Goal: Task Accomplishment & Management: Manage account settings

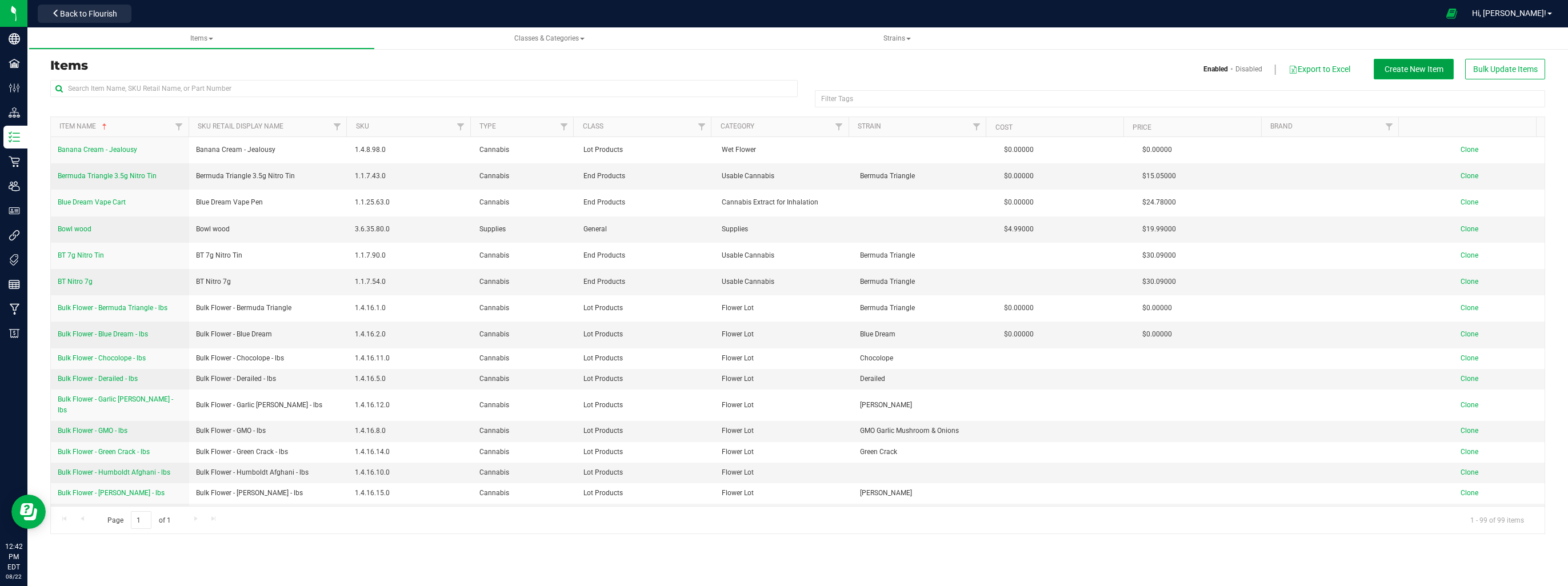
click at [1382, 74] on button "Create New Item" at bounding box center [1414, 69] width 80 height 21
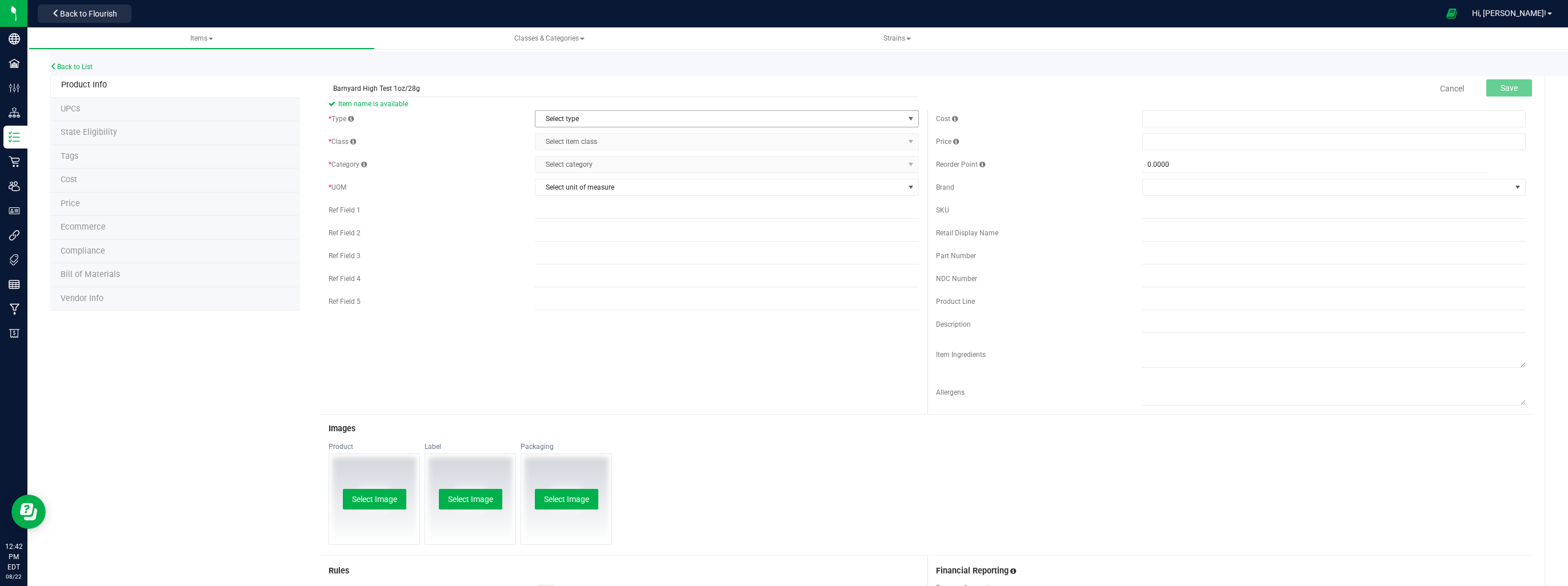
type input "Barnyard High Test 1oz/28g"
click at [675, 125] on span "Select type" at bounding box center [719, 118] width 368 height 16
click at [645, 136] on li "Cannabis" at bounding box center [723, 138] width 380 height 17
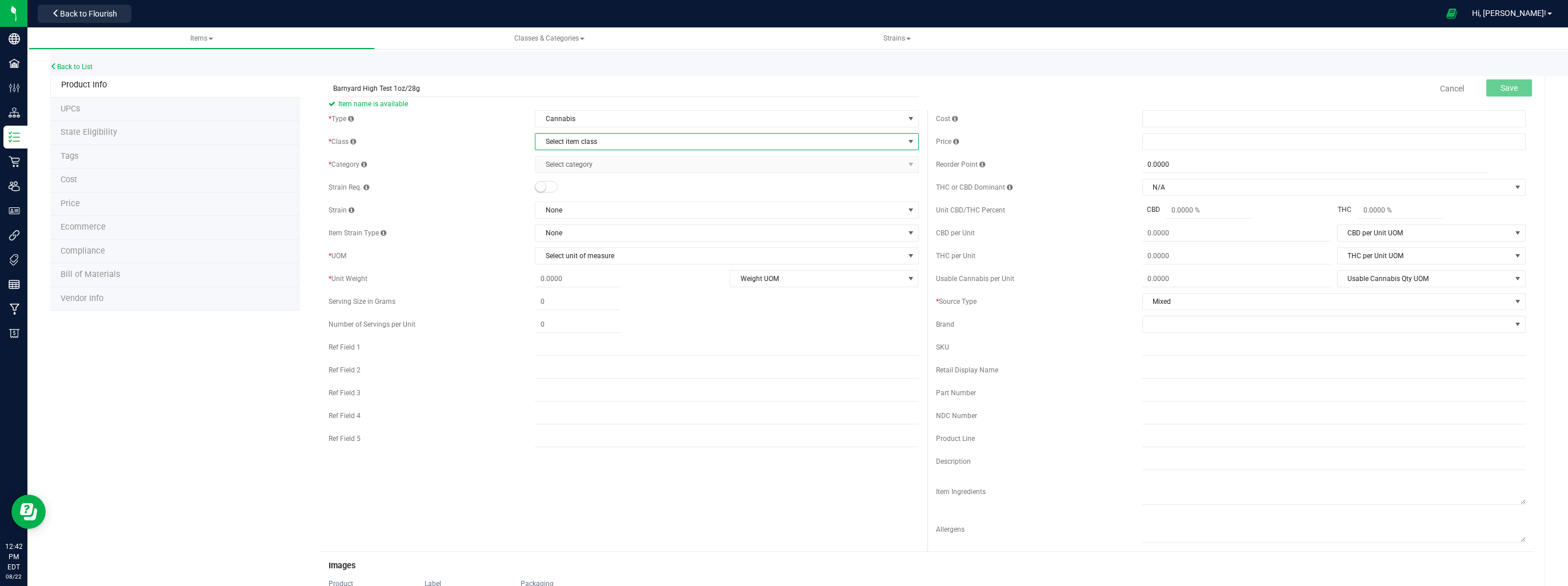
click at [646, 144] on span "Select item class" at bounding box center [719, 141] width 368 height 16
click at [624, 177] on li "End Products" at bounding box center [723, 178] width 380 height 17
click at [631, 168] on span "Select category" at bounding box center [719, 164] width 368 height 16
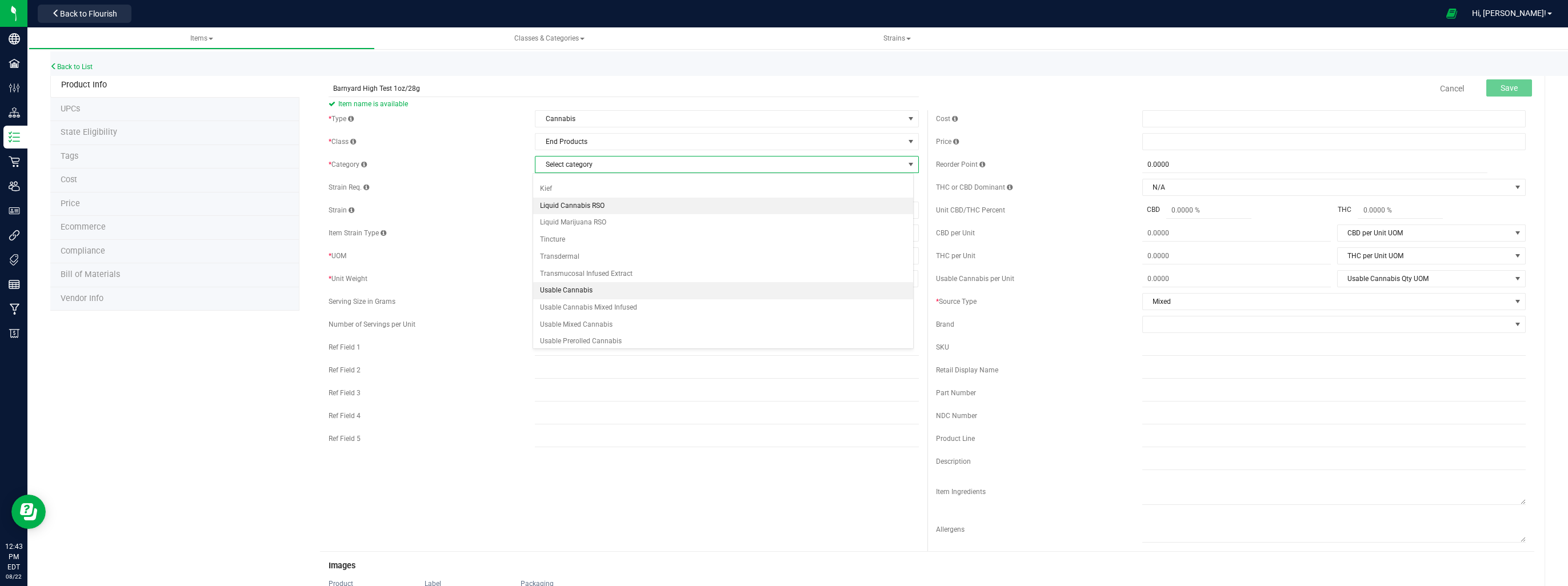
click at [580, 289] on li "Usable Cannabis" at bounding box center [723, 291] width 380 height 17
click at [578, 254] on span "Select unit of measure" at bounding box center [719, 255] width 368 height 16
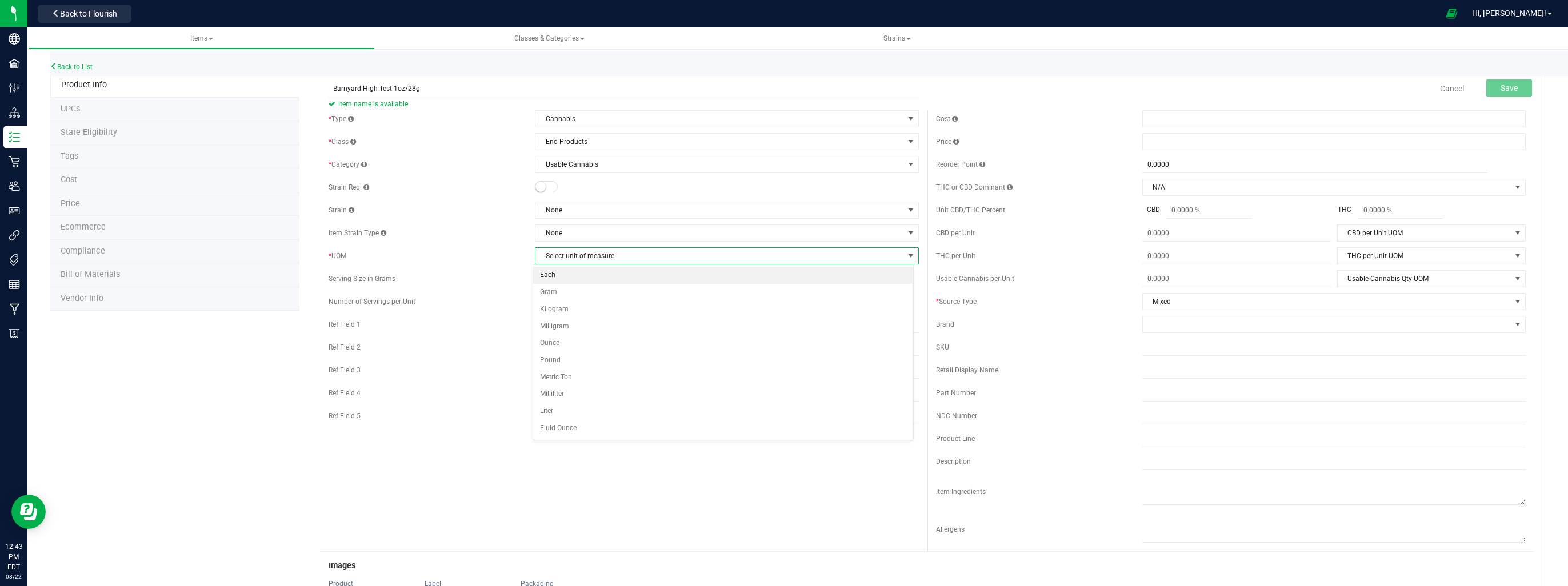
click at [579, 278] on li "Each" at bounding box center [723, 275] width 380 height 17
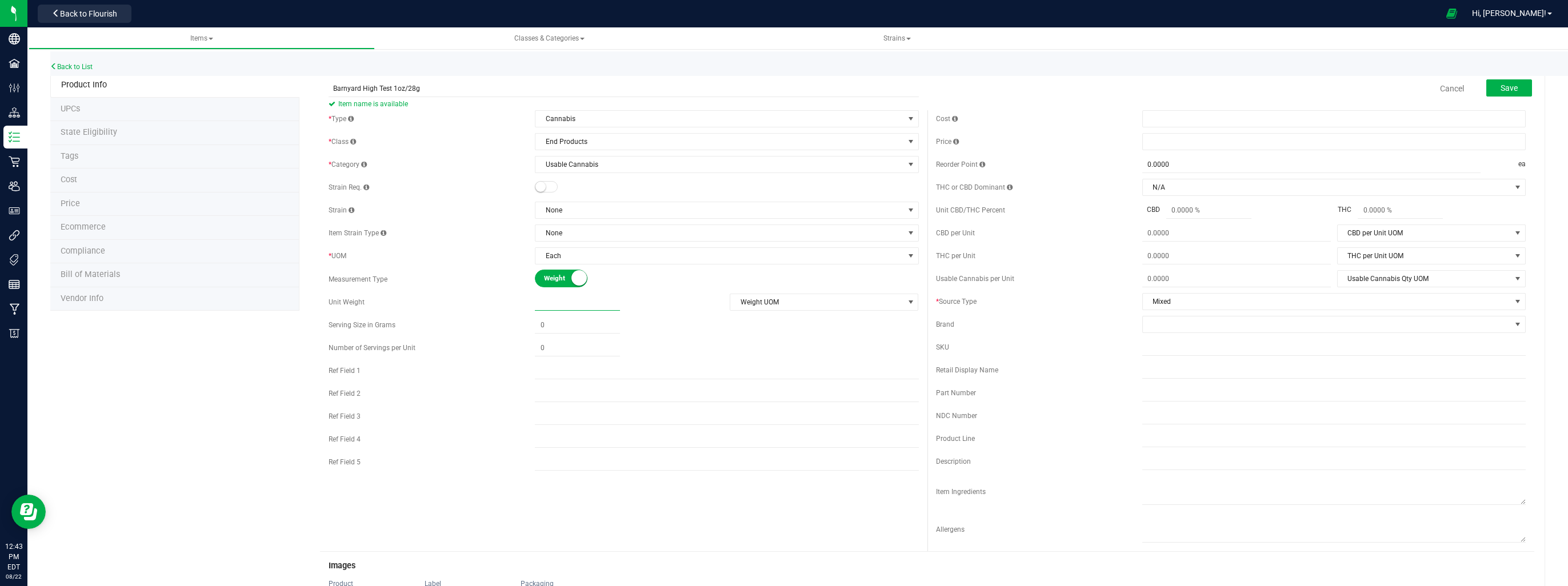
click at [548, 295] on span at bounding box center [577, 302] width 85 height 17
type input "28"
type input "28.0000"
click at [834, 295] on span "Weight UOM" at bounding box center [817, 301] width 173 height 16
click at [767, 322] on li "Gram" at bounding box center [820, 321] width 187 height 17
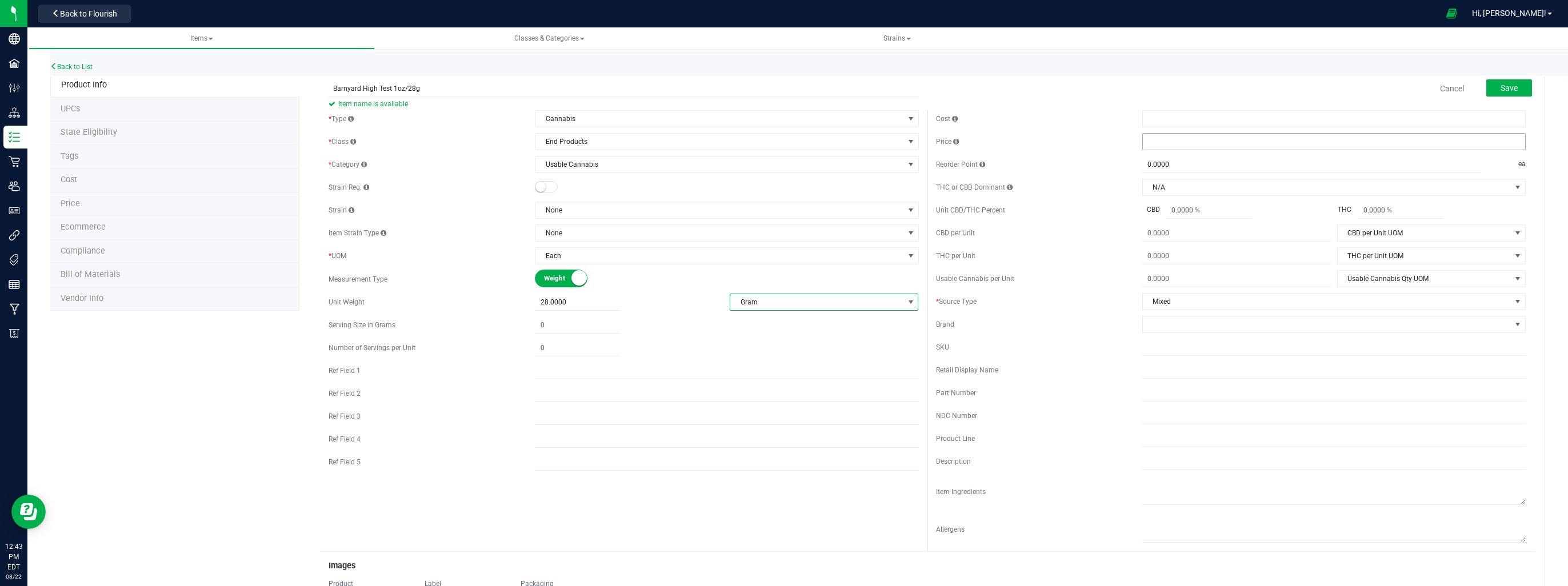
click at [1334, 146] on span at bounding box center [1334, 141] width 383 height 17
click at [1158, 142] on span at bounding box center [1334, 141] width 383 height 17
type input "53.10"
type input "$53.10000"
click at [1513, 88] on button "Save" at bounding box center [1509, 87] width 45 height 17
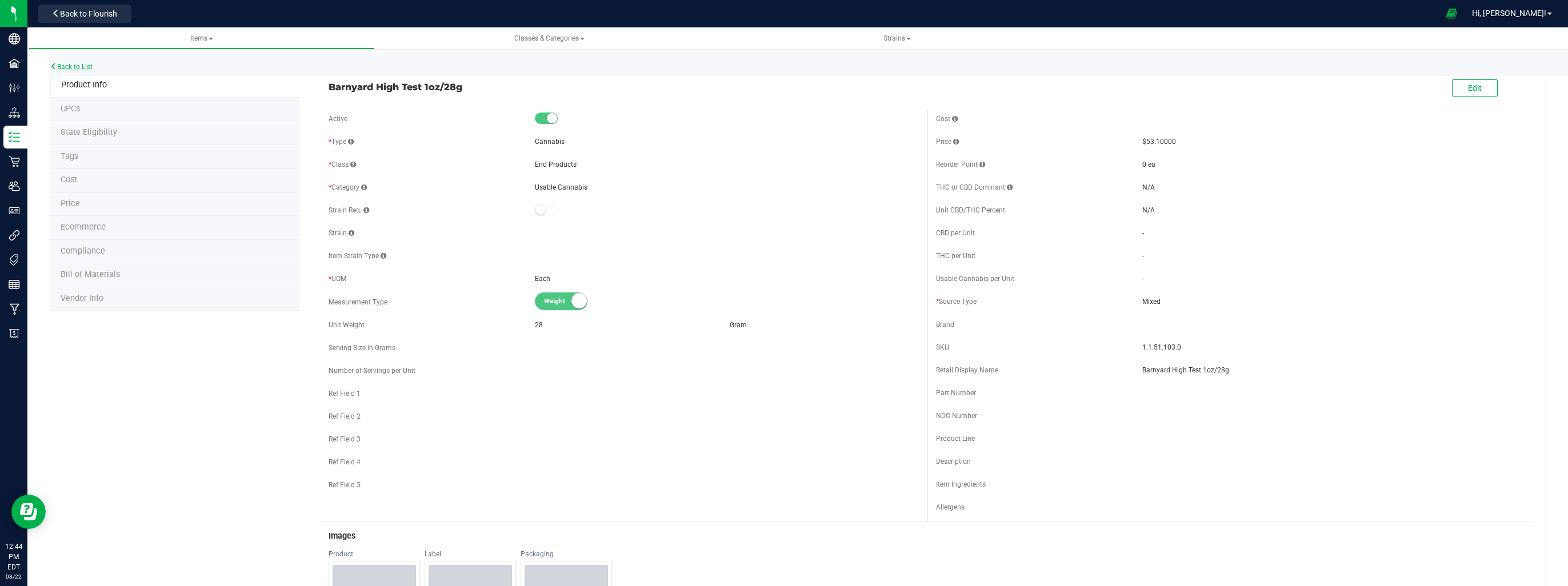
click at [73, 69] on link "Back to List" at bounding box center [71, 67] width 42 height 8
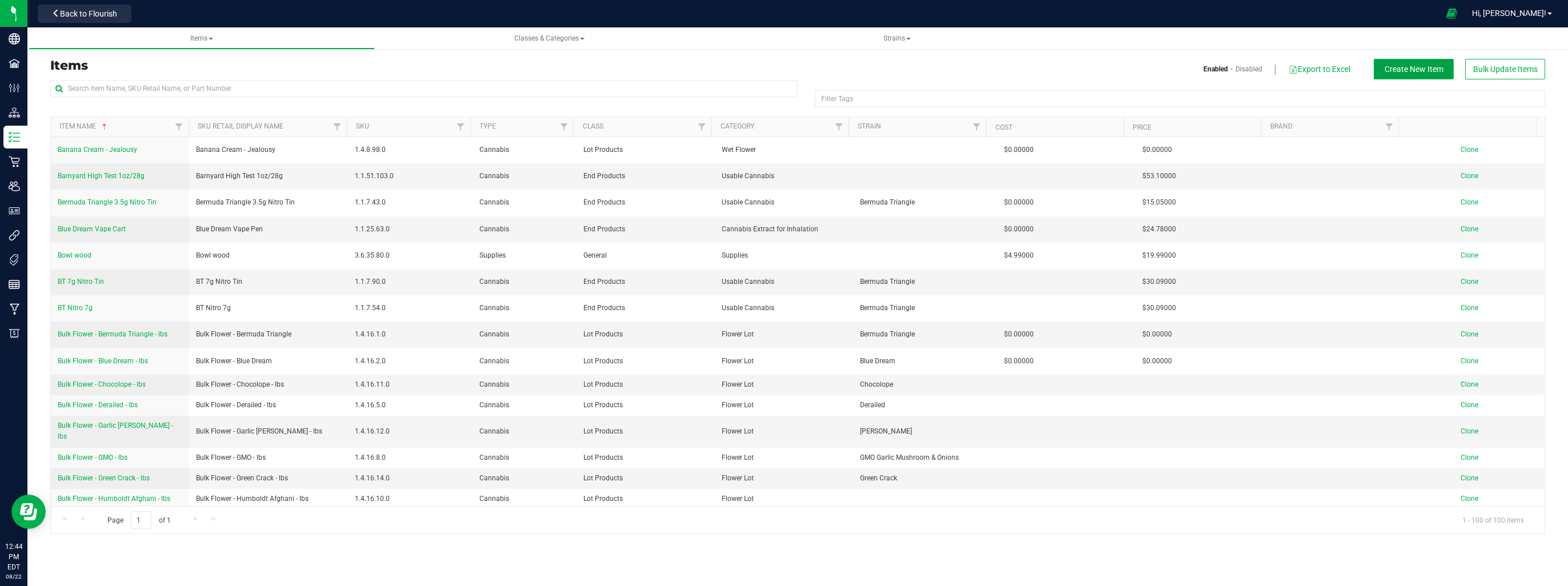
click at [1423, 73] on button "Create New Item" at bounding box center [1414, 69] width 80 height 21
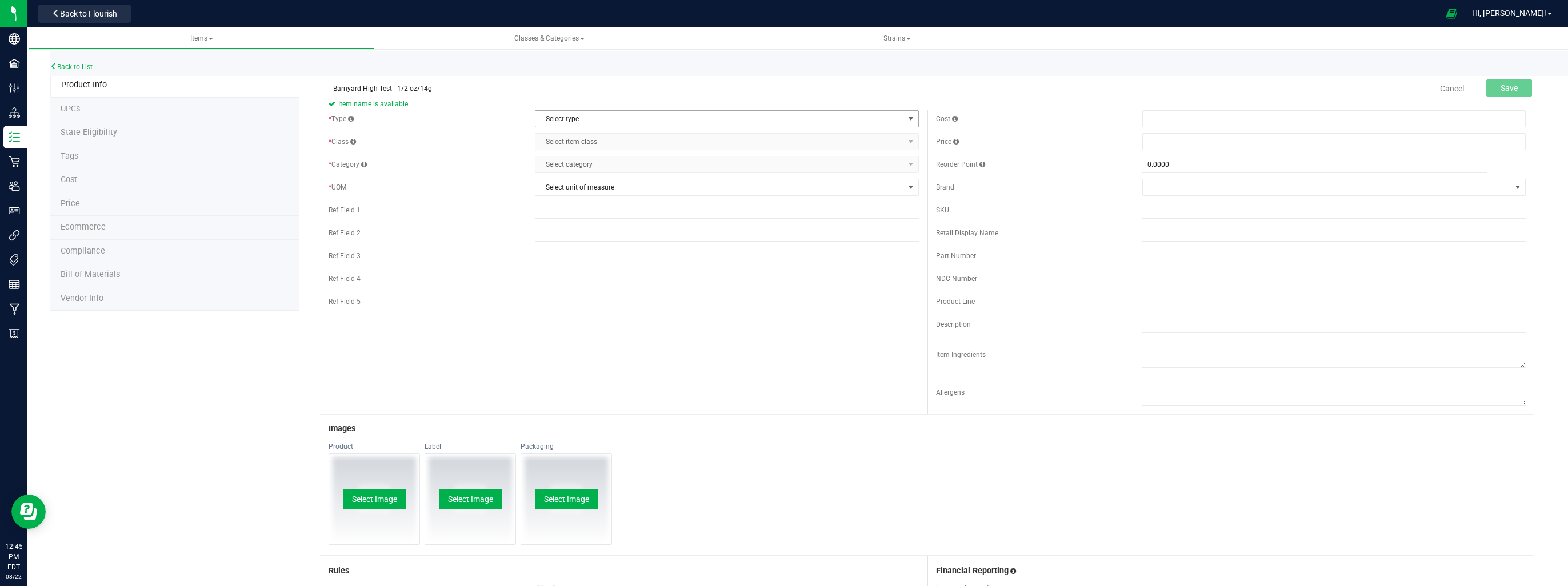
type input "Barnyard High Test - 1/2 oz/14g"
click at [708, 120] on span "Select type" at bounding box center [719, 118] width 368 height 16
click at [695, 143] on li "Cannabis" at bounding box center [723, 138] width 380 height 17
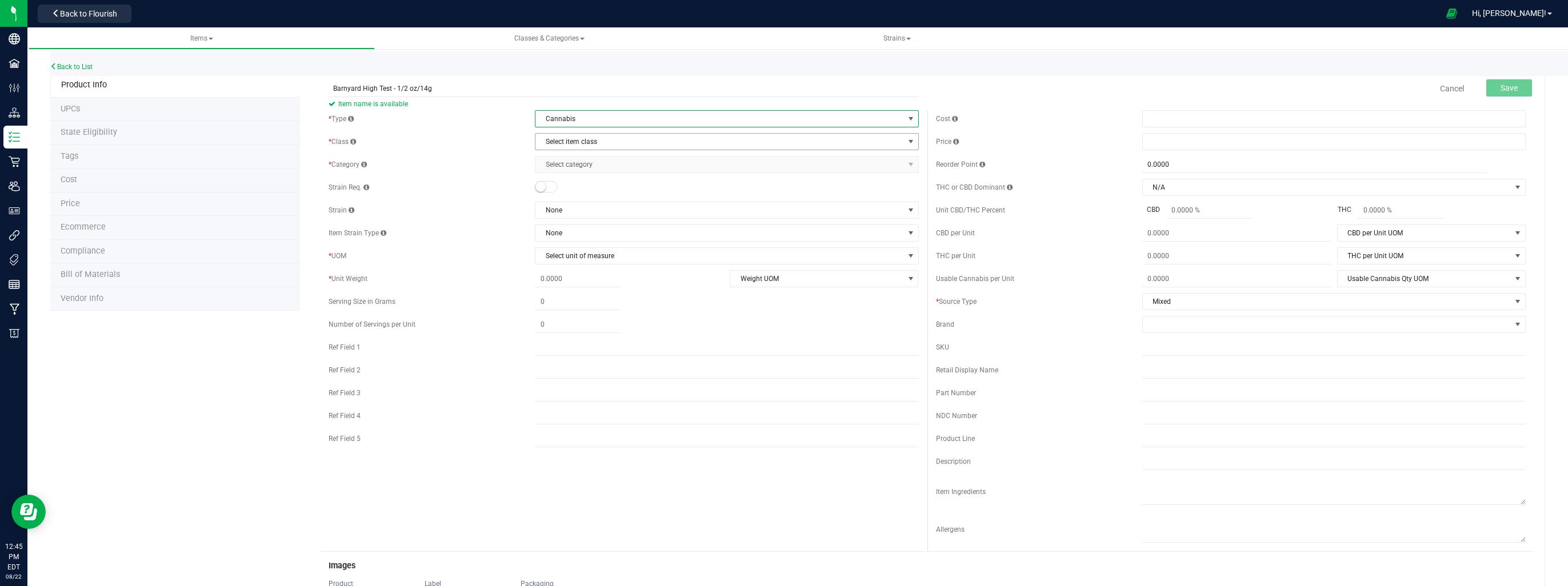
click at [697, 148] on span "Select item class" at bounding box center [719, 141] width 368 height 16
click at [680, 176] on li "End Products" at bounding box center [723, 178] width 380 height 17
click at [685, 164] on span "Select category" at bounding box center [719, 164] width 368 height 16
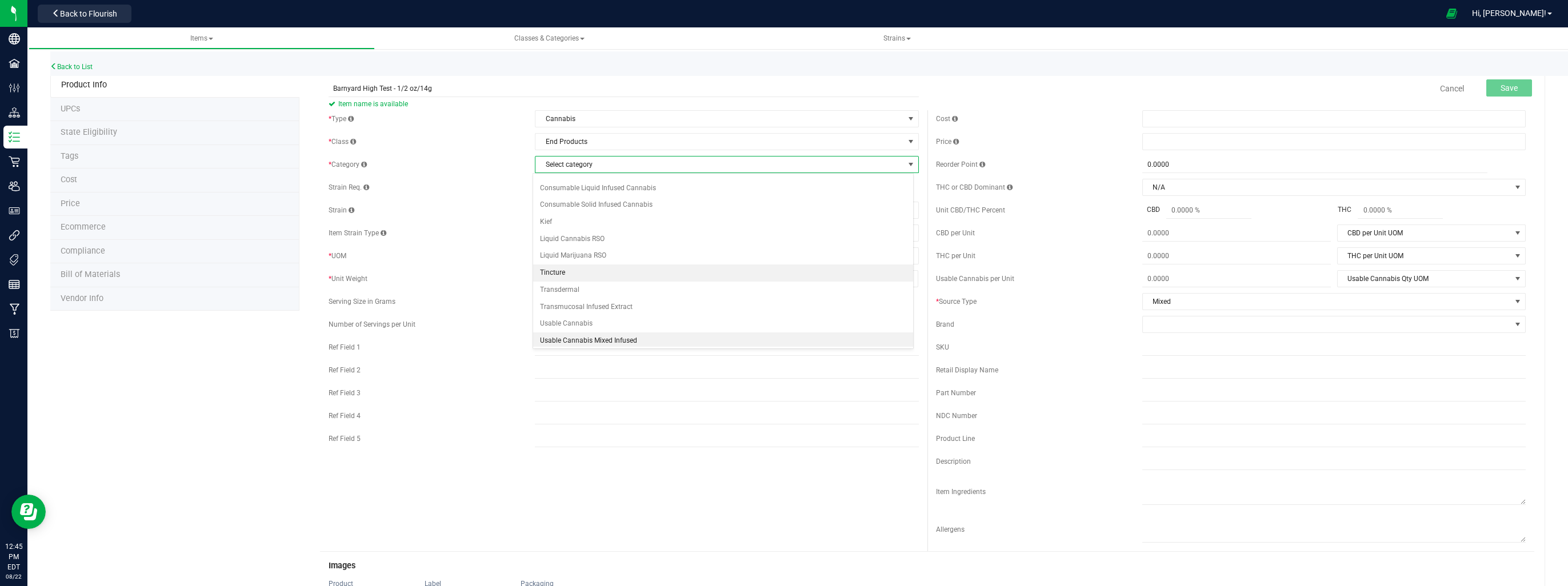
scroll to position [80, 0]
click at [631, 292] on li "Usable Cannabis" at bounding box center [723, 291] width 380 height 17
click at [620, 262] on span "Select unit of measure" at bounding box center [719, 255] width 368 height 16
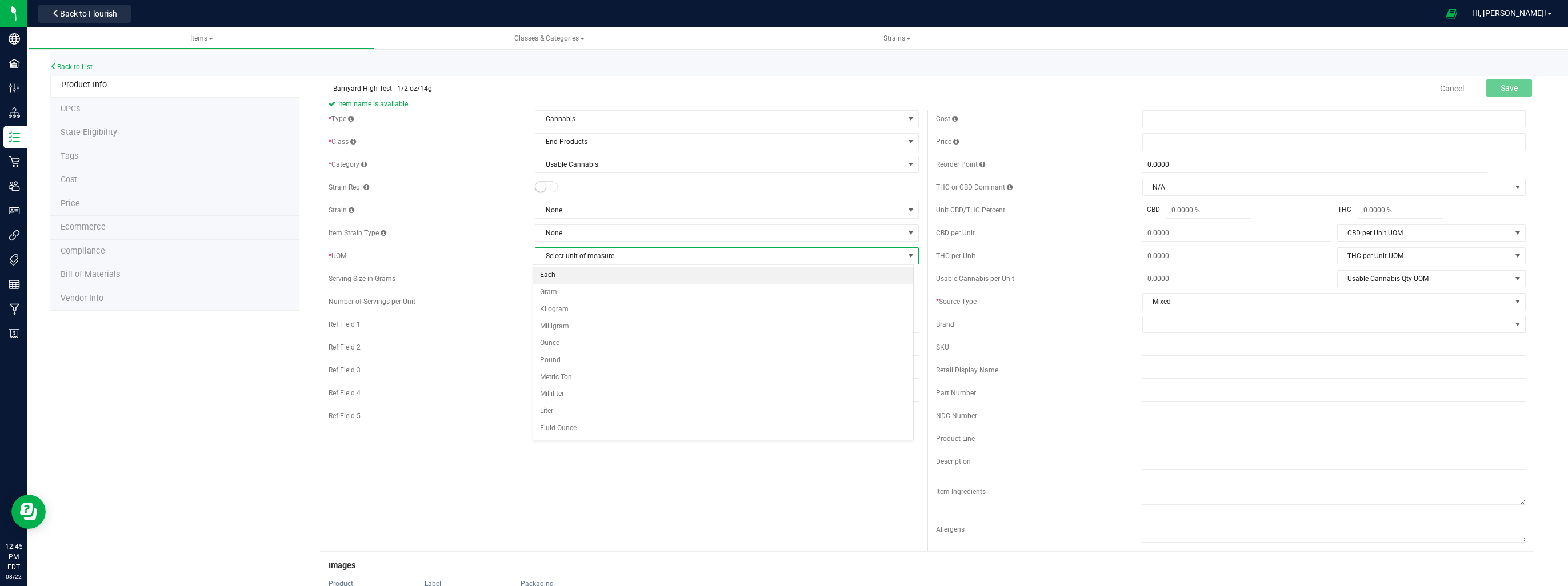
click at [566, 279] on li "Each" at bounding box center [723, 275] width 380 height 17
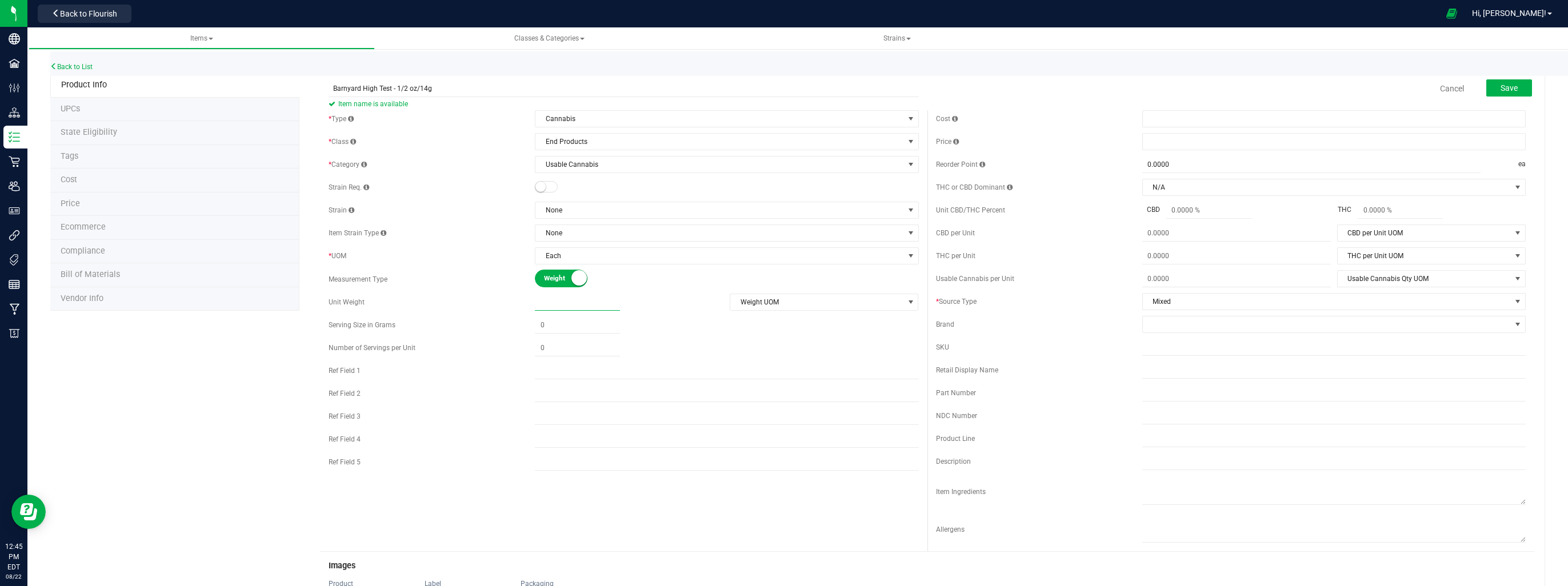
click at [596, 300] on span at bounding box center [577, 302] width 85 height 17
type input "14"
type input "14.0000"
click at [781, 306] on span "Weight UOM" at bounding box center [817, 301] width 173 height 16
click at [765, 323] on li "Gram" at bounding box center [820, 321] width 187 height 17
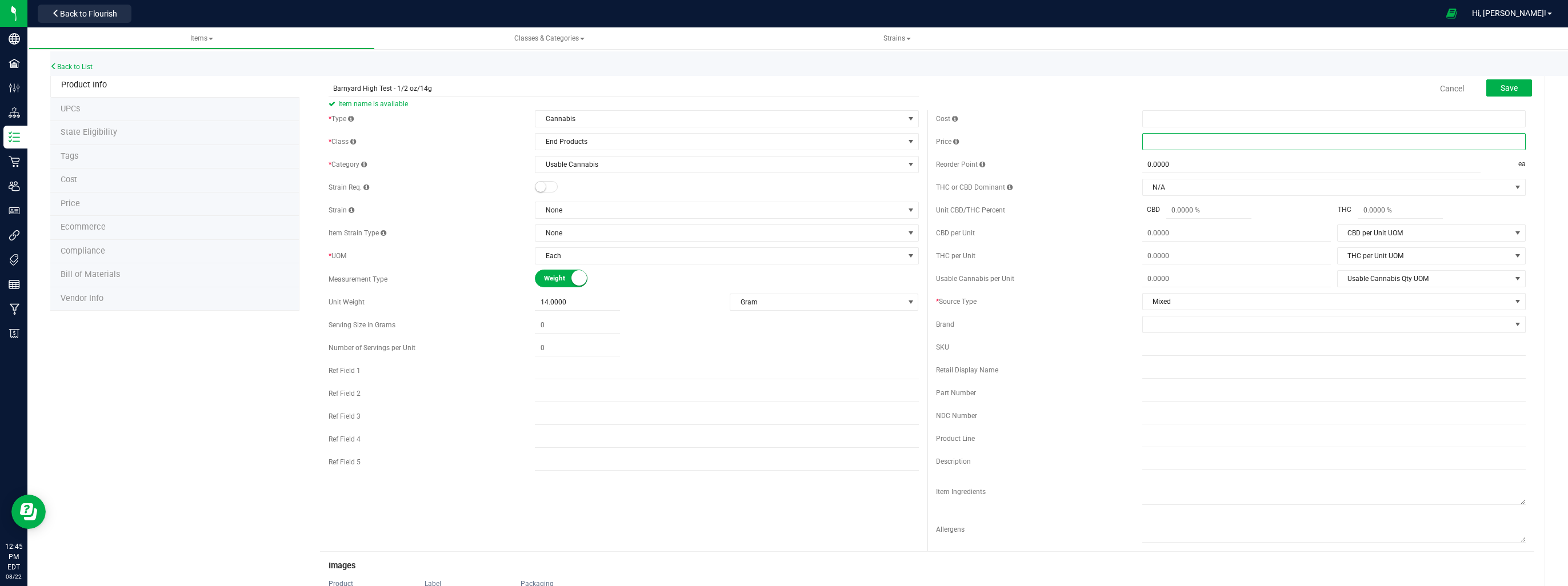
click at [1239, 144] on span at bounding box center [1334, 141] width 383 height 17
click at [1307, 146] on span at bounding box center [1334, 141] width 383 height 17
type input "35.40"
type input "$35.40000"
click at [1504, 82] on button "Save" at bounding box center [1509, 87] width 45 height 17
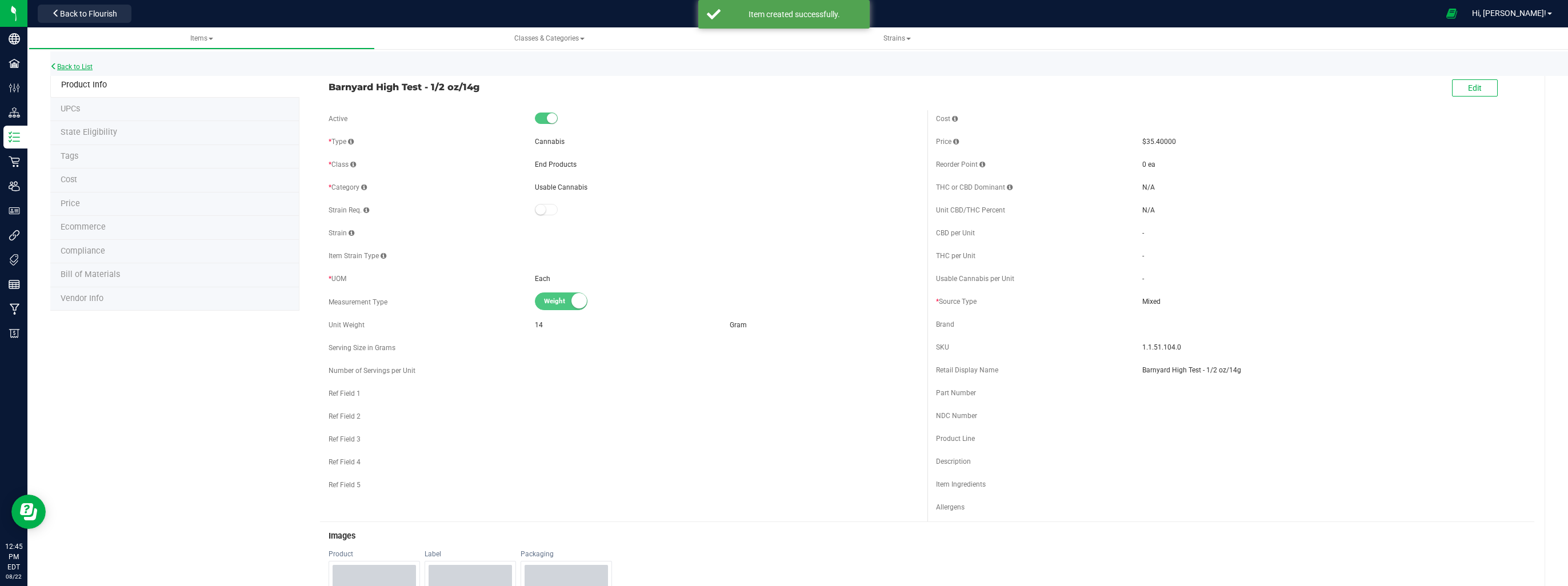
click at [70, 65] on link "Back to List" at bounding box center [71, 67] width 42 height 8
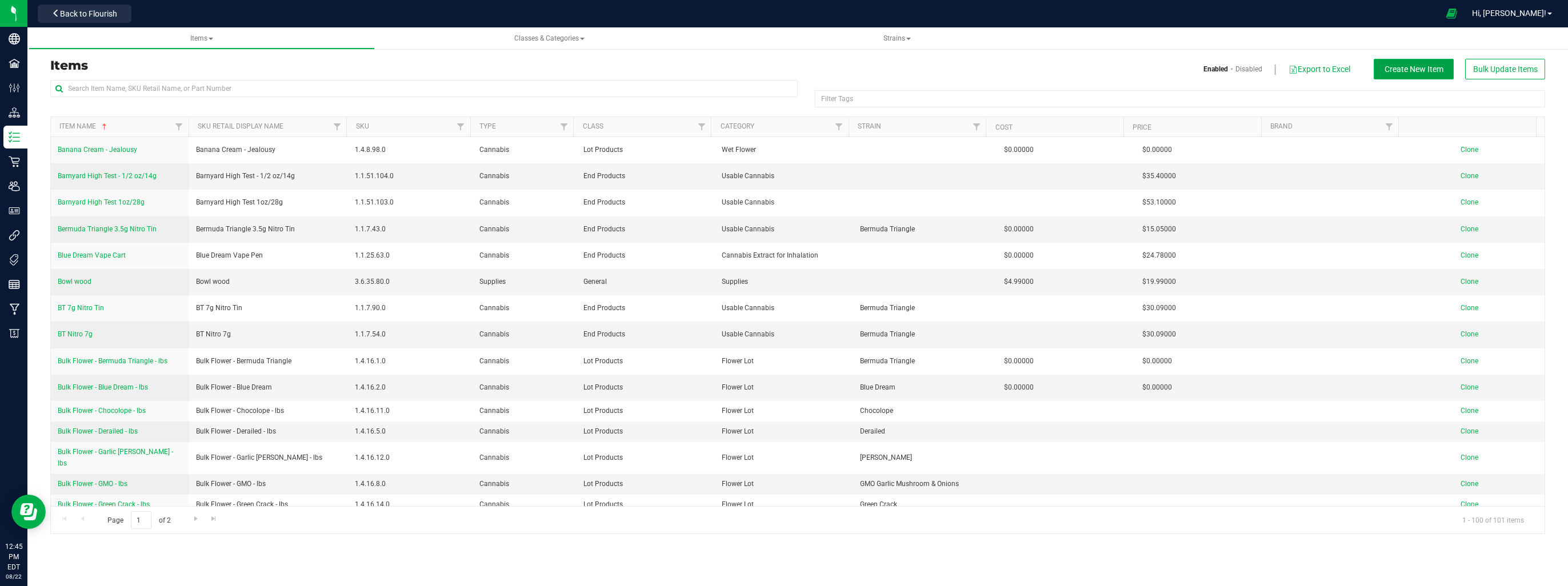
click at [1409, 72] on span "Create New Item" at bounding box center [1414, 69] width 59 height 9
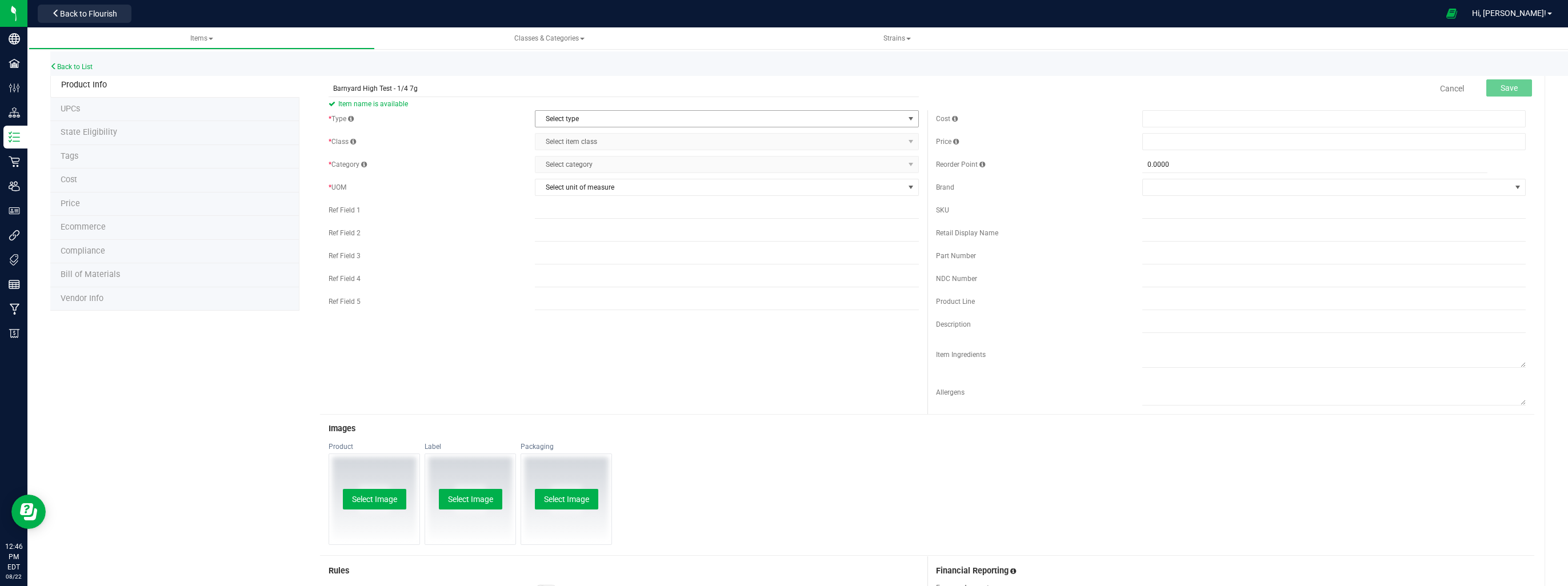
type input "Barnyard High Test - 1/4 7g"
click at [786, 120] on span "Select type" at bounding box center [719, 118] width 368 height 16
click at [753, 143] on li "Cannabis" at bounding box center [723, 138] width 380 height 17
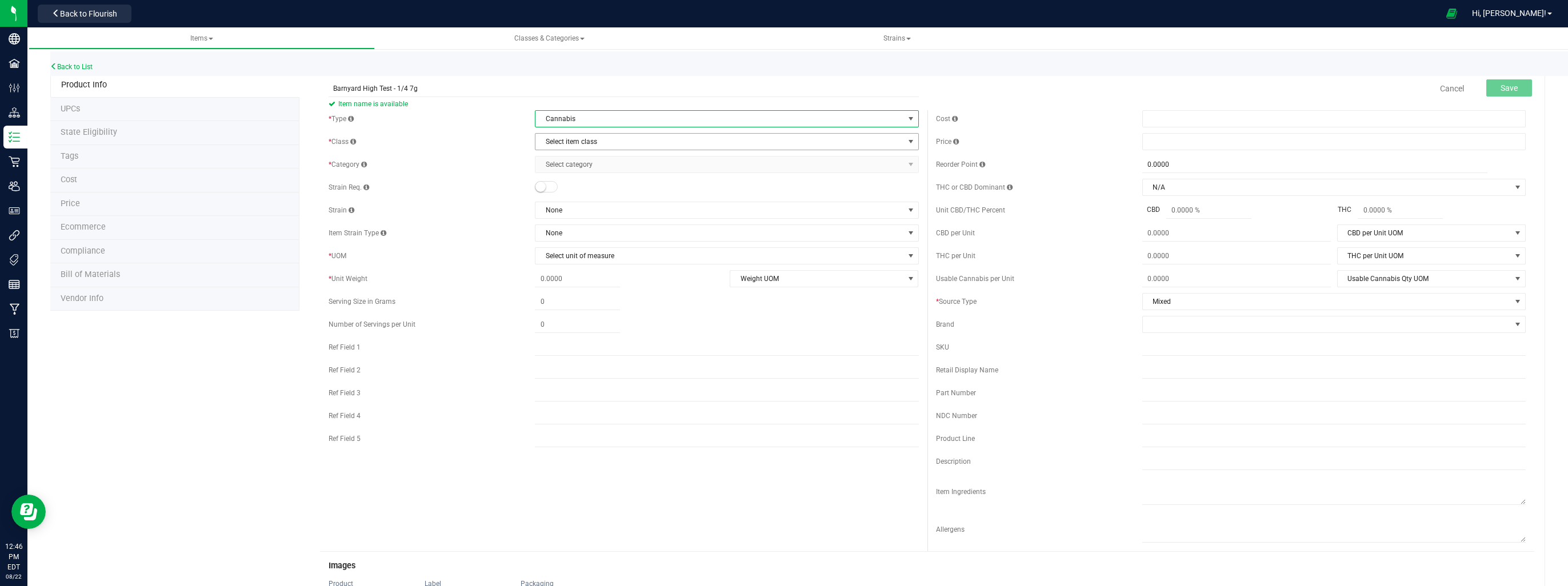
click at [752, 147] on span "Select item class" at bounding box center [719, 141] width 368 height 16
click at [720, 172] on li "End Products" at bounding box center [723, 178] width 380 height 17
click at [720, 172] on span "Select category" at bounding box center [719, 164] width 368 height 16
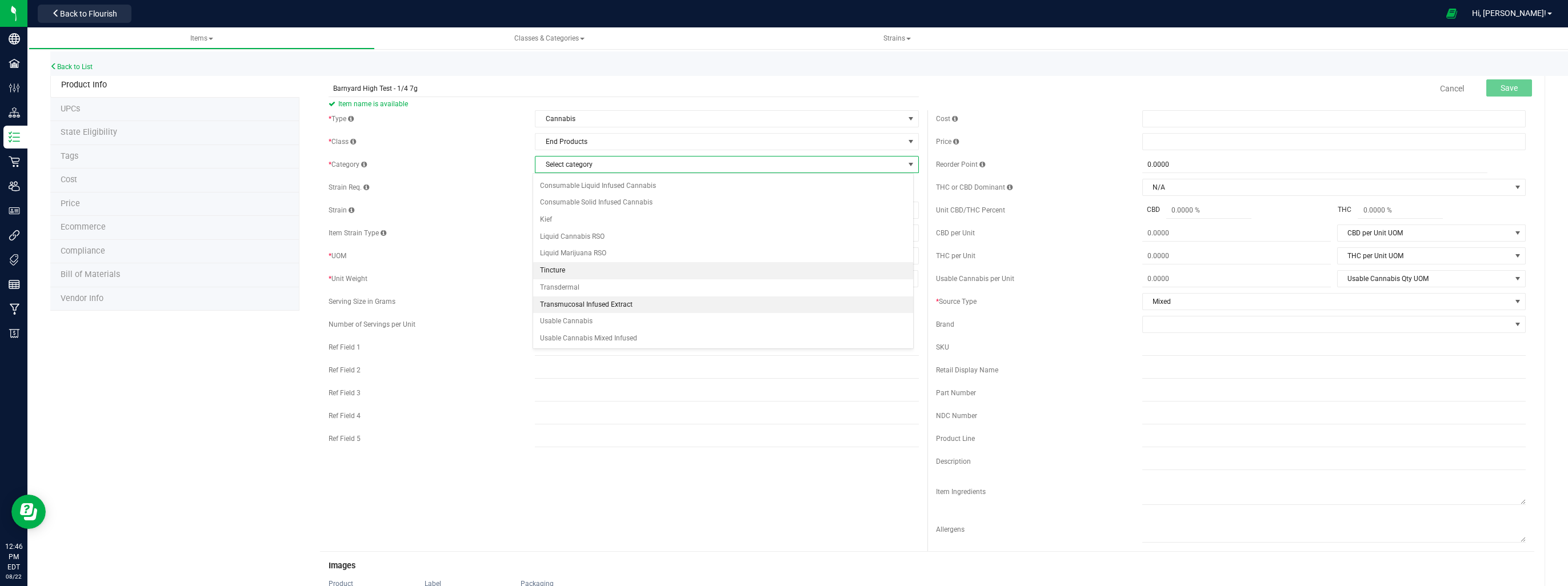
scroll to position [80, 0]
click at [679, 292] on li "Usable Cannabis" at bounding box center [723, 291] width 380 height 17
click at [685, 250] on span "Select unit of measure" at bounding box center [719, 255] width 368 height 16
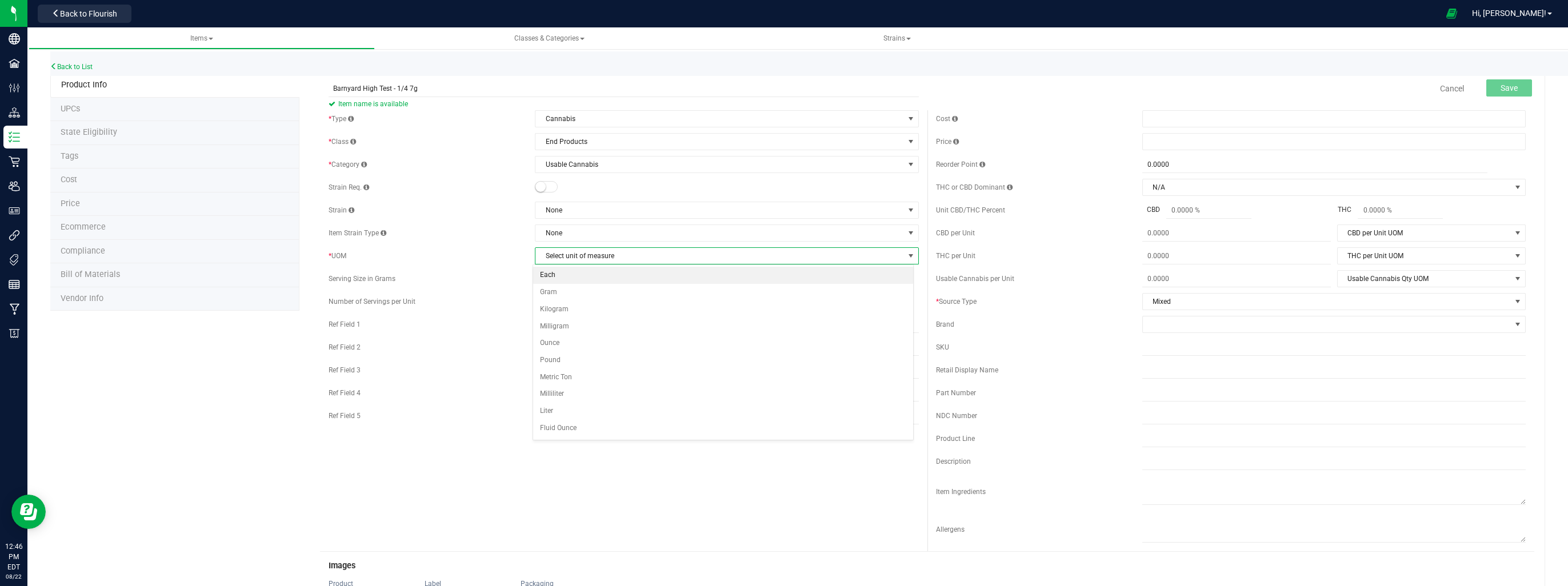
click at [667, 278] on li "Each" at bounding box center [723, 275] width 380 height 17
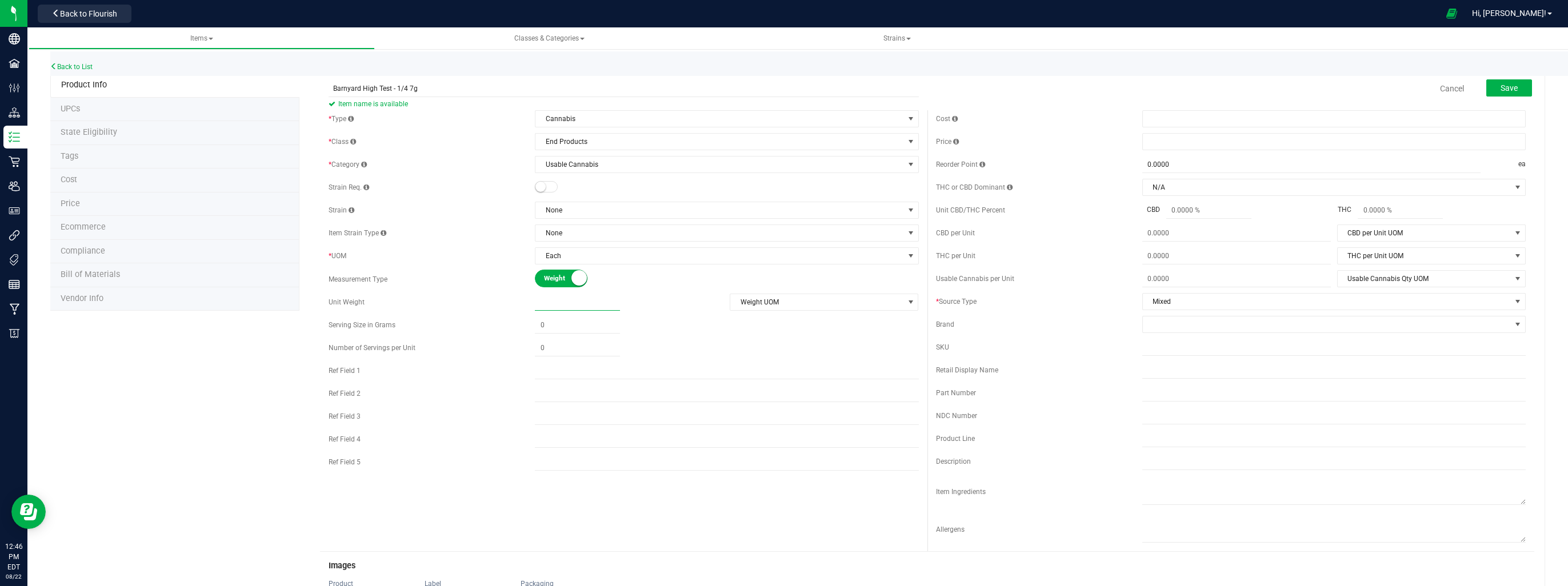
click at [580, 300] on span at bounding box center [577, 302] width 85 height 17
type input "7"
type input "7.0000"
click at [763, 305] on span "Weight UOM" at bounding box center [817, 301] width 173 height 16
click at [752, 320] on li "Gram" at bounding box center [820, 321] width 187 height 17
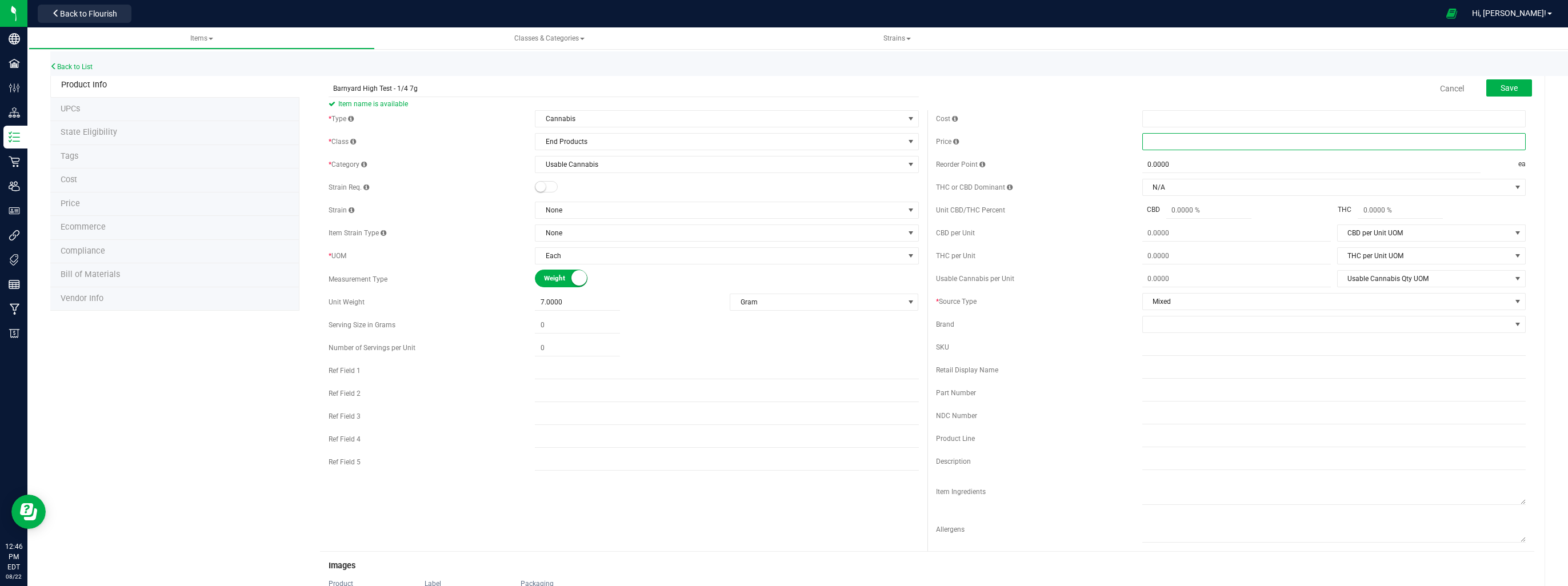
click at [1161, 142] on span at bounding box center [1334, 141] width 383 height 17
click at [1281, 145] on span at bounding box center [1334, 141] width 383 height 17
type input "22.12"
type input "$22.12000"
click at [1498, 81] on button "Save" at bounding box center [1509, 87] width 45 height 17
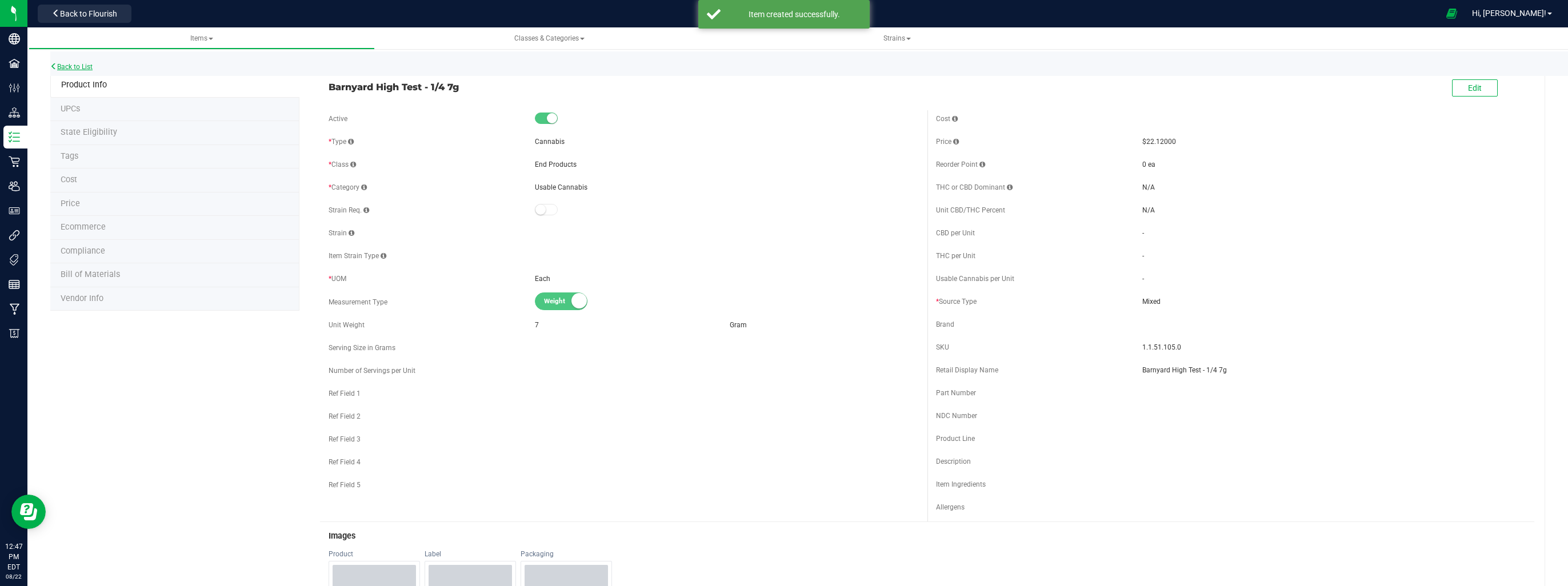
click at [67, 64] on link "Back to List" at bounding box center [71, 67] width 42 height 8
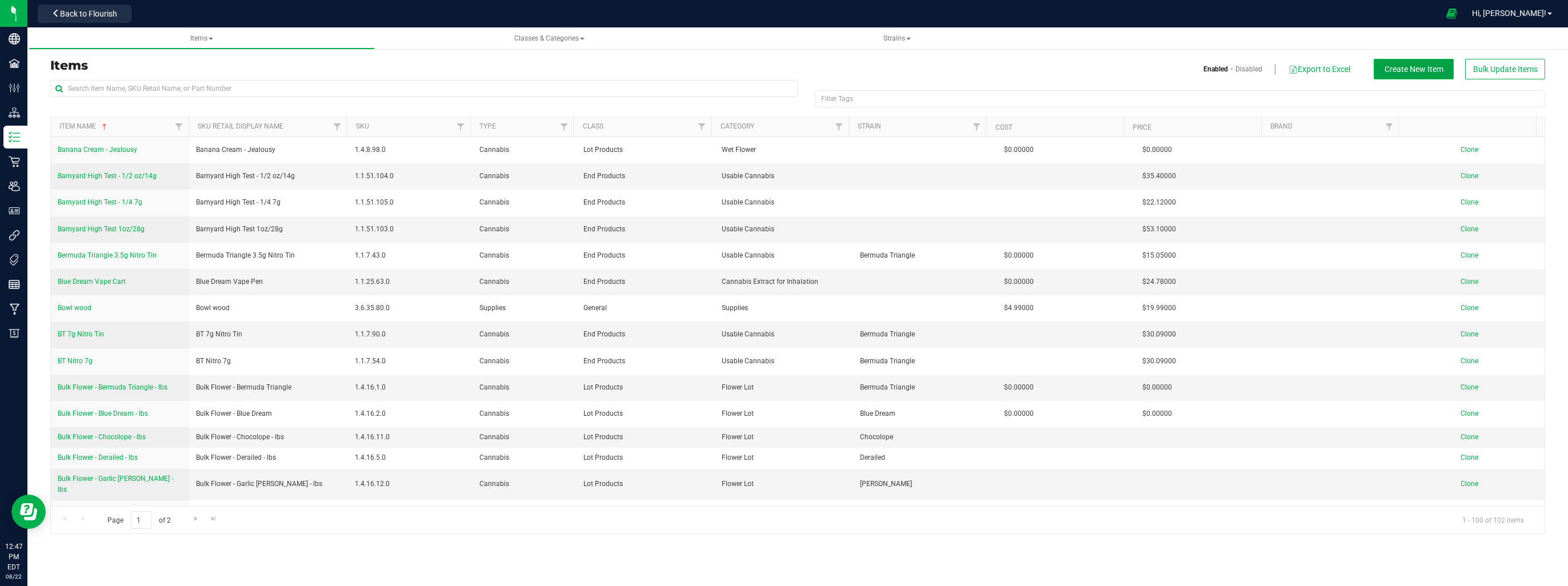
click at [1407, 69] on span "Create New Item" at bounding box center [1414, 69] width 59 height 9
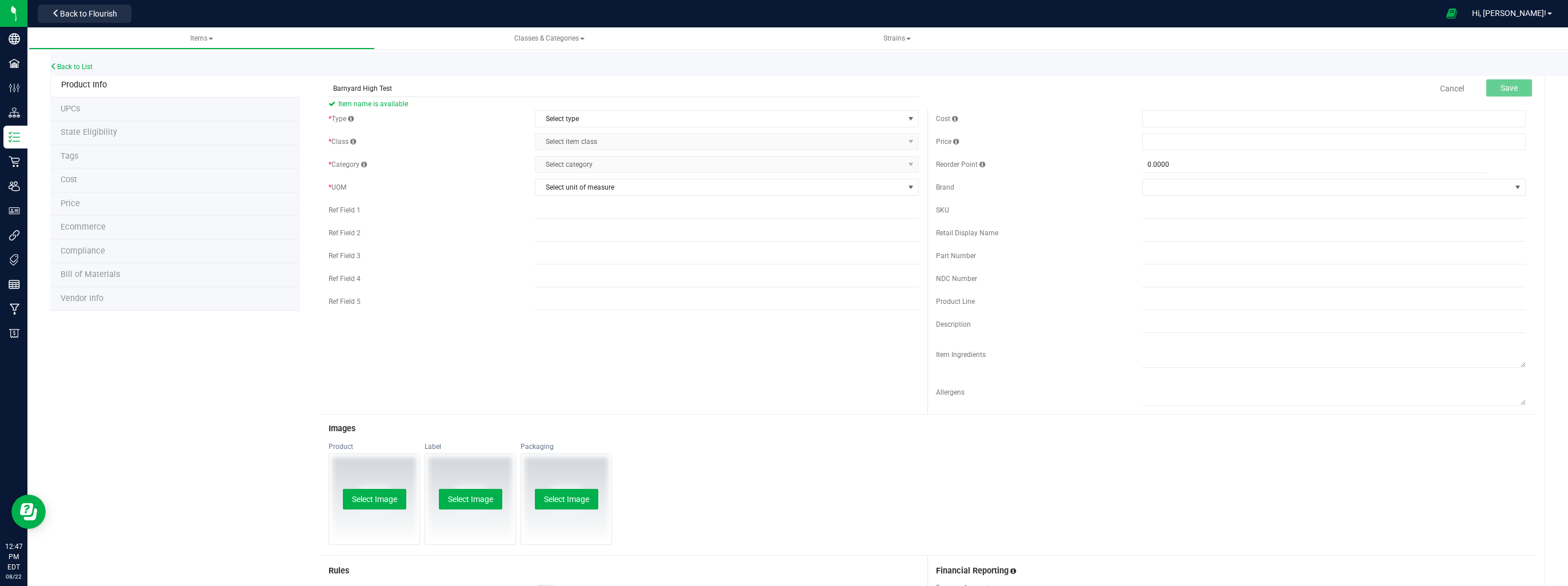
type input "Barnyard High Test"
click at [676, 127] on div "* Type Select type Select type Cannabis Non-Inventory Raw Materials Supplies * …" at bounding box center [624, 213] width 608 height 206
click at [670, 121] on span "Select type" at bounding box center [719, 118] width 368 height 16
click at [654, 139] on li "Cannabis" at bounding box center [723, 138] width 380 height 17
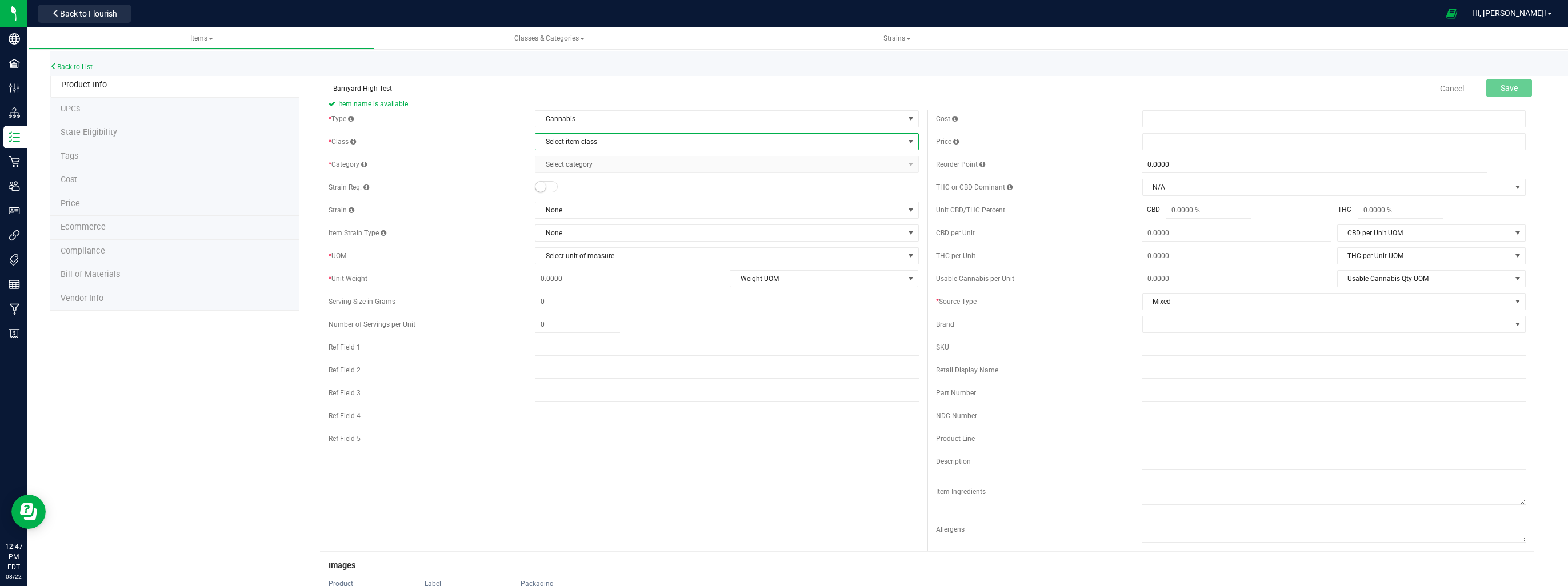
click at [654, 145] on span "Select item class" at bounding box center [719, 141] width 368 height 16
click at [645, 170] on li "End Products" at bounding box center [723, 178] width 380 height 17
click at [645, 170] on span "Select category" at bounding box center [719, 164] width 368 height 16
click at [628, 293] on li "Usable Cannabis" at bounding box center [723, 291] width 380 height 17
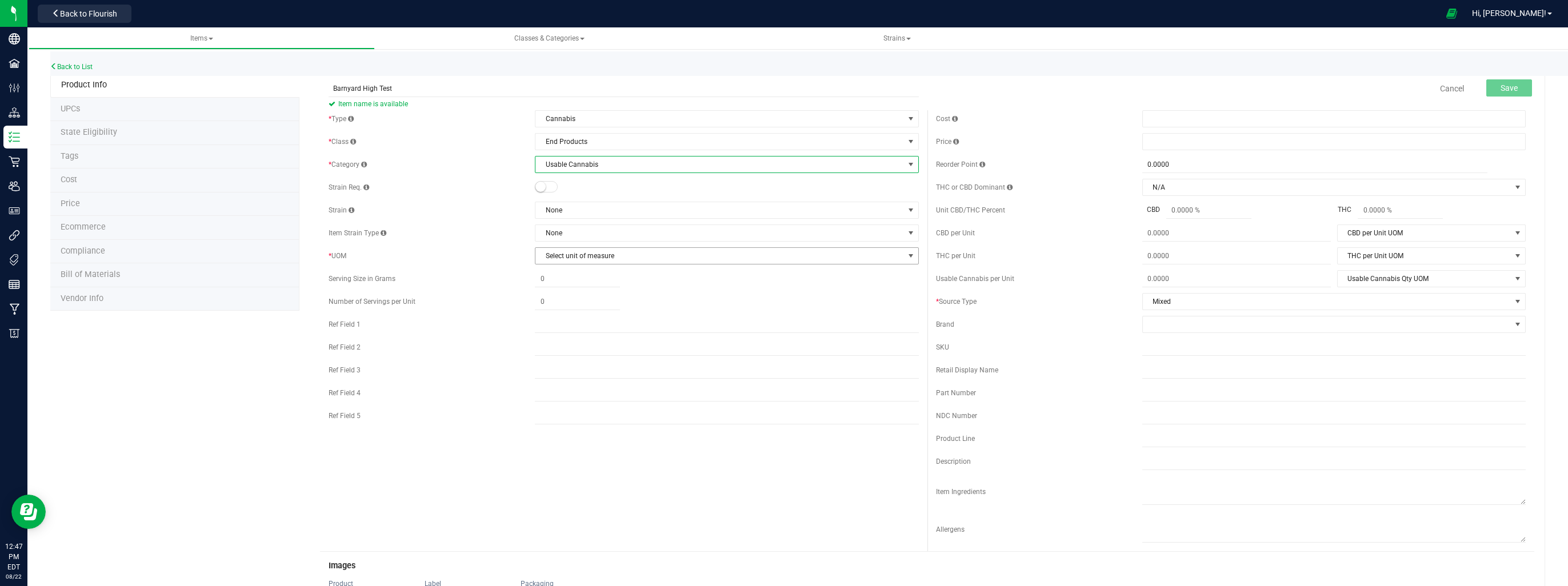
click at [590, 258] on span "Select unit of measure" at bounding box center [719, 255] width 368 height 16
click at [576, 277] on li "Each" at bounding box center [723, 275] width 380 height 17
click at [789, 300] on span "Weight UOM" at bounding box center [817, 301] width 173 height 16
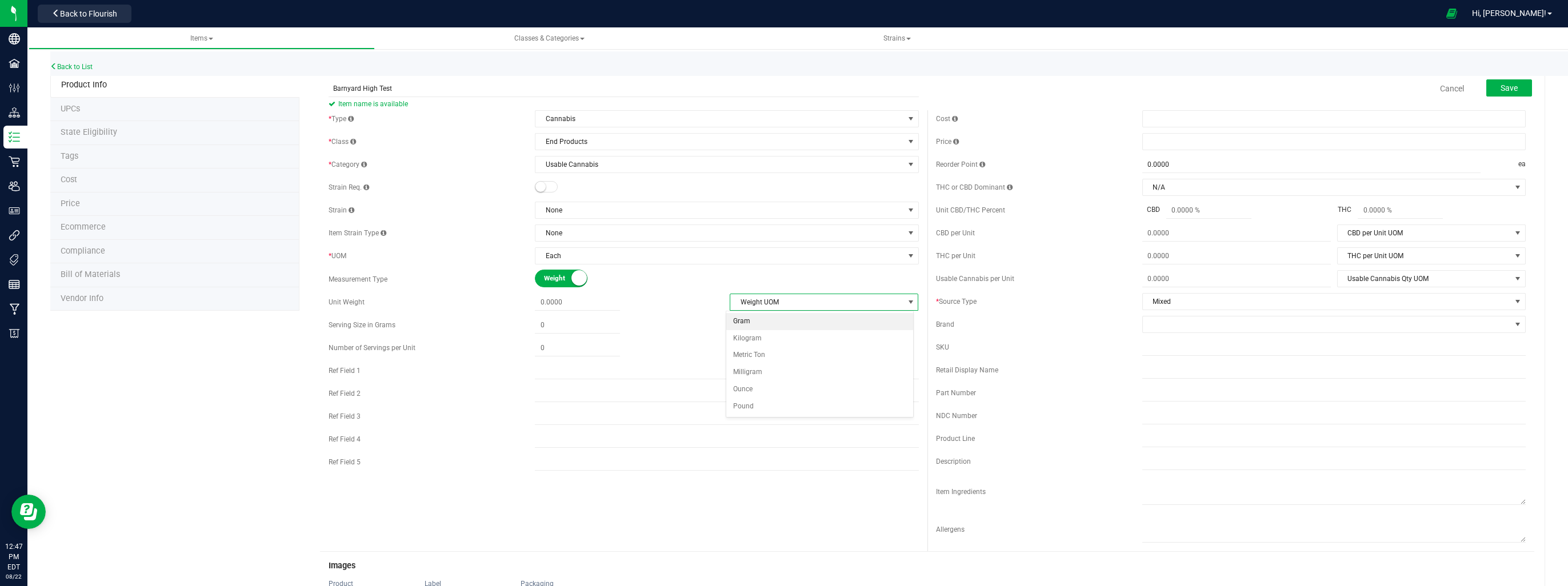
click at [754, 321] on li "Gram" at bounding box center [820, 321] width 187 height 17
click at [565, 300] on span at bounding box center [577, 302] width 85 height 17
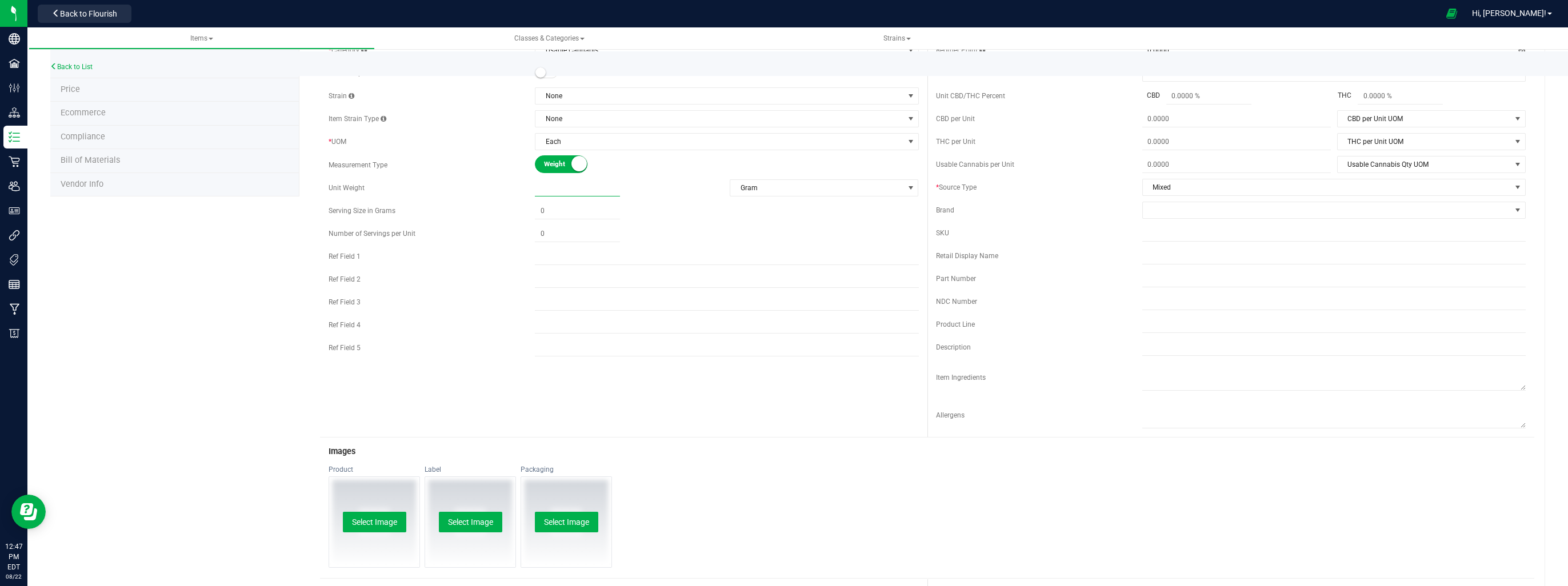
scroll to position [0, 0]
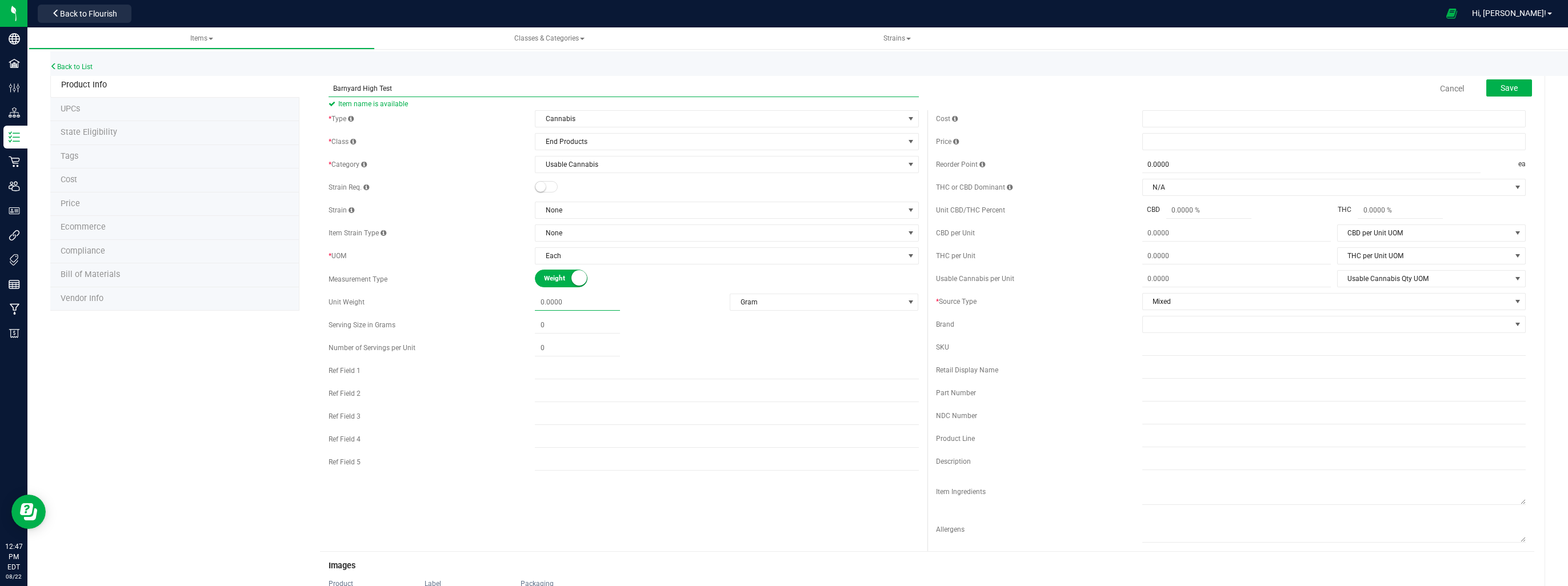
type input "0.0000"
click at [401, 93] on input "Barnyard High Test" at bounding box center [623, 88] width 590 height 17
type input "Barnyard High Test - 1/8 3.5g"
click at [543, 295] on span at bounding box center [577, 302] width 85 height 17
type input "3.5"
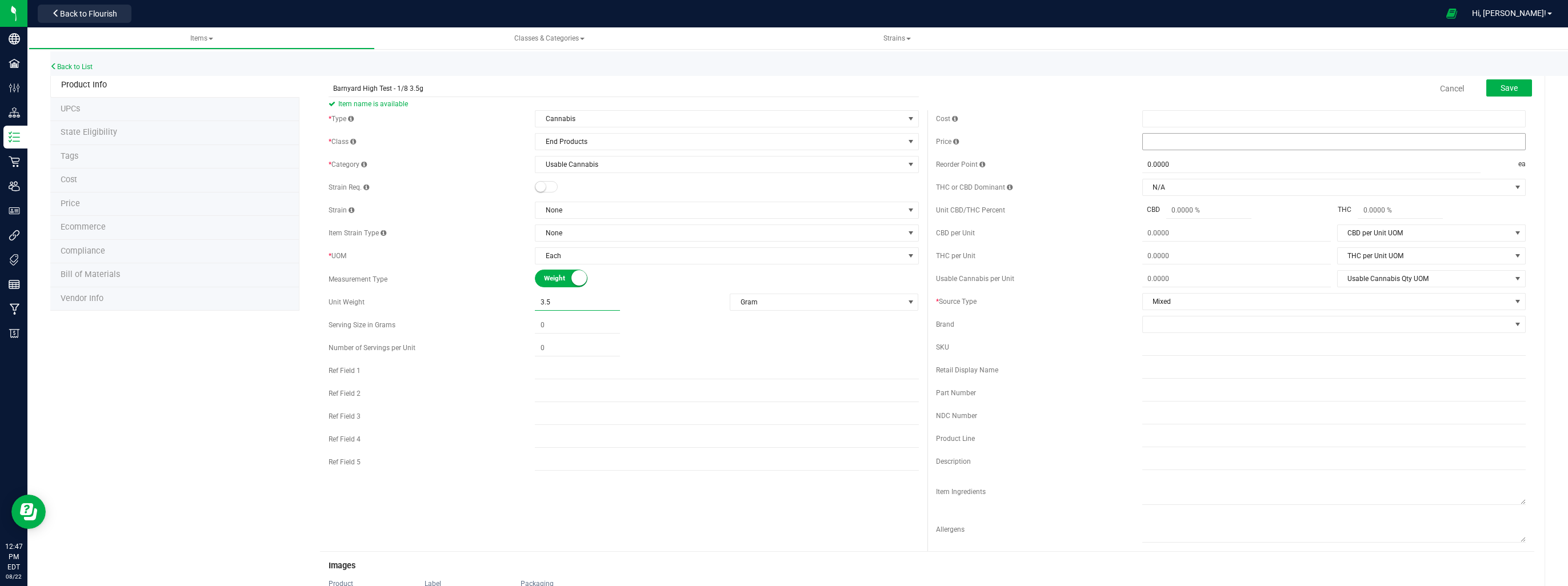
type input "3.5000"
click at [1168, 143] on span at bounding box center [1334, 141] width 383 height 17
click at [1234, 138] on span at bounding box center [1334, 141] width 383 height 17
type input "13.27"
type input "$13.27000"
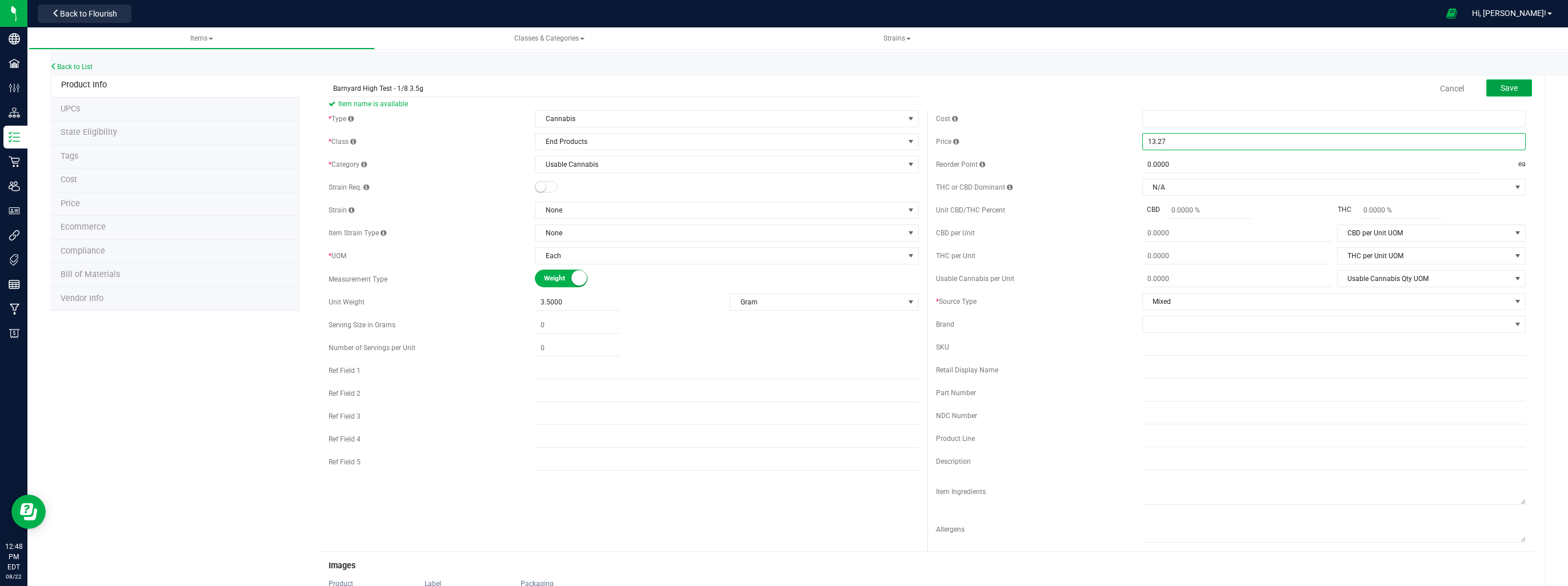
click at [1513, 86] on button "Save" at bounding box center [1509, 87] width 45 height 17
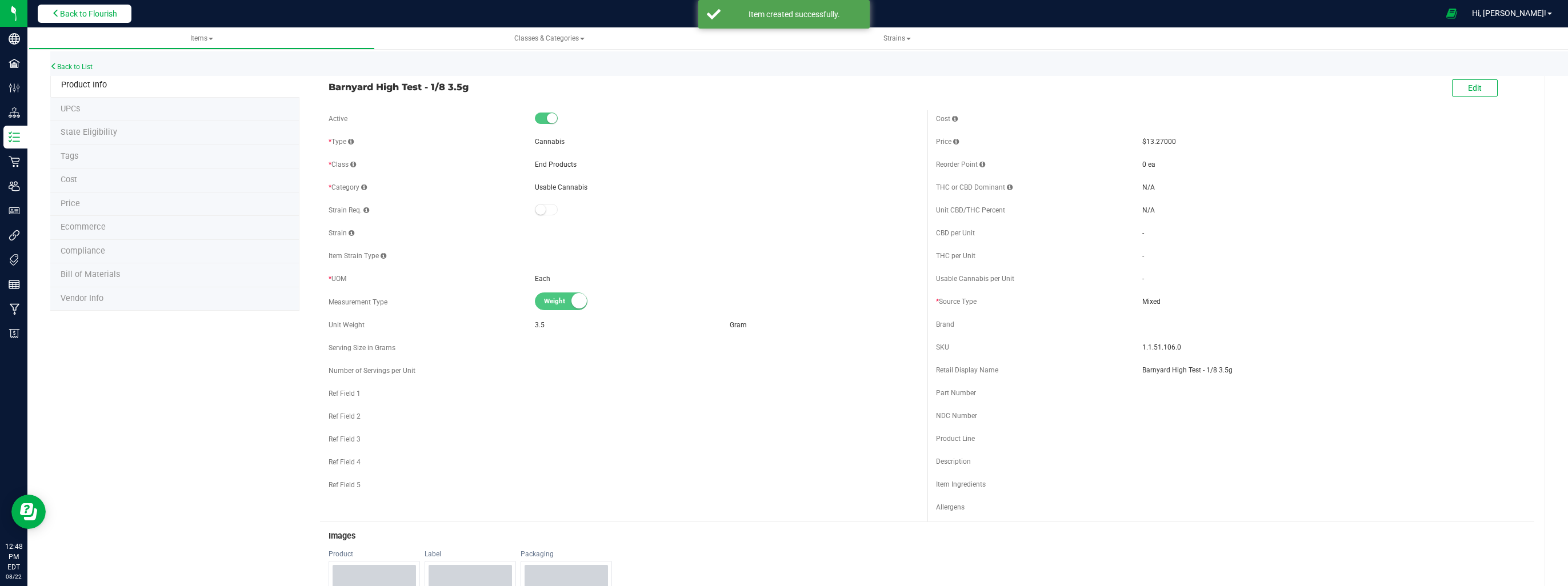
click at [75, 10] on span "Back to Flourish" at bounding box center [88, 13] width 57 height 9
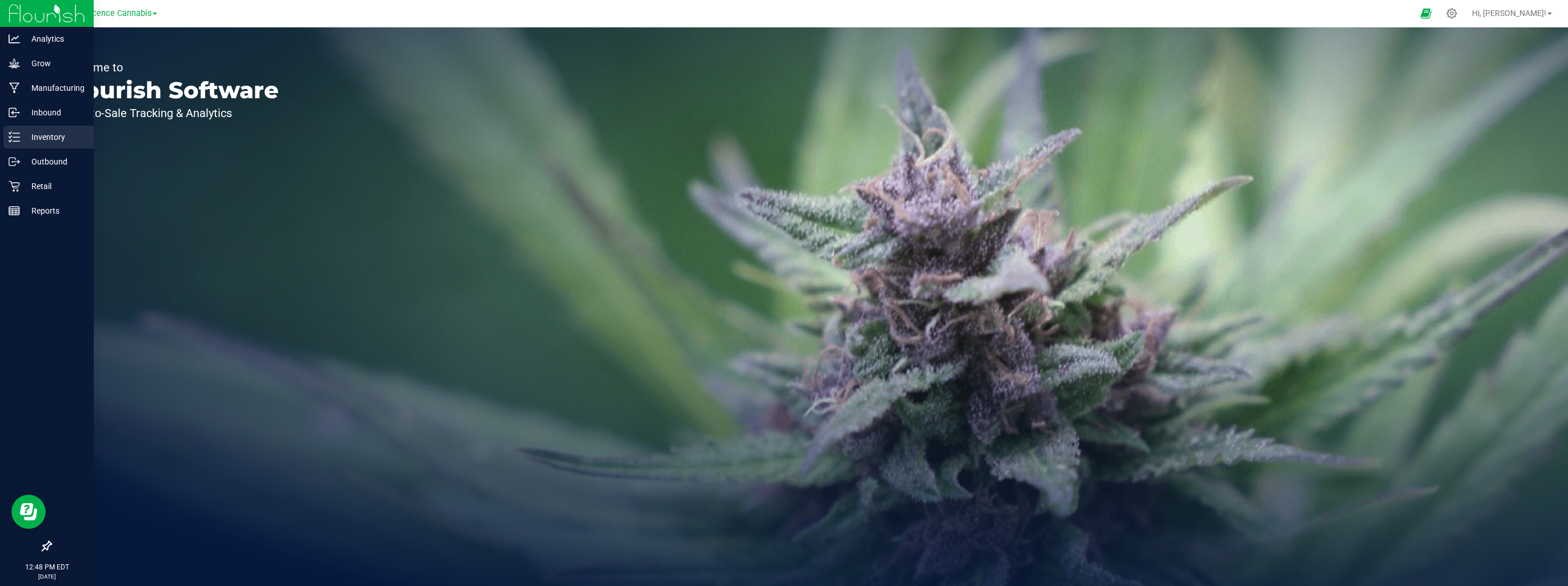
click at [29, 134] on p "Inventory" at bounding box center [54, 137] width 69 height 14
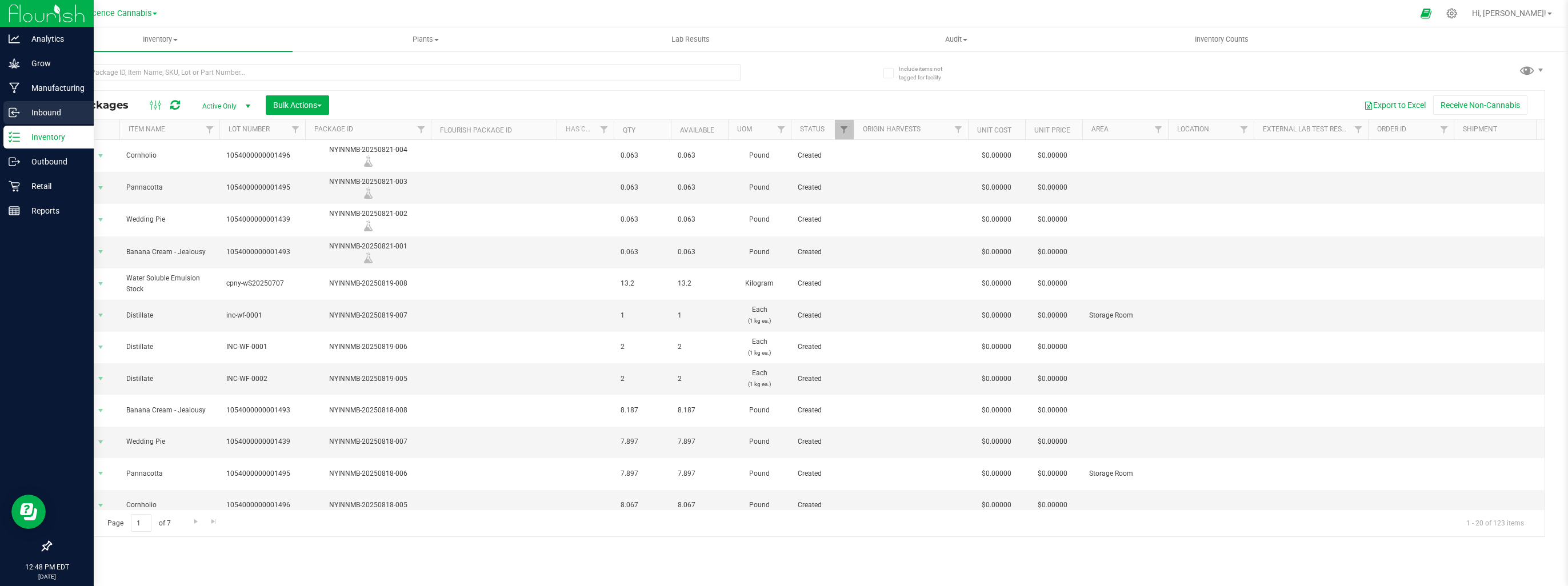
click at [27, 115] on p "Inbound" at bounding box center [54, 112] width 69 height 14
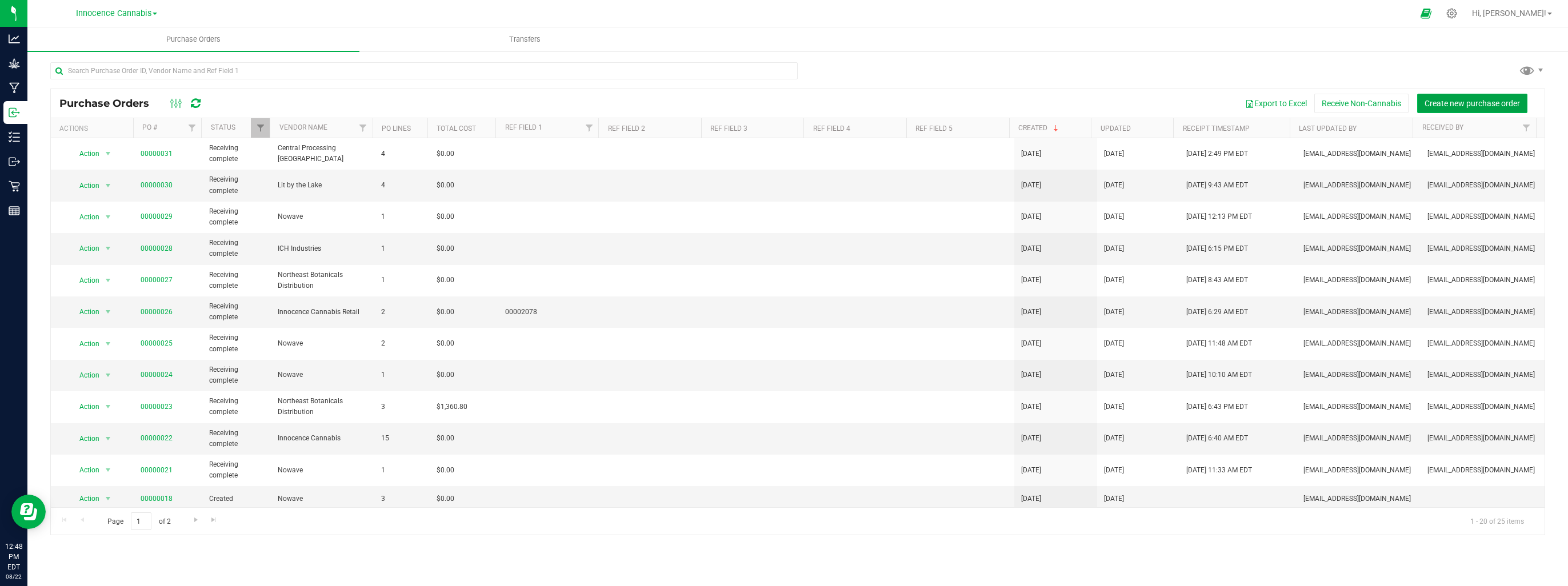
click at [1430, 99] on span "Create new purchase order" at bounding box center [1472, 103] width 96 height 9
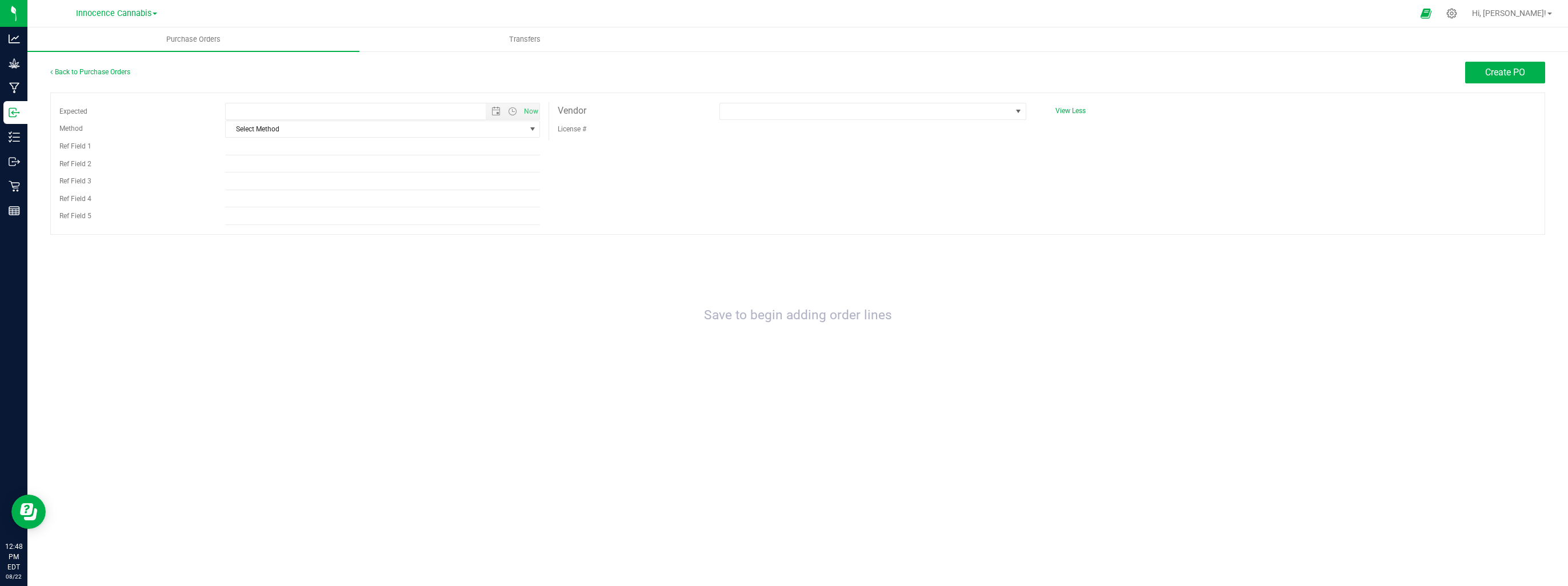
type input "8/22/2025 12:48 PM"
click at [530, 108] on span "Now" at bounding box center [531, 111] width 20 height 17
click at [528, 129] on span "select" at bounding box center [532, 129] width 9 height 9
click at [321, 223] on li "Local Delivery" at bounding box center [382, 217] width 314 height 17
click at [1016, 111] on span at bounding box center [1018, 111] width 9 height 9
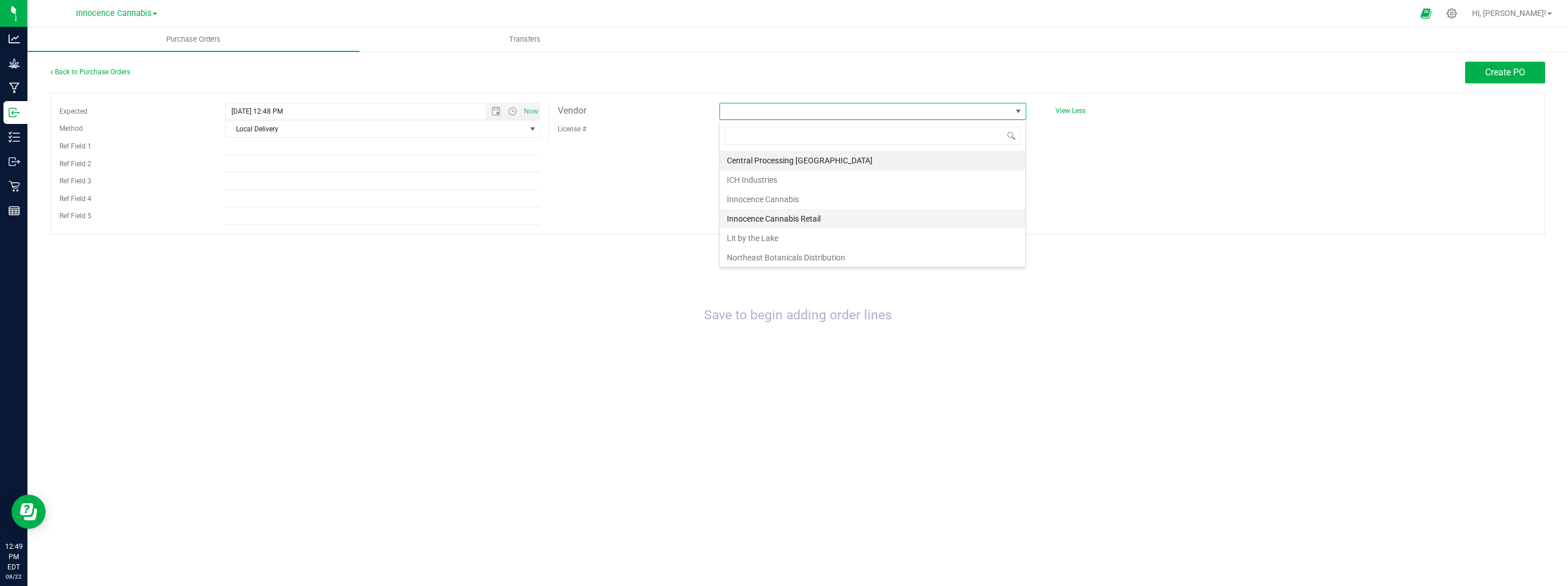
click at [798, 192] on li "Innocence Cannabis" at bounding box center [873, 200] width 306 height 20
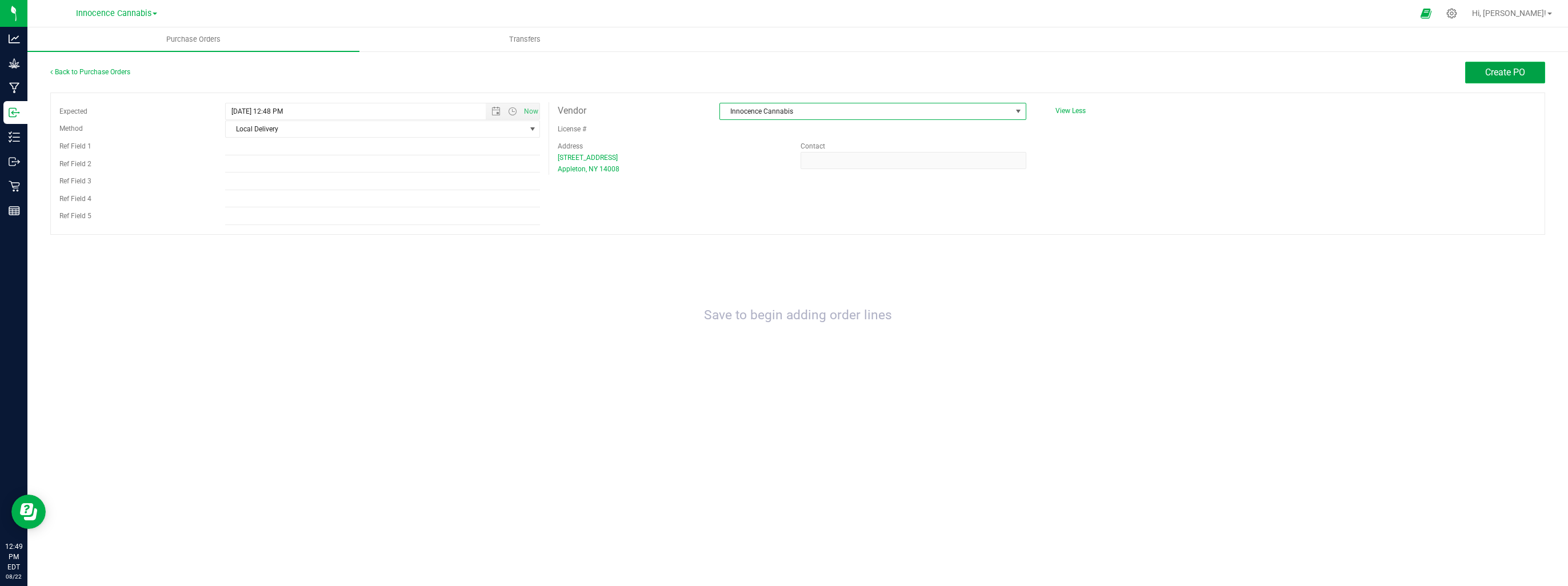
click at [1538, 69] on button "Create PO" at bounding box center [1504, 73] width 80 height 21
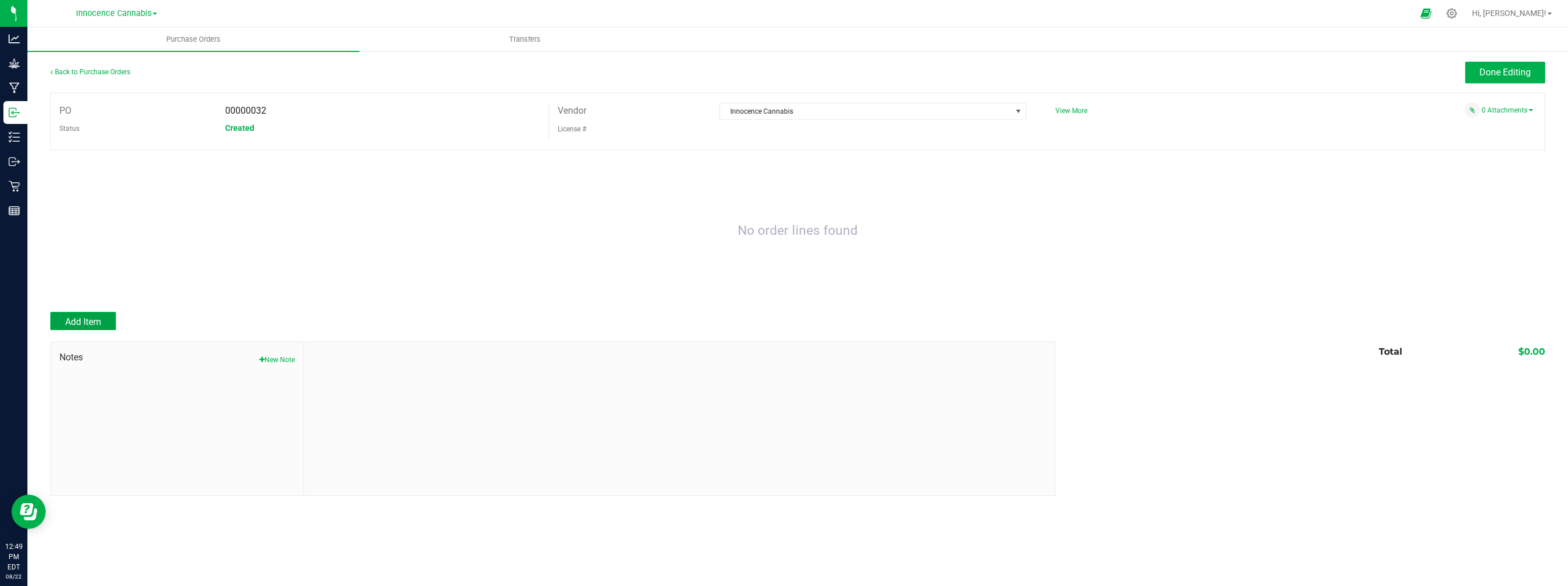
click at [96, 321] on span "Add Item" at bounding box center [83, 321] width 36 height 11
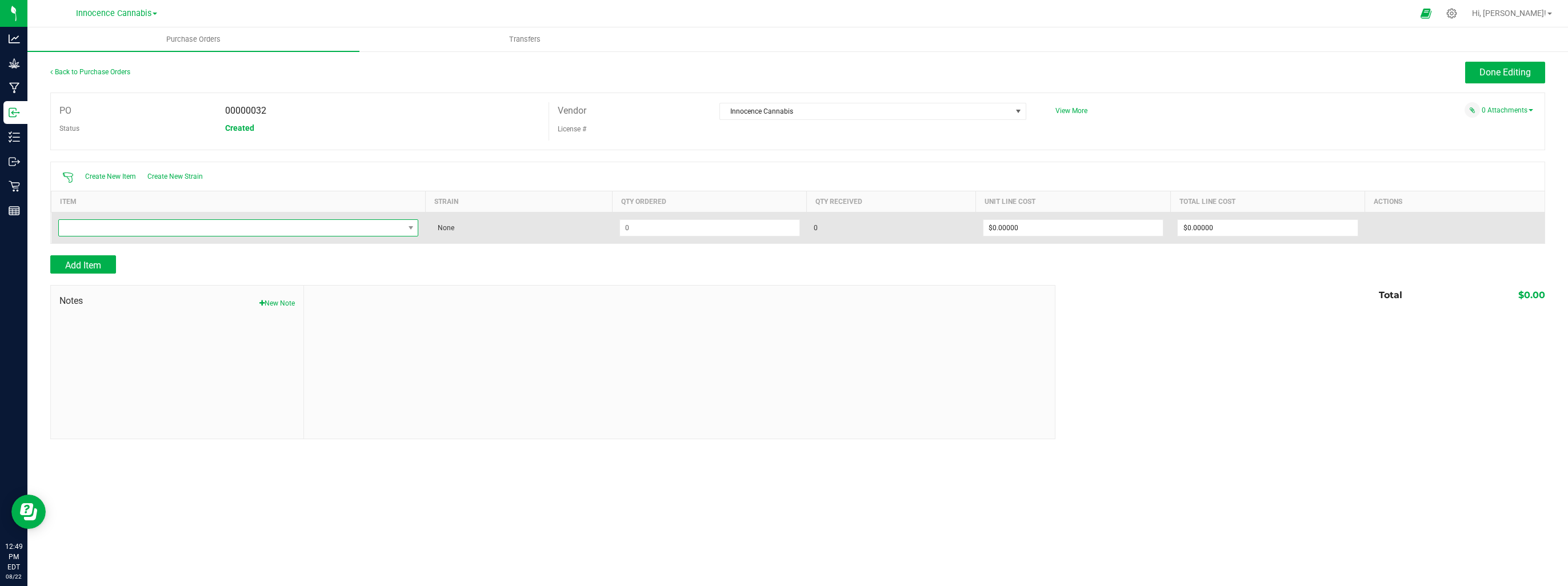
click at [329, 232] on span "NO DATA FOUND" at bounding box center [231, 227] width 345 height 16
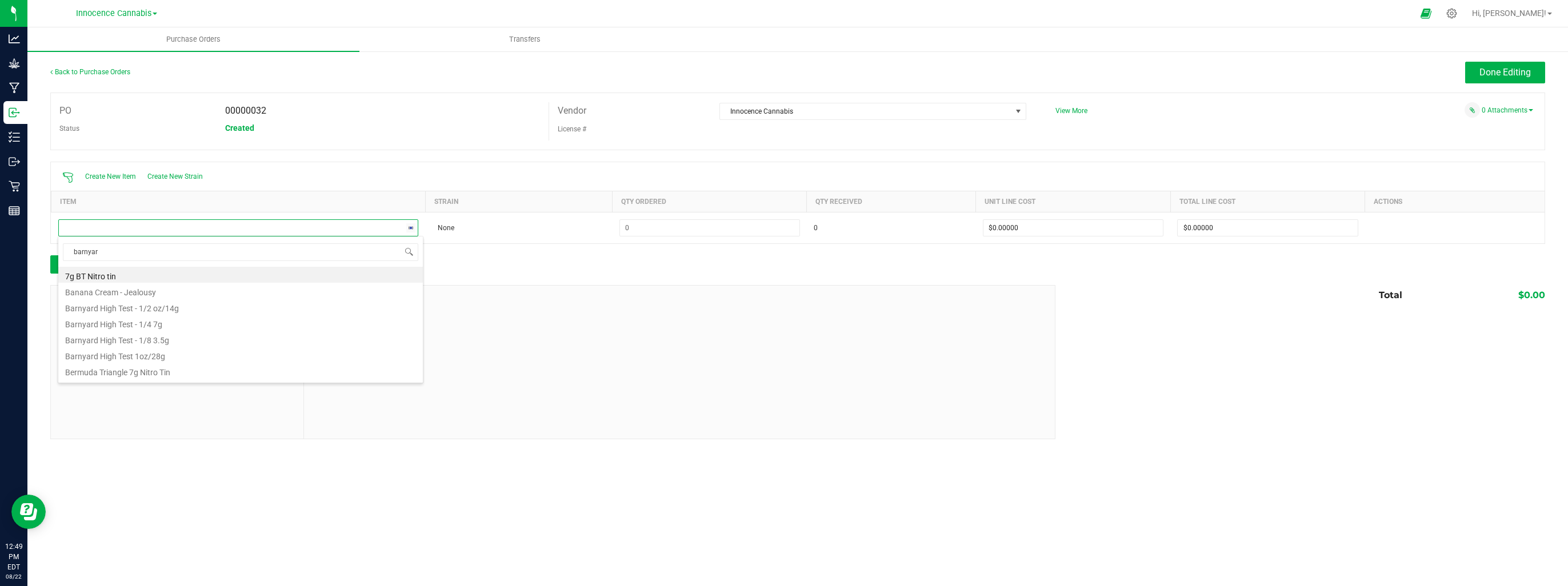
type input "barnyard"
click at [281, 303] on li "Barnyard High Test - 1/8 3.5g" at bounding box center [240, 306] width 364 height 16
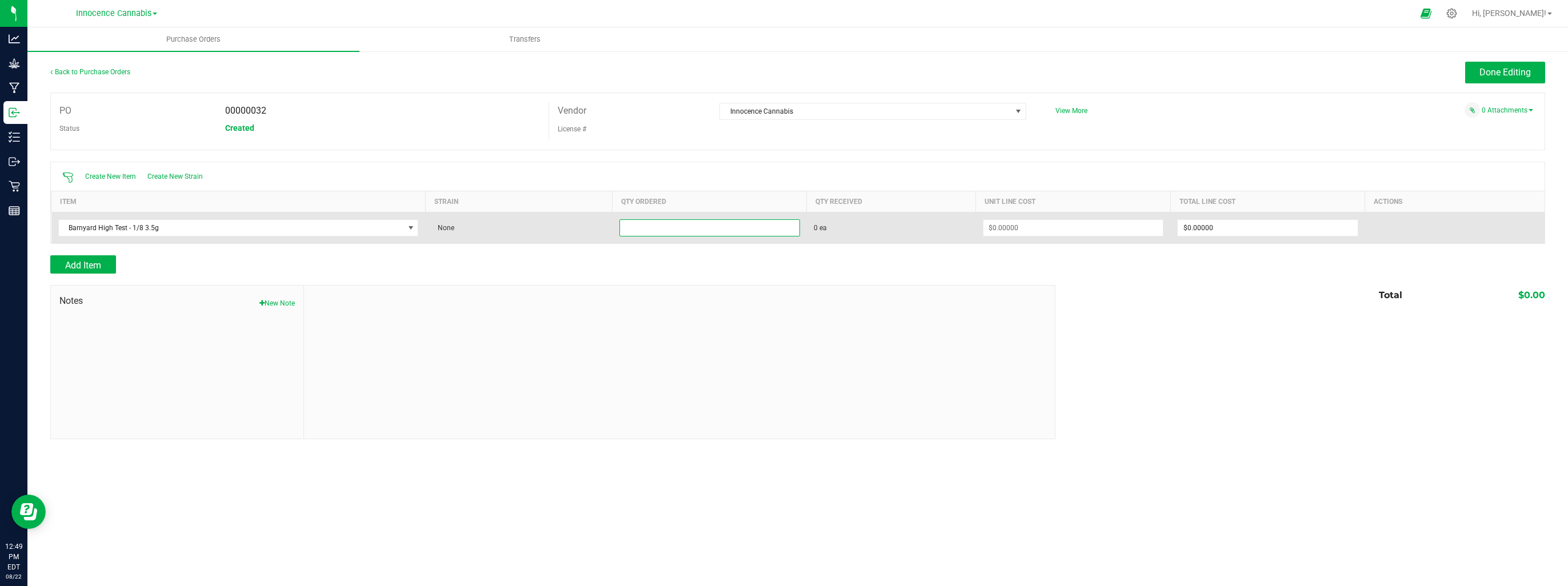
click at [676, 231] on input at bounding box center [709, 227] width 179 height 16
type input "600 ea"
click at [895, 231] on span "0 ea" at bounding box center [891, 228] width 155 height 10
type input "$0.00000"
click at [1384, 229] on span "Receive" at bounding box center [1378, 228] width 23 height 14
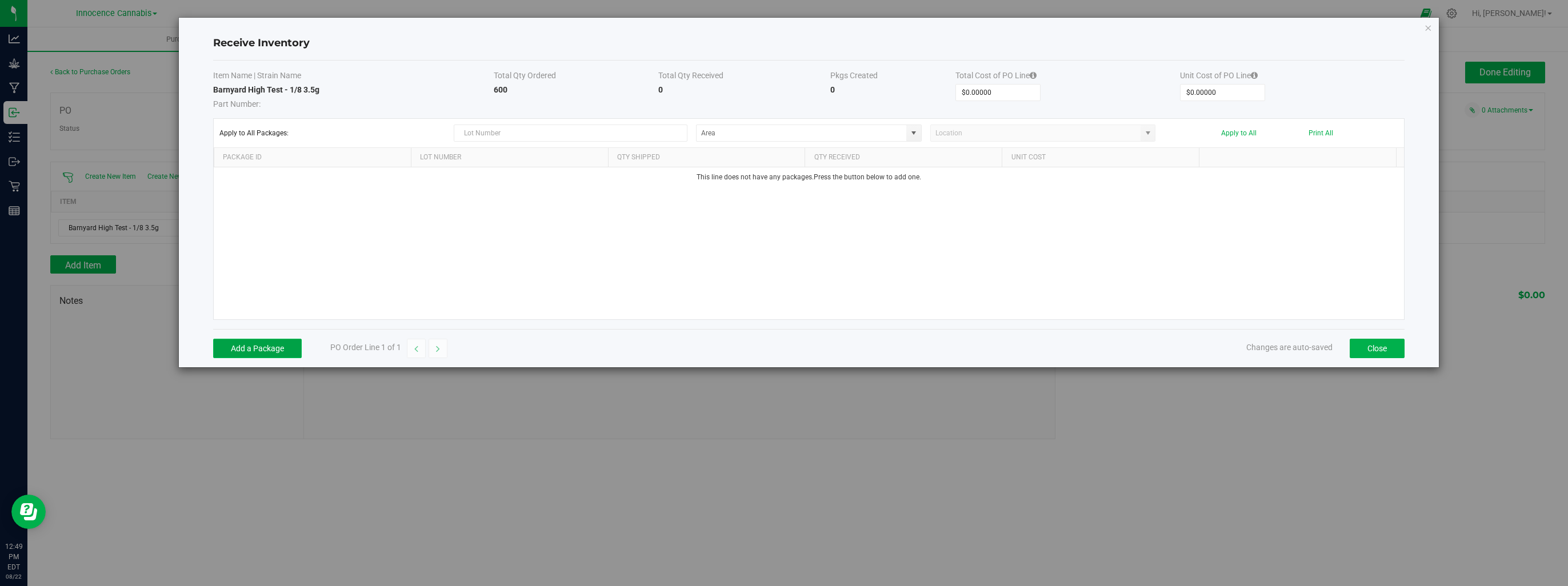
click at [273, 347] on button "Add a Package" at bounding box center [257, 348] width 88 height 20
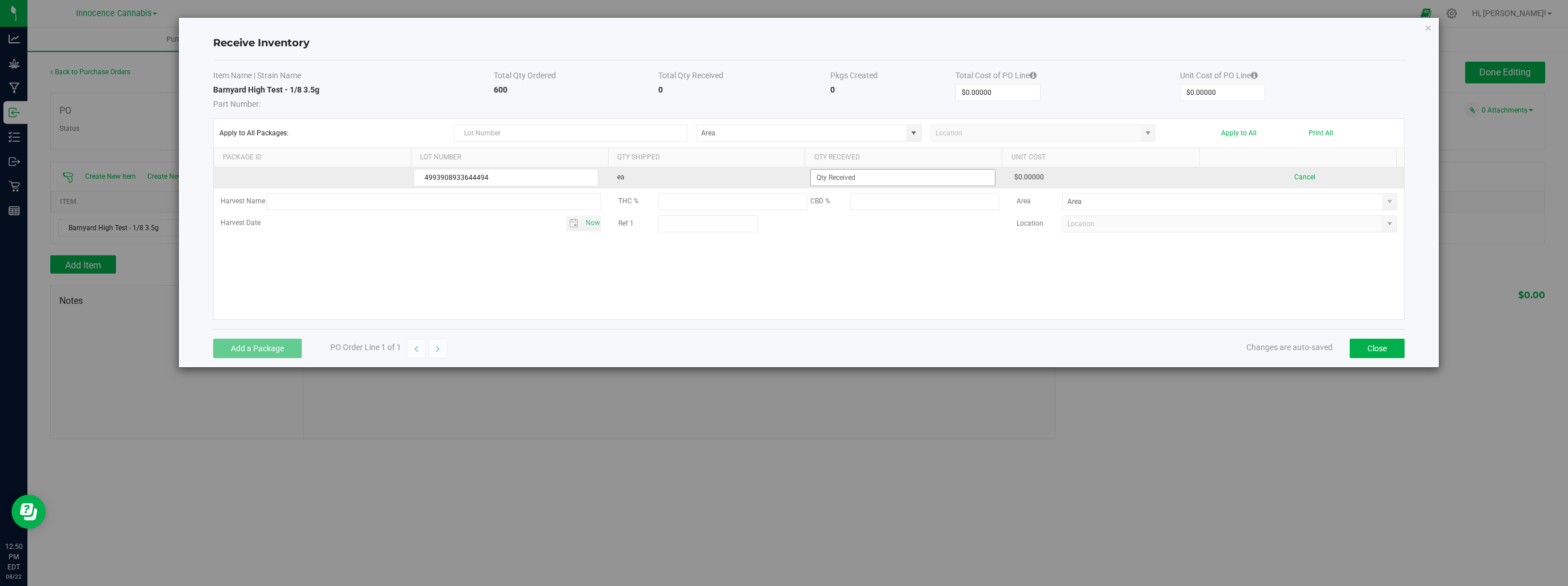
type input "4993908933644494"
click at [855, 179] on input at bounding box center [902, 177] width 183 height 16
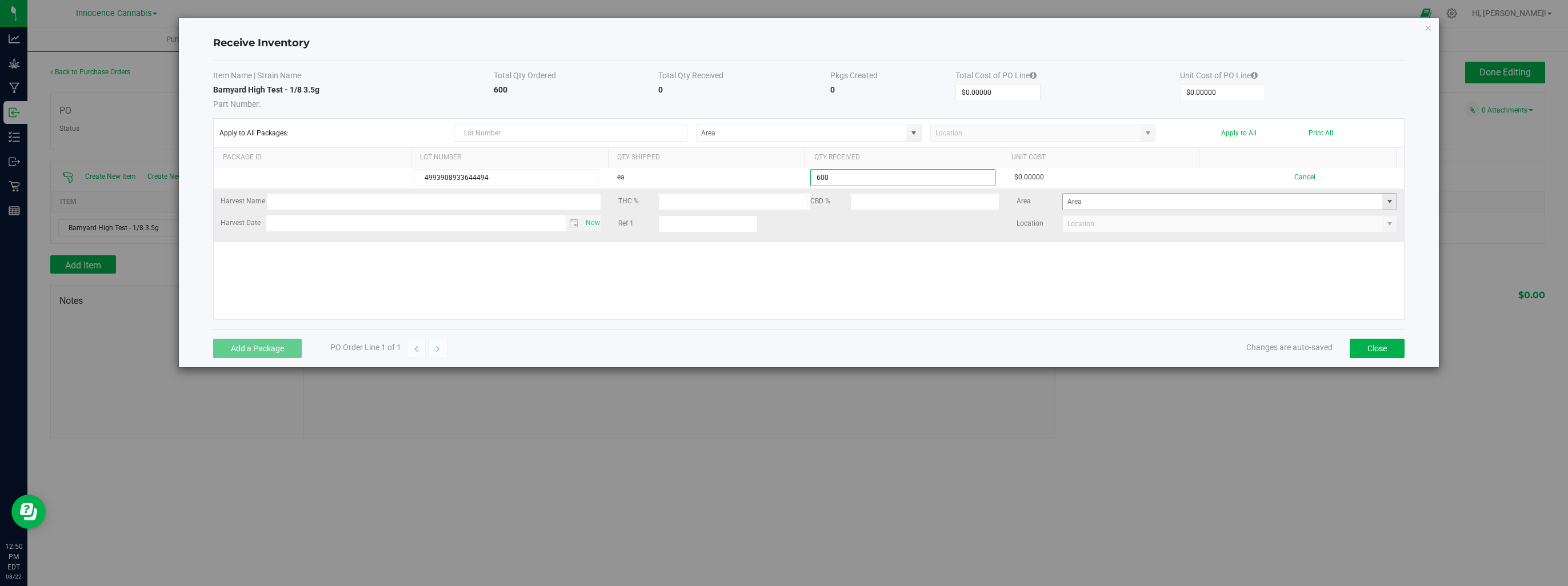
click at [1385, 205] on span at bounding box center [1389, 201] width 9 height 9
type input "600 ea"
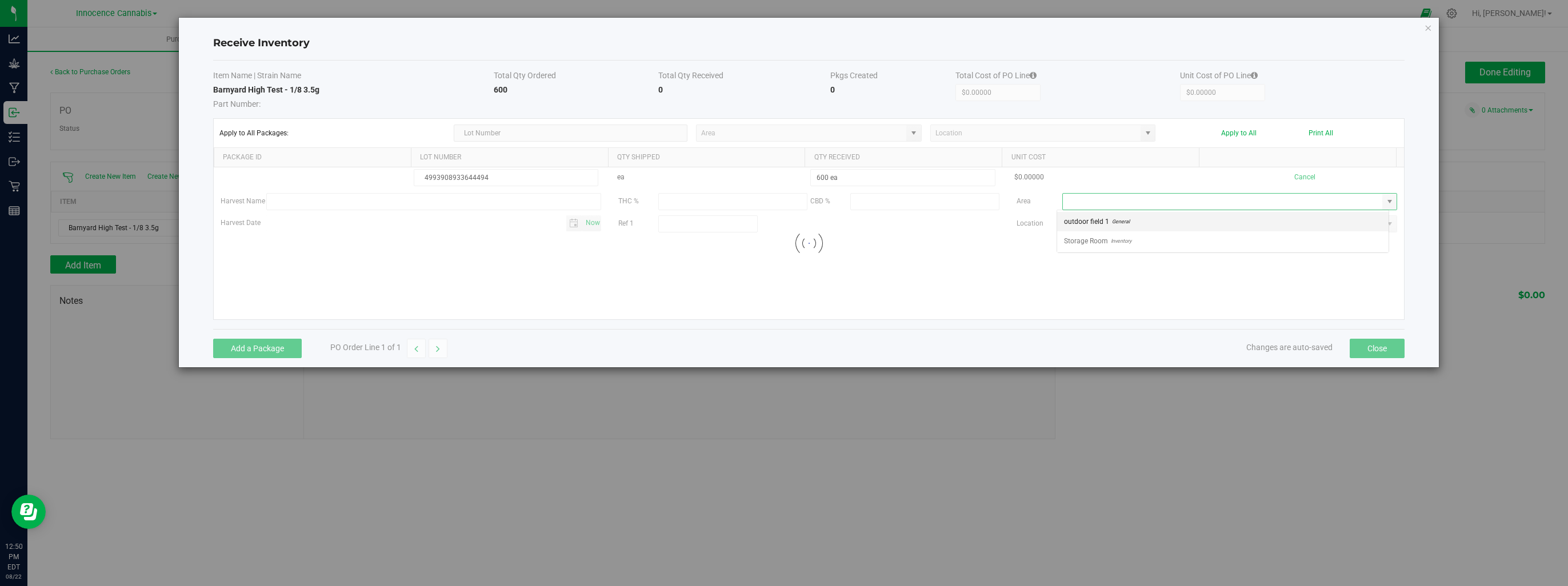
scroll to position [17, 332]
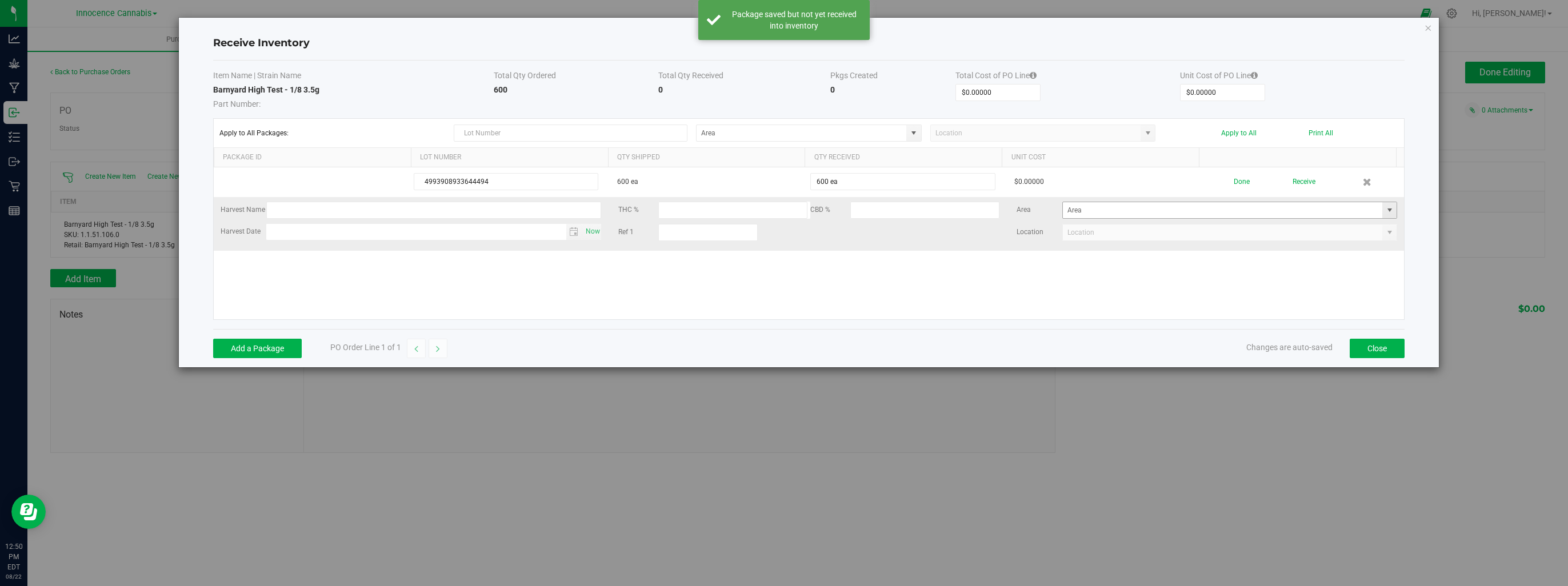
click at [1385, 206] on span at bounding box center [1389, 210] width 9 height 9
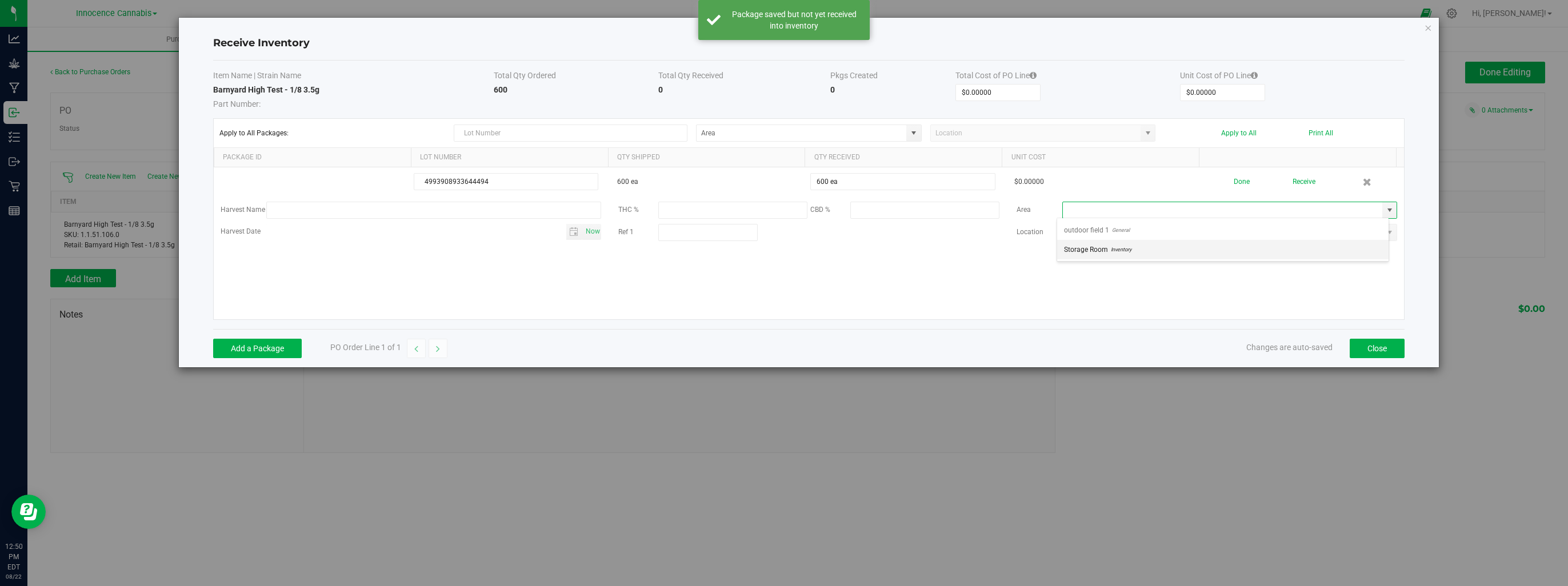
click at [1203, 251] on li "Storage Room Inventory" at bounding box center [1222, 250] width 331 height 20
type input "Storage Room"
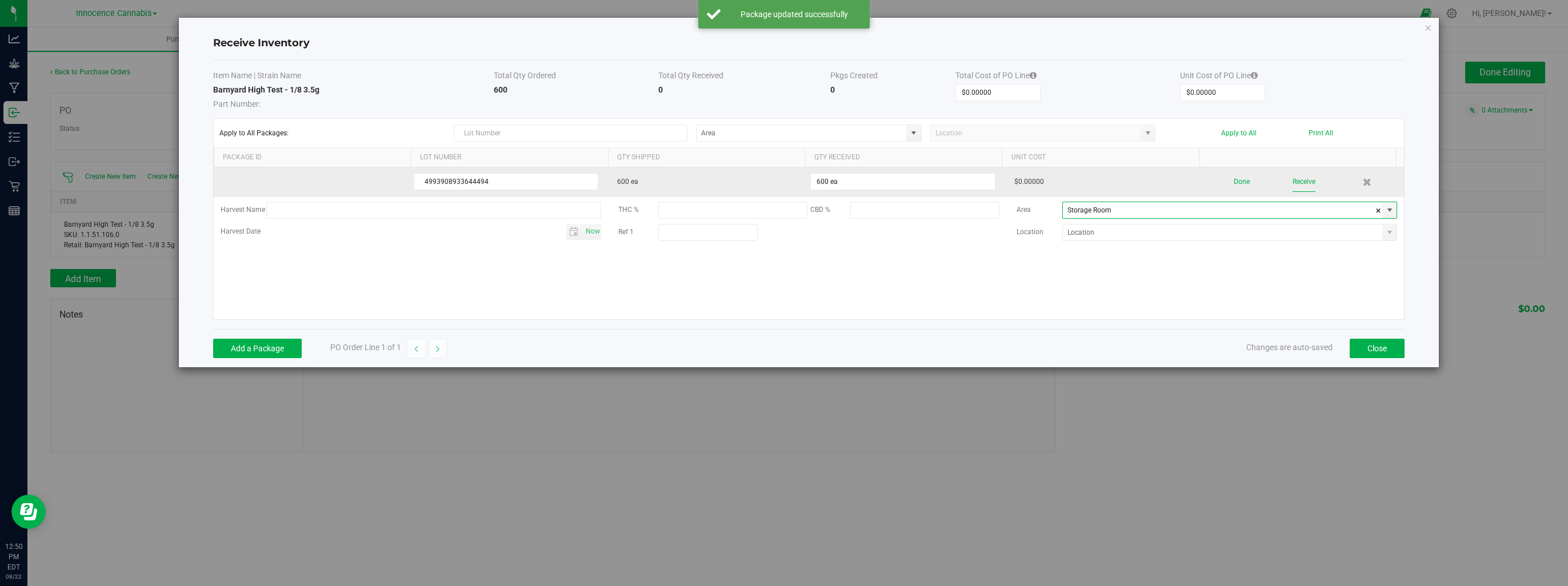
click at [1299, 179] on button "Receive" at bounding box center [1304, 182] width 23 height 20
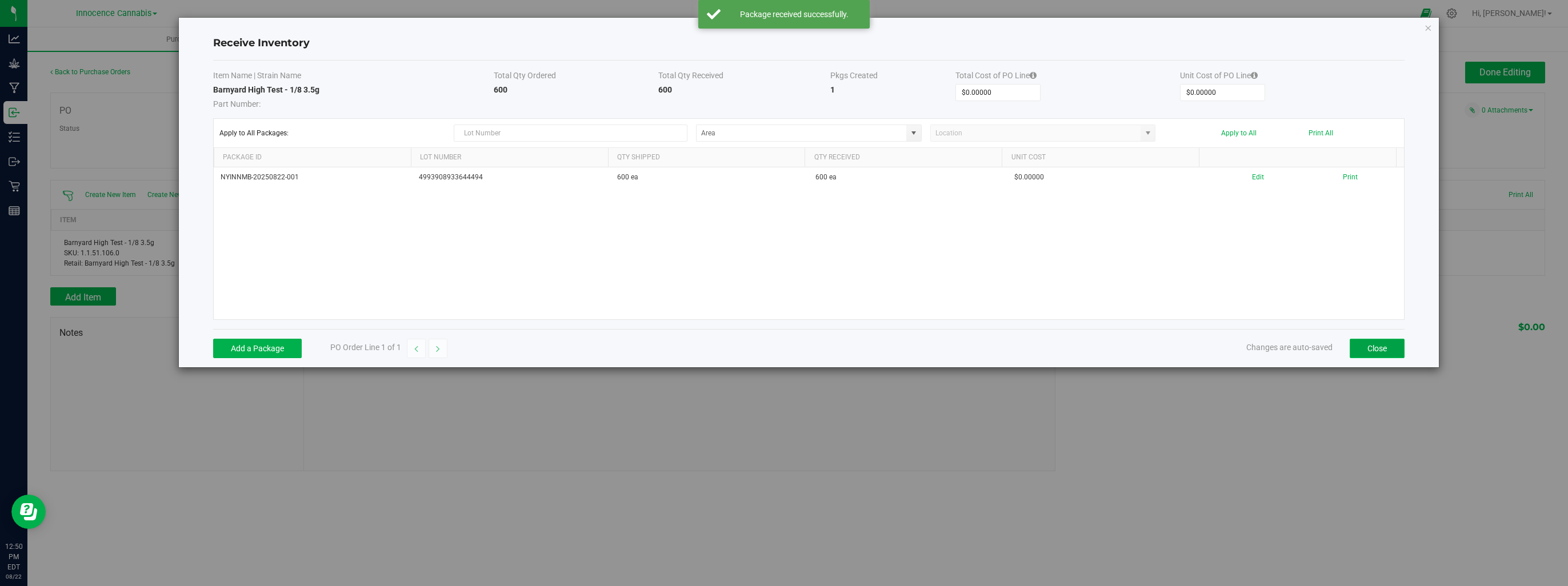
click at [1394, 346] on button "Close" at bounding box center [1376, 348] width 54 height 20
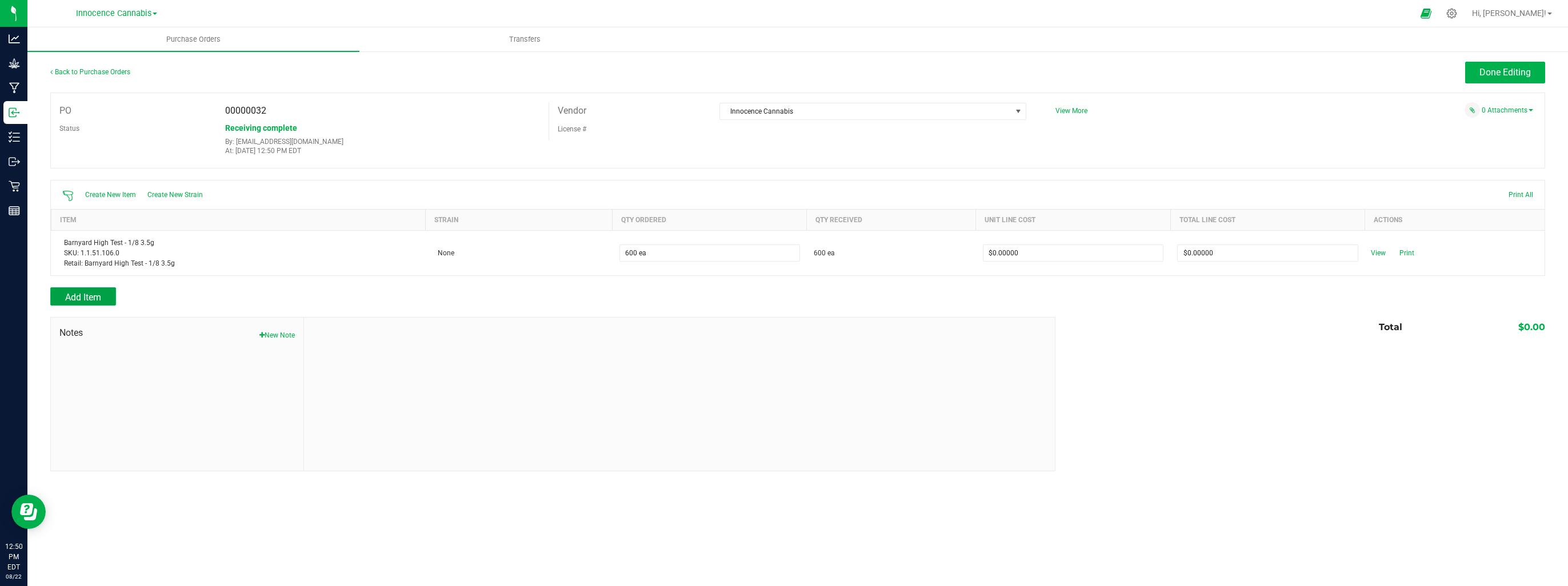
click at [70, 295] on span "Add Item" at bounding box center [83, 297] width 36 height 11
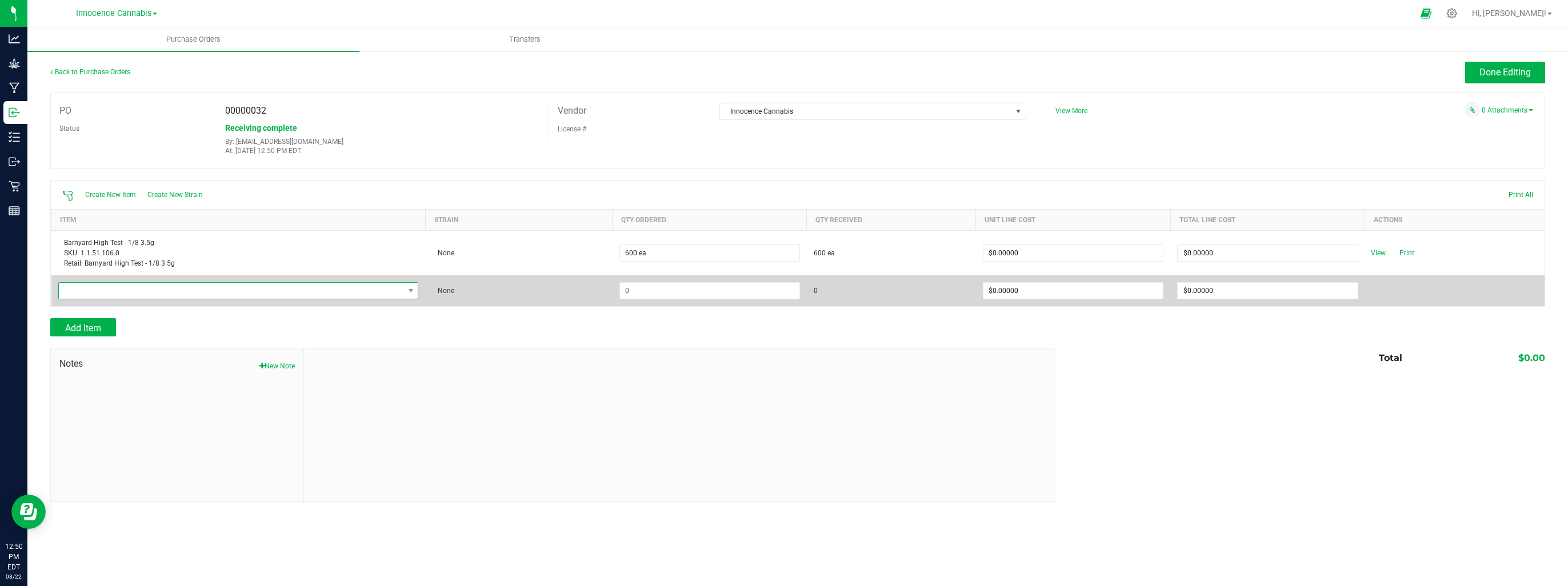
click at [322, 288] on span "NO DATA FOUND" at bounding box center [231, 291] width 345 height 16
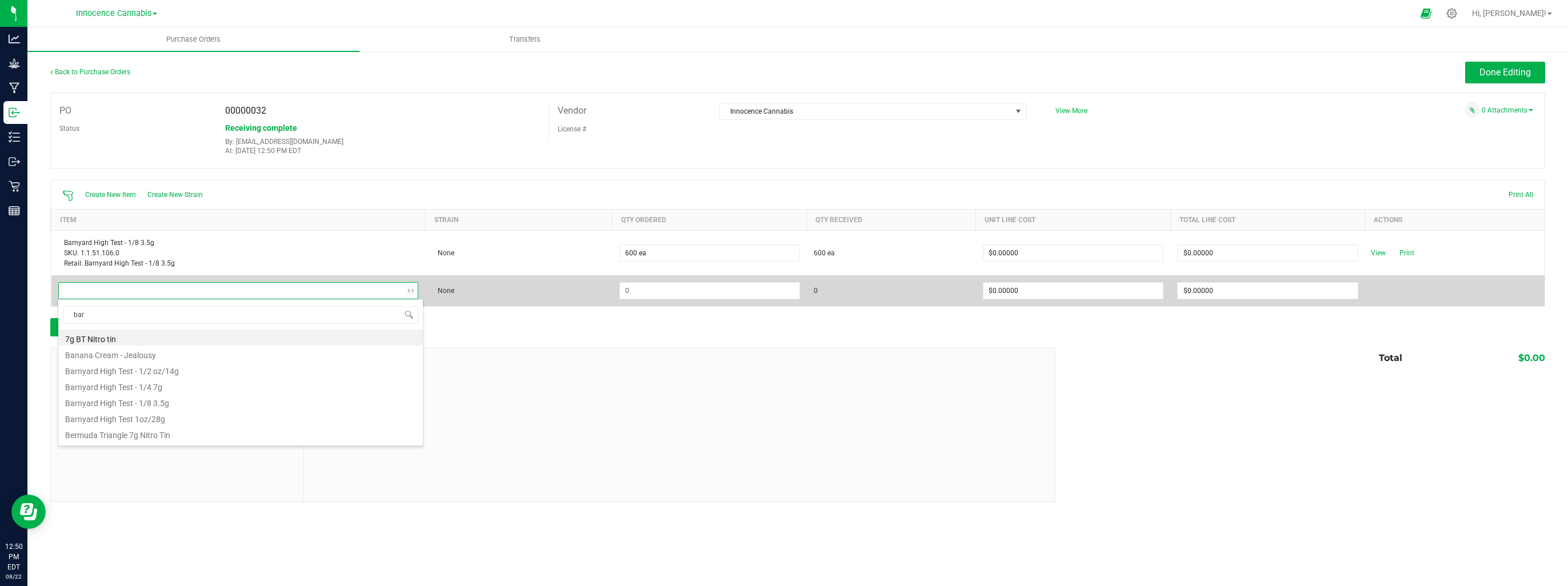
type input "barn"
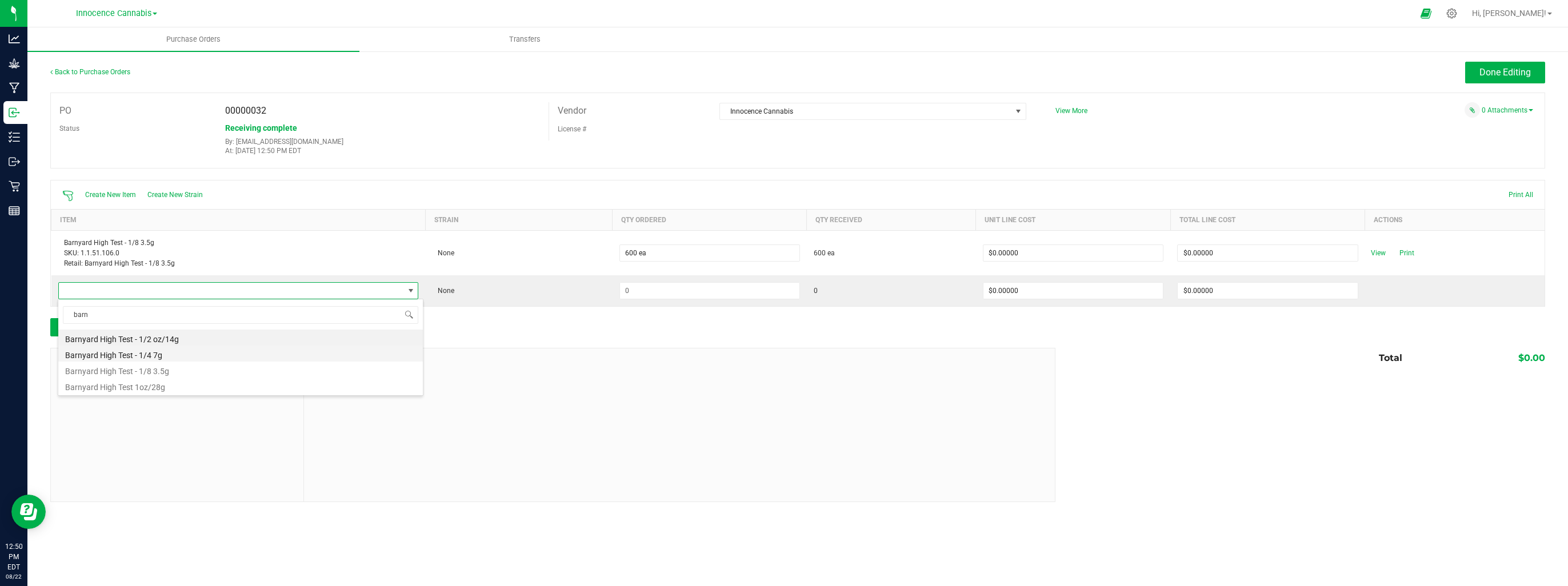
click at [245, 346] on li "Barnyard High Test - 1/4 7g" at bounding box center [240, 353] width 364 height 16
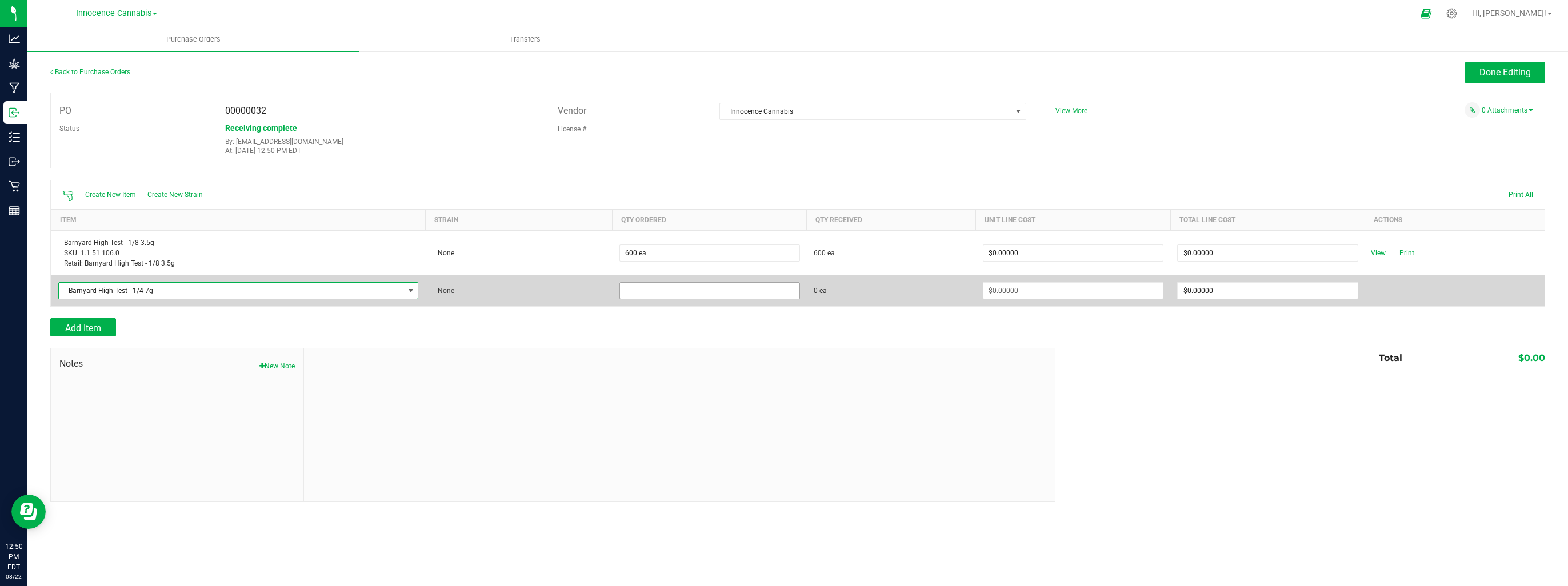
click at [637, 295] on input at bounding box center [709, 291] width 179 height 16
type input "288 ea"
click at [1101, 285] on input at bounding box center [1073, 291] width 179 height 16
type input "$0.00000"
click at [1380, 290] on span "Receive" at bounding box center [1378, 291] width 23 height 14
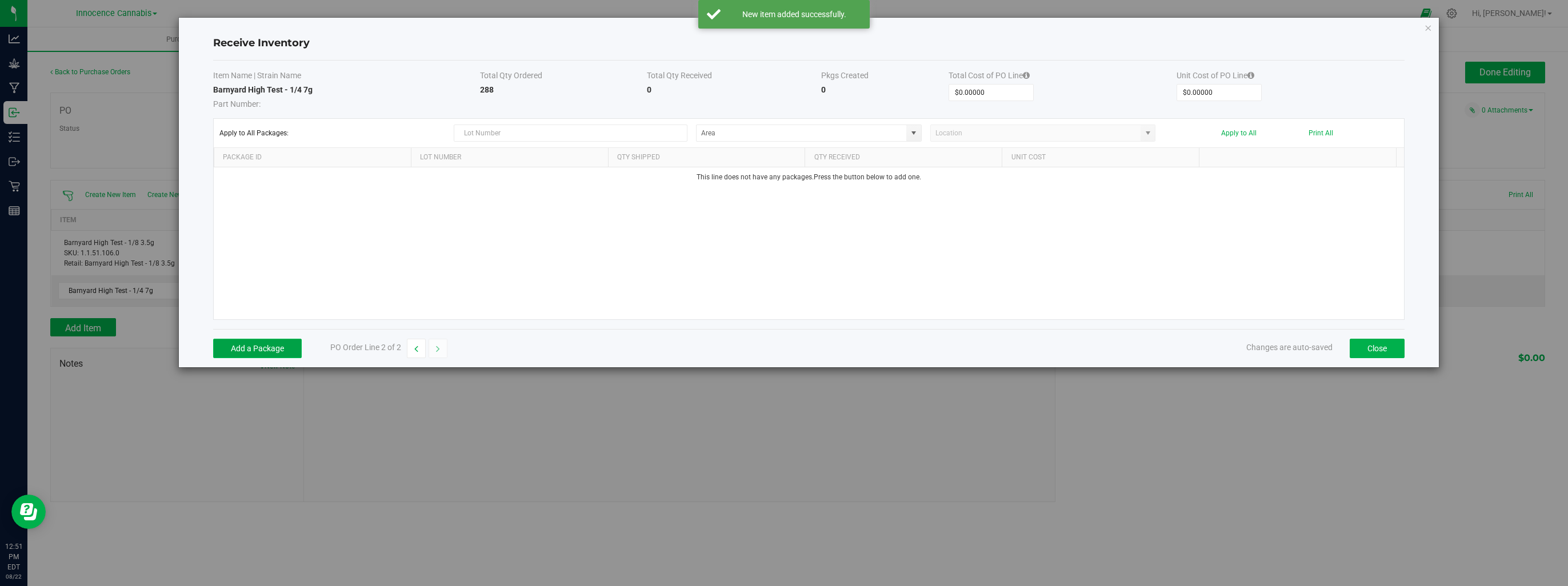
click at [233, 349] on button "Add a Package" at bounding box center [257, 348] width 88 height 20
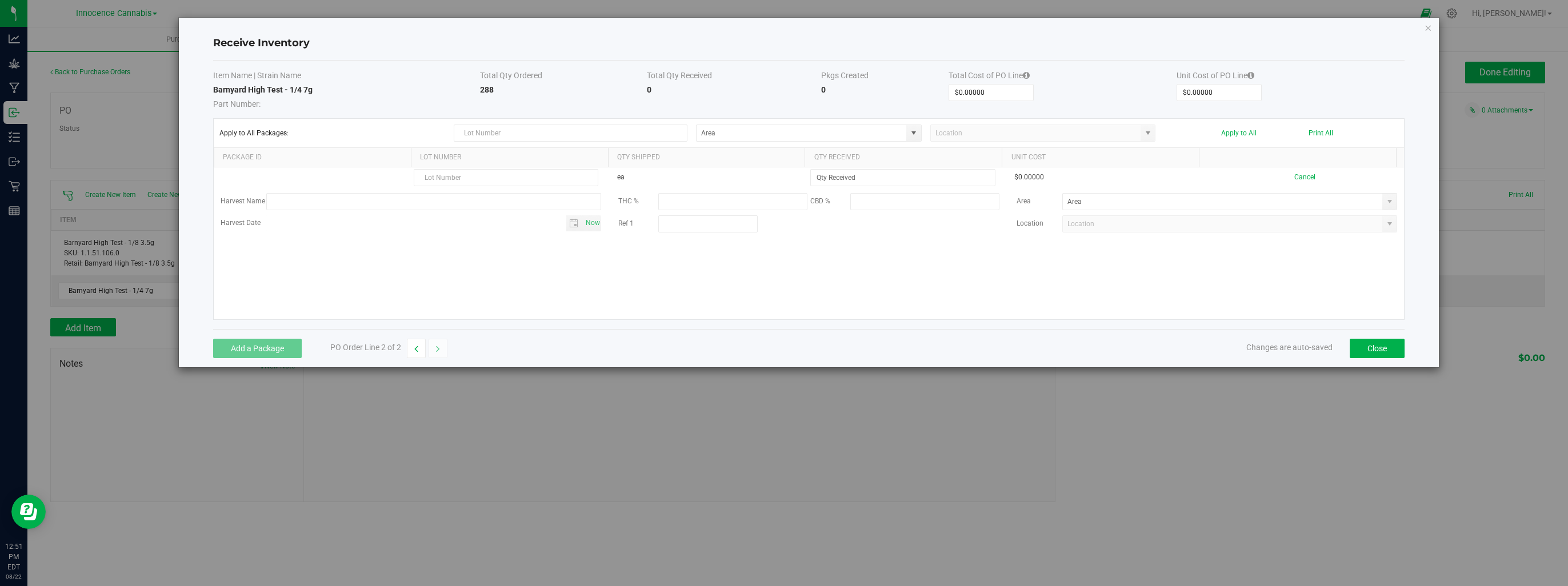
type input "7"
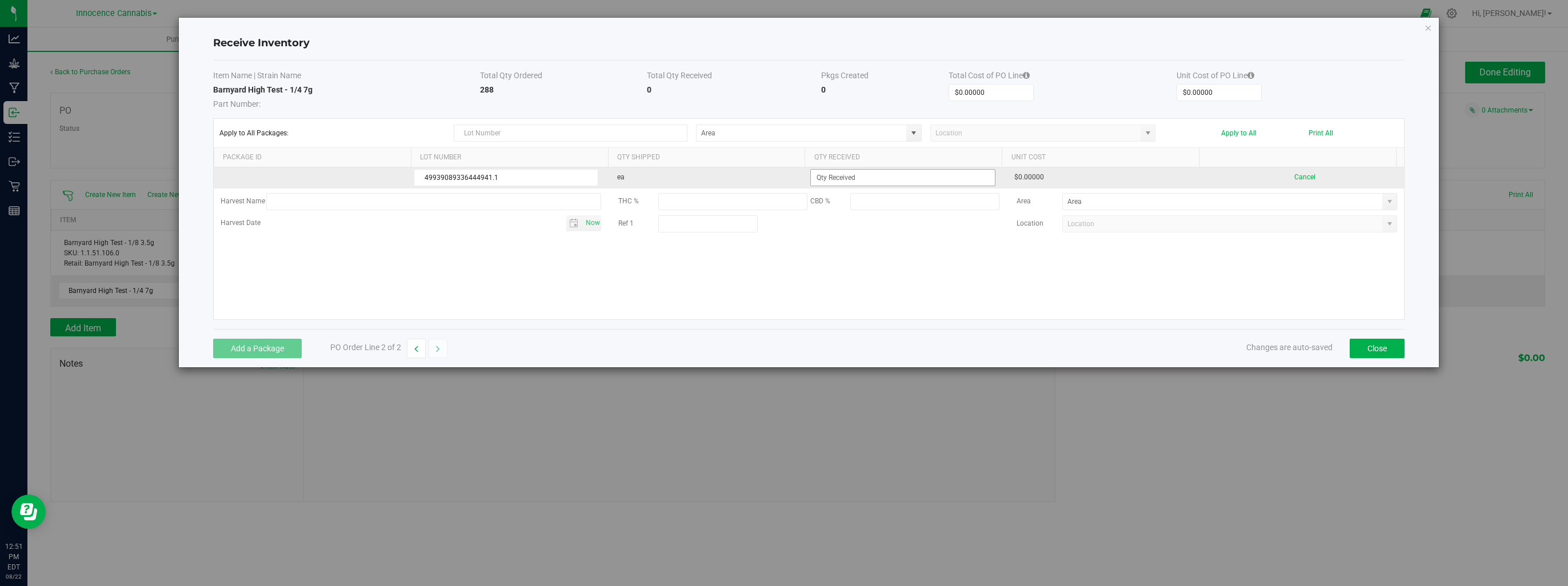
type input "49939089336444941.1"
click at [919, 175] on input at bounding box center [902, 177] width 183 height 16
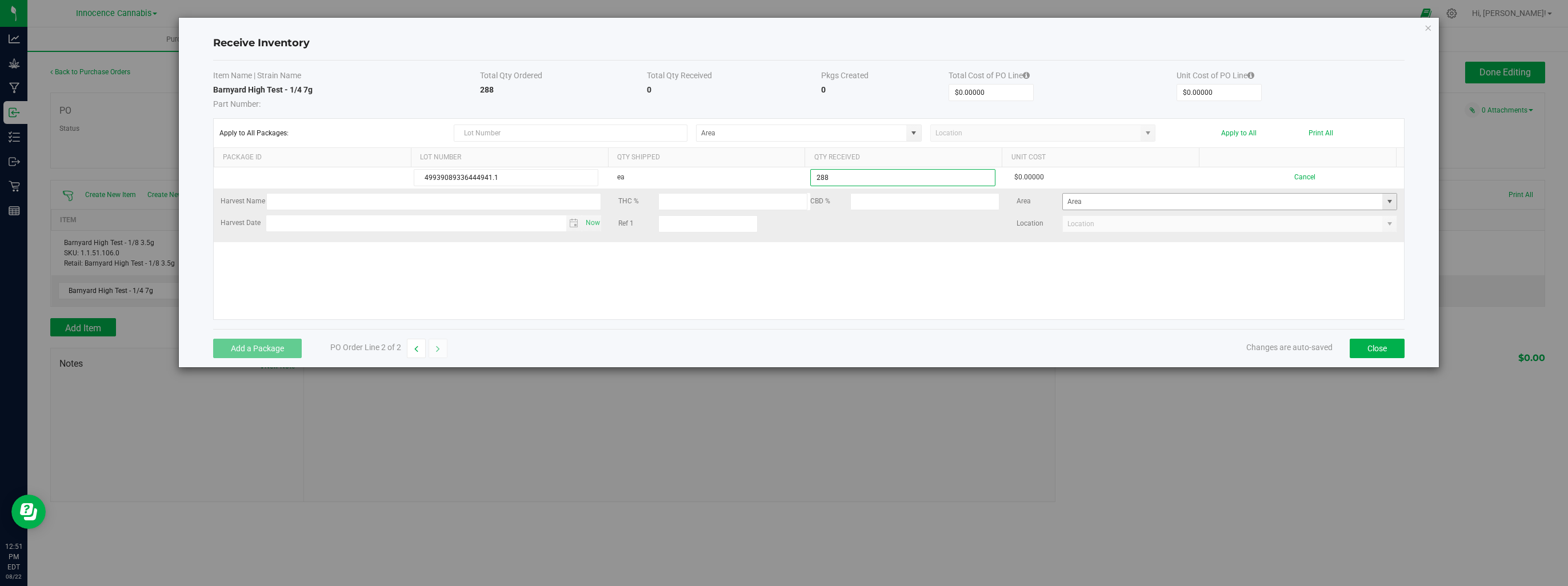
click at [1385, 203] on span at bounding box center [1389, 201] width 9 height 9
type input "288 ea"
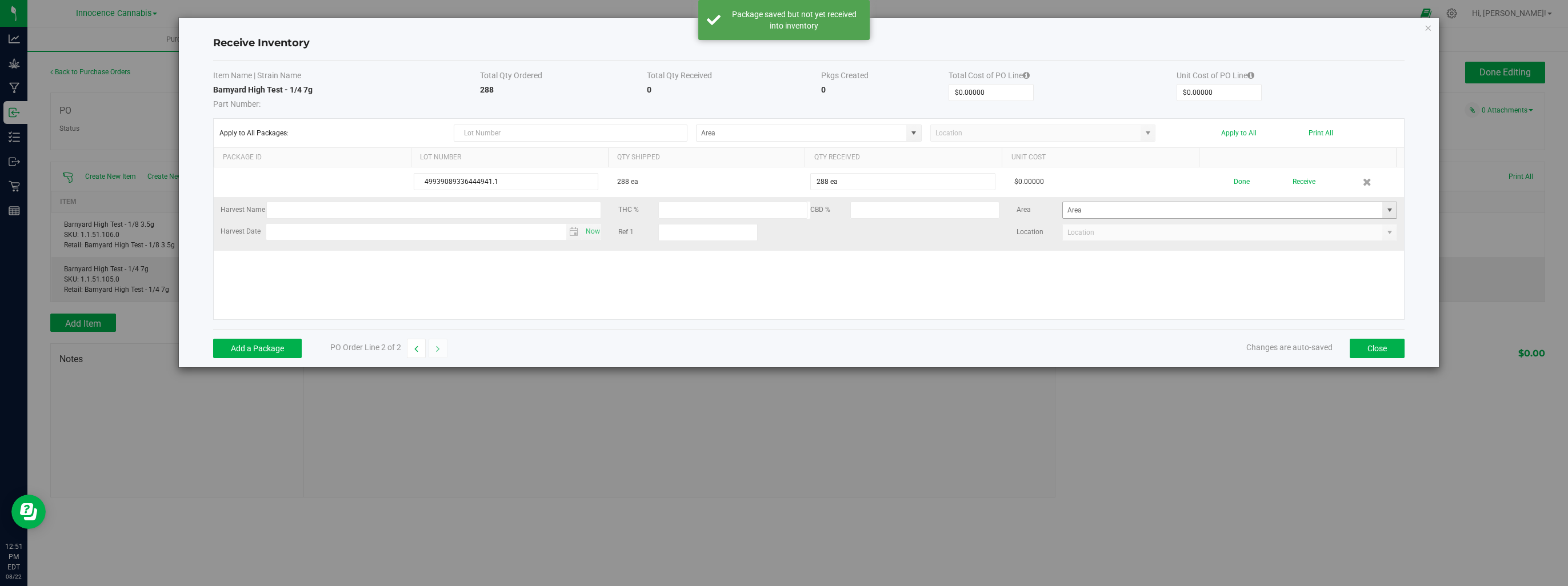
click at [1385, 209] on span at bounding box center [1389, 210] width 9 height 9
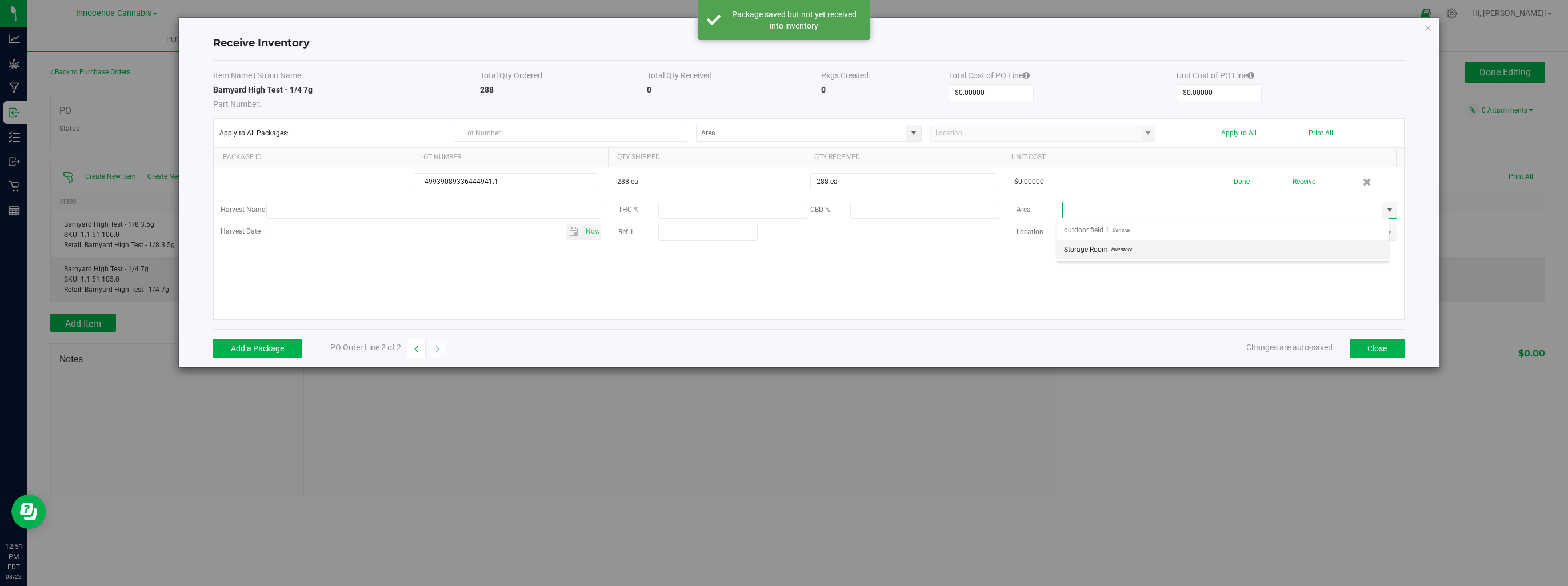
click at [1190, 255] on li "Storage Room Inventory" at bounding box center [1222, 250] width 331 height 20
type input "Storage Room"
click at [1361, 342] on button "Close" at bounding box center [1376, 348] width 54 height 20
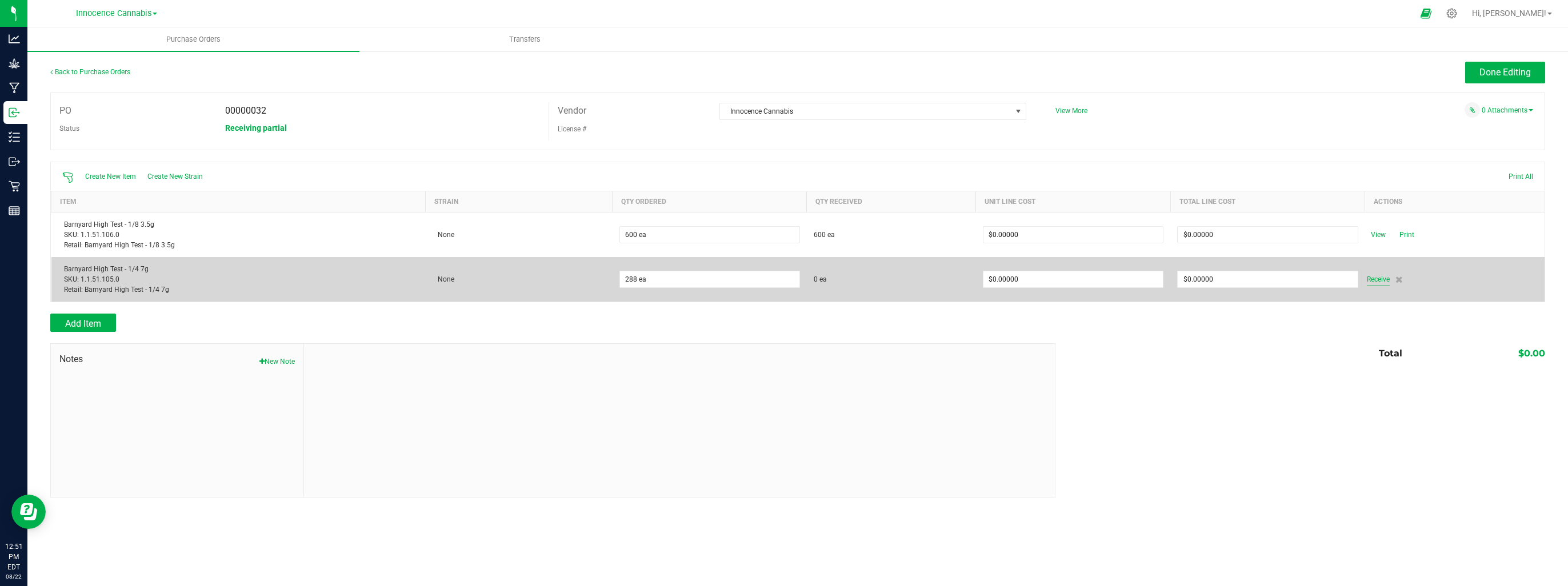
click at [1383, 279] on span "Receive" at bounding box center [1378, 279] width 23 height 14
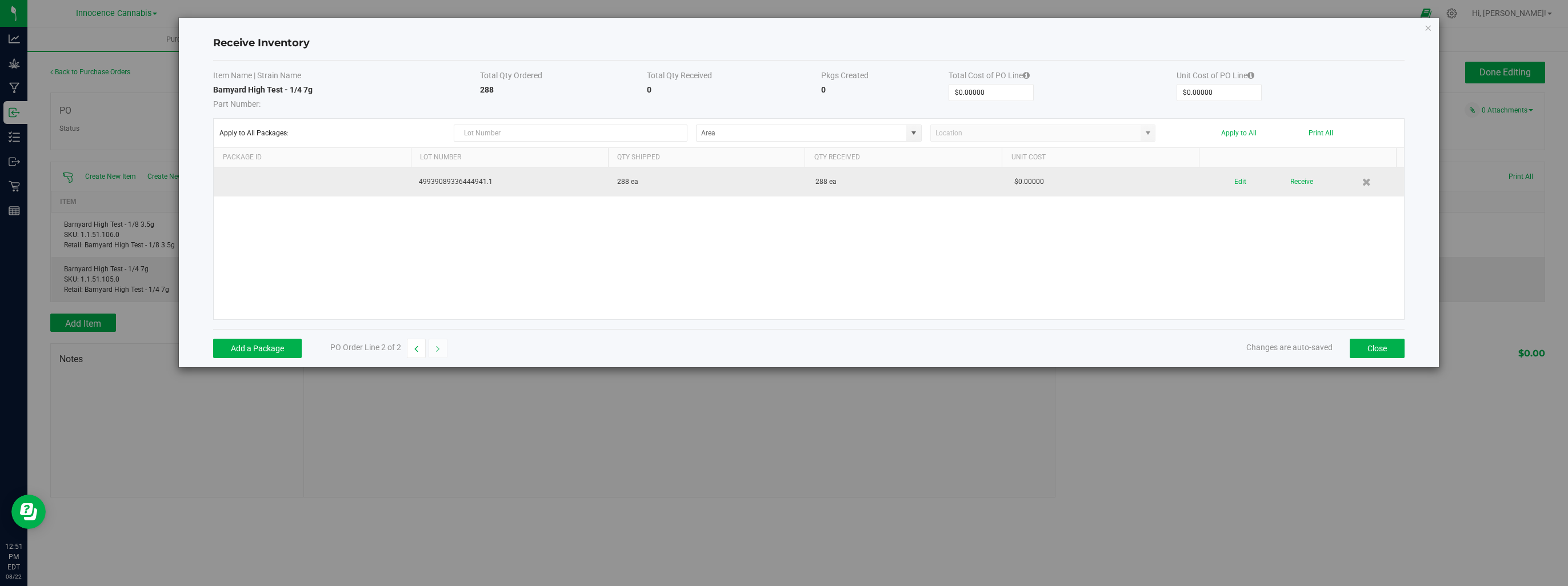
click at [832, 179] on td "288 ea" at bounding box center [907, 182] width 198 height 29
click at [519, 182] on td "49939089336444941.1" at bounding box center [511, 182] width 198 height 29
click at [523, 182] on td "49939089336444941.1" at bounding box center [511, 182] width 198 height 29
click at [1234, 182] on button "Edit" at bounding box center [1240, 182] width 12 height 20
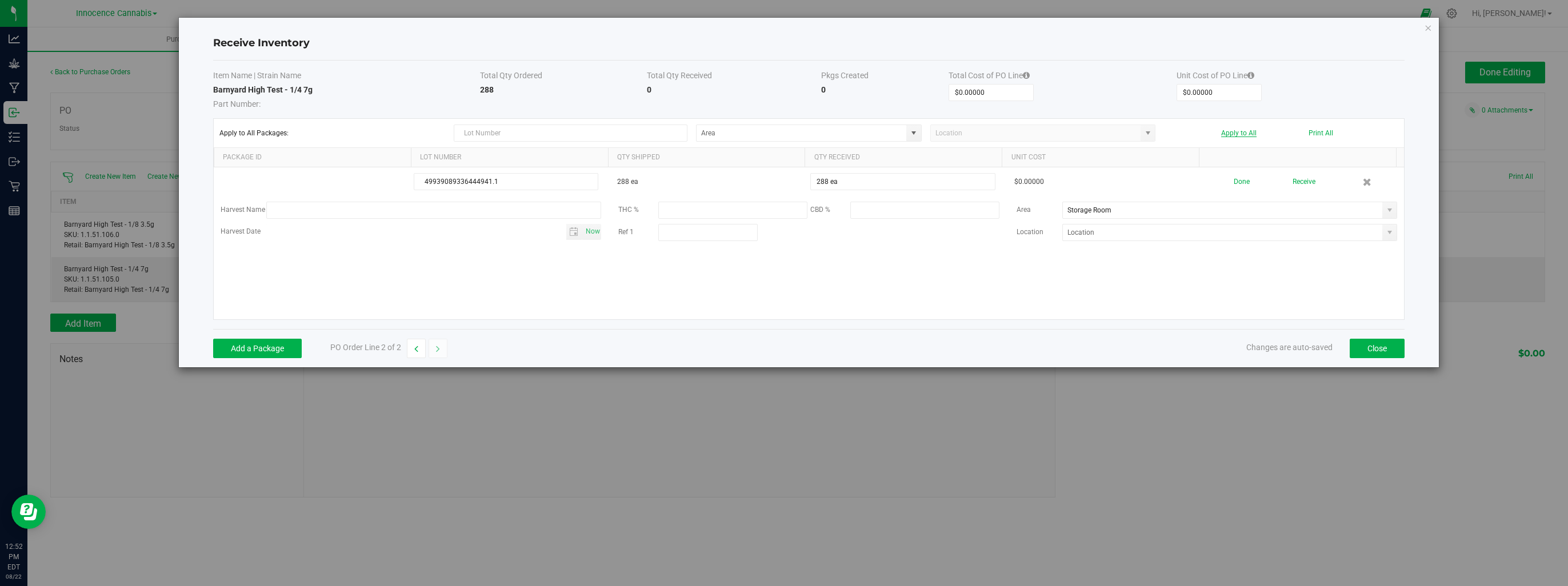
click at [1251, 133] on button "Apply to All" at bounding box center [1239, 133] width 36 height 8
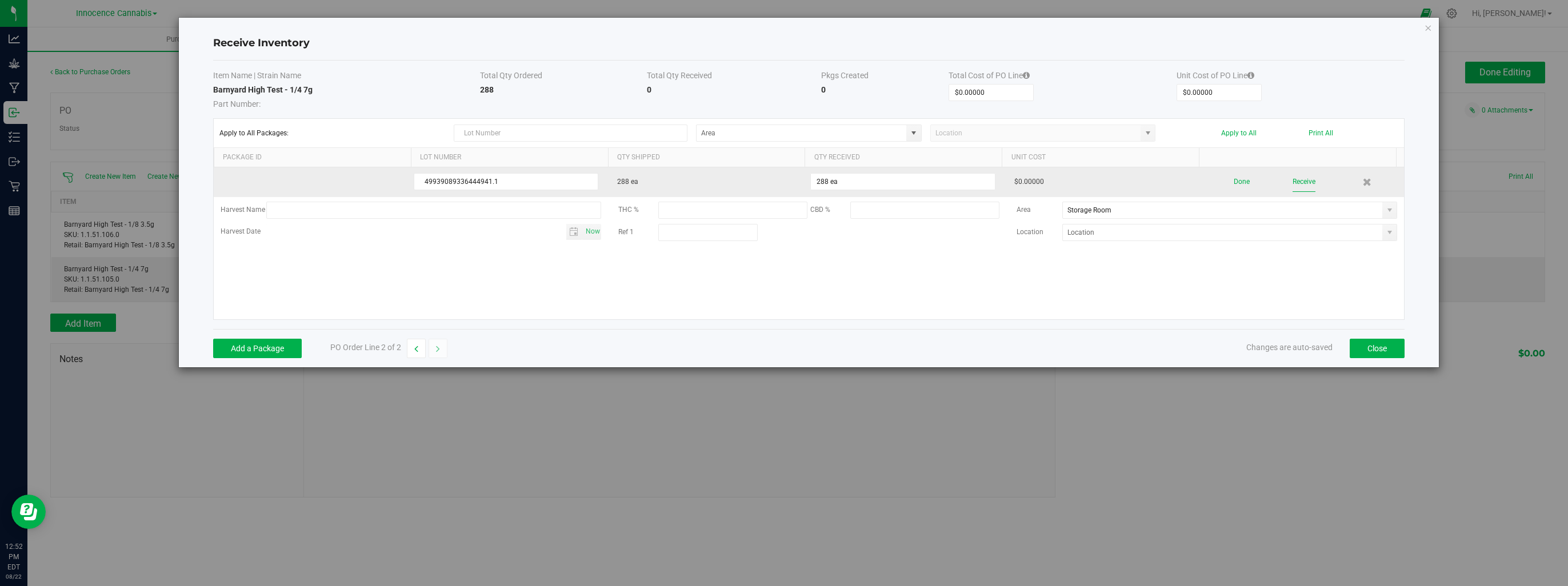
click at [1298, 177] on button "Receive" at bounding box center [1304, 182] width 23 height 20
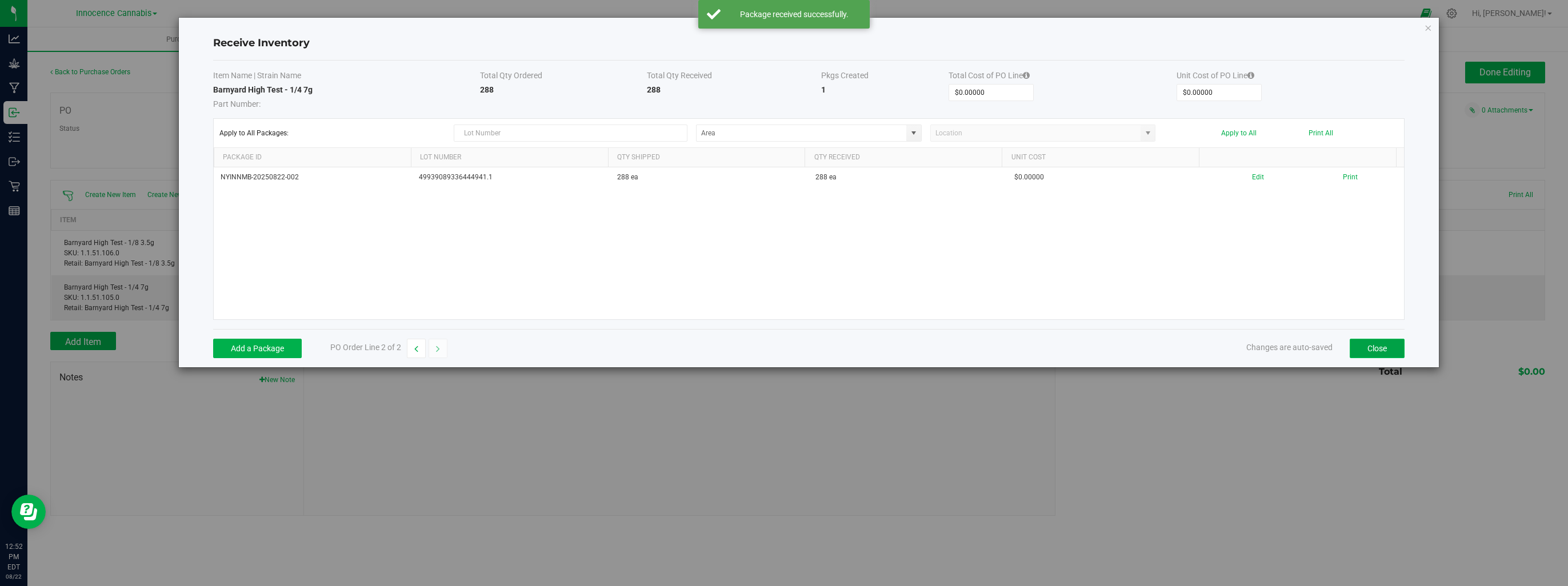
click at [1377, 344] on button "Close" at bounding box center [1376, 348] width 54 height 20
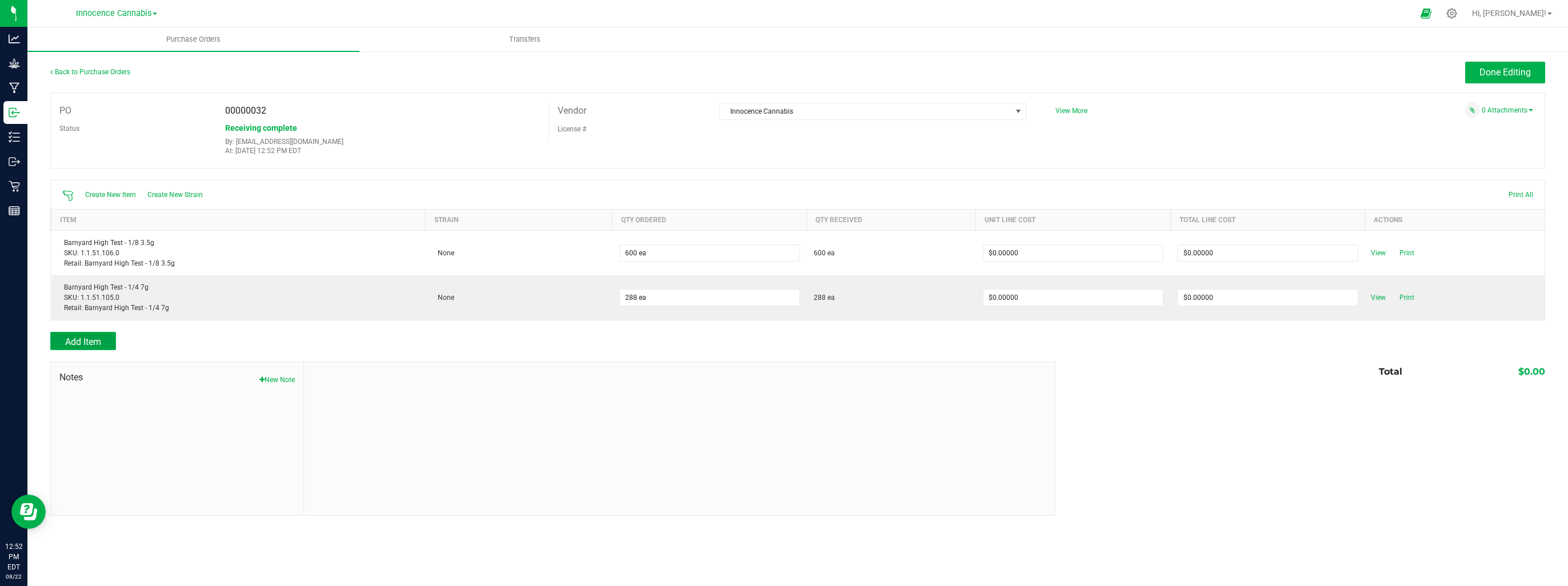
click at [92, 335] on button "Add Item" at bounding box center [83, 341] width 66 height 18
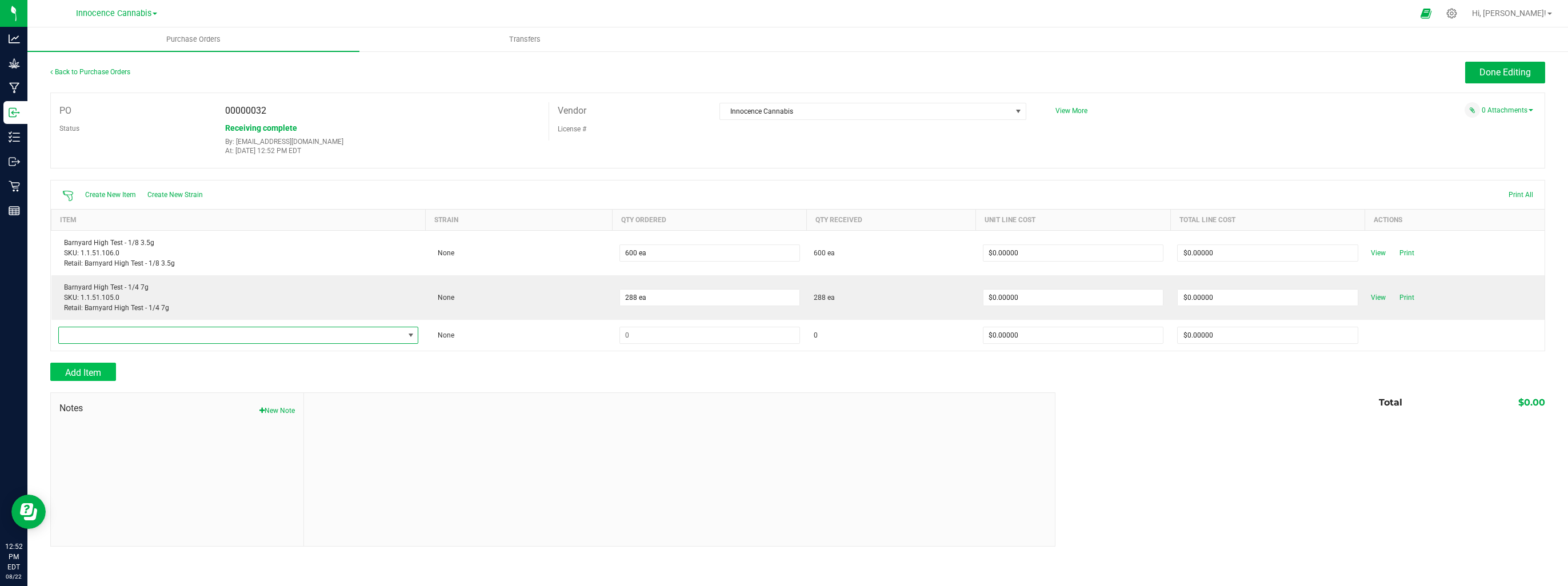
click at [92, 335] on span "NO DATA FOUND" at bounding box center [231, 335] width 345 height 16
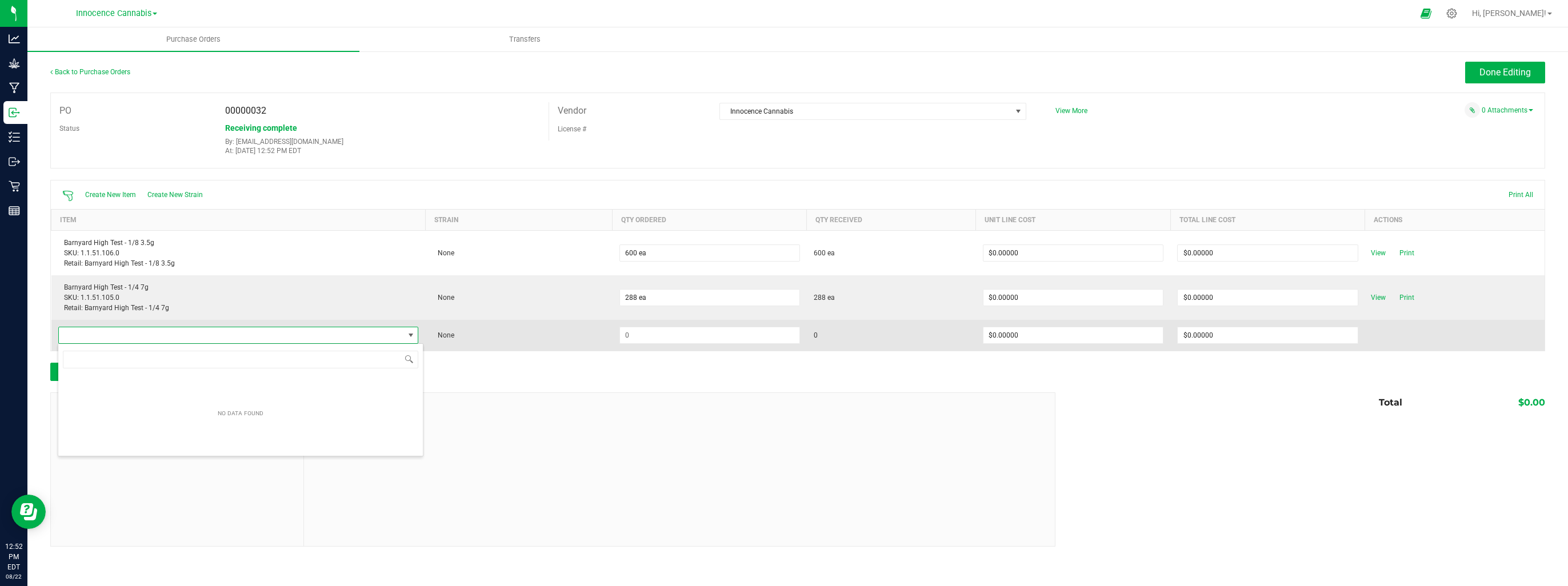
scroll to position [17, 361]
type input "barn"
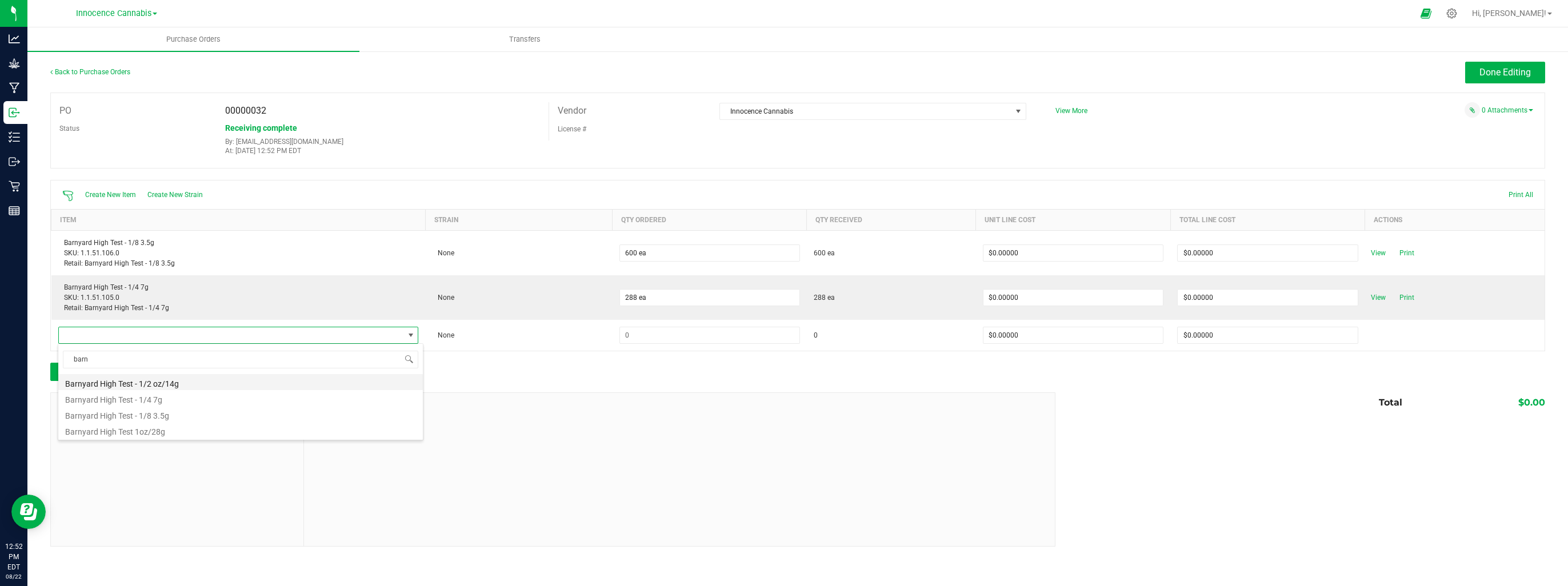
click at [118, 385] on li "Barnyard High Test - 1/2 oz/14g" at bounding box center [240, 381] width 364 height 16
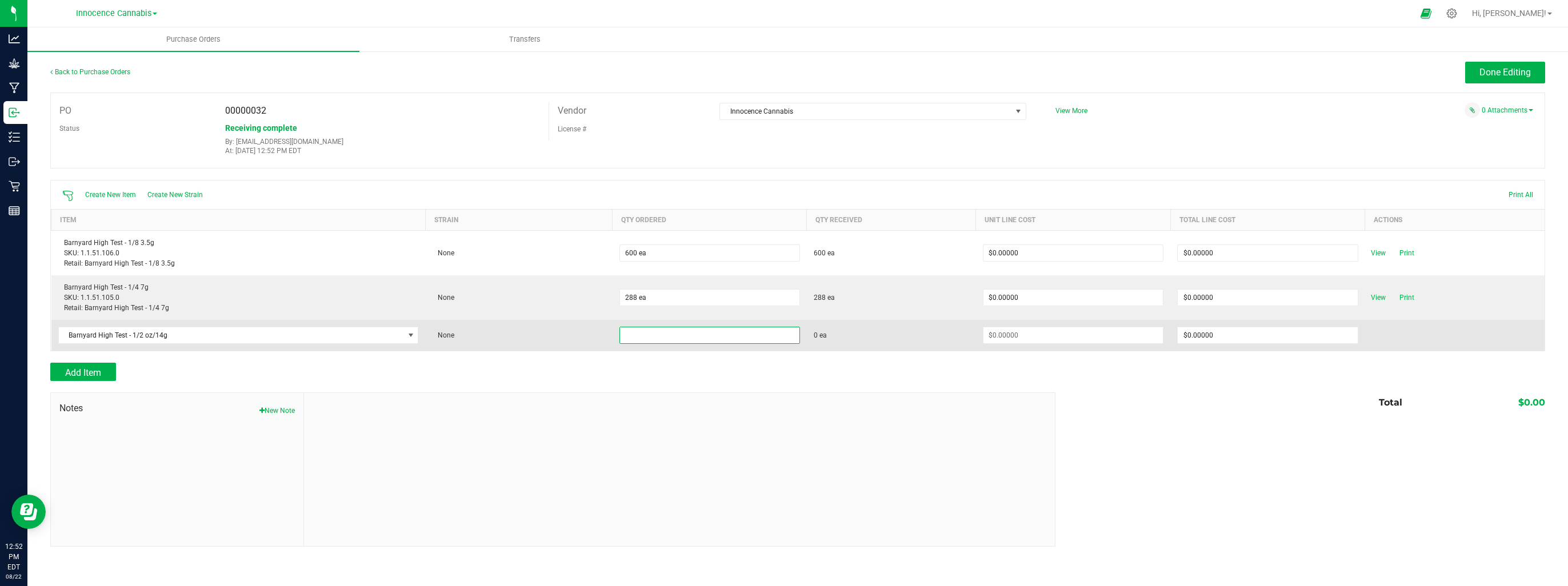
click at [641, 334] on input at bounding box center [709, 335] width 179 height 16
type input "256 ea"
click at [1111, 337] on input at bounding box center [1073, 335] width 179 height 16
type input "$0.00000"
click at [1383, 334] on span "Receive" at bounding box center [1378, 335] width 23 height 14
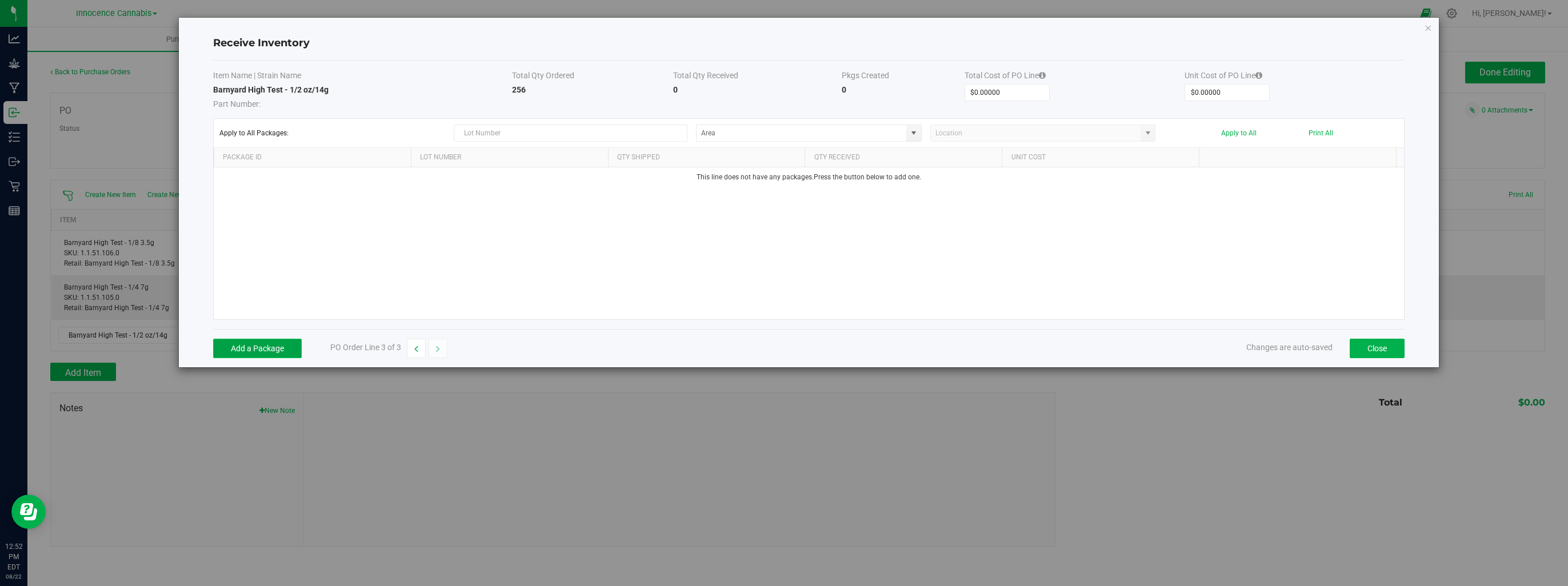
click at [240, 346] on button "Add a Package" at bounding box center [257, 348] width 88 height 20
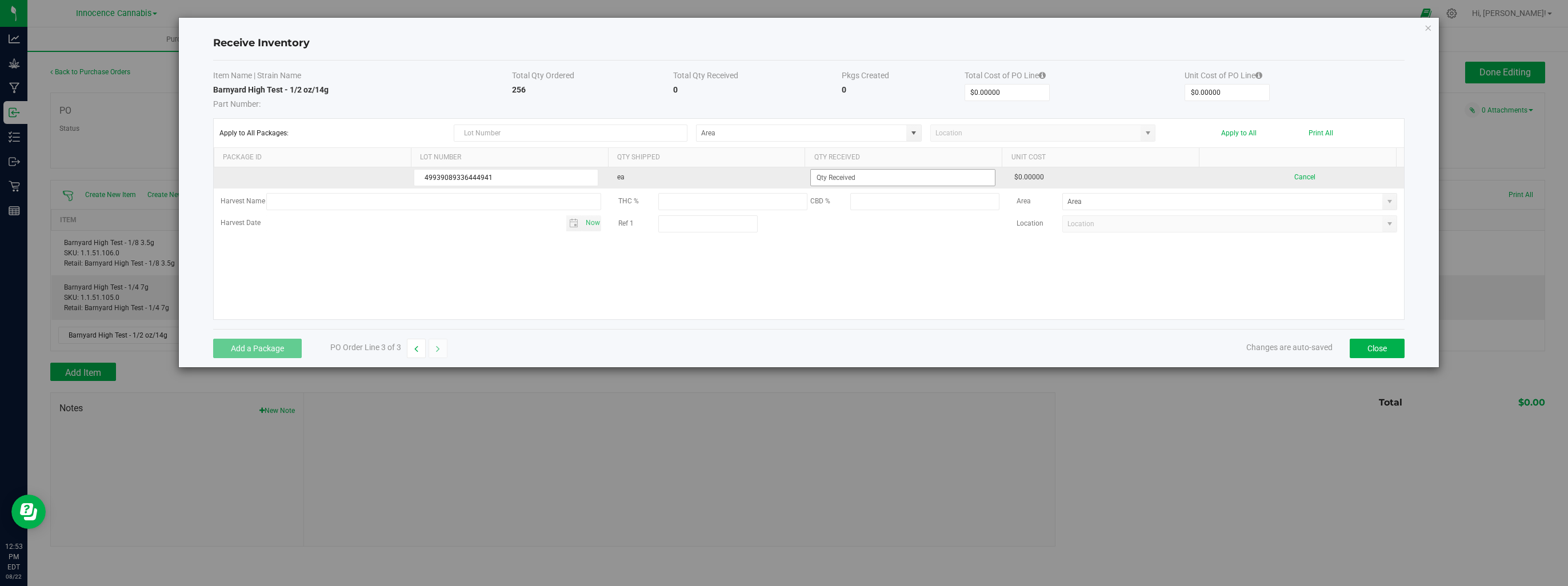
type input "49939089336444941"
click at [936, 181] on input at bounding box center [902, 177] width 183 height 16
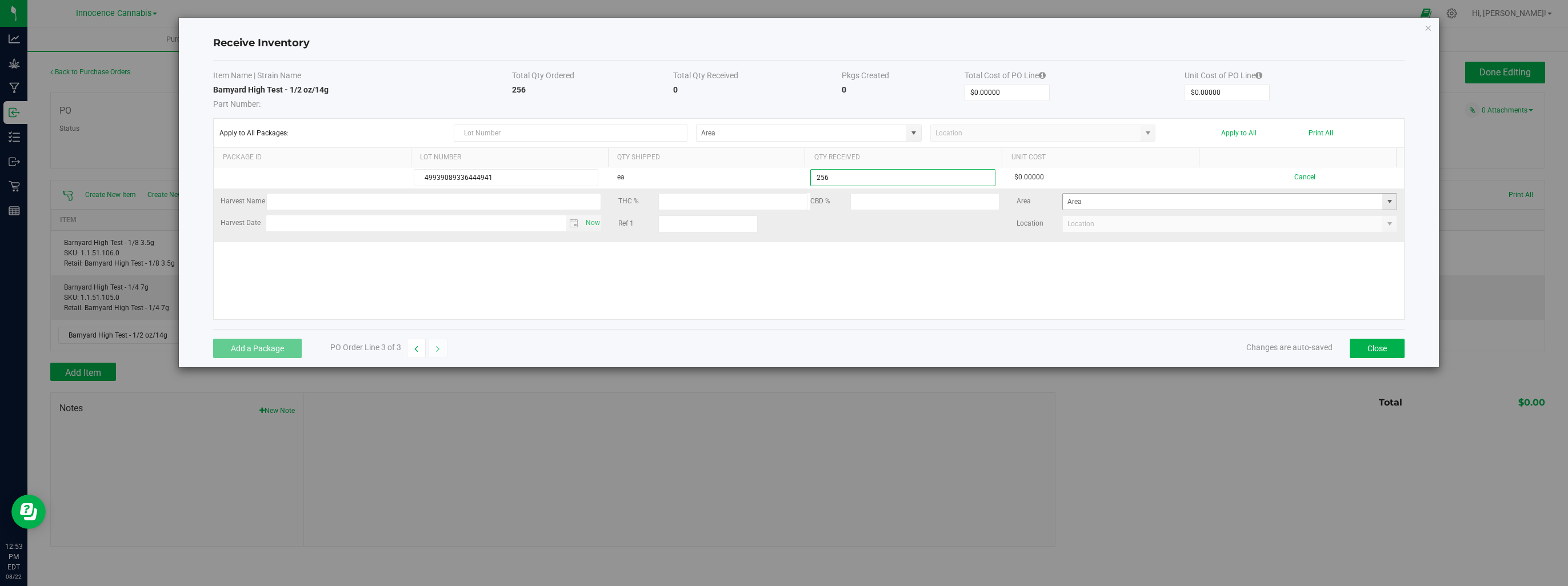
click at [1385, 204] on span at bounding box center [1389, 201] width 9 height 9
type input "256 ea"
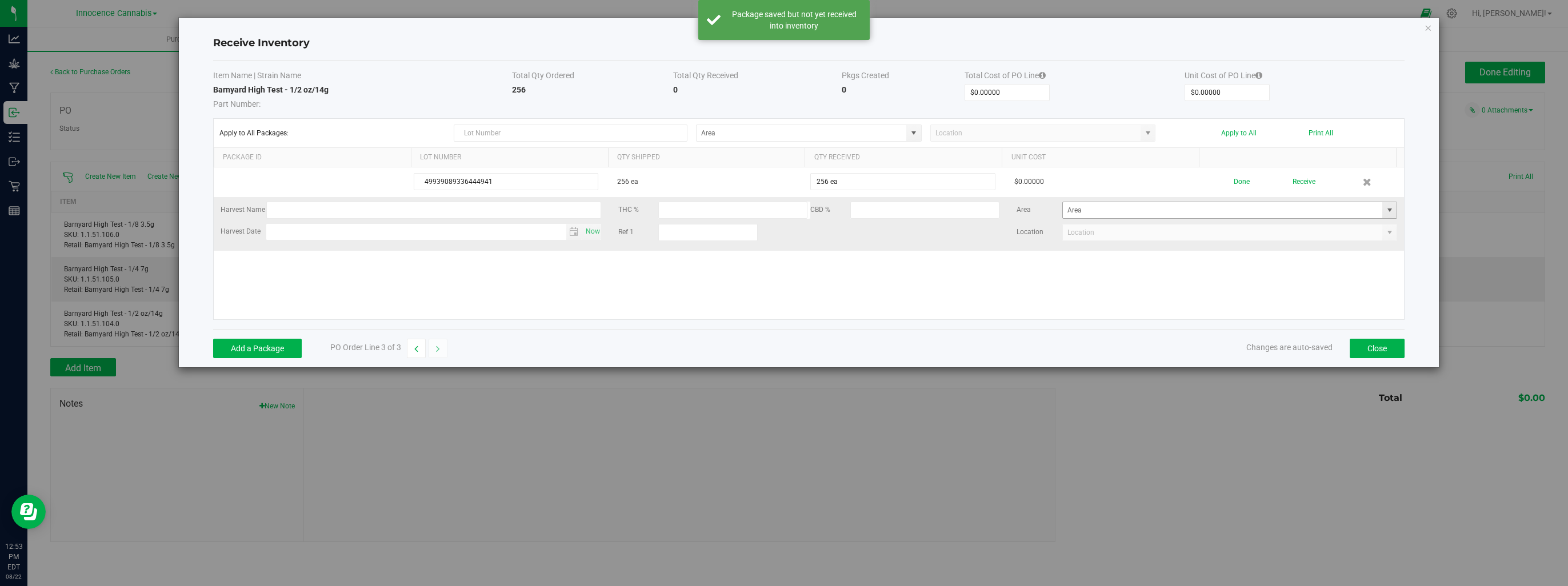
click at [1385, 212] on span at bounding box center [1389, 210] width 9 height 9
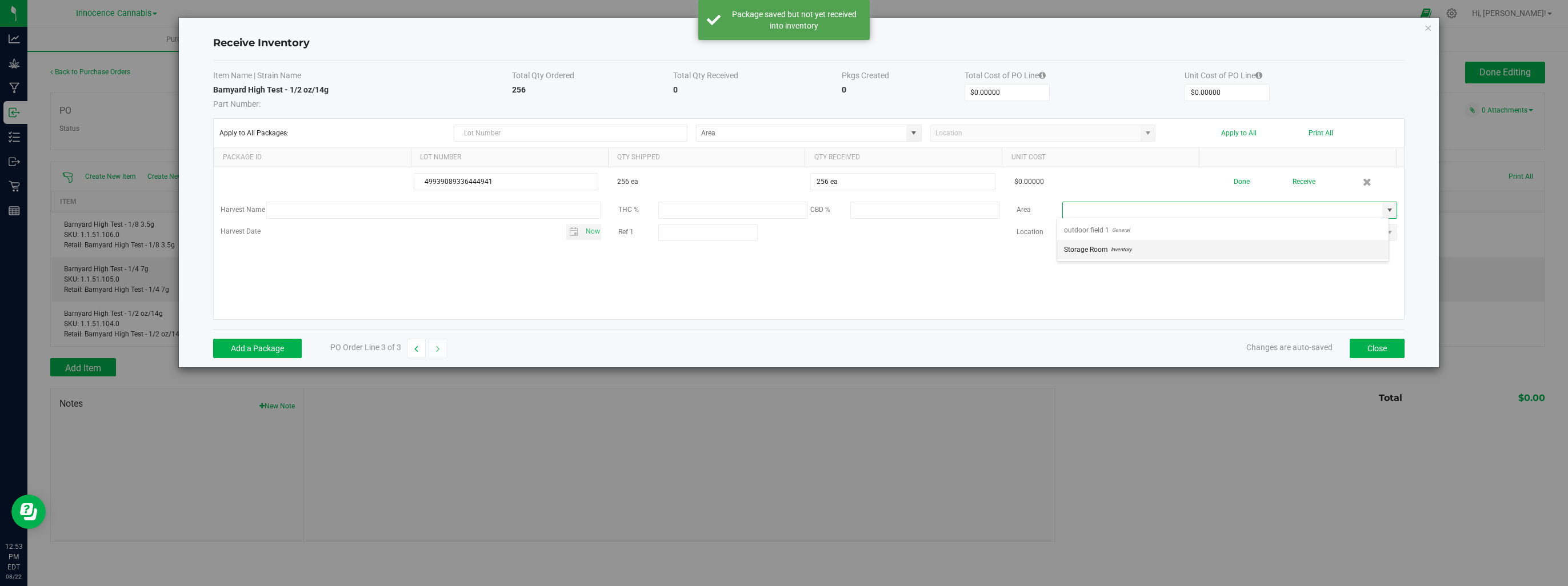
click at [1282, 255] on li "Storage Room Inventory" at bounding box center [1222, 250] width 331 height 20
type input "Storage Room"
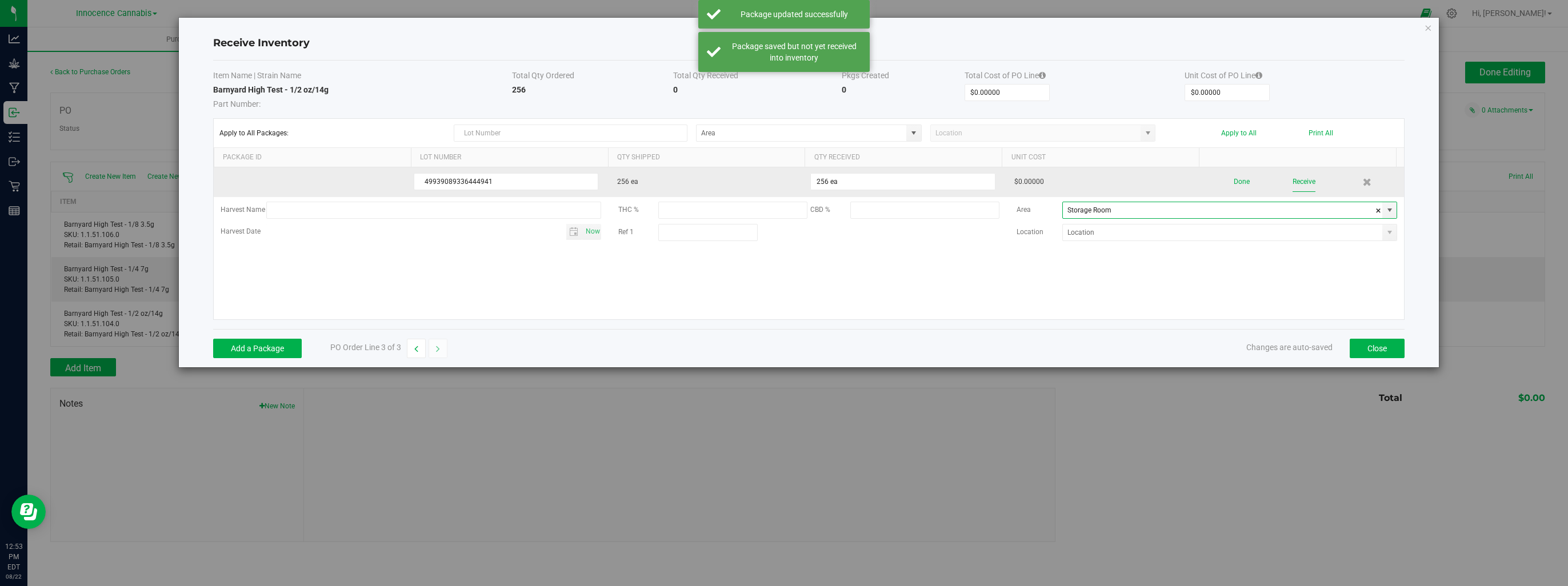
click at [1300, 181] on button "Receive" at bounding box center [1304, 182] width 23 height 20
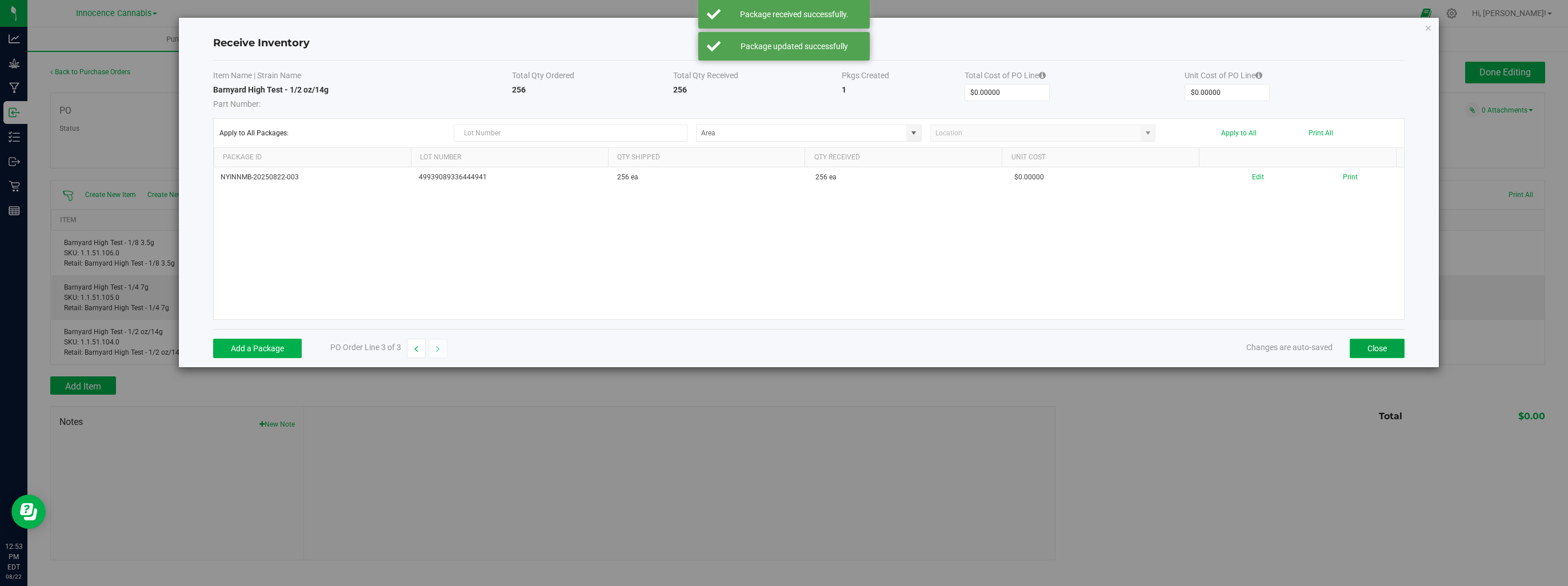
click at [1379, 349] on button "Close" at bounding box center [1376, 348] width 54 height 20
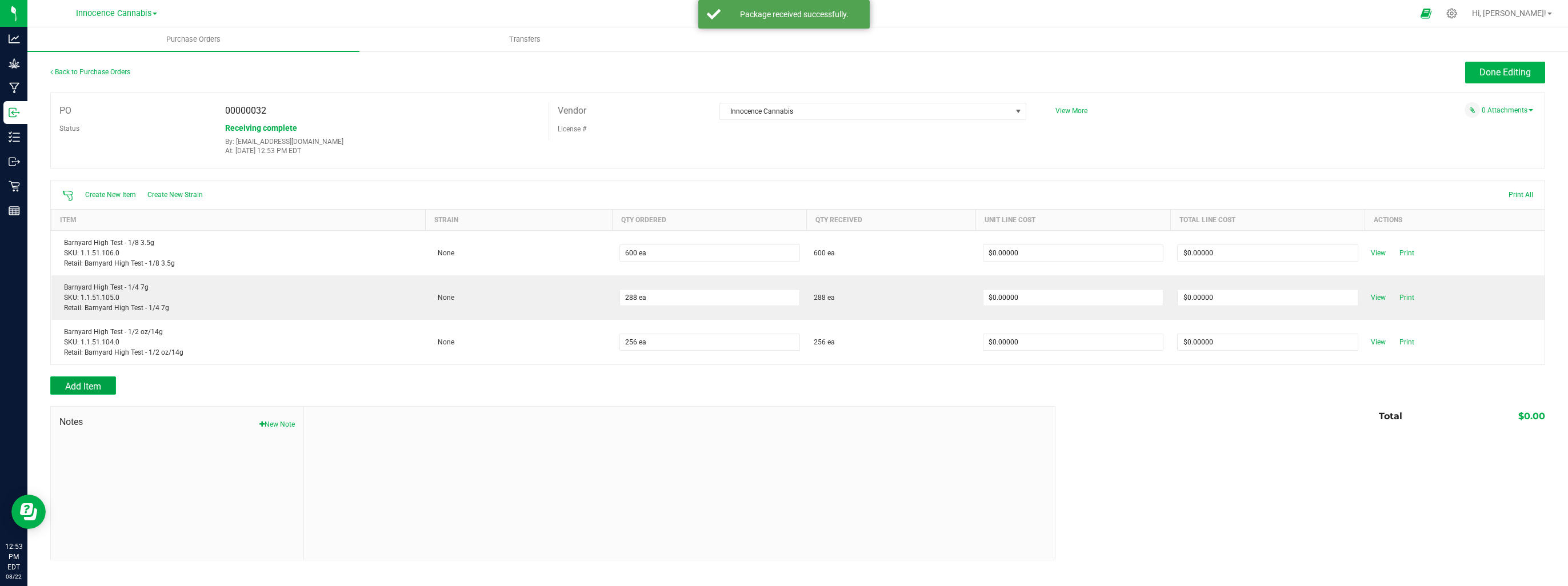
click at [83, 388] on span "Add Item" at bounding box center [83, 386] width 36 height 11
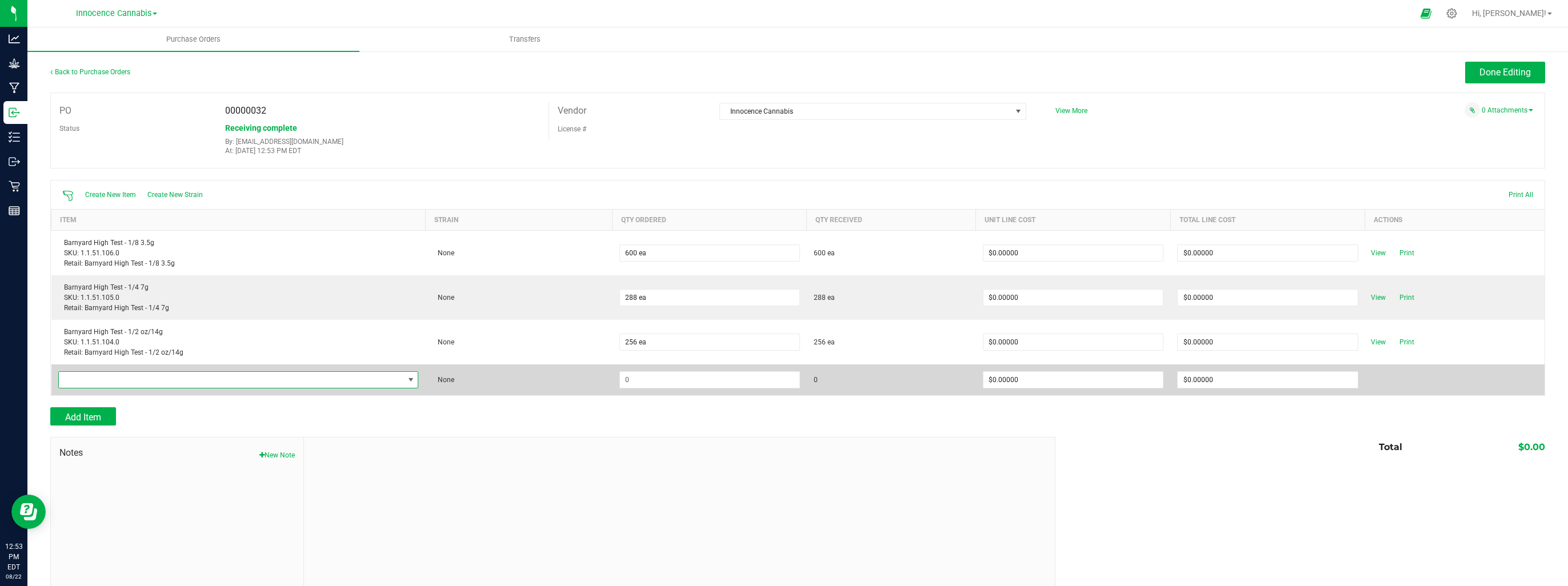
click at [101, 380] on span "NO DATA FOUND" at bounding box center [231, 379] width 345 height 16
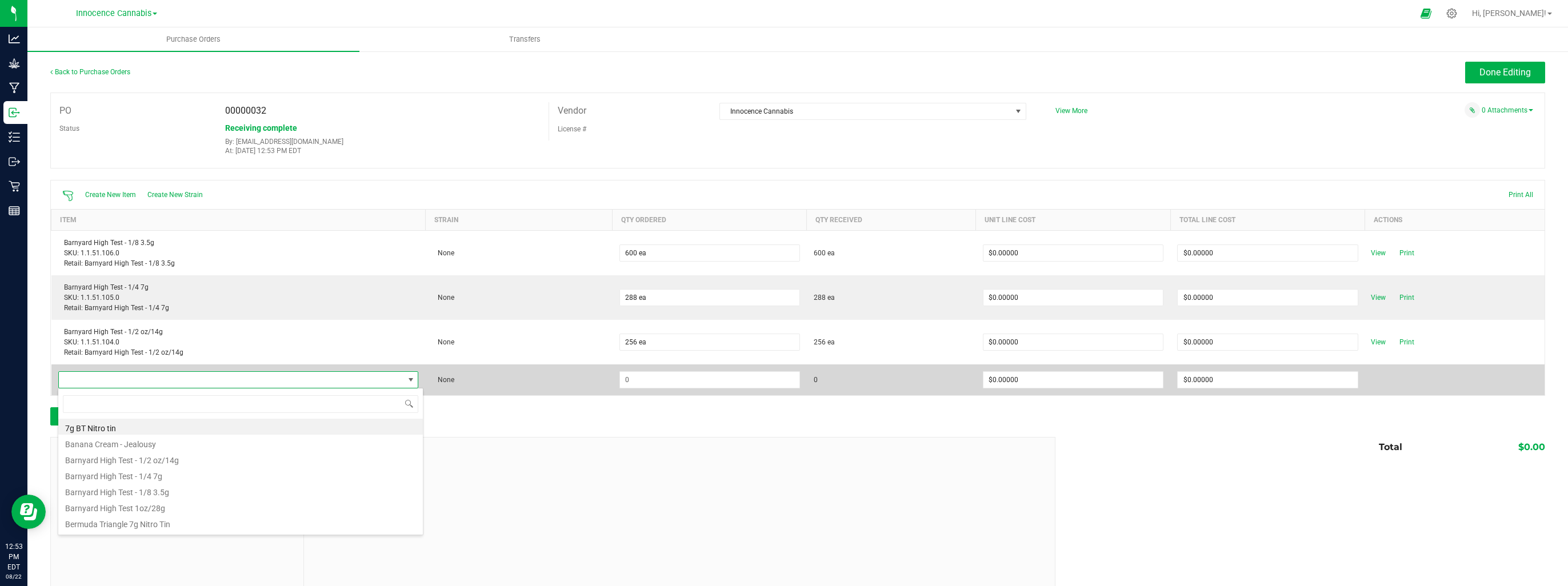
scroll to position [17, 357]
type input "barn"
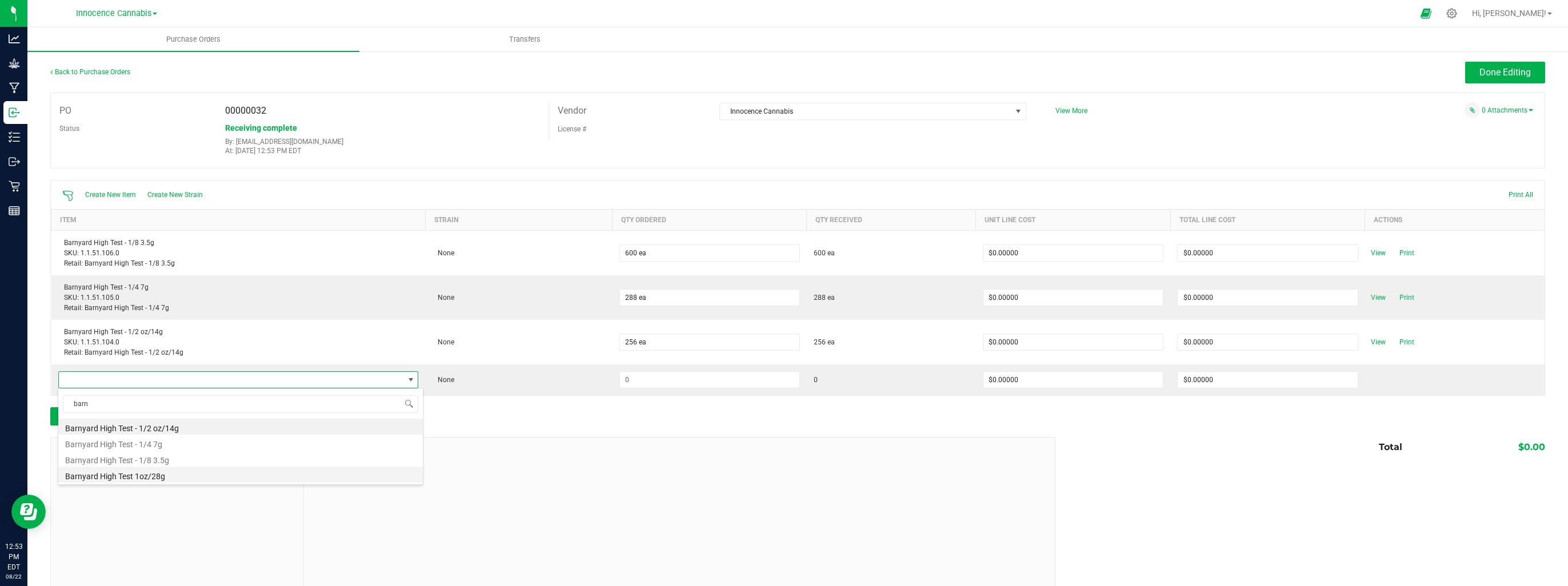
click at [99, 478] on li "Barnyard High Test 1oz/28g" at bounding box center [240, 474] width 364 height 16
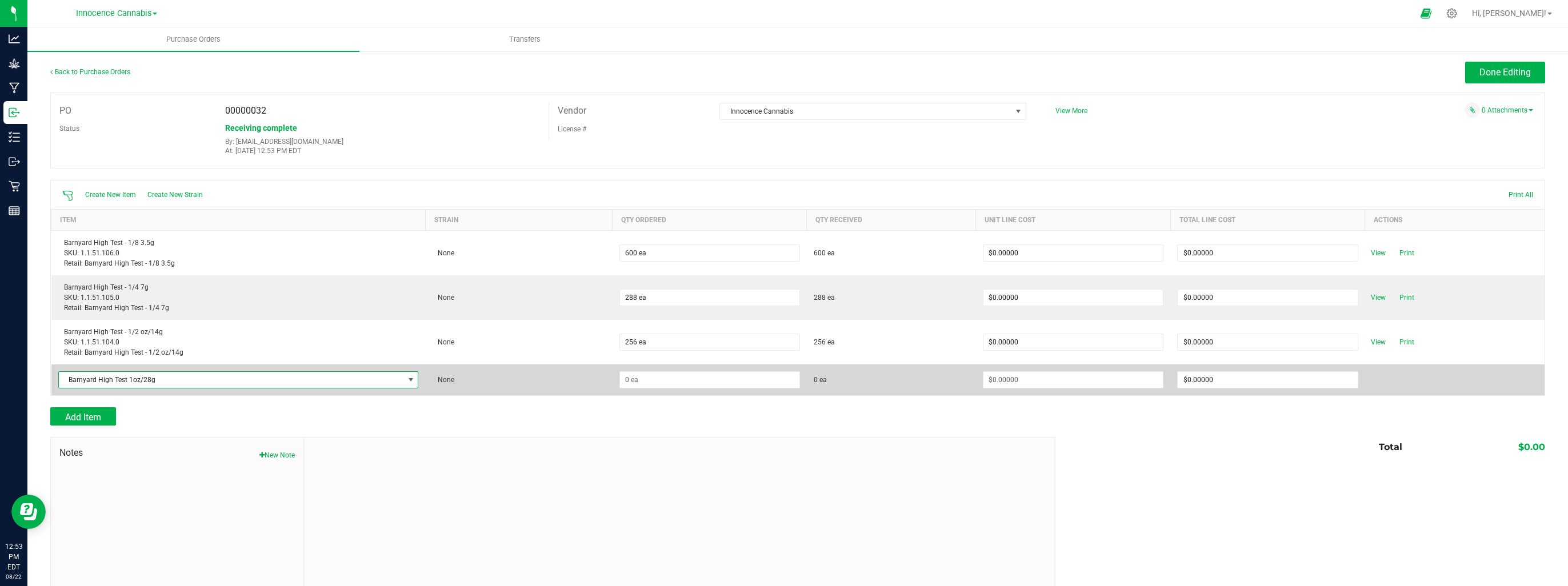
click at [693, 392] on td at bounding box center [709, 379] width 194 height 31
click at [703, 375] on input at bounding box center [709, 379] width 179 height 16
type input "355 ea"
click at [1106, 371] on span at bounding box center [1073, 380] width 181 height 17
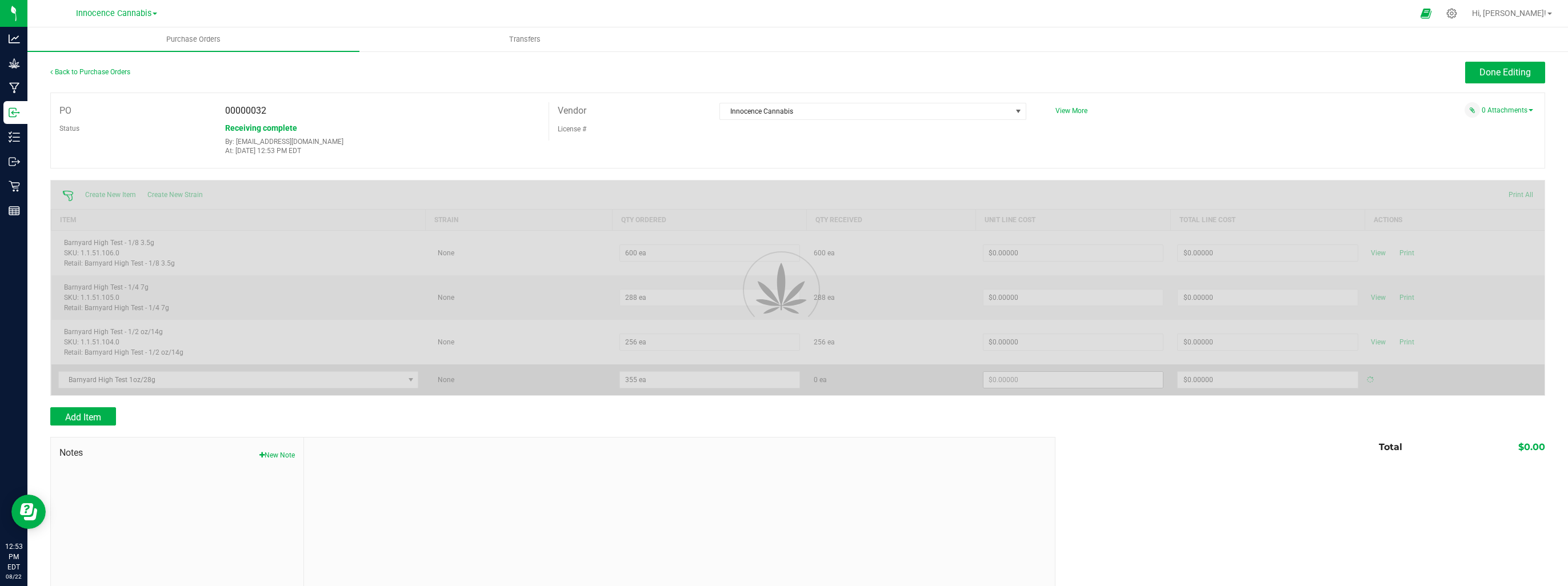
type input "$0.00000"
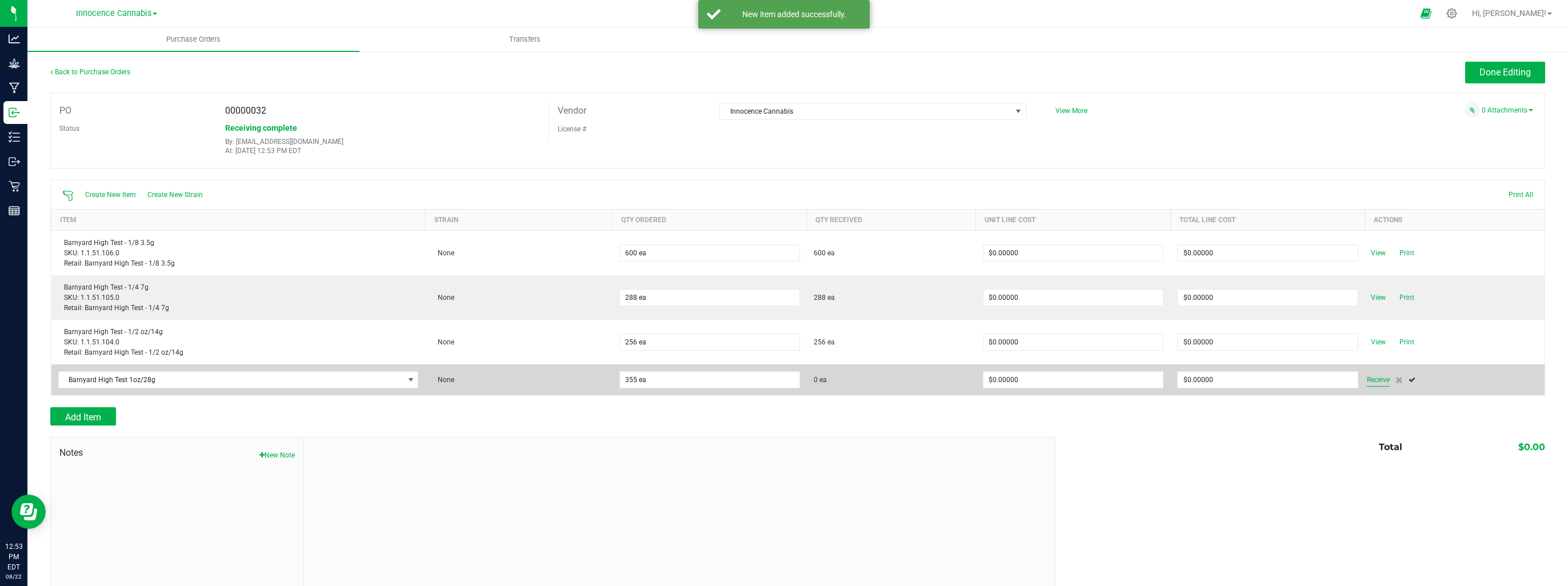
click at [1367, 379] on span "Receive" at bounding box center [1378, 380] width 23 height 14
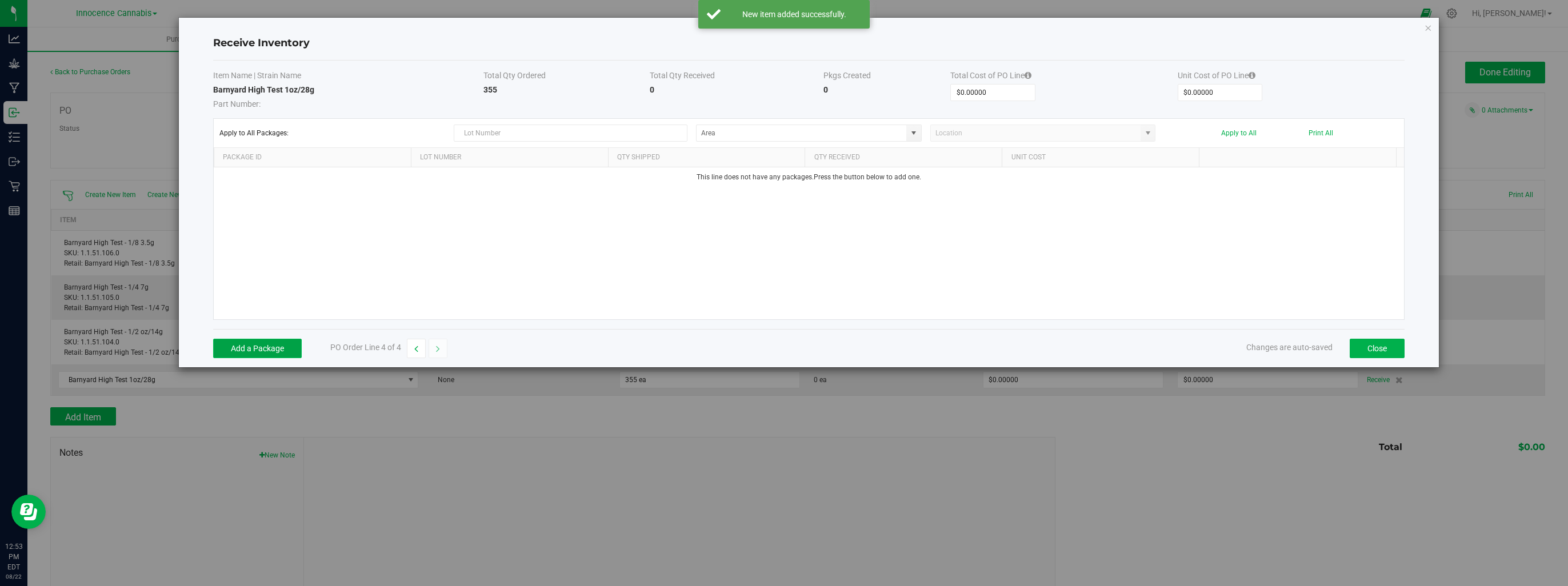
click at [282, 347] on button "Add a Package" at bounding box center [257, 348] width 88 height 20
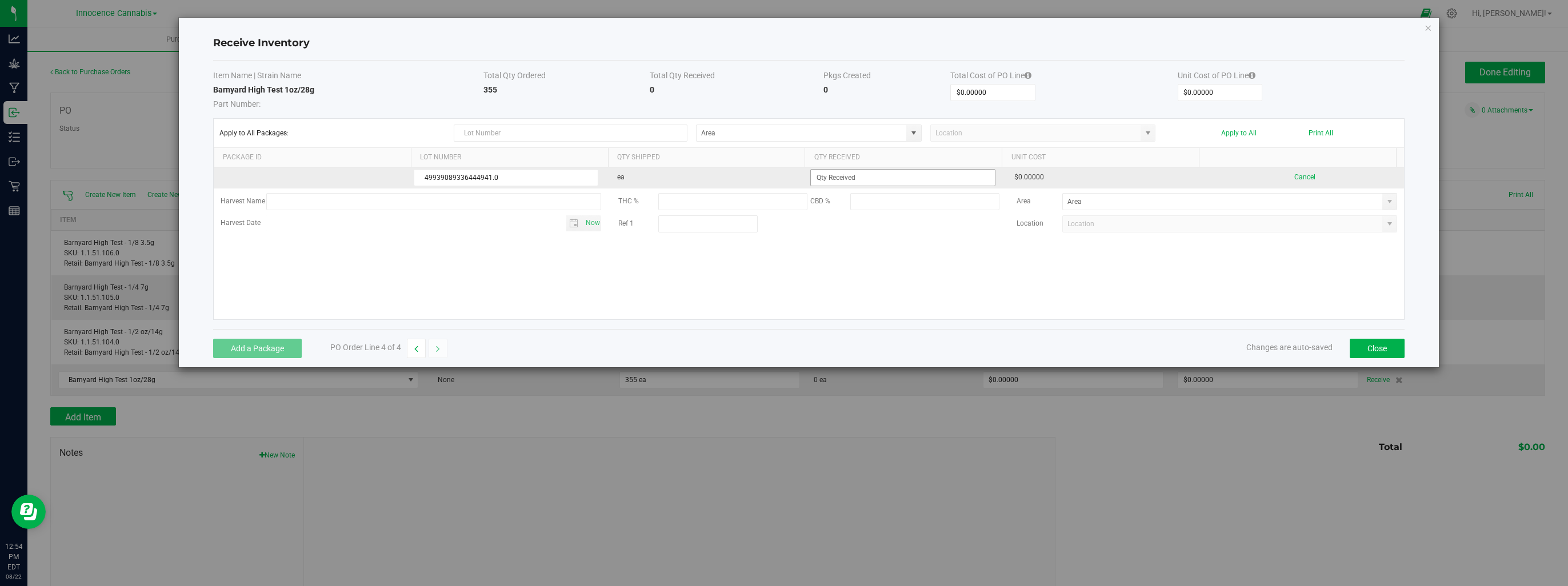
type input "49939089336444941.0"
click at [875, 182] on input at bounding box center [902, 177] width 183 height 16
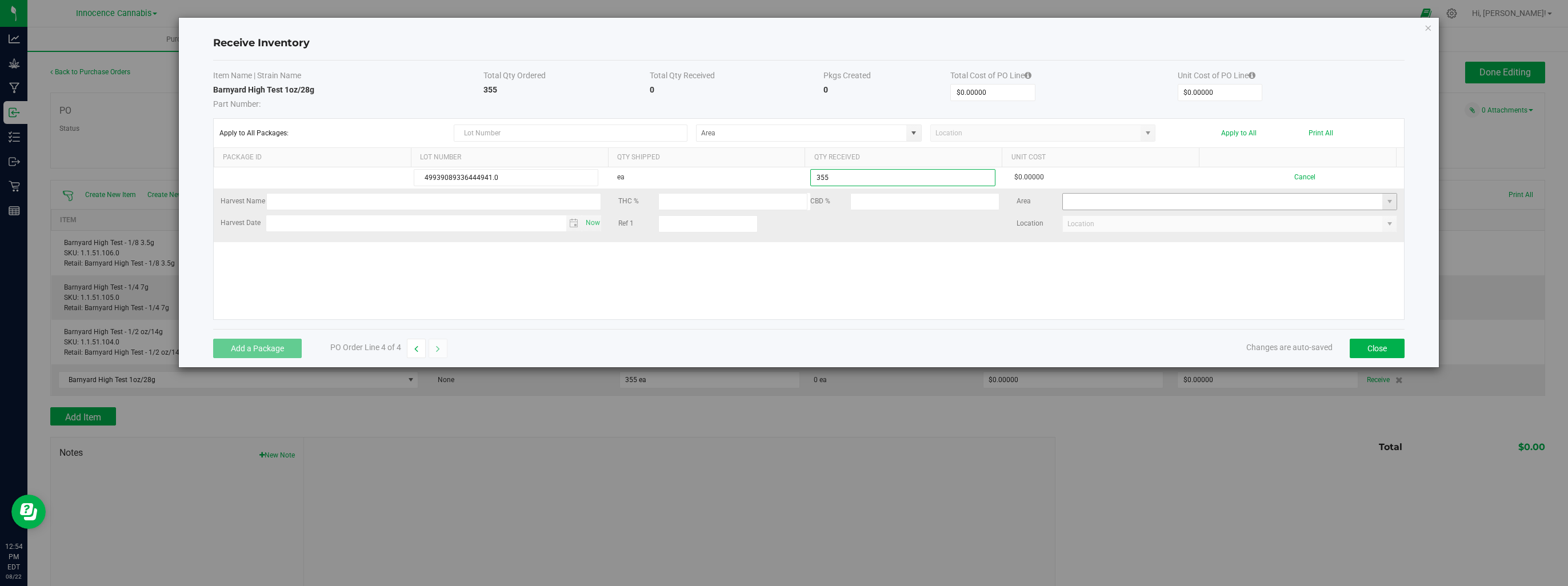
type input "355 ea"
click at [1138, 196] on kendo-grid-list "49939089336444941.0 ea 355 ea $0.00000 Cancel Harvest Name THC % CBD % Area Har…" at bounding box center [808, 243] width 1190 height 152
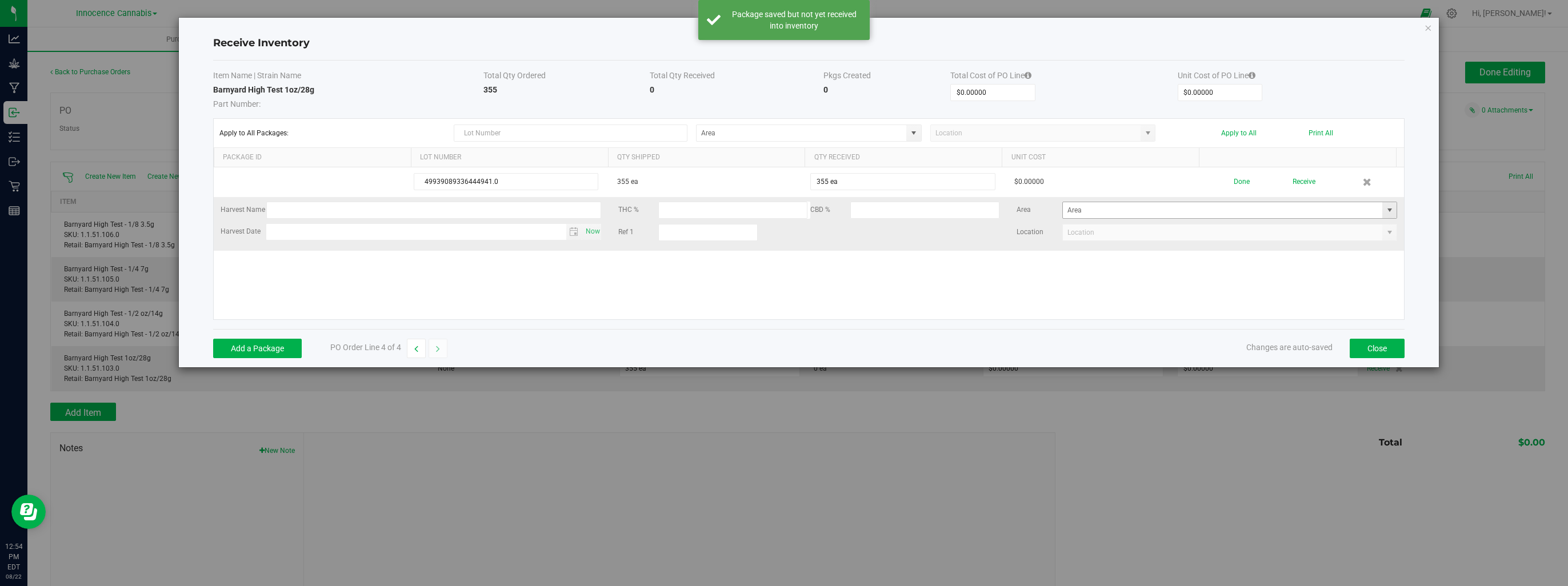
click at [1385, 210] on span at bounding box center [1389, 210] width 9 height 9
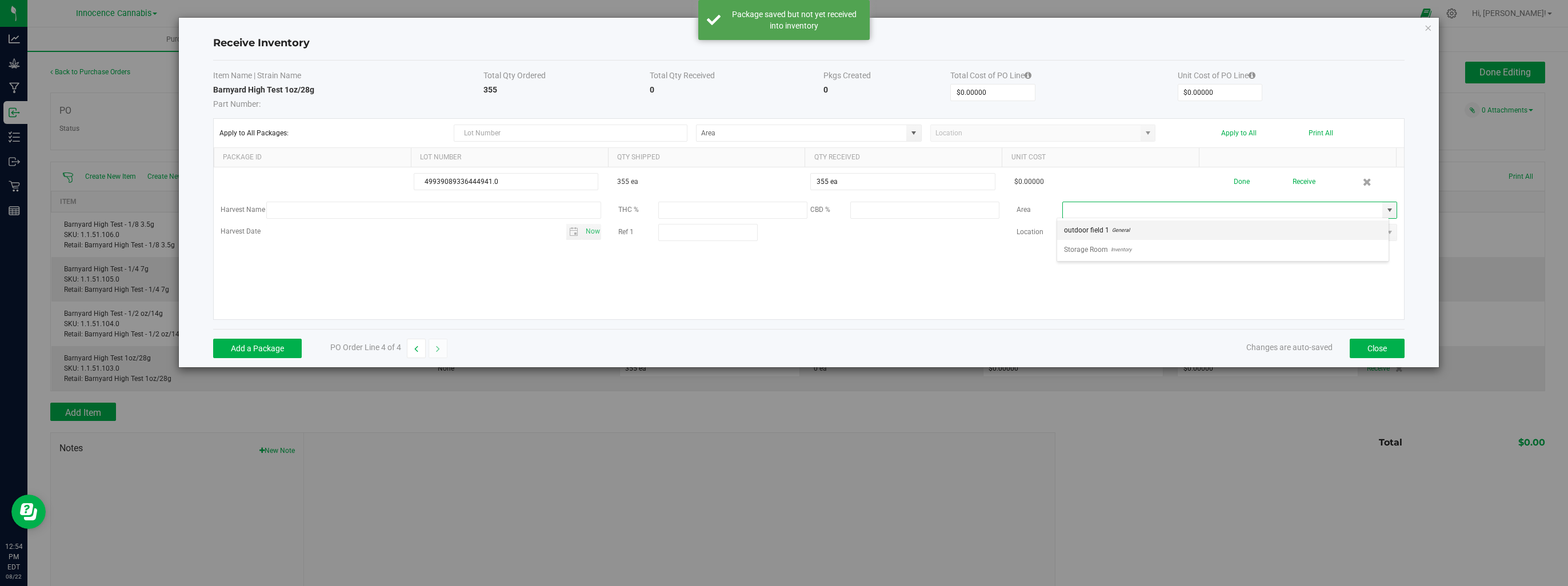
scroll to position [17, 332]
click at [1125, 247] on span "Inventory" at bounding box center [1120, 249] width 23 height 17
type input "Storage Room"
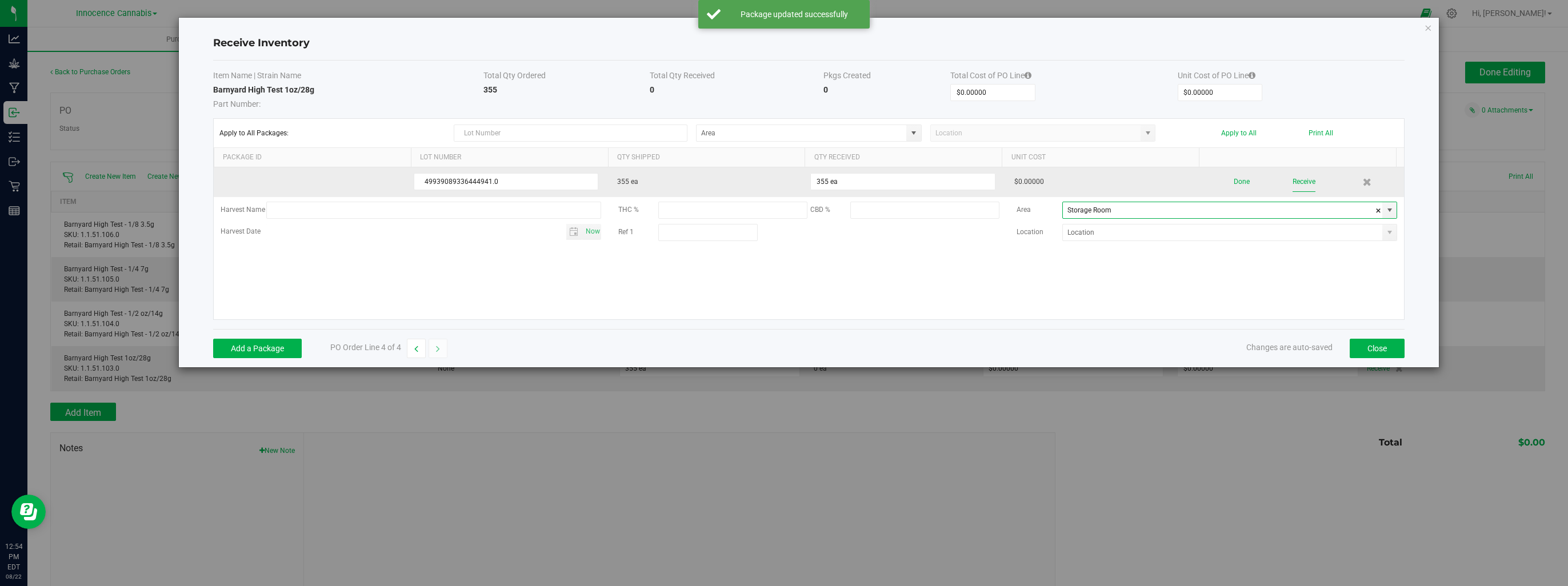
click at [1300, 179] on button "Receive" at bounding box center [1304, 182] width 23 height 20
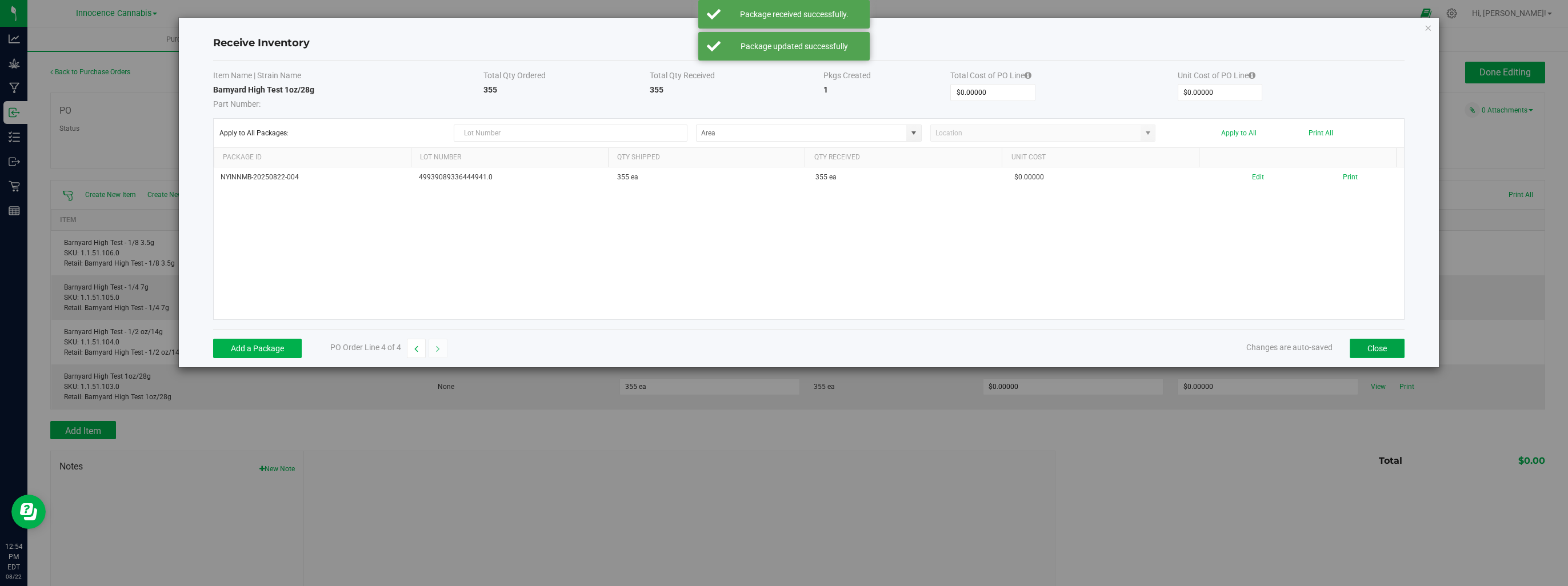
click at [1383, 347] on button "Close" at bounding box center [1376, 348] width 54 height 20
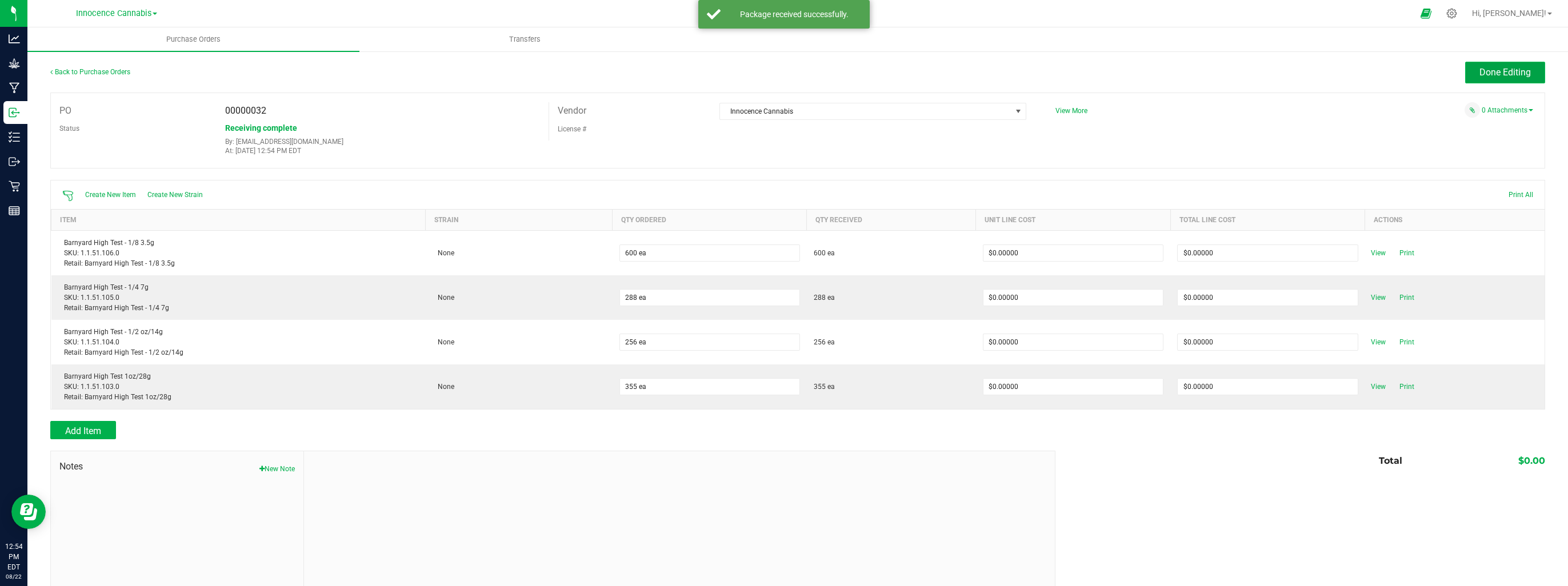
click at [1499, 78] on button "Done Editing" at bounding box center [1504, 73] width 80 height 21
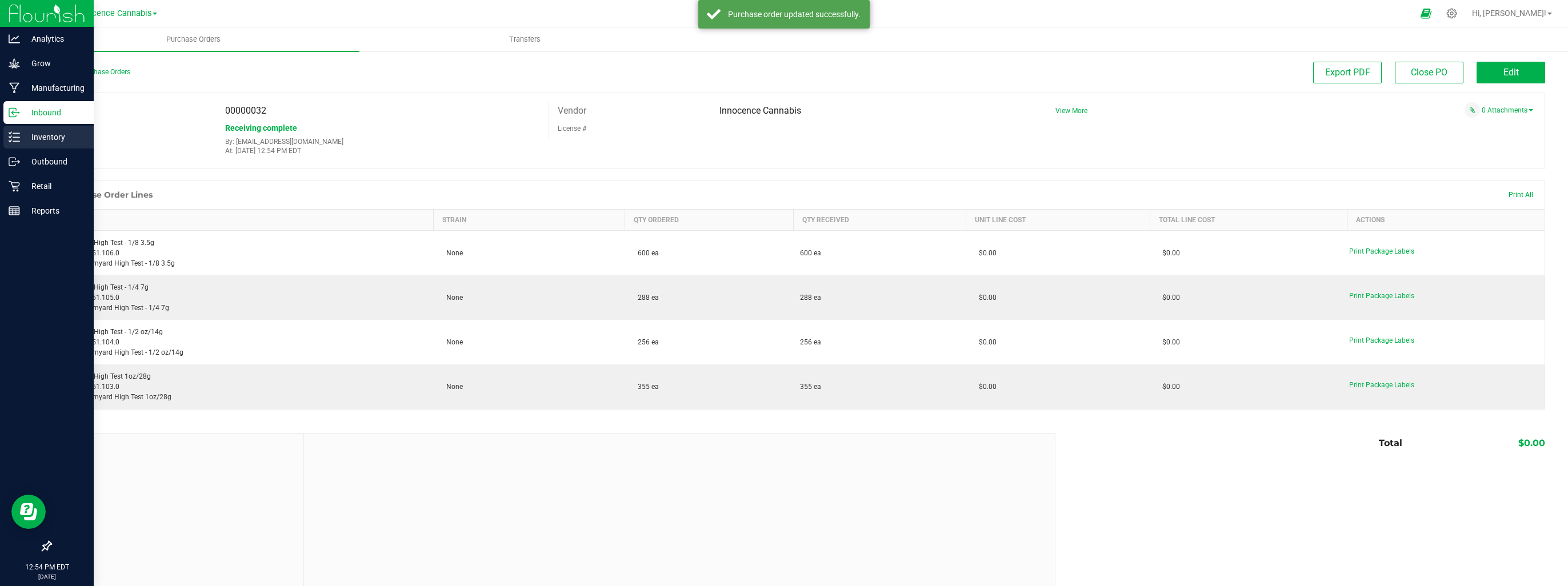
click at [17, 134] on icon at bounding box center [14, 137] width 12 height 12
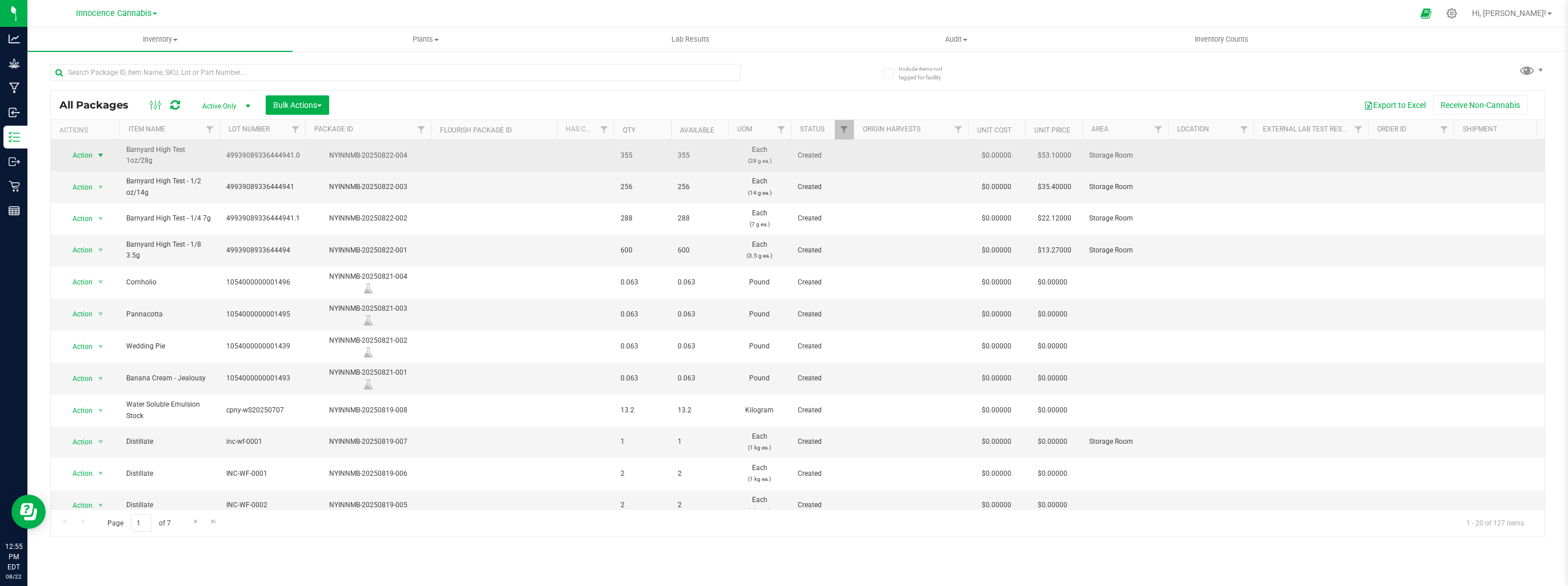
click at [100, 154] on span "select" at bounding box center [100, 155] width 9 height 9
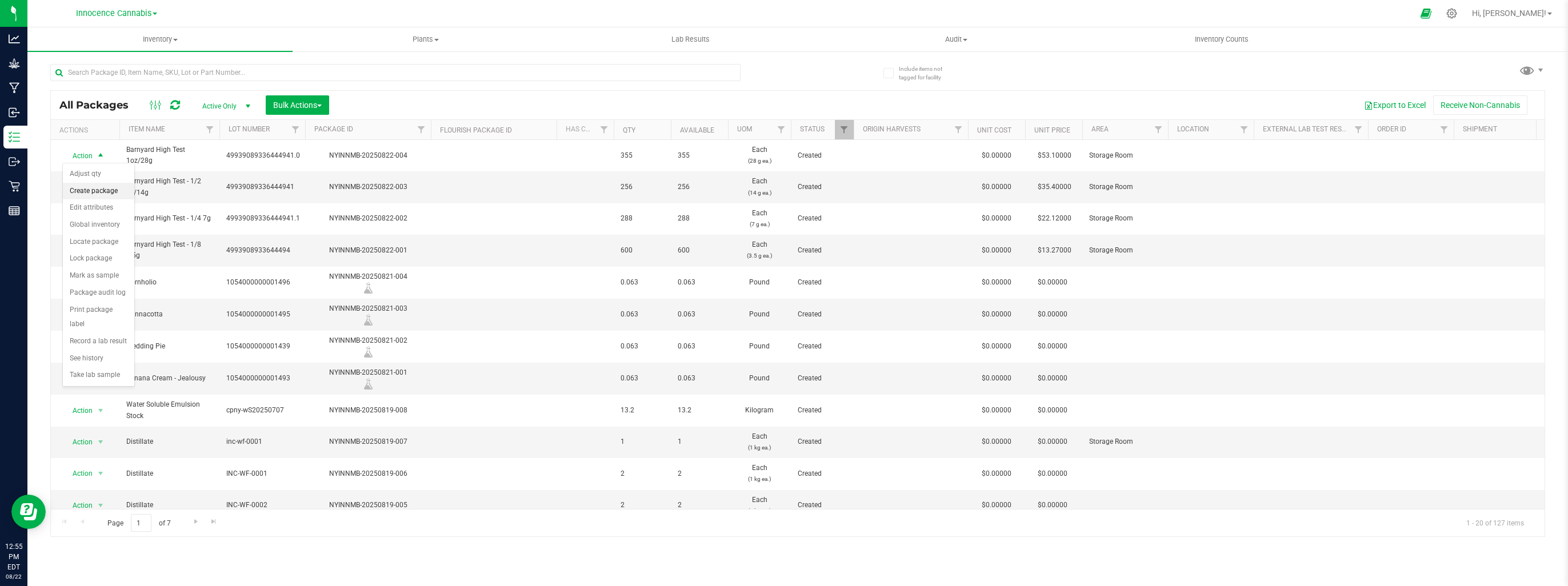
click at [111, 193] on li "Create package" at bounding box center [98, 191] width 71 height 17
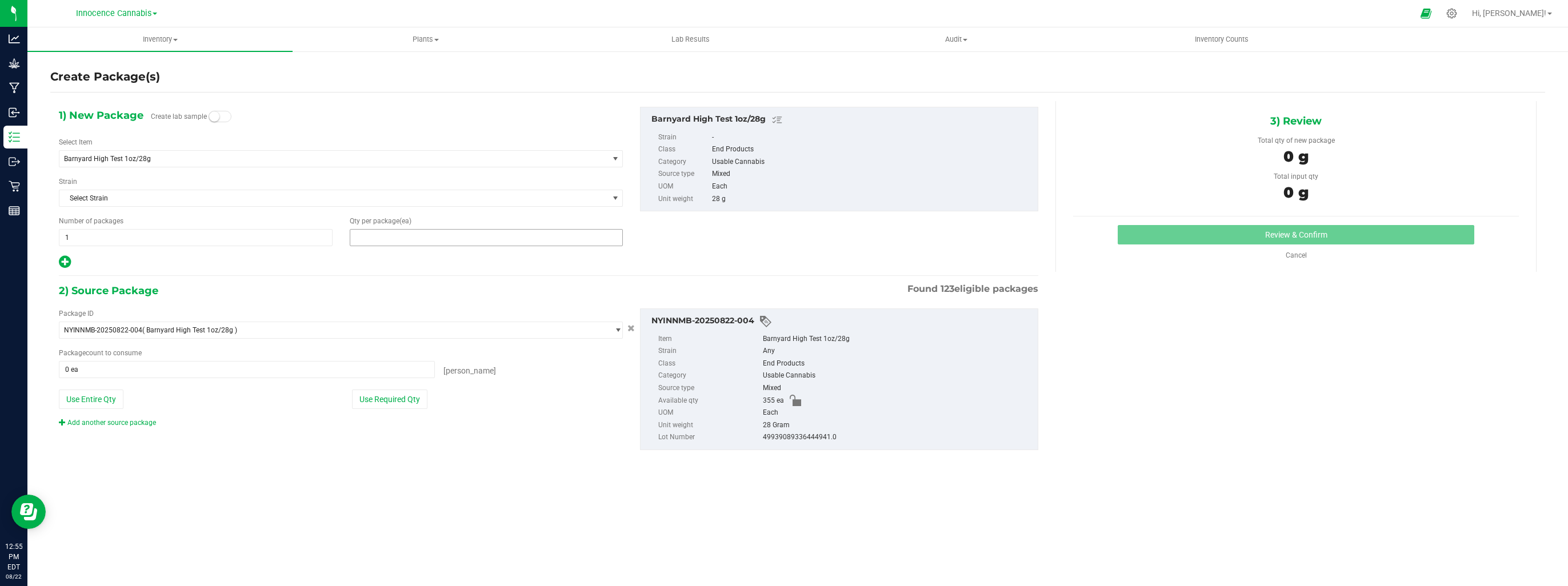
click at [403, 236] on span at bounding box center [486, 237] width 273 height 17
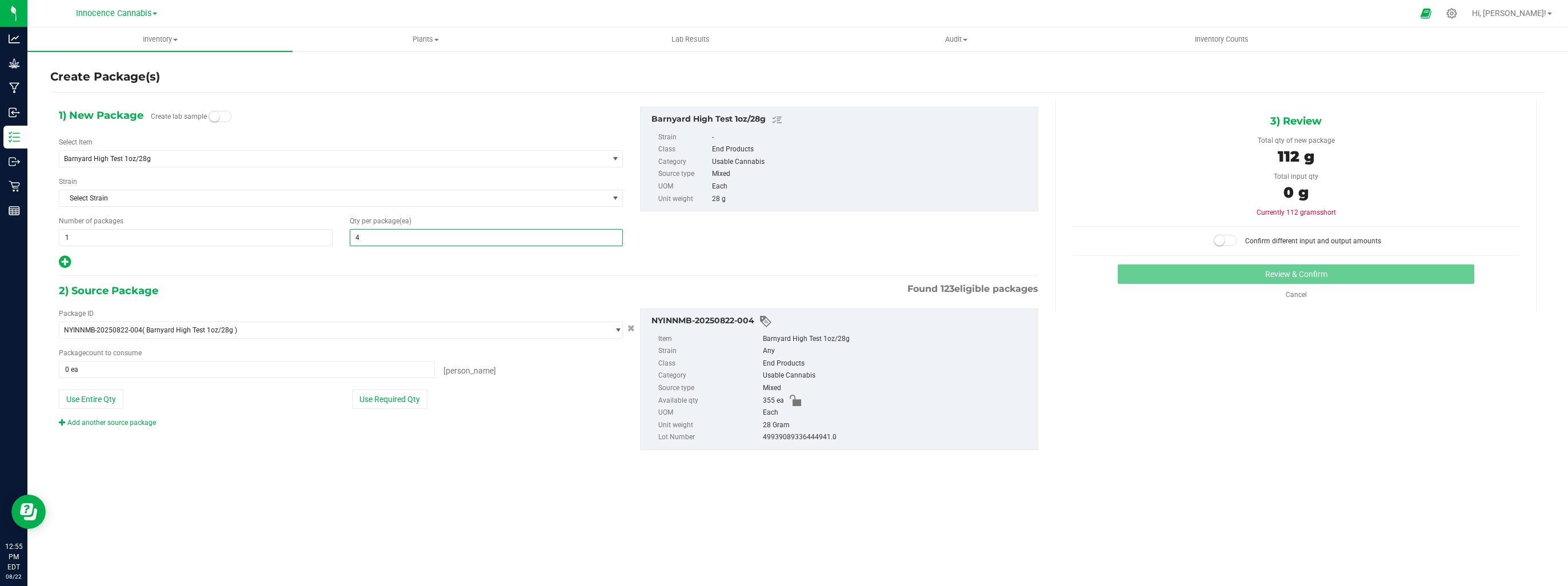
type input "40"
click at [416, 371] on span at bounding box center [246, 369] width 376 height 17
type input "40"
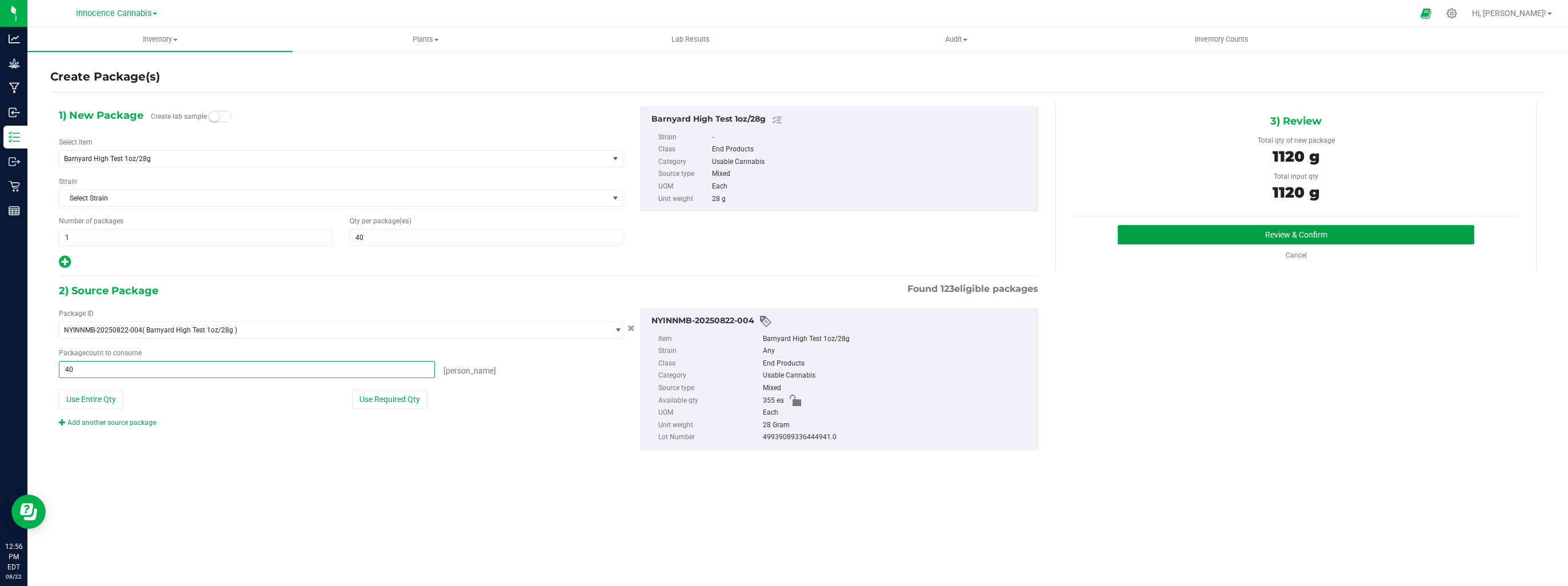
type input "40 ea"
click at [1197, 232] on button "Review & Confirm" at bounding box center [1296, 235] width 357 height 20
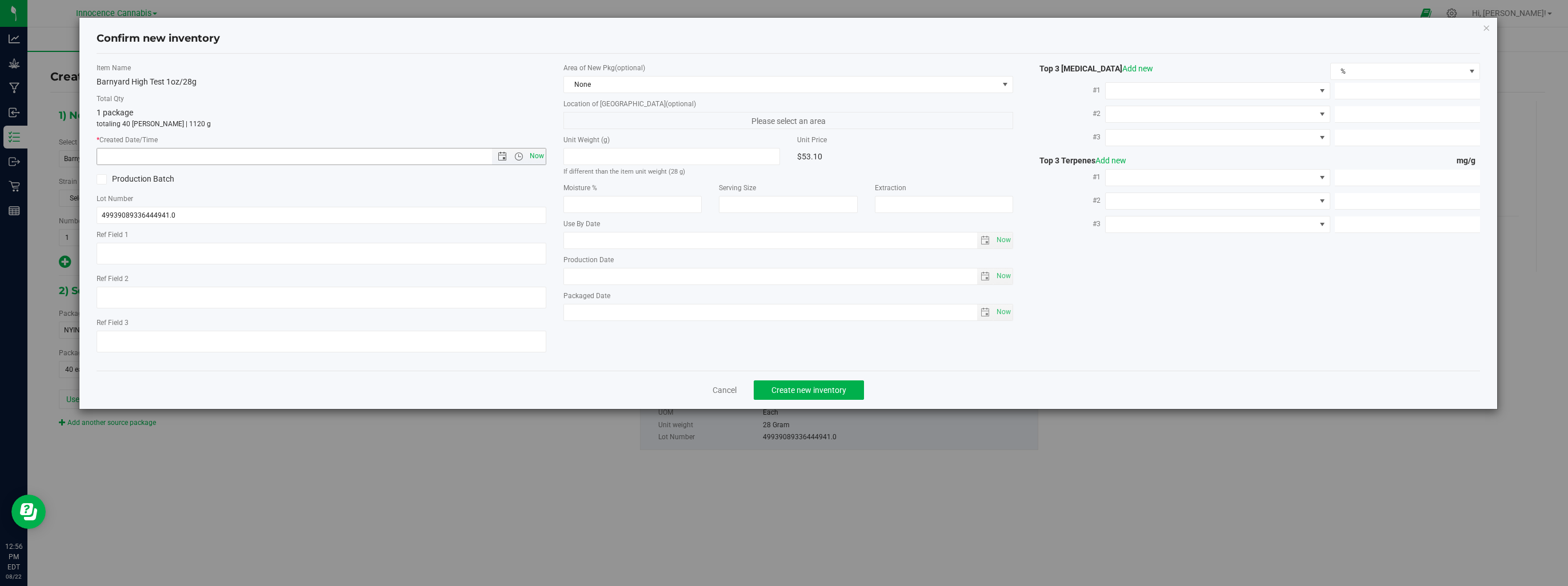
click at [541, 158] on span "Now" at bounding box center [538, 156] width 20 height 17
type input "8/22/2025 12:56 PM"
click at [789, 389] on span "Create new inventory" at bounding box center [808, 390] width 75 height 9
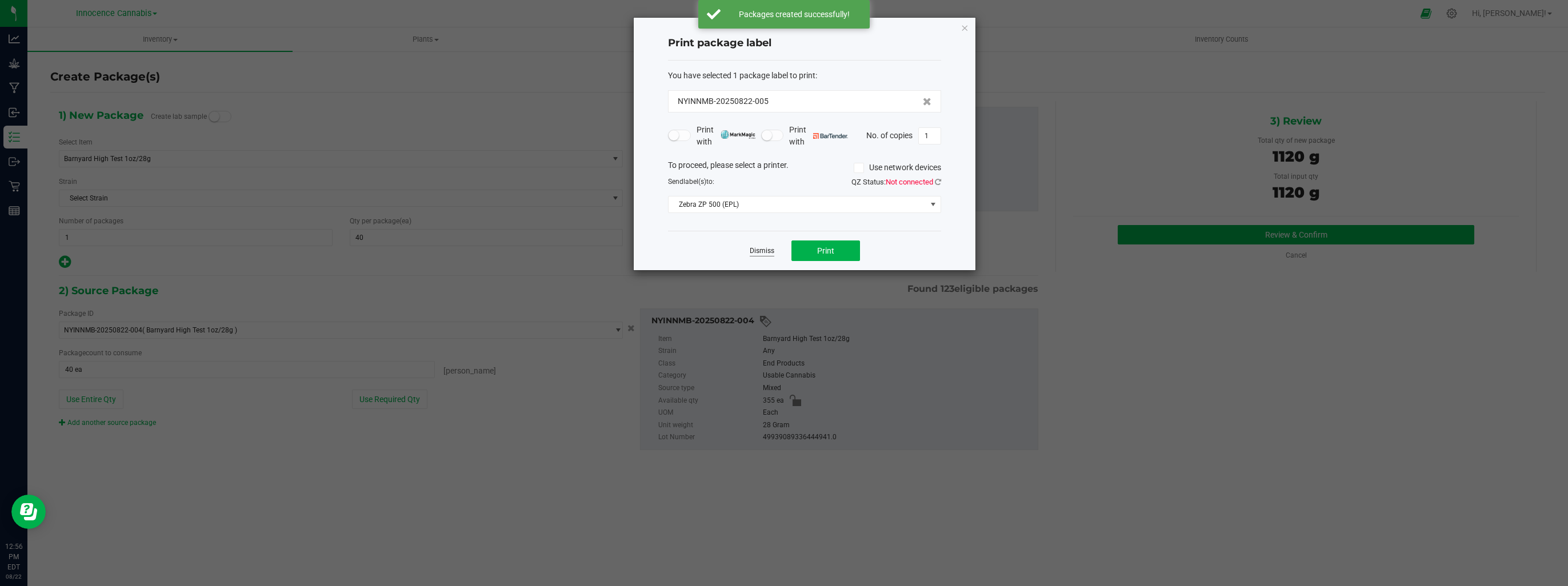
click at [761, 253] on link "Dismiss" at bounding box center [762, 251] width 25 height 10
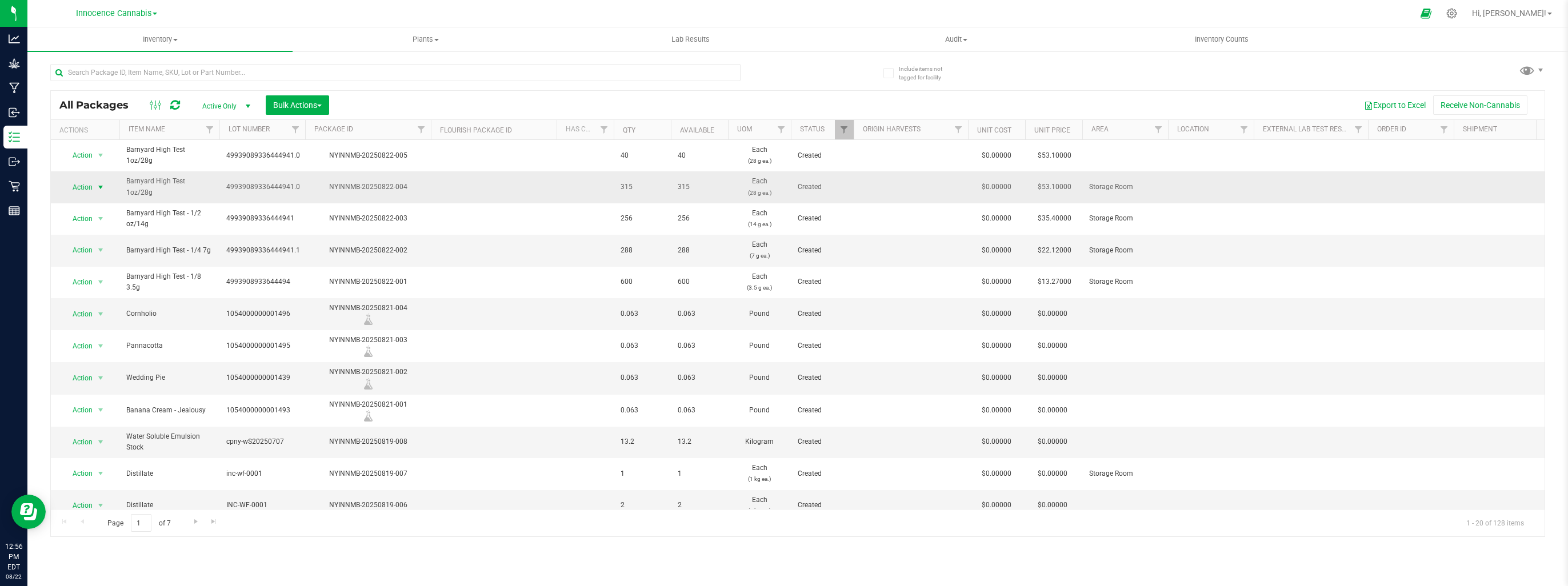
click at [97, 187] on span "select" at bounding box center [100, 187] width 9 height 9
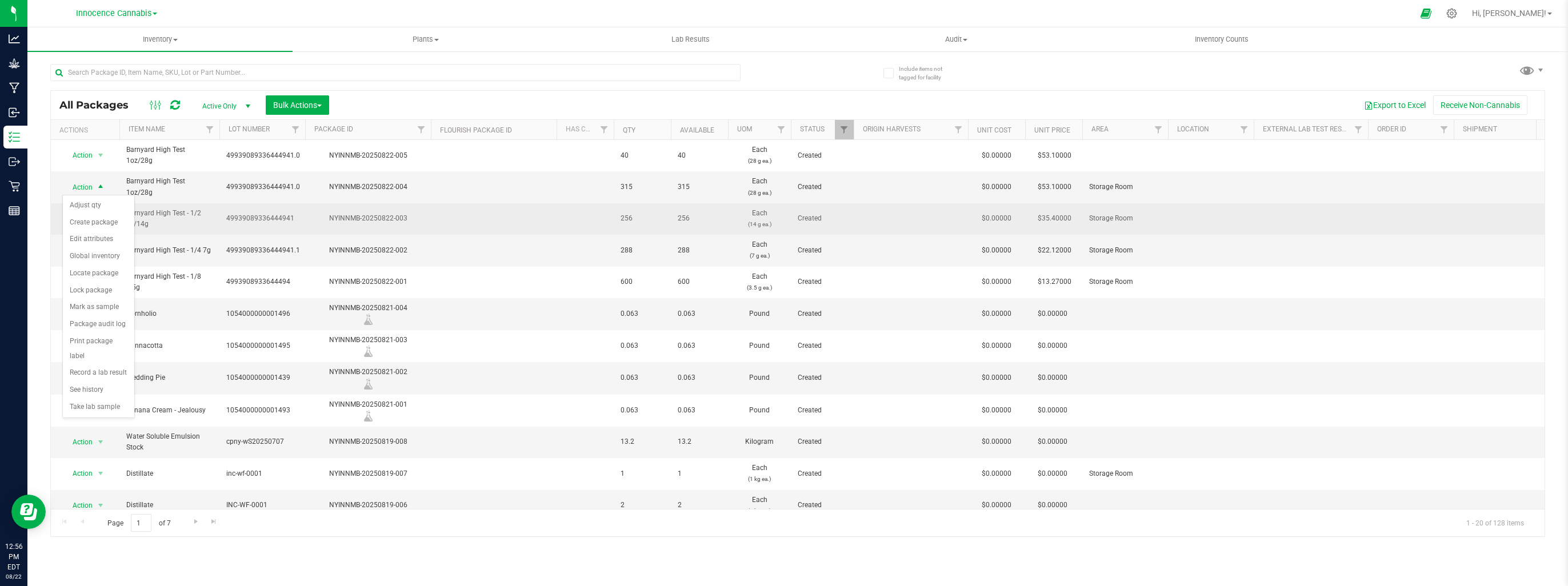
click at [223, 225] on td "49939089336444941" at bounding box center [263, 219] width 86 height 31
click at [102, 214] on span "select" at bounding box center [100, 218] width 9 height 9
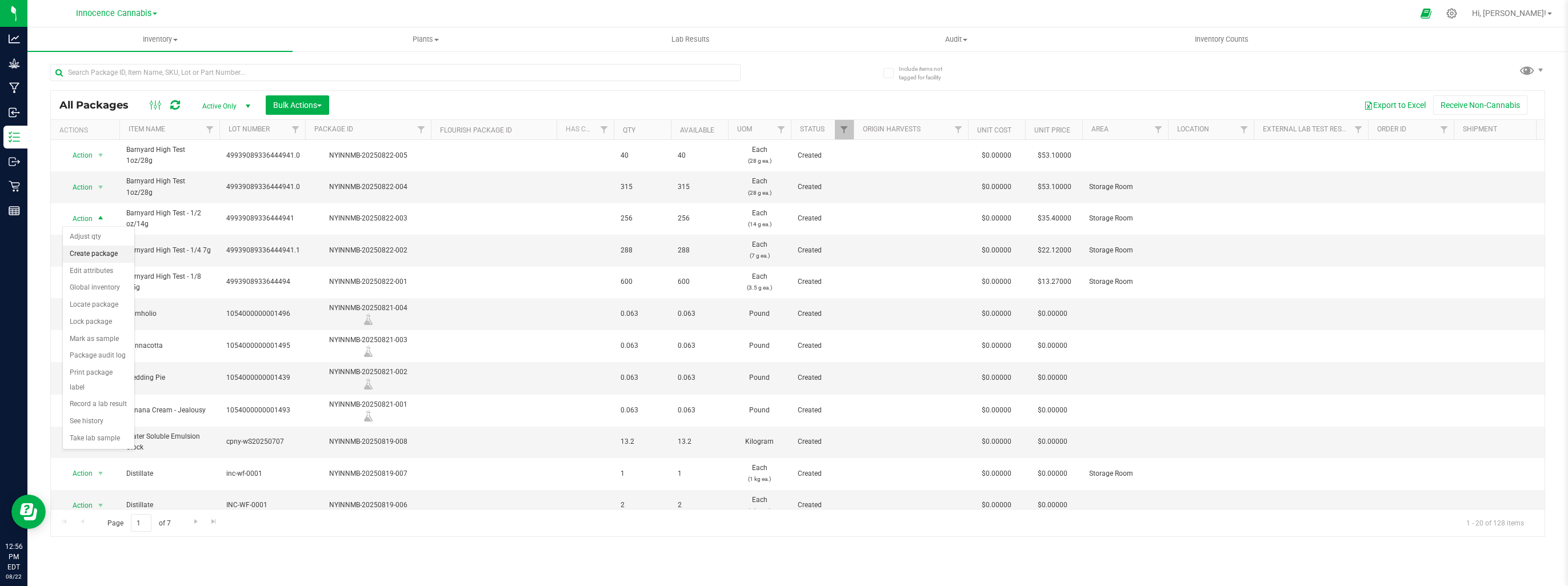
click at [100, 250] on li "Create package" at bounding box center [98, 254] width 71 height 17
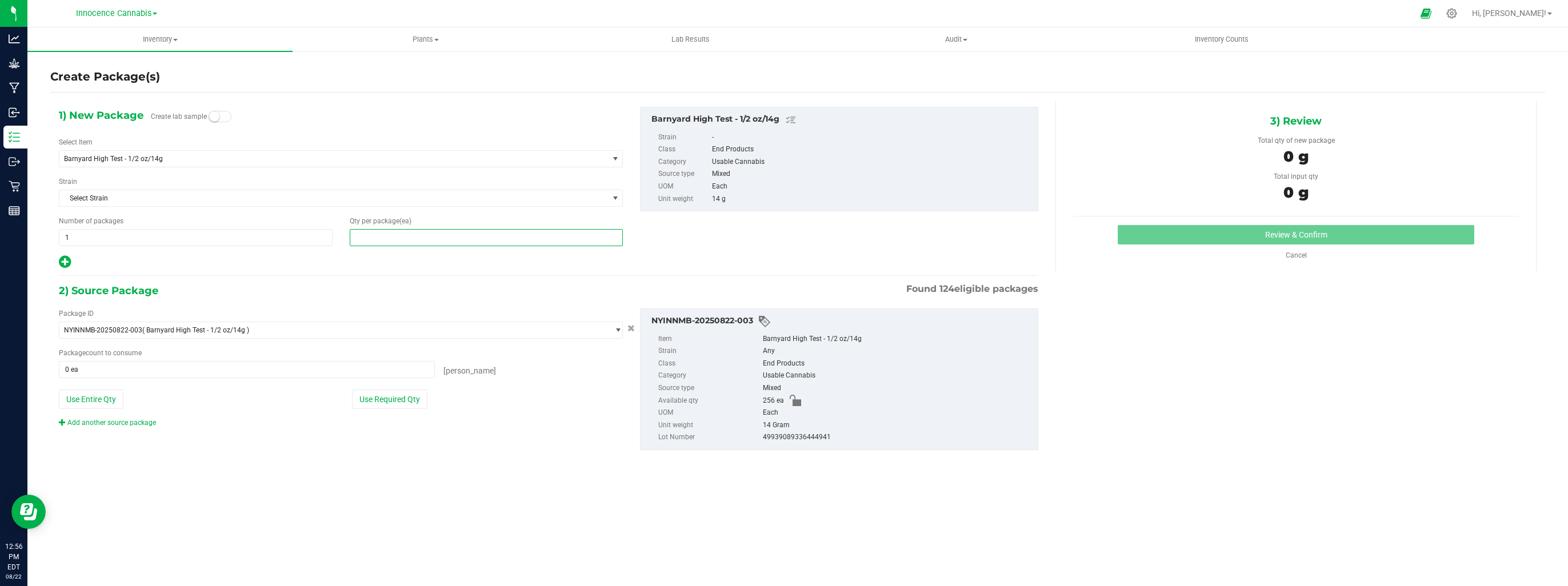
click at [400, 234] on span at bounding box center [486, 237] width 273 height 17
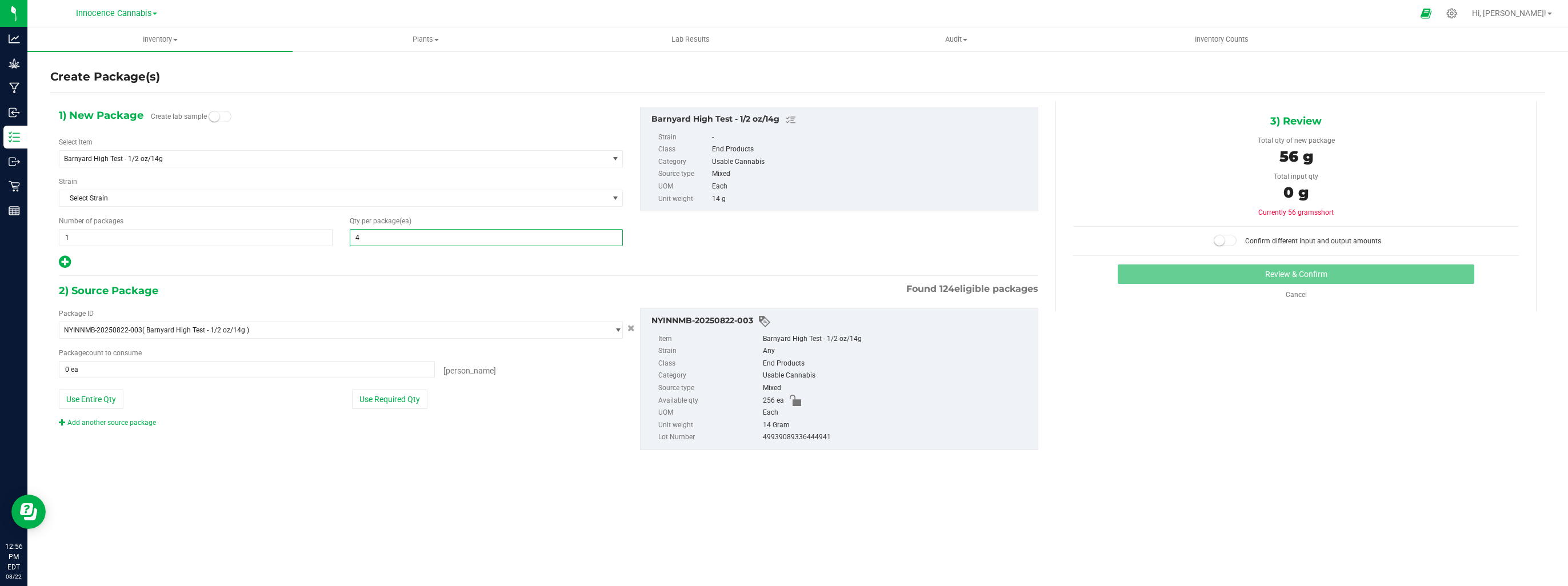
type input "40"
click at [310, 366] on span at bounding box center [246, 369] width 376 height 17
type input "40"
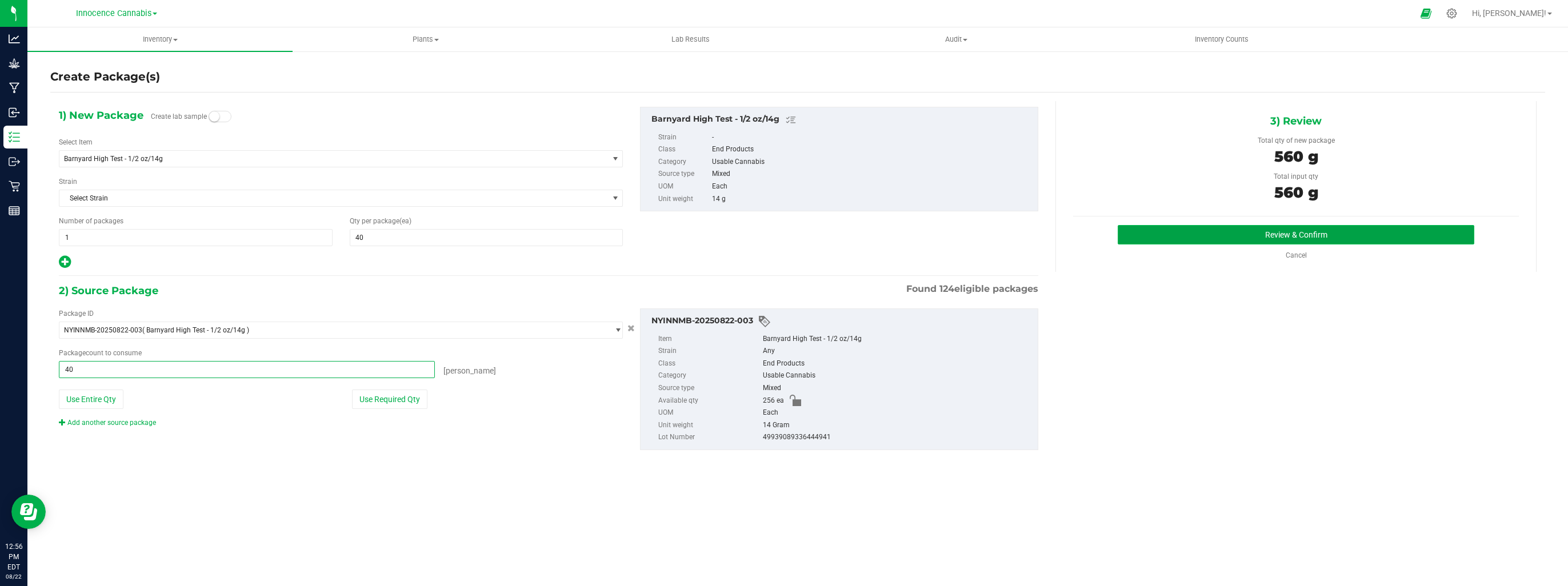
type input "40 ea"
click at [1300, 225] on button "Review & Confirm" at bounding box center [1296, 235] width 357 height 20
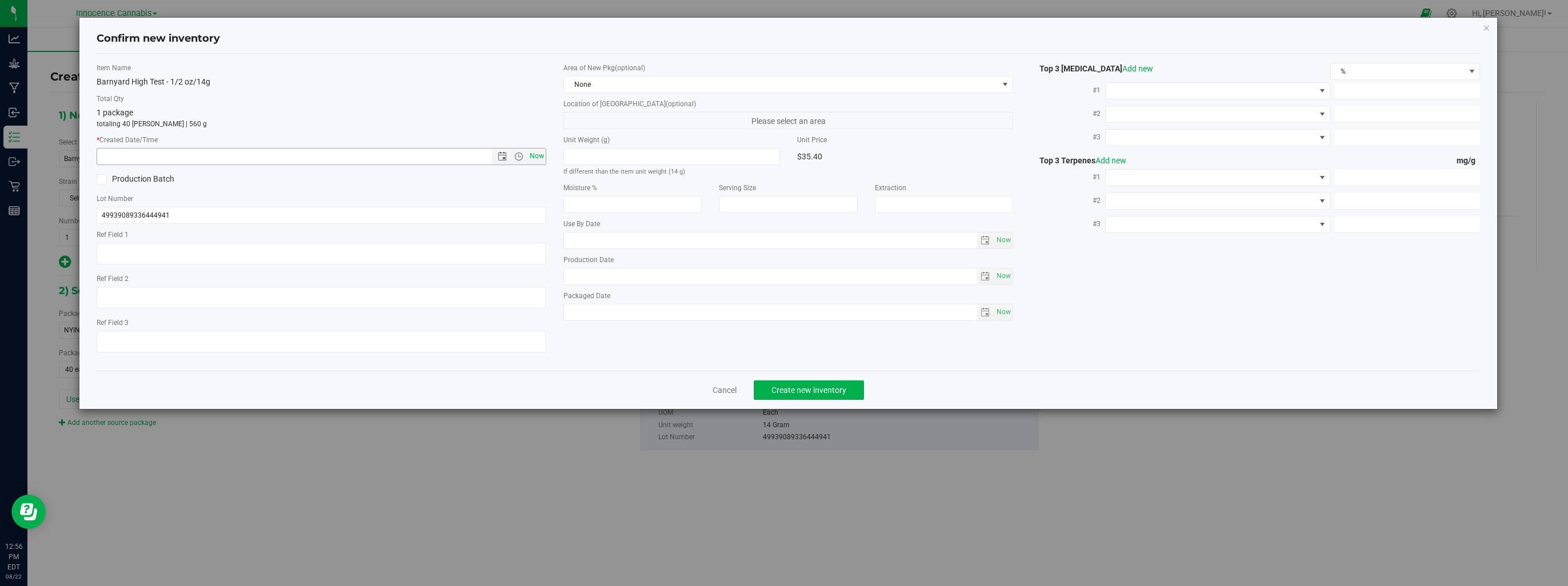
click at [540, 159] on span "Now" at bounding box center [538, 156] width 20 height 17
type input "8/22/2025 12:56 PM"
click at [797, 383] on button "Create new inventory" at bounding box center [809, 390] width 111 height 20
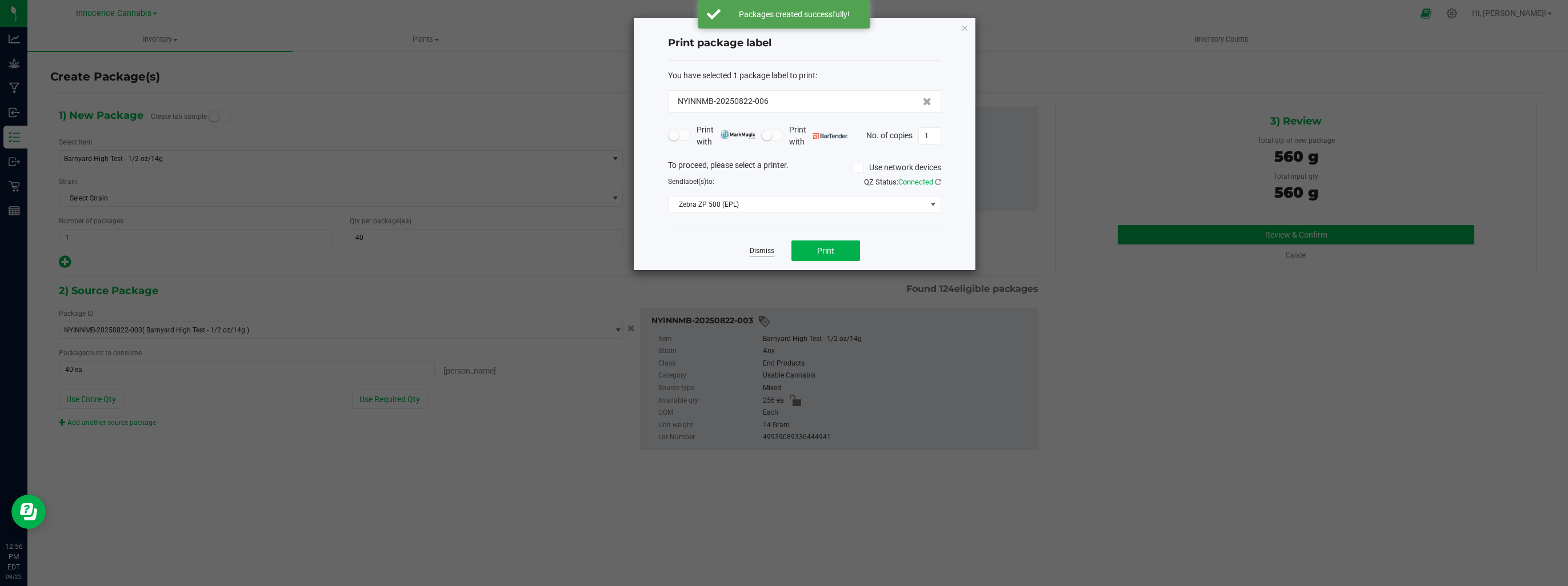
click at [765, 249] on link "Dismiss" at bounding box center [762, 251] width 25 height 10
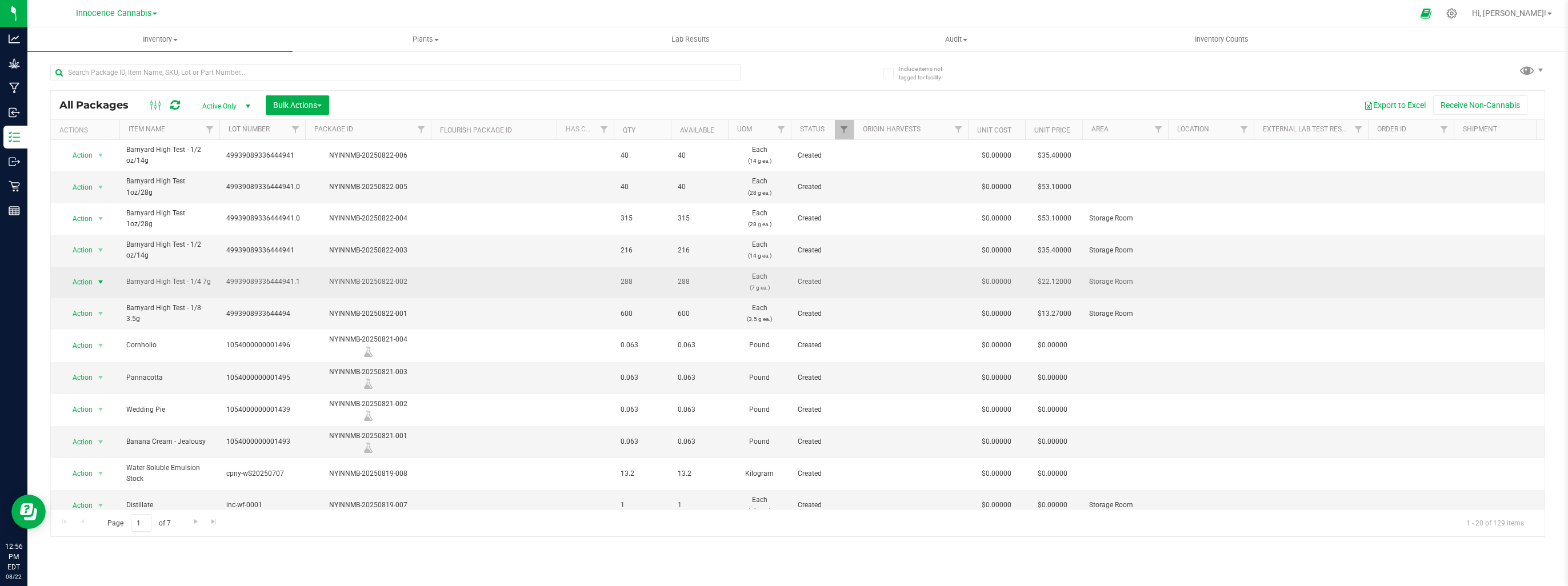
click at [103, 282] on span "select" at bounding box center [100, 281] width 9 height 9
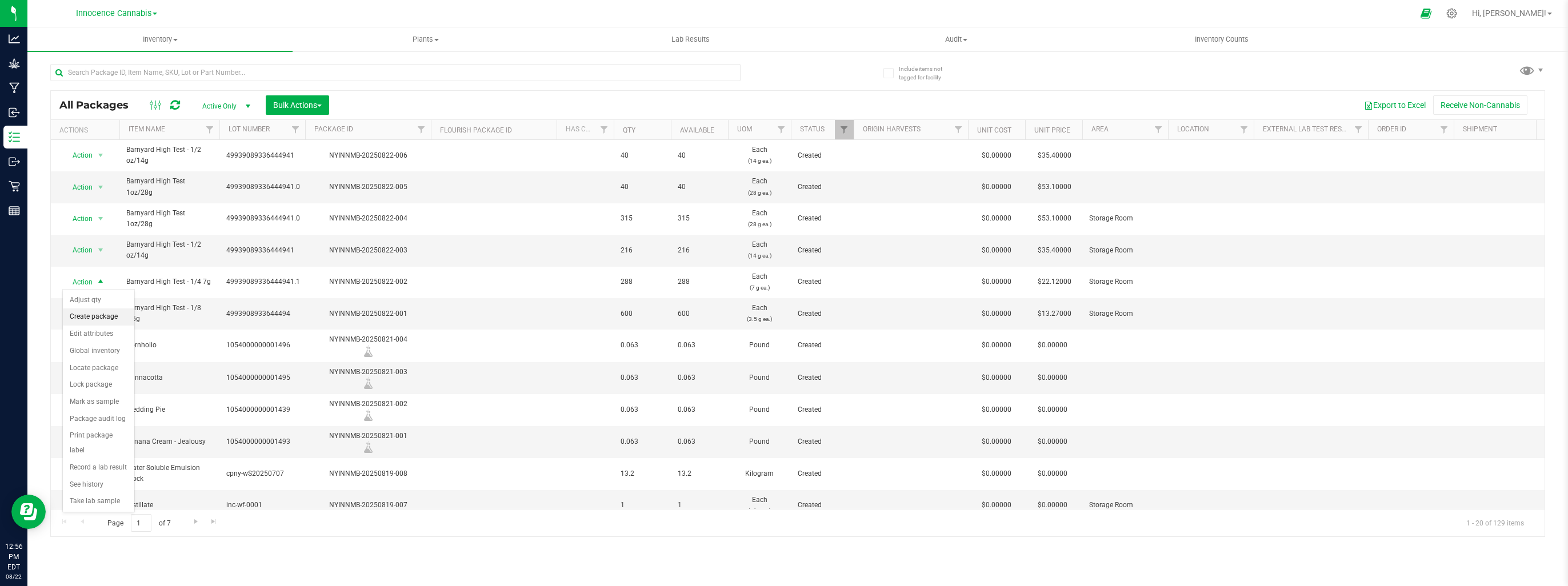
click at [102, 310] on li "Create package" at bounding box center [98, 317] width 71 height 17
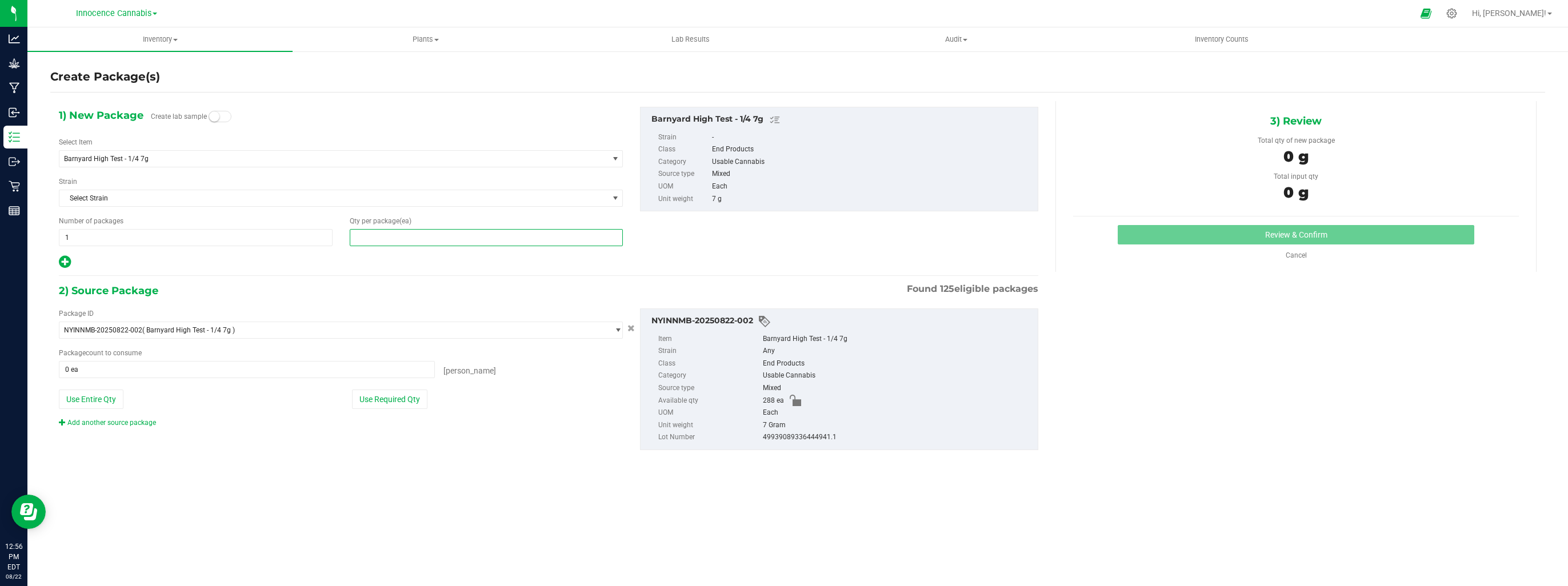
click at [424, 234] on span at bounding box center [486, 237] width 273 height 17
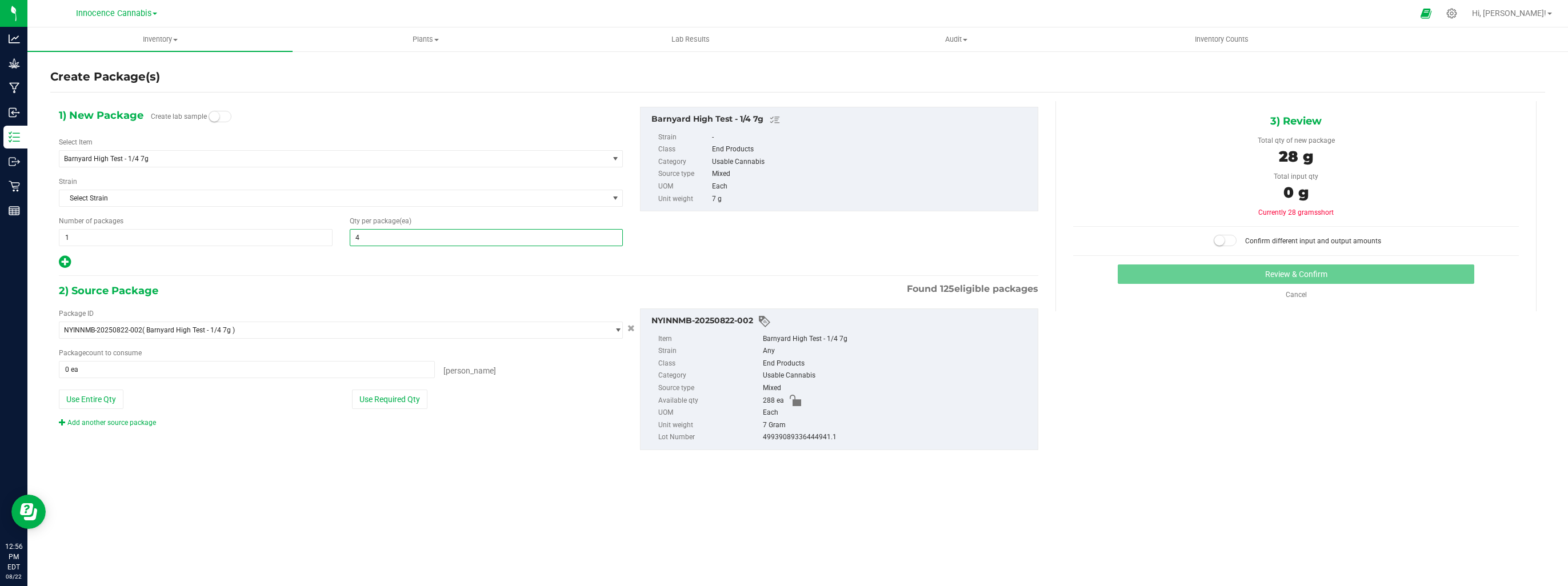
type input "40"
click at [393, 374] on span at bounding box center [246, 369] width 376 height 17
type input "40"
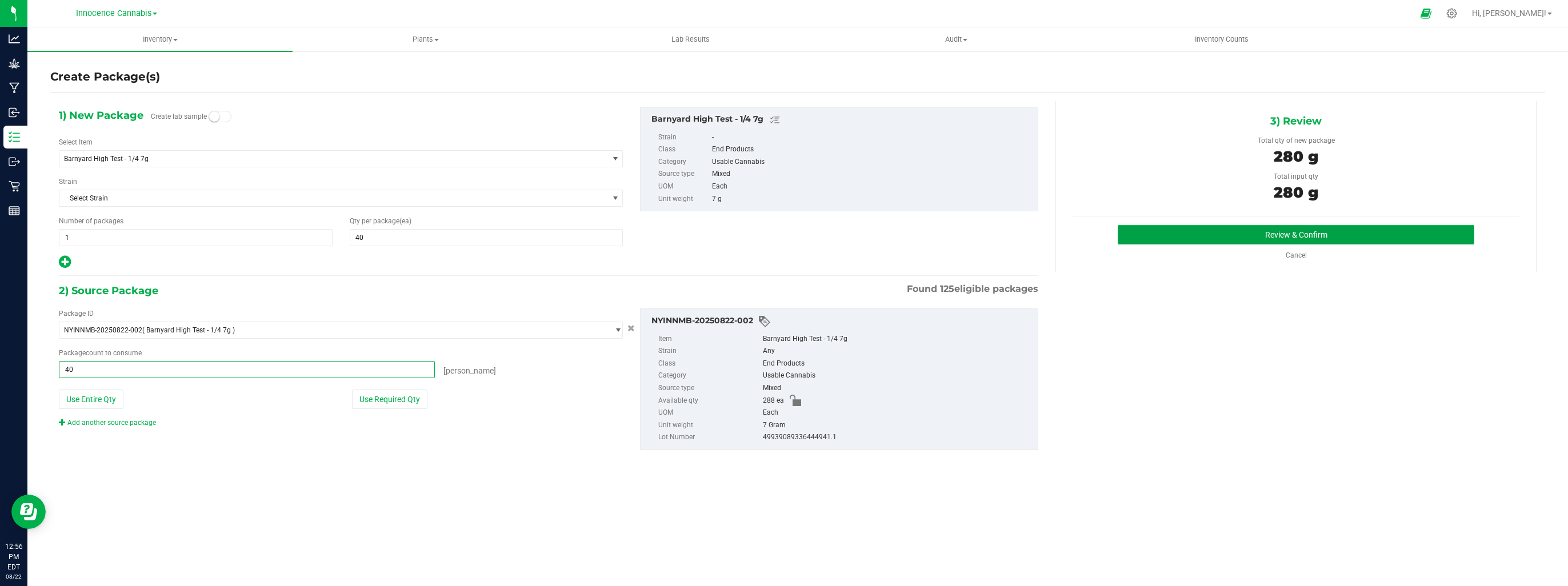
type input "40 ea"
click at [1234, 227] on button "Review & Confirm" at bounding box center [1296, 235] width 357 height 20
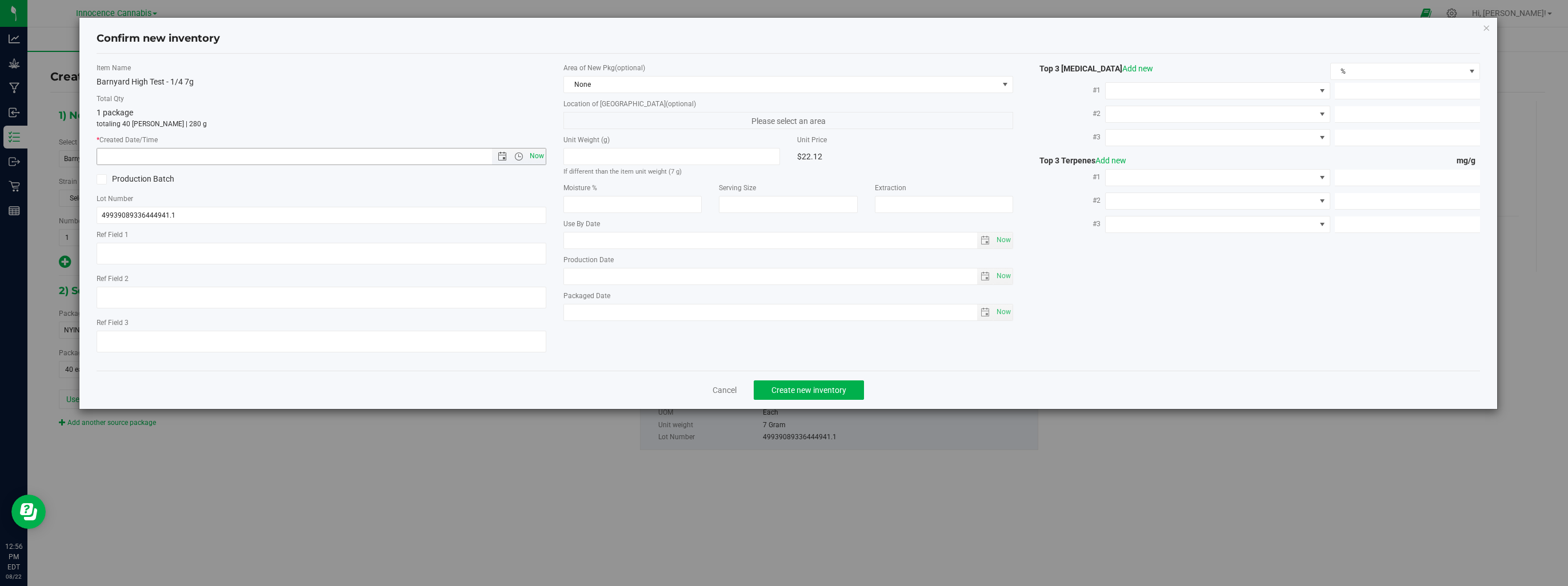
click at [539, 157] on span "Now" at bounding box center [538, 156] width 20 height 17
type input "8/22/2025 12:56 PM"
click at [822, 384] on button "Create new inventory" at bounding box center [809, 390] width 111 height 20
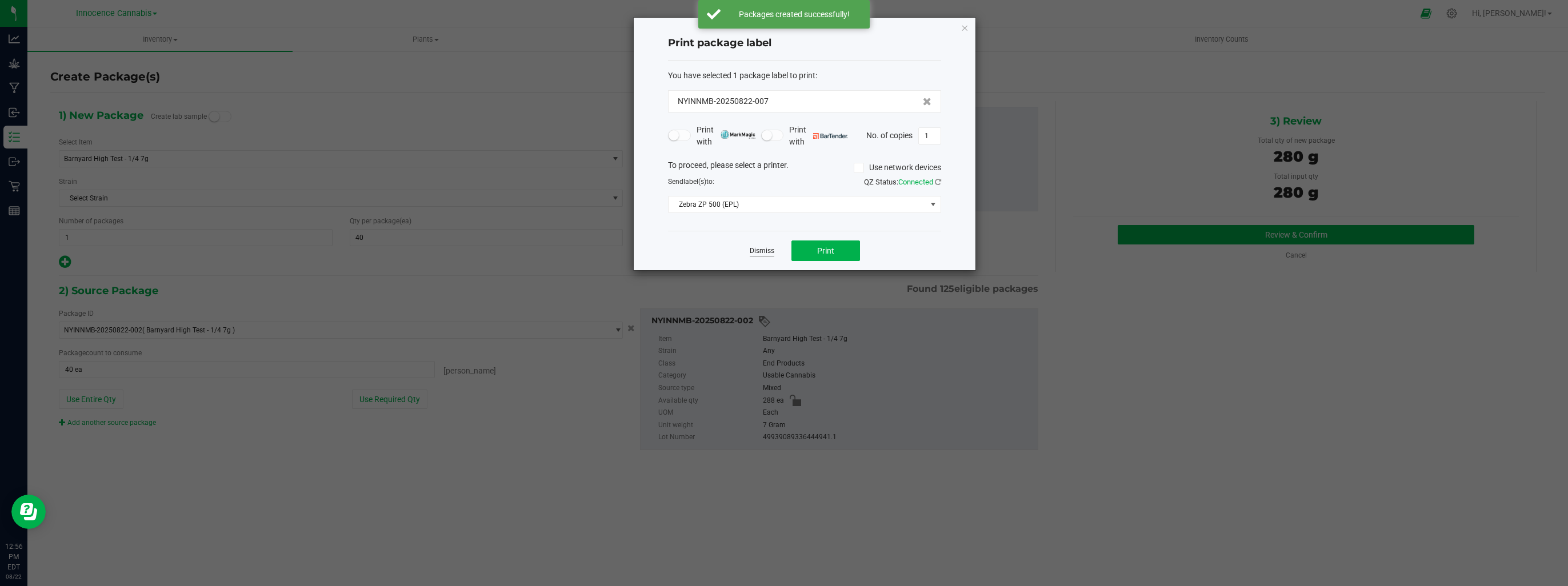
click at [765, 249] on link "Dismiss" at bounding box center [762, 251] width 25 height 10
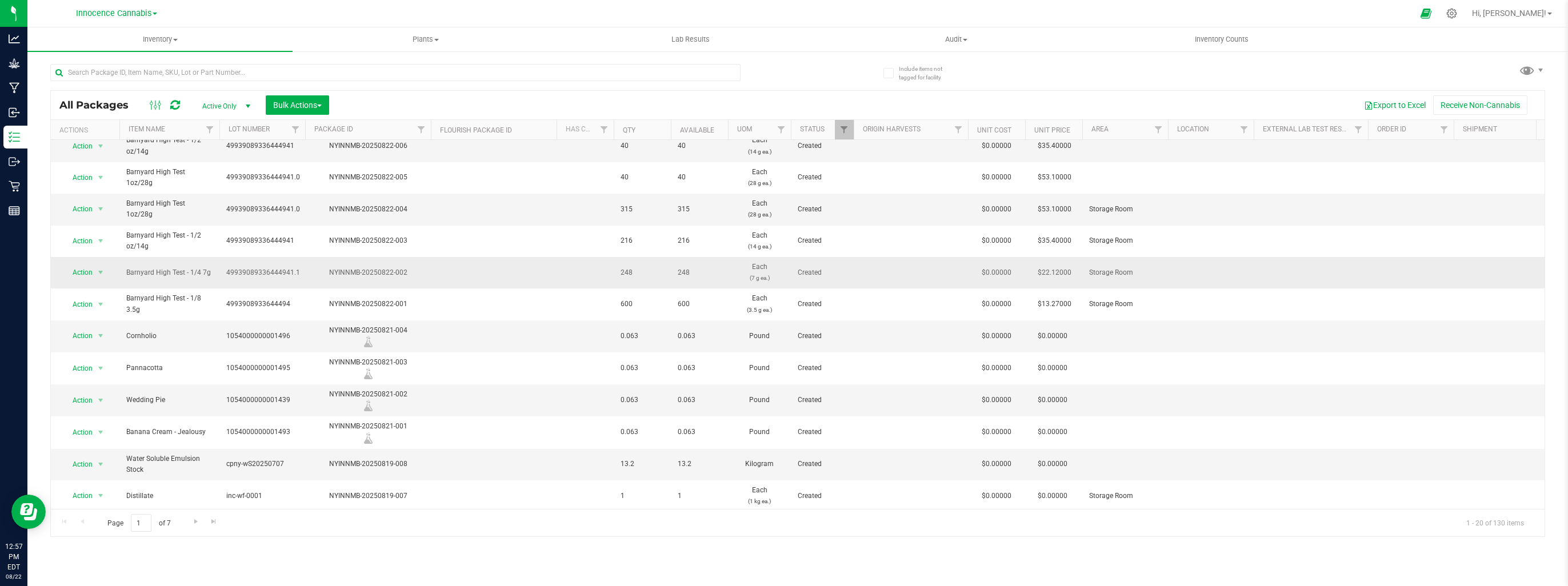
scroll to position [57, 0]
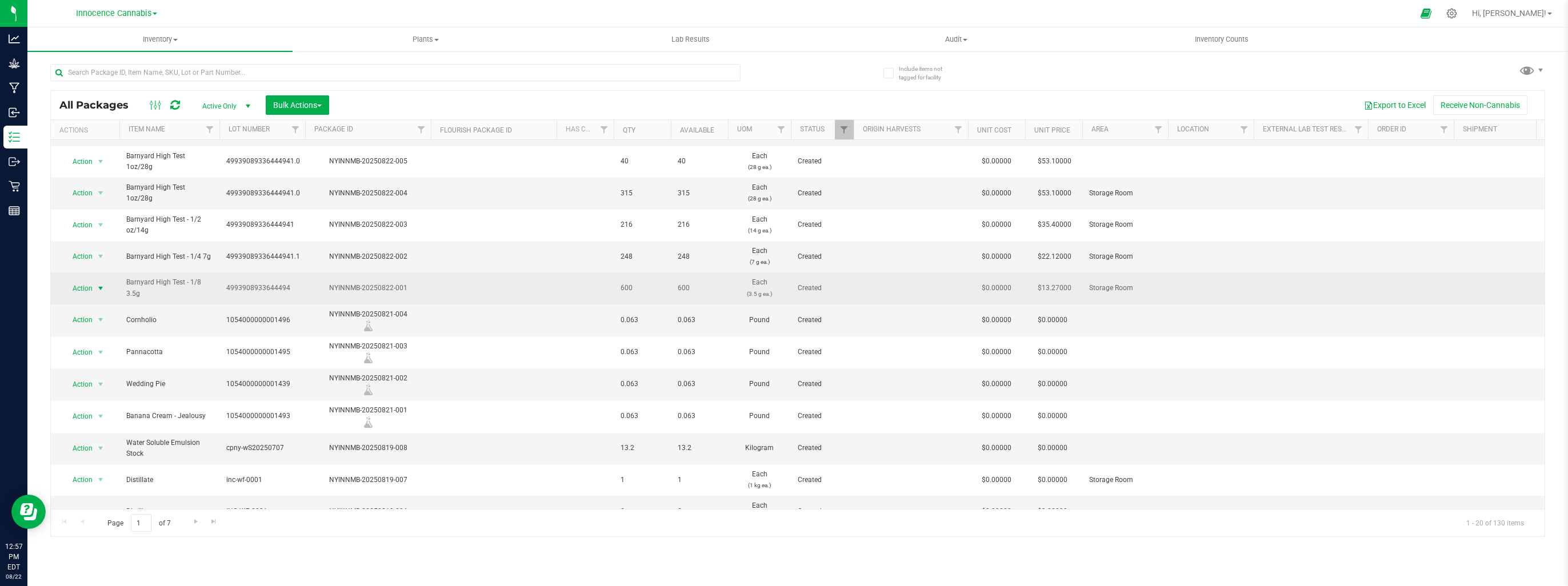
click at [101, 284] on span "select" at bounding box center [100, 288] width 9 height 9
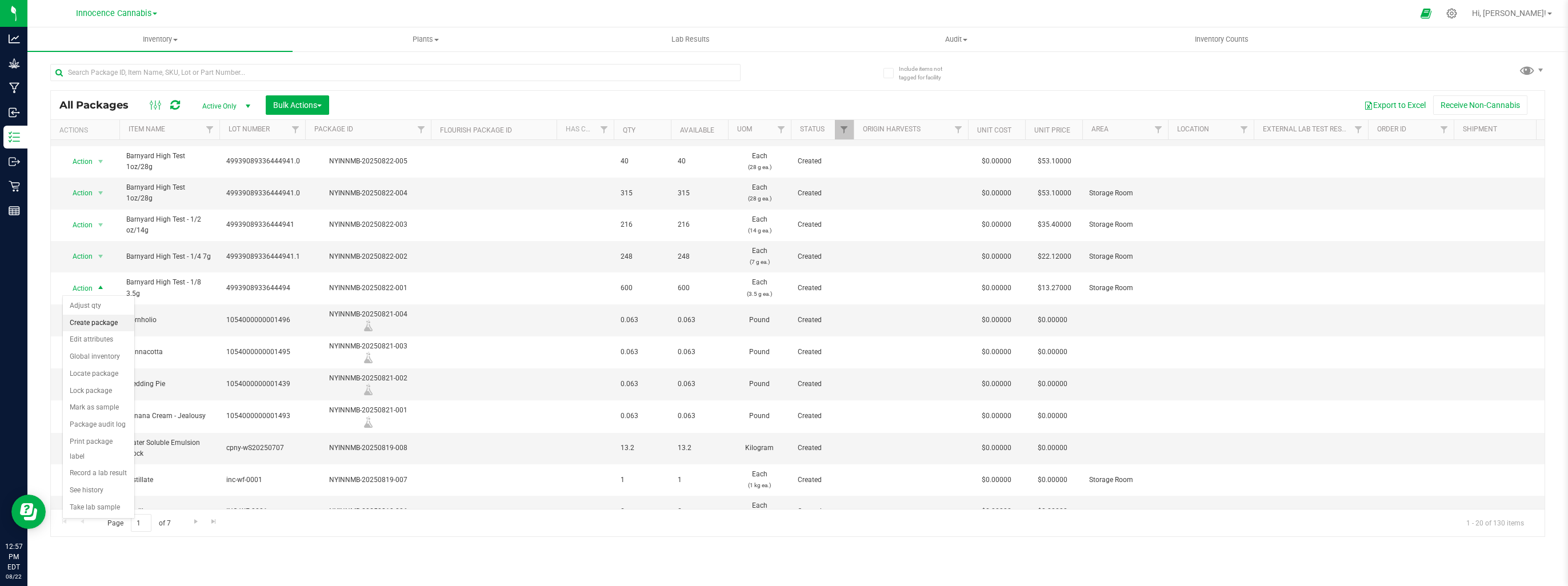
click at [101, 320] on li "Create package" at bounding box center [98, 323] width 71 height 17
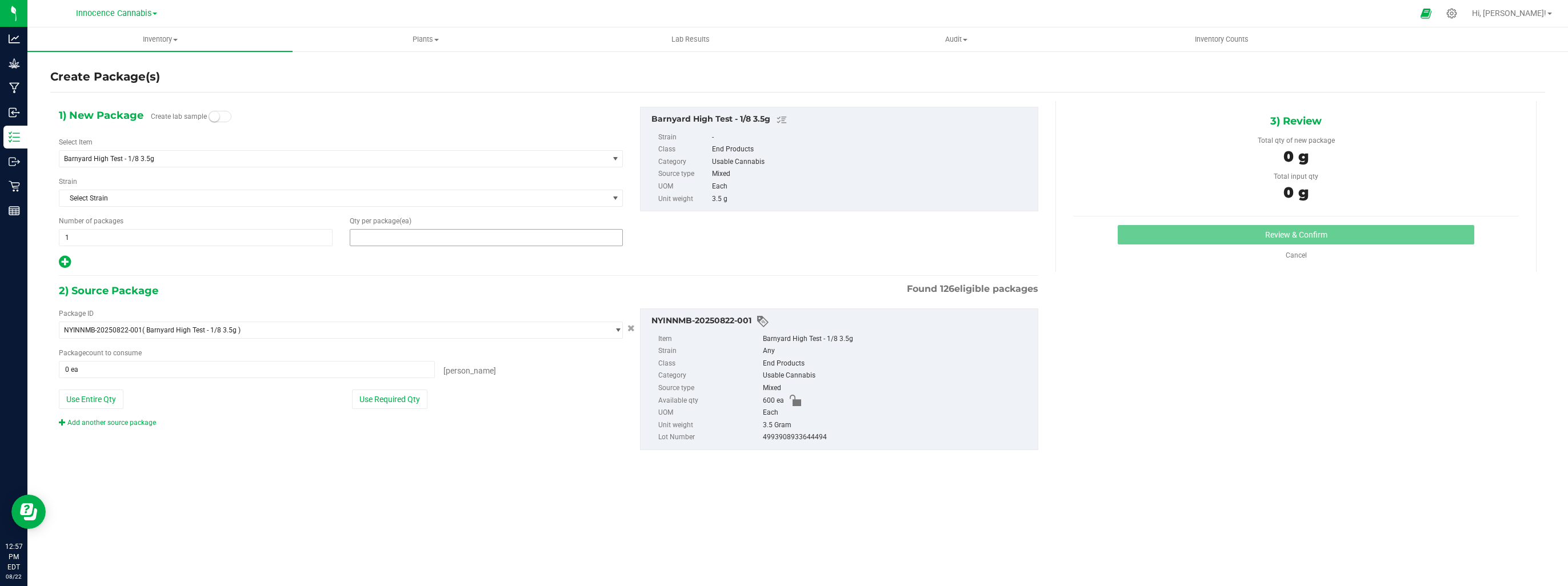
click at [482, 242] on span at bounding box center [486, 237] width 273 height 17
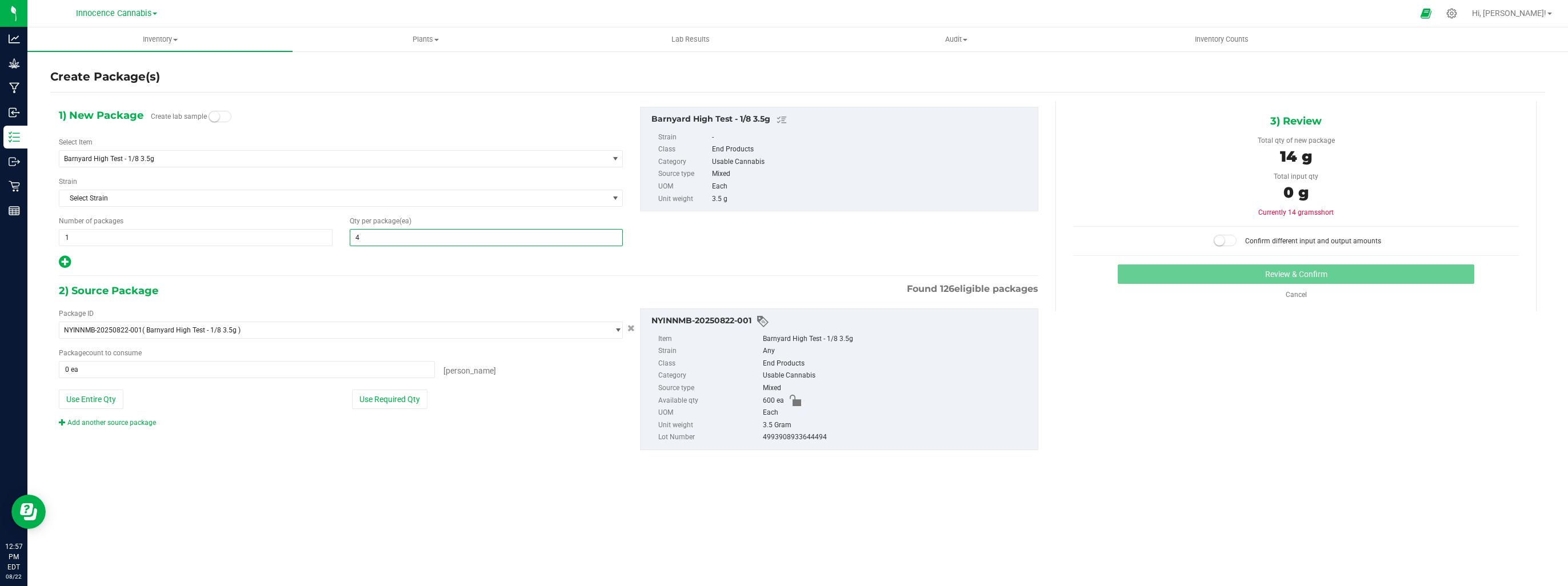
type input "40"
click at [432, 366] on span at bounding box center [246, 369] width 376 height 17
type input "4"
type input "40 ea"
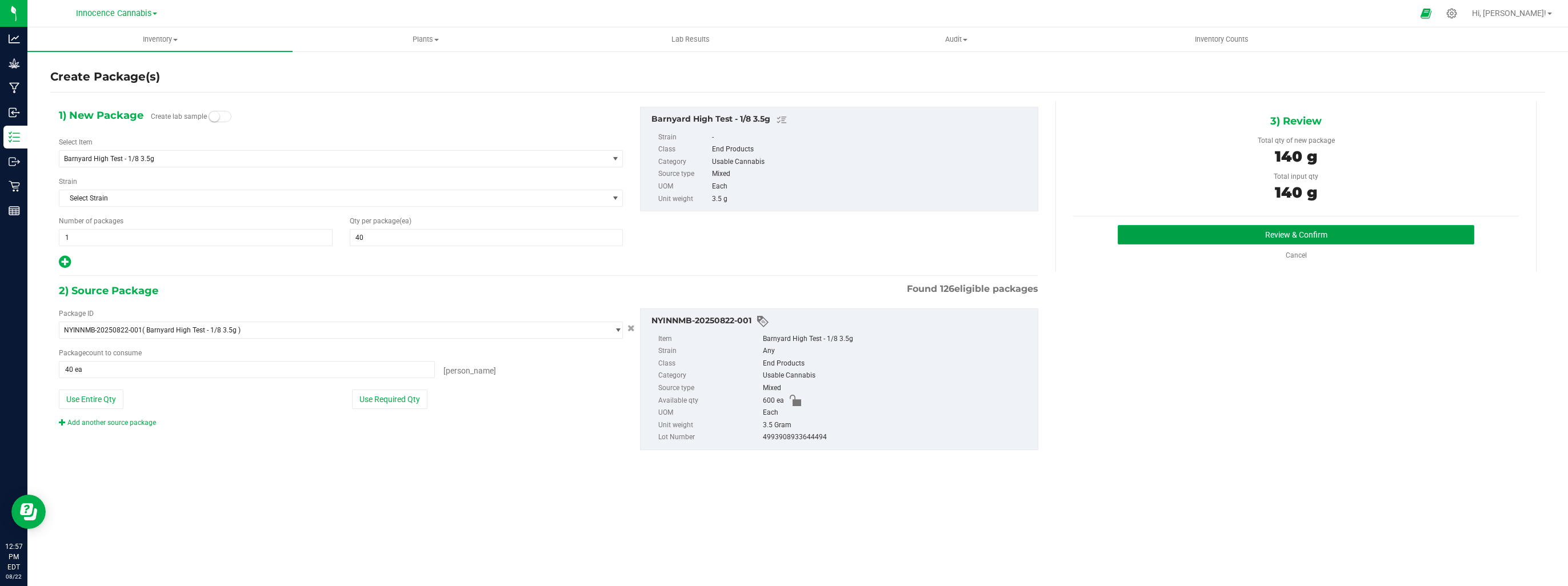
click at [1344, 227] on button "Review & Confirm" at bounding box center [1296, 235] width 357 height 20
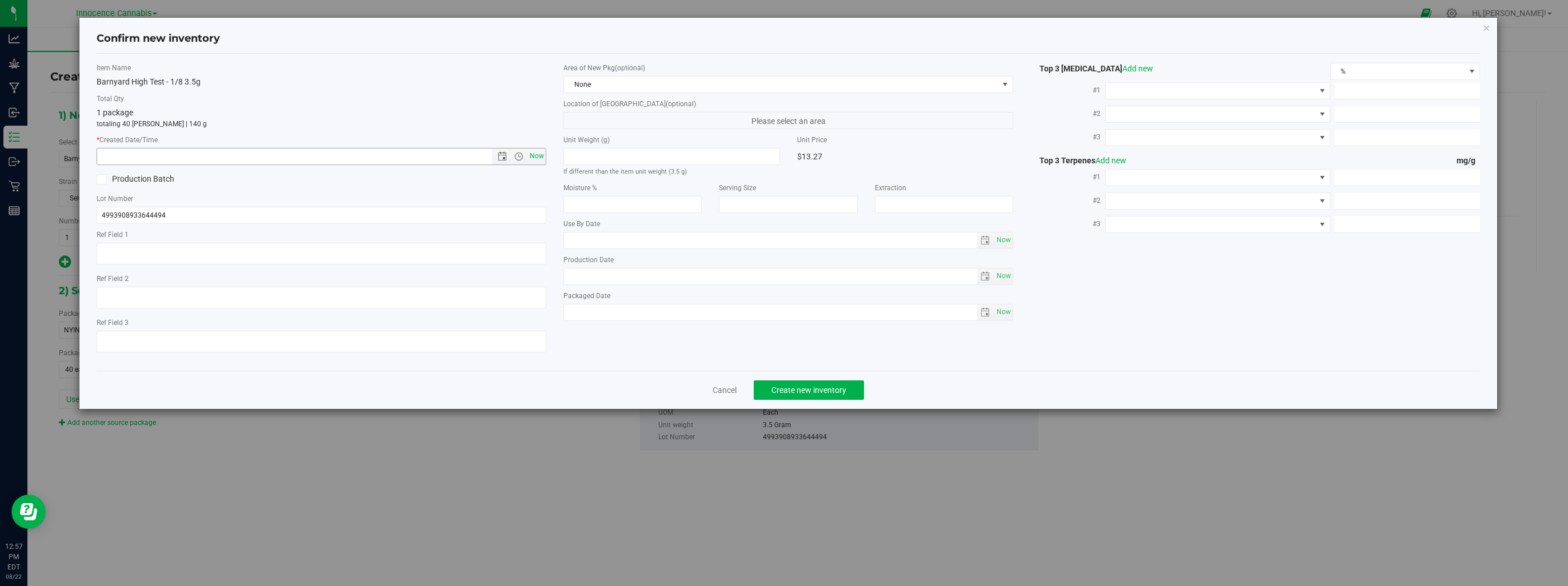
click at [535, 154] on span "Now" at bounding box center [538, 156] width 20 height 17
type input "8/22/2025 12:57 PM"
click at [793, 394] on span "Create new inventory" at bounding box center [808, 390] width 75 height 9
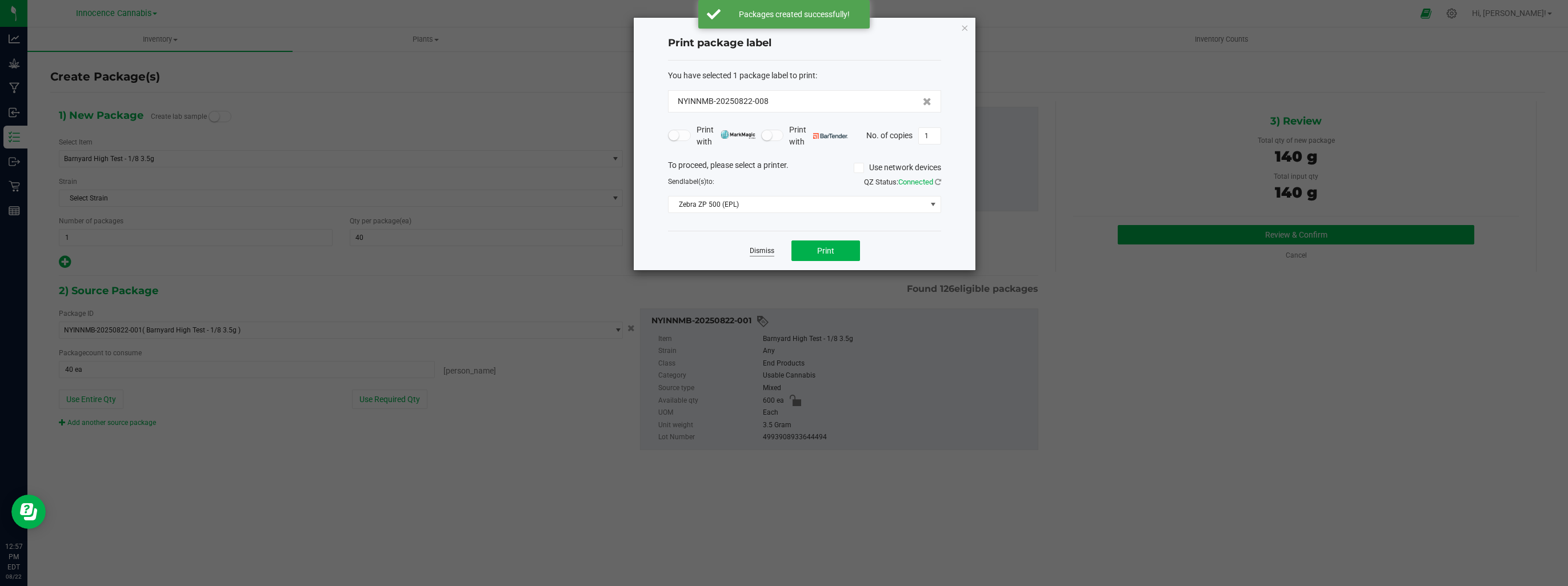
click at [759, 253] on link "Dismiss" at bounding box center [762, 251] width 25 height 10
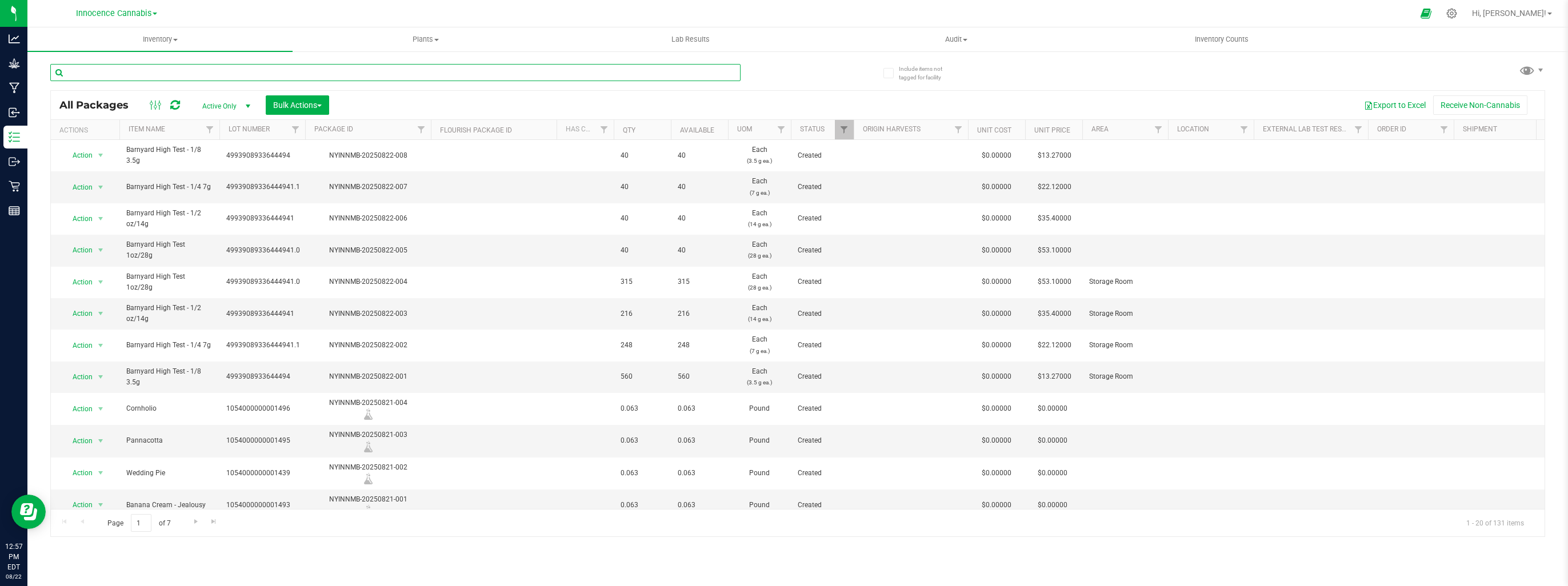
click at [225, 72] on input "text" at bounding box center [396, 73] width 690 height 17
type input "28g"
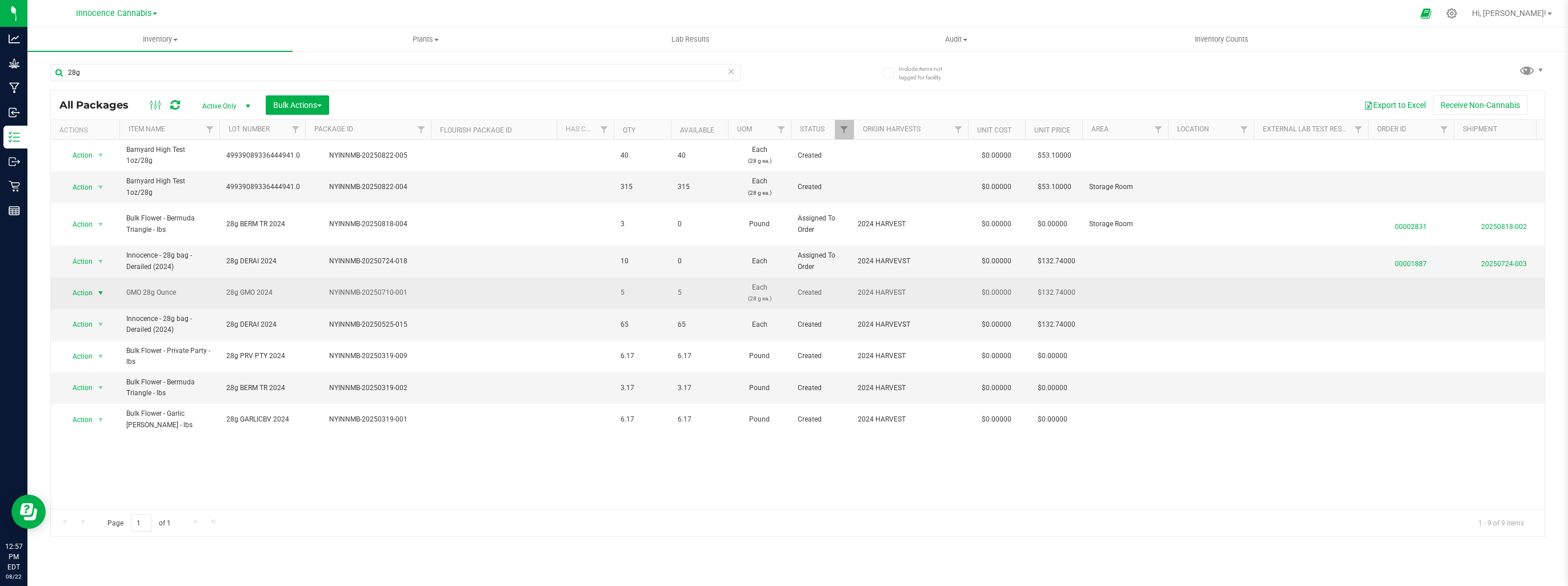
click at [103, 295] on span "select" at bounding box center [100, 292] width 9 height 9
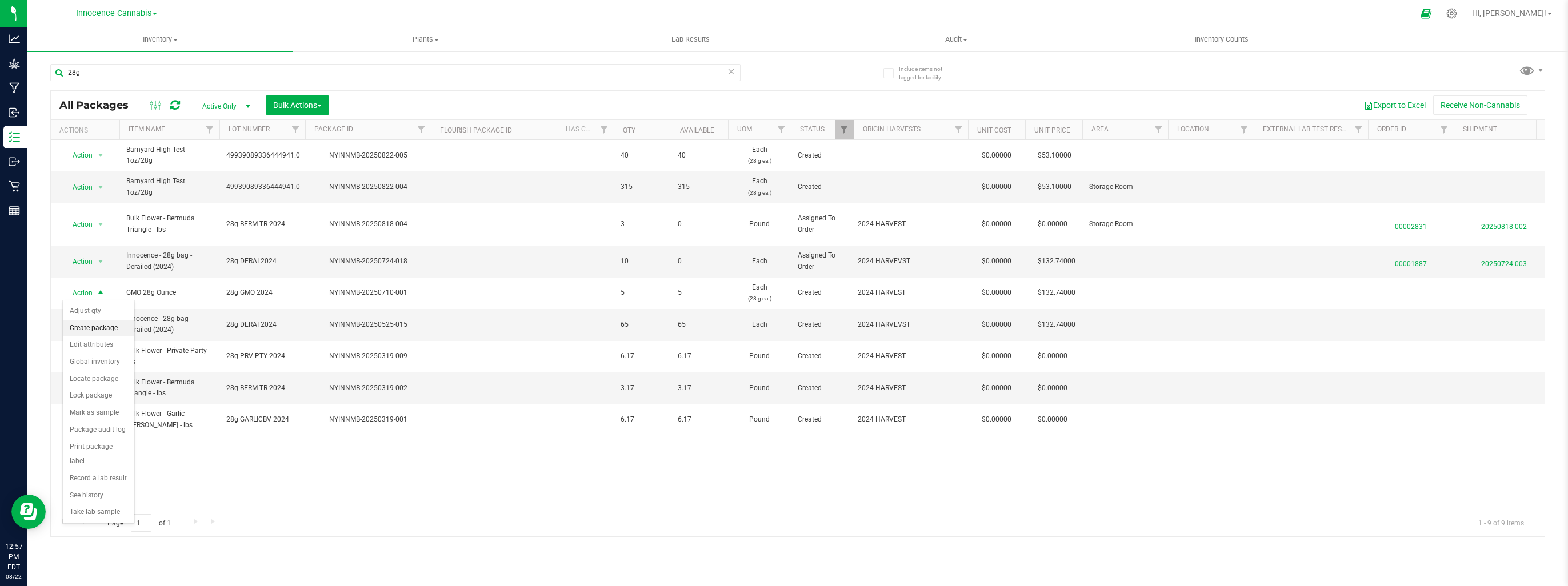
click at [104, 328] on li "Create package" at bounding box center [98, 328] width 71 height 17
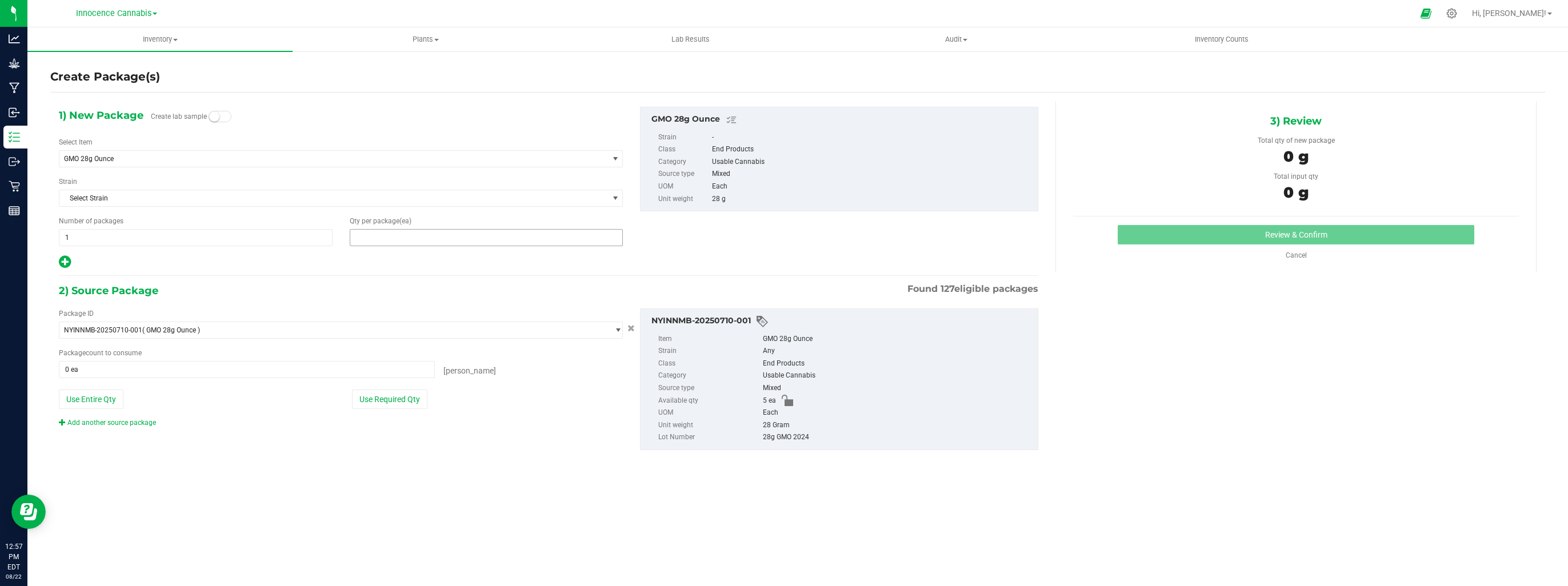
click at [373, 236] on span at bounding box center [486, 237] width 273 height 17
type input "0"
click at [1295, 255] on link "Cancel" at bounding box center [1296, 255] width 21 height 8
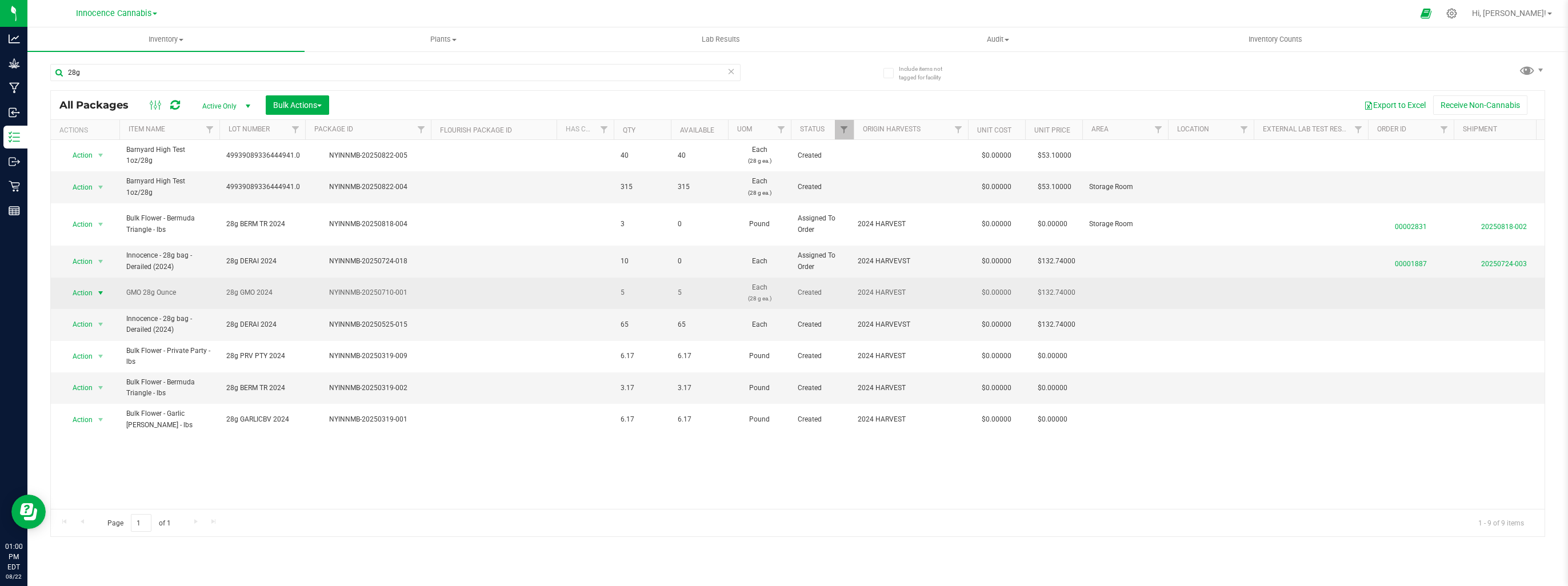
click at [101, 290] on span "select" at bounding box center [100, 292] width 9 height 9
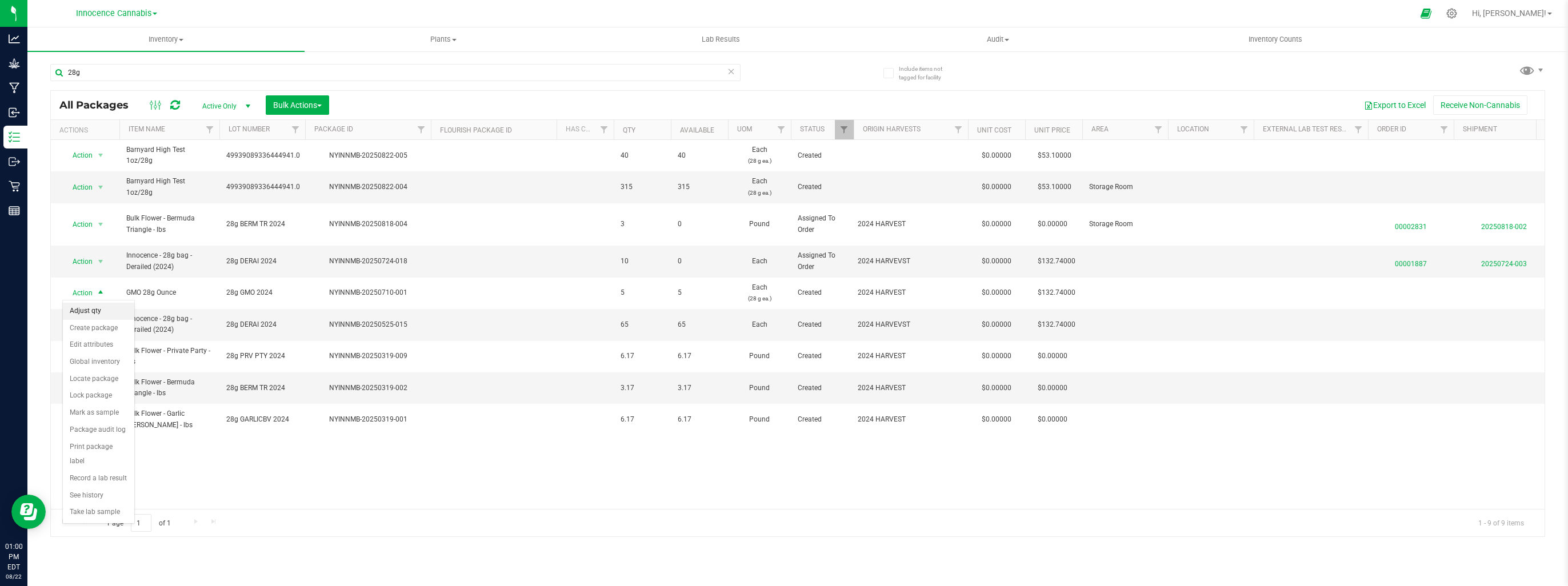
click at [101, 309] on li "Adjust qty" at bounding box center [98, 311] width 71 height 17
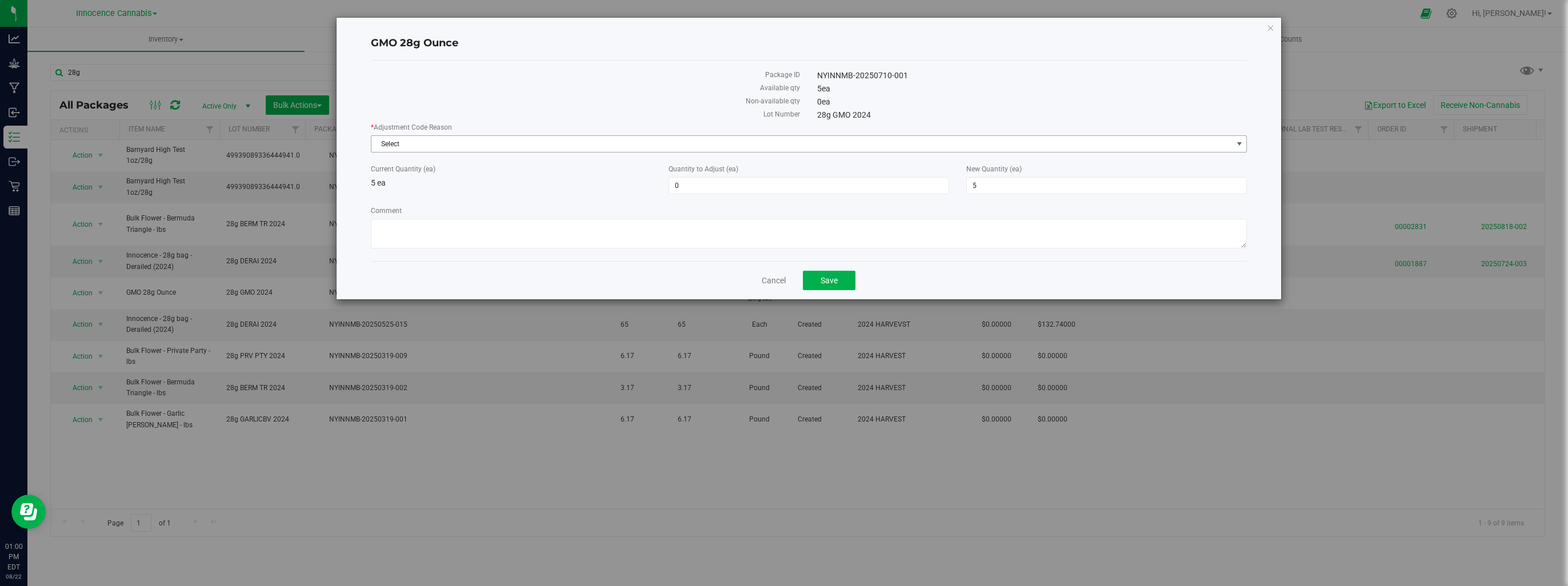
click at [685, 149] on span "Select" at bounding box center [802, 144] width 860 height 16
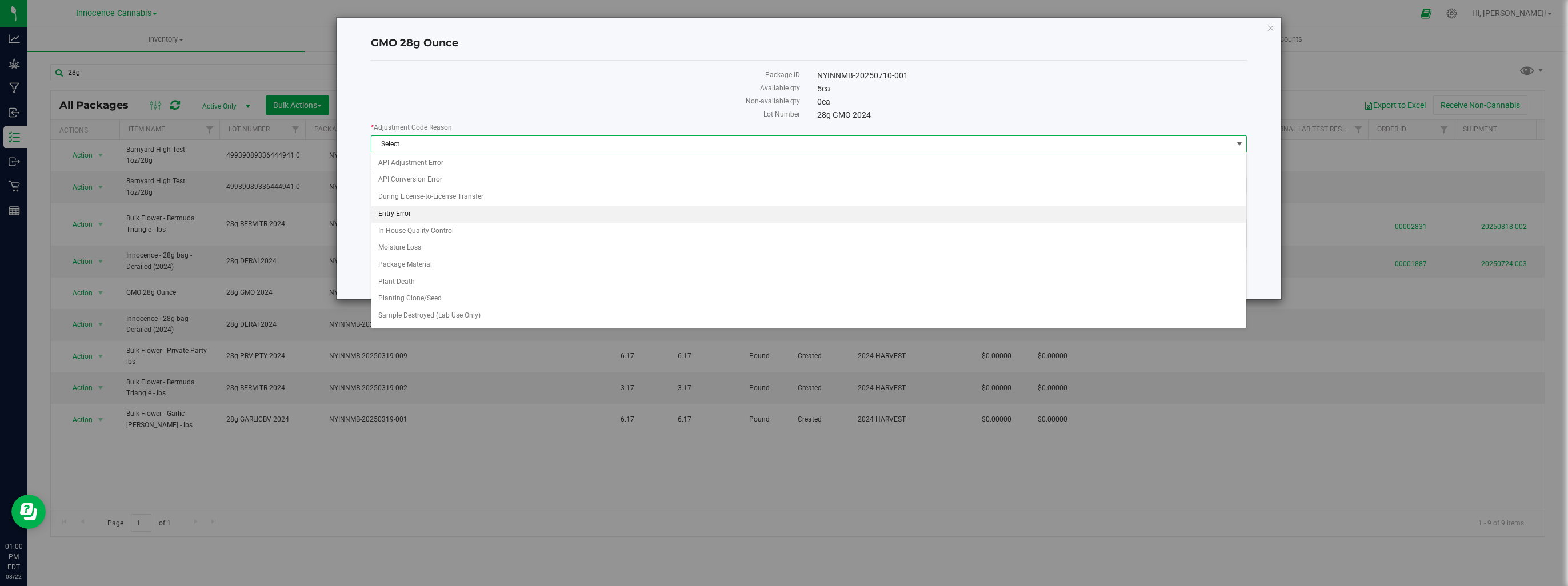
click at [569, 213] on li "Entry Error" at bounding box center [809, 214] width 875 height 17
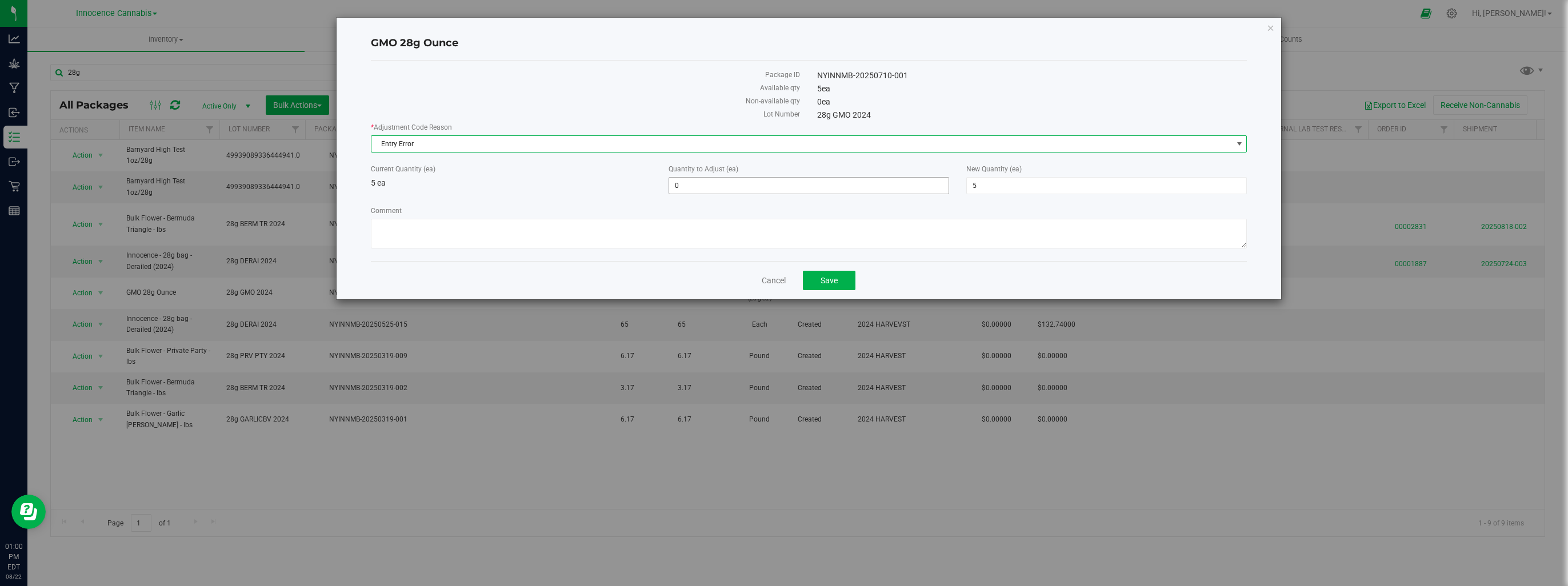
click at [711, 187] on span "0 0" at bounding box center [809, 186] width 281 height 17
click at [997, 190] on span "5 5" at bounding box center [1106, 186] width 281 height 17
type input "115"
type input "110"
type input "115"
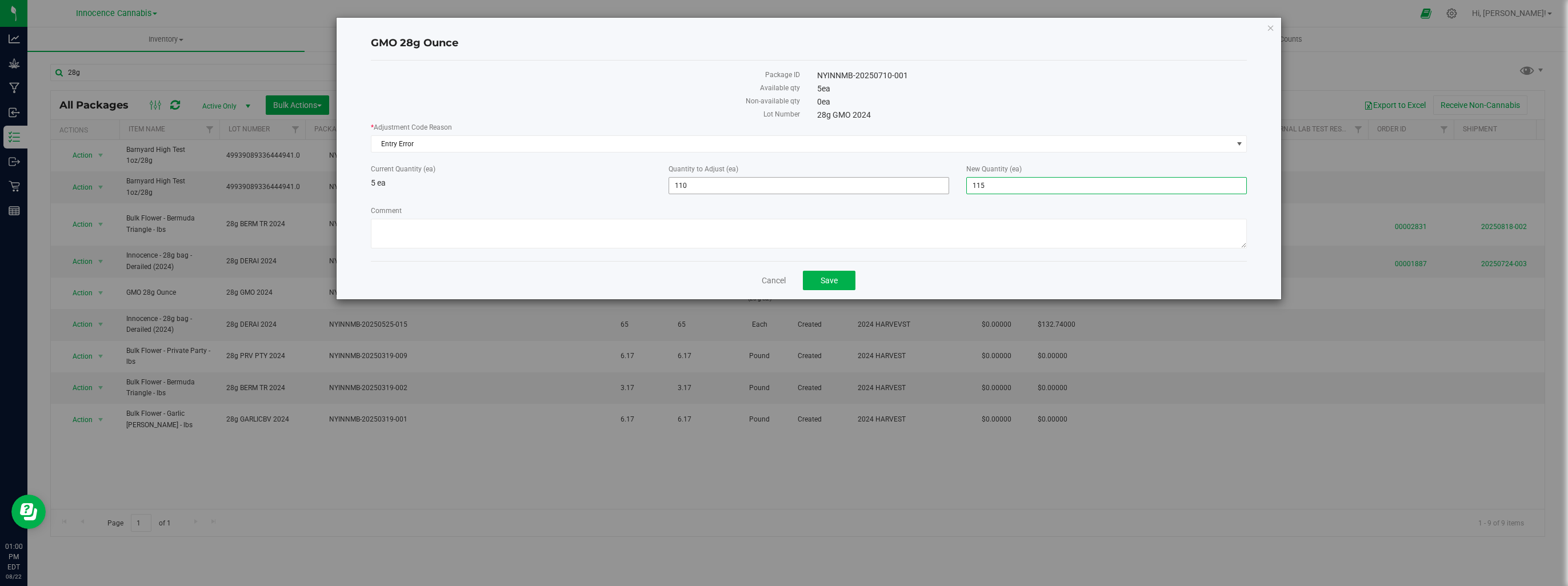
click at [741, 182] on span "110 110" at bounding box center [809, 186] width 281 height 17
click at [782, 224] on textarea "Comment" at bounding box center [808, 234] width 876 height 30
click at [822, 276] on span "Save" at bounding box center [829, 280] width 17 height 9
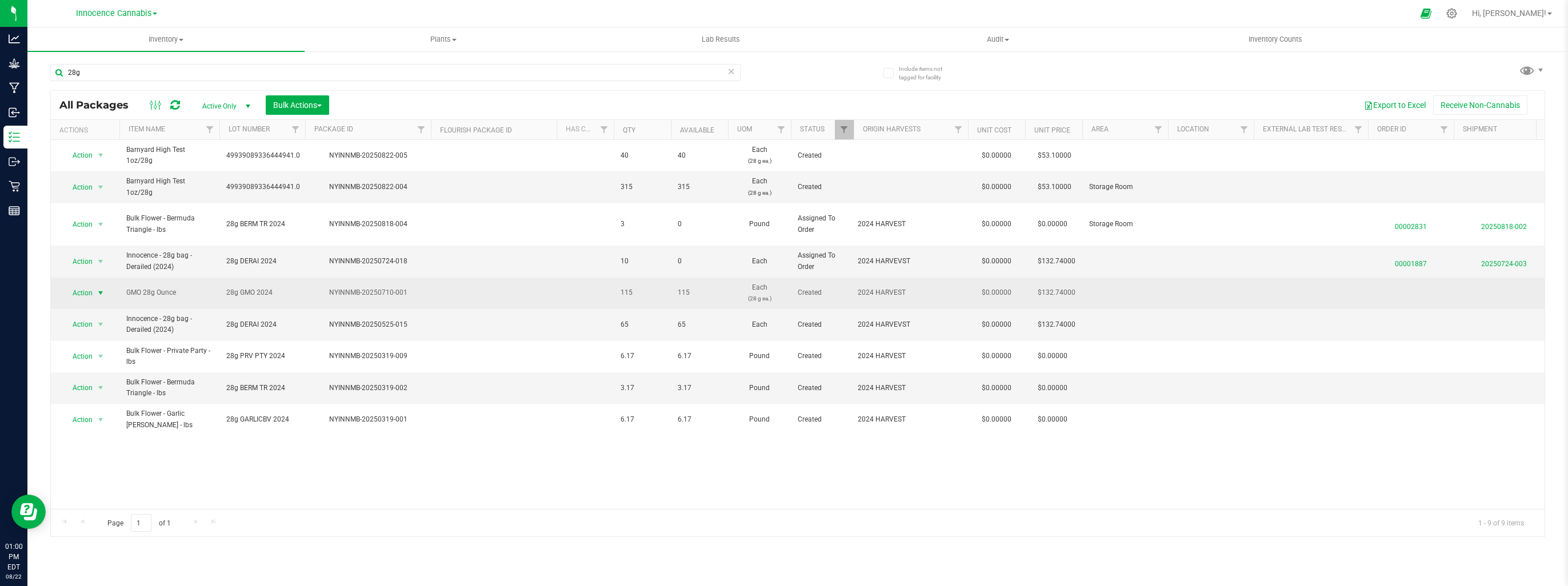
click at [102, 288] on span "select" at bounding box center [100, 292] width 9 height 9
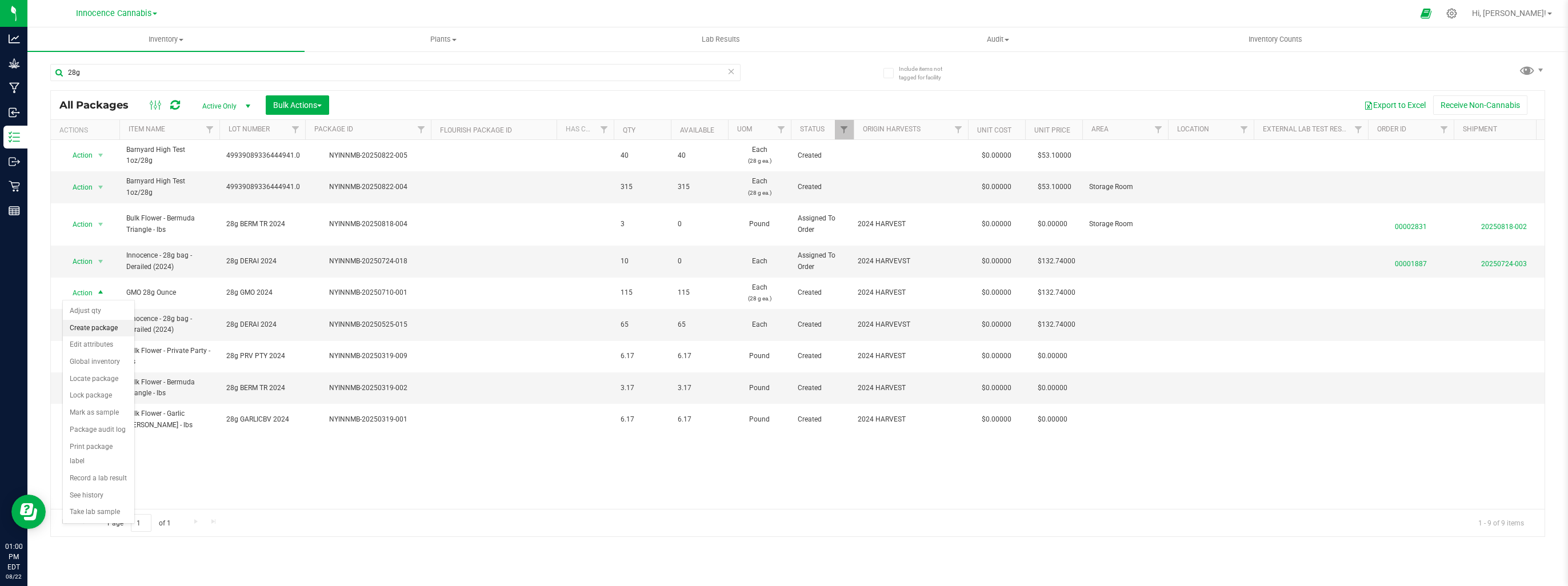
click at [102, 328] on li "Create package" at bounding box center [98, 328] width 71 height 17
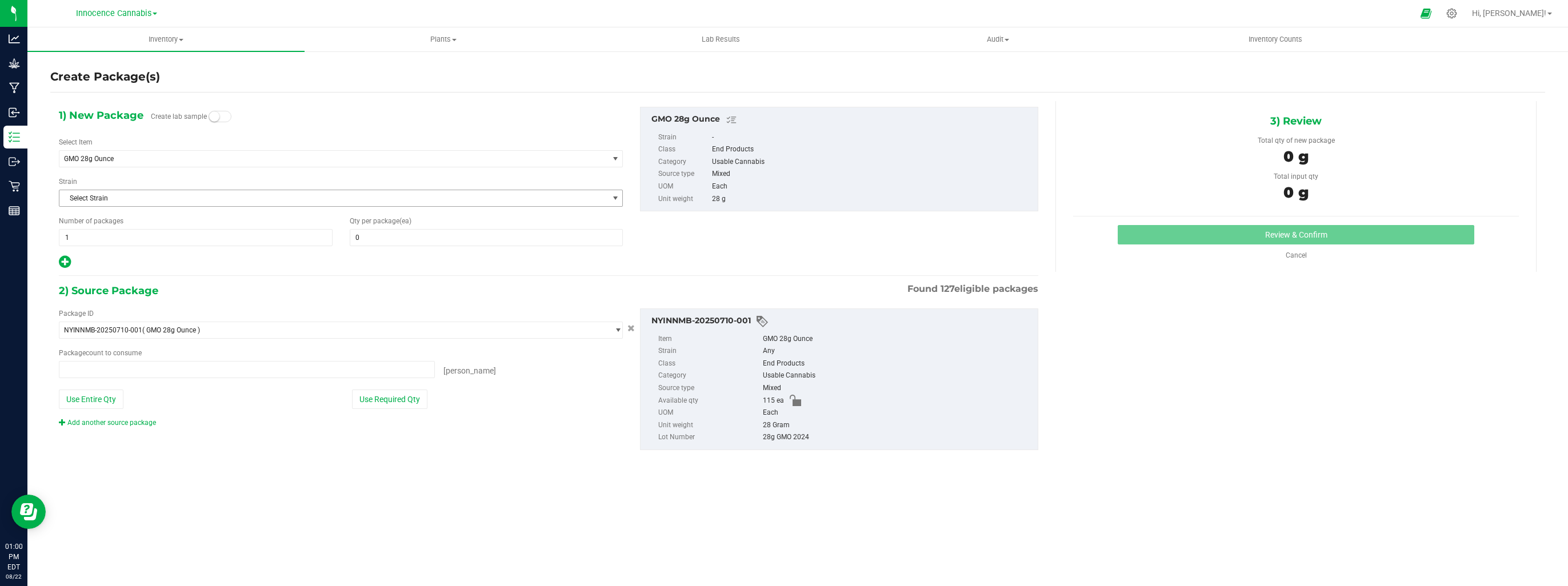
type input "0 ea"
click at [424, 238] on span at bounding box center [486, 237] width 273 height 17
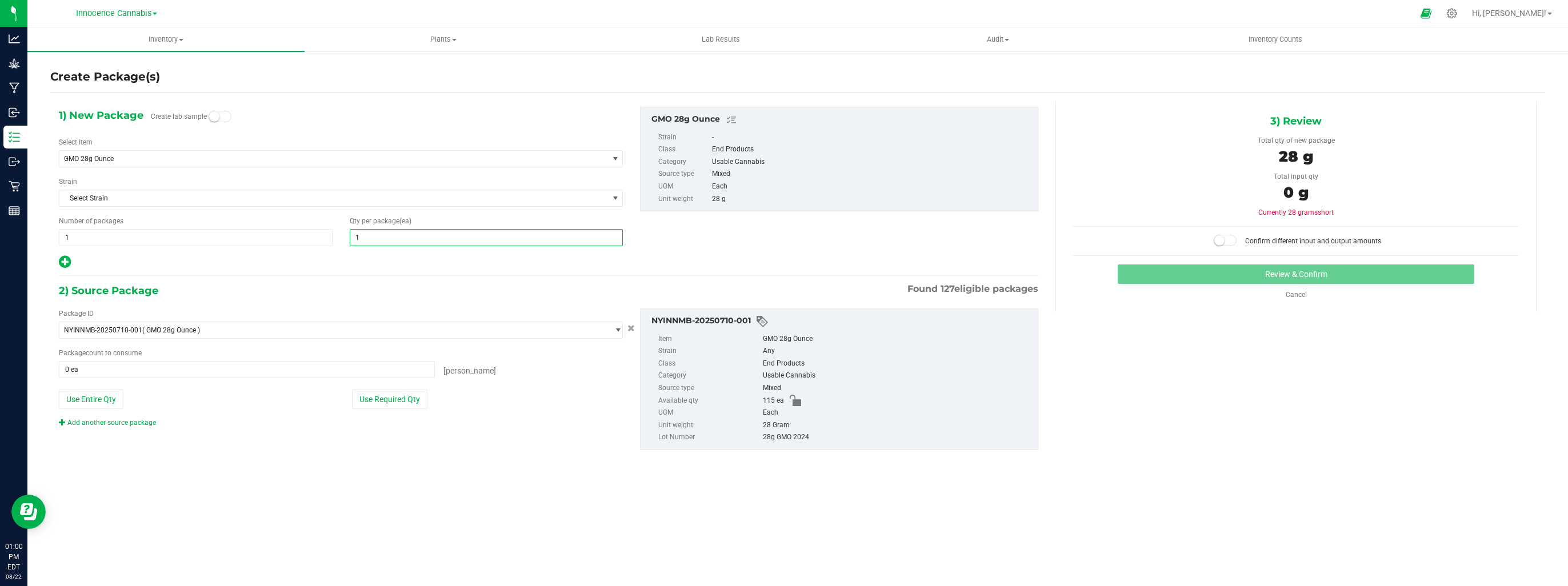
type input "10"
click at [376, 366] on span at bounding box center [246, 369] width 376 height 17
type input "10"
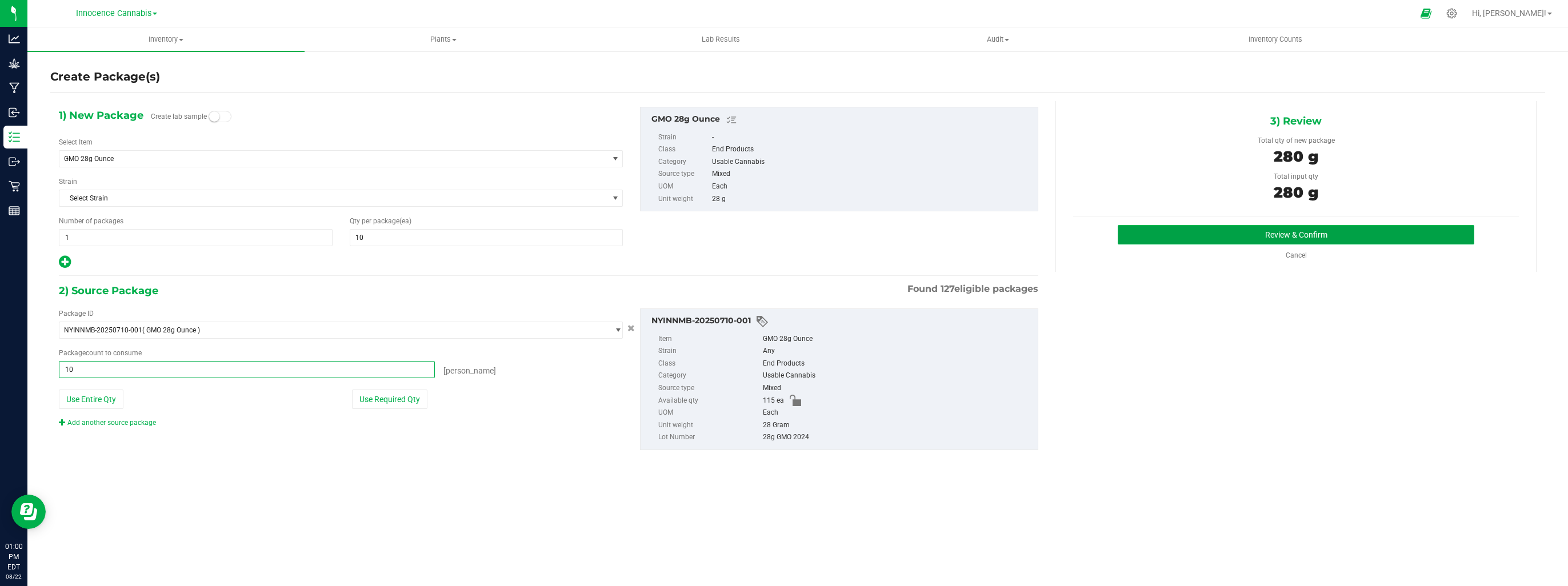
type input "10 ea"
click at [1288, 239] on button "Review & Confirm" at bounding box center [1296, 235] width 357 height 20
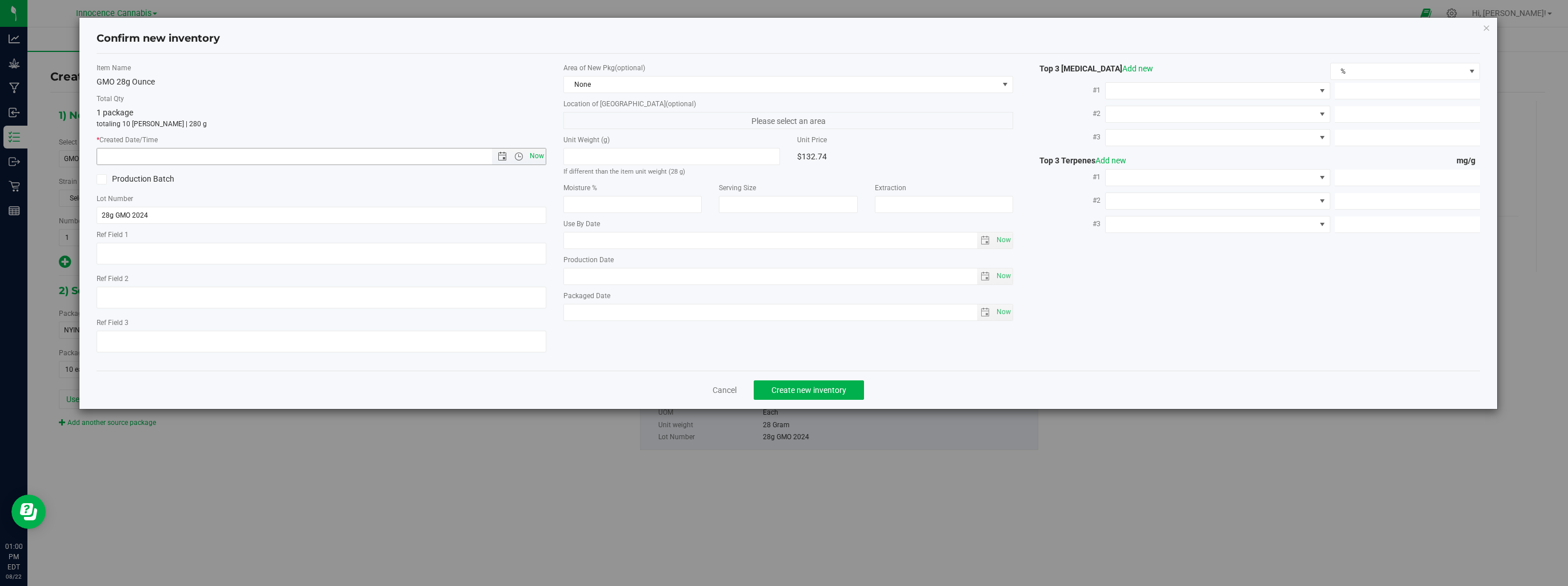
click at [536, 151] on span "Now" at bounding box center [538, 156] width 20 height 17
type input "8/22/2025 1:00 PM"
click at [849, 385] on button "Create new inventory" at bounding box center [809, 390] width 111 height 20
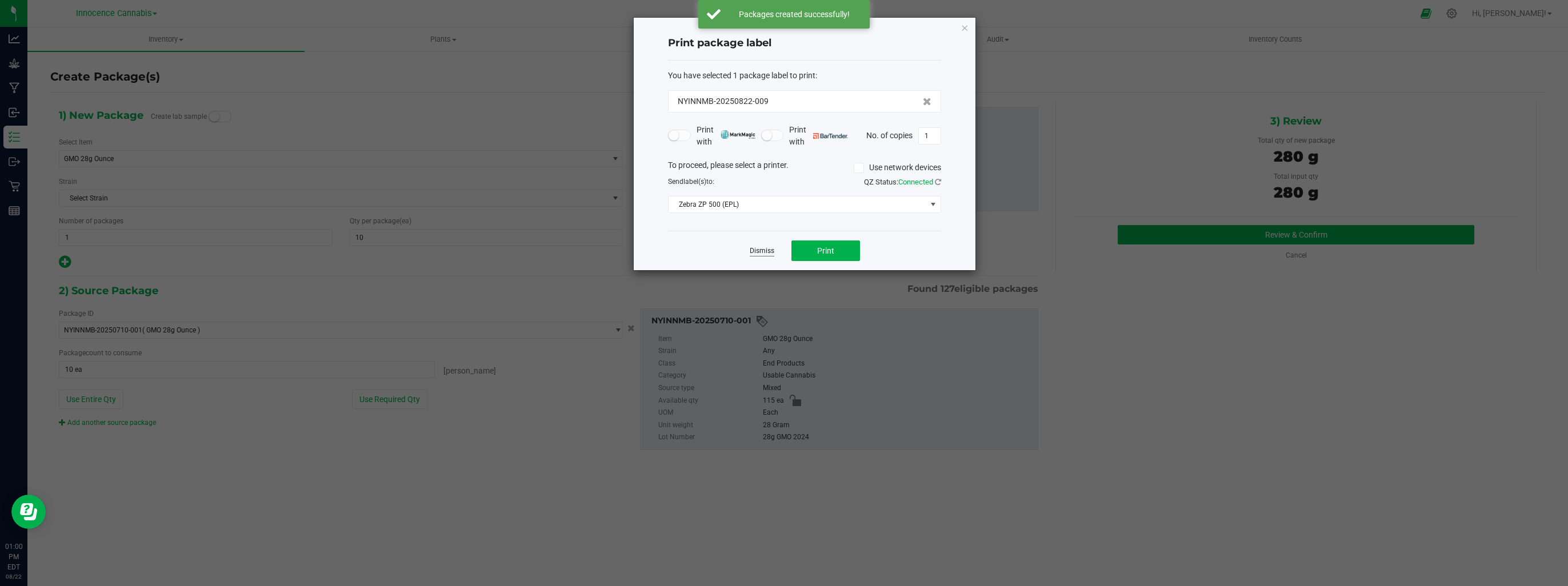
click at [770, 250] on link "Dismiss" at bounding box center [762, 251] width 25 height 10
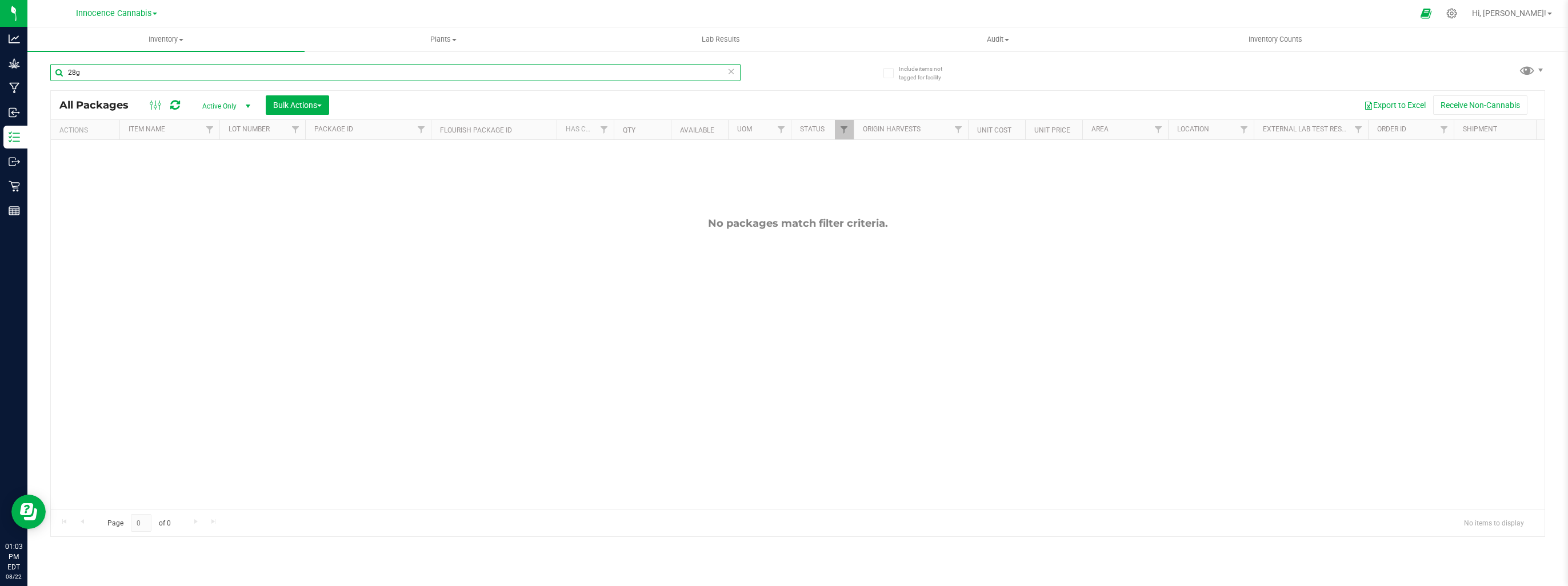
click at [164, 76] on input "28g" at bounding box center [396, 73] width 690 height 17
drag, startPoint x: 163, startPoint y: 74, endPoint x: 29, endPoint y: 73, distance: 134.0
click at [29, 73] on div "Include items not tagged for facility 28g All Packages Active Only Active Only …" at bounding box center [798, 224] width 1541 height 348
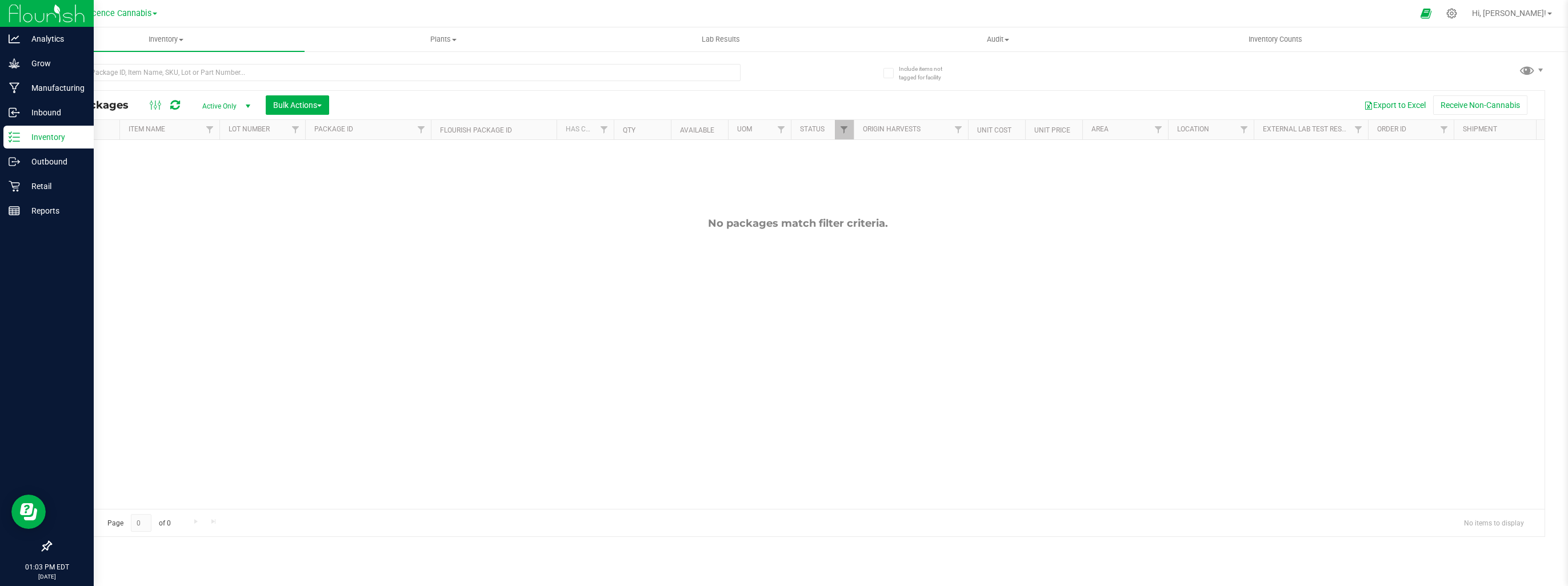
click at [25, 140] on p "Inventory" at bounding box center [54, 137] width 69 height 14
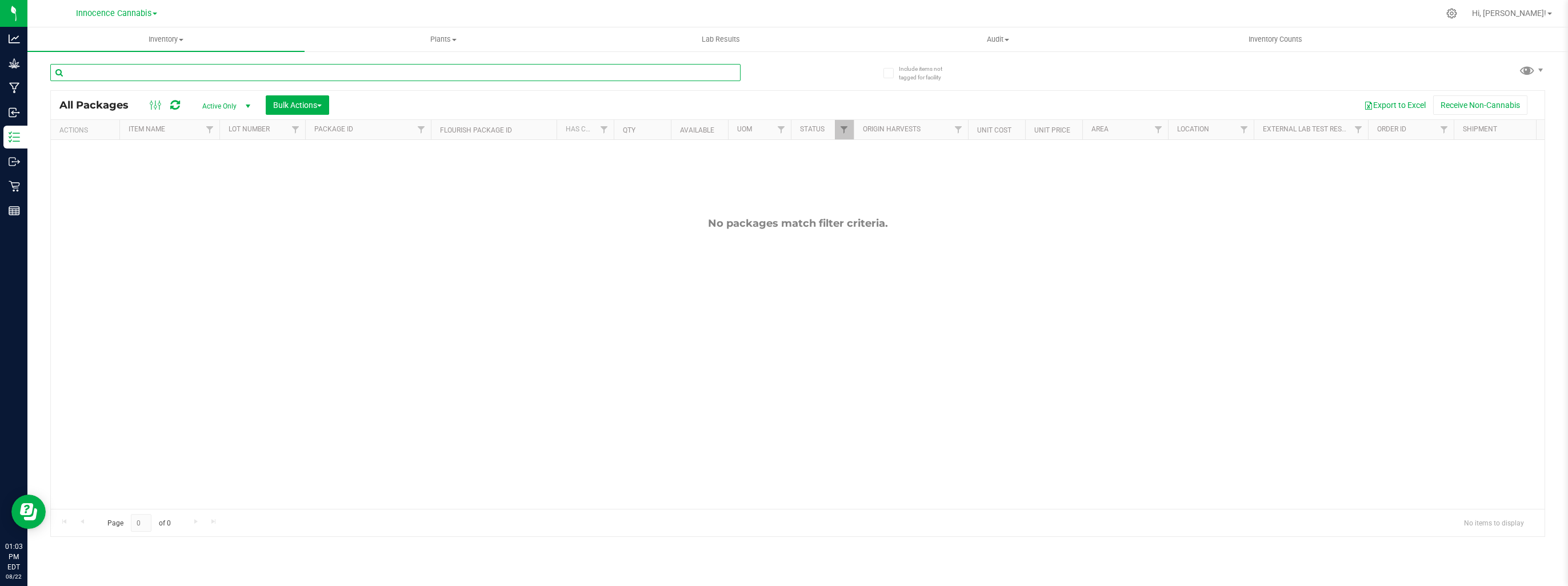
click at [80, 71] on input "text" at bounding box center [396, 73] width 690 height 17
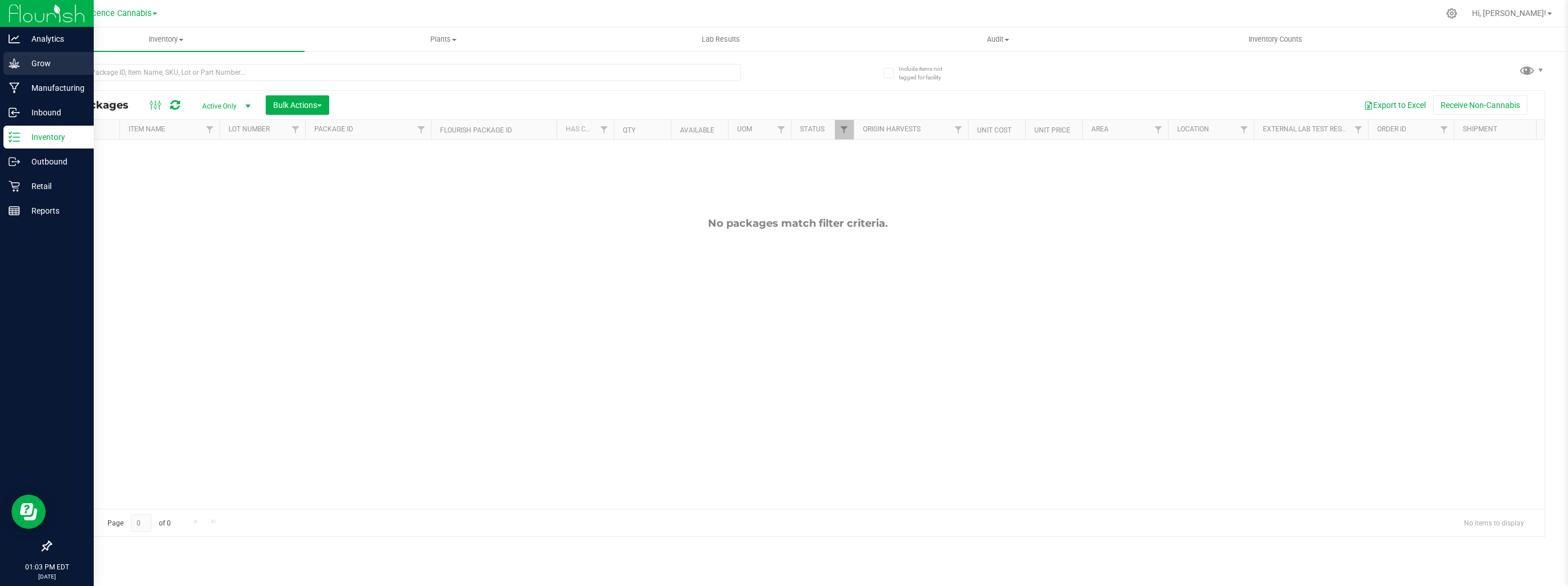
click at [17, 58] on icon at bounding box center [14, 64] width 12 height 12
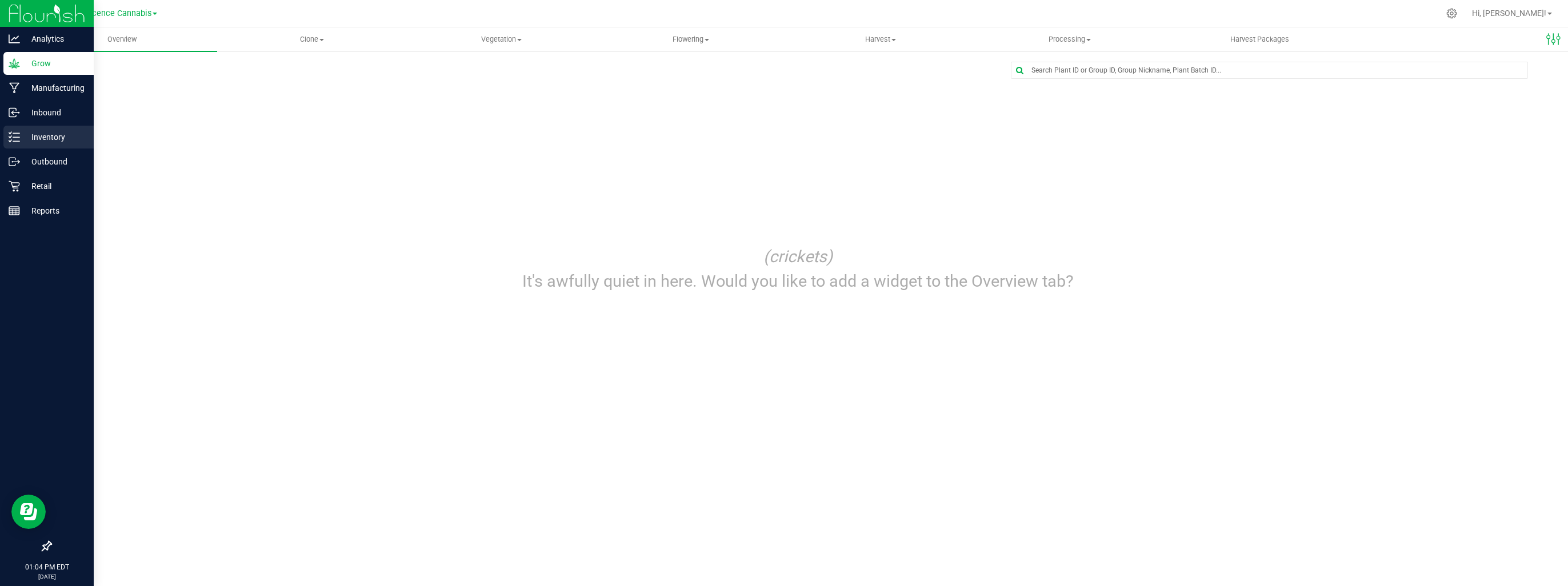
click at [42, 140] on p "Inventory" at bounding box center [54, 137] width 69 height 14
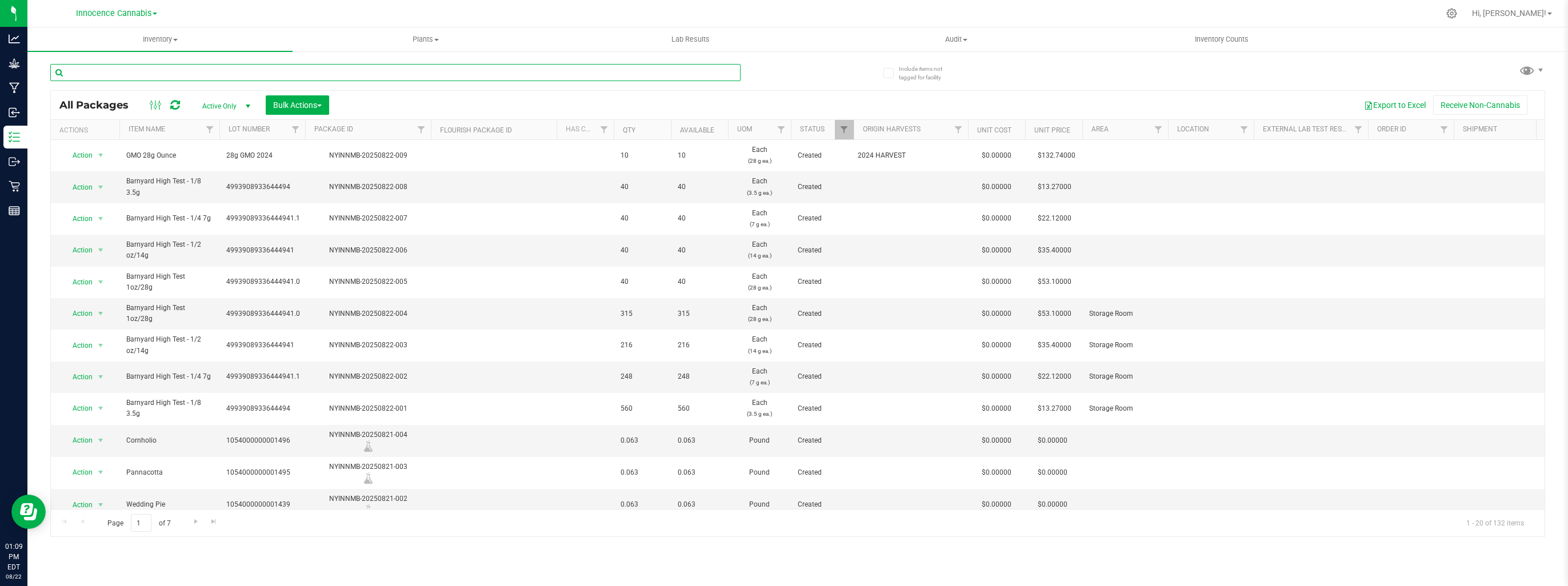
click at [214, 64] on input "text" at bounding box center [396, 73] width 690 height 17
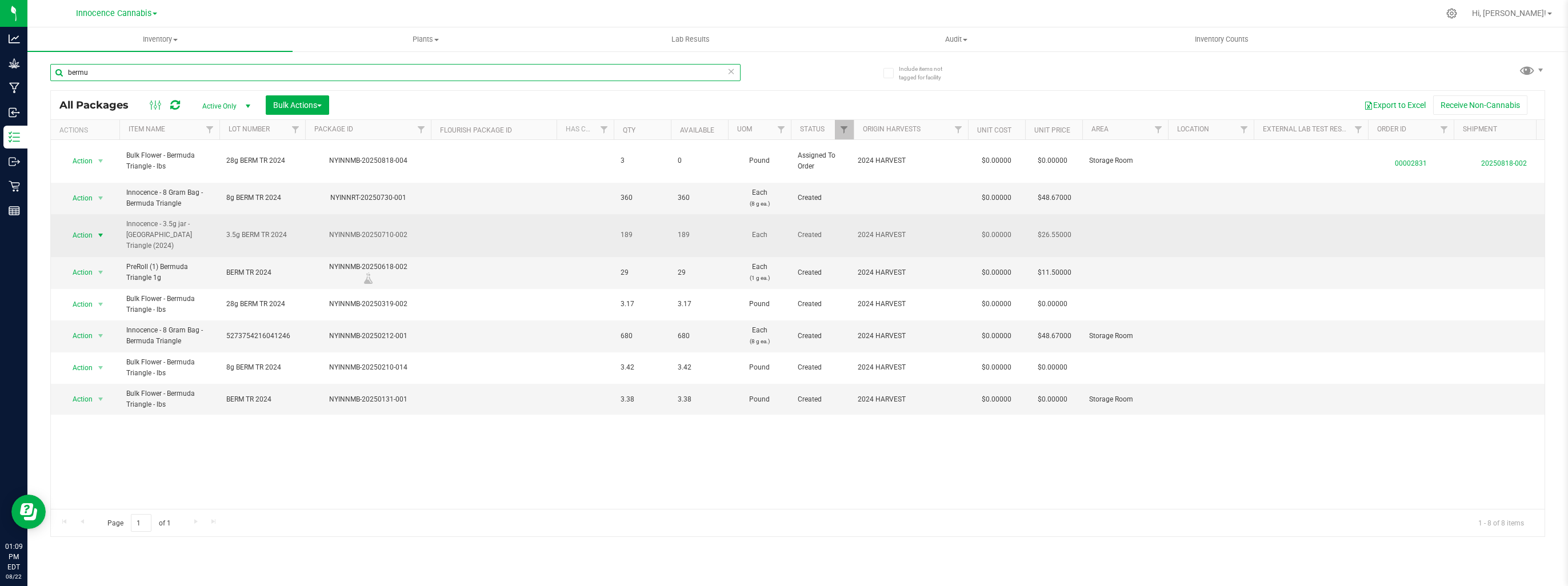
type input "bermu"
click at [101, 231] on span "select" at bounding box center [100, 235] width 9 height 9
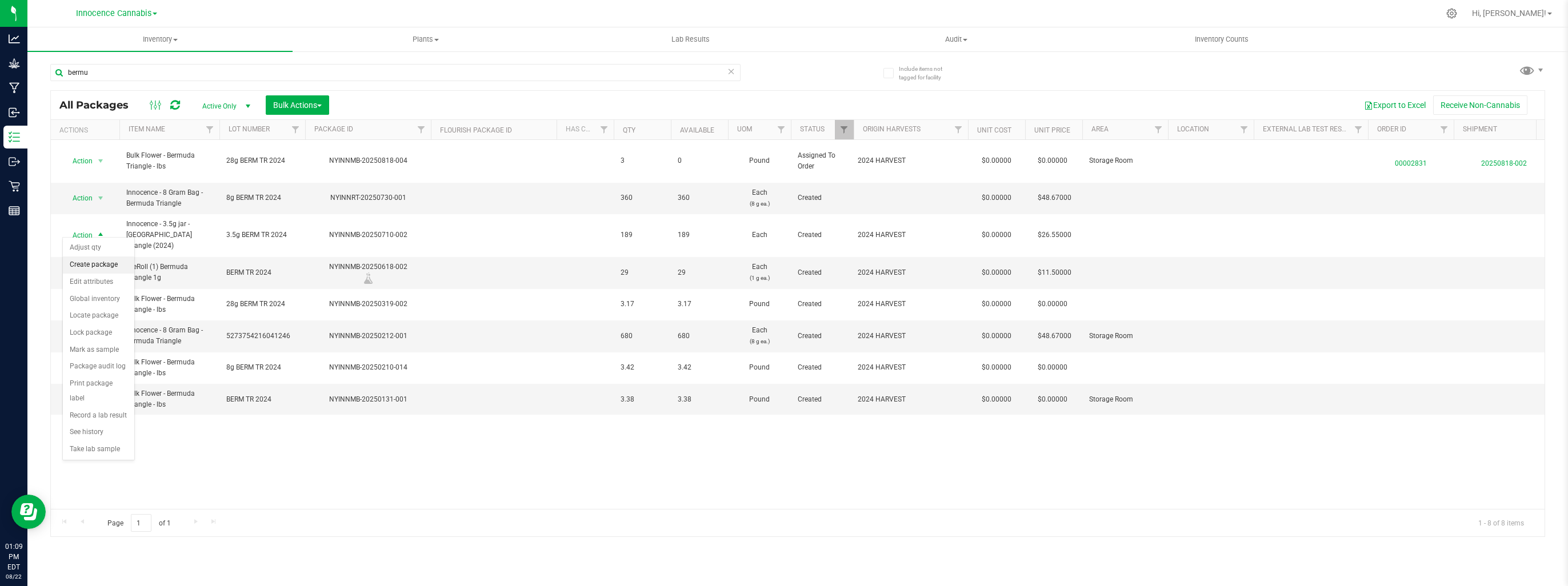
click at [101, 263] on li "Create package" at bounding box center [98, 265] width 71 height 17
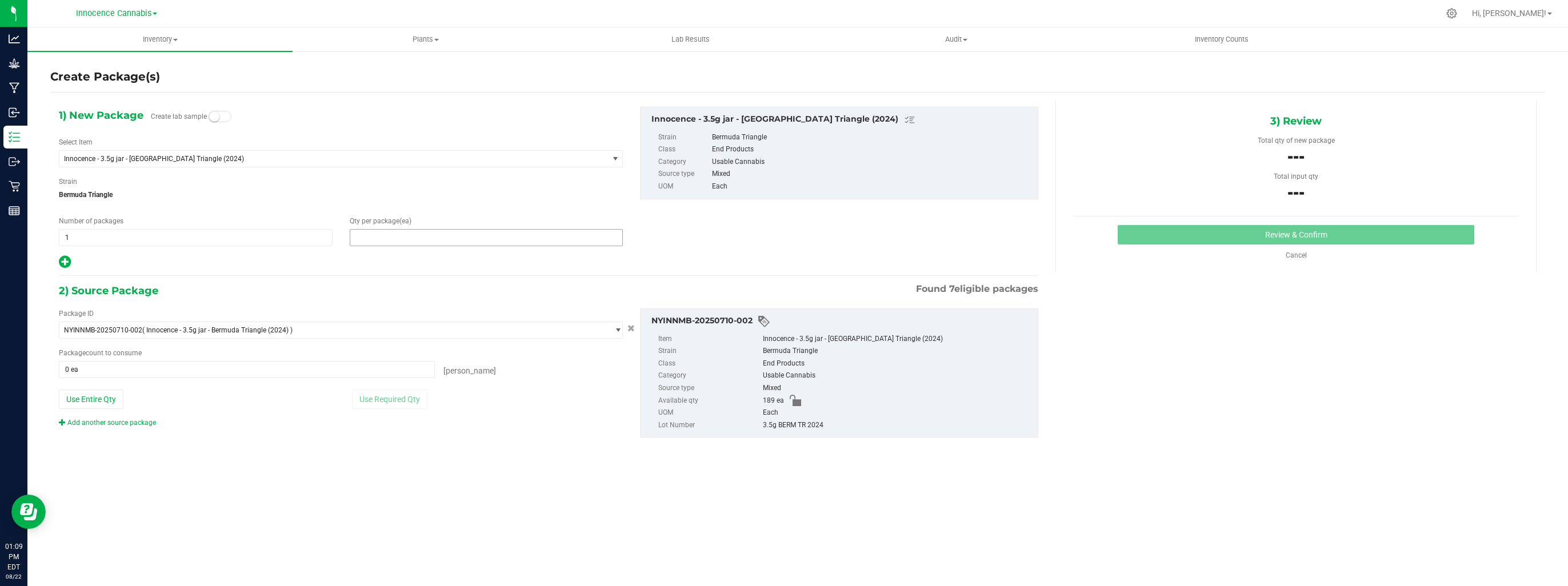
click at [557, 242] on span at bounding box center [486, 237] width 273 height 17
type input "80"
click at [356, 366] on span at bounding box center [246, 369] width 376 height 17
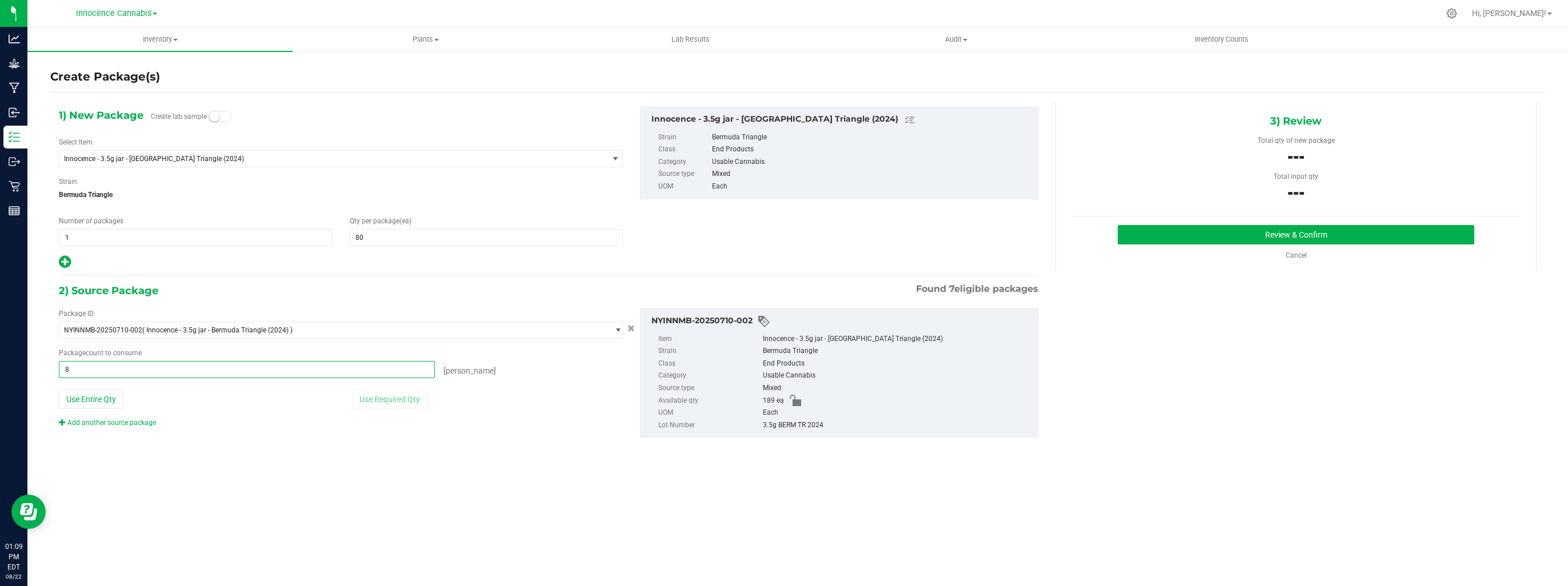
type input "80"
type input "80 ea"
click at [1272, 235] on button "Review & Confirm" at bounding box center [1296, 235] width 357 height 20
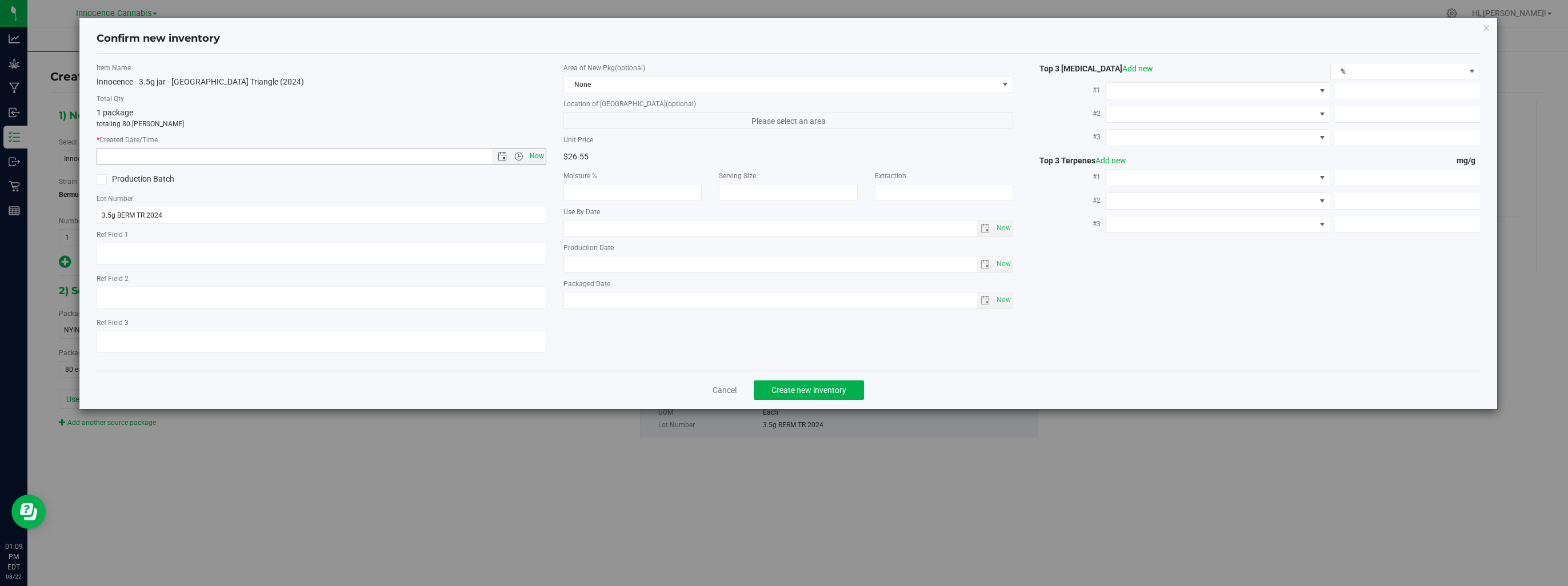
click at [537, 158] on span "Now" at bounding box center [538, 156] width 20 height 17
type input "8/22/2025 1:09 PM"
click at [841, 386] on span "Create new inventory" at bounding box center [808, 390] width 75 height 9
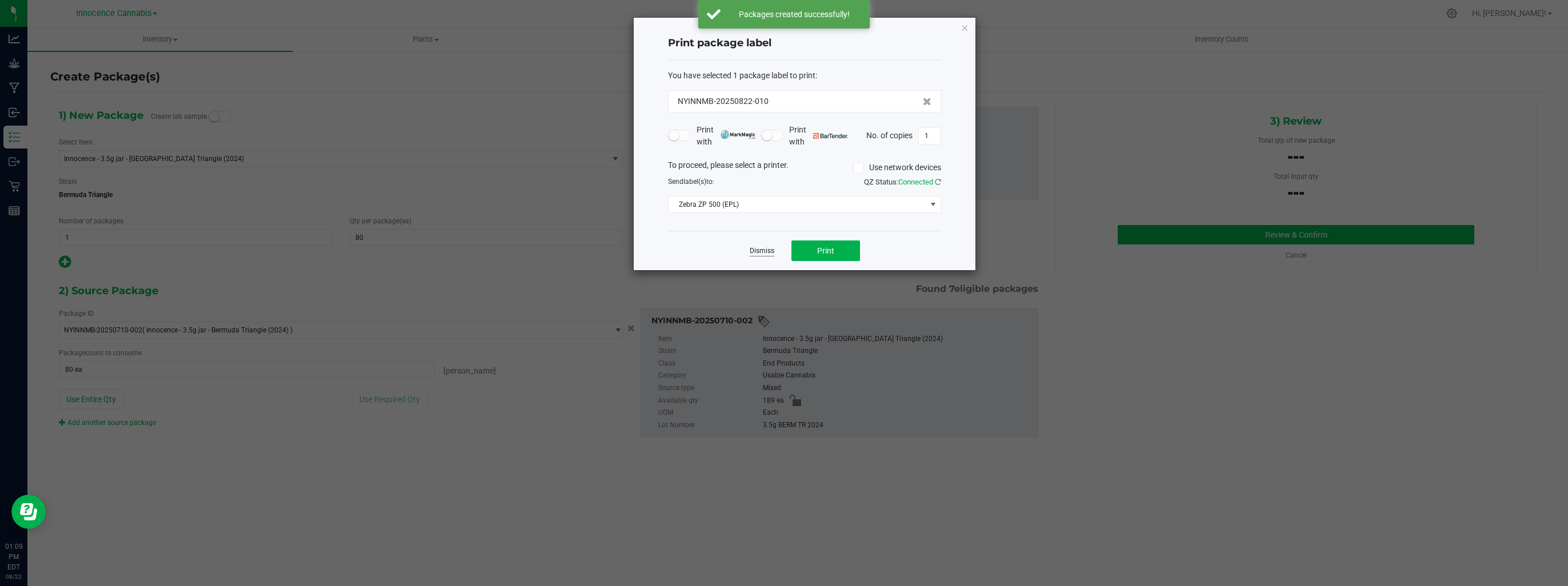
click at [770, 255] on link "Dismiss" at bounding box center [762, 251] width 25 height 10
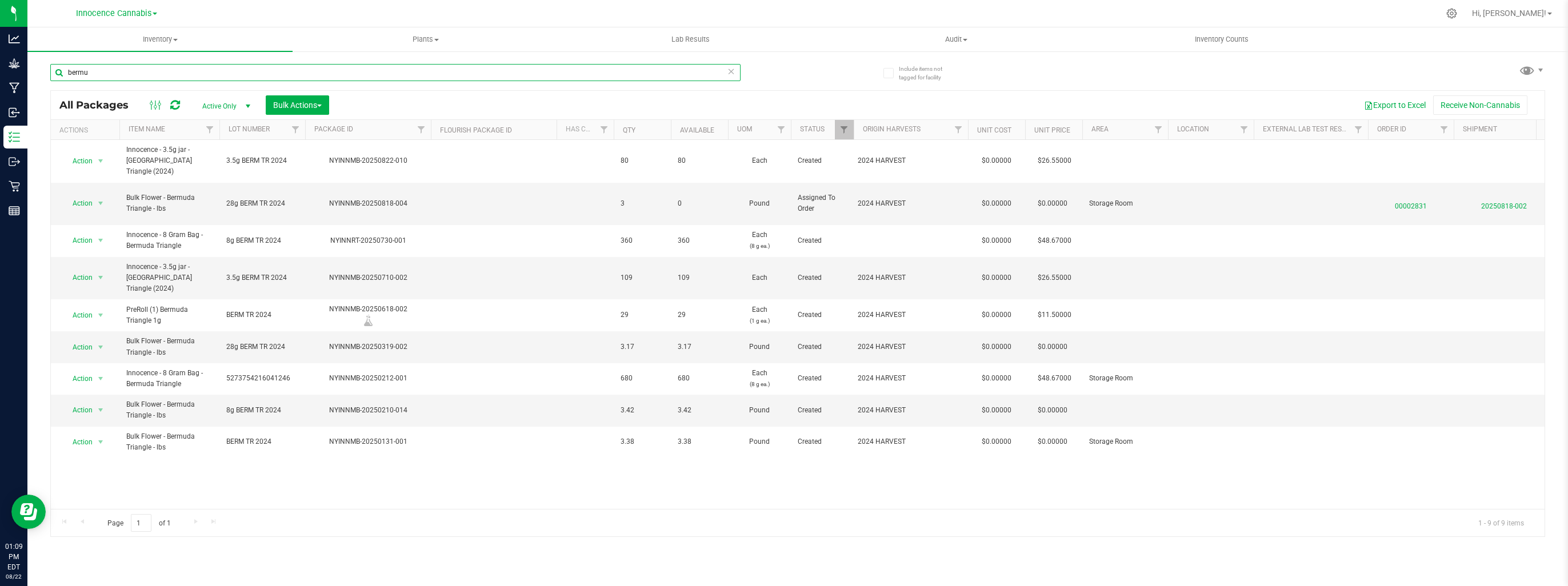
drag, startPoint x: 163, startPoint y: 73, endPoint x: -2, endPoint y: 98, distance: 166.9
click at [0, 98] on html "Analytics Grow Manufacturing Inbound Inventory Outbound Retail Reports 01:09 PM…" at bounding box center [784, 293] width 1568 height 586
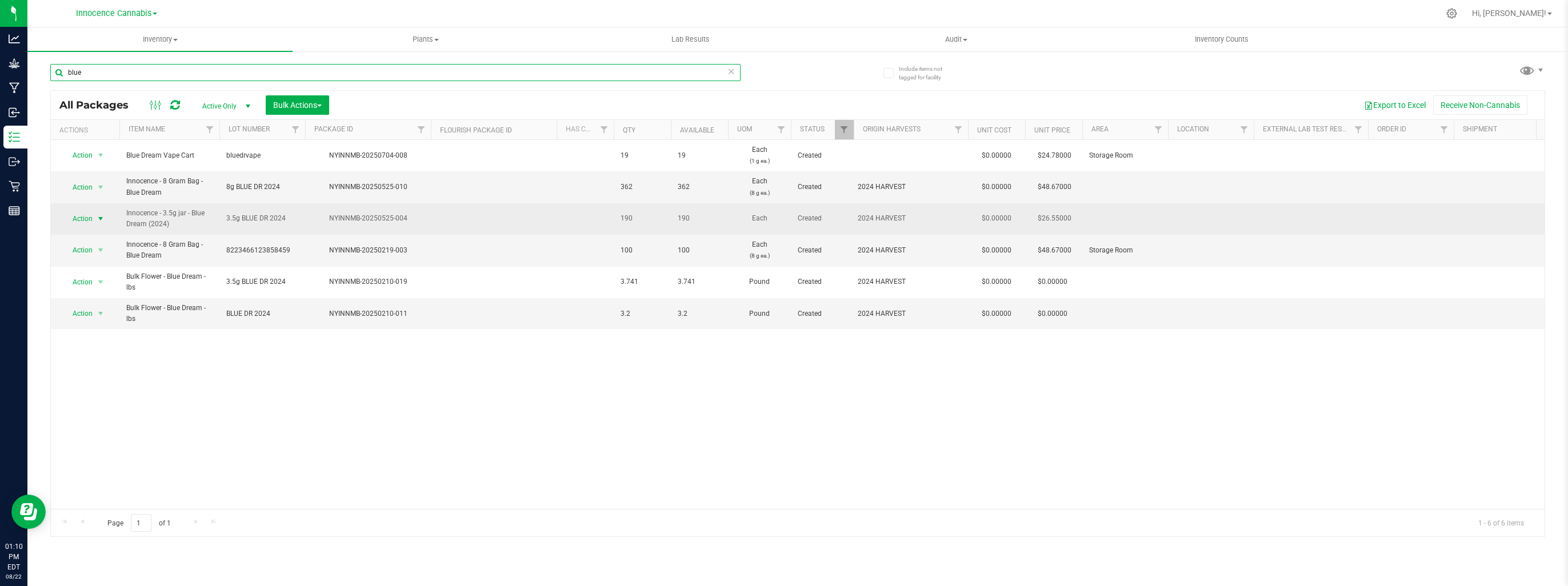
type input "blue"
click at [100, 220] on span "select" at bounding box center [100, 218] width 9 height 9
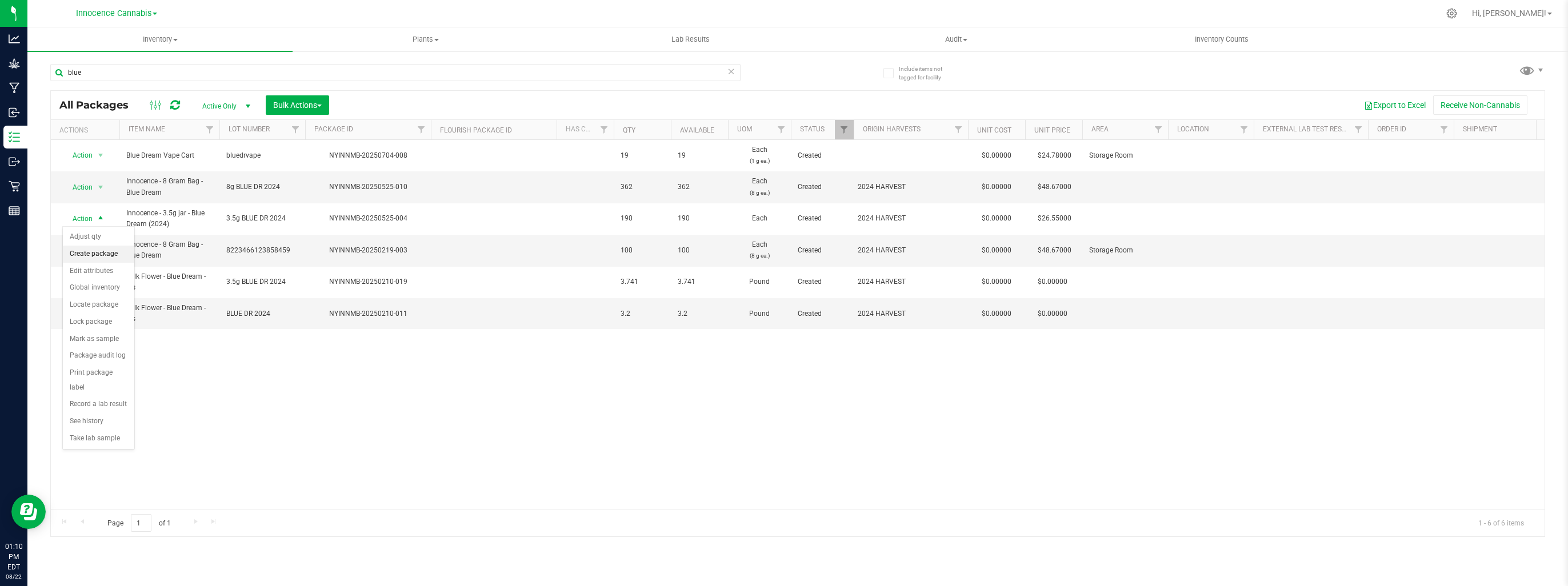
click at [99, 249] on li "Create package" at bounding box center [98, 254] width 71 height 17
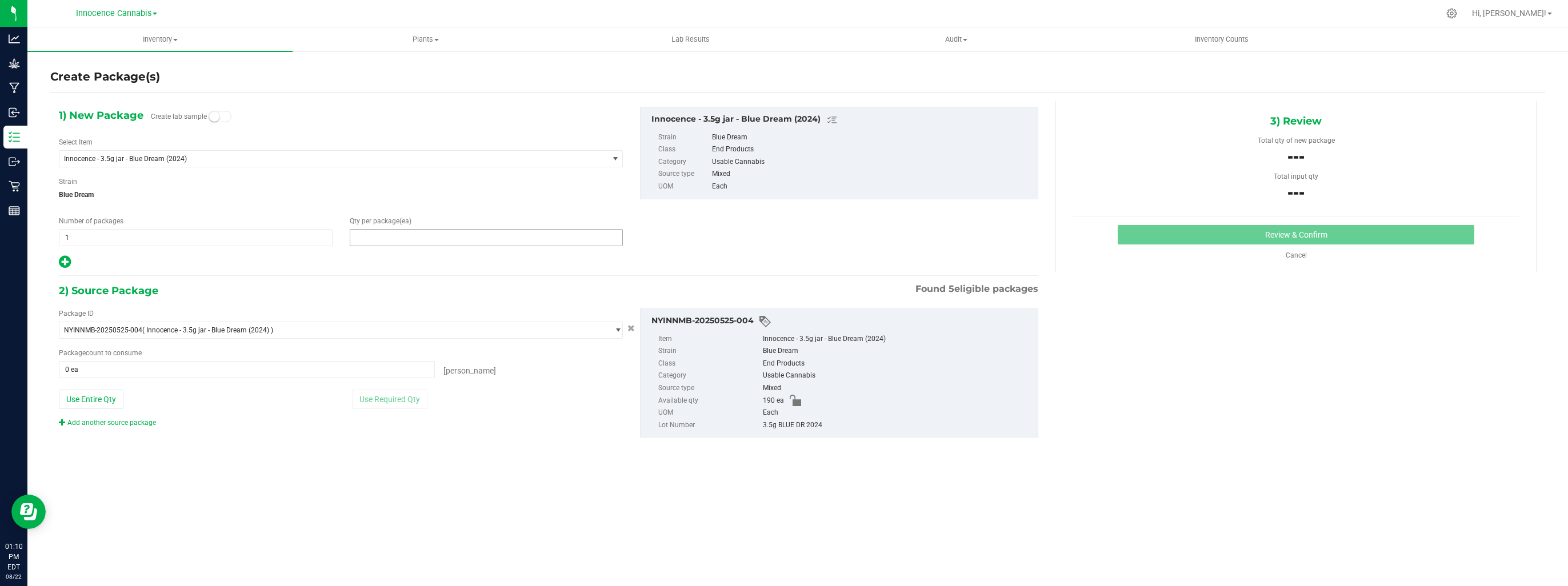
click at [392, 236] on span at bounding box center [486, 237] width 273 height 17
type input "80"
click at [415, 366] on span at bounding box center [246, 369] width 376 height 17
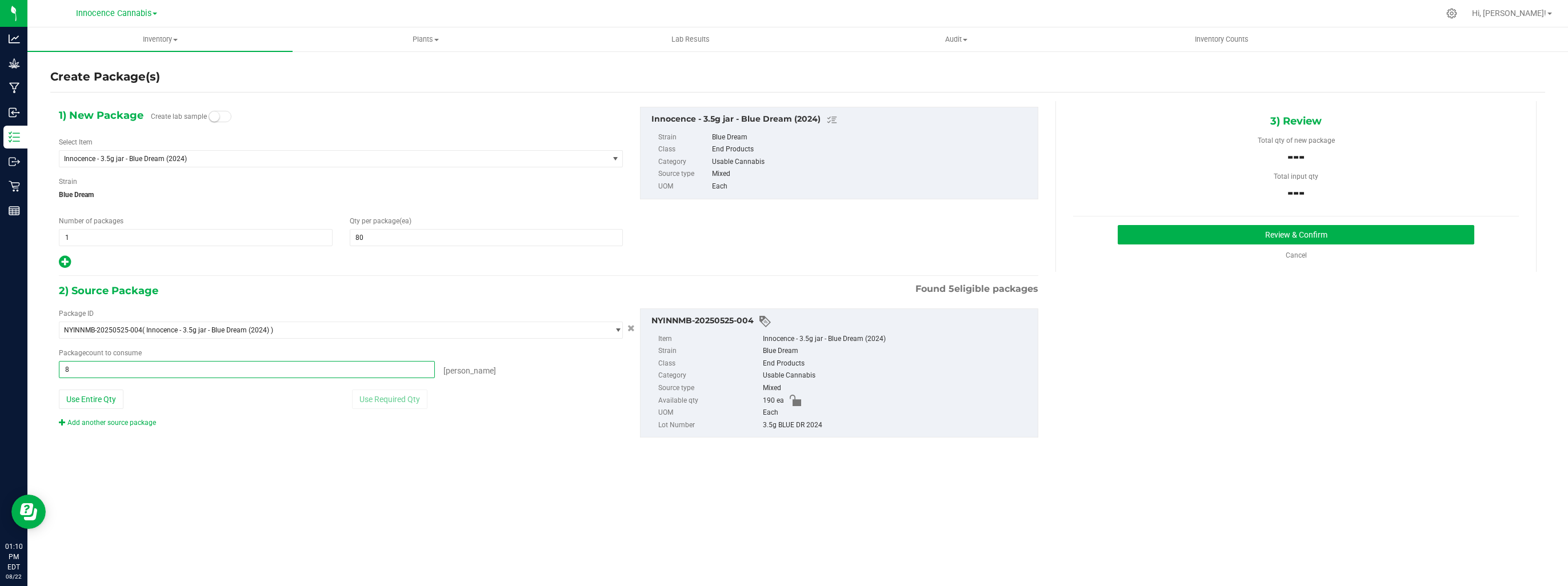
type input "80"
type input "80 ea"
click at [1264, 227] on button "Review & Confirm" at bounding box center [1296, 235] width 357 height 20
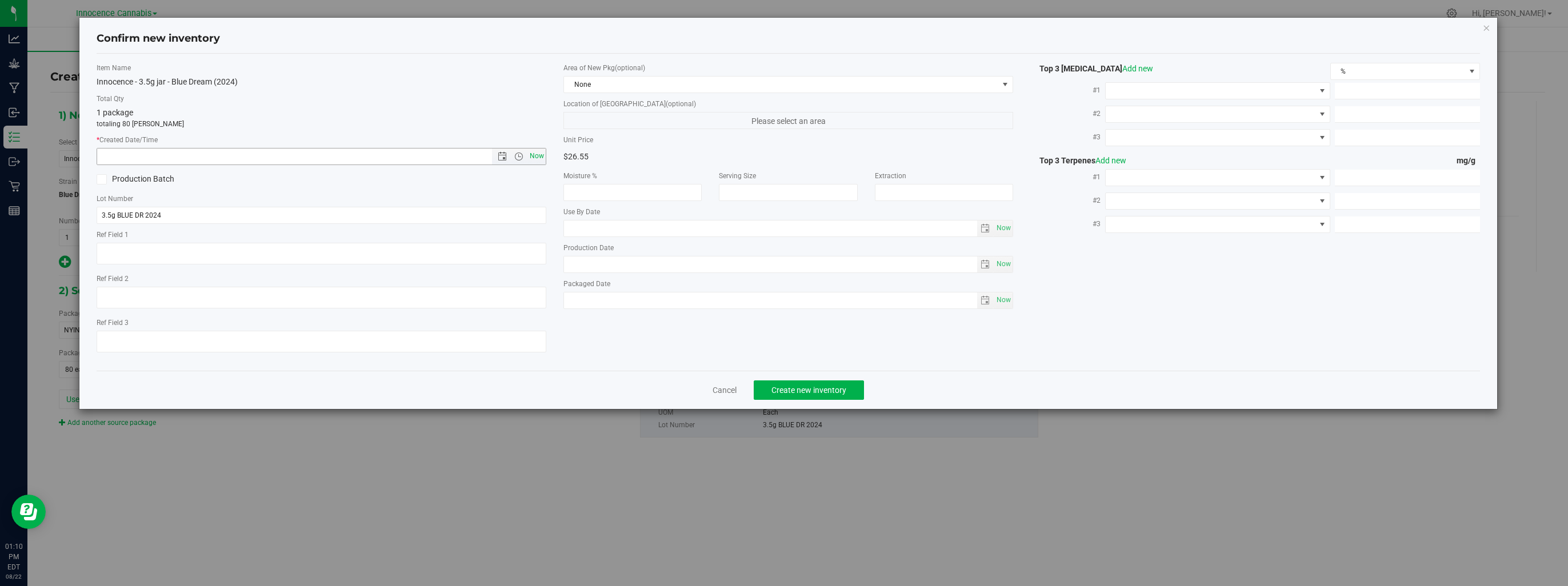
click at [541, 155] on span "Now" at bounding box center [538, 156] width 20 height 17
type input "8/22/2025 1:10 PM"
click at [815, 390] on span "Create new inventory" at bounding box center [808, 390] width 75 height 9
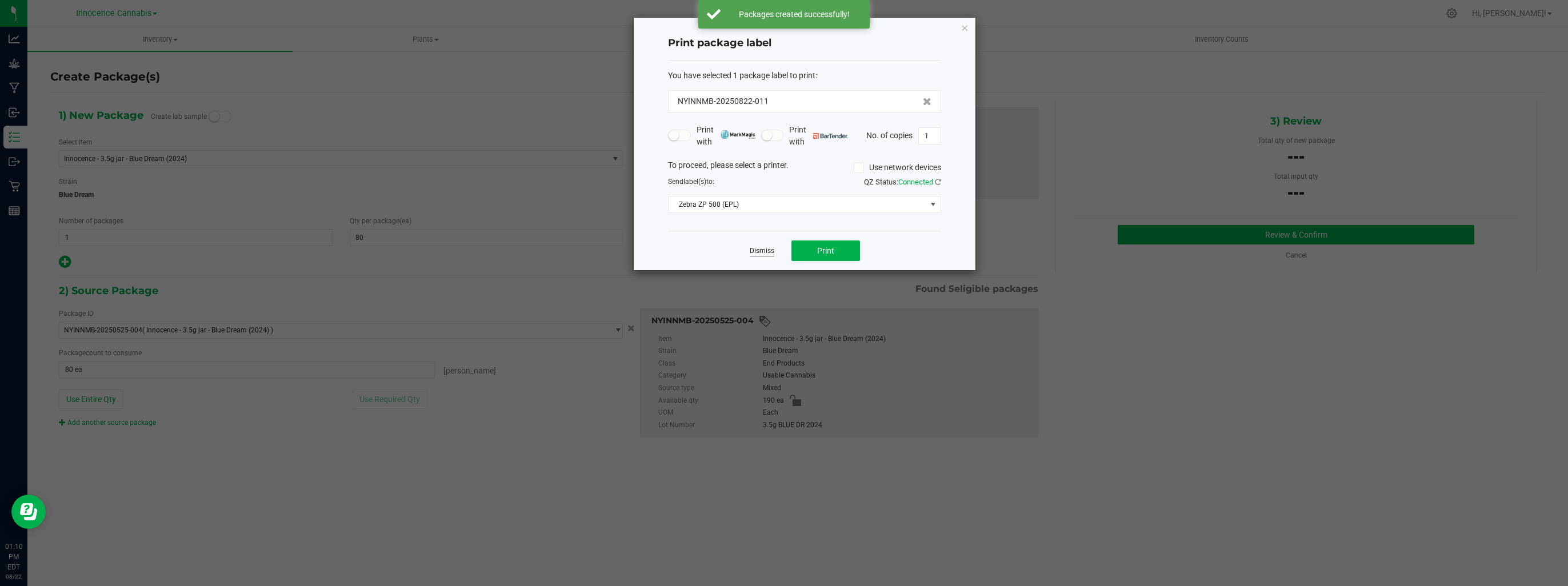
click at [759, 248] on link "Dismiss" at bounding box center [762, 251] width 25 height 10
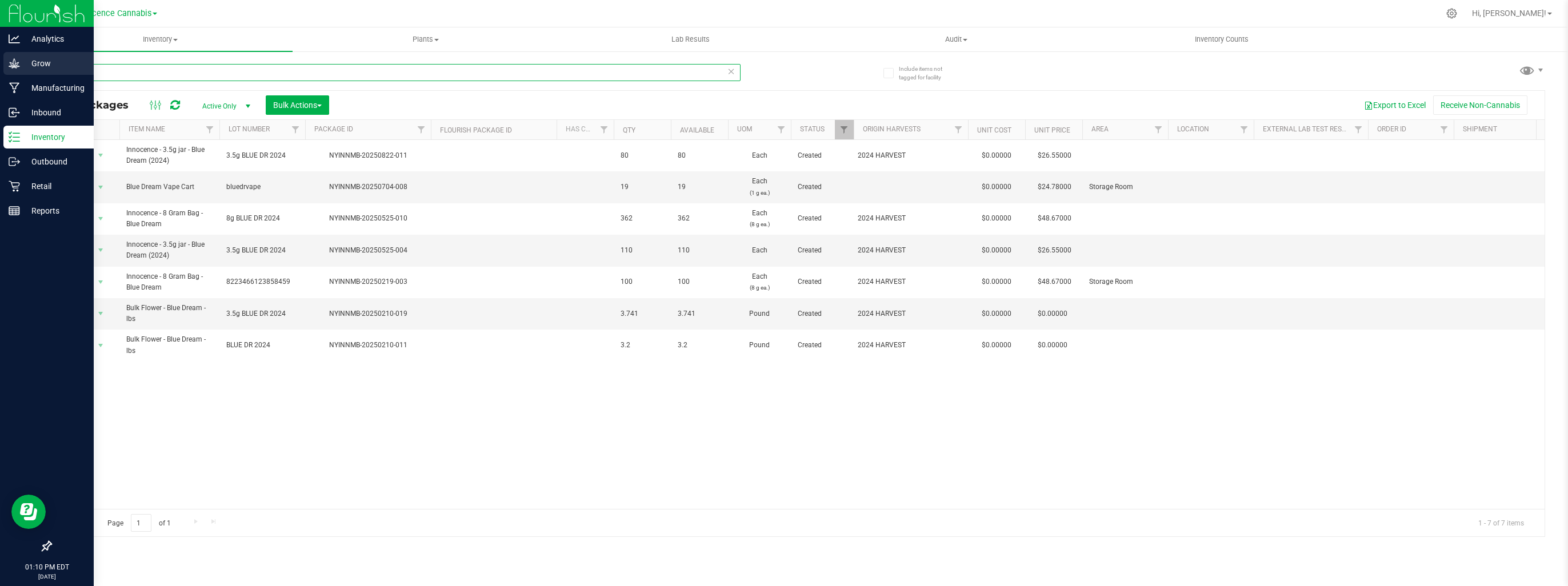
drag, startPoint x: 141, startPoint y: 72, endPoint x: 6, endPoint y: 57, distance: 135.8
click at [6, 57] on div "Analytics Grow Manufacturing Inbound Inventory Outbound Retail Reports 01:10 PM…" at bounding box center [784, 293] width 1568 height 586
type input "3.5"
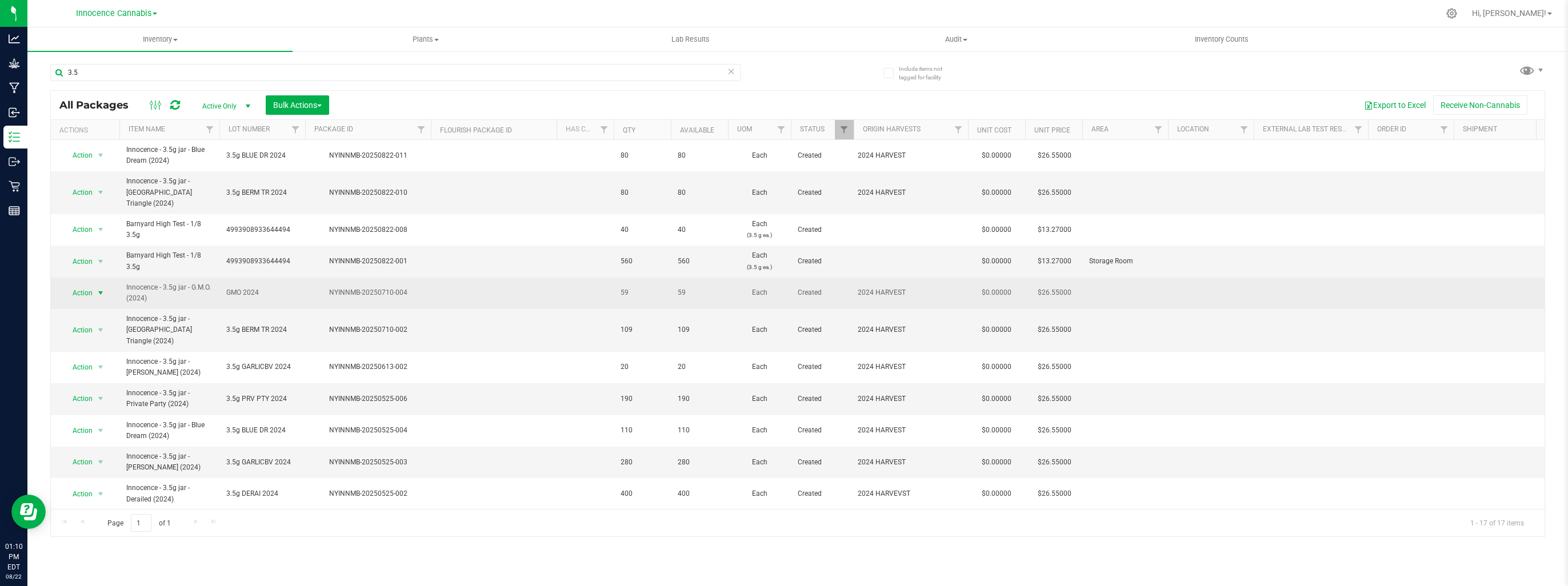
click at [99, 288] on span "select" at bounding box center [100, 292] width 9 height 9
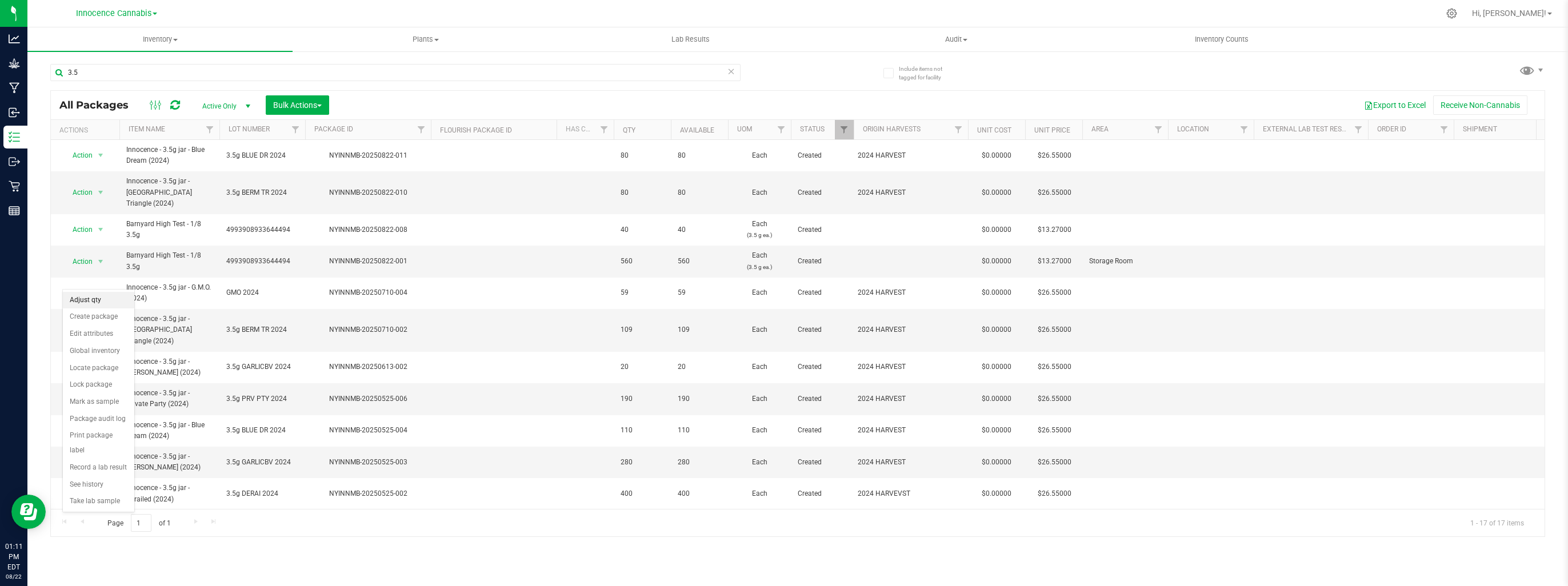
click at [111, 294] on li "Adjust qty" at bounding box center [98, 300] width 71 height 17
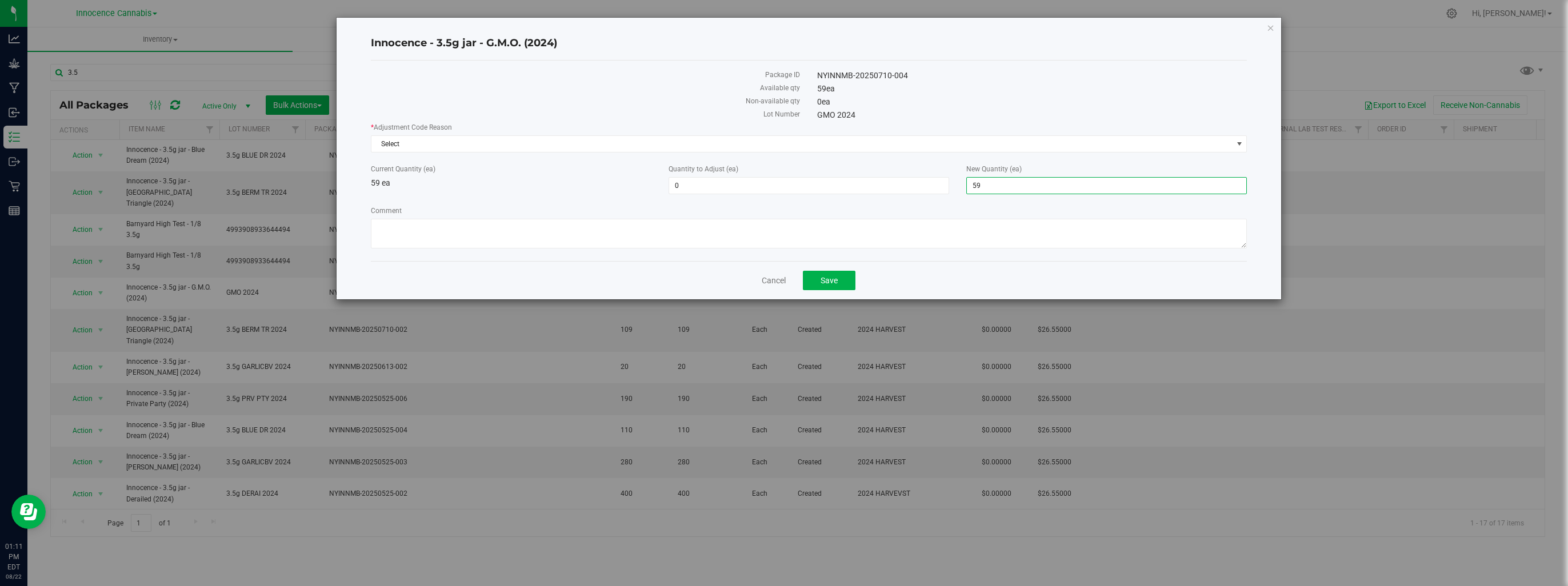
drag, startPoint x: 998, startPoint y: 191, endPoint x: 880, endPoint y: 172, distance: 119.5
click at [880, 172] on div "Current Quantity (ea) 59 ea Quantity to Adjust (ea) 0 0 New Quantity (ea) 59 59" at bounding box center [809, 179] width 893 height 31
type input "480"
type input "421"
type input "480"
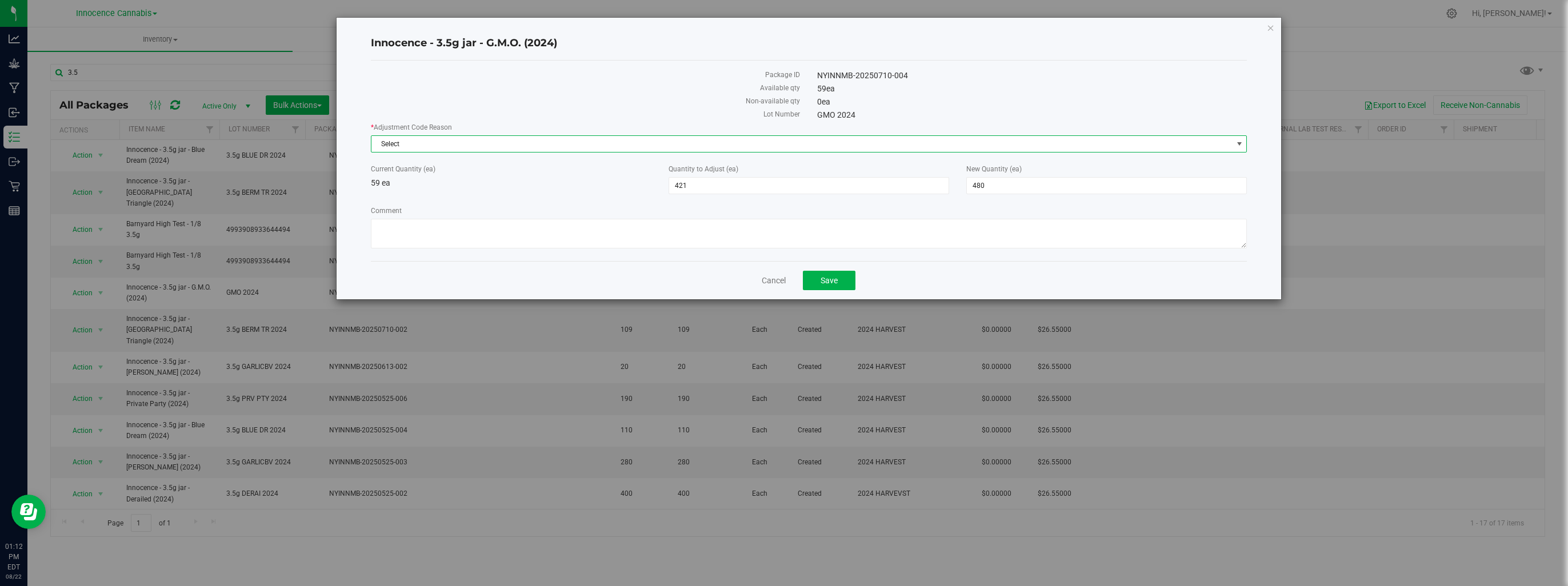
click at [806, 140] on span "Select" at bounding box center [802, 144] width 860 height 16
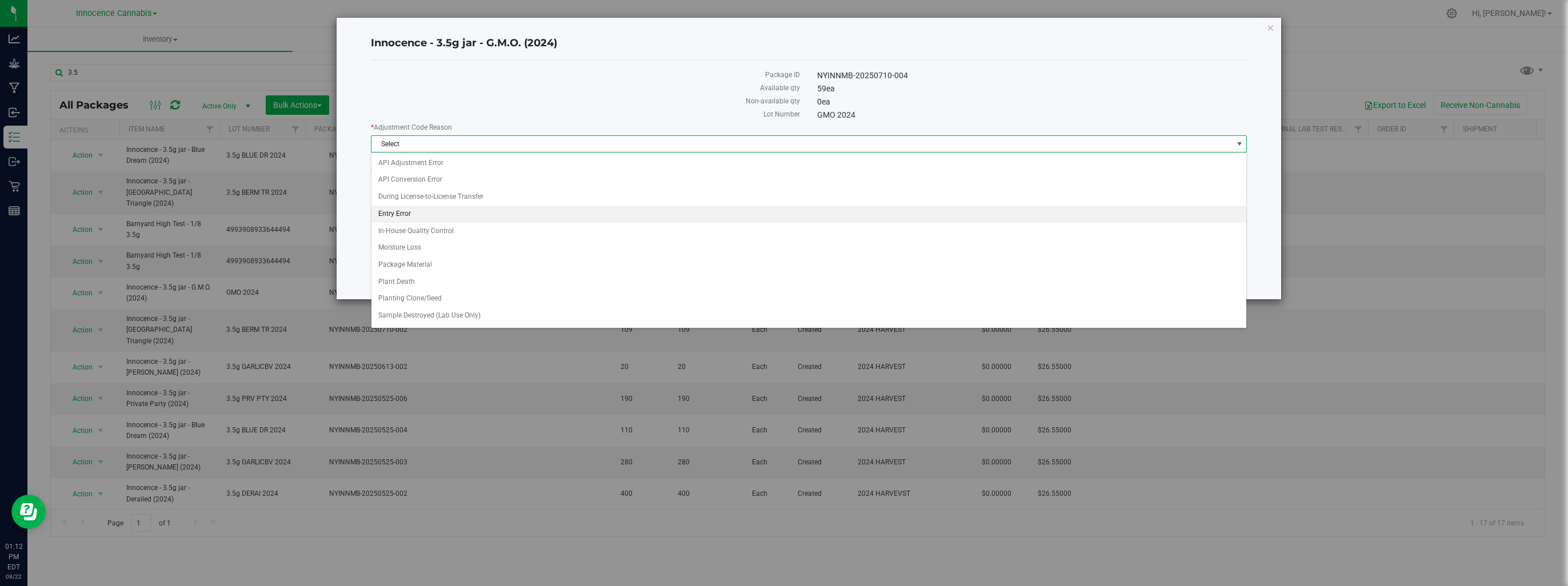
click at [452, 216] on li "Entry Error" at bounding box center [809, 214] width 875 height 17
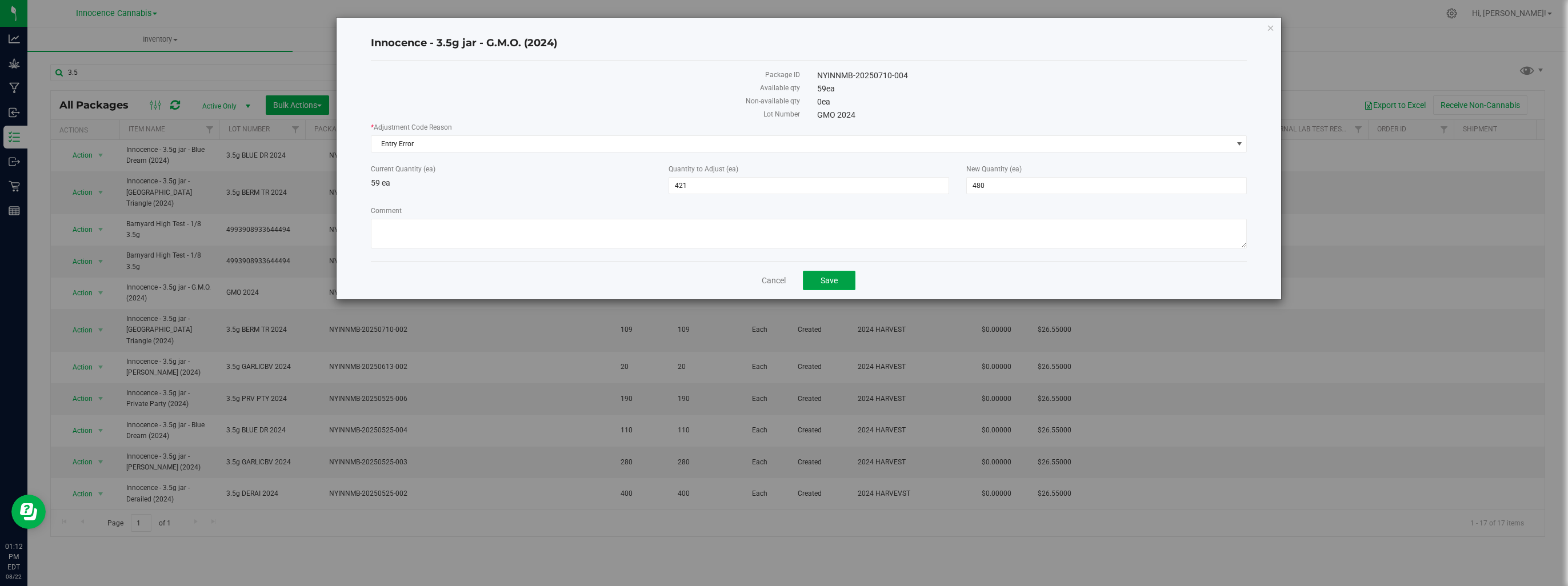
click at [836, 279] on span "Save" at bounding box center [829, 280] width 17 height 9
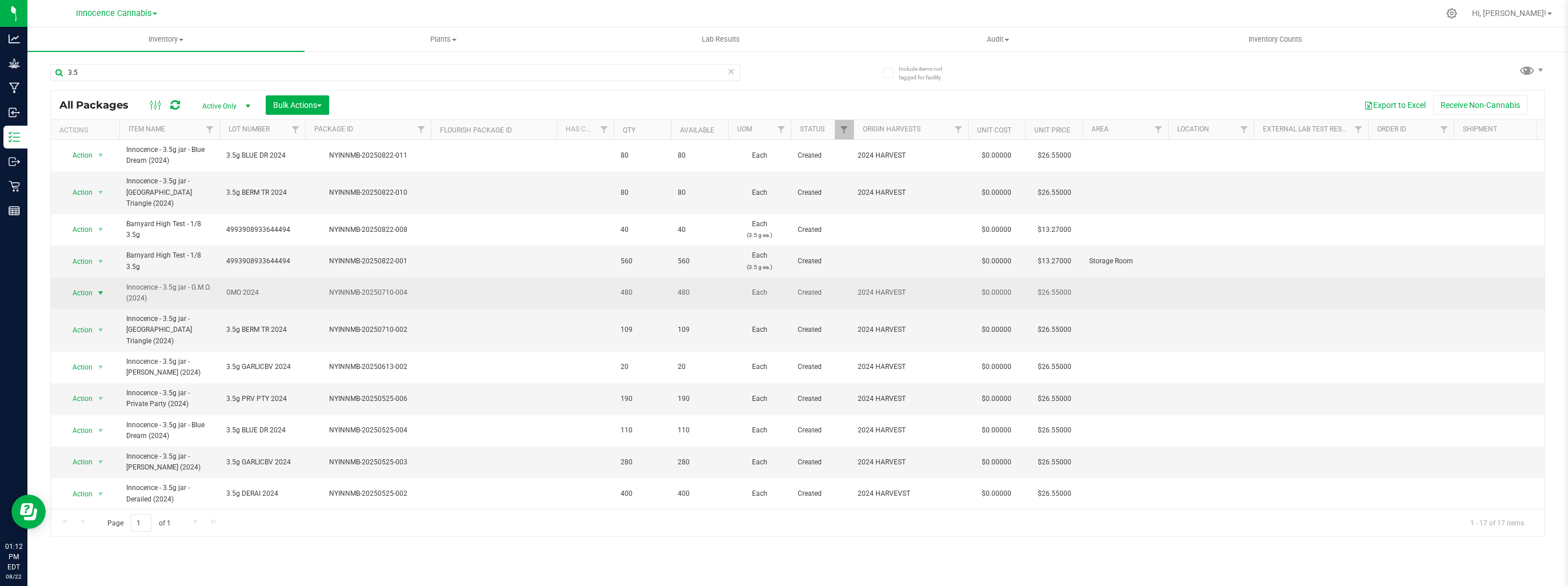
click at [96, 288] on span "select" at bounding box center [100, 292] width 9 height 9
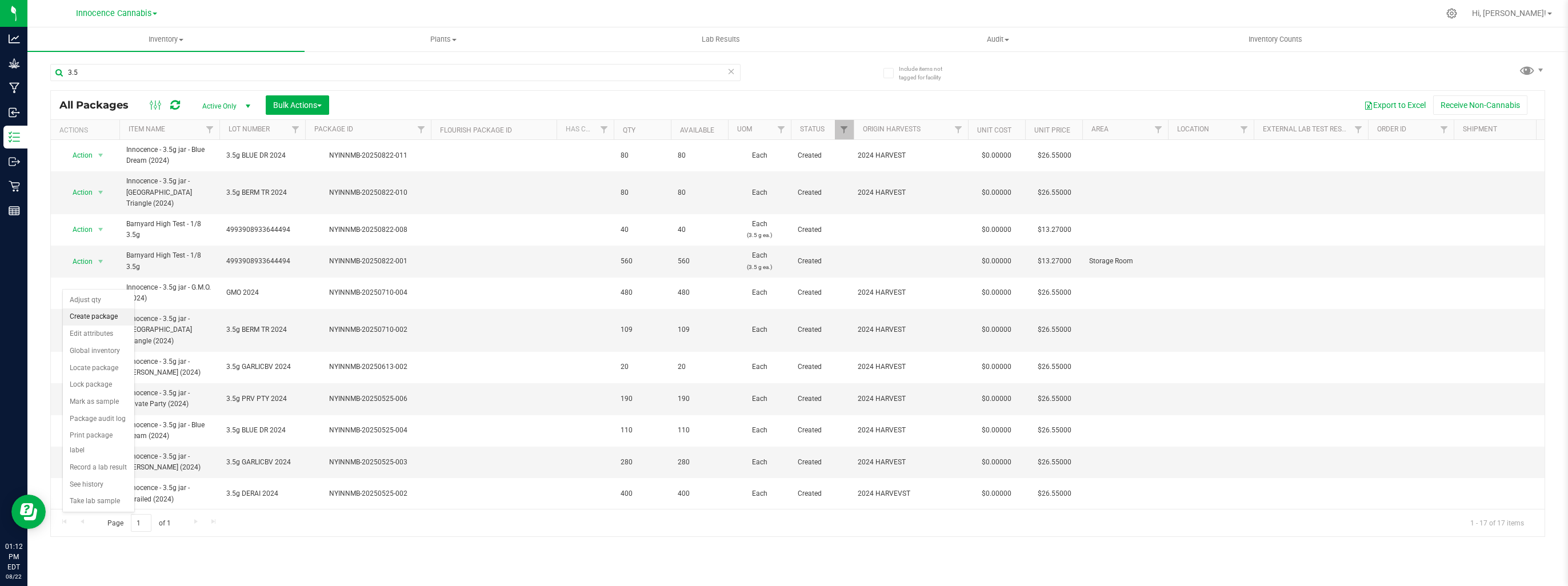
click at [111, 318] on li "Create package" at bounding box center [98, 317] width 71 height 17
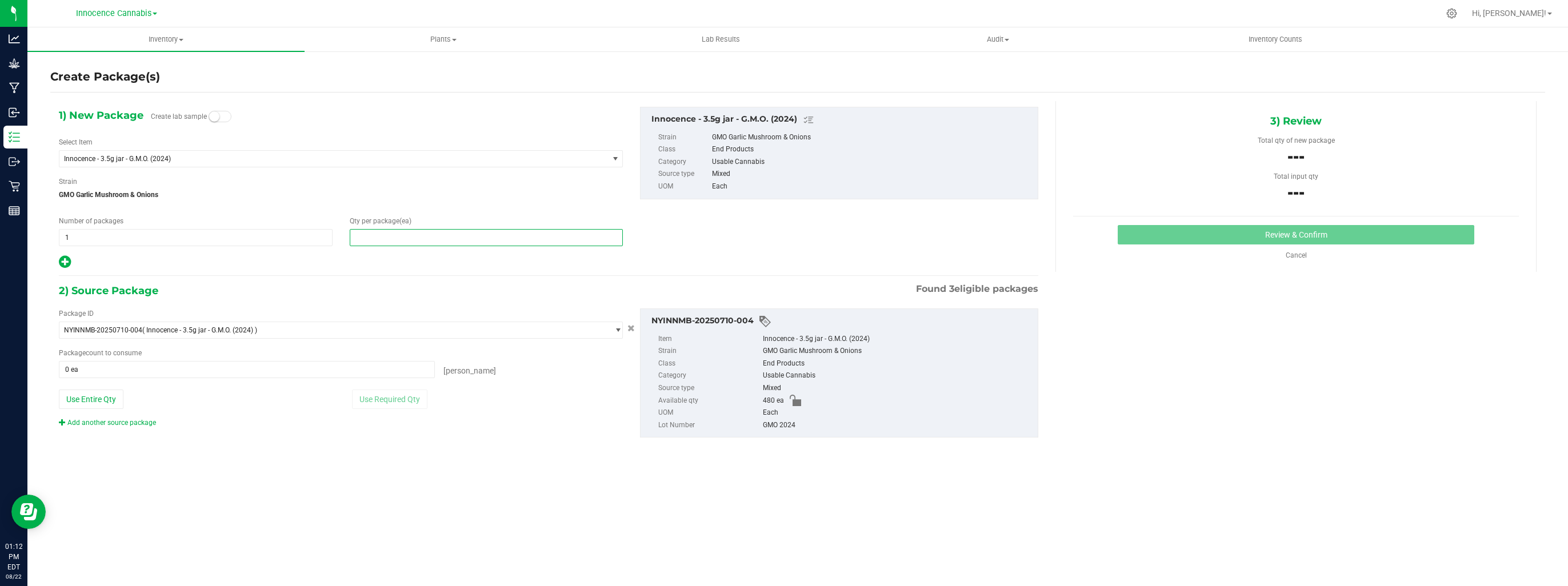
click at [367, 241] on span at bounding box center [486, 237] width 273 height 17
type input "80"
click at [416, 371] on span at bounding box center [246, 369] width 376 height 17
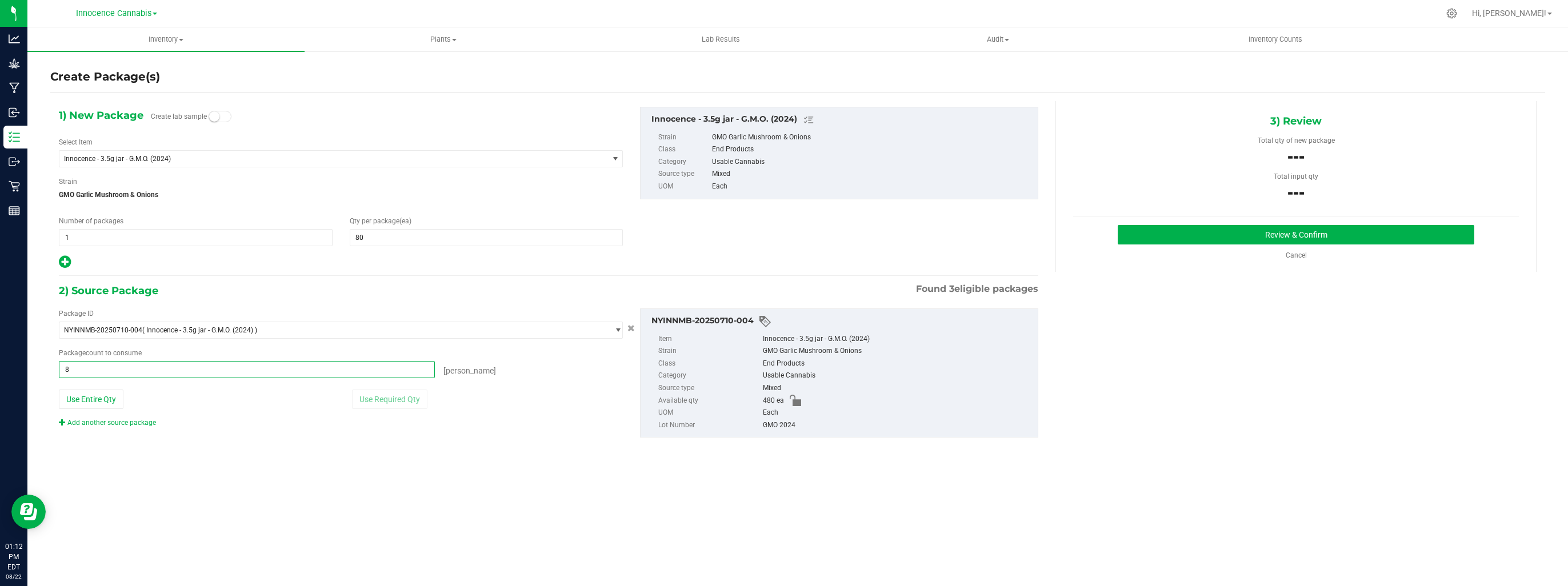
type input "80"
type input "80 ea"
click at [1267, 231] on button "Review & Confirm" at bounding box center [1296, 235] width 357 height 20
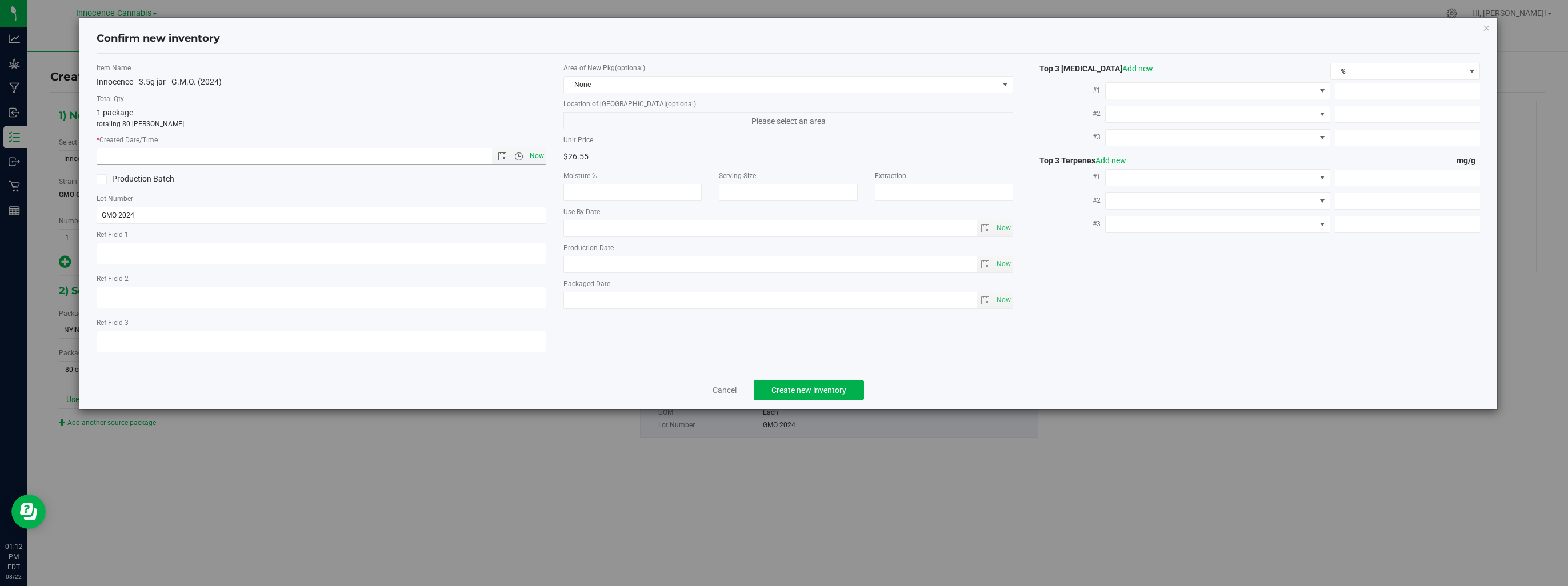
click at [542, 151] on span "Now" at bounding box center [538, 156] width 20 height 17
type input "8/22/2025 1:12 PM"
click at [817, 389] on span "Create new inventory" at bounding box center [808, 390] width 75 height 9
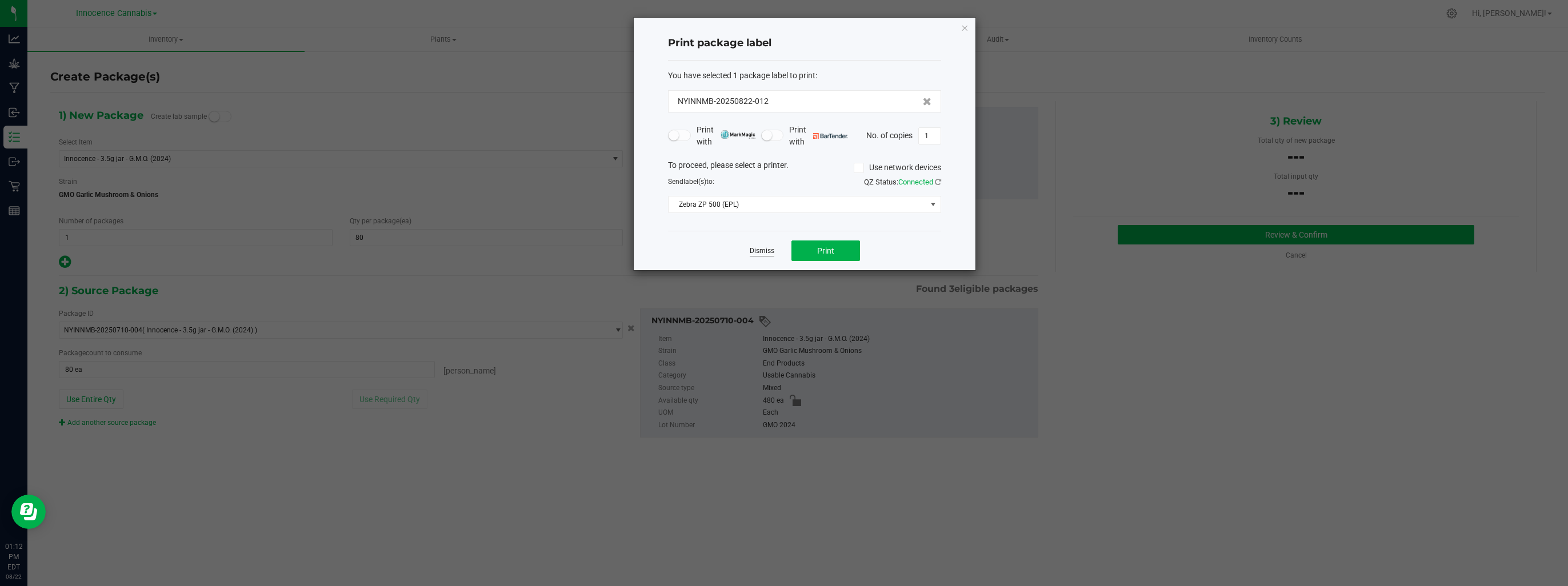
click at [765, 253] on link "Dismiss" at bounding box center [762, 251] width 25 height 10
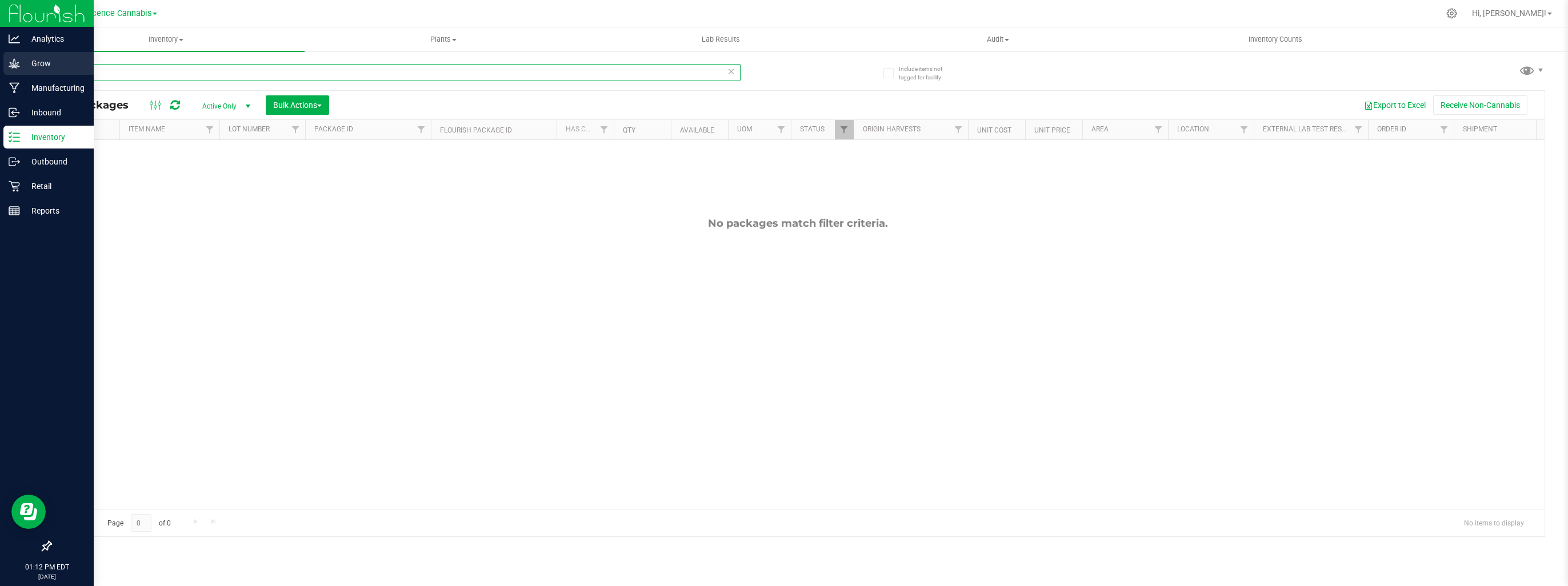
drag, startPoint x: 88, startPoint y: 77, endPoint x: 0, endPoint y: 75, distance: 88.0
click at [0, 75] on html "Analytics Grow Manufacturing Inbound Inventory Outbound Retail Reports 01:12 PM…" at bounding box center [784, 293] width 1568 height 586
click at [43, 140] on p "Inventory" at bounding box center [54, 137] width 69 height 14
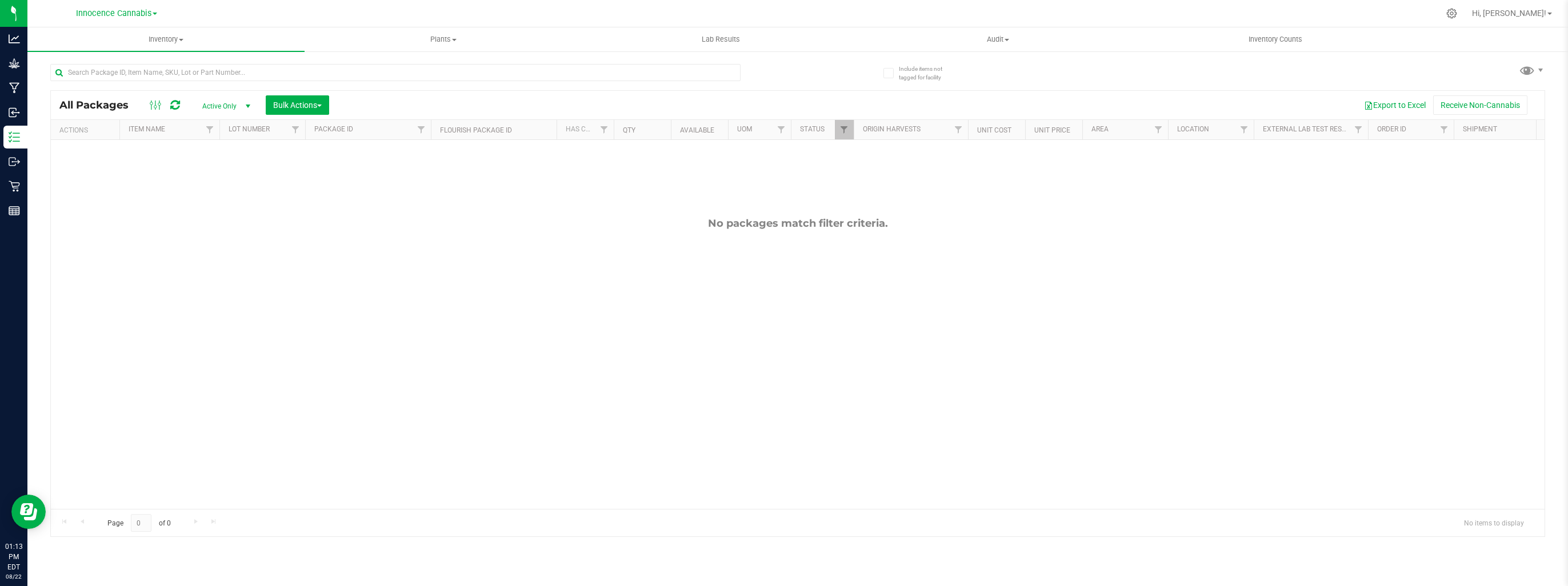
click at [173, 104] on icon at bounding box center [175, 105] width 10 height 12
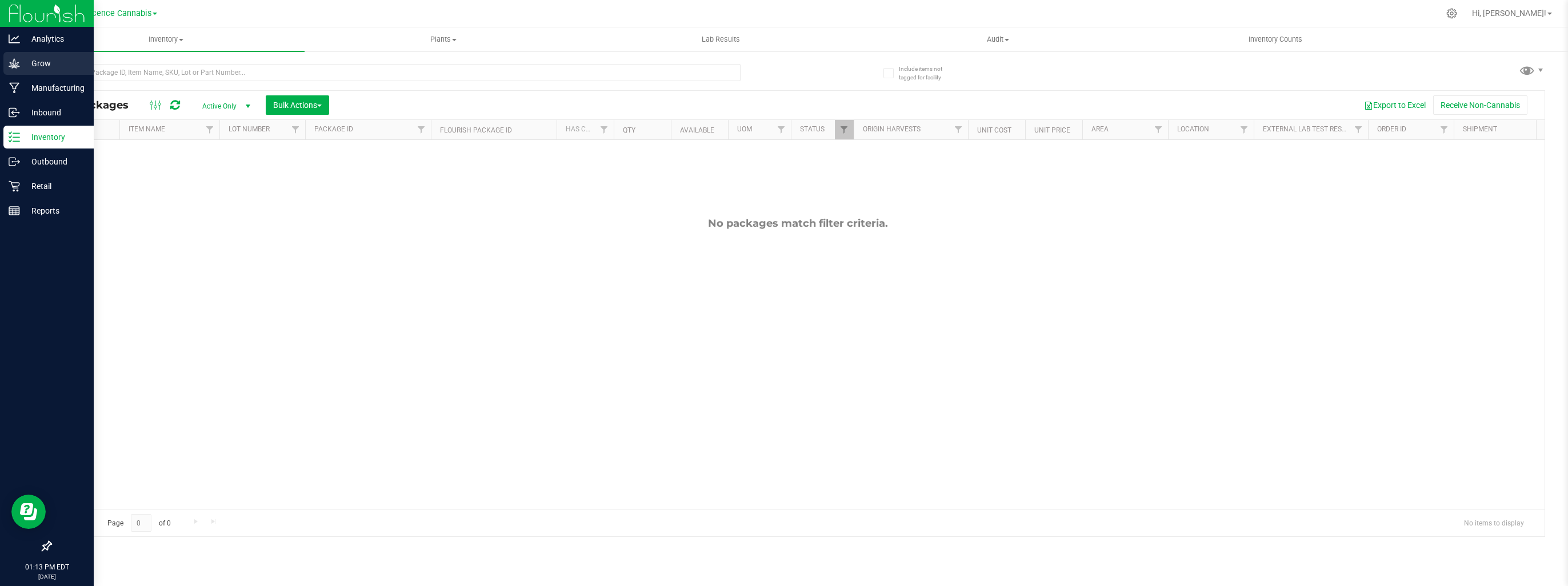
click at [7, 64] on div "Grow" at bounding box center [48, 64] width 90 height 23
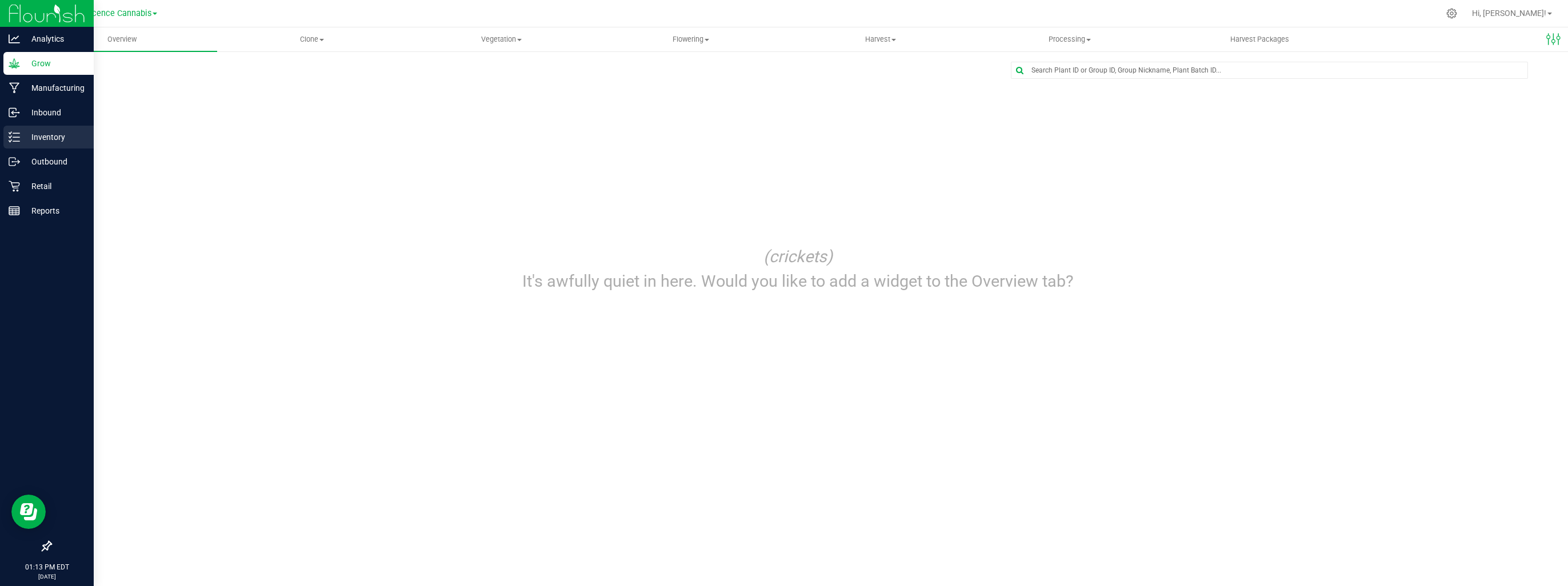
click at [44, 135] on p "Inventory" at bounding box center [54, 137] width 69 height 14
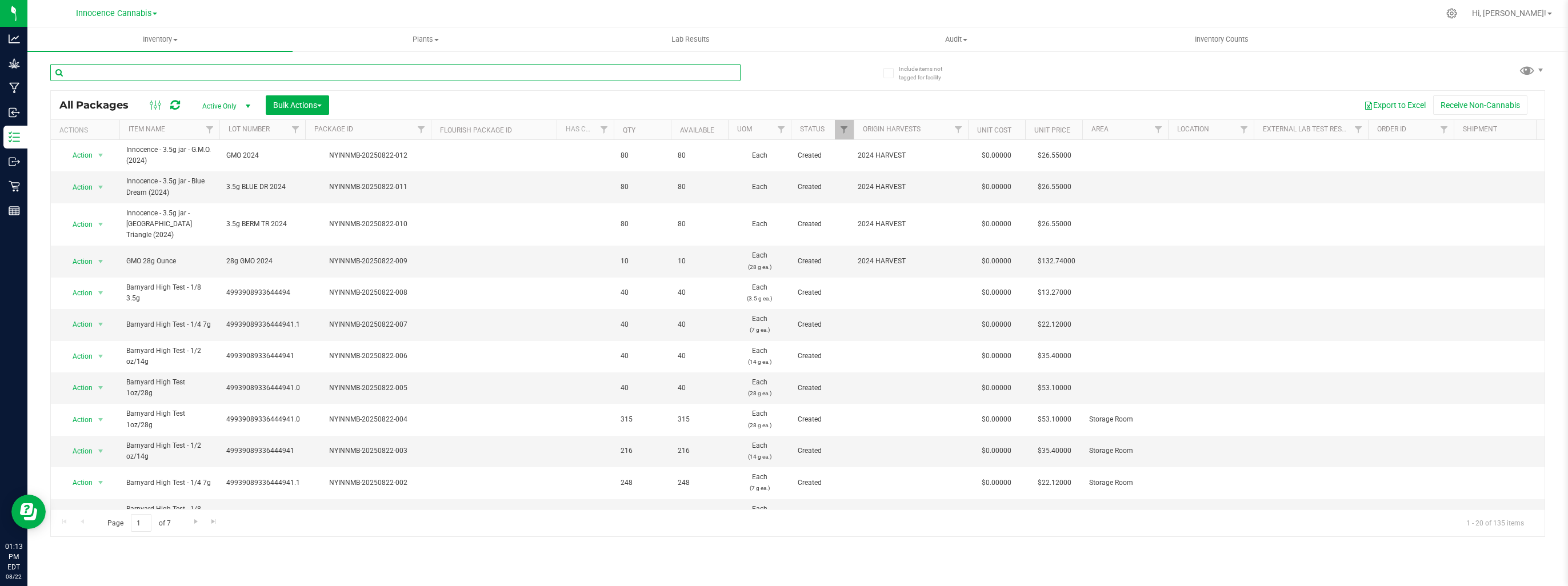
click at [172, 69] on input "text" at bounding box center [396, 73] width 690 height 17
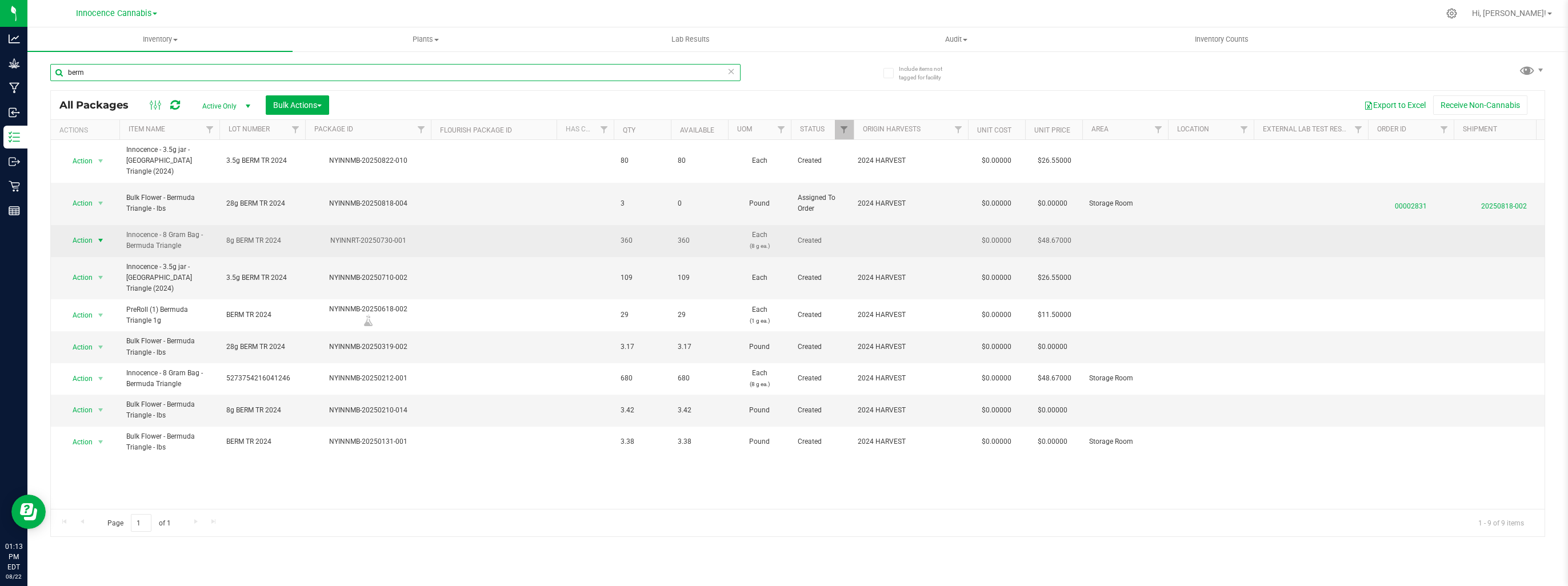
type input "berm"
click at [102, 236] on span "select" at bounding box center [100, 240] width 9 height 9
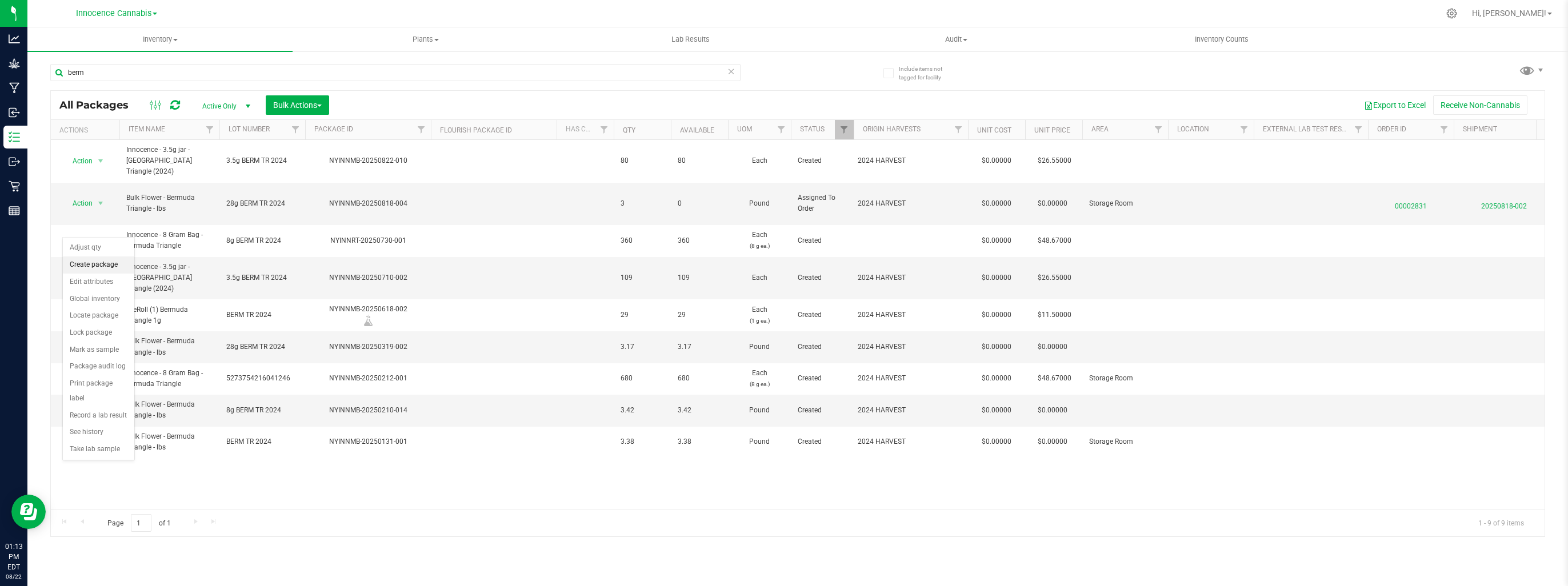
click at [107, 259] on li "Create package" at bounding box center [98, 265] width 71 height 17
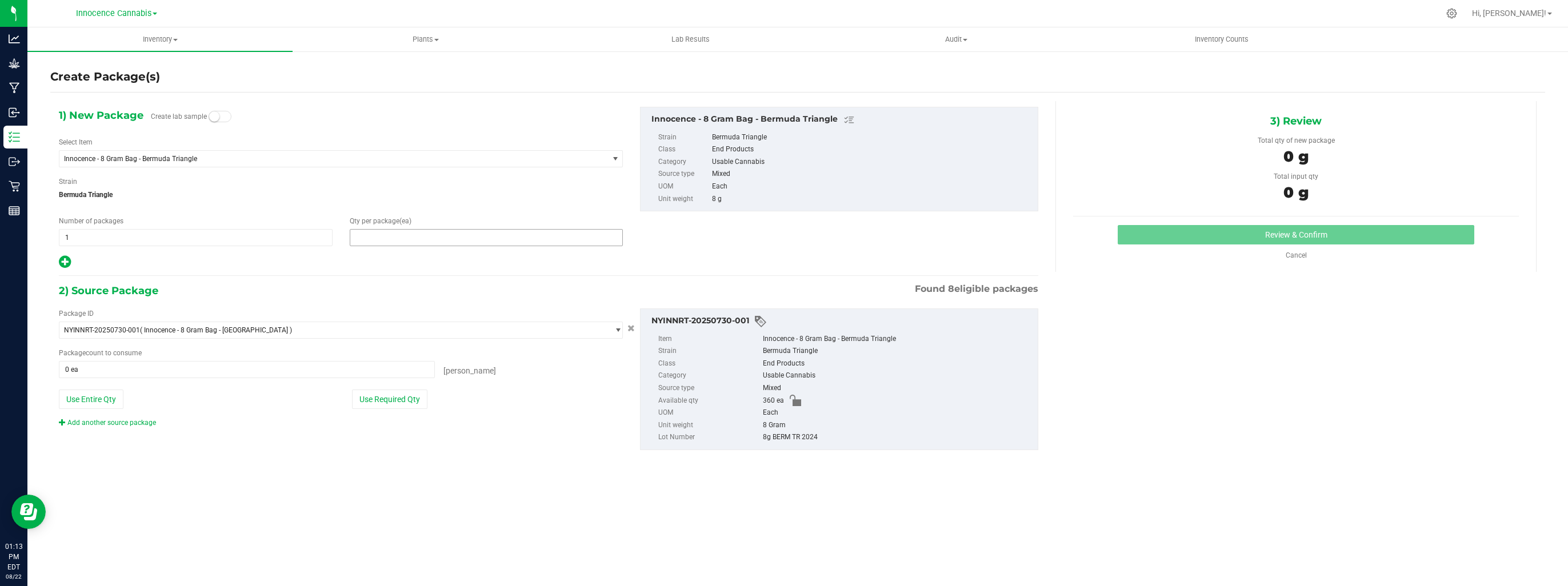
click at [454, 244] on span at bounding box center [486, 237] width 273 height 17
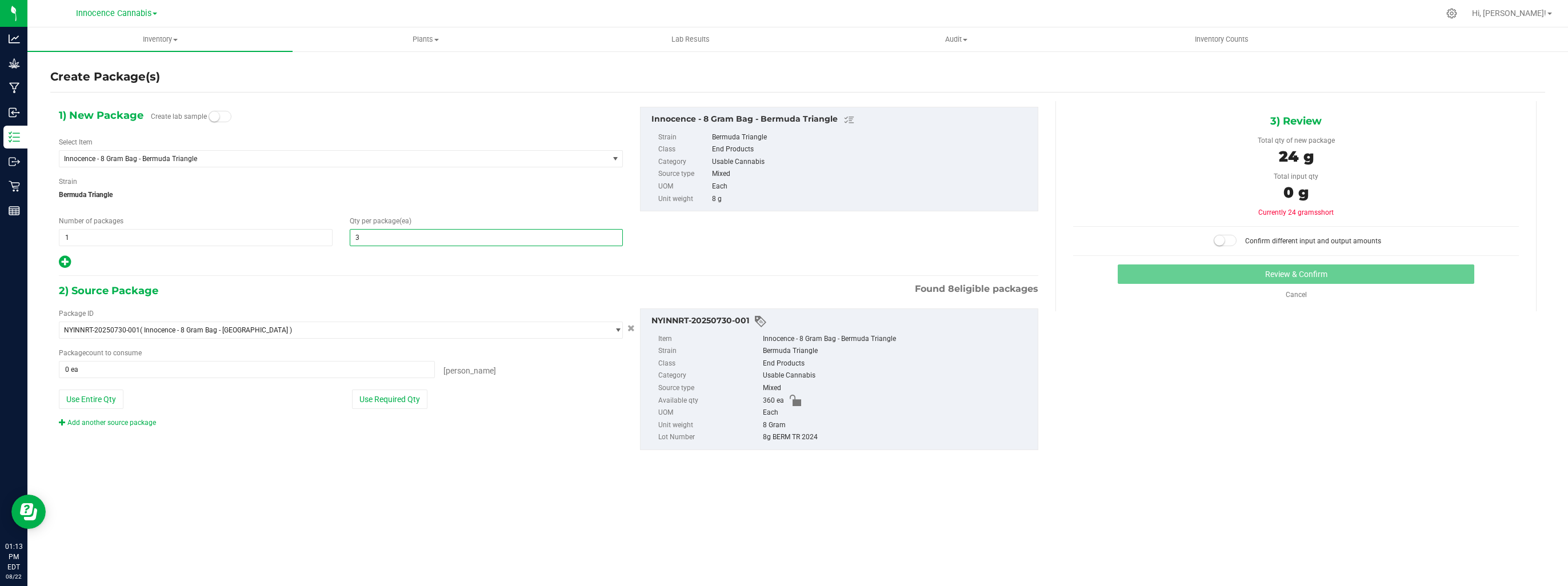
type input "30"
click at [389, 370] on span at bounding box center [246, 369] width 376 height 17
type input "30"
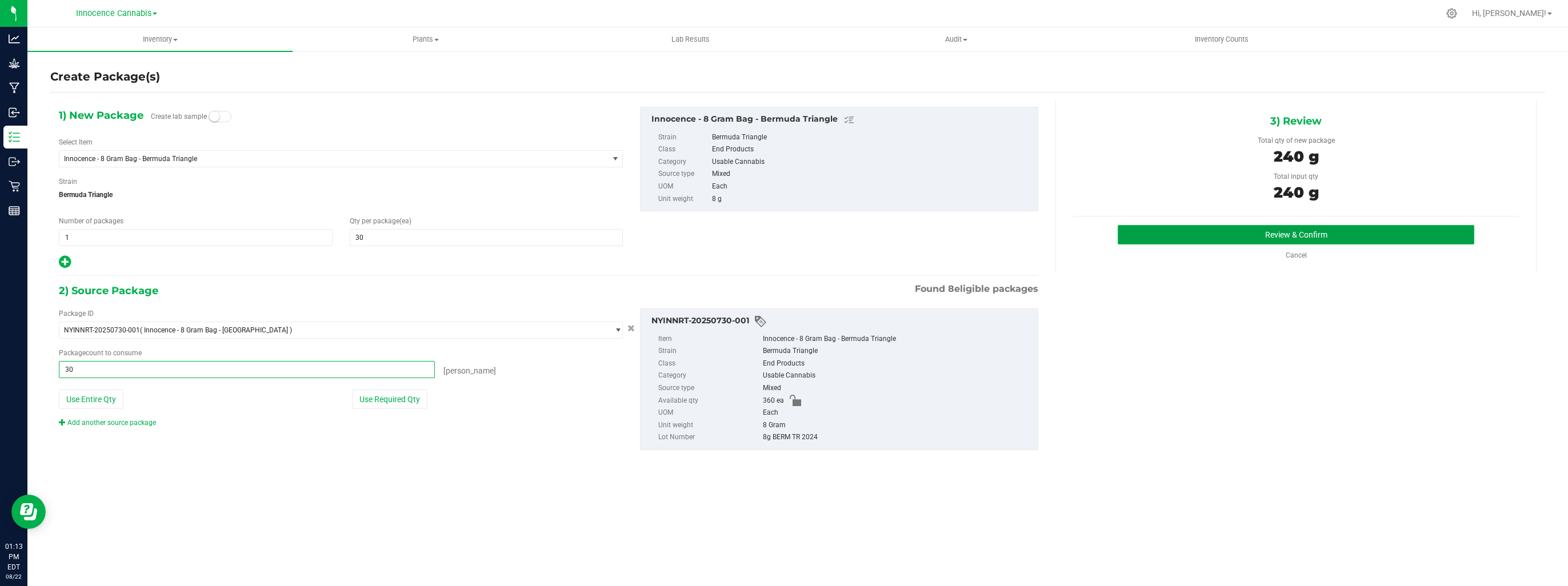
type input "30 ea"
click at [1237, 240] on button "Review & Confirm" at bounding box center [1296, 235] width 357 height 20
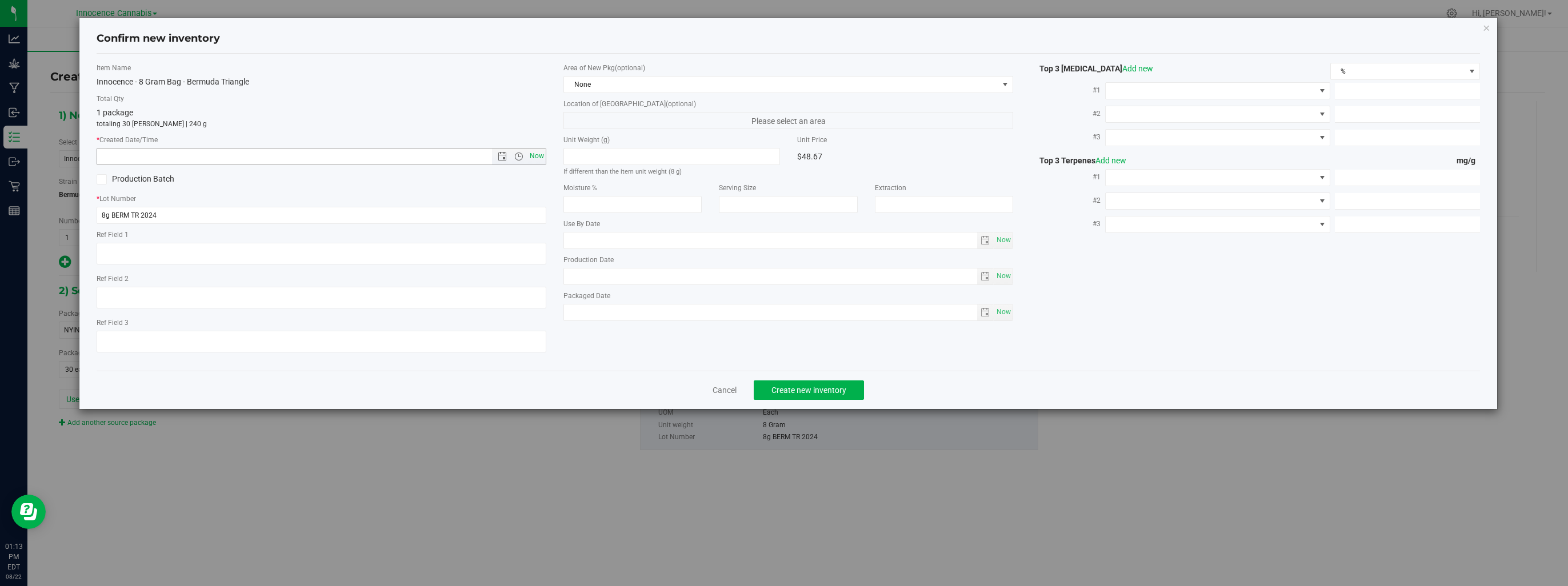
click at [537, 155] on span "Now" at bounding box center [538, 156] width 20 height 17
type input "8/22/2025 1:13 PM"
click at [782, 388] on span "Create new inventory" at bounding box center [808, 390] width 75 height 9
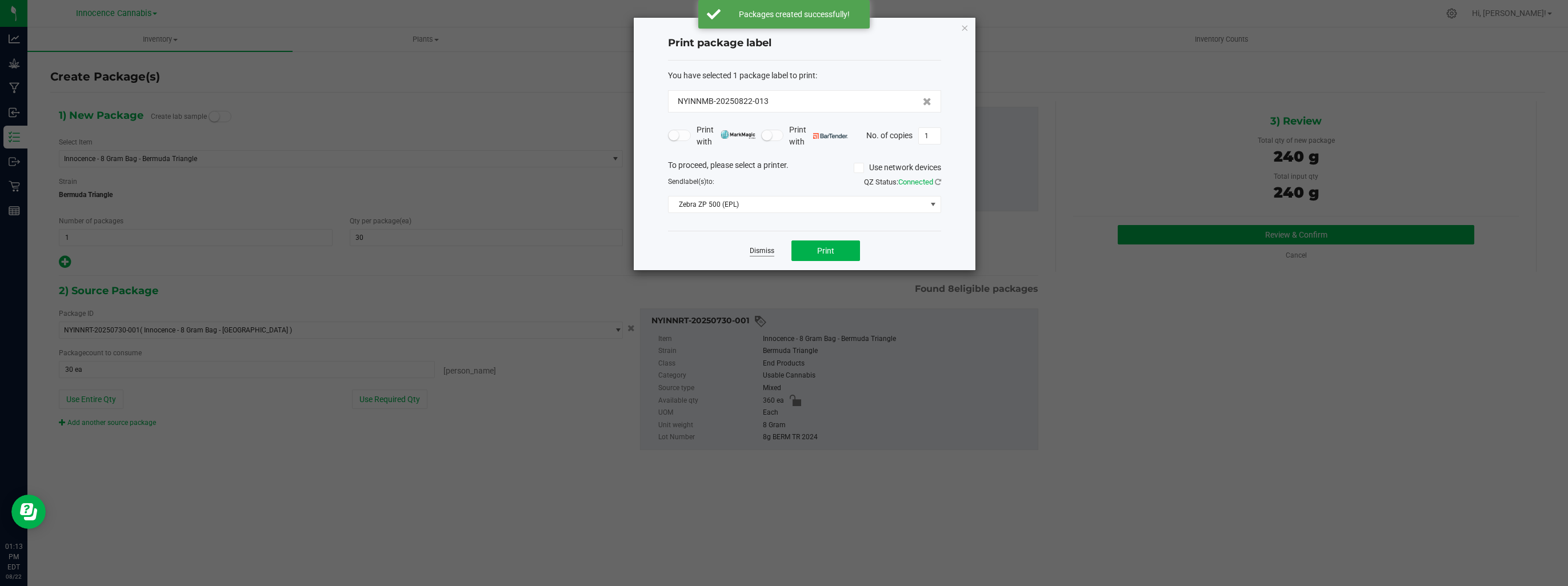
click at [755, 253] on link "Dismiss" at bounding box center [762, 251] width 25 height 10
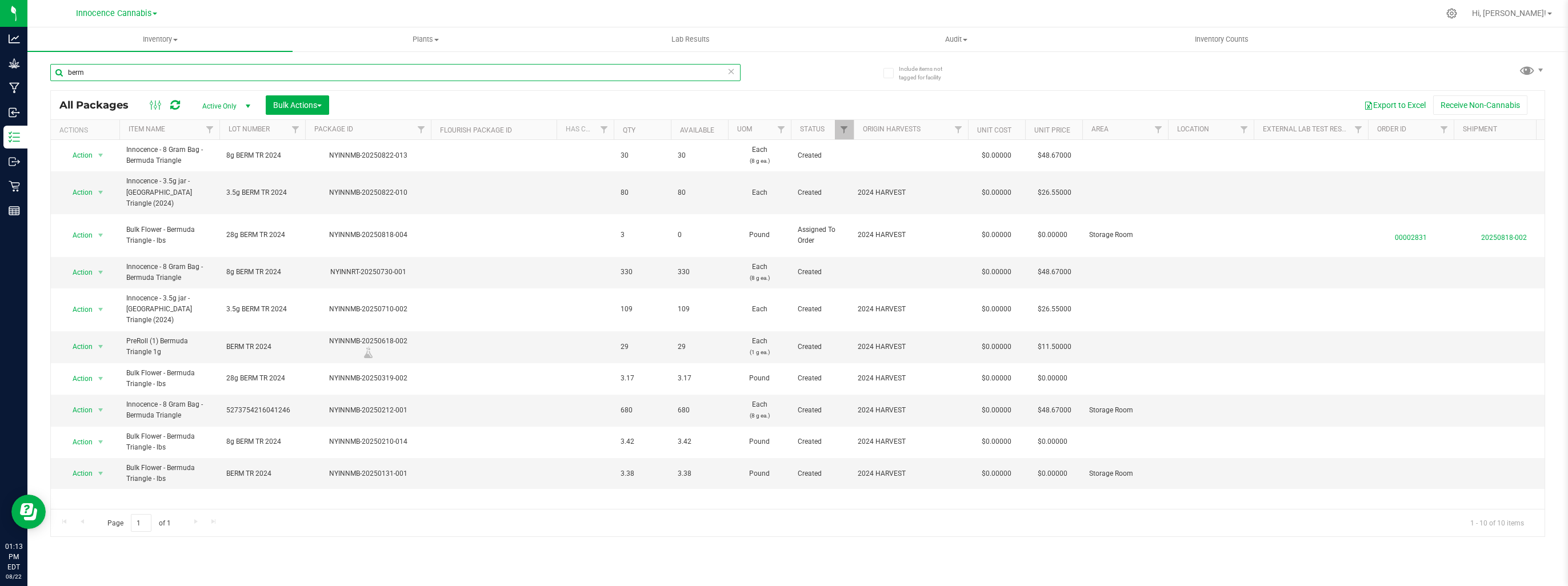
drag, startPoint x: 119, startPoint y: 70, endPoint x: -2, endPoint y: 78, distance: 121.3
click at [0, 78] on html "Analytics Grow Manufacturing Inbound Inventory Outbound Retail Reports 01:13 PM…" at bounding box center [784, 293] width 1568 height 586
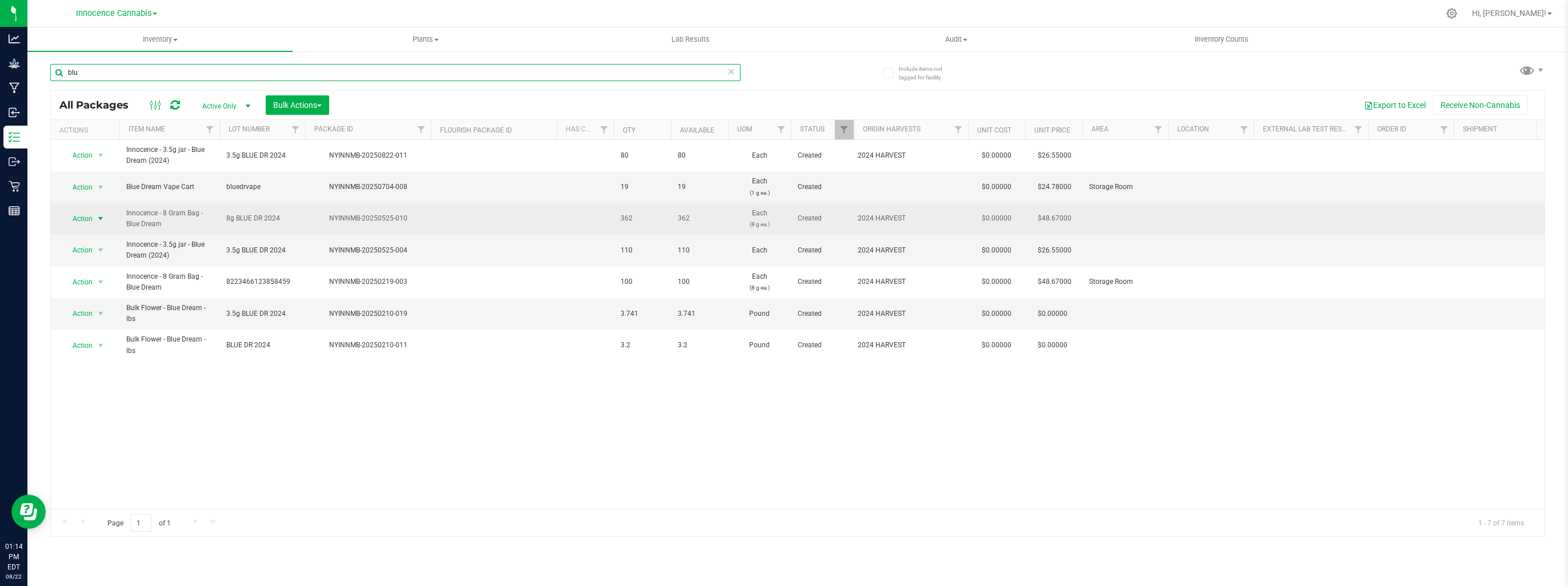
type input "blu"
click at [102, 220] on span "select" at bounding box center [100, 218] width 9 height 9
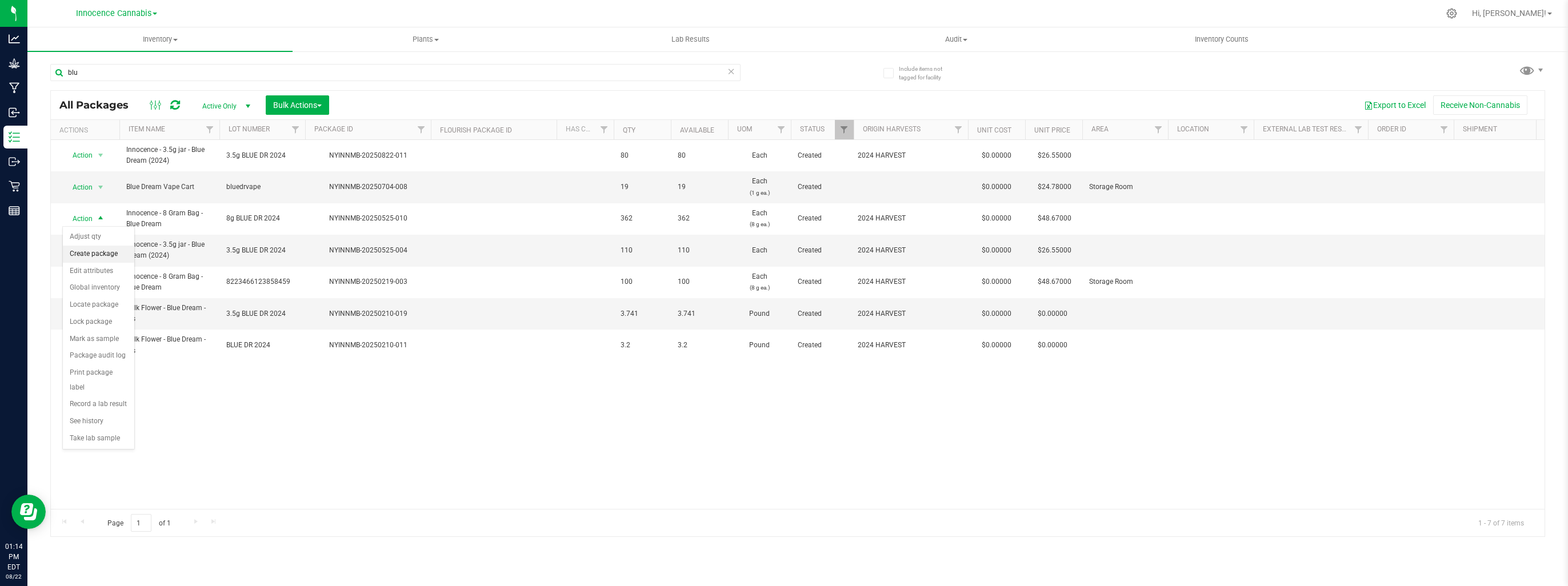
click at [108, 253] on li "Create package" at bounding box center [98, 254] width 71 height 17
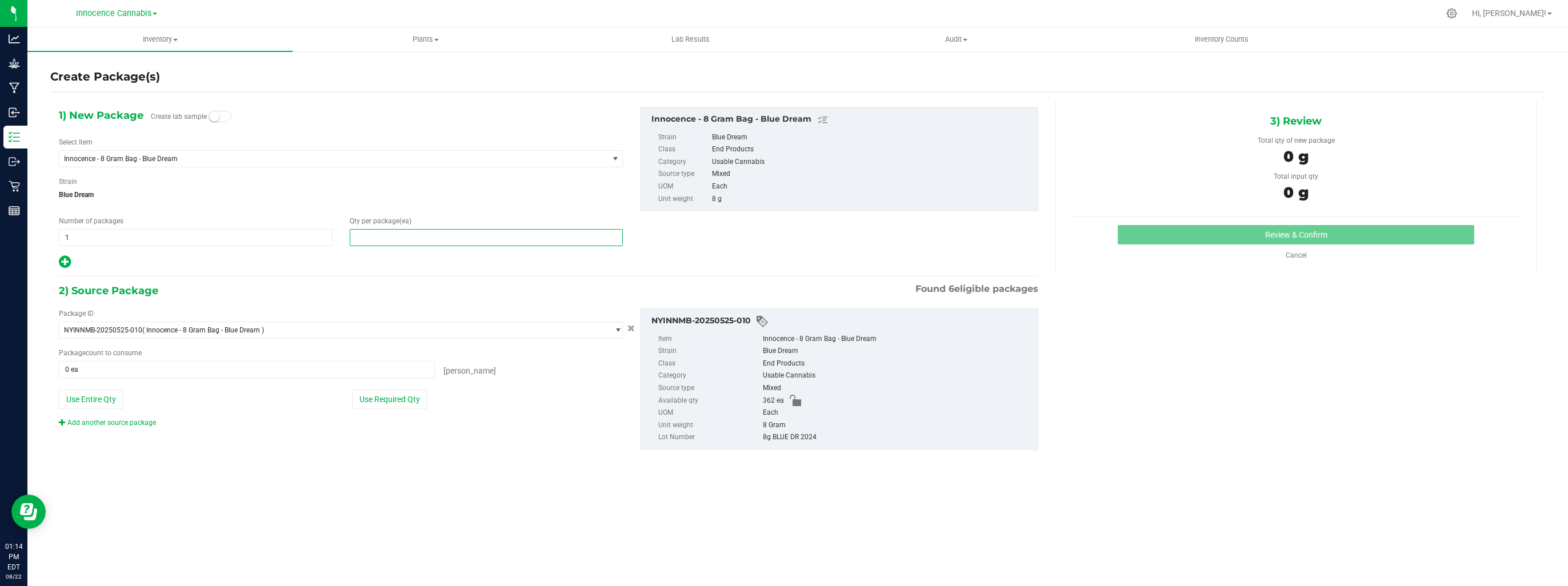
click at [419, 233] on span at bounding box center [486, 237] width 273 height 17
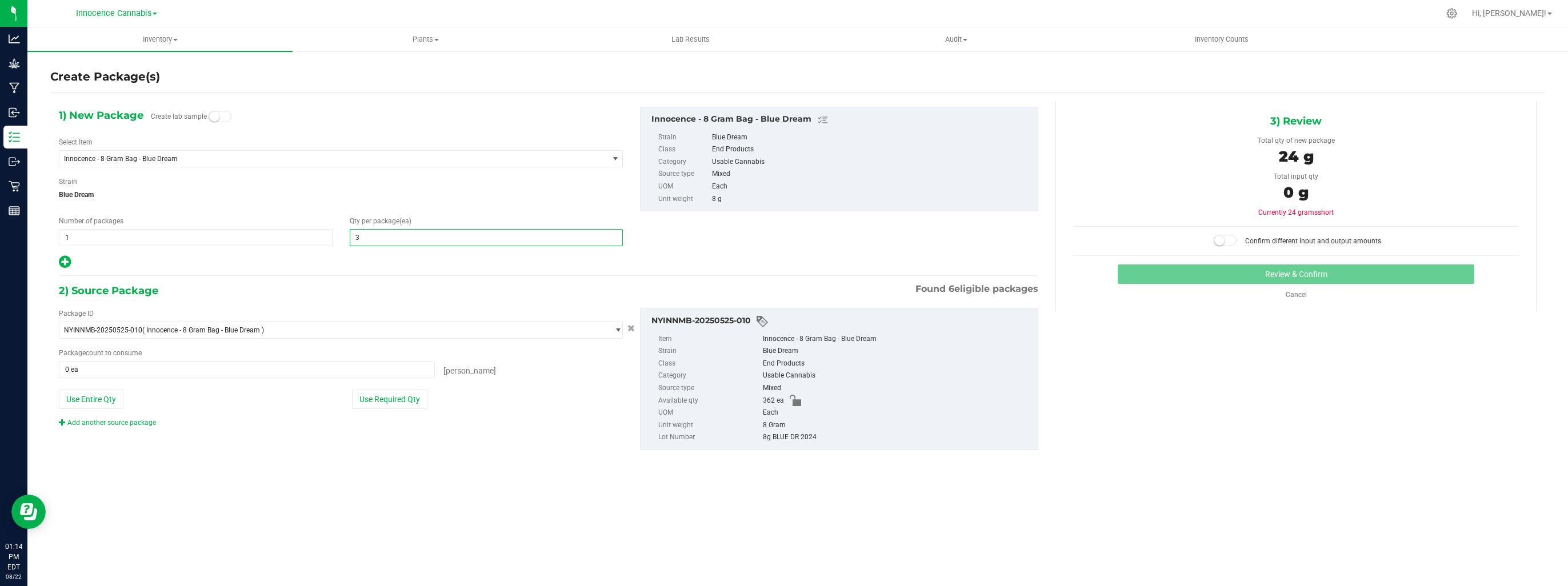
type input "30"
click at [391, 369] on span at bounding box center [246, 369] width 376 height 17
type input "30"
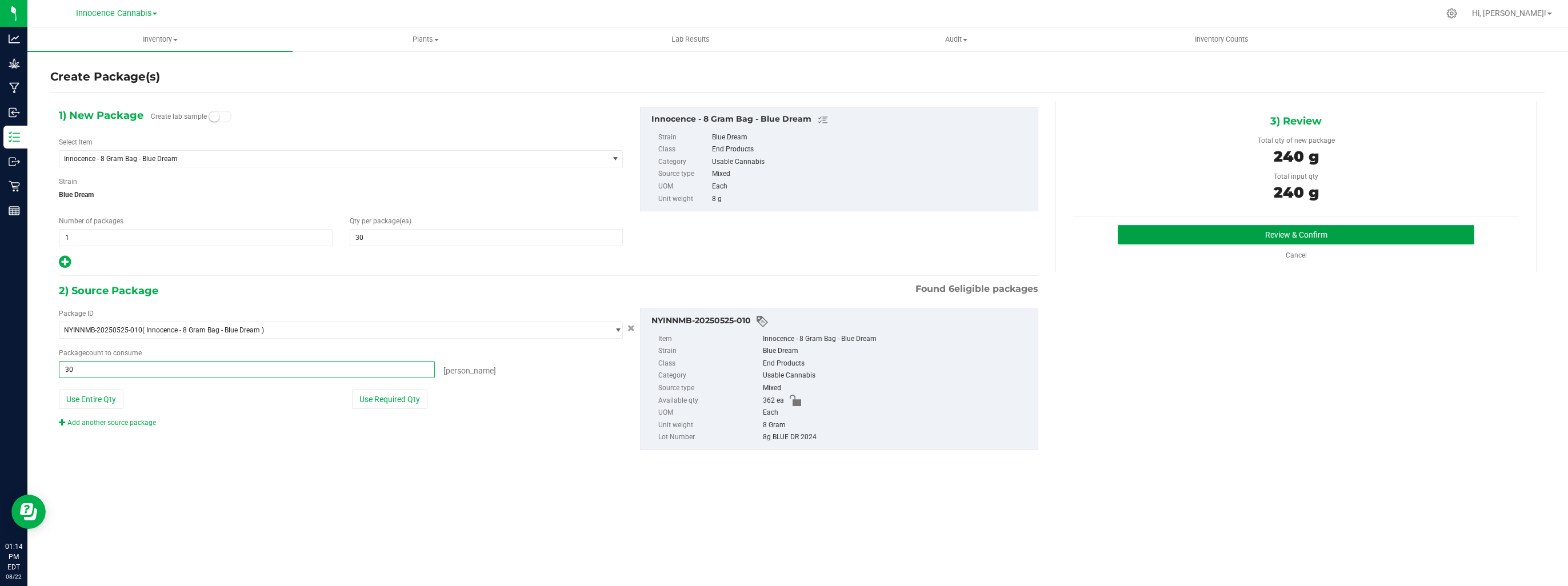
type input "30 ea"
click at [1217, 240] on button "Review & Confirm" at bounding box center [1296, 235] width 357 height 20
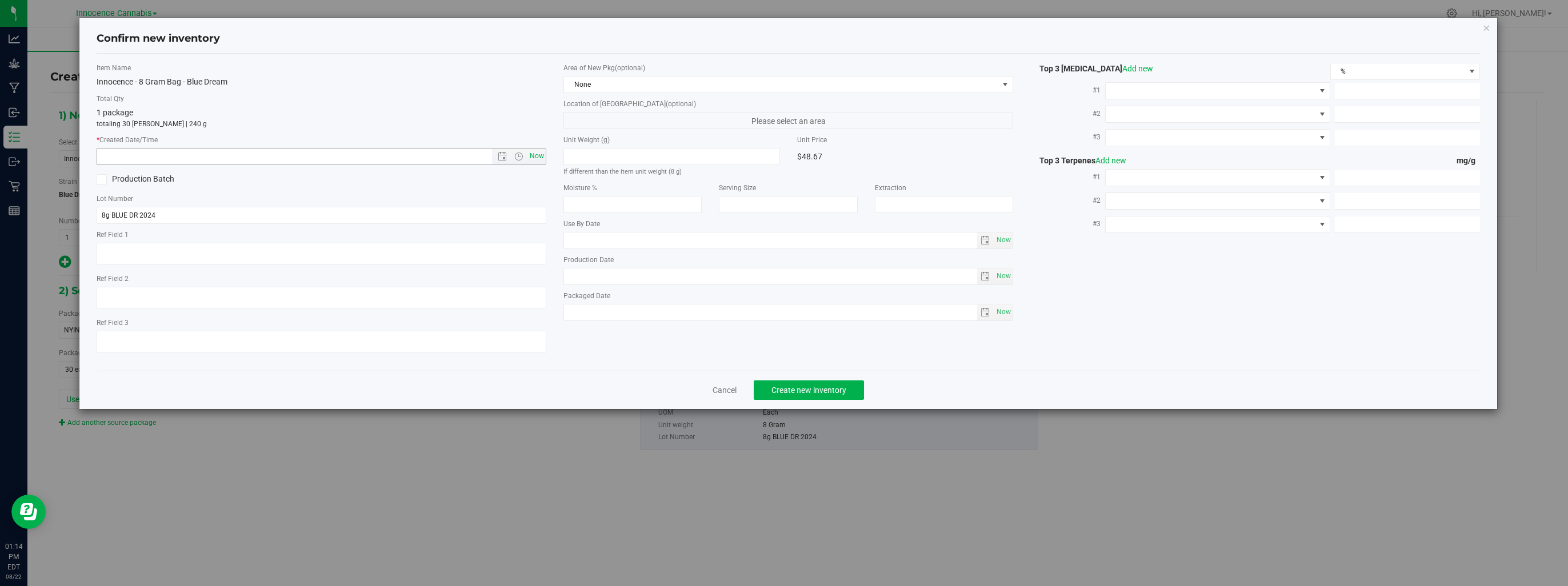
drag, startPoint x: 1217, startPoint y: 240, endPoint x: 542, endPoint y: 156, distance: 680.2
click at [540, 156] on span "Now" at bounding box center [538, 156] width 20 height 17
type input "8/22/2025 1:14 PM"
click at [827, 390] on span "Create new inventory" at bounding box center [808, 390] width 75 height 9
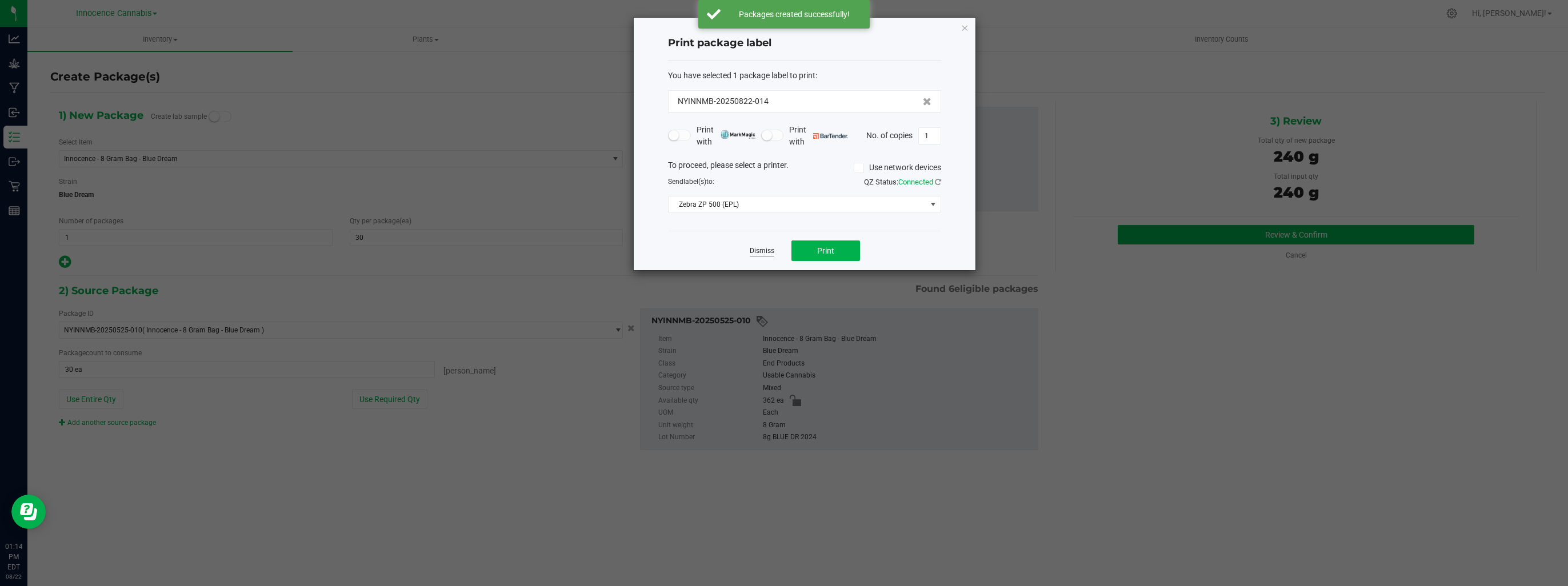
click at [762, 248] on link "Dismiss" at bounding box center [762, 251] width 25 height 10
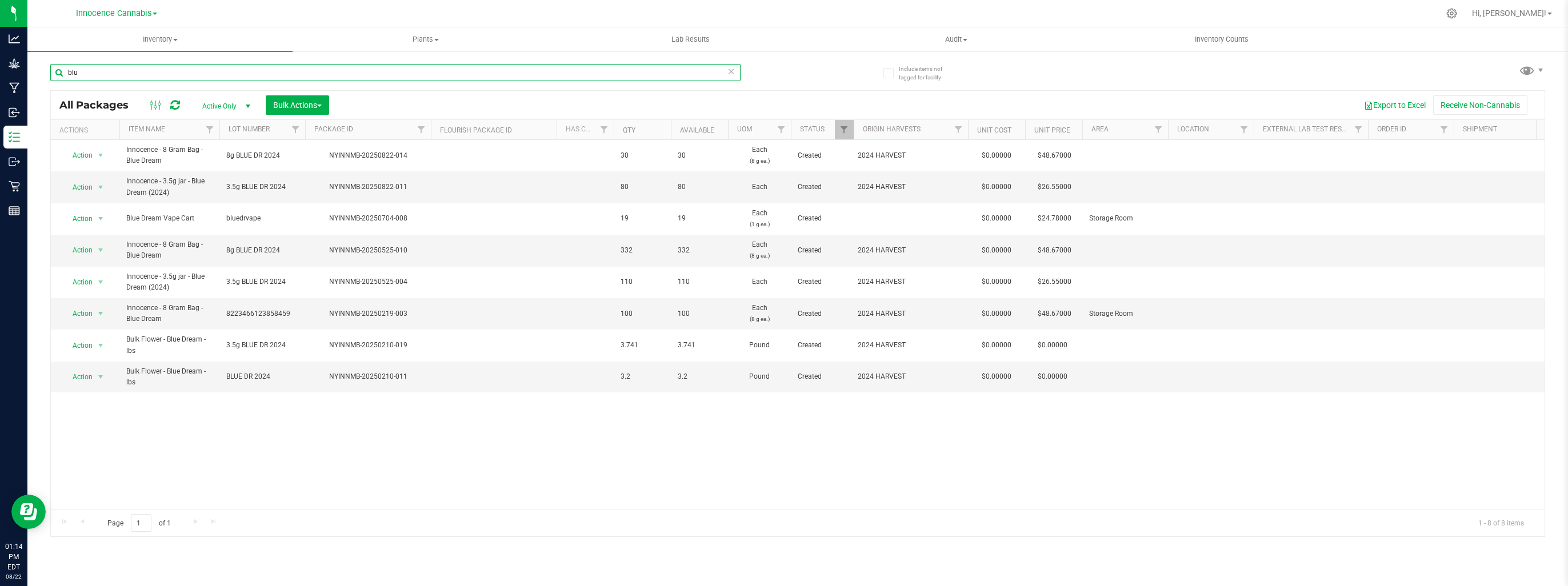
drag, startPoint x: 135, startPoint y: 77, endPoint x: -2, endPoint y: 54, distance: 138.9
click at [0, 54] on html "Analytics Grow Manufacturing Inbound Inventory Outbound Retail Reports 01:14 PM…" at bounding box center [784, 293] width 1568 height 586
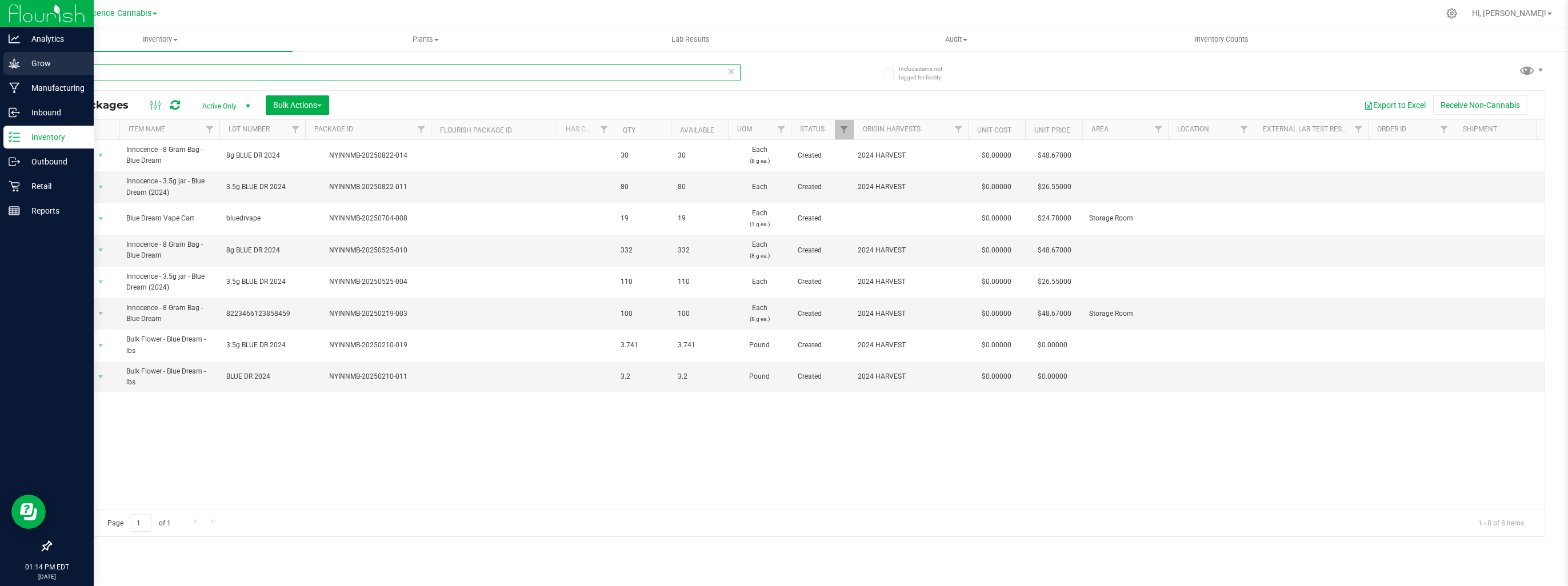
type input "jack"
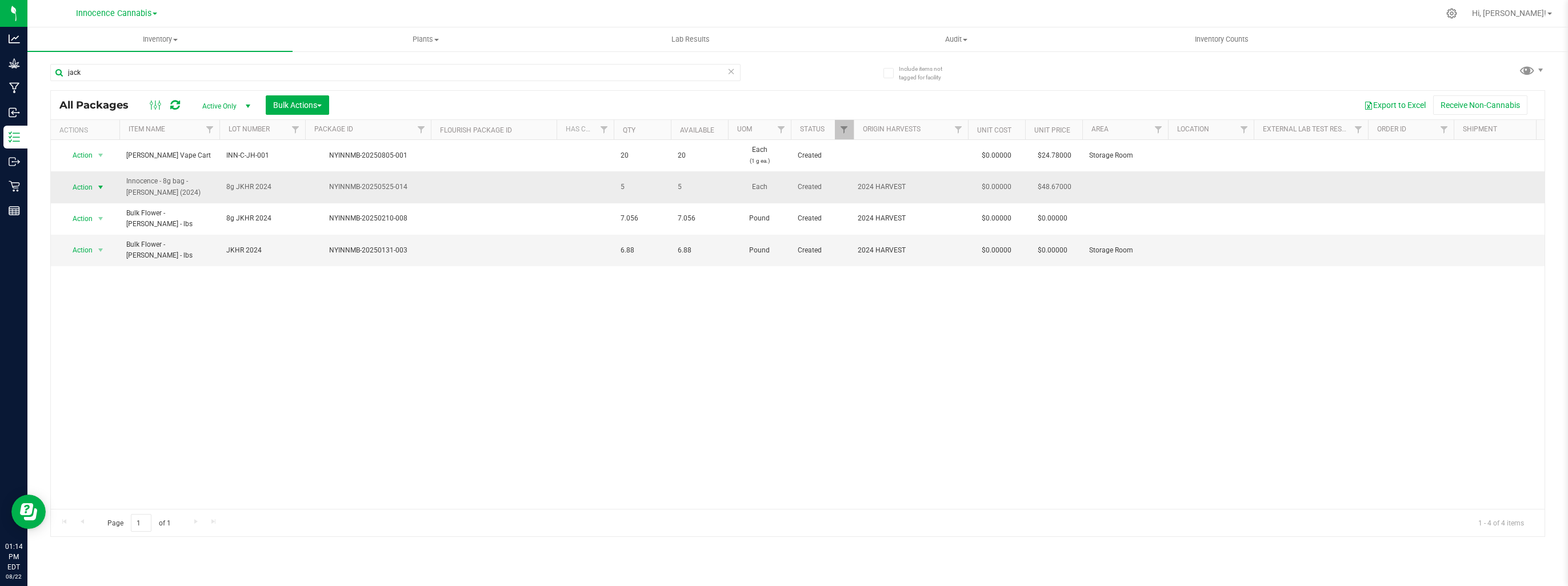
click at [101, 189] on span "select" at bounding box center [100, 187] width 9 height 9
click at [103, 203] on li "Adjust qty" at bounding box center [98, 206] width 71 height 17
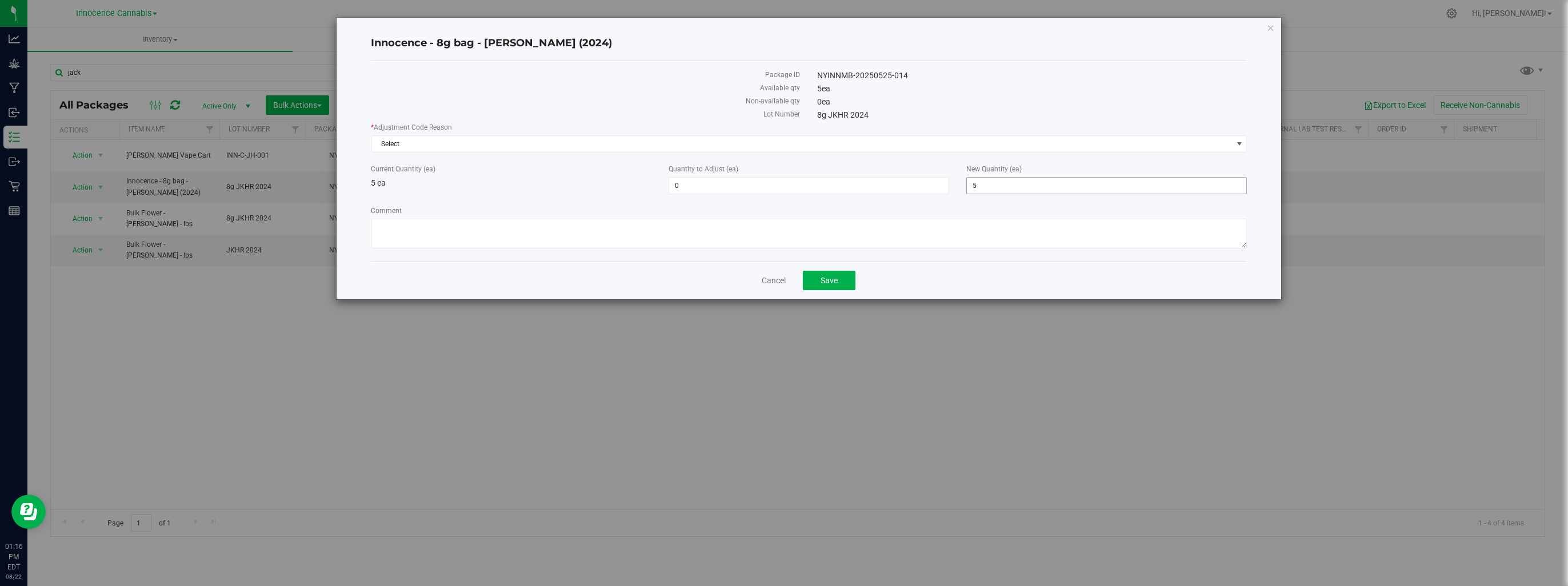
click at [1019, 177] on span "5 5" at bounding box center [1106, 186] width 281 height 17
type input "5"
type input "20"
type input "15"
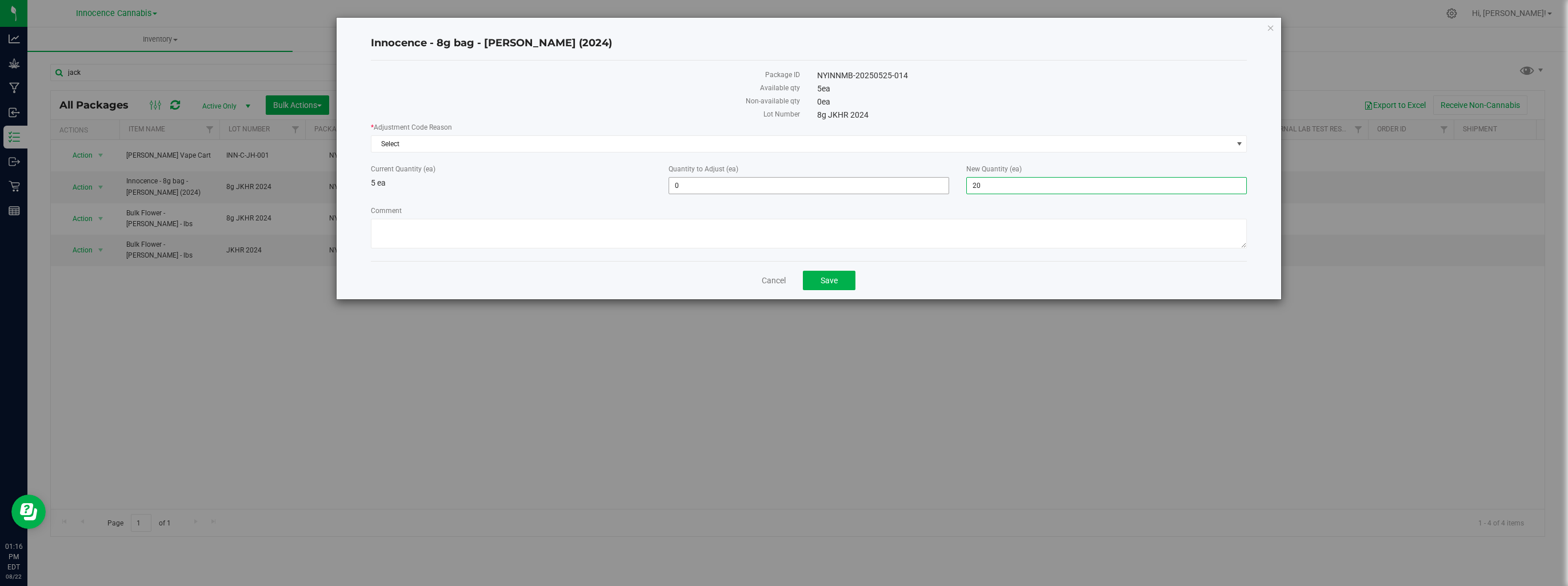
type input "20"
click at [863, 186] on span "15 15" at bounding box center [809, 186] width 281 height 17
click at [873, 140] on span "Select" at bounding box center [802, 144] width 860 height 16
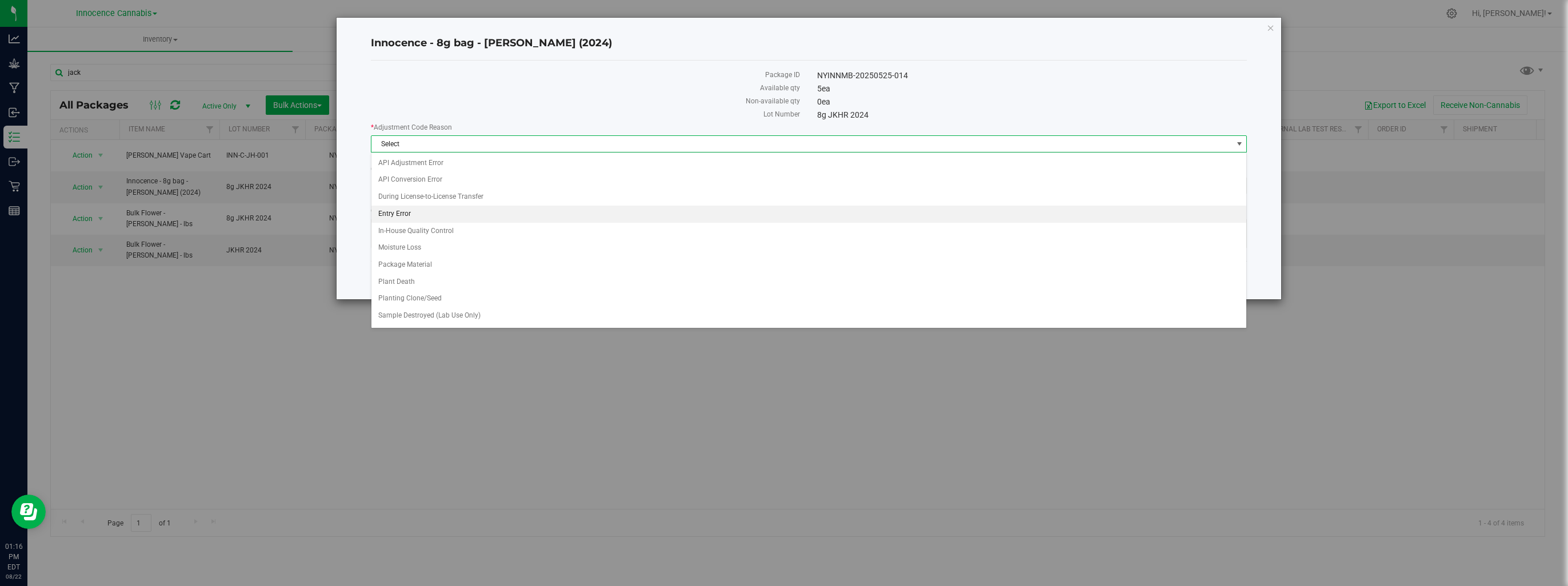
click at [418, 215] on li "Entry Error" at bounding box center [809, 214] width 875 height 17
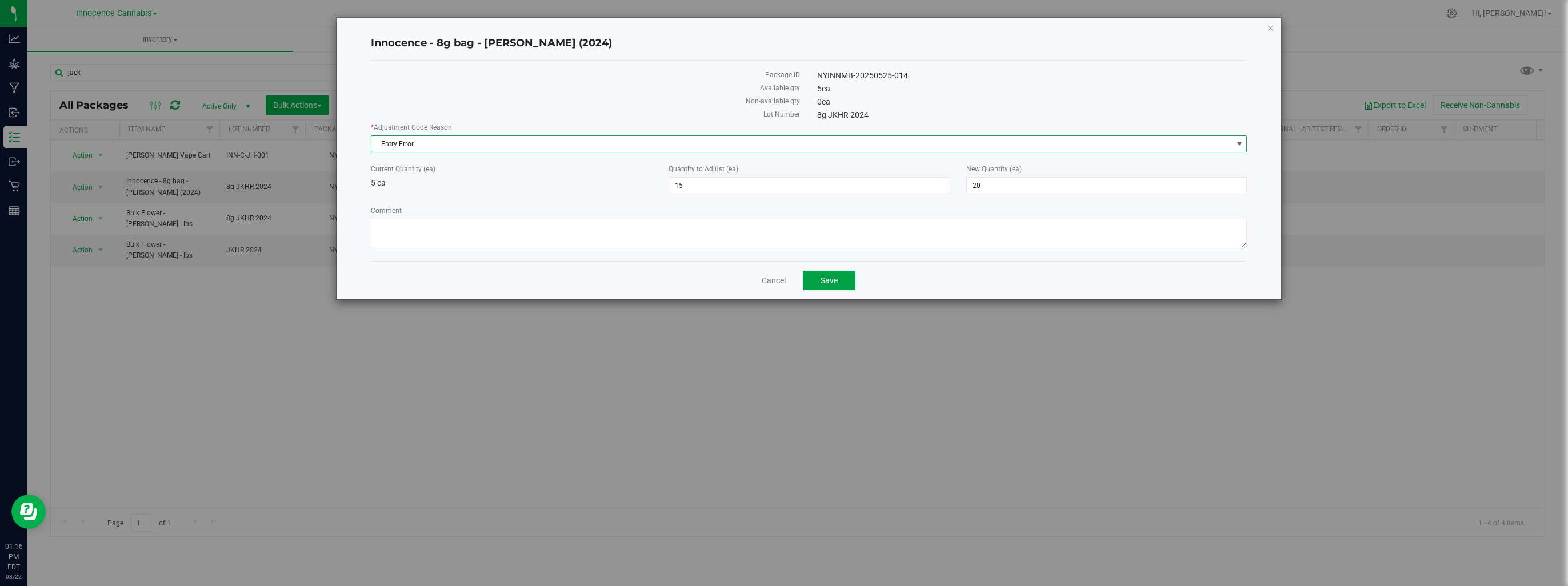
drag, startPoint x: 418, startPoint y: 215, endPoint x: 841, endPoint y: 272, distance: 426.8
click at [840, 272] on button "Save" at bounding box center [829, 281] width 53 height 20
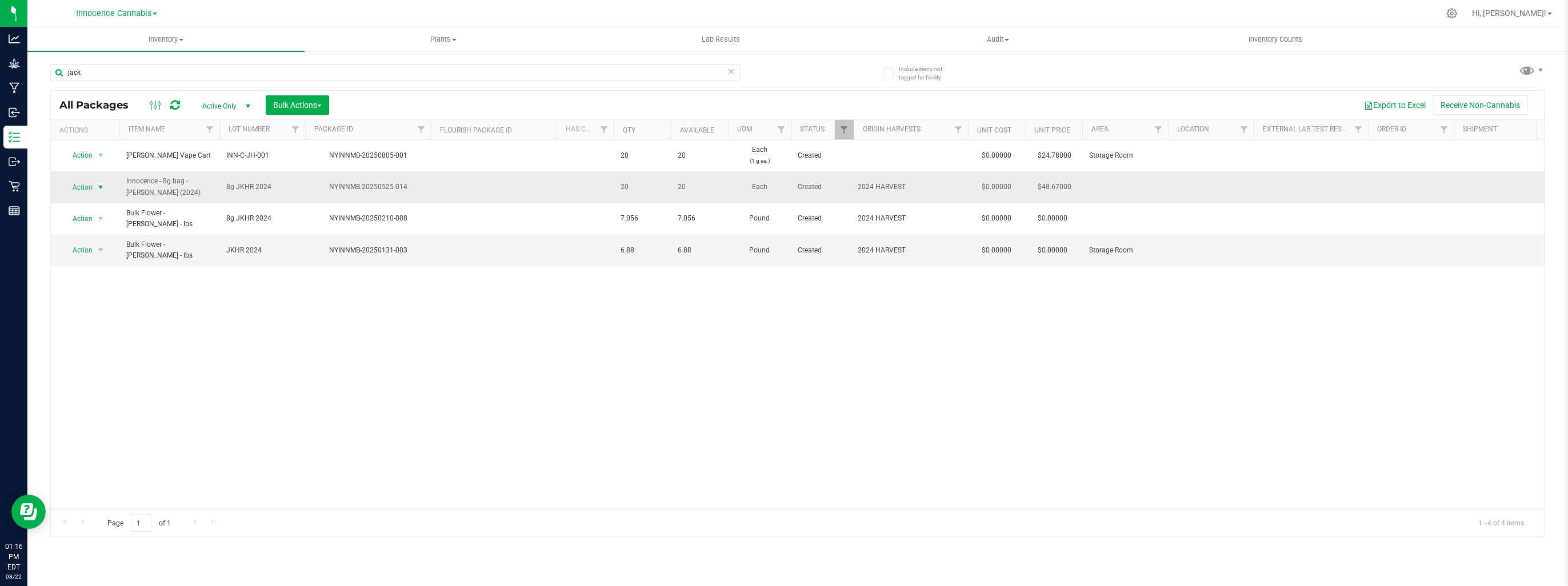
click at [99, 183] on span "select" at bounding box center [100, 187] width 9 height 9
click at [86, 220] on li "Create package" at bounding box center [98, 222] width 71 height 17
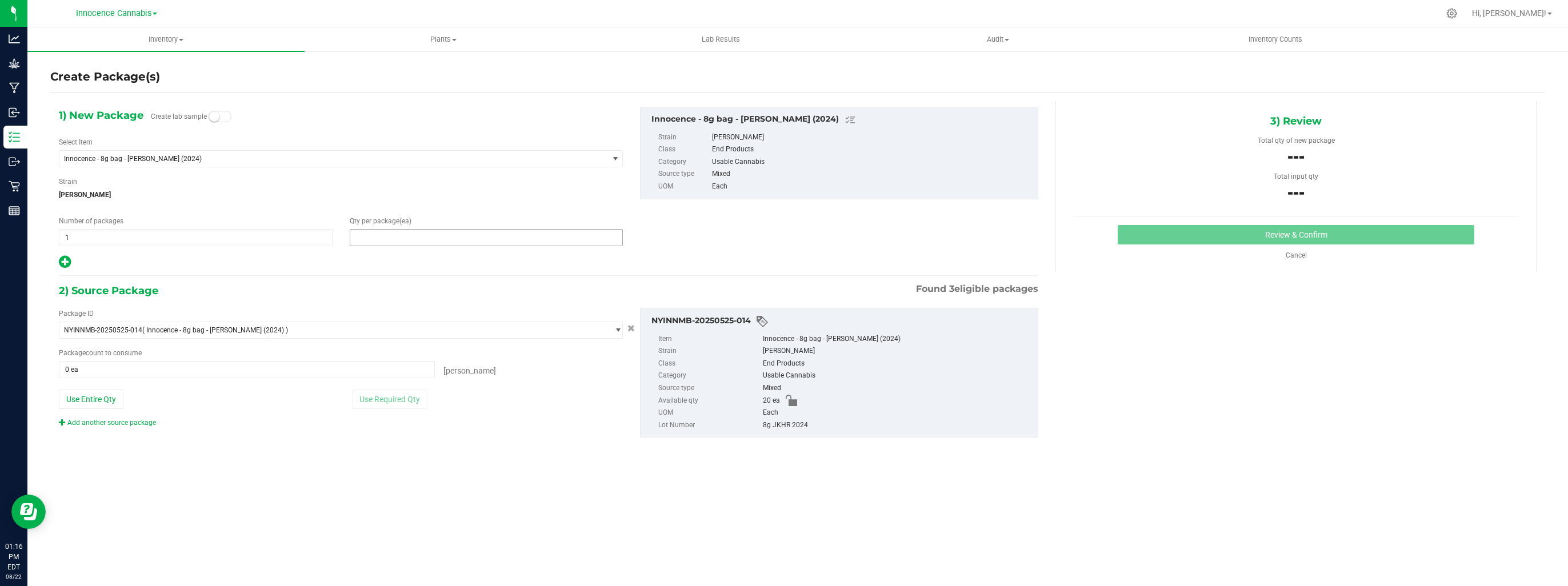
click at [379, 233] on span at bounding box center [486, 237] width 273 height 17
type input "20"
click at [334, 376] on span at bounding box center [246, 369] width 376 height 17
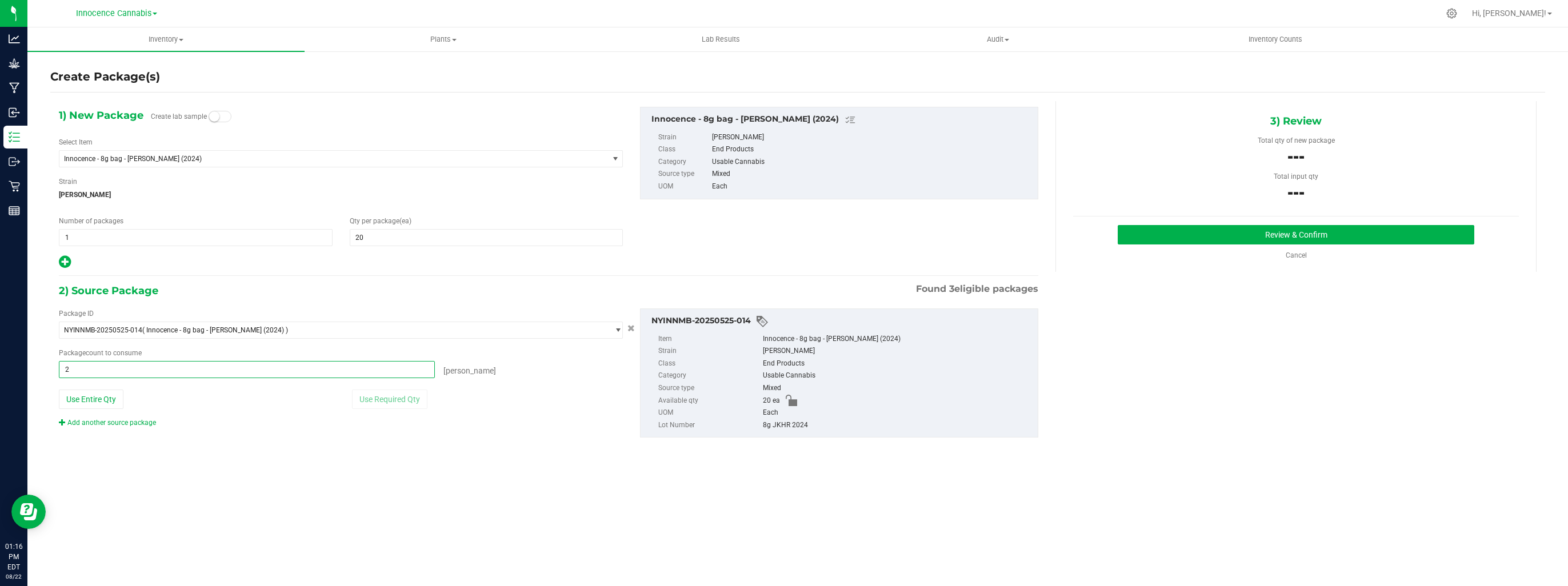
type input "20"
type input "20 ea"
click at [1193, 234] on button "Review & Confirm" at bounding box center [1296, 235] width 357 height 20
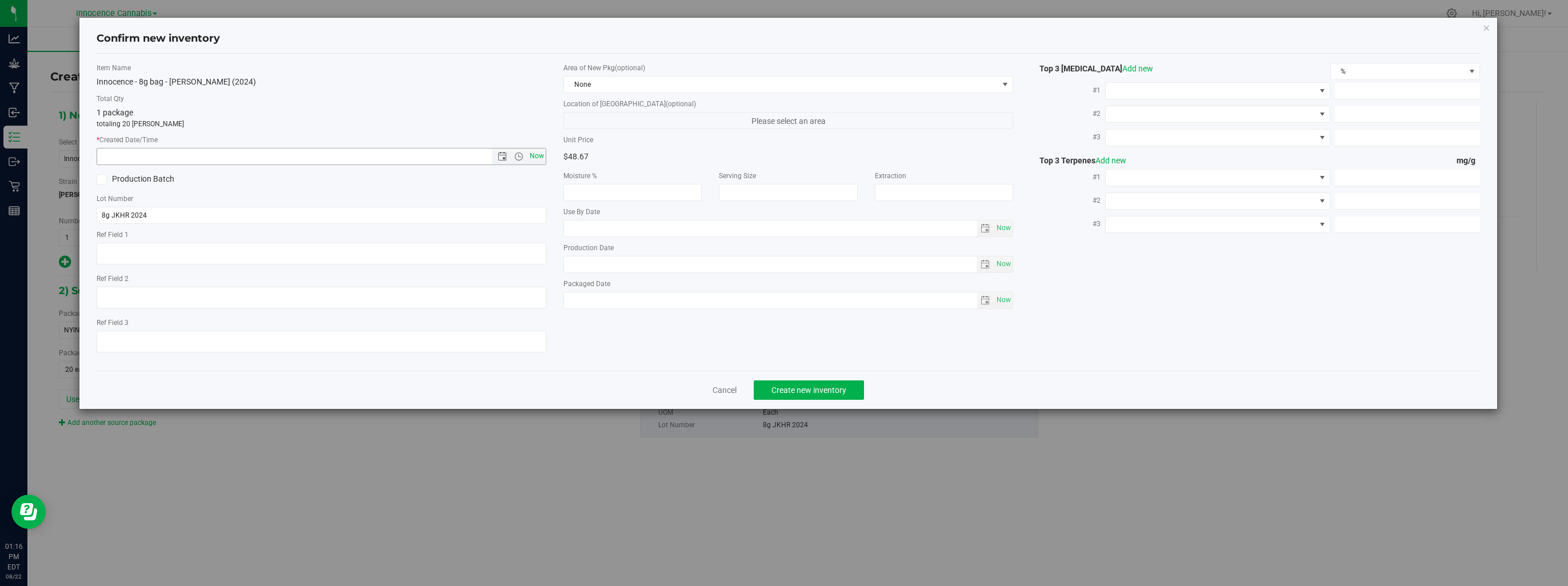
click at [534, 154] on span "Now" at bounding box center [538, 156] width 20 height 17
type input "8/22/2025 1:16 PM"
click at [819, 390] on span "Create new inventory" at bounding box center [808, 390] width 75 height 9
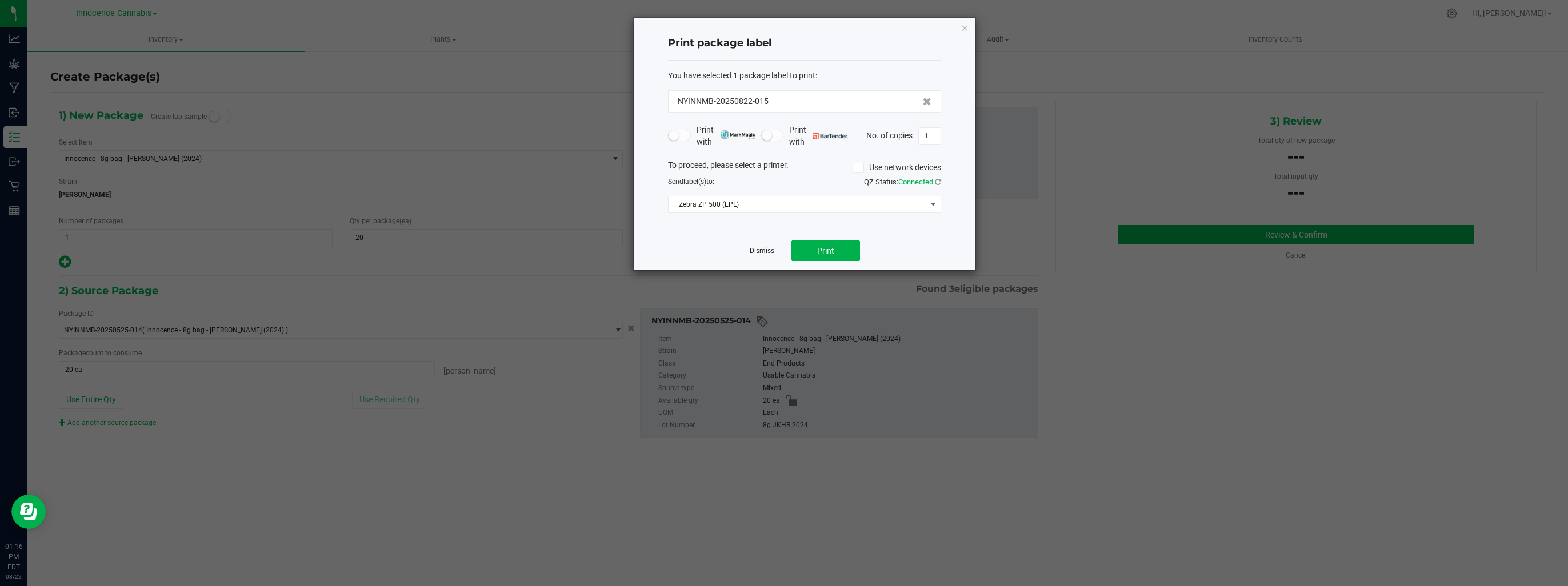
click at [769, 253] on link "Dismiss" at bounding box center [762, 251] width 25 height 10
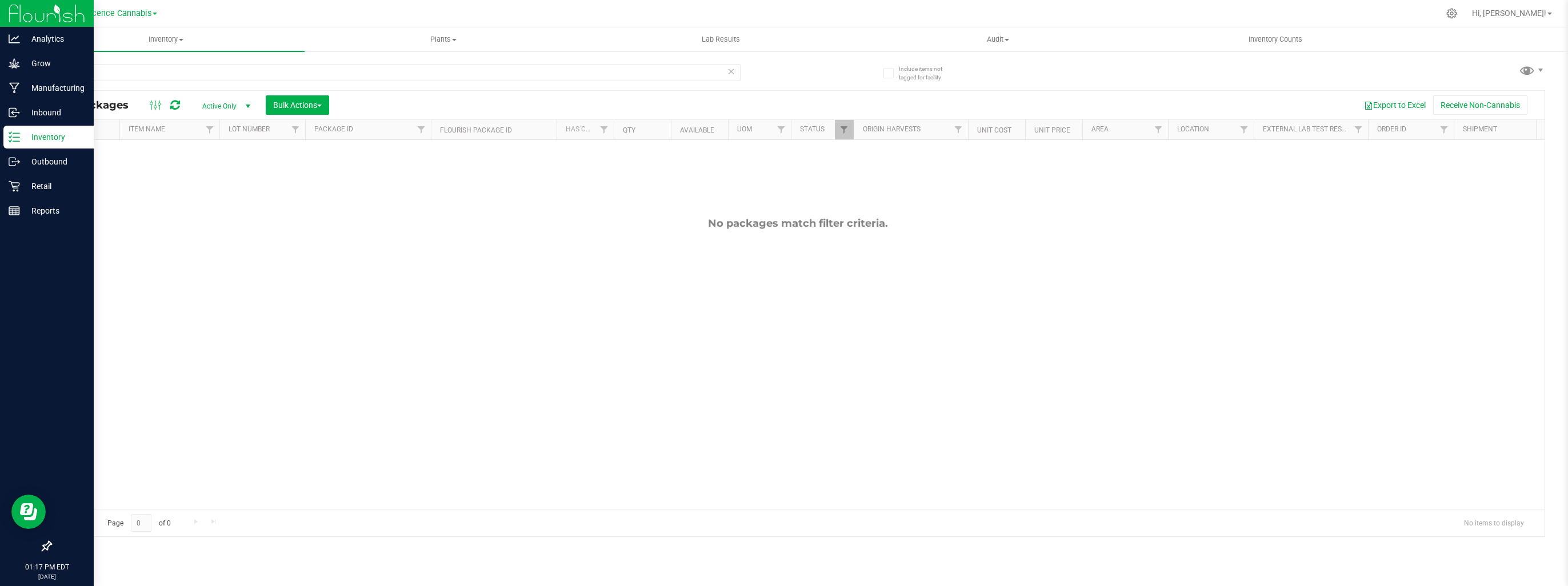
click at [23, 137] on p "Inventory" at bounding box center [54, 137] width 69 height 14
drag, startPoint x: 111, startPoint y: 69, endPoint x: 0, endPoint y: 73, distance: 111.1
click at [0, 73] on html "Analytics Grow Manufacturing Inbound Inventory Outbound Retail Reports 01:17 PM…" at bounding box center [784, 293] width 1568 height 586
click at [26, 62] on p "Grow" at bounding box center [54, 64] width 69 height 14
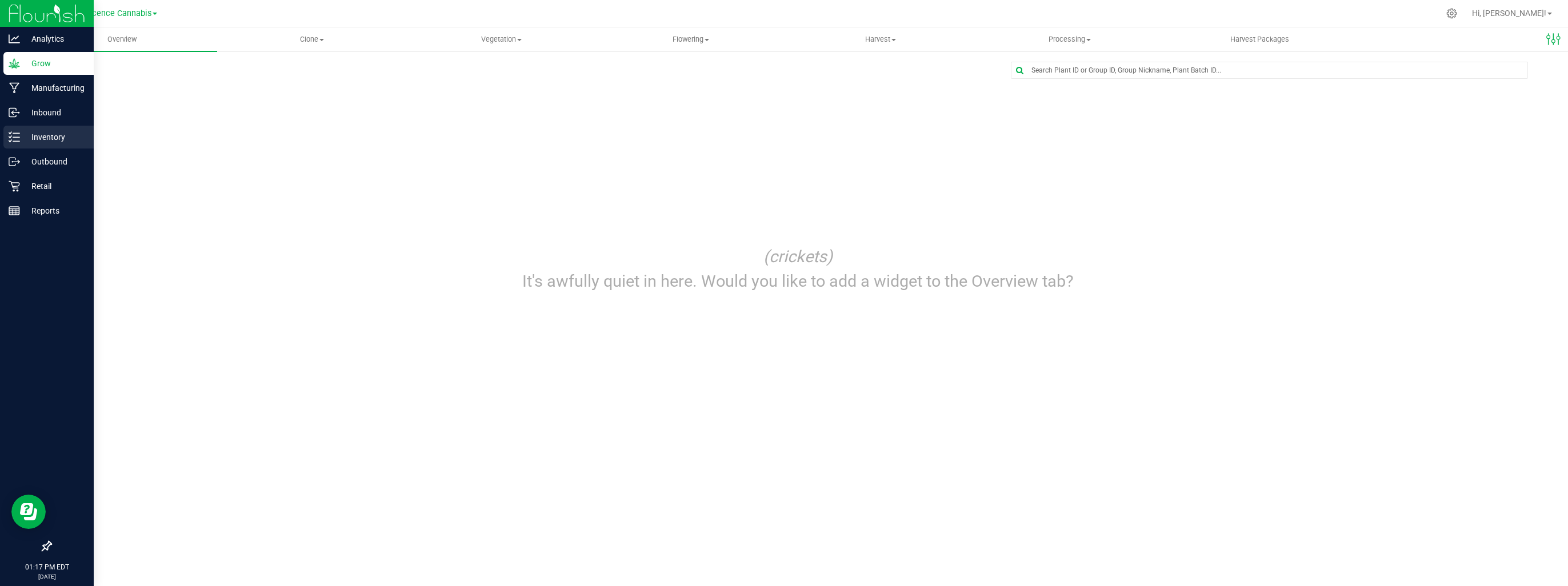
click at [18, 135] on icon at bounding box center [14, 137] width 12 height 12
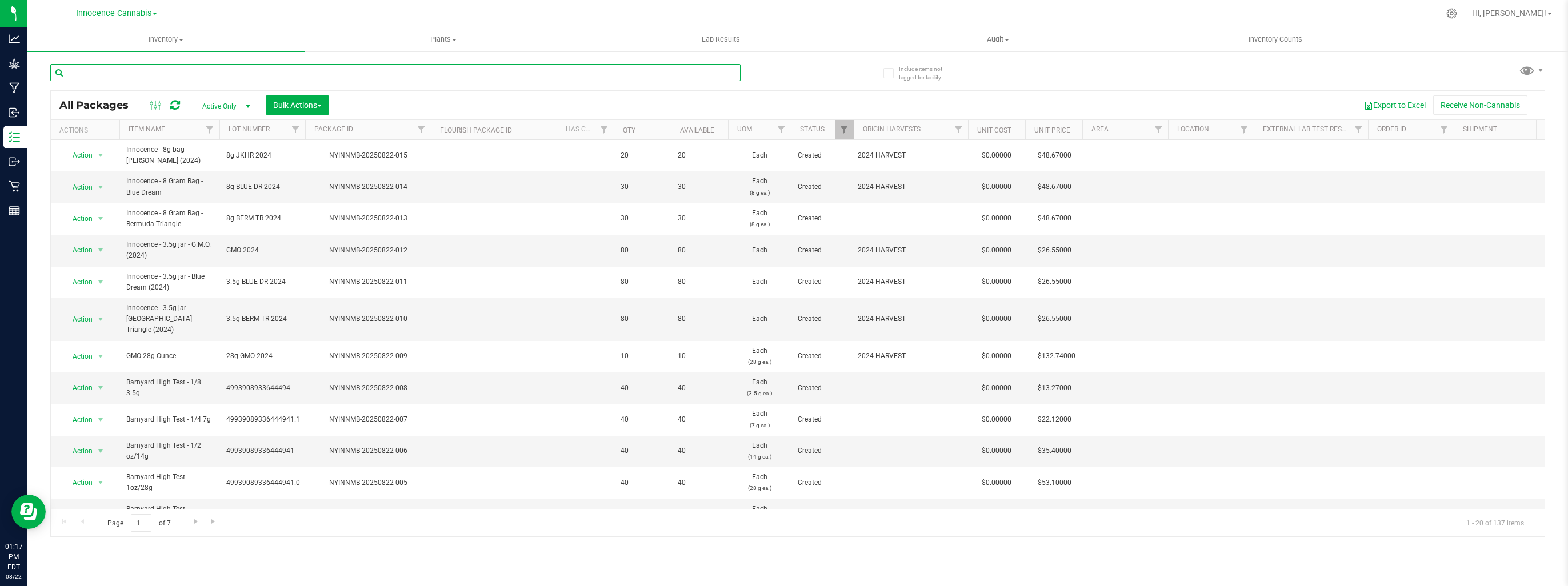
click at [141, 78] on input "text" at bounding box center [396, 73] width 690 height 17
type input "priv"
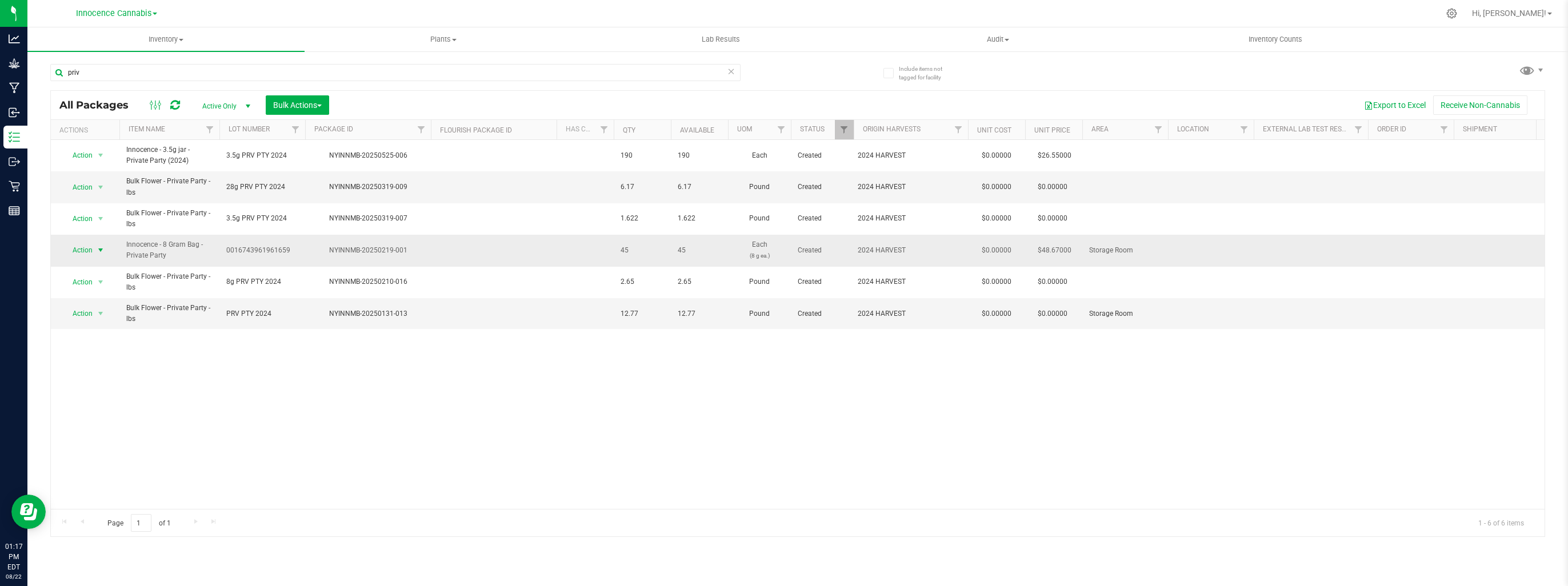
click at [99, 251] on span "select" at bounding box center [100, 250] width 9 height 9
click at [99, 280] on li "Create package" at bounding box center [98, 286] width 71 height 17
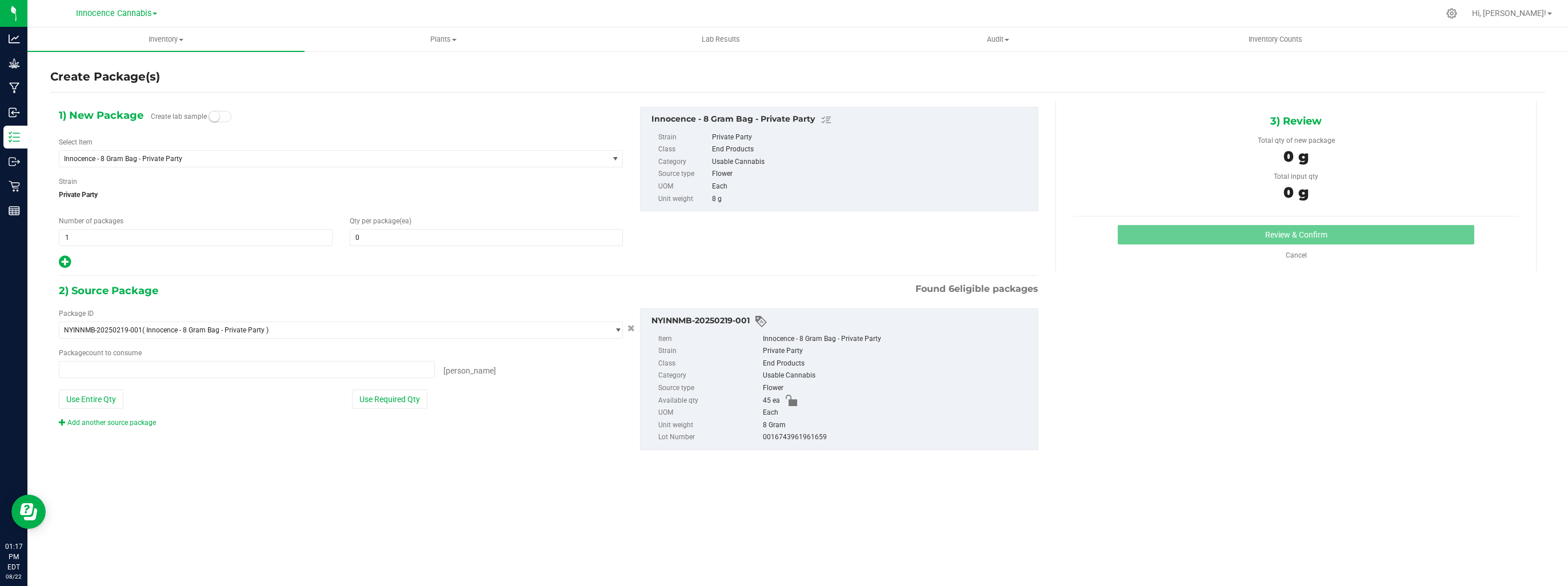
type input "0 ea"
click at [1300, 254] on link "Cancel" at bounding box center [1296, 255] width 21 height 8
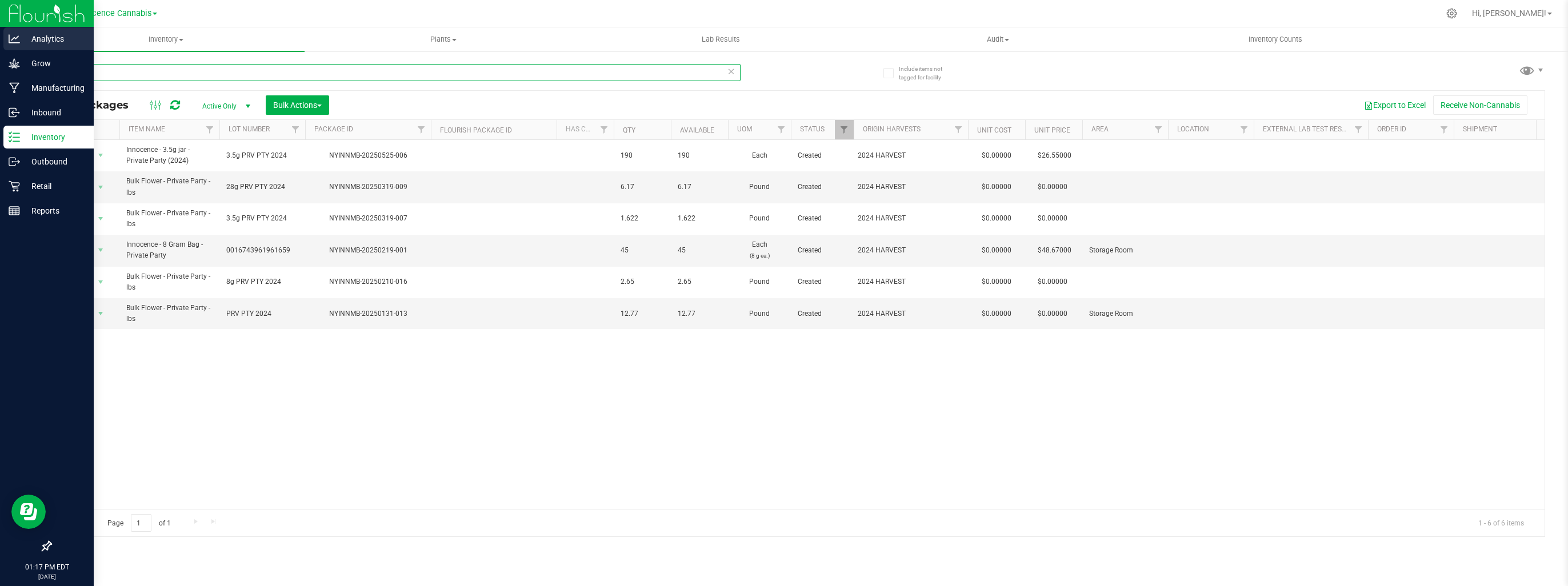
drag, startPoint x: 83, startPoint y: 71, endPoint x: 38, endPoint y: 42, distance: 53.5
click at [0, 53] on html "Analytics Grow Manufacturing Inbound Inventory Outbound Retail Reports 01:17 PM…" at bounding box center [784, 293] width 1568 height 586
click at [10, 65] on icon at bounding box center [14, 64] width 12 height 12
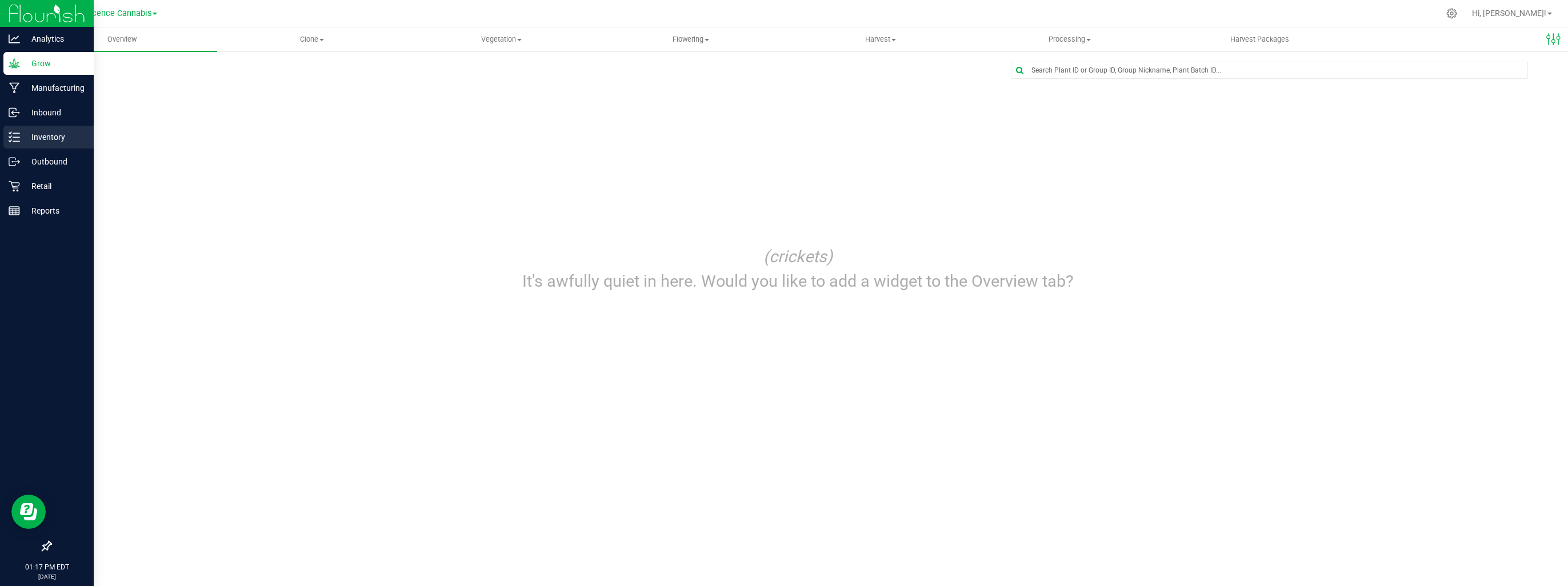
click at [35, 129] on div "Inventory" at bounding box center [48, 137] width 90 height 23
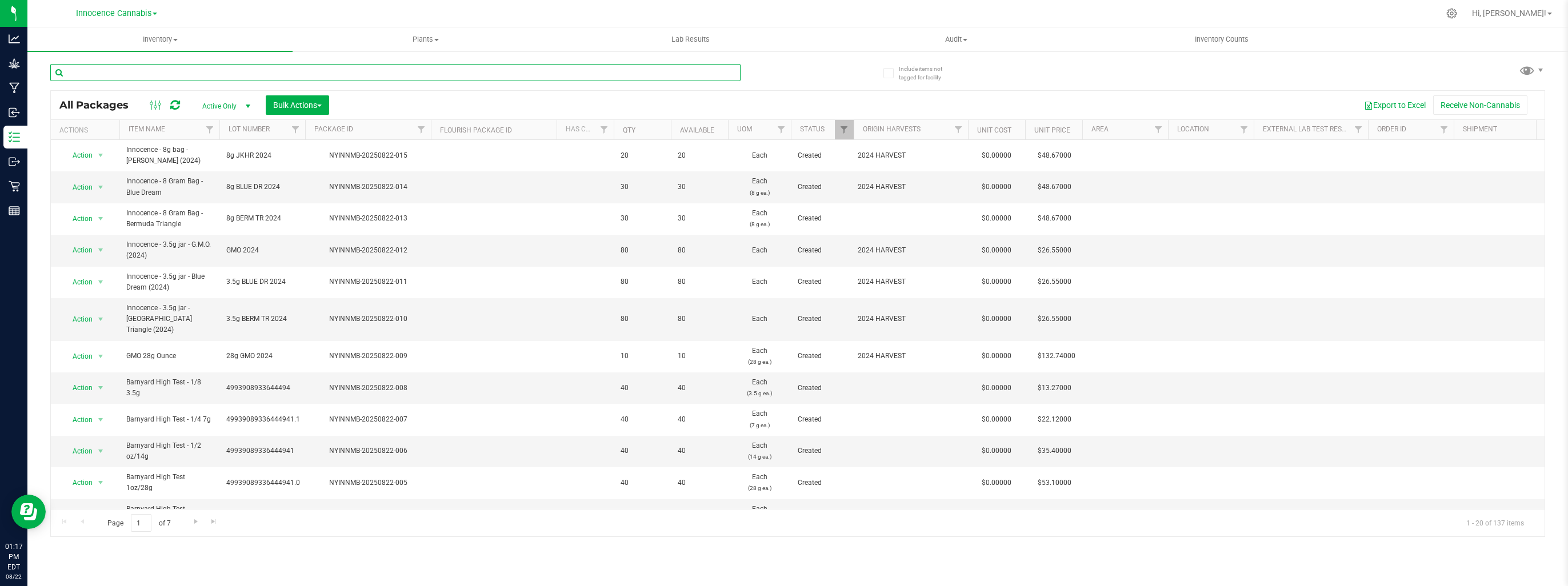
click at [148, 77] on input "text" at bounding box center [396, 73] width 690 height 17
type input "8g"
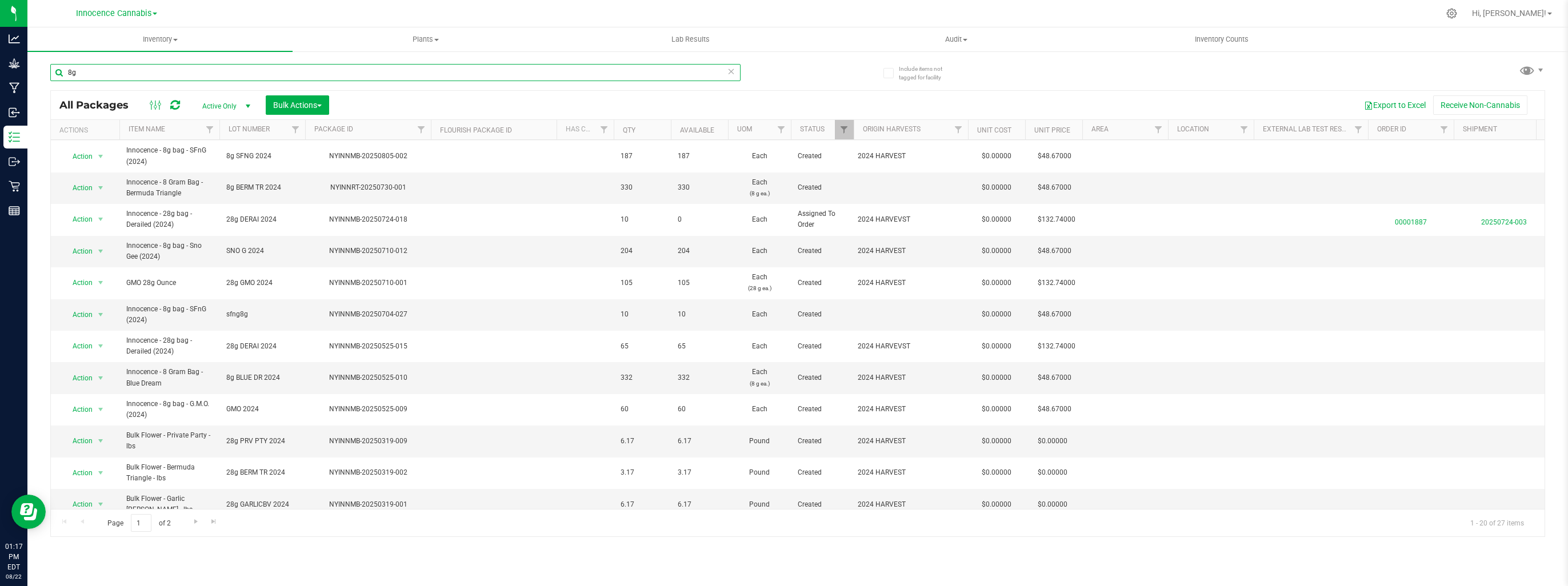
scroll to position [280, 0]
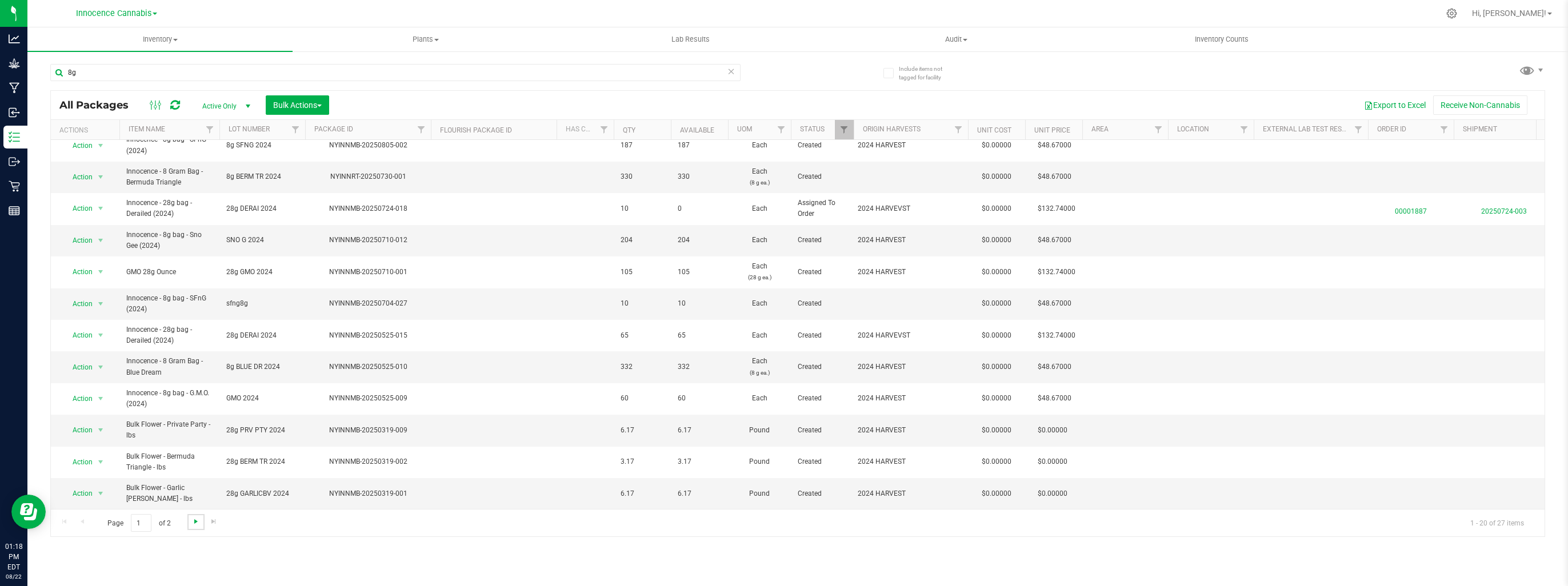
click at [196, 524] on span "Go to the next page" at bounding box center [196, 521] width 9 height 9
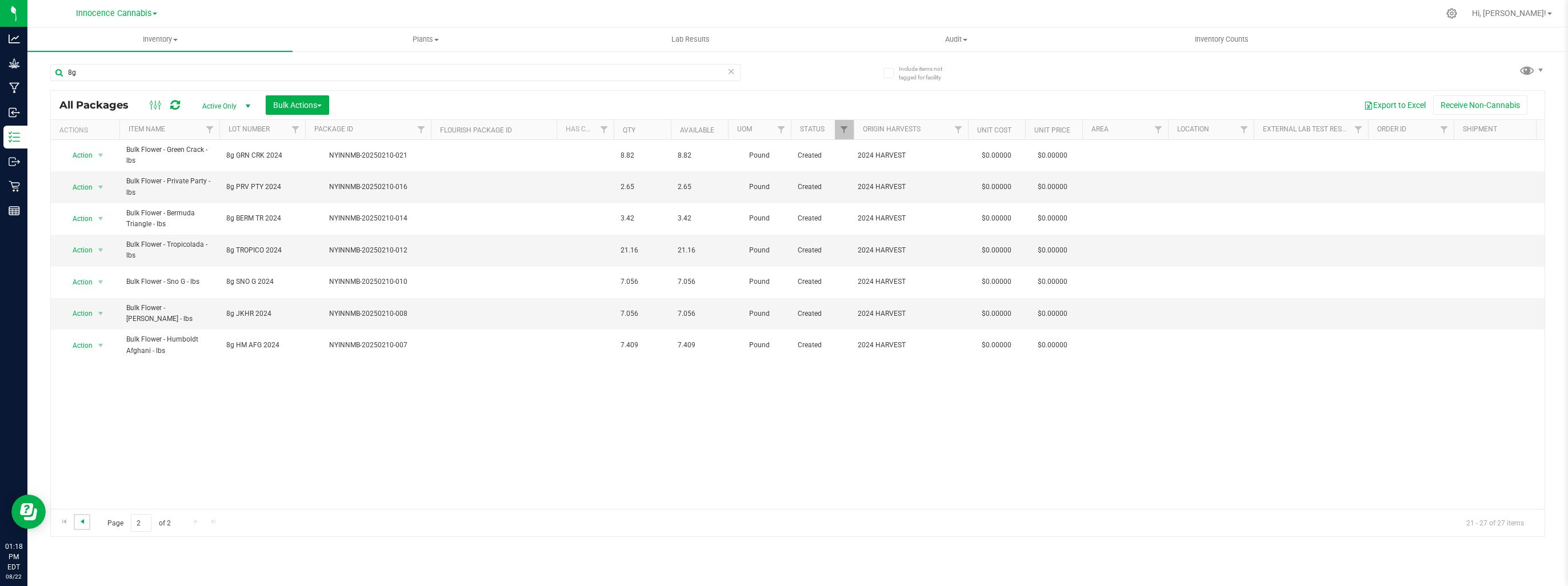
click at [81, 519] on span "Go to the previous page" at bounding box center [82, 521] width 9 height 9
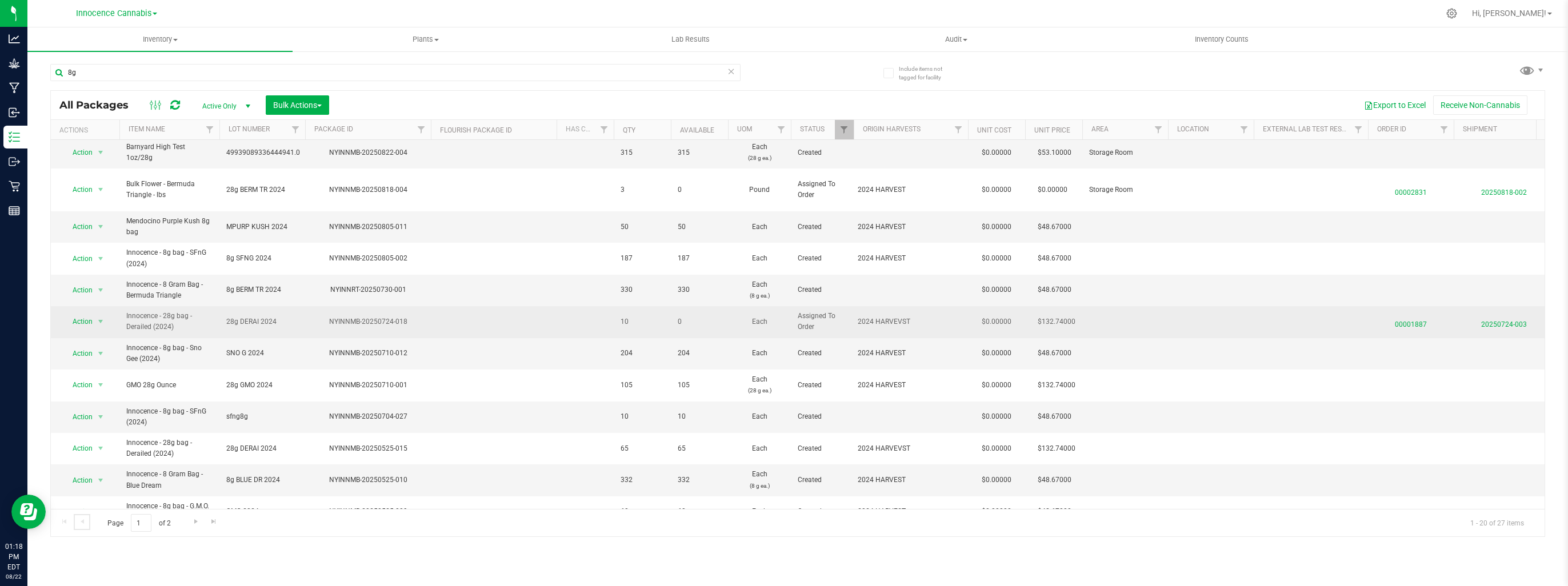
scroll to position [172, 0]
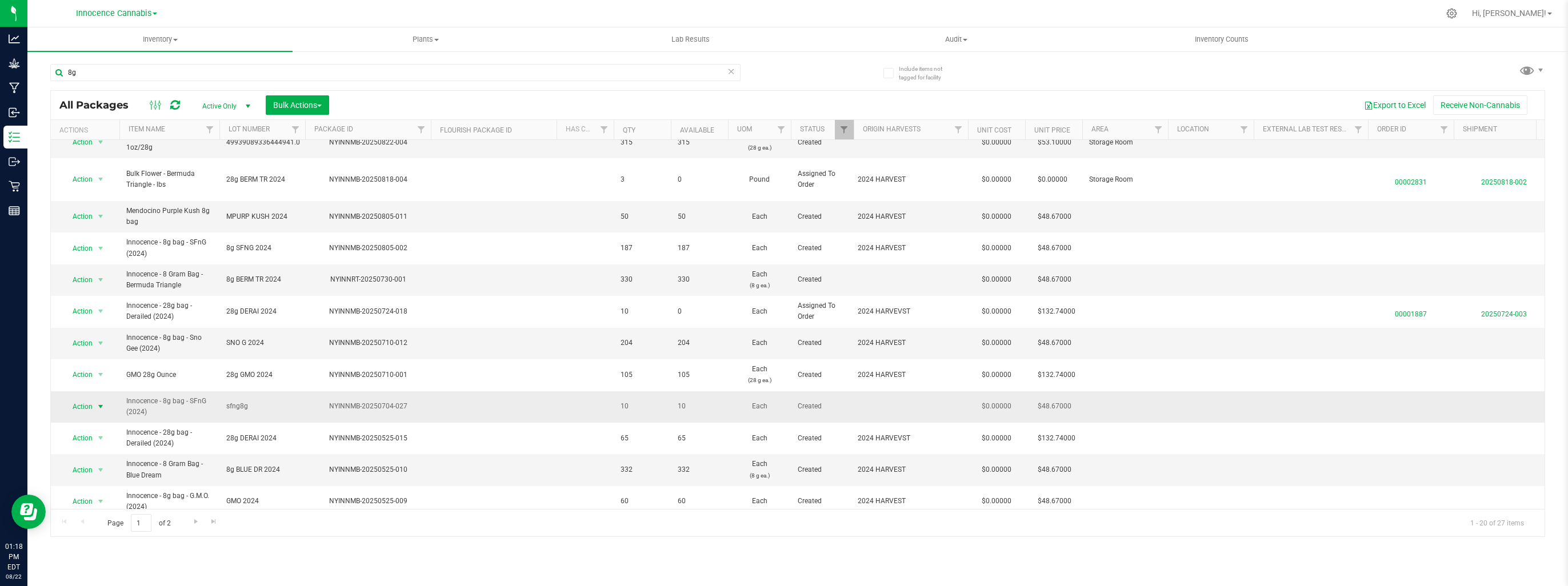
click at [98, 402] on span "select" at bounding box center [100, 406] width 9 height 9
click at [108, 220] on li "Create package" at bounding box center [98, 219] width 71 height 17
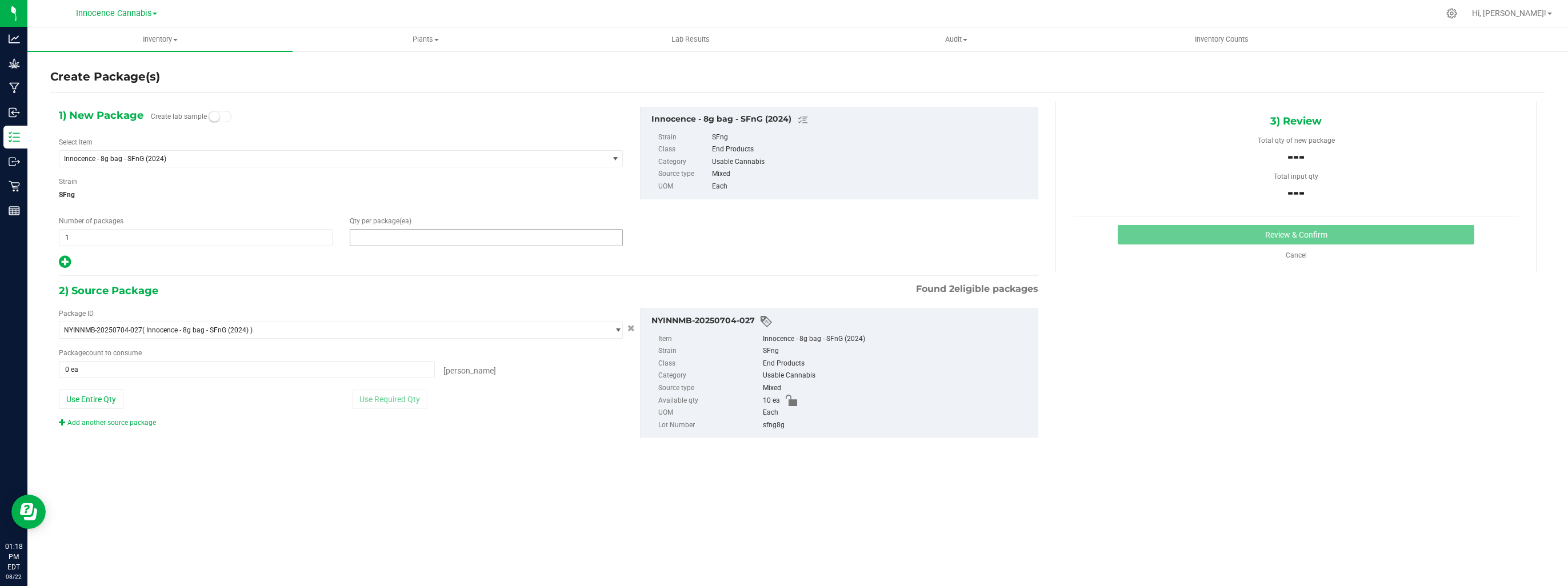
click at [485, 239] on span at bounding box center [486, 237] width 273 height 17
type input "20"
click at [374, 368] on span at bounding box center [246, 369] width 376 height 17
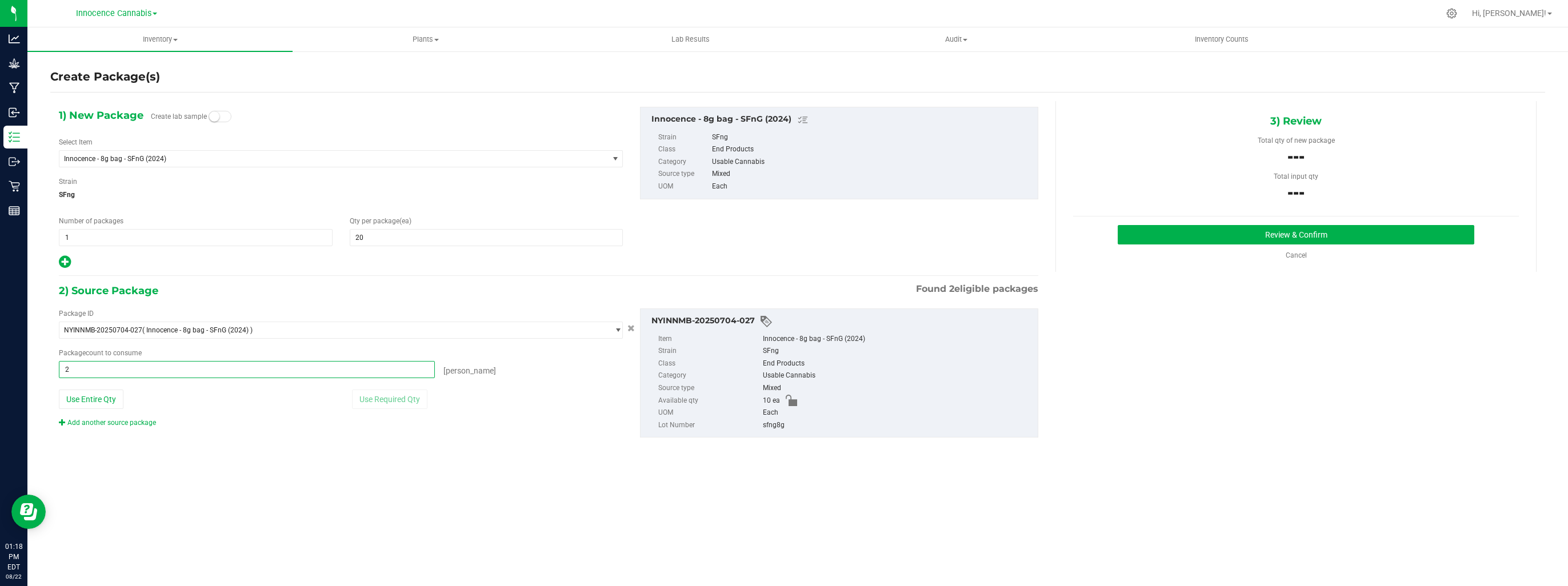
type input "20"
type input "20 ea"
click at [1386, 229] on button "Review & Confirm" at bounding box center [1296, 235] width 357 height 20
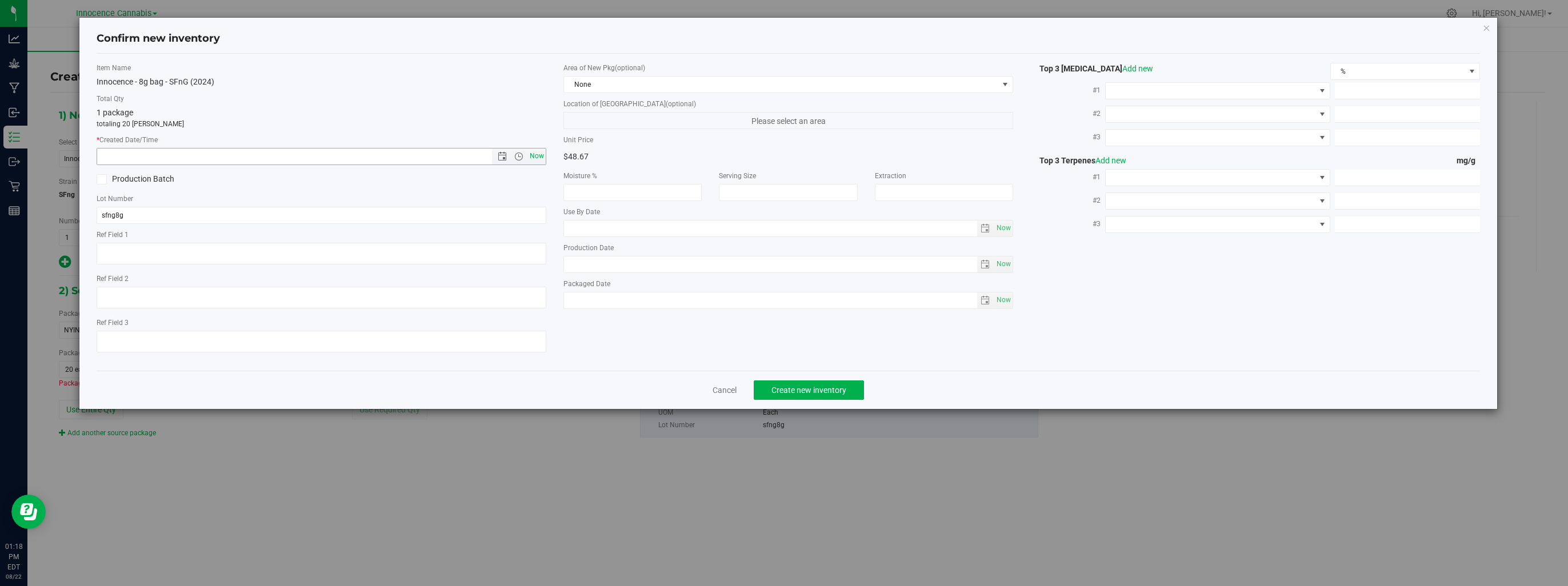
click at [540, 156] on span "Now" at bounding box center [538, 156] width 20 height 17
type input "8/22/2025 1:18 PM"
click at [858, 392] on button "Create new inventory" at bounding box center [809, 390] width 111 height 20
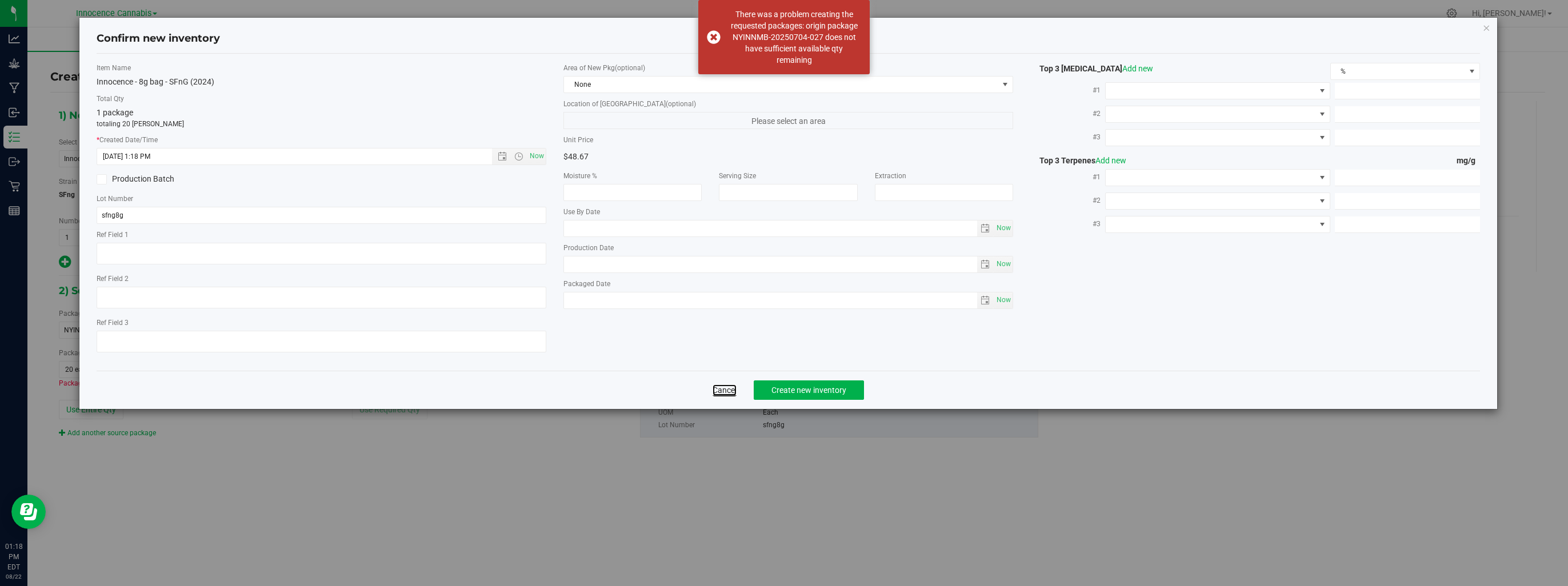
click at [720, 390] on link "Cancel" at bounding box center [724, 390] width 24 height 12
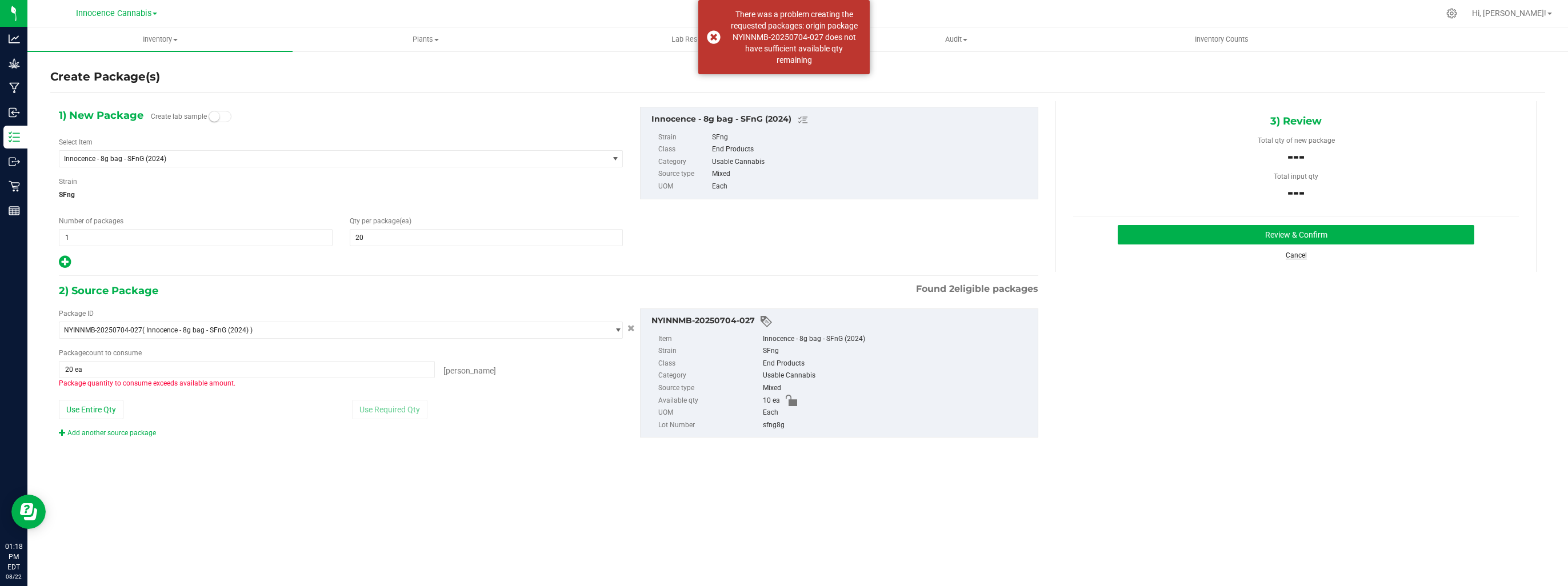
click at [1292, 253] on link "Cancel" at bounding box center [1296, 255] width 21 height 8
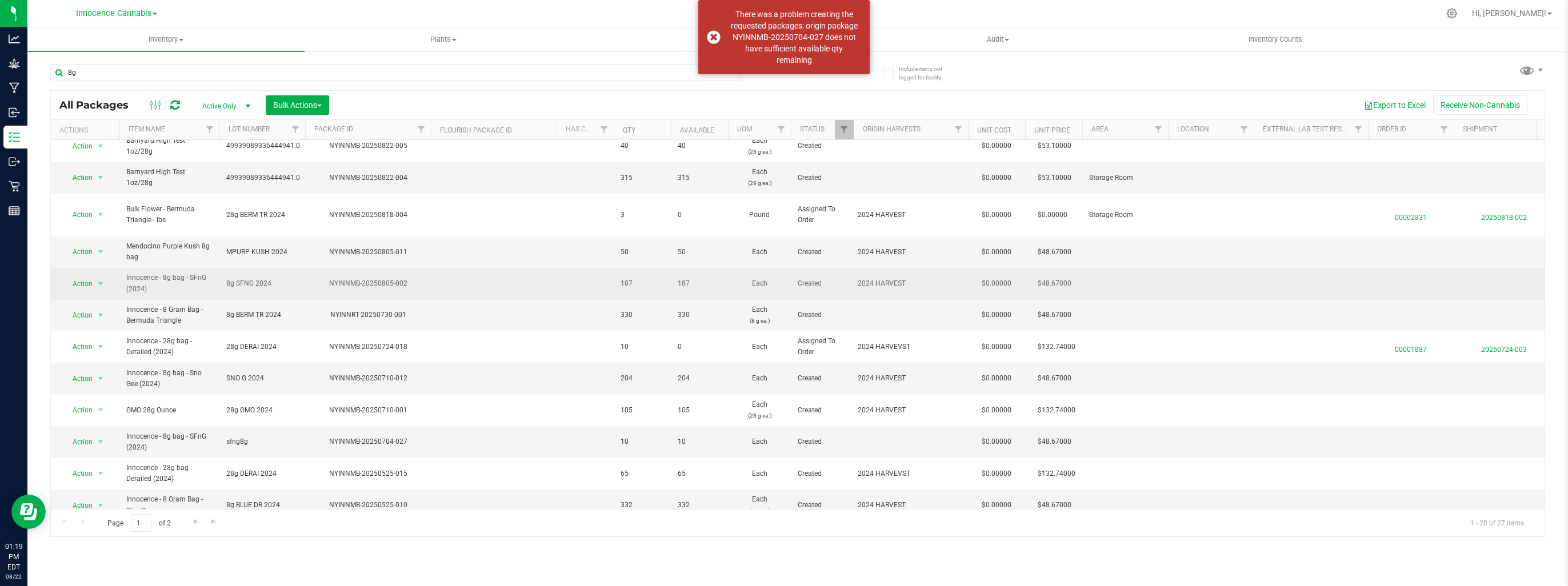
scroll to position [172, 0]
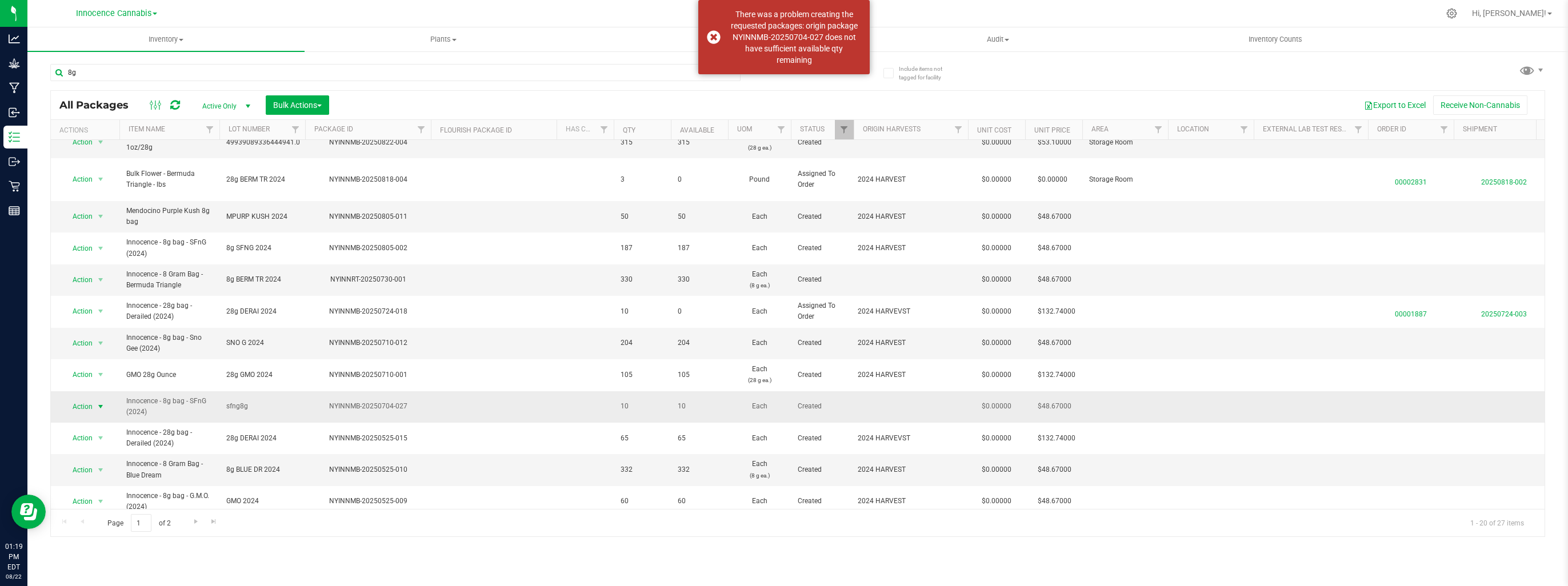
click at [98, 404] on span "select" at bounding box center [100, 406] width 9 height 9
click at [87, 196] on li "Adjust qty" at bounding box center [98, 202] width 71 height 17
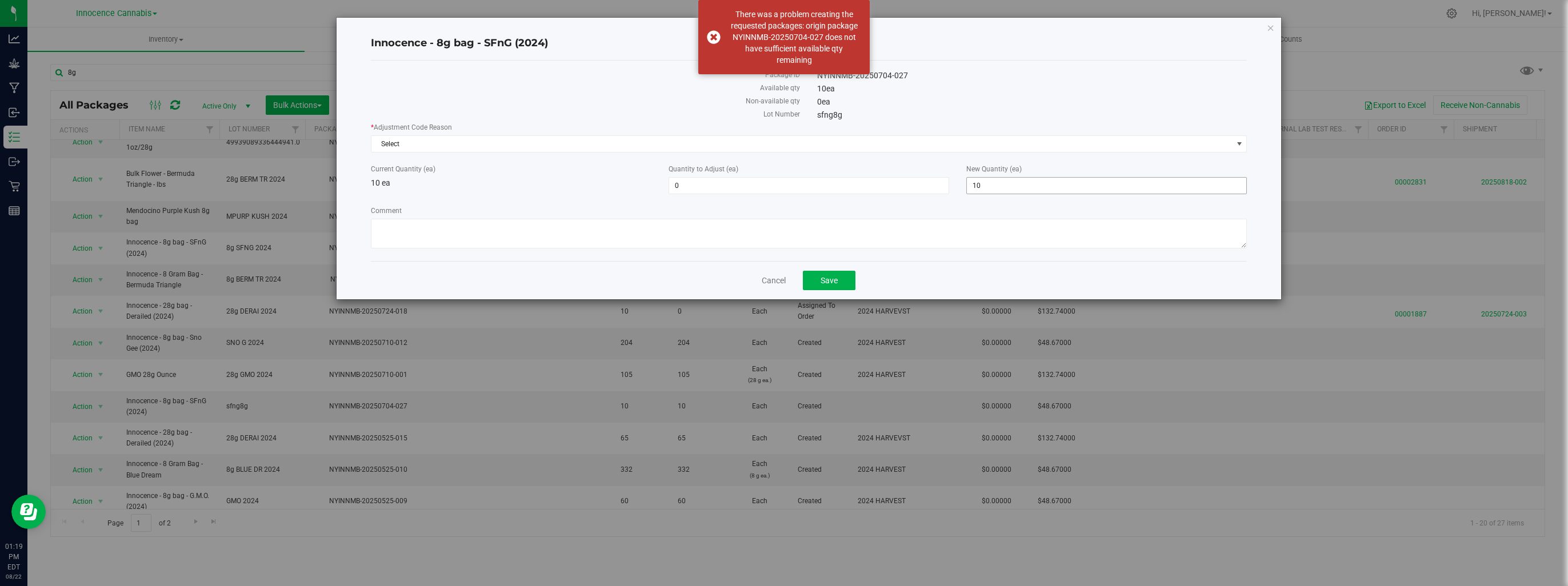
click at [1049, 187] on span "10 10" at bounding box center [1106, 186] width 281 height 17
type input "1"
type input "50"
type input "40"
type input "50"
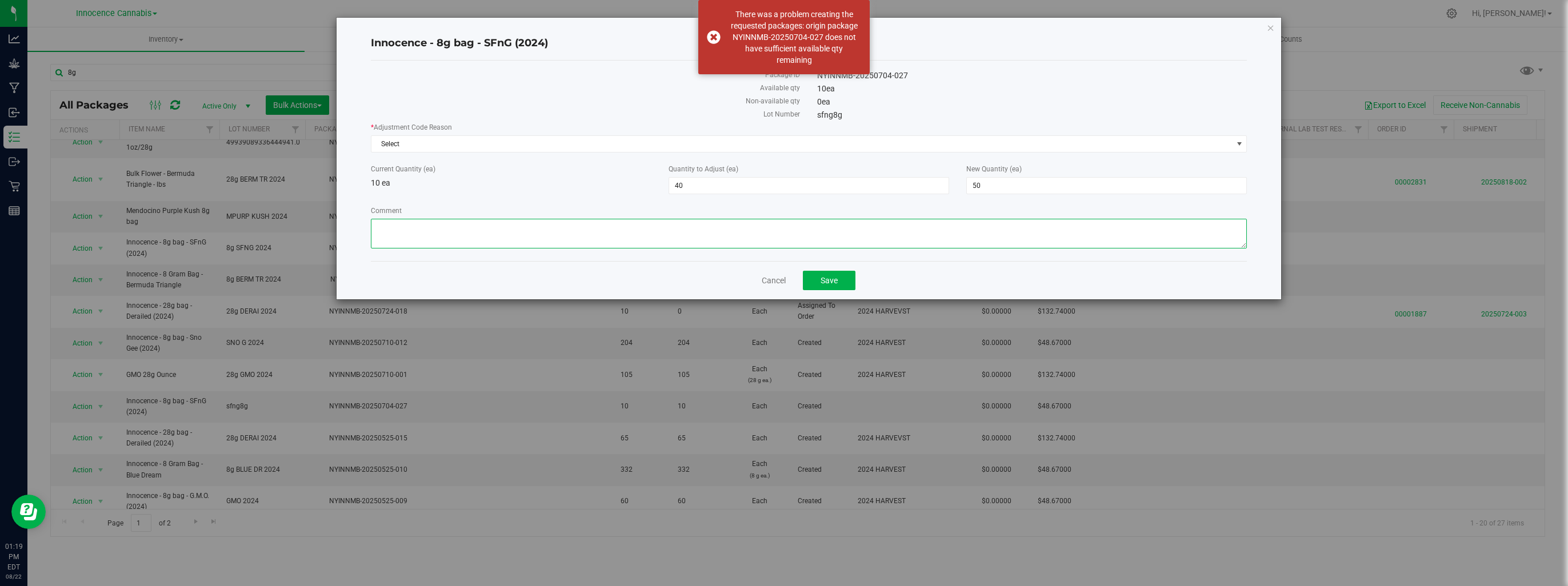
click at [828, 234] on textarea "Comment" at bounding box center [808, 234] width 876 height 30
click at [777, 145] on span "Select" at bounding box center [802, 144] width 860 height 16
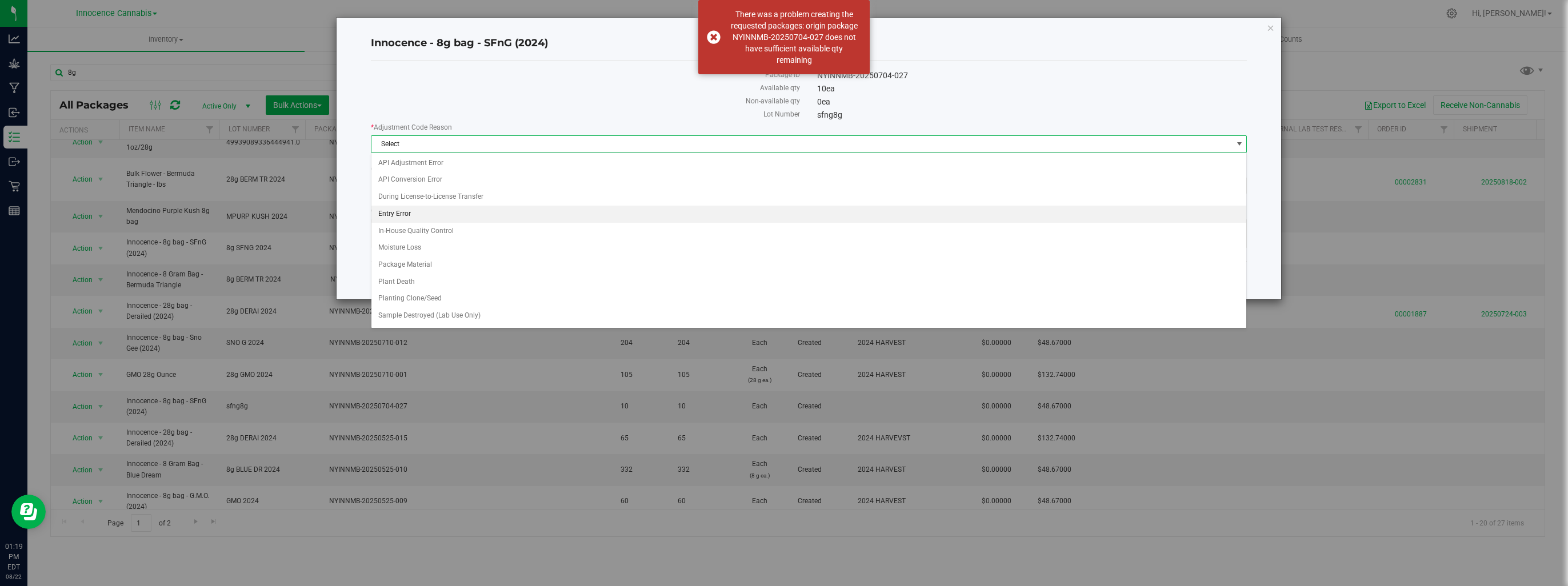
click at [412, 212] on li "Entry Error" at bounding box center [809, 214] width 875 height 17
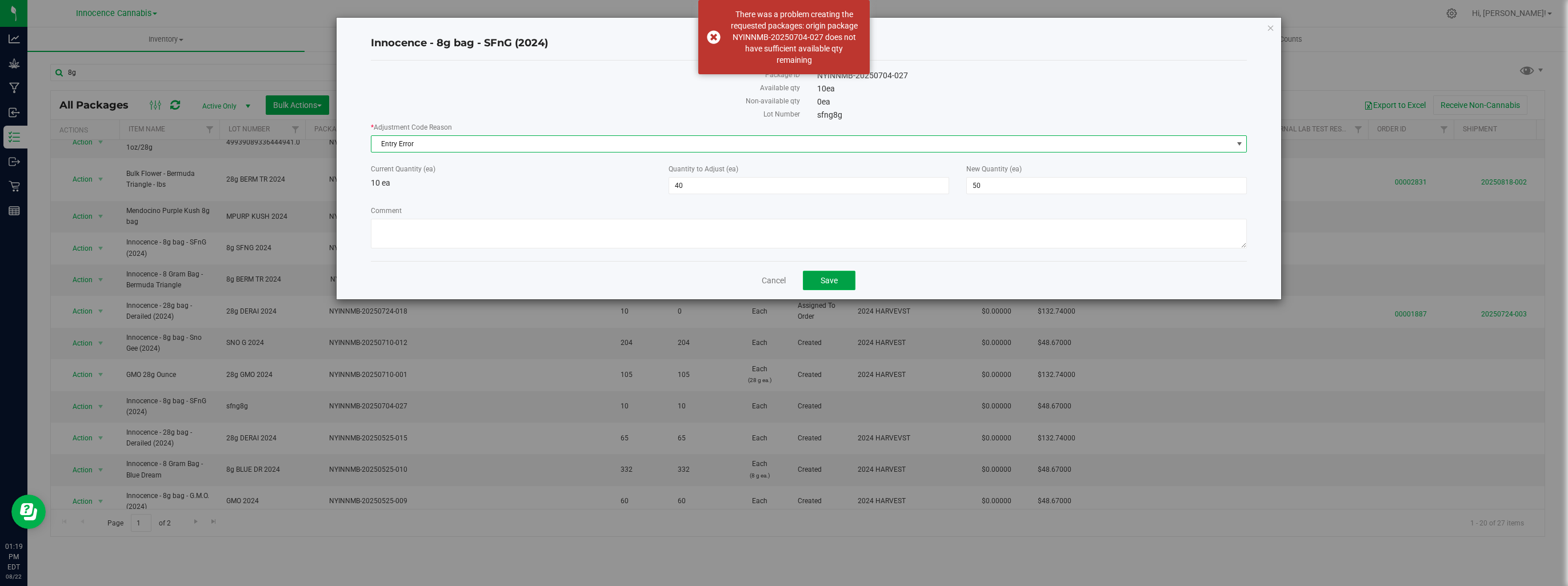
click at [821, 286] on button "Save" at bounding box center [829, 281] width 53 height 20
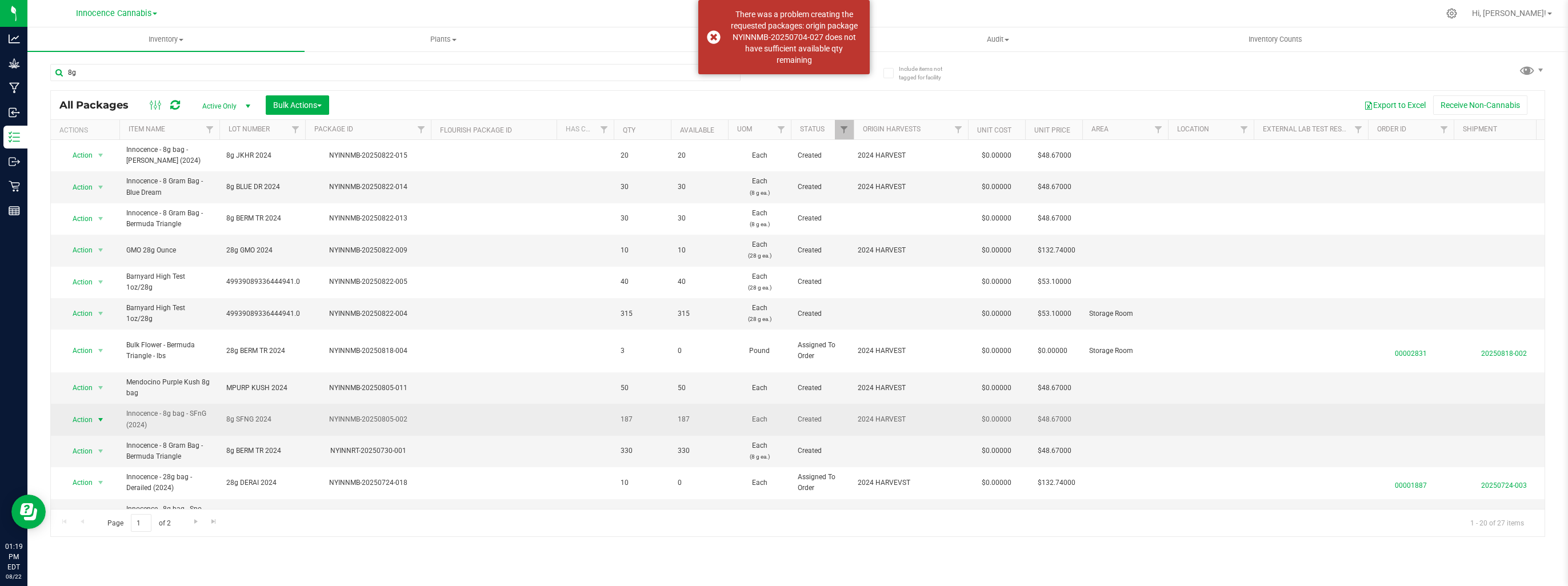
click at [104, 417] on span "select" at bounding box center [100, 419] width 9 height 9
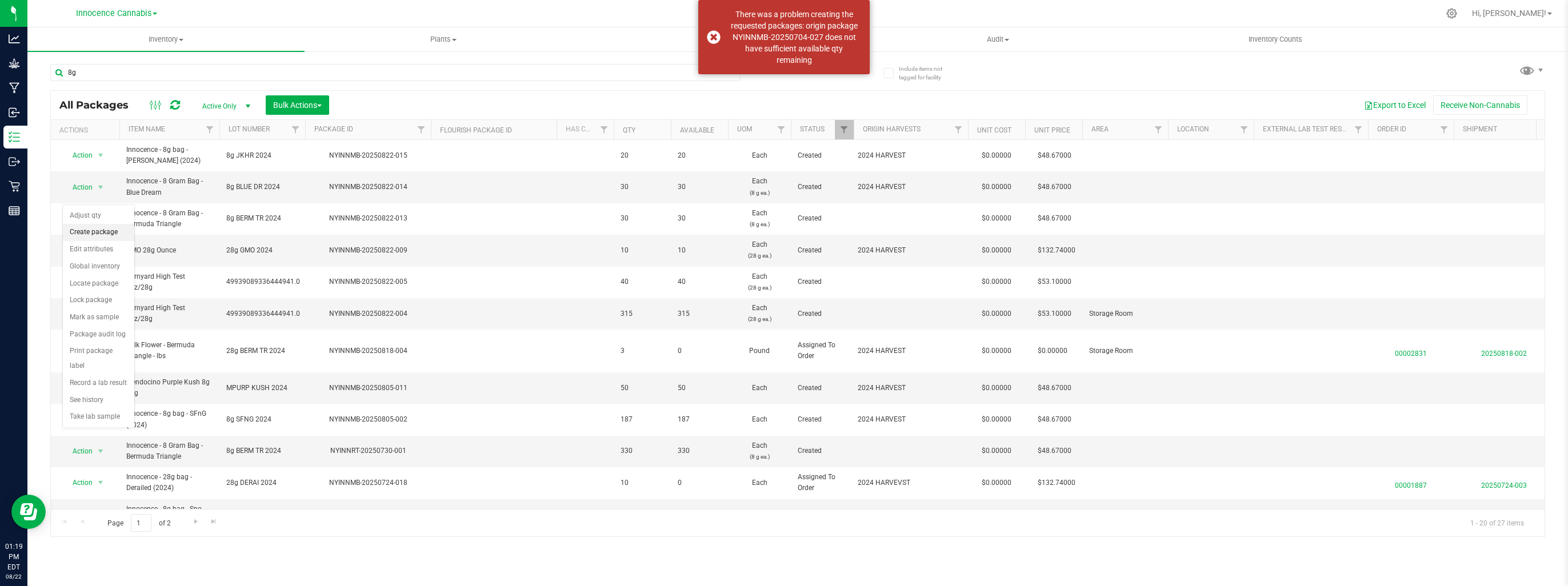
click at [101, 236] on li "Create package" at bounding box center [98, 232] width 71 height 17
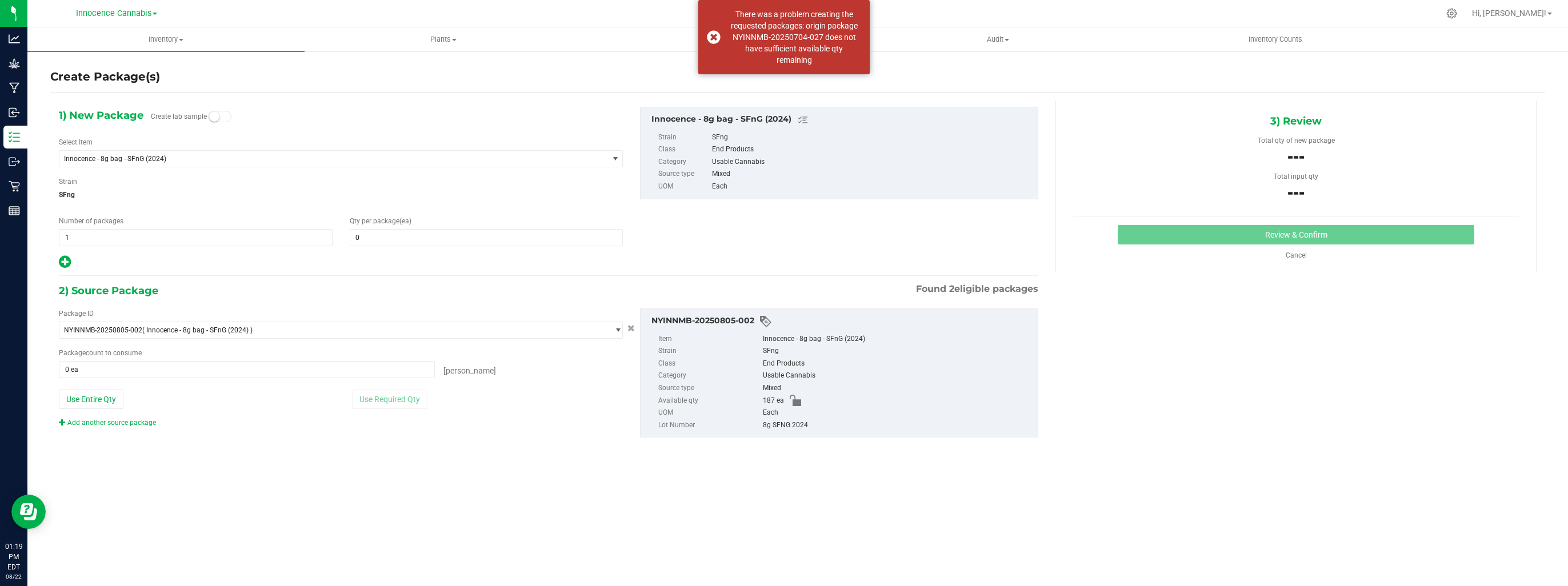
click at [561, 226] on div "Qty per package (ea) 0 0" at bounding box center [486, 231] width 291 height 31
click at [561, 236] on span at bounding box center [486, 237] width 273 height 17
type input "20"
click at [296, 366] on span at bounding box center [246, 369] width 376 height 17
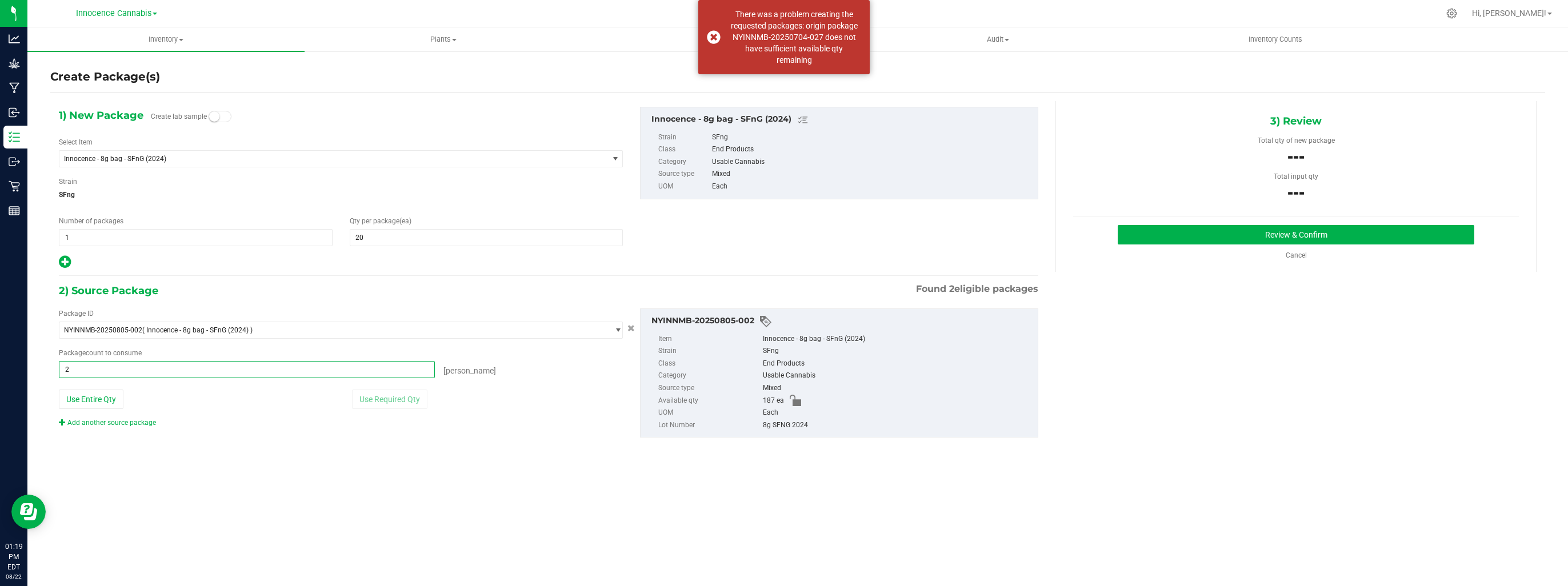
type input "20"
type input "20 ea"
click at [1192, 235] on button "Review & Confirm" at bounding box center [1296, 235] width 357 height 20
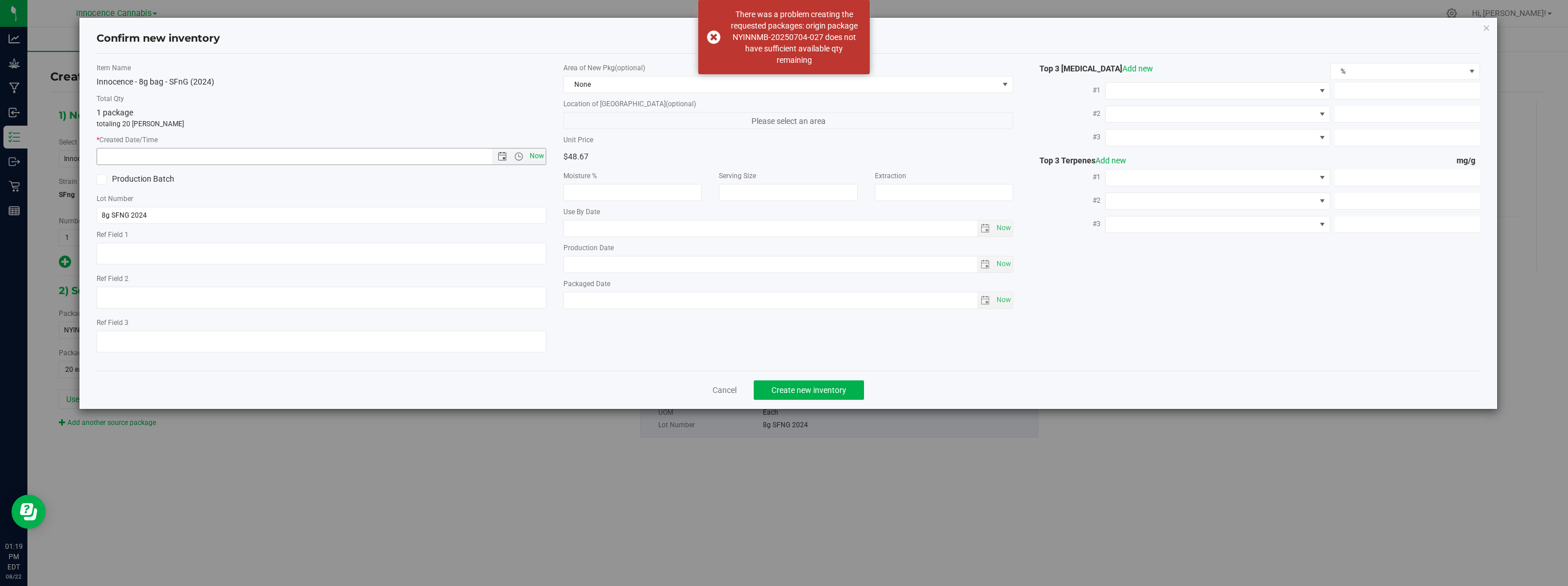
click at [539, 155] on span "Now" at bounding box center [538, 156] width 20 height 17
type input "8/22/2025 1:19 PM"
click at [848, 390] on button "Create new inventory" at bounding box center [809, 390] width 111 height 20
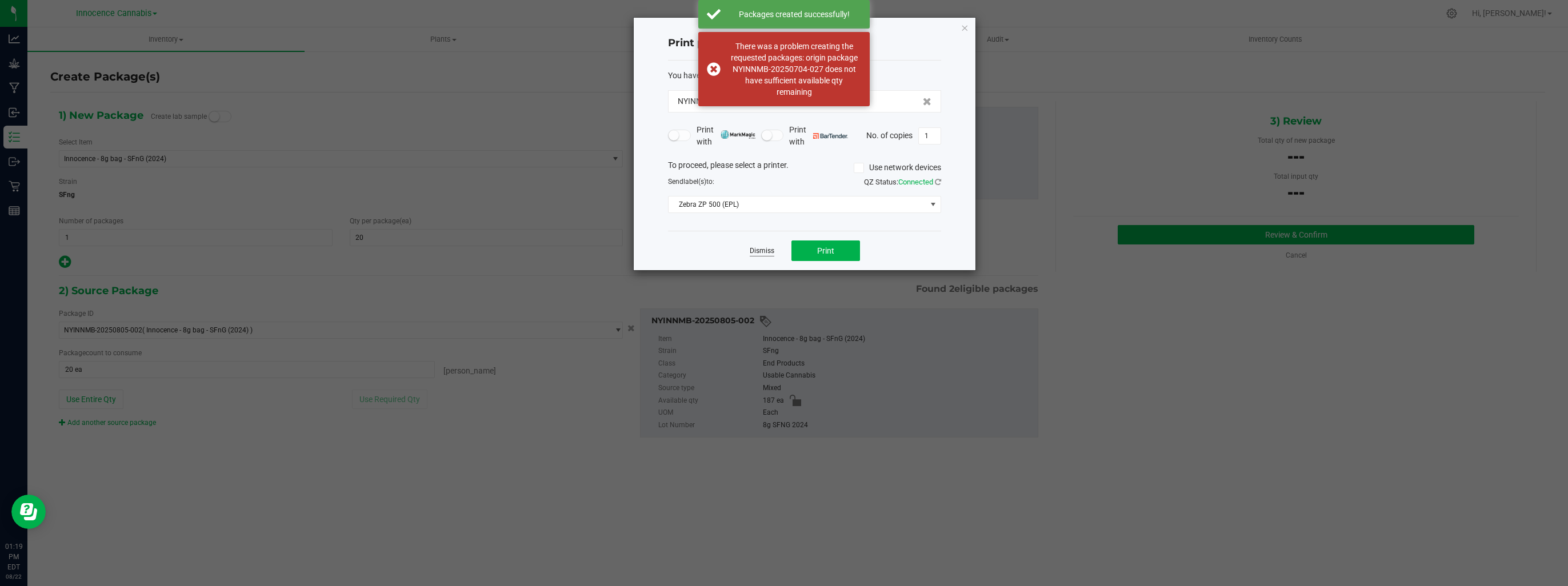
click at [758, 250] on link "Dismiss" at bounding box center [762, 251] width 25 height 10
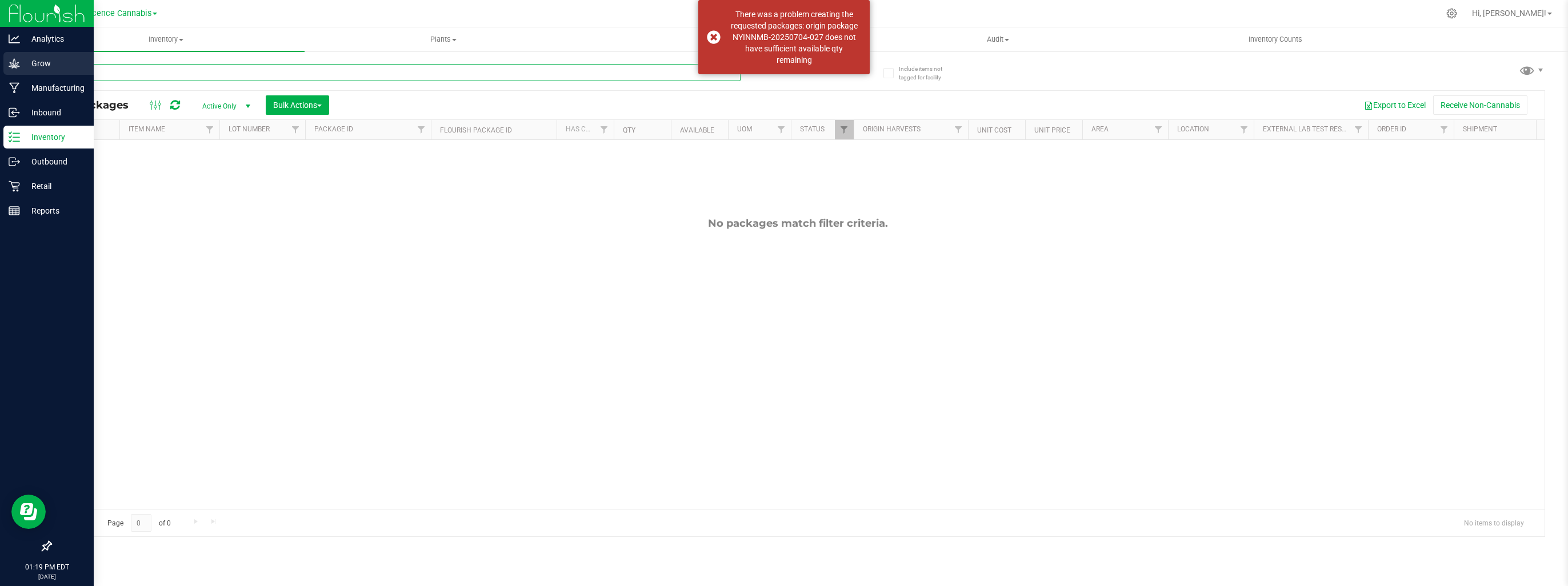
drag, startPoint x: 157, startPoint y: 78, endPoint x: 18, endPoint y: 69, distance: 139.3
click at [16, 80] on div "Analytics Grow Manufacturing Inbound Inventory Outbound Retail Reports 01:19 PM…" at bounding box center [784, 293] width 1568 height 586
click at [11, 111] on icon at bounding box center [14, 112] width 12 height 12
click at [32, 142] on p "Inventory" at bounding box center [54, 137] width 69 height 14
click at [20, 111] on p "Inbound" at bounding box center [54, 112] width 69 height 14
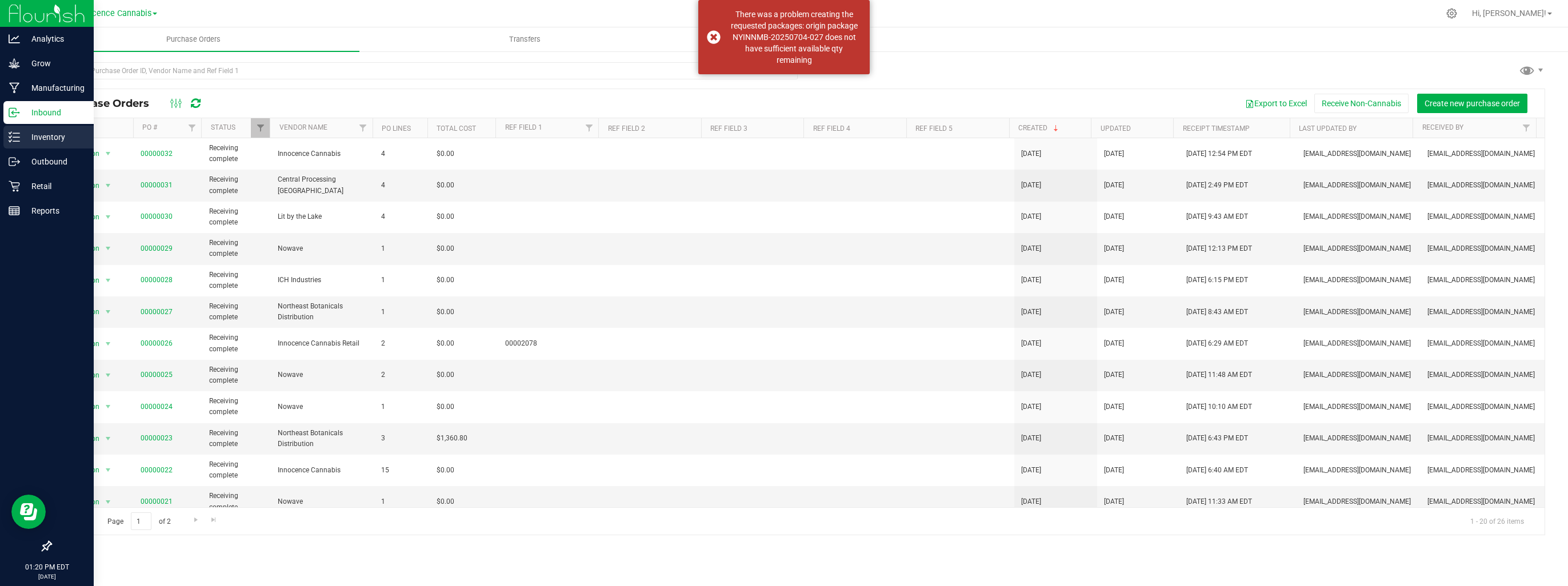
click at [32, 133] on p "Inventory" at bounding box center [54, 137] width 69 height 14
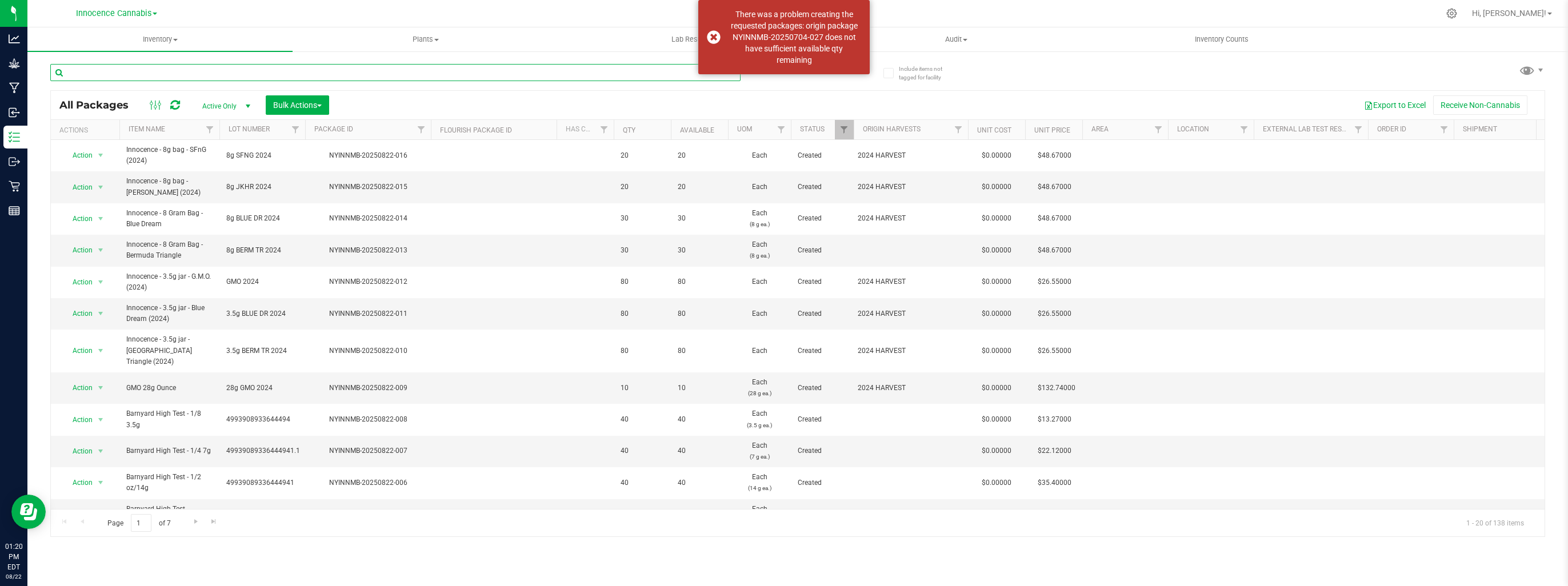
click at [240, 70] on input "text" at bounding box center [396, 73] width 690 height 17
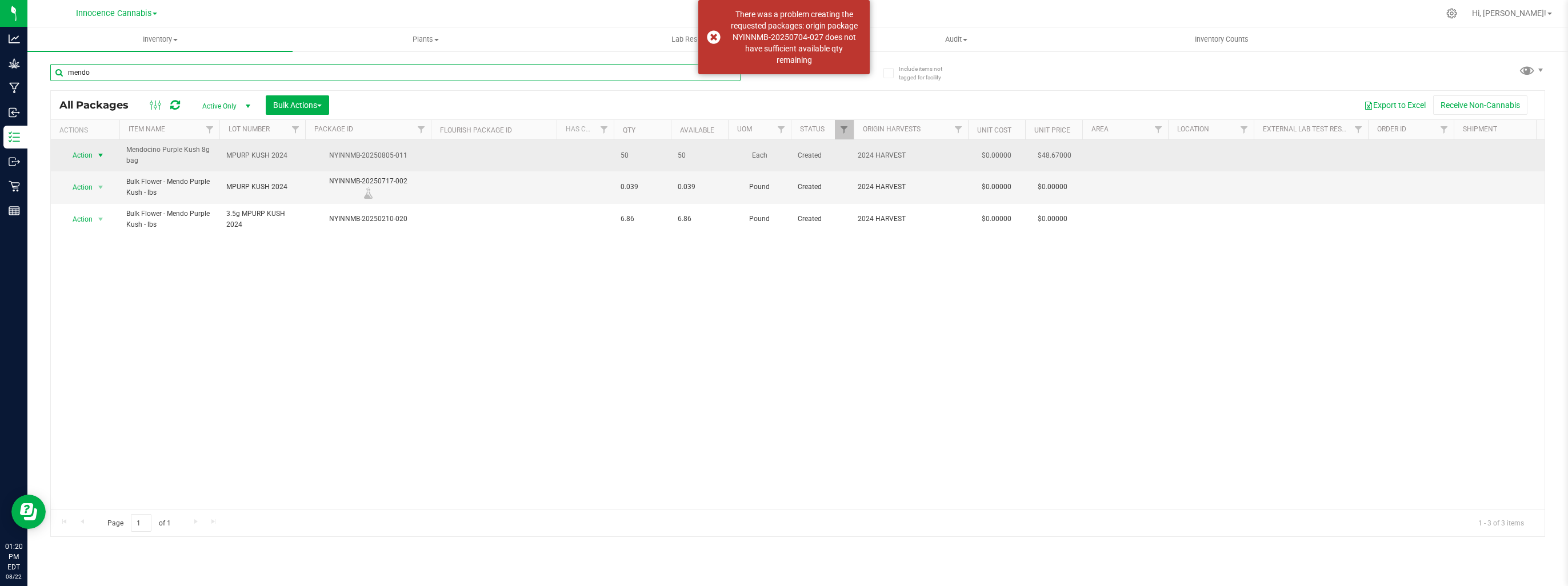
type input "mendo"
click at [103, 155] on span "select" at bounding box center [100, 155] width 9 height 9
click at [102, 155] on span "select" at bounding box center [100, 155] width 9 height 9
click at [102, 155] on span "select" at bounding box center [100, 155] width 9 height 9
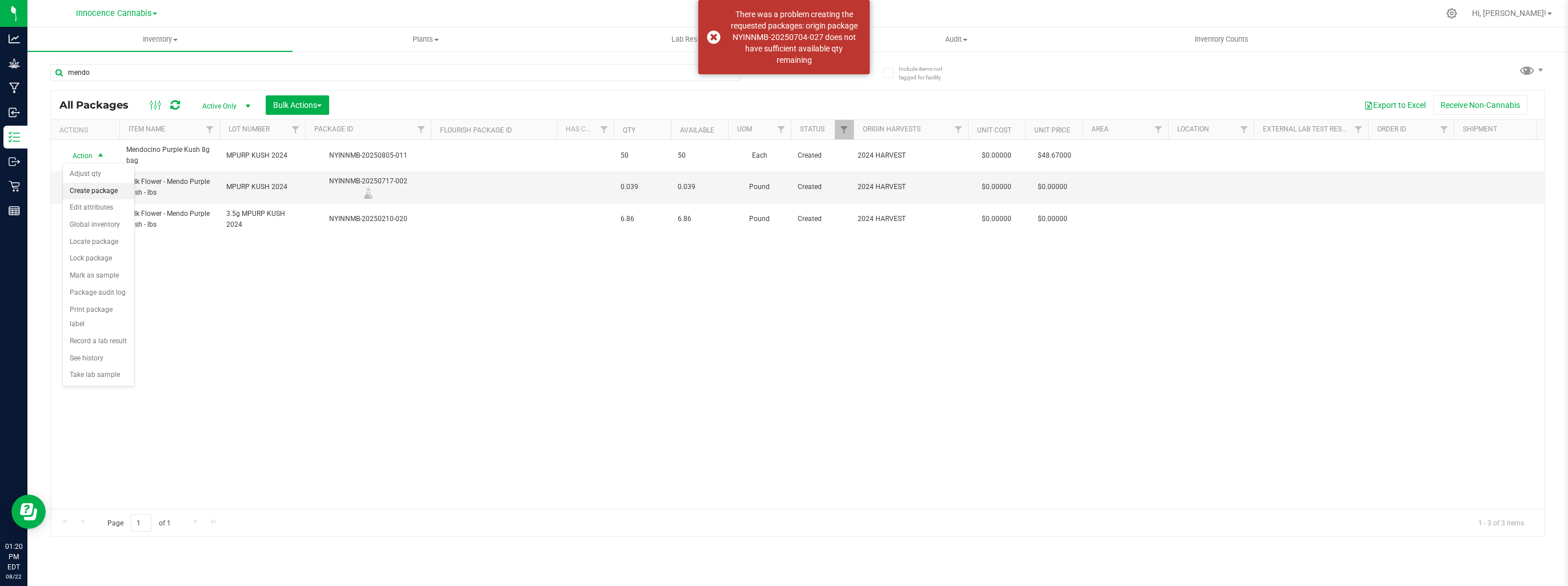
click at [99, 191] on li "Create package" at bounding box center [98, 191] width 71 height 17
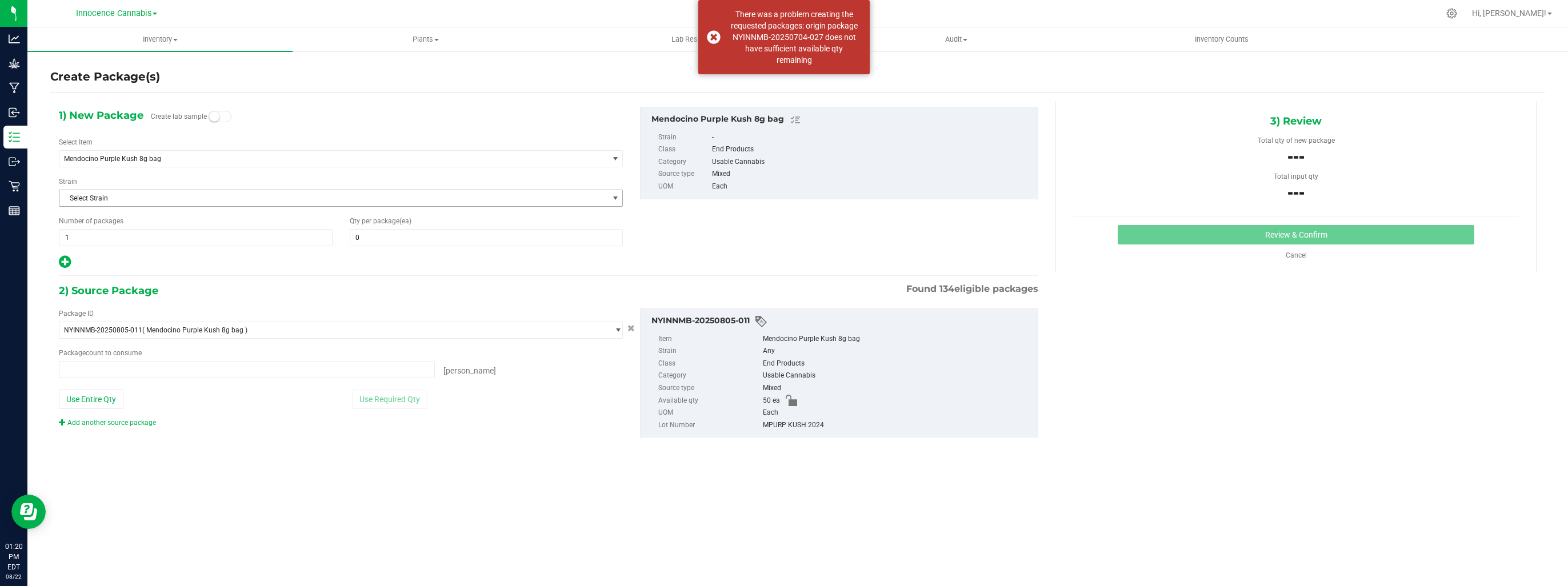
type input "0 ea"
click at [433, 236] on span at bounding box center [486, 237] width 273 height 17
type input "30"
click at [335, 370] on span at bounding box center [246, 369] width 376 height 17
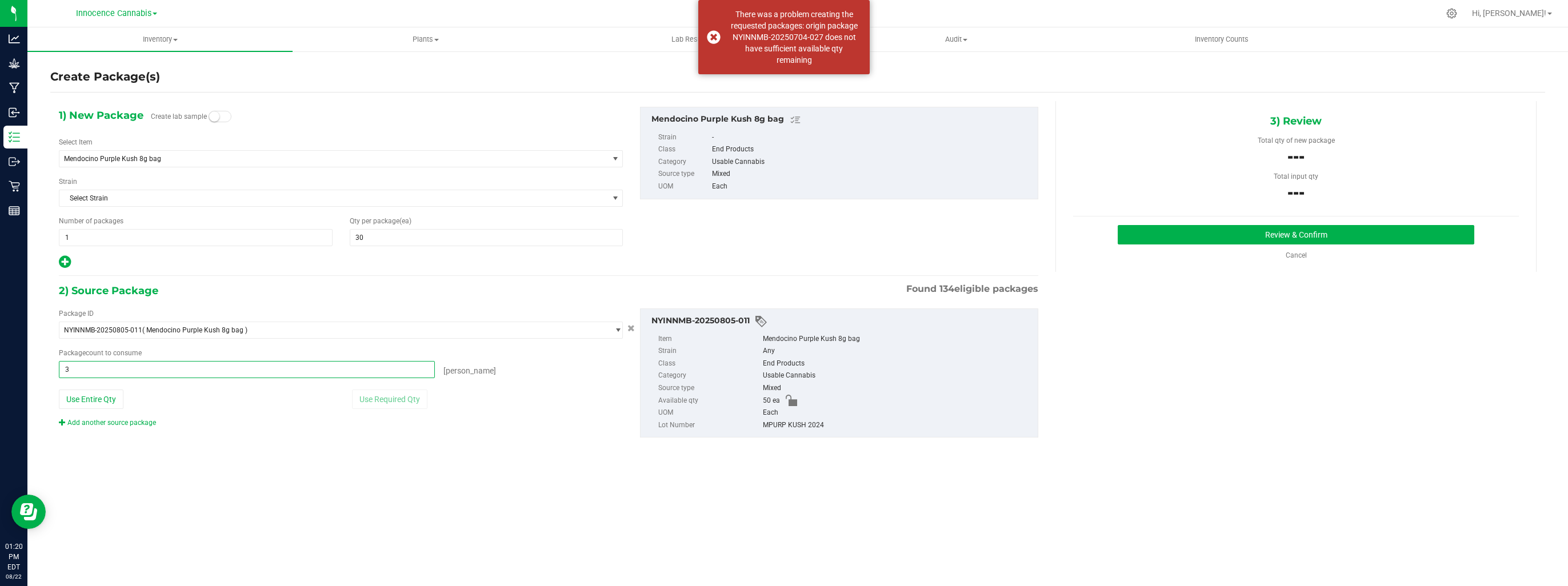
type input "30"
type input "30 ea"
click at [1313, 229] on button "Review & Confirm" at bounding box center [1296, 235] width 357 height 20
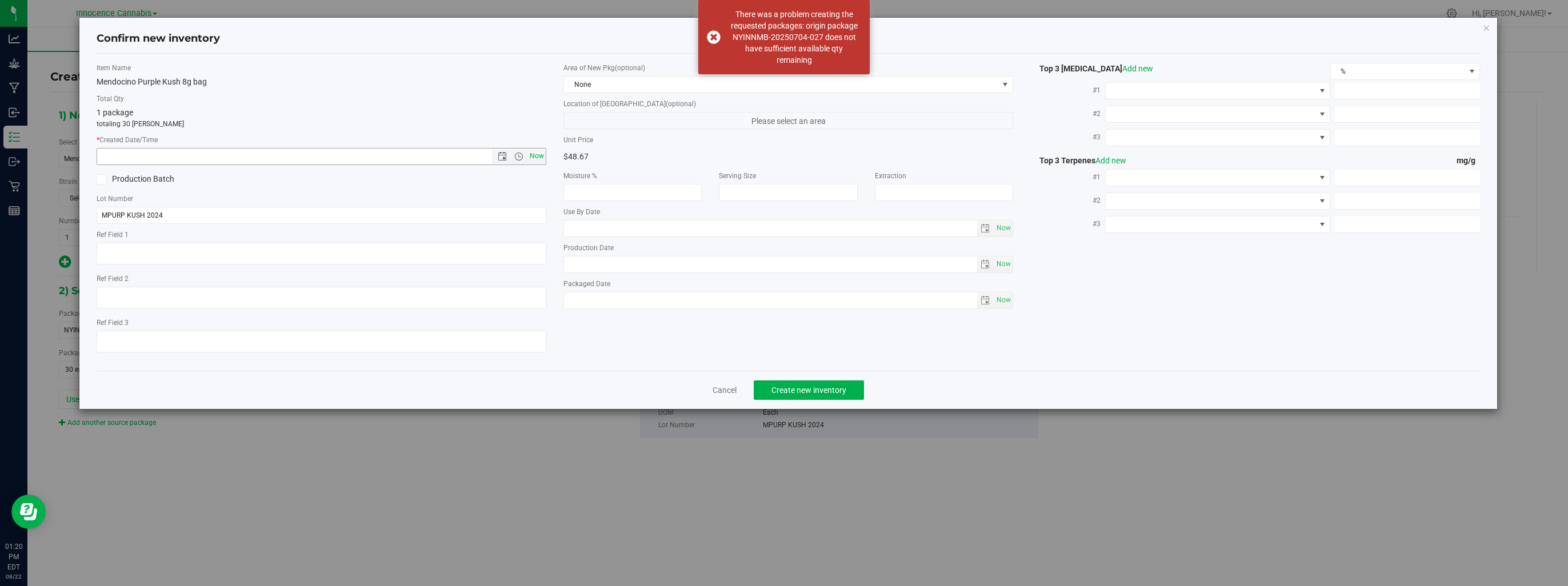
click at [538, 158] on span "Now" at bounding box center [538, 156] width 20 height 17
type input "8/22/2025 1:20 PM"
click at [784, 392] on span "Create new inventory" at bounding box center [808, 390] width 75 height 9
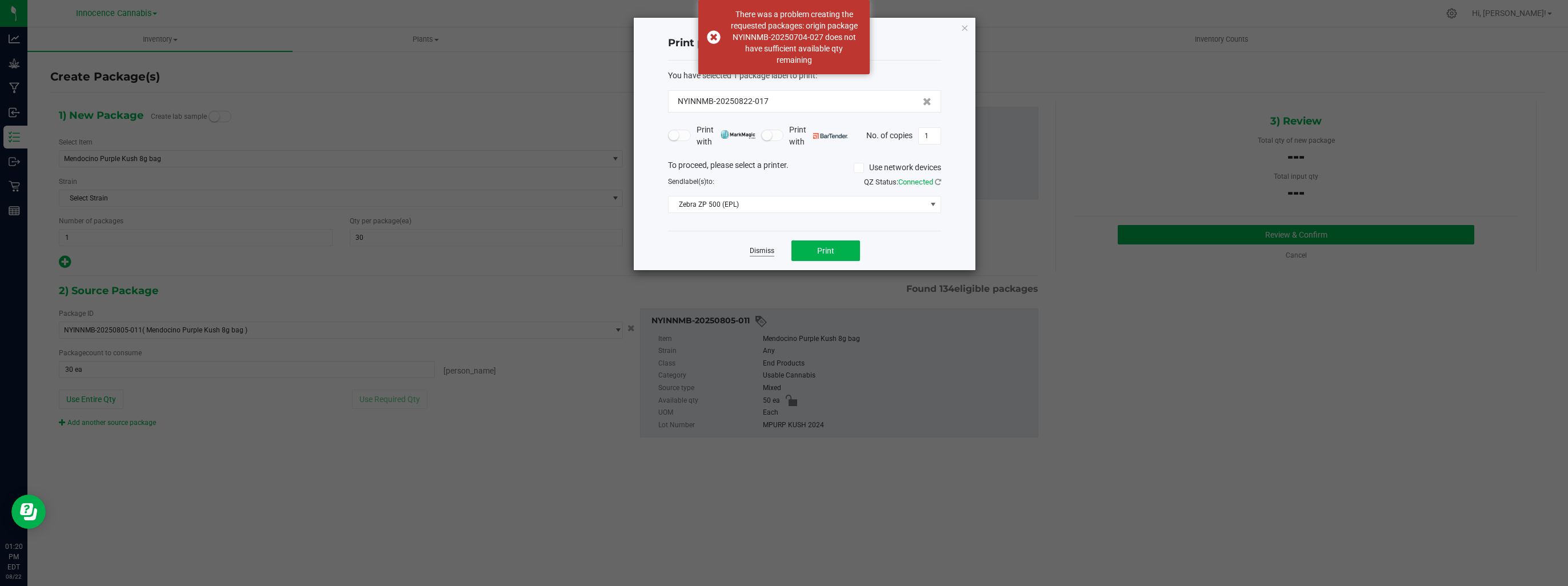
click at [757, 246] on link "Dismiss" at bounding box center [762, 251] width 25 height 10
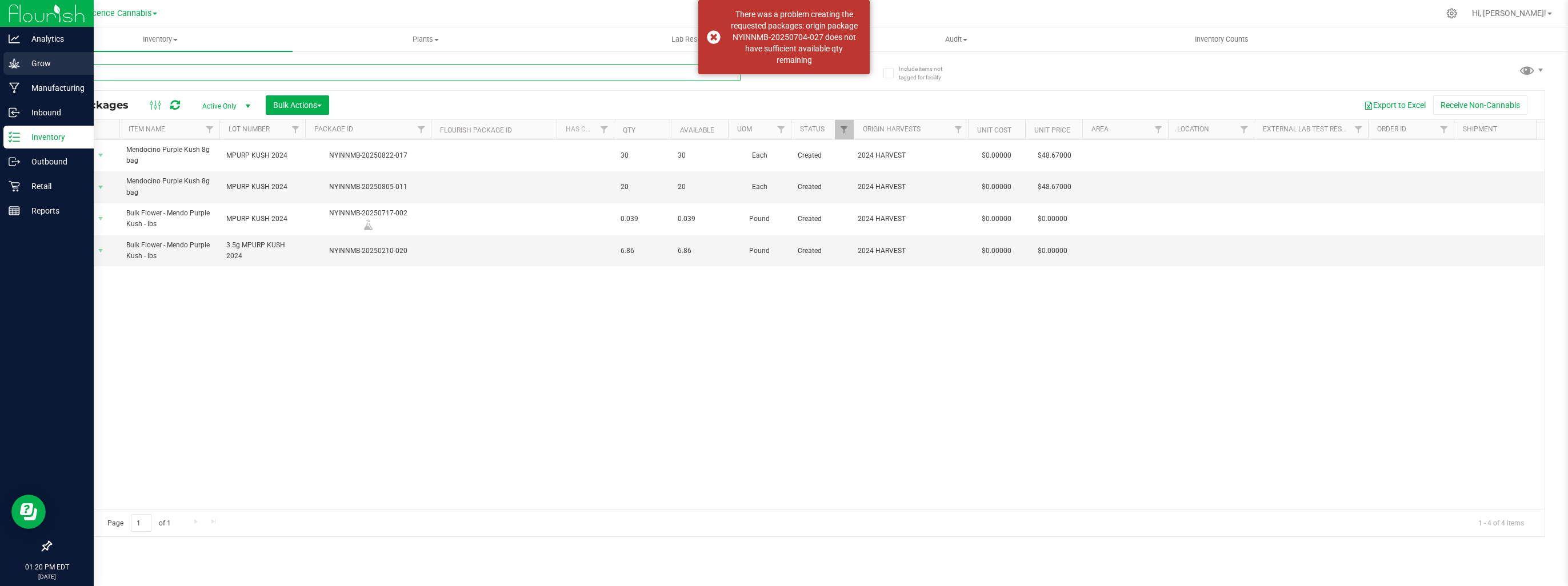
drag, startPoint x: 124, startPoint y: 73, endPoint x: 7, endPoint y: 60, distance: 117.7
click at [7, 60] on div "Analytics Grow Manufacturing Inbound Inventory Outbound Retail Reports 01:20 PM…" at bounding box center [784, 293] width 1568 height 586
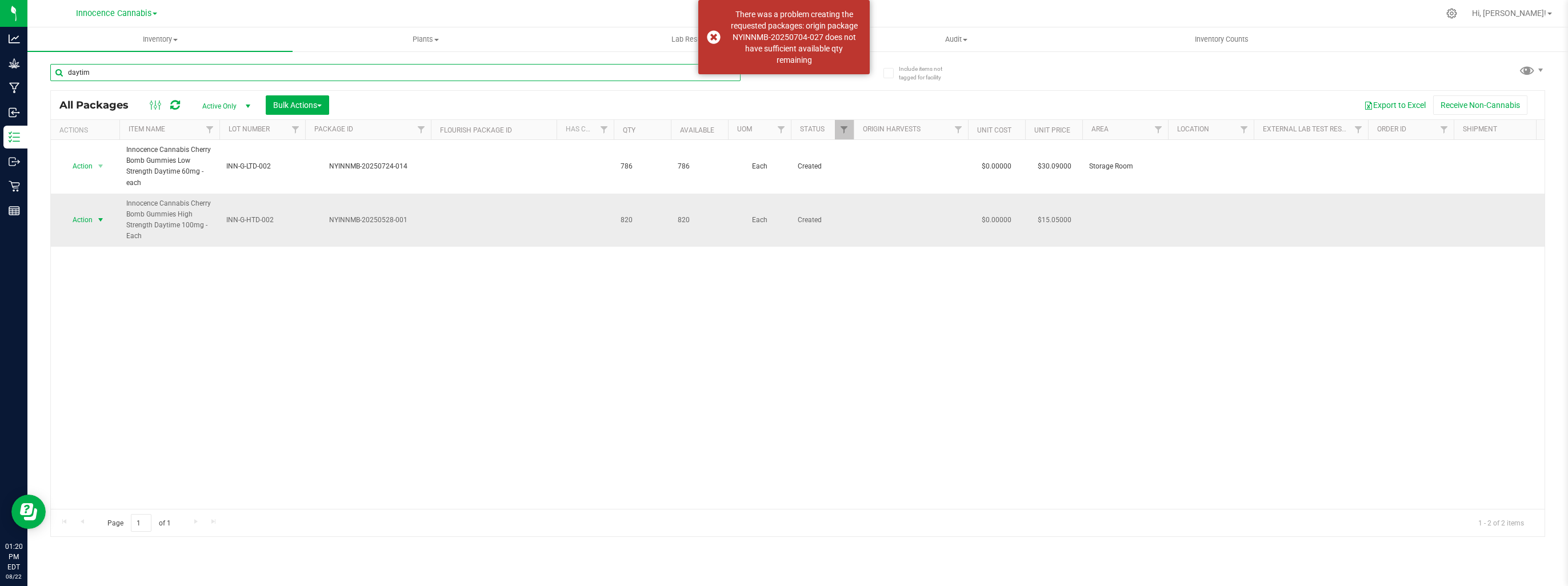
type input "daytim"
click at [97, 218] on span "select" at bounding box center [100, 220] width 9 height 9
click at [107, 253] on li "Create package" at bounding box center [98, 255] width 71 height 17
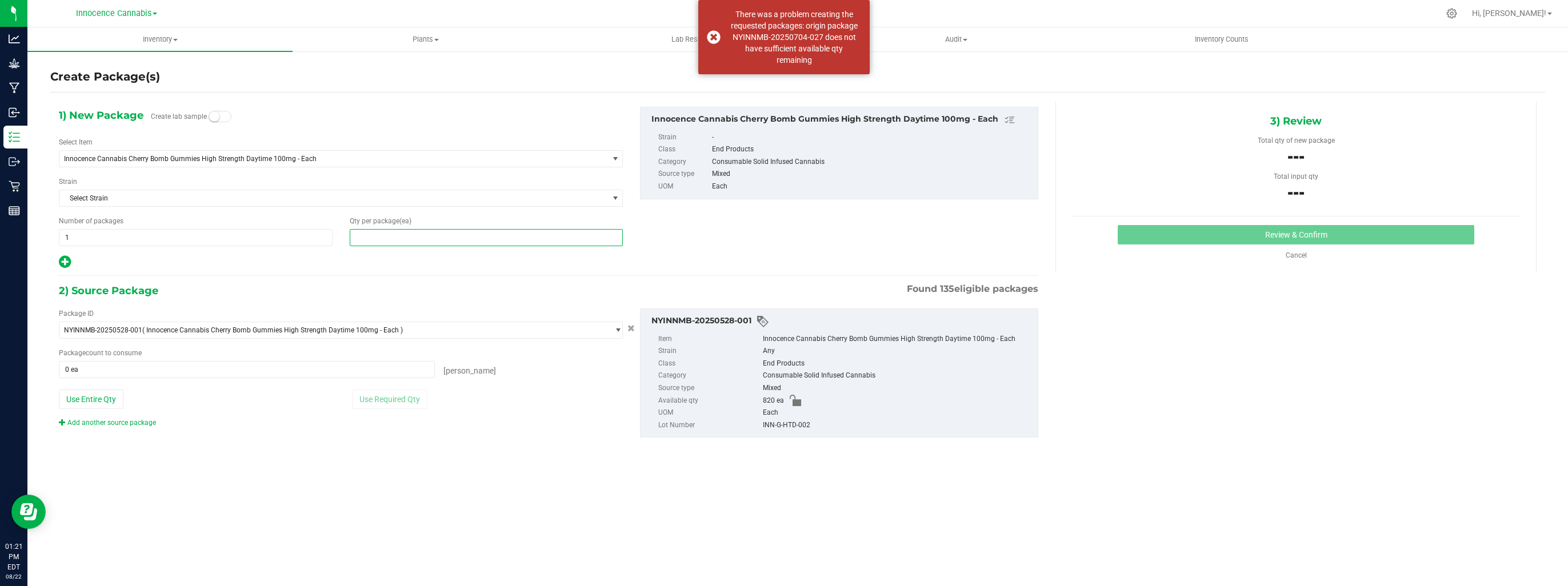
click at [514, 233] on span at bounding box center [486, 237] width 273 height 17
type input "200"
click at [579, 271] on div "1) New Package Create lab sample Select Item Innocence Cannabis Cherry Bomb Gum…" at bounding box center [548, 281] width 997 height 361
click at [424, 369] on span at bounding box center [246, 369] width 376 height 17
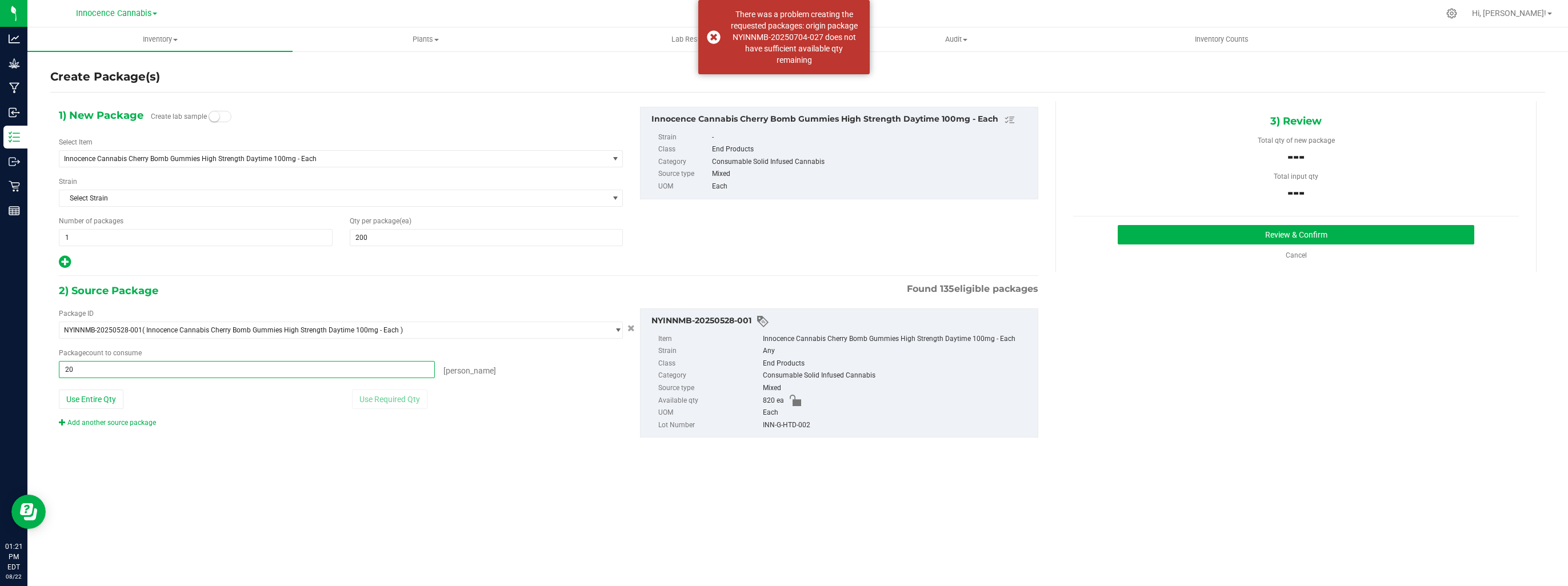
type input "200"
type input "200 ea"
click at [1170, 239] on button "Review & Confirm" at bounding box center [1296, 235] width 357 height 20
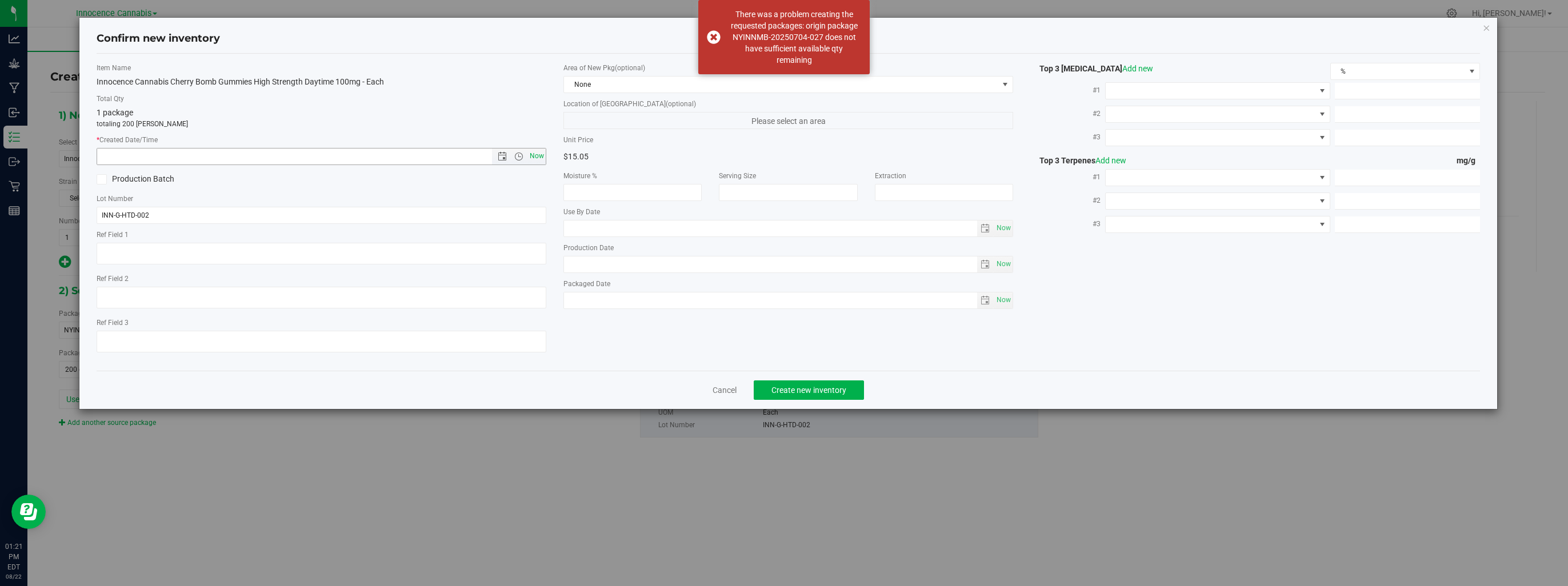
click at [538, 157] on span "Now" at bounding box center [538, 156] width 20 height 17
type input "8/22/2025 1:21 PM"
click at [822, 389] on span "Create new inventory" at bounding box center [808, 390] width 75 height 9
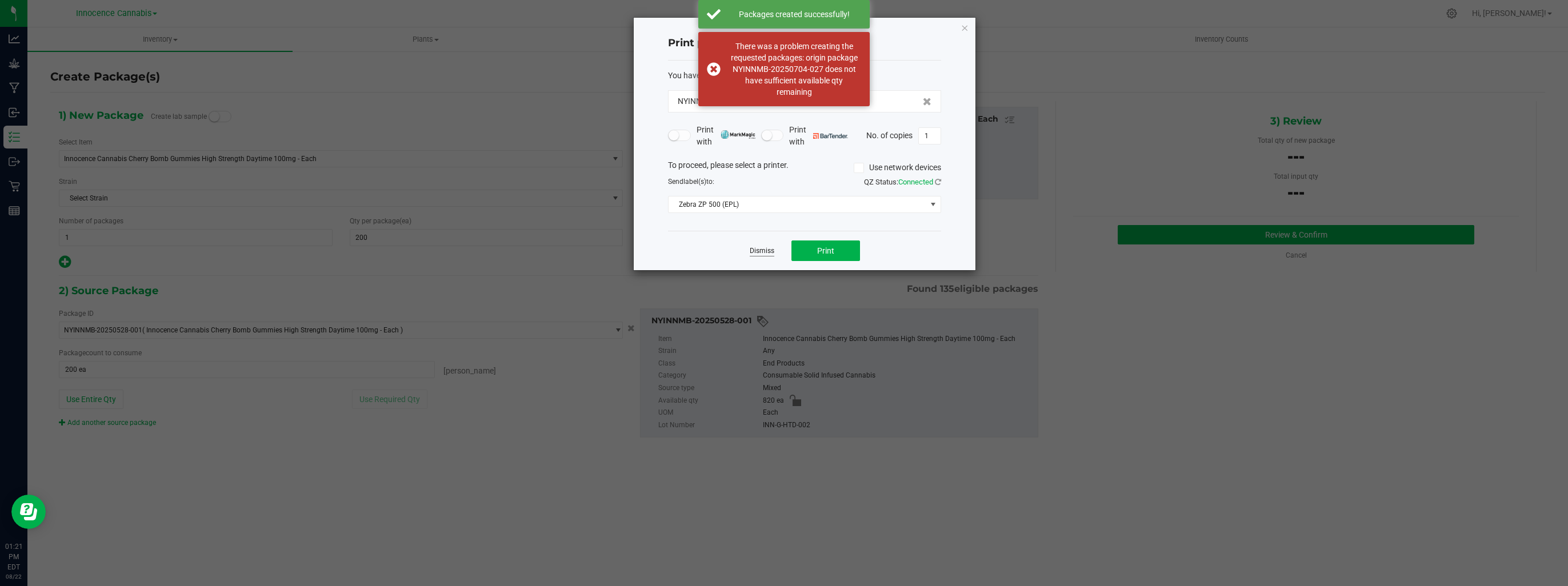
click at [764, 251] on link "Dismiss" at bounding box center [762, 251] width 25 height 10
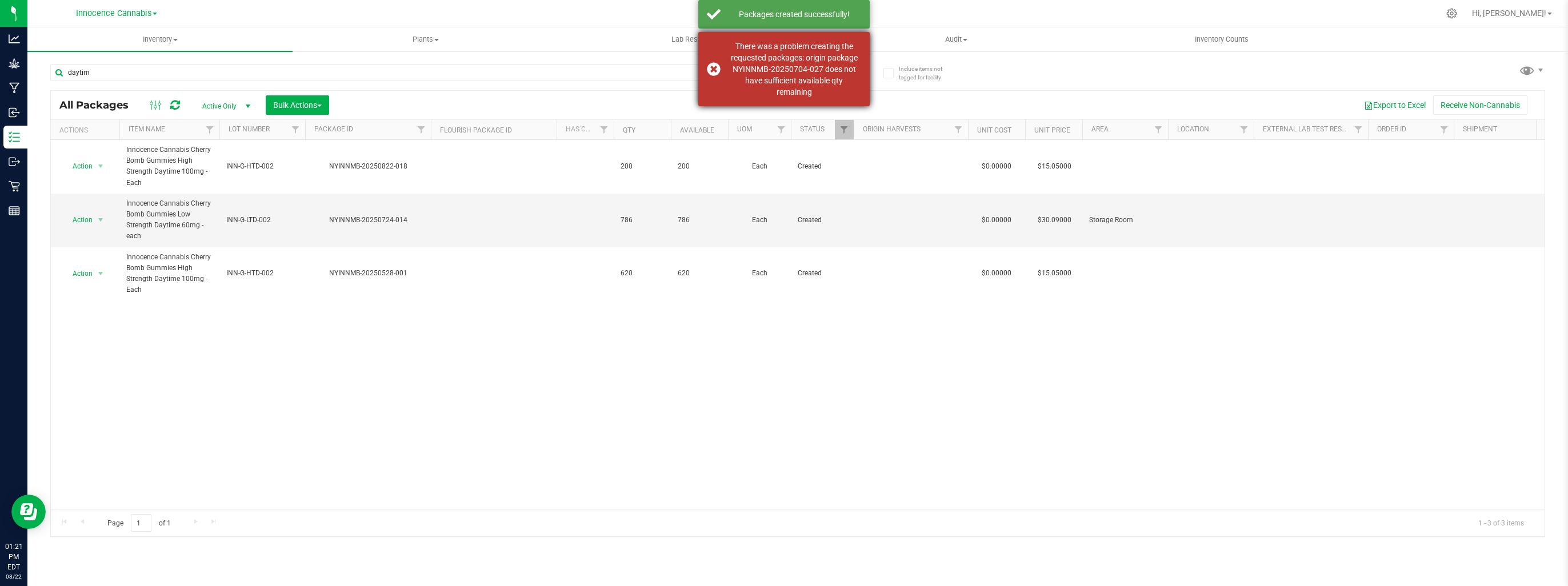
click at [715, 66] on div "There was a problem creating the requested packages: origin package NYINNMB-202…" at bounding box center [784, 69] width 172 height 74
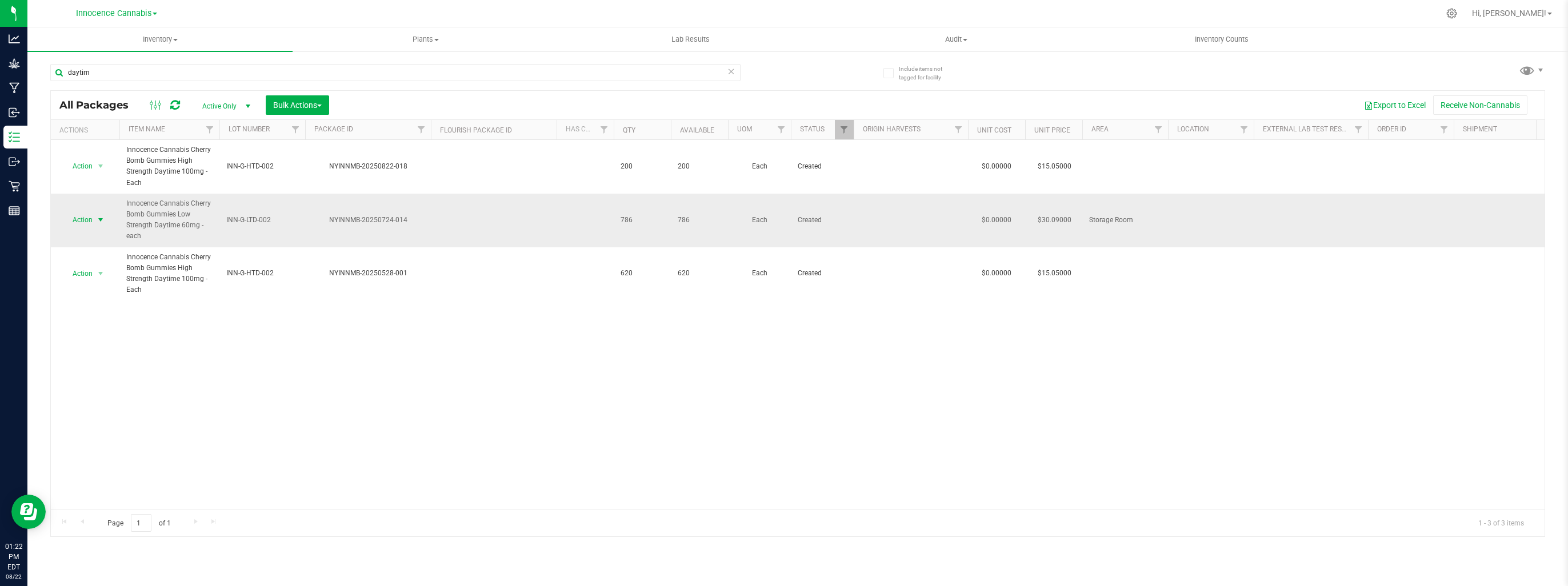
click at [101, 218] on span "select" at bounding box center [100, 220] width 9 height 9
click at [96, 253] on li "Create package" at bounding box center [98, 255] width 71 height 17
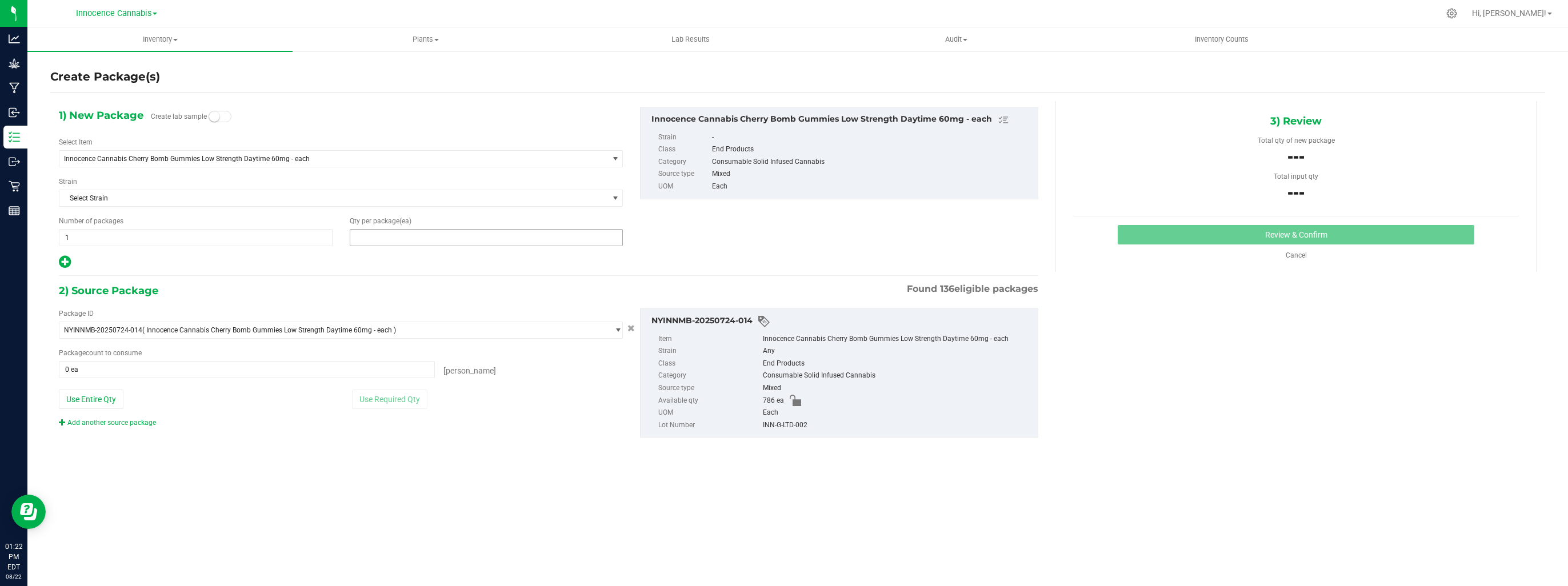
click at [391, 234] on span at bounding box center [486, 237] width 273 height 17
type input "40"
click at [270, 374] on span at bounding box center [246, 369] width 376 height 17
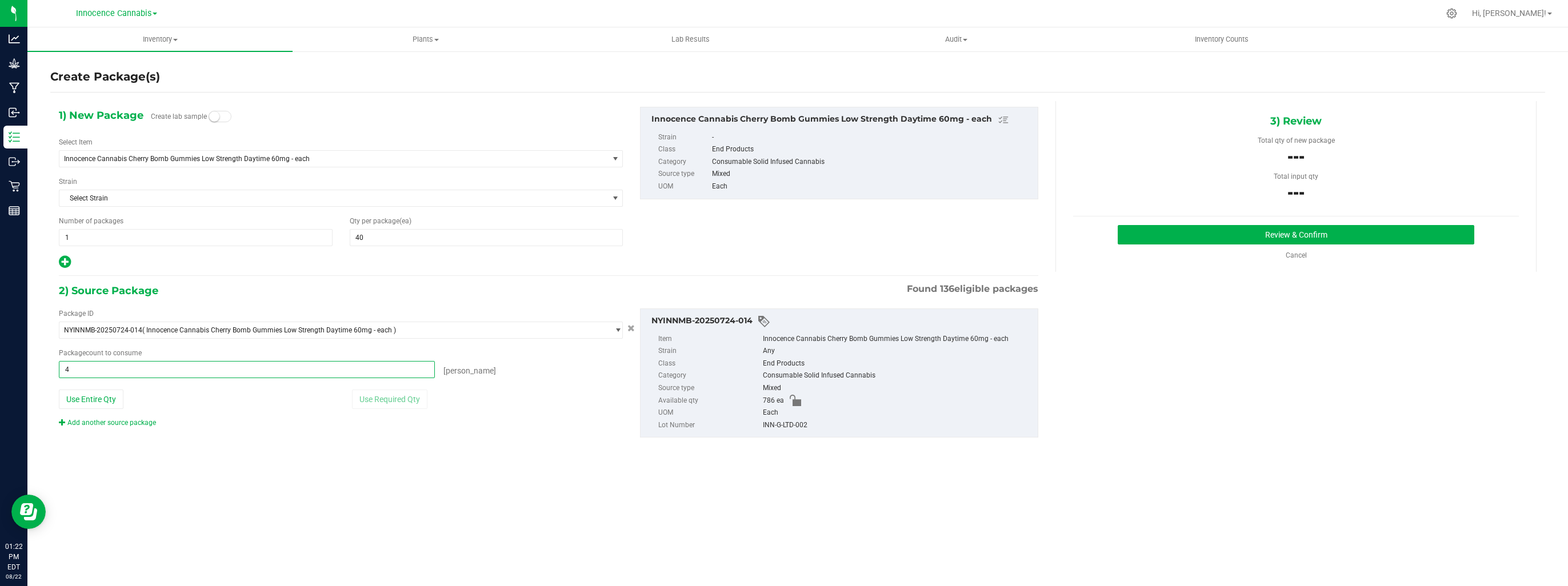
type input "40"
type input "40 ea"
click at [1366, 234] on button "Review & Confirm" at bounding box center [1296, 235] width 357 height 20
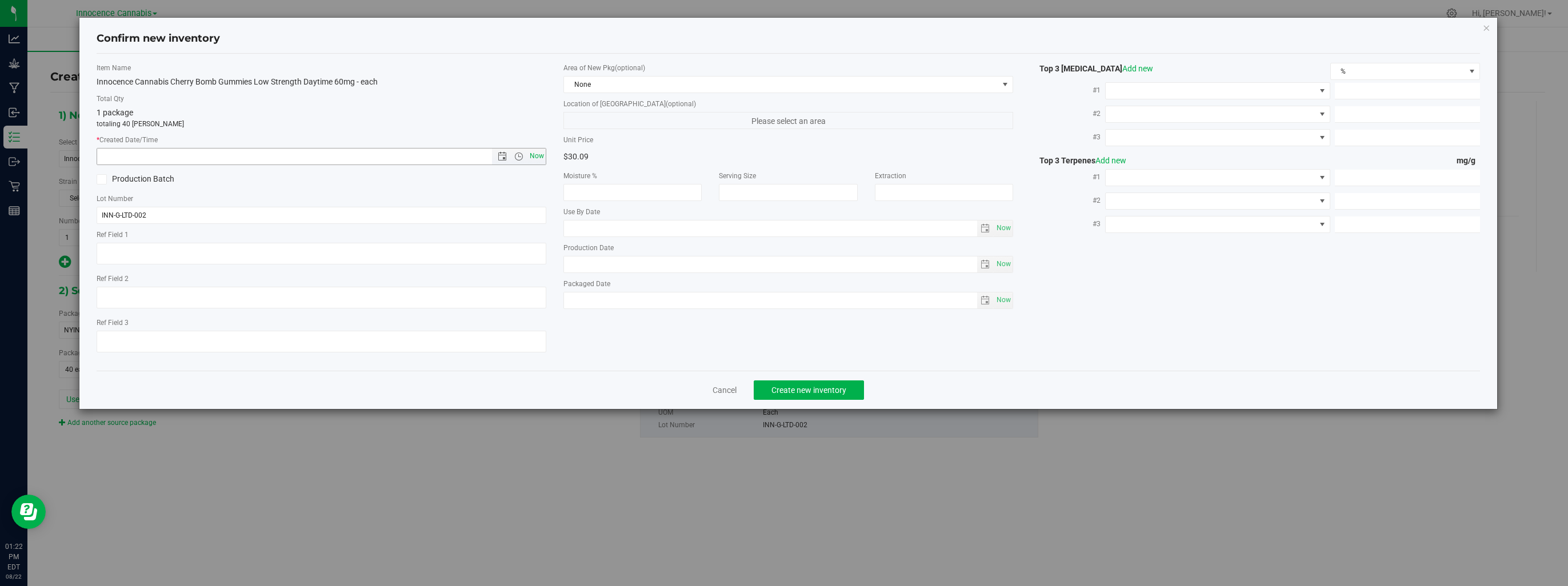
drag, startPoint x: 530, startPoint y: 146, endPoint x: 528, endPoint y: 152, distance: 6.3
click at [530, 145] on div "* Created Date/Time Now" at bounding box center [321, 149] width 450 height 31
click at [537, 158] on span "Now" at bounding box center [538, 156] width 20 height 17
type input "8/22/2025 1:22 PM"
click at [795, 390] on span "Create new inventory" at bounding box center [808, 390] width 75 height 9
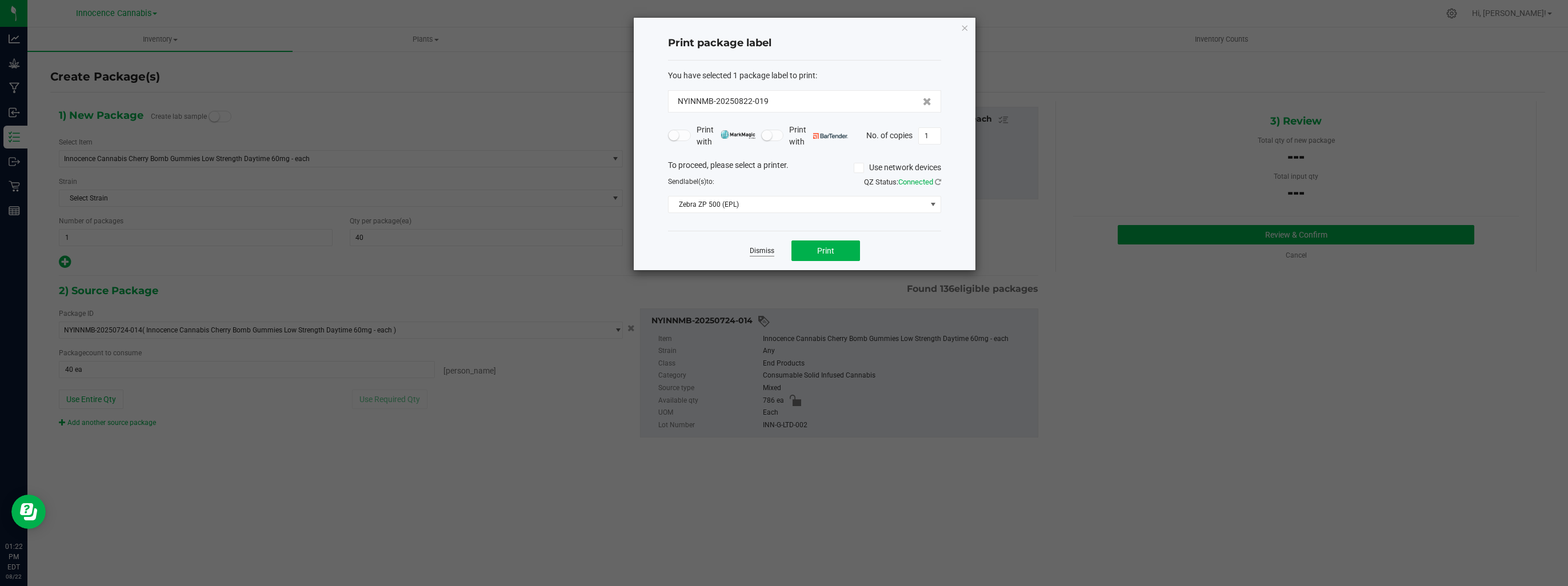
click at [754, 253] on link "Dismiss" at bounding box center [762, 251] width 25 height 10
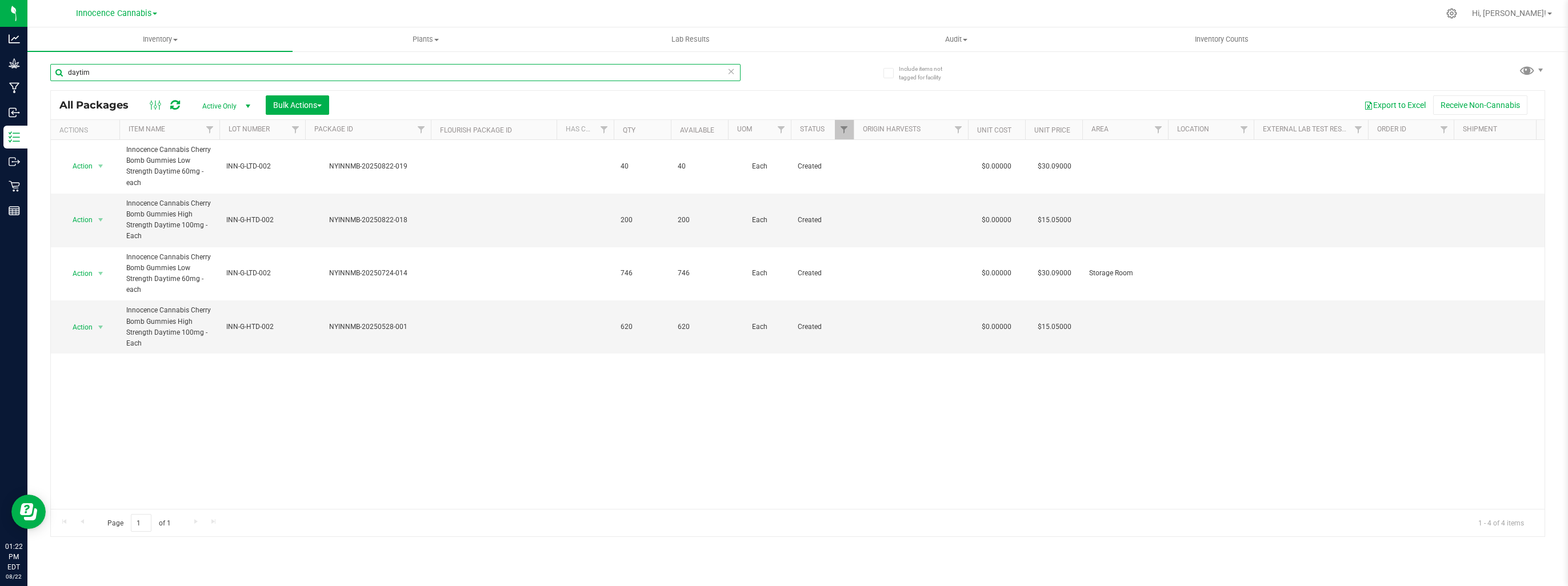
drag, startPoint x: 95, startPoint y: 72, endPoint x: 33, endPoint y: 78, distance: 62.3
click at [31, 77] on div "Include items not tagged for facility daytim All Packages Active Only Active On…" at bounding box center [798, 224] width 1541 height 348
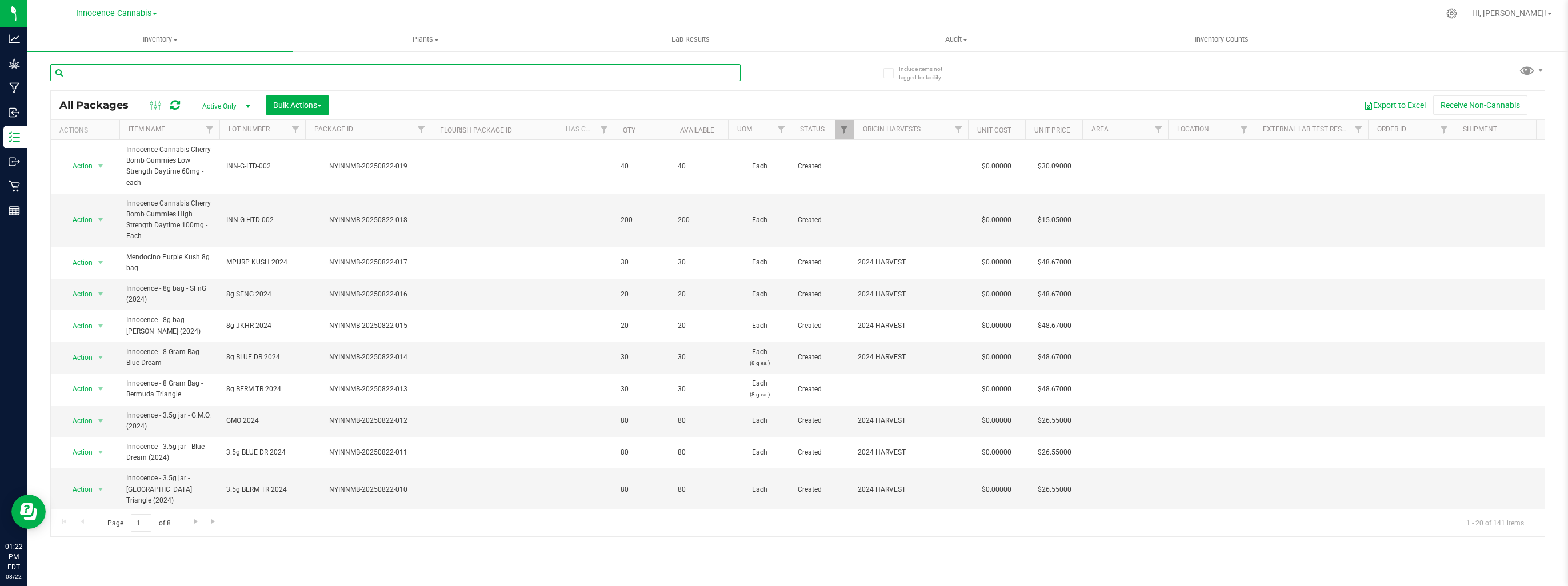
click at [73, 78] on input "text" at bounding box center [396, 73] width 690 height 17
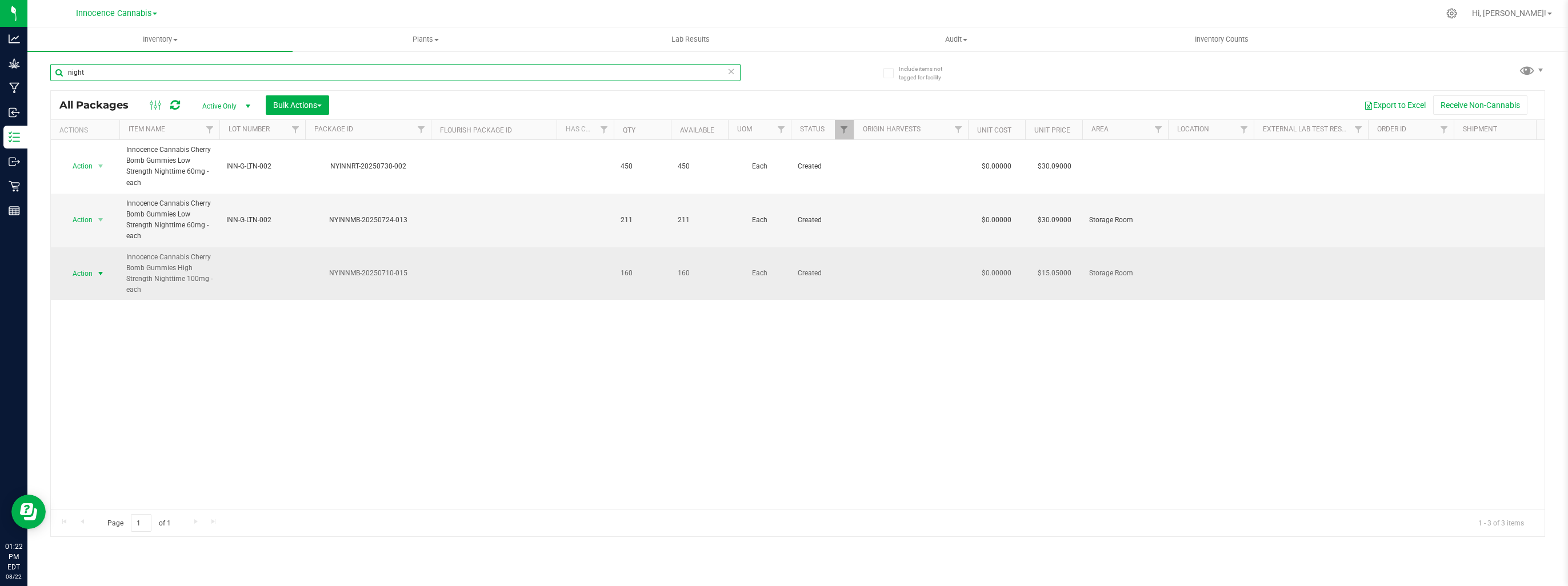
type input "night"
click at [99, 273] on span "select" at bounding box center [100, 273] width 9 height 9
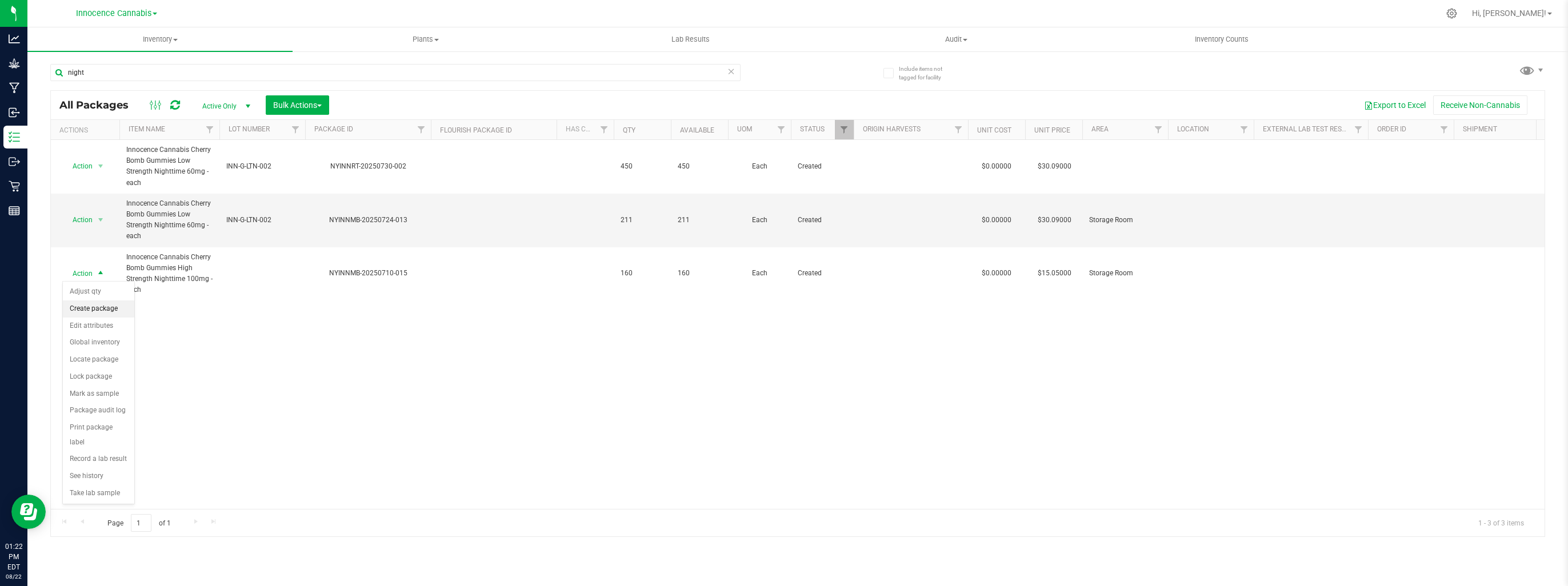
click at [99, 306] on li "Create package" at bounding box center [98, 309] width 71 height 17
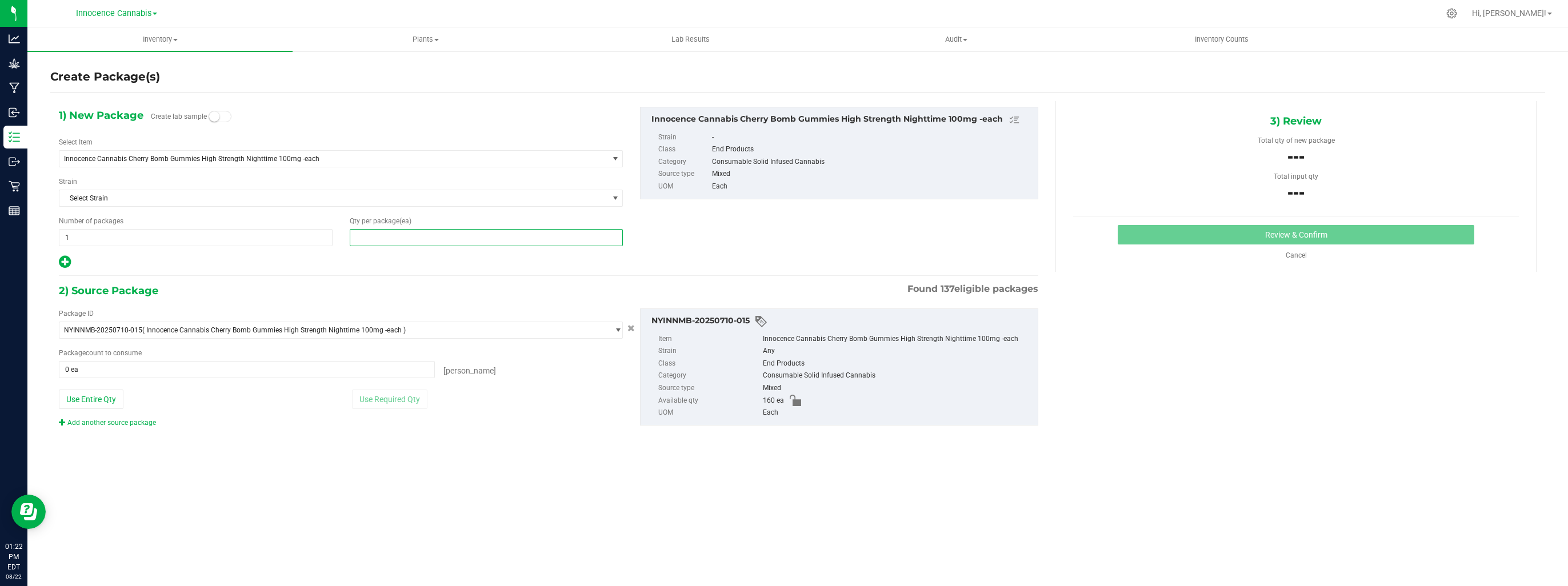
click at [373, 235] on span at bounding box center [486, 237] width 273 height 17
type input "0"
click at [1290, 254] on link "Cancel" at bounding box center [1296, 255] width 21 height 8
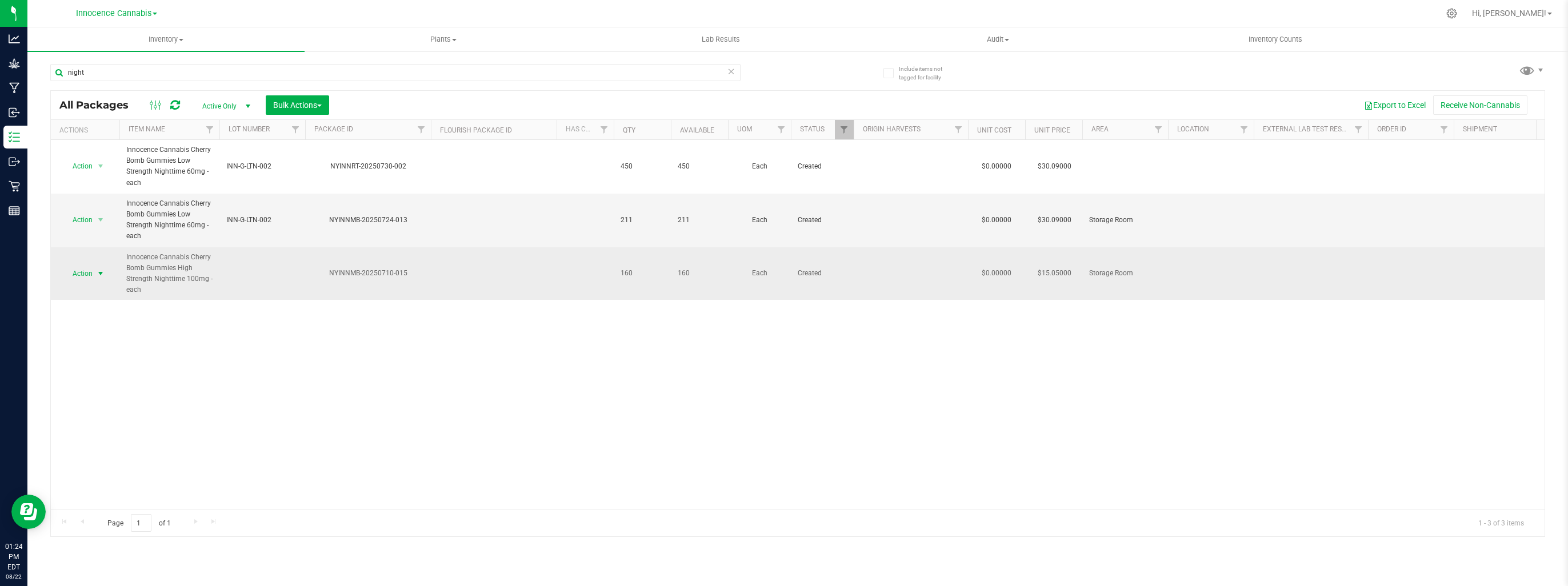
click at [101, 273] on span "select" at bounding box center [100, 273] width 9 height 9
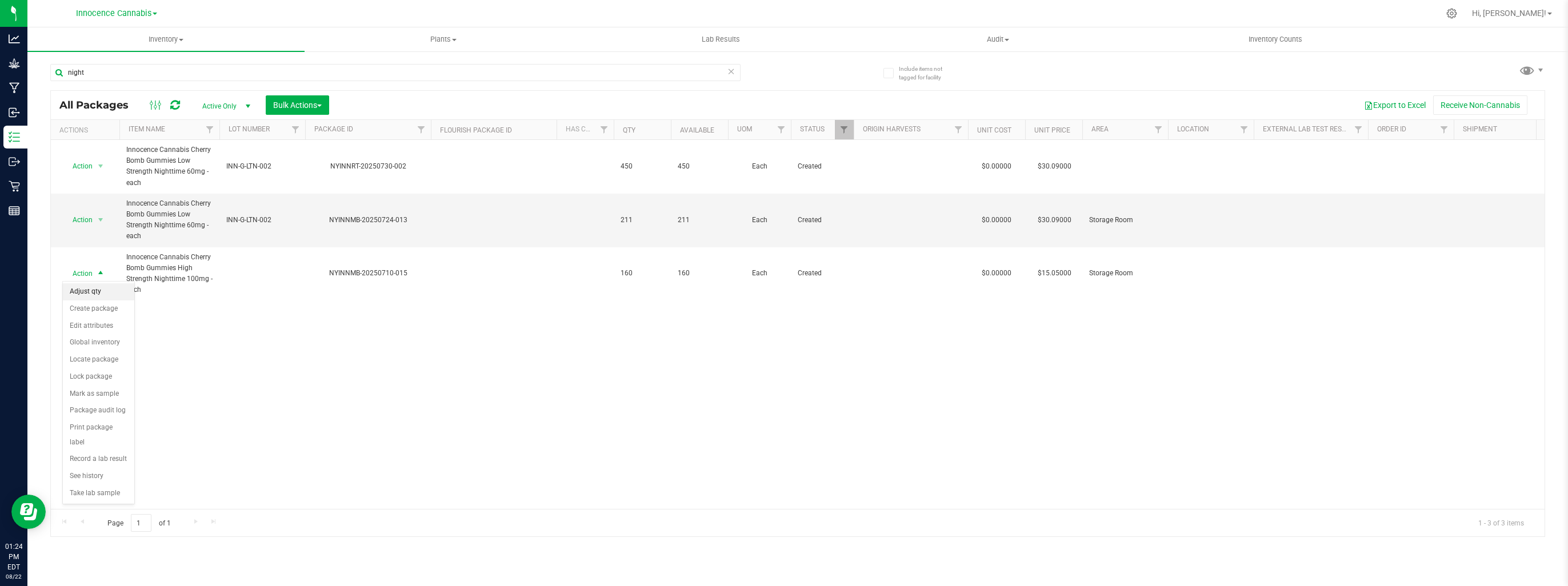
click at [90, 285] on li "Adjust qty" at bounding box center [98, 291] width 71 height 17
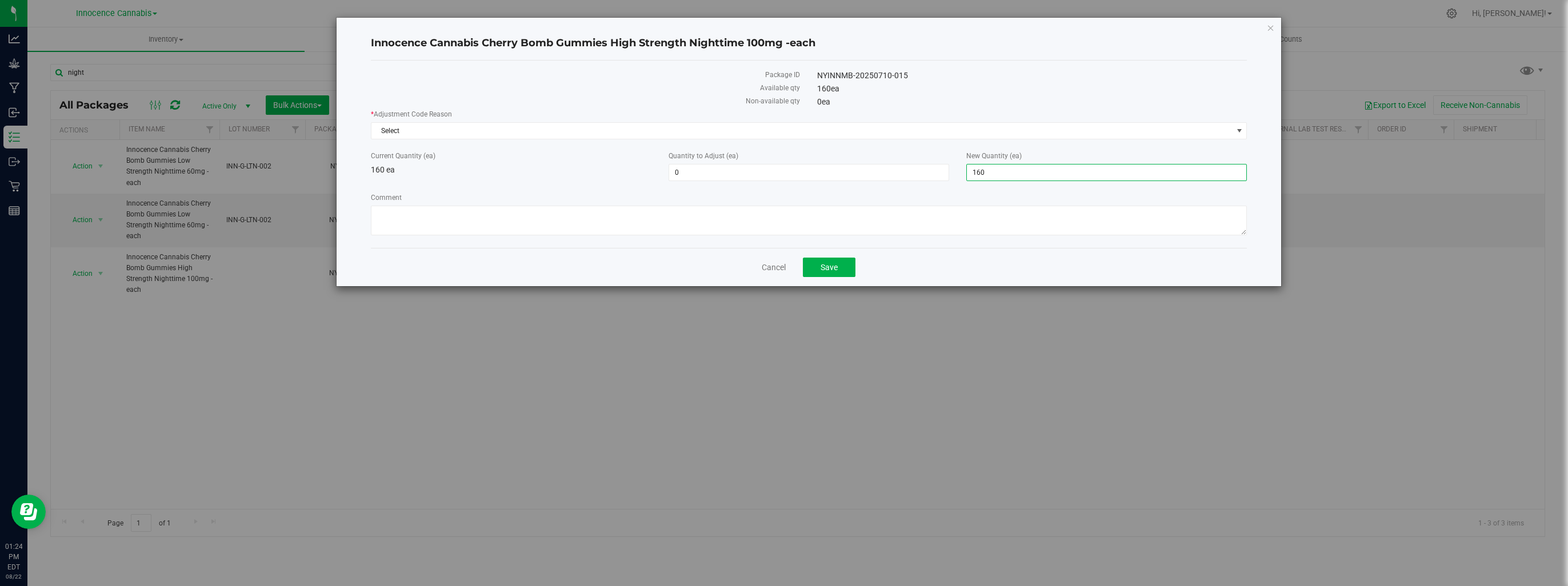
drag, startPoint x: 1021, startPoint y: 173, endPoint x: 940, endPoint y: 182, distance: 81.5
click at [940, 182] on div "* Adjustment Code Reason Select Select API Adjustment Error API Conversion Erro…" at bounding box center [808, 173] width 876 height 130
type input "400"
type input "240"
type input "400"
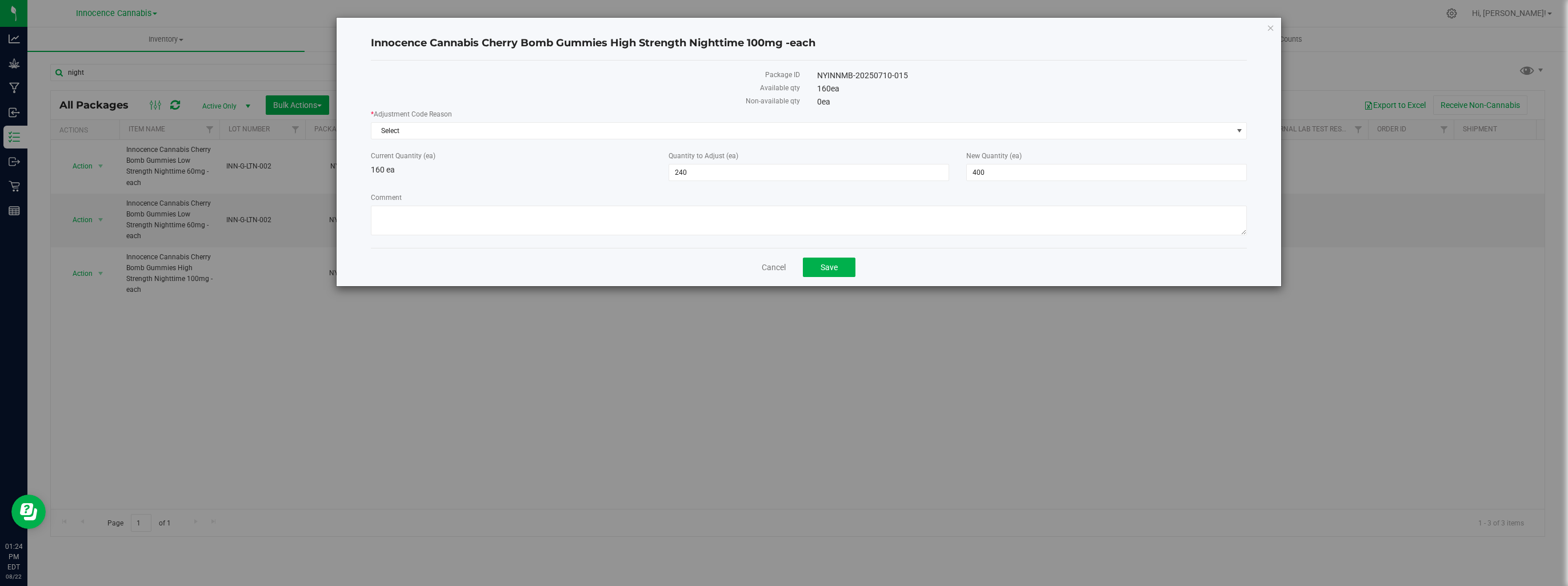
click at [827, 182] on div "* Adjustment Code Reason Select Select API Adjustment Error API Conversion Erro…" at bounding box center [808, 173] width 876 height 130
click at [699, 133] on span "Select" at bounding box center [802, 130] width 860 height 16
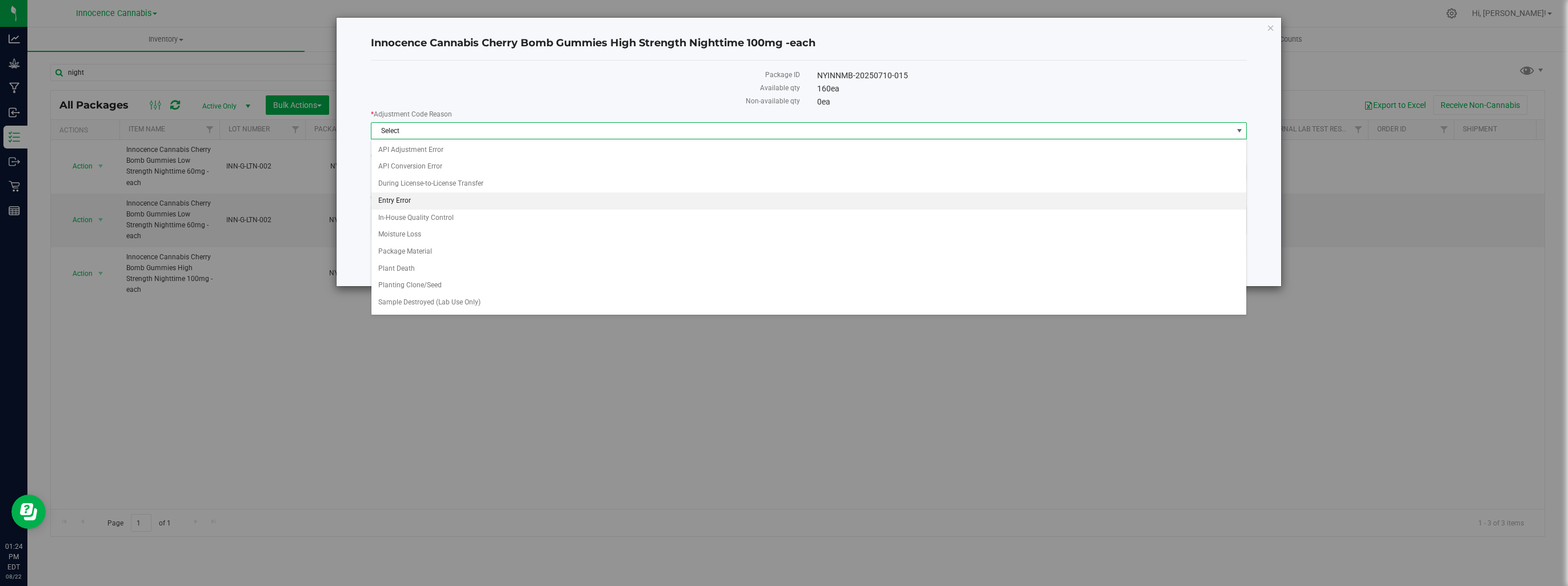
drag, startPoint x: 699, startPoint y: 133, endPoint x: 408, endPoint y: 200, distance: 298.6
click at [408, 199] on li "Entry Error" at bounding box center [809, 201] width 875 height 17
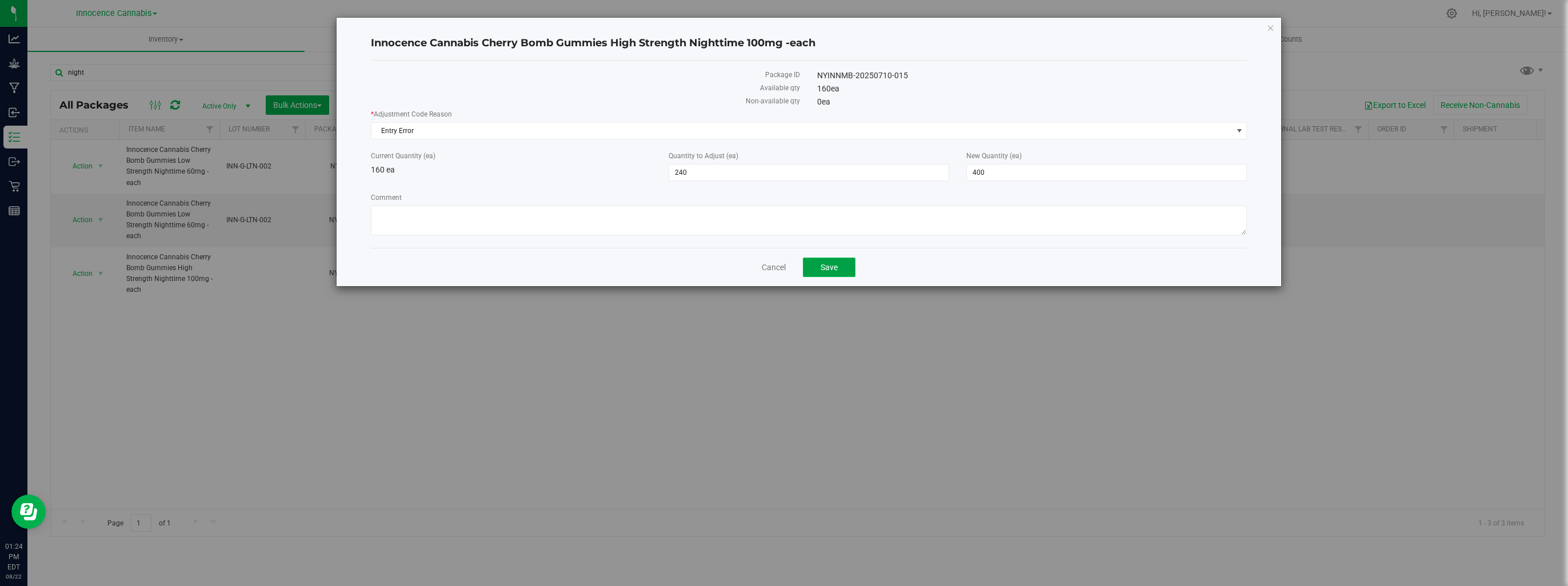
click at [847, 266] on button "Save" at bounding box center [829, 267] width 53 height 20
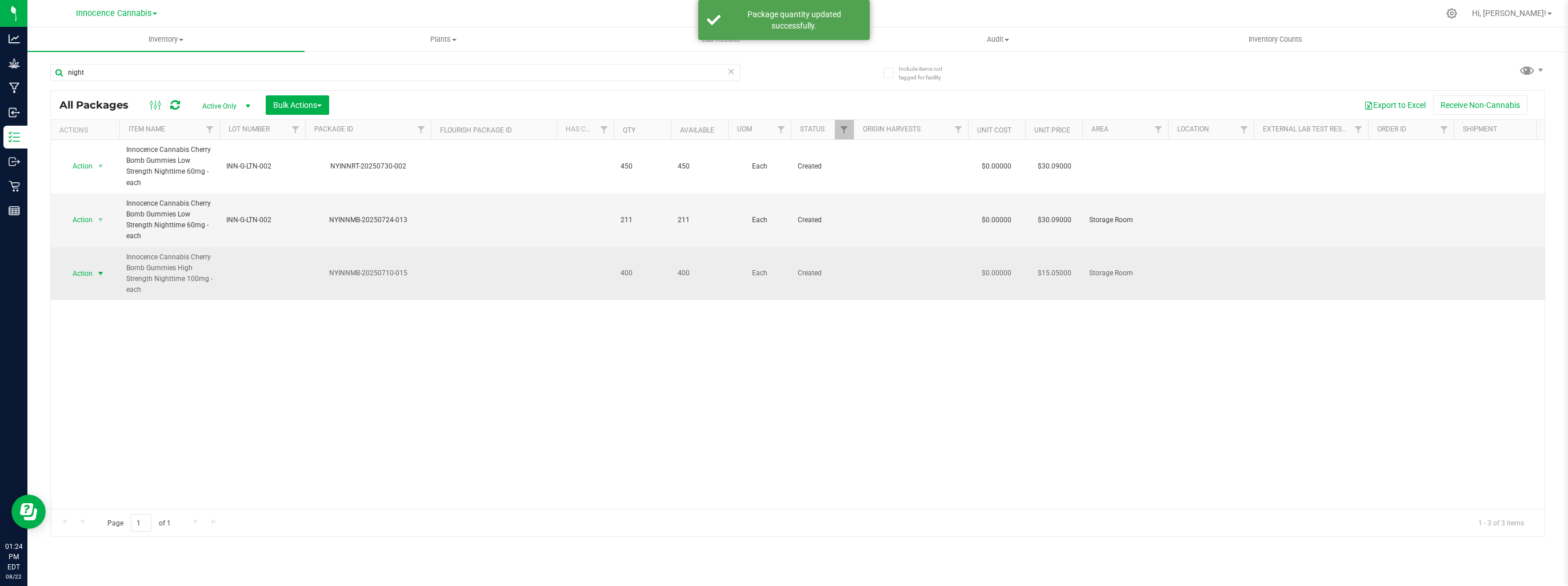
click at [101, 269] on span "select" at bounding box center [100, 273] width 9 height 9
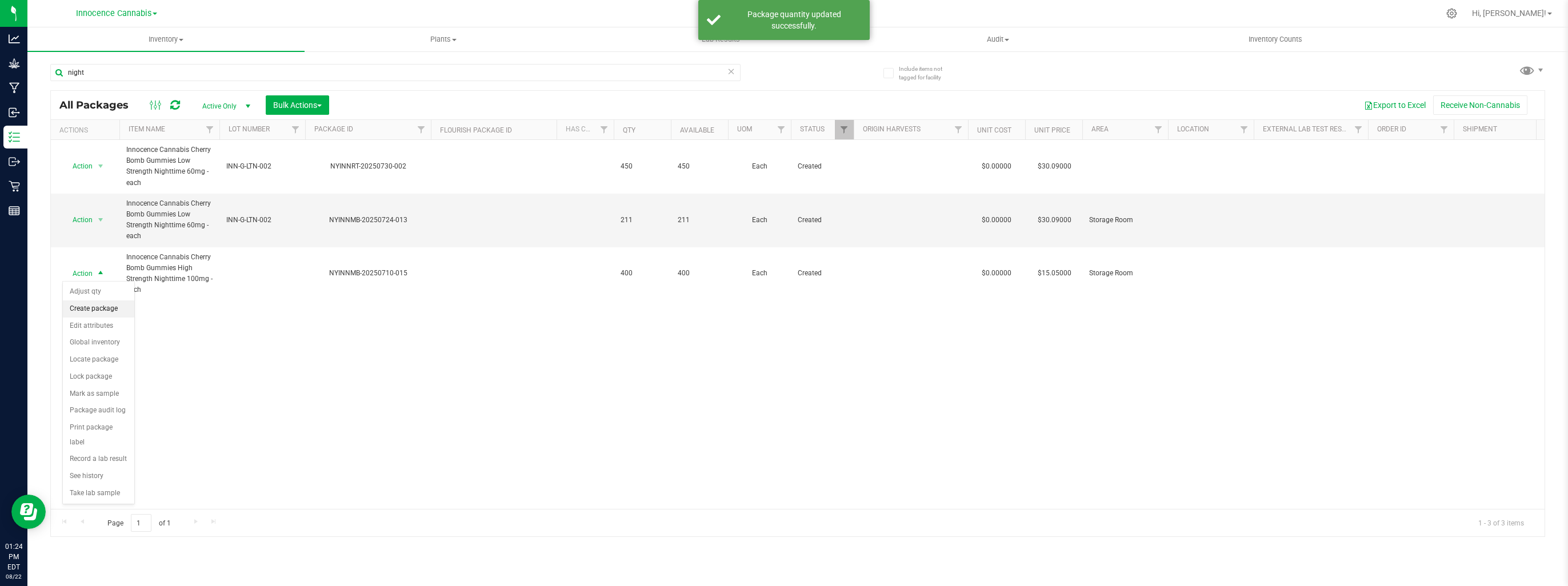
click at [97, 307] on li "Create package" at bounding box center [98, 309] width 71 height 17
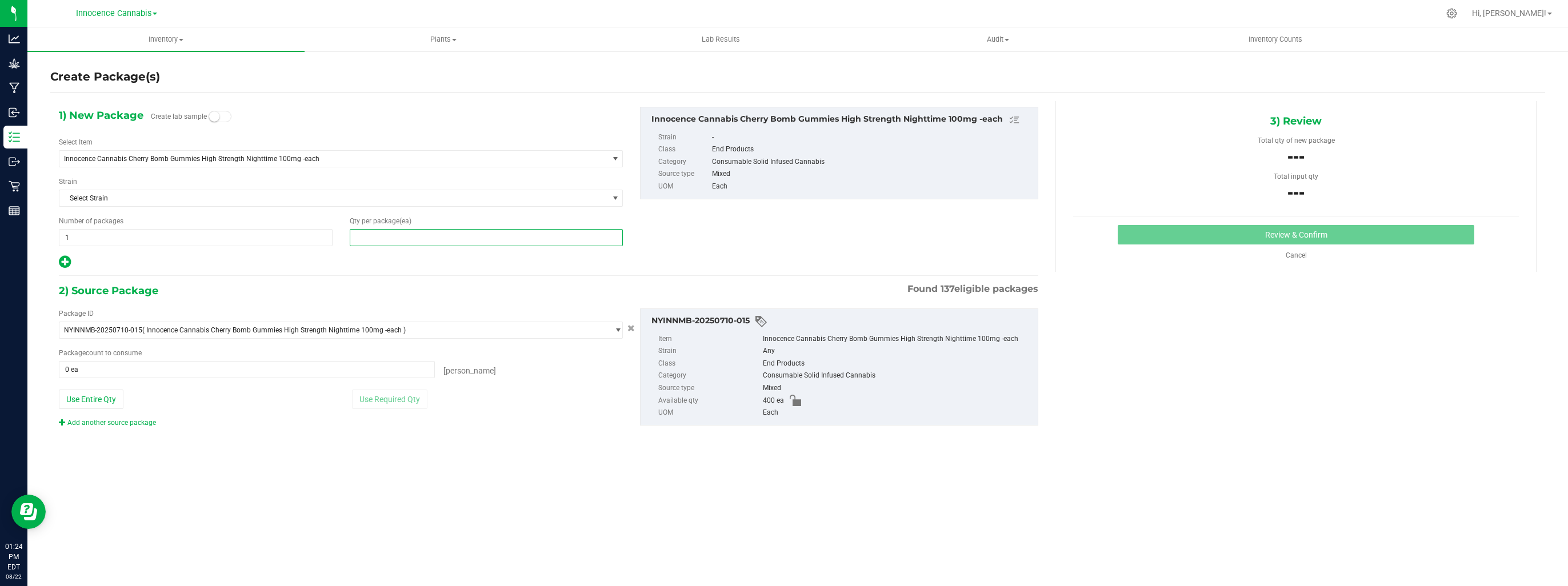
click at [393, 234] on span at bounding box center [486, 237] width 273 height 17
type input "200"
click at [392, 371] on span at bounding box center [246, 369] width 376 height 17
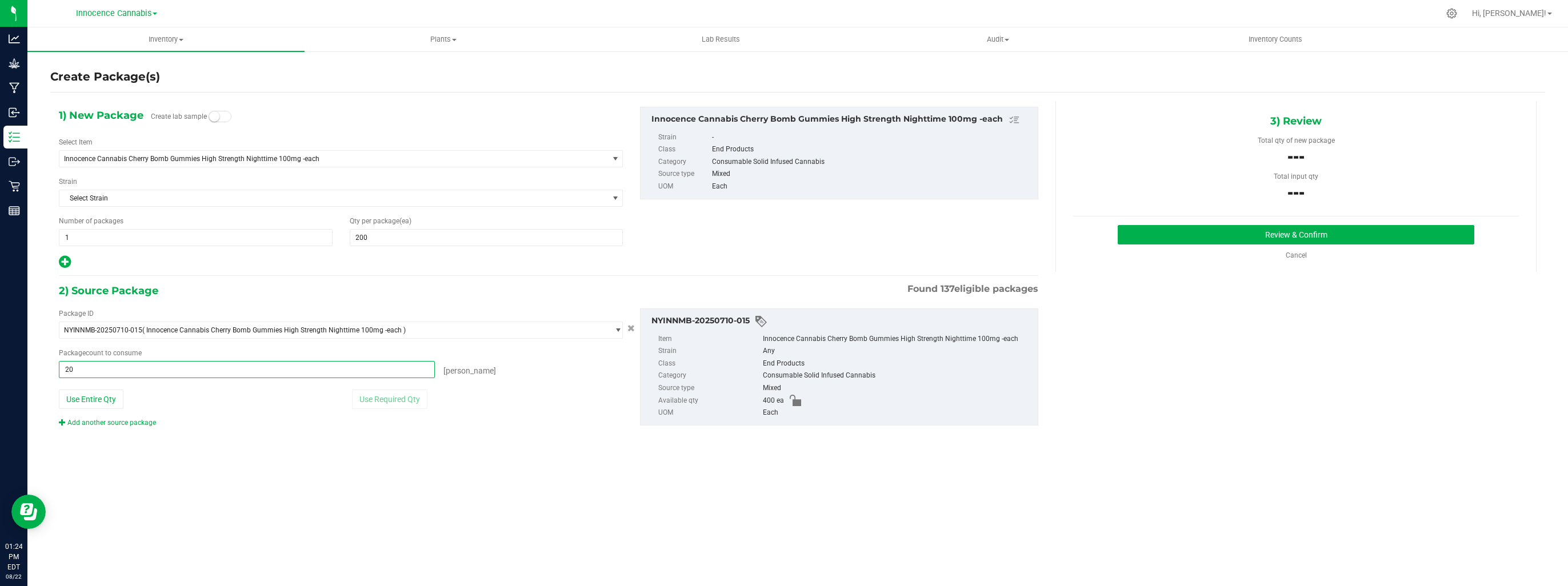
type input "200"
type input "200 ea"
click at [1177, 229] on button "Review & Confirm" at bounding box center [1296, 235] width 357 height 20
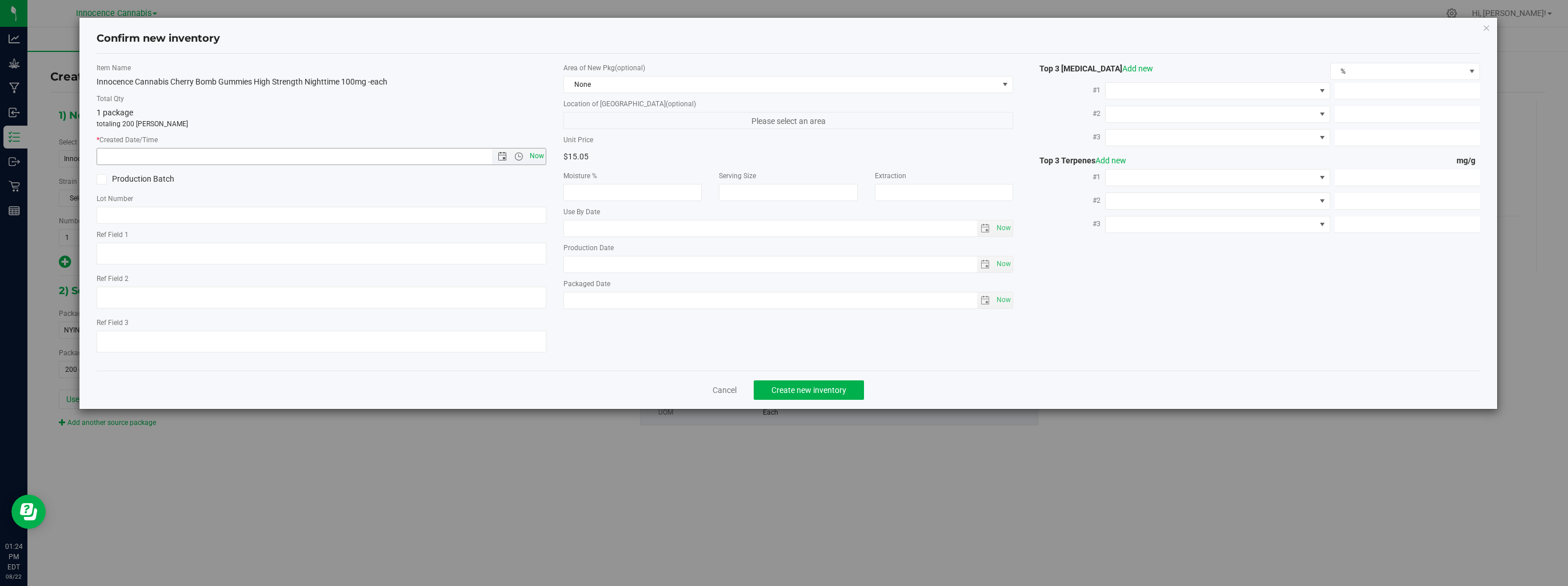
click at [535, 151] on span "Now" at bounding box center [538, 156] width 20 height 17
type input "8/22/2025 1:24 PM"
click at [822, 385] on span "Create new inventory" at bounding box center [808, 390] width 75 height 9
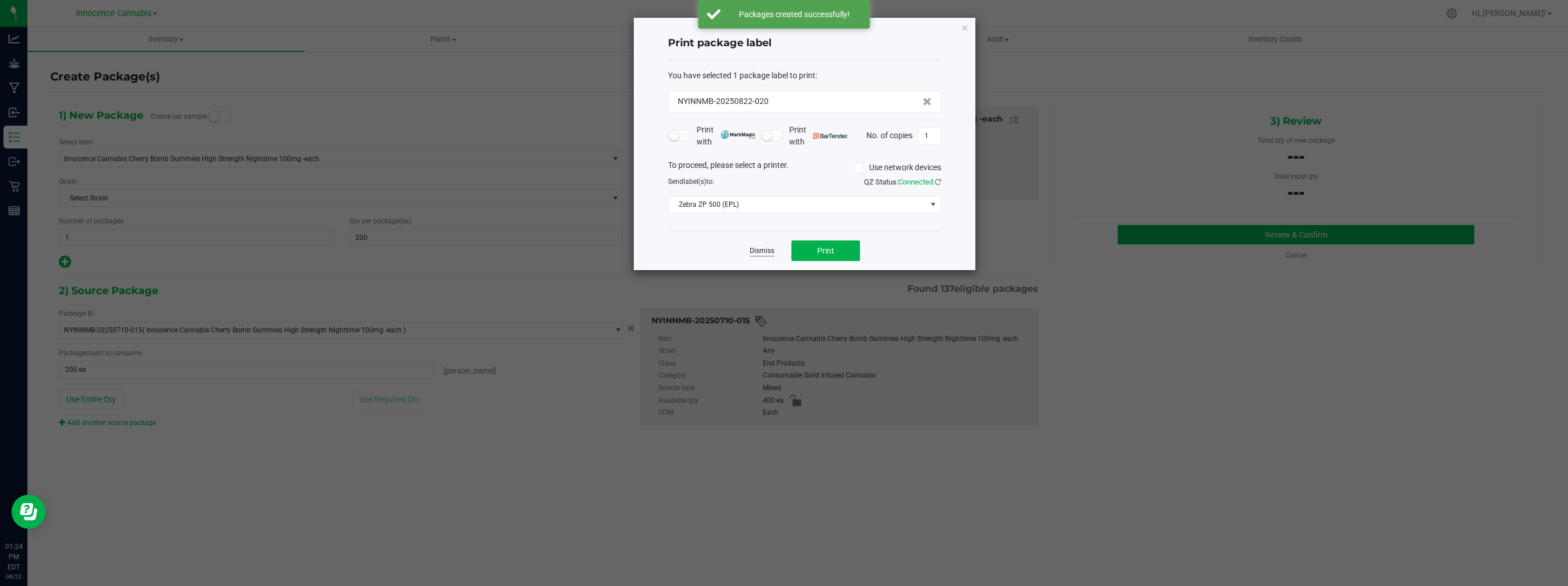
click at [768, 248] on link "Dismiss" at bounding box center [762, 251] width 25 height 10
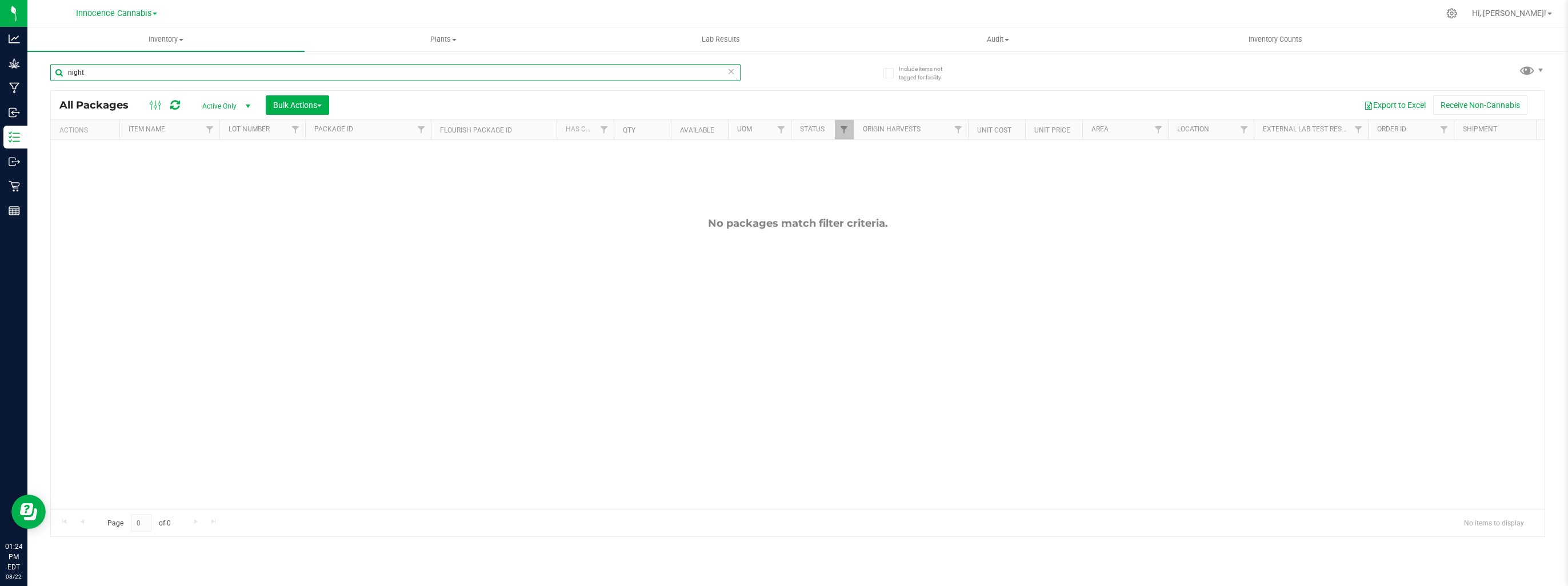
click at [107, 77] on input "night" at bounding box center [396, 73] width 690 height 17
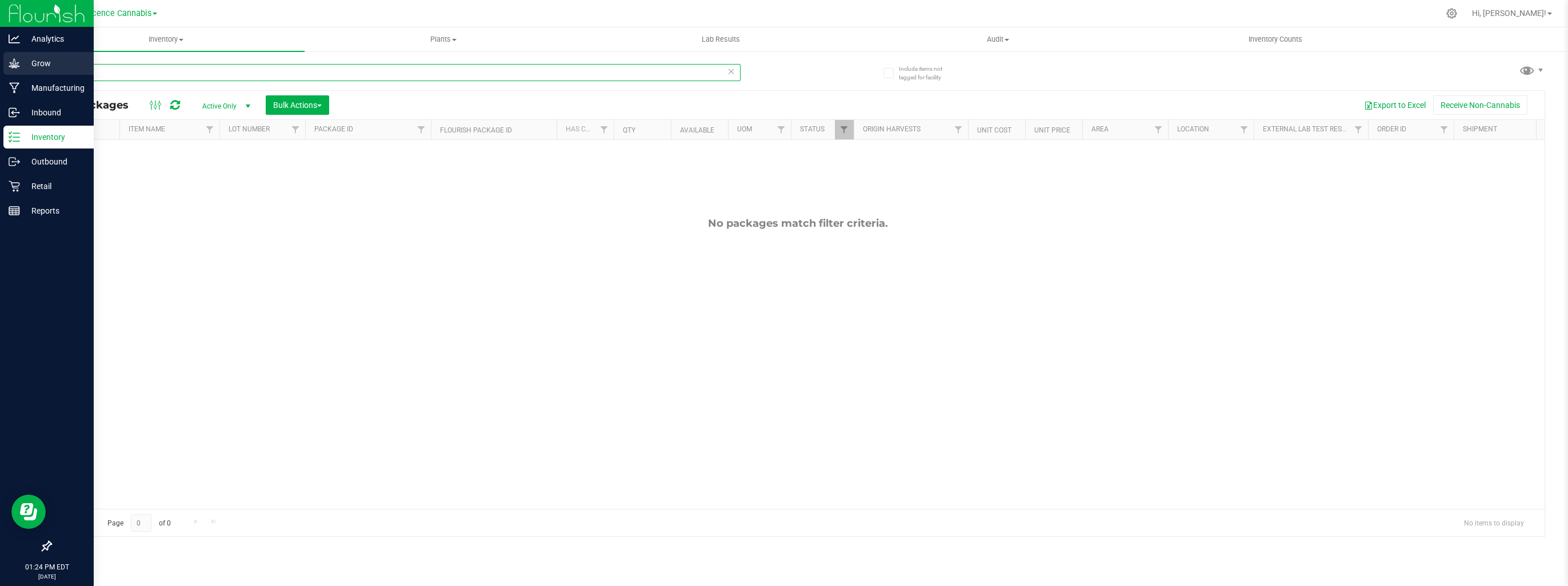
drag, startPoint x: 71, startPoint y: 71, endPoint x: 1, endPoint y: 72, distance: 70.0
click at [0, 71] on html "Analytics Grow Manufacturing Inbound Inventory Outbound Retail Reports 01:24 PM…" at bounding box center [784, 293] width 1568 height 586
click at [26, 84] on p "Manufacturing" at bounding box center [54, 87] width 69 height 14
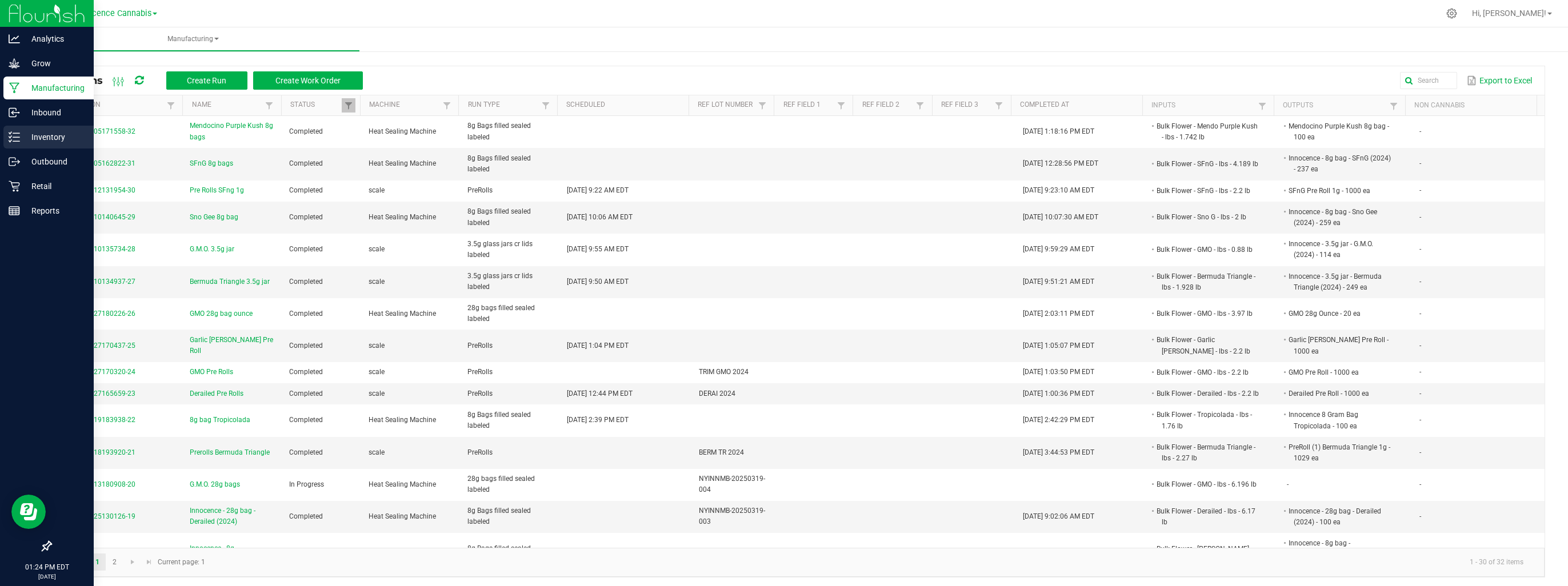
click at [35, 134] on p "Inventory" at bounding box center [54, 137] width 69 height 14
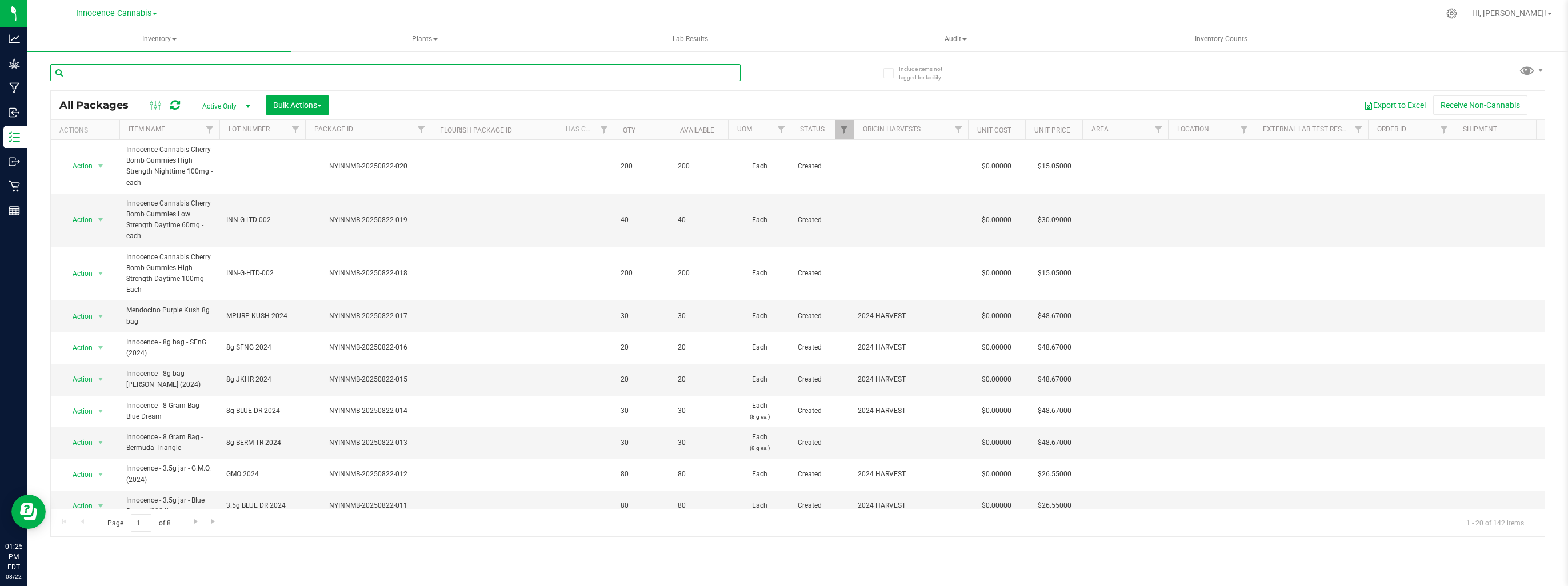
click at [146, 74] on input "text" at bounding box center [396, 73] width 690 height 17
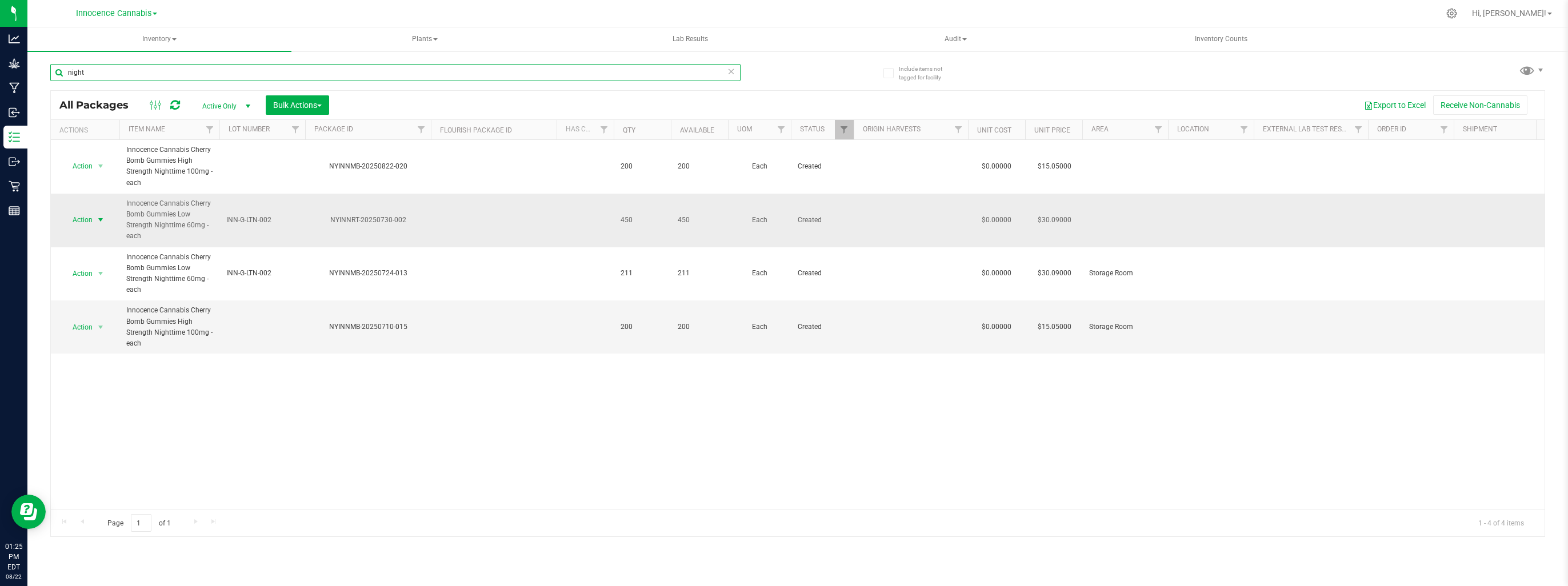
type input "night"
click at [99, 215] on span "select" at bounding box center [100, 220] width 9 height 9
click at [98, 253] on li "Create package" at bounding box center [98, 255] width 71 height 17
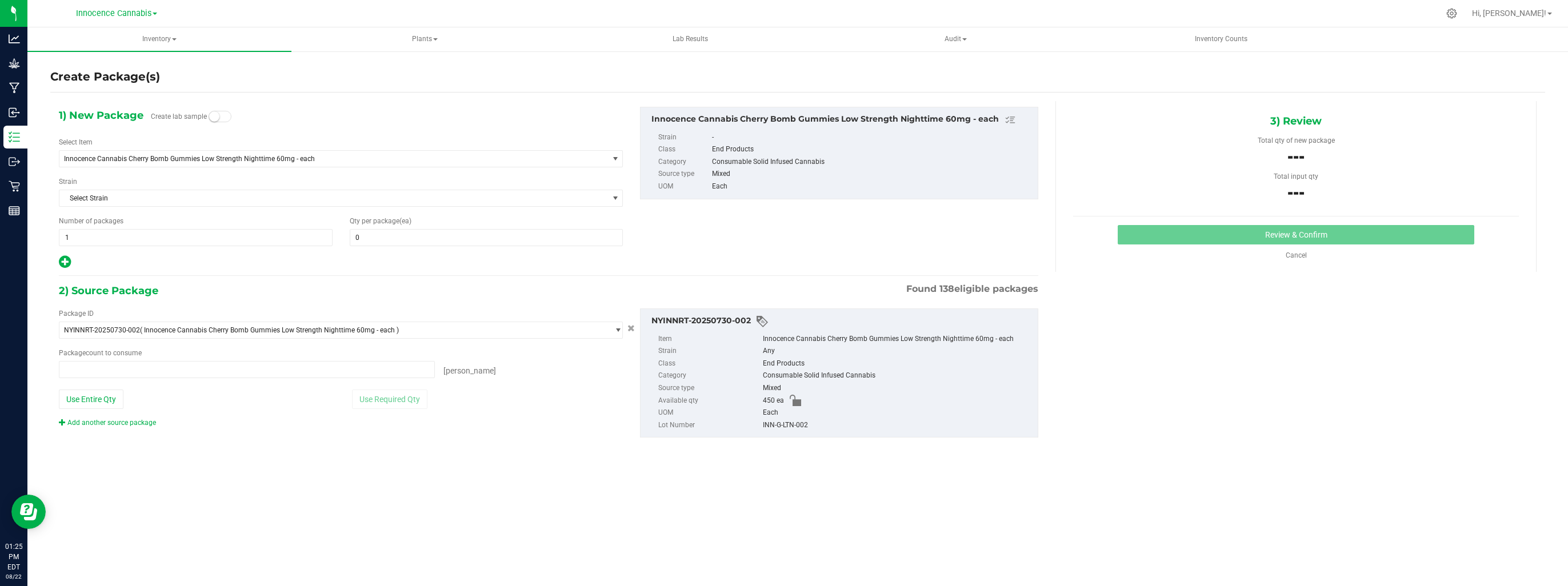
type input "0 ea"
click at [454, 236] on span at bounding box center [486, 237] width 273 height 17
type input "40"
click at [402, 361] on span at bounding box center [246, 369] width 376 height 17
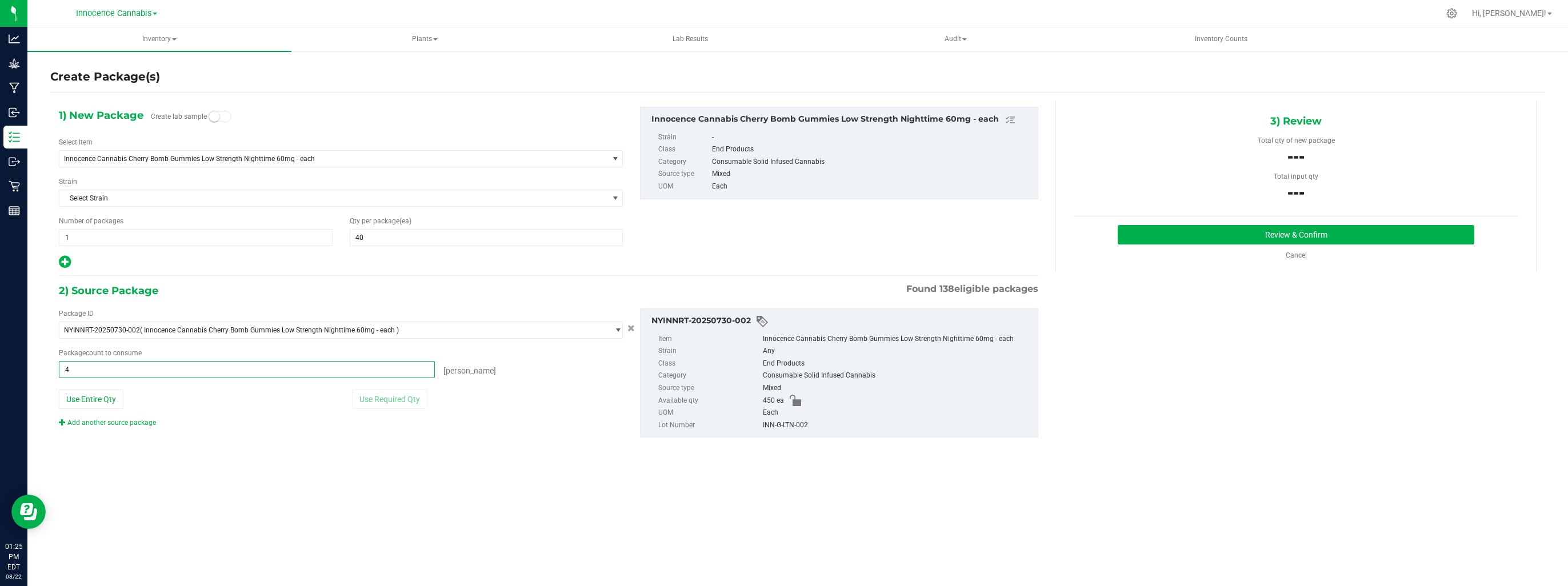
type input "40"
type input "40 ea"
click at [1267, 240] on button "Review & Confirm" at bounding box center [1296, 235] width 357 height 20
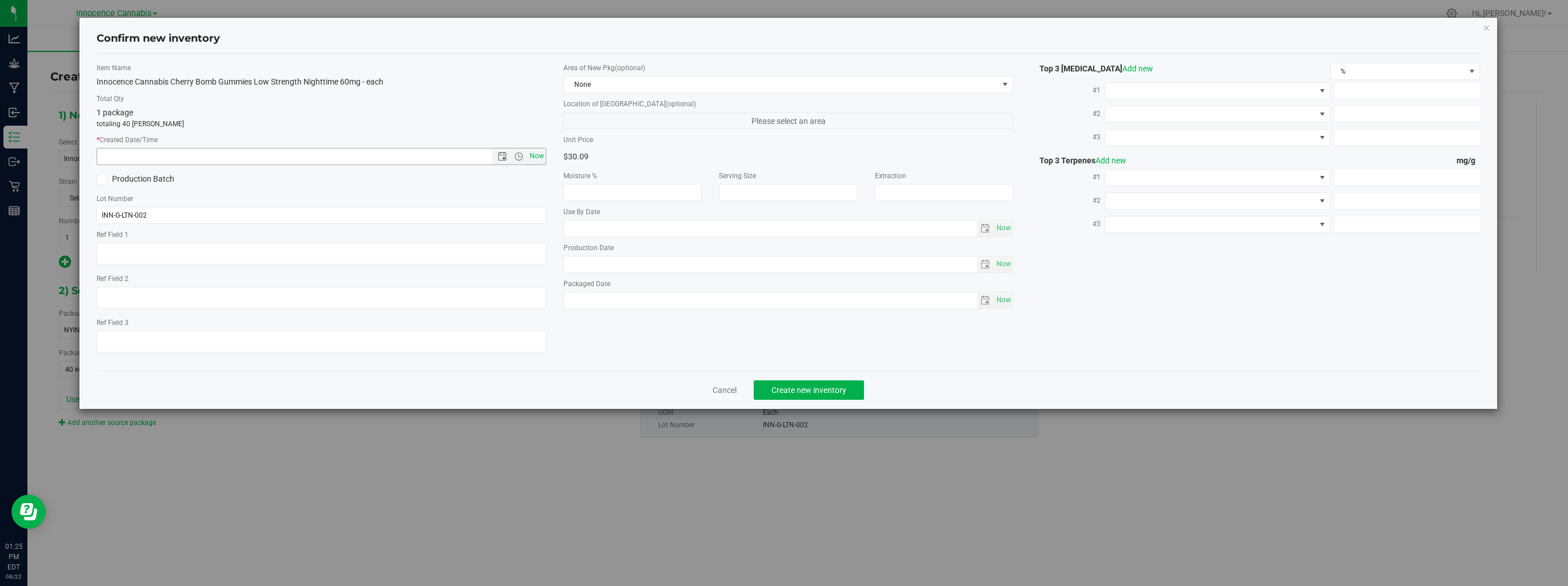
click at [533, 161] on span "Now" at bounding box center [538, 156] width 20 height 17
type input "8/22/2025 1:25 PM"
click at [789, 391] on span "Create new inventory" at bounding box center [808, 390] width 75 height 9
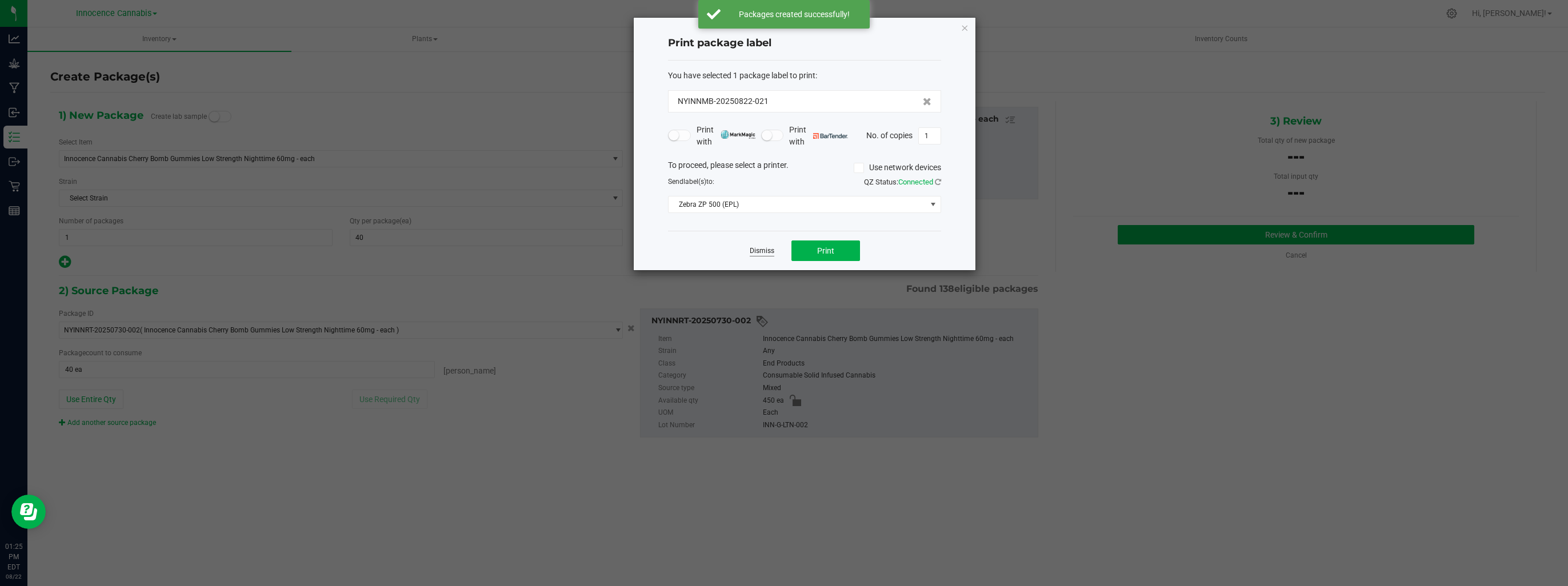
click at [756, 249] on link "Dismiss" at bounding box center [762, 251] width 25 height 10
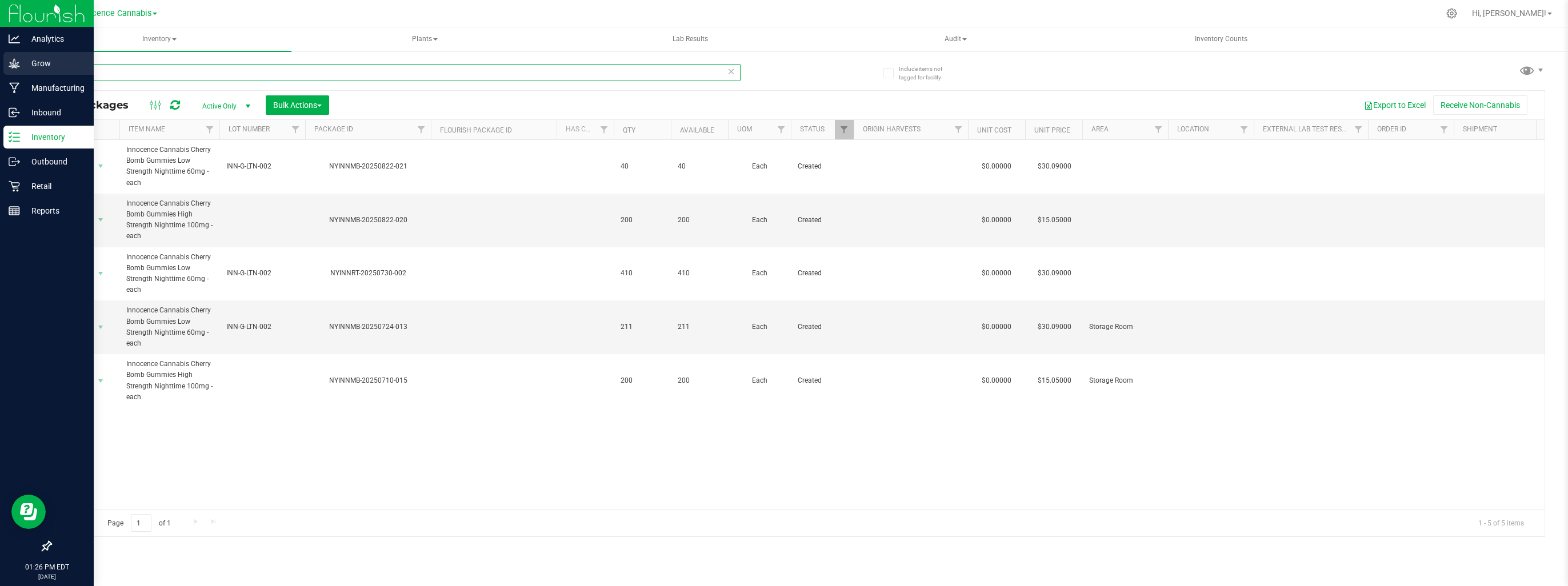
drag, startPoint x: 106, startPoint y: 71, endPoint x: 0, endPoint y: 73, distance: 106.0
click at [0, 66] on html "Analytics Grow Manufacturing Inbound Inventory Outbound Retail Reports 01:26 PM…" at bounding box center [784, 293] width 1568 height 586
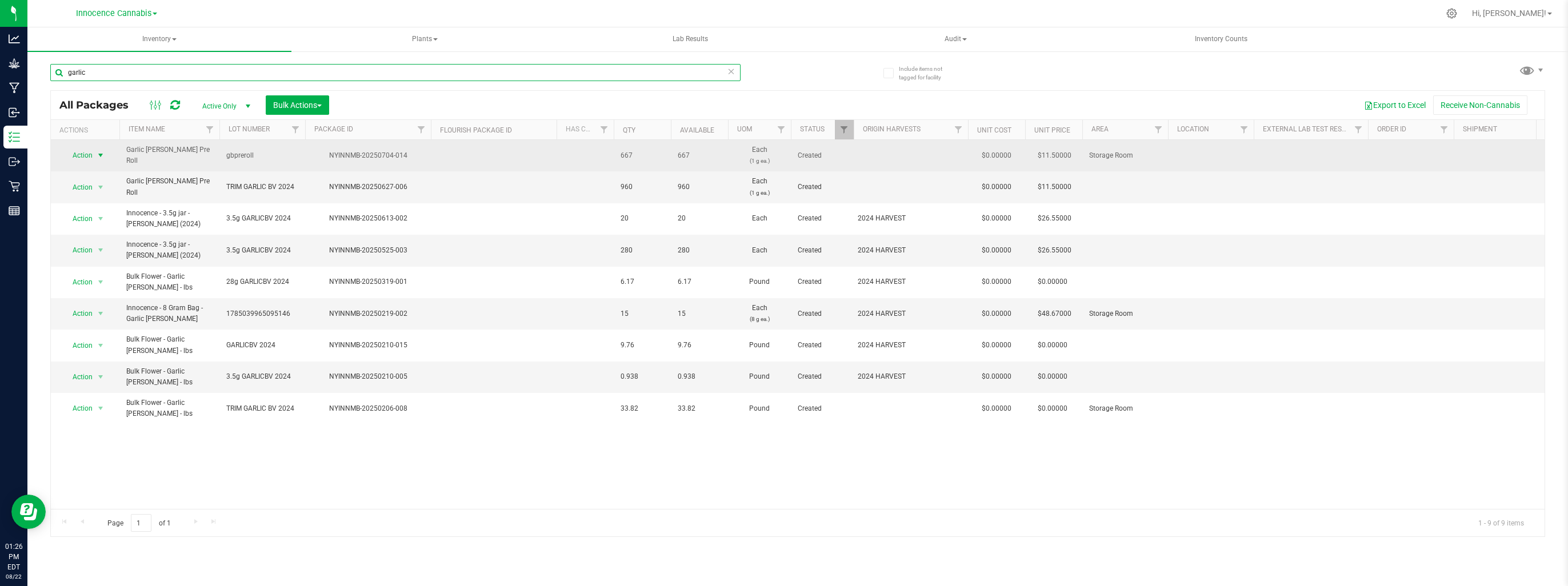
type input "garlic"
click at [99, 158] on span "select" at bounding box center [100, 155] width 9 height 9
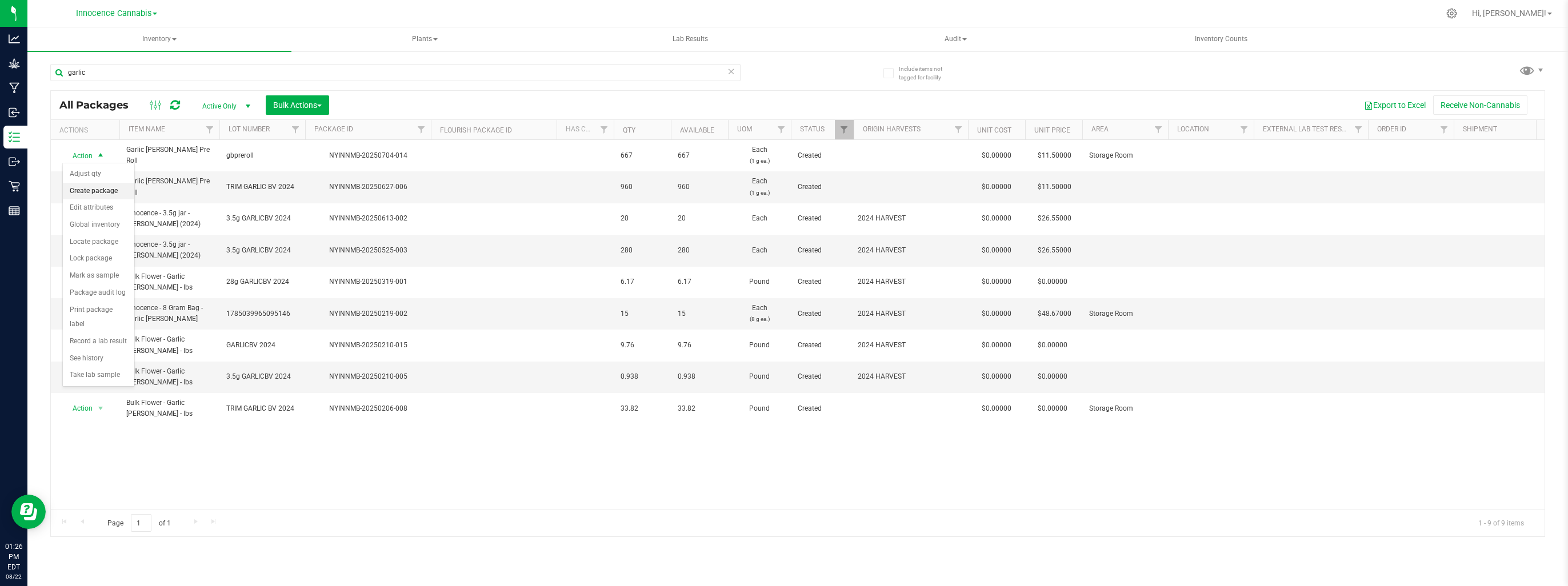
click at [100, 191] on li "Create package" at bounding box center [98, 191] width 71 height 17
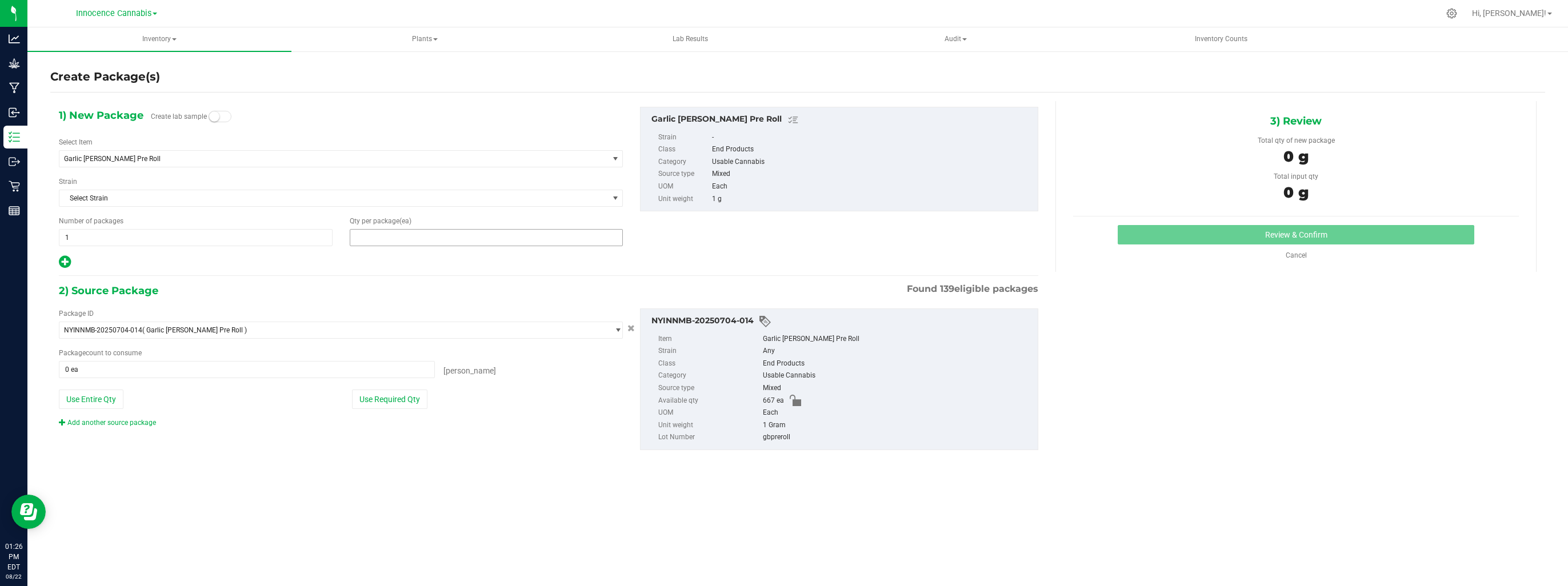
click at [398, 234] on span at bounding box center [486, 237] width 273 height 17
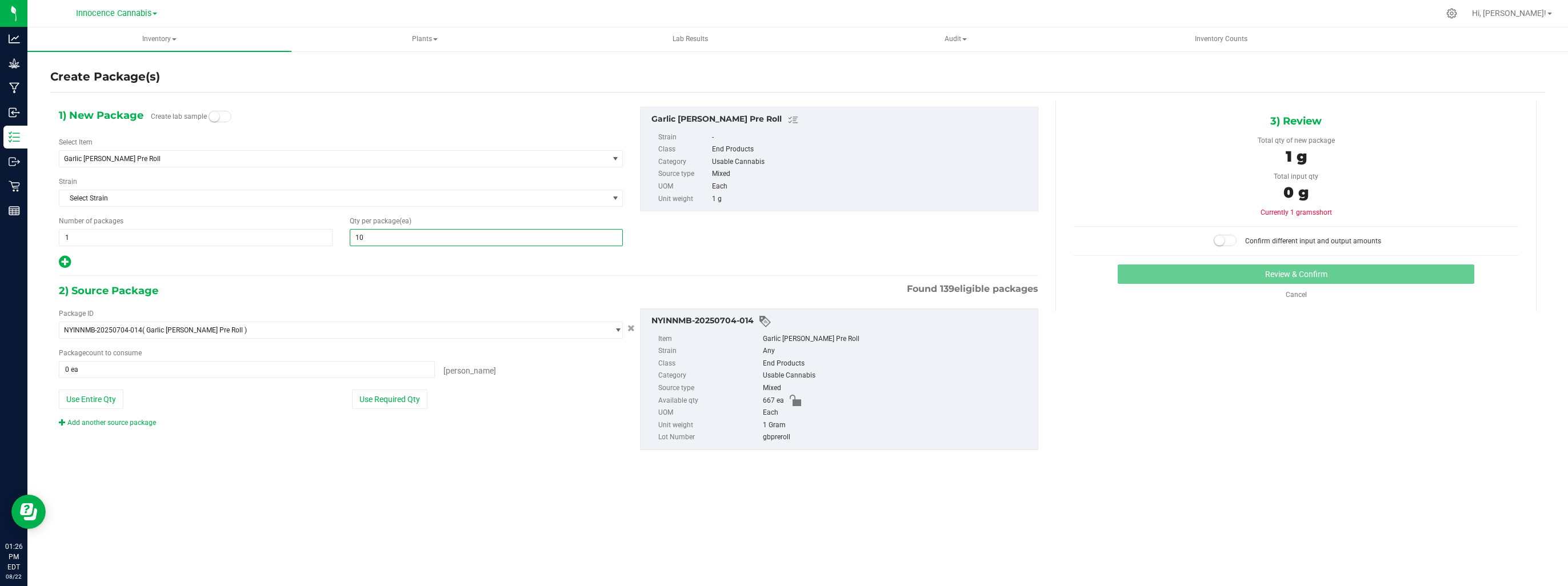
type input "100"
click at [413, 364] on span at bounding box center [246, 369] width 376 height 17
type input "1"
type input "0 ea"
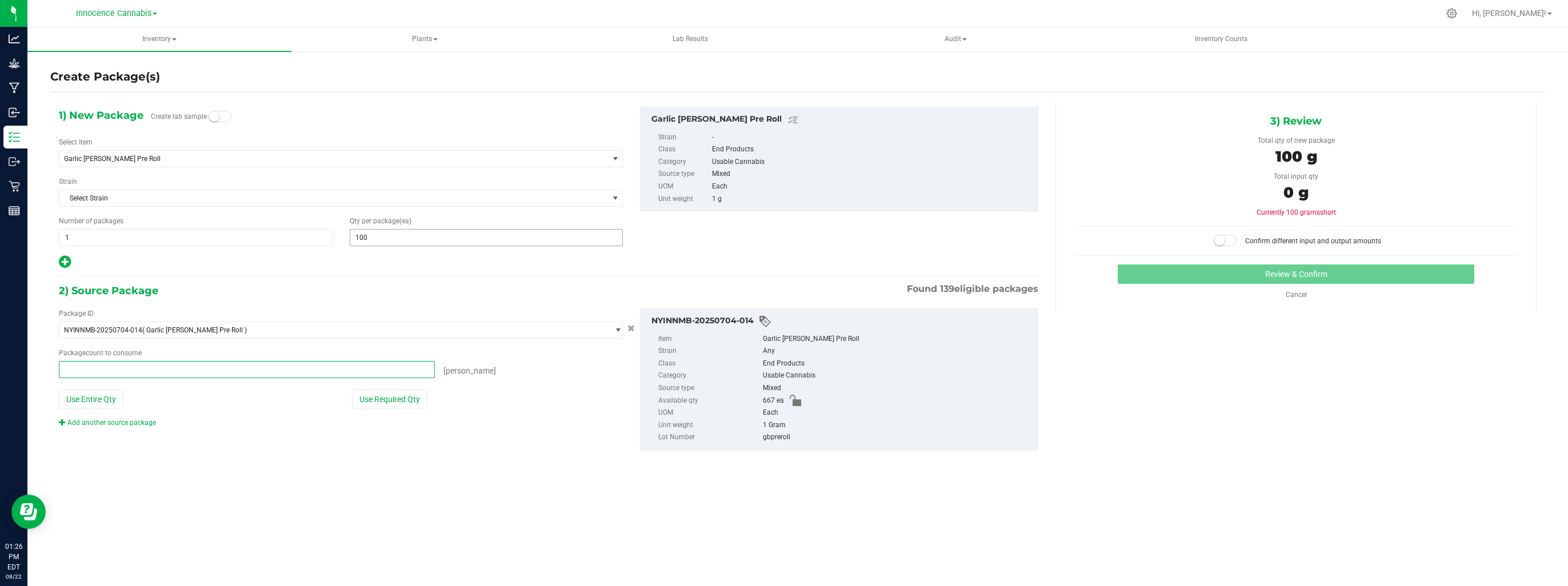
type input "0"
drag, startPoint x: 380, startPoint y: 234, endPoint x: 214, endPoint y: 248, distance: 166.6
click at [211, 246] on div "1) New Package Create lab sample Select Item Garlic Berry Pre Roll 7g BT Nitro …" at bounding box center [341, 187] width 581 height 163
type input "50"
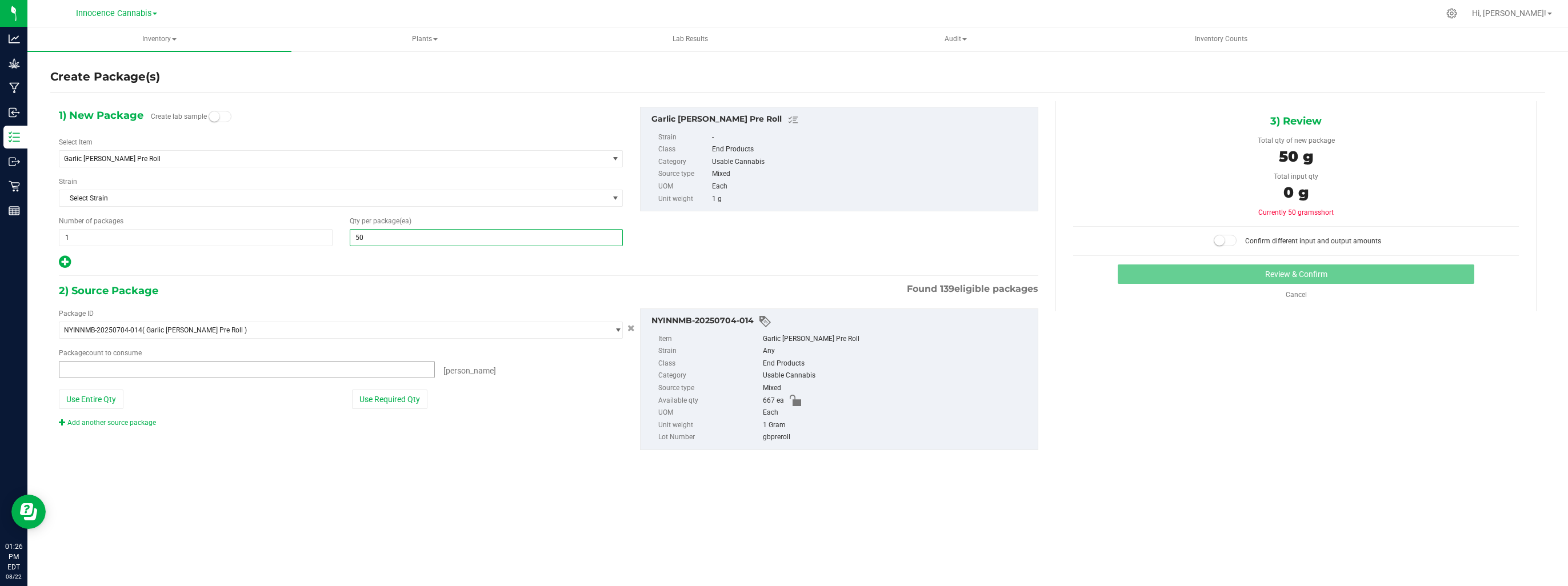
click at [182, 374] on span at bounding box center [246, 369] width 376 height 17
type input "50"
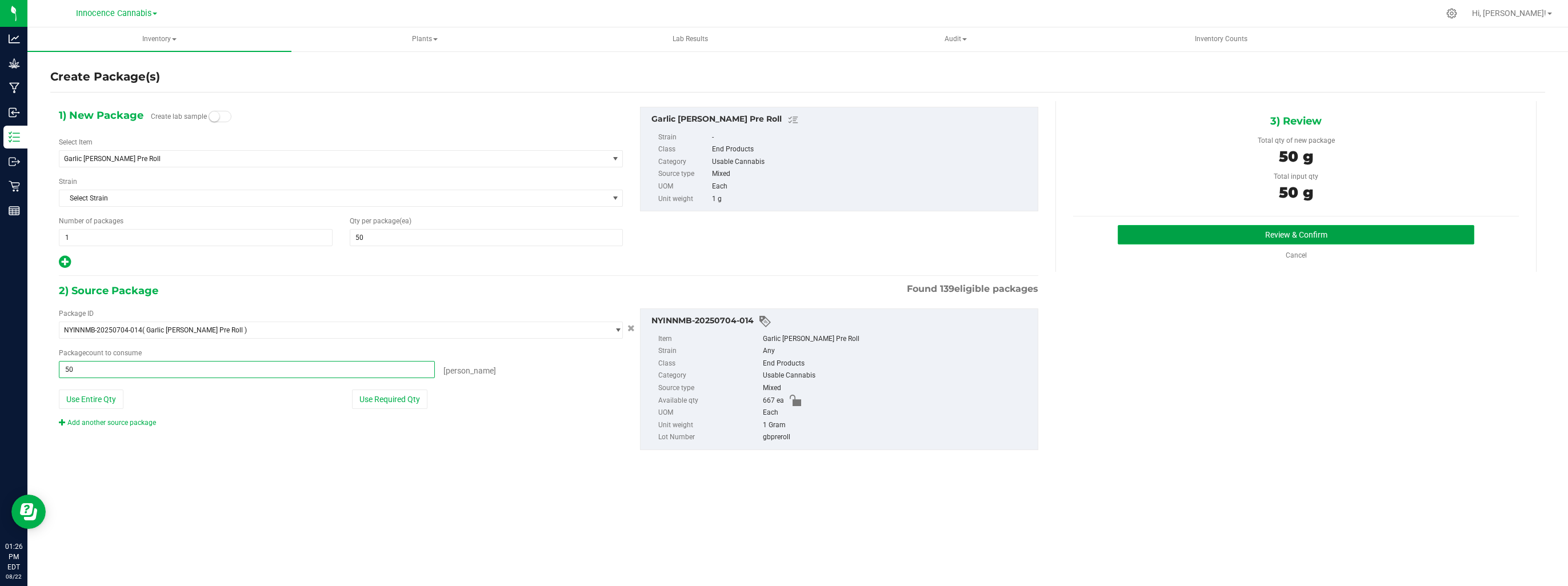
type input "50 ea"
click at [1200, 227] on button "Review & Confirm" at bounding box center [1296, 235] width 357 height 20
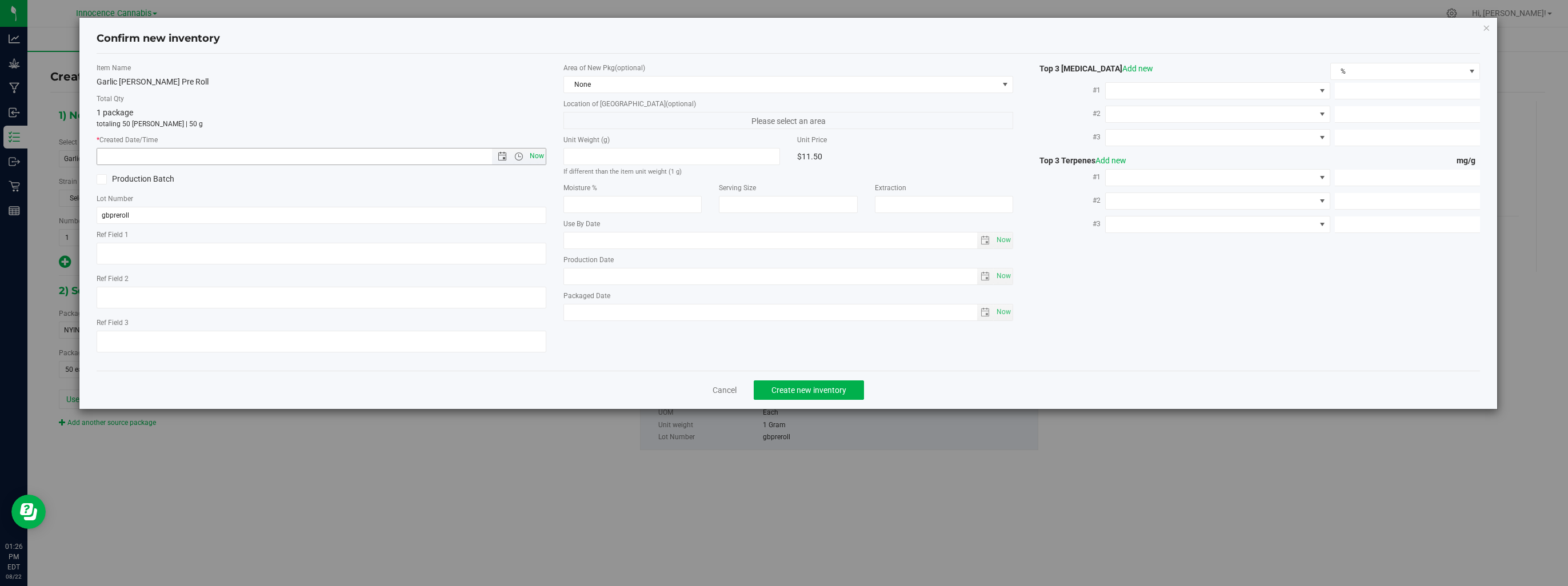
click at [538, 155] on span "Now" at bounding box center [538, 156] width 20 height 17
type input "8/22/2025 1:26 PM"
click at [822, 390] on span "Create new inventory" at bounding box center [808, 390] width 75 height 9
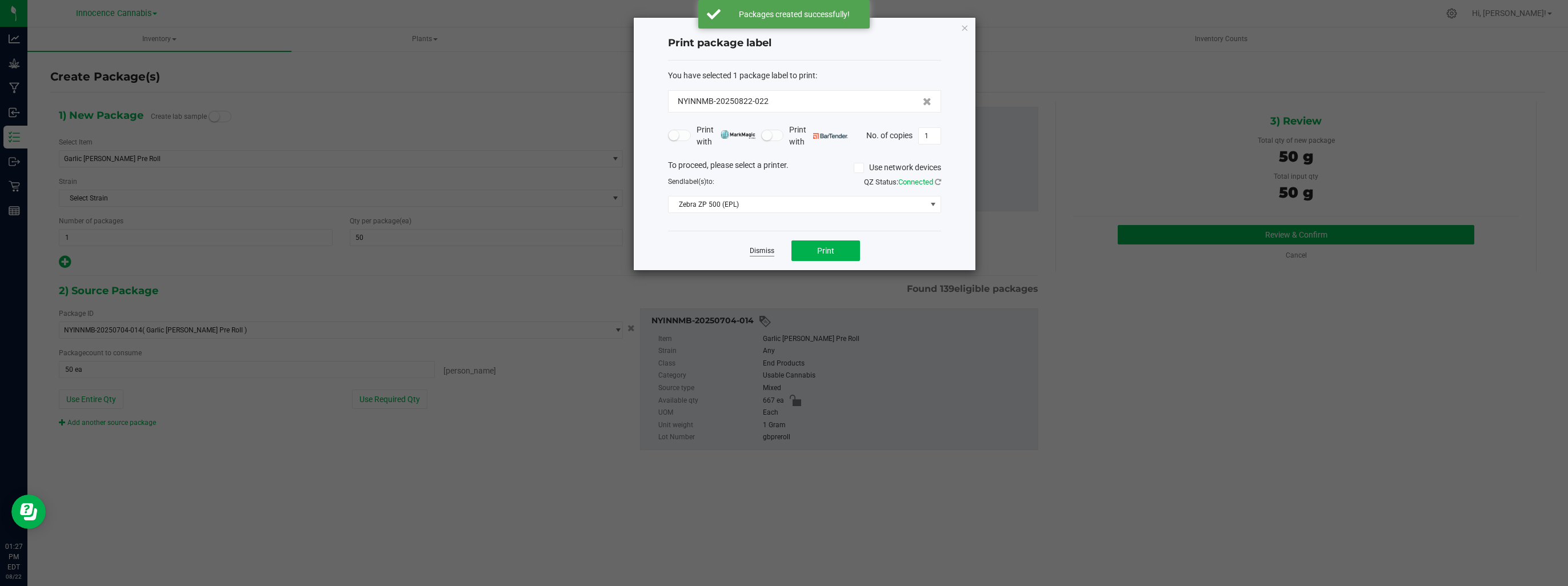
click at [768, 248] on link "Dismiss" at bounding box center [762, 251] width 25 height 10
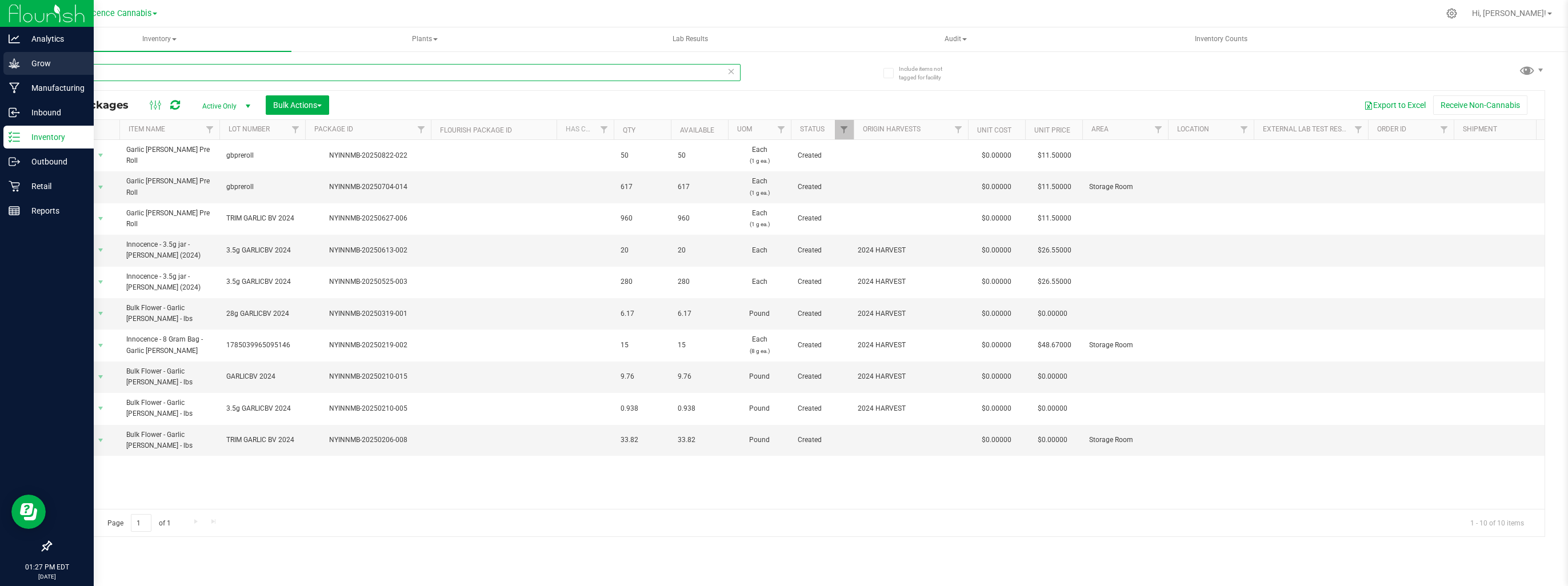
drag, startPoint x: 152, startPoint y: 68, endPoint x: 12, endPoint y: 69, distance: 140.0
click at [12, 69] on div "Analytics Grow Manufacturing Inbound Inventory Outbound Retail Reports 01:27 PM…" at bounding box center [784, 293] width 1568 height 586
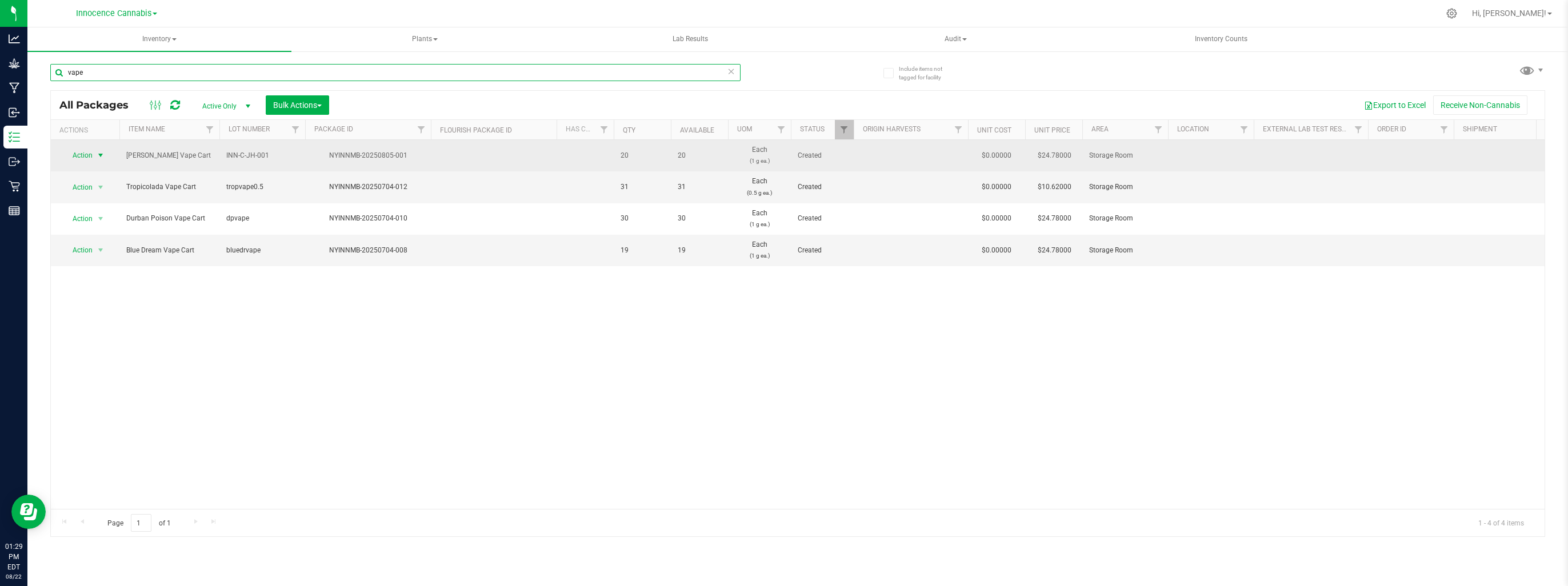
type input "vape"
click at [97, 157] on span "select" at bounding box center [100, 155] width 9 height 9
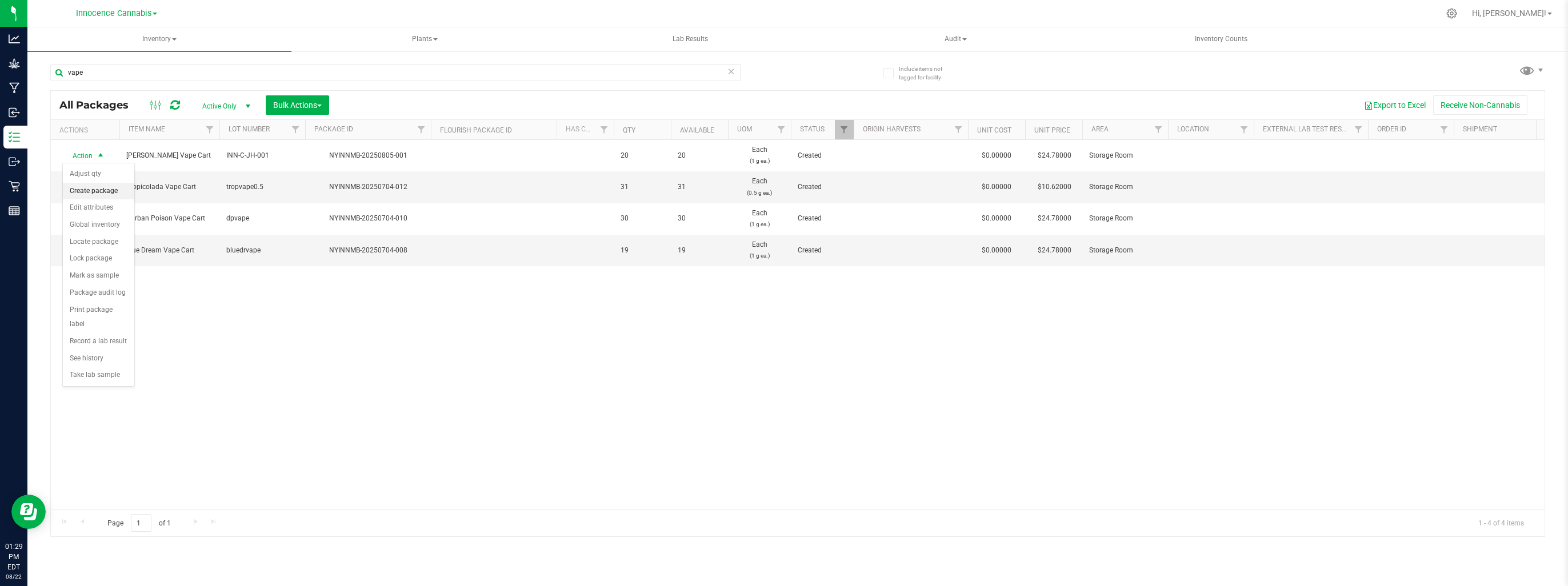
click at [100, 192] on li "Create package" at bounding box center [98, 191] width 71 height 17
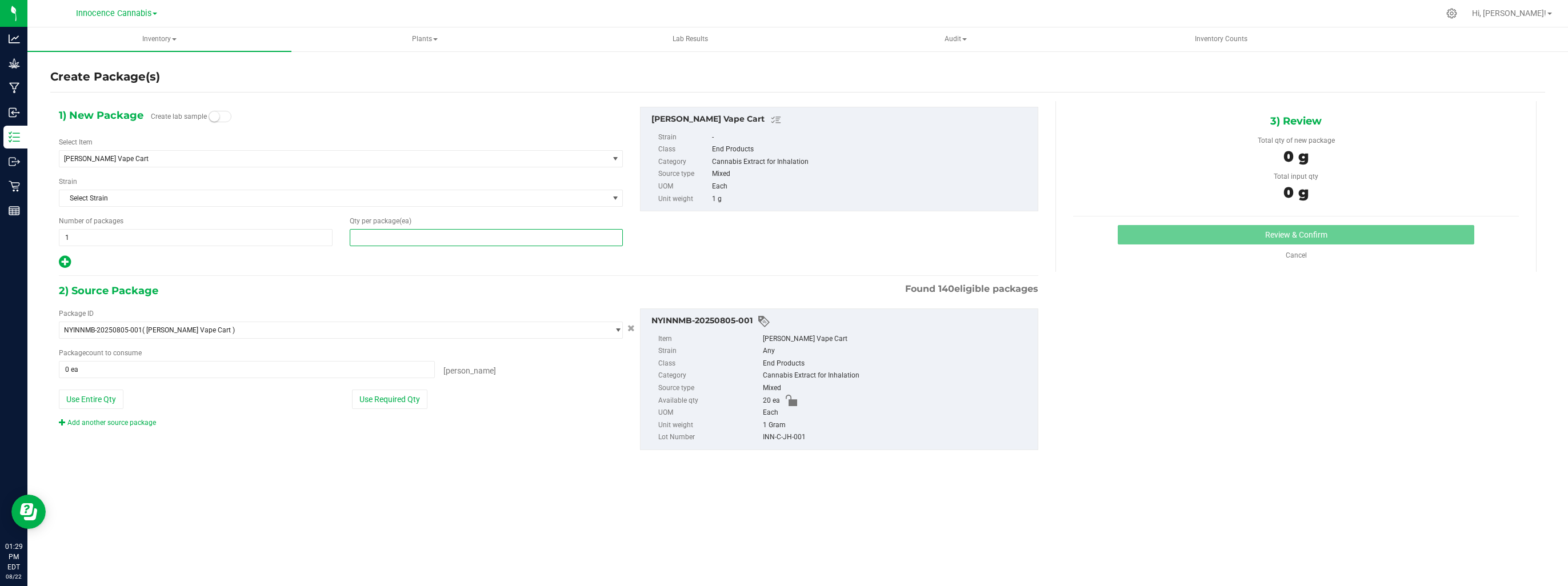
click at [398, 232] on span at bounding box center [486, 237] width 273 height 17
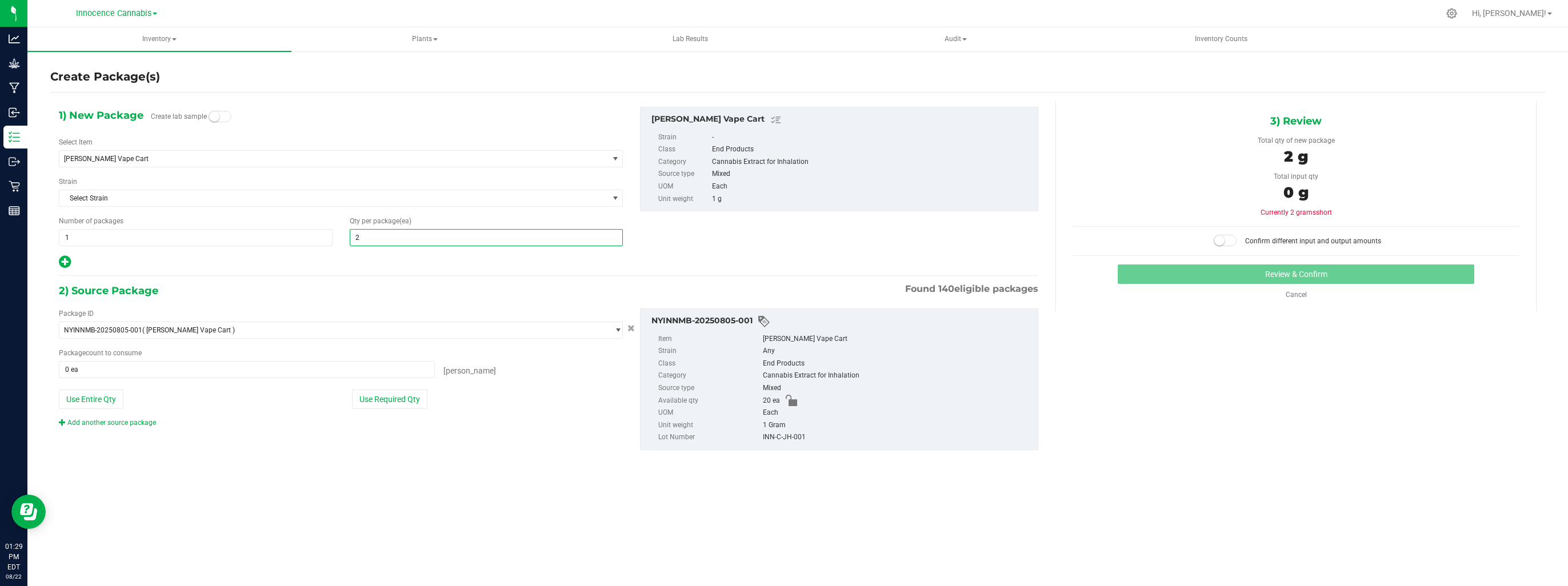
type input "20"
click at [378, 365] on span at bounding box center [246, 369] width 376 height 17
type input "20"
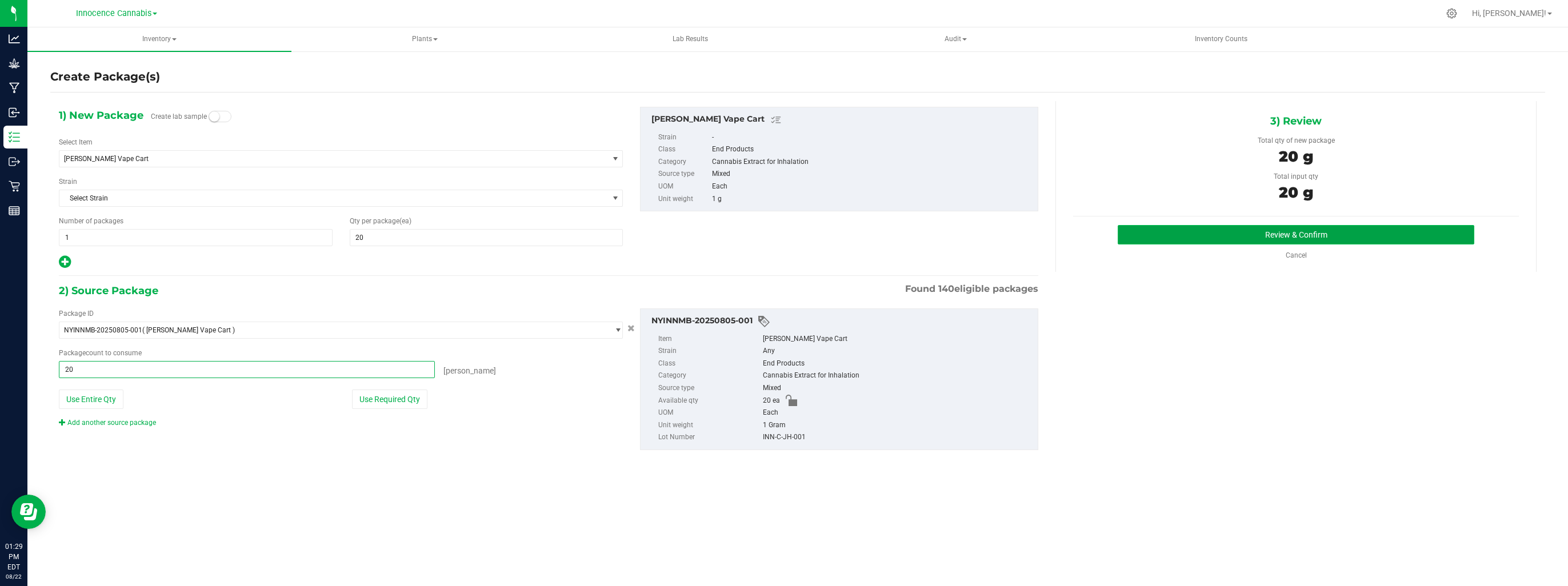
type input "20 ea"
click at [1279, 232] on button "Review & Confirm" at bounding box center [1296, 235] width 357 height 20
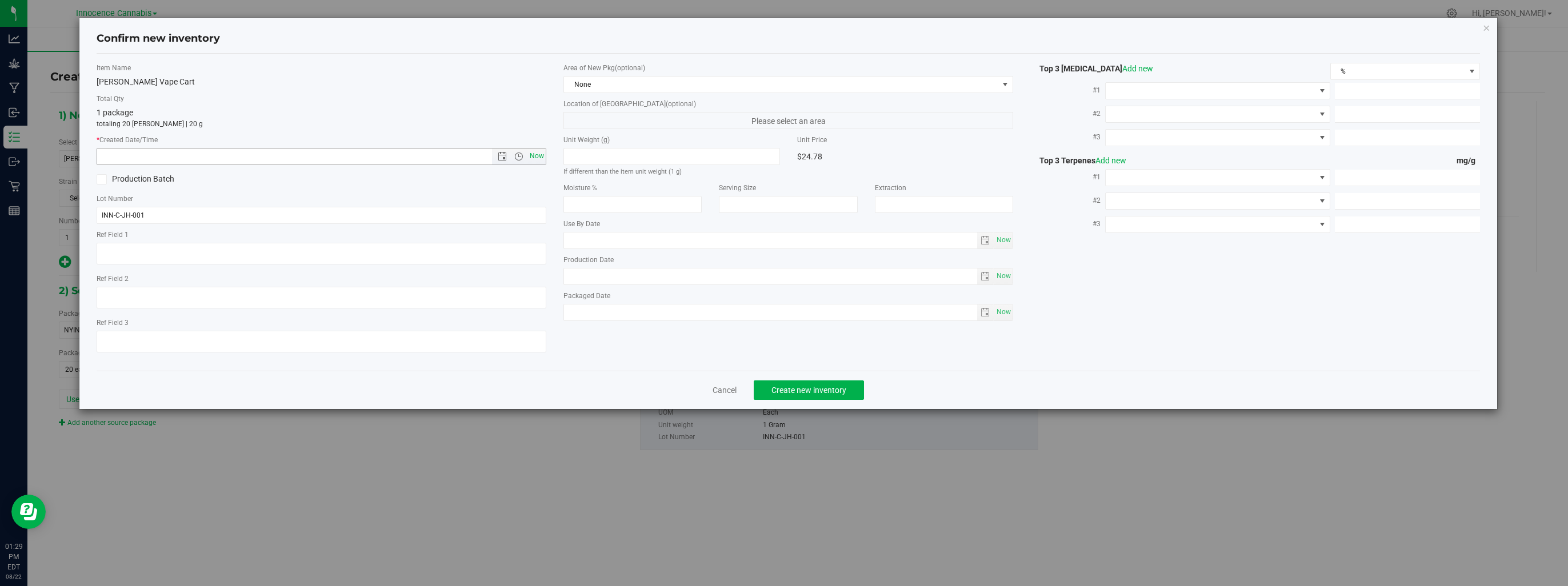
click at [542, 155] on span "Now" at bounding box center [538, 156] width 20 height 17
type input "8/22/2025 1:29 PM"
click at [779, 390] on span "Create new inventory" at bounding box center [808, 390] width 75 height 9
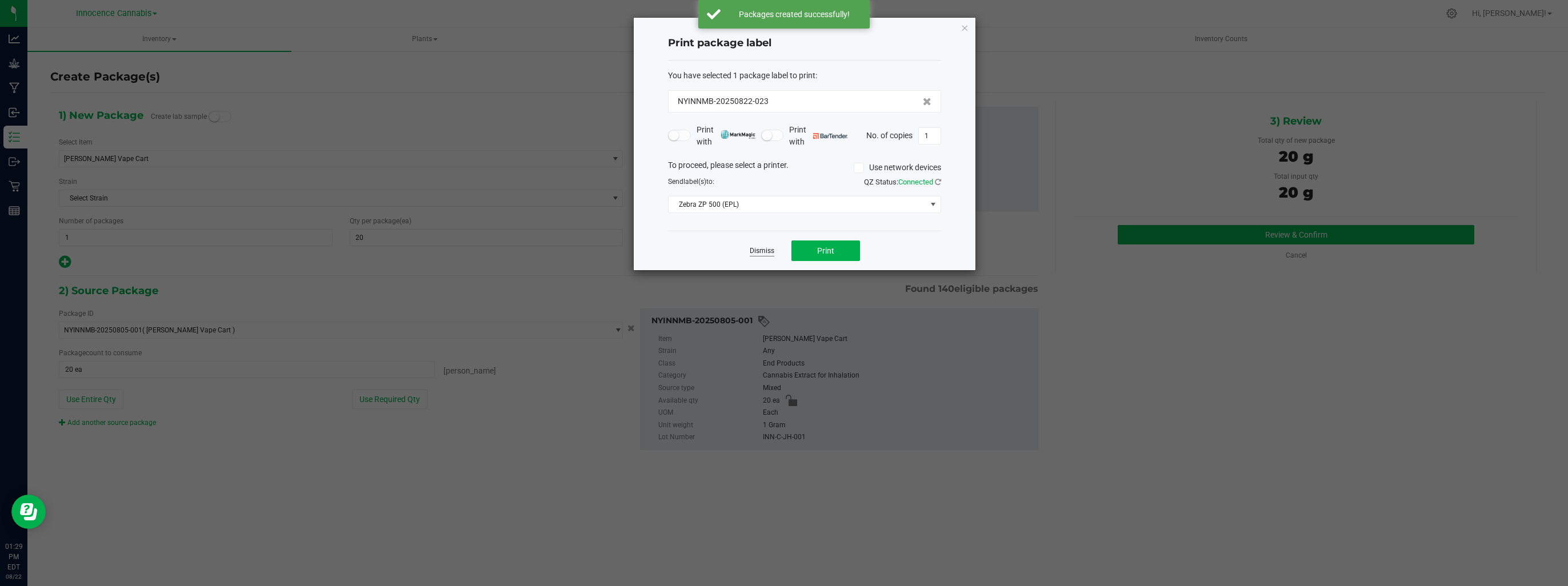
click at [752, 255] on link "Dismiss" at bounding box center [762, 251] width 25 height 10
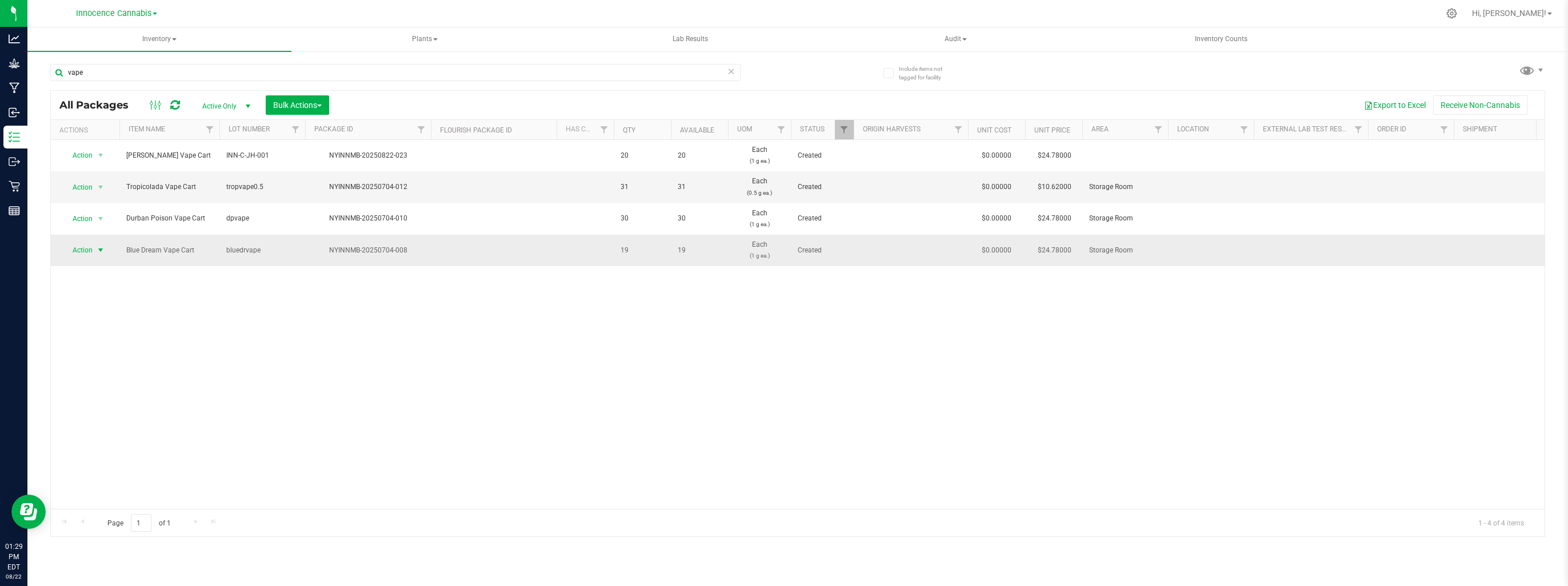
click at [101, 248] on span "select" at bounding box center [100, 250] width 9 height 9
click at [99, 283] on li "Create package" at bounding box center [98, 286] width 71 height 17
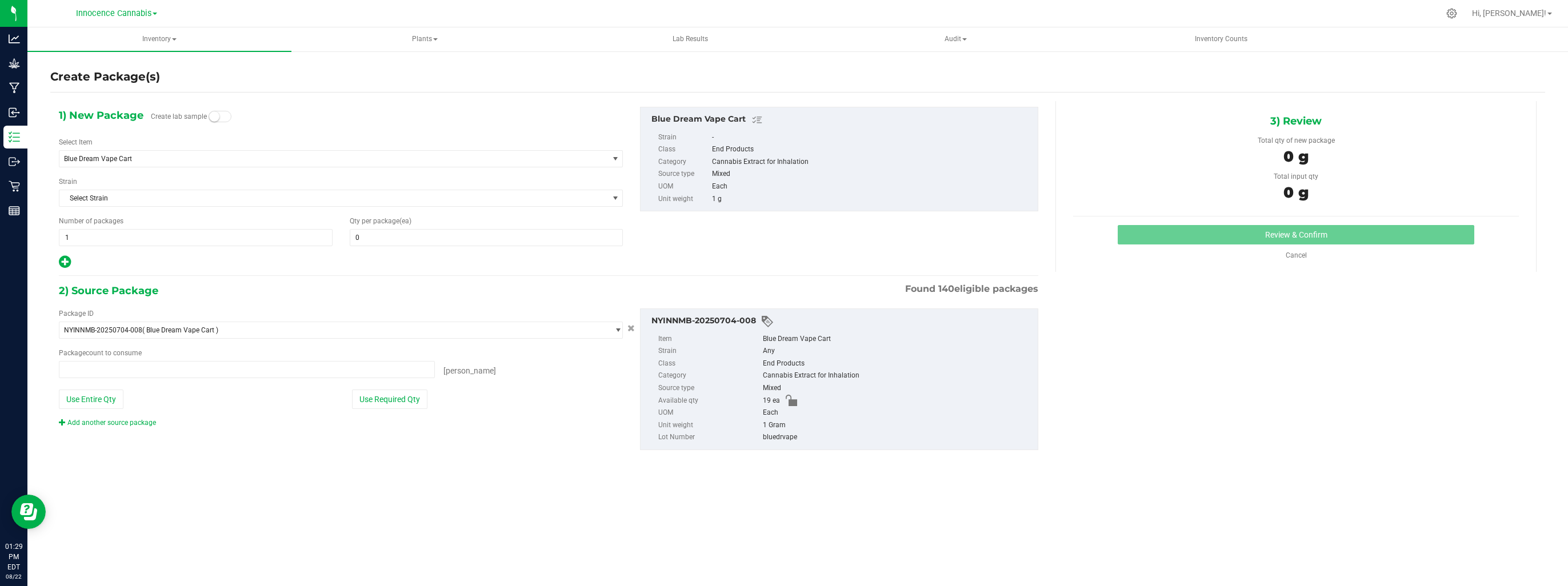
type input "0 ea"
click at [386, 243] on span at bounding box center [486, 237] width 273 height 17
type input "12"
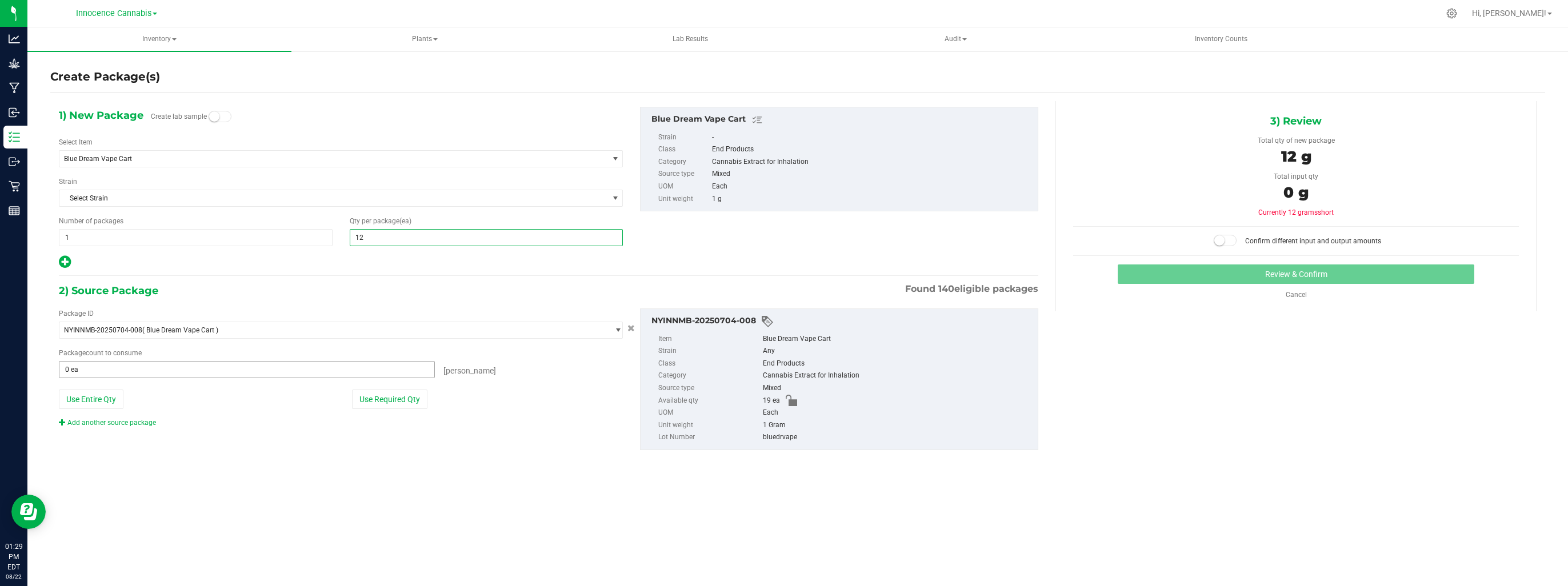
type input "12"
drag, startPoint x: 257, startPoint y: 378, endPoint x: 253, endPoint y: 369, distance: 9.8
click at [254, 372] on span at bounding box center [246, 369] width 376 height 17
type input "12"
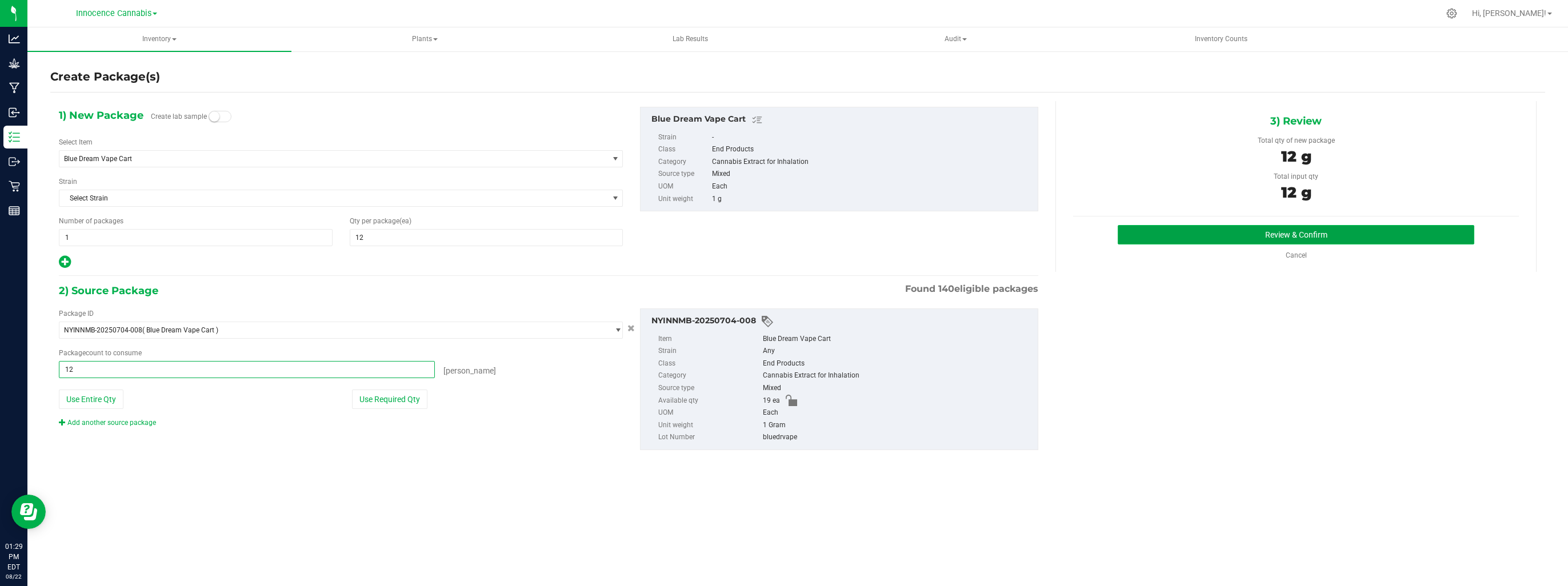
type input "12 ea"
click at [1277, 228] on button "Review & Confirm" at bounding box center [1296, 235] width 357 height 20
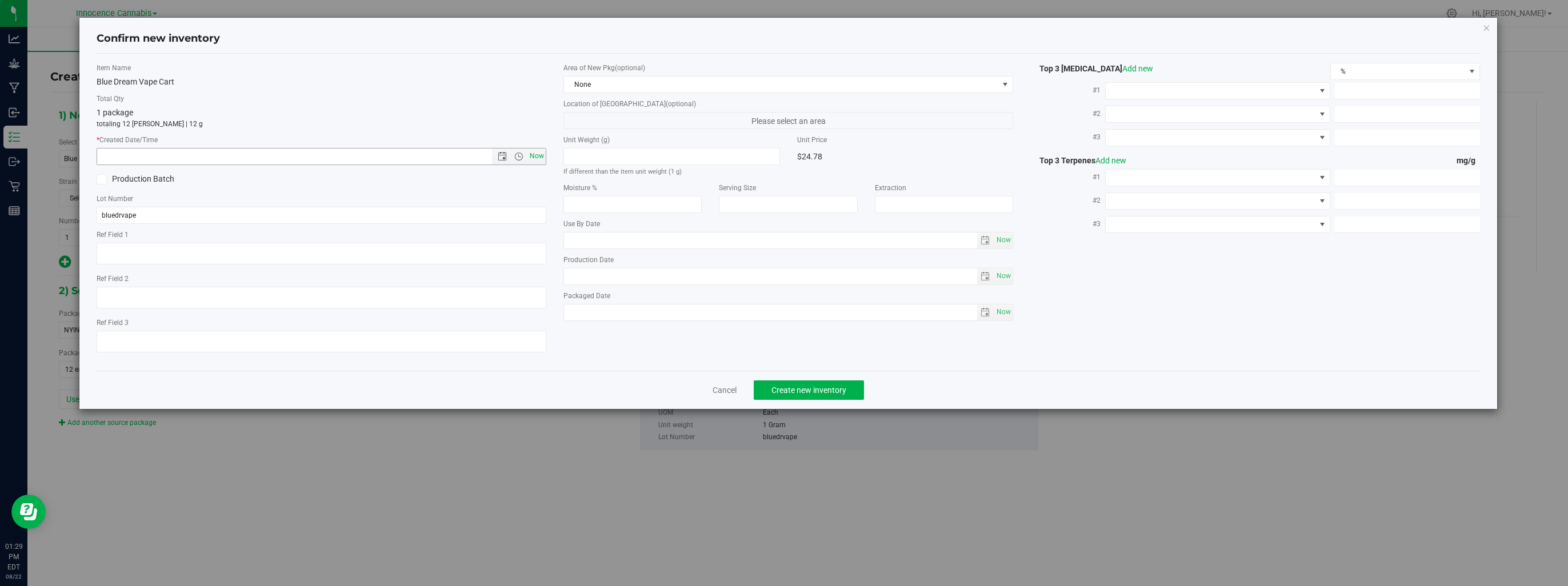
click at [542, 158] on span "Now" at bounding box center [538, 156] width 20 height 17
type input "8/22/2025 1:29 PM"
click at [795, 393] on span "Create new inventory" at bounding box center [808, 390] width 75 height 9
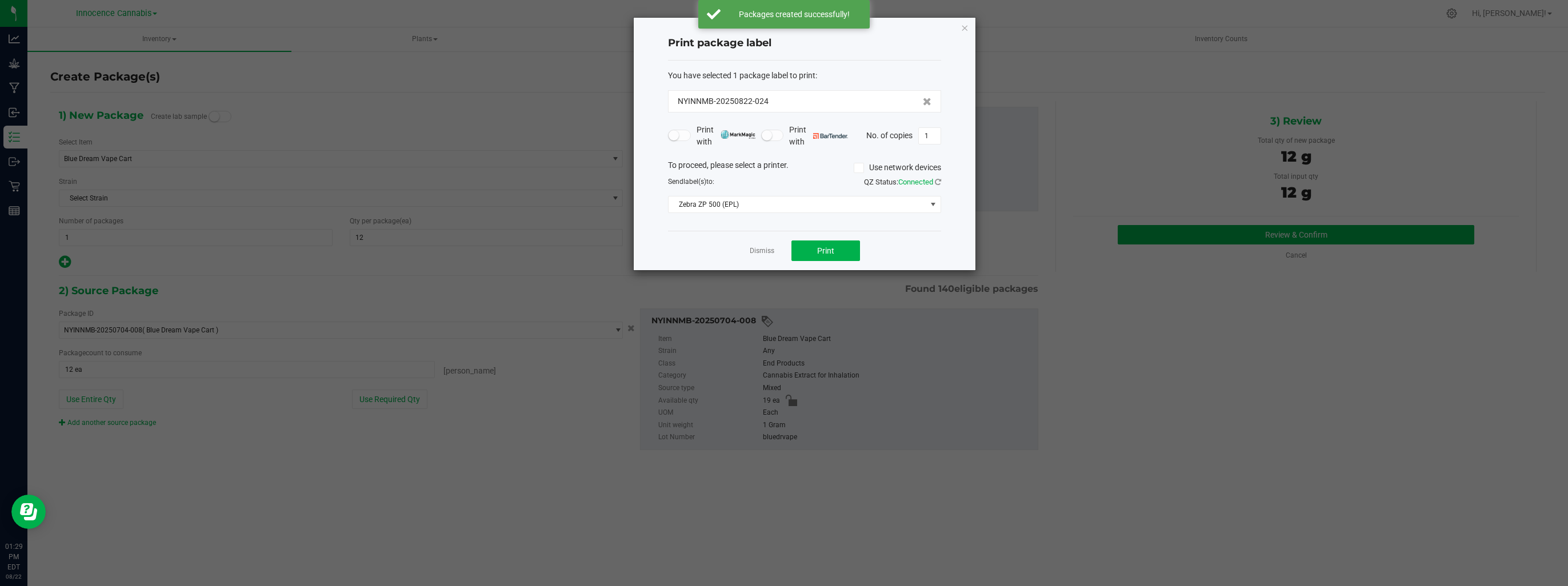
click at [758, 245] on app-cancel-button "Dismiss" at bounding box center [762, 251] width 25 height 12
click at [759, 249] on link "Dismiss" at bounding box center [762, 251] width 25 height 10
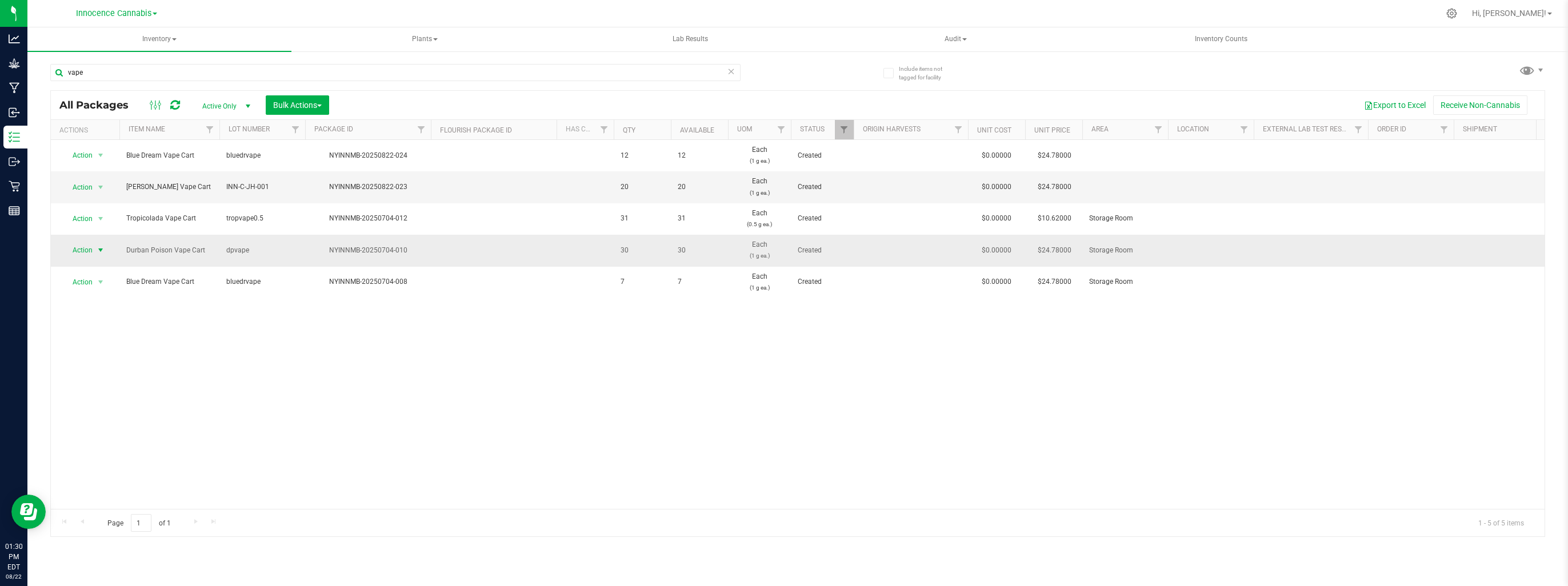
click at [99, 248] on span "select" at bounding box center [100, 250] width 9 height 9
click at [91, 279] on li "Create package" at bounding box center [98, 286] width 71 height 17
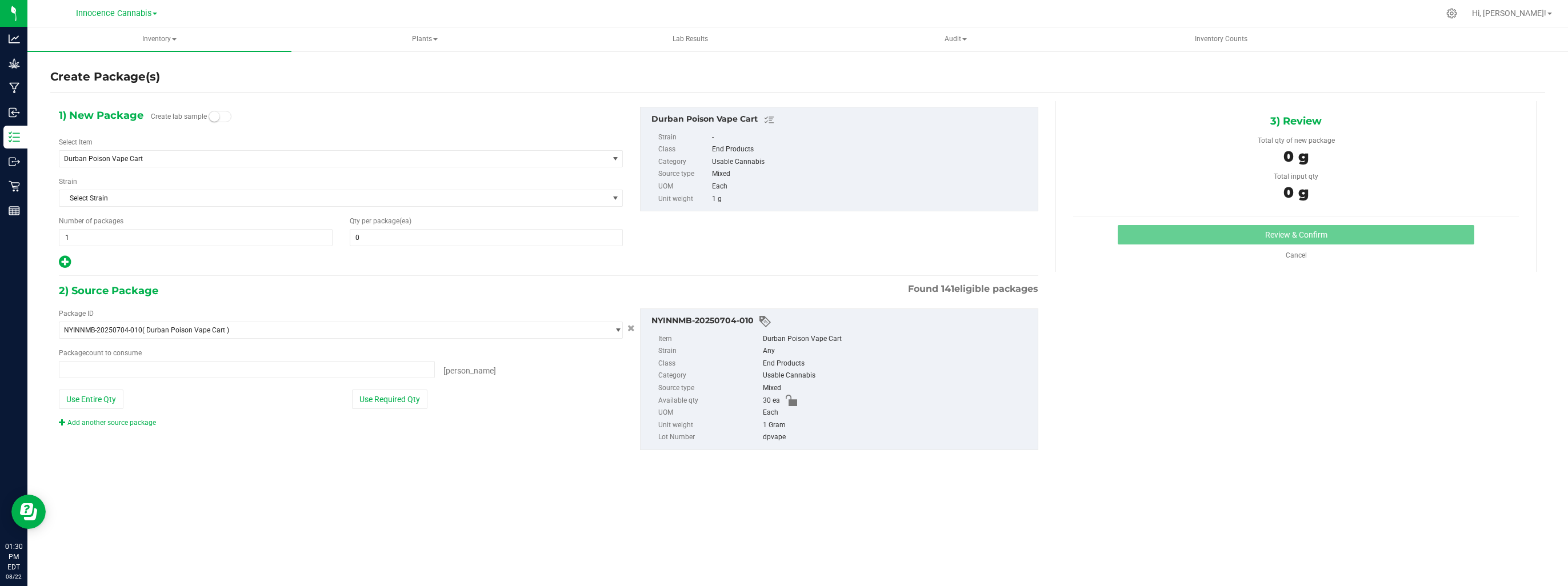
type input "0 ea"
click at [366, 240] on span at bounding box center [486, 237] width 273 height 17
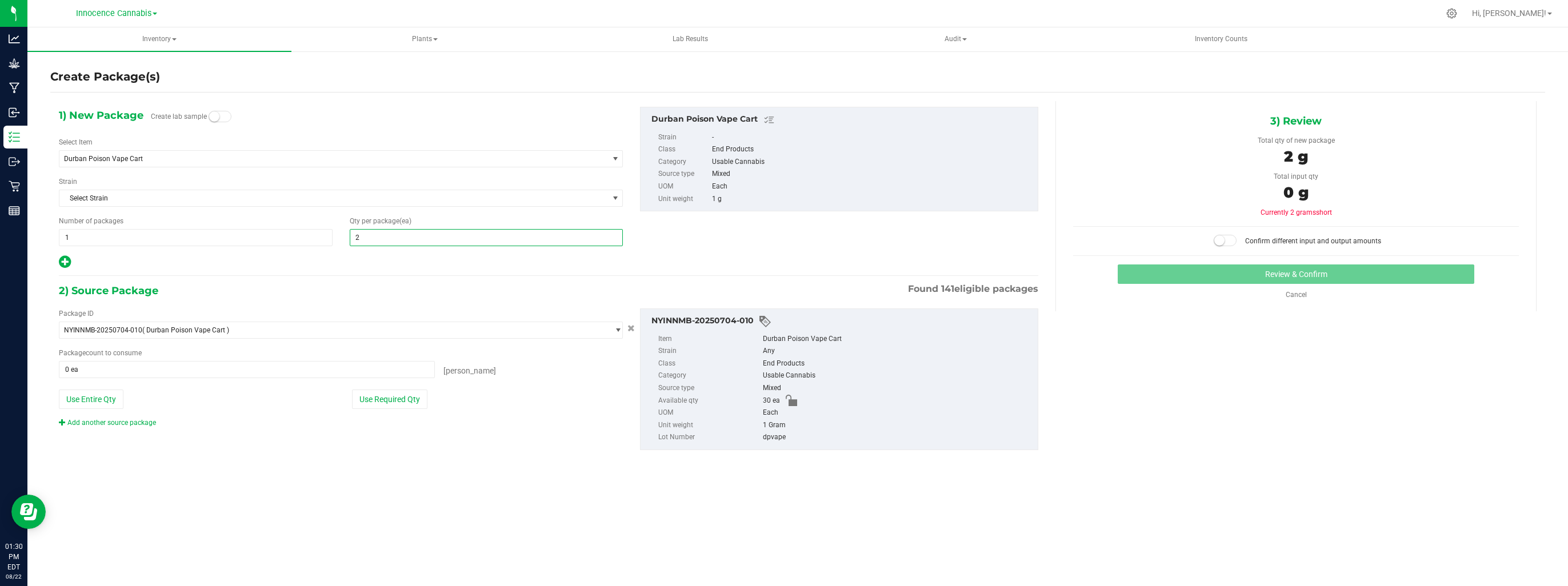
type input "20"
click at [396, 366] on span at bounding box center [246, 369] width 376 height 17
type input "20"
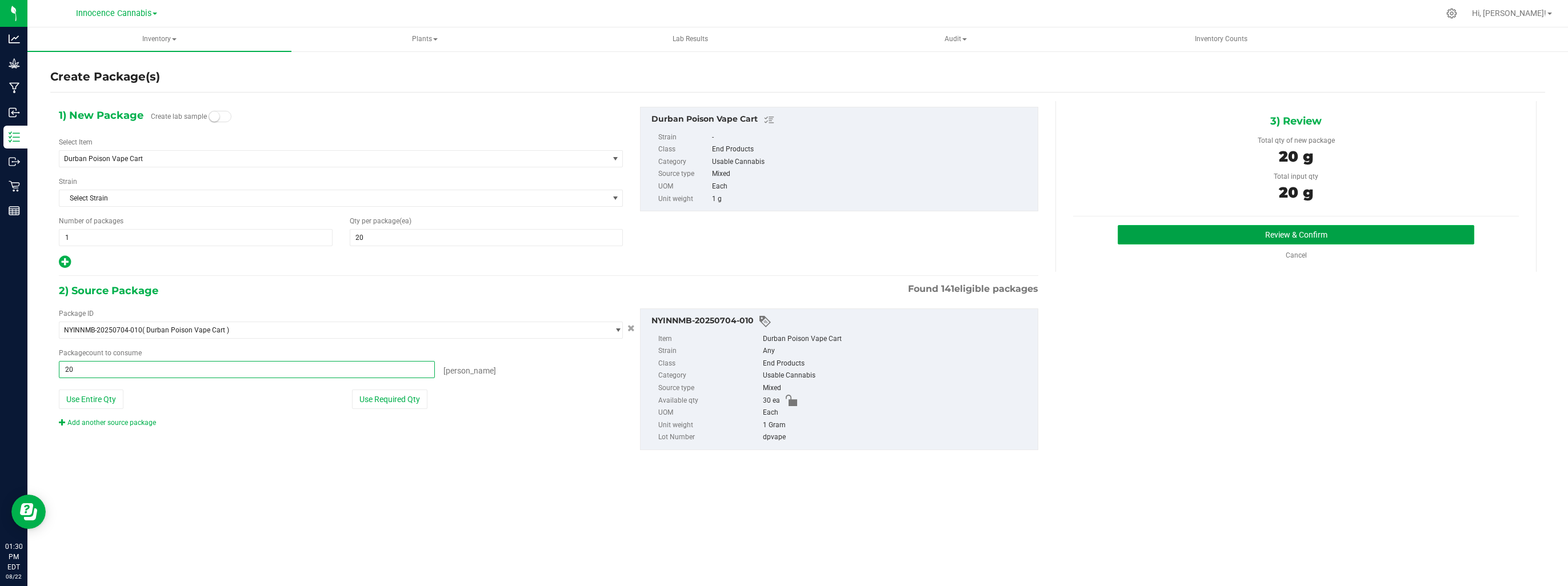
type input "20 ea"
click at [1140, 239] on button "Review & Confirm" at bounding box center [1296, 235] width 357 height 20
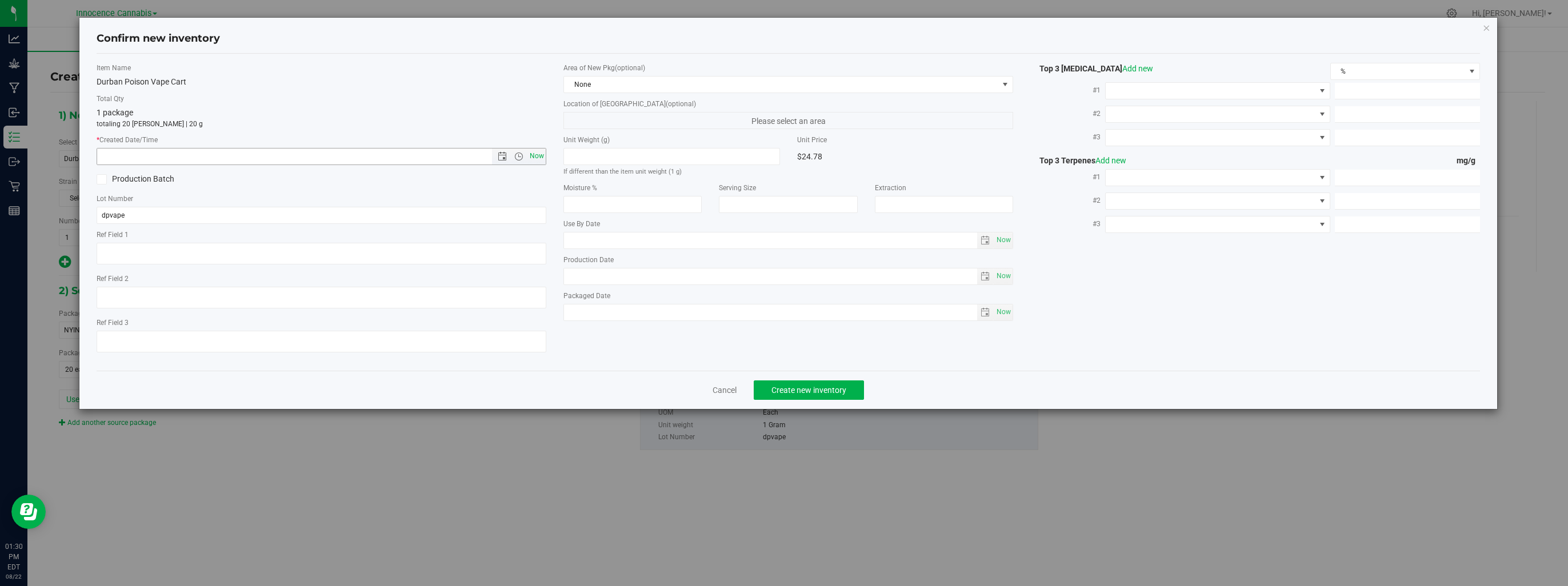
click at [538, 156] on span "Now" at bounding box center [538, 156] width 20 height 17
type input "8/22/2025 1:30 PM"
click at [815, 383] on button "Create new inventory" at bounding box center [809, 390] width 111 height 20
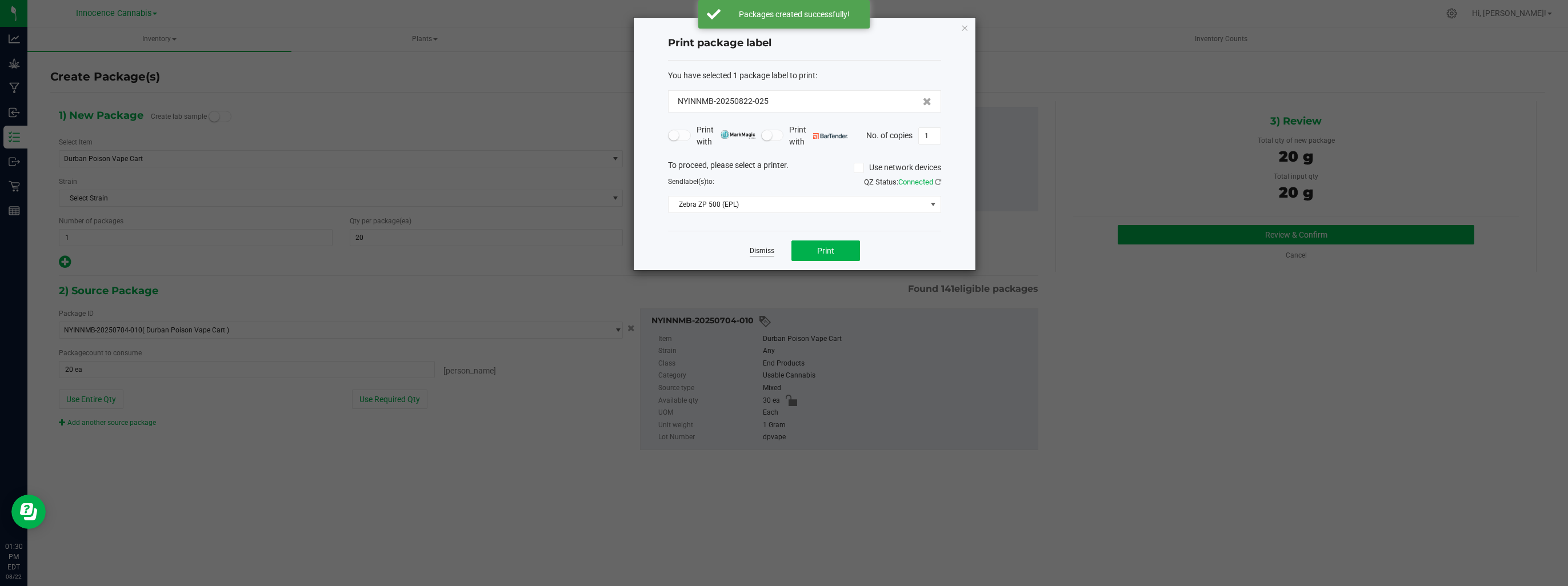
click at [765, 253] on link "Dismiss" at bounding box center [762, 251] width 25 height 10
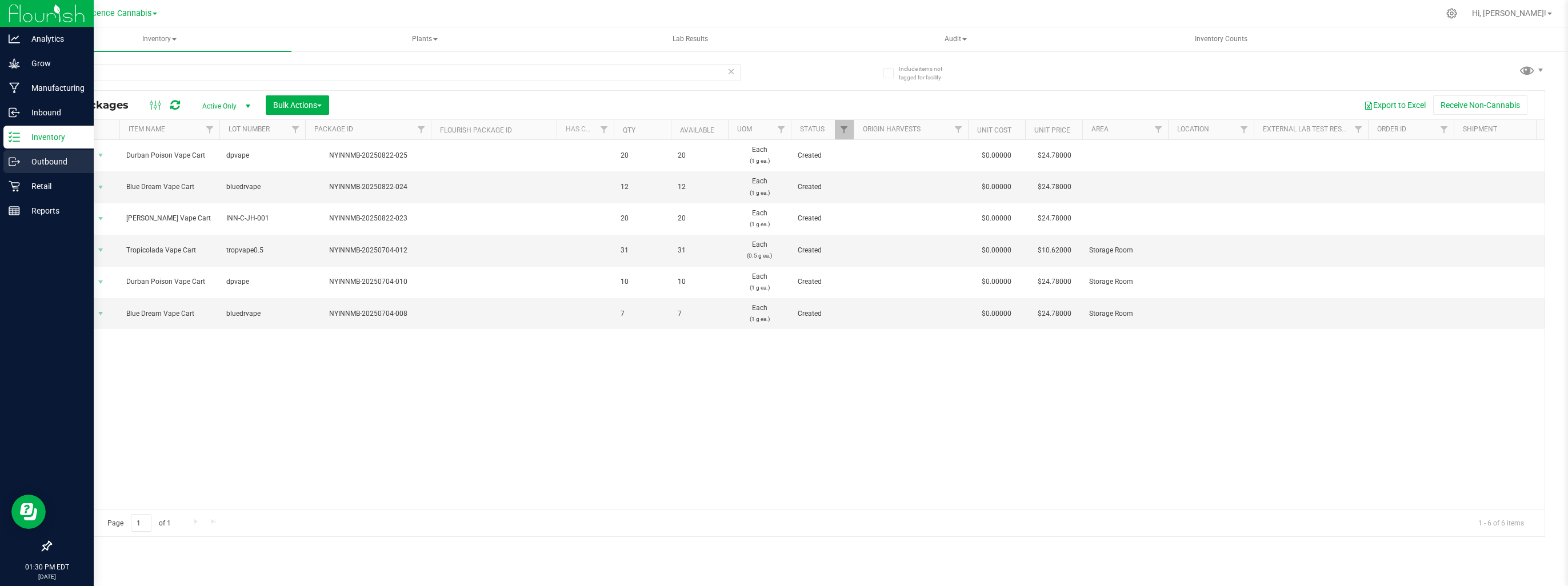
click at [51, 163] on p "Outbound" at bounding box center [54, 162] width 69 height 14
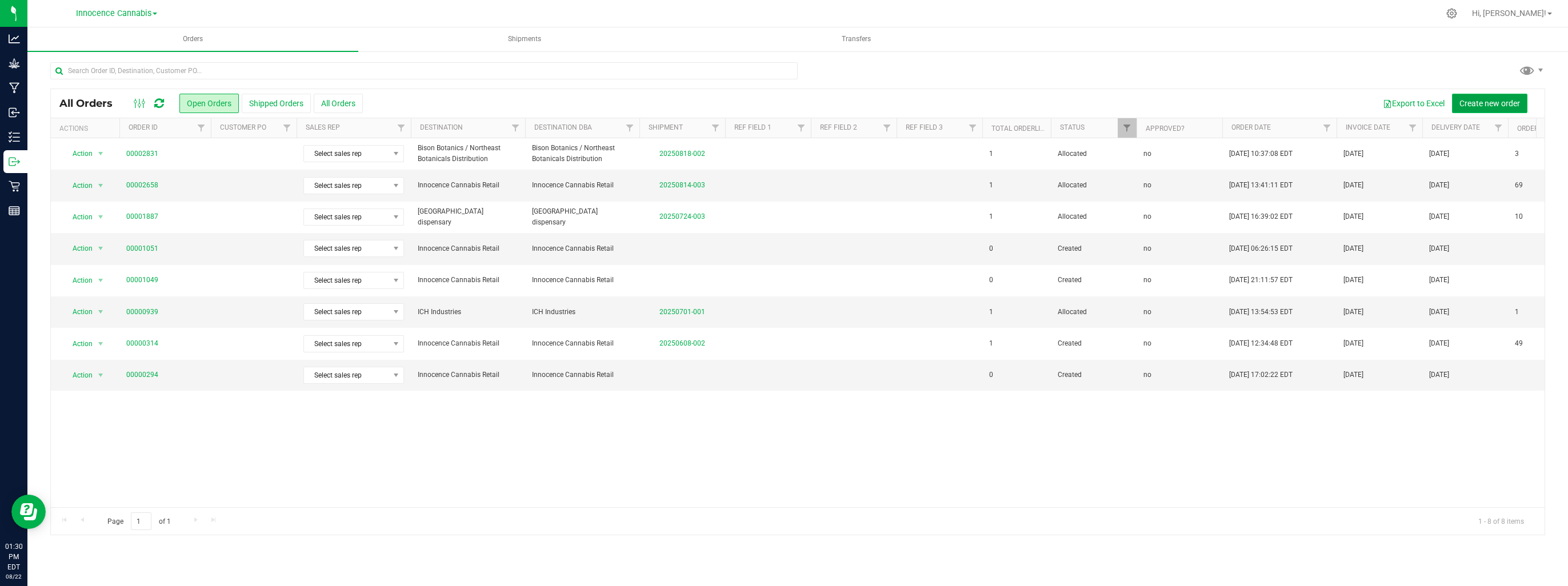
click at [1518, 102] on span "Create new order" at bounding box center [1489, 103] width 60 height 9
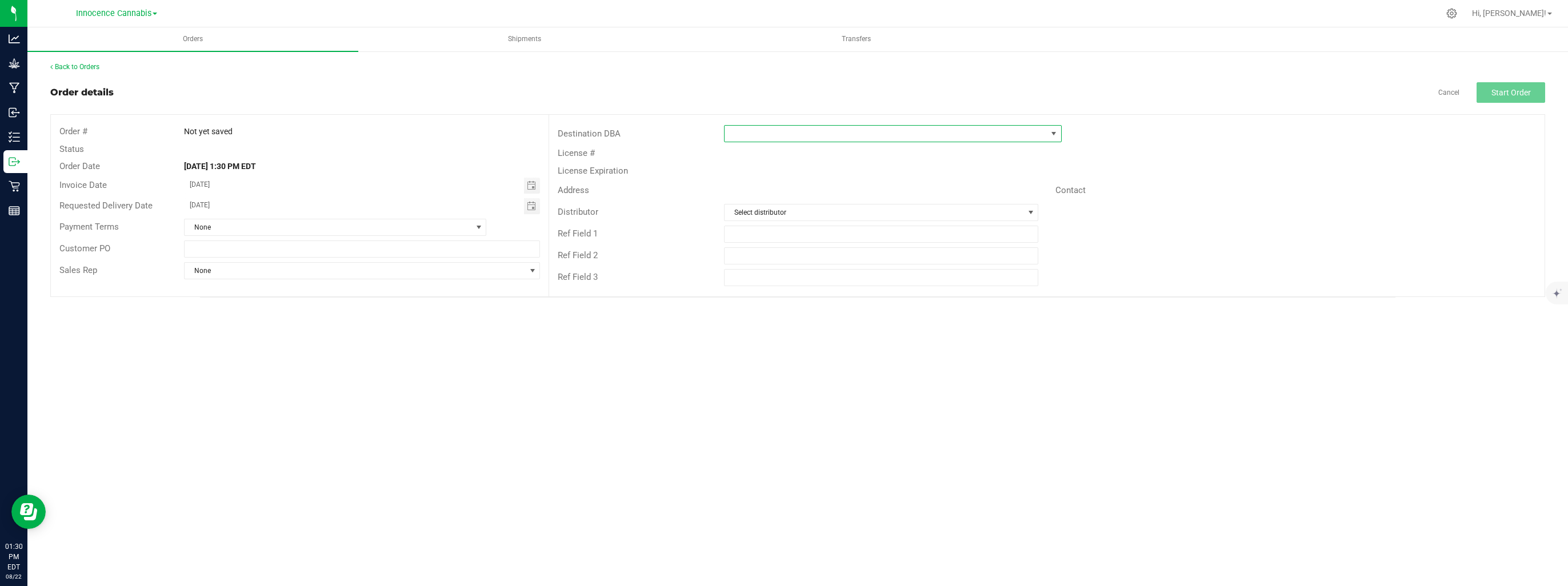
click at [745, 131] on span at bounding box center [885, 133] width 322 height 16
click at [752, 187] on li "Innocence Cannabis Retail" at bounding box center [893, 183] width 337 height 20
click at [775, 234] on span "Select distributor" at bounding box center [874, 229] width 300 height 16
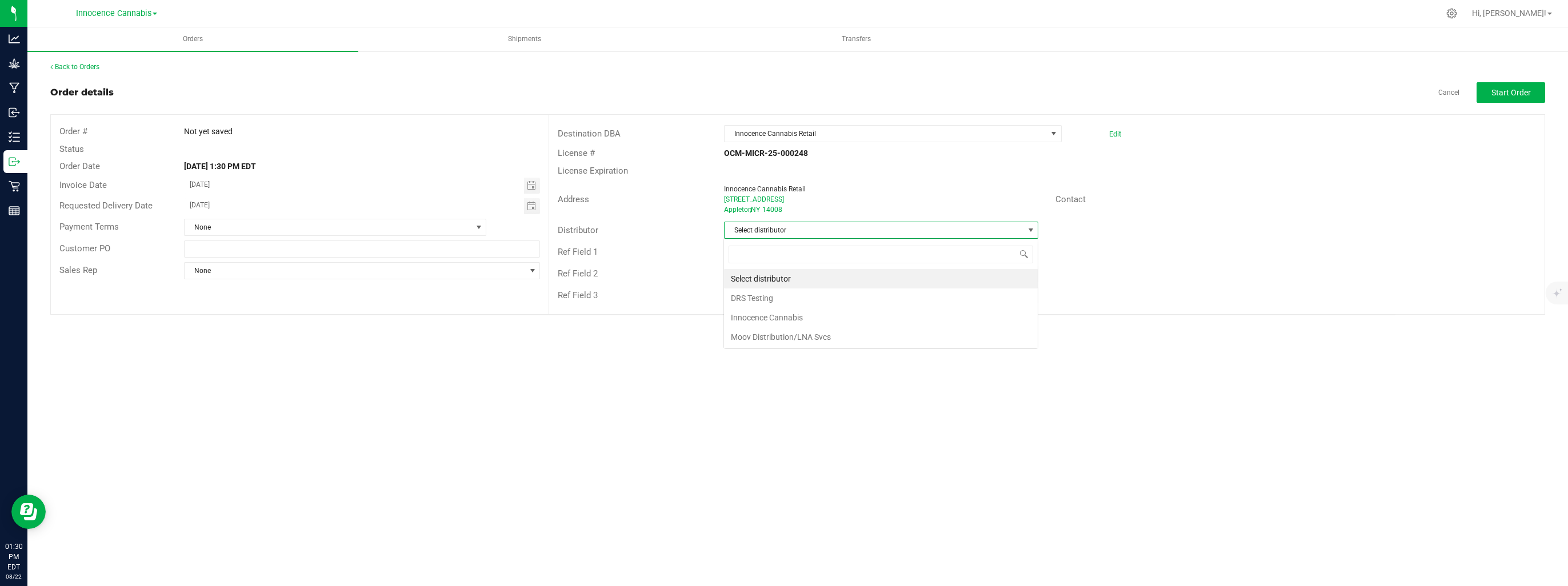
scroll to position [17, 315]
click at [774, 316] on li "Innocence Cannabis" at bounding box center [881, 318] width 314 height 20
drag, startPoint x: 1509, startPoint y: 83, endPoint x: 1495, endPoint y: 87, distance: 14.6
click at [1510, 83] on button "Start Order" at bounding box center [1510, 92] width 69 height 21
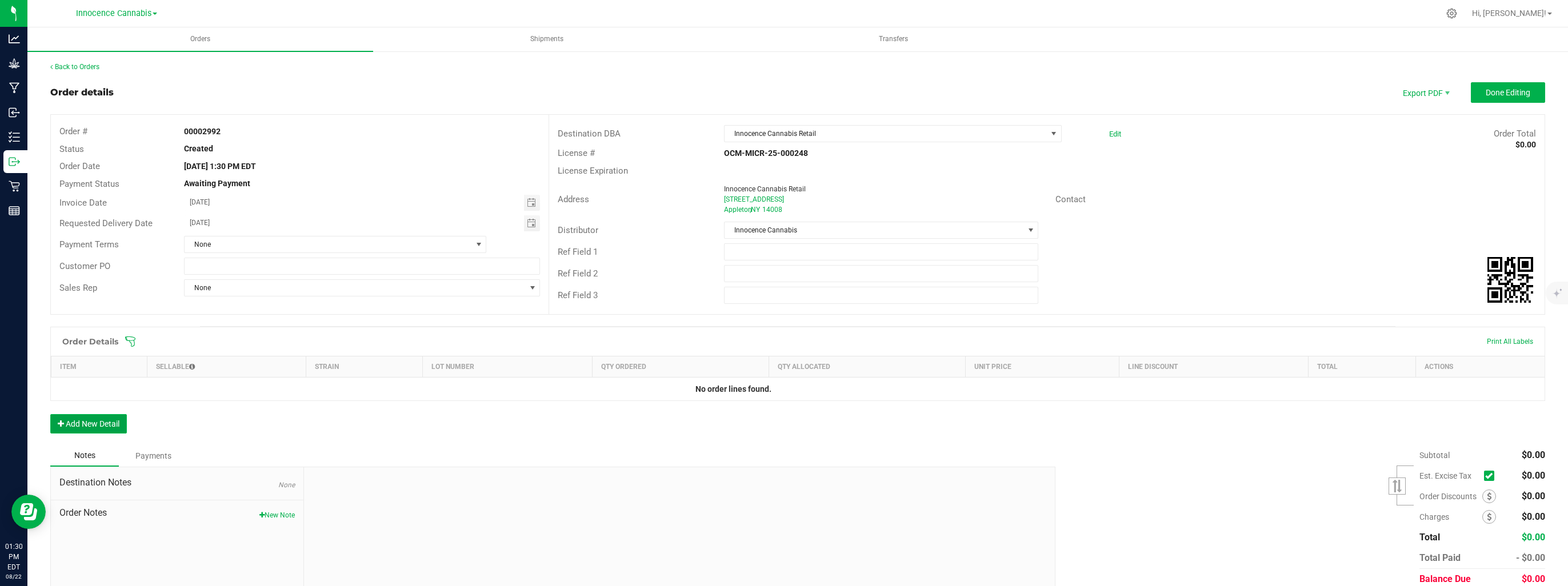
click at [109, 422] on button "Add New Detail" at bounding box center [88, 424] width 77 height 20
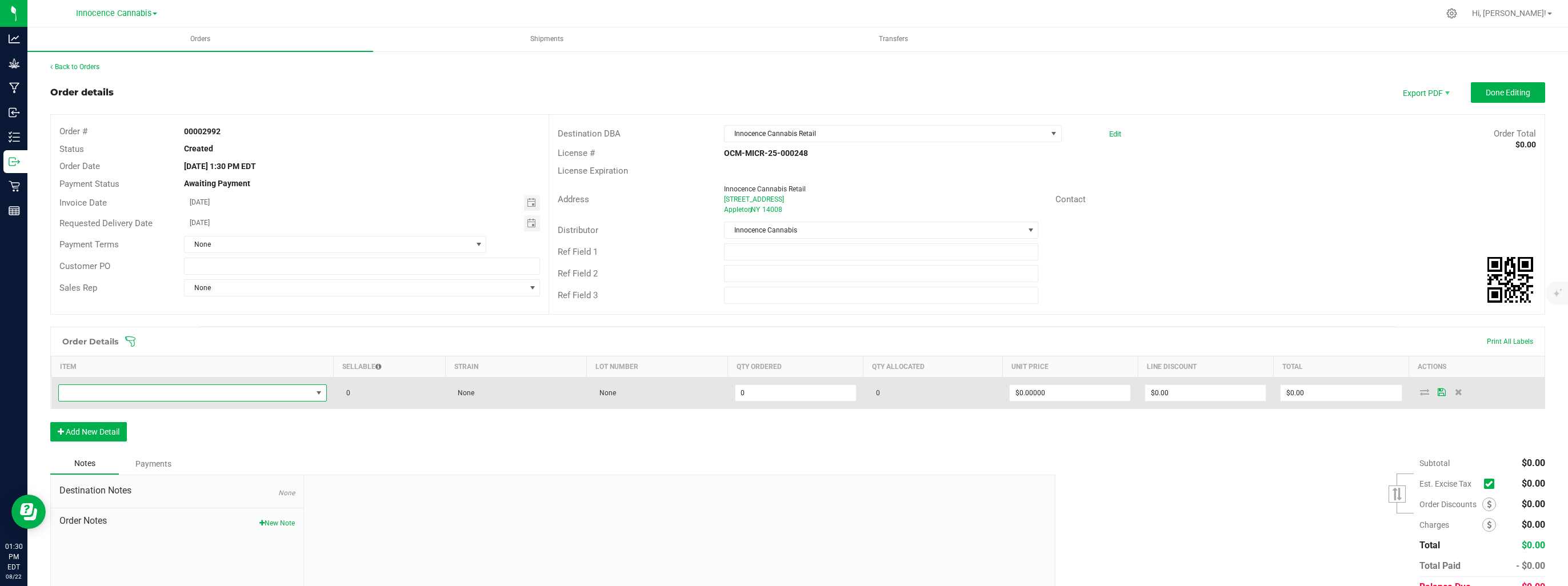
click at [190, 395] on span "NO DATA FOUND" at bounding box center [185, 392] width 253 height 16
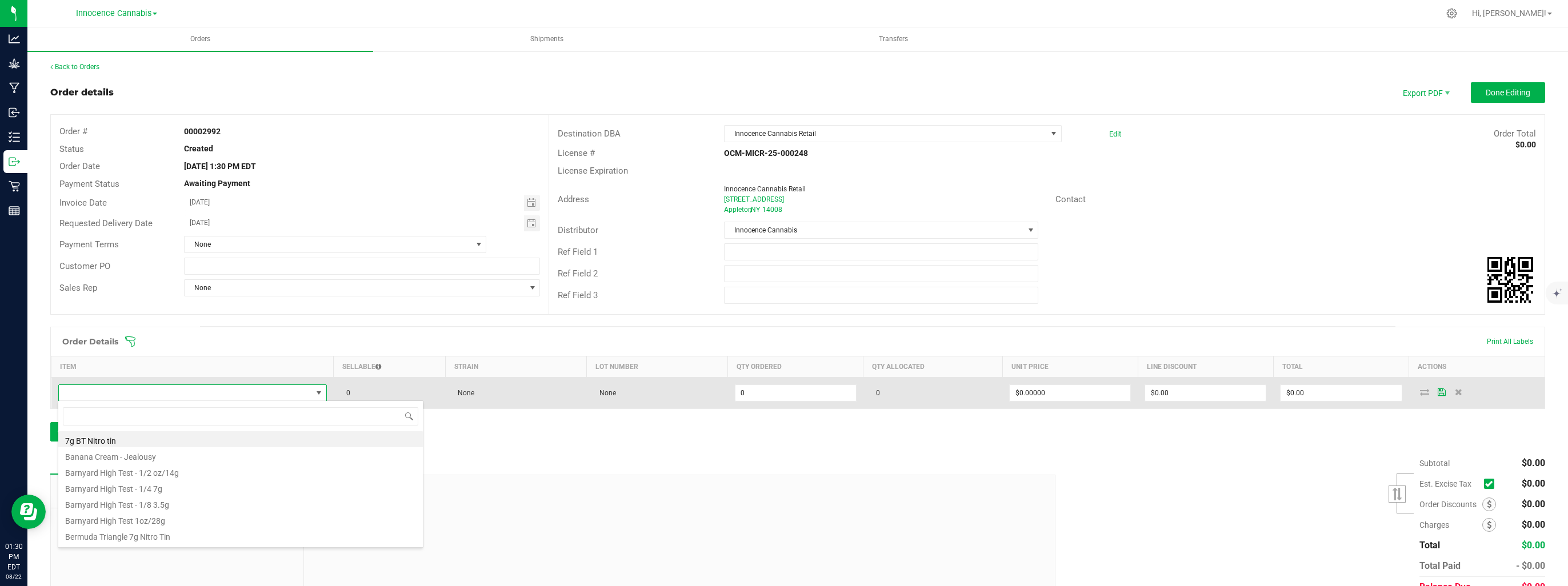
scroll to position [17, 265]
type input "barn"
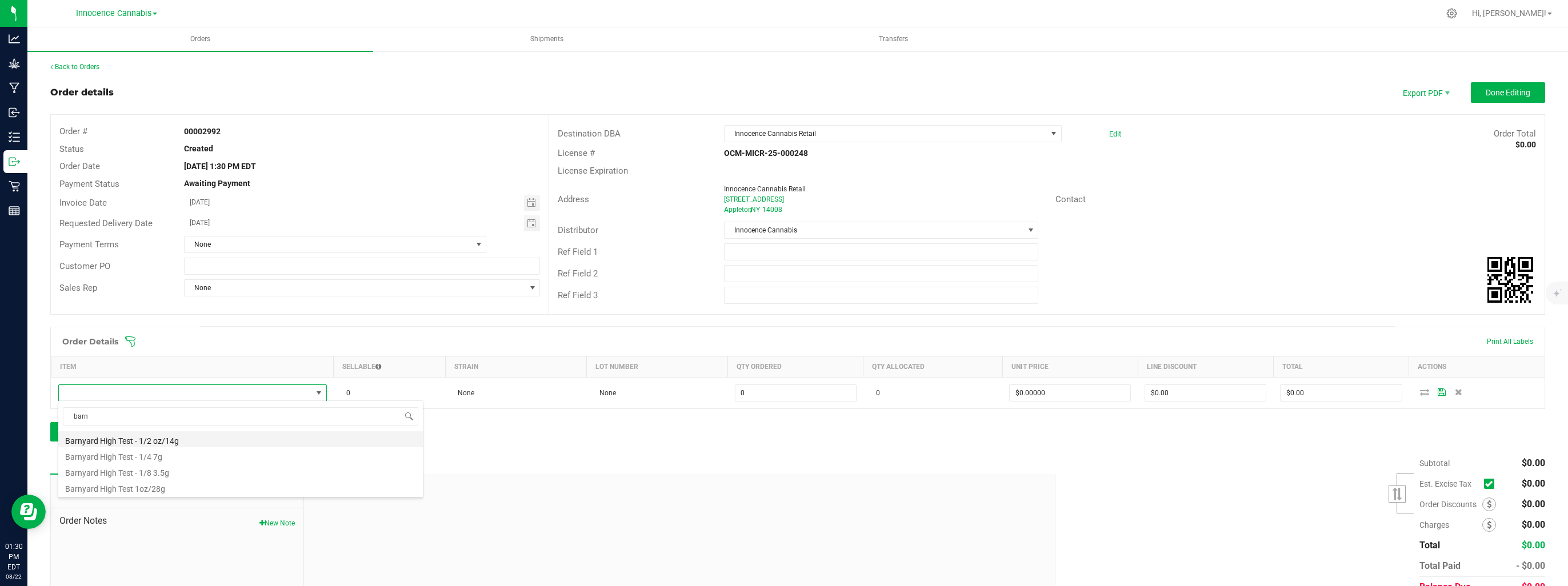
click at [164, 442] on li "Barnyard High Test - 1/2 oz/14g" at bounding box center [240, 438] width 364 height 16
type input "0 ea"
type input "$35.40000"
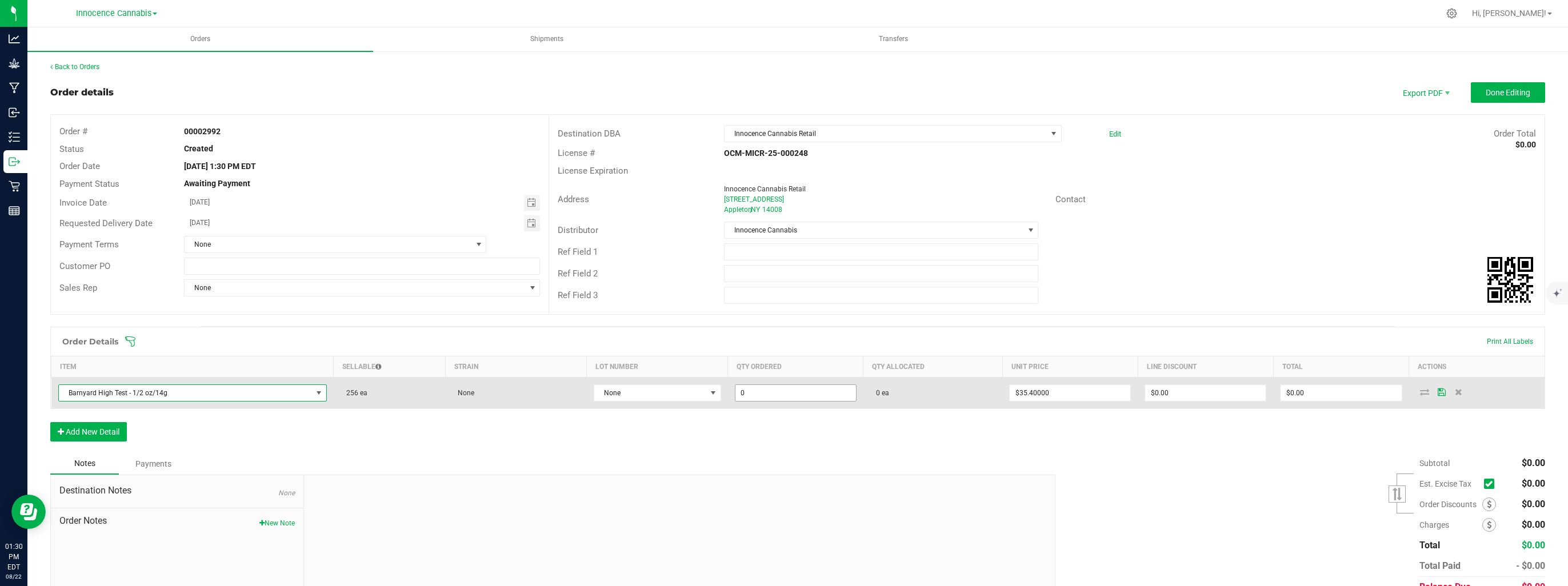
click at [767, 392] on input "0" at bounding box center [796, 392] width 121 height 16
type input "40 ea"
type input "$1,416.00"
click at [712, 390] on span at bounding box center [713, 393] width 9 height 9
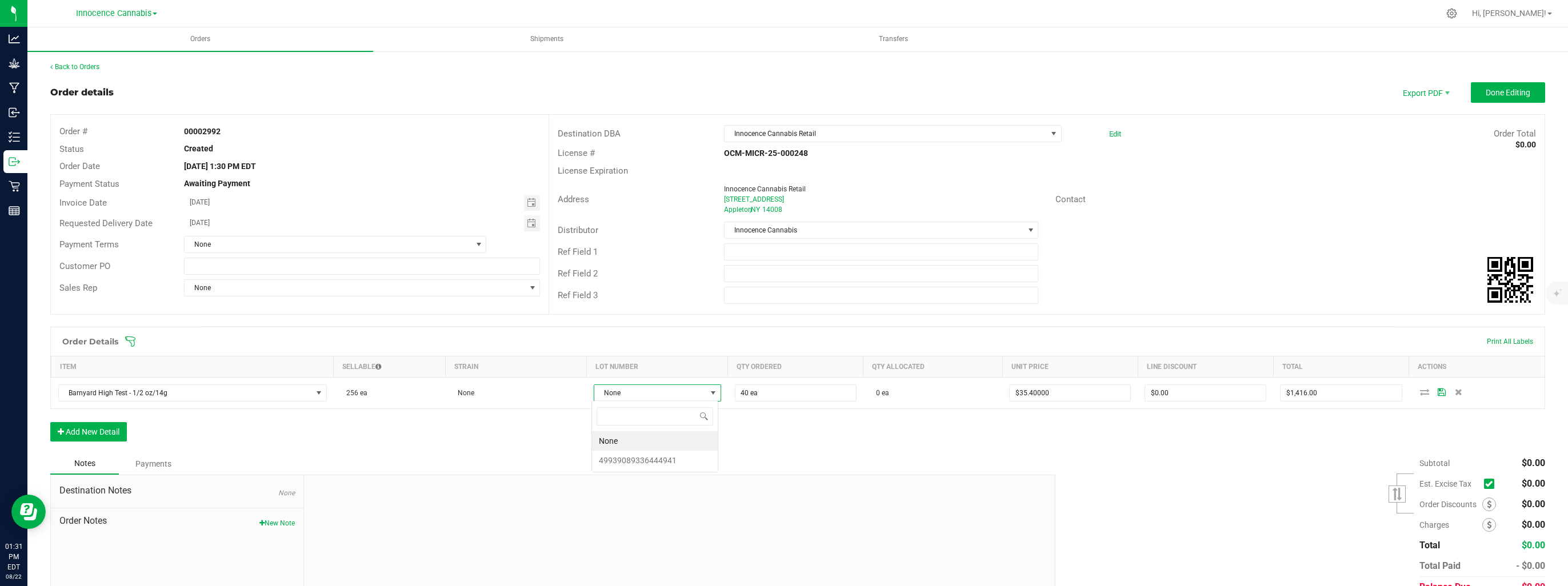
scroll to position [17, 126]
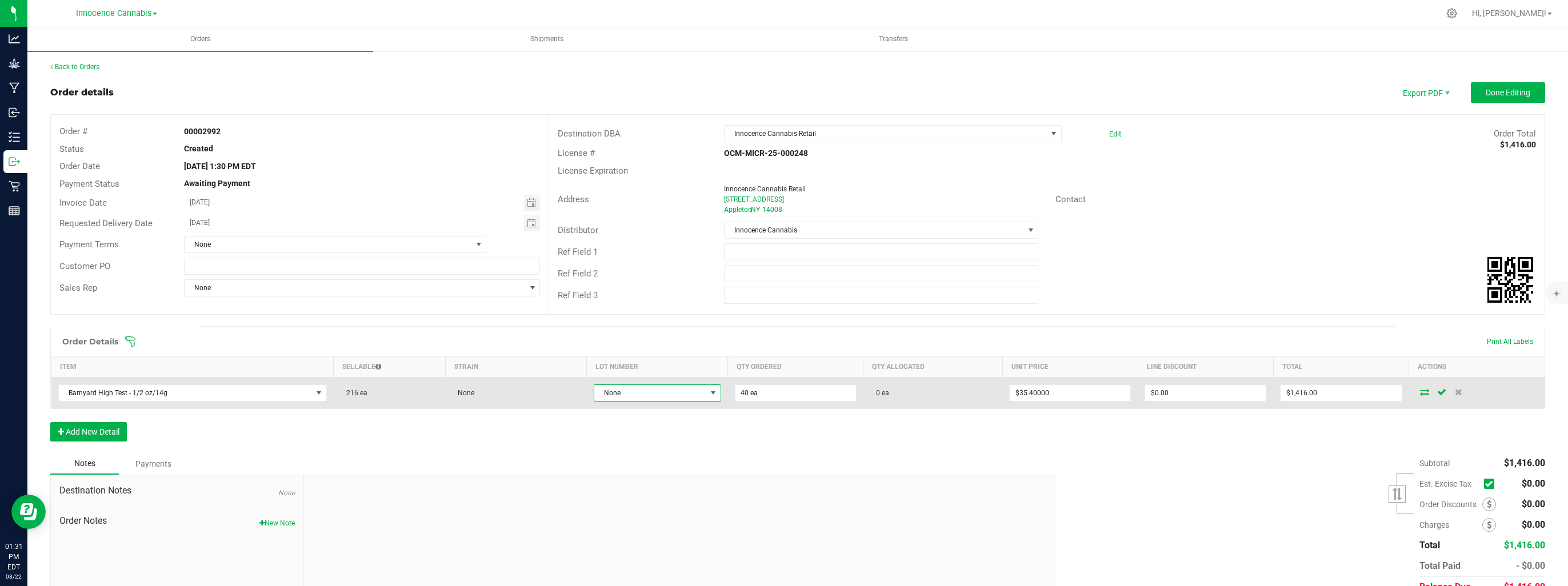
click at [708, 392] on span at bounding box center [713, 393] width 9 height 9
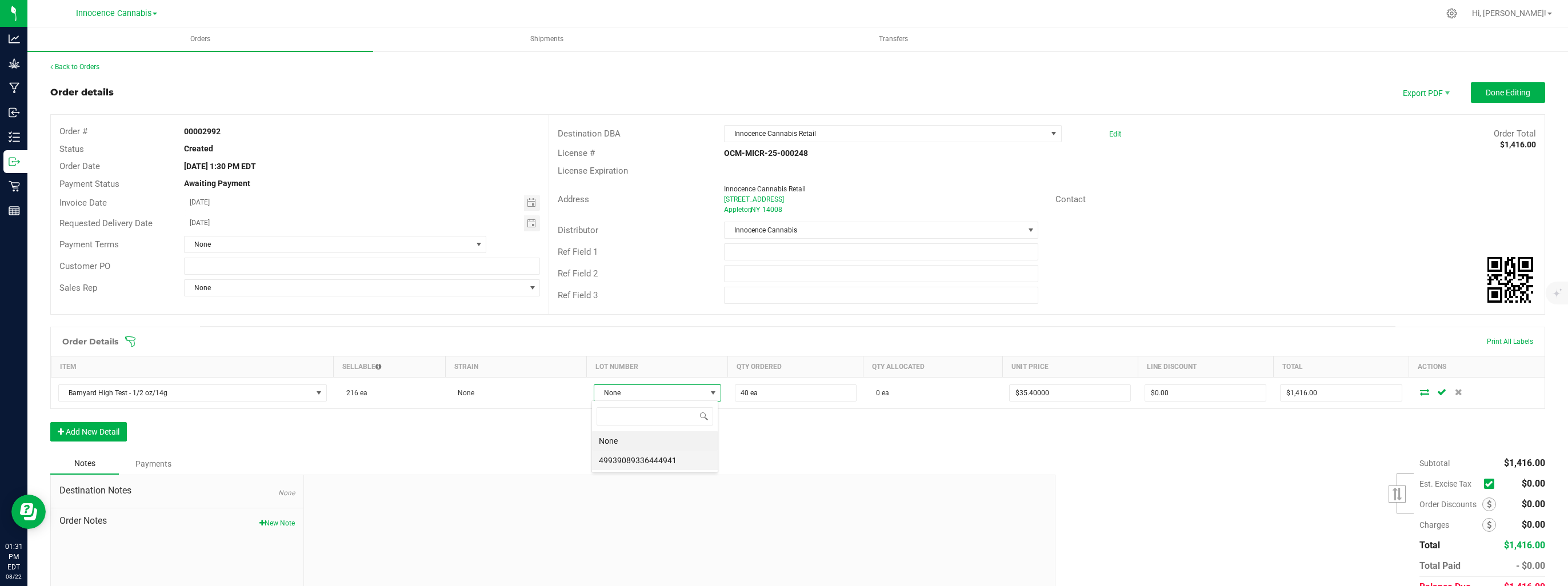
click at [697, 461] on li "49939089336444941" at bounding box center [655, 461] width 126 height 20
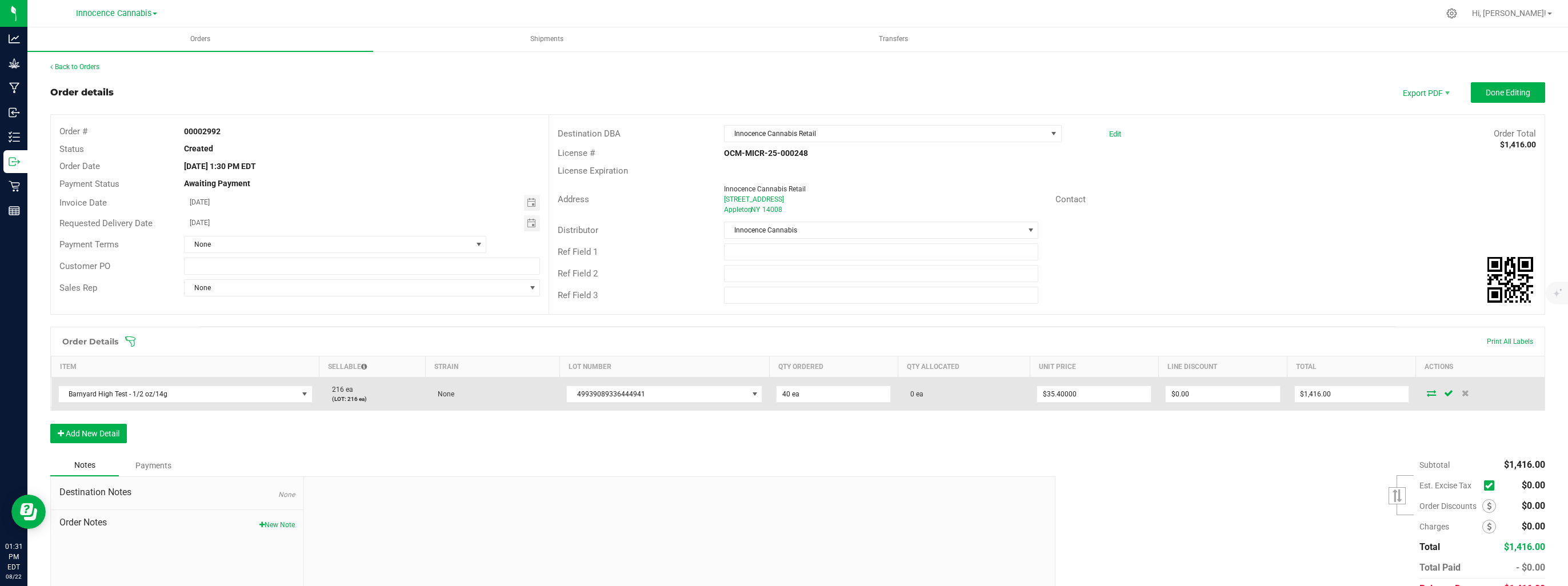
click at [1427, 390] on icon at bounding box center [1431, 393] width 9 height 7
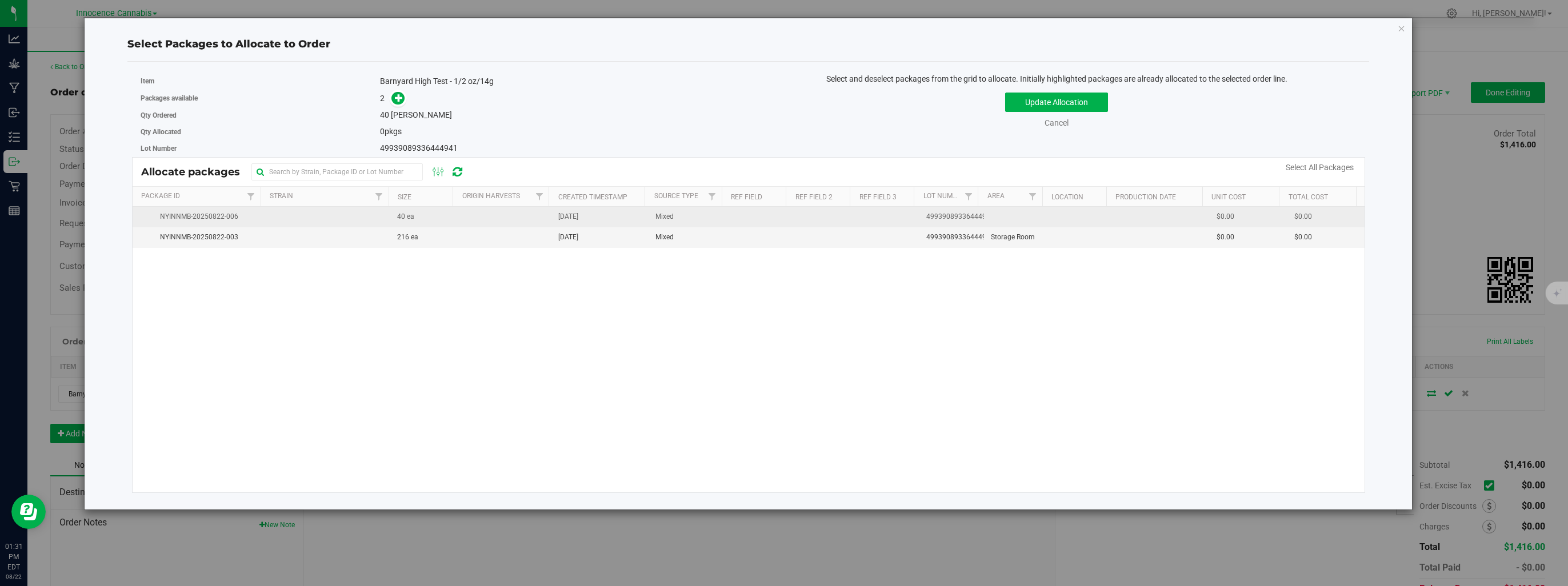
click at [422, 219] on td "40 ea" at bounding box center [423, 216] width 64 height 21
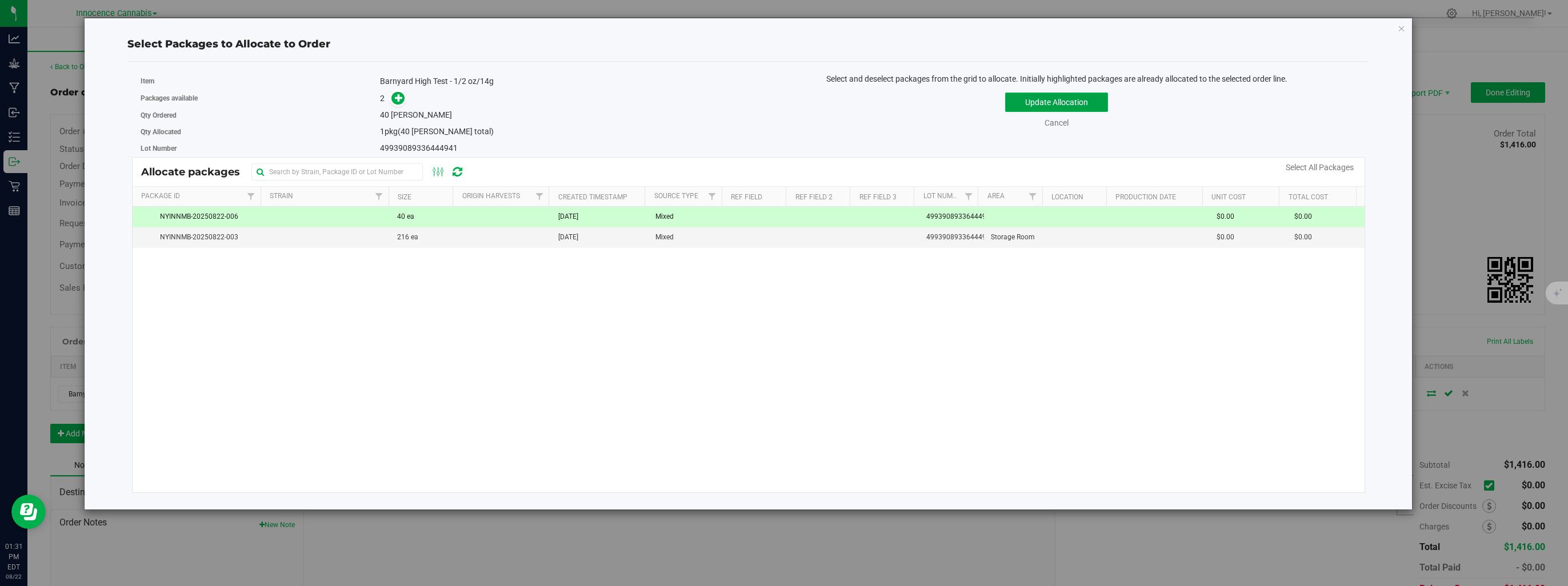
click at [1030, 97] on button "Update Allocation" at bounding box center [1056, 102] width 103 height 20
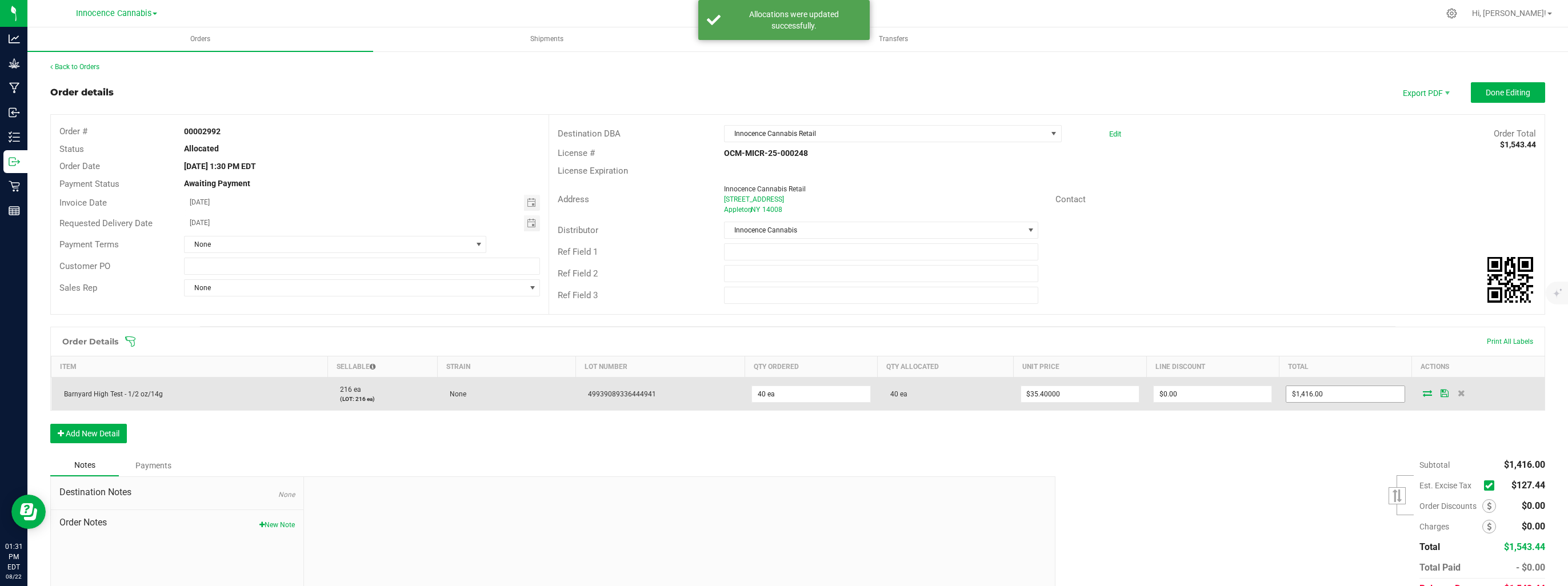
type input "1416"
click at [1327, 389] on input "1416" at bounding box center [1345, 394] width 118 height 16
type input "35.4"
type input "$1,416.00"
type input "$0.00000"
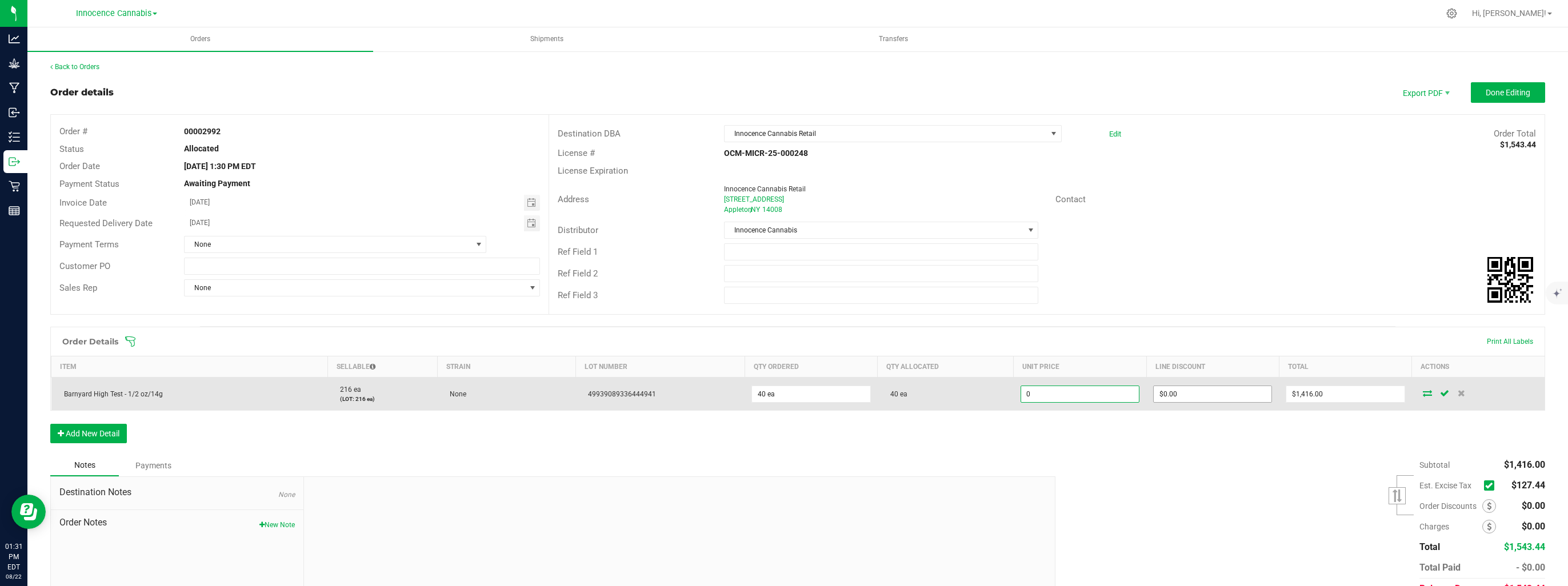
type input "0"
type input "$0.00"
click at [1171, 391] on input "0" at bounding box center [1212, 394] width 118 height 16
click at [1423, 392] on icon at bounding box center [1427, 393] width 9 height 7
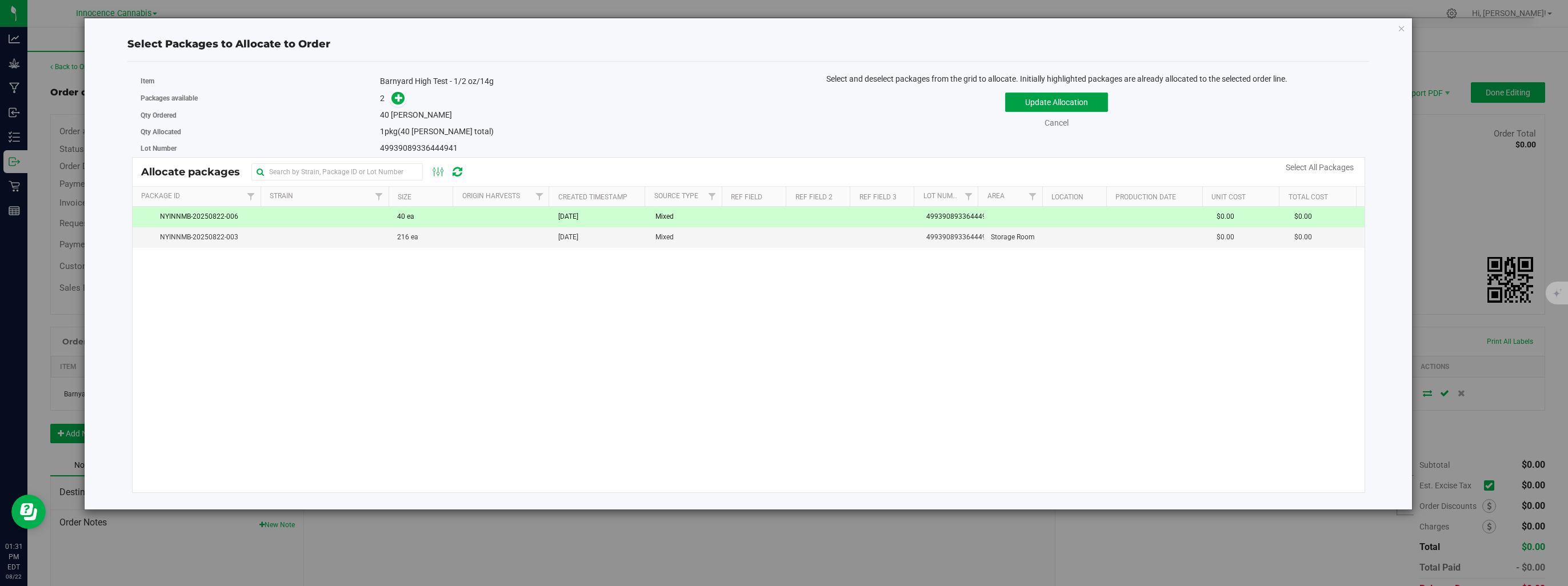
click at [1060, 100] on button "Update Allocation" at bounding box center [1056, 102] width 103 height 20
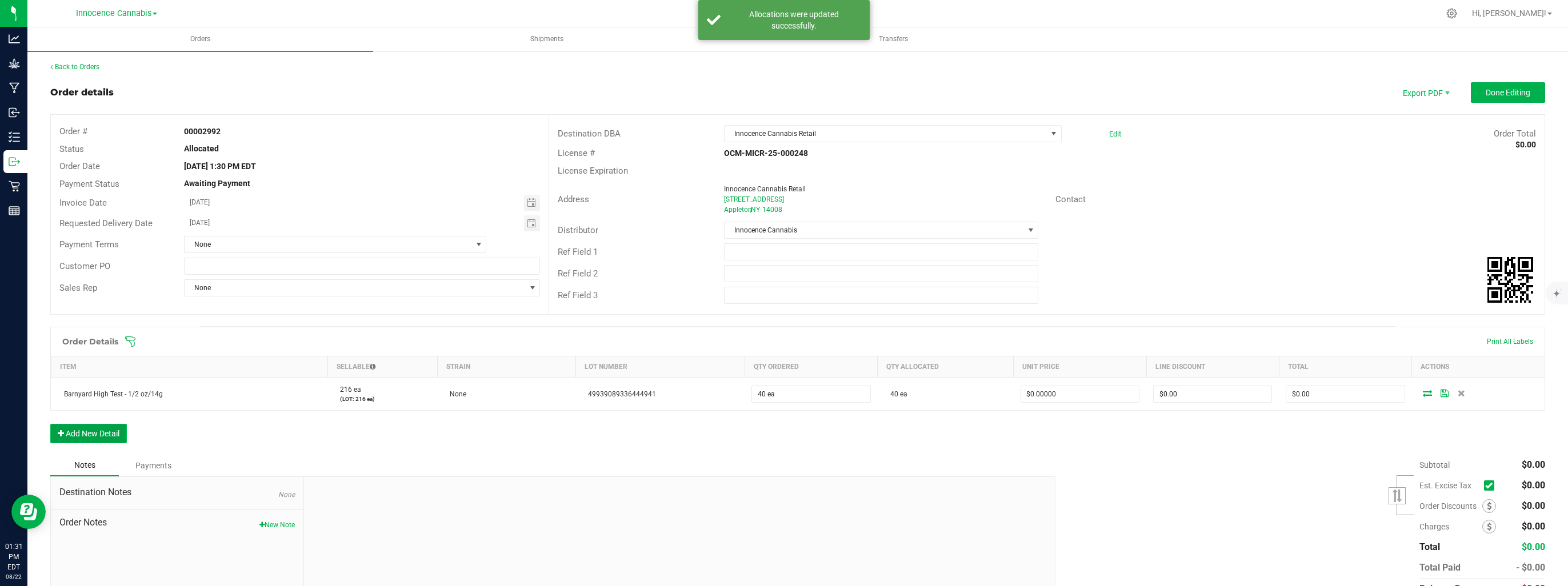
click at [93, 433] on button "Add New Detail" at bounding box center [88, 433] width 77 height 20
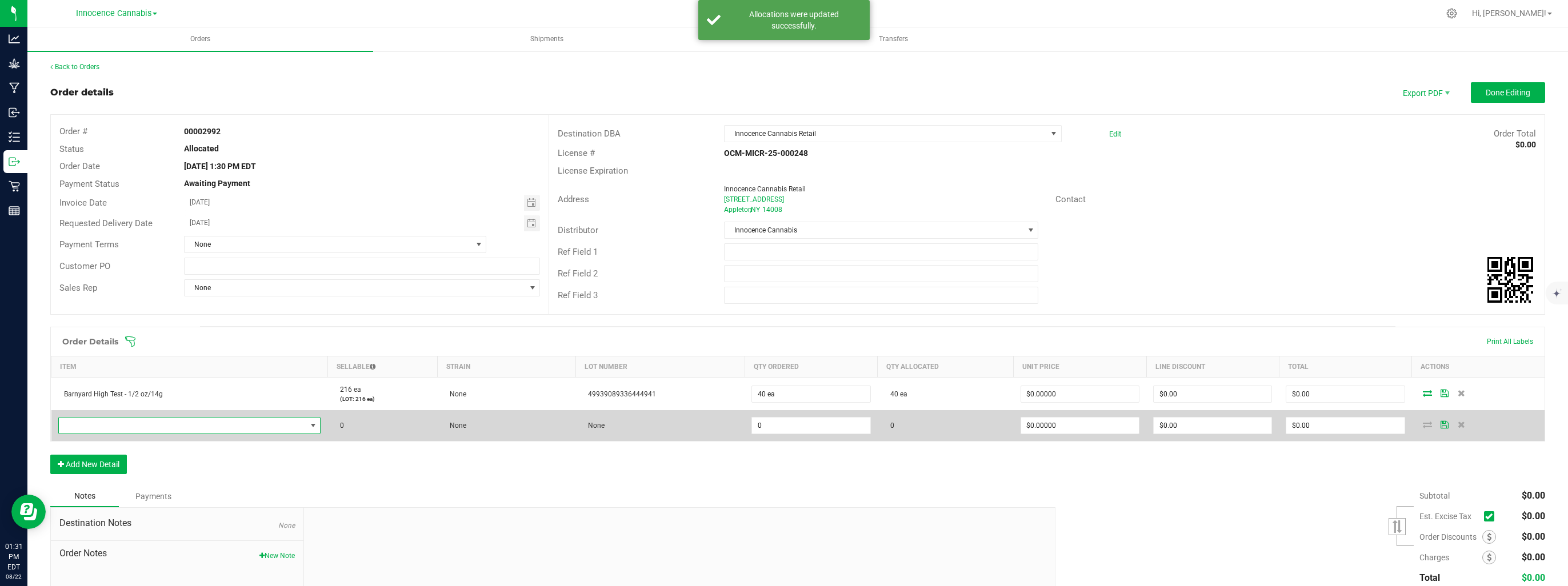
click at [309, 424] on span "NO DATA FOUND" at bounding box center [313, 425] width 9 height 9
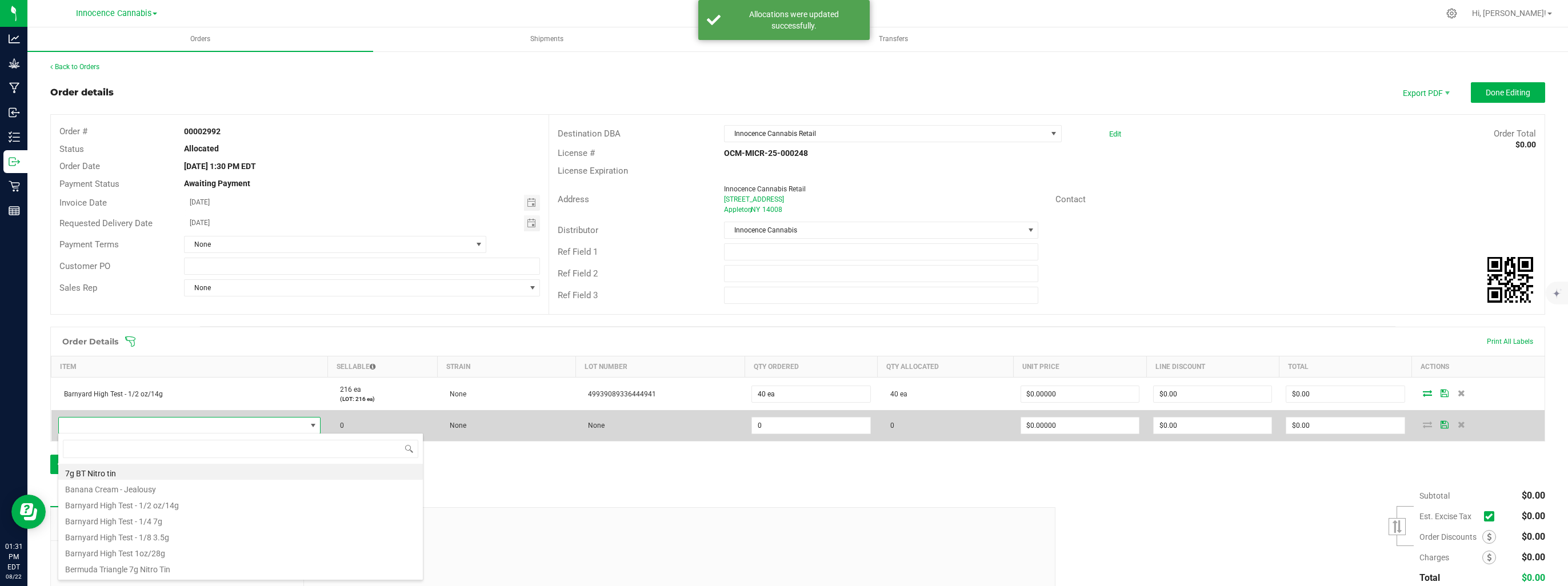
scroll to position [17, 261]
type input "barn"
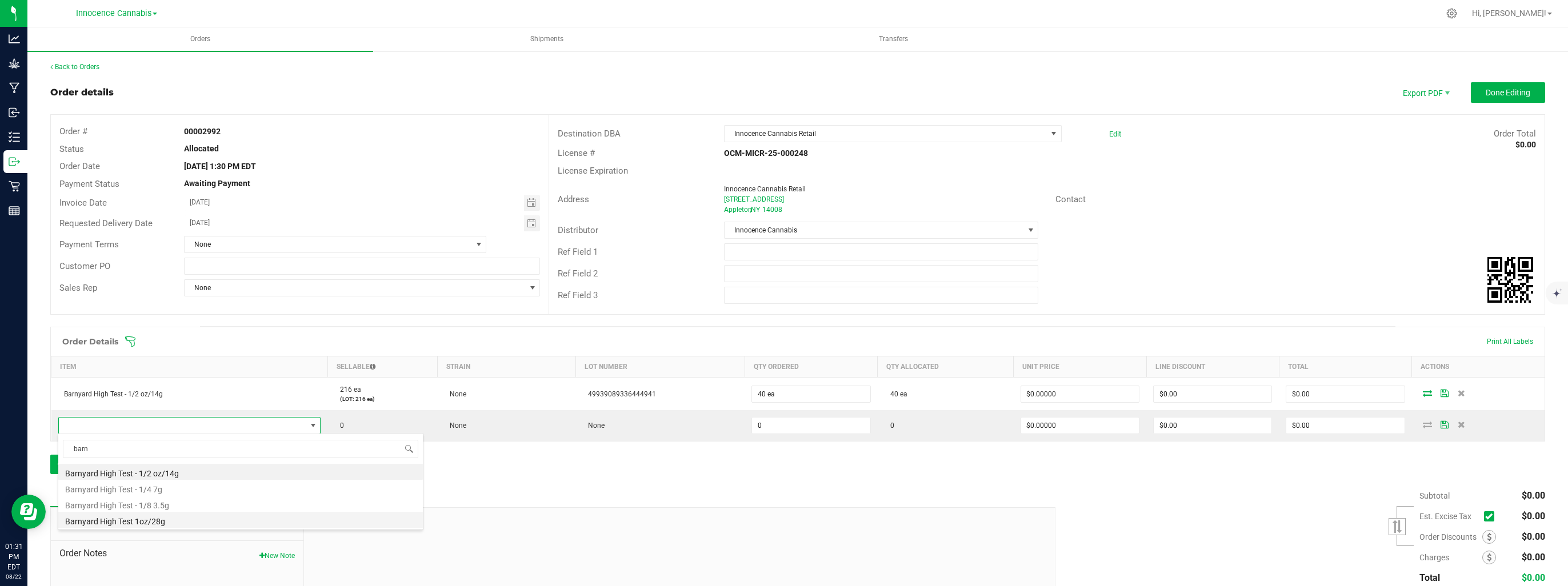
click at [212, 521] on li "Barnyard High Test 1oz/28g" at bounding box center [240, 519] width 364 height 16
type input "0 ea"
type input "$53.10000"
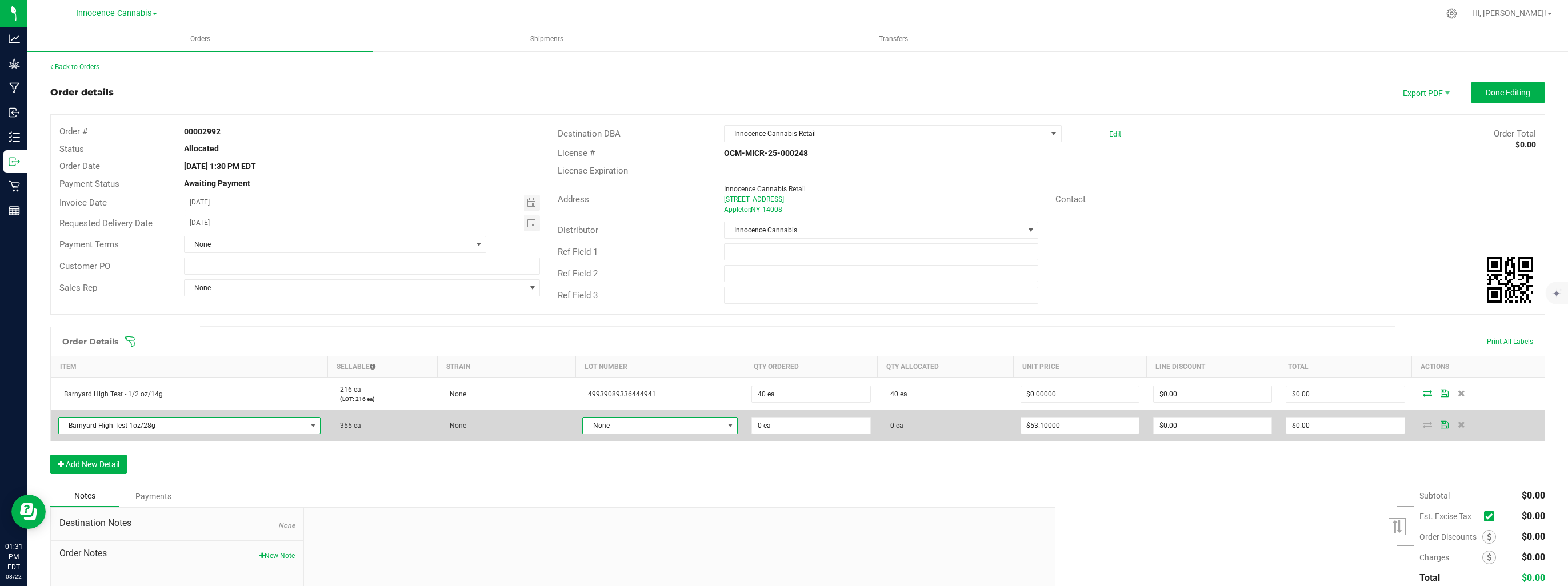
click at [726, 426] on span at bounding box center [730, 425] width 9 height 9
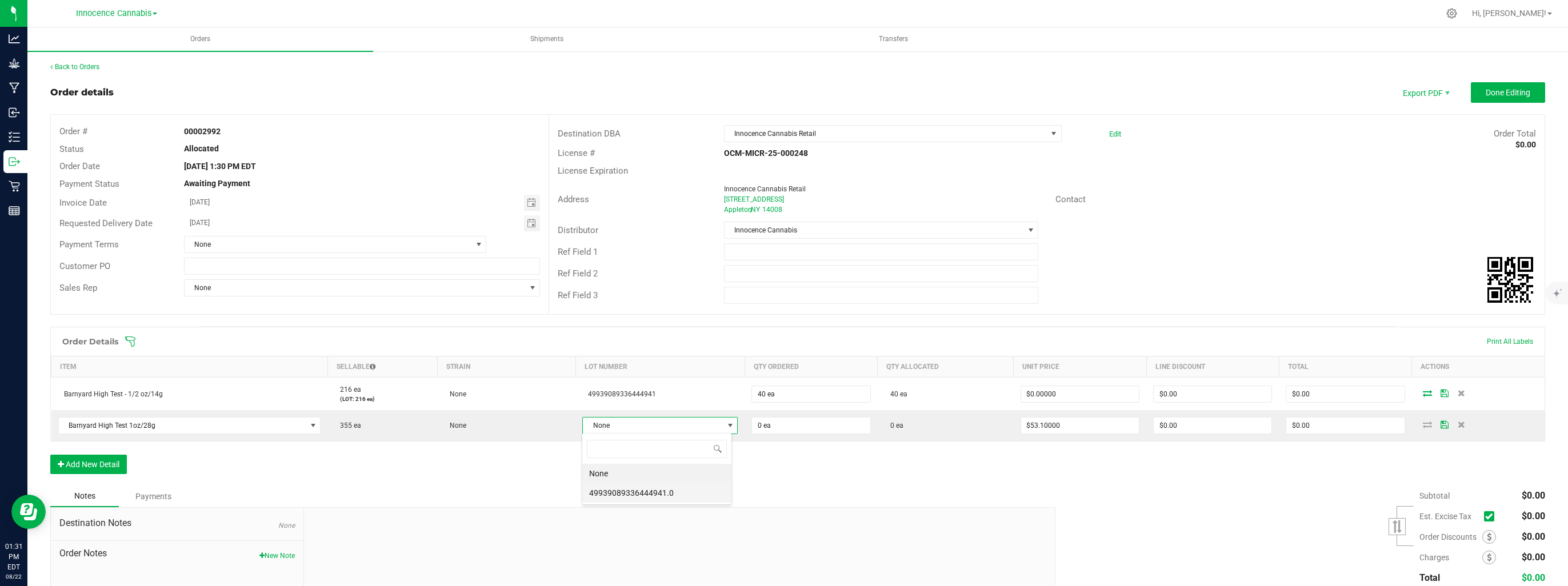
click at [694, 499] on li "49939089336444941.0" at bounding box center [656, 493] width 149 height 20
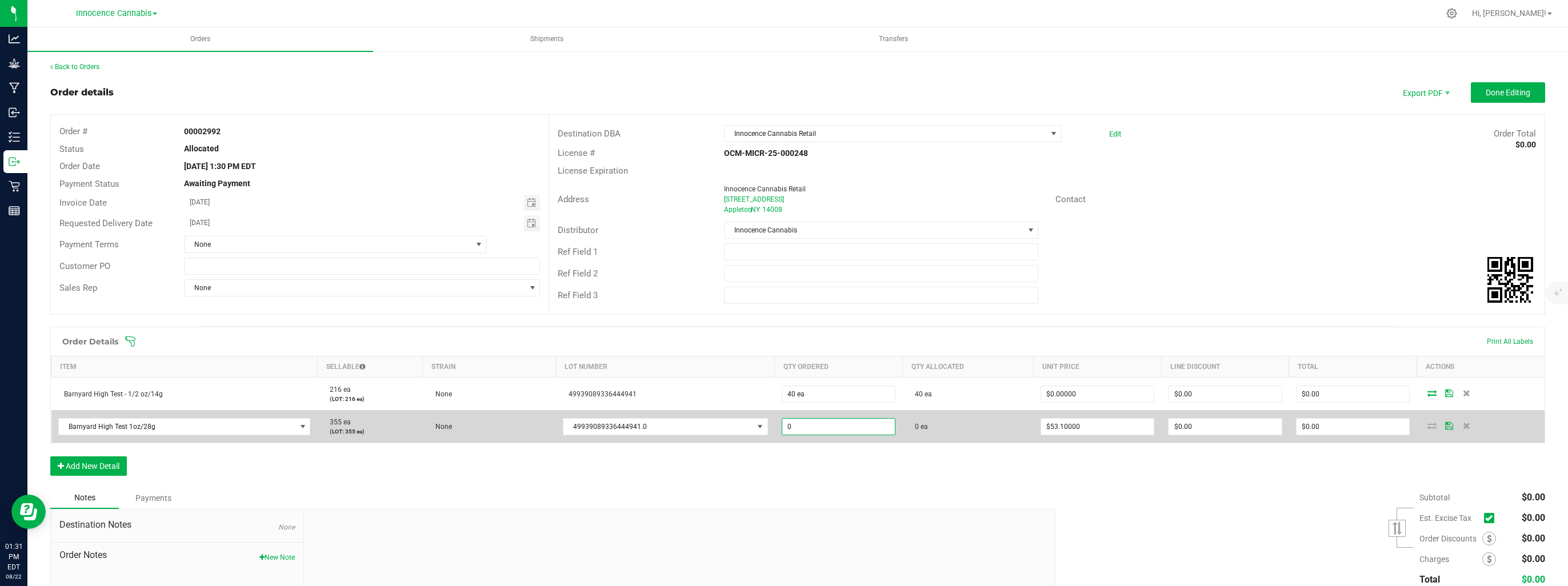
click at [827, 423] on input "0" at bounding box center [838, 426] width 113 height 16
type input "40 ea"
type input "53.1"
type input "$2,124.00"
click at [1122, 430] on input "53.1" at bounding box center [1097, 426] width 113 height 16
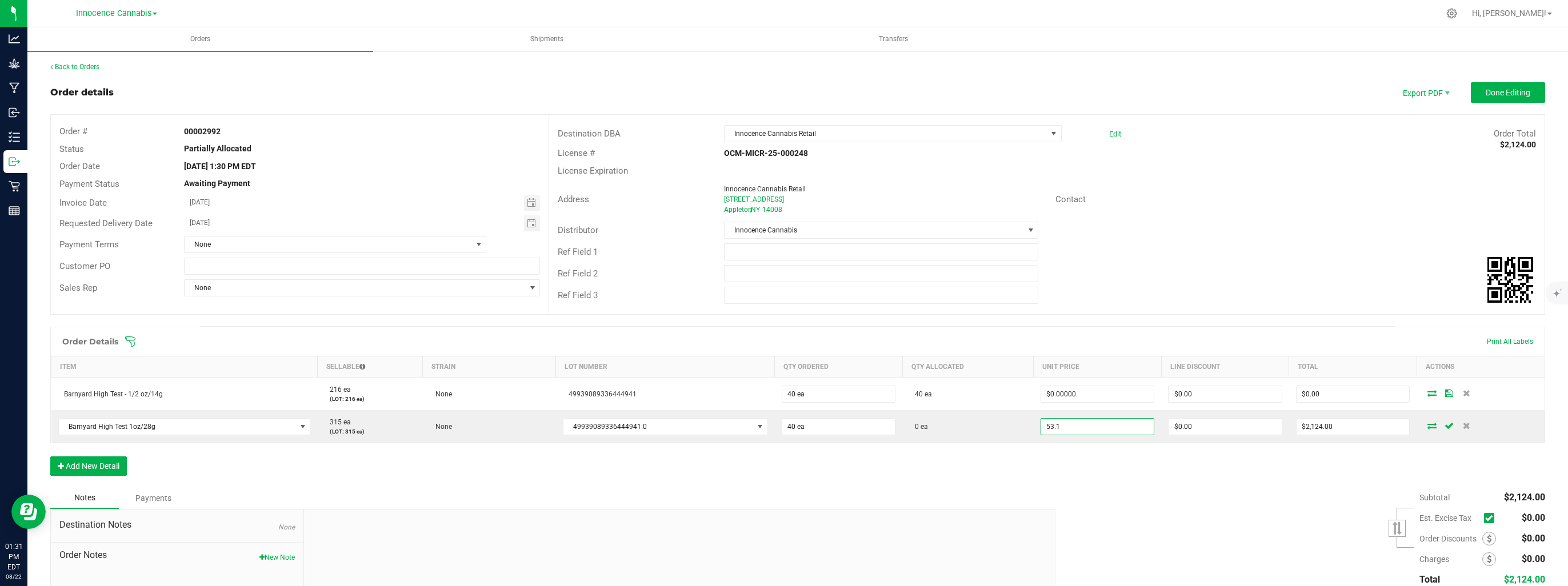
click at [1106, 428] on input "53.1" at bounding box center [1097, 426] width 113 height 16
click at [1106, 428] on input "0" at bounding box center [1097, 426] width 113 height 16
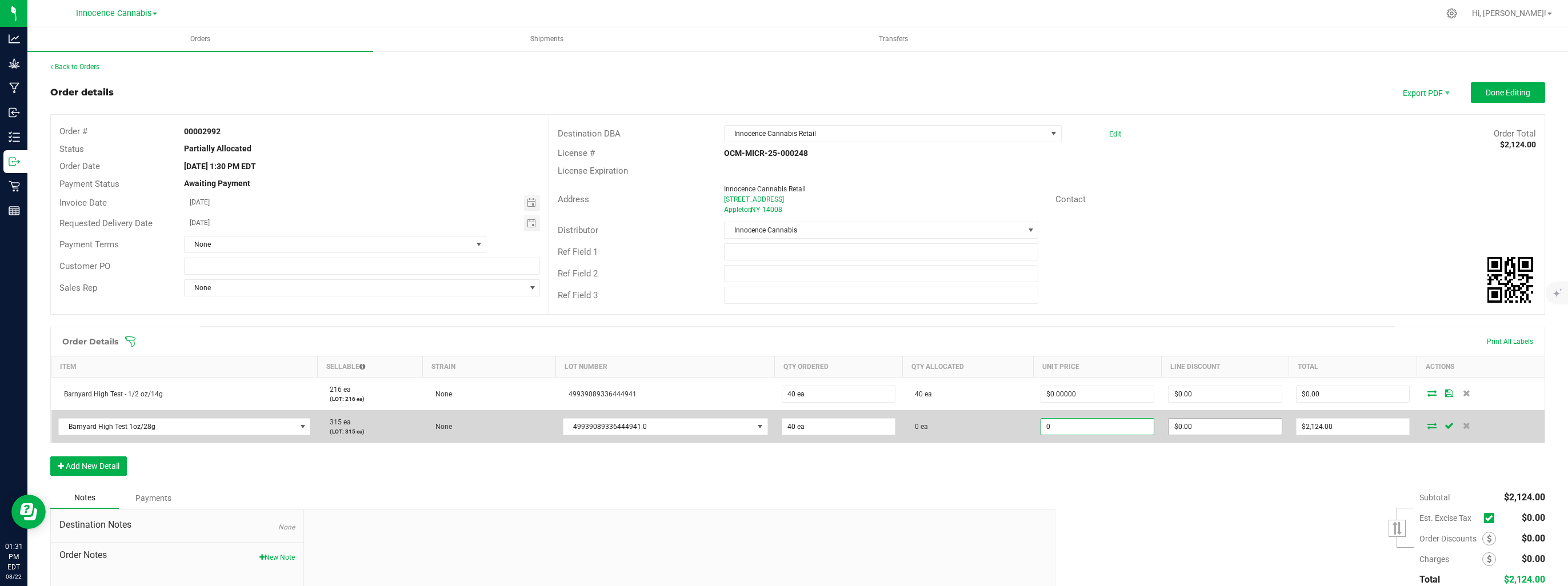
type input "$0.00000"
type input "0"
type input "$0.00"
click at [1203, 427] on input "0" at bounding box center [1225, 426] width 113 height 16
click at [1428, 423] on icon at bounding box center [1432, 425] width 9 height 7
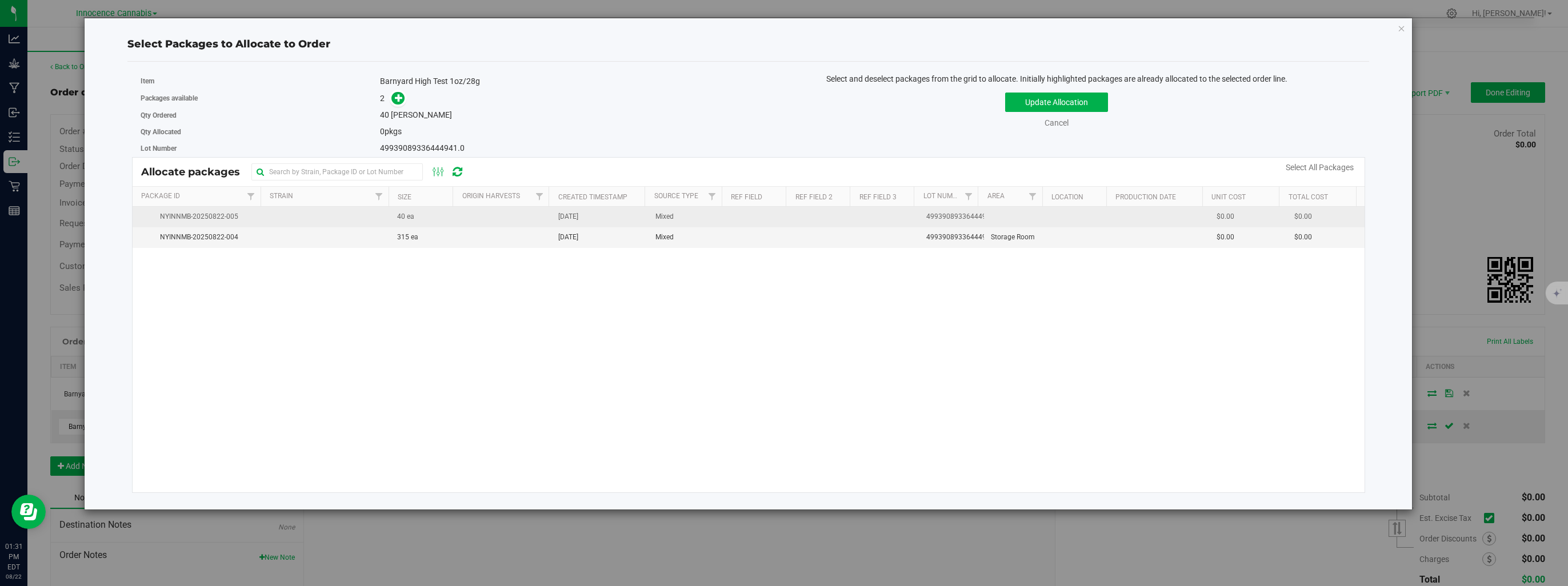
click at [251, 224] on td "NYINNMB-20250822-005" at bounding box center [197, 216] width 129 height 21
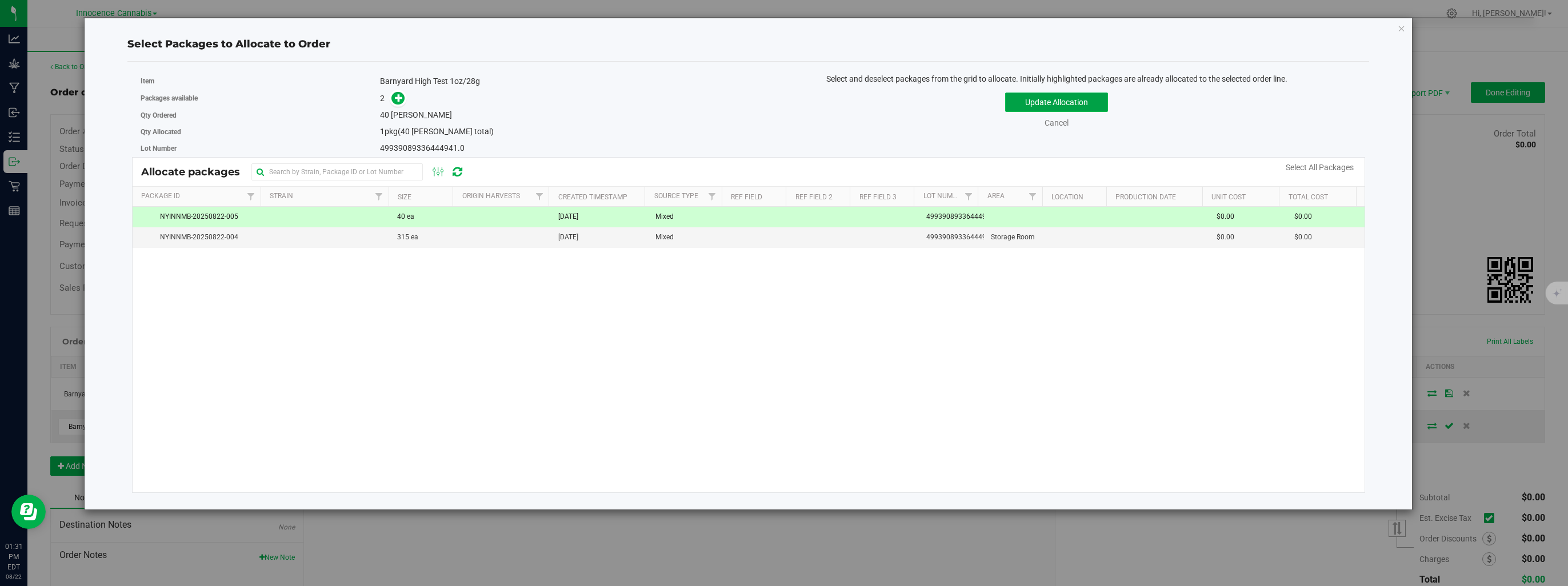
click at [1040, 110] on button "Update Allocation" at bounding box center [1056, 102] width 103 height 20
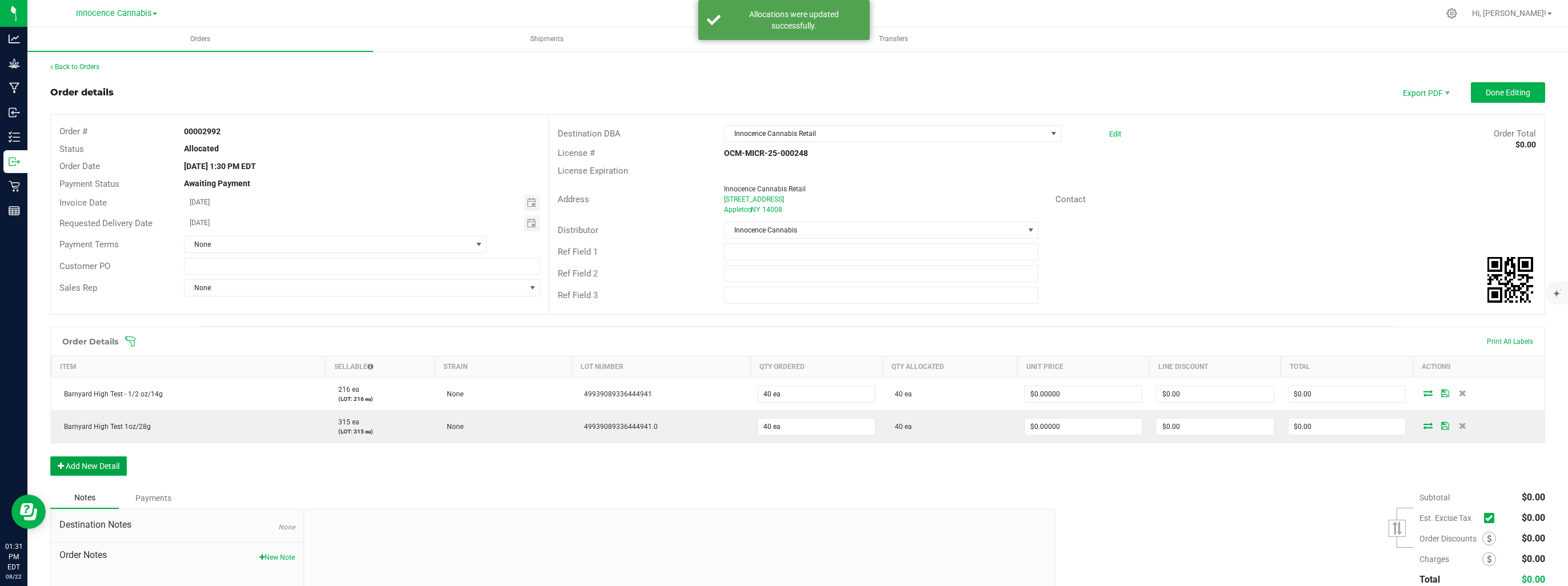
click at [97, 465] on button "Add New Detail" at bounding box center [88, 466] width 77 height 20
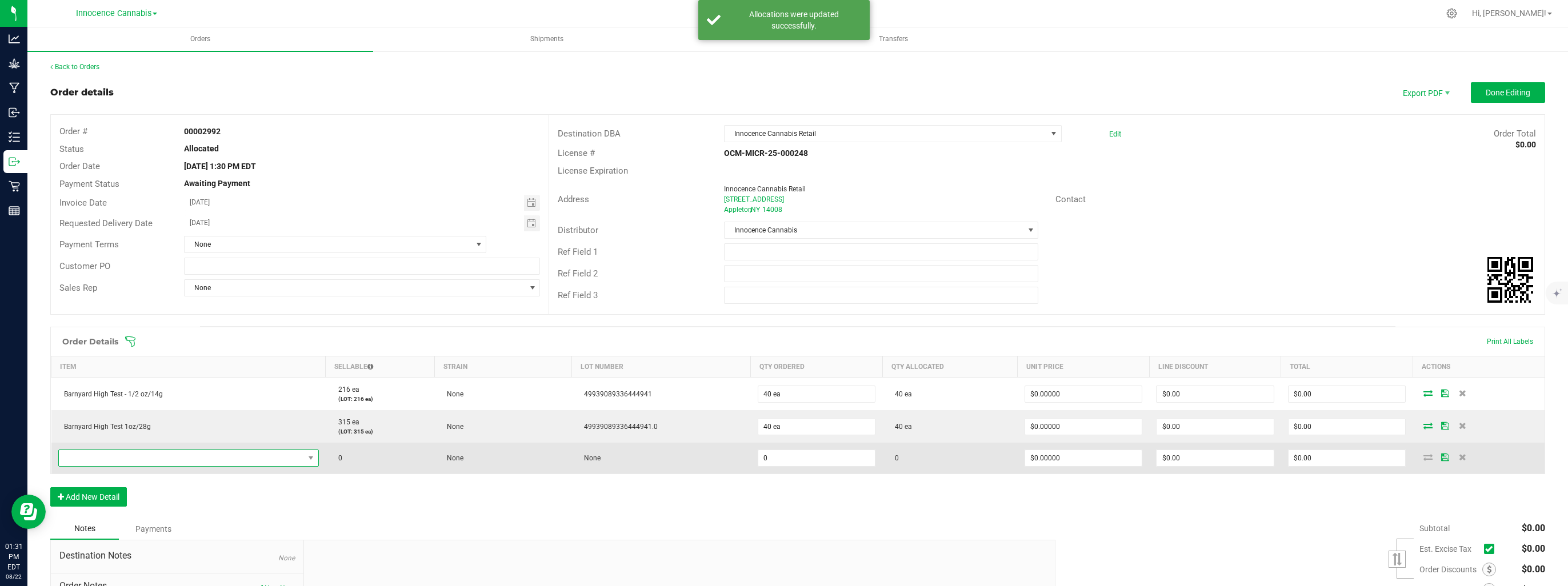
click at [135, 457] on span "NO DATA FOUND" at bounding box center [181, 457] width 245 height 16
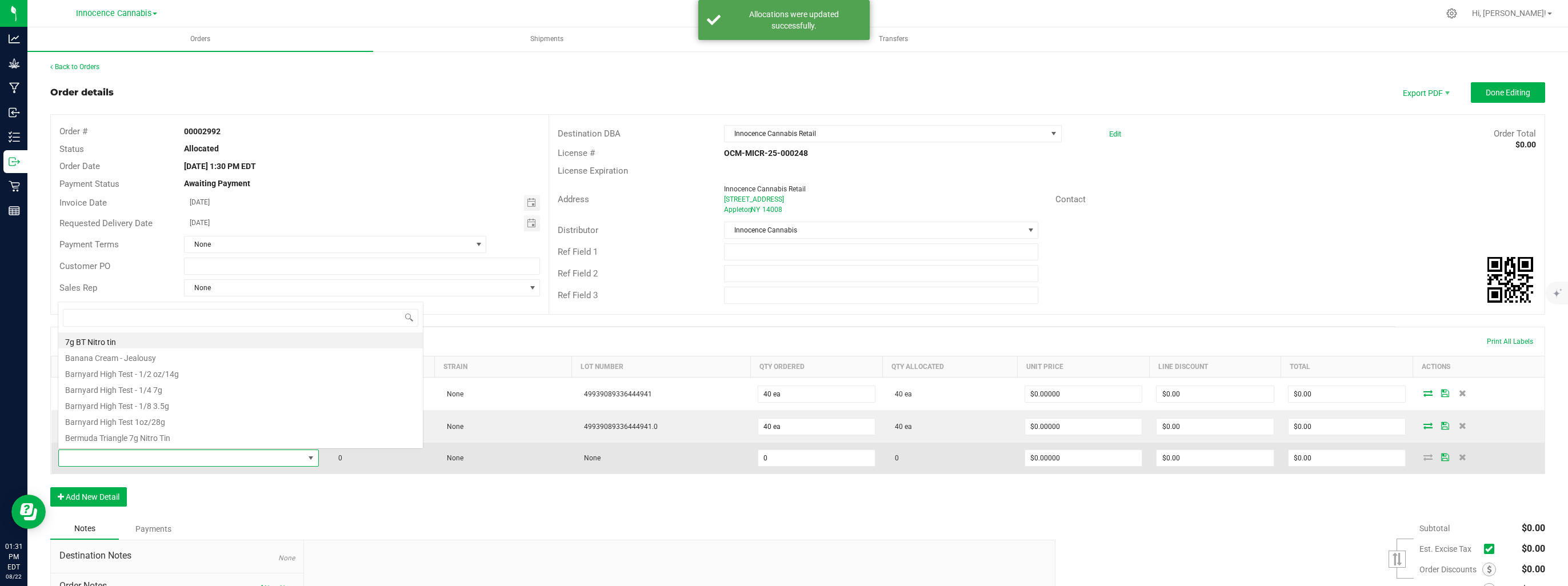
scroll to position [17, 258]
type input "barn"
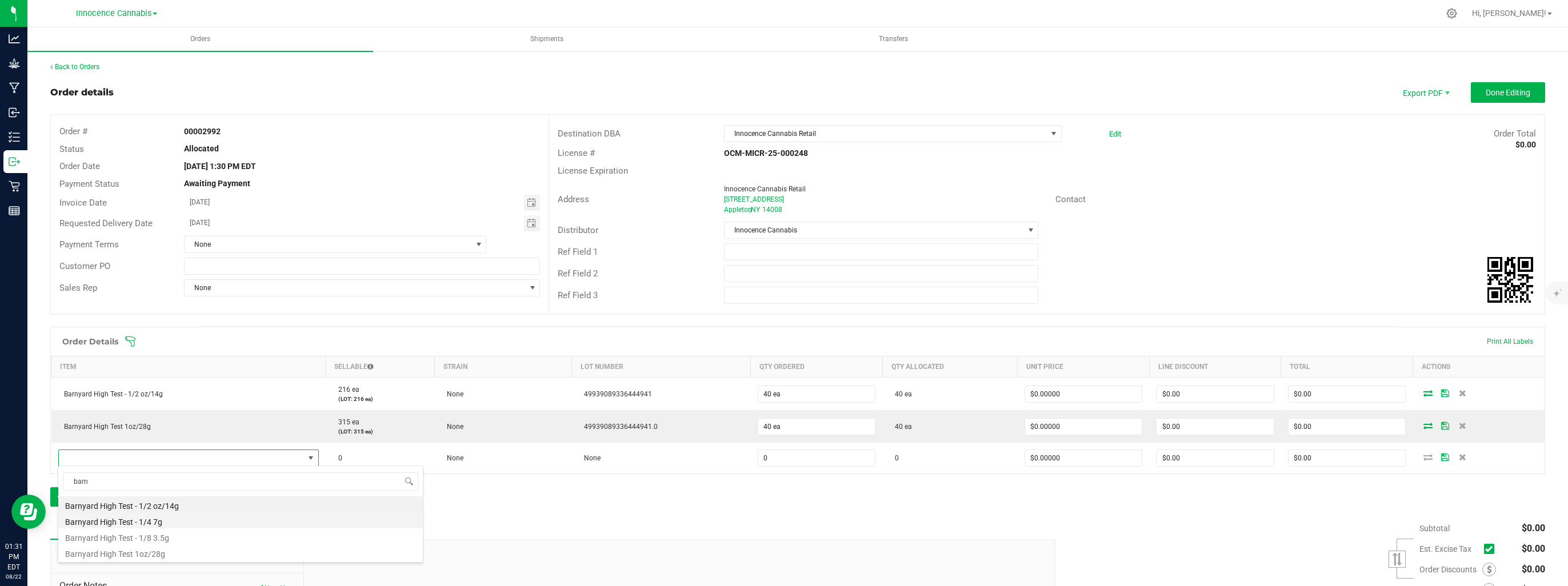
click at [151, 517] on li "Barnyard High Test - 1/4 7g" at bounding box center [240, 520] width 364 height 16
type input "0 ea"
type input "$22.12000"
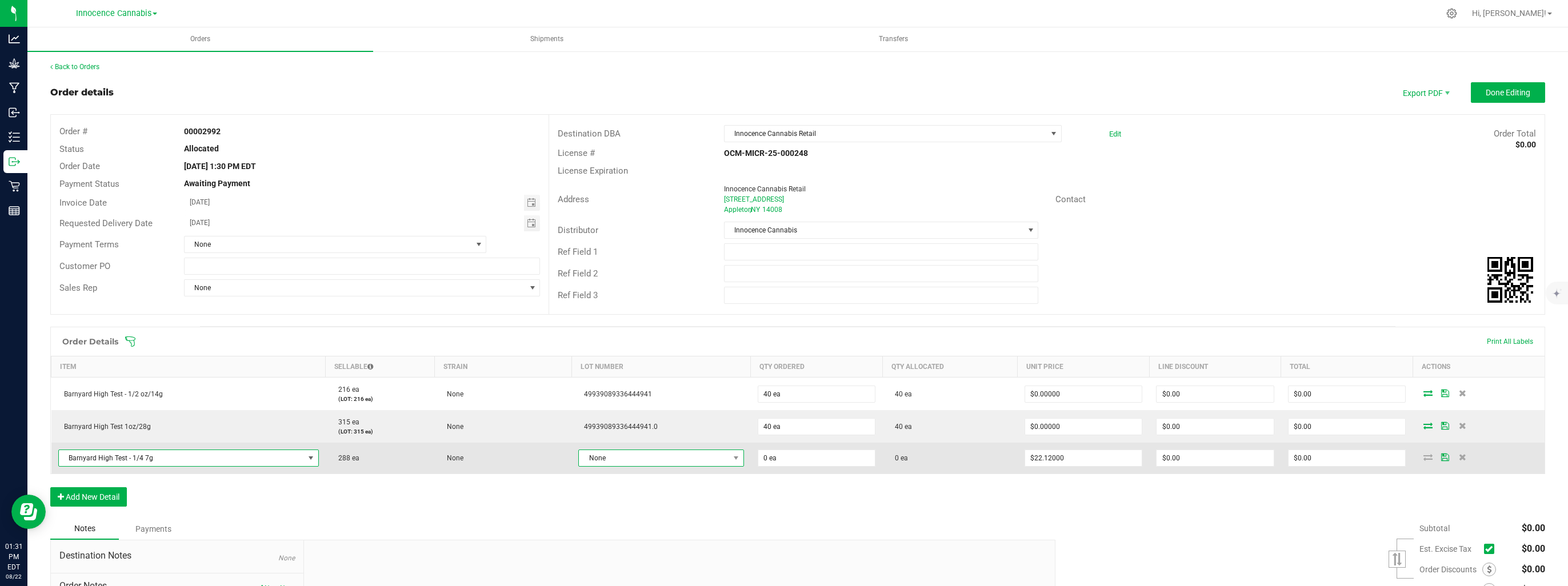
click at [651, 461] on span "None" at bounding box center [653, 457] width 149 height 16
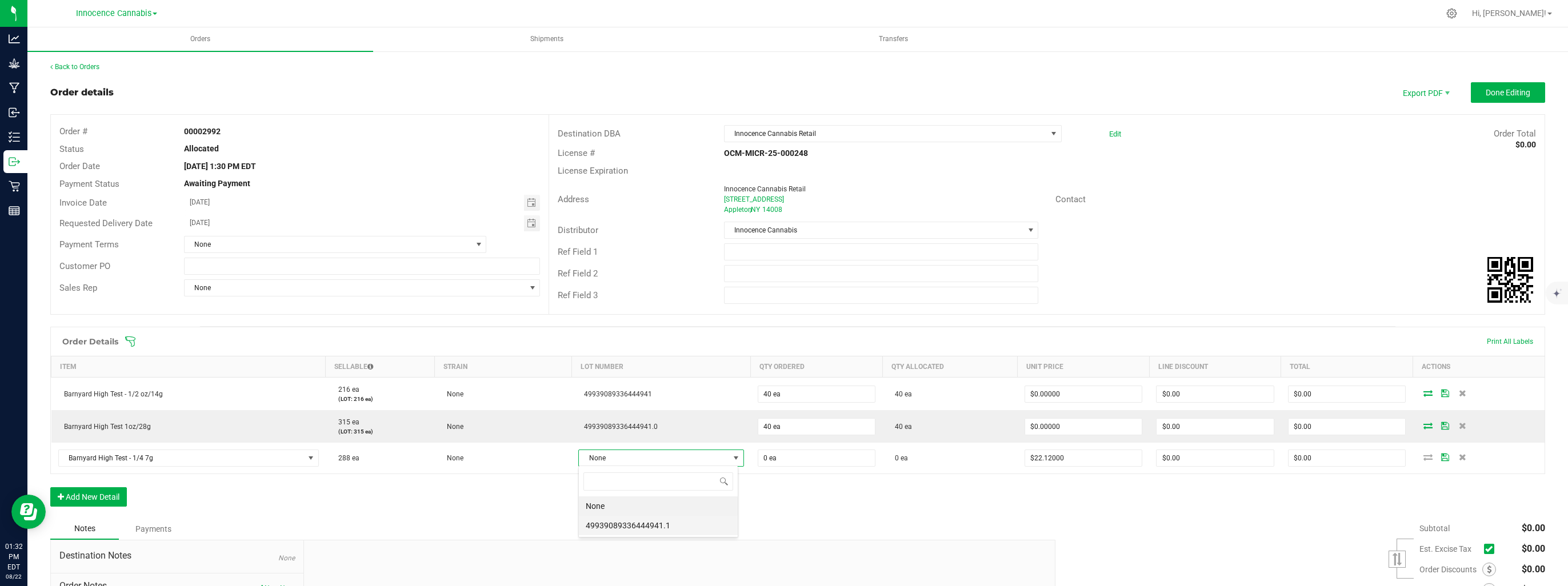
click at [648, 524] on li "49939089336444941.1" at bounding box center [658, 526] width 159 height 20
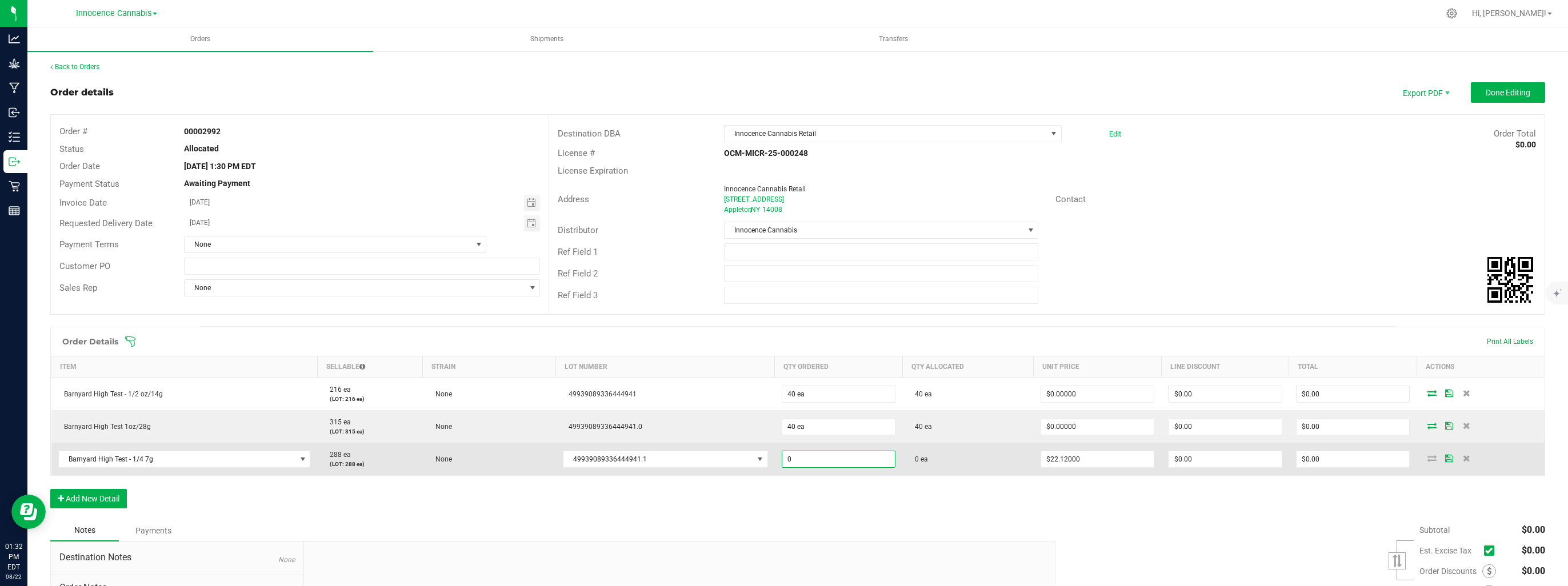
click at [821, 457] on input "0" at bounding box center [838, 459] width 113 height 16
type input "40 ea"
type input "22.12"
type input "$884.80"
click at [1092, 455] on input "22.12" at bounding box center [1097, 459] width 113 height 16
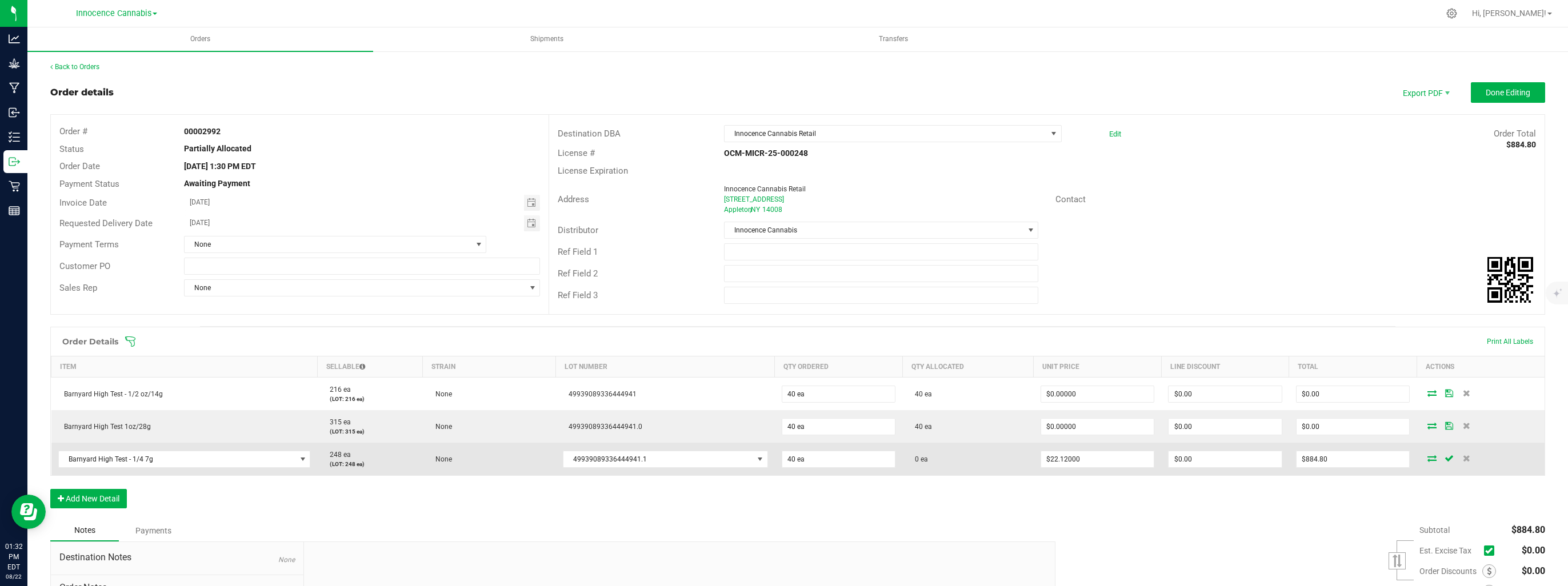
drag, startPoint x: 1042, startPoint y: 440, endPoint x: 1049, endPoint y: 448, distance: 10.6
click at [1047, 445] on tbody "Barnyard High Test - 1/2 oz/14g 216 ea (LOT: 216 ea) None 49939089336444941 40 …" at bounding box center [798, 426] width 1494 height 98
drag, startPoint x: 1049, startPoint y: 448, endPoint x: 1085, endPoint y: 465, distance: 39.8
click at [1085, 465] on td "22.12" at bounding box center [1097, 458] width 128 height 32
type input "$0.00000"
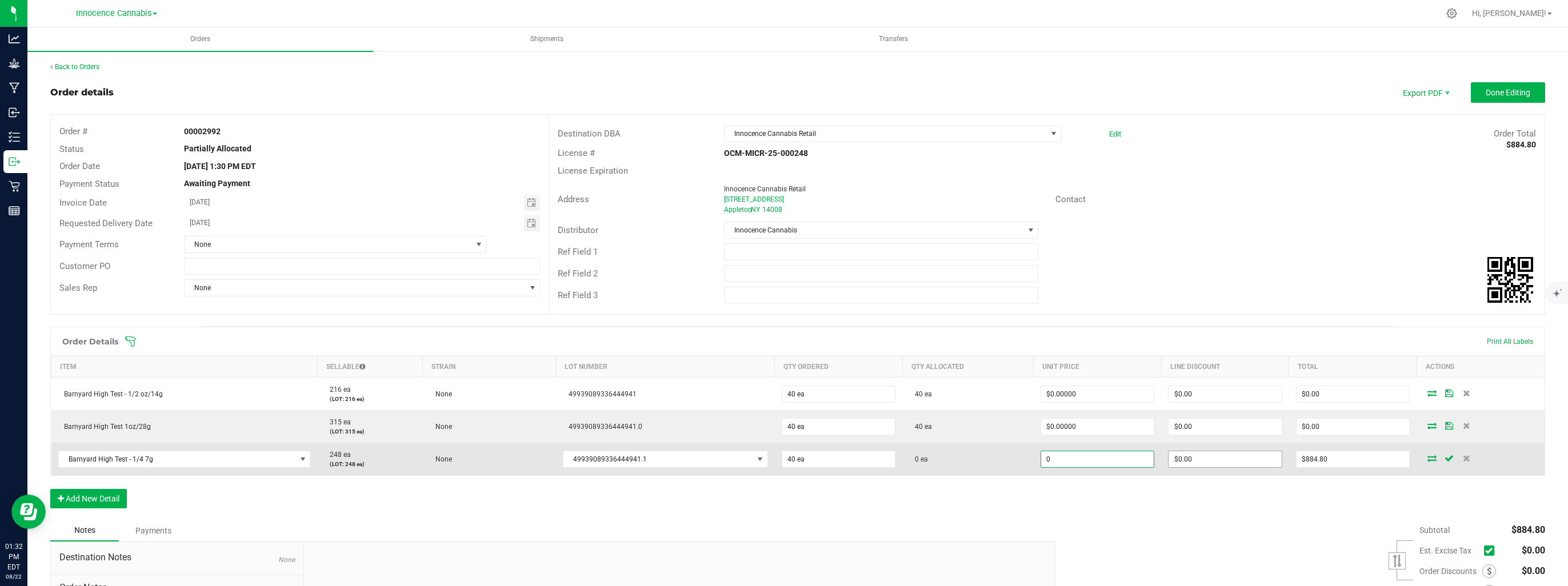
type input "0"
type input "$0.00"
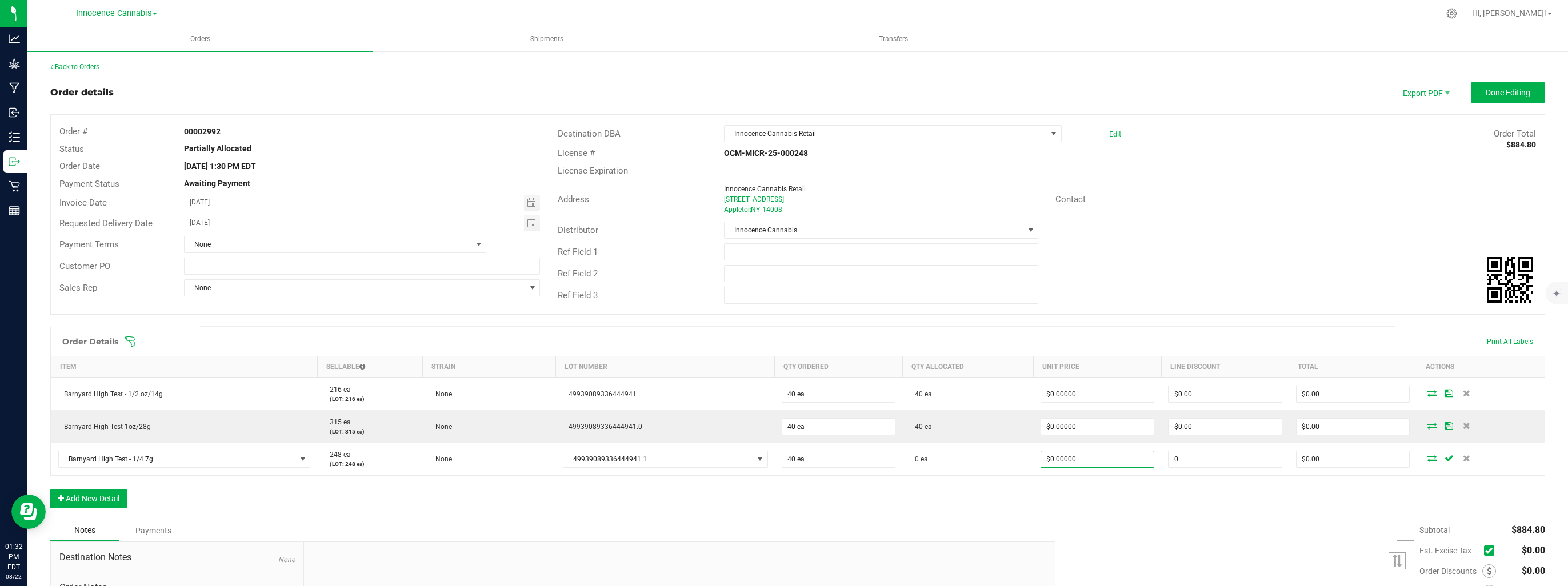
drag, startPoint x: 1210, startPoint y: 465, endPoint x: 1187, endPoint y: 475, distance: 25.1
click at [1210, 465] on input "0" at bounding box center [1225, 459] width 113 height 16
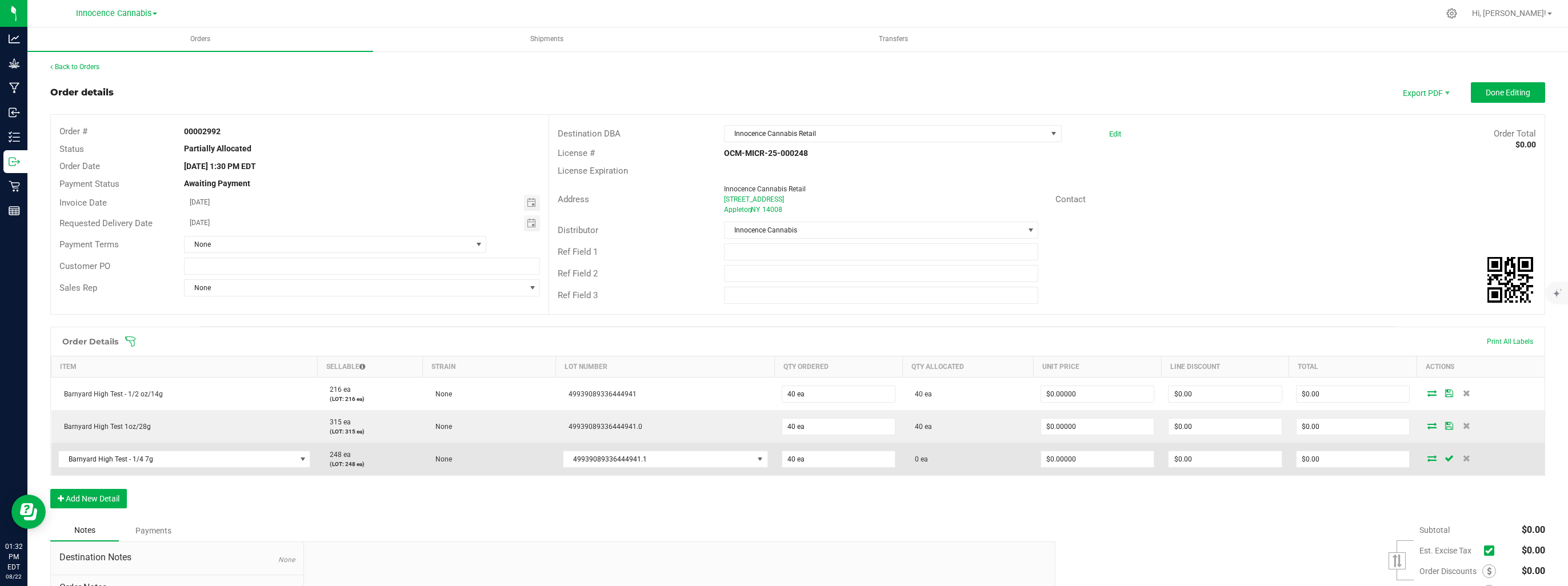
click at [1428, 456] on icon at bounding box center [1432, 458] width 9 height 7
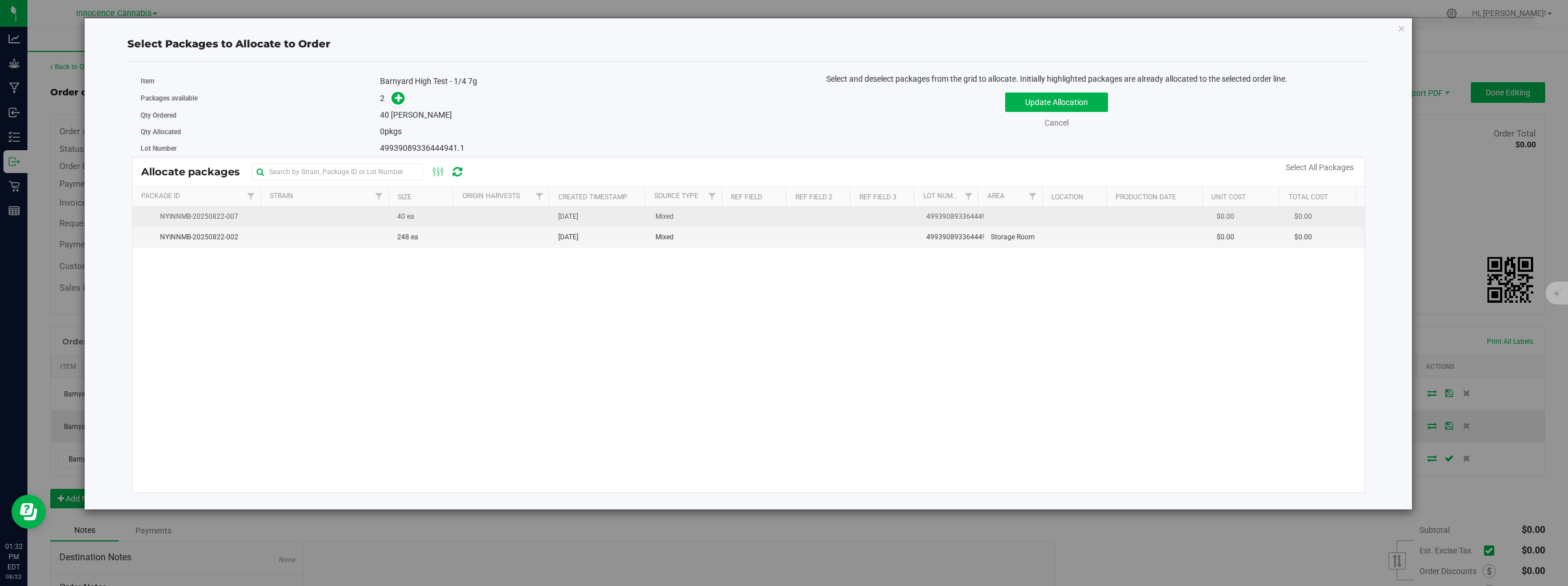
click at [253, 210] on td "NYINNMB-20250822-007" at bounding box center [197, 216] width 129 height 21
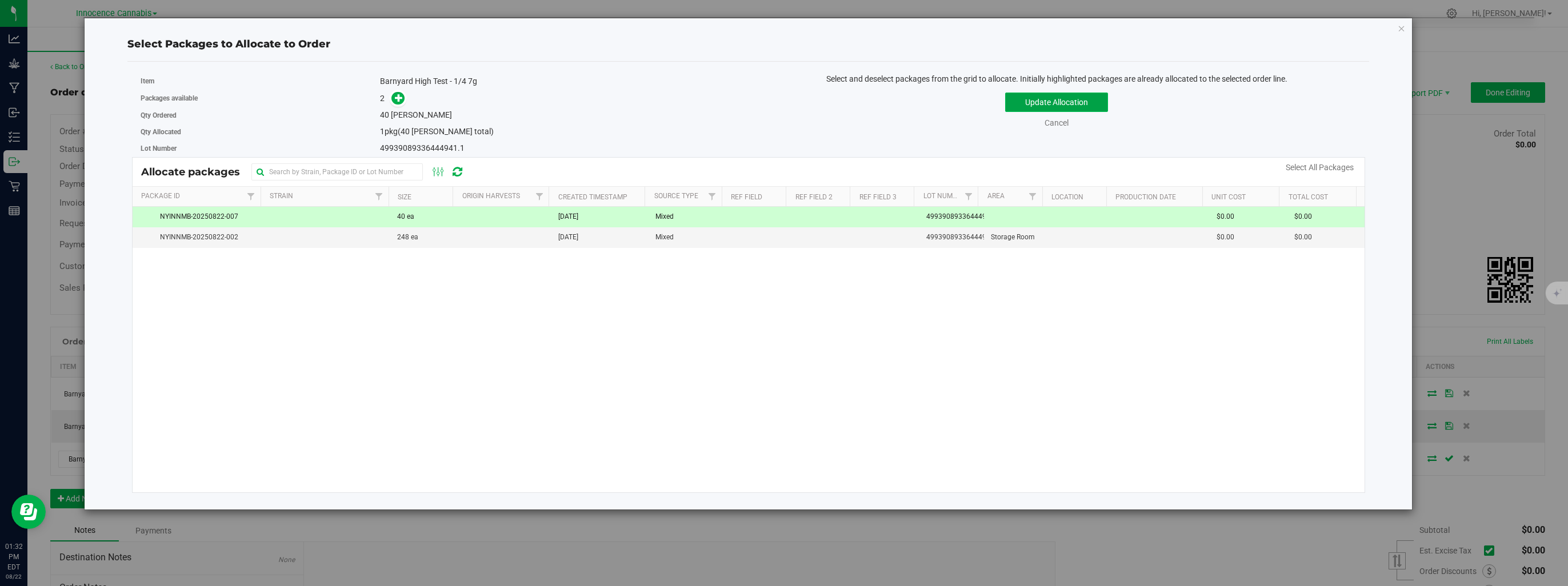
click at [1064, 106] on button "Update Allocation" at bounding box center [1056, 102] width 103 height 20
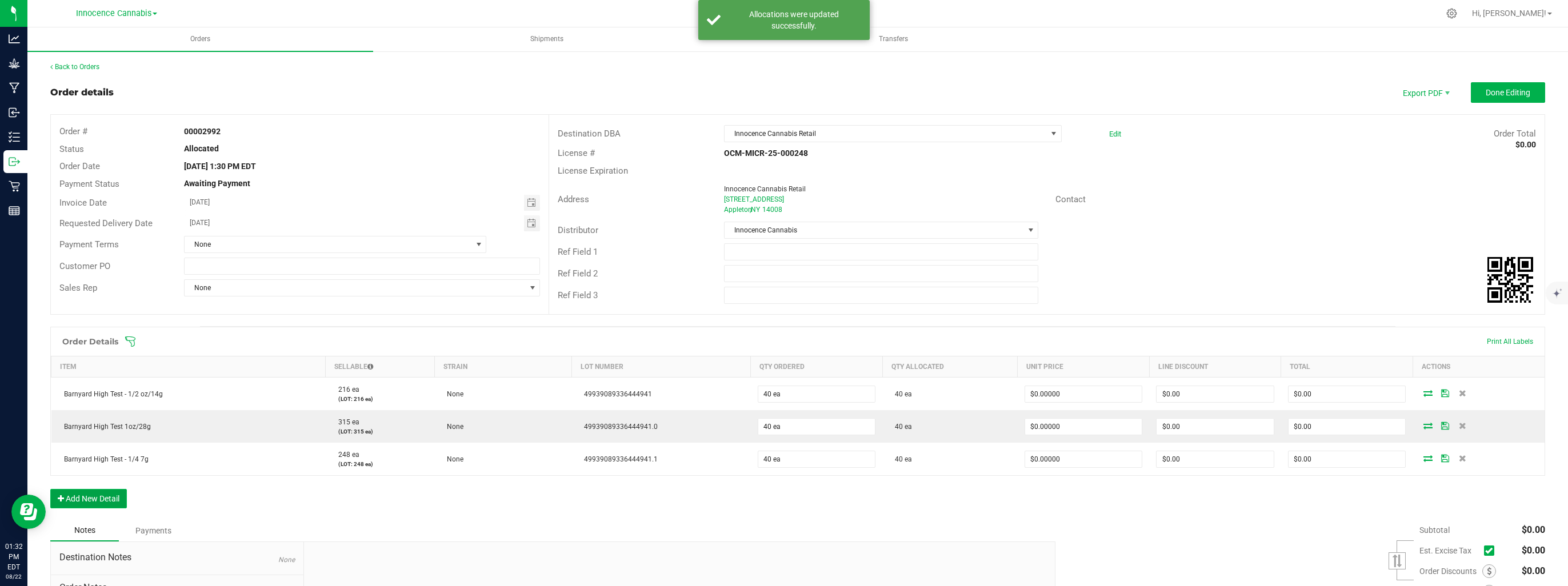
click at [97, 498] on button "Add New Detail" at bounding box center [88, 499] width 77 height 20
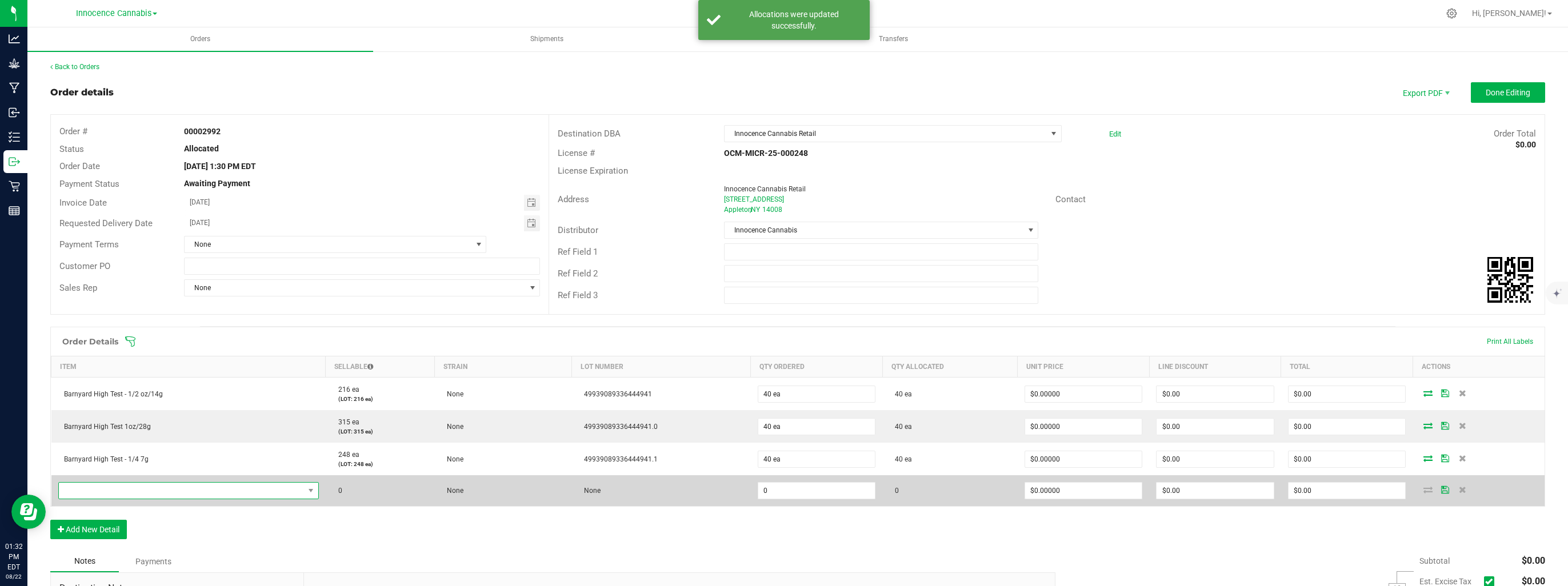
click at [111, 494] on span "NO DATA FOUND" at bounding box center [181, 490] width 245 height 16
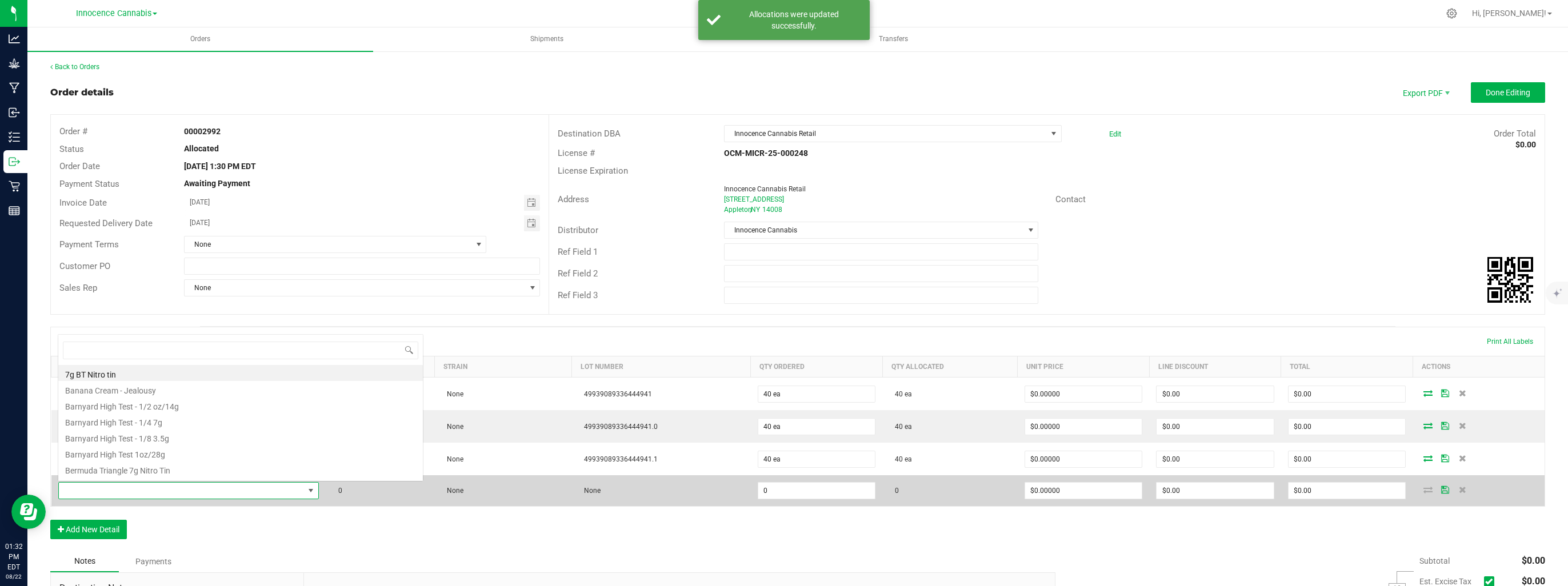
scroll to position [17, 258]
type input "barn"
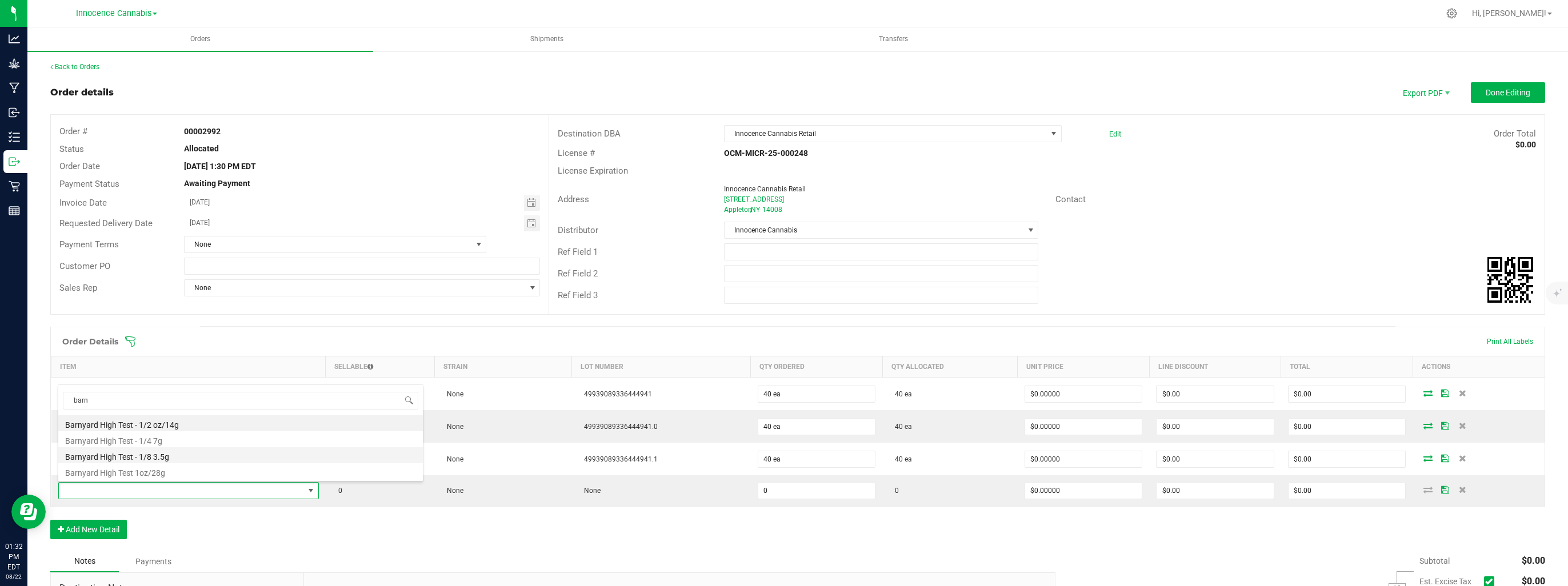
click at [146, 461] on li "Barnyard High Test - 1/8 3.5g" at bounding box center [240, 455] width 364 height 16
type input "0 ea"
type input "$13.27000"
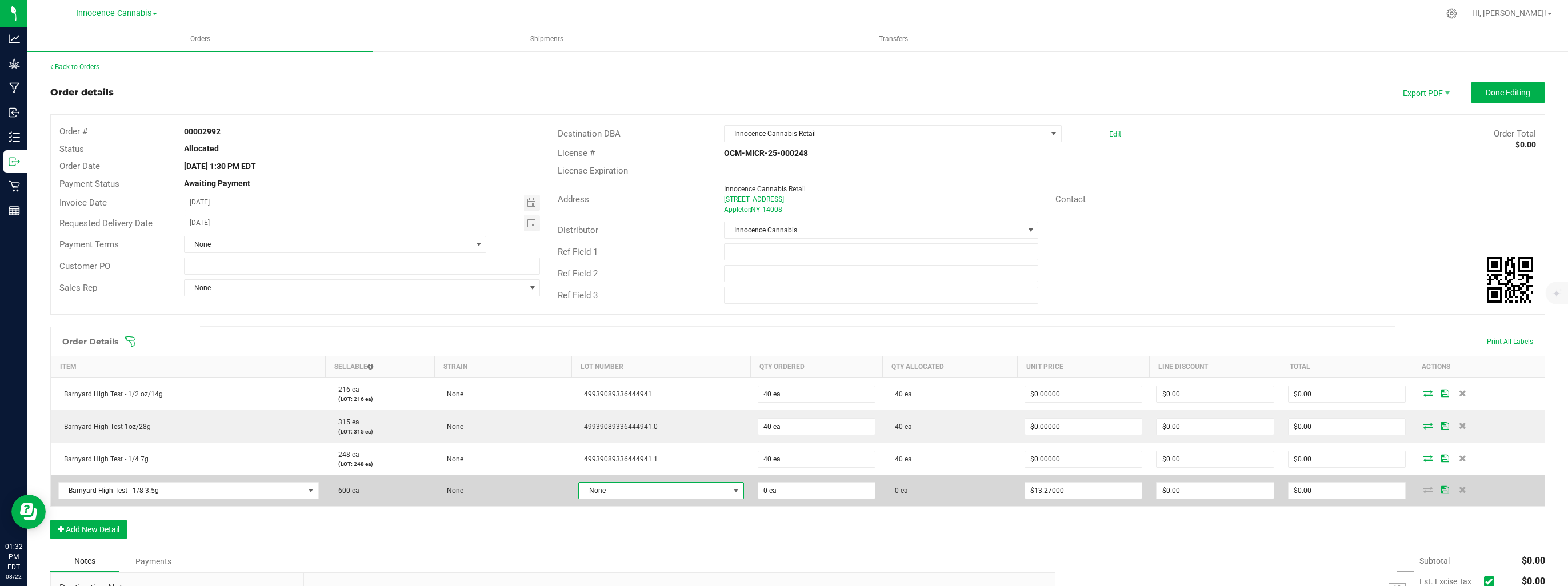
click at [623, 490] on span "None" at bounding box center [653, 490] width 149 height 16
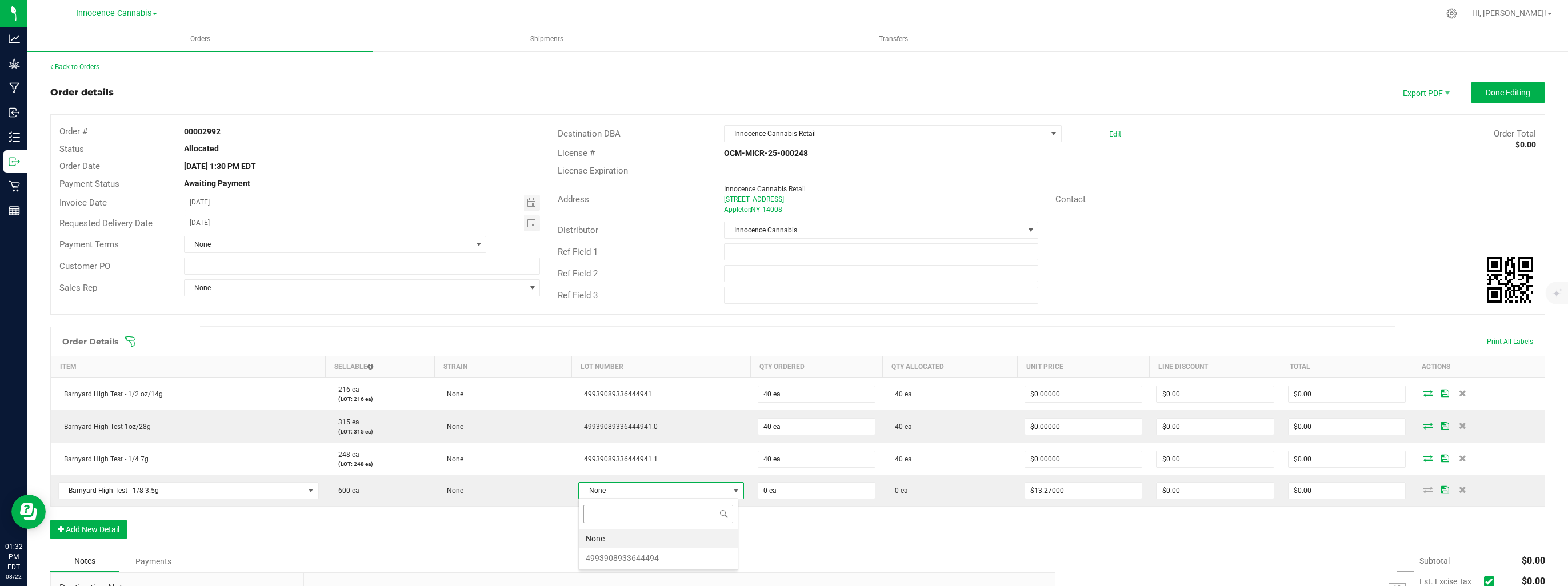
scroll to position [17, 159]
click at [623, 557] on li "4993908933644494" at bounding box center [658, 558] width 159 height 20
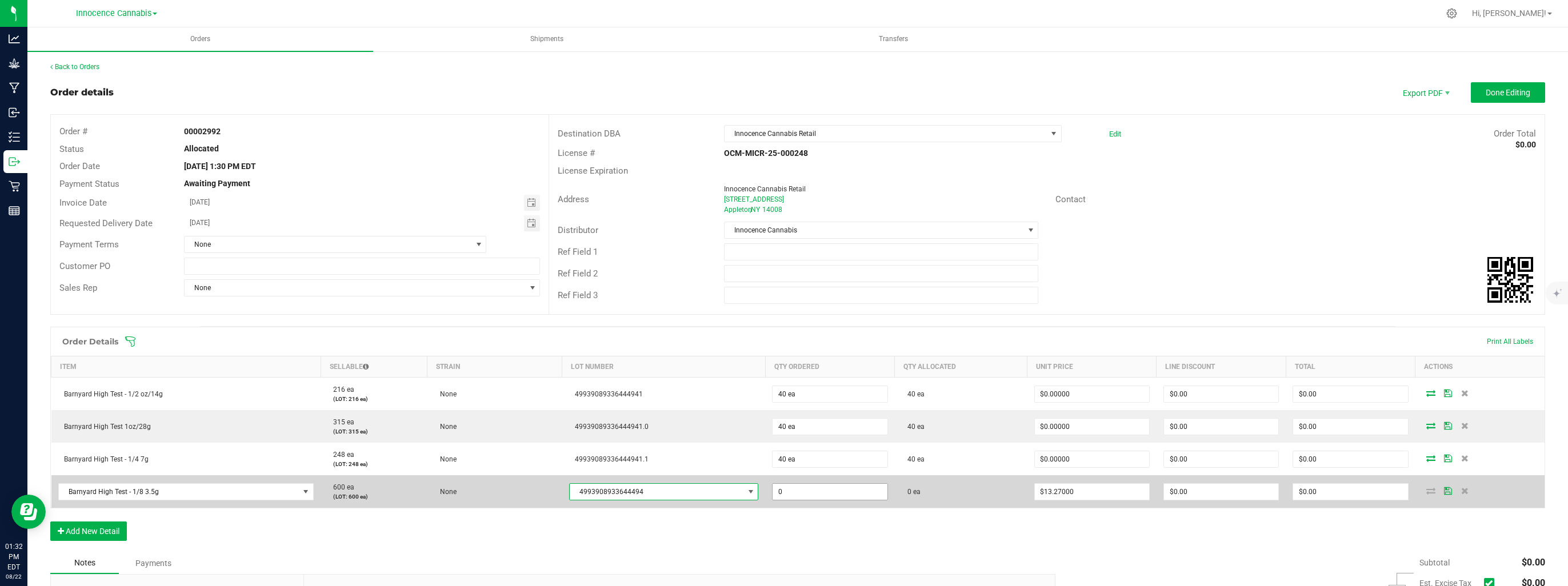
click at [829, 496] on input "0" at bounding box center [830, 491] width 114 height 16
type input "40 ea"
type input "13.27"
type input "$530.80"
click at [1086, 491] on input "13.27" at bounding box center [1092, 491] width 114 height 16
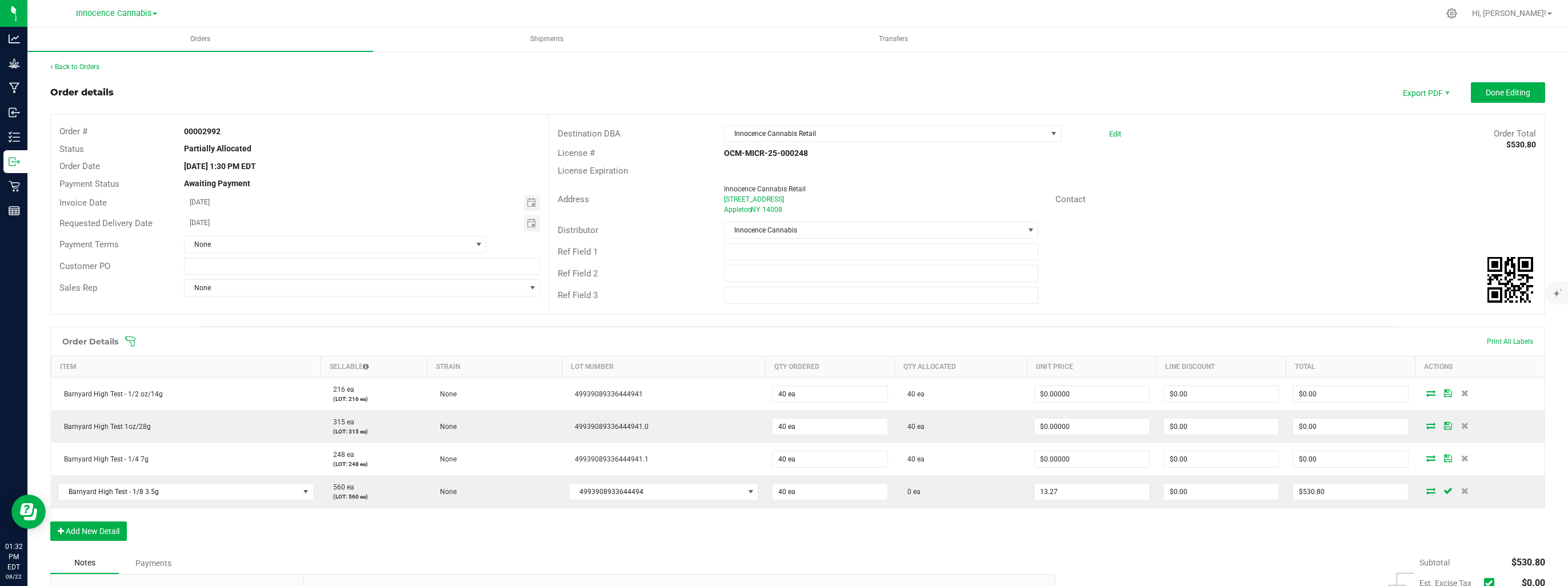
click at [1086, 491] on input "13.27" at bounding box center [1092, 491] width 114 height 16
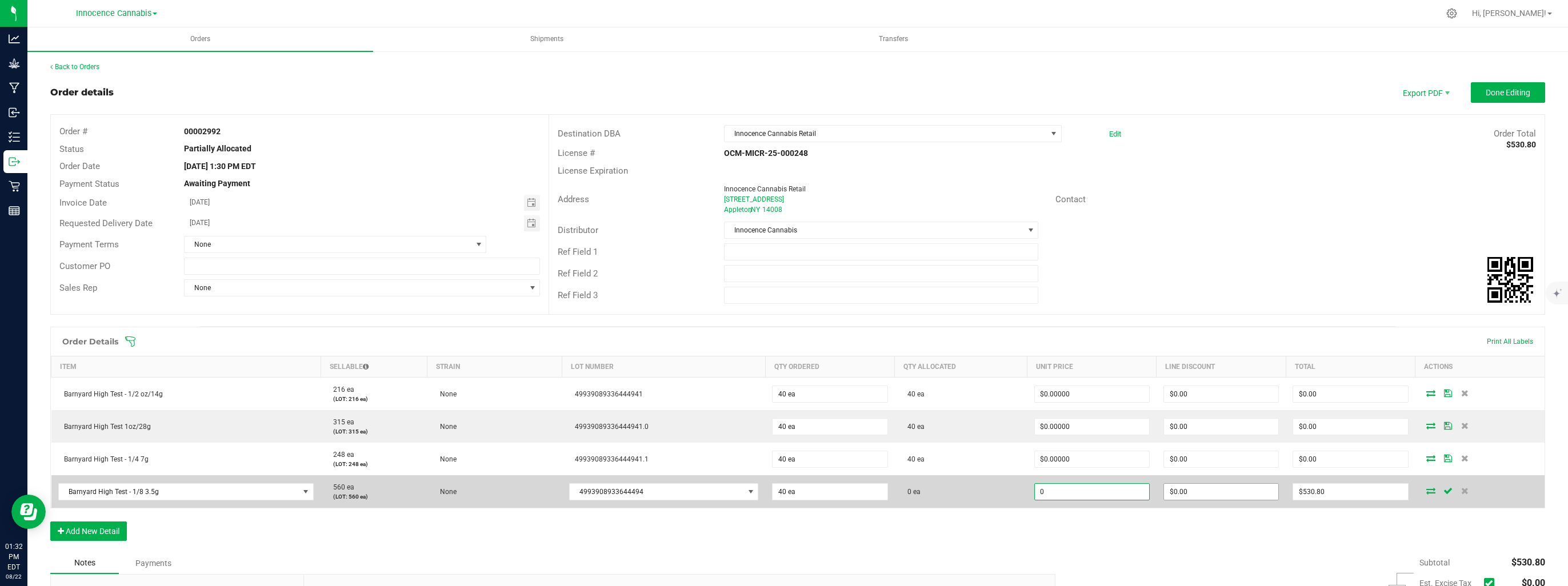
type input "$0.00000"
type input "0"
type input "$0.00"
click at [1244, 490] on input "0" at bounding box center [1221, 491] width 114 height 16
click at [1426, 487] on icon at bounding box center [1430, 490] width 9 height 7
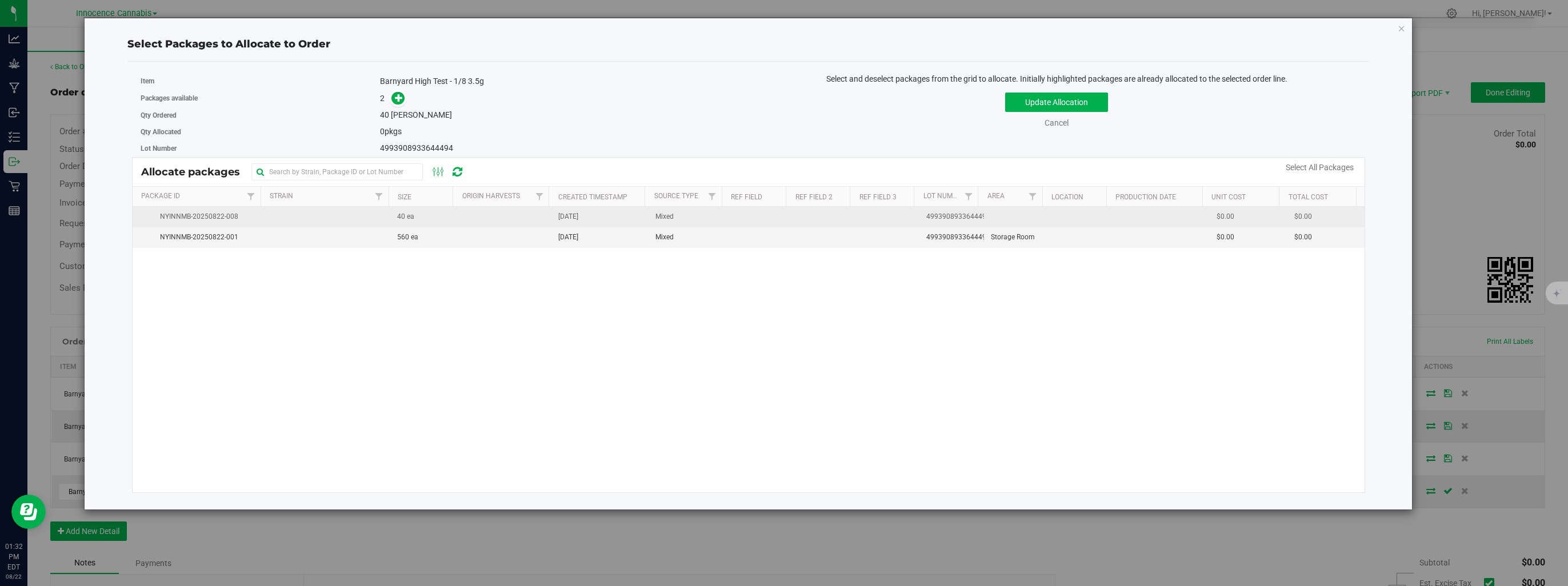
click at [405, 214] on span "40 ea" at bounding box center [405, 216] width 17 height 11
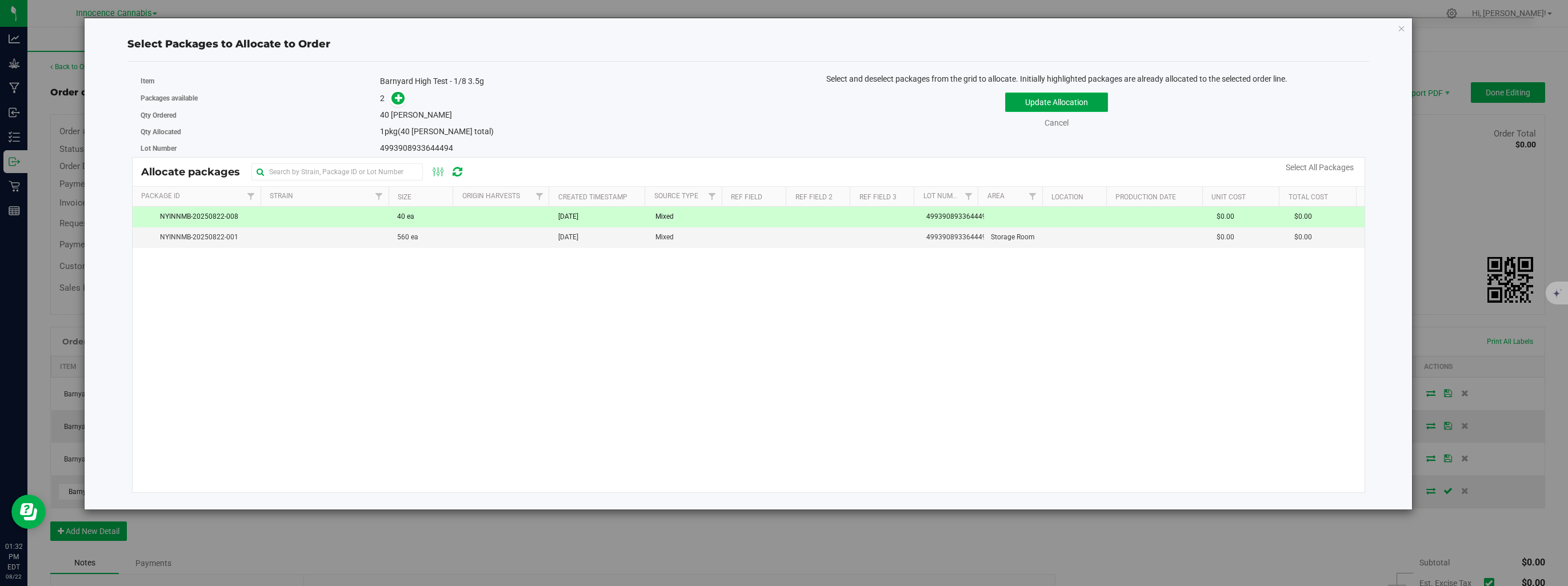
click at [1029, 97] on button "Update Allocation" at bounding box center [1056, 102] width 103 height 20
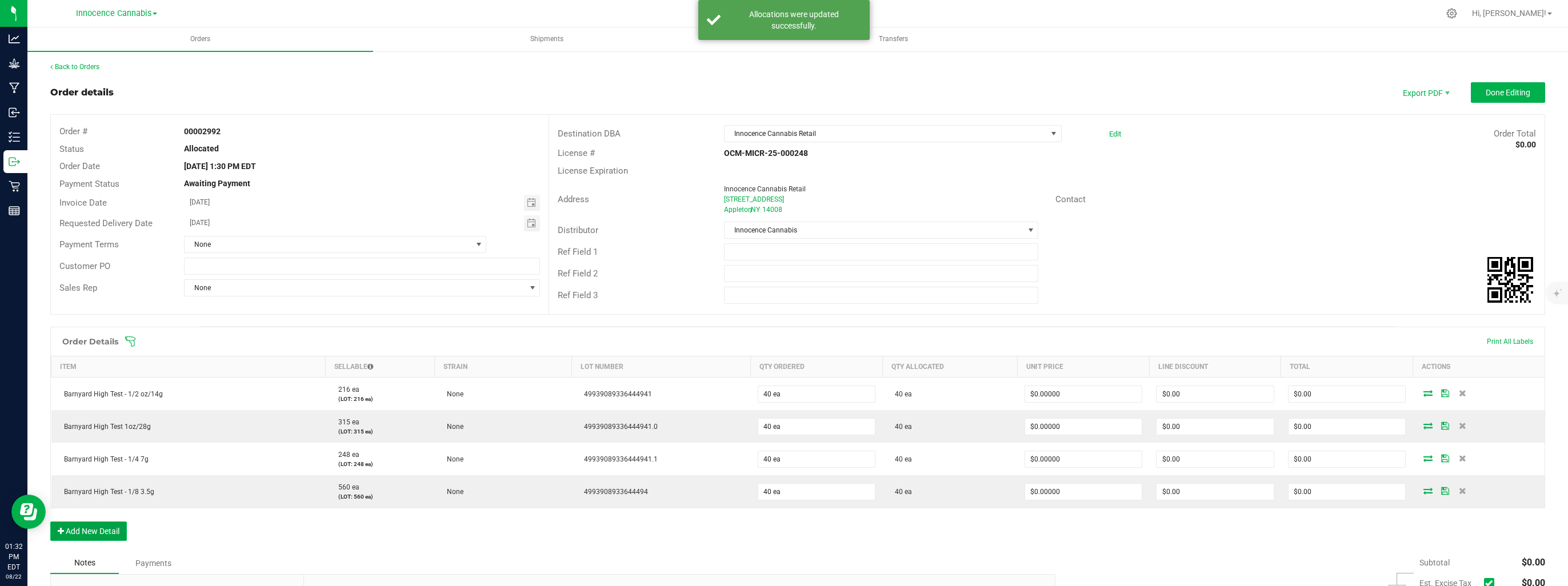
click at [97, 530] on button "Add New Detail" at bounding box center [88, 532] width 77 height 20
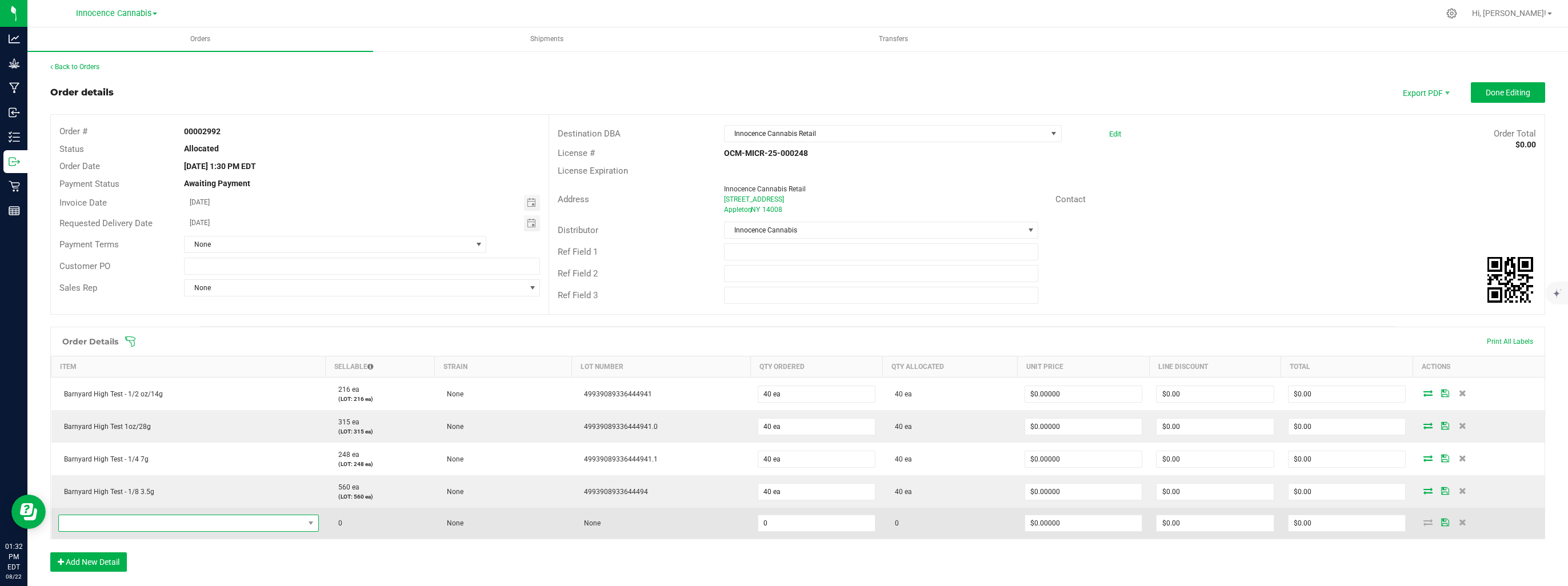
click at [114, 522] on span "NO DATA FOUND" at bounding box center [181, 522] width 245 height 16
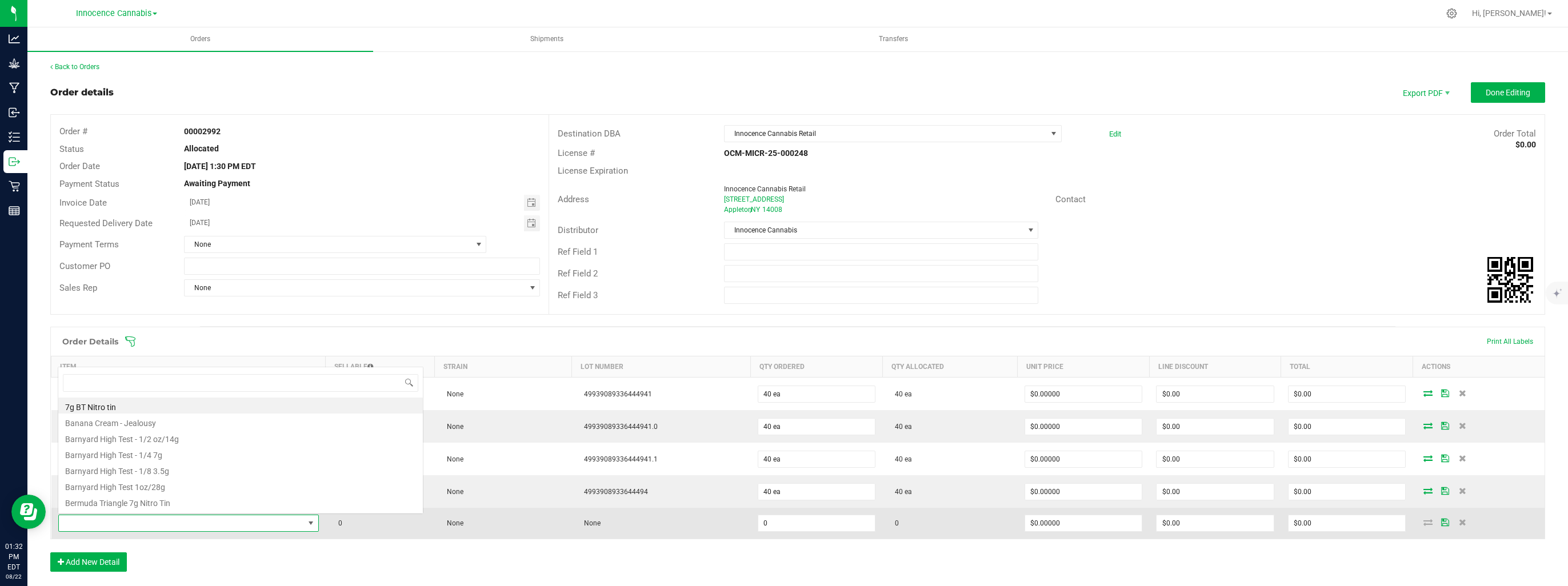
scroll to position [17, 258]
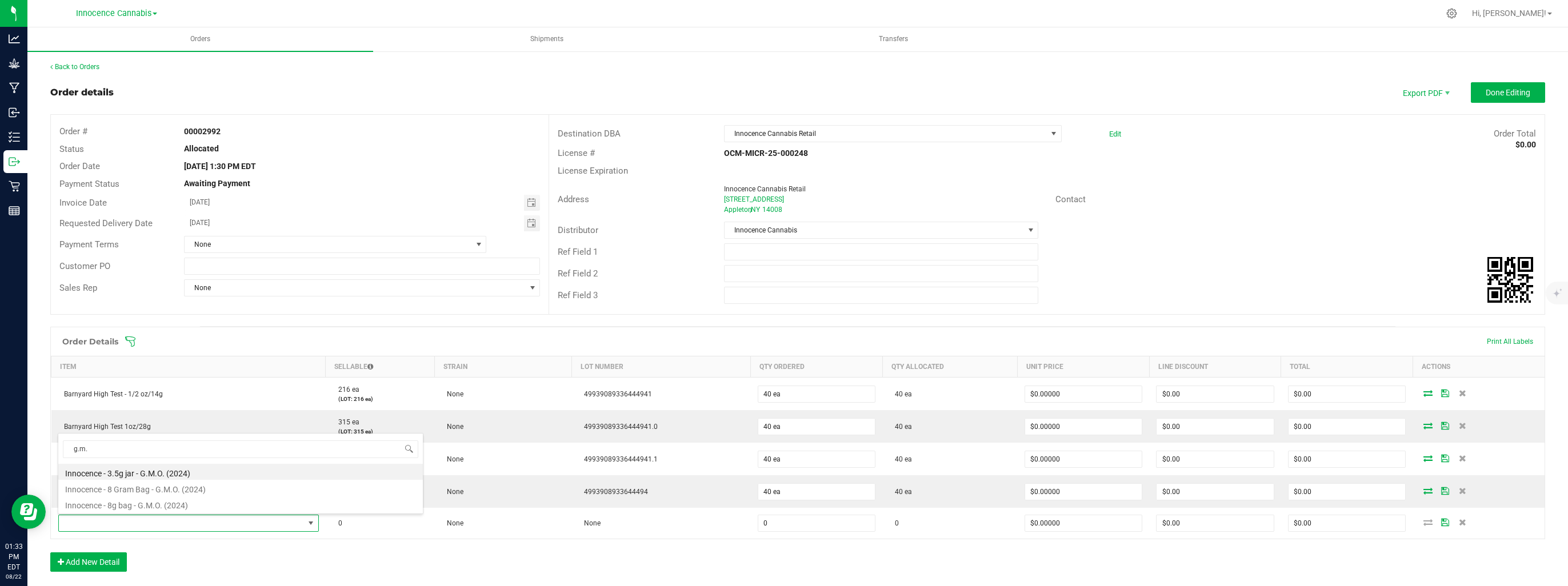
drag, startPoint x: 131, startPoint y: 448, endPoint x: 47, endPoint y: 449, distance: 84.0
click at [47, 449] on body "Analytics Grow Manufacturing Inbound Inventory Outbound Retail Reports 01:33 PM…" at bounding box center [784, 293] width 1568 height 586
type input "28g"
click at [96, 484] on li "GMO 28g Ounce" at bounding box center [240, 487] width 364 height 16
type input "0 ea"
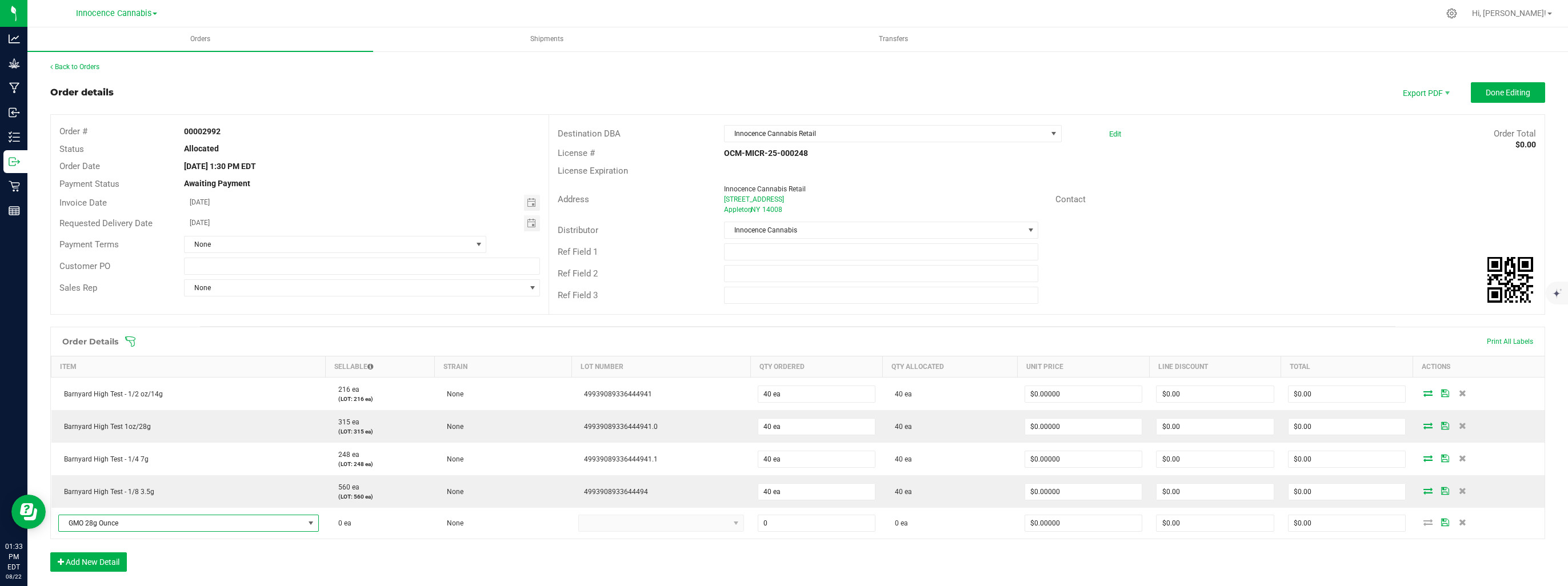
type input "$132.74000"
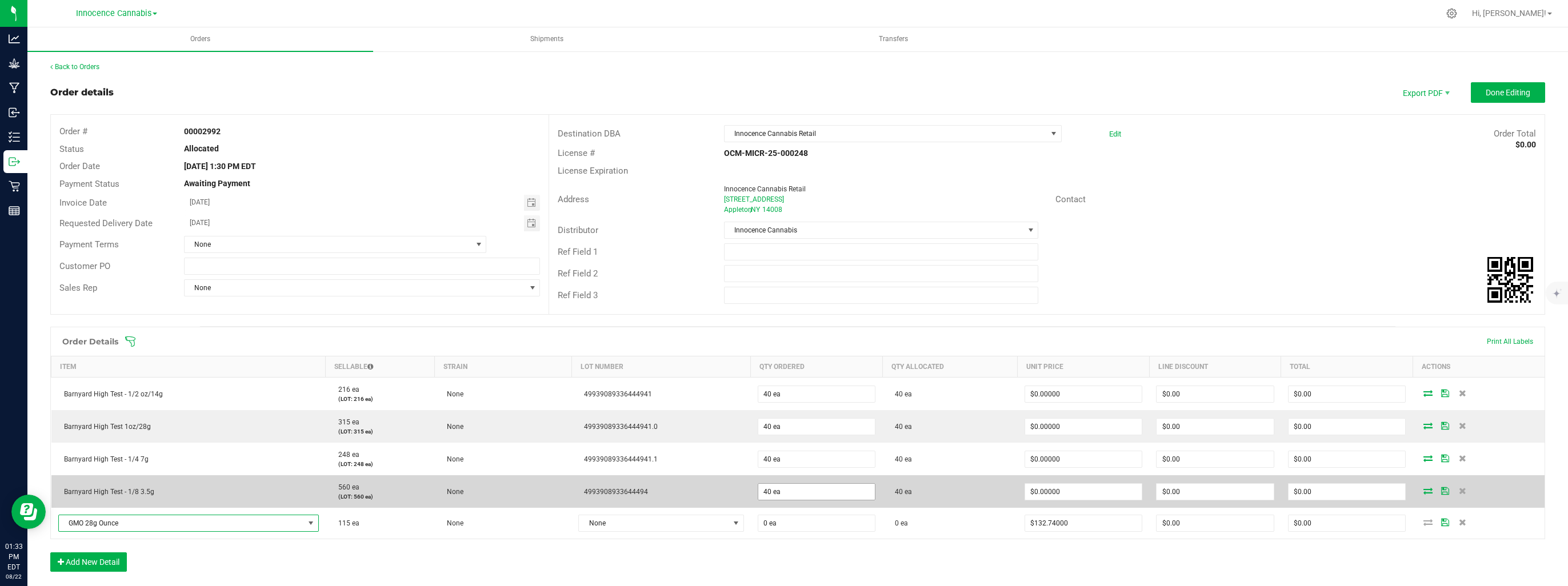
scroll to position [57, 0]
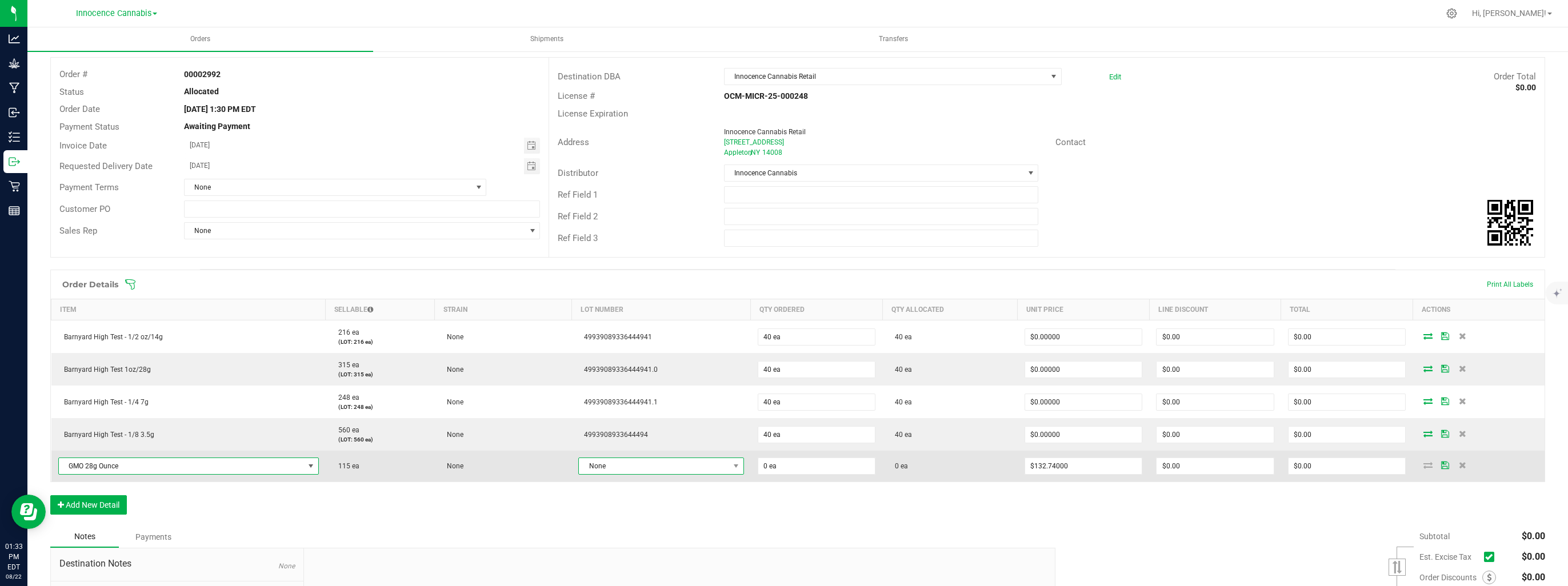
click at [728, 467] on span at bounding box center [735, 465] width 14 height 16
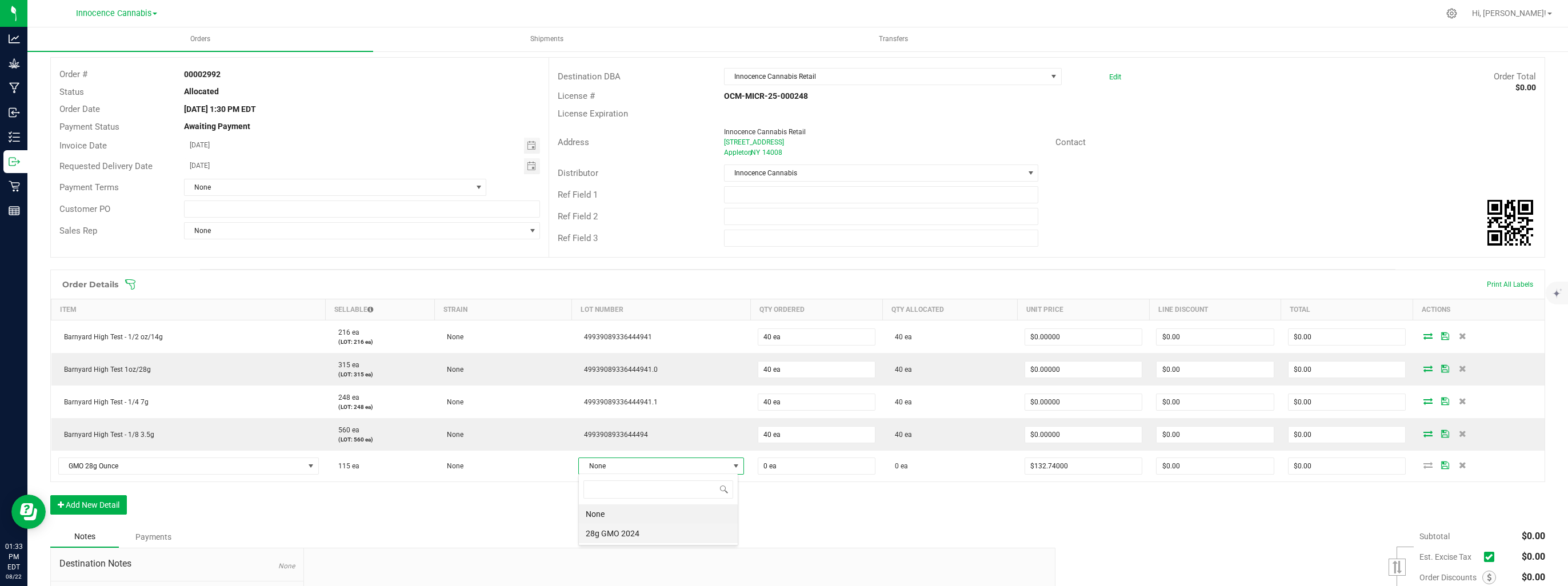
click at [671, 539] on 2024 "28g GMO 2024" at bounding box center [658, 534] width 159 height 20
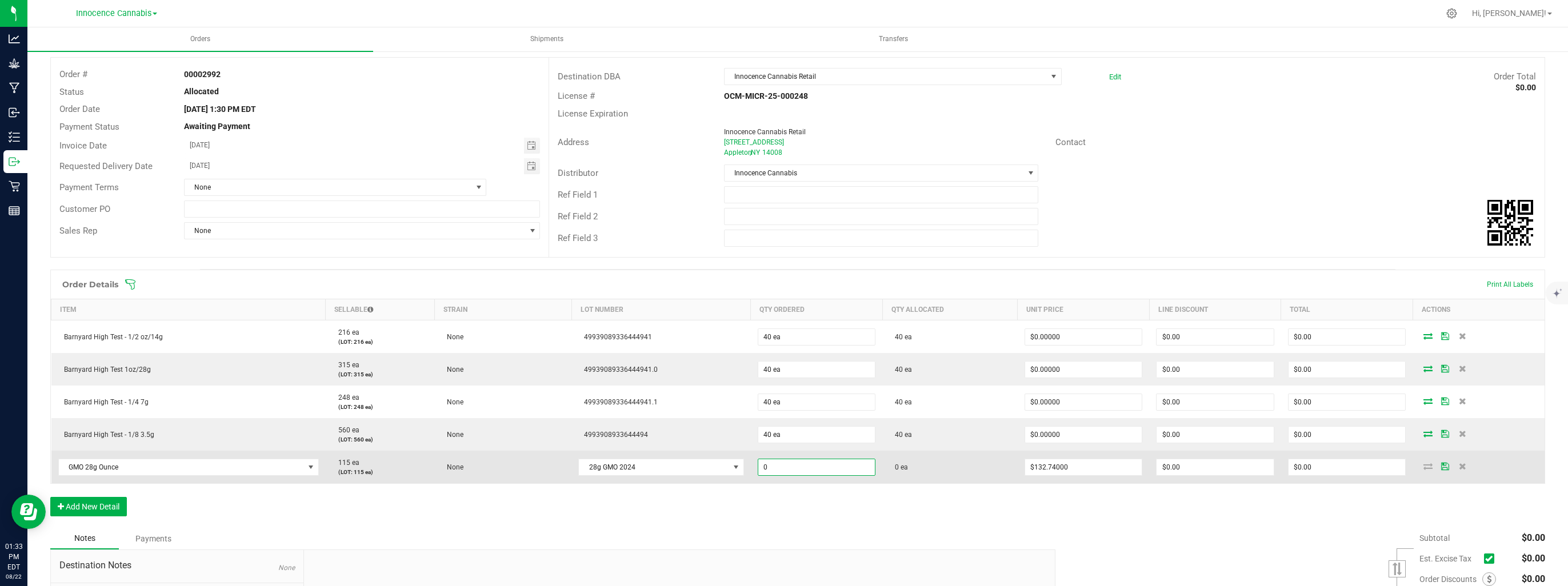
click at [804, 468] on input "0" at bounding box center [817, 466] width 117 height 16
type input "10 ea"
type input "132.74"
type input "$1,327.40"
click at [1078, 464] on input "132.74" at bounding box center [1083, 466] width 117 height 16
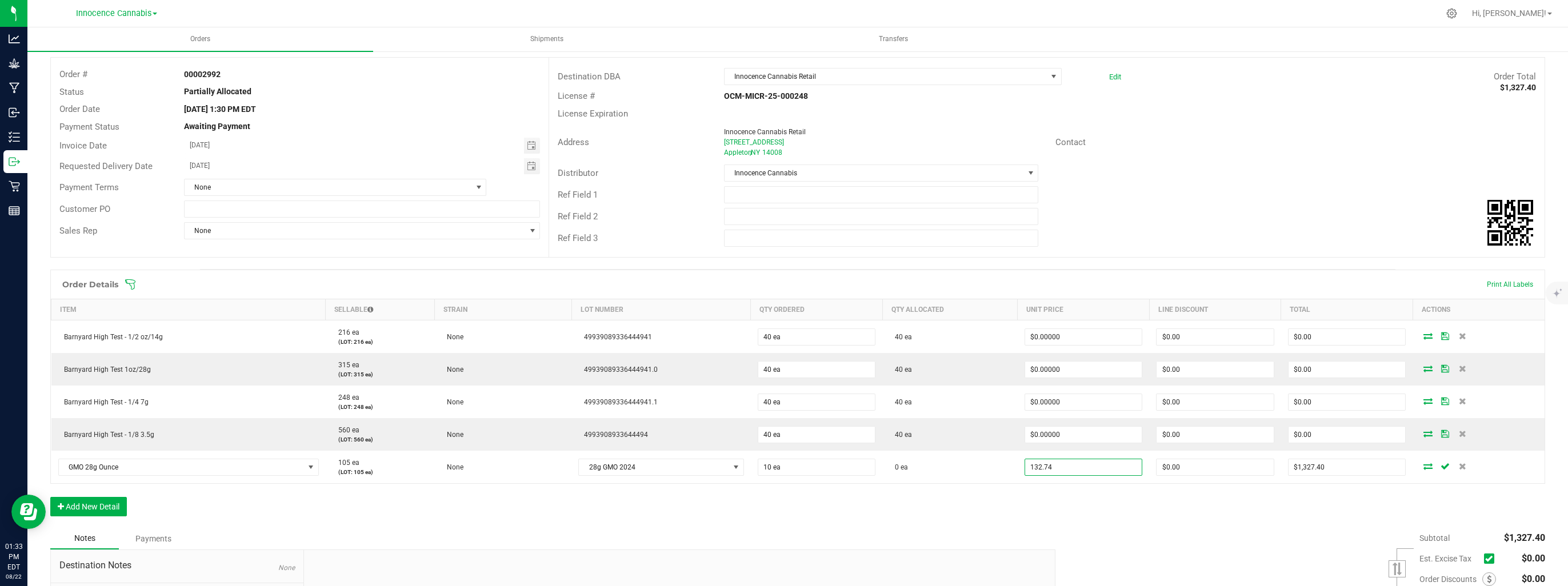
click at [1078, 464] on input "132.74" at bounding box center [1083, 466] width 117 height 16
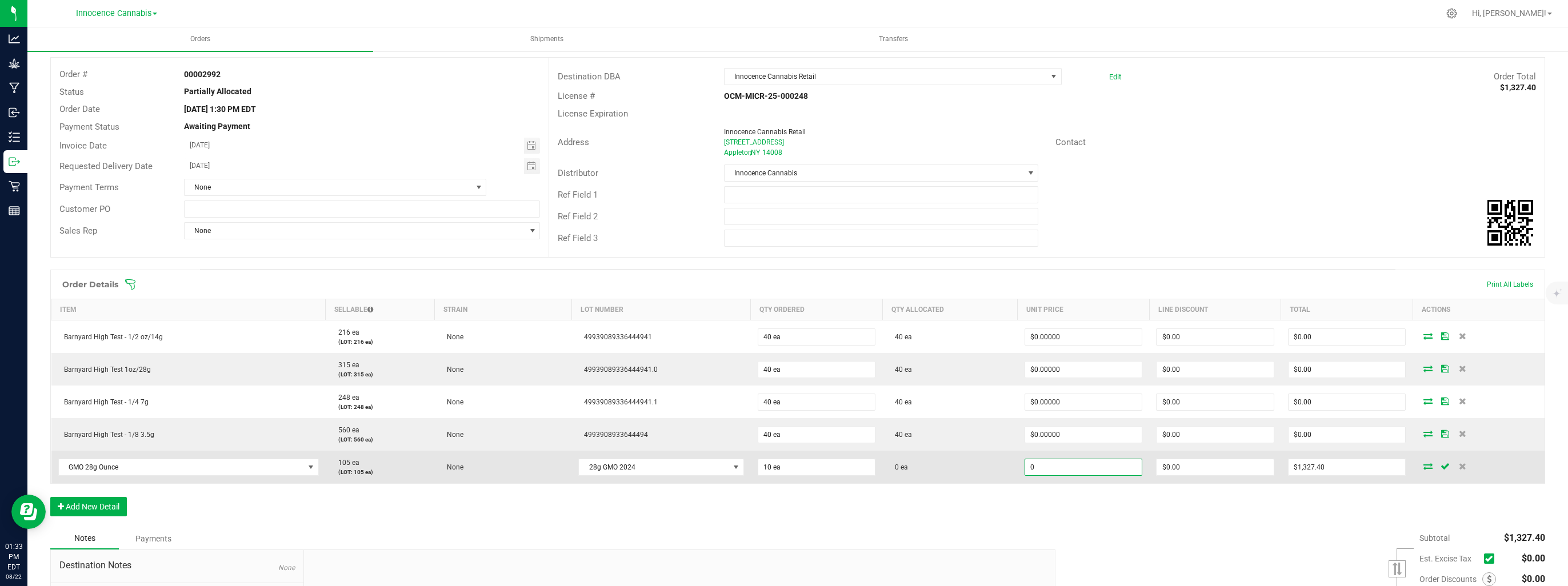
type input "$0.00000"
type input "$0.00"
click at [1424, 463] on icon at bounding box center [1428, 466] width 9 height 7
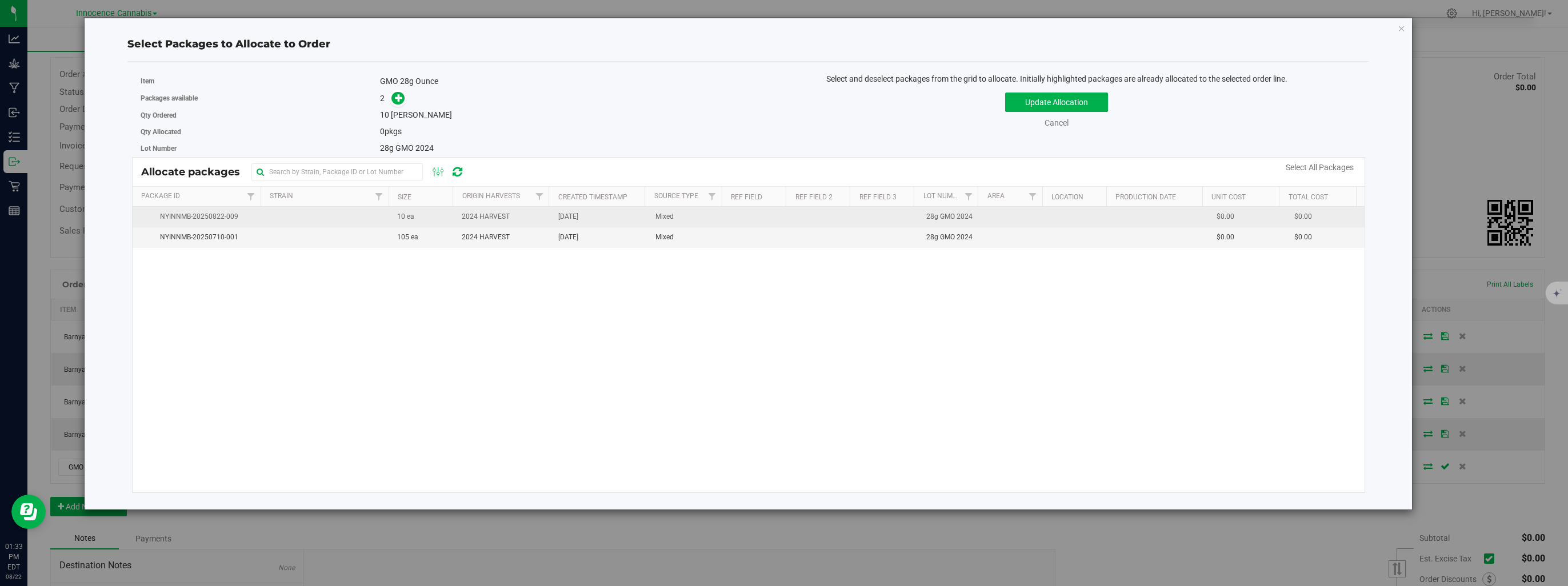
click at [247, 215] on span "NYINNMB-20250822-009" at bounding box center [197, 216] width 116 height 11
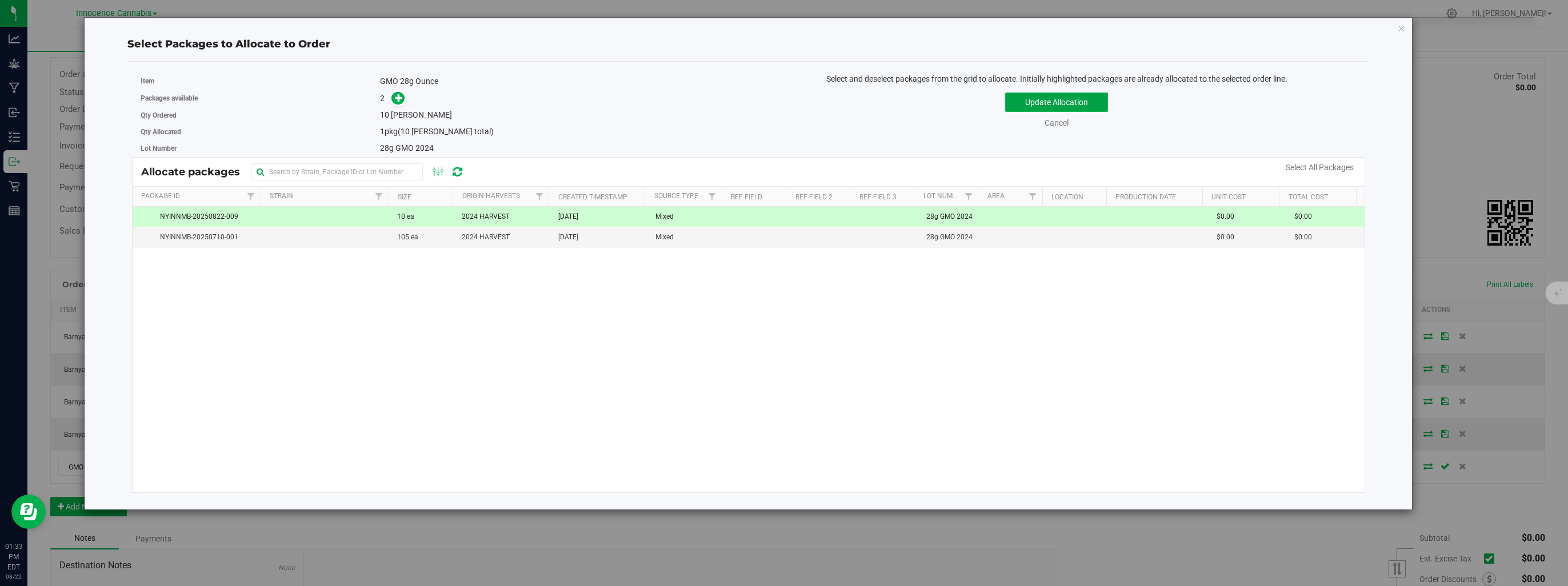
click at [1097, 96] on button "Update Allocation" at bounding box center [1056, 102] width 103 height 20
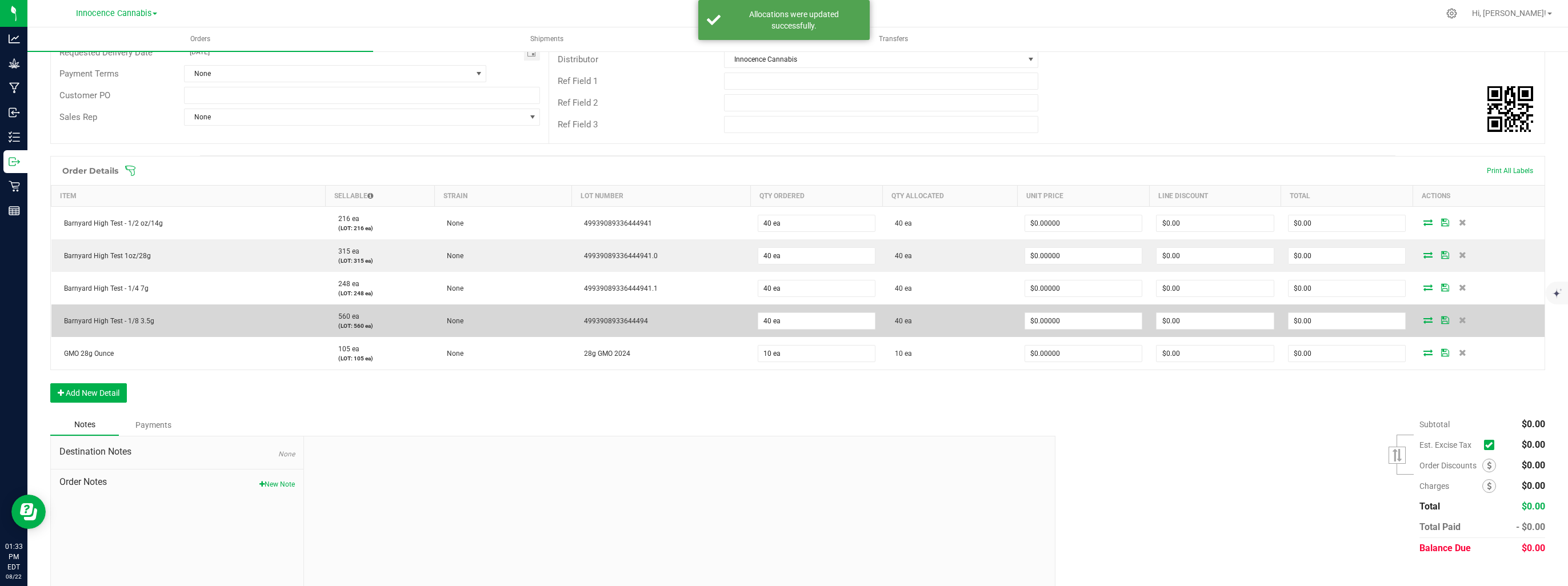
scroll to position [172, 0]
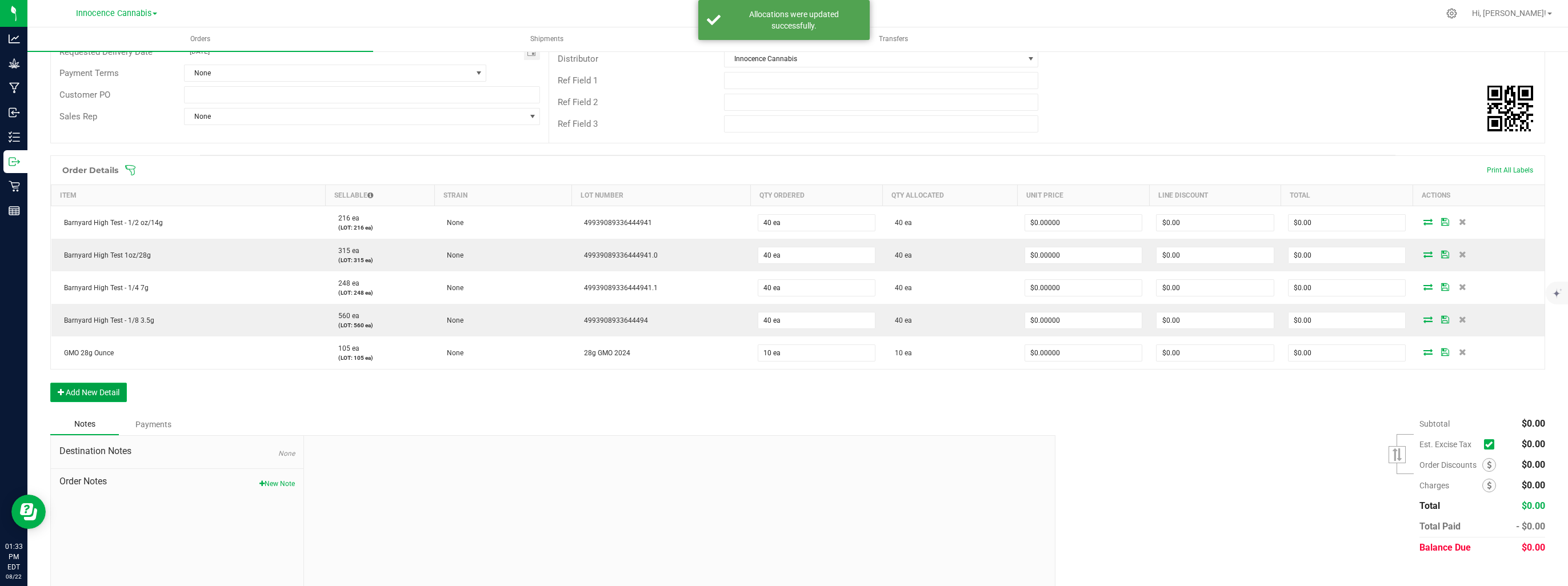
click at [100, 385] on button "Add New Detail" at bounding box center [88, 393] width 77 height 20
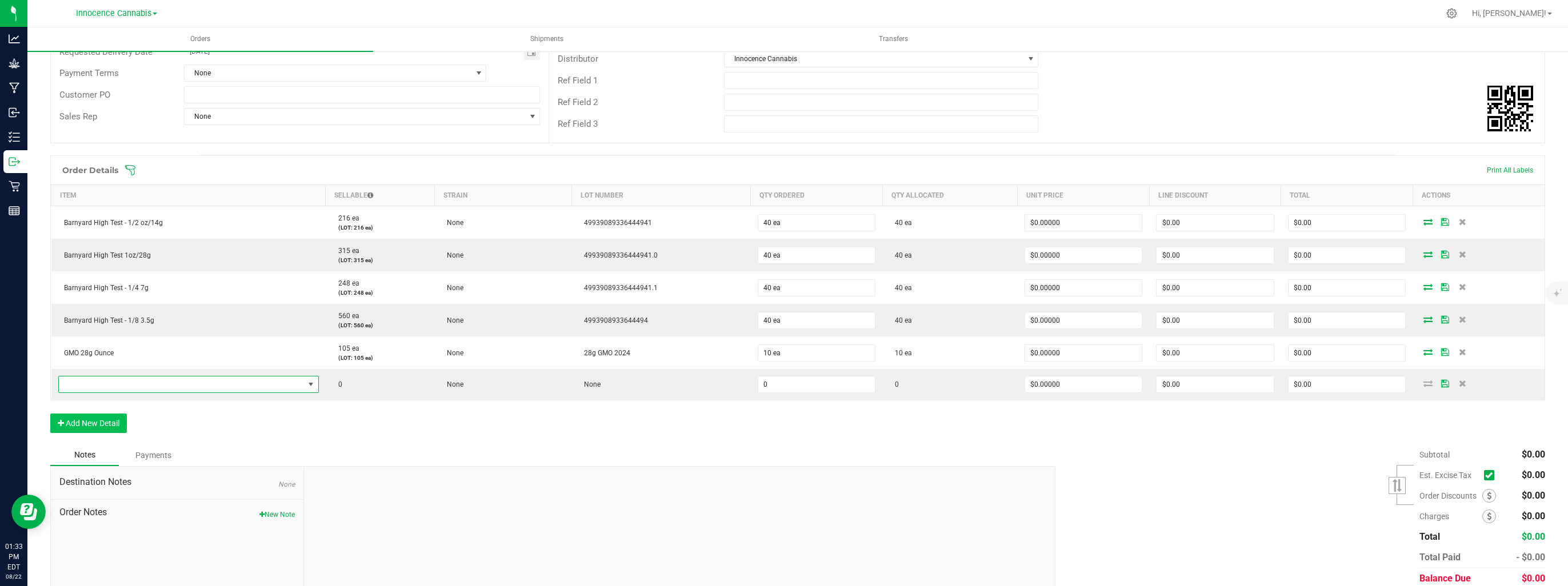
click at [100, 385] on span "NO DATA FOUND" at bounding box center [181, 384] width 245 height 16
type input "berm"
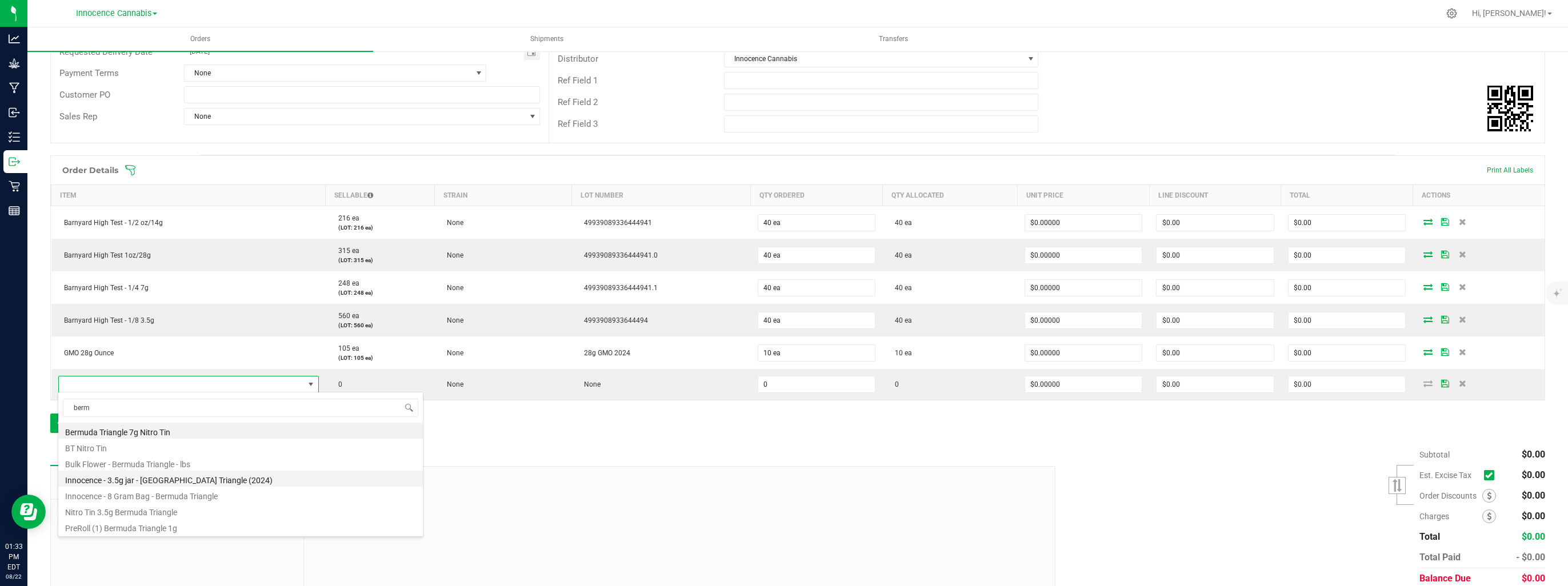
click at [196, 482] on li "Innocence - 3.5g jar - [GEOGRAPHIC_DATA] Triangle (2024)" at bounding box center [240, 478] width 364 height 16
type input "0 ea"
type input "$26.55000"
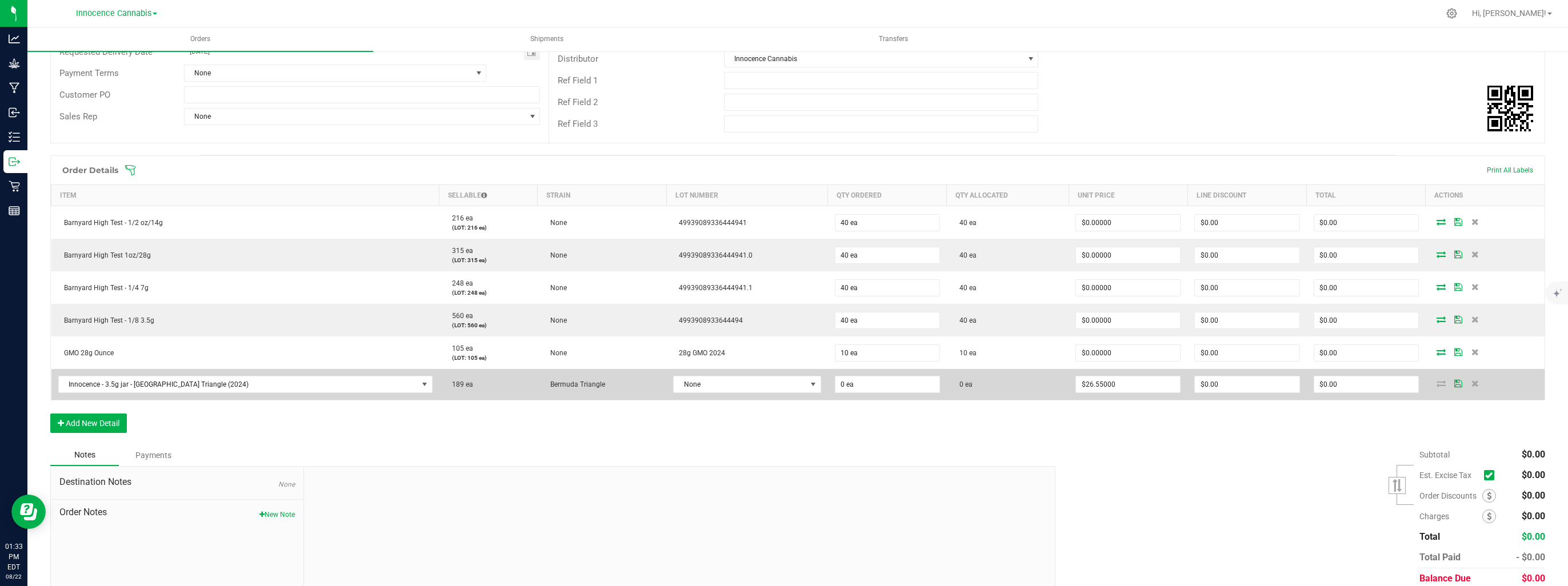
click at [754, 394] on td "None" at bounding box center [747, 384] width 162 height 31
click at [754, 385] on span "None" at bounding box center [740, 384] width 133 height 16
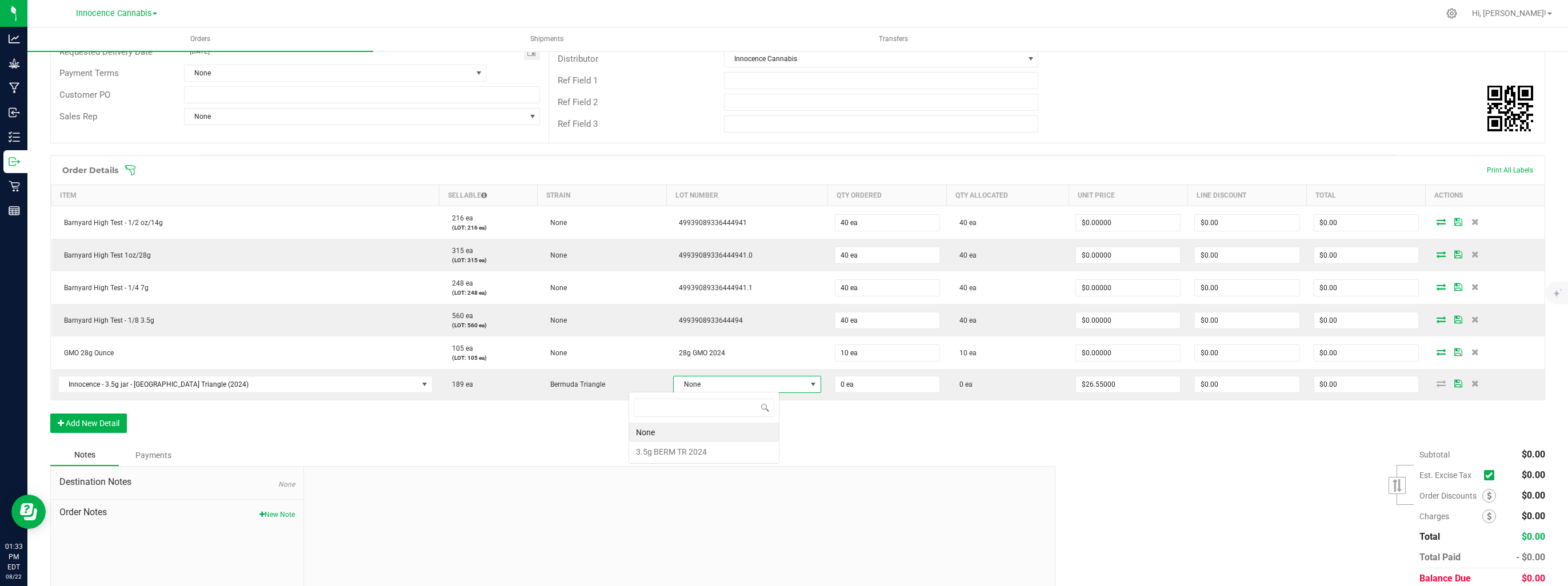
scroll to position [17, 151]
click at [738, 451] on 2024 "3.5g BERM TR 2024" at bounding box center [703, 452] width 149 height 20
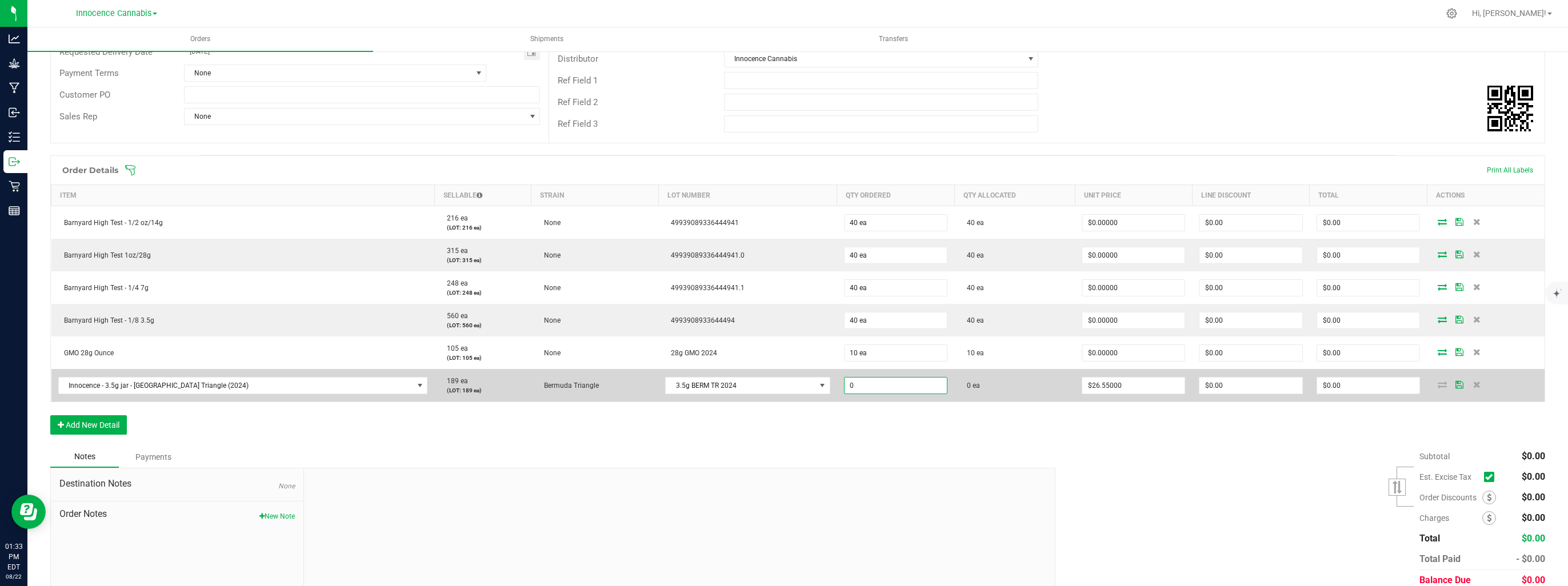
click at [850, 390] on input "0" at bounding box center [896, 385] width 102 height 16
type input "80 ea"
type input "26.55"
type input "$2,124.00"
click at [1127, 380] on input "26.55" at bounding box center [1134, 385] width 102 height 16
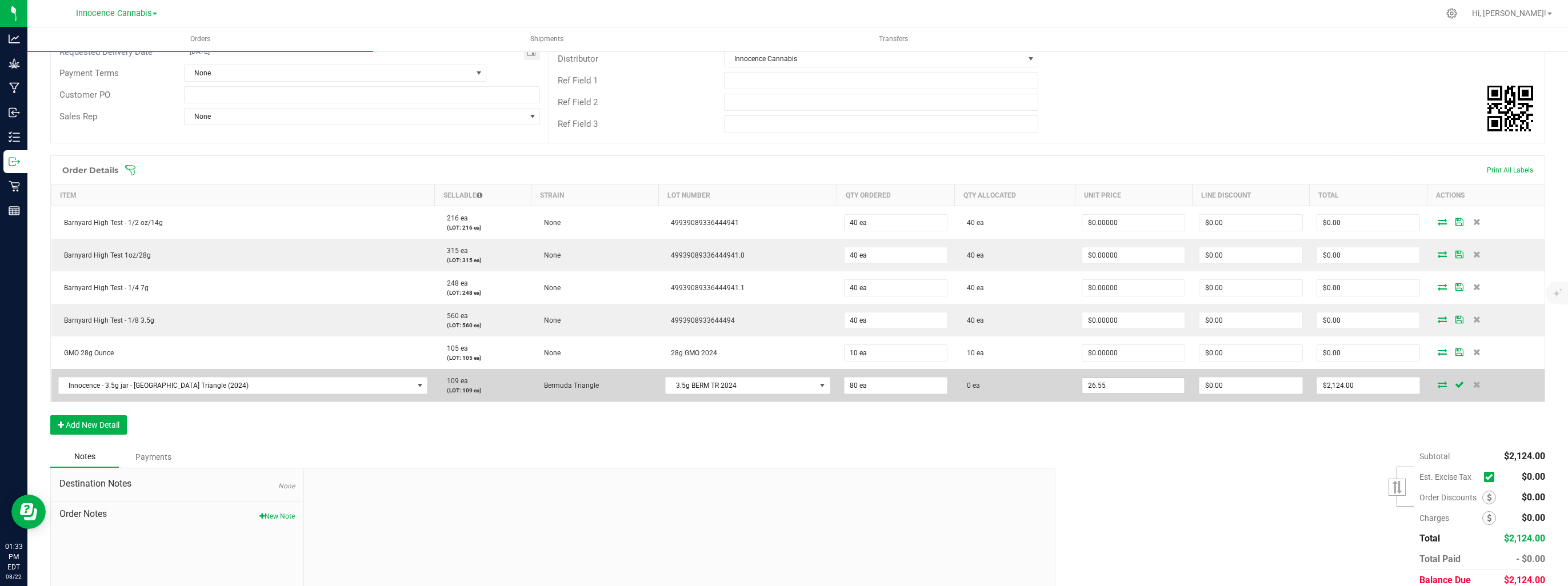
click at [1129, 380] on input "26.55" at bounding box center [1134, 385] width 102 height 16
type input "$0.00000"
type input "$0.00"
click at [1438, 381] on icon at bounding box center [1442, 385] width 9 height 7
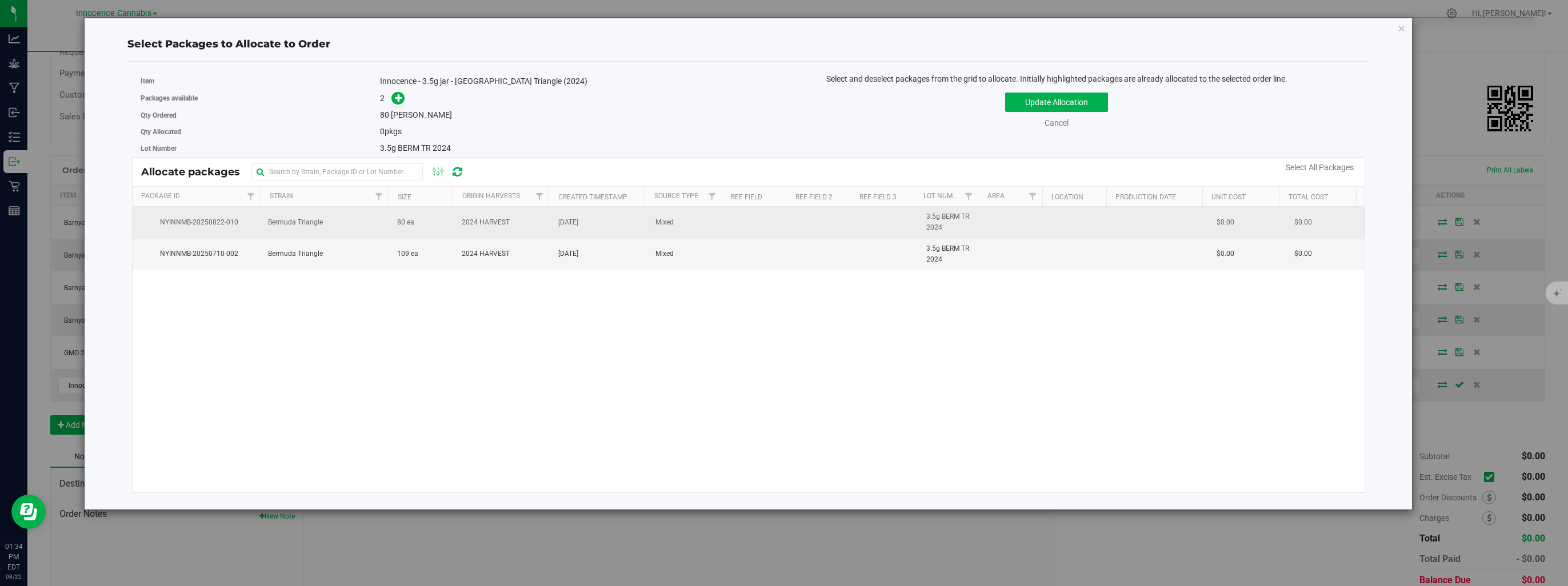
click at [194, 229] on td "NYINNMB-20250822-010" at bounding box center [197, 222] width 129 height 31
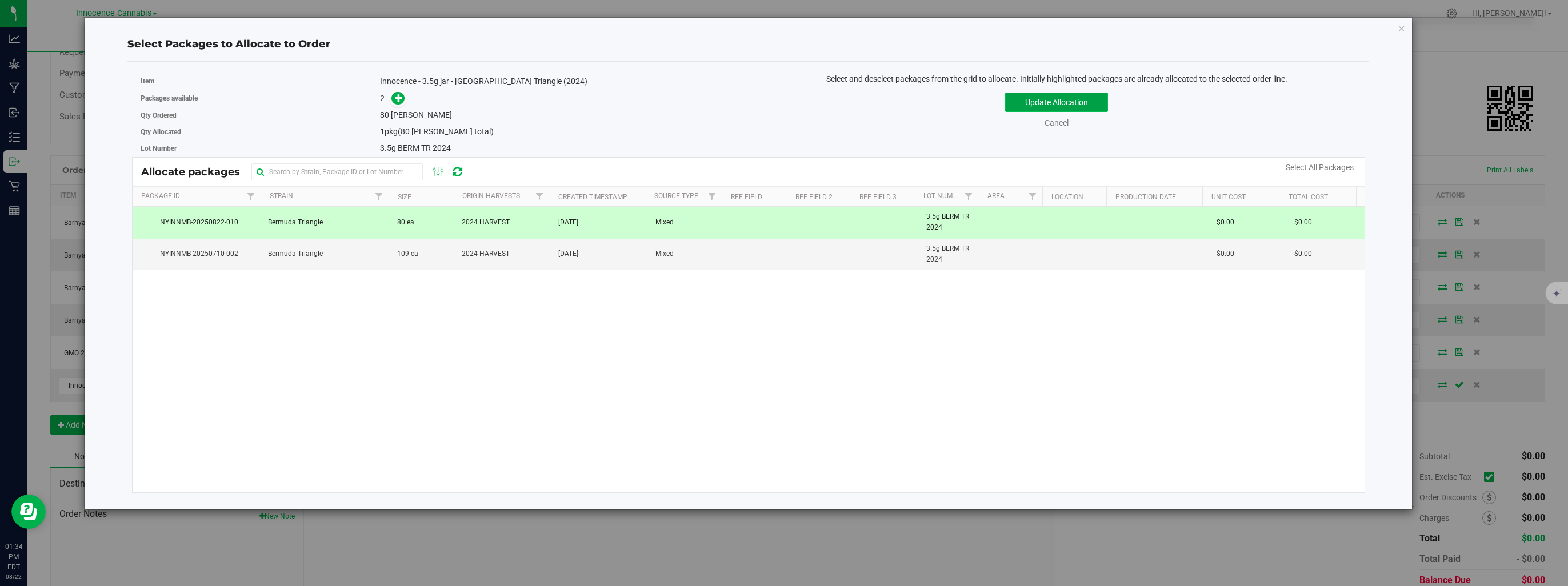
click at [1035, 106] on button "Update Allocation" at bounding box center [1056, 102] width 103 height 20
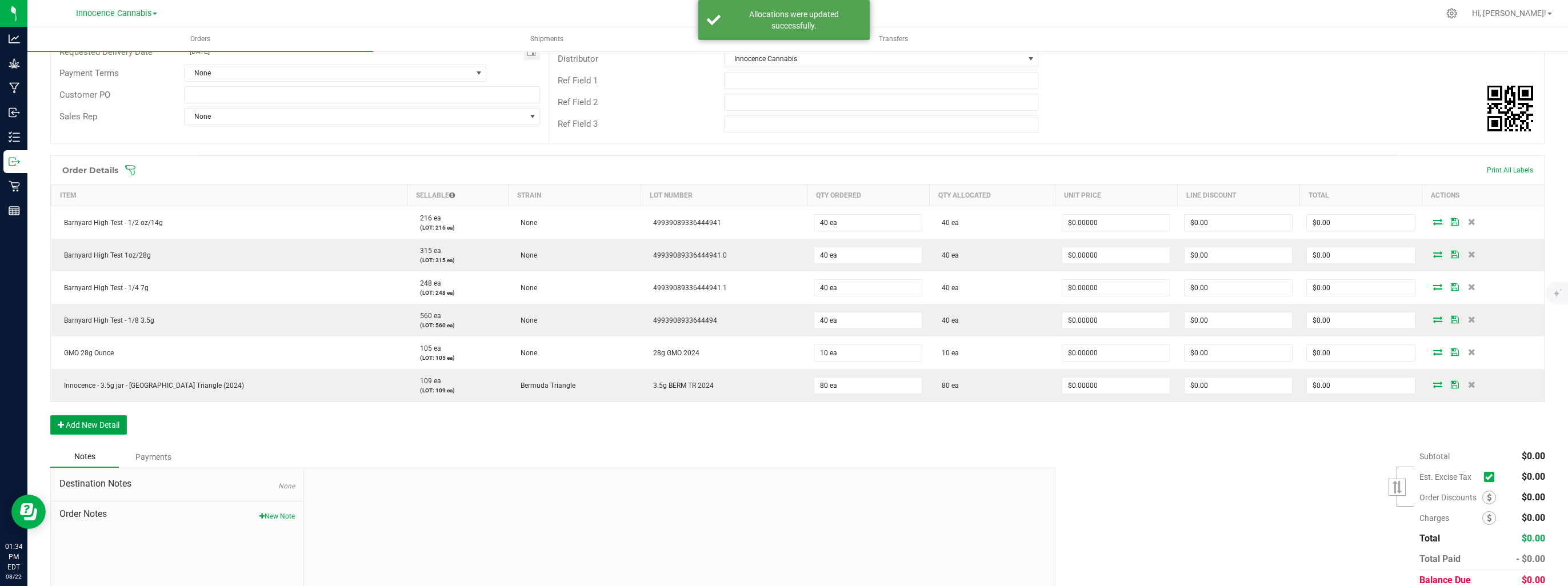
click at [101, 428] on button "Add New Detail" at bounding box center [88, 425] width 77 height 20
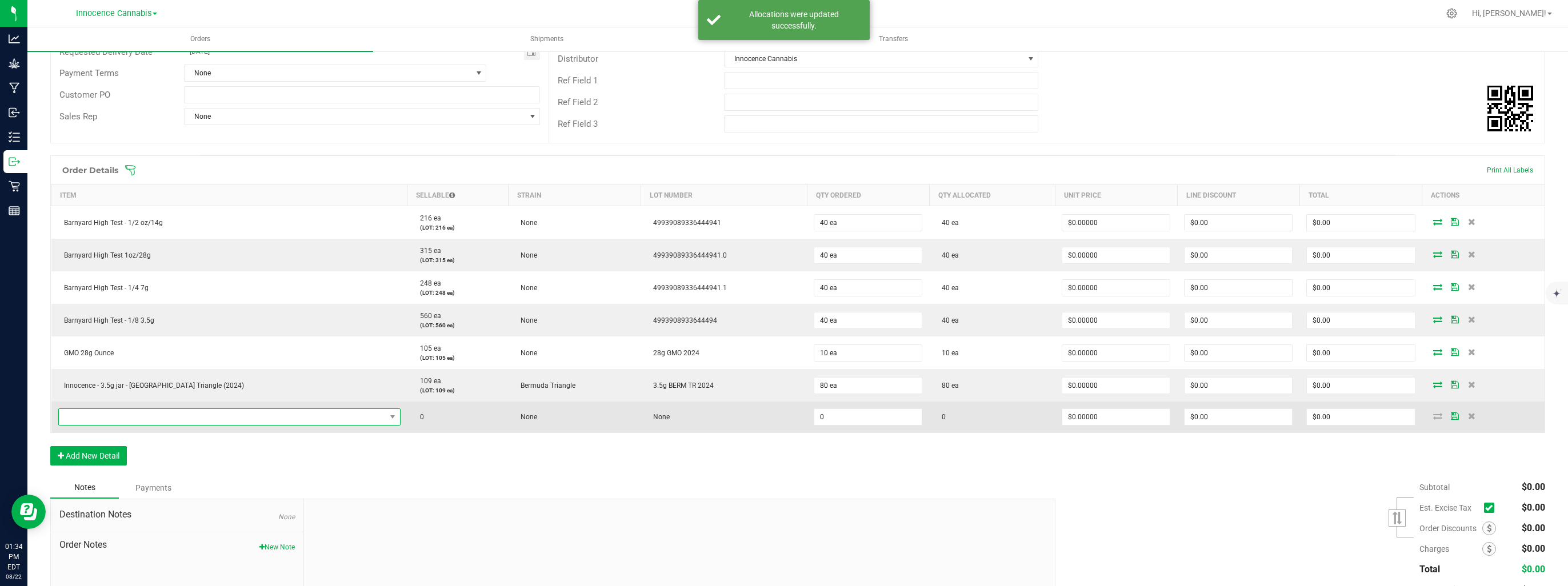
click at [120, 422] on span "NO DATA FOUND" at bounding box center [222, 416] width 327 height 16
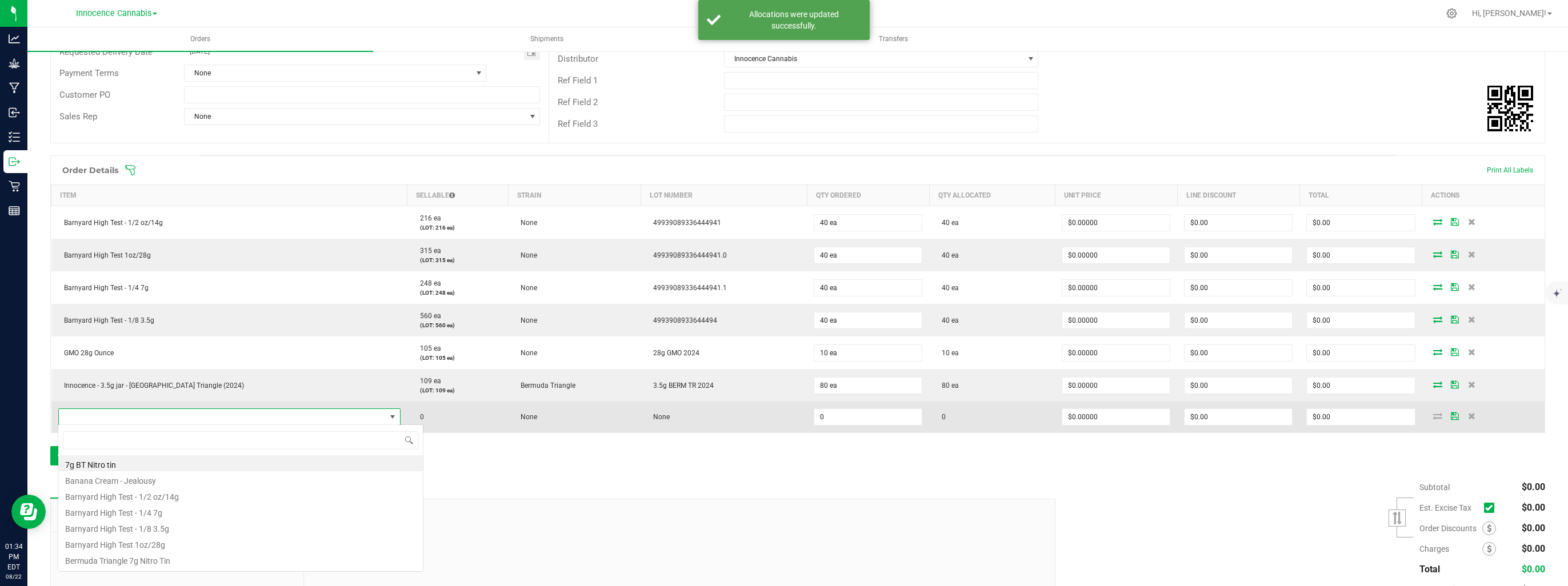
scroll to position [17, 283]
type input "blue"
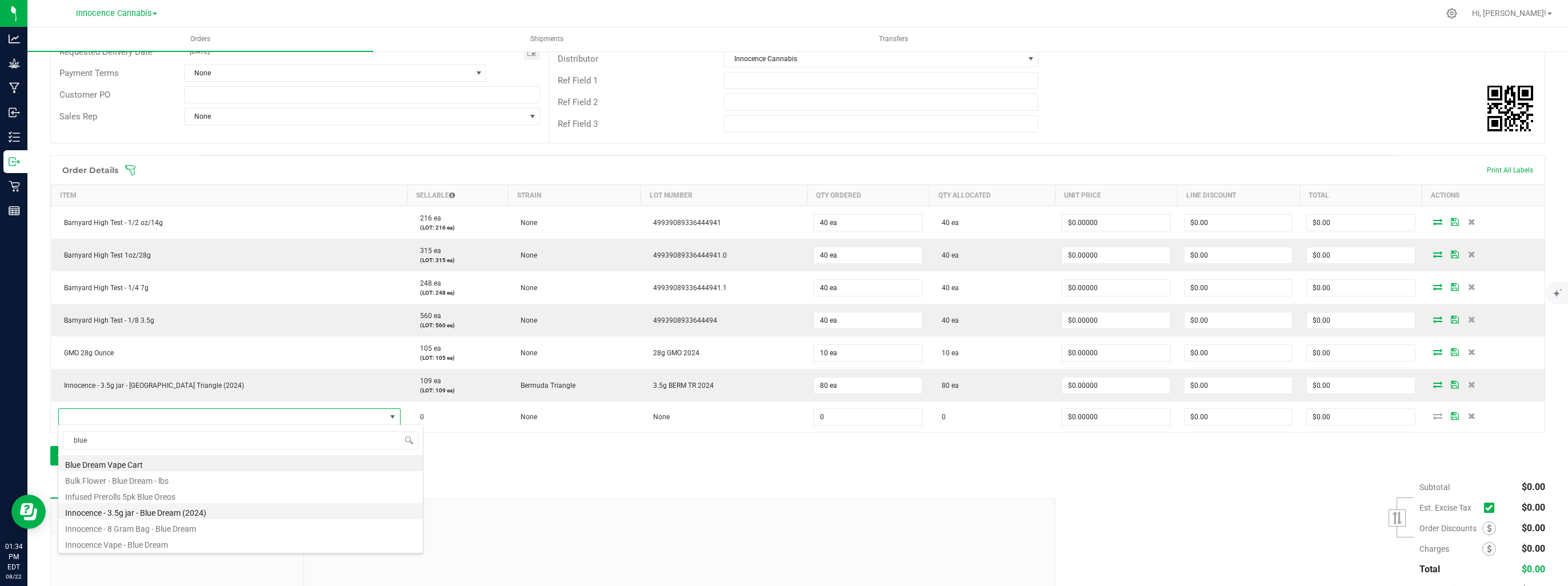
click at [119, 511] on li "Innocence - 3.5g jar - Blue Dream (2024)" at bounding box center [240, 511] width 364 height 16
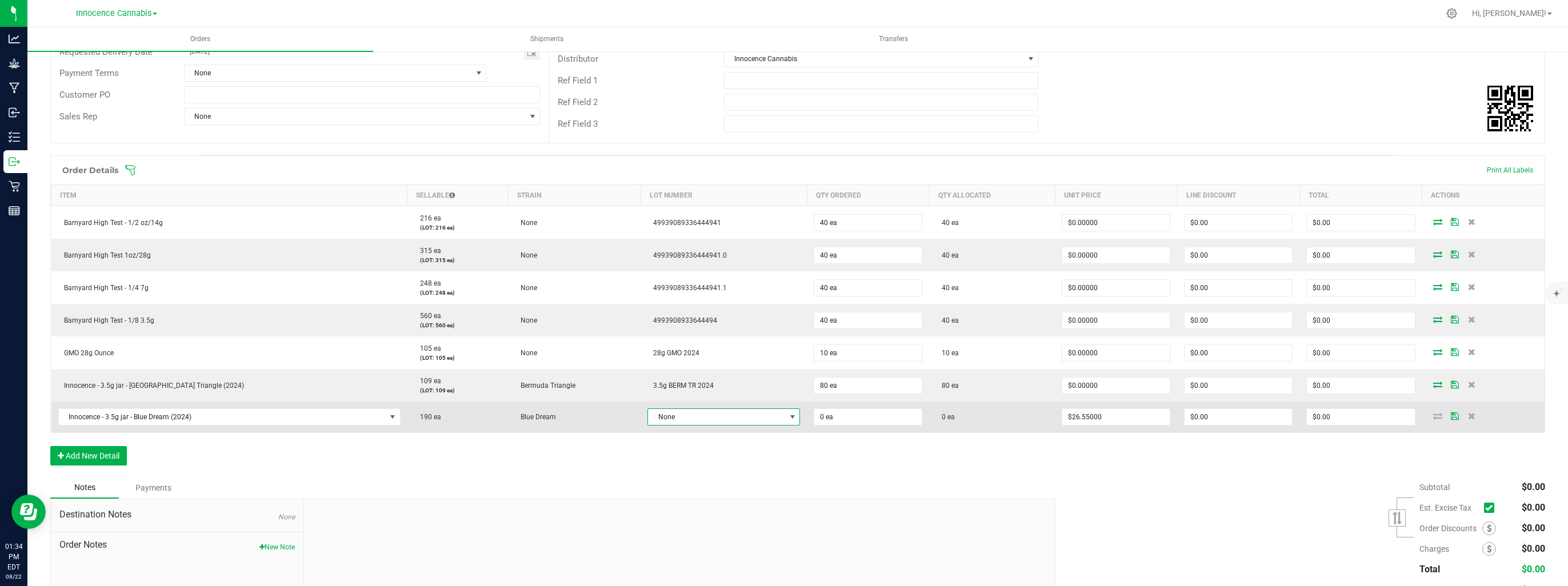
click at [708, 416] on span "None" at bounding box center [717, 416] width 137 height 16
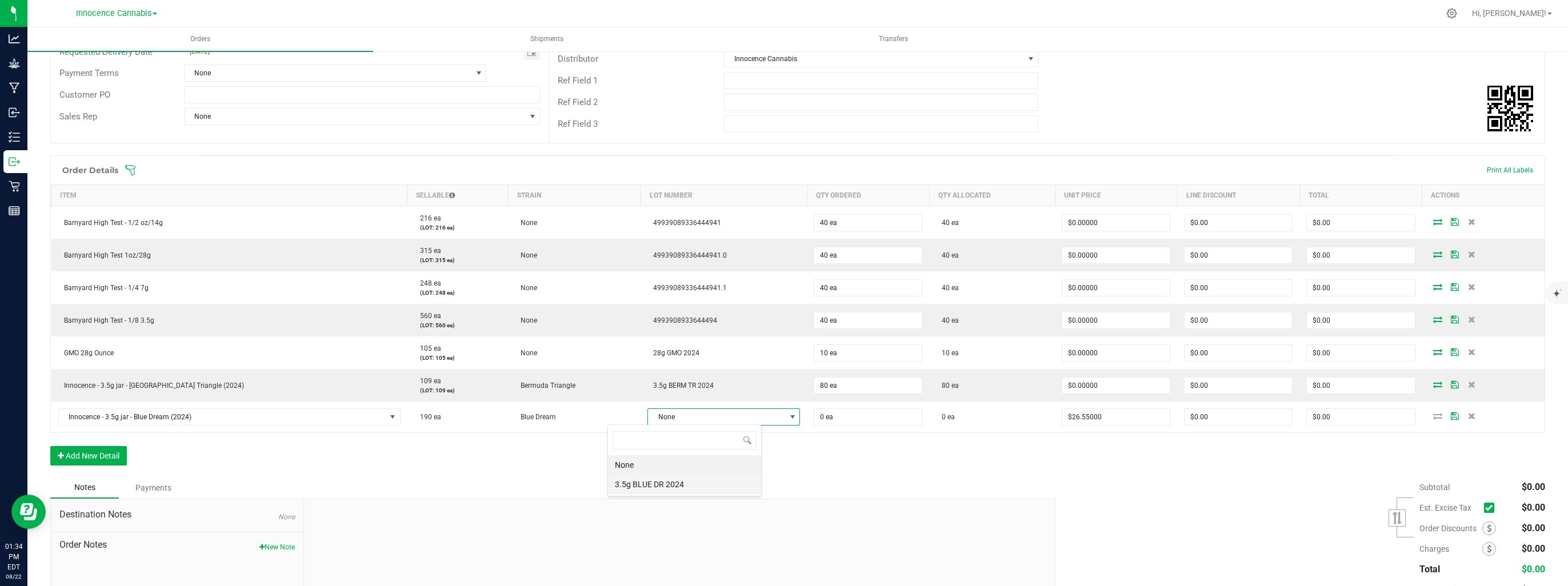
click at [678, 482] on 2024 "3.5g BLUE DR 2024" at bounding box center [684, 484] width 153 height 20
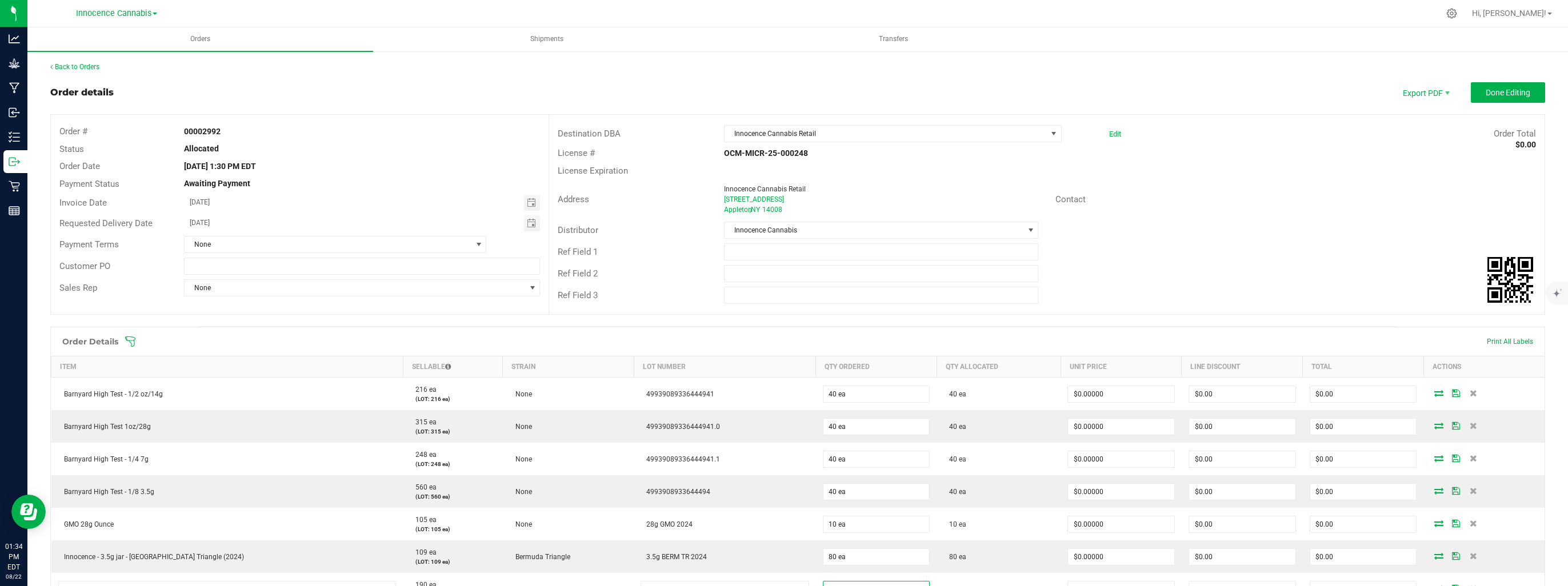
scroll to position [172, 0]
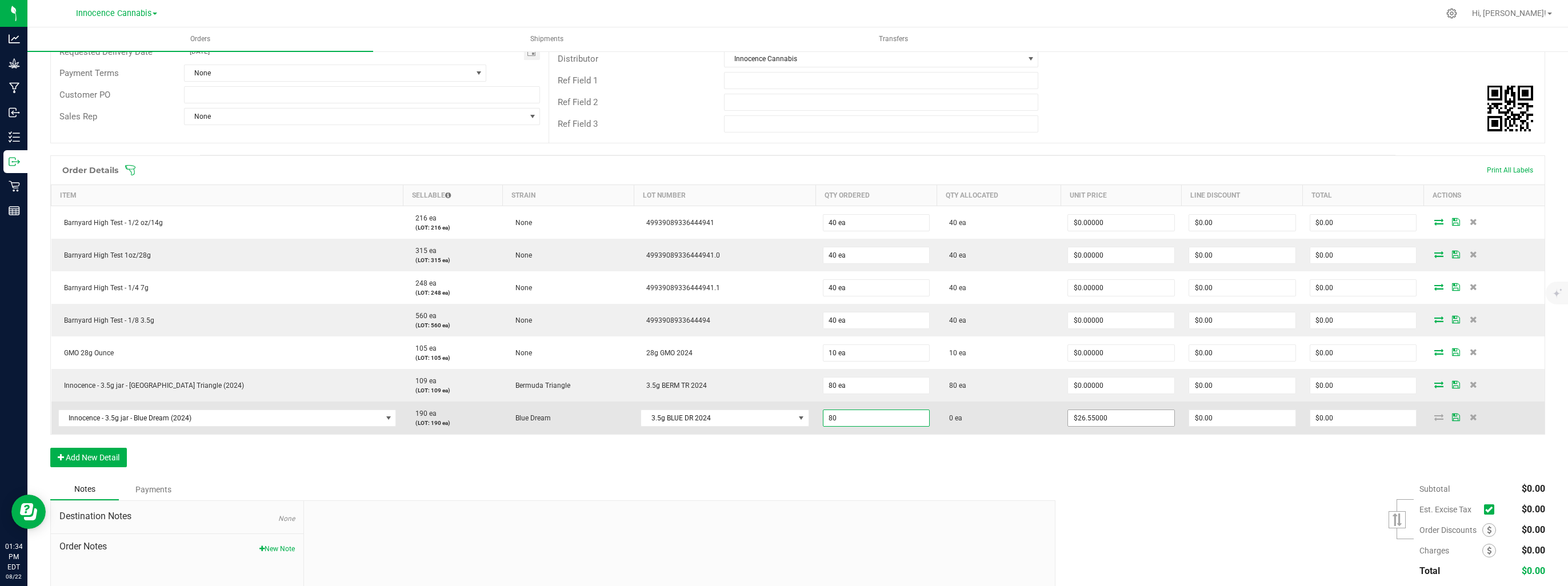
type input "80 ea"
type input "26.55"
type input "$2,124.00"
click at [1074, 414] on input "26.55" at bounding box center [1120, 418] width 107 height 16
click at [1092, 413] on input "26.55" at bounding box center [1120, 418] width 107 height 16
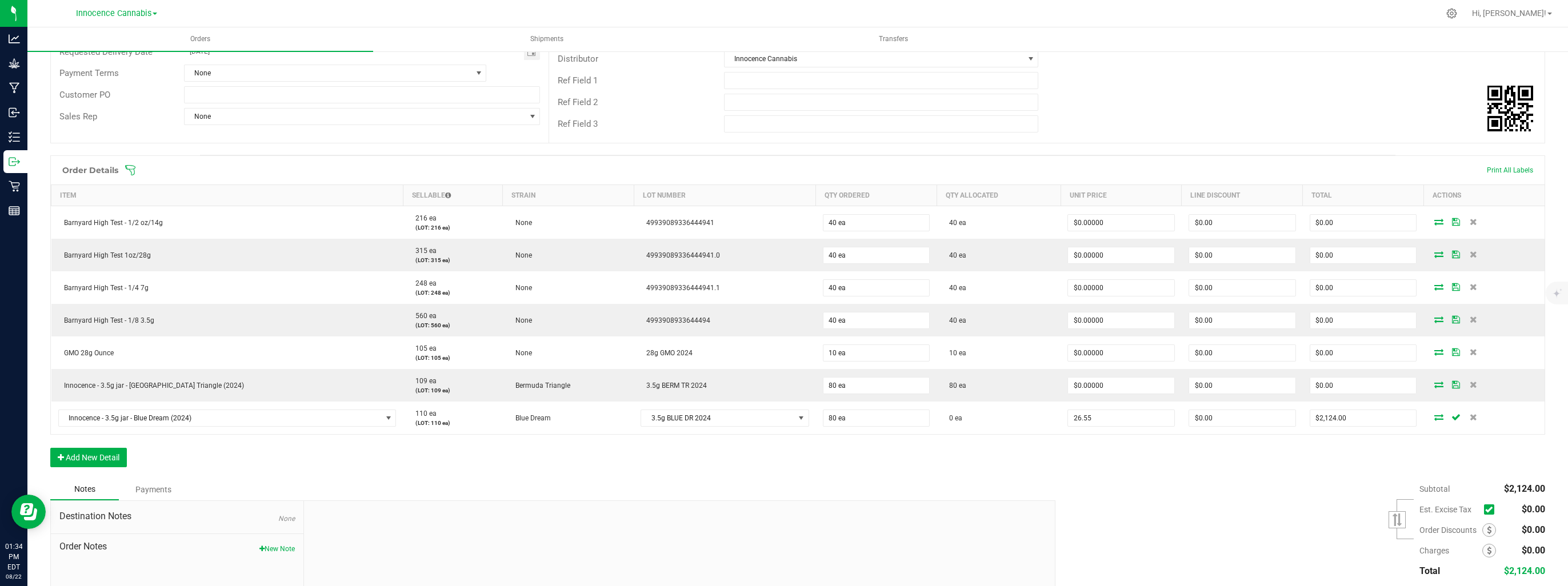
click at [1092, 413] on input "26.55" at bounding box center [1120, 418] width 107 height 16
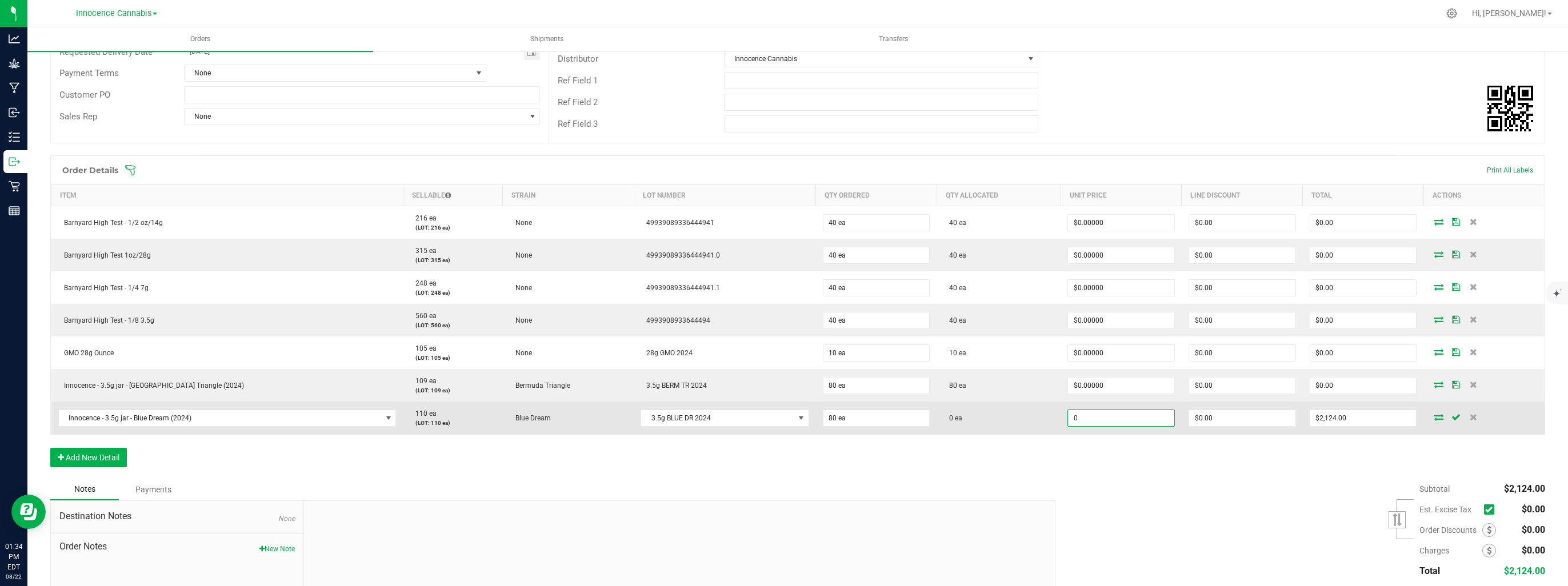
click at [1092, 420] on input "0" at bounding box center [1120, 418] width 107 height 16
type input "$0.00000"
type input "$0.00"
click at [1434, 414] on icon at bounding box center [1438, 417] width 9 height 7
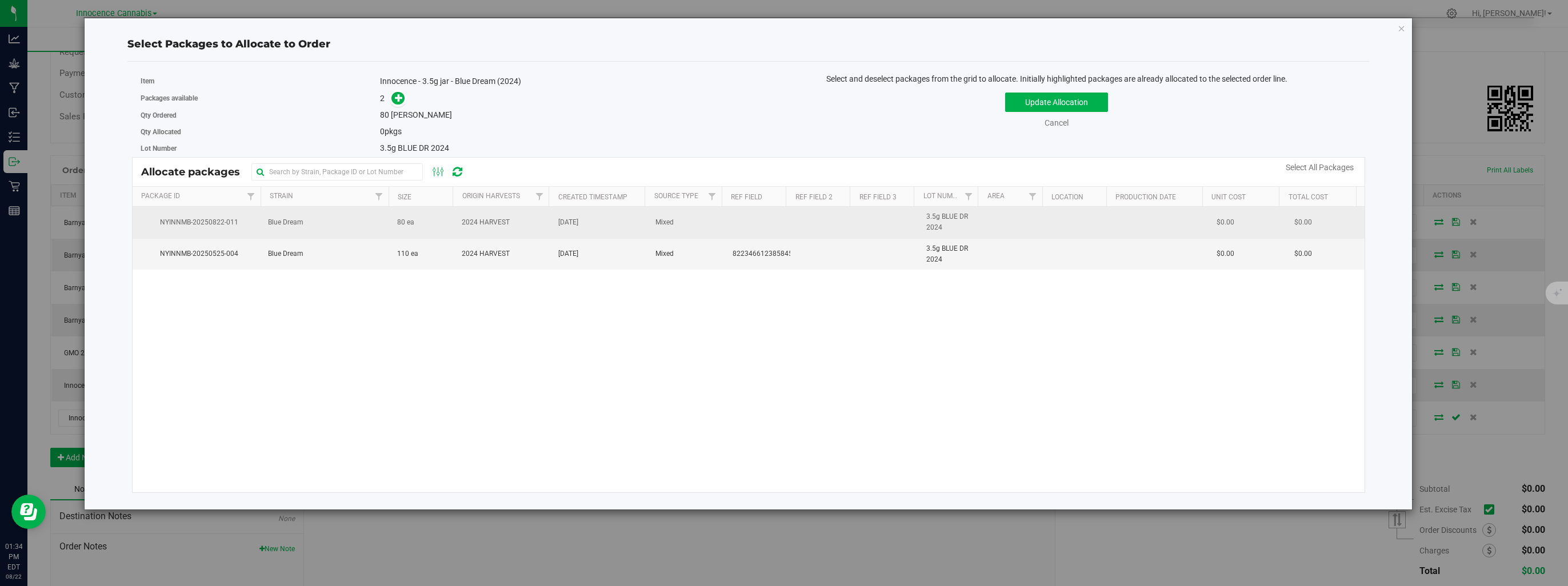
click at [487, 213] on td "2024 HARVEST" at bounding box center [503, 222] width 97 height 31
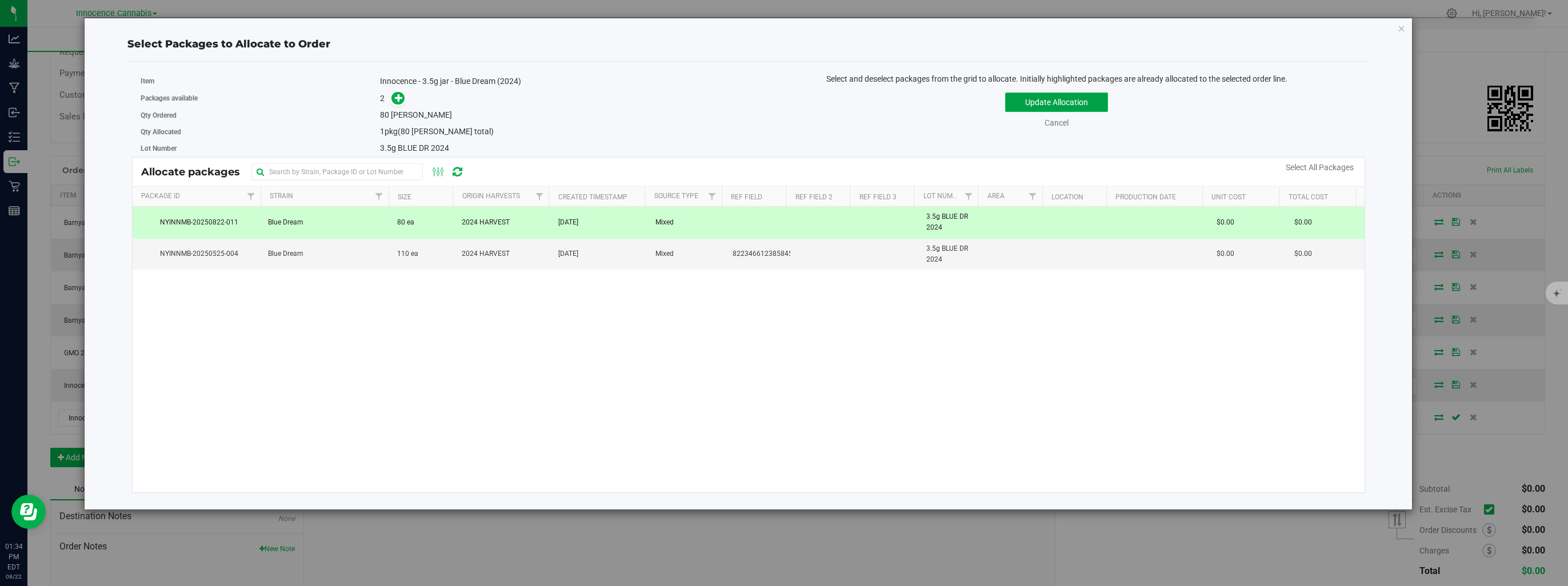
click at [1021, 95] on button "Update Allocation" at bounding box center [1056, 102] width 103 height 20
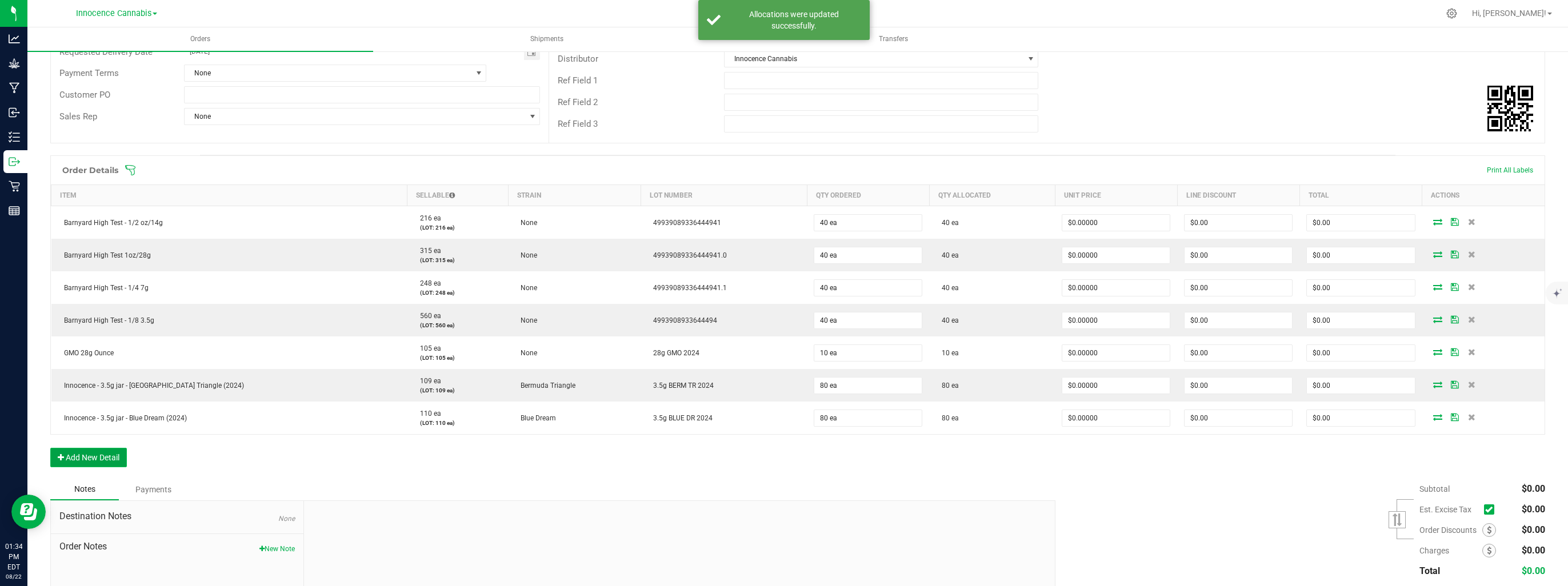
click at [83, 456] on button "Add New Detail" at bounding box center [88, 458] width 77 height 20
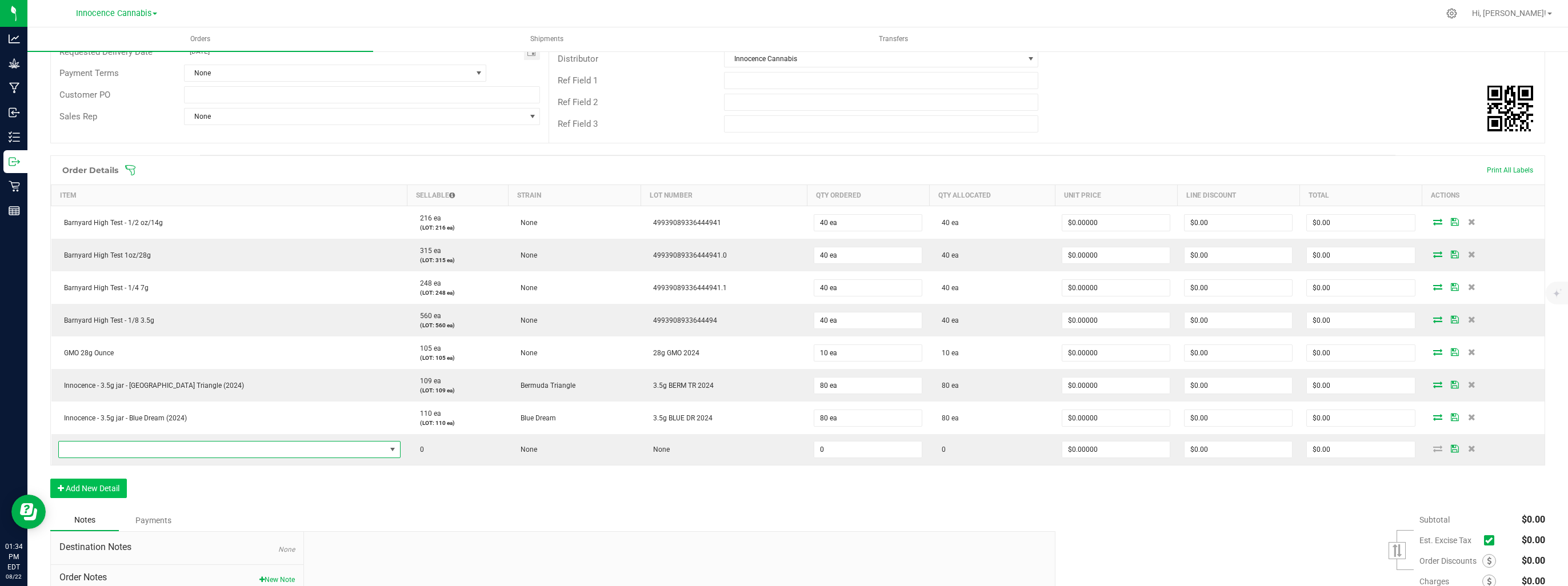
click at [83, 456] on span "NO DATA FOUND" at bounding box center [222, 449] width 327 height 16
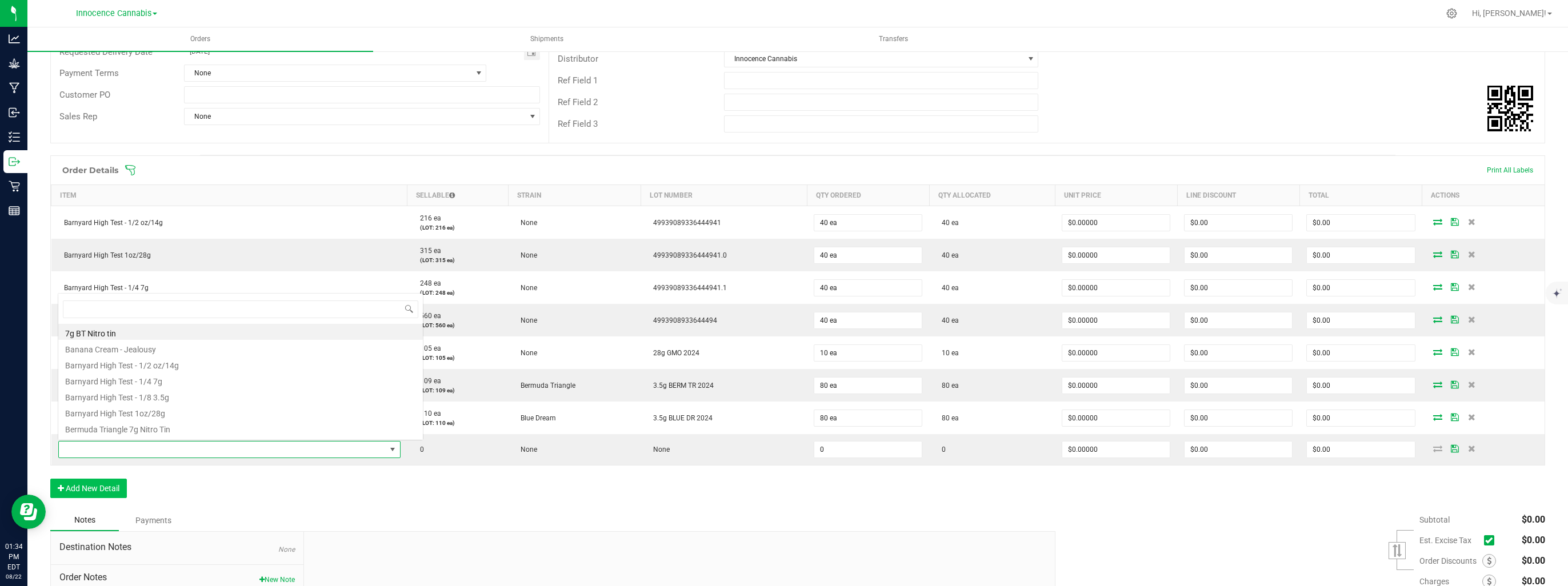
scroll to position [17, 283]
type input "3.5"
click at [88, 416] on li "Innocence - 3.5g jar - G.M.O. (2024)" at bounding box center [240, 411] width 364 height 16
type input "0 ea"
type input "$26.55000"
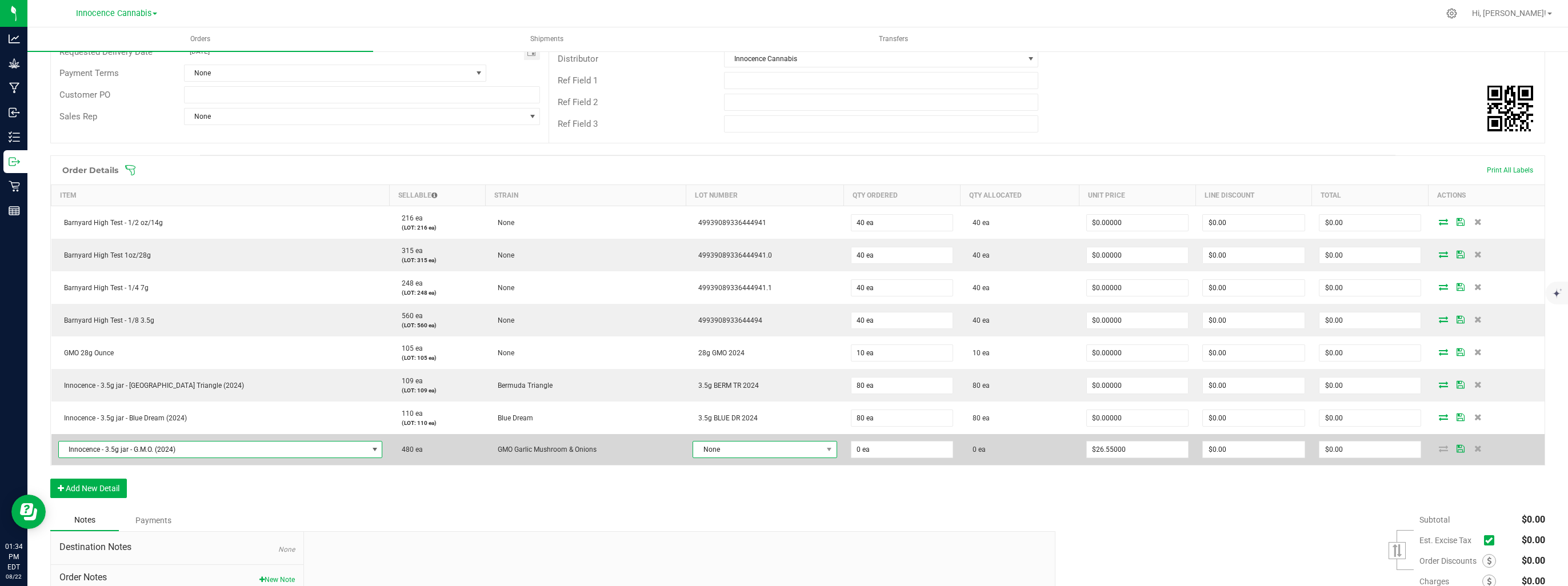
click at [693, 449] on span "None" at bounding box center [757, 449] width 129 height 16
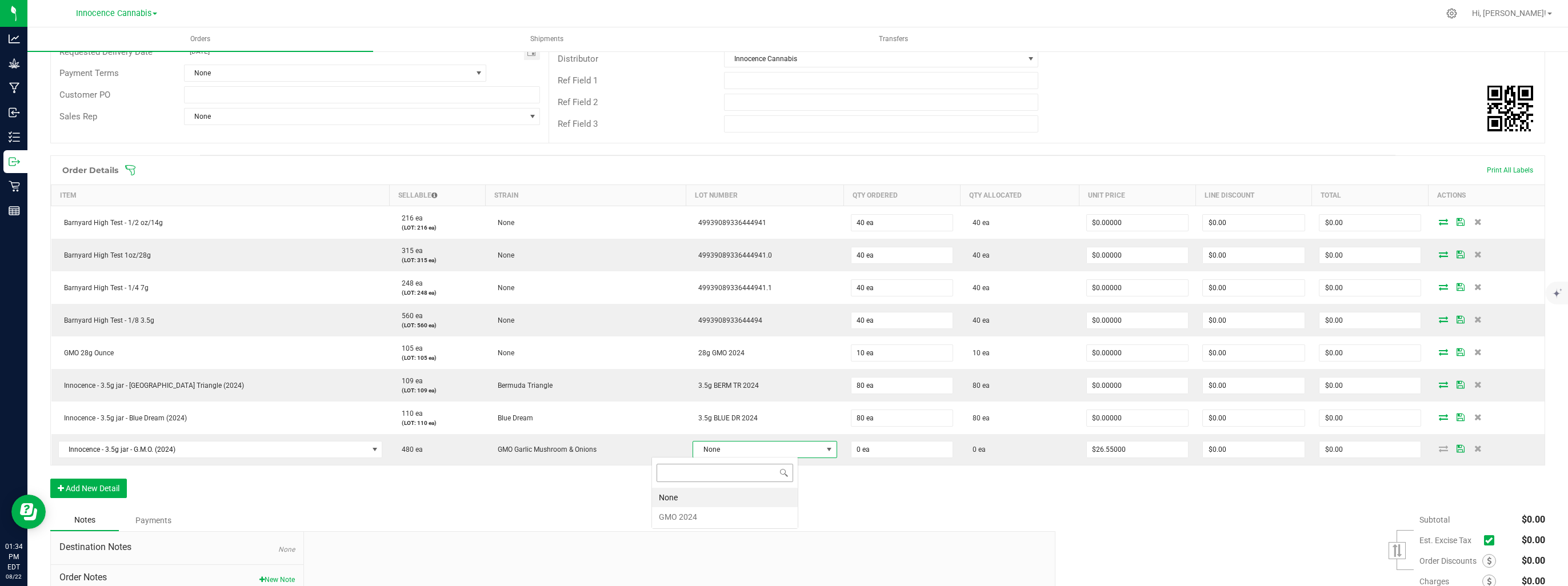
scroll to position [17, 146]
click at [665, 517] on 2024 "GMO 2024" at bounding box center [725, 517] width 145 height 20
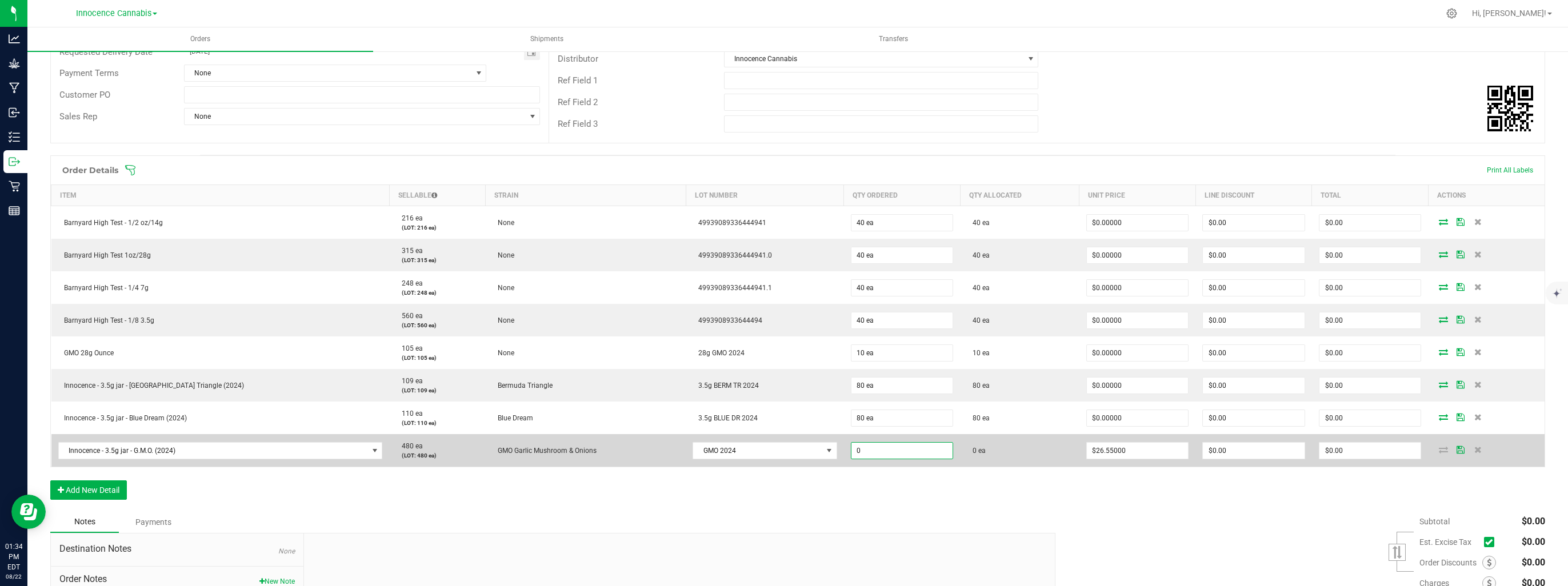
click at [855, 451] on input "0" at bounding box center [902, 450] width 102 height 16
type input "80 ea"
type input "$2,124.00"
click at [1024, 437] on td "0 ea" at bounding box center [1020, 450] width 120 height 32
click at [1029, 446] on td "0 ea" at bounding box center [1020, 450] width 120 height 32
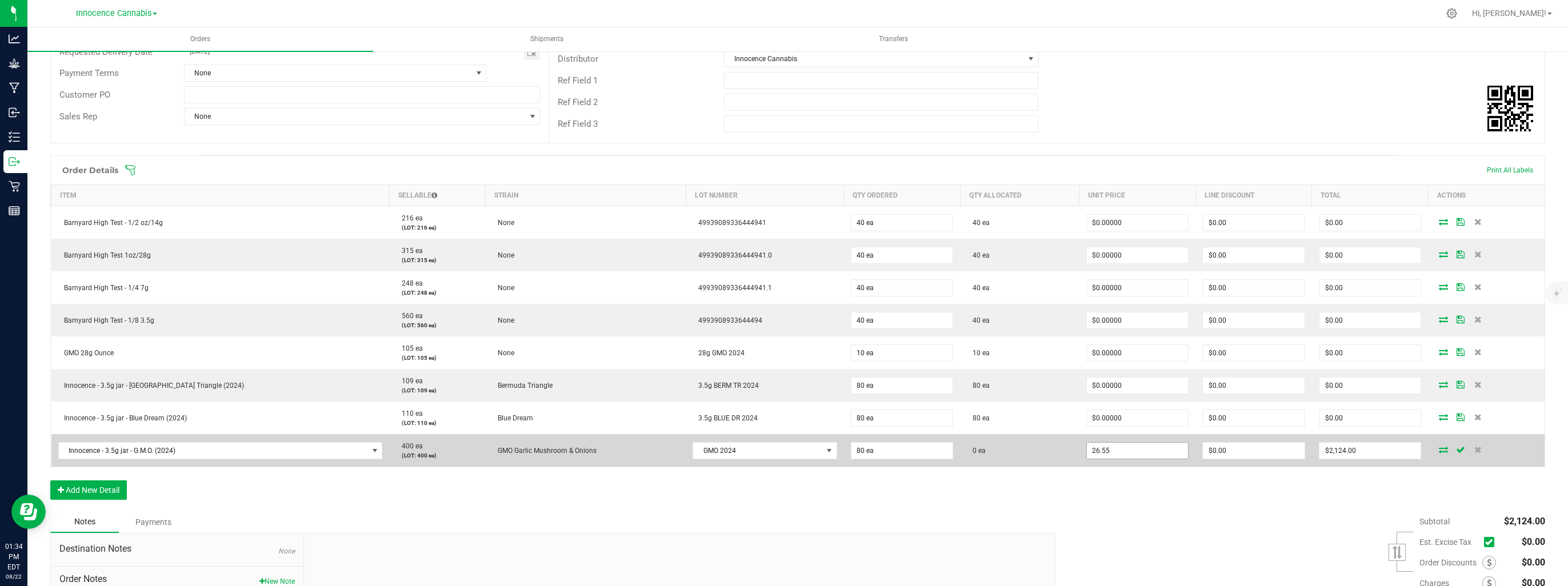
click at [1093, 447] on input "26.55" at bounding box center [1137, 450] width 102 height 16
click at [1101, 447] on input "26.55" at bounding box center [1137, 450] width 102 height 16
drag, startPoint x: 1098, startPoint y: 446, endPoint x: 1026, endPoint y: 463, distance: 74.0
click at [1026, 463] on outbound-order-line-row "Innocence - 3.5g jar - G.M.O. (2024) 400 ea (LOT: 400 ea) GMO Garlic Mushroom &…" at bounding box center [798, 450] width 1494 height 32
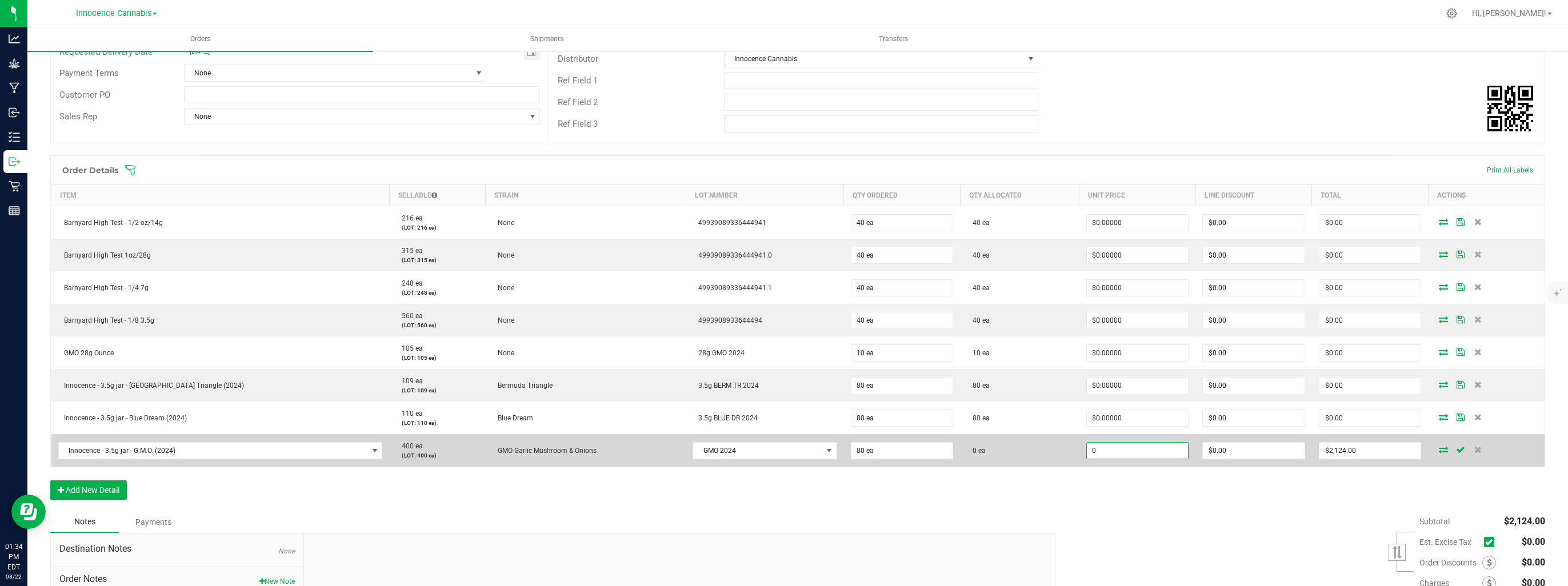
click at [1134, 444] on input "0" at bounding box center [1137, 450] width 102 height 16
type input "$0.00000"
type input "$0.00"
click at [1438, 450] on icon at bounding box center [1442, 449] width 9 height 7
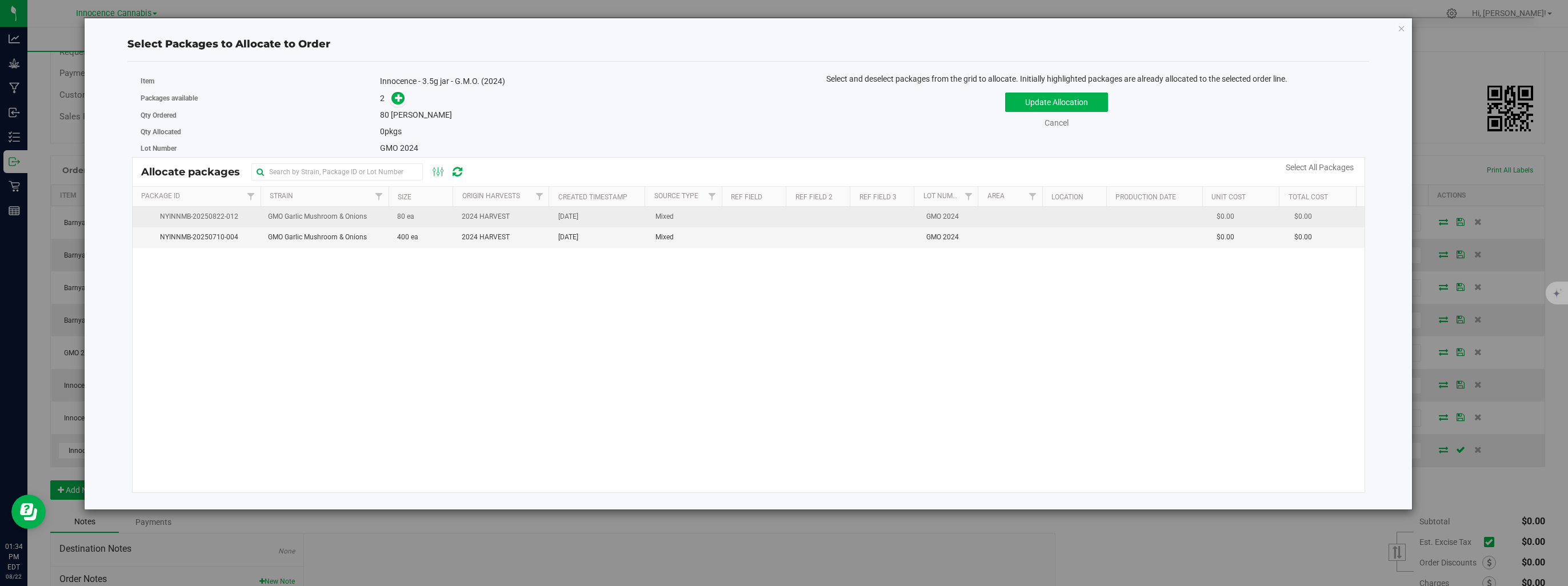
click at [576, 220] on span "[DATE]" at bounding box center [568, 216] width 20 height 11
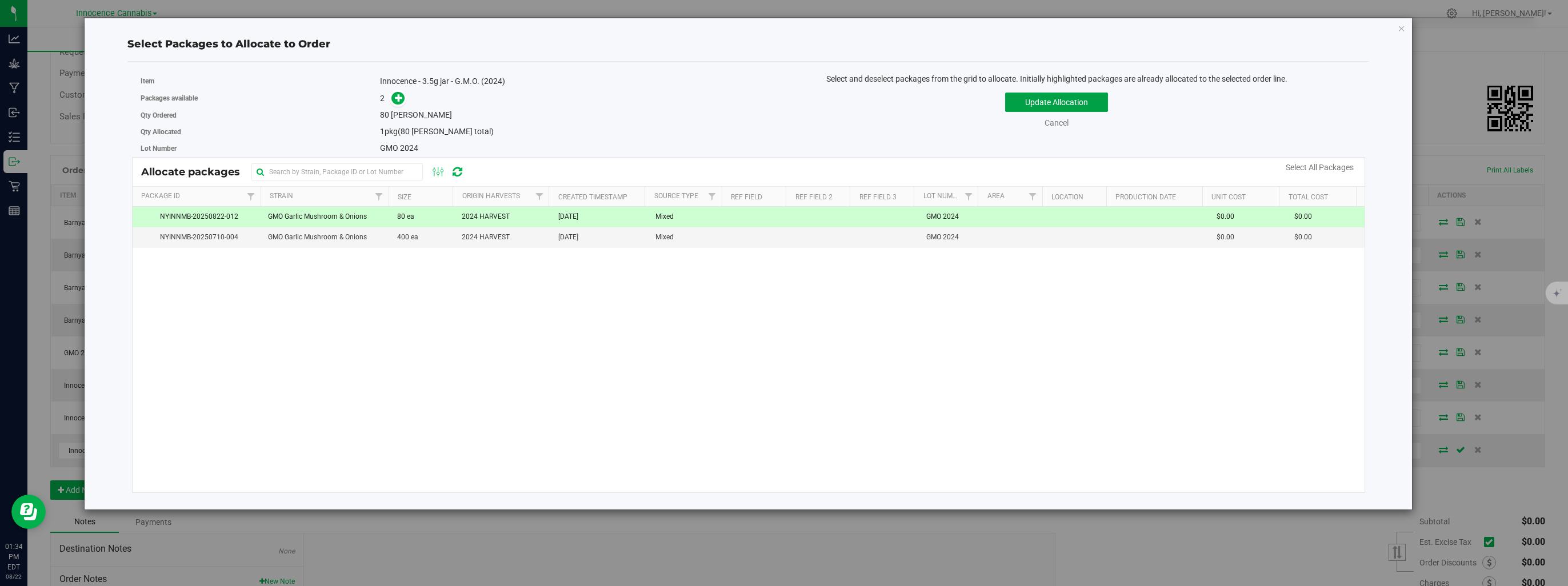
drag, startPoint x: 1042, startPoint y: 106, endPoint x: 1034, endPoint y: 111, distance: 9.4
click at [1042, 106] on button "Update Allocation" at bounding box center [1056, 102] width 103 height 20
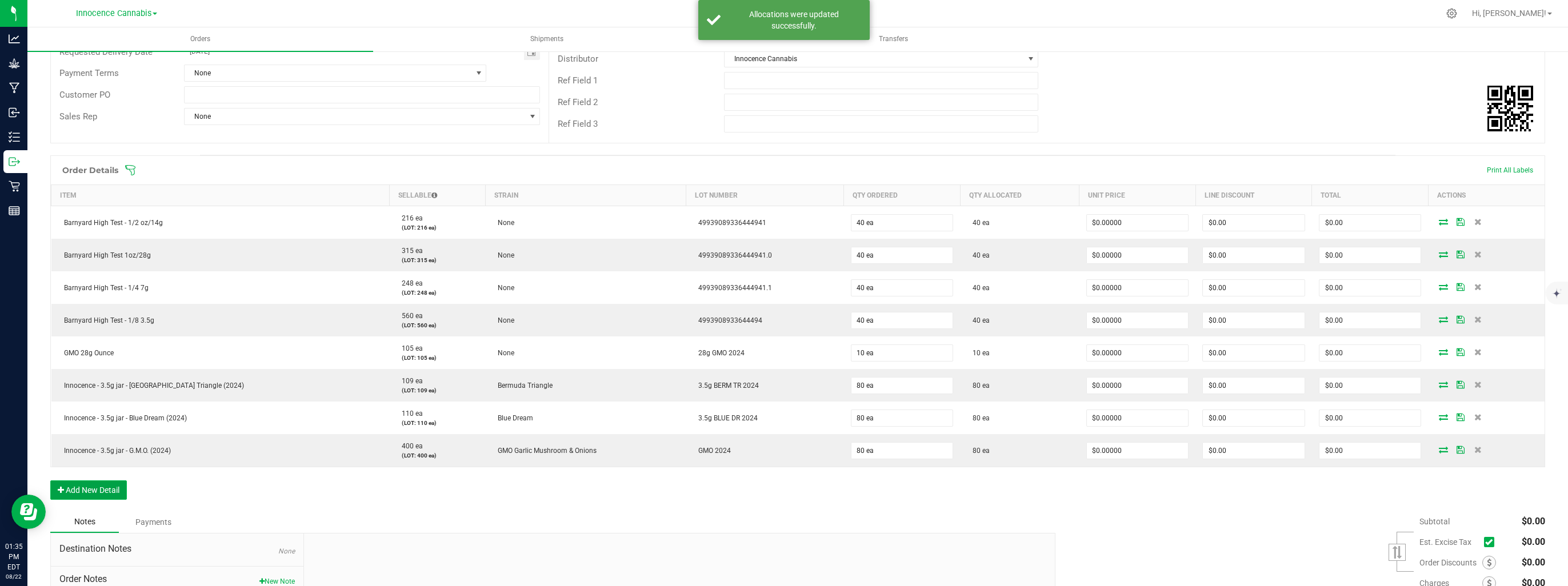
click at [70, 483] on button "Add New Detail" at bounding box center [88, 490] width 77 height 20
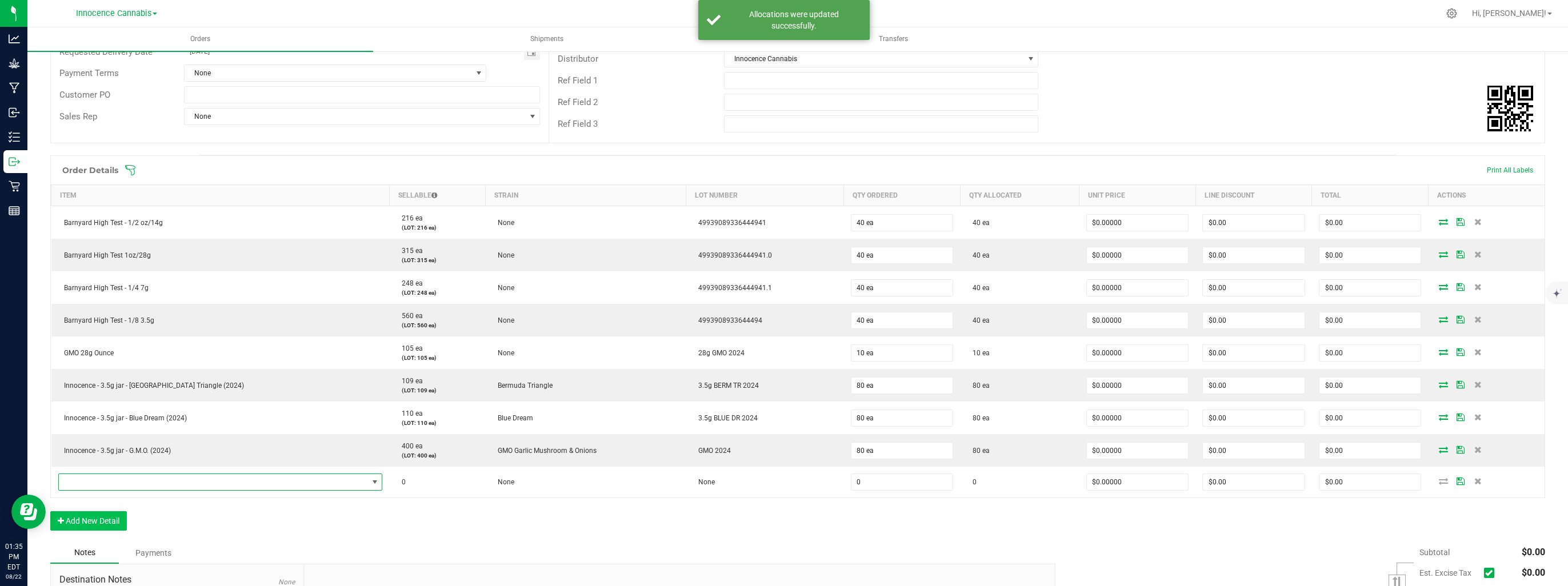
click at [69, 485] on span "NO DATA FOUND" at bounding box center [213, 481] width 309 height 16
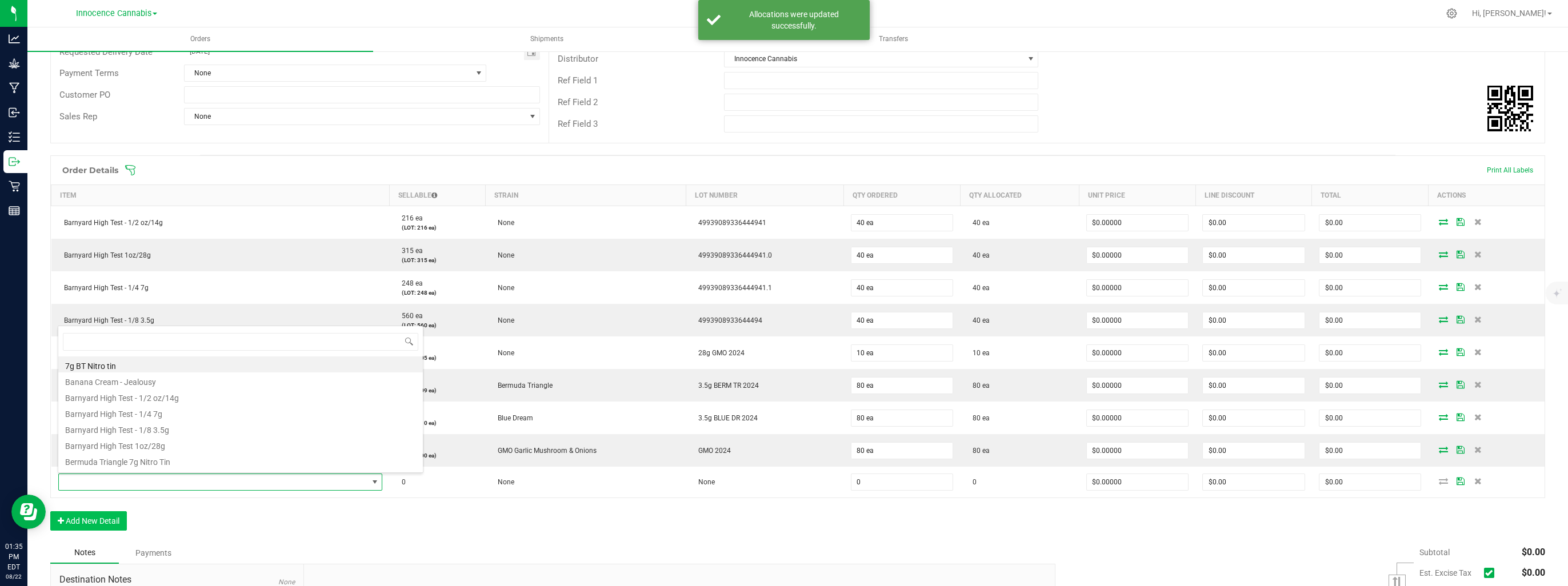
scroll to position [17, 268]
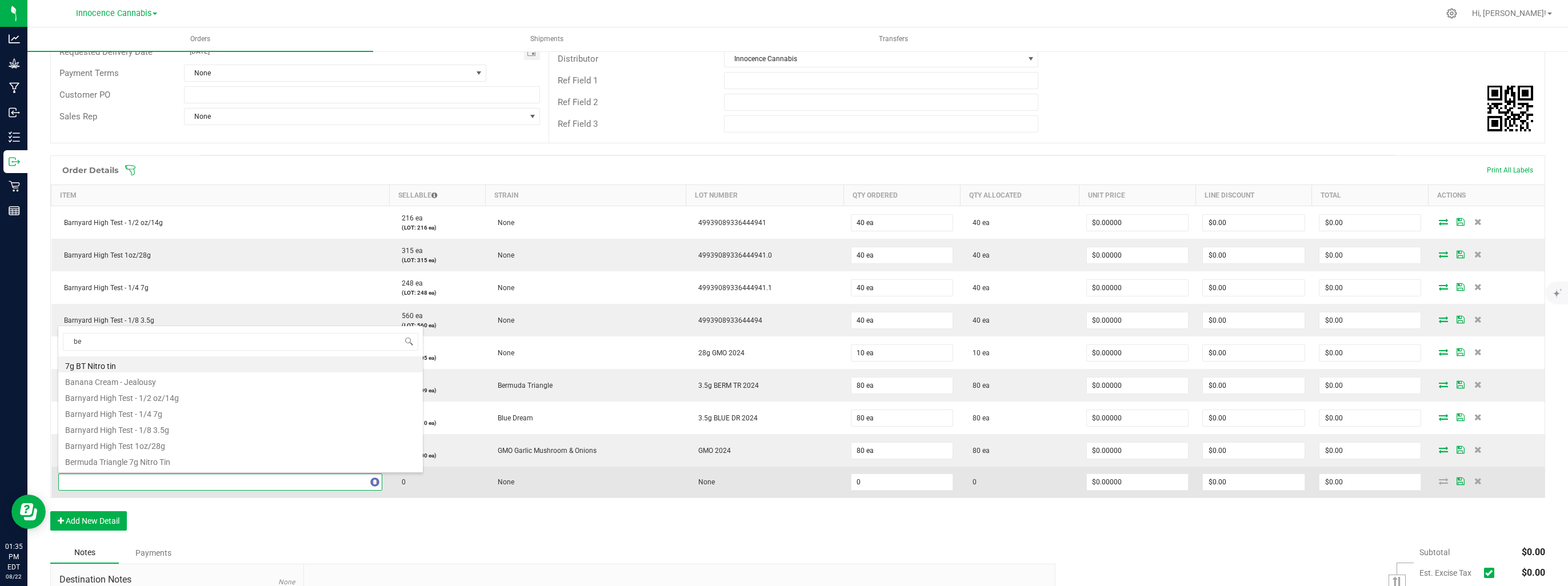
type input "ber"
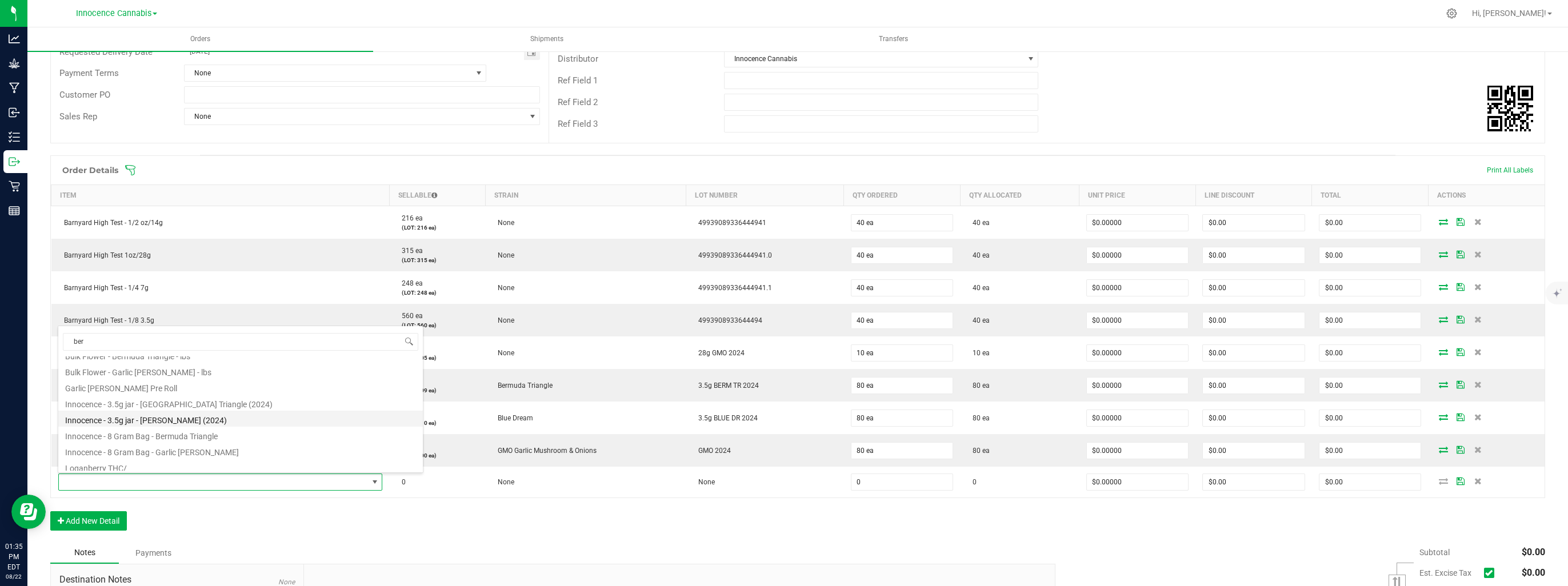
scroll to position [57, 0]
click at [120, 437] on li "Innocence - 8 Gram Bag - Garlic [PERSON_NAME]" at bounding box center [240, 435] width 364 height 16
type input "0 ea"
type input "$48.67000"
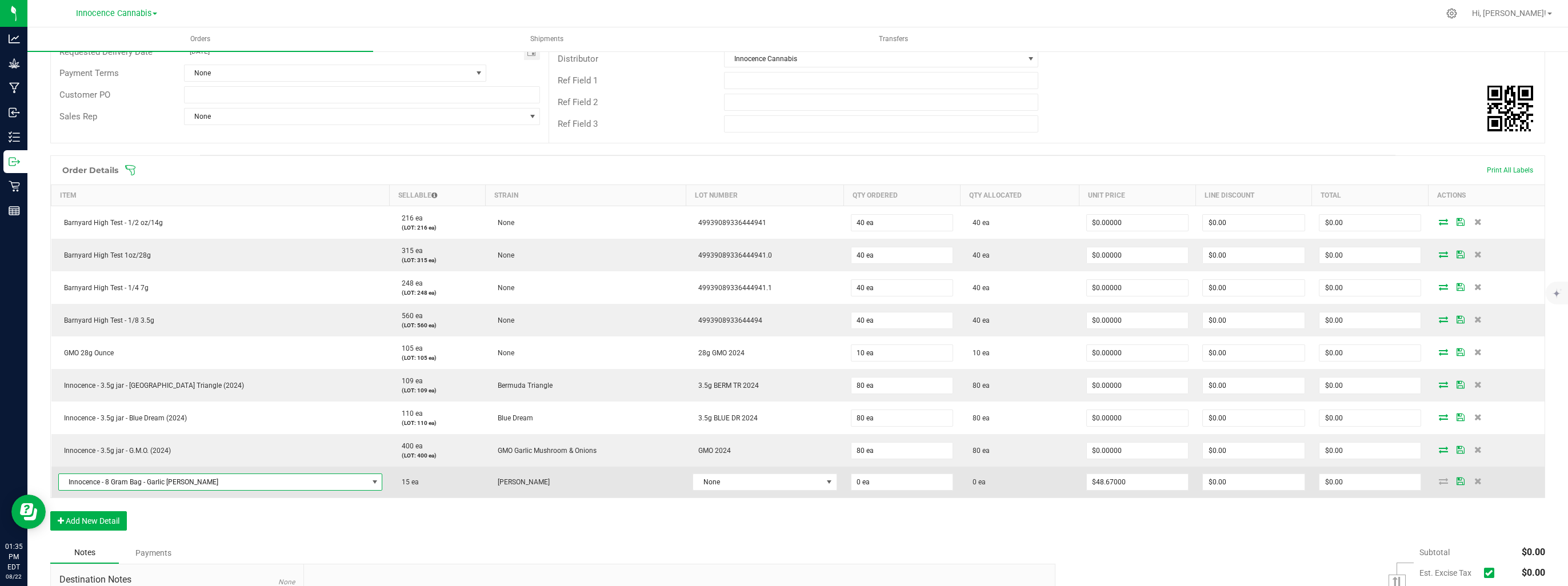
click at [197, 480] on span "Innocence - 8 Gram Bag - Garlic [PERSON_NAME]" at bounding box center [213, 481] width 309 height 16
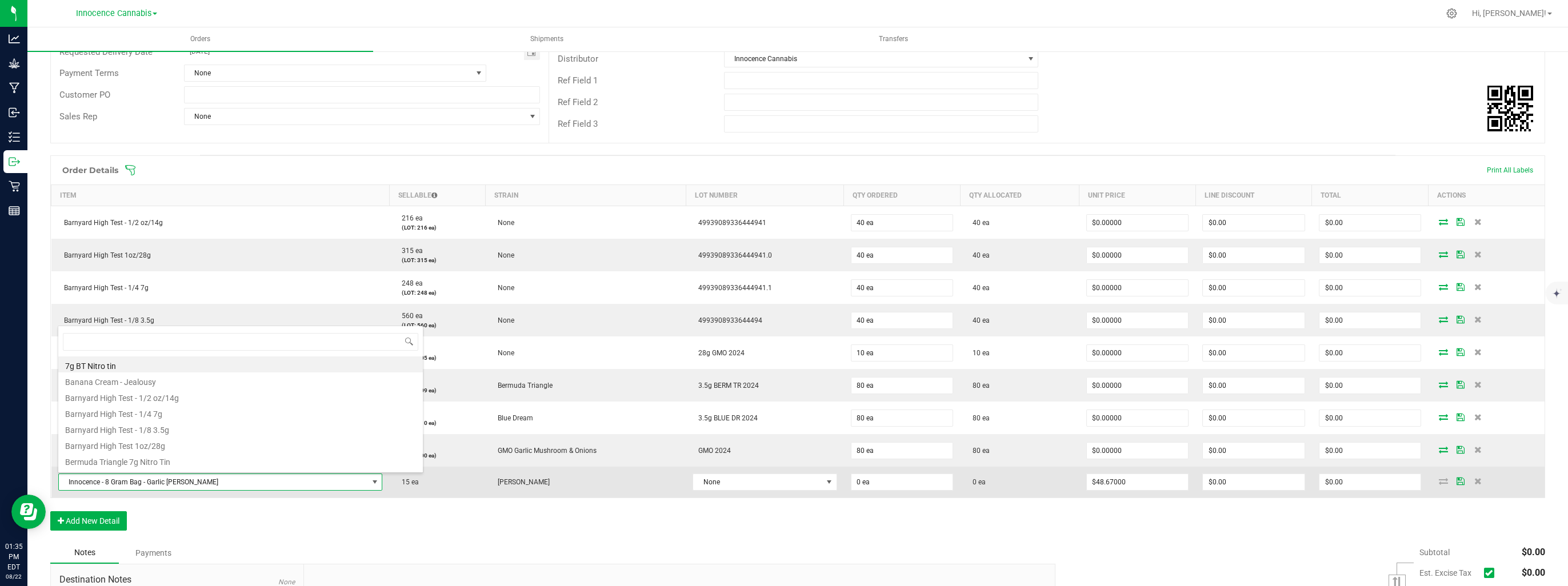
scroll to position [17, 268]
type input "berm"
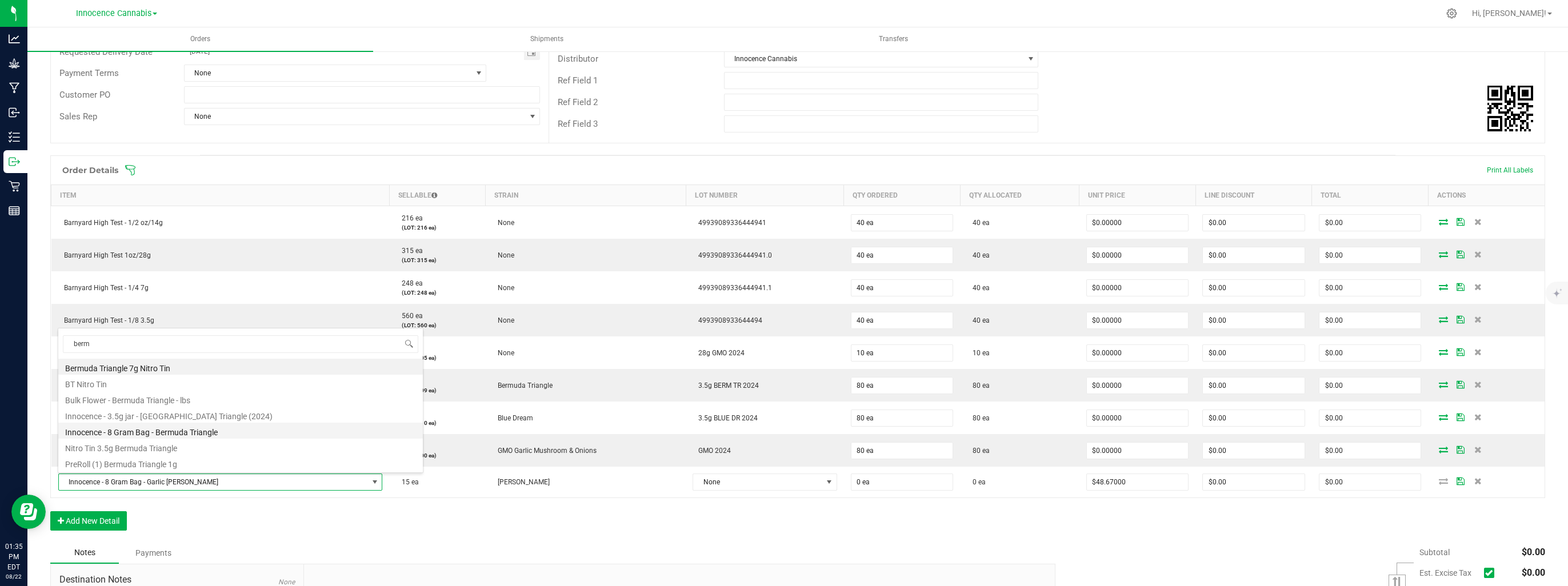
click at [166, 431] on li "Innocence - 8 Gram Bag - Bermuda Triangle" at bounding box center [240, 430] width 364 height 16
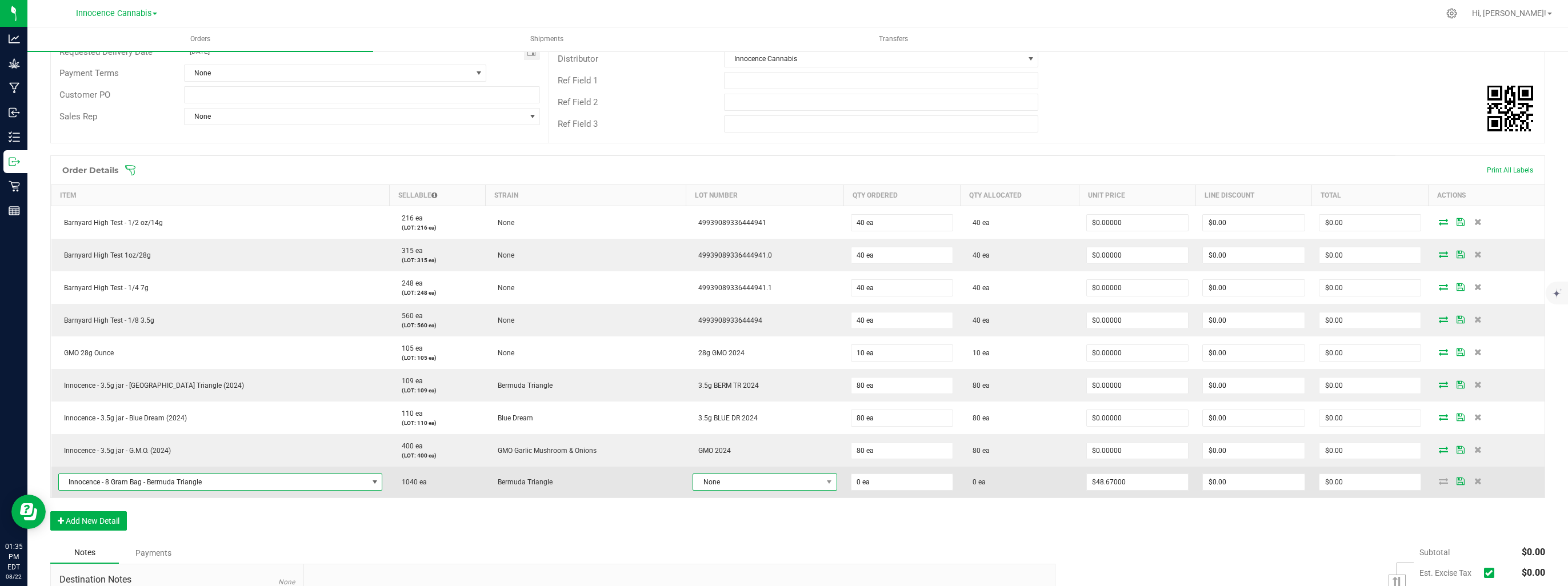
click at [693, 481] on span "None" at bounding box center [757, 481] width 129 height 16
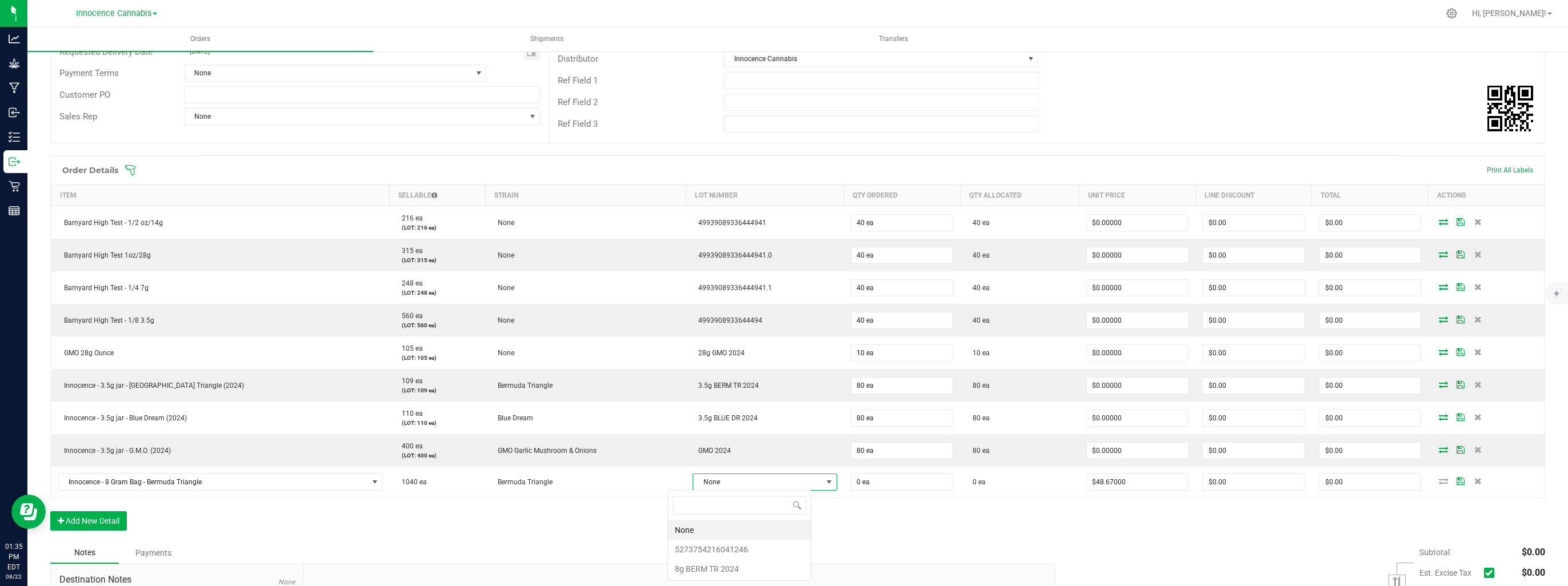
scroll to position [17, 144]
click at [692, 565] on 2024 "8g BERM TR 2024" at bounding box center [739, 569] width 143 height 20
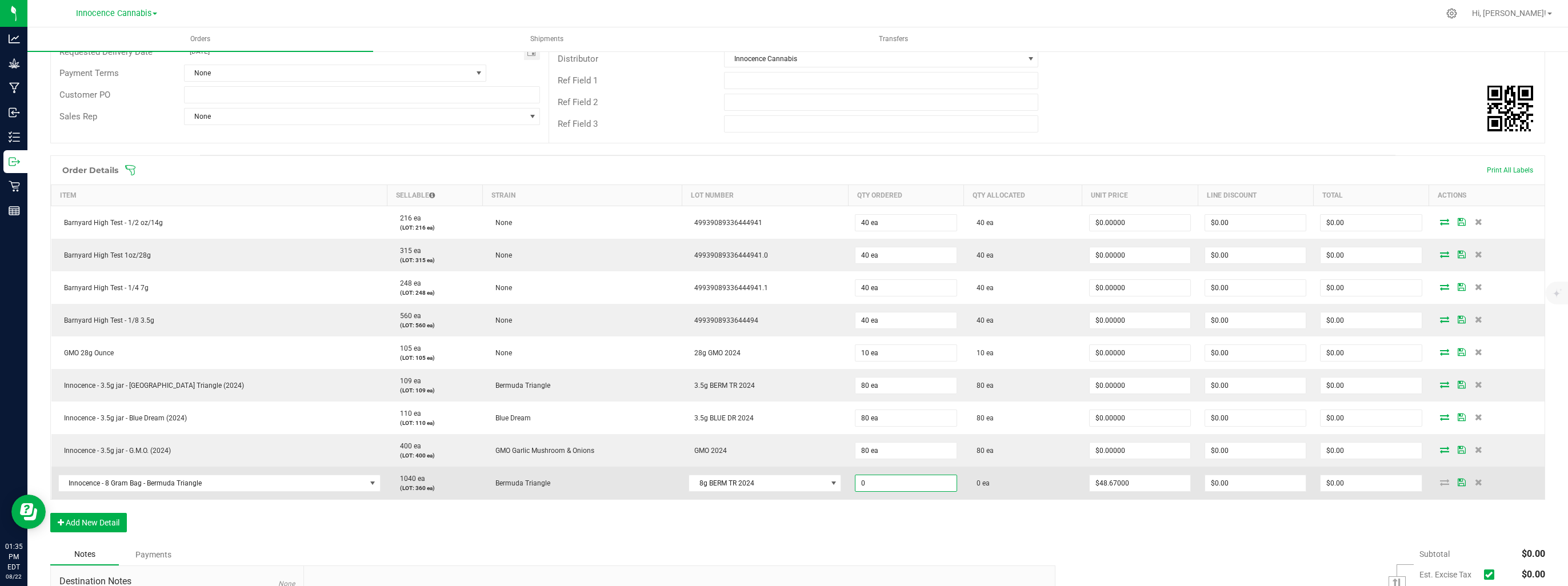
click at [880, 481] on input "0" at bounding box center [906, 483] width 101 height 16
type input "30 ea"
type input "48.67"
type input "$1,460.10"
click at [1103, 487] on input "48.67" at bounding box center [1140, 483] width 101 height 16
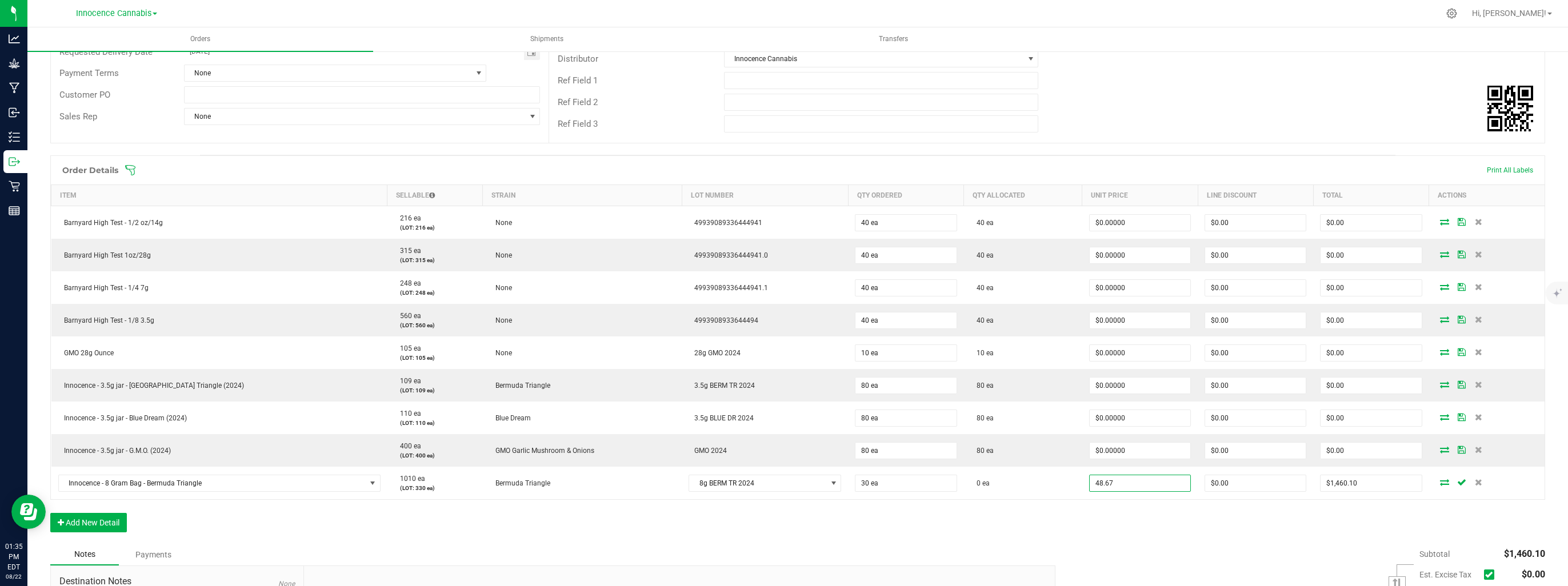
click at [1117, 487] on input "48.67" at bounding box center [1140, 483] width 101 height 16
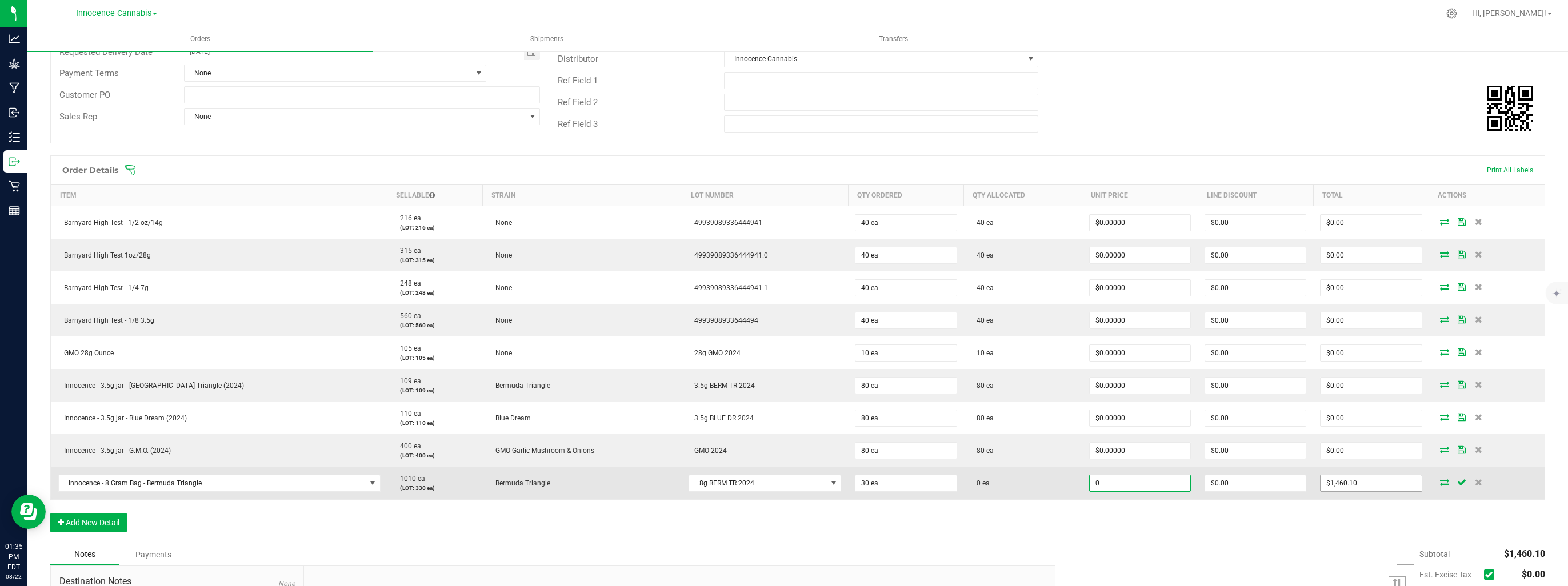
type input "$0.00000"
type input "0"
click at [1355, 484] on input "0" at bounding box center [1371, 483] width 101 height 16
click at [1440, 484] on icon at bounding box center [1444, 482] width 9 height 7
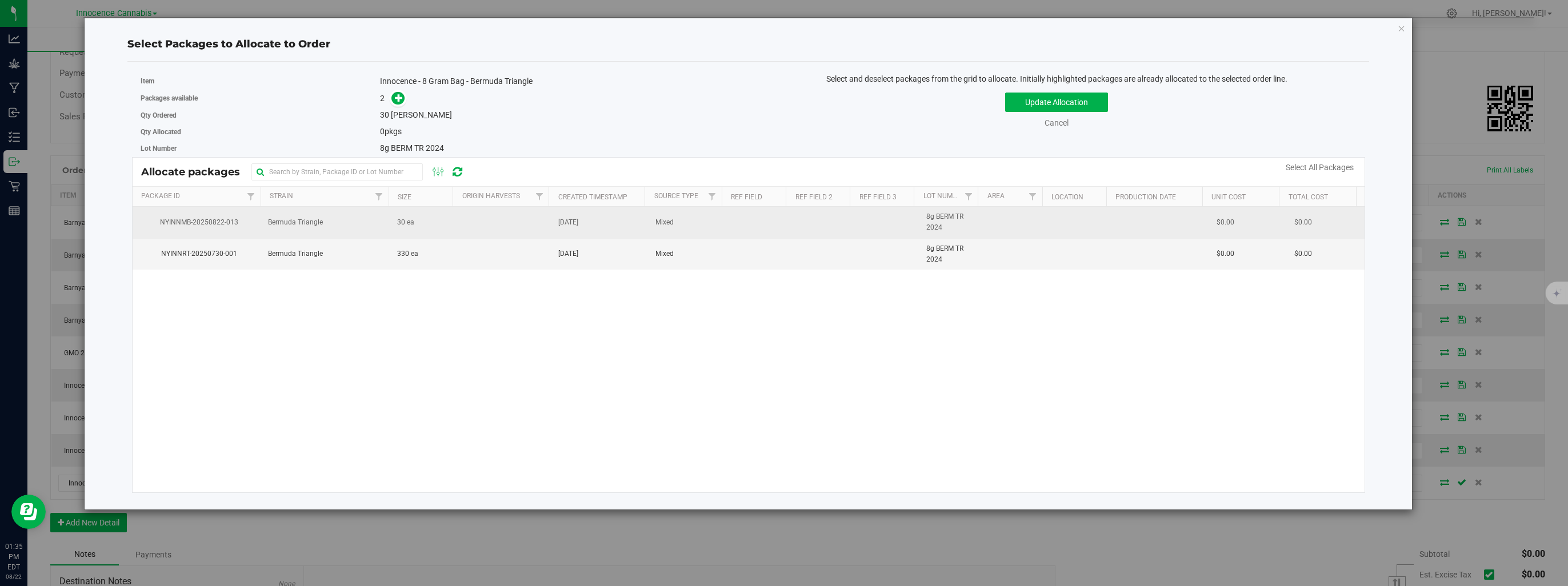
click at [332, 225] on td "Bermuda Triangle" at bounding box center [325, 222] width 129 height 31
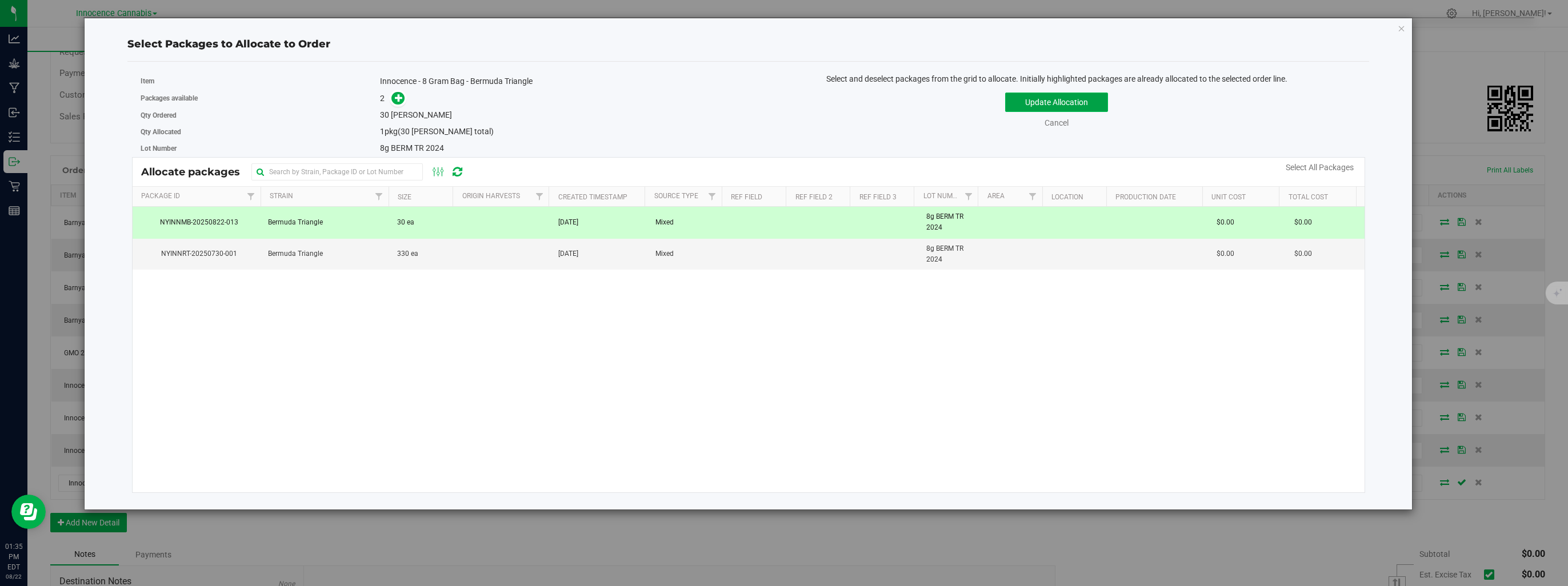
click at [1033, 104] on button "Update Allocation" at bounding box center [1056, 102] width 103 height 20
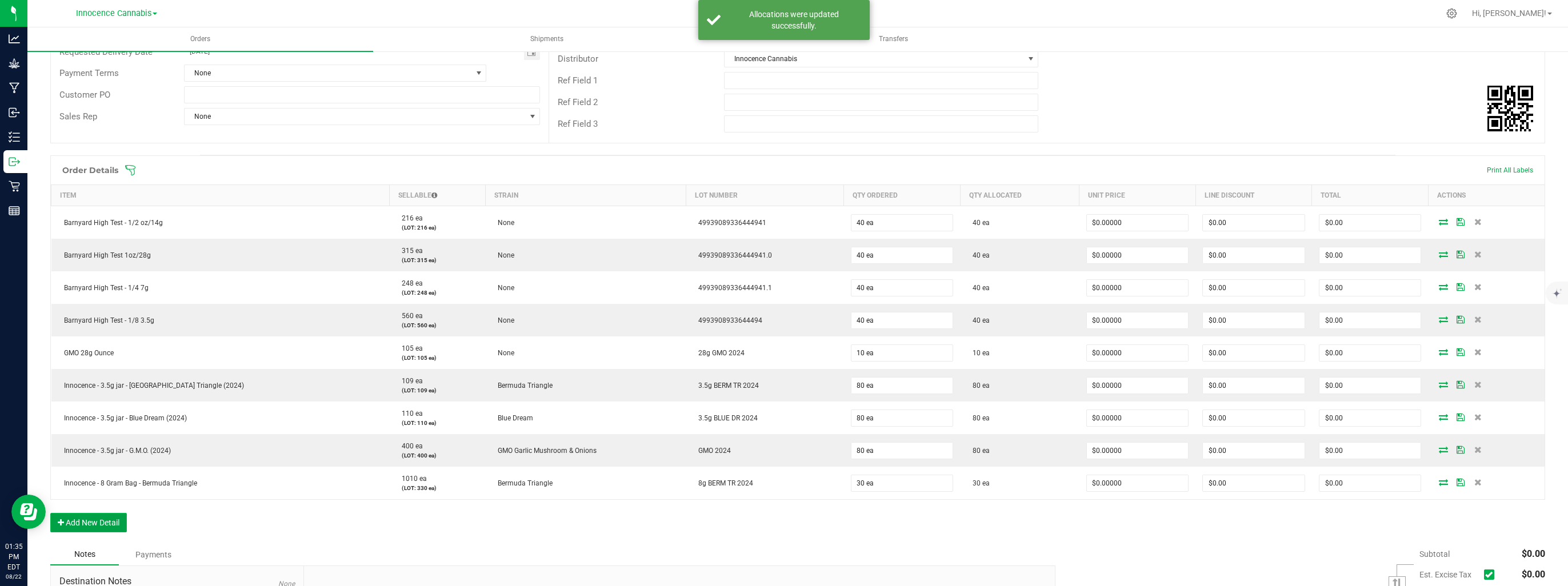
click at [116, 518] on button "Add New Detail" at bounding box center [88, 522] width 77 height 20
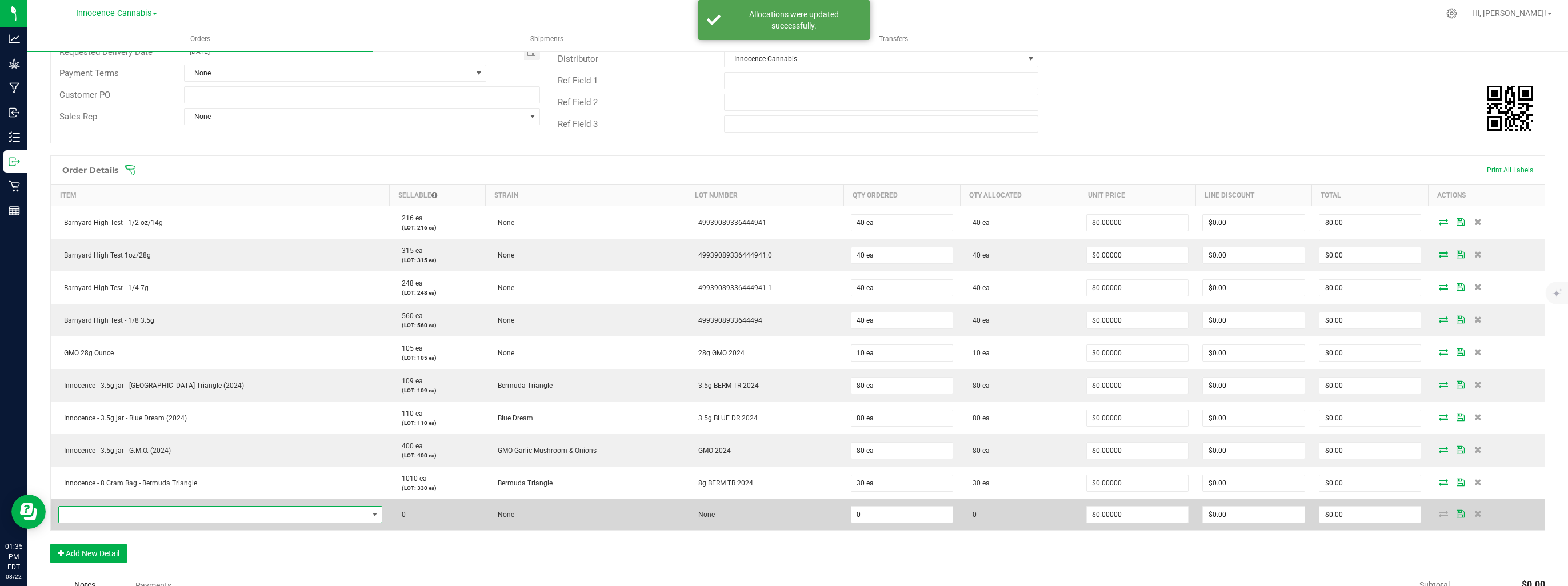
click at [118, 511] on span "NO DATA FOUND" at bounding box center [213, 514] width 309 height 16
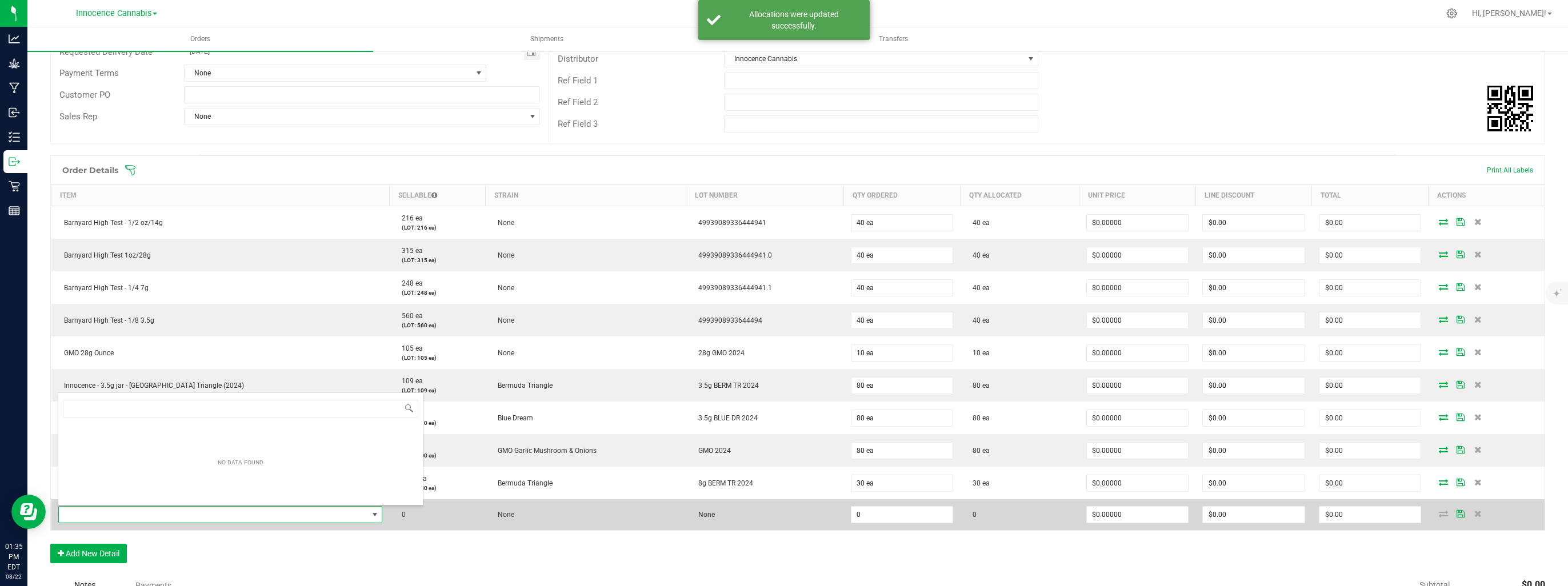
scroll to position [17, 268]
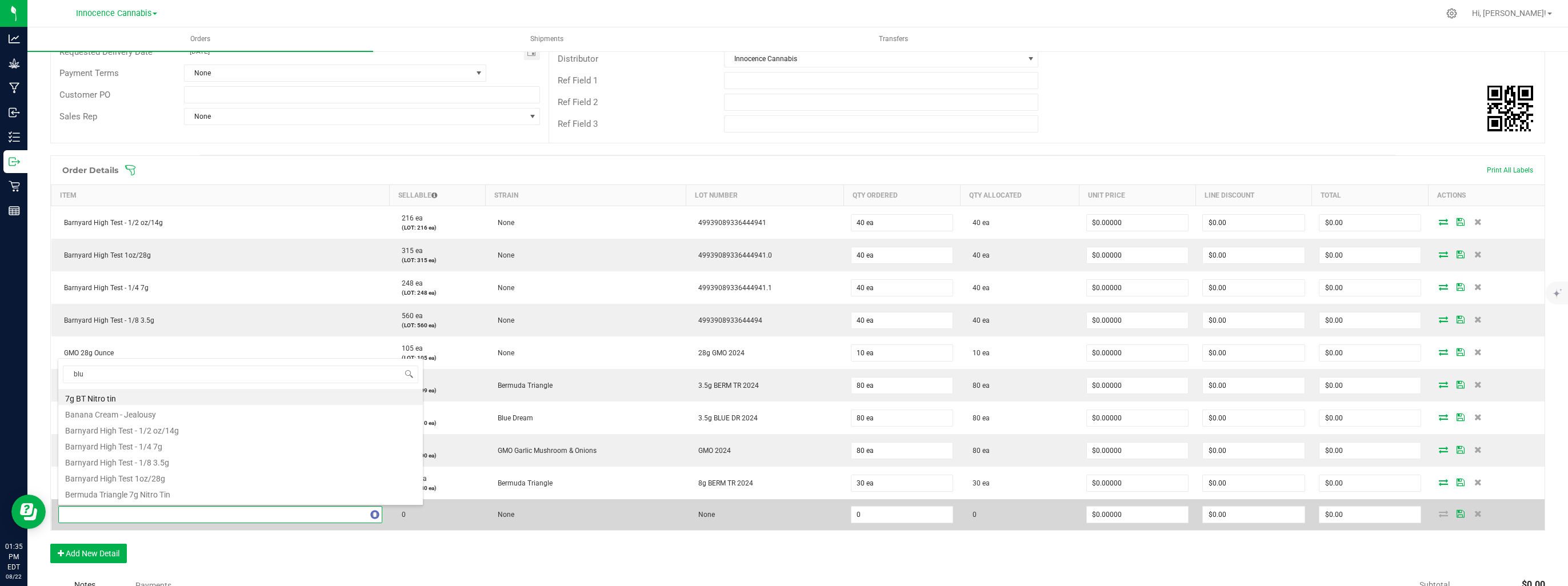
type input "blue"
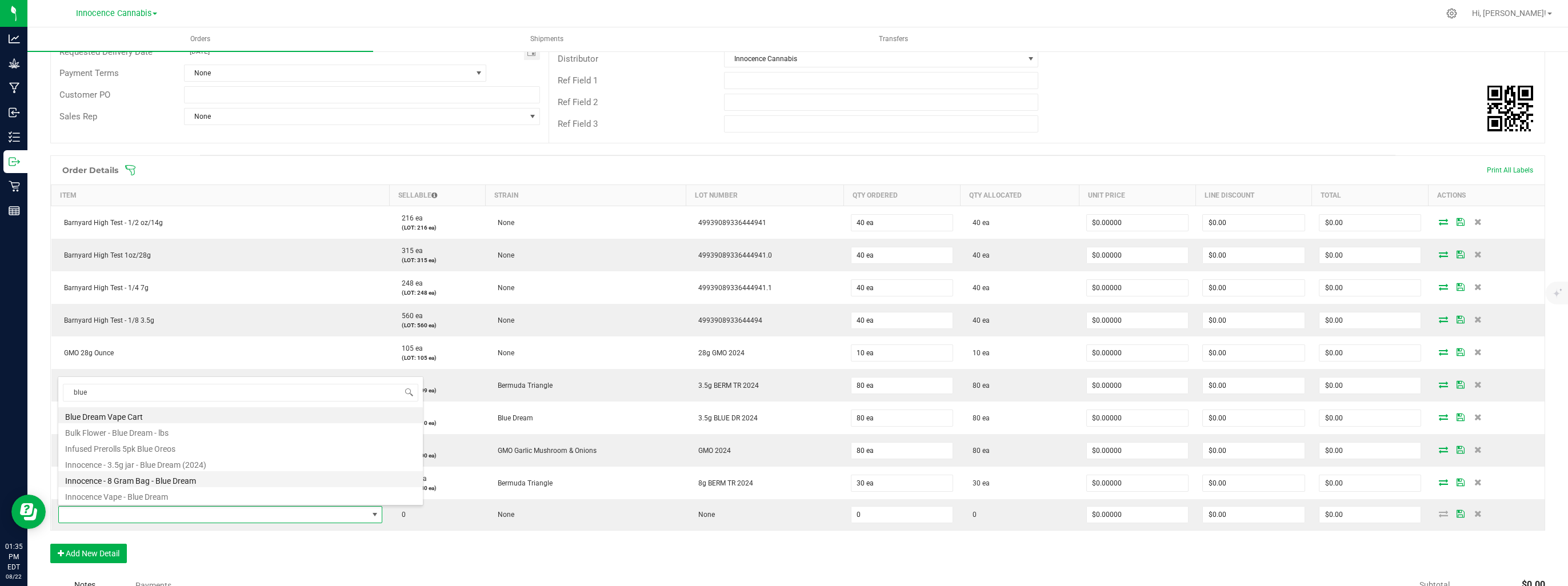
click at [143, 474] on li "Innocence - 8 Gram Bag - Blue Dream" at bounding box center [240, 479] width 364 height 16
type input "0 ea"
type input "$48.67000"
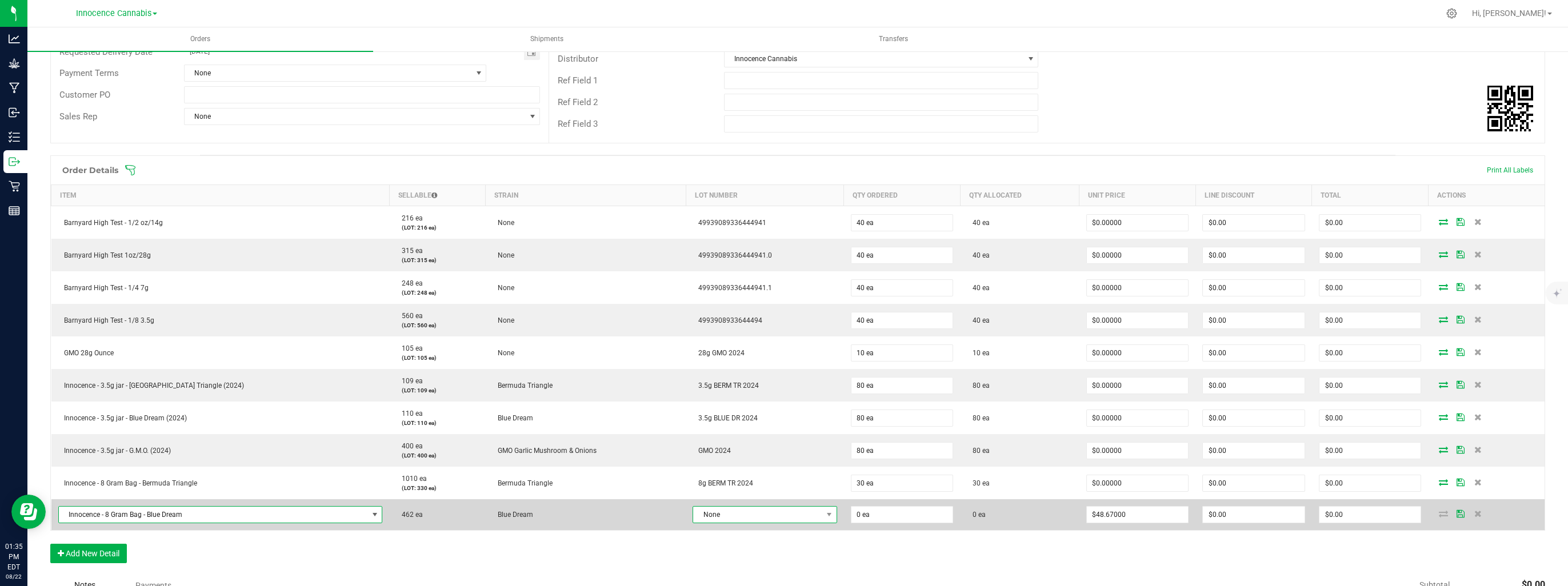
click at [713, 515] on span "None" at bounding box center [757, 514] width 129 height 16
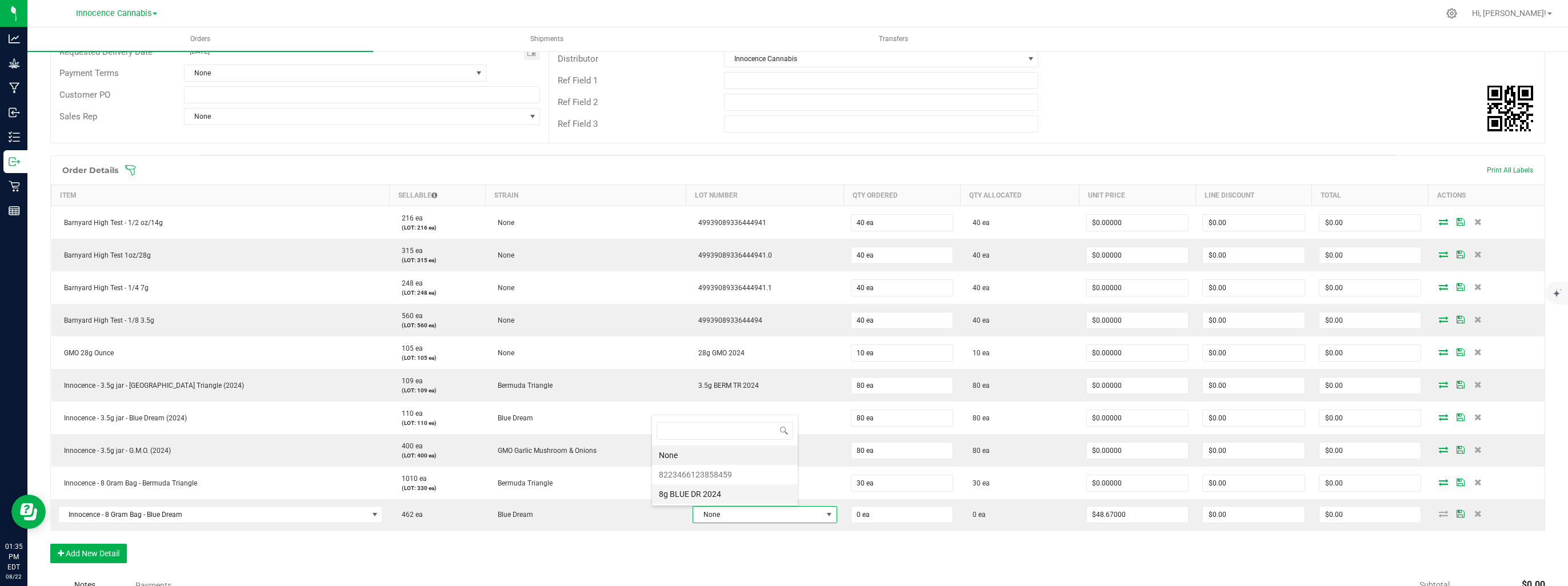
click at [712, 494] on 2024 "8g BLUE DR 2024" at bounding box center [725, 494] width 145 height 20
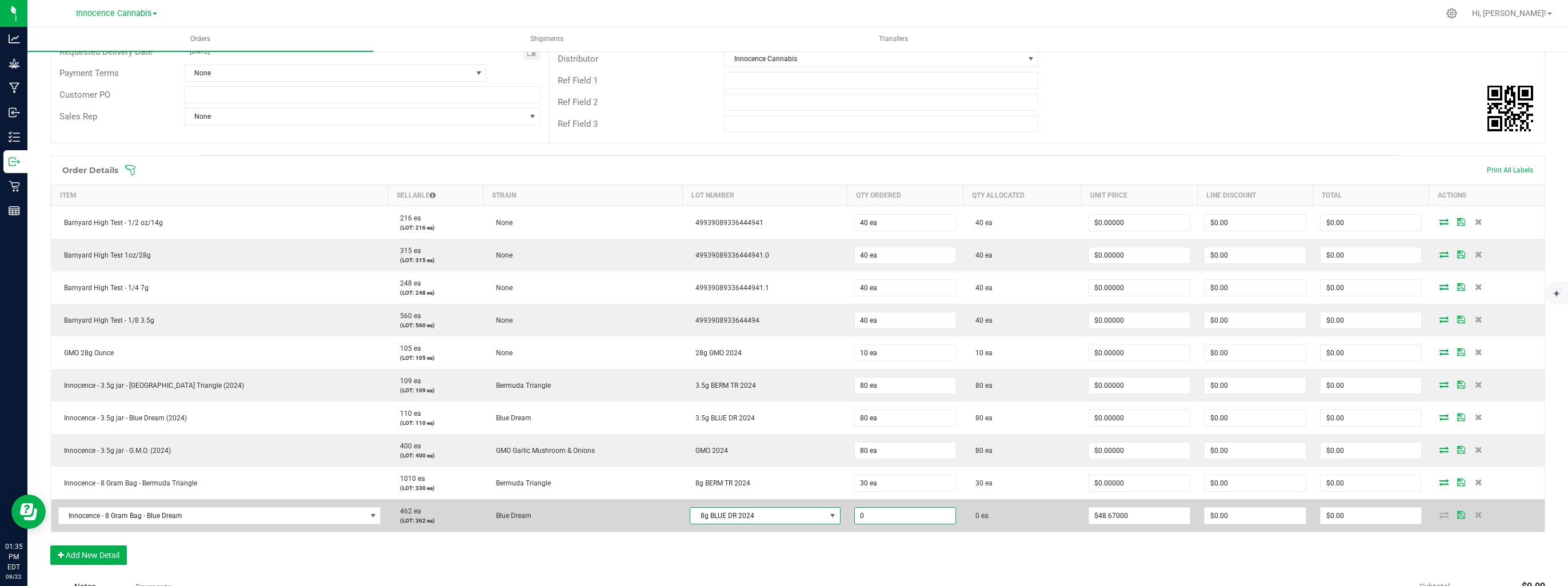
click at [855, 517] on input "0" at bounding box center [905, 515] width 101 height 16
type input "30 ea"
type input "$1,460.10"
click at [1015, 522] on td "0 ea" at bounding box center [1022, 515] width 119 height 32
click at [1127, 516] on input "48.67" at bounding box center [1139, 515] width 101 height 16
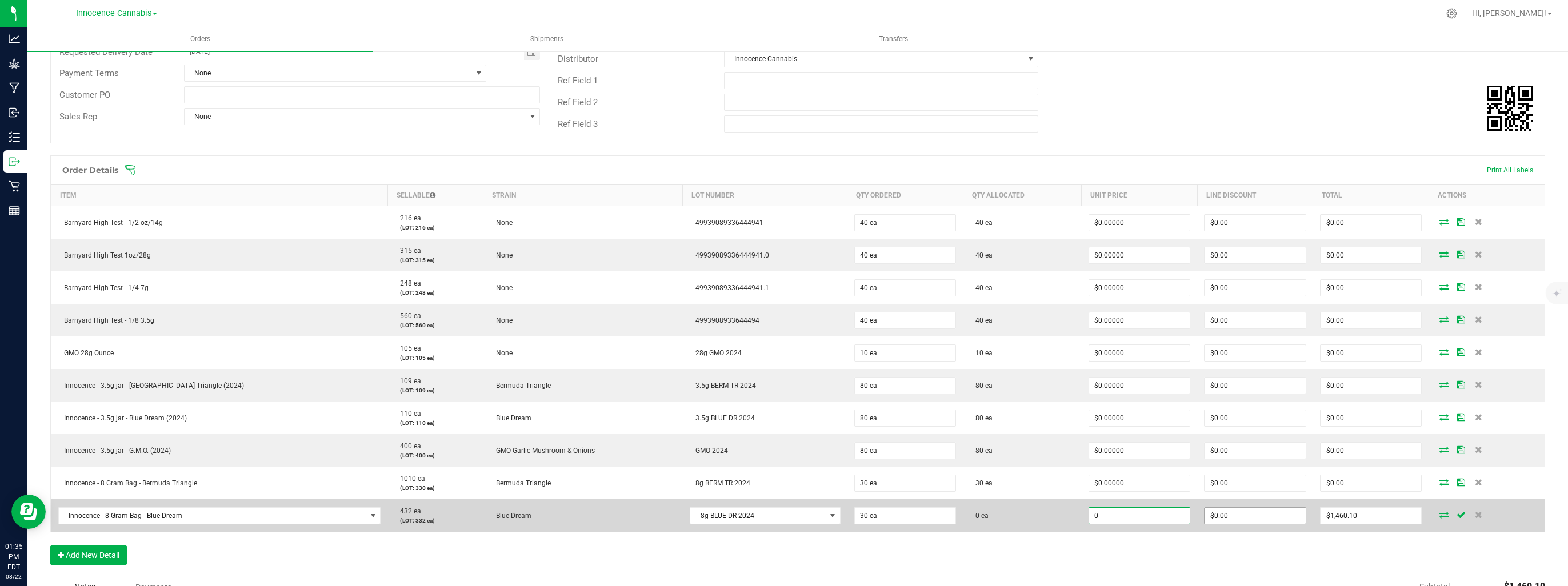
type input "$0.00000"
type input "0"
type input "$0.00"
click at [1223, 518] on input "0" at bounding box center [1255, 515] width 101 height 16
click at [1439, 513] on icon at bounding box center [1443, 514] width 9 height 7
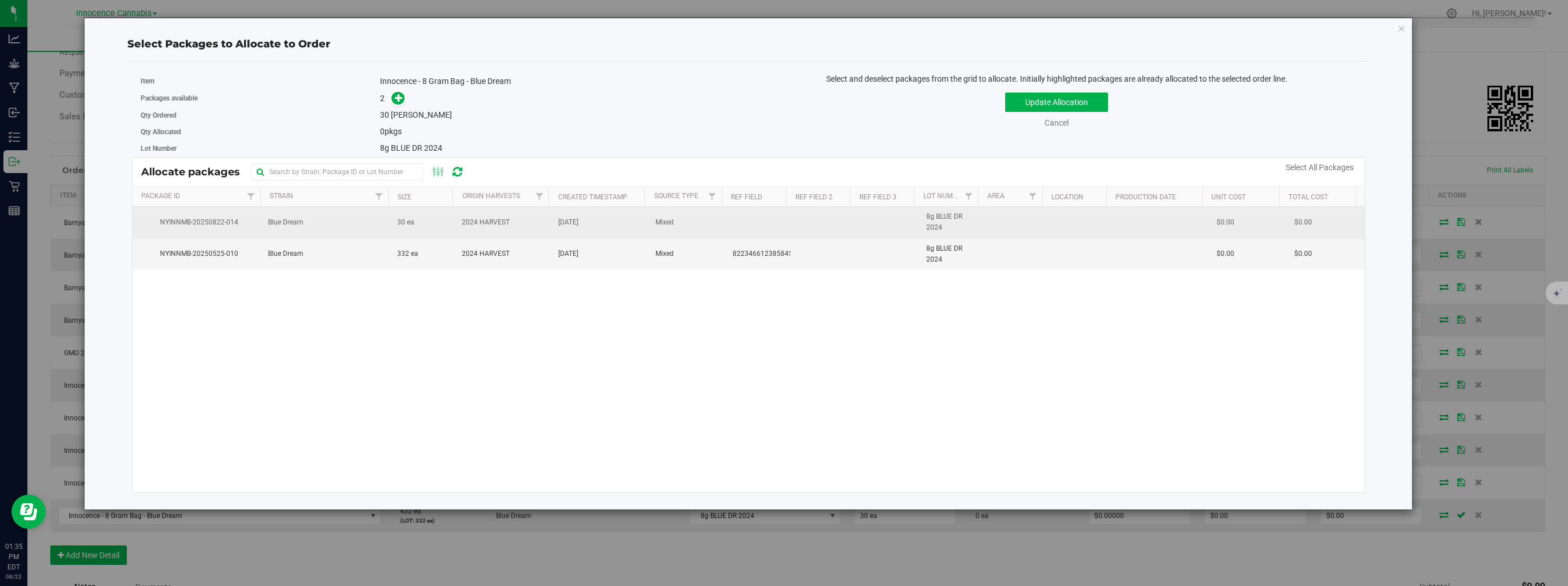
drag, startPoint x: 268, startPoint y: 223, endPoint x: 293, endPoint y: 214, distance: 26.6
click at [268, 223] on span "Blue Dream" at bounding box center [286, 222] width 36 height 11
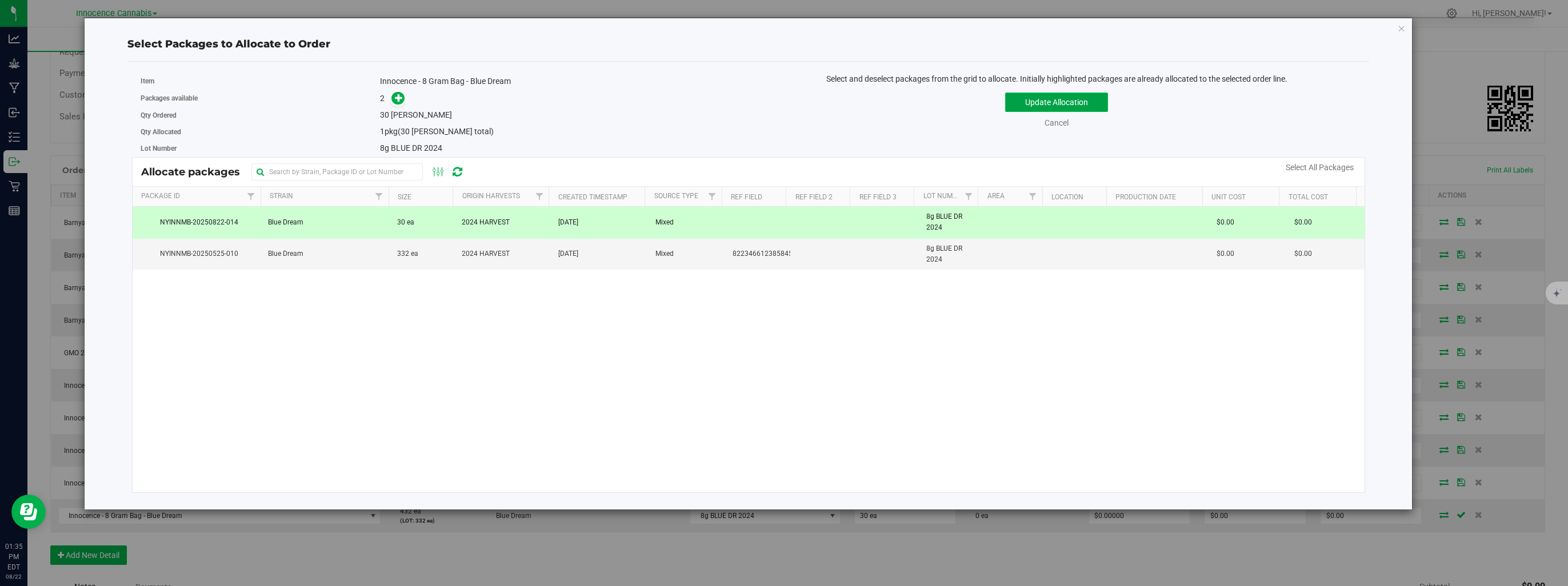
click at [1023, 106] on button "Update Allocation" at bounding box center [1056, 102] width 103 height 20
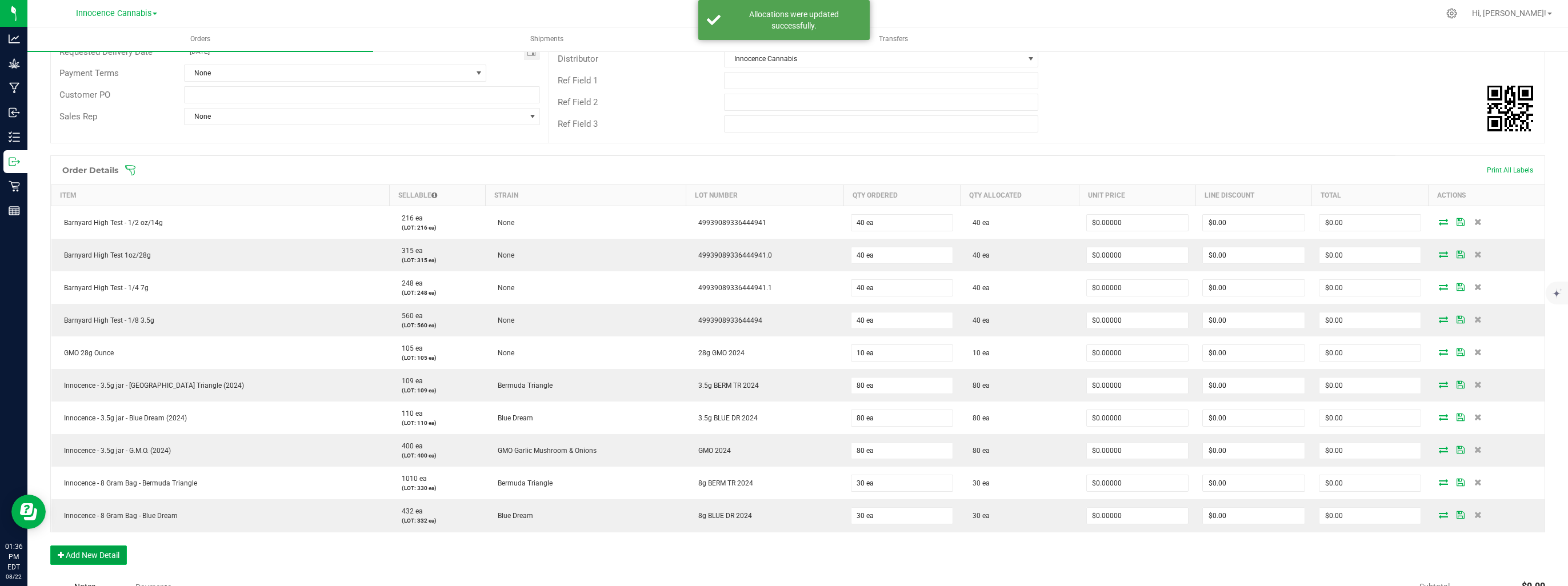
click at [96, 548] on button "Add New Detail" at bounding box center [88, 555] width 77 height 20
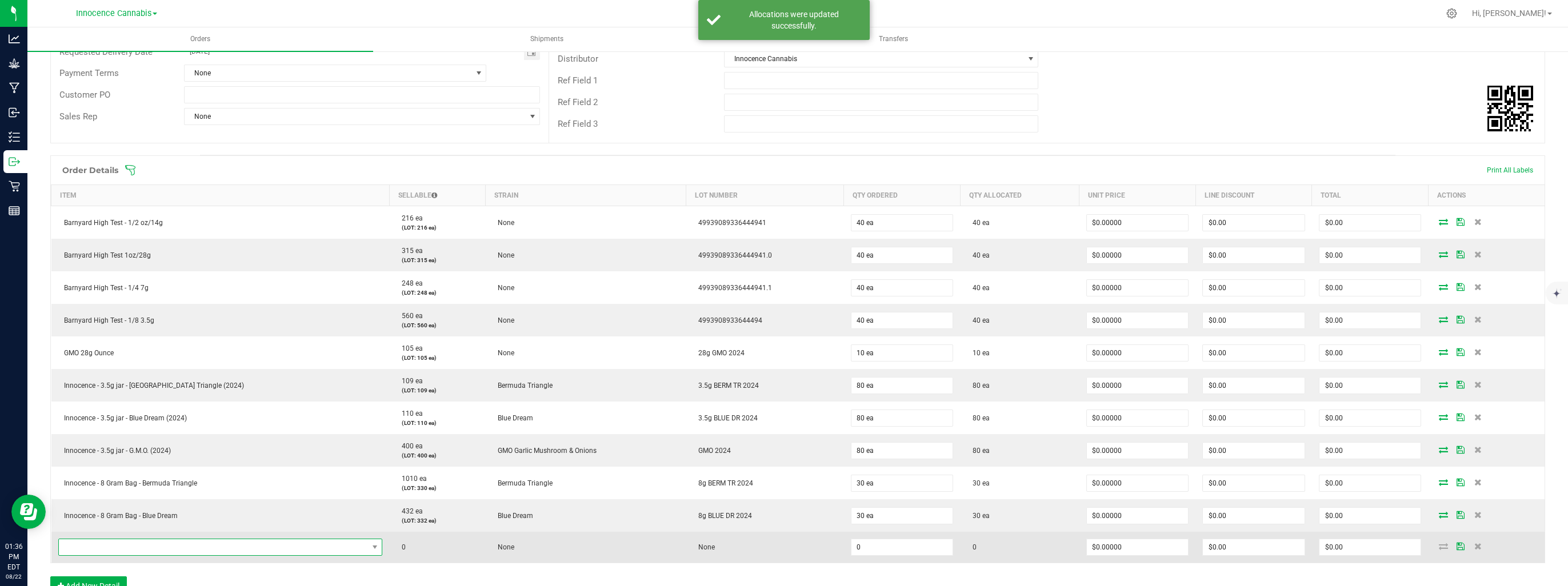
click at [175, 548] on span "NO DATA FOUND" at bounding box center [213, 546] width 309 height 16
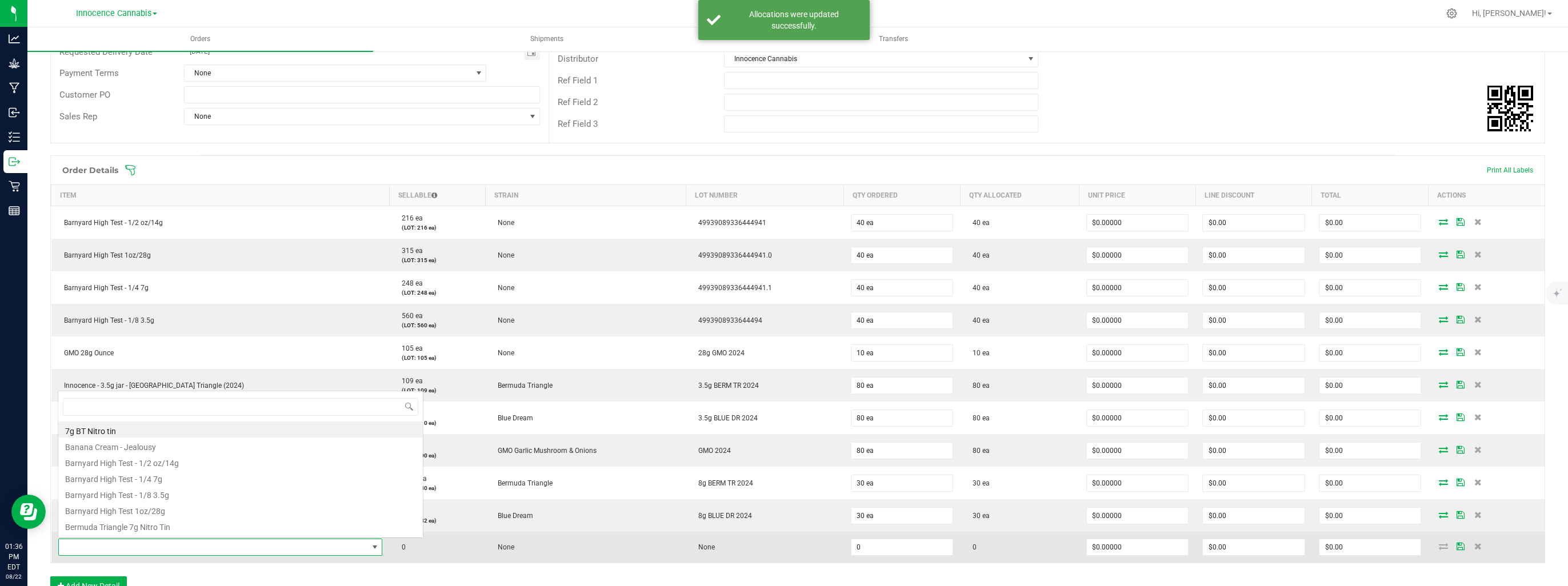
scroll to position [17, 268]
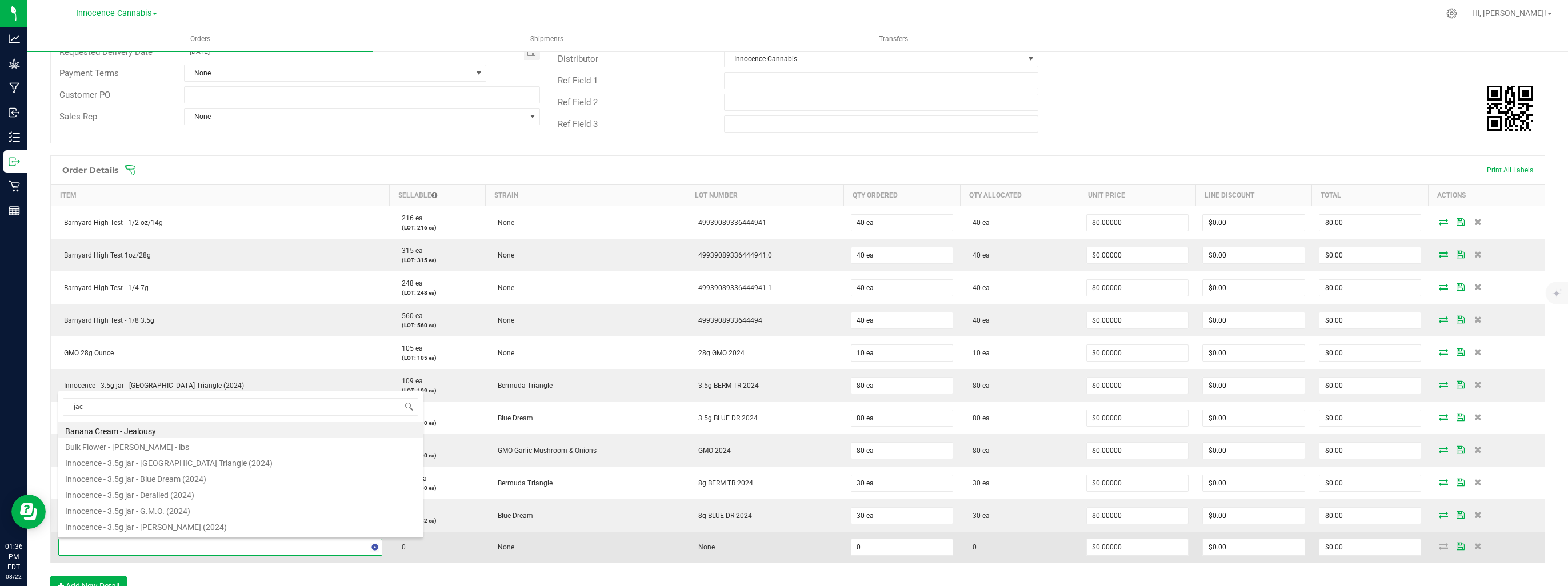
type input "jack"
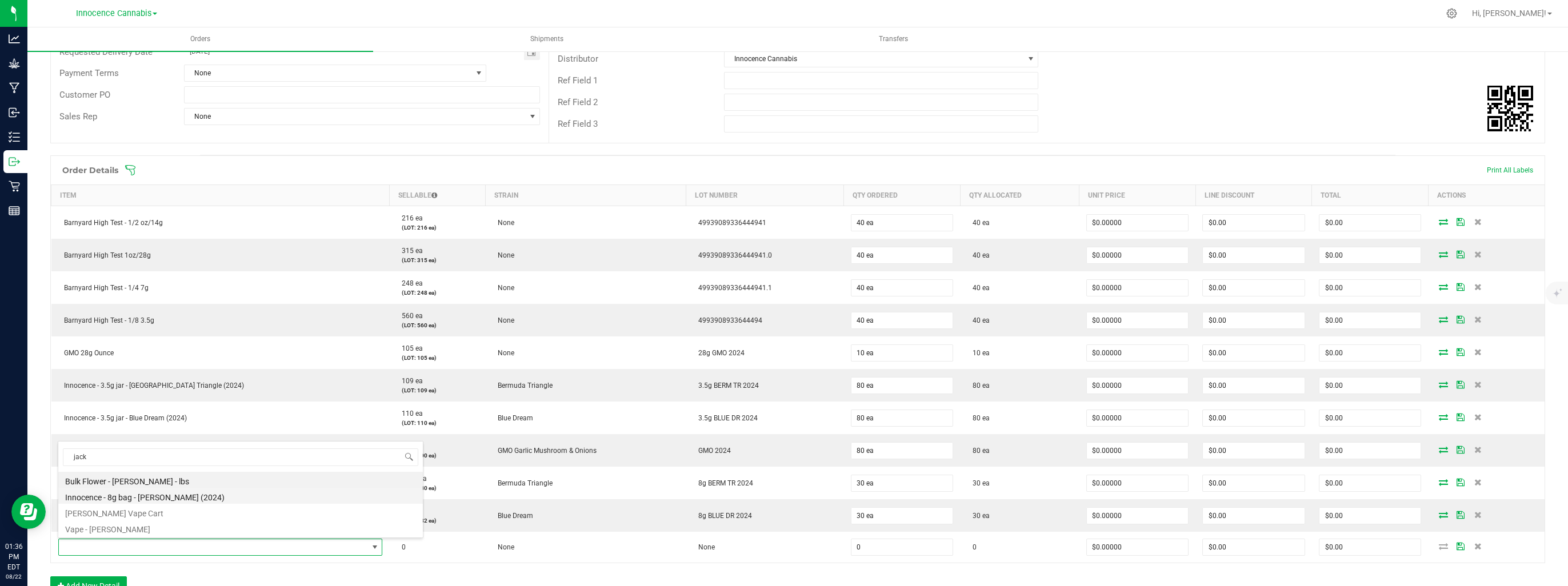
click at [168, 499] on li "Innocence - 8g bag - [PERSON_NAME] (2024)" at bounding box center [240, 495] width 364 height 16
type input "0 ea"
type input "$48.67000"
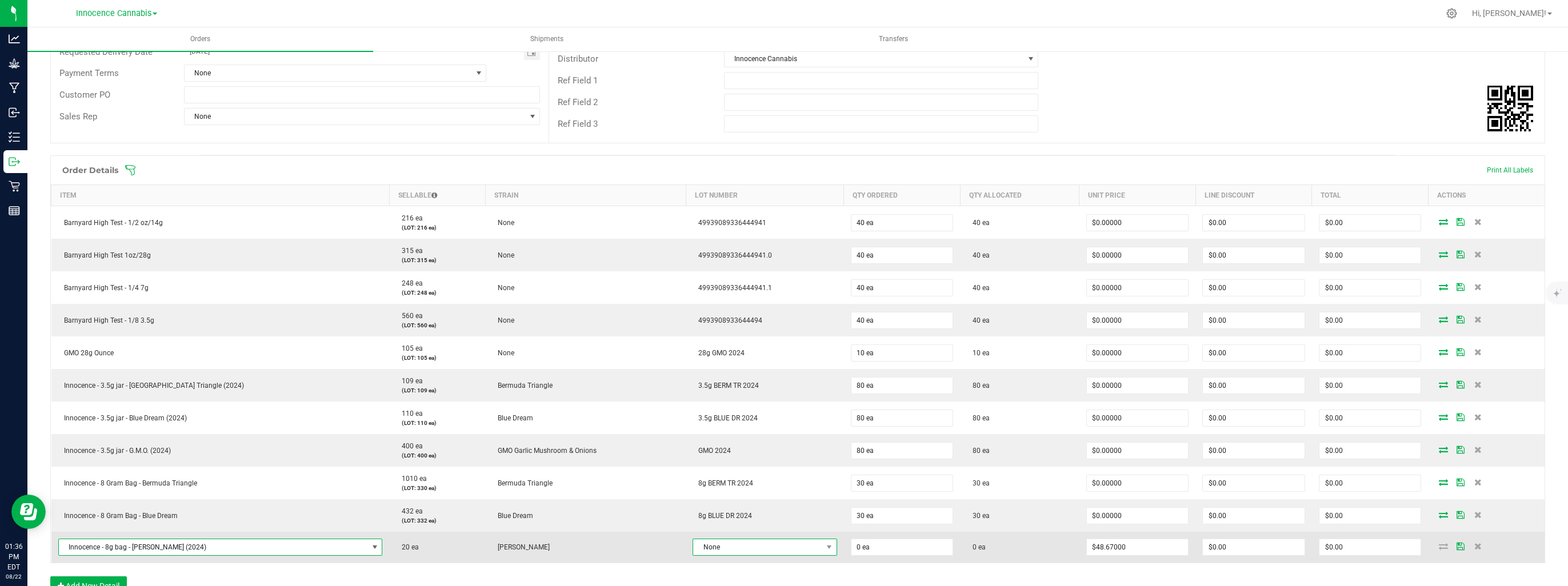
click at [751, 545] on span "None" at bounding box center [757, 546] width 129 height 16
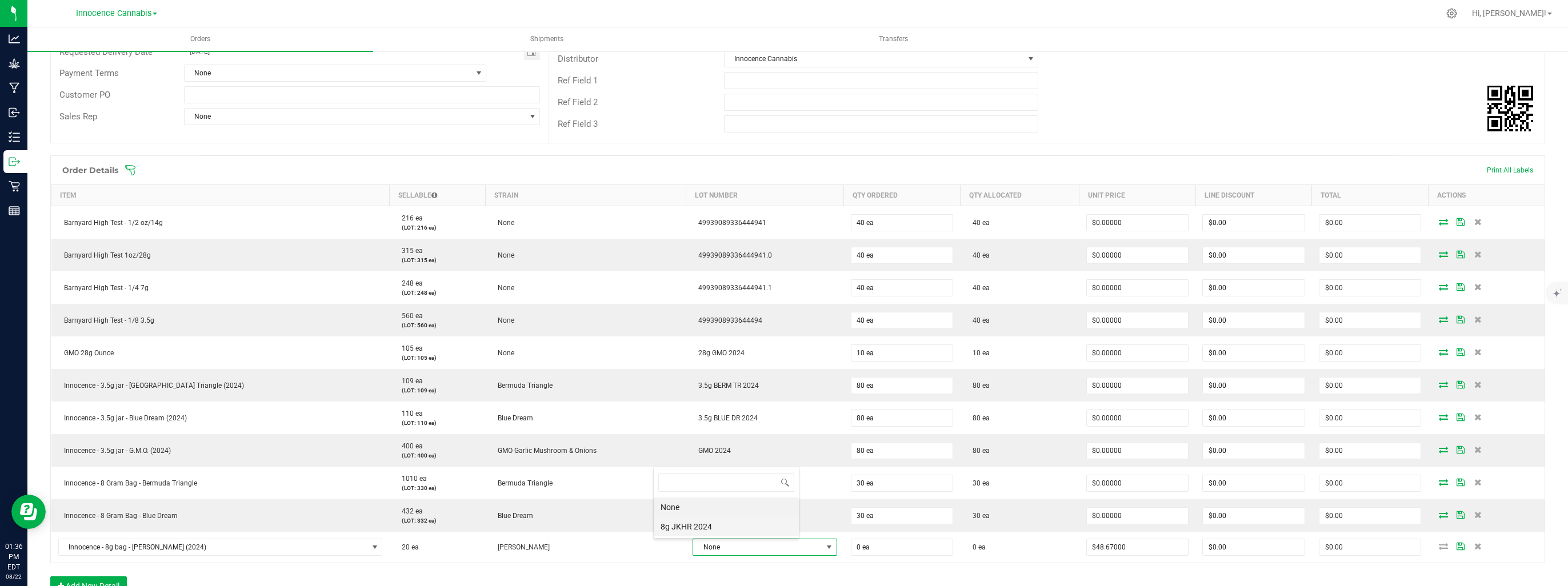
click at [736, 526] on 2024 "8g JKHR 2024" at bounding box center [727, 527] width 145 height 20
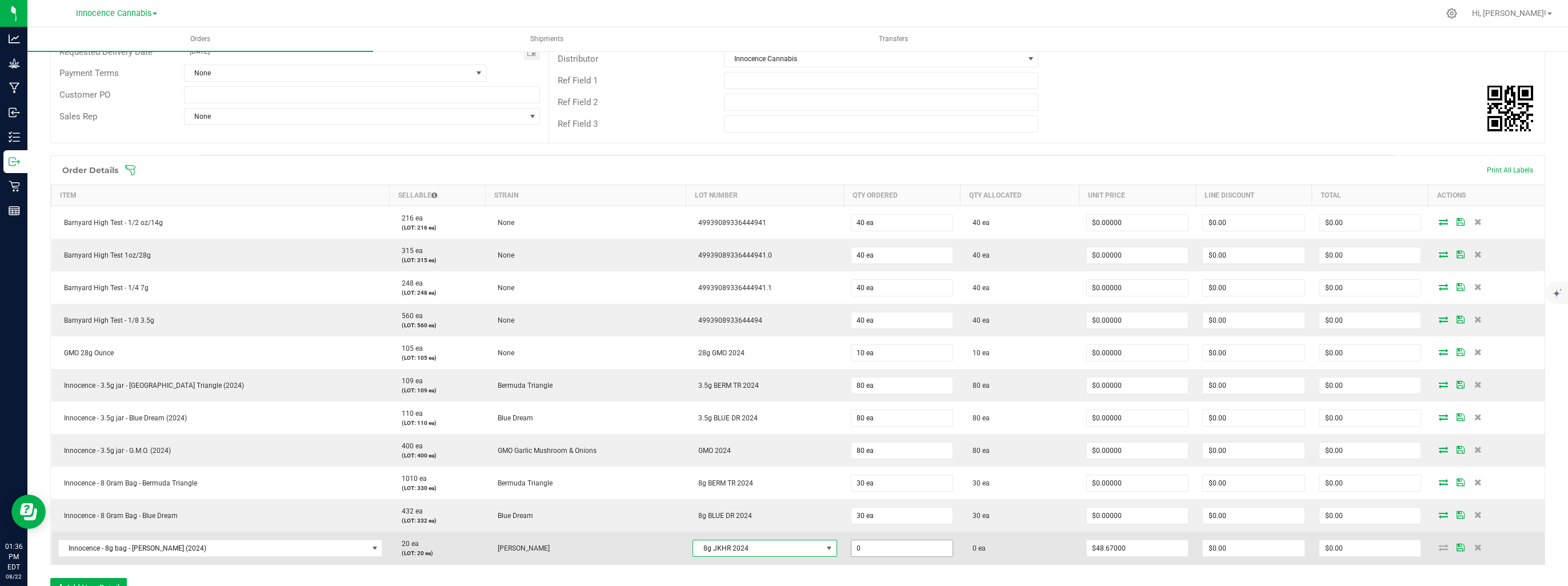
click at [851, 544] on input "0" at bounding box center [902, 548] width 102 height 16
type input "20 ea"
type input "48.67"
type input "$973.40"
click at [1149, 546] on input "48.67" at bounding box center [1137, 548] width 102 height 16
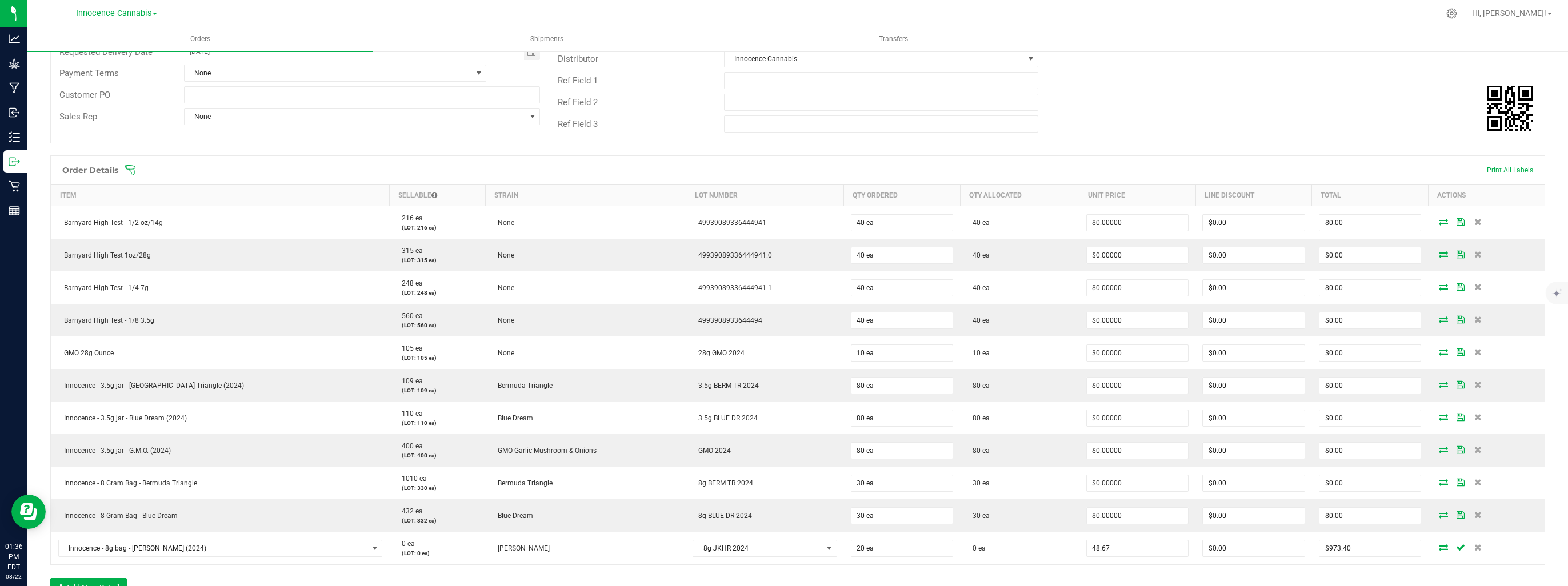
click at [1151, 547] on input "48.67" at bounding box center [1137, 548] width 102 height 16
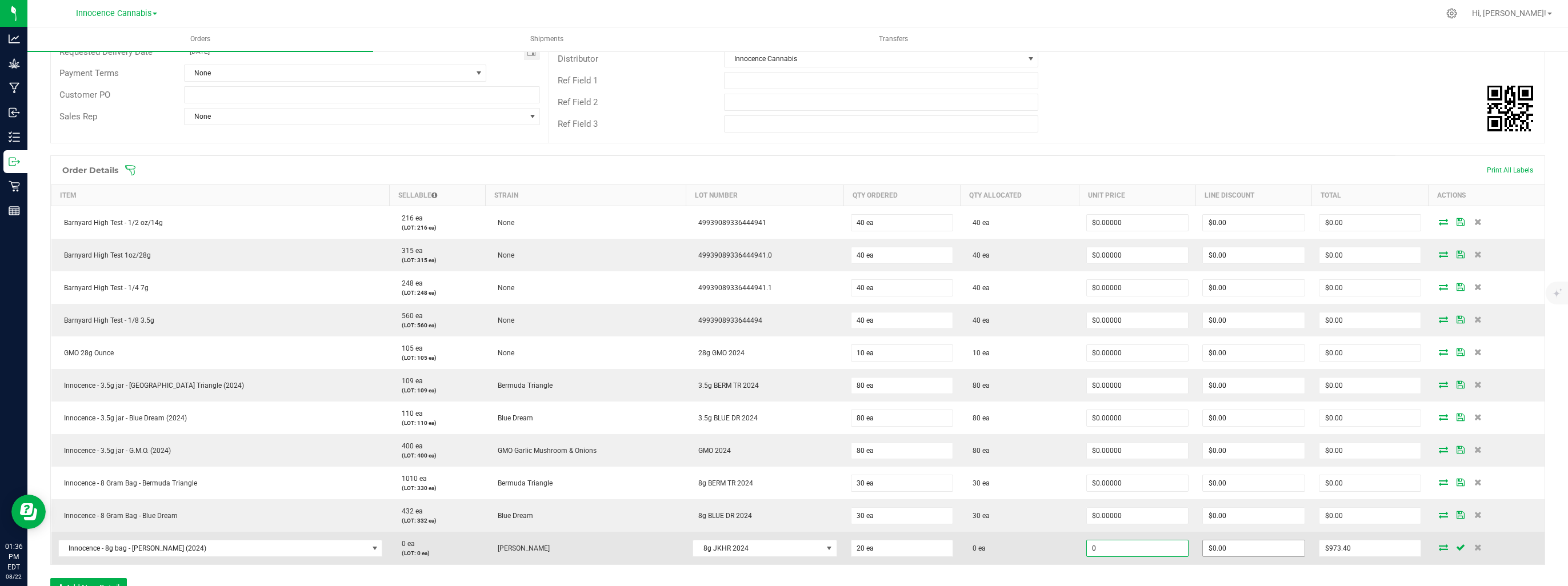
type input "$0.00000"
type input "0"
type input "$0.00"
click at [1253, 551] on input "0" at bounding box center [1253, 548] width 102 height 16
click at [1438, 547] on icon at bounding box center [1442, 547] width 9 height 7
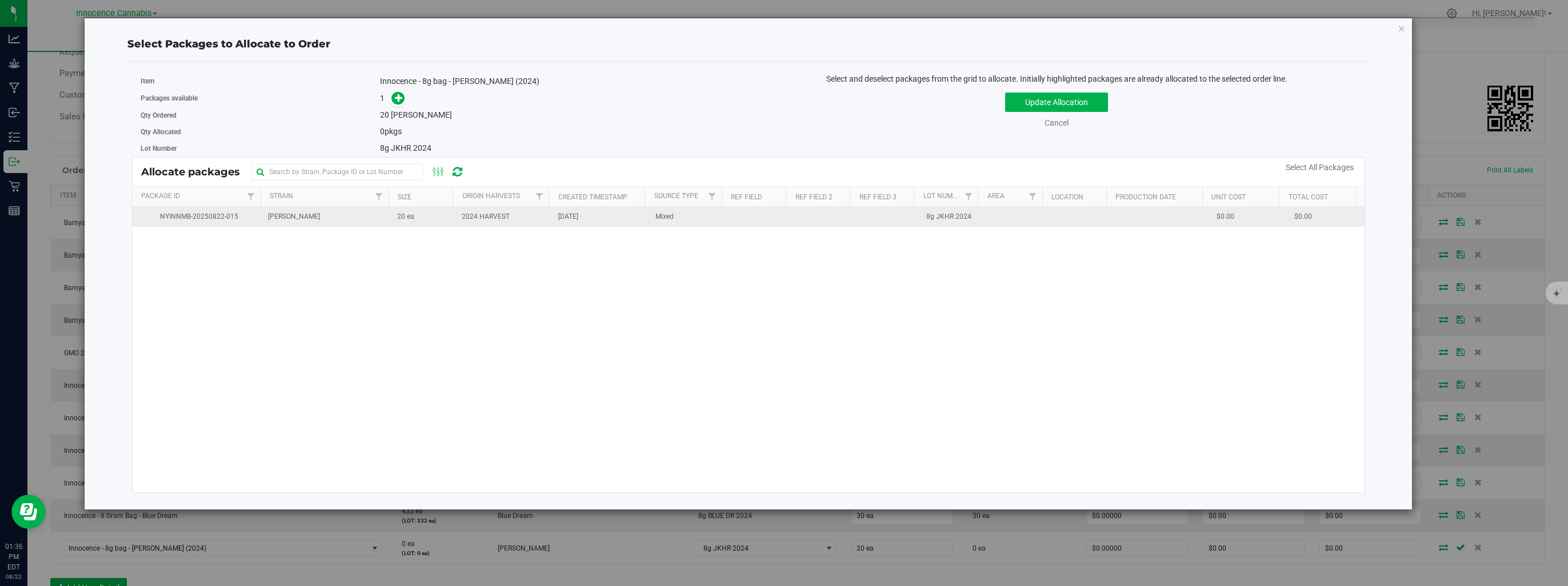
click at [521, 223] on td "2024 HARVEST" at bounding box center [503, 216] width 97 height 20
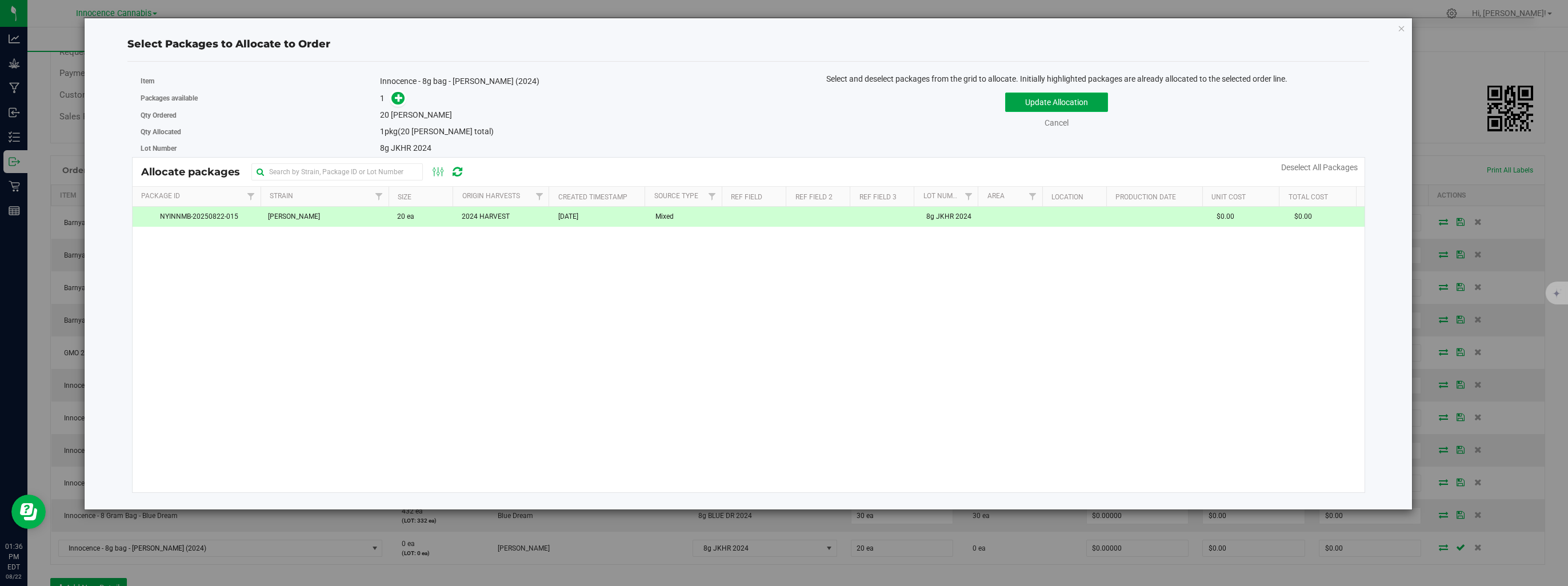
click at [1066, 101] on button "Update Allocation" at bounding box center [1056, 102] width 103 height 20
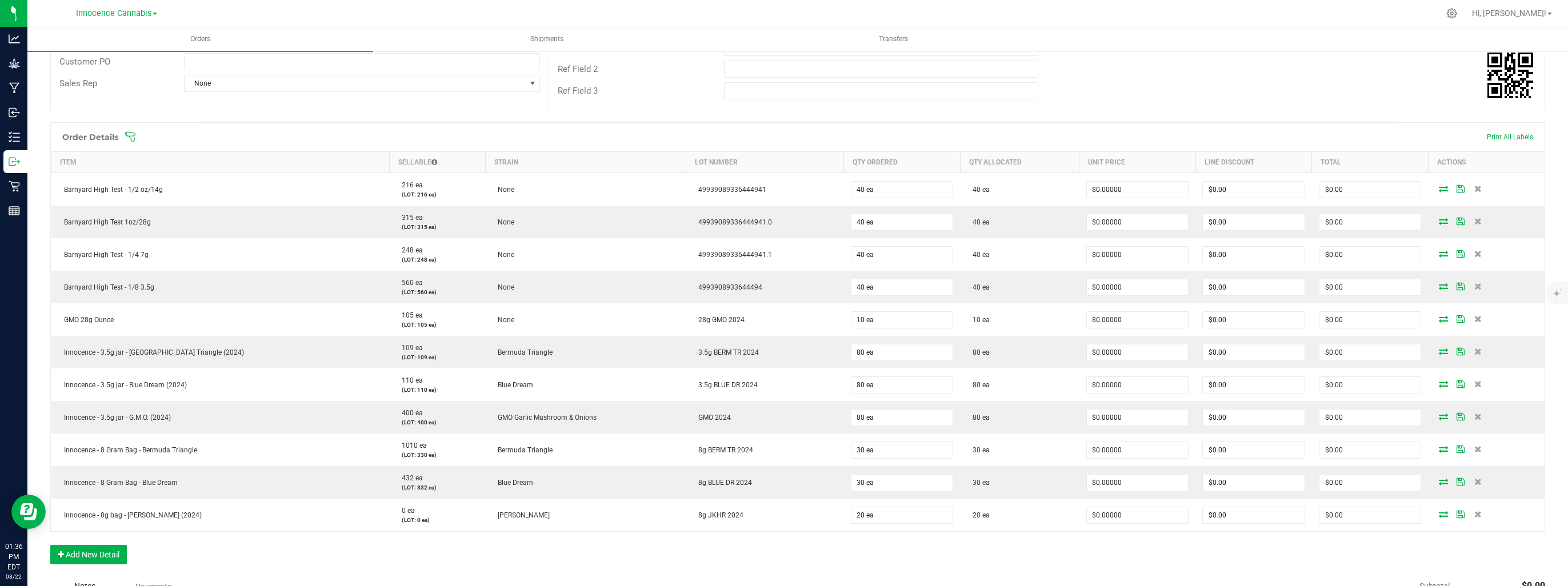
scroll to position [286, 0]
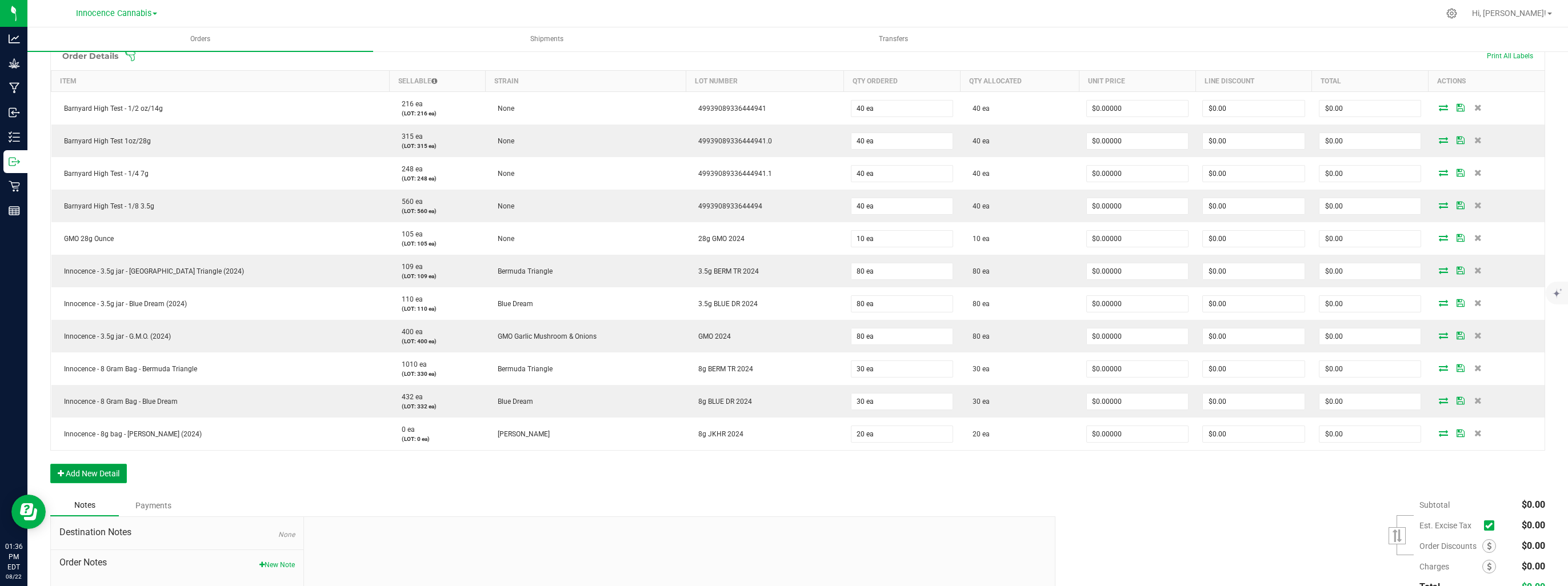
click at [107, 478] on button "Add New Detail" at bounding box center [88, 474] width 77 height 20
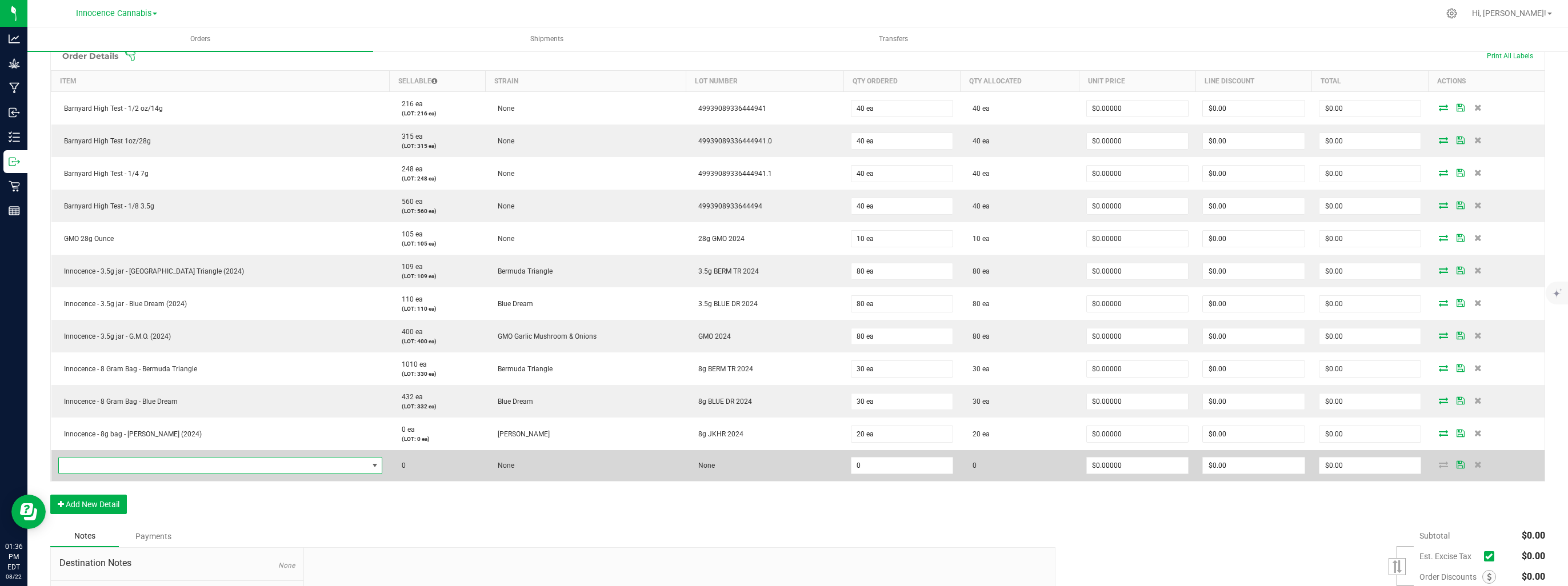
click at [118, 461] on span "NO DATA FOUND" at bounding box center [213, 465] width 309 height 16
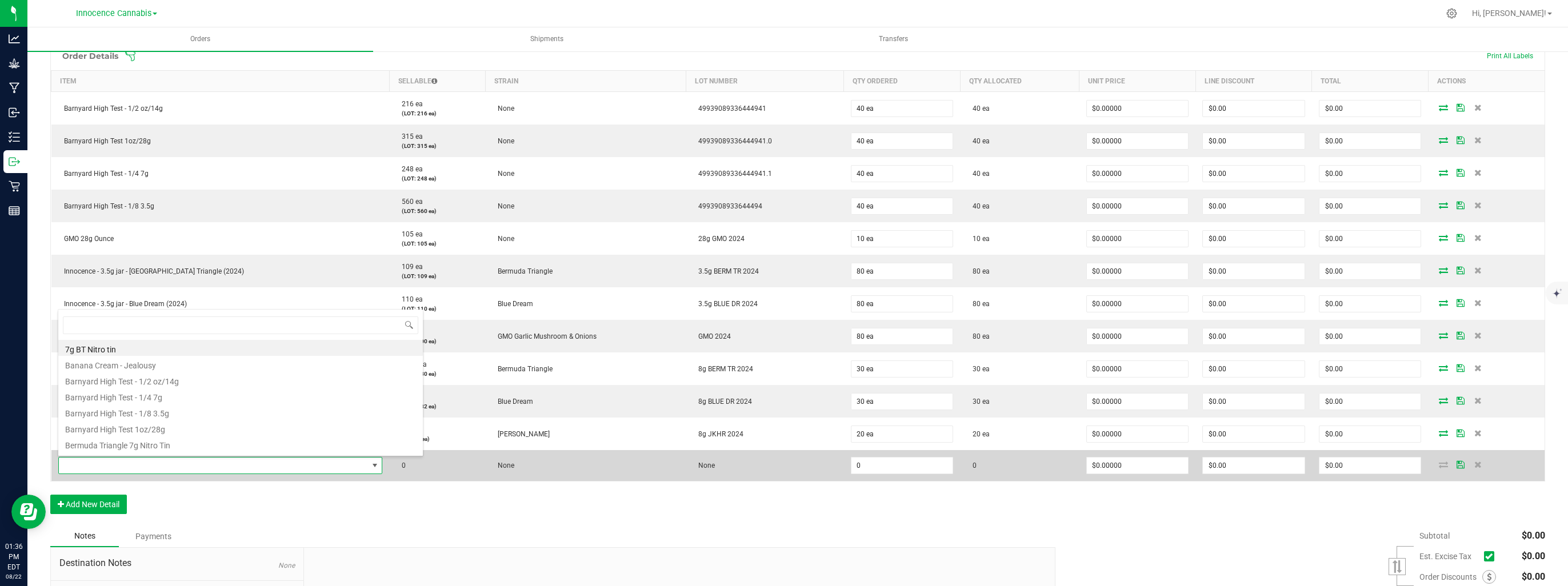
scroll to position [17, 268]
type input "8g"
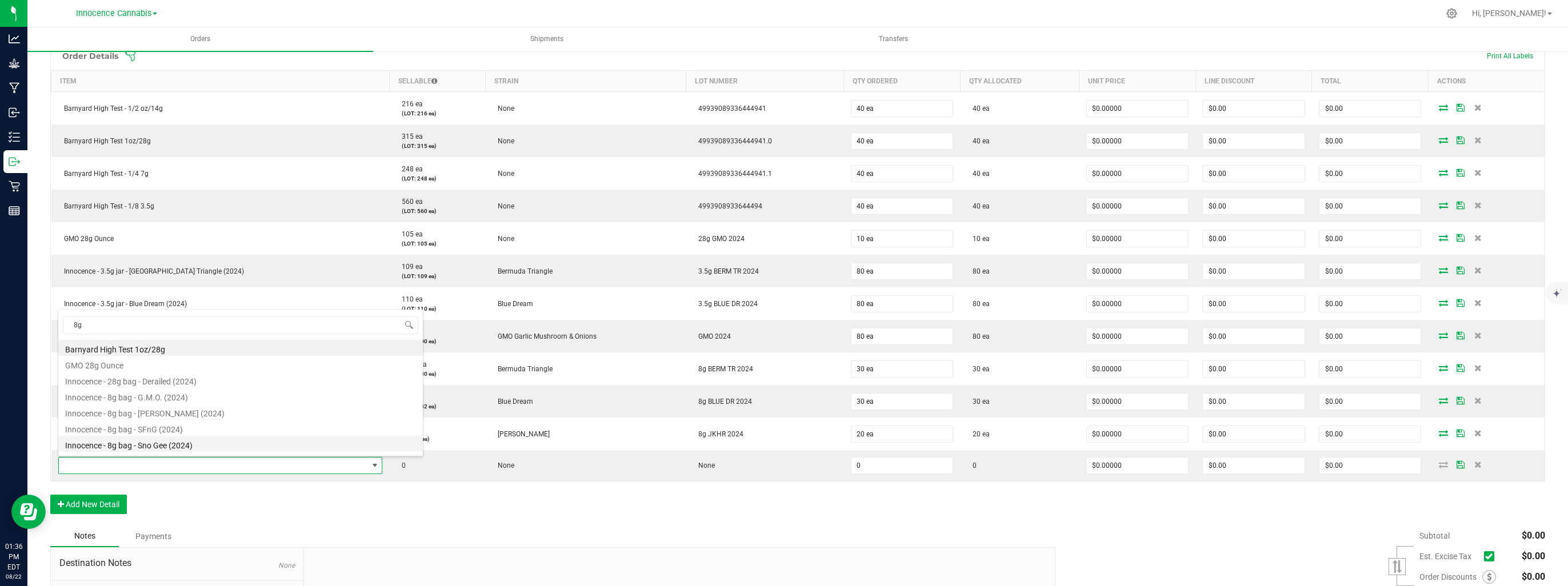
click at [118, 436] on li "Innocence - 8g bag - Sno Gee (2024)" at bounding box center [240, 443] width 364 height 16
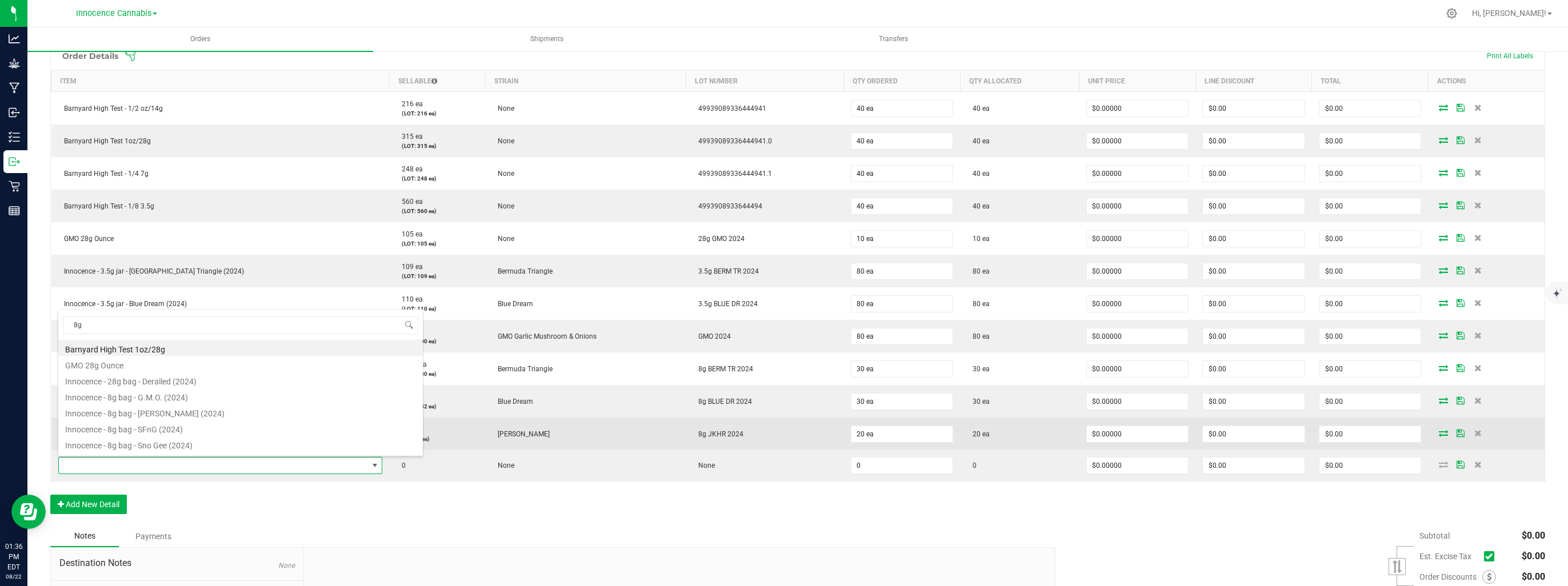
type input "0 ea"
type input "$48.67000"
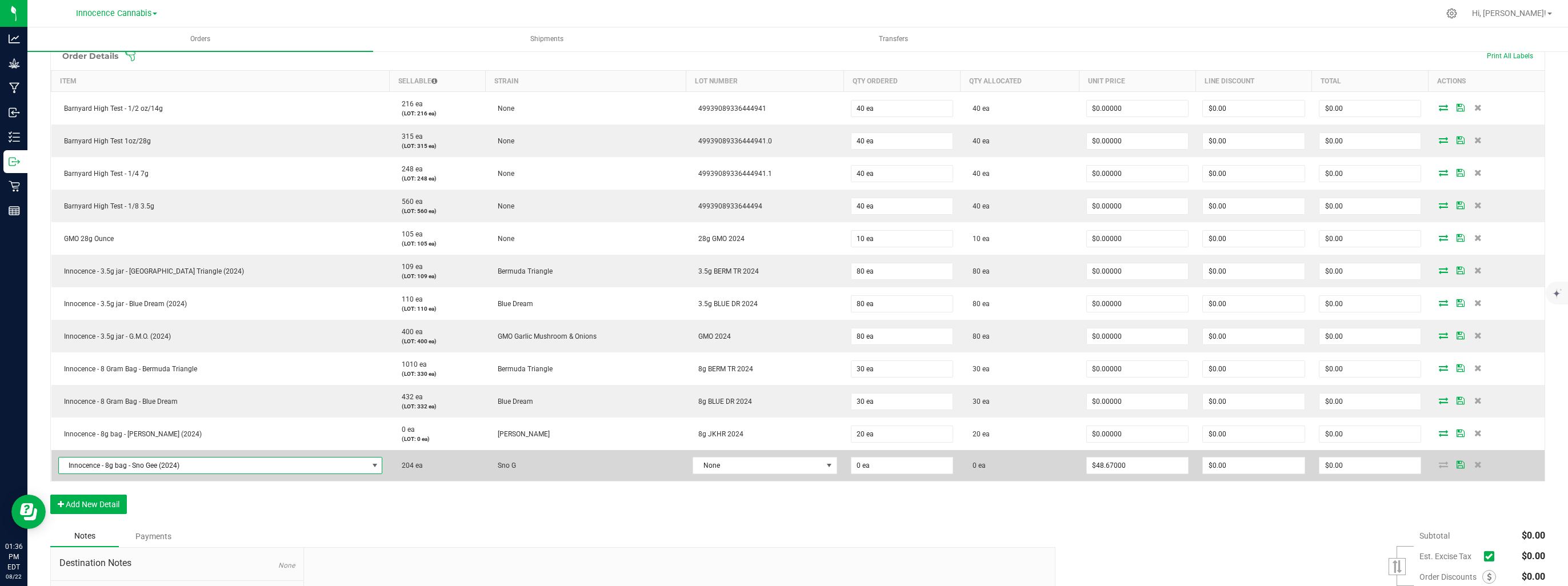
click at [126, 463] on span "Innocence - 8g bag - Sno Gee (2024)" at bounding box center [213, 465] width 309 height 16
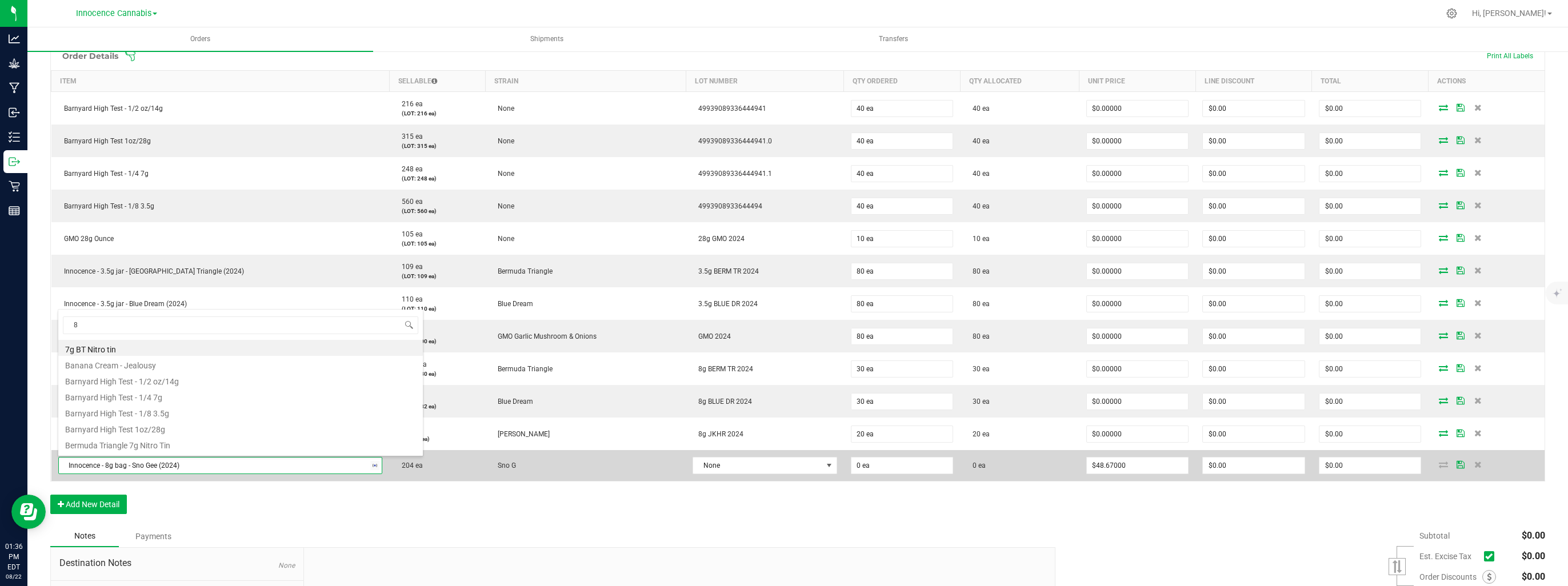
type input "8g"
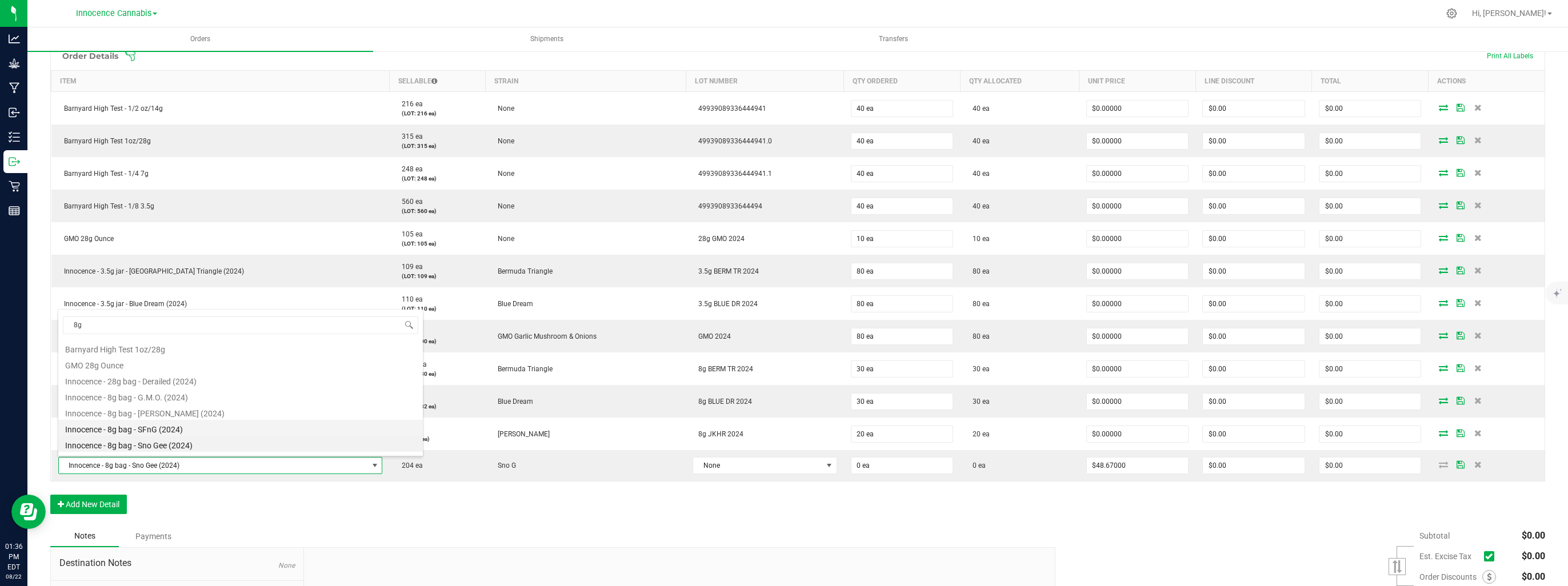
click at [137, 434] on li "Innocence - 8g bag - SFnG (2024)" at bounding box center [240, 428] width 364 height 16
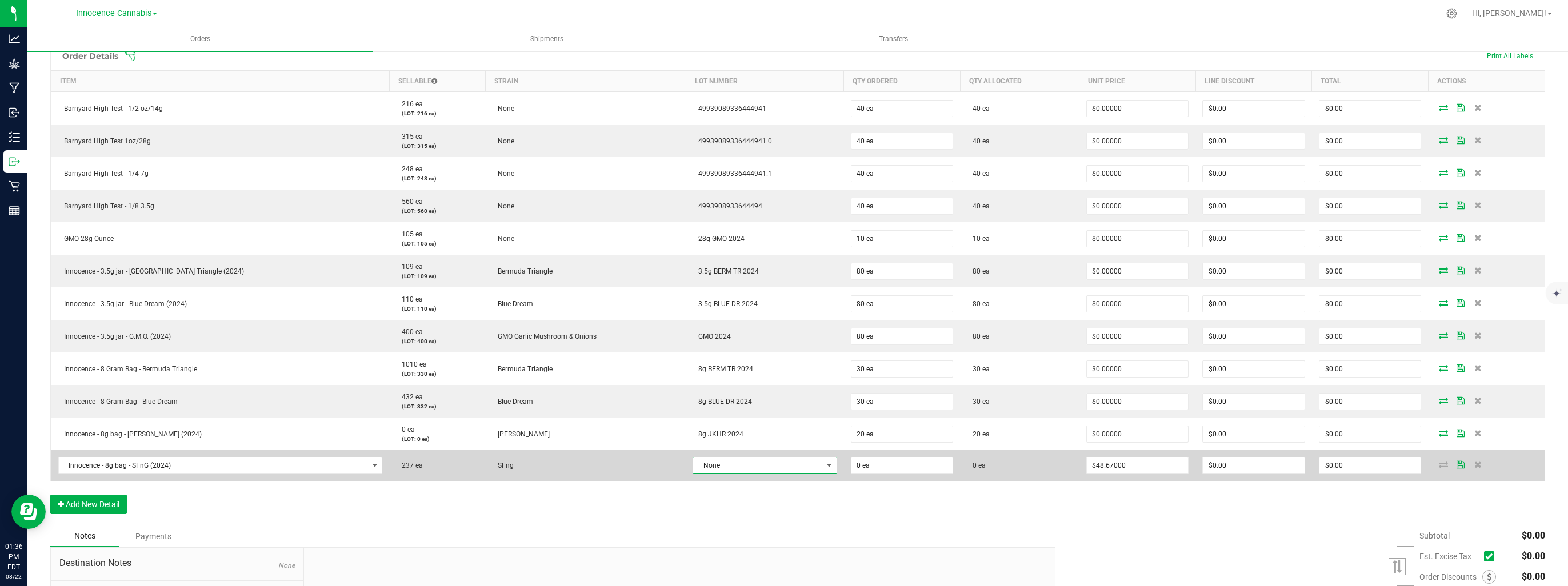
click at [693, 467] on span "None" at bounding box center [757, 465] width 129 height 16
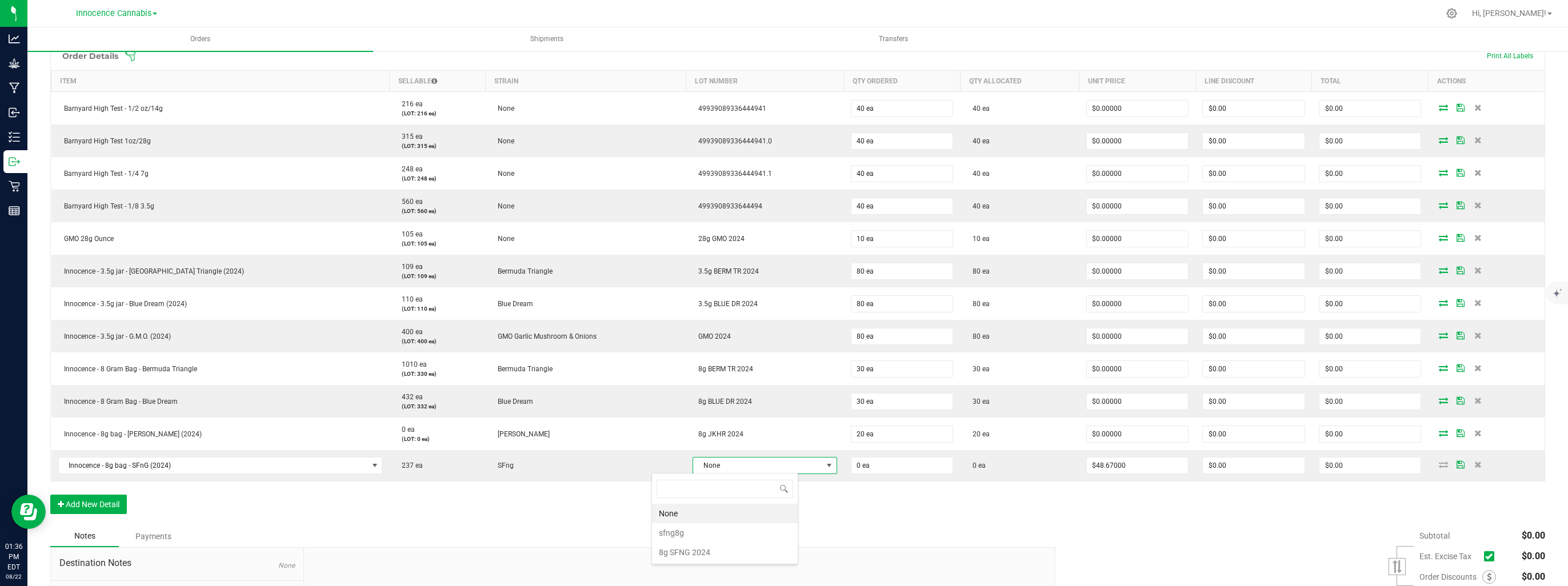
scroll to position [17, 146]
click at [670, 548] on 2024 "8g SFNG 2024" at bounding box center [725, 552] width 145 height 20
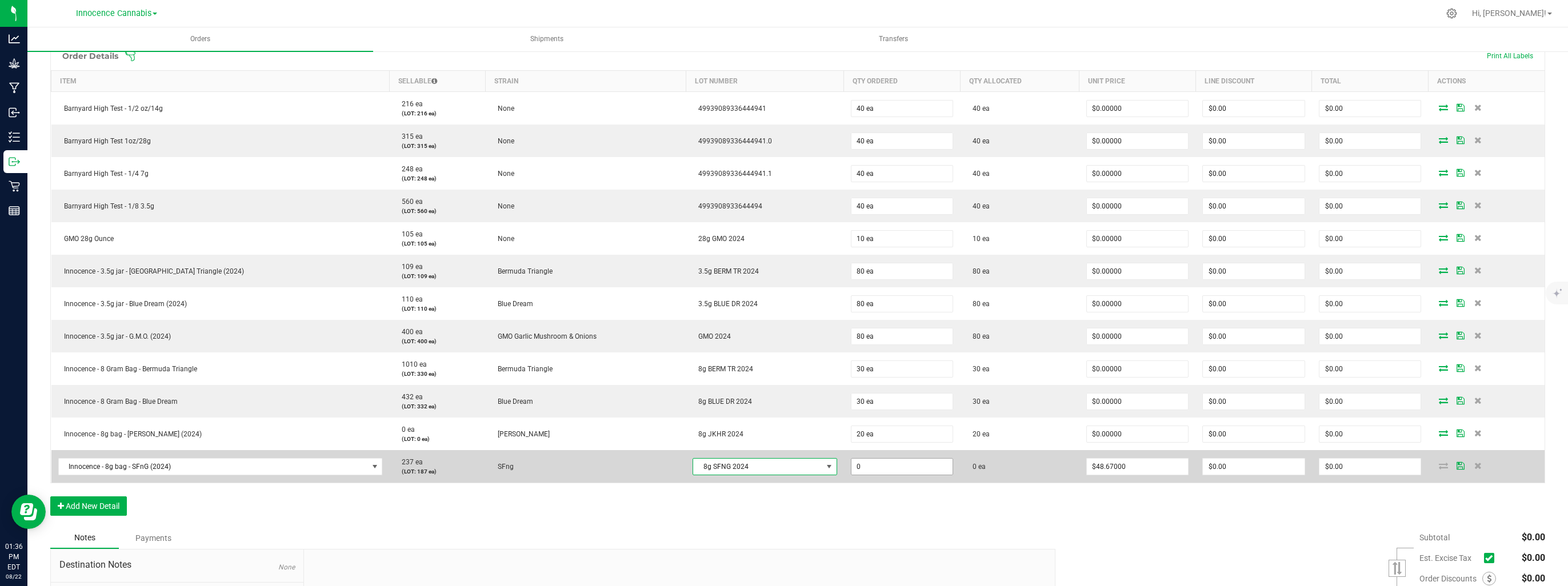
click at [869, 465] on input "0" at bounding box center [902, 466] width 102 height 16
type input "20 ea"
type input "48.67"
type input "$973.40"
click at [1129, 466] on input "48.67" at bounding box center [1137, 466] width 102 height 16
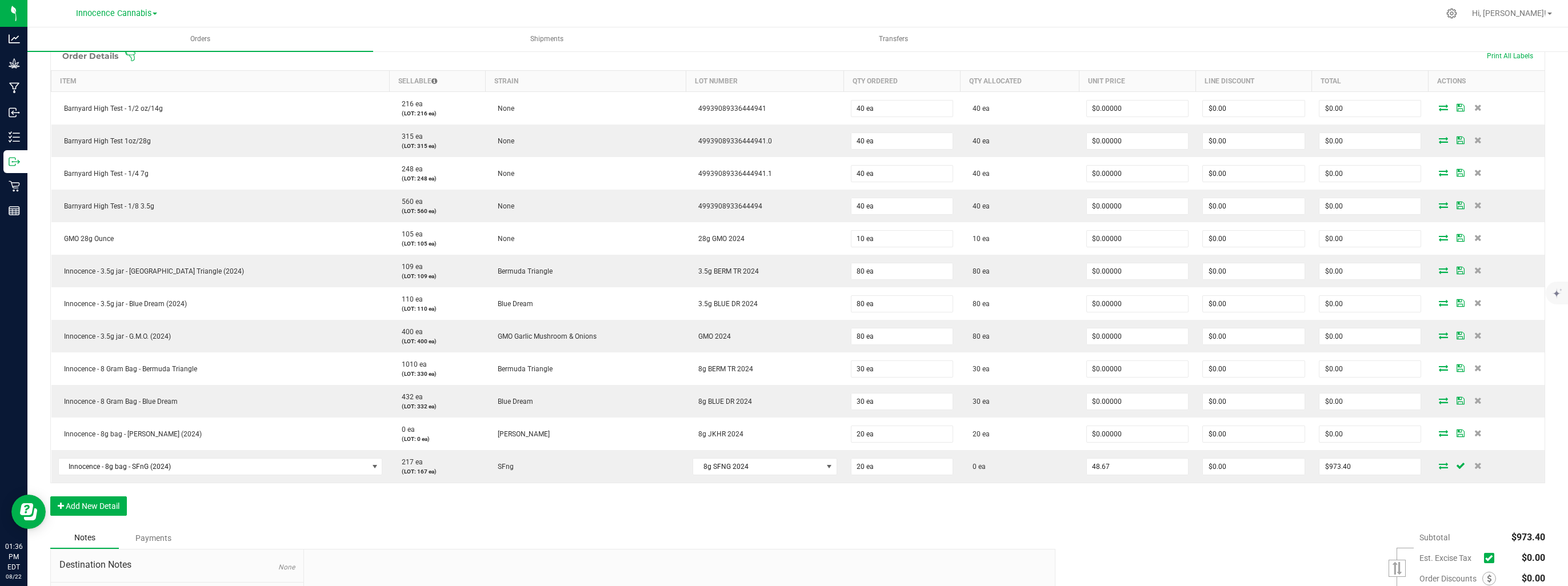
click at [1129, 466] on input "48.67" at bounding box center [1137, 466] width 102 height 16
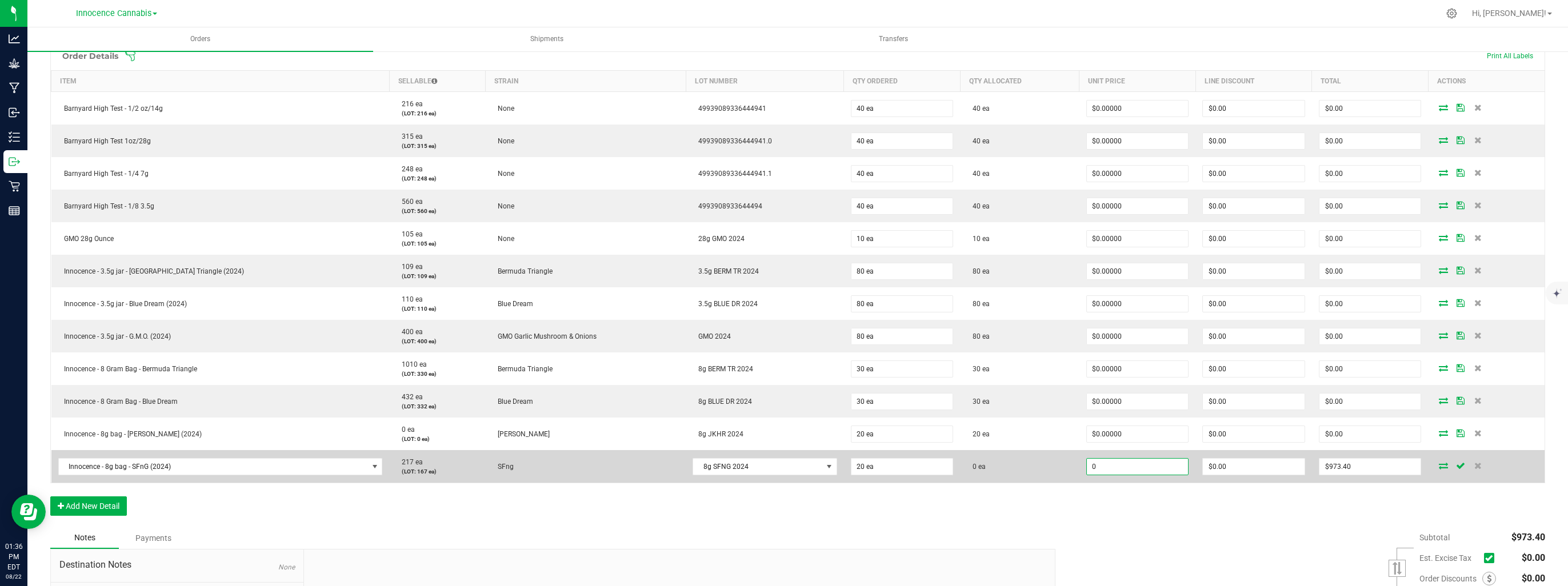
type input "$0.00000"
type input "$0.00"
click at [1281, 475] on td "$0.00" at bounding box center [1253, 465] width 116 height 32
click at [1433, 469] on td at bounding box center [1485, 465] width 116 height 32
click at [1438, 463] on icon at bounding box center [1442, 465] width 9 height 7
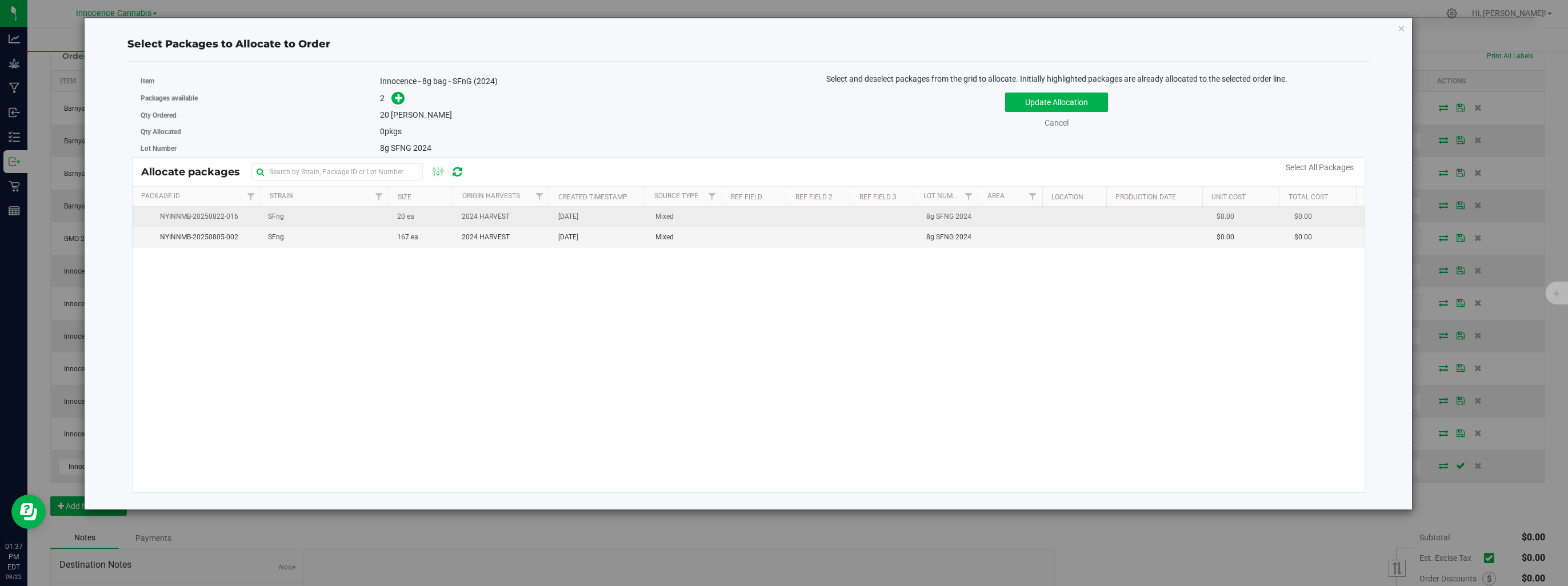
click at [559, 222] on td "[DATE]" at bounding box center [599, 216] width 97 height 21
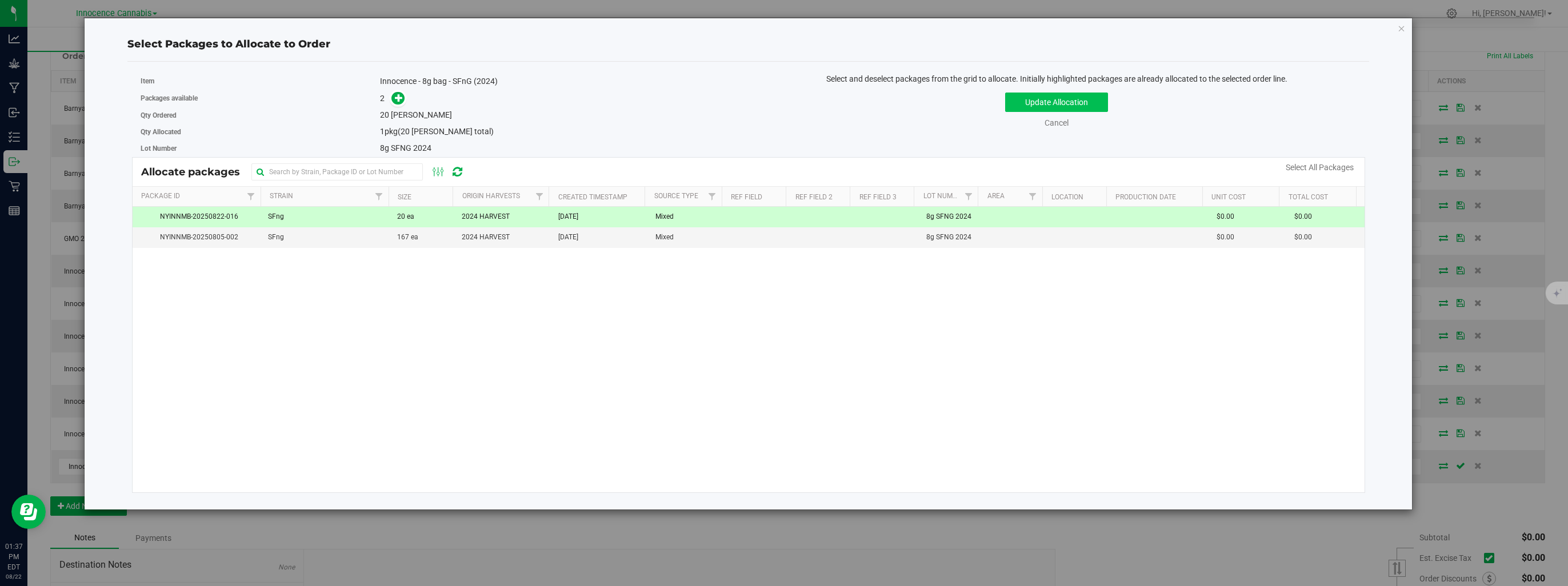
drag, startPoint x: 1012, startPoint y: 114, endPoint x: 1026, endPoint y: 96, distance: 22.8
click at [1012, 114] on div "Update Allocation Cancel Select All Packages" at bounding box center [1057, 108] width 599 height 42
click at [1026, 100] on button "Update Allocation" at bounding box center [1056, 102] width 103 height 20
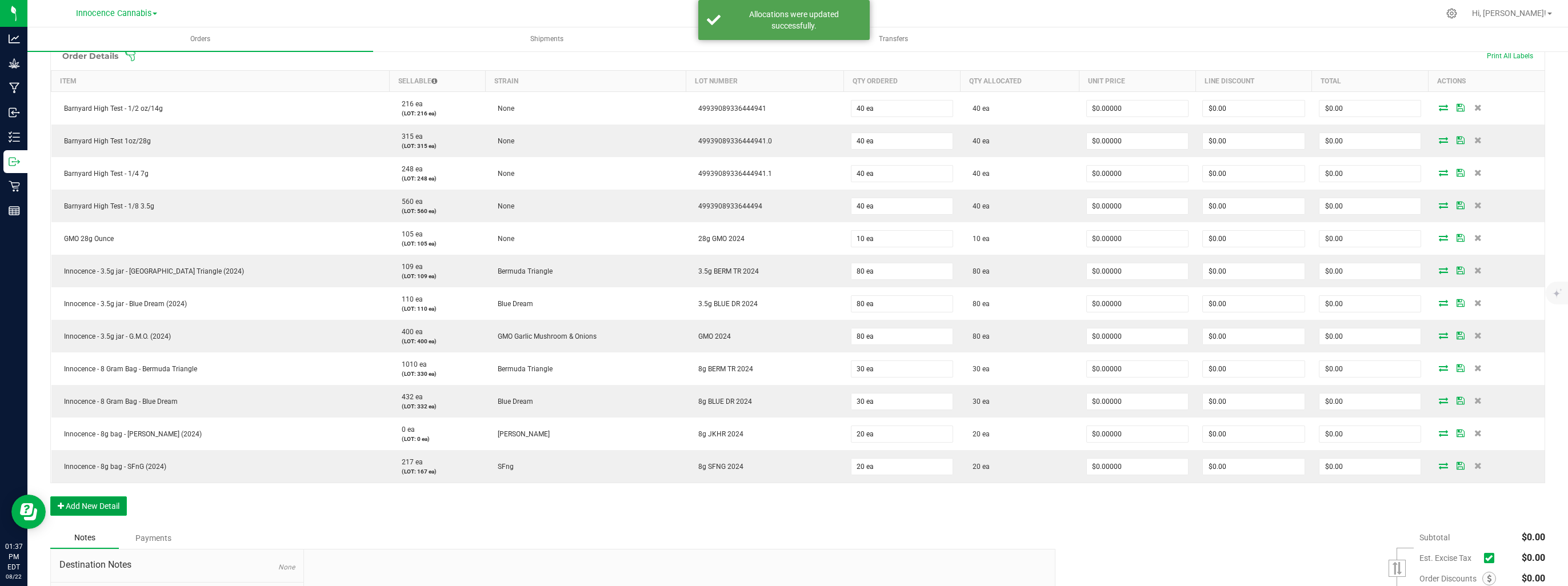
click at [101, 511] on button "Add New Detail" at bounding box center [88, 506] width 77 height 20
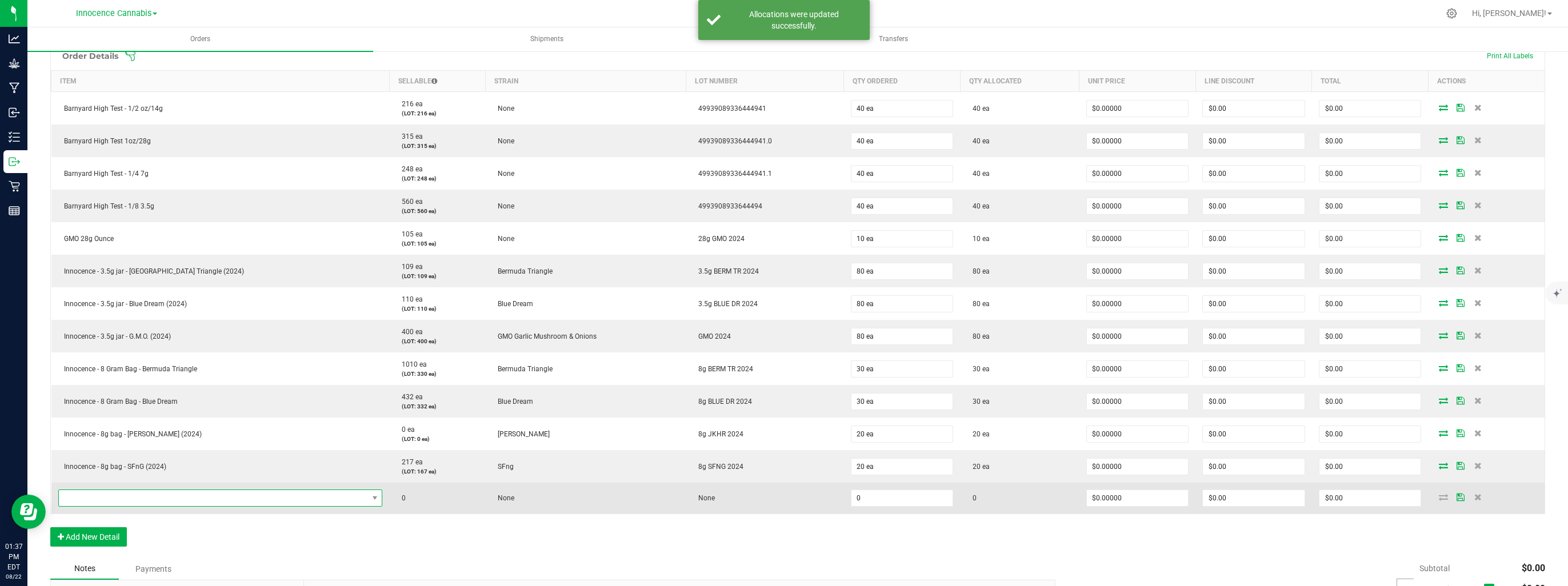
click at [109, 494] on span "NO DATA FOUND" at bounding box center [213, 498] width 309 height 16
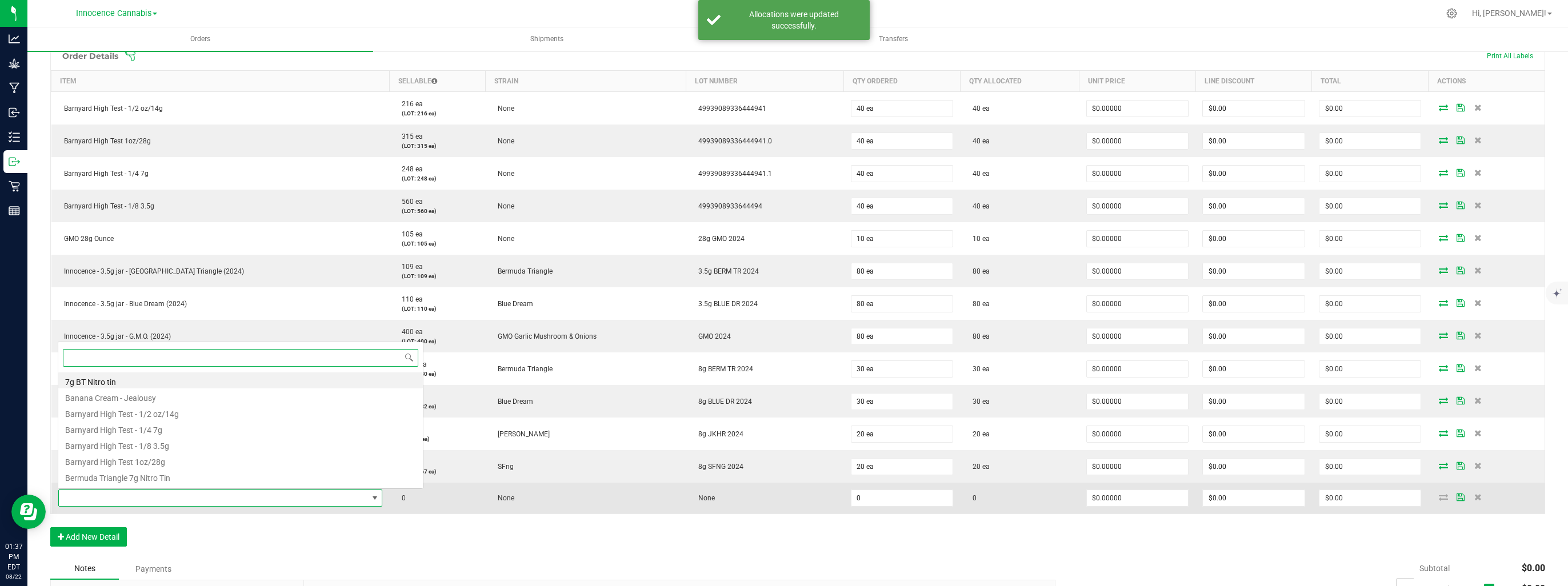
scroll to position [17, 268]
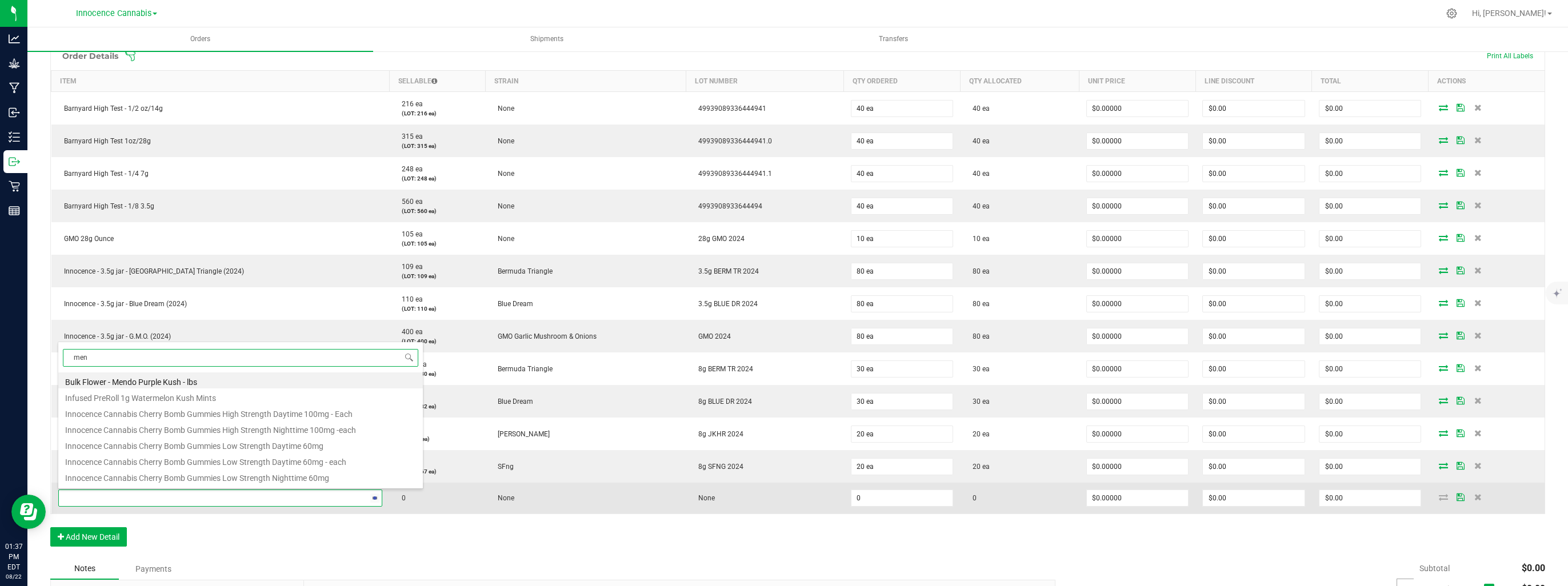
type input "mend"
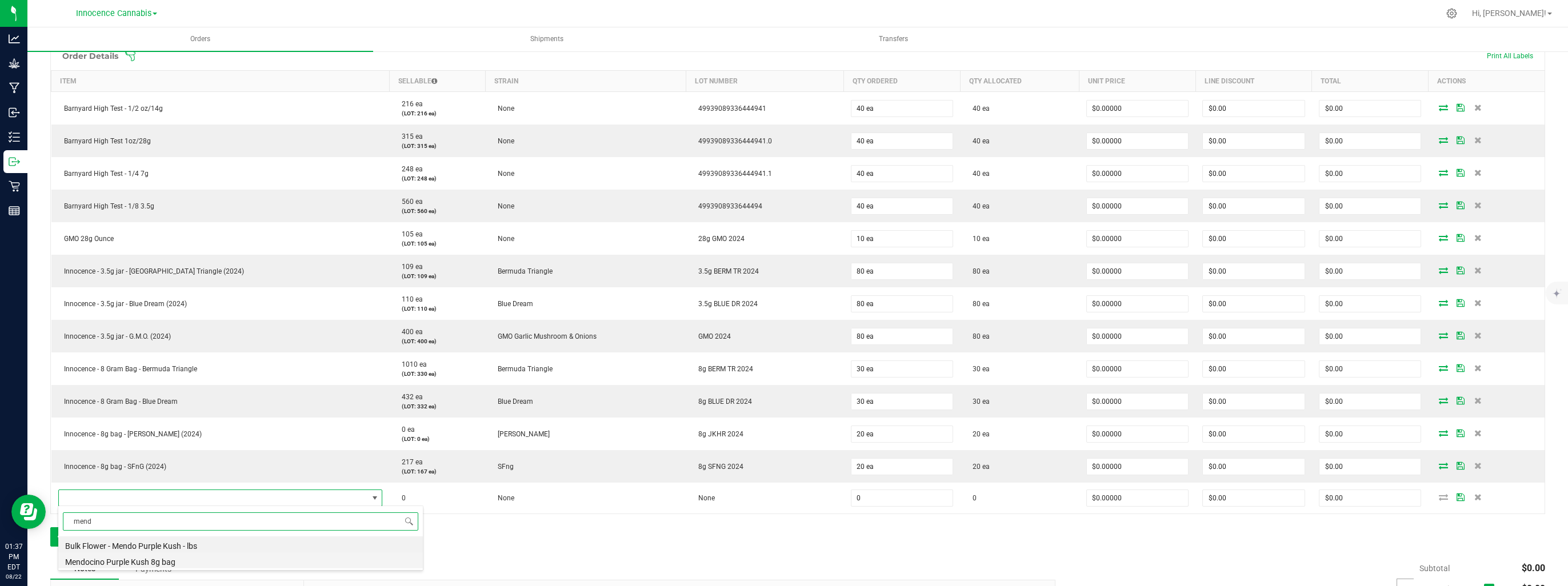
click at [121, 563] on li "Mendocino Purple Kush 8g bag" at bounding box center [240, 560] width 364 height 16
type input "0 ea"
type input "$48.67000"
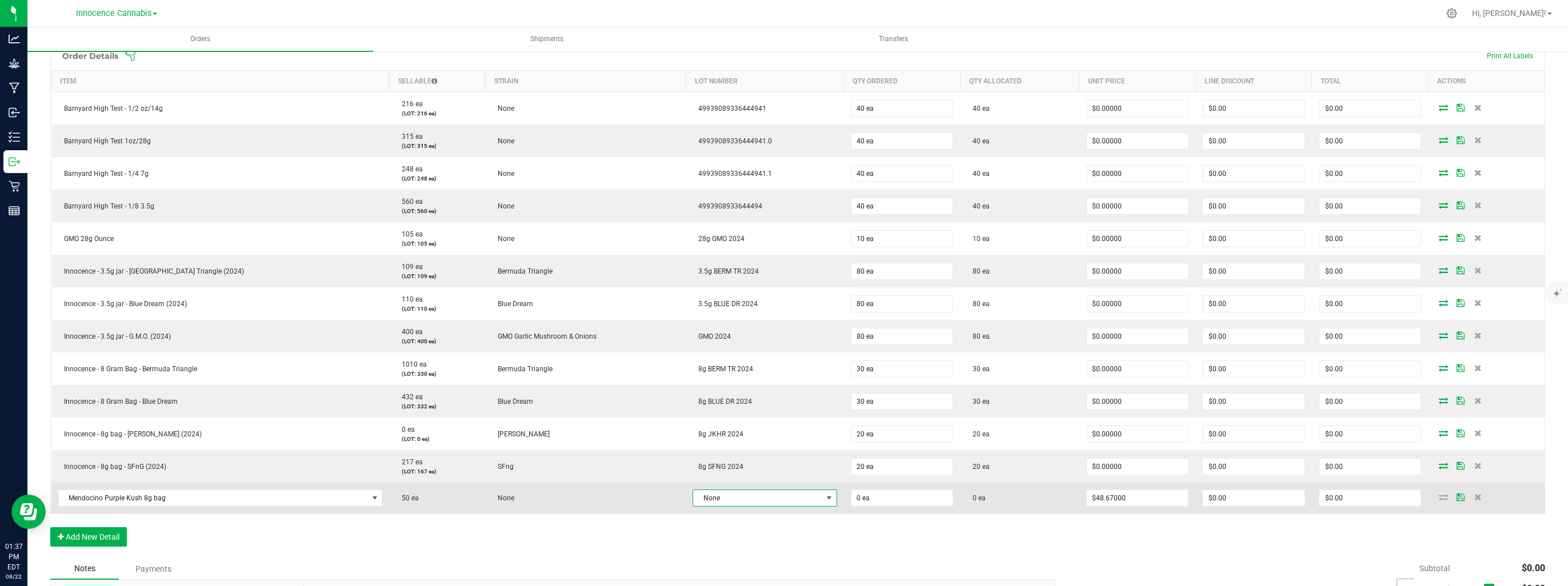
click at [700, 499] on span "None" at bounding box center [757, 498] width 129 height 16
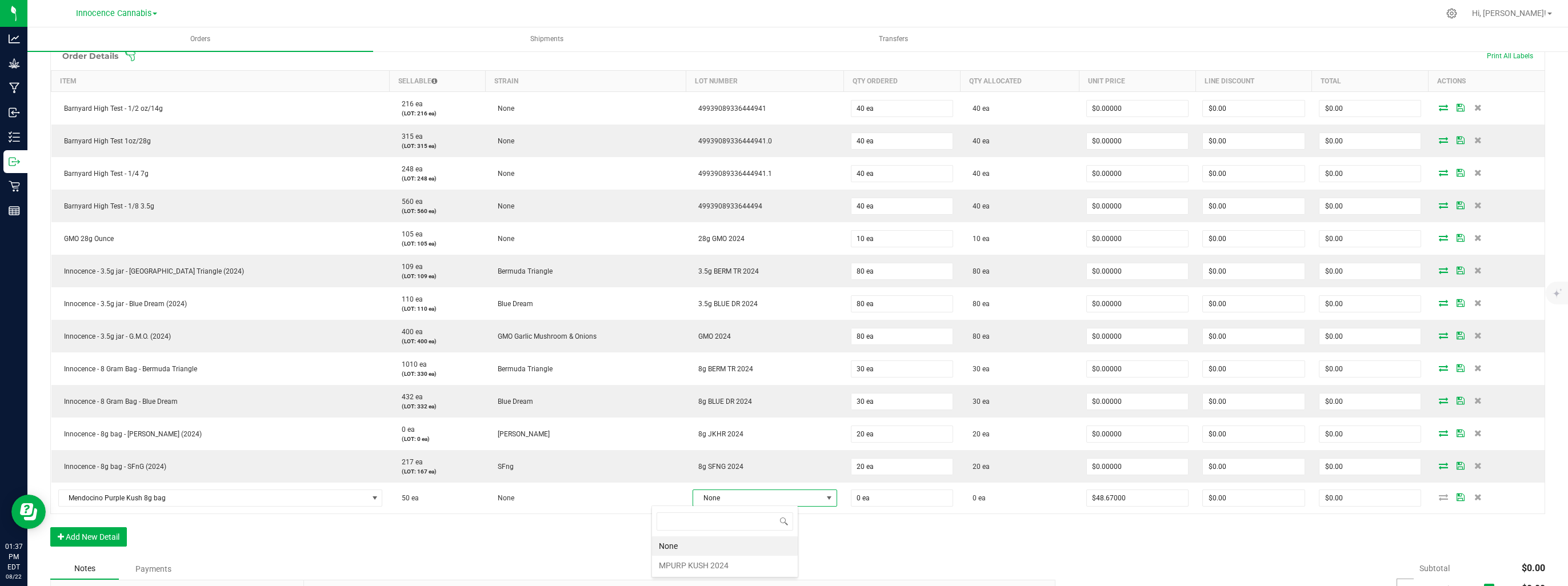
scroll to position [17, 146]
click at [699, 565] on 2024 "MPURP KUSH 2024" at bounding box center [725, 565] width 145 height 20
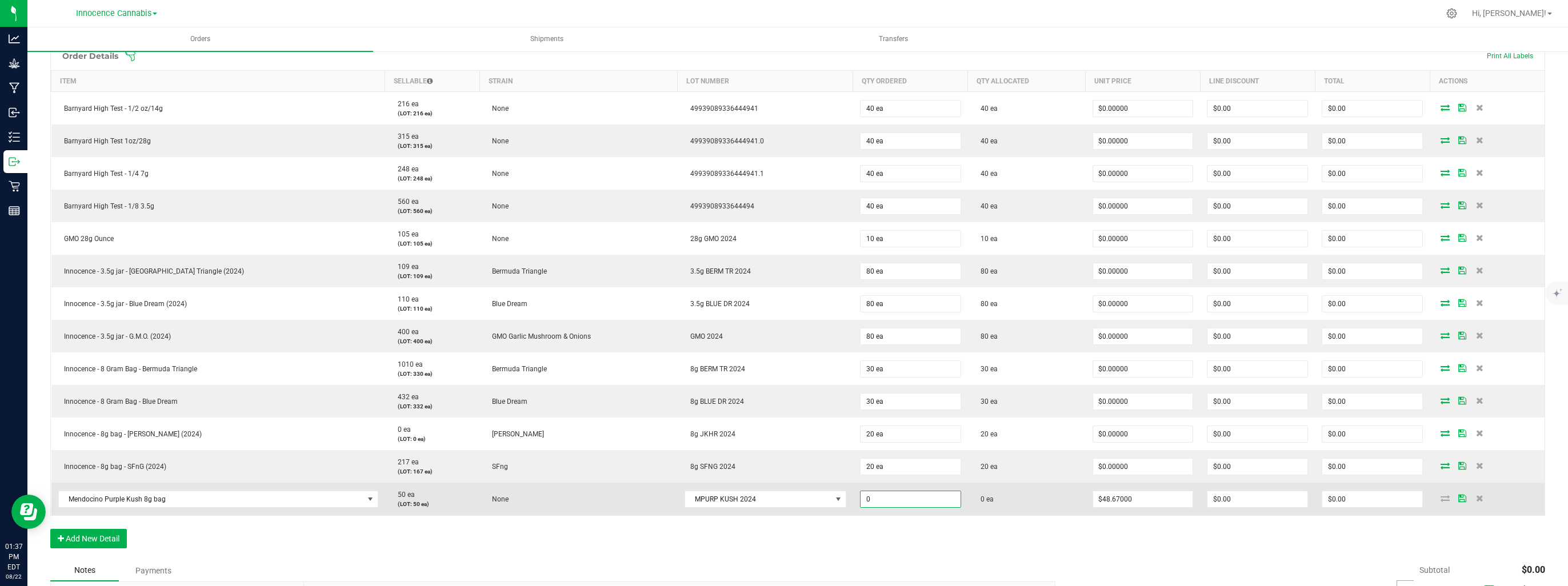
click at [860, 497] on input "0" at bounding box center [910, 499] width 100 height 16
type input "30 ea"
type input "48.67"
type input "$1,460.10"
click at [1123, 502] on input "48.67" at bounding box center [1143, 499] width 100 height 16
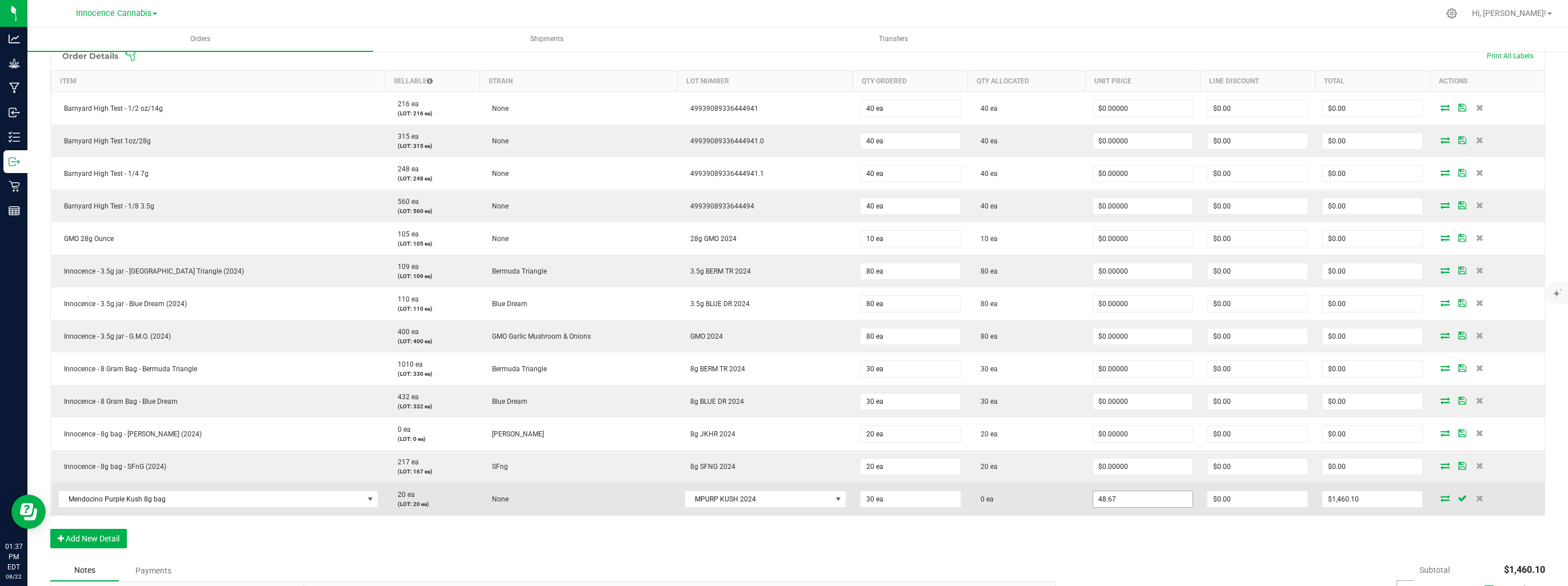
click at [1119, 497] on input "48.67" at bounding box center [1143, 499] width 100 height 16
type input "$0.00000"
type input "0"
click at [1343, 499] on input "0" at bounding box center [1371, 499] width 100 height 16
click at [1440, 498] on icon at bounding box center [1444, 498] width 9 height 7
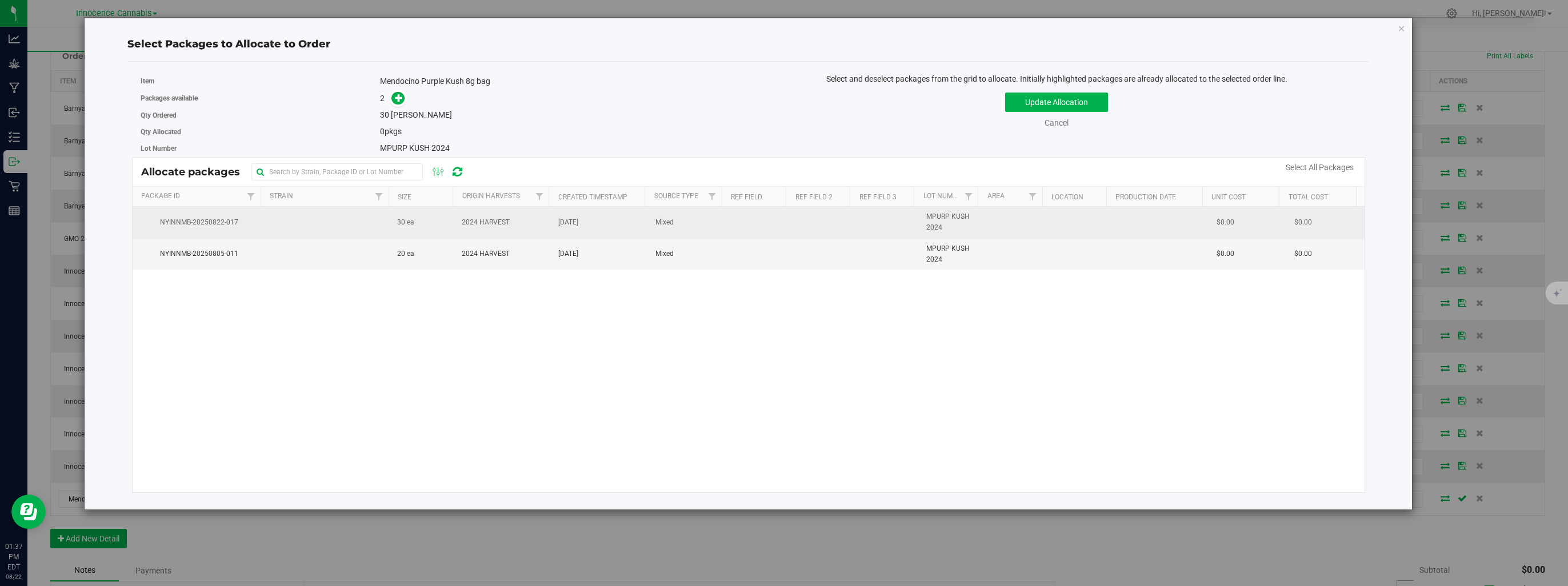
click at [277, 224] on td at bounding box center [325, 222] width 129 height 31
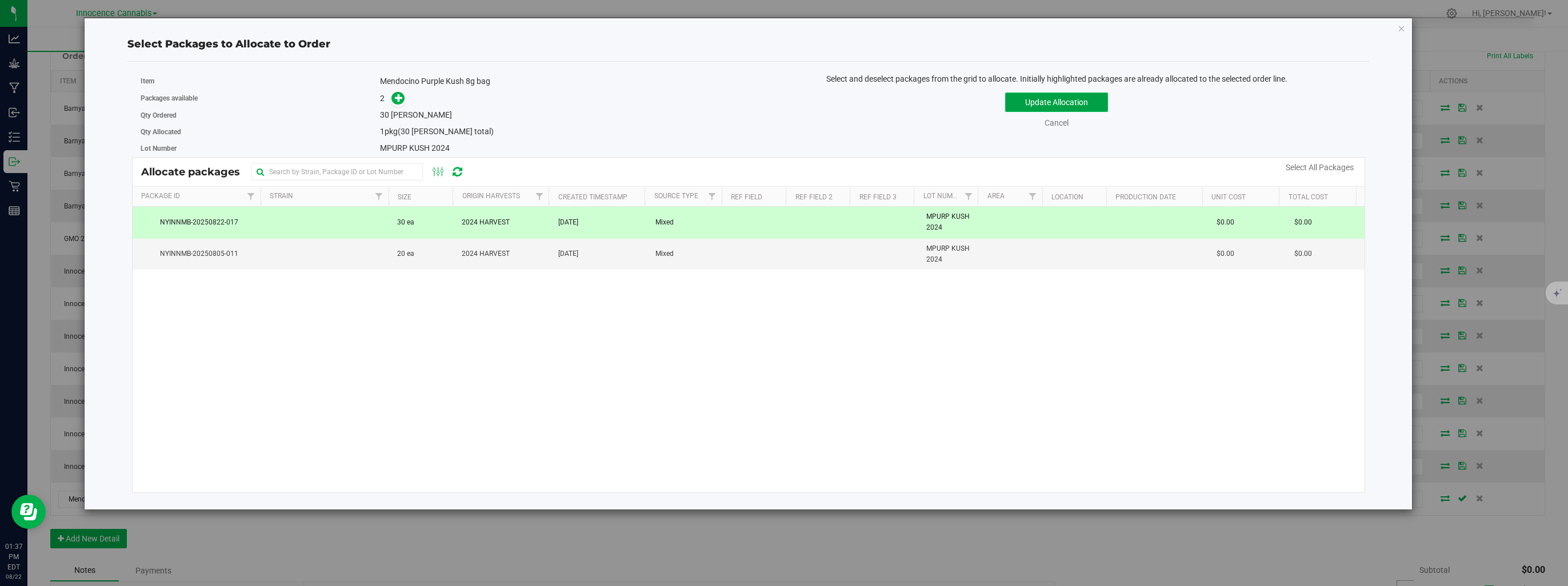
click at [1020, 108] on button "Update Allocation" at bounding box center [1056, 102] width 103 height 20
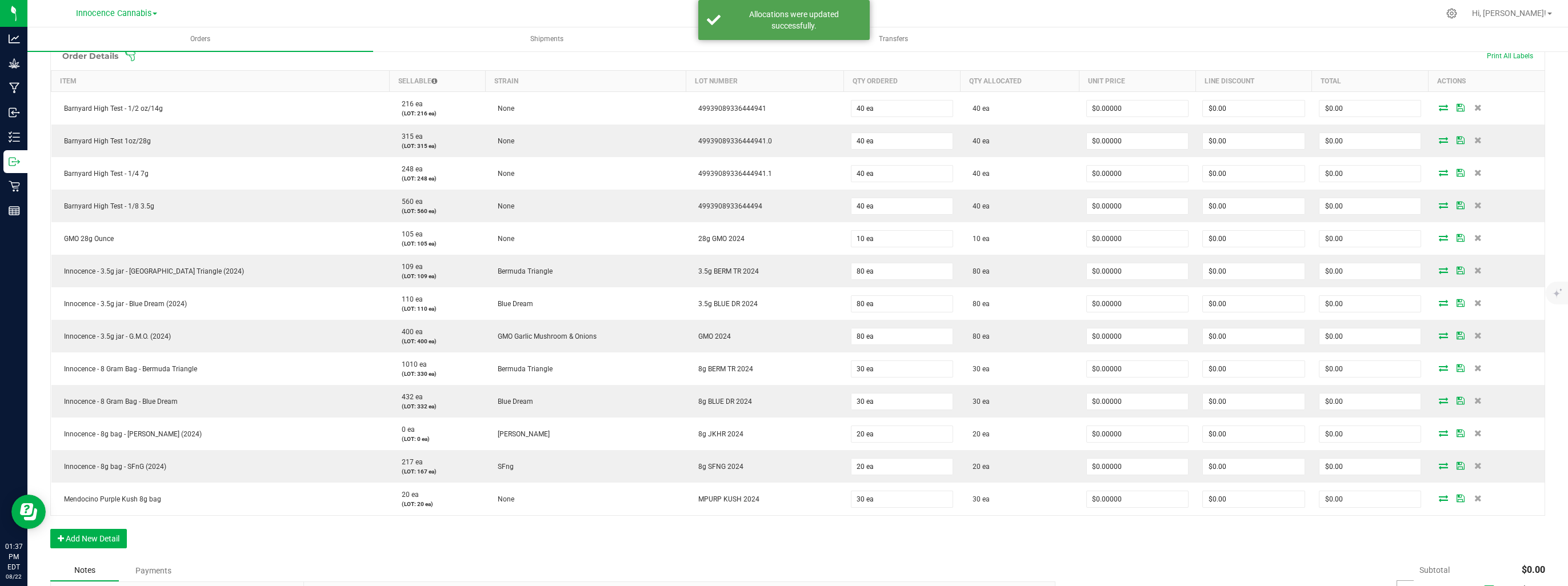
scroll to position [399, 0]
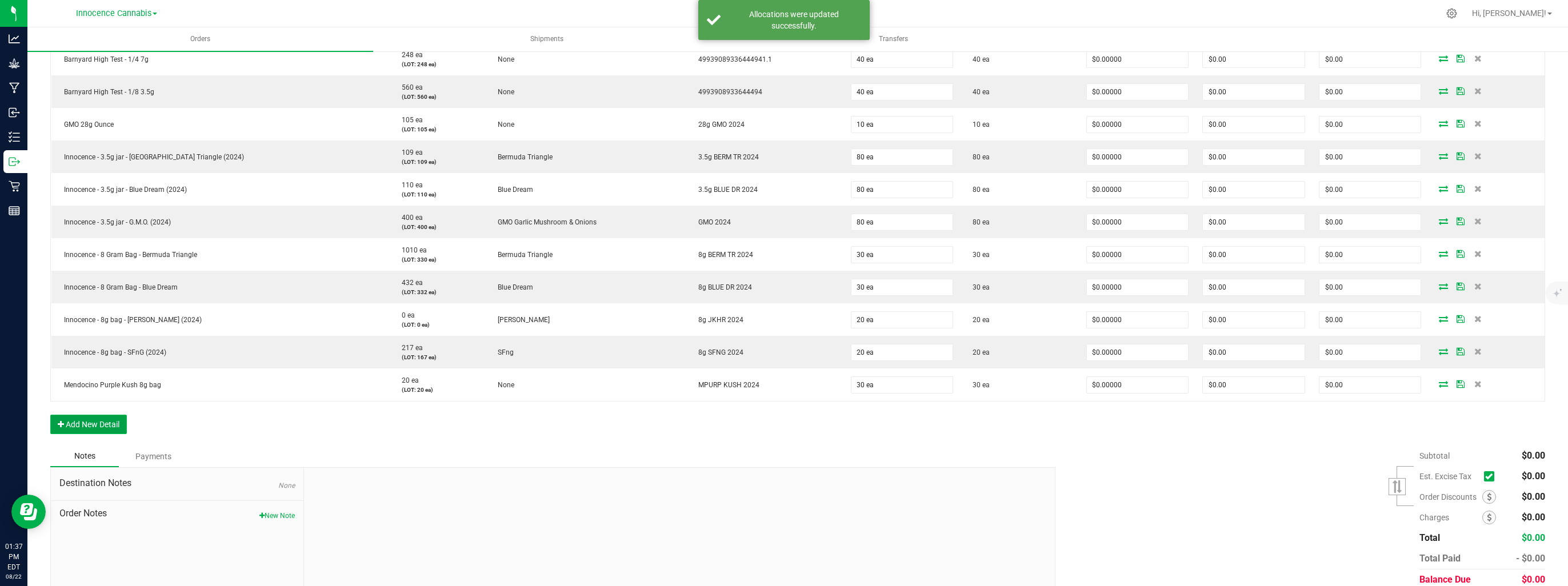
click at [89, 419] on button "Add New Detail" at bounding box center [88, 424] width 77 height 20
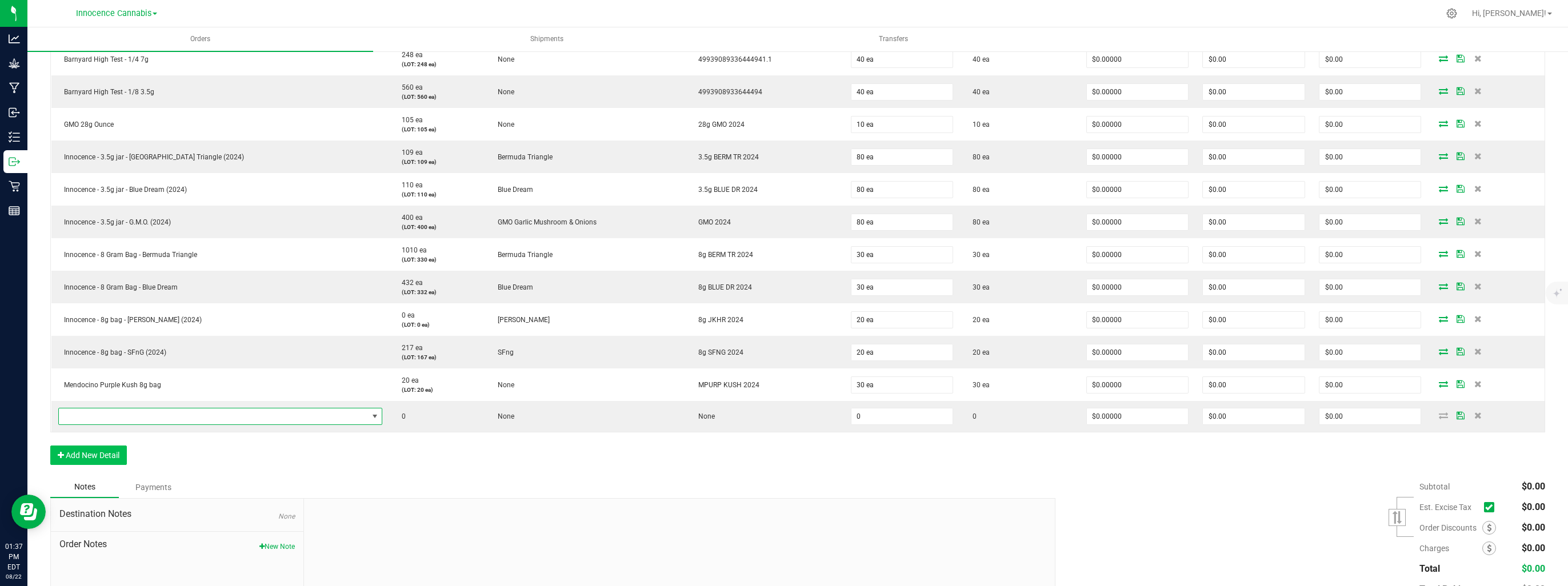
click at [89, 419] on span "NO DATA FOUND" at bounding box center [213, 416] width 309 height 16
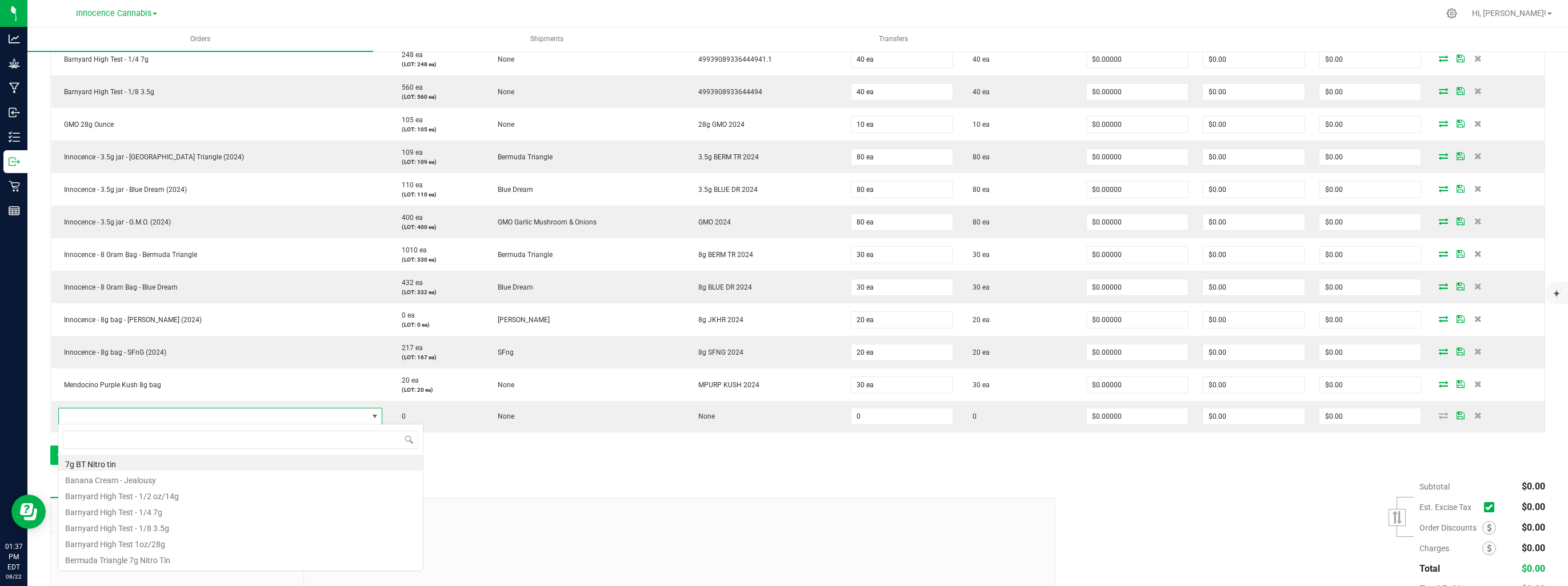
scroll to position [17, 268]
type input "[PERSON_NAME]"
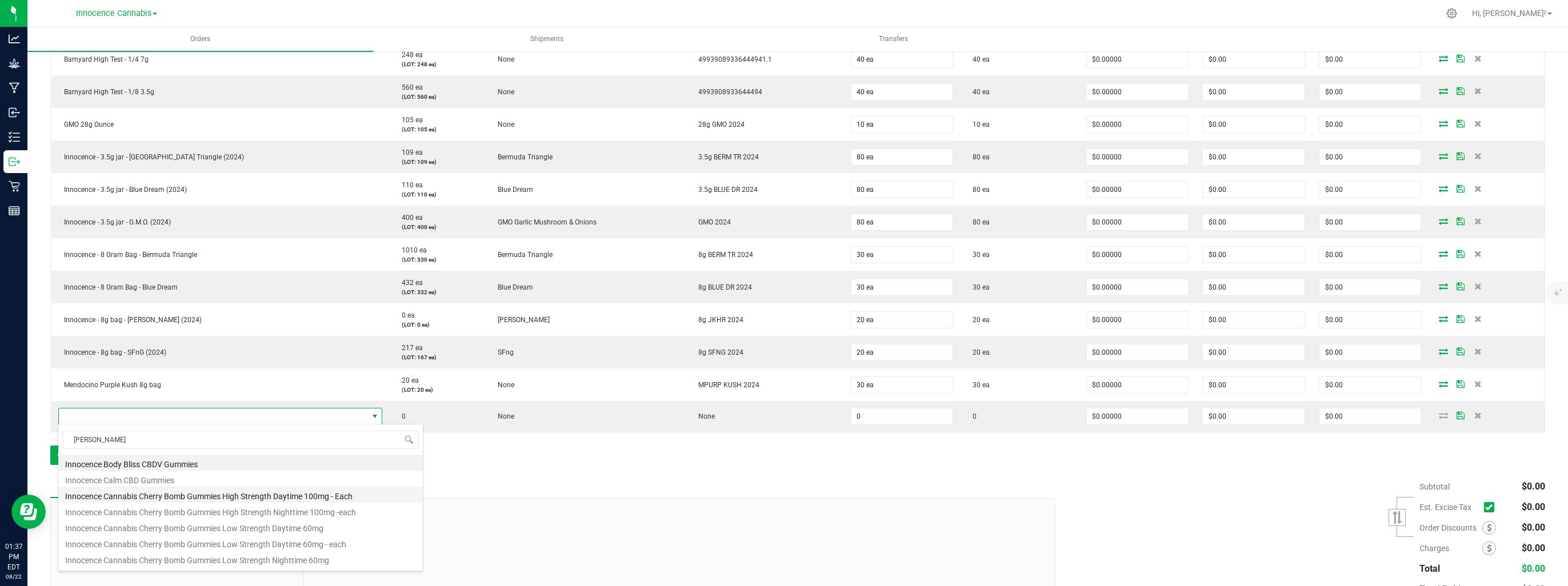
click at [121, 492] on li "Innocence Cannabis Cherry Bomb Gummies High Strength Daytime 100mg - Each" at bounding box center [240, 494] width 364 height 16
type input "0 ea"
type input "$15.05000"
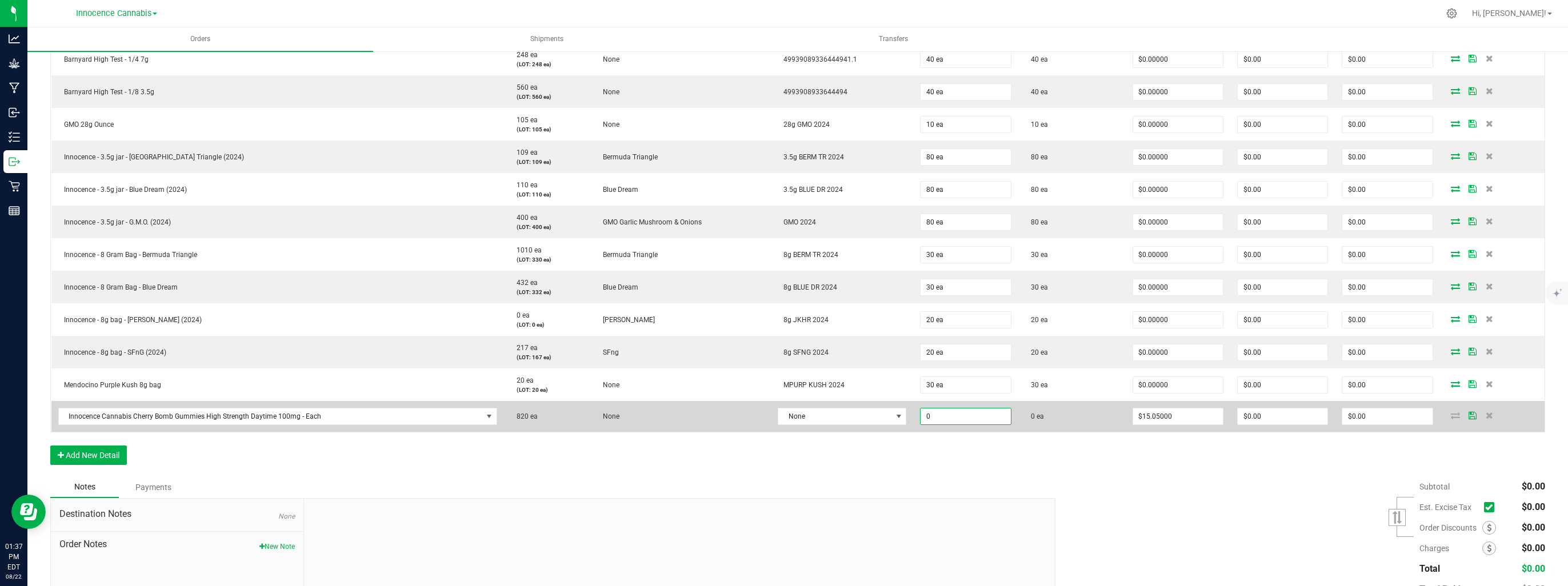
click at [955, 414] on input "0" at bounding box center [965, 416] width 90 height 16
type input "200 ea"
type input "$3,010.00"
click at [864, 419] on span "None" at bounding box center [834, 416] width 113 height 16
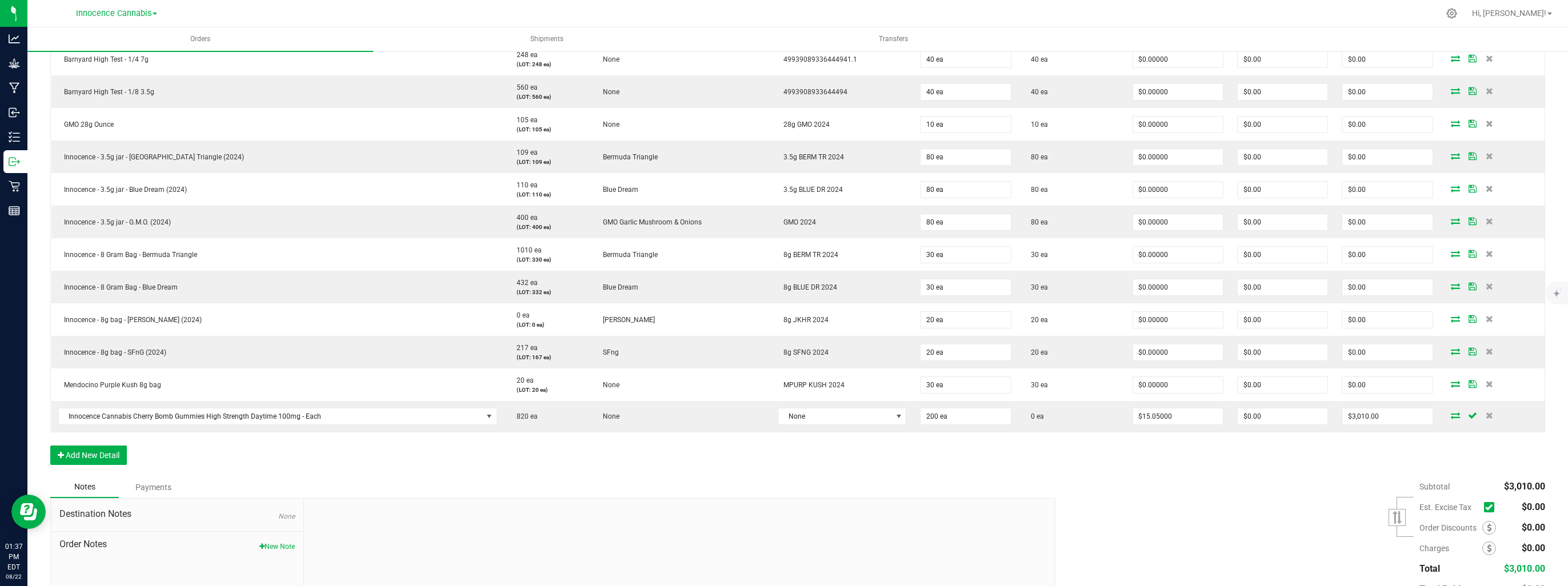
click at [859, 489] on div "Notes Payments" at bounding box center [548, 487] width 997 height 21
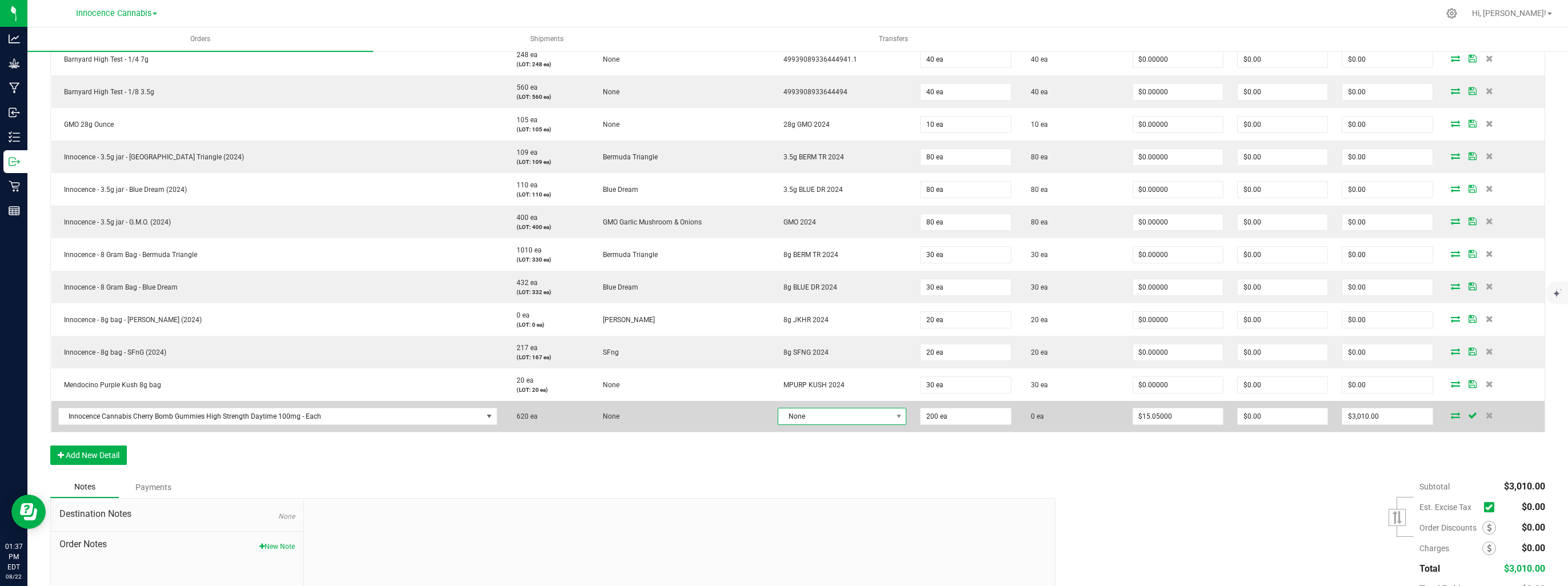
click at [864, 423] on span "None" at bounding box center [842, 416] width 129 height 17
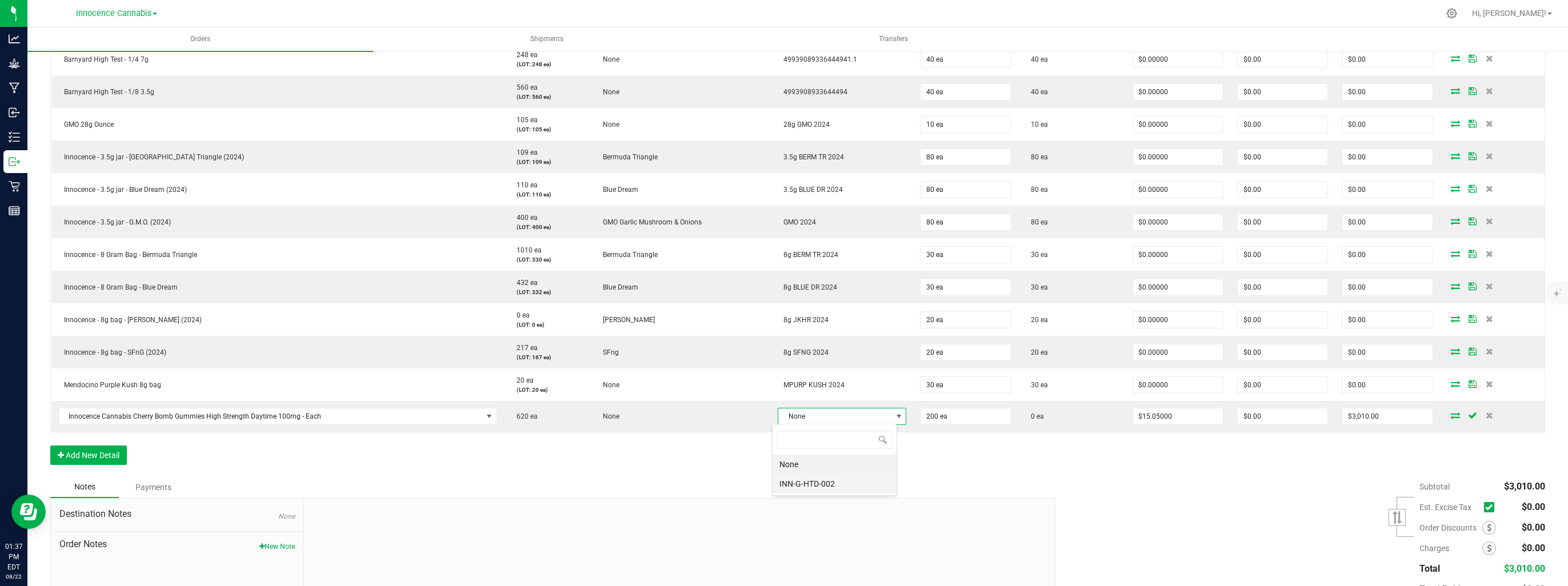
click at [861, 482] on li "INN-G-HTD-002" at bounding box center [835, 484] width 124 height 20
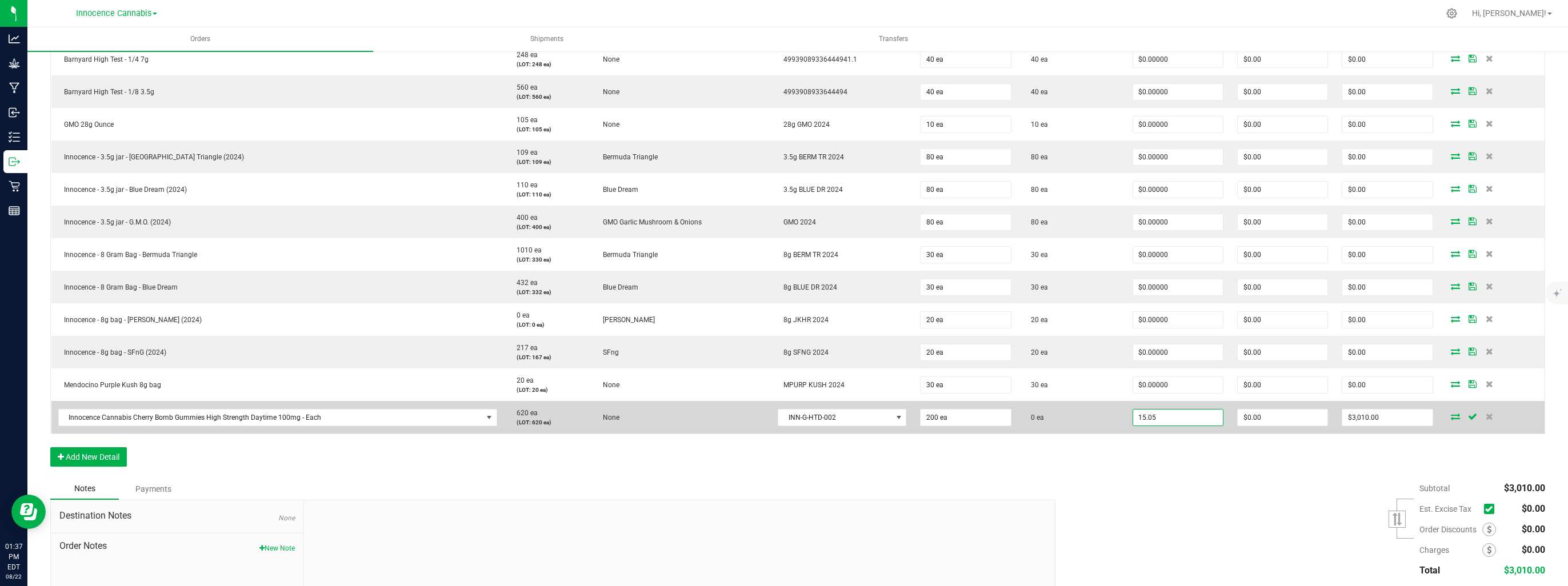
click at [1208, 422] on input "15.05" at bounding box center [1177, 417] width 90 height 16
drag, startPoint x: 1196, startPoint y: 423, endPoint x: 1116, endPoint y: 423, distance: 80.0
click at [1116, 423] on outbound-order-line-row "Innocence Cannabis Cherry Bomb Gummies High Strength Daytime 100mg - Each 620 e…" at bounding box center [798, 417] width 1494 height 32
type input "$0.00000"
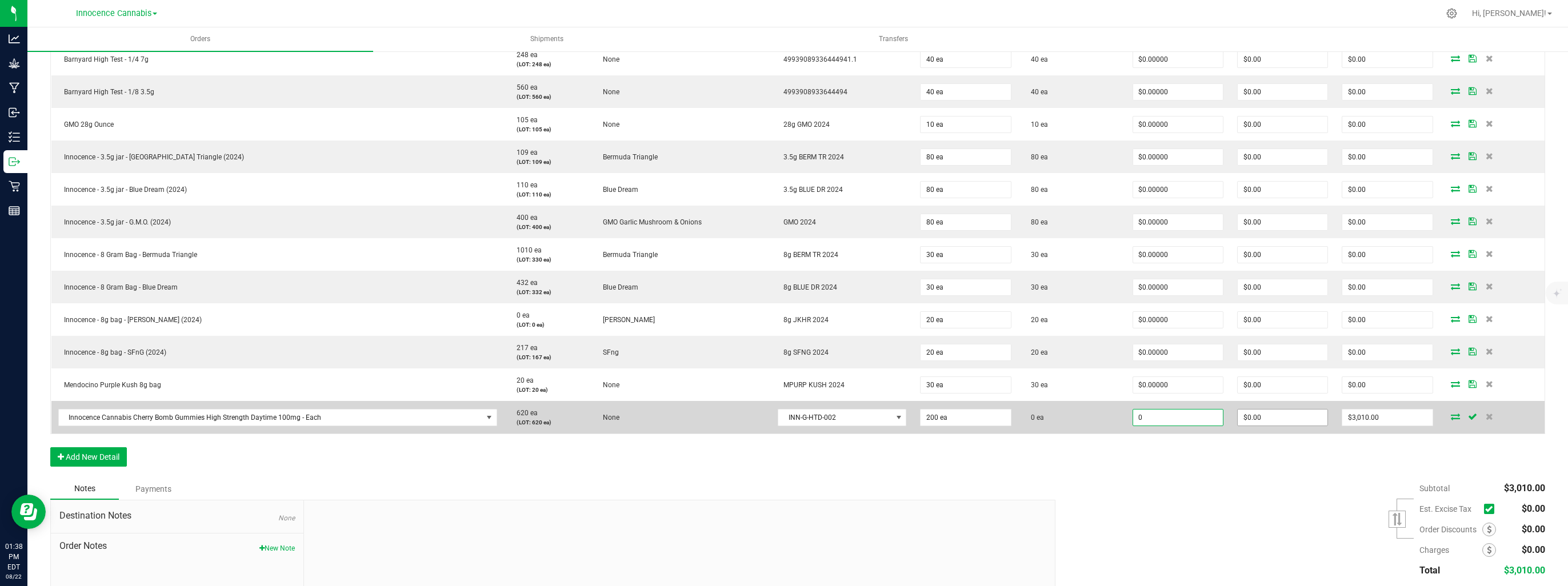
type input "0"
type input "$0.00"
drag, startPoint x: 1303, startPoint y: 421, endPoint x: 1353, endPoint y: 401, distance: 53.9
click at [1303, 421] on input "0" at bounding box center [1282, 417] width 90 height 16
click at [1451, 415] on icon at bounding box center [1455, 416] width 9 height 7
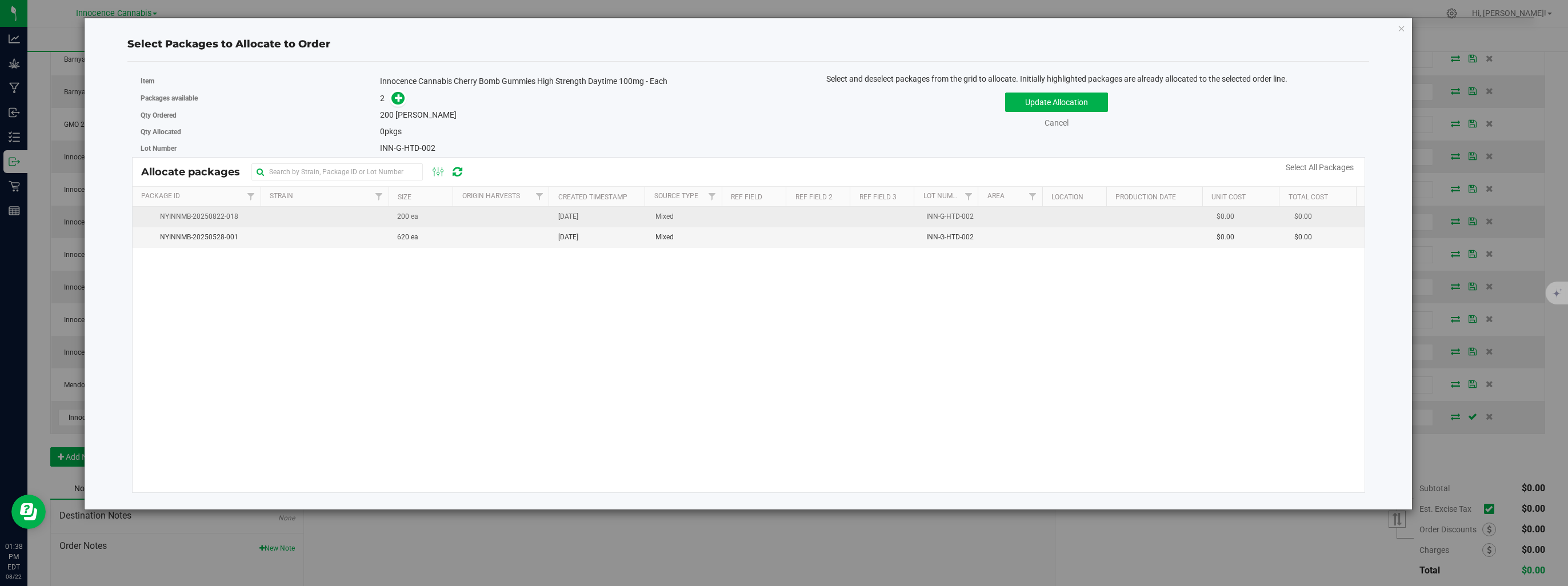
click at [545, 221] on td at bounding box center [503, 216] width 97 height 21
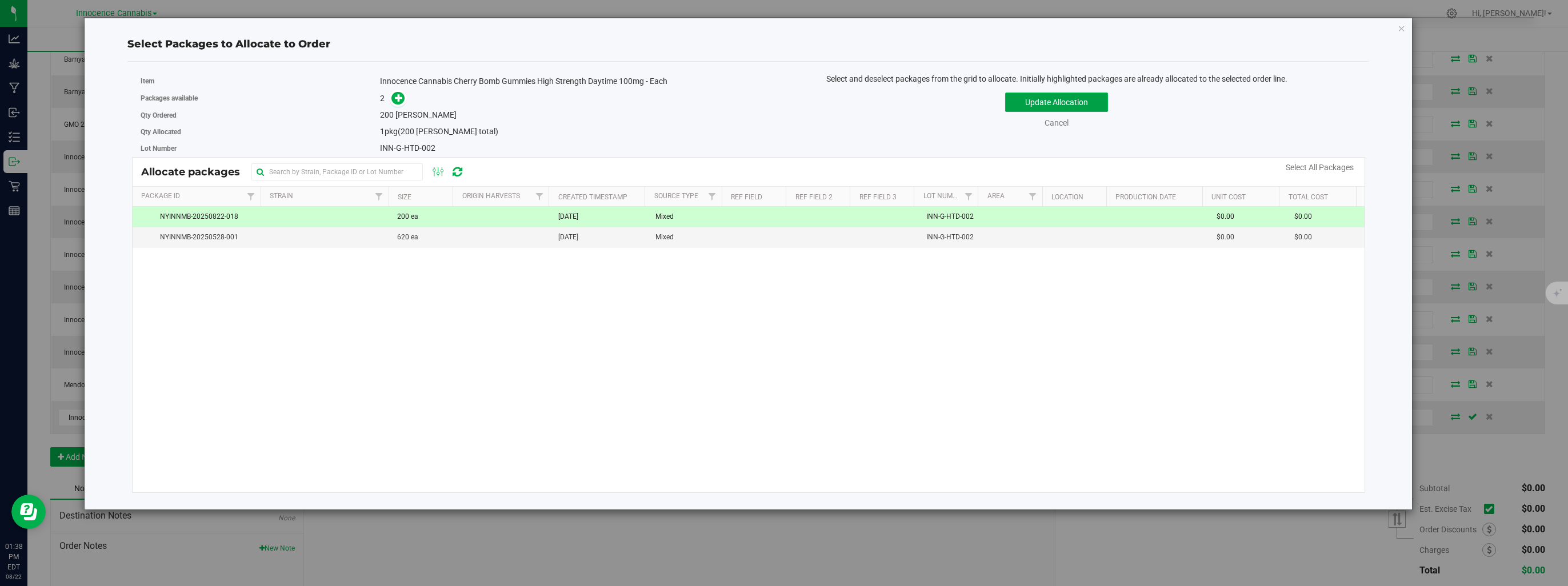
click at [1049, 104] on button "Update Allocation" at bounding box center [1056, 102] width 103 height 20
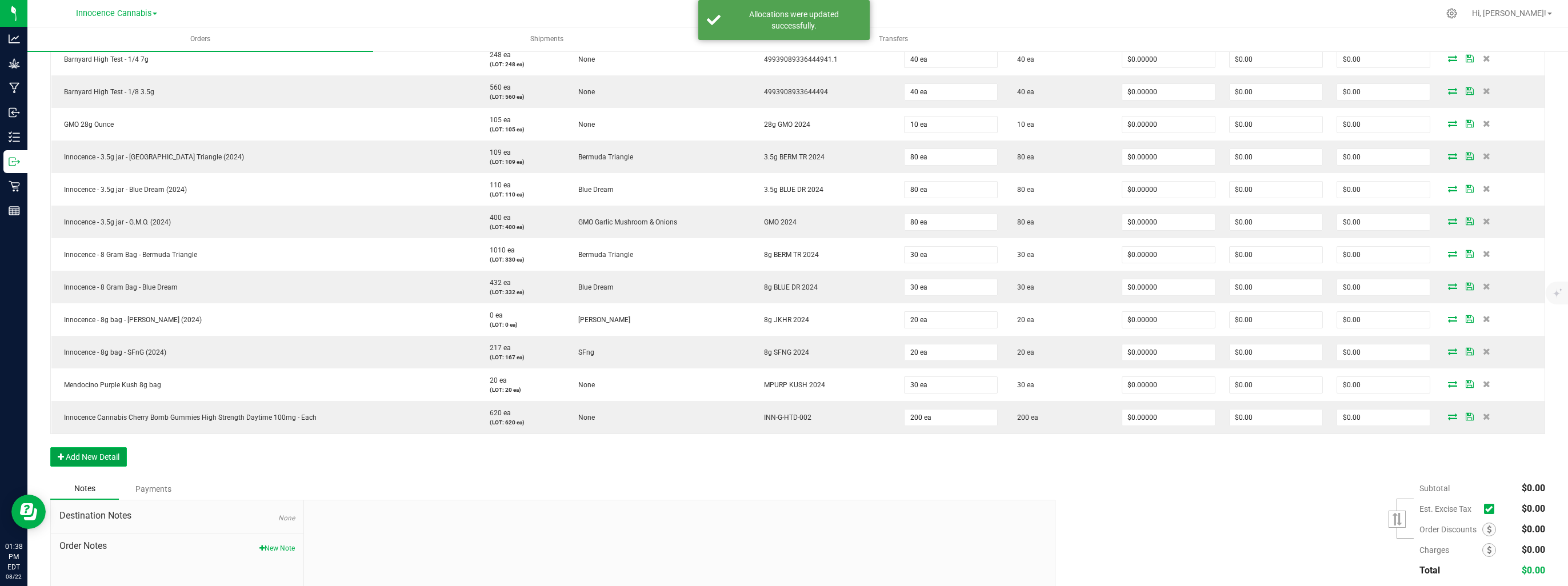
click at [114, 454] on button "Add New Detail" at bounding box center [88, 457] width 77 height 20
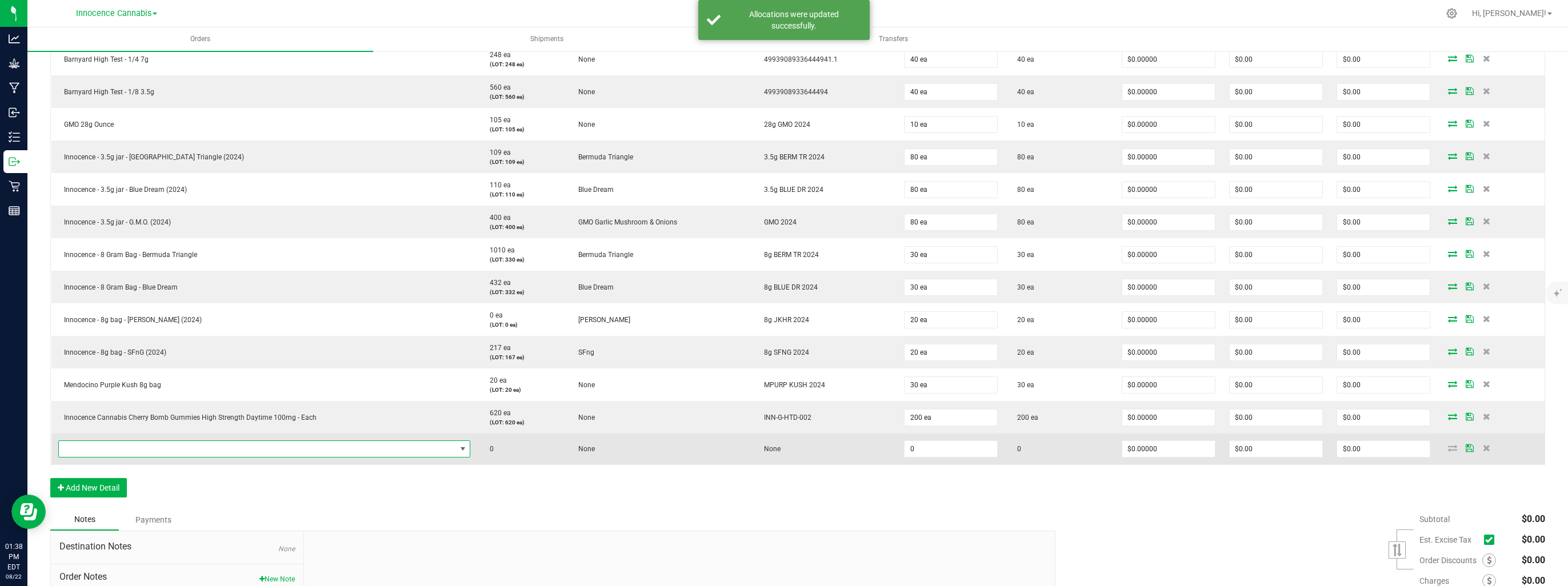
click at [114, 452] on span "NO DATA FOUND" at bounding box center [257, 448] width 397 height 16
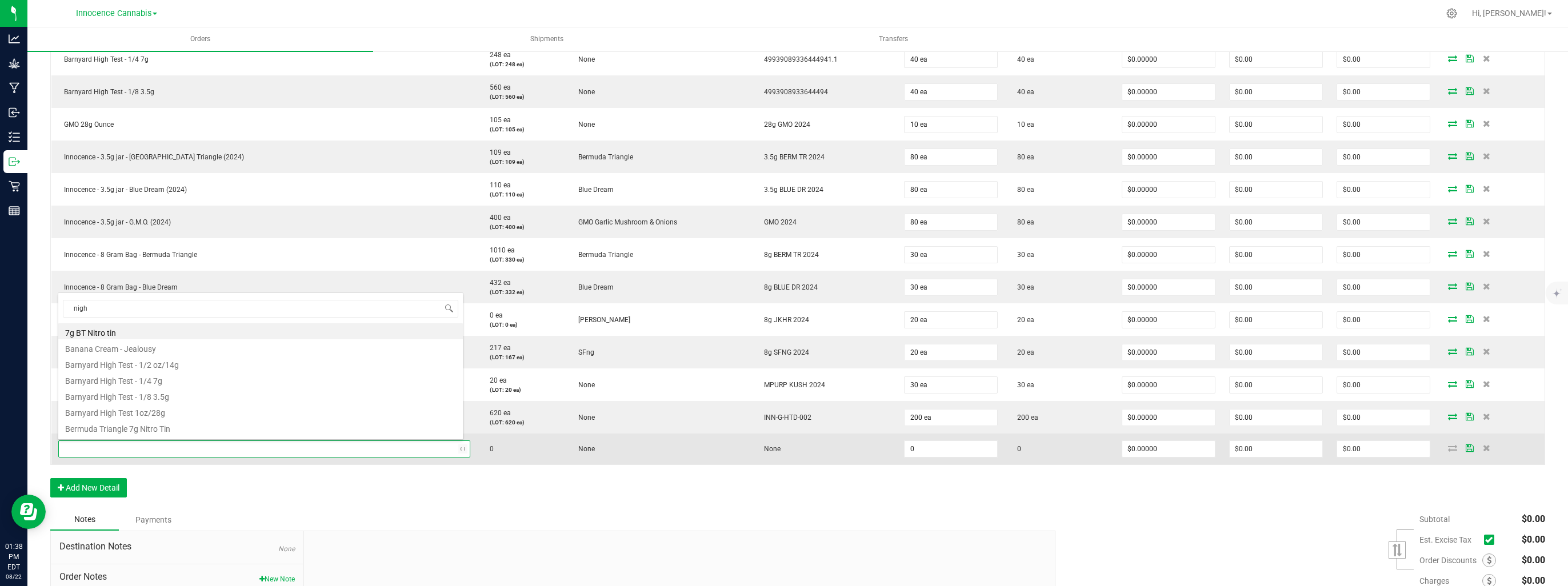
type input "night"
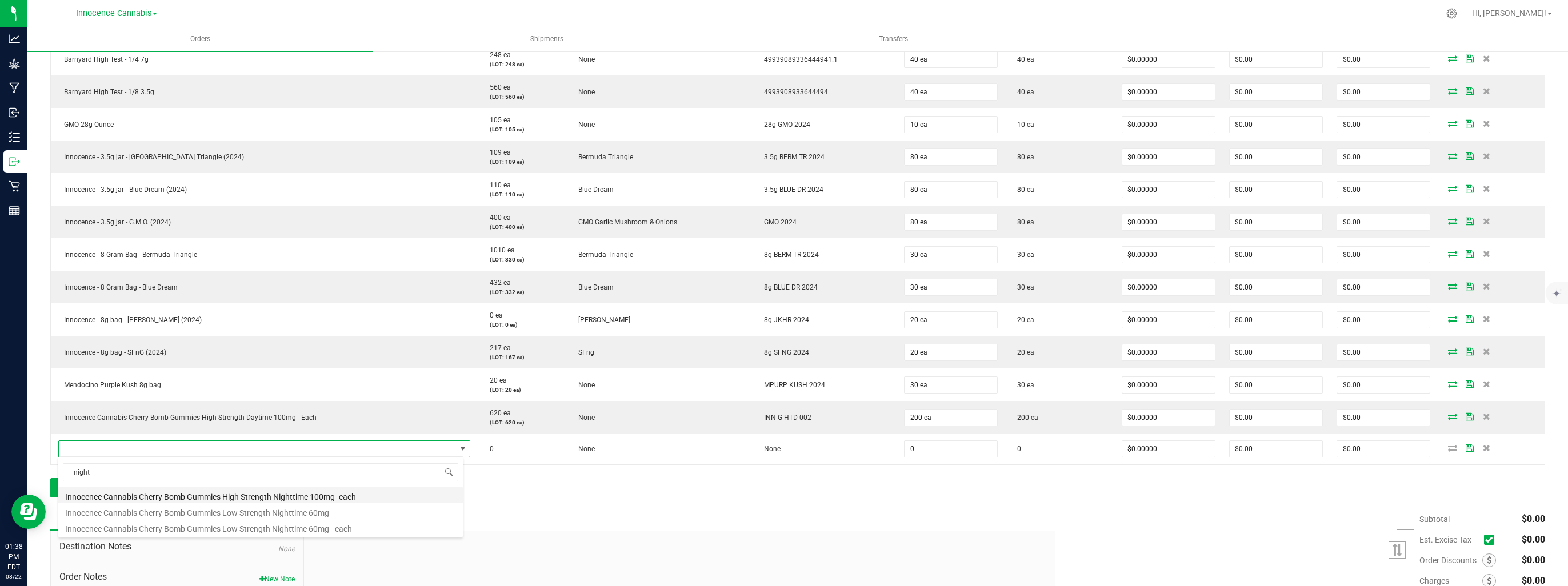
click at [127, 497] on li "Innocence Cannabis Cherry Bomb Gummies High Strength Nighttime 100mg -each" at bounding box center [261, 494] width 405 height 16
type input "0 ea"
type input "$15.05000"
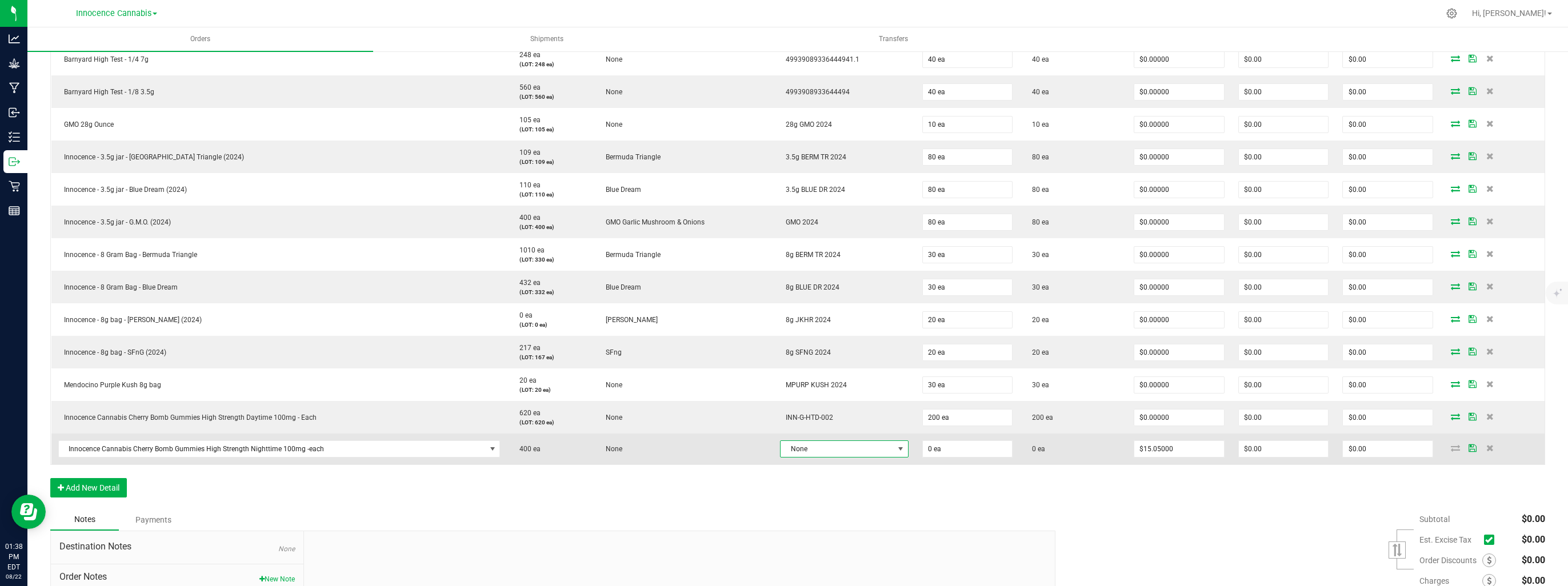
click at [805, 444] on span "None" at bounding box center [836, 448] width 112 height 16
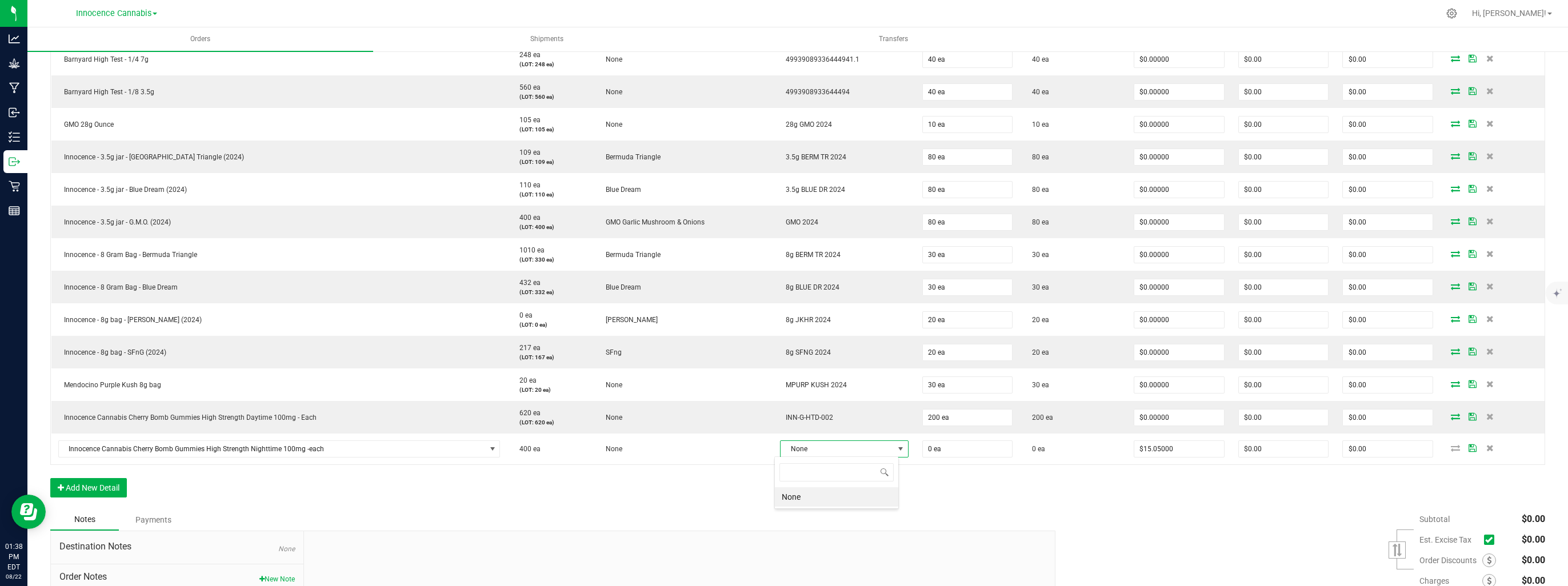
scroll to position [17, 125]
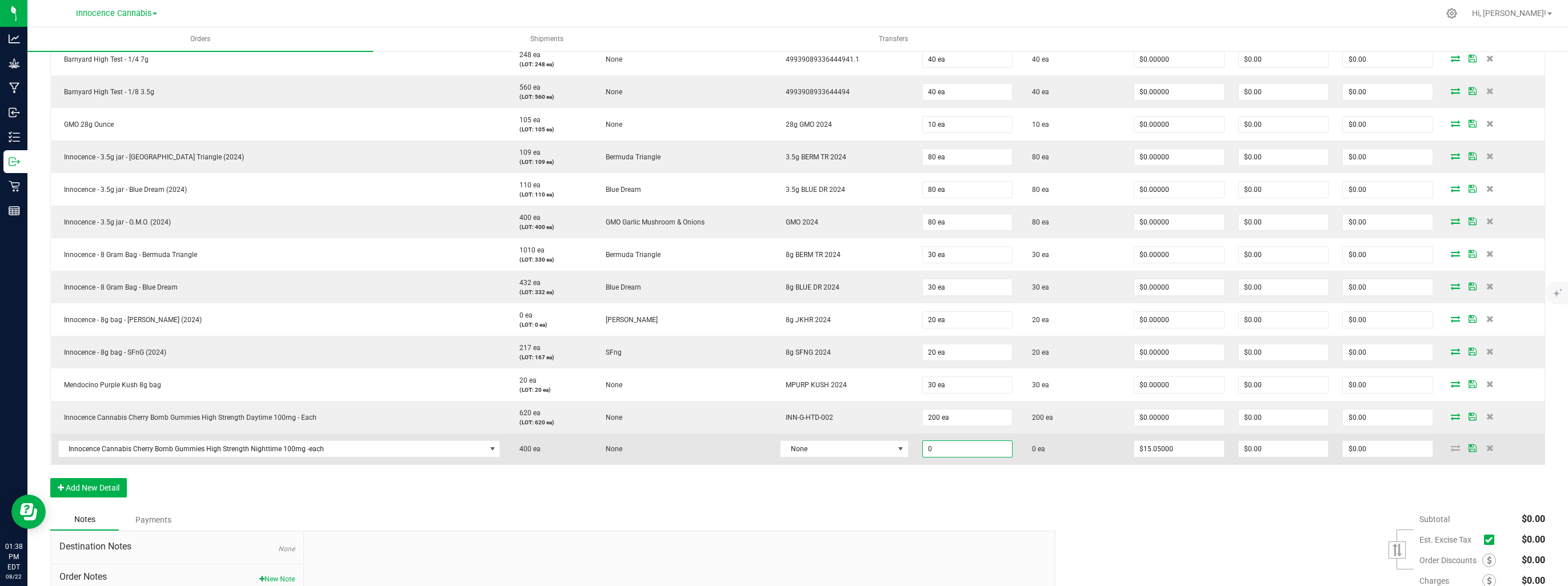
click at [940, 450] on input "0" at bounding box center [968, 448] width 90 height 16
type input "200 ea"
type input "$3,010.00"
click at [866, 451] on span "None" at bounding box center [836, 448] width 112 height 16
click at [1181, 447] on input "15.05" at bounding box center [1179, 448] width 90 height 16
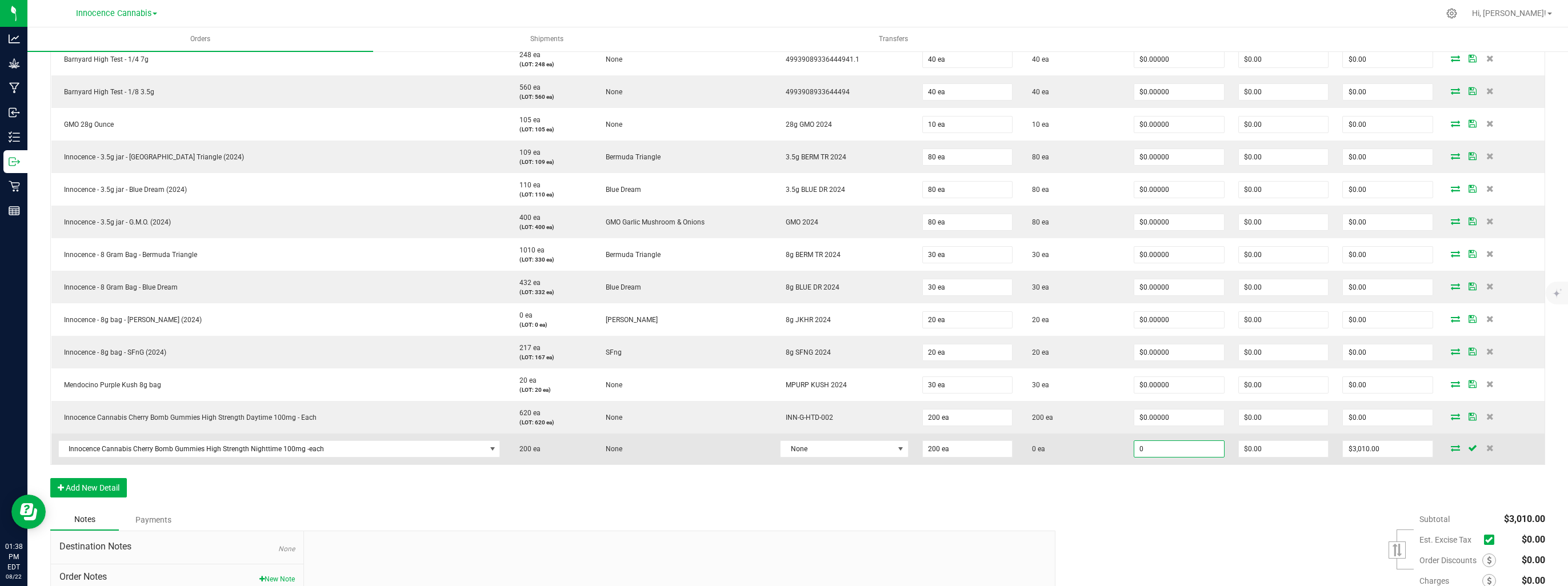
click at [1182, 449] on input "0" at bounding box center [1179, 448] width 90 height 16
type input "$0.00000"
type input "0"
type input "$0.00"
click at [1262, 449] on input "0" at bounding box center [1283, 448] width 90 height 16
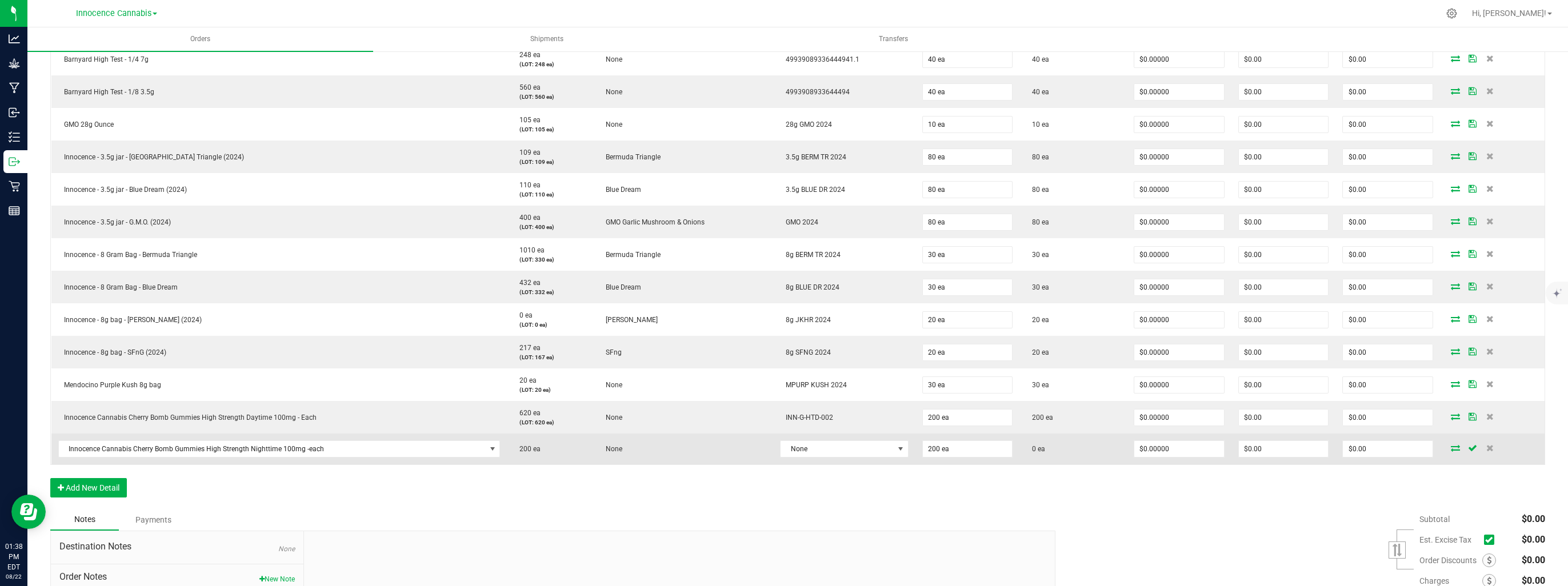
click at [1451, 450] on icon at bounding box center [1455, 447] width 9 height 7
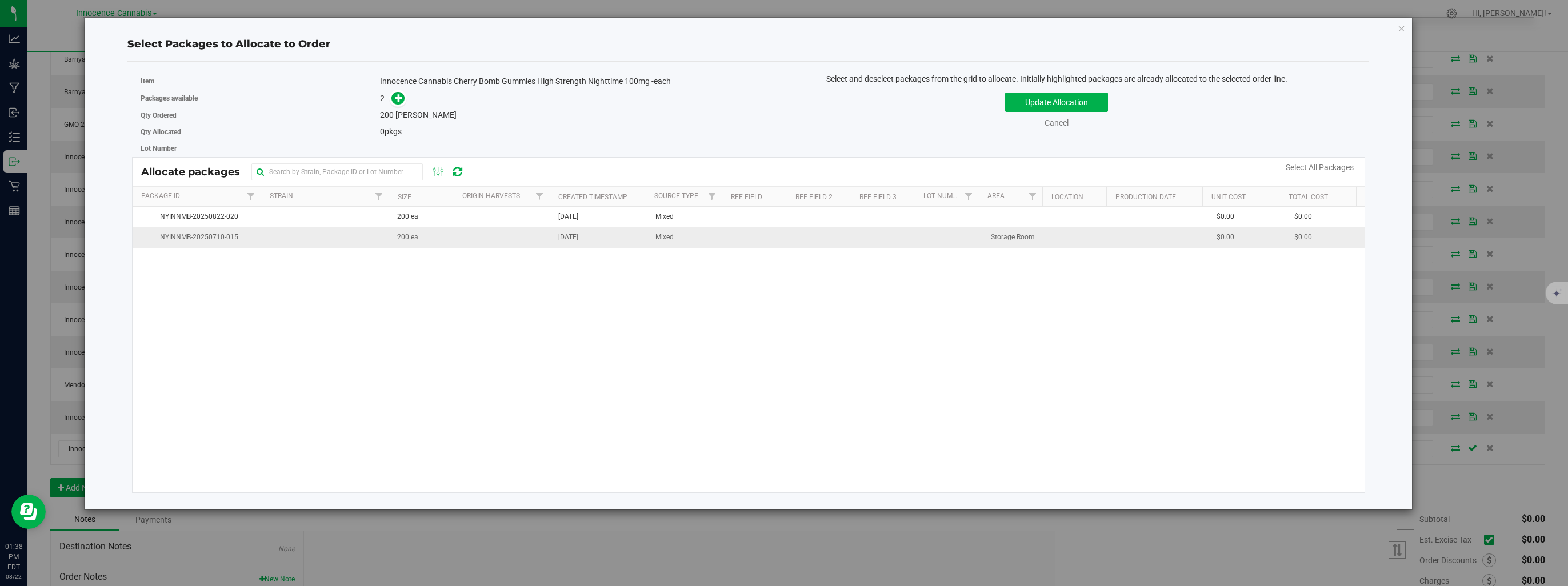
click at [544, 233] on td at bounding box center [503, 237] width 97 height 20
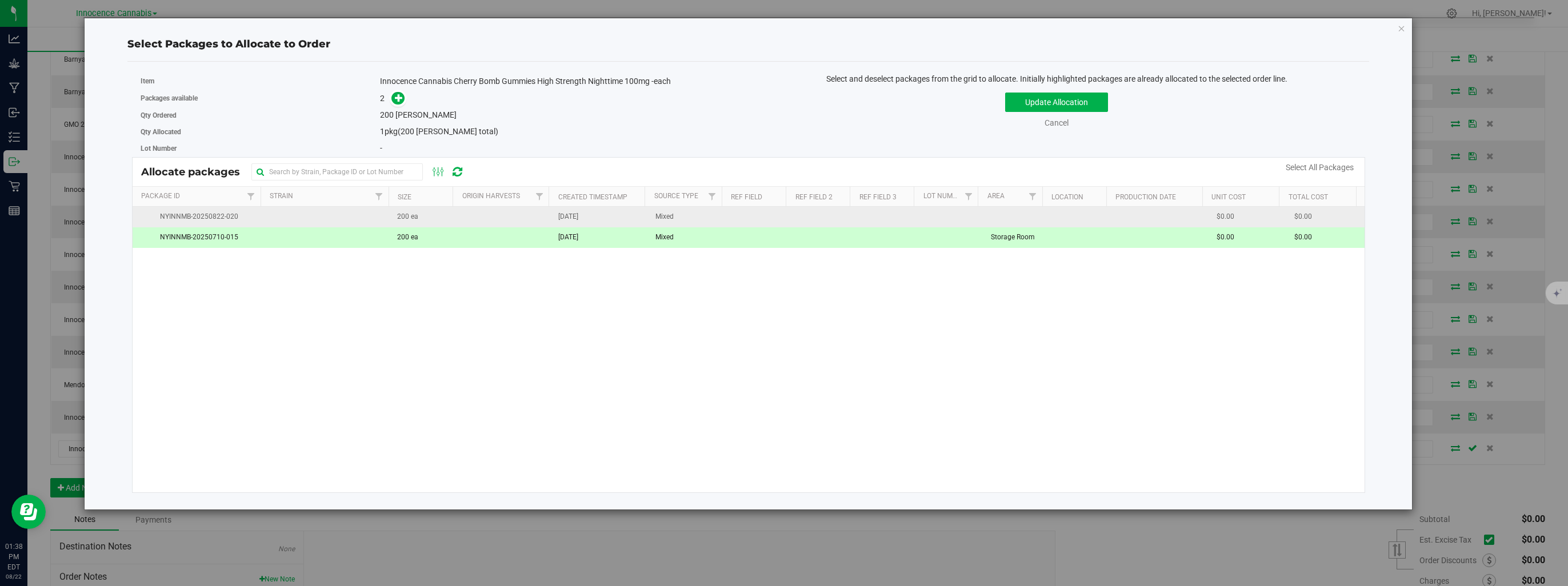
click at [554, 220] on td "[DATE]" at bounding box center [599, 216] width 97 height 21
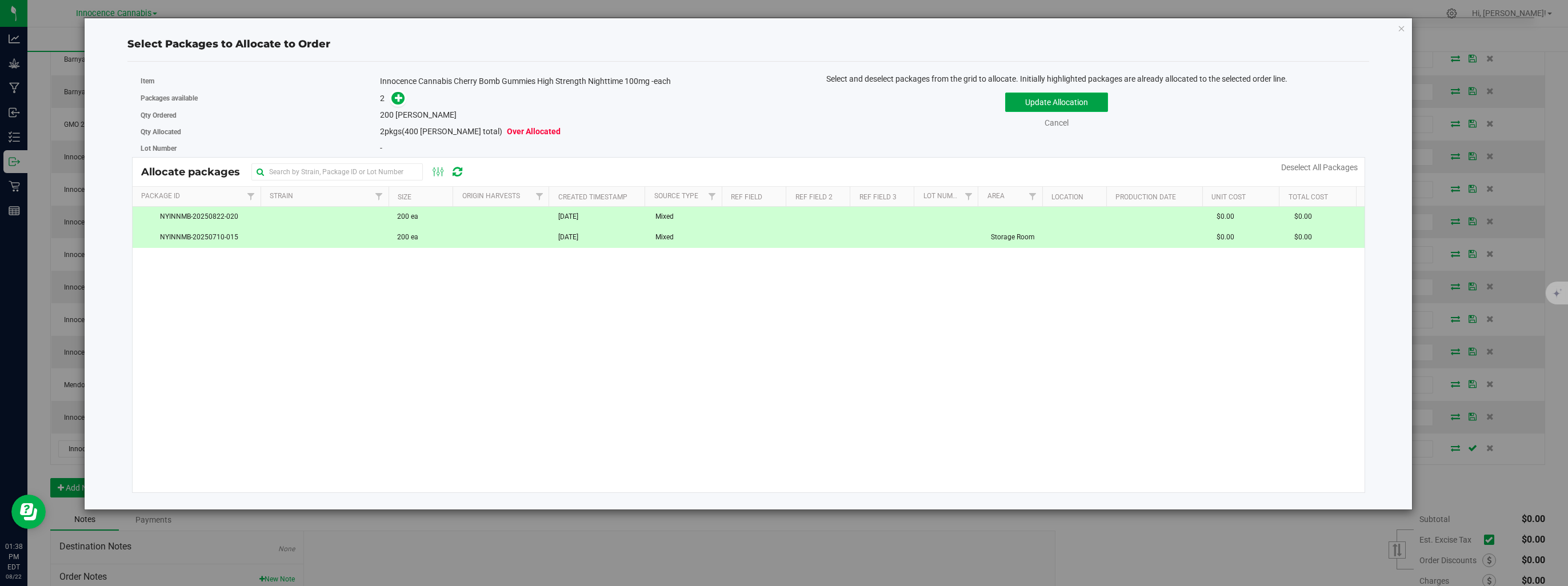
click at [1019, 108] on button "Update Allocation" at bounding box center [1056, 102] width 103 height 20
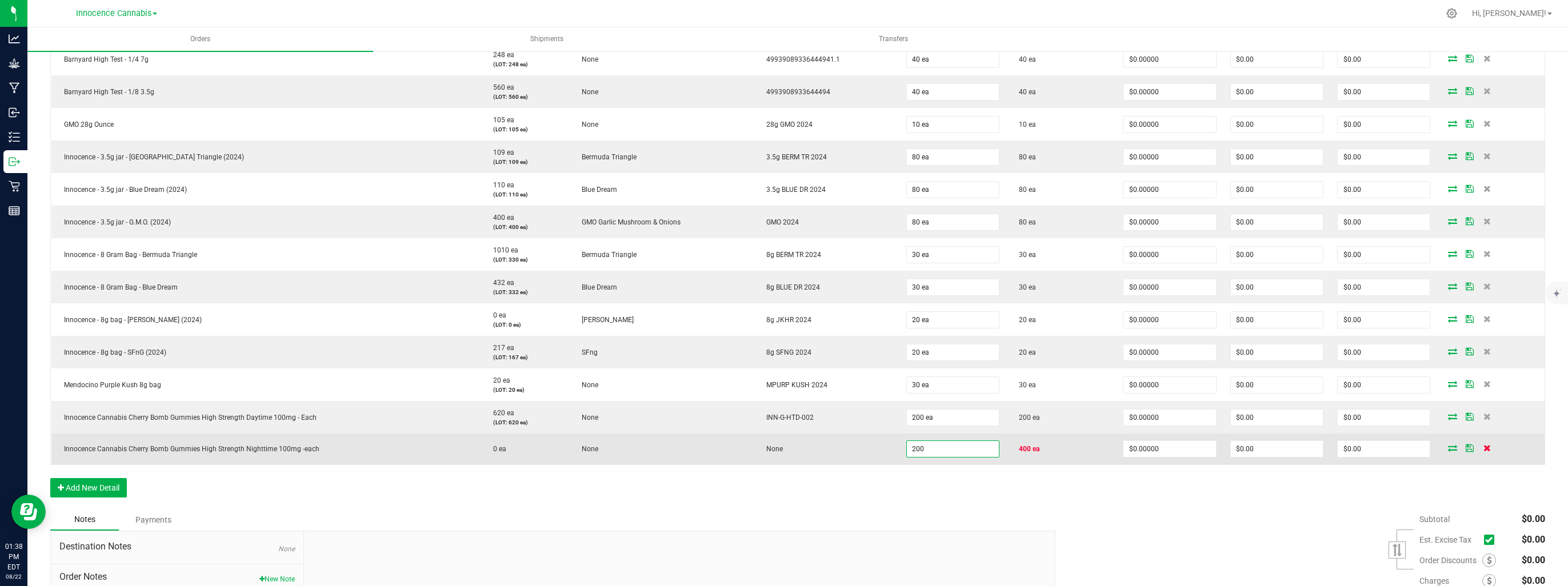
type input "200 ea"
click at [1483, 447] on icon at bounding box center [1486, 447] width 7 height 7
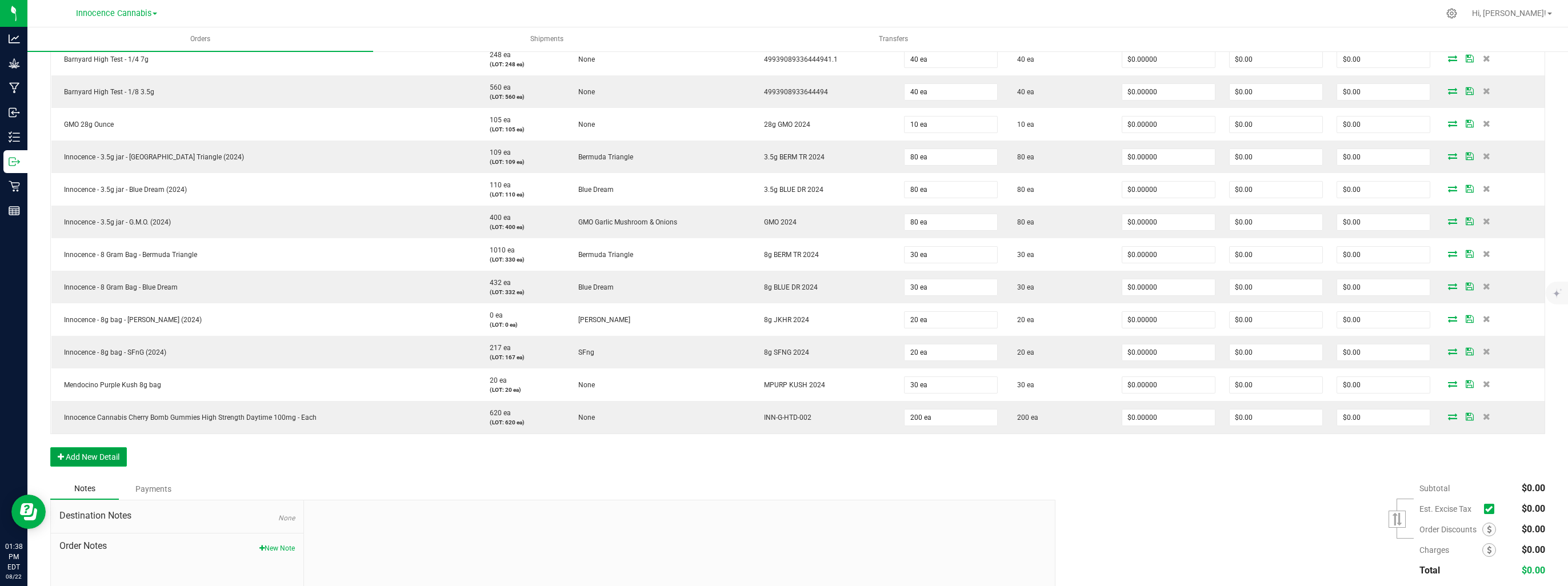
click at [97, 447] on button "Add New Detail" at bounding box center [88, 457] width 77 height 20
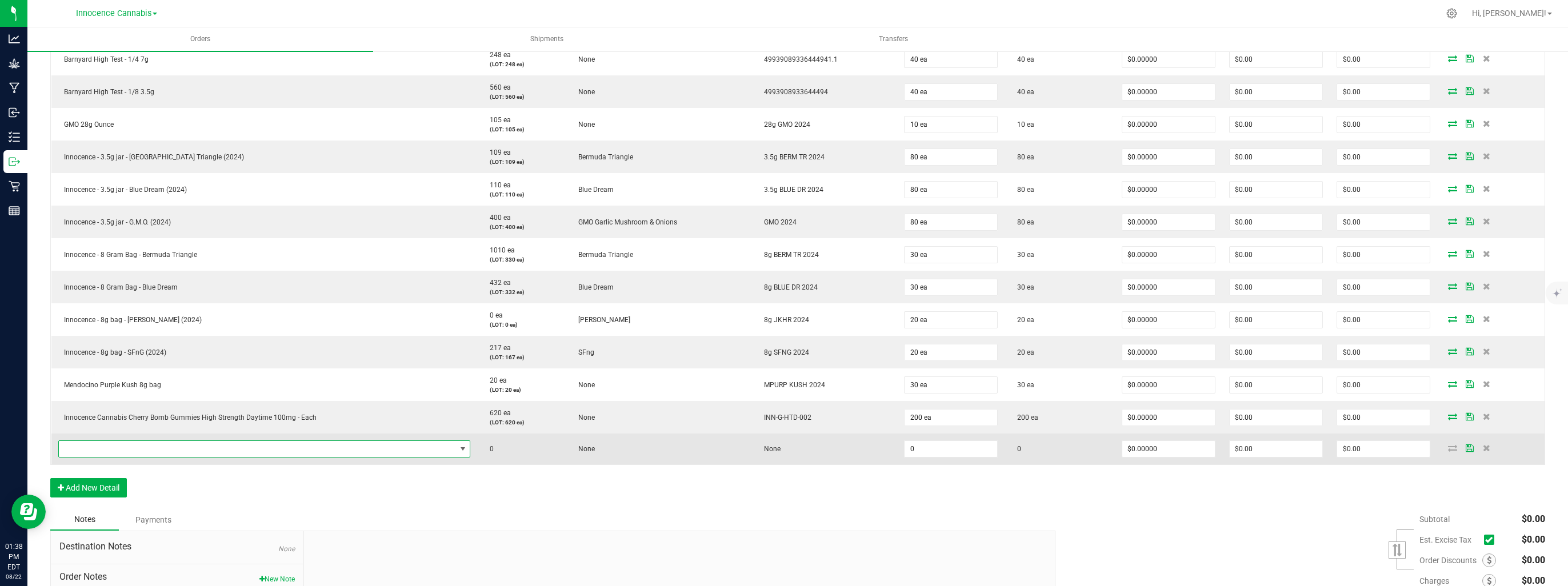
click at [105, 453] on span "NO DATA FOUND" at bounding box center [257, 448] width 397 height 16
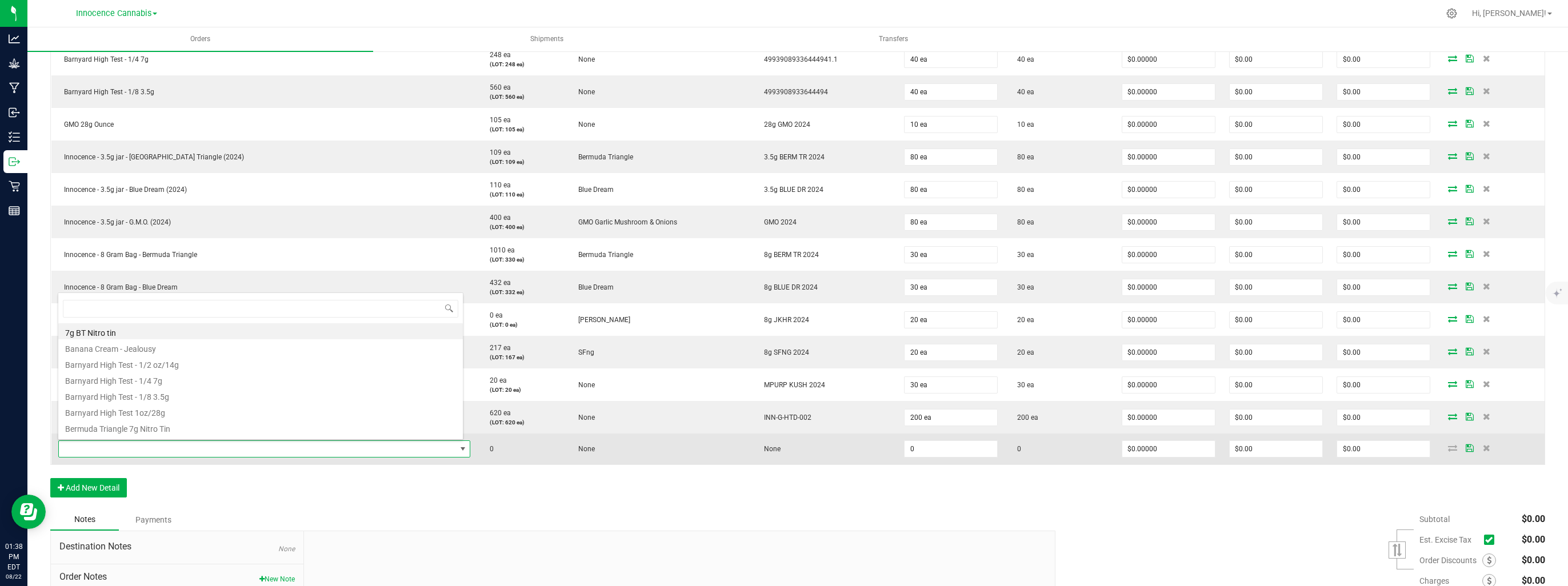
scroll to position [17, 402]
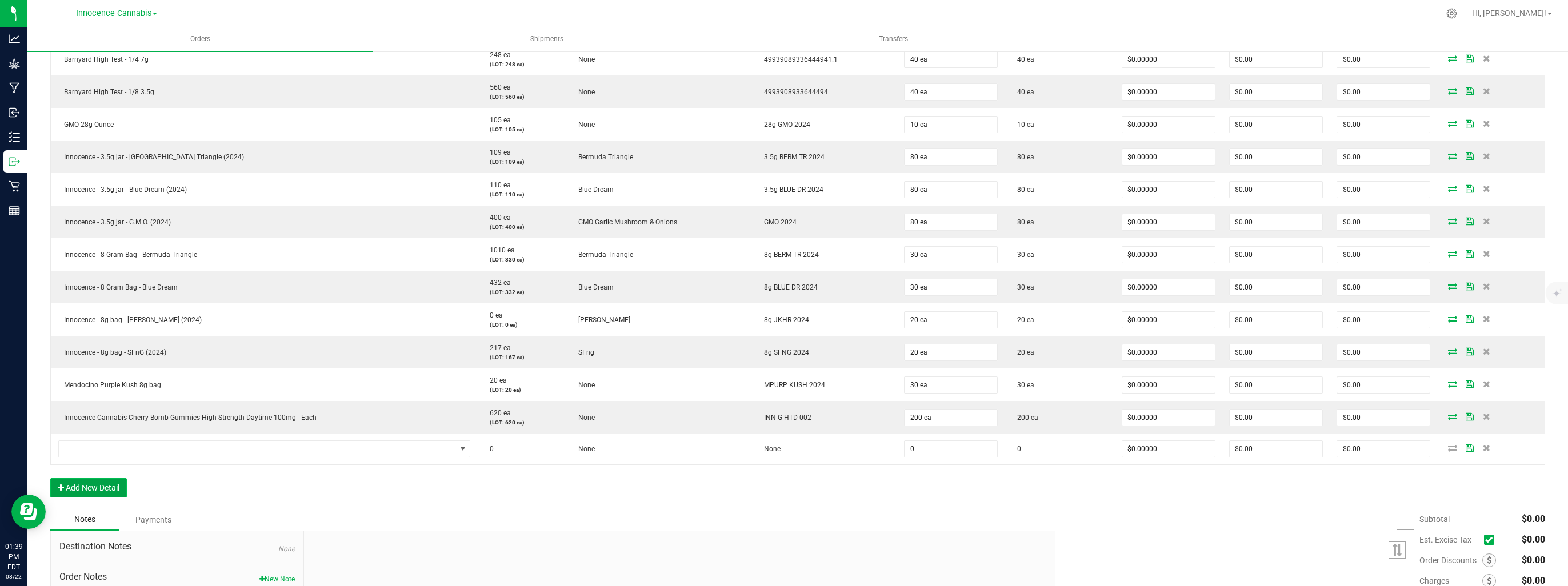
click at [112, 490] on button "Add New Detail" at bounding box center [88, 488] width 77 height 20
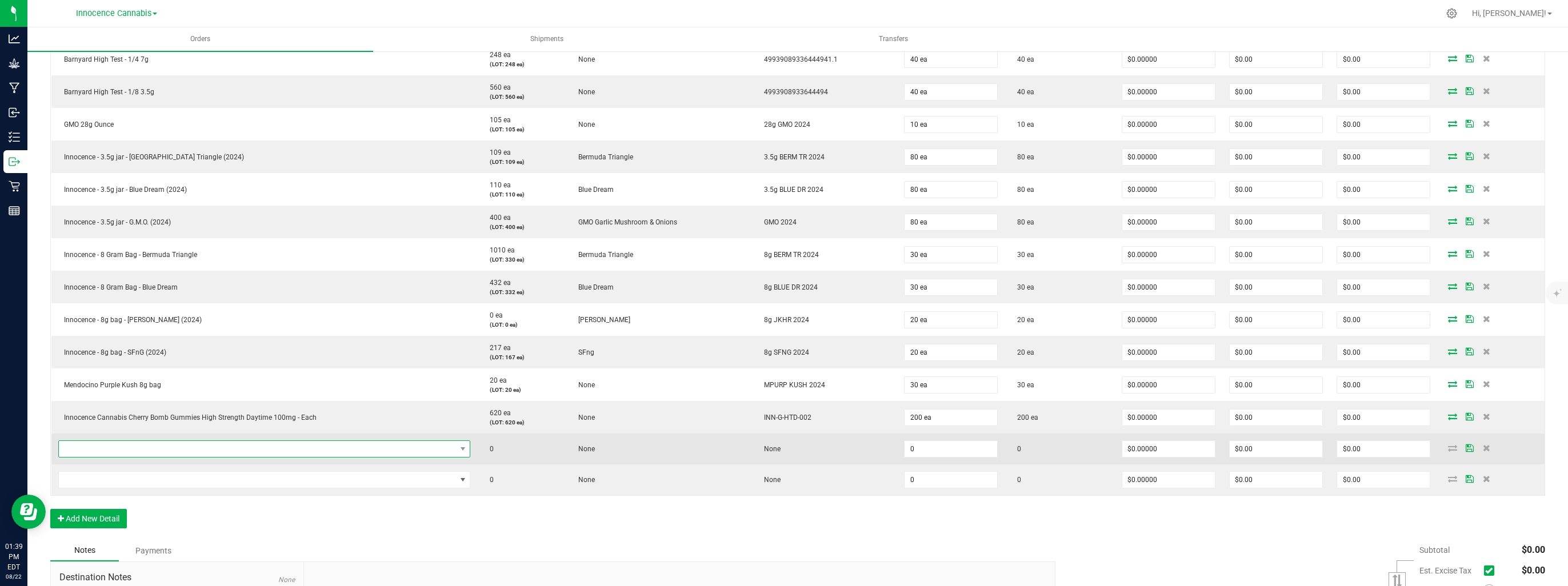
click at [128, 451] on span "NO DATA FOUND" at bounding box center [257, 448] width 397 height 16
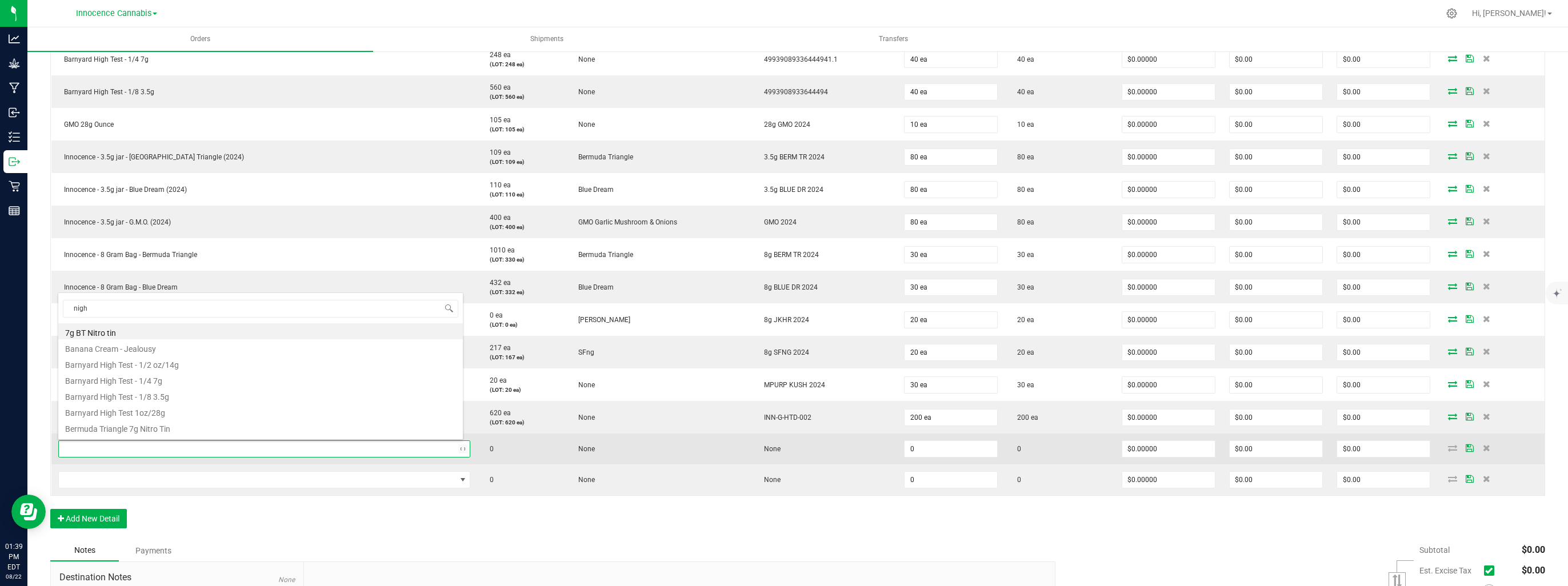
type input "night"
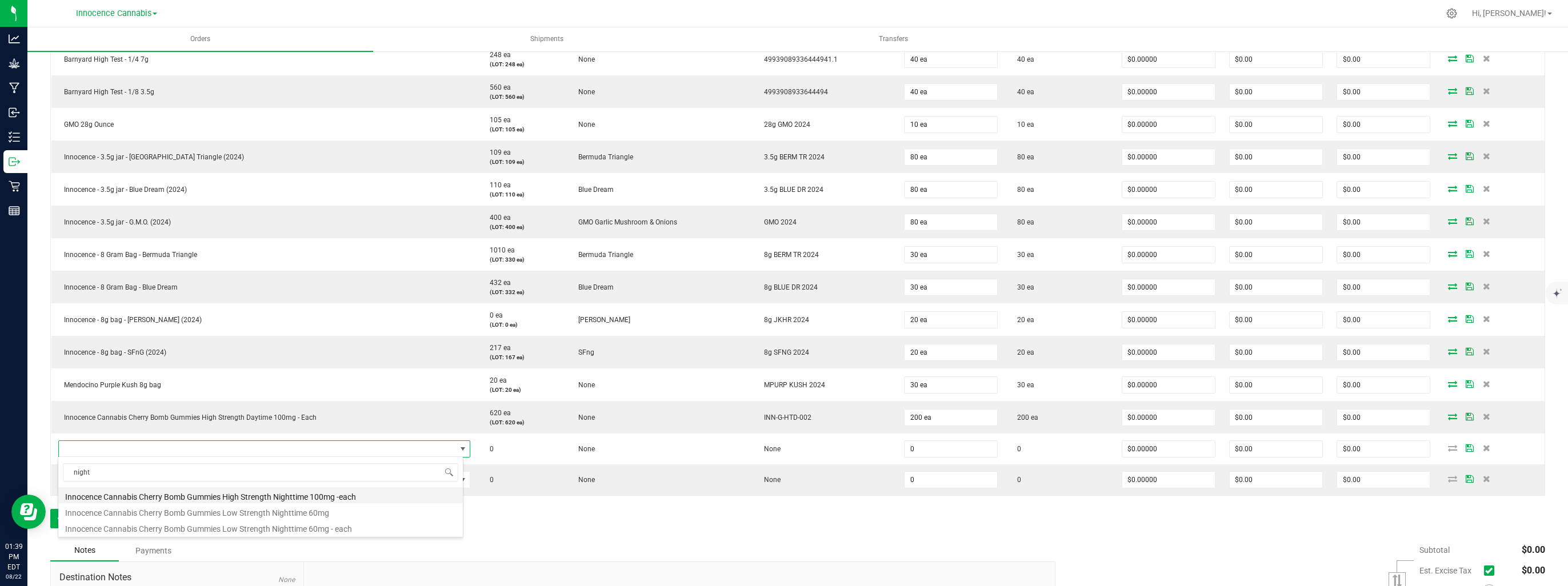
click at [159, 495] on li "Innocence Cannabis Cherry Bomb Gummies High Strength Nighttime 100mg -each" at bounding box center [261, 494] width 405 height 16
type input "0 ea"
type input "$15.05000"
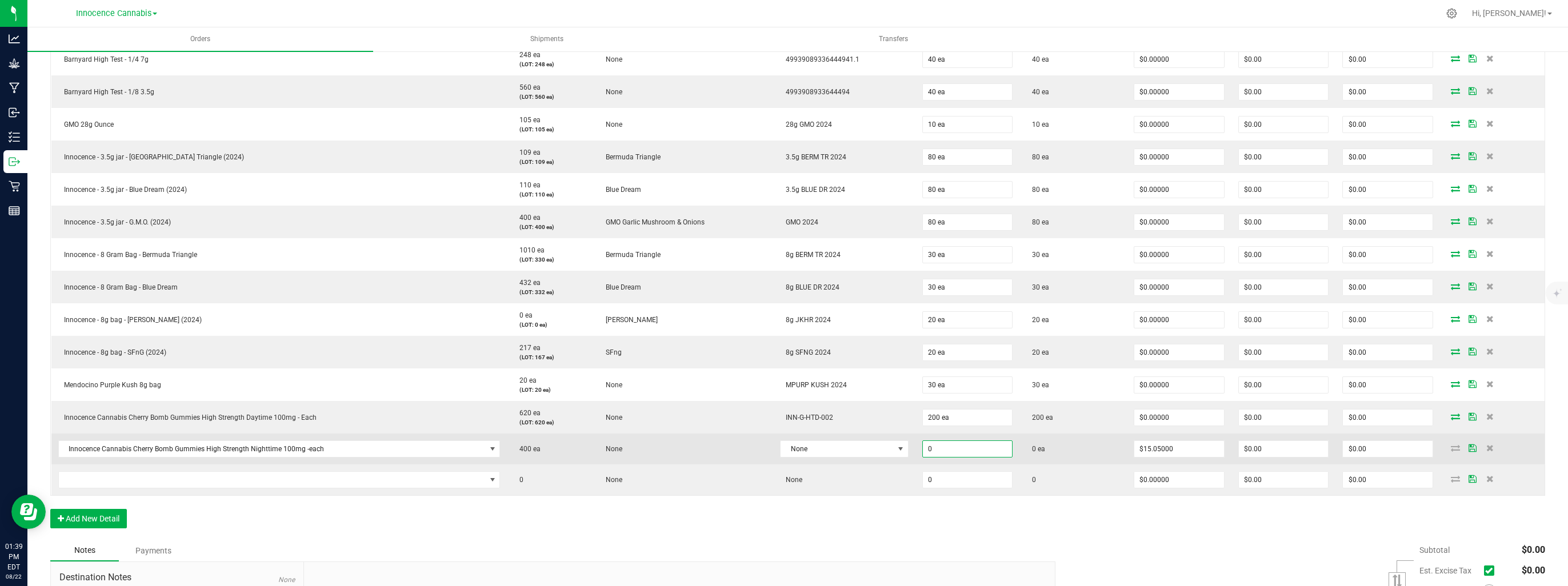
click at [938, 450] on input "0" at bounding box center [968, 448] width 90 height 16
type input "200 ea"
type input "$3,010.00"
click at [857, 459] on td "None" at bounding box center [844, 448] width 142 height 31
click at [860, 451] on span "None" at bounding box center [836, 448] width 112 height 16
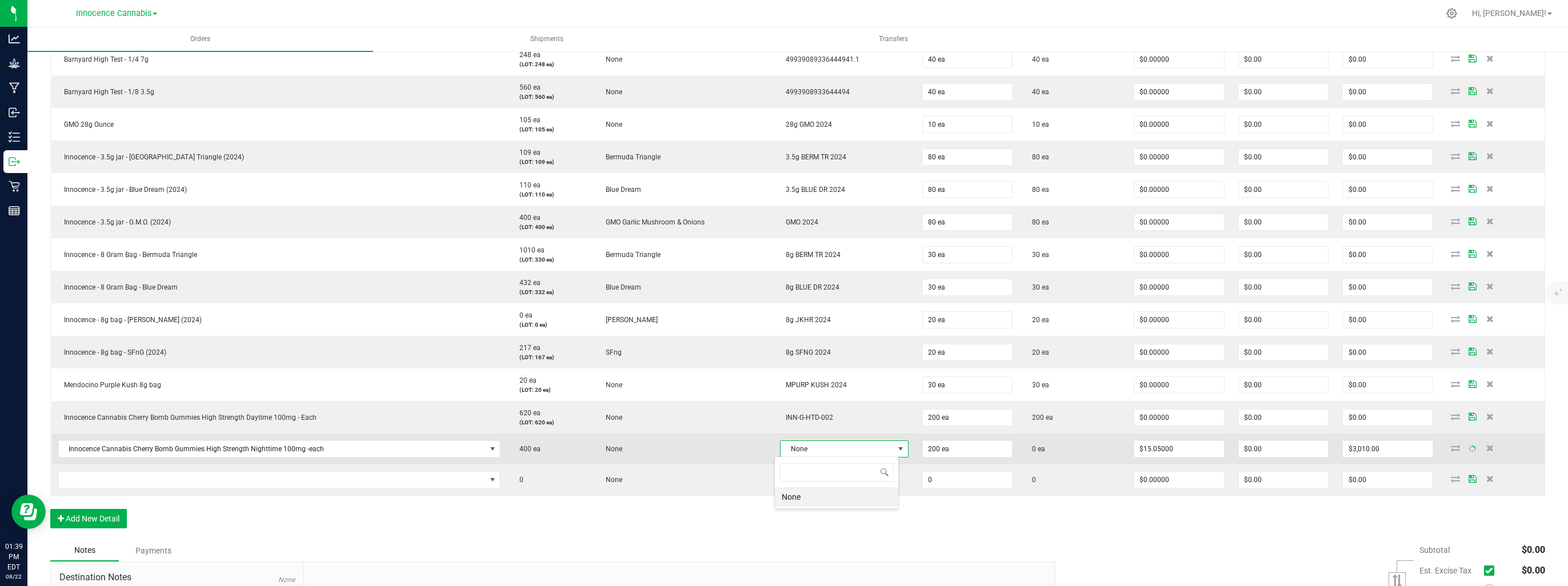
scroll to position [17, 125]
click at [1191, 441] on input "15.05" at bounding box center [1179, 448] width 90 height 16
type input "$0.00000"
type input "0"
type input "$0.00"
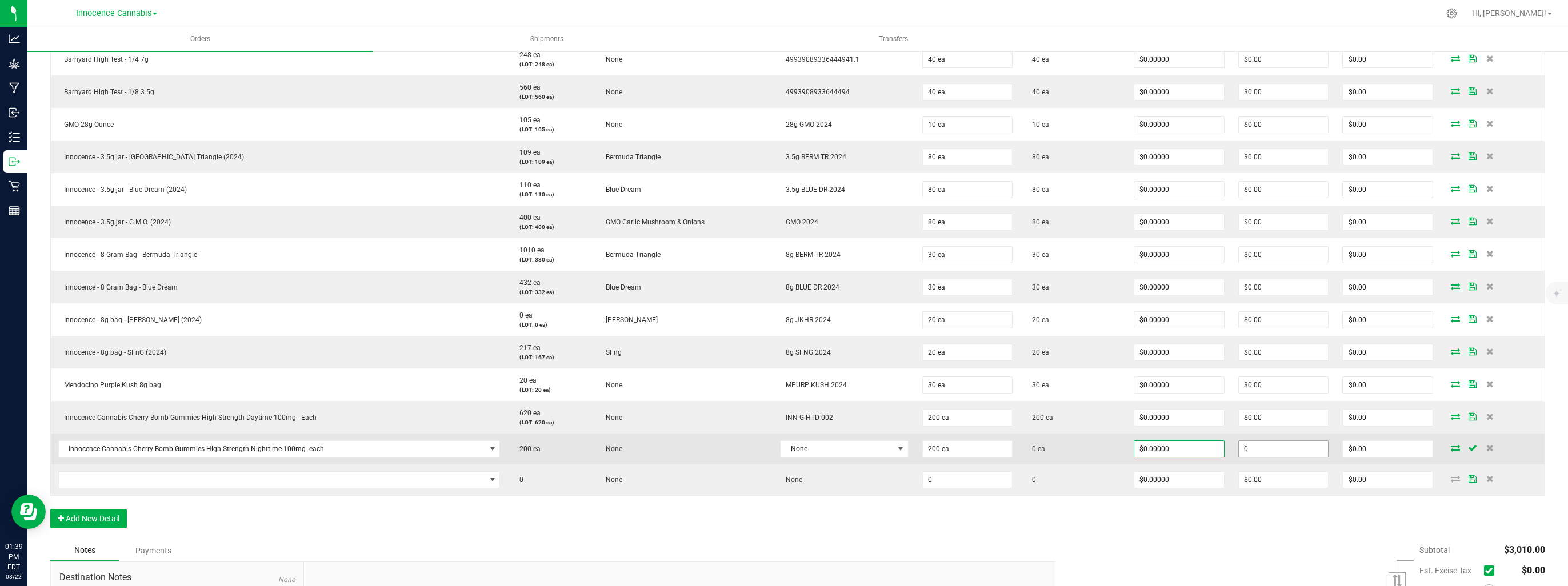
drag, startPoint x: 1273, startPoint y: 447, endPoint x: 1288, endPoint y: 445, distance: 15.1
click at [1274, 447] on input "0" at bounding box center [1283, 448] width 90 height 16
click at [1451, 450] on icon at bounding box center [1455, 447] width 9 height 7
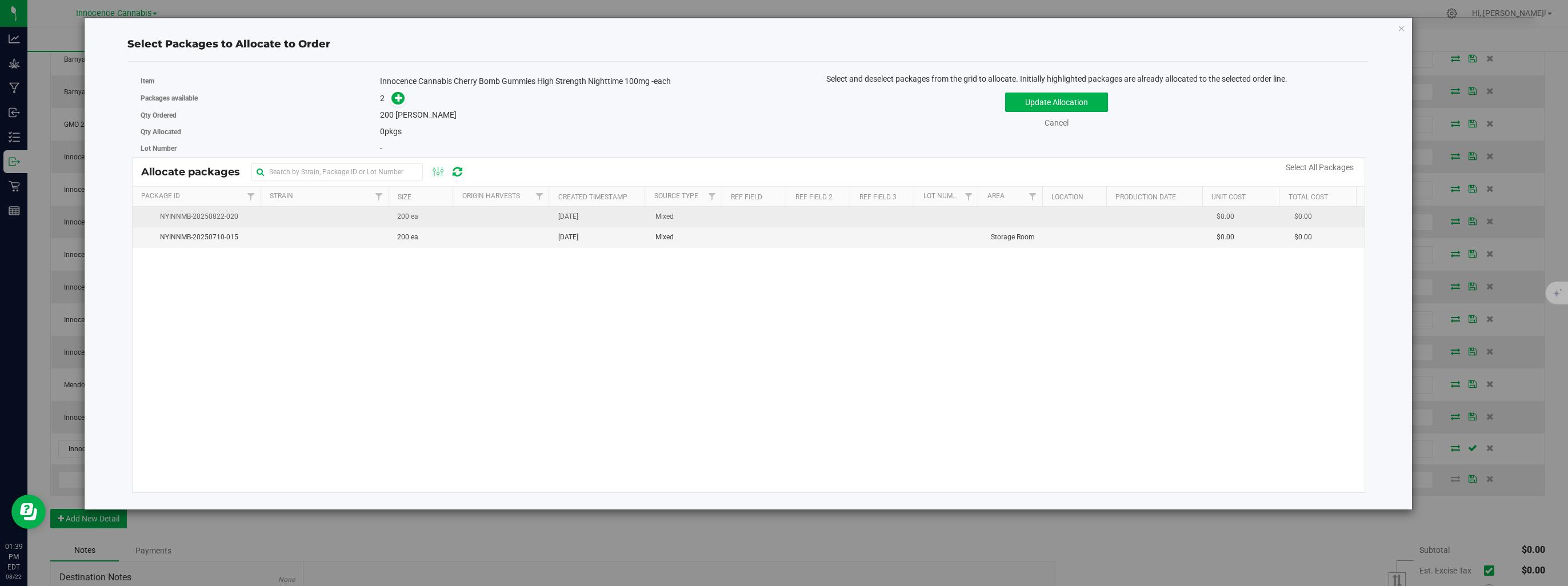
click at [512, 218] on td at bounding box center [503, 216] width 97 height 21
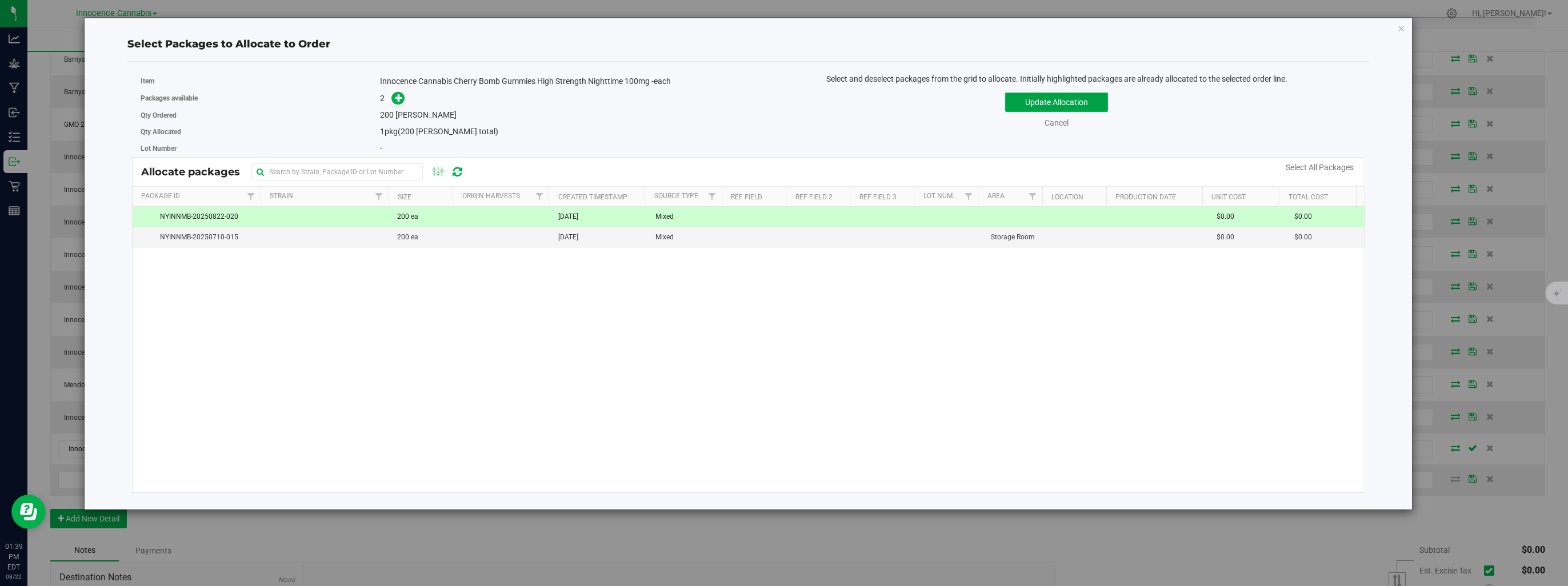
click at [1051, 95] on button "Update Allocation" at bounding box center [1056, 102] width 103 height 20
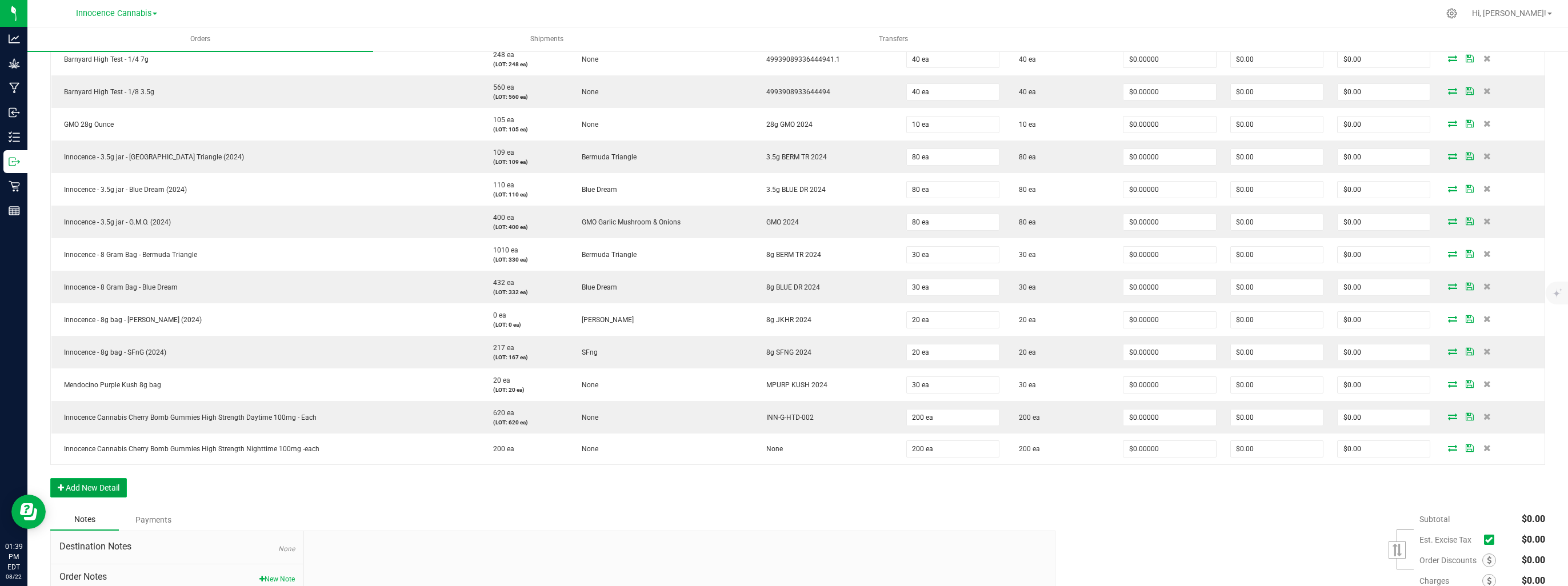
click at [68, 486] on button "Add New Detail" at bounding box center [88, 488] width 77 height 20
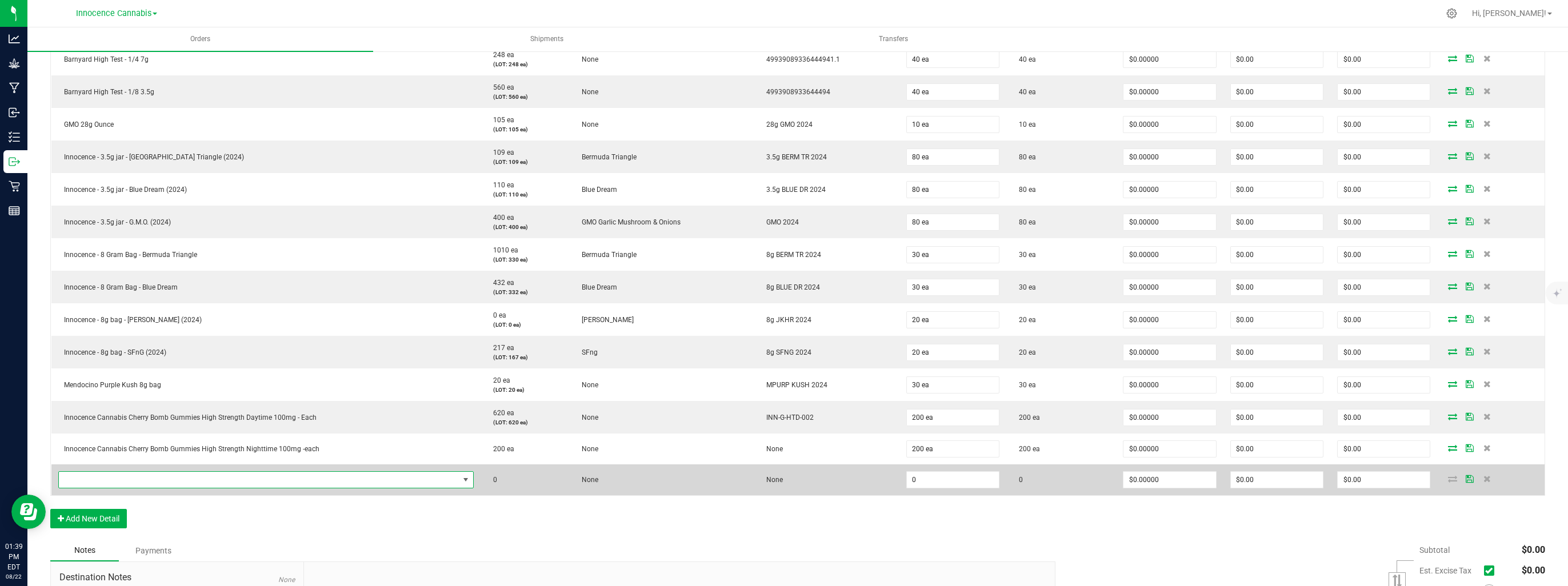
click at [87, 474] on span "NO DATA FOUND" at bounding box center [258, 480] width 400 height 16
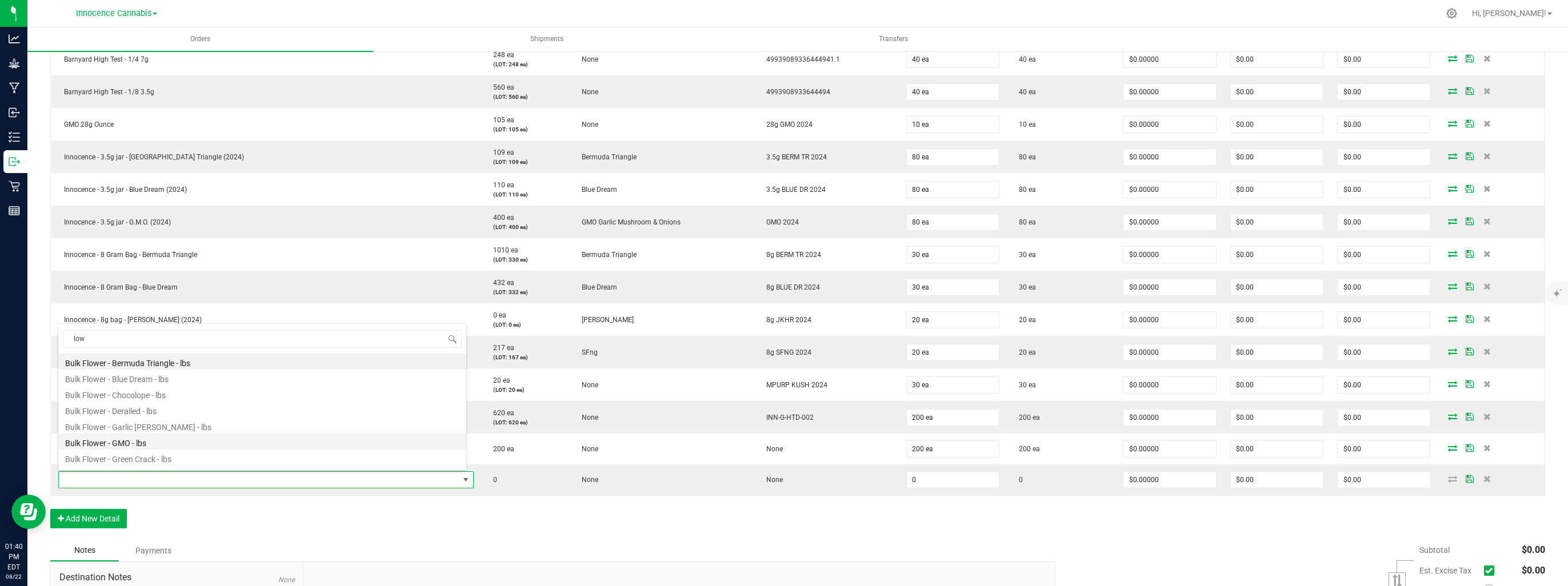
scroll to position [114, 0]
type input "l"
type input "[PERSON_NAME]"
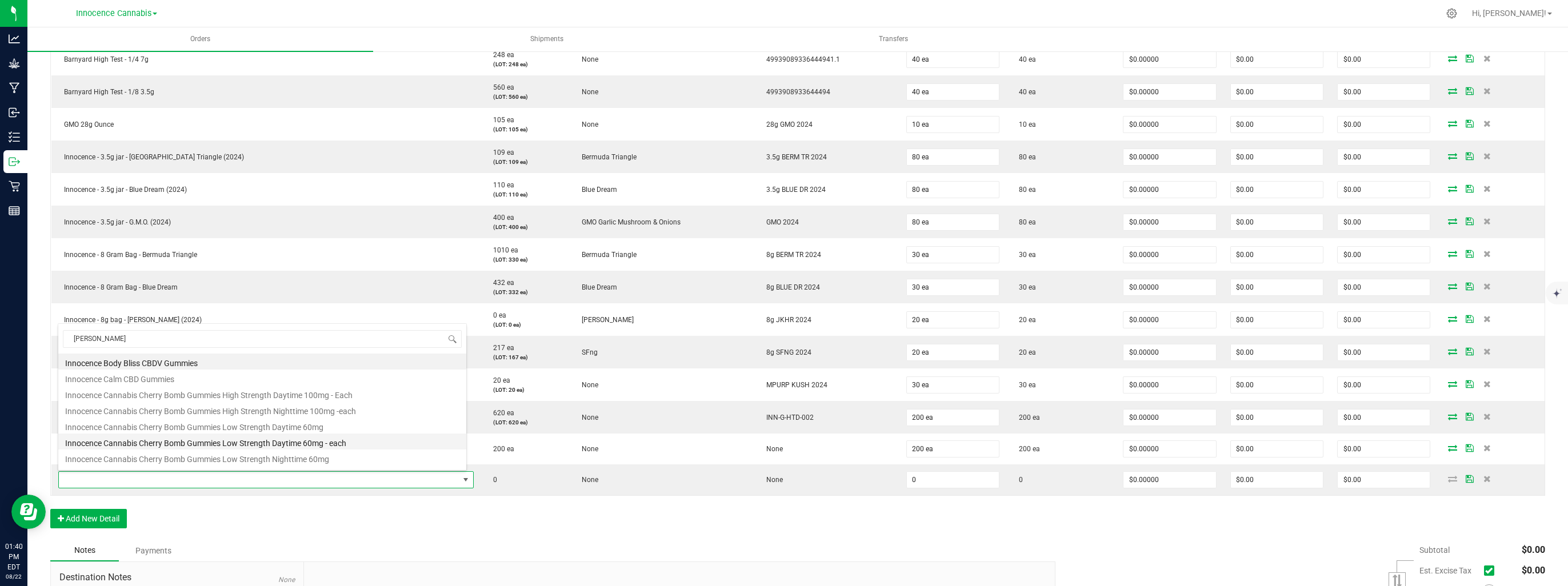
click at [107, 437] on li "Innocence Cannabis Cherry Bomb Gummies Low Strength Daytime 60mg - each" at bounding box center [263, 441] width 408 height 16
type input "0 ea"
type input "$30.09000"
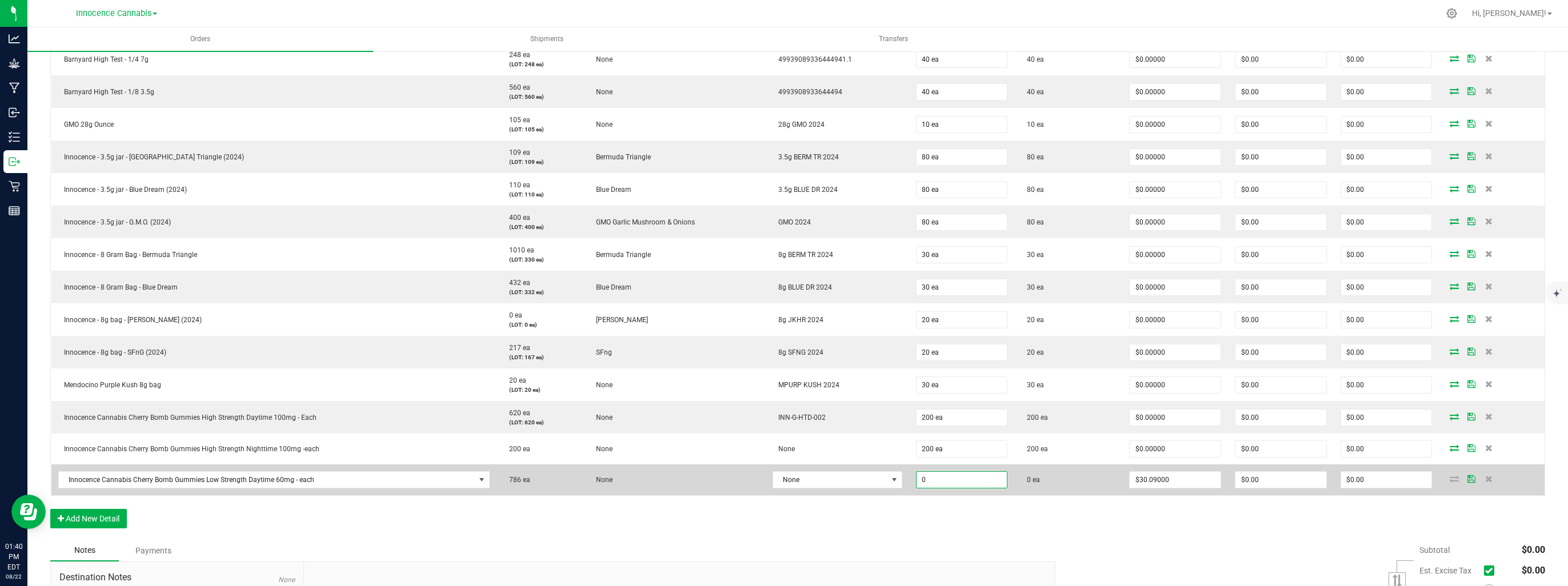
click at [937, 476] on input "0" at bounding box center [962, 480] width 91 height 16
type input "40 ea"
type input "$1,203.60"
click at [865, 492] on div "Order Details Print All Labels Item Sellable Strain Lot Number Qty Ordered Qty …" at bounding box center [798, 233] width 1495 height 612
drag, startPoint x: 869, startPoint y: 486, endPoint x: 814, endPoint y: 481, distance: 55.2
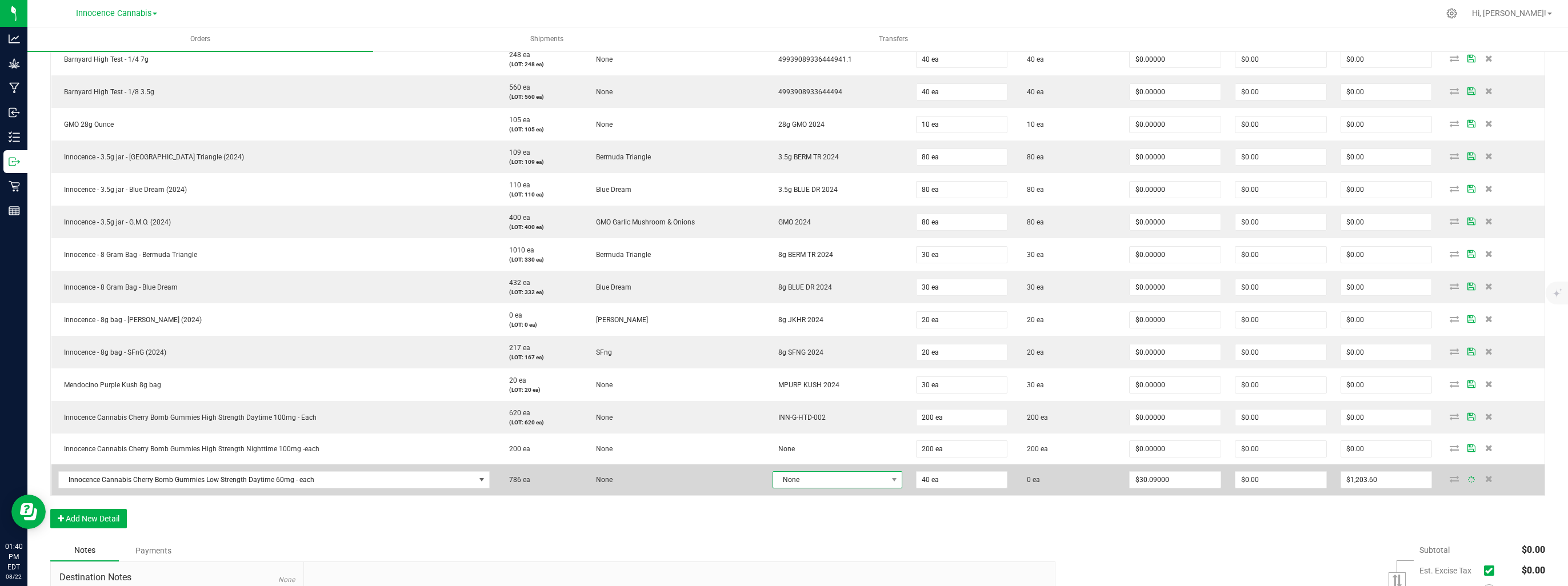
click at [814, 481] on span "None" at bounding box center [830, 480] width 114 height 16
click at [819, 483] on span "None" at bounding box center [830, 480] width 114 height 16
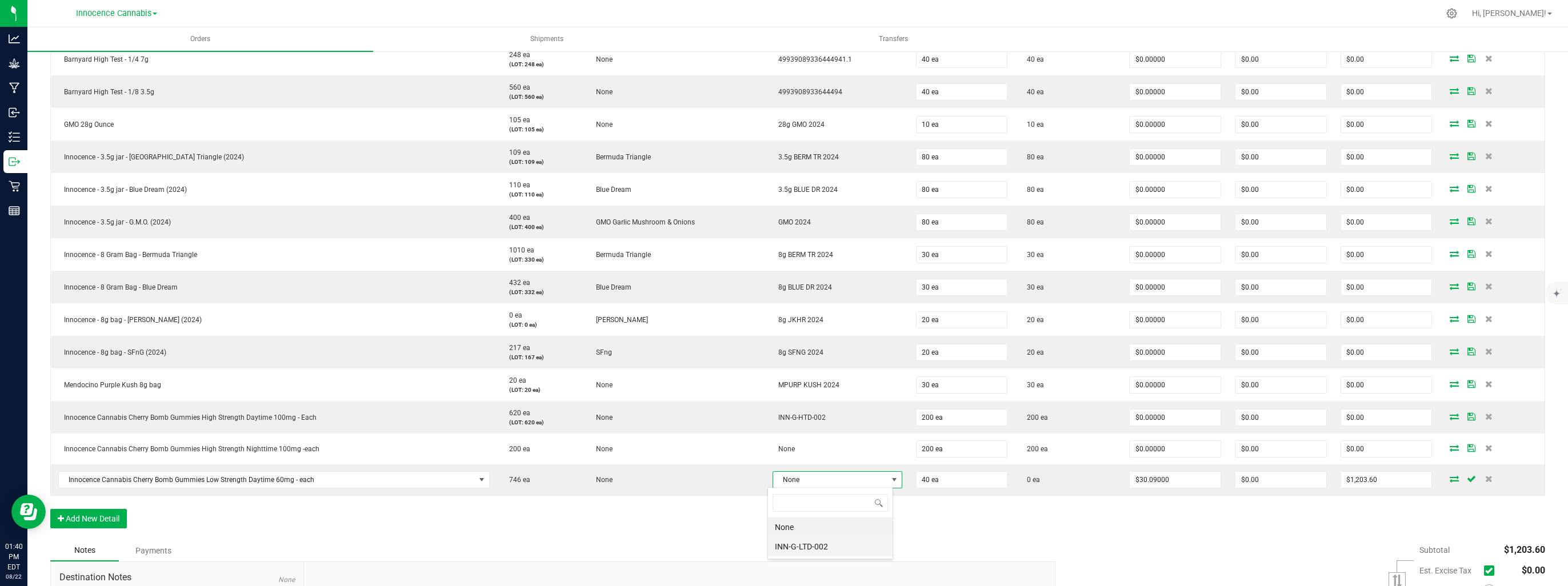
click at [813, 545] on li "INN-G-LTD-002" at bounding box center [830, 546] width 125 height 20
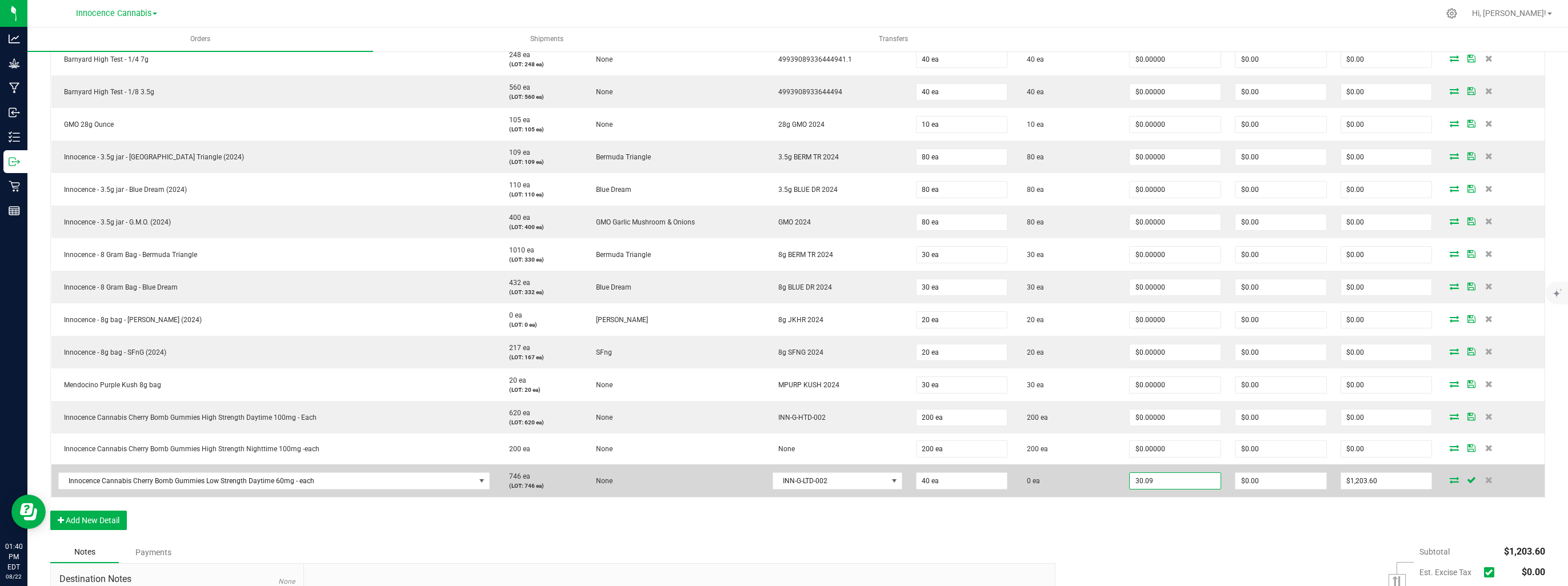
click at [1170, 479] on input "30.09" at bounding box center [1175, 480] width 91 height 16
type input "$0.00000"
type input "0"
type input "$0.00"
click at [1262, 475] on input "0" at bounding box center [1281, 480] width 91 height 16
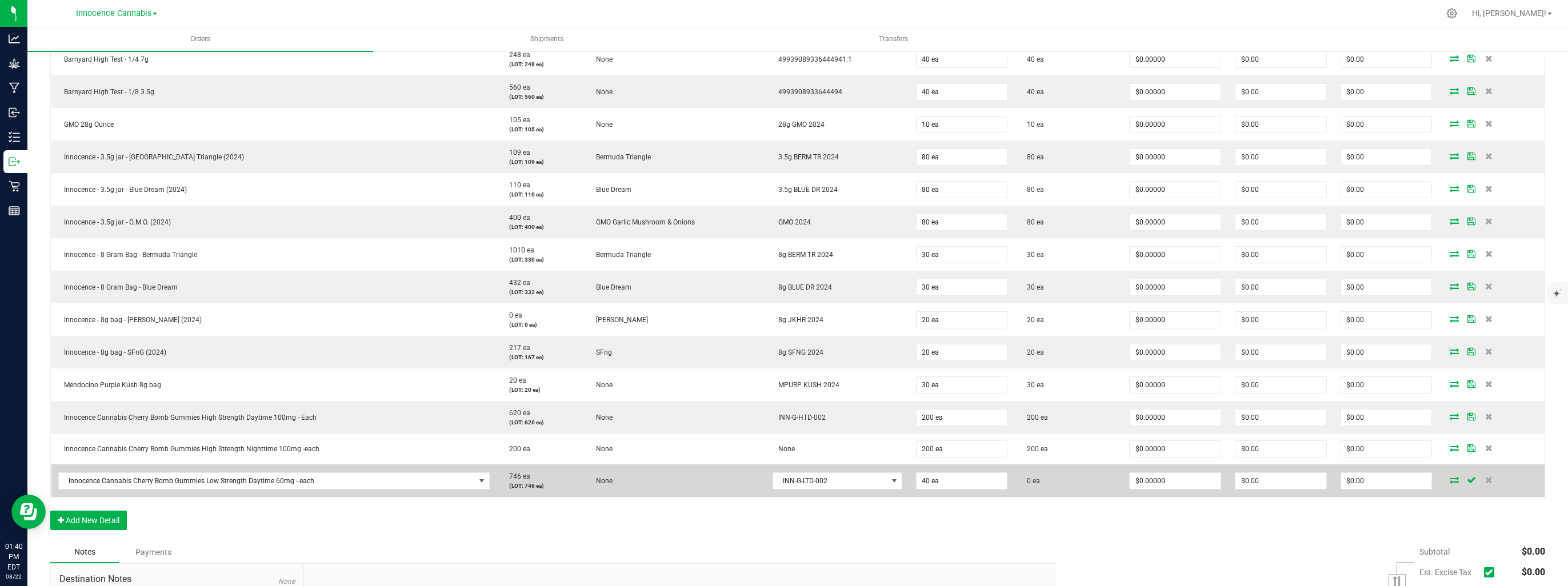
click at [1450, 479] on icon at bounding box center [1454, 480] width 9 height 7
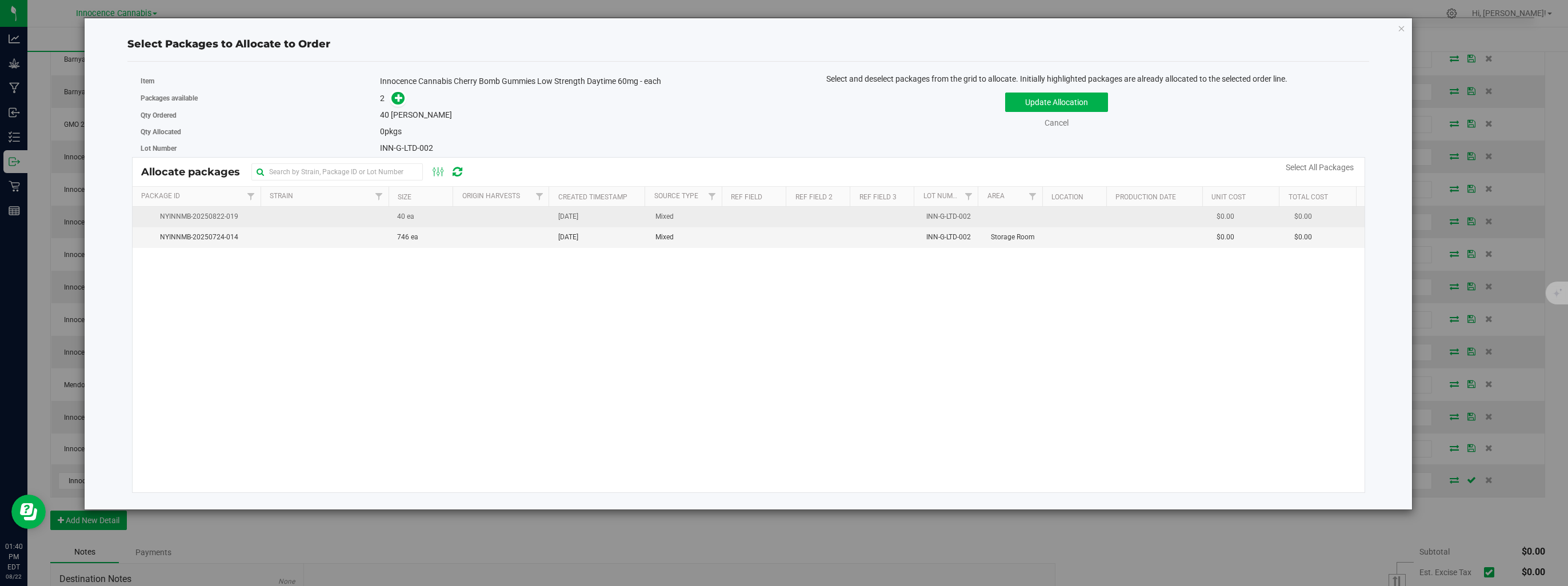
click at [416, 214] on td "40 ea" at bounding box center [423, 216] width 64 height 21
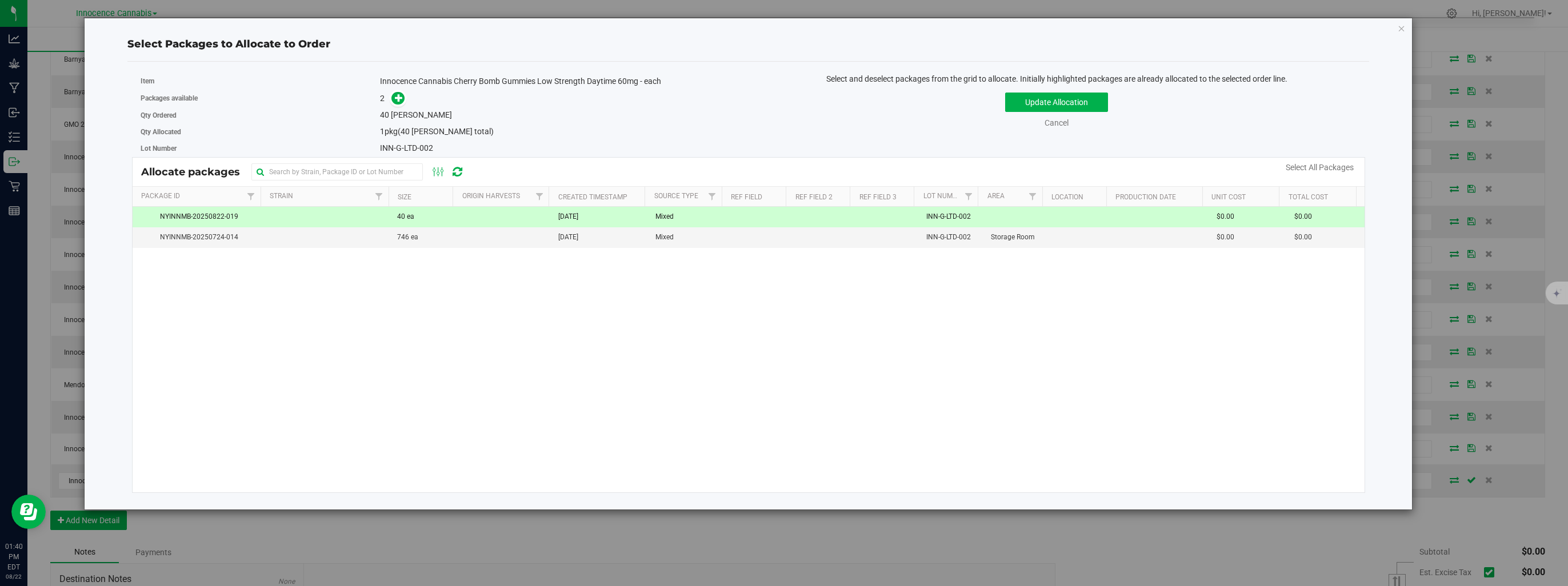
click at [1097, 90] on div "Update Allocation Cancel Select All Packages" at bounding box center [1057, 108] width 599 height 42
click at [1097, 93] on button "Update Allocation" at bounding box center [1056, 102] width 103 height 20
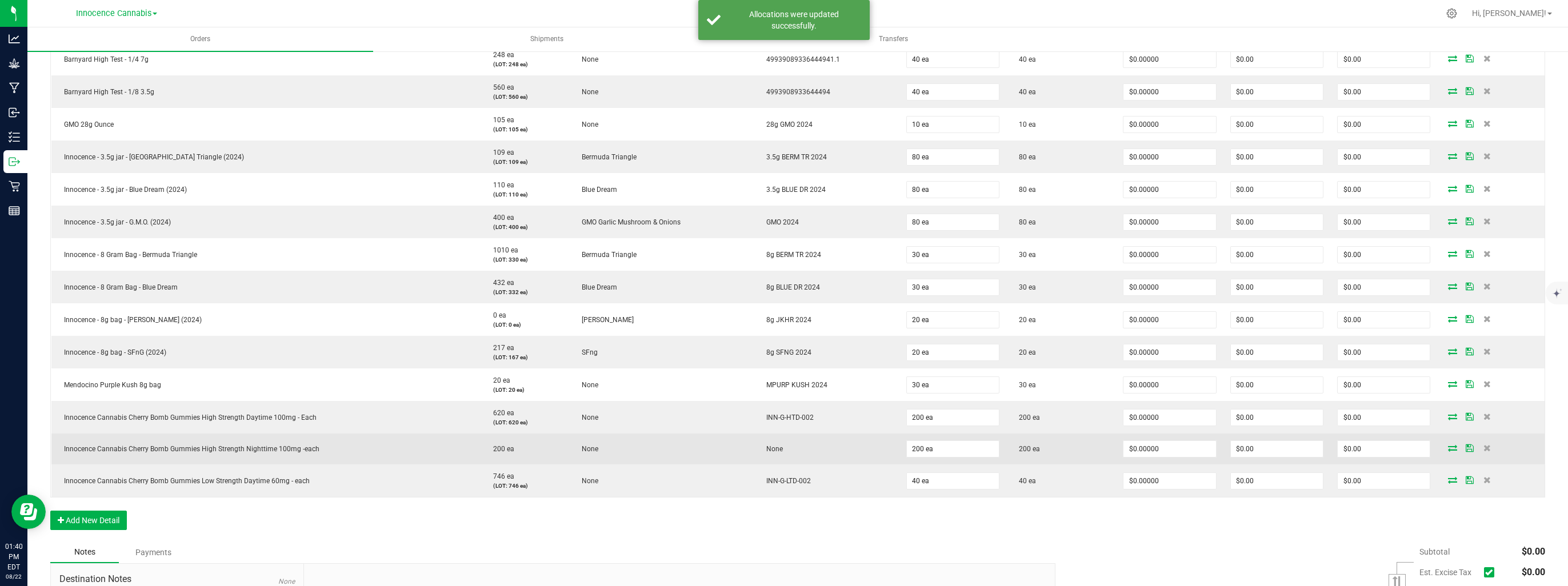
scroll to position [514, 0]
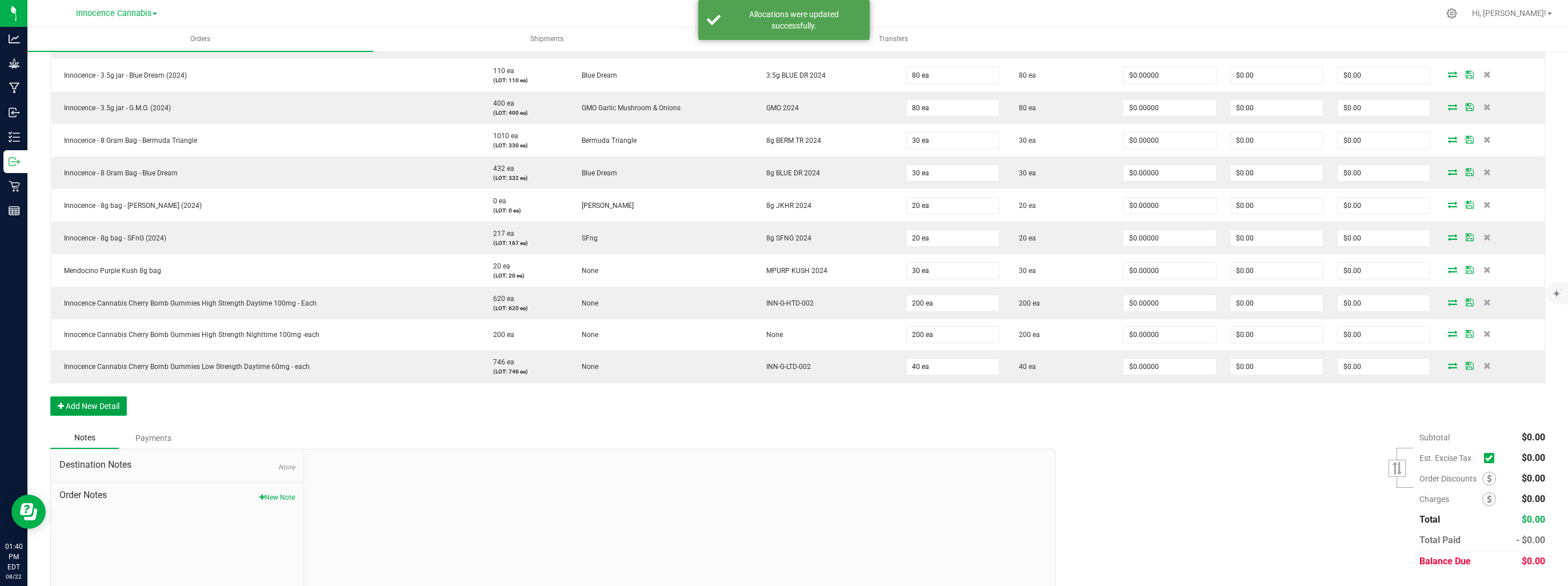
click at [96, 398] on button "Add New Detail" at bounding box center [88, 406] width 77 height 20
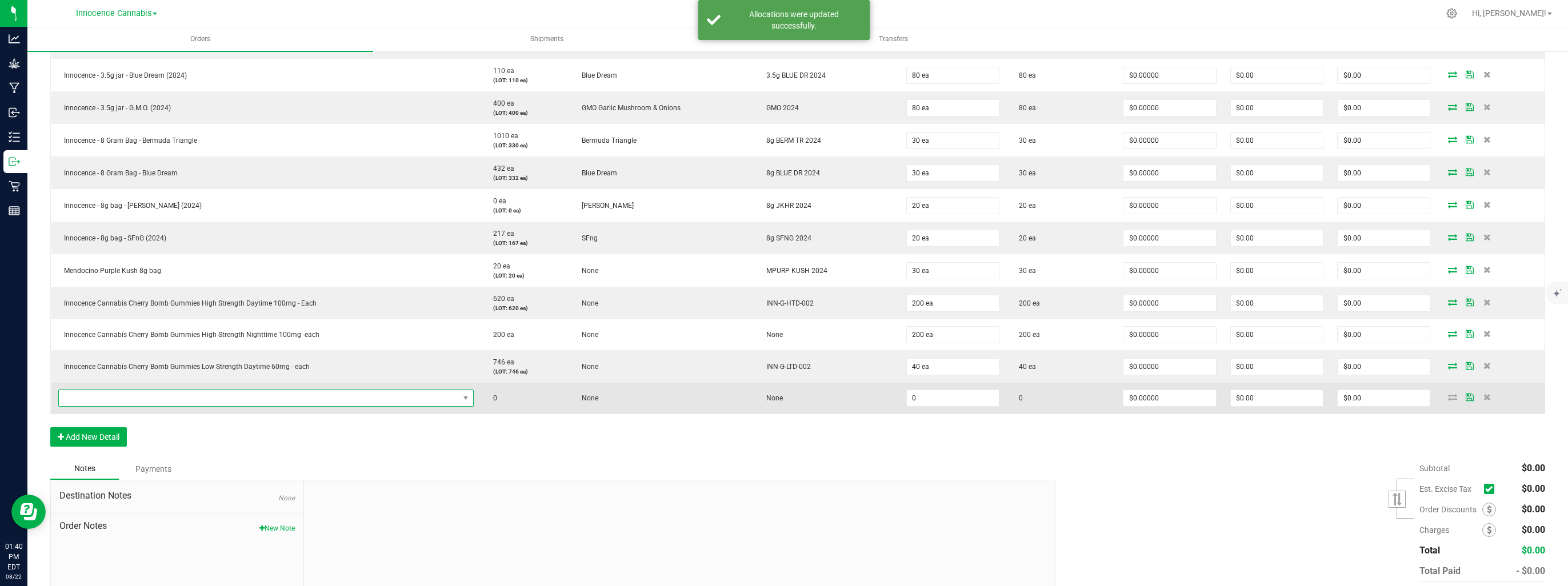
click at [104, 399] on span "NO DATA FOUND" at bounding box center [258, 398] width 400 height 16
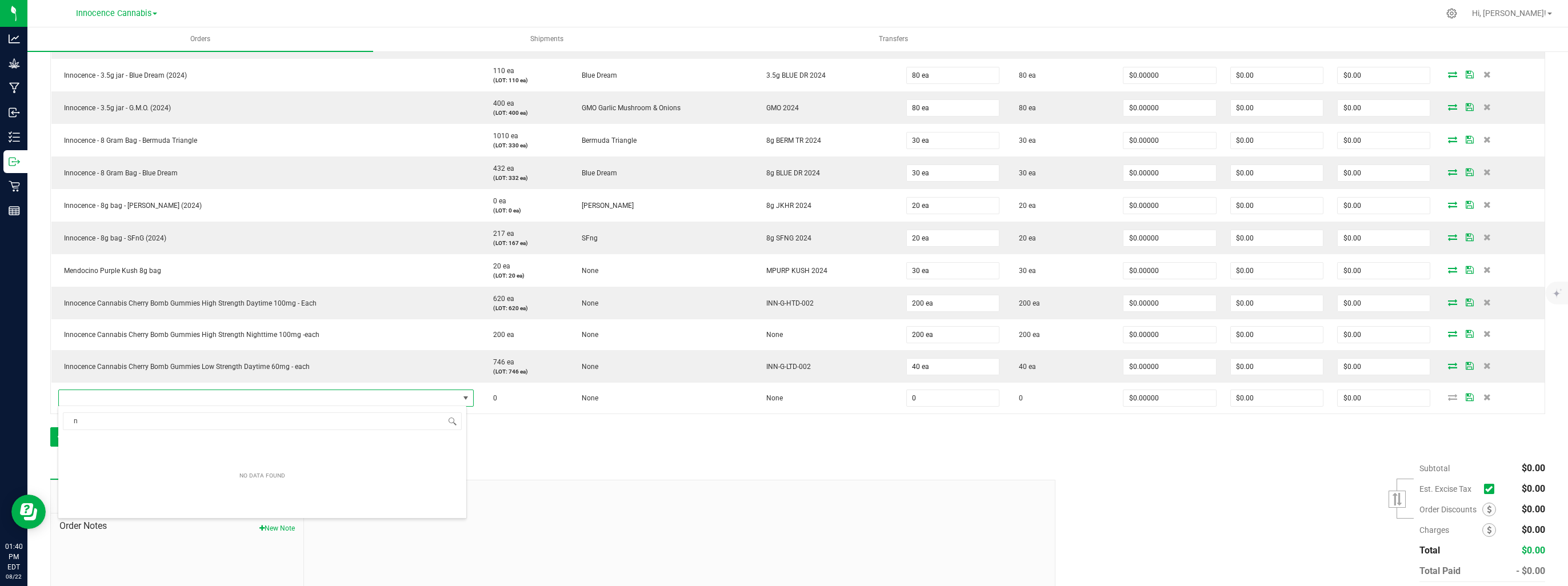
scroll to position [17, 406]
type input "night"
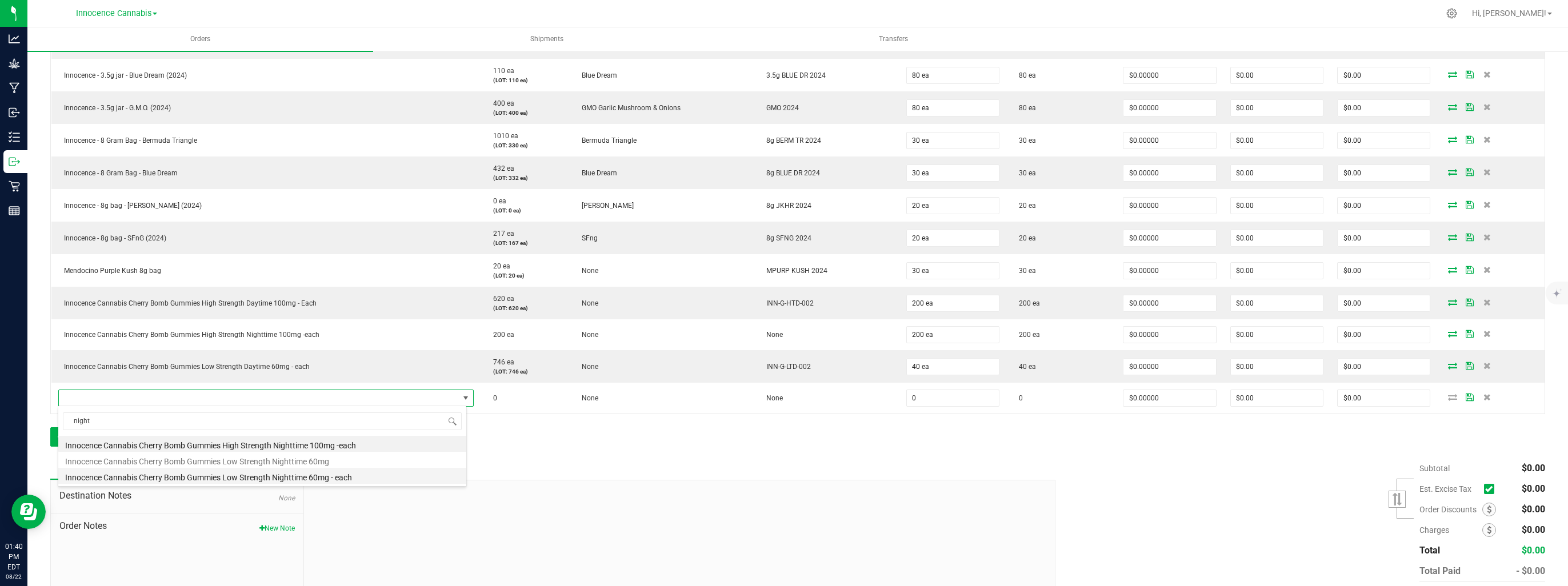
click at [140, 479] on li "Innocence Cannabis Cherry Bomb Gummies Low Strength Nighttime 60mg - each" at bounding box center [263, 475] width 408 height 16
type input "0 ea"
type input "$30.09000"
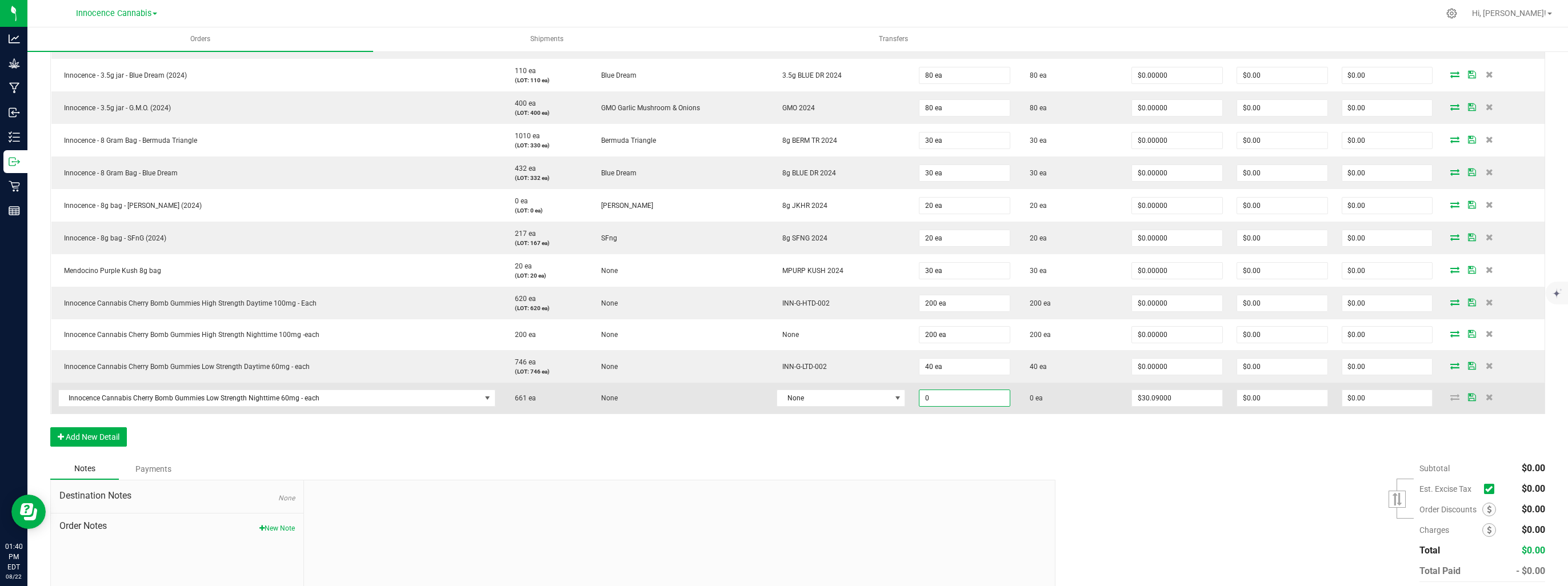
click at [925, 397] on input "0" at bounding box center [964, 398] width 90 height 16
type input "40 ea"
type input "$1,203.60"
click at [879, 405] on td "None" at bounding box center [841, 398] width 142 height 31
click at [875, 392] on span "None" at bounding box center [833, 398] width 113 height 16
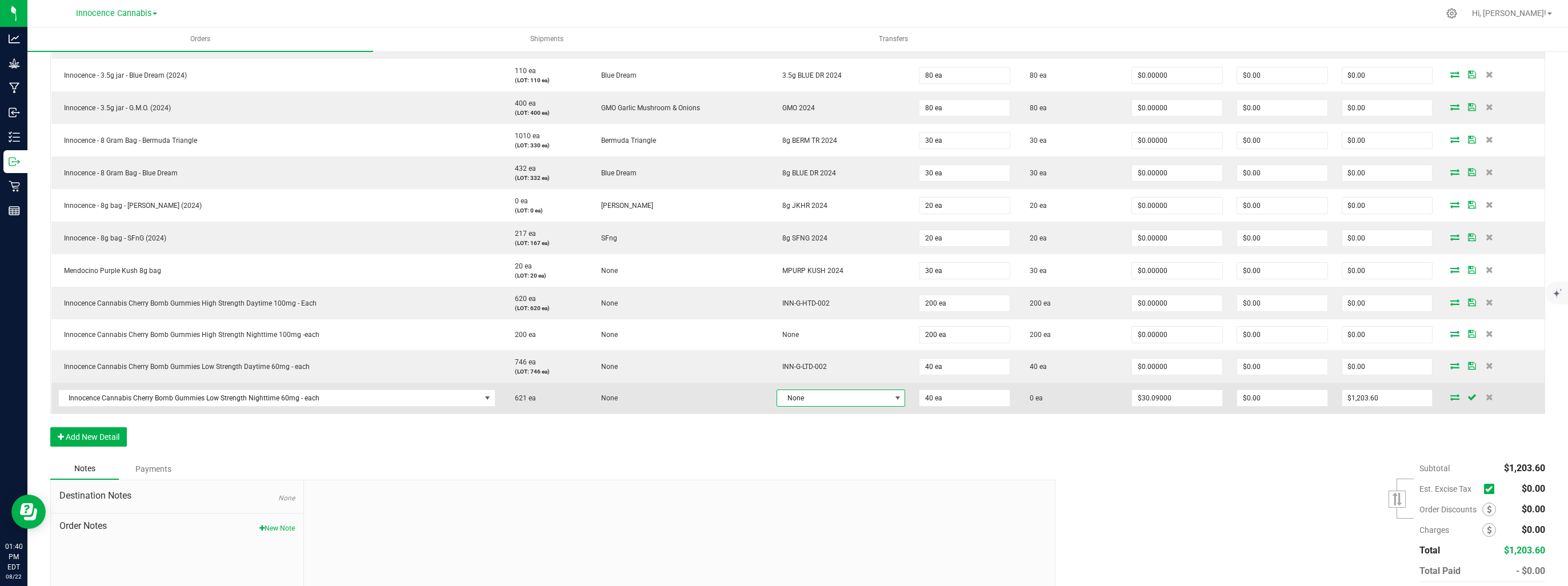
click at [829, 395] on span "None" at bounding box center [833, 398] width 113 height 16
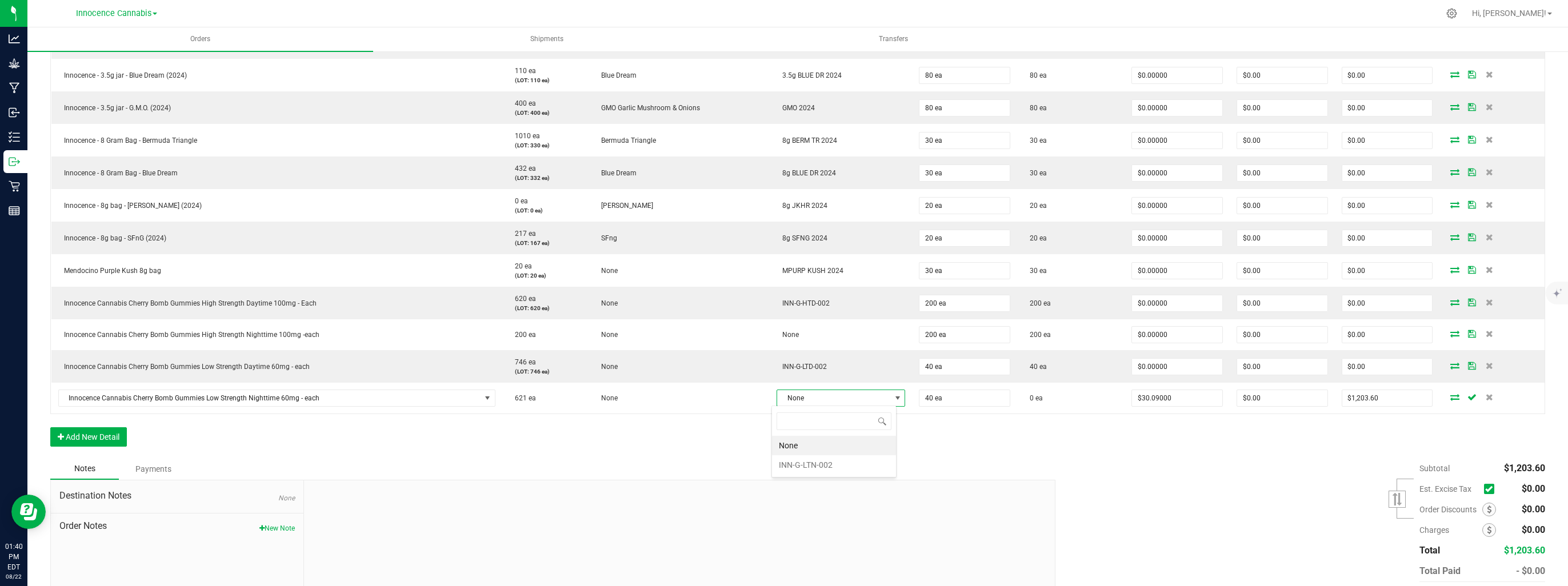
scroll to position [17, 126]
drag, startPoint x: 812, startPoint y: 465, endPoint x: 882, endPoint y: 432, distance: 77.4
click at [812, 465] on li "INN-G-LTN-002" at bounding box center [834, 465] width 124 height 20
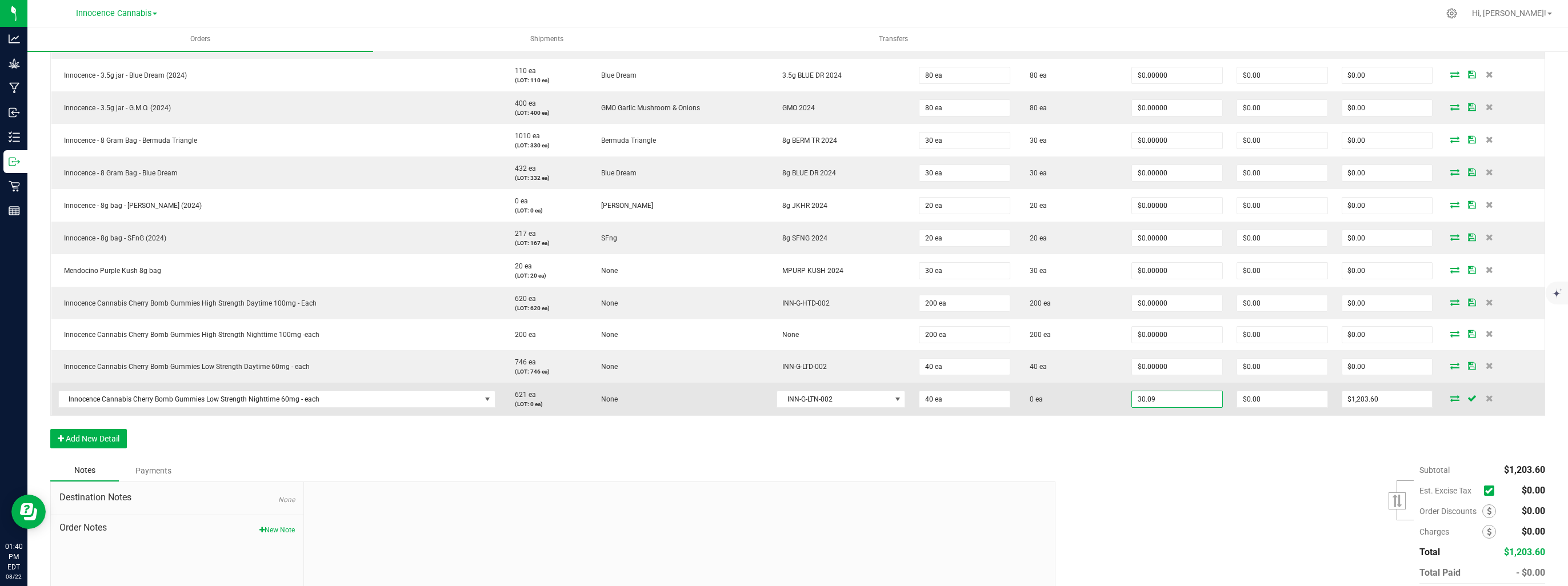
click at [1177, 399] on input "30.09" at bounding box center [1177, 399] width 90 height 16
type input "$0.00000"
type input "$0.00"
click at [1281, 407] on td "$0.00" at bounding box center [1281, 399] width 105 height 32
click at [1450, 396] on icon at bounding box center [1454, 398] width 9 height 7
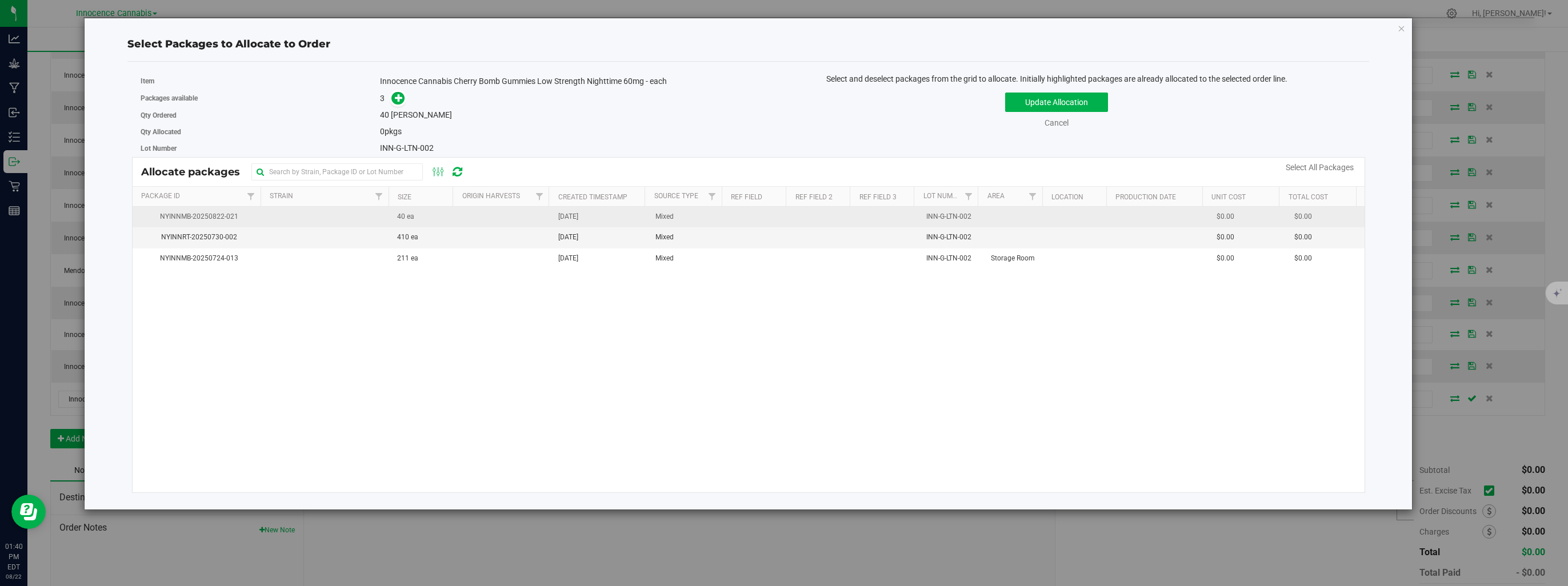
click at [247, 211] on span "NYINNMB-20250822-021" at bounding box center [197, 216] width 116 height 11
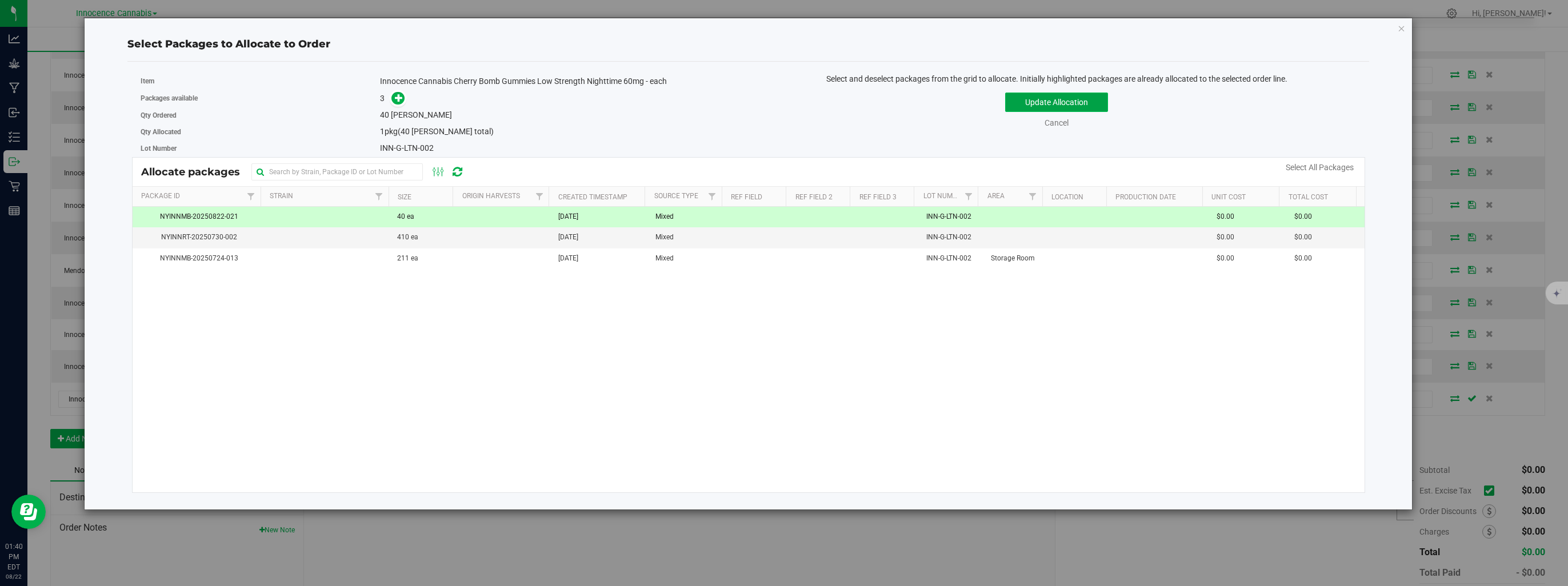
click at [1007, 100] on button "Update Allocation" at bounding box center [1056, 102] width 103 height 20
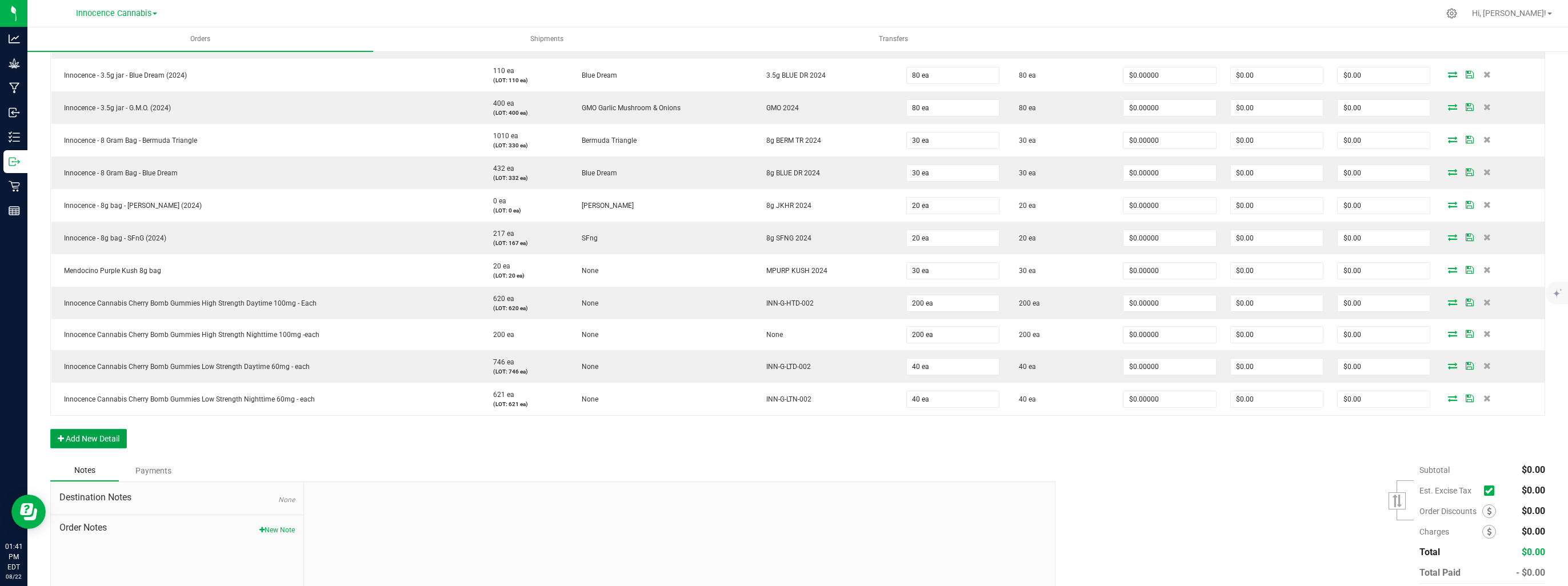
click at [69, 434] on button "Add New Detail" at bounding box center [88, 439] width 77 height 20
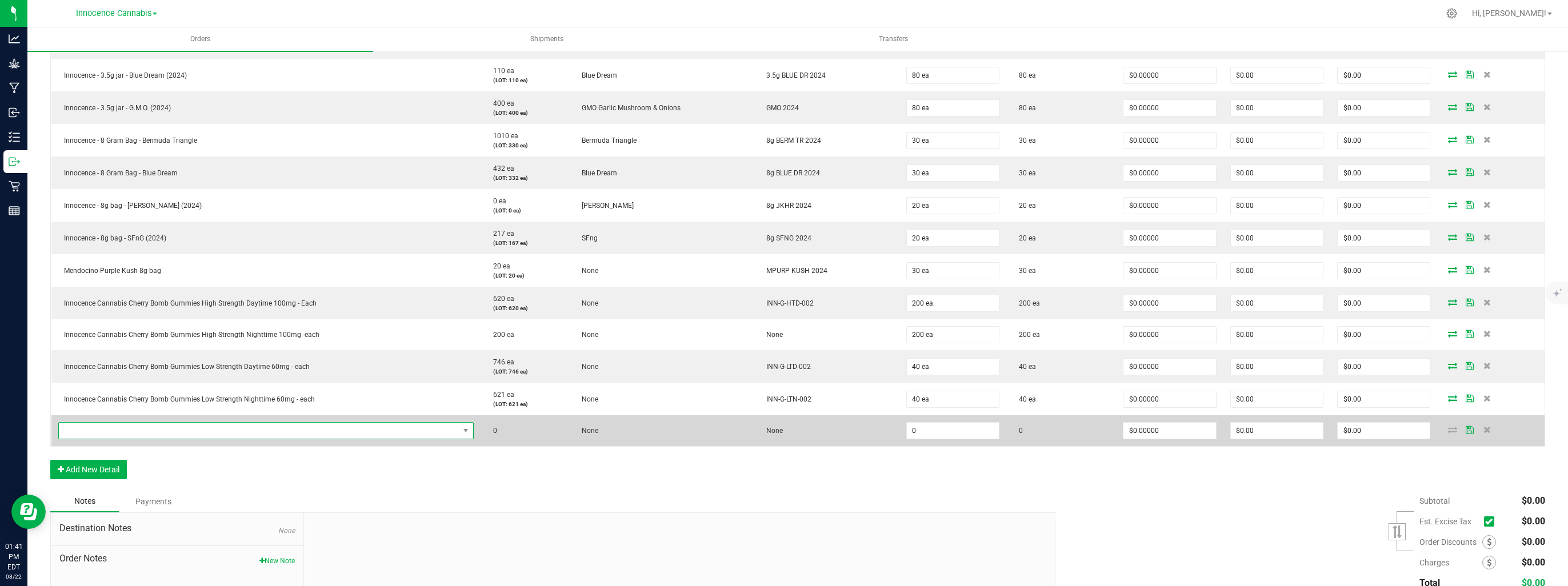
click at [88, 426] on span "NO DATA FOUND" at bounding box center [258, 430] width 400 height 16
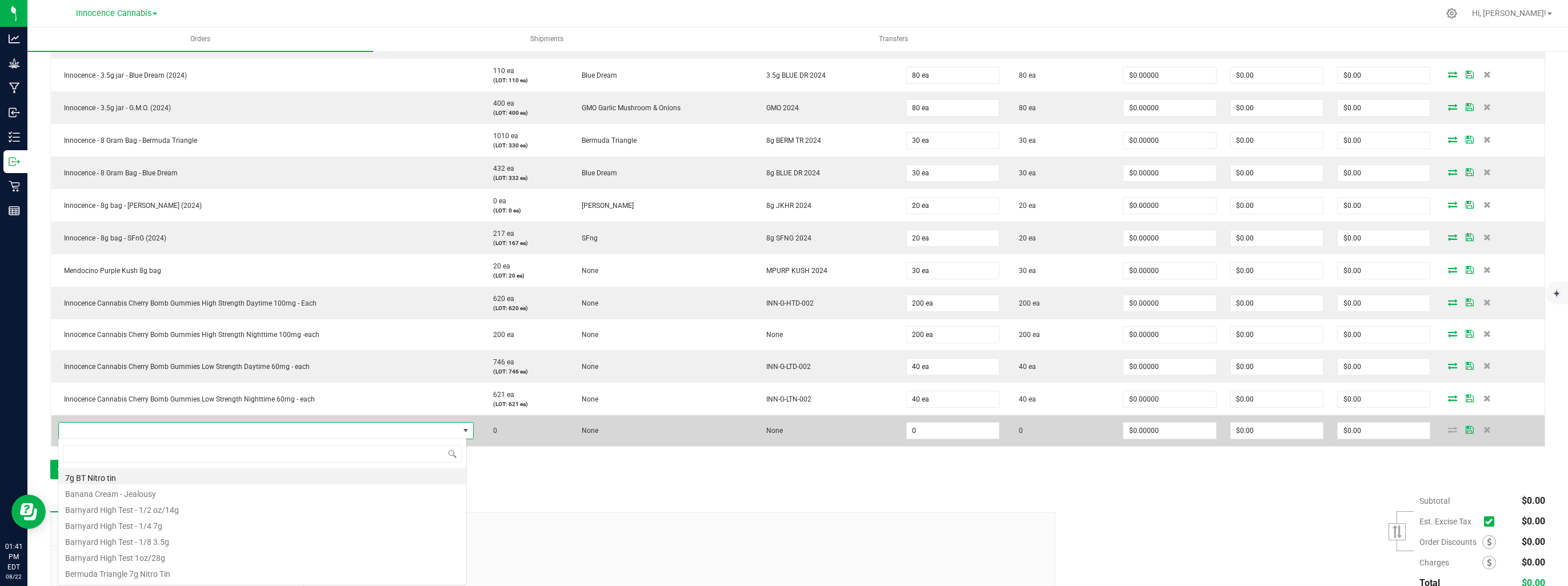
scroll to position [17, 406]
type input "vape"
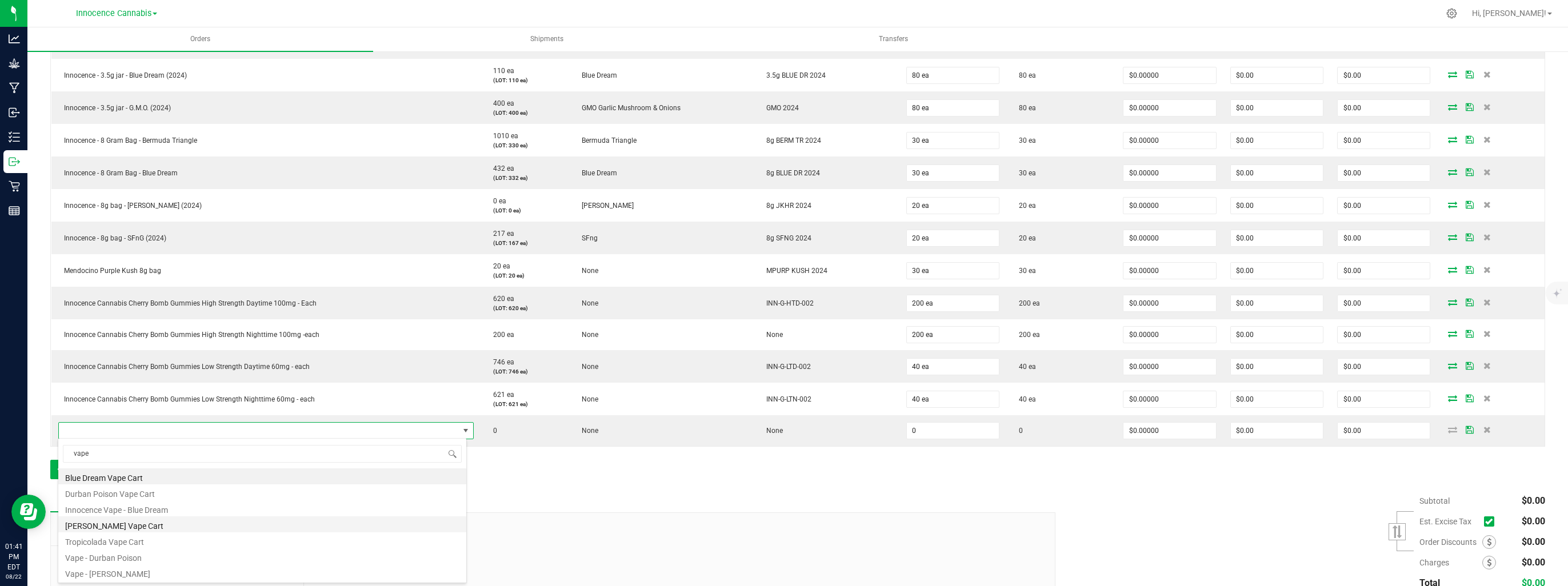
click at [135, 520] on li "[PERSON_NAME] Vape Cart" at bounding box center [263, 524] width 408 height 16
type input "0 ea"
type input "$24.78000"
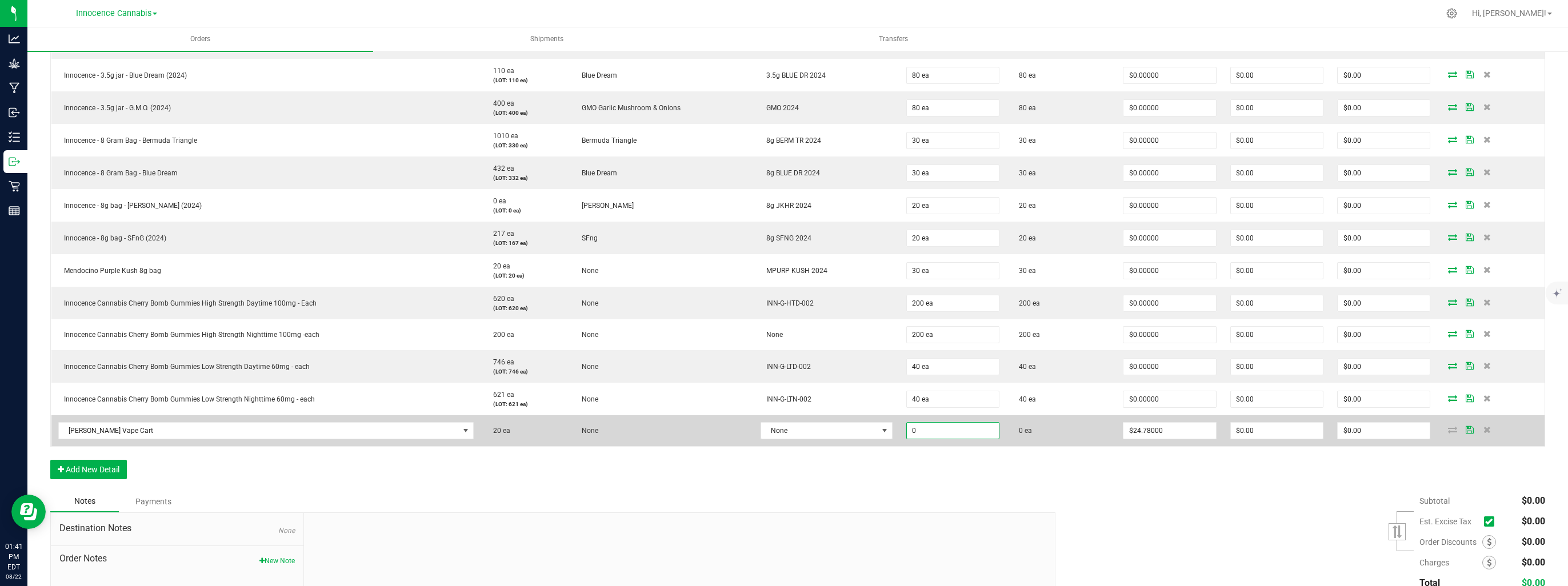
click at [928, 435] on input "0" at bounding box center [952, 430] width 92 height 16
type input "20 ea"
type input "24.78"
type input "$495.60"
click at [1143, 424] on input "24.78" at bounding box center [1168, 430] width 92 height 16
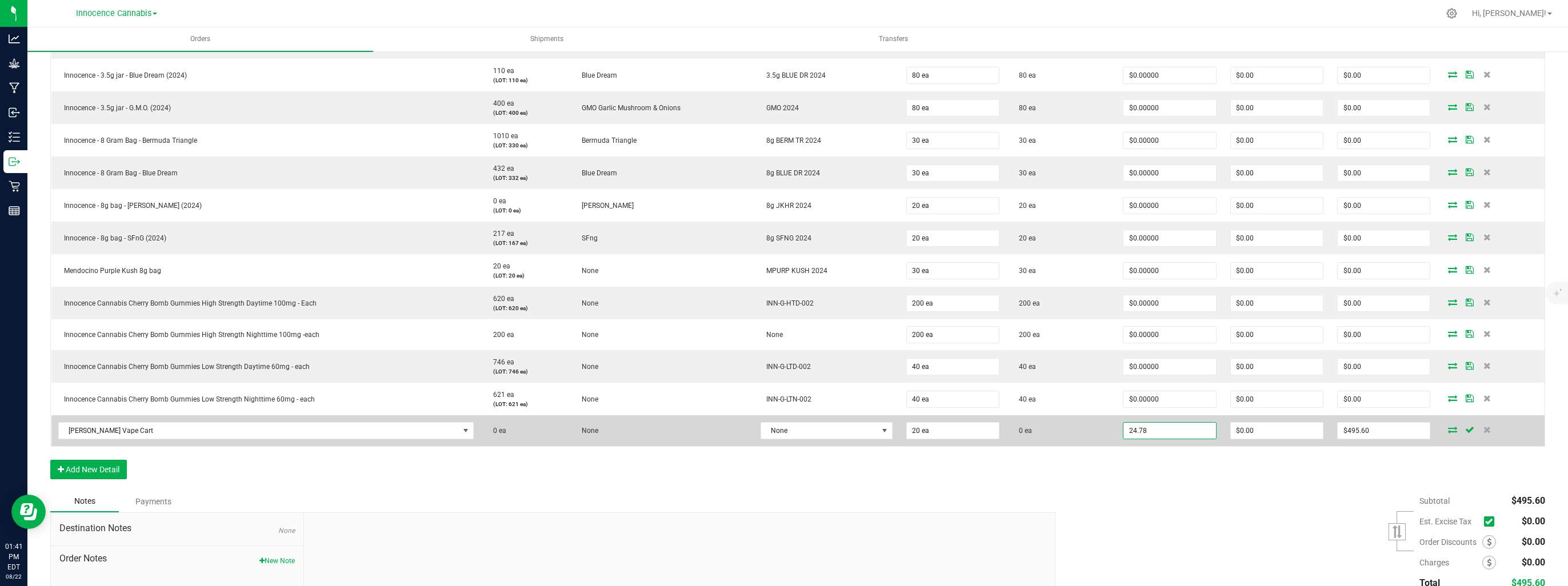
click at [1149, 434] on input "24.78" at bounding box center [1168, 430] width 92 height 16
type input "$0.00000"
type input "0"
click at [1364, 431] on input "0" at bounding box center [1383, 430] width 92 height 16
click at [1447, 428] on icon at bounding box center [1452, 429] width 9 height 7
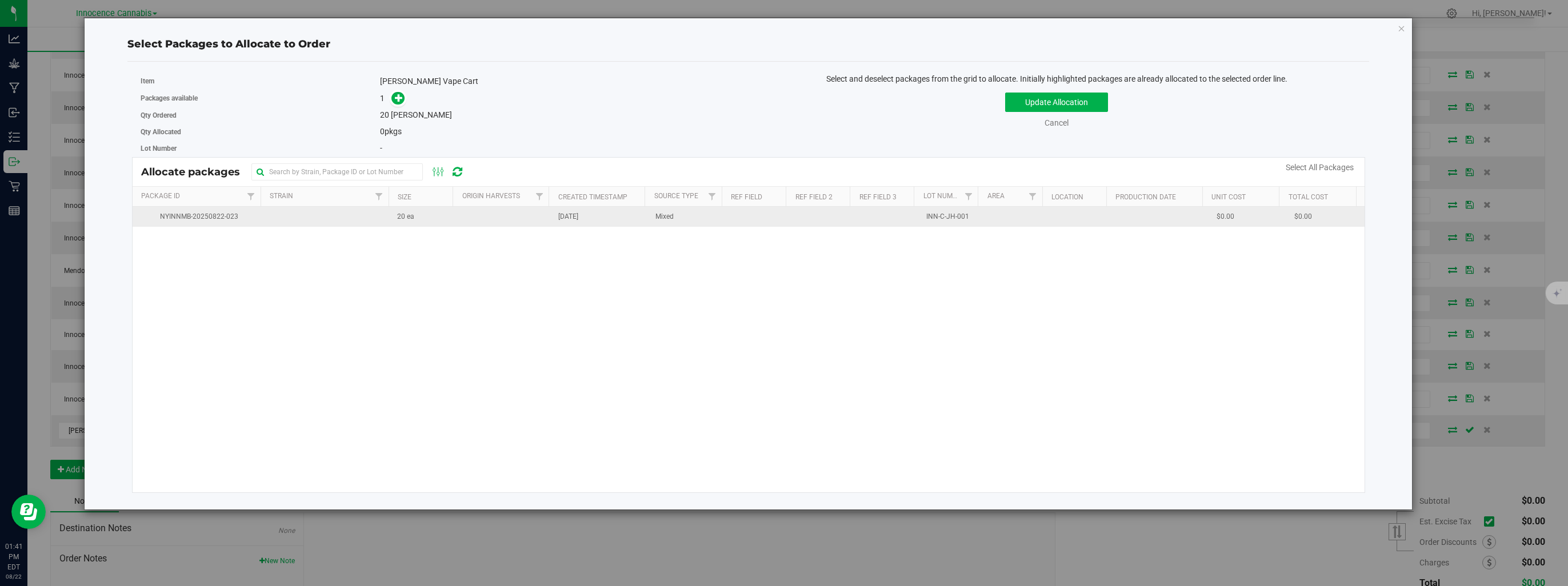
click at [178, 223] on td "NYINNMB-20250822-023" at bounding box center [197, 216] width 129 height 20
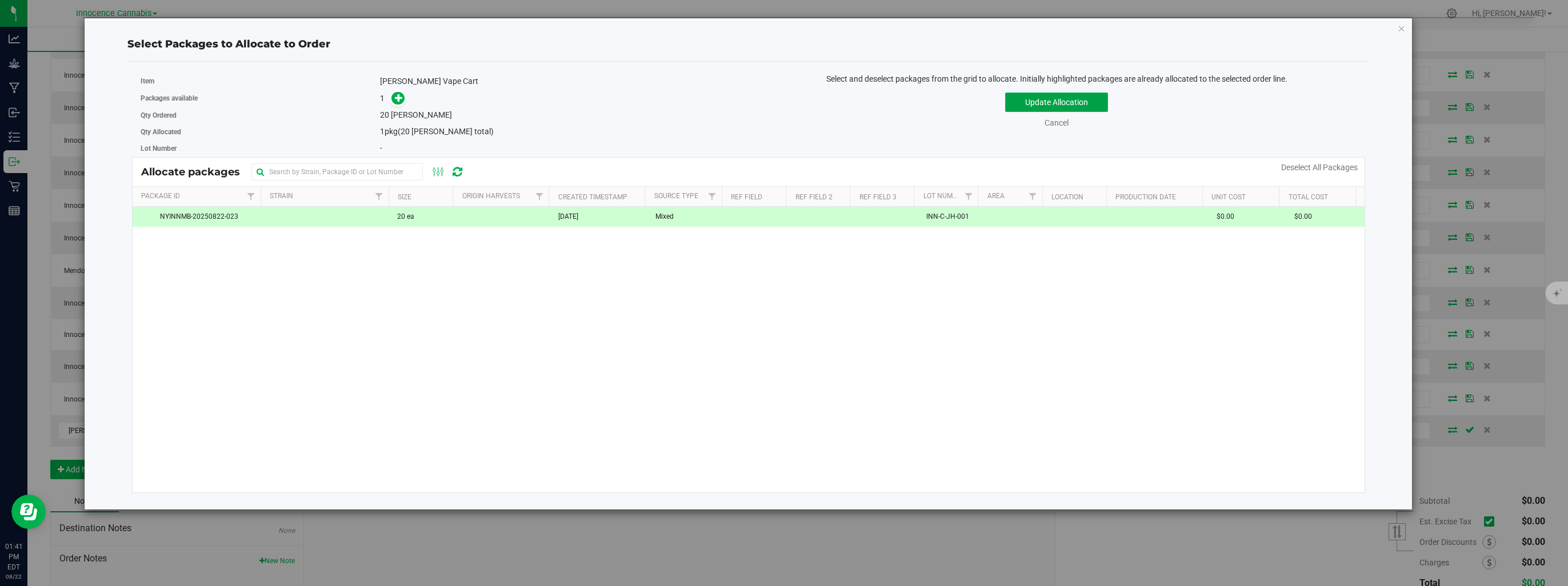
click at [1019, 108] on button "Update Allocation" at bounding box center [1056, 102] width 103 height 20
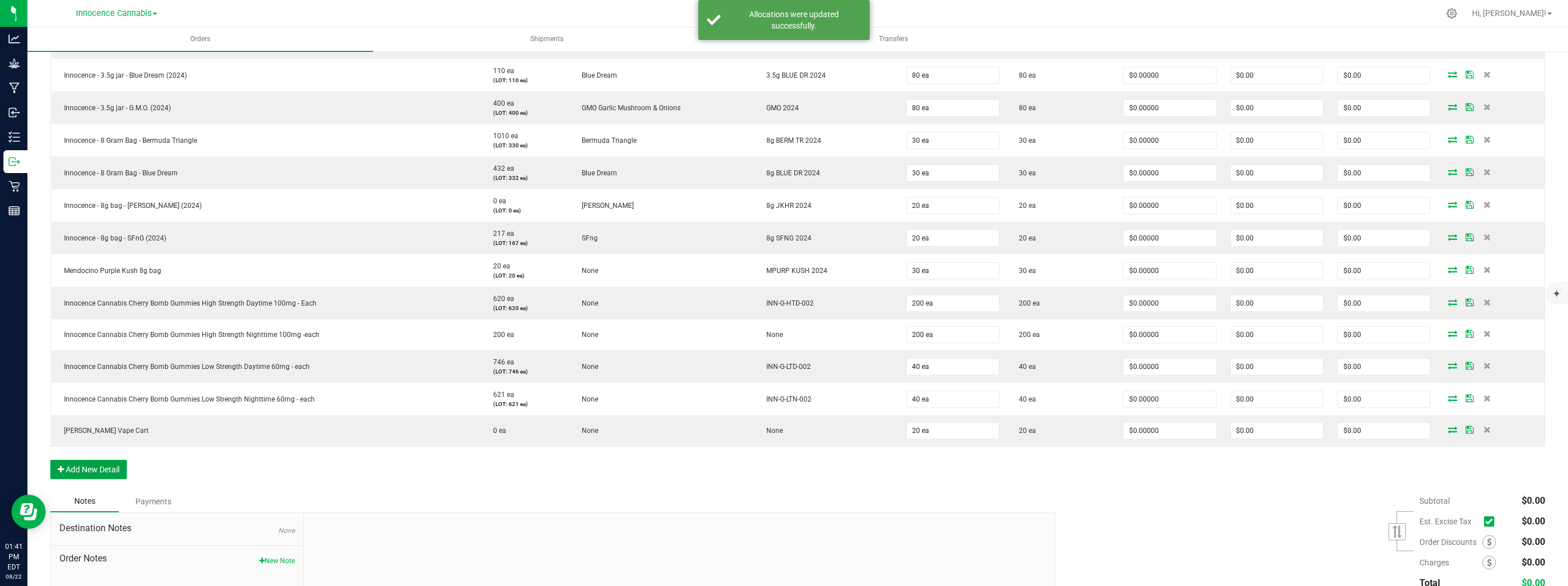
click at [81, 468] on button "Add New Detail" at bounding box center [88, 470] width 77 height 20
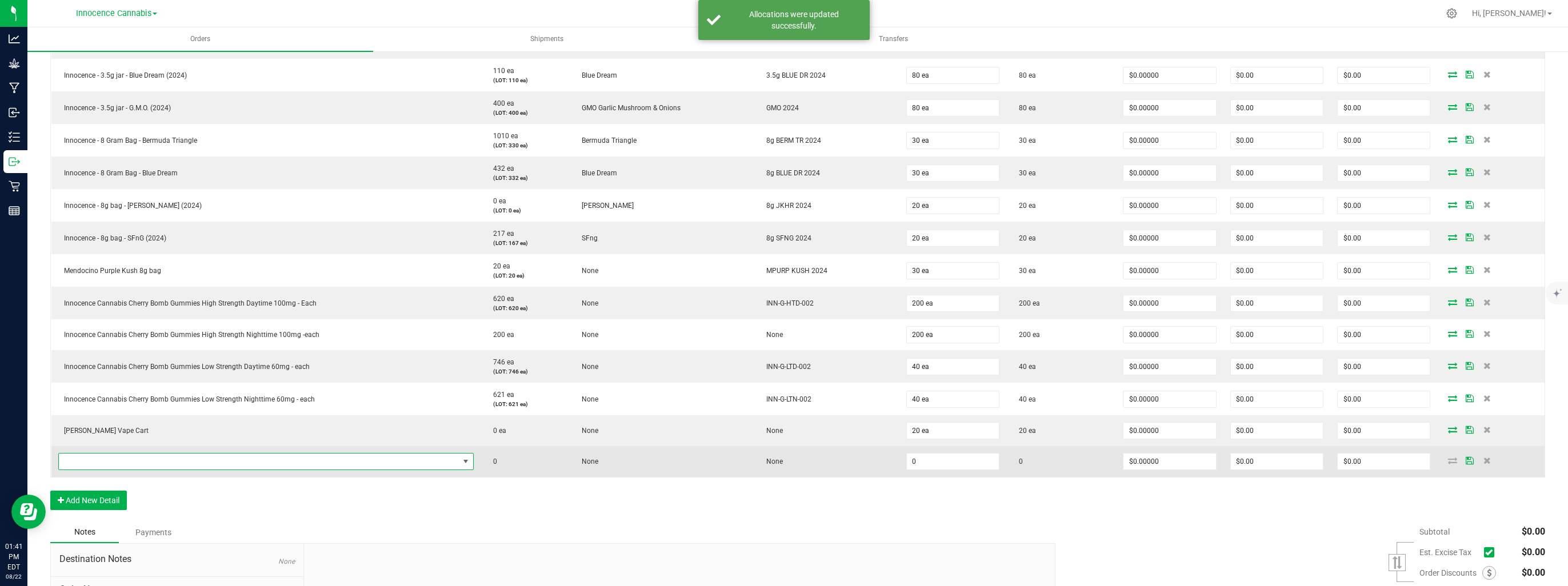
click at [84, 463] on span "NO DATA FOUND" at bounding box center [258, 461] width 400 height 16
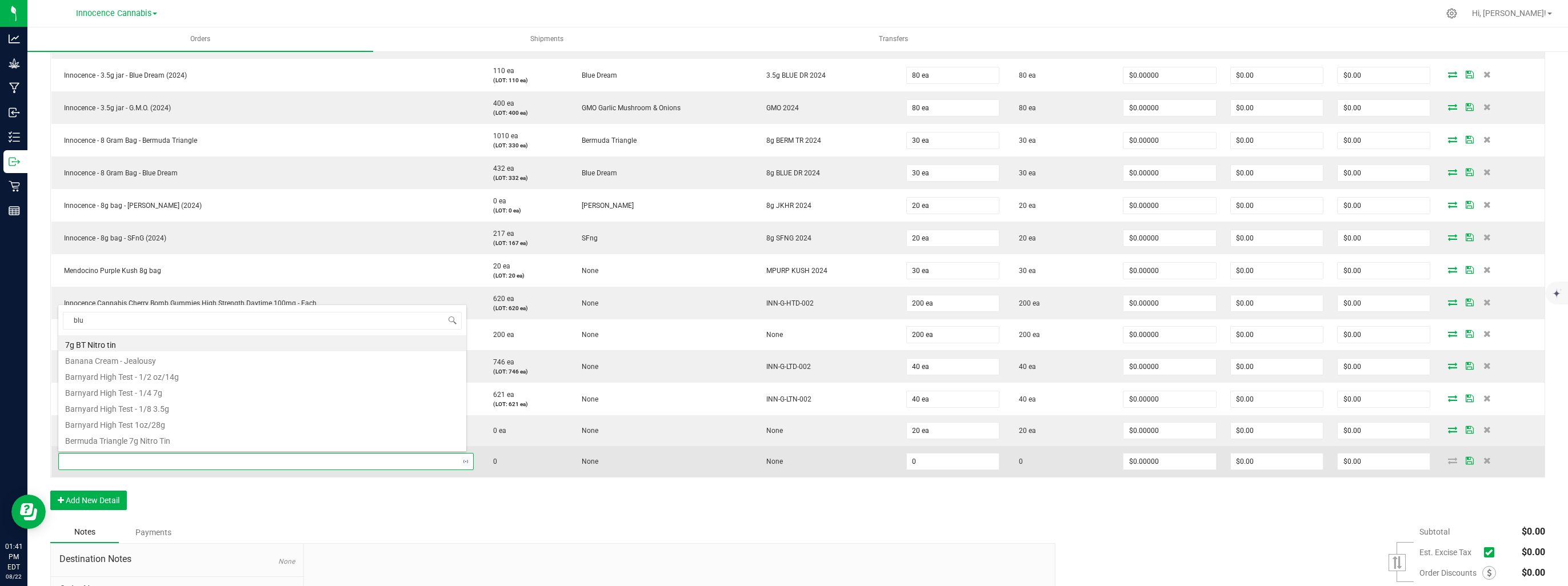
type input "blue"
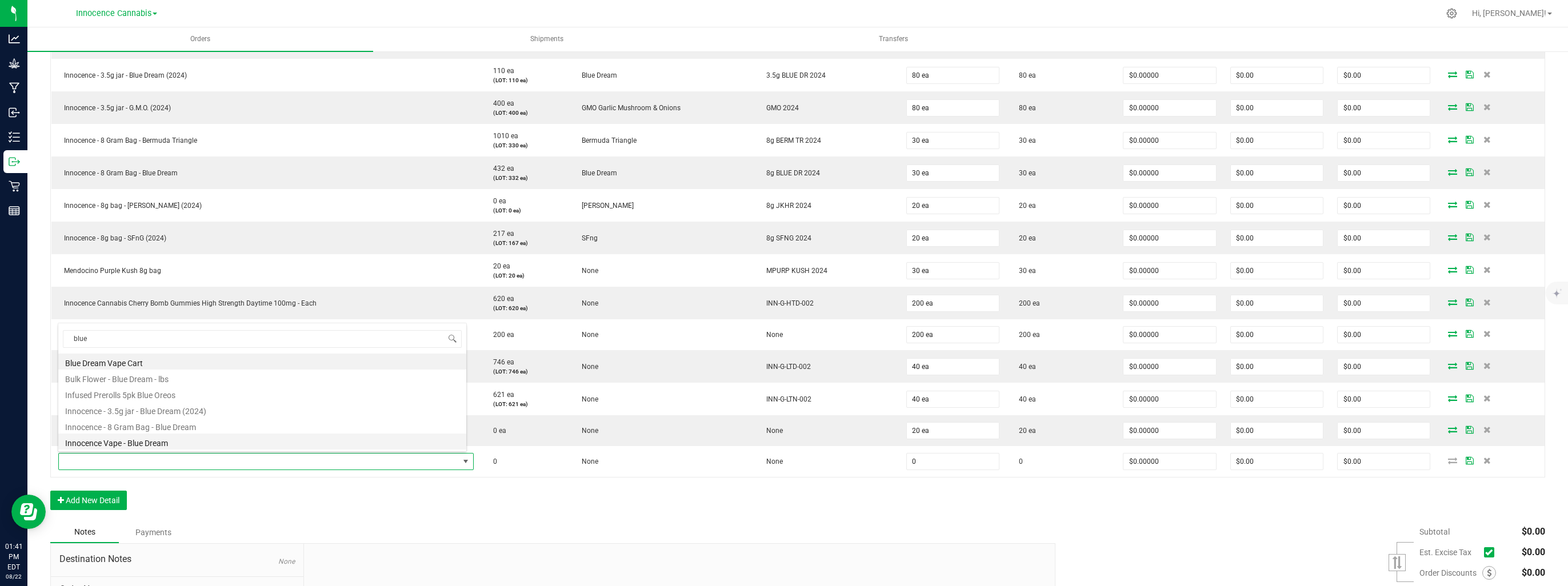
click at [122, 447] on li "Innocence Vape - Blue Dream" at bounding box center [263, 441] width 408 height 16
type input "0 ea"
type input "$25.00000"
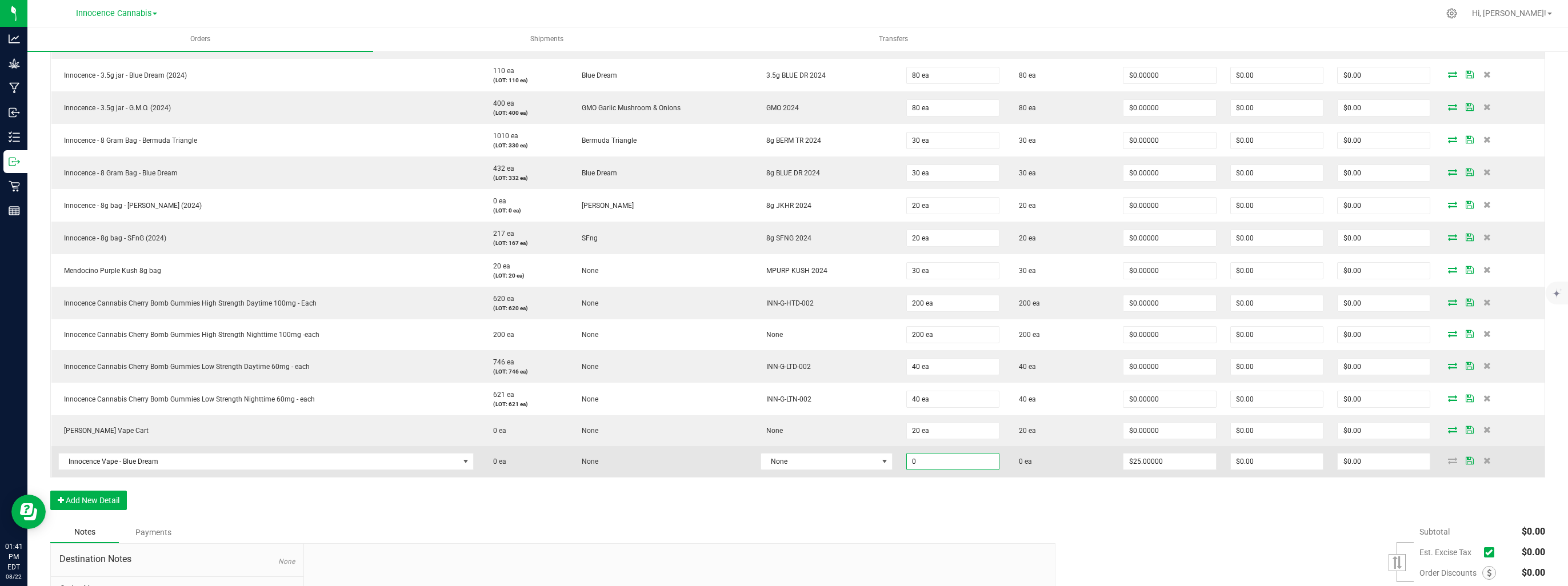
click at [926, 461] on input "0" at bounding box center [952, 461] width 92 height 16
type input "12 ea"
type input "$300.00"
click at [880, 465] on span at bounding box center [884, 461] width 9 height 9
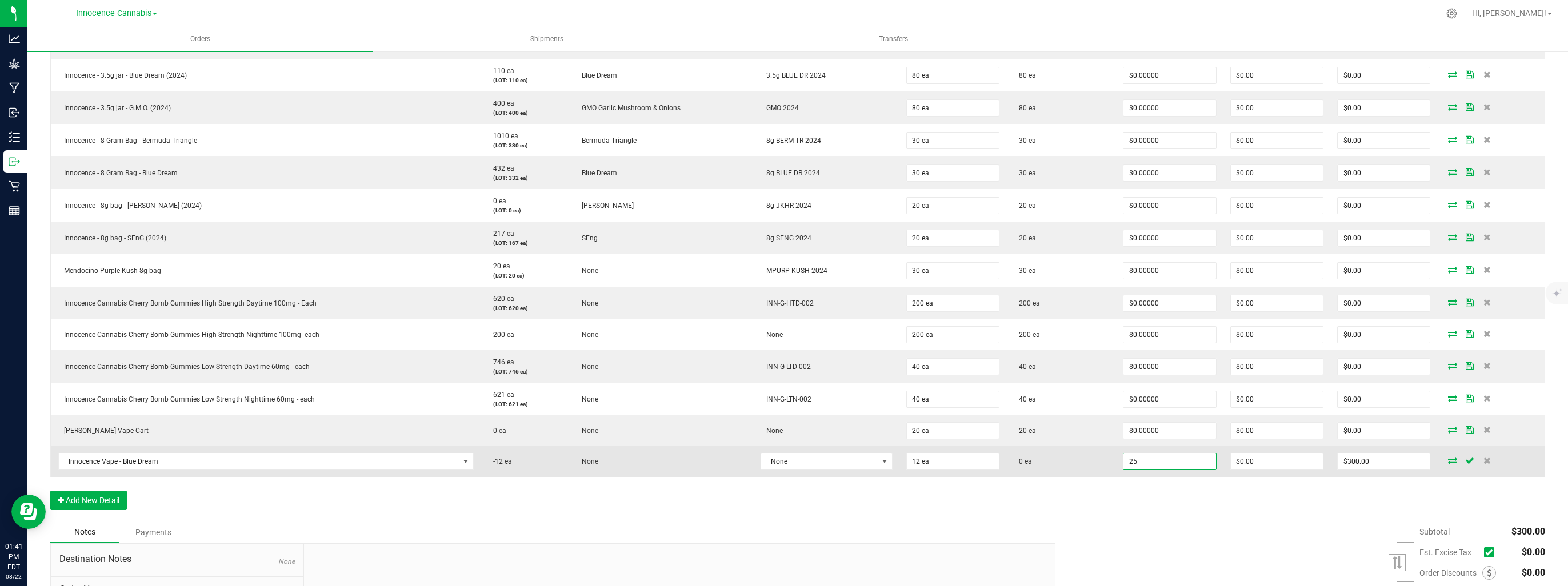
click at [1181, 461] on input "25" at bounding box center [1168, 461] width 92 height 16
type input "$0.00000"
type input "0"
type input "$0.00"
click at [1261, 454] on input "0" at bounding box center [1277, 461] width 92 height 16
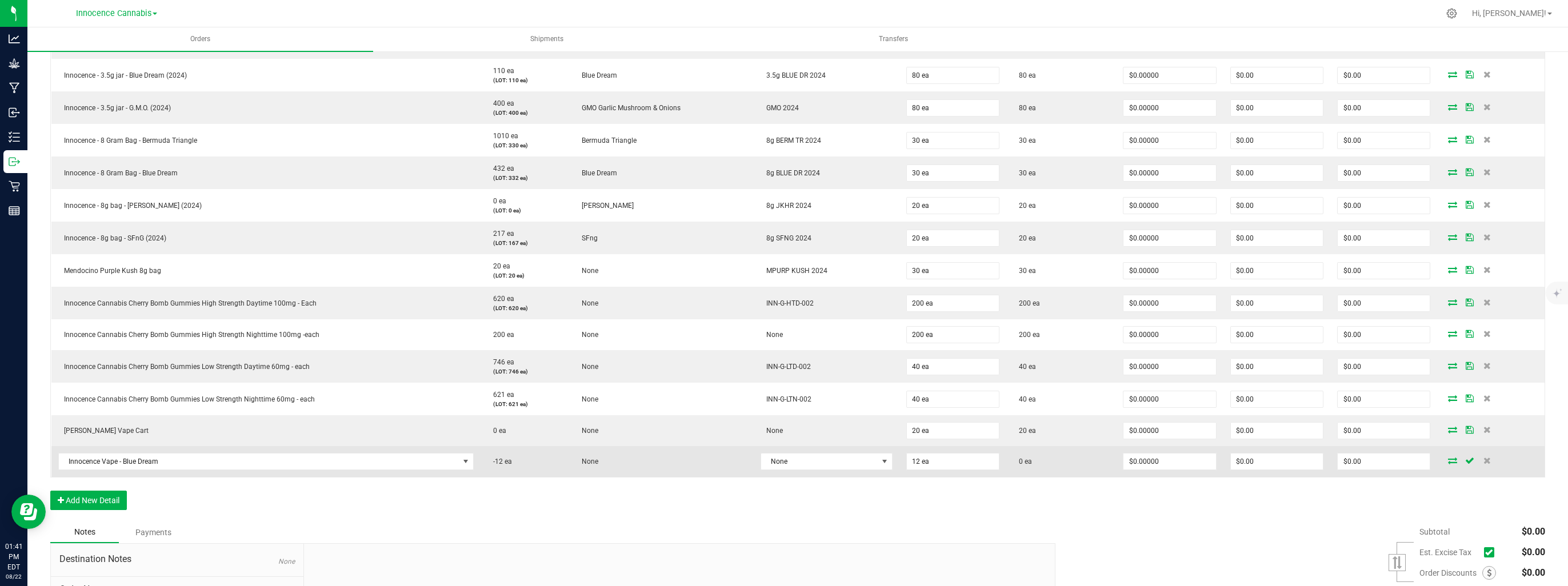
click at [1447, 457] on icon at bounding box center [1452, 461] width 9 height 7
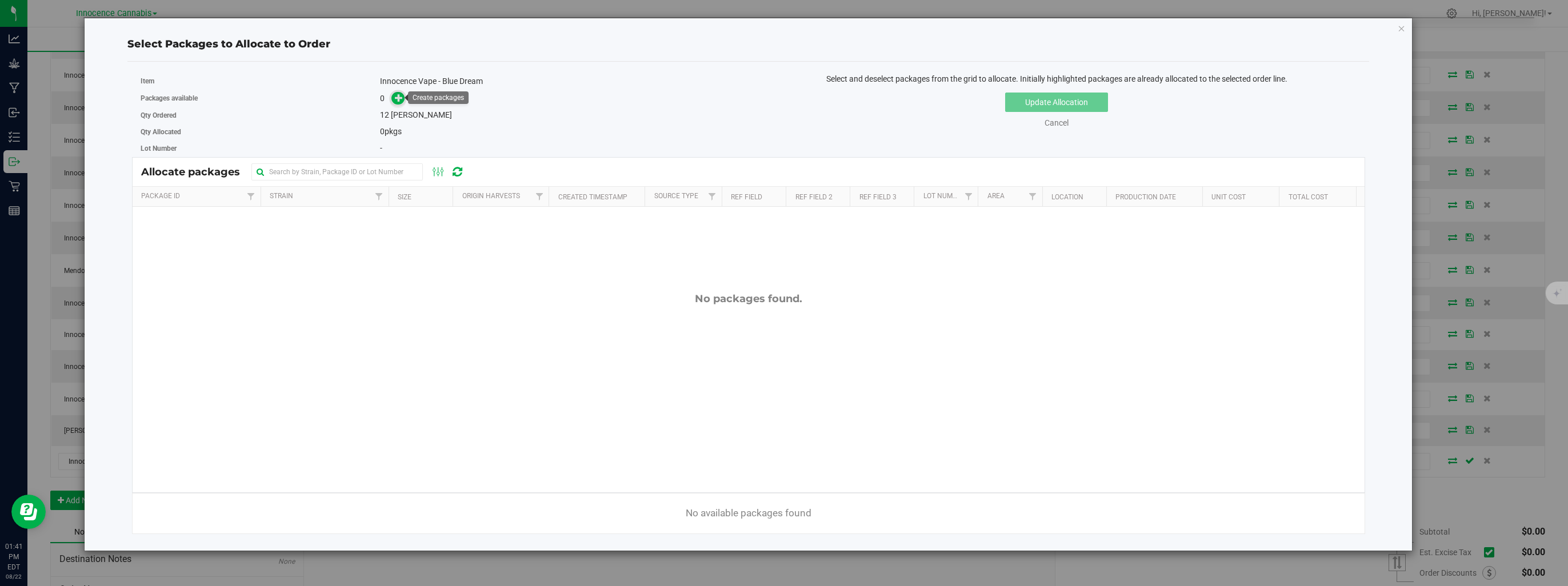
click at [396, 97] on icon at bounding box center [399, 97] width 8 height 8
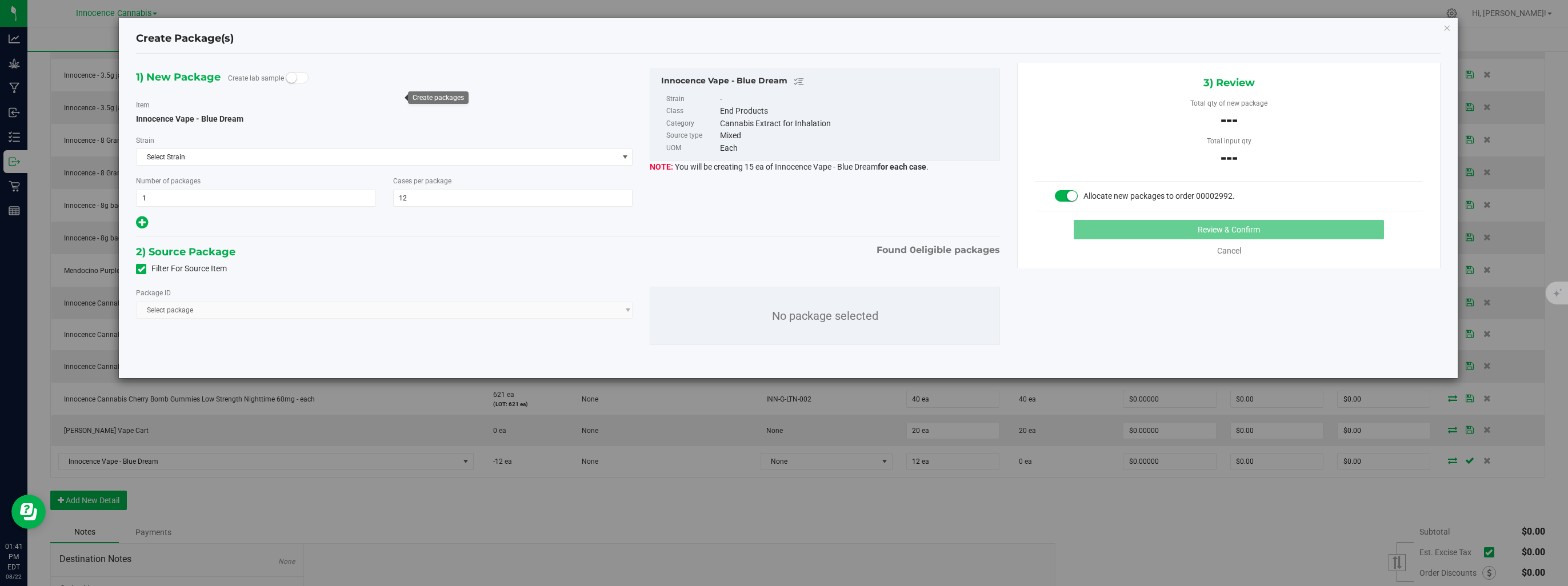
click at [288, 316] on span "Select package" at bounding box center [385, 310] width 497 height 17
click at [291, 205] on span "1 1" at bounding box center [256, 198] width 240 height 17
click at [437, 201] on span "12 12" at bounding box center [513, 198] width 240 height 17
click at [142, 269] on icon at bounding box center [141, 269] width 7 height 0
click at [0, 0] on input "Filter For Source Item" at bounding box center [0, 0] width 0 height 0
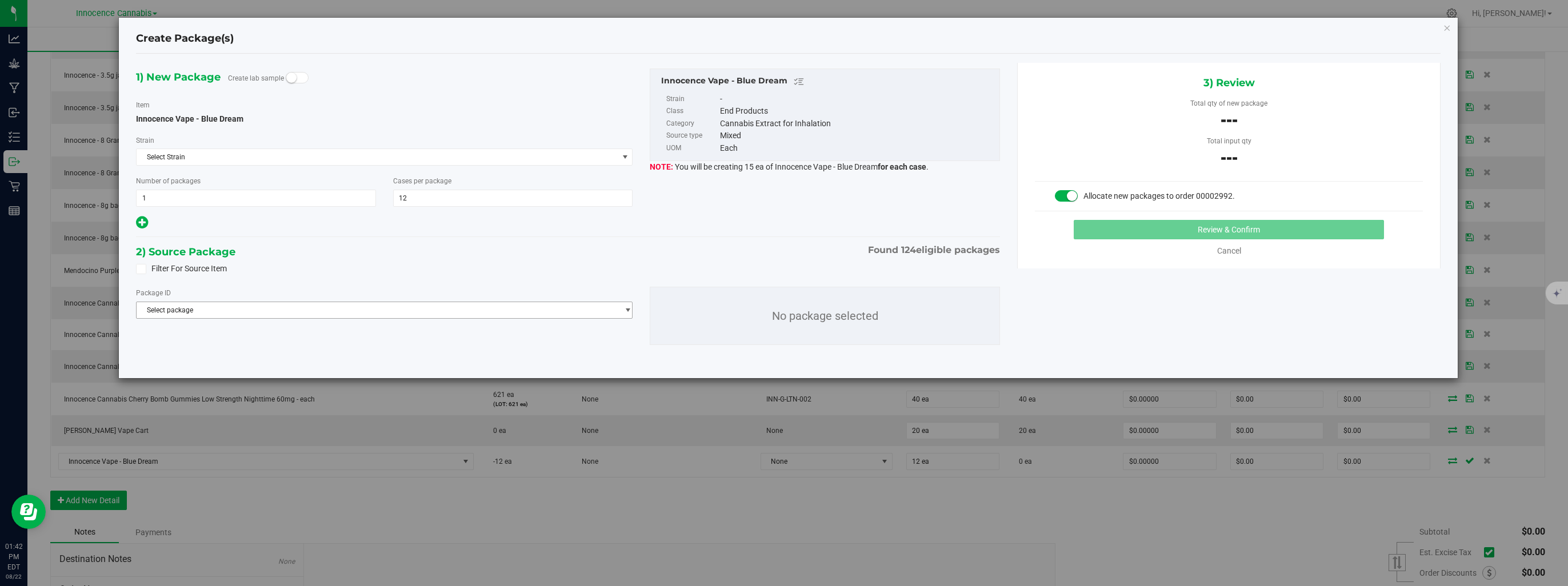
click at [239, 318] on span "Select package" at bounding box center [377, 310] width 481 height 16
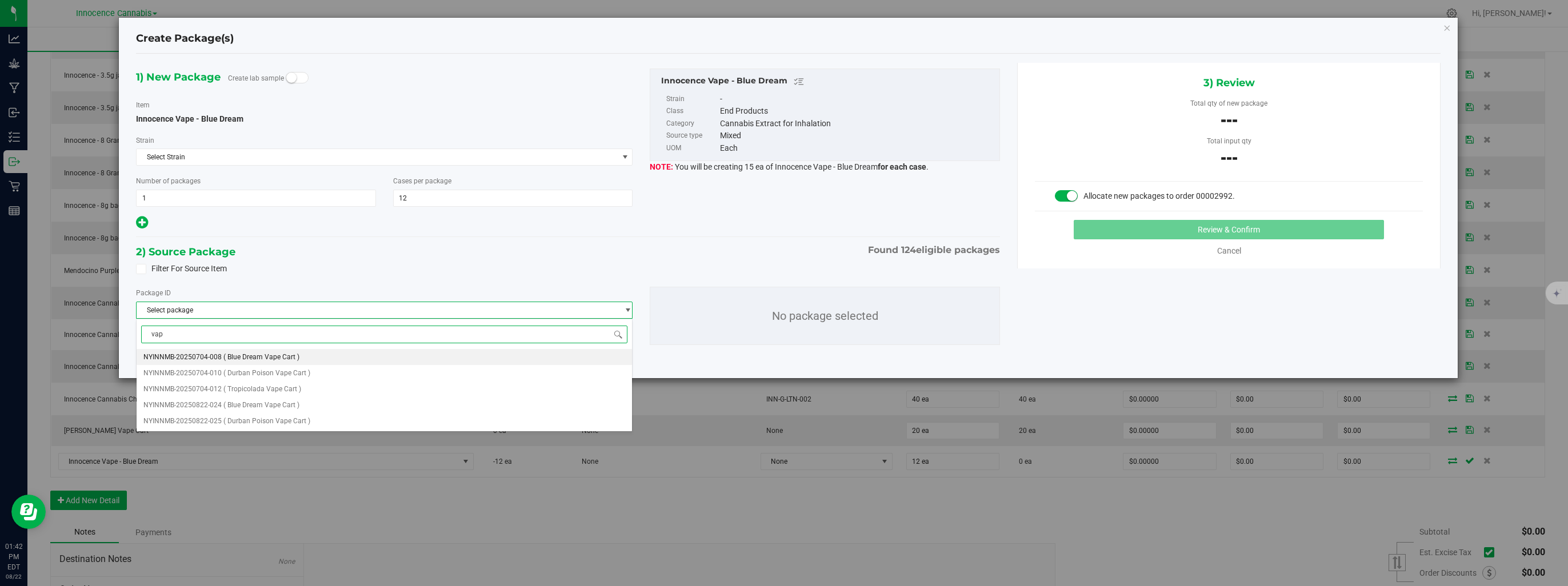
type input "vape"
click at [268, 353] on span "( Blue Dream Vape Cart )" at bounding box center [262, 357] width 76 height 8
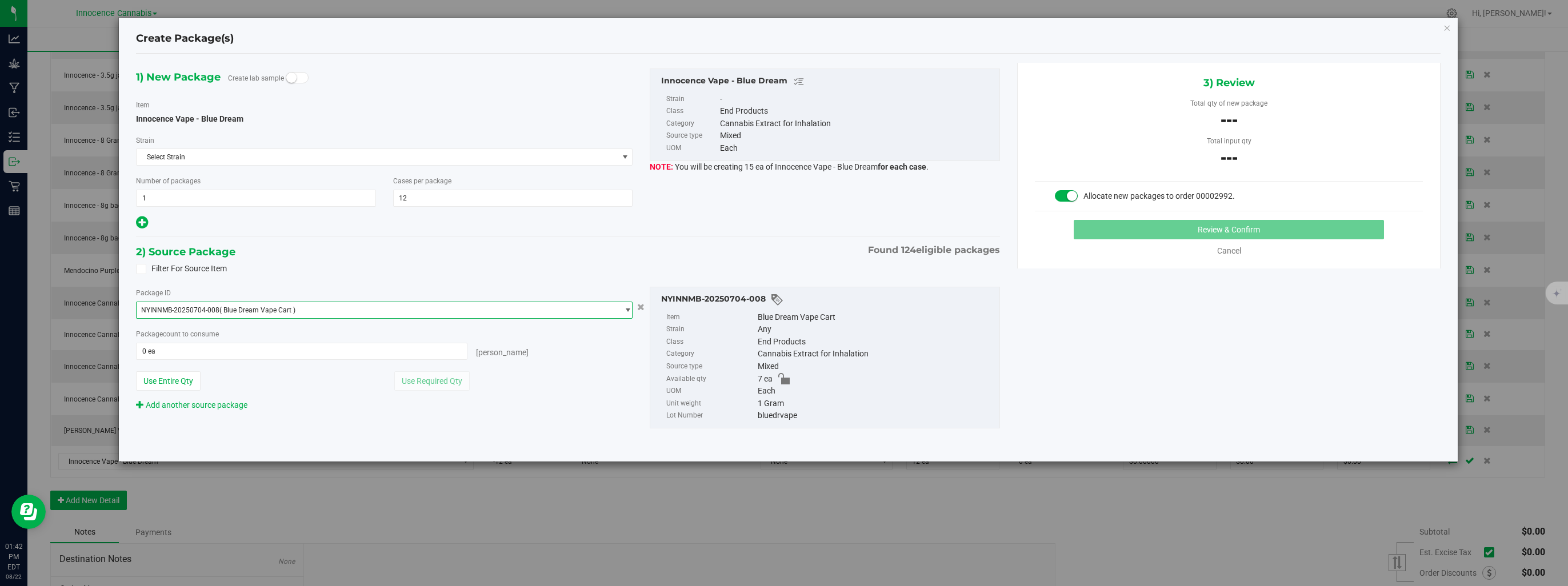
click at [329, 312] on span "NYINNMB-20250704-008 ( Blue Dream Vape Cart )" at bounding box center [377, 310] width 481 height 16
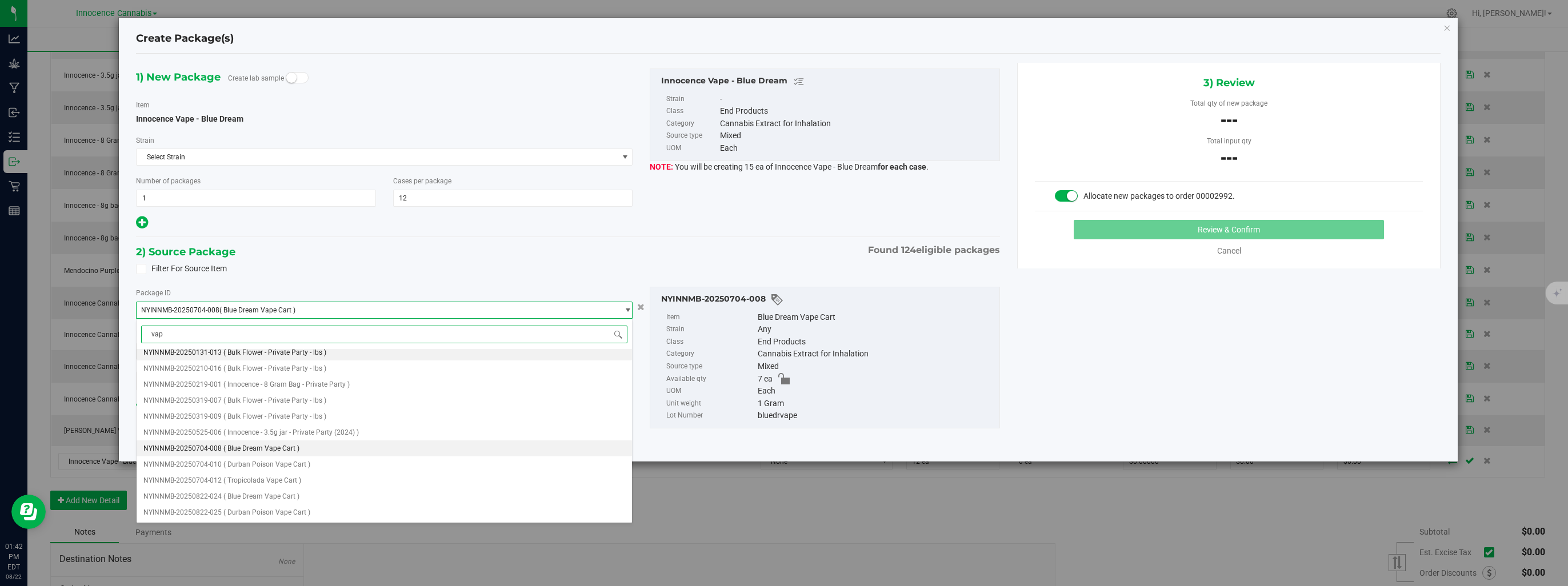
scroll to position [0, 0]
type input "vape"
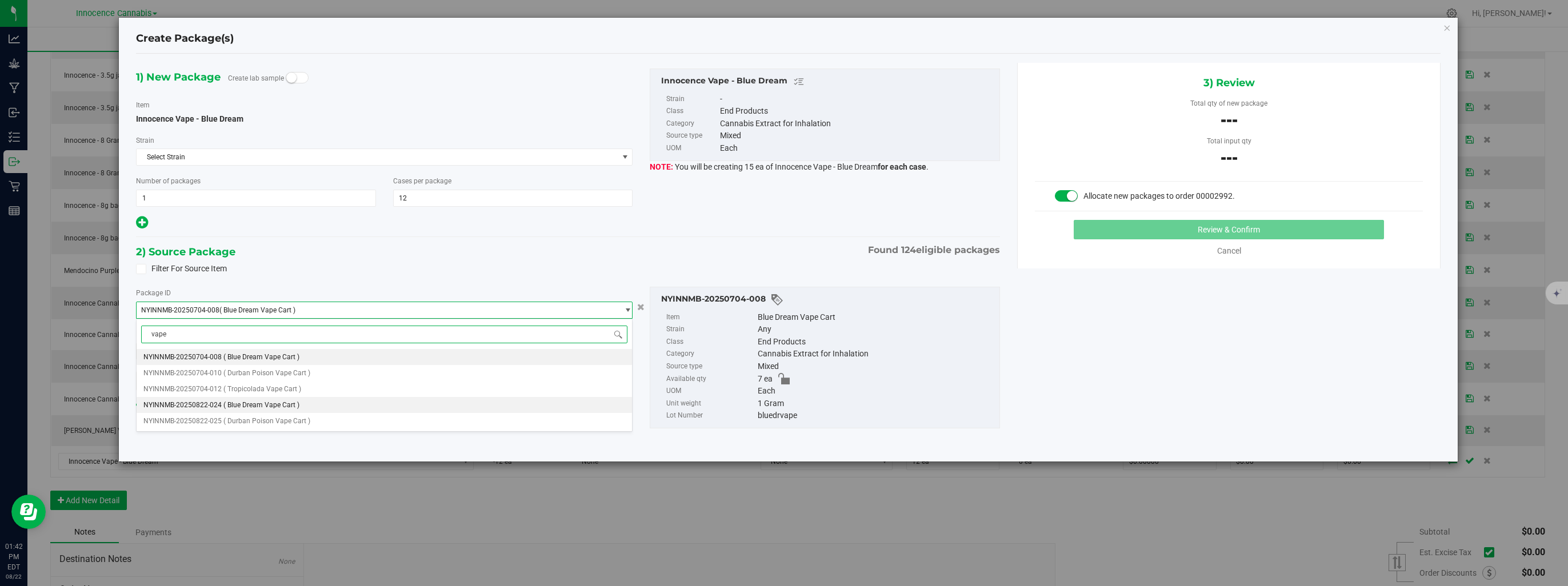
click at [305, 401] on li "NYINNMB-20250822-024 ( Blue Dream Vape Cart )" at bounding box center [384, 404] width 496 height 16
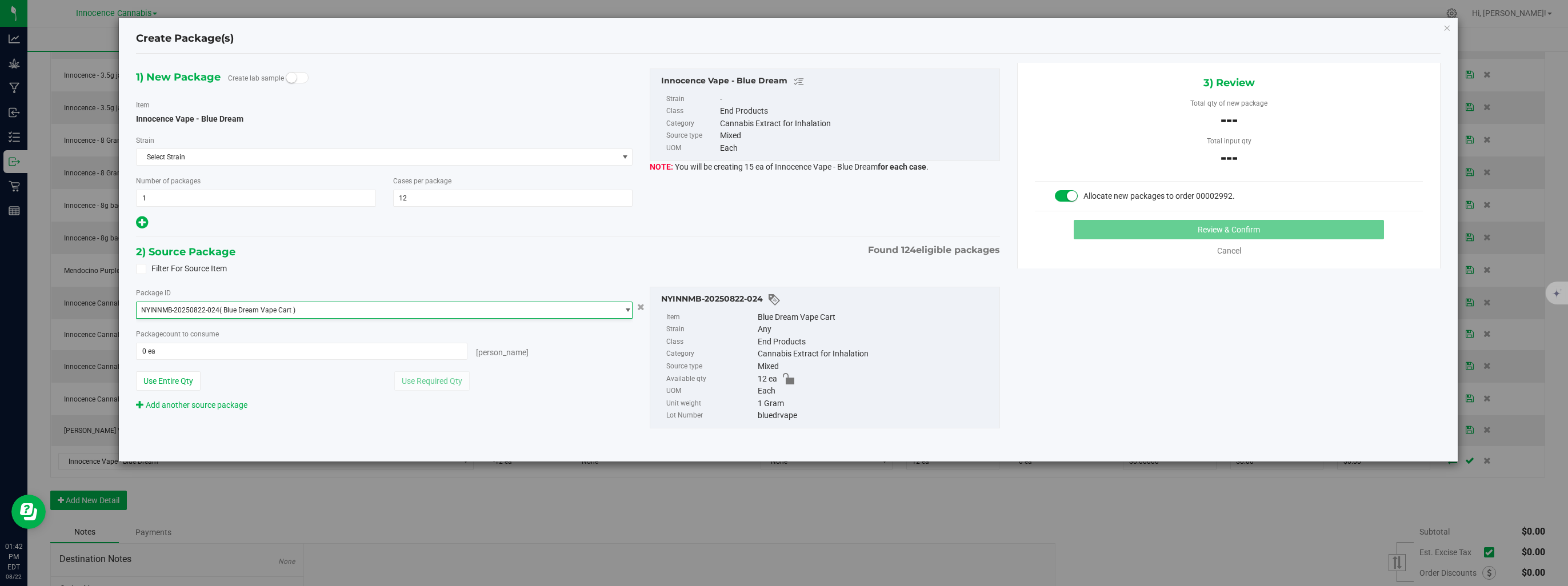
scroll to position [1812, 0]
click at [316, 352] on span at bounding box center [301, 351] width 331 height 17
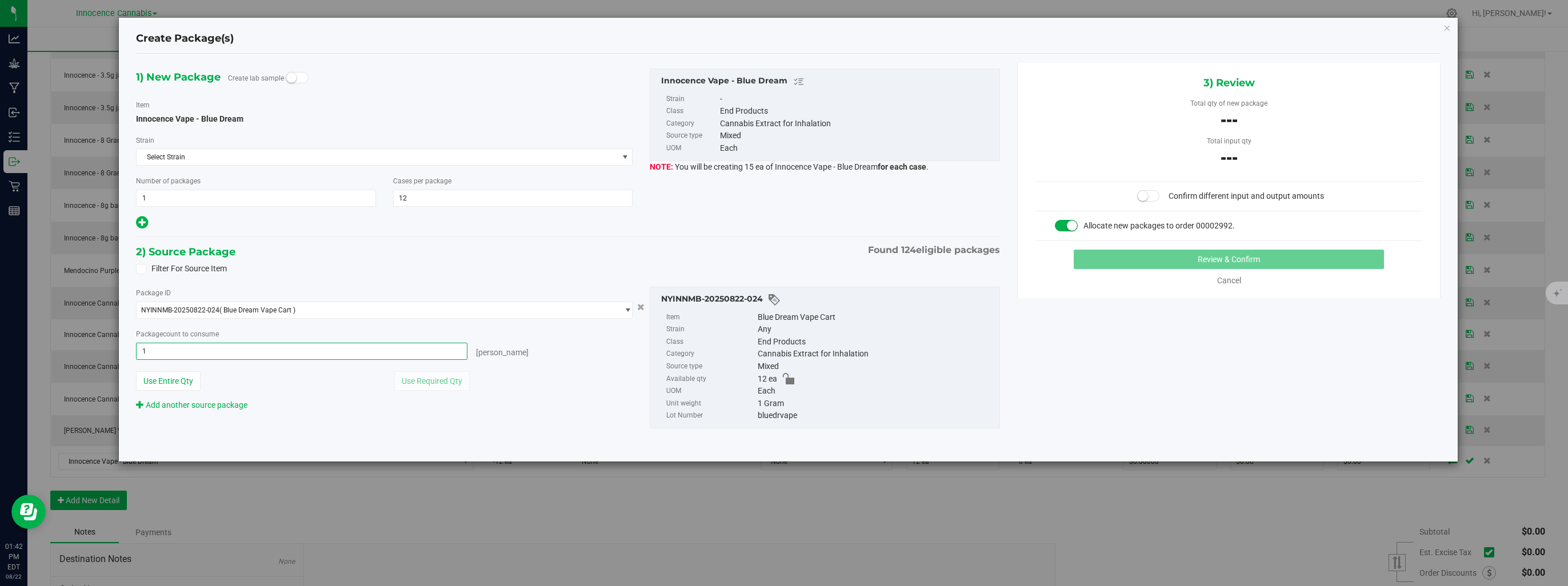
type input "12"
type input "12 ea"
click at [1046, 221] on div "Allocate new packages to order 00002992." at bounding box center [1229, 225] width 388 height 12
click at [1154, 197] on span at bounding box center [1149, 196] width 23 height 12
click at [1139, 257] on button "Review & Confirm" at bounding box center [1229, 259] width 310 height 20
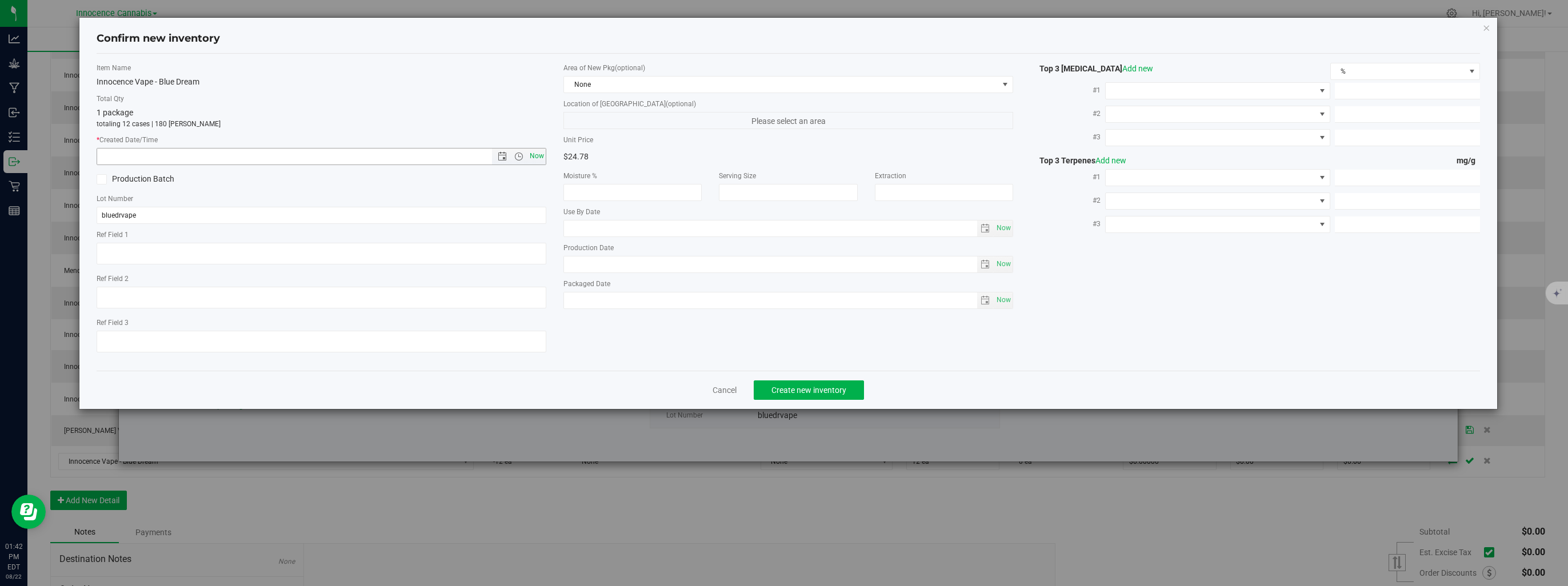
click at [537, 158] on span "Now" at bounding box center [538, 156] width 20 height 17
type input "[DATE] 1:42 PM"
click at [813, 387] on span "Create new inventory" at bounding box center [808, 390] width 75 height 9
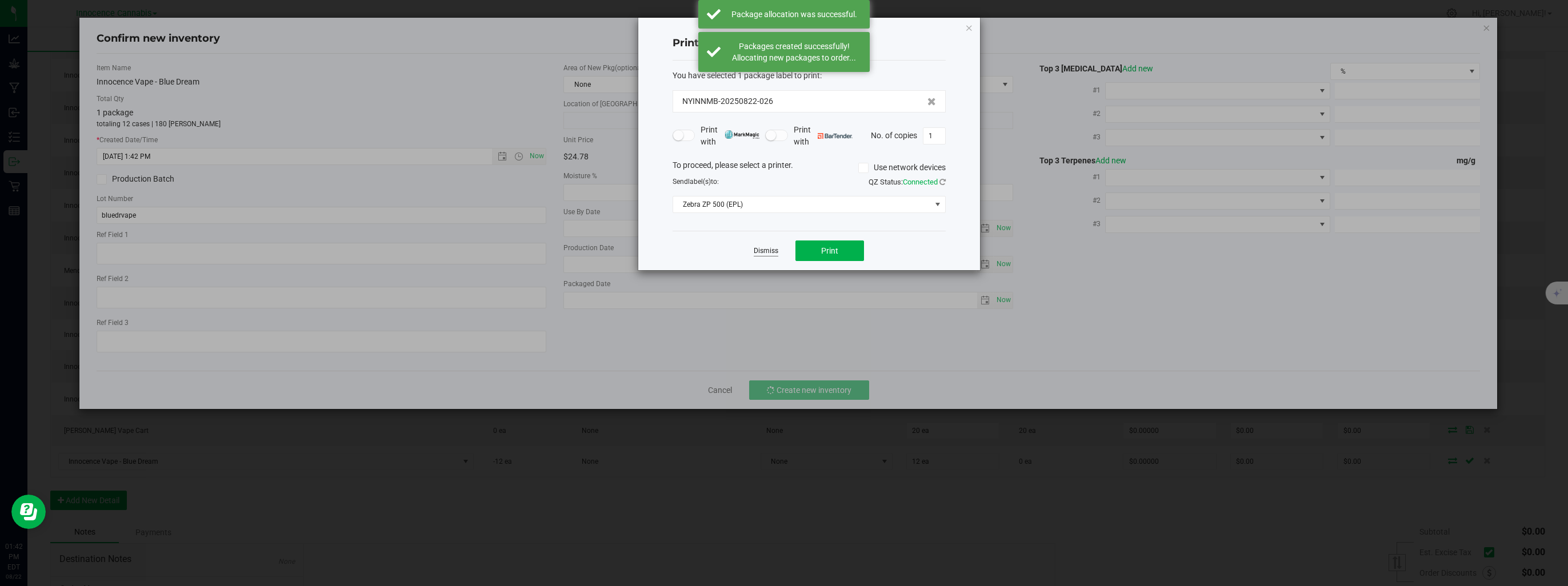
click at [773, 251] on link "Dismiss" at bounding box center [766, 251] width 25 height 10
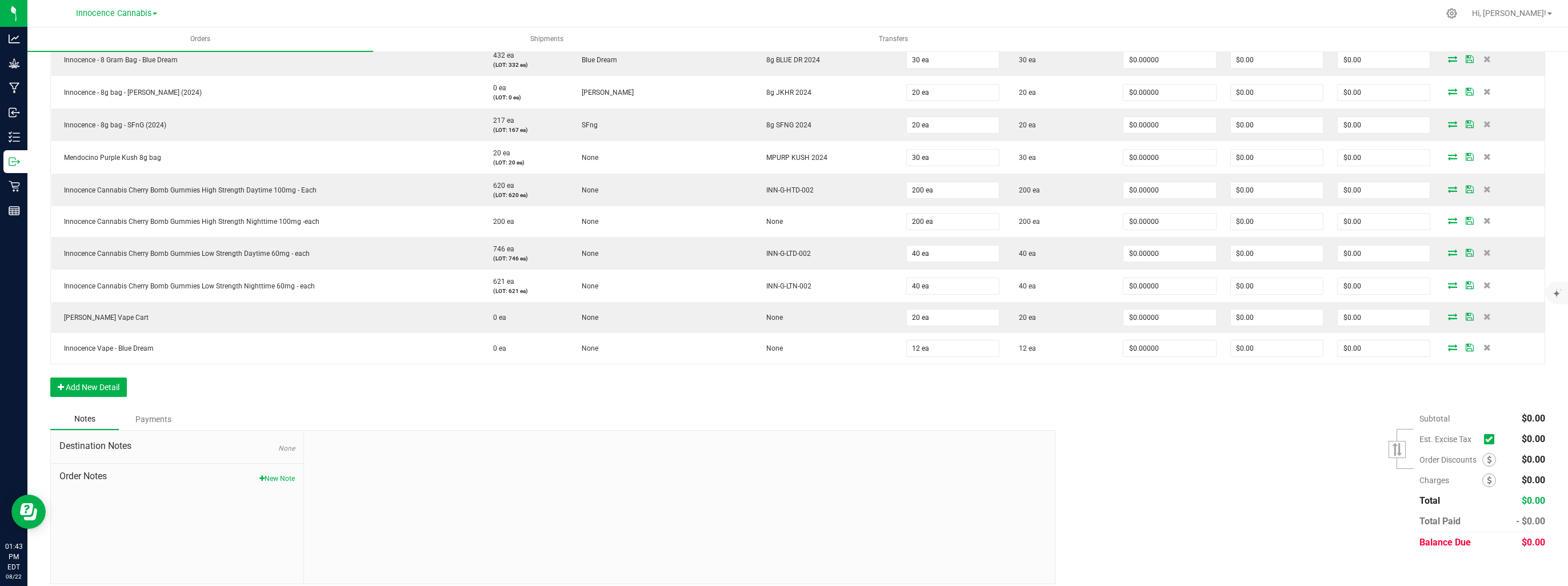
scroll to position [628, 0]
click at [116, 380] on button "Add New Detail" at bounding box center [88, 386] width 77 height 20
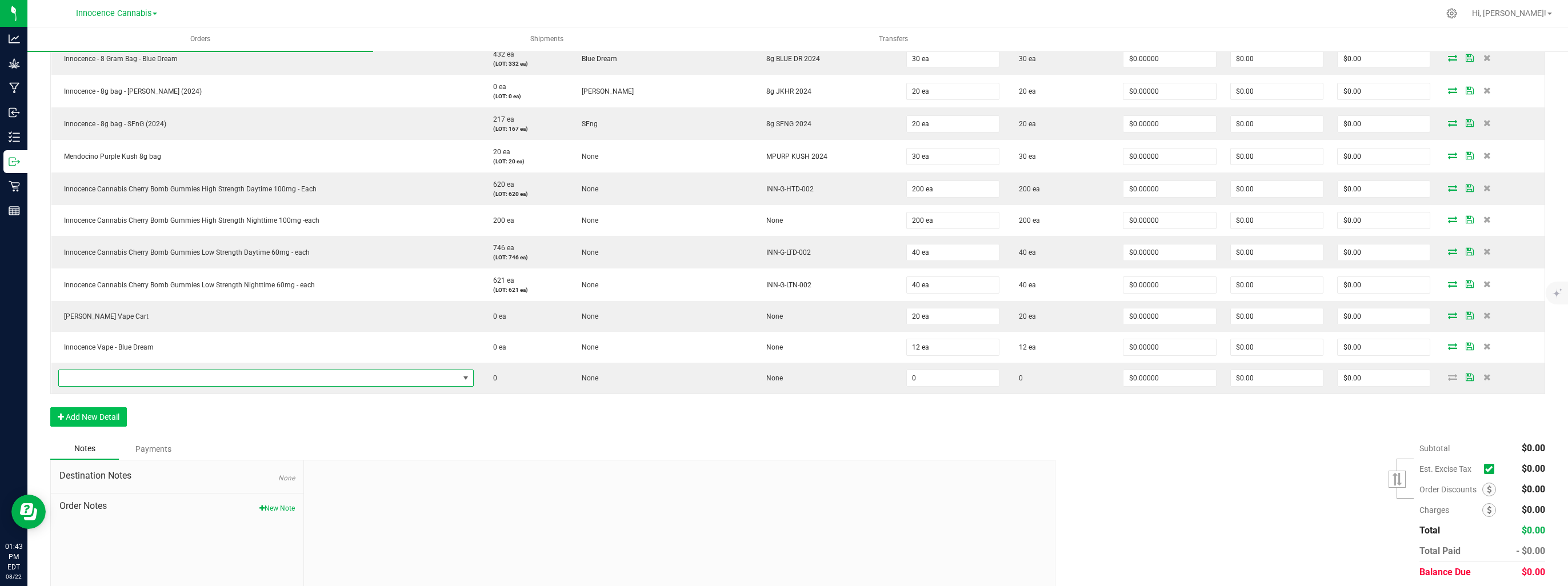
click at [116, 381] on span "NO DATA FOUND" at bounding box center [258, 377] width 400 height 16
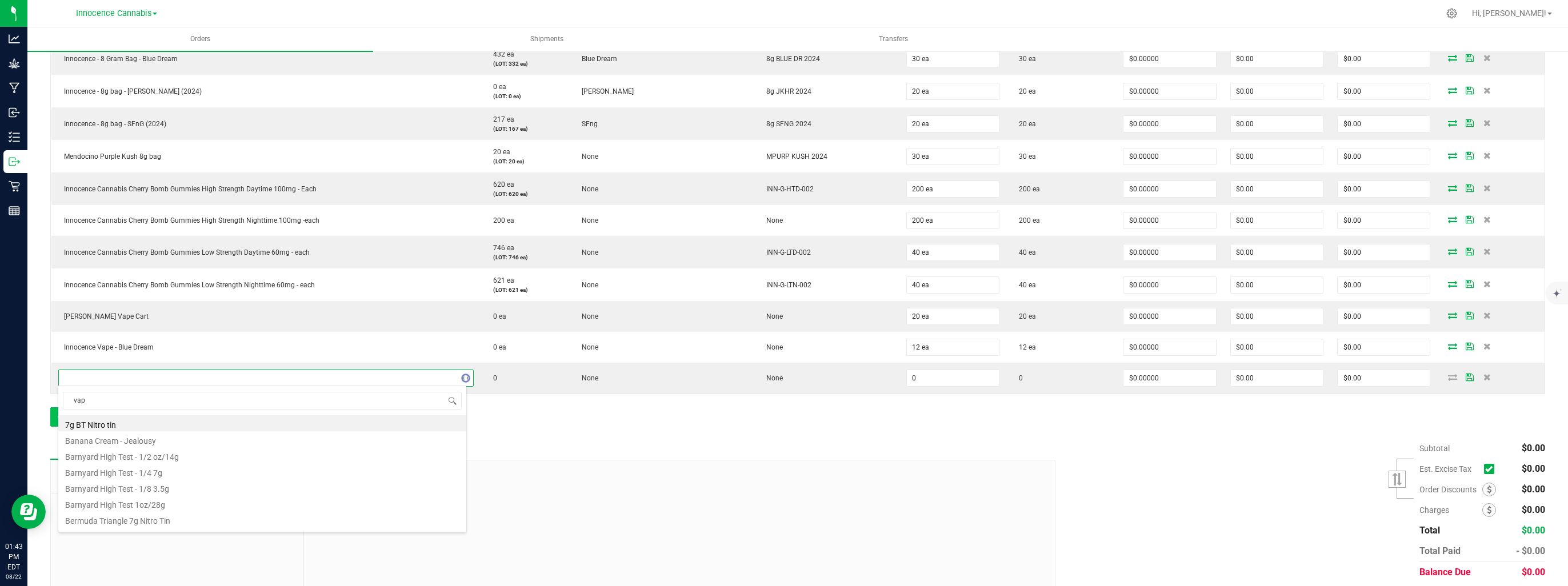
type input "vape"
click at [129, 507] on li "Vape - Durban Poison" at bounding box center [263, 503] width 408 height 16
type input "0 ea"
type input "$24.78000"
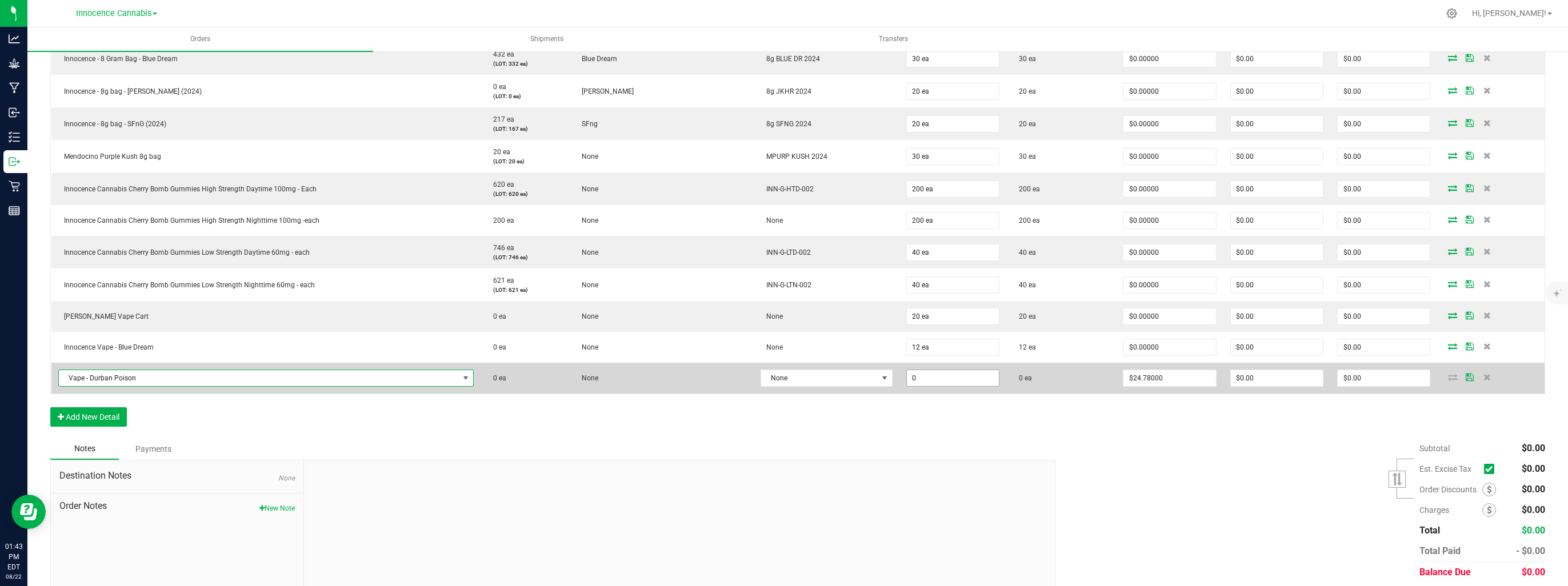
click at [925, 378] on input "0" at bounding box center [952, 377] width 92 height 16
type input "20 ea"
type input "24.78"
type input "$495.60"
click at [1175, 374] on input "24.78" at bounding box center [1168, 377] width 92 height 16
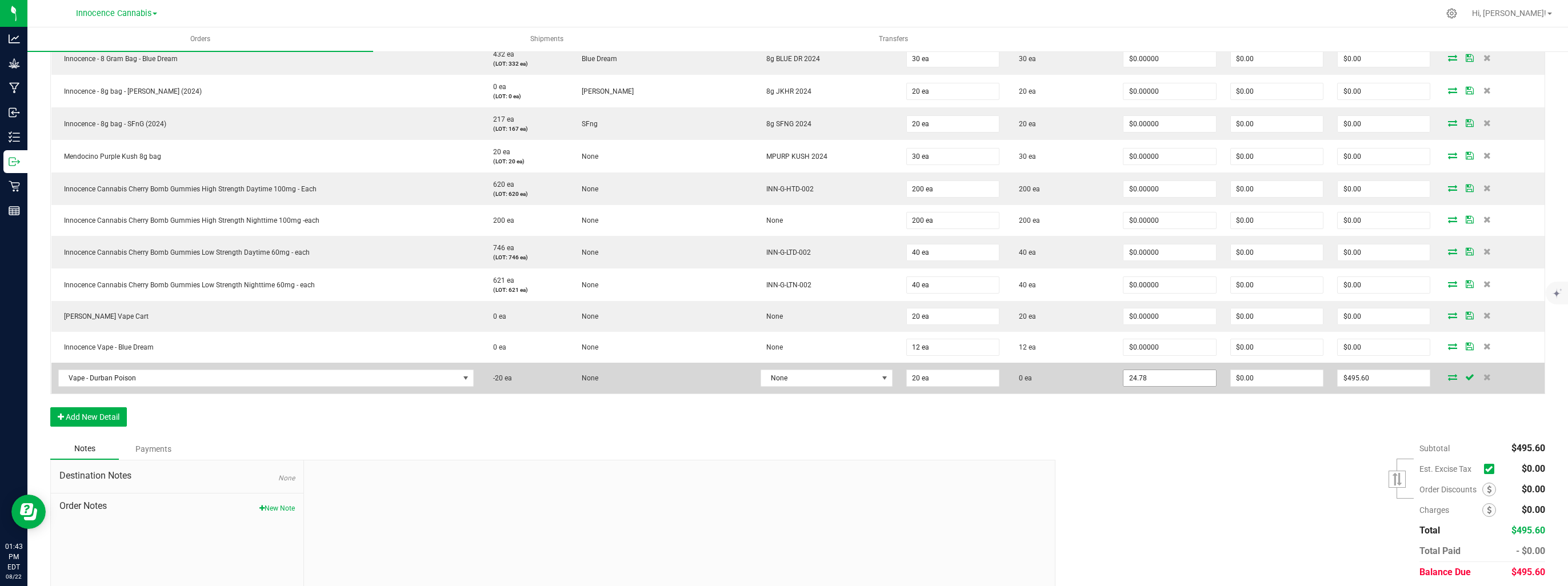
click at [1177, 376] on input "24.78" at bounding box center [1168, 377] width 92 height 16
type input "$0.00000"
type input "0"
type input "$0.00"
click at [1278, 379] on input "0" at bounding box center [1277, 377] width 92 height 16
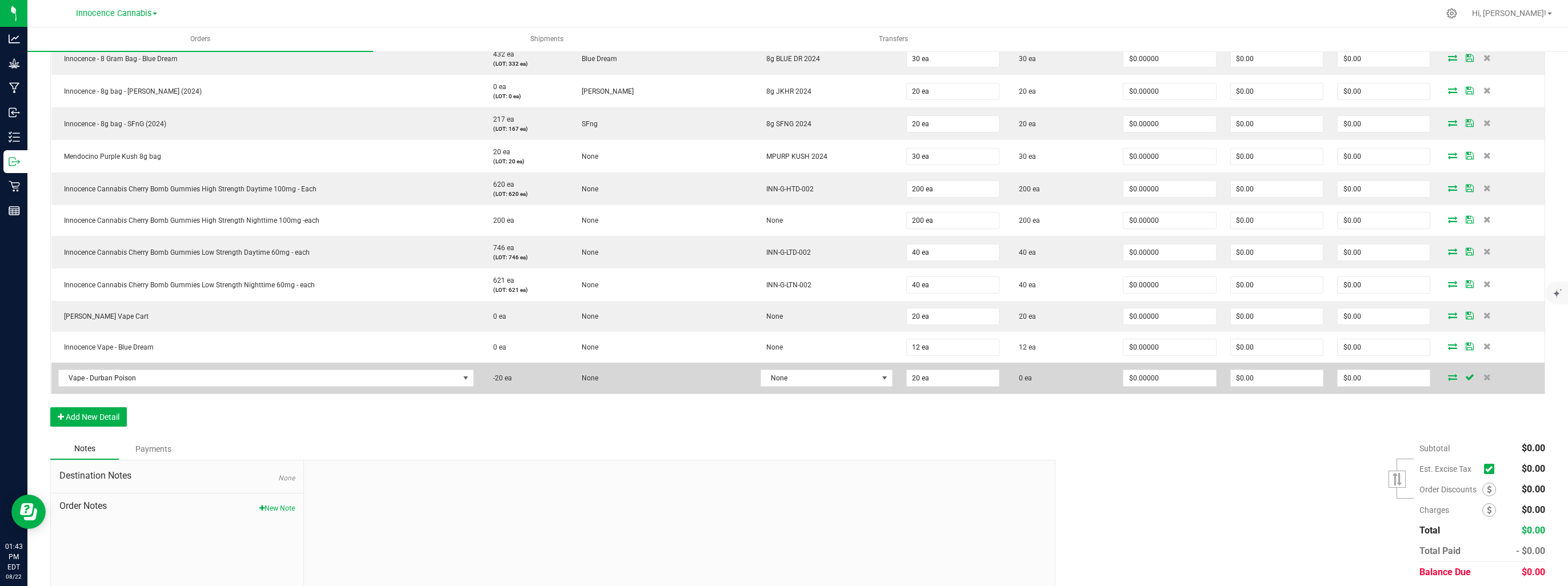
click at [1447, 374] on icon at bounding box center [1452, 377] width 9 height 7
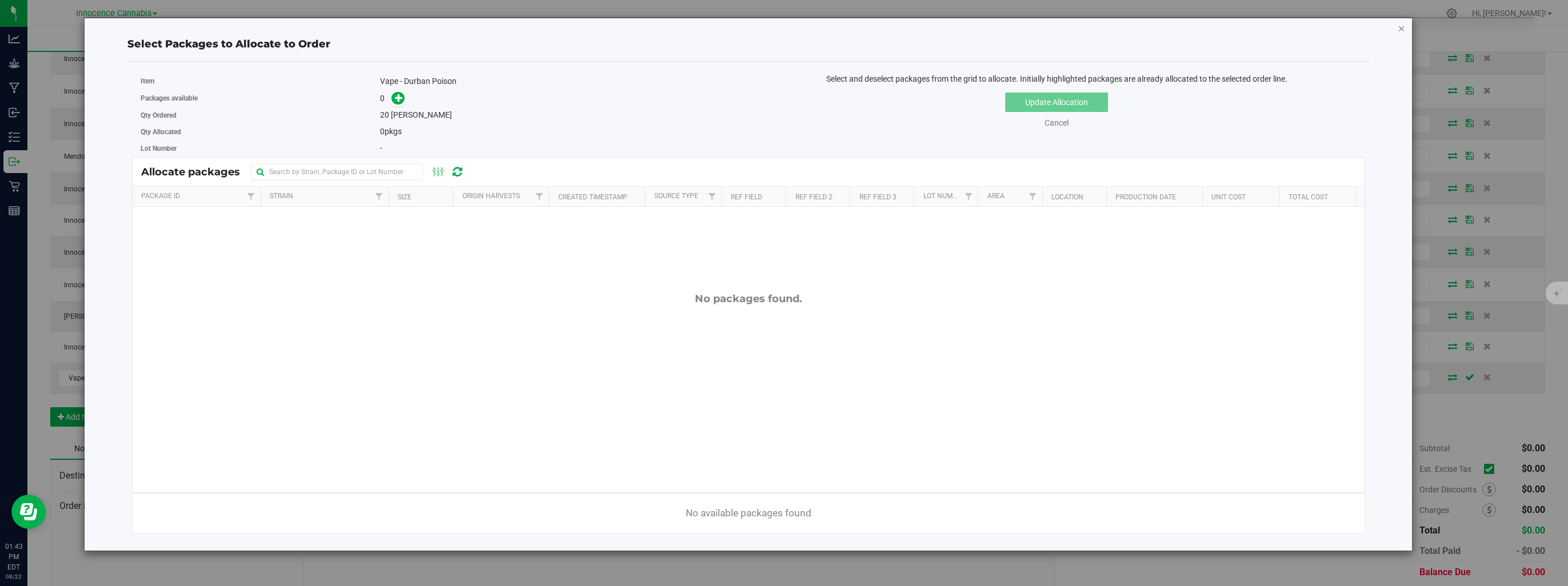
click at [1401, 29] on icon "button" at bounding box center [1402, 28] width 8 height 14
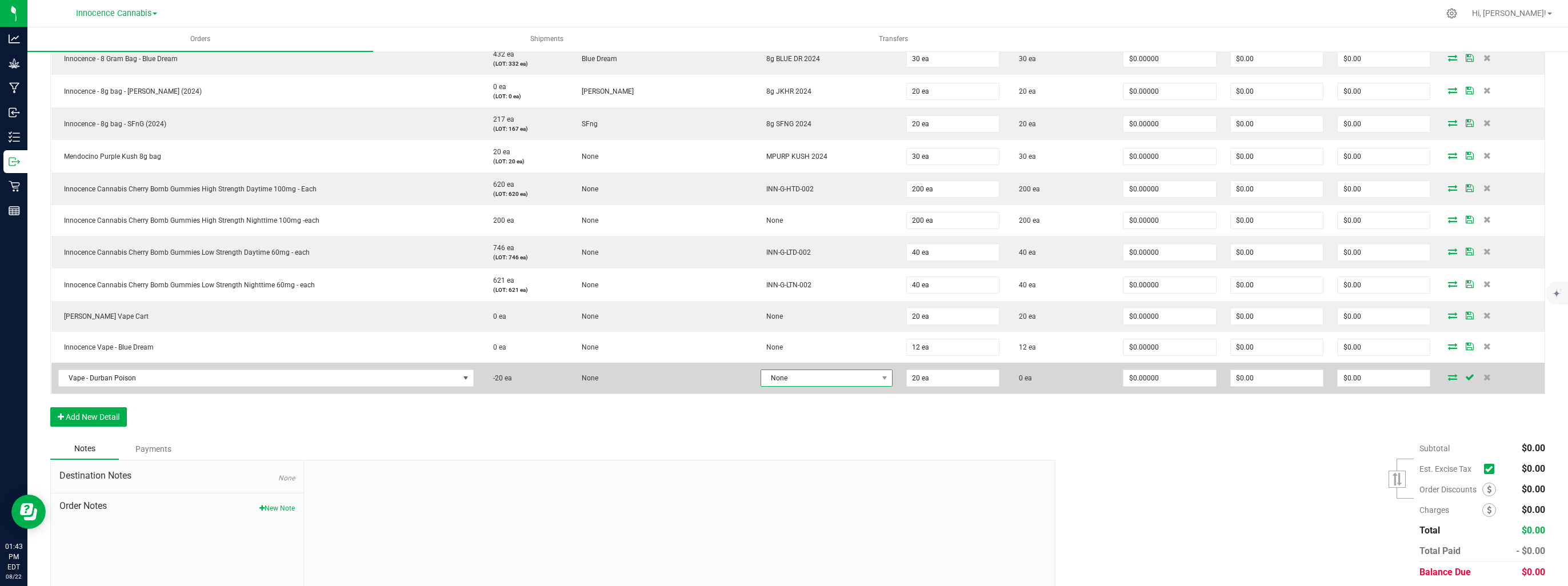
click at [802, 381] on span "None" at bounding box center [819, 377] width 116 height 16
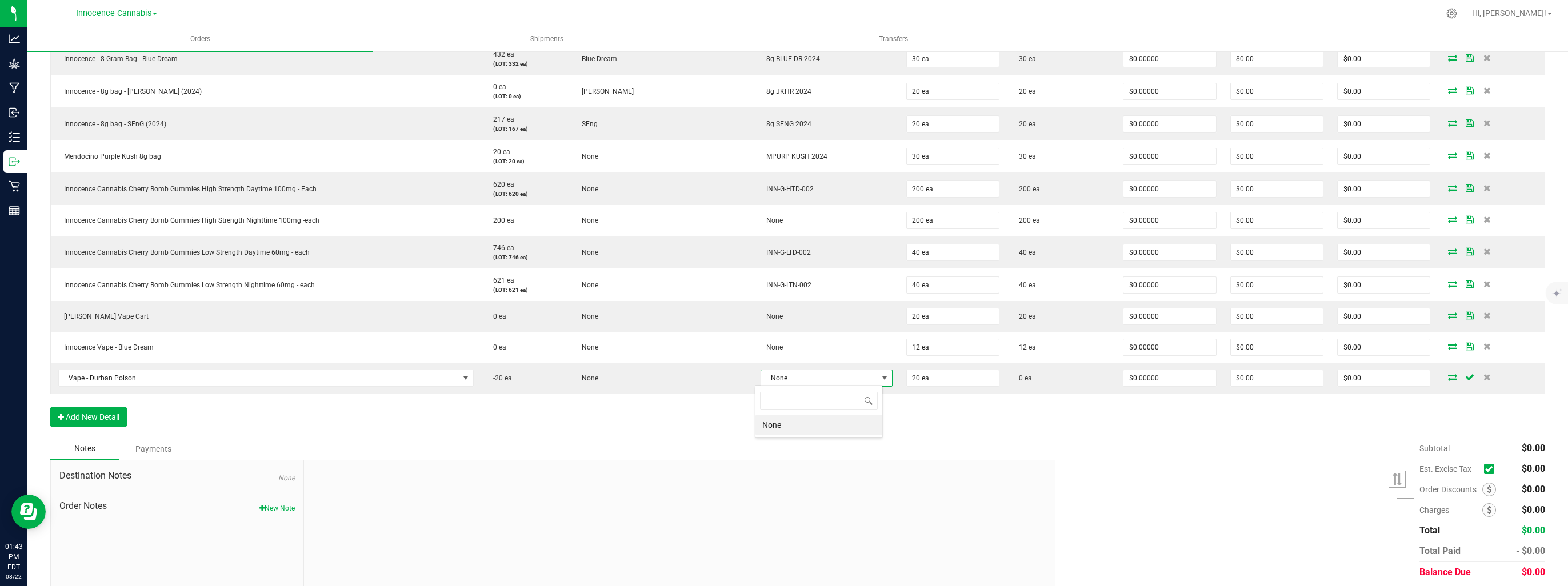
click at [788, 427] on li "None" at bounding box center [819, 425] width 127 height 20
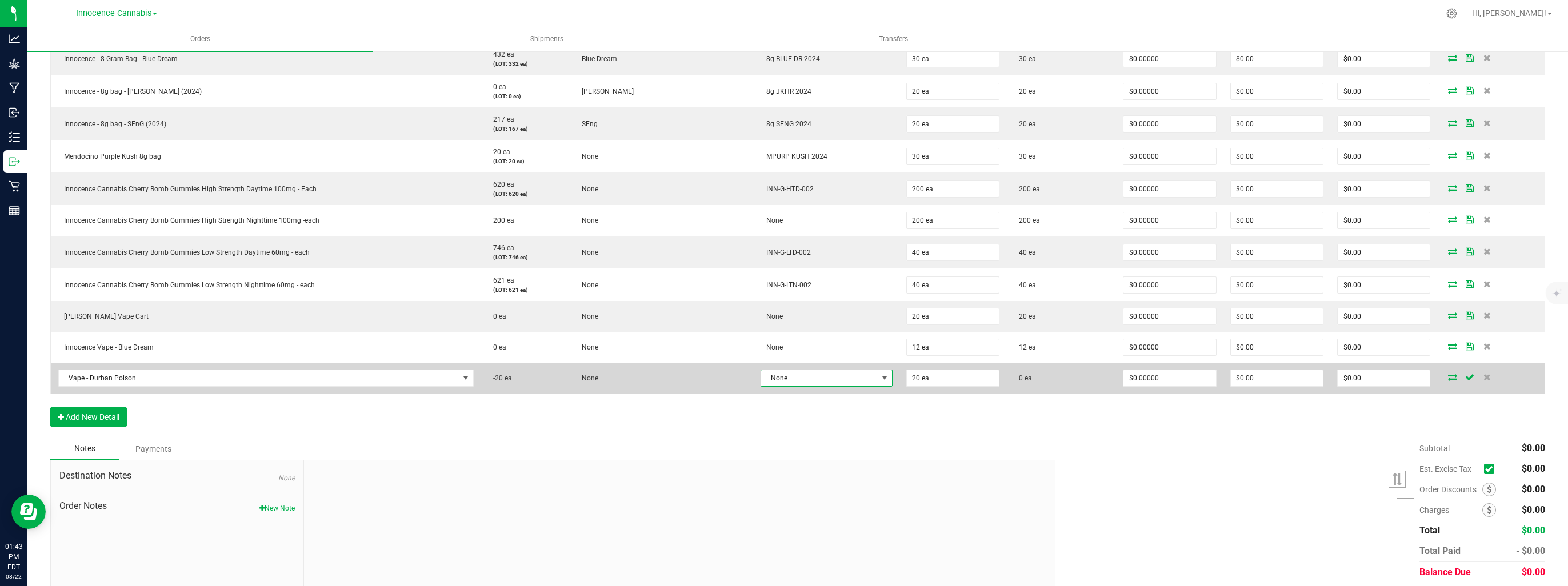
click at [1447, 376] on icon at bounding box center [1452, 377] width 9 height 7
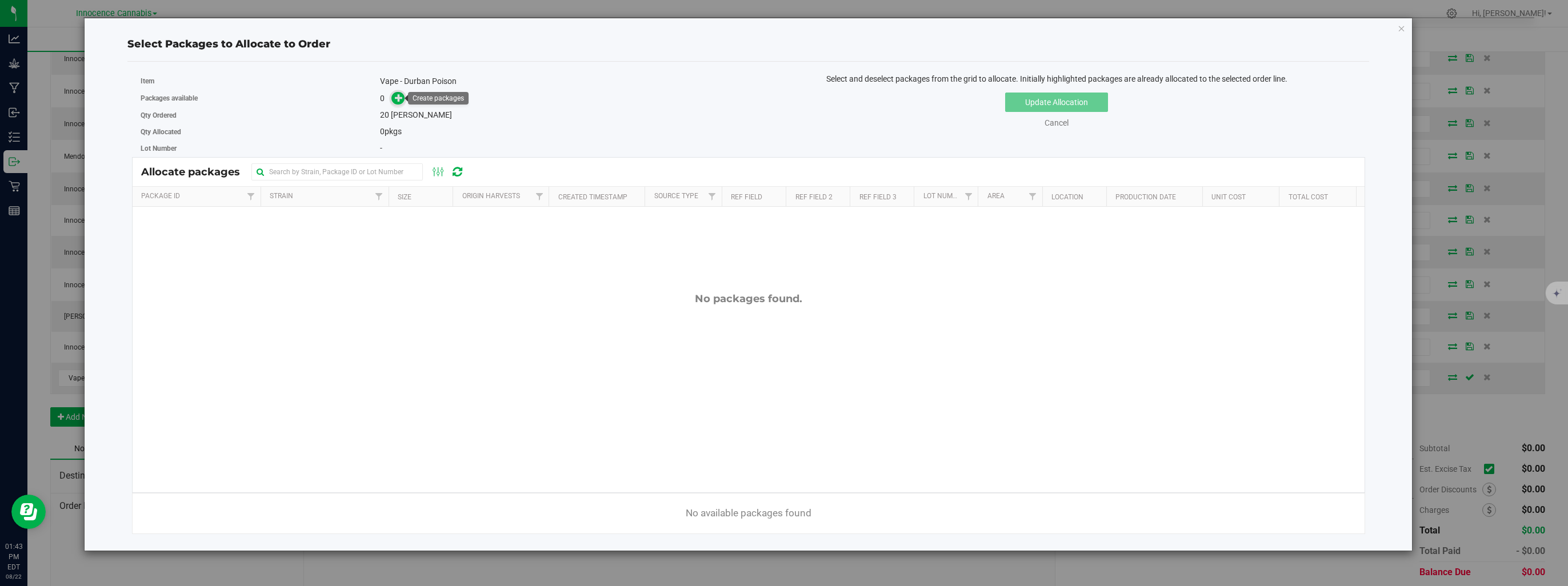
click at [396, 97] on icon at bounding box center [399, 97] width 8 height 8
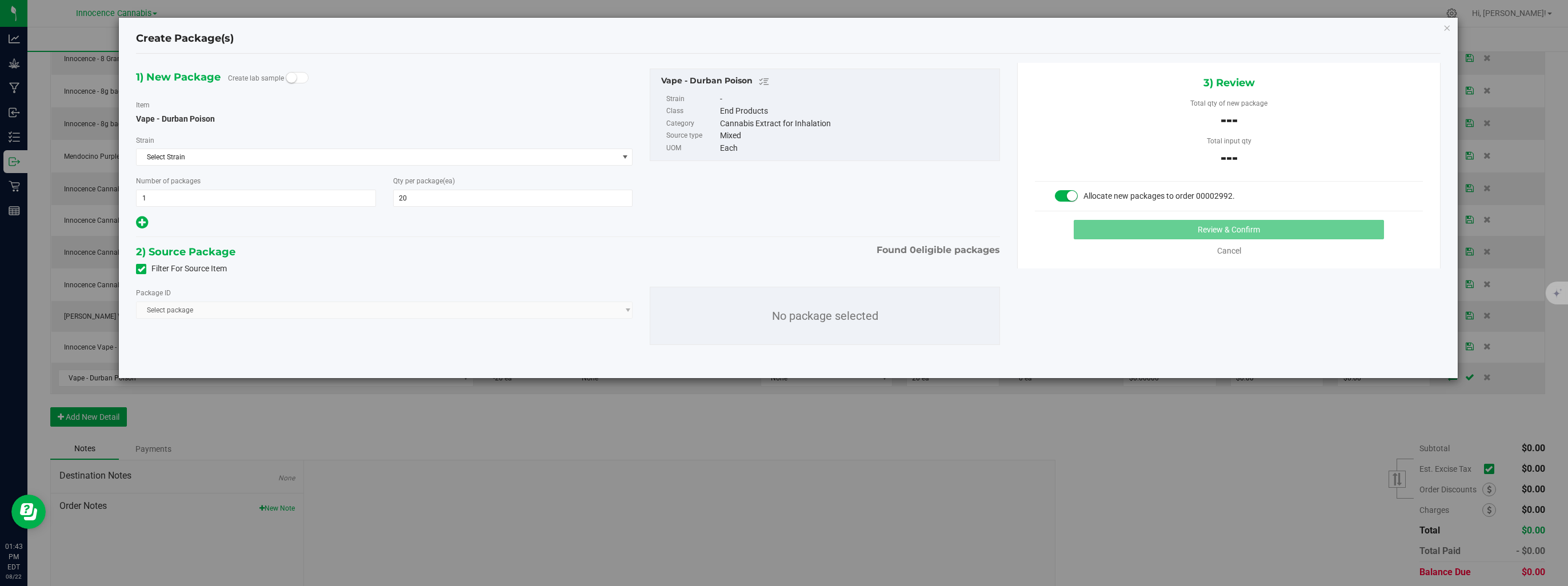
click at [424, 310] on span "Select package" at bounding box center [385, 310] width 497 height 17
click at [628, 313] on span "Select package" at bounding box center [385, 310] width 497 height 17
click at [141, 273] on span at bounding box center [141, 269] width 10 height 10
click at [0, 0] on input "Filter For Source Item" at bounding box center [0, 0] width 0 height 0
click at [487, 313] on span "Select package" at bounding box center [377, 310] width 481 height 16
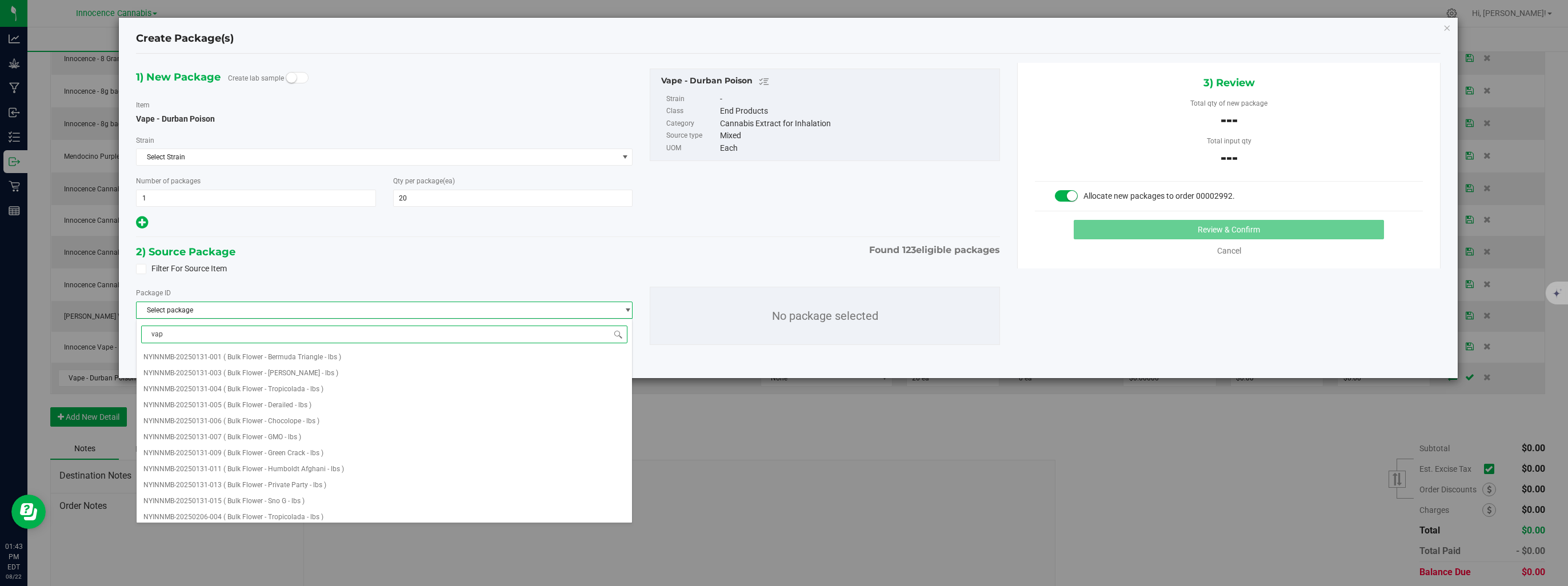
type input "vape"
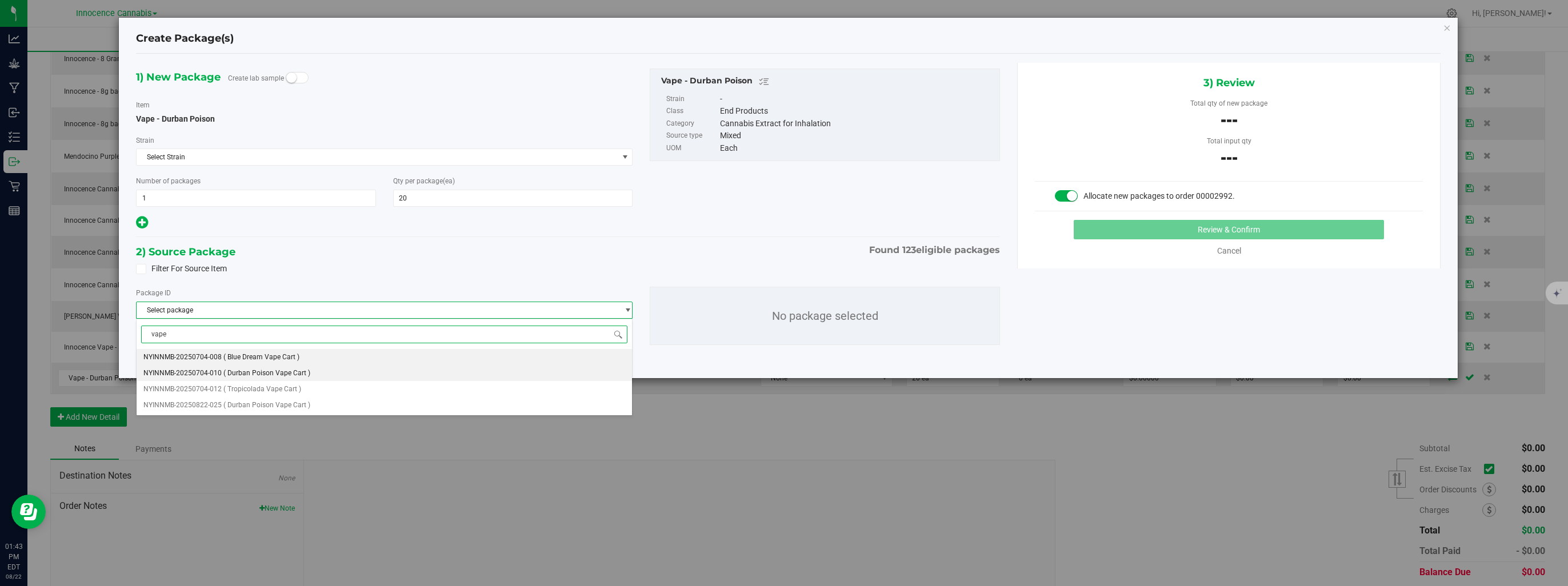
click at [374, 367] on li "NYINNMB-20250704-010 ( Durban Poison Vape Cart )" at bounding box center [384, 372] width 496 height 16
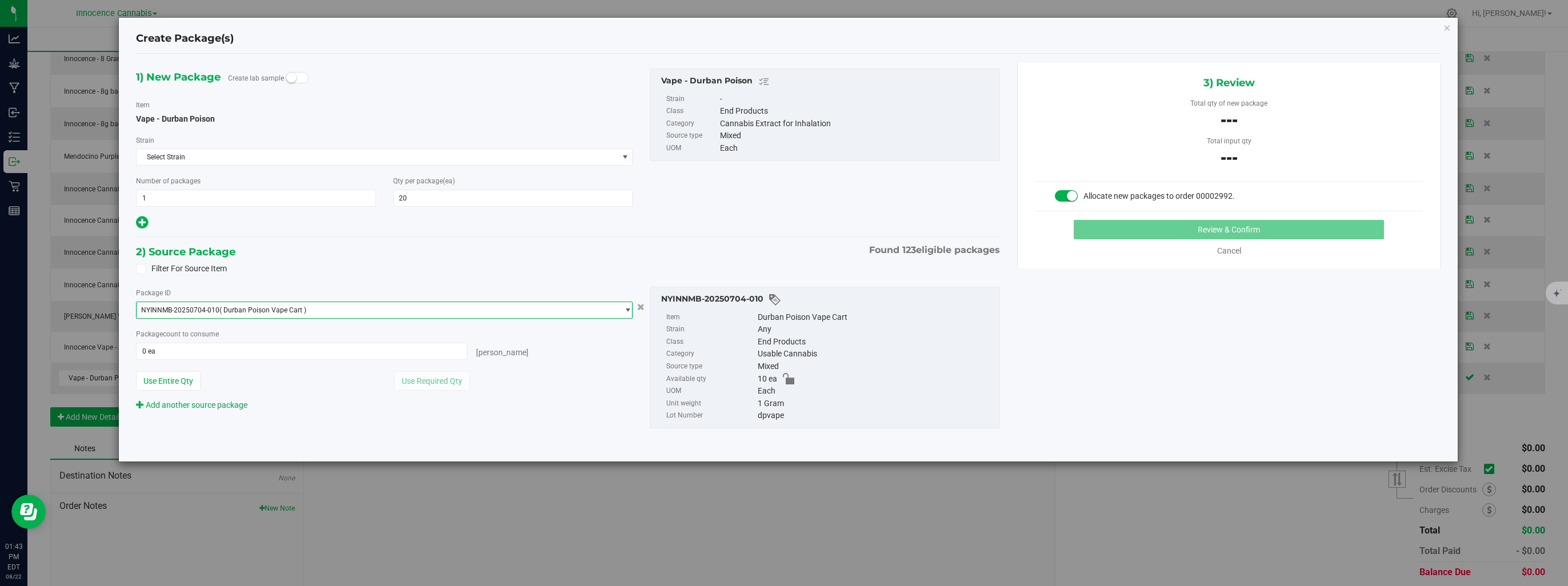
click at [629, 309] on span "select" at bounding box center [628, 310] width 8 height 9
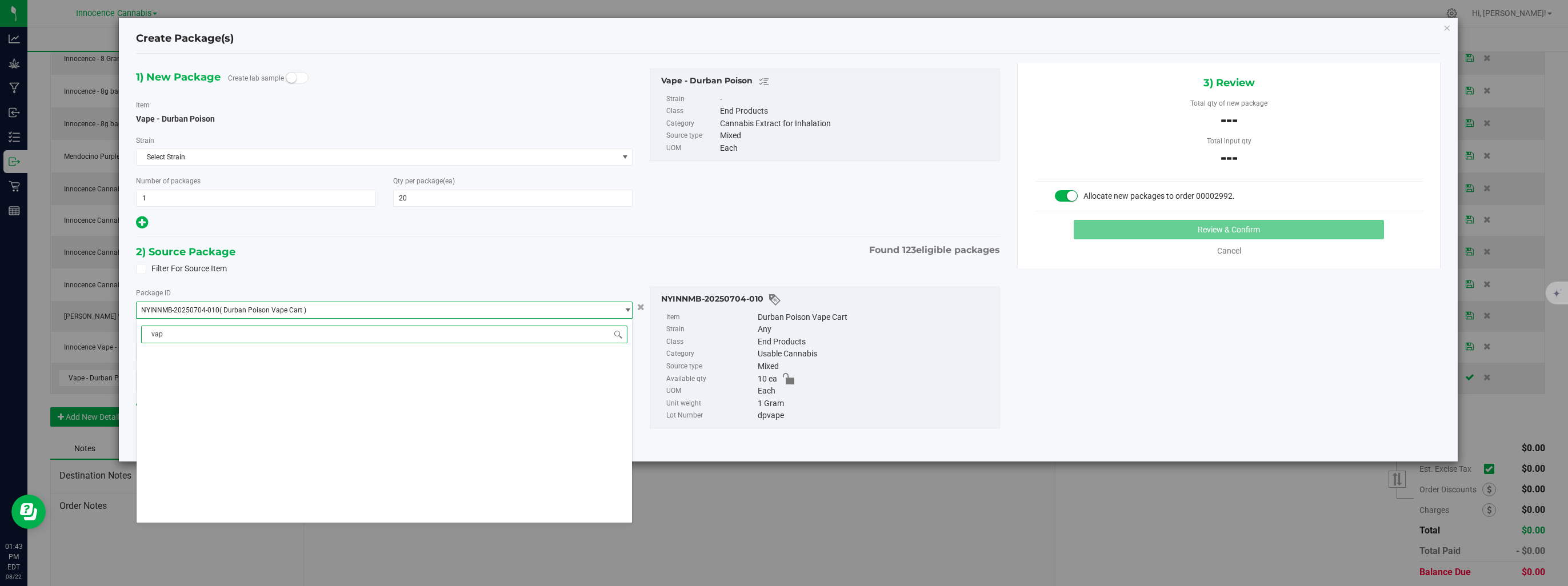
type input "vape"
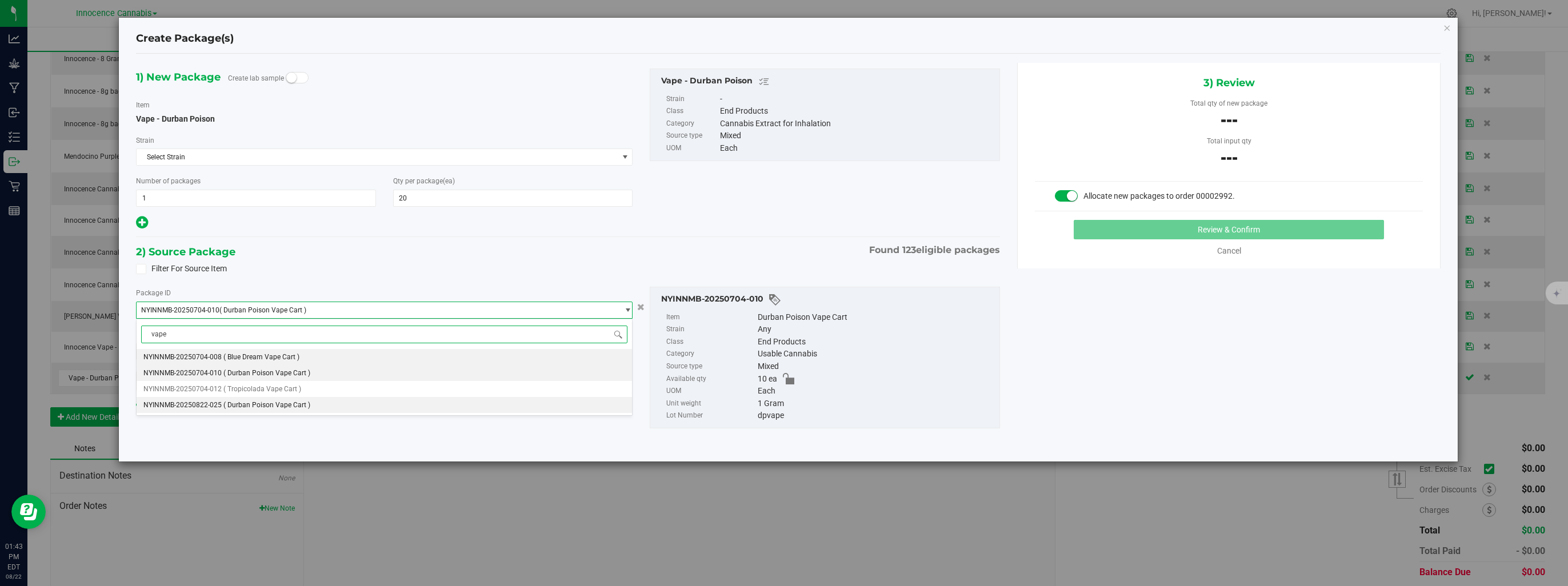
click at [296, 413] on li "NYINNMB-20250822-025 ( Durban Poison Vape Cart )" at bounding box center [384, 404] width 496 height 16
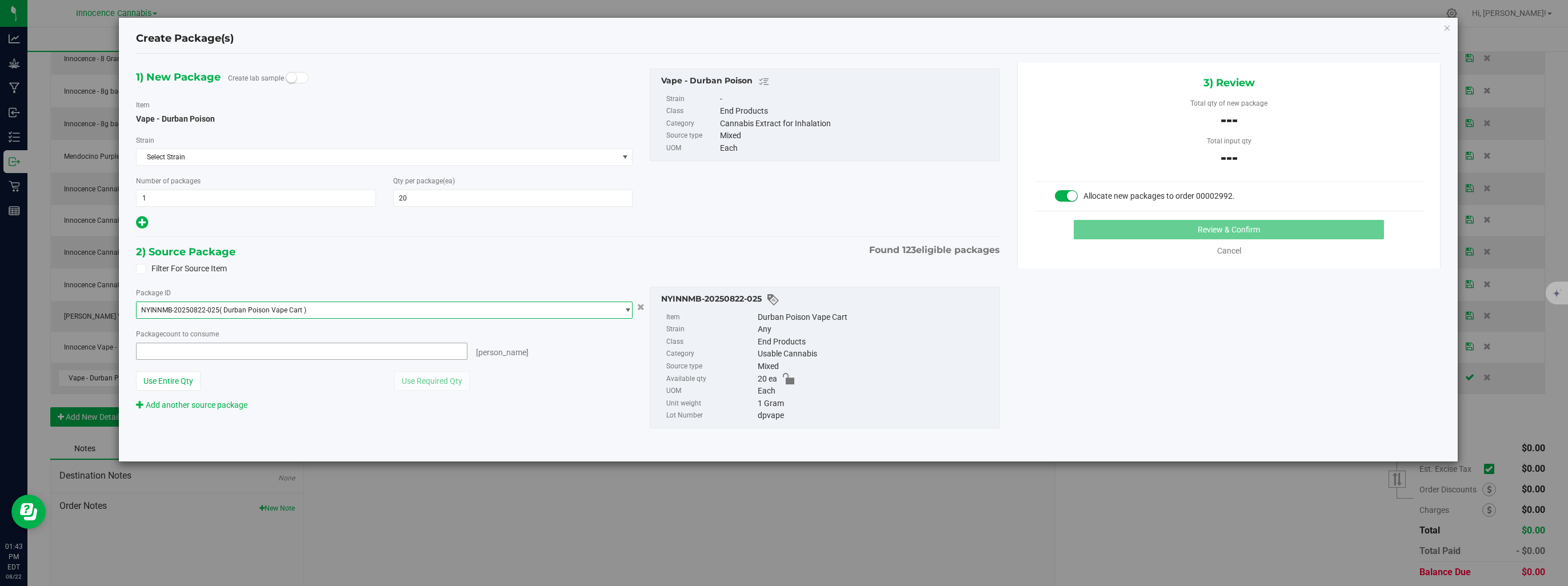
click at [320, 347] on span at bounding box center [301, 351] width 331 height 17
type input "0 ea"
click at [198, 347] on span at bounding box center [301, 351] width 331 height 17
click at [182, 377] on button "Use Entire Qty" at bounding box center [168, 381] width 64 height 20
type input "20 ea"
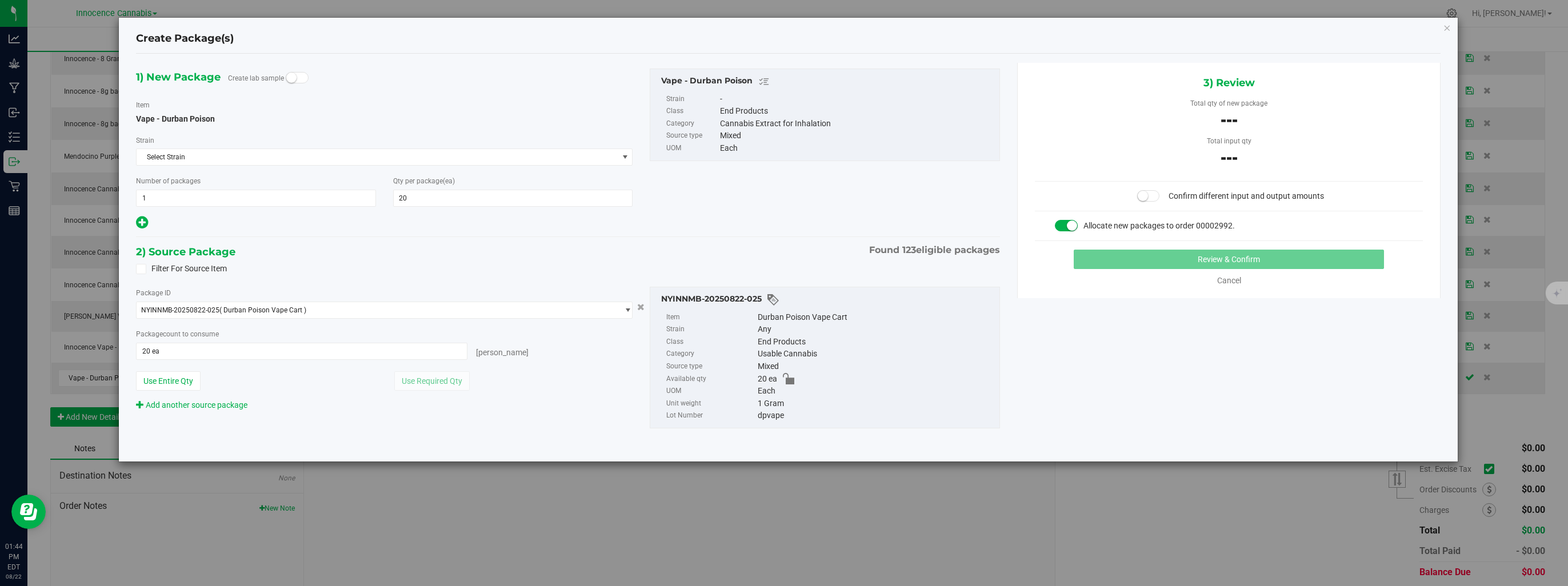
drag, startPoint x: 1149, startPoint y: 197, endPoint x: 1149, endPoint y: 205, distance: 8.0
click at [1149, 200] on span at bounding box center [1149, 196] width 23 height 12
click at [1162, 255] on button "Review & Confirm" at bounding box center [1229, 259] width 310 height 20
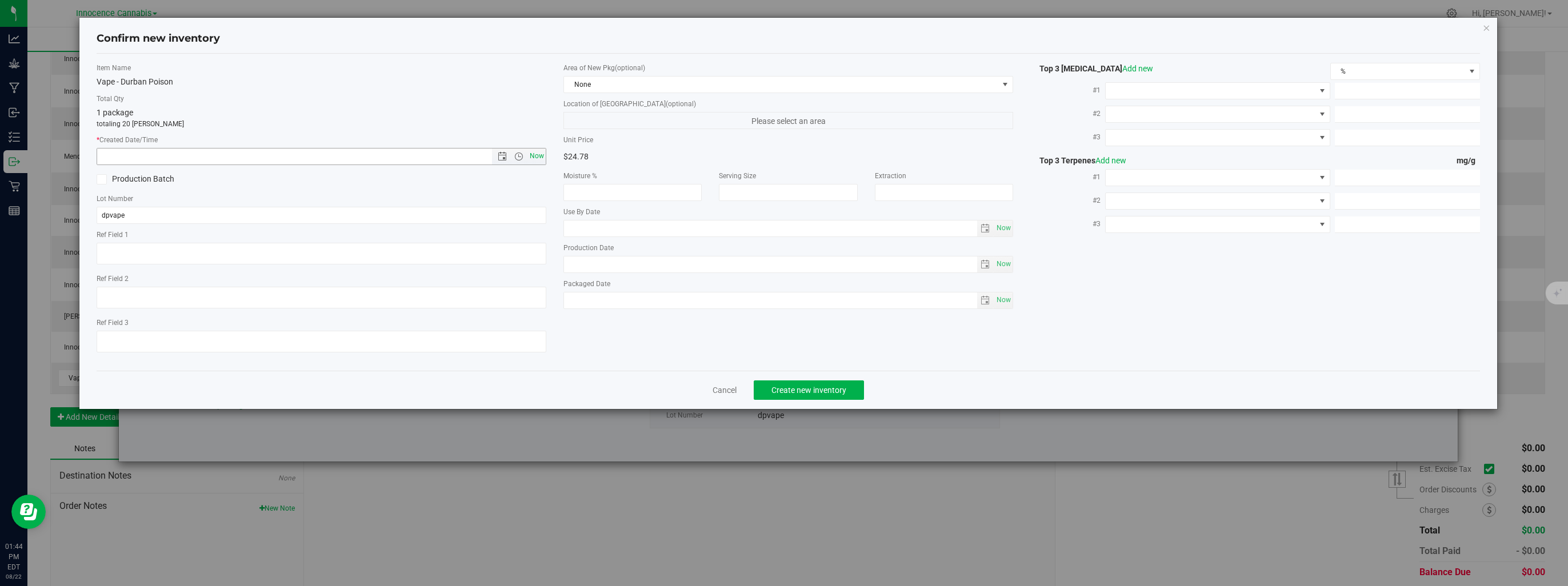
click at [536, 157] on span "Now" at bounding box center [538, 156] width 20 height 17
type input "[DATE] 1:44 PM"
click at [775, 390] on span "Create new inventory" at bounding box center [808, 390] width 75 height 9
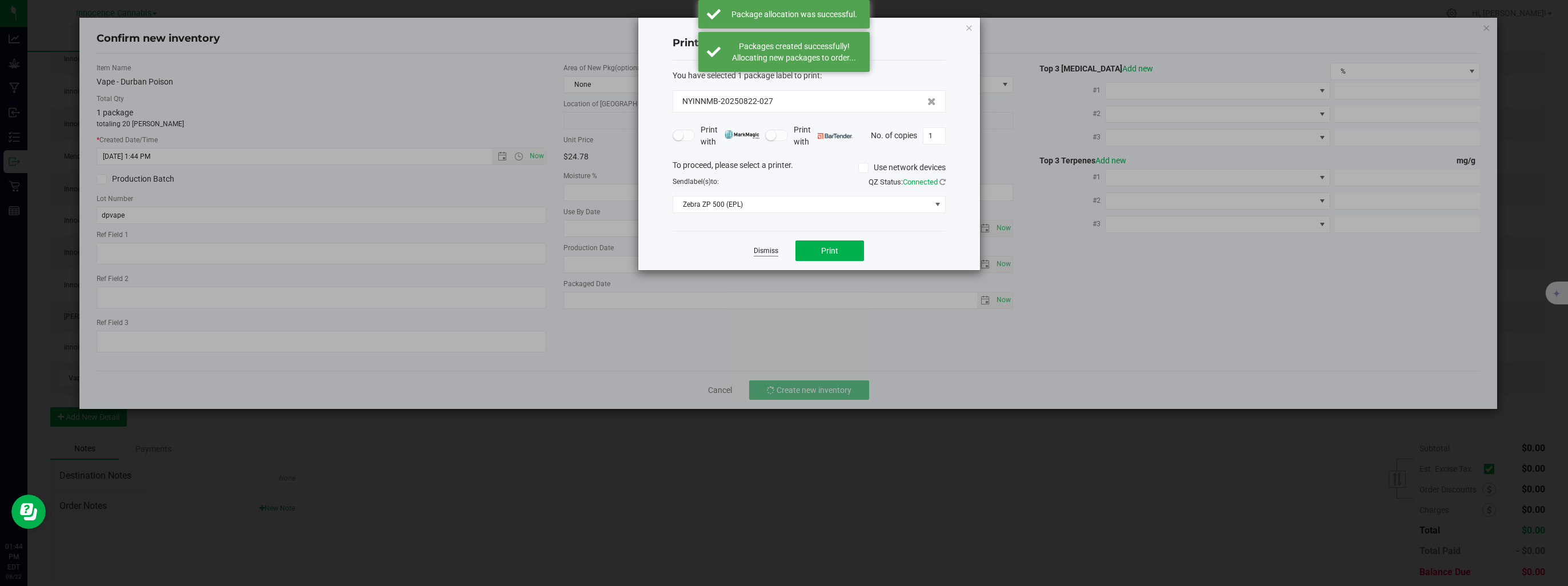
click at [764, 253] on link "Dismiss" at bounding box center [766, 251] width 25 height 10
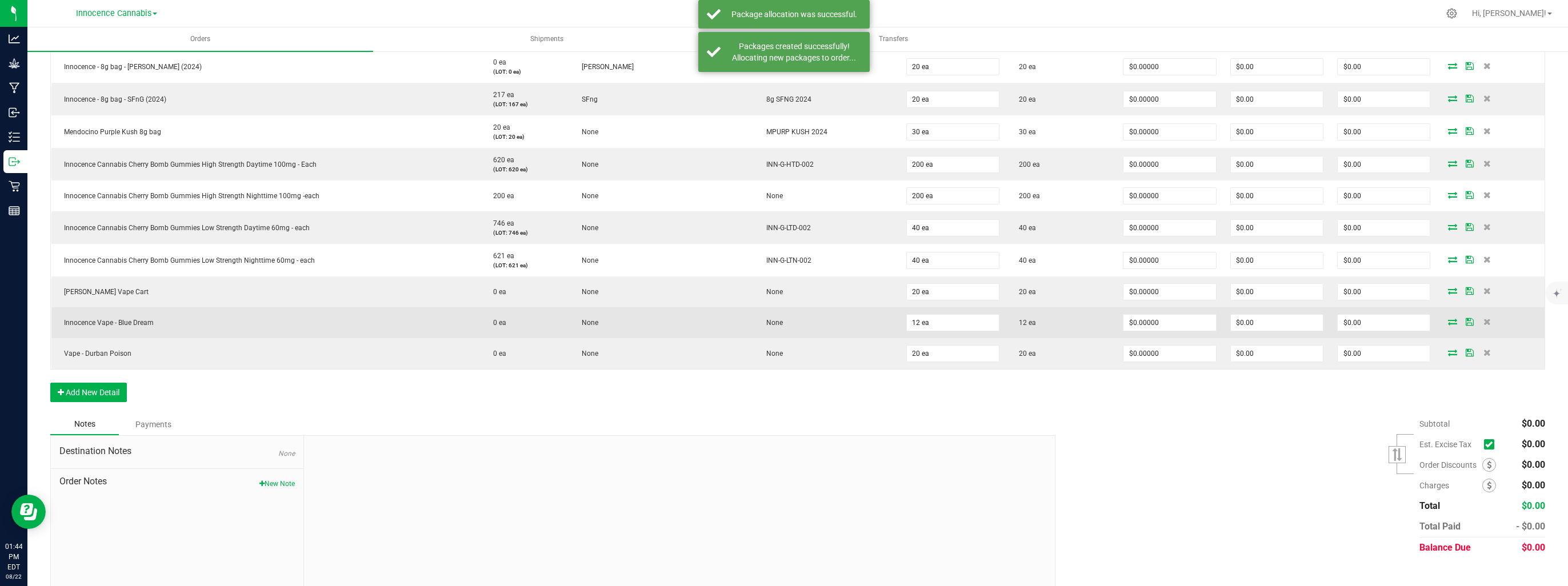
scroll to position [664, 0]
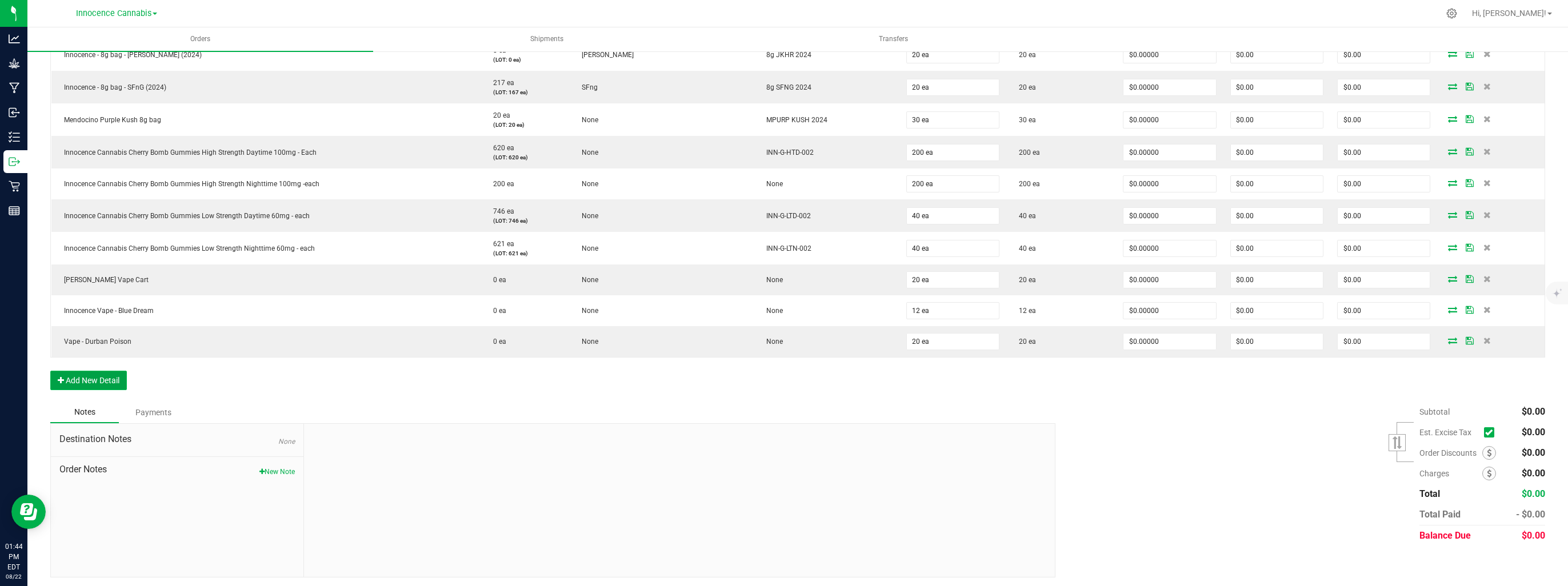
click at [112, 374] on button "Add New Detail" at bounding box center [88, 380] width 77 height 20
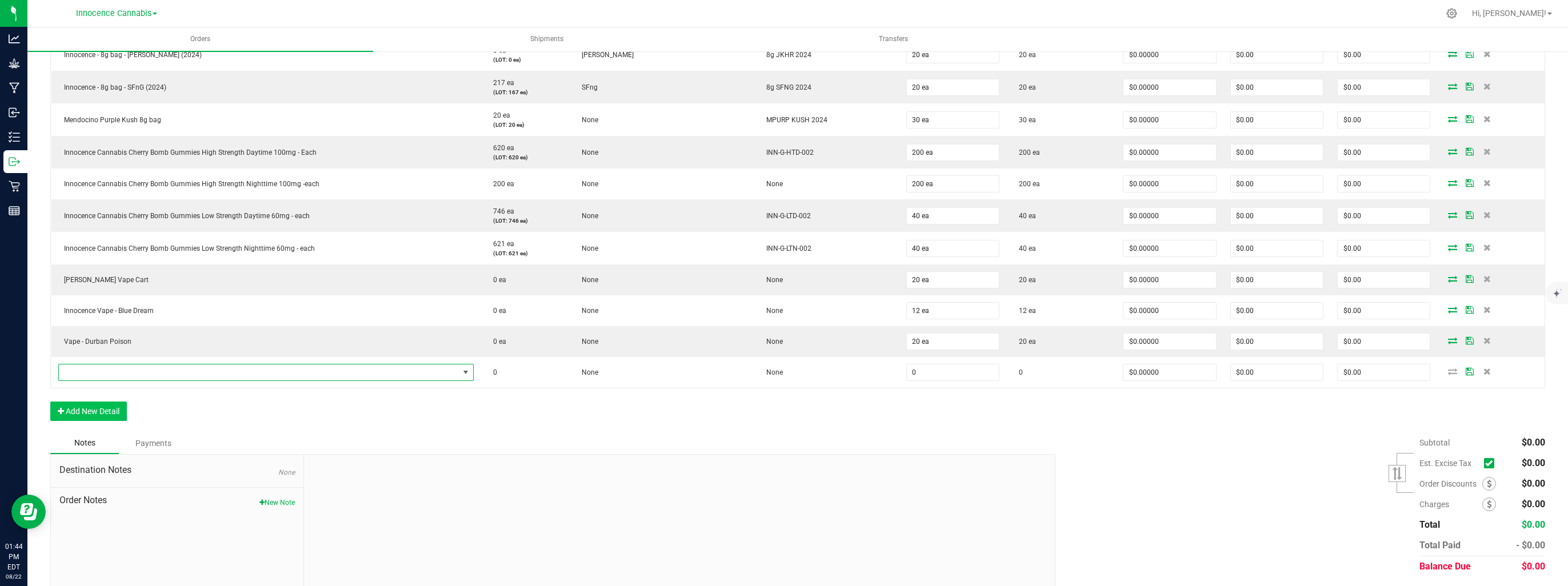
click at [112, 374] on span "NO DATA FOUND" at bounding box center [258, 371] width 400 height 16
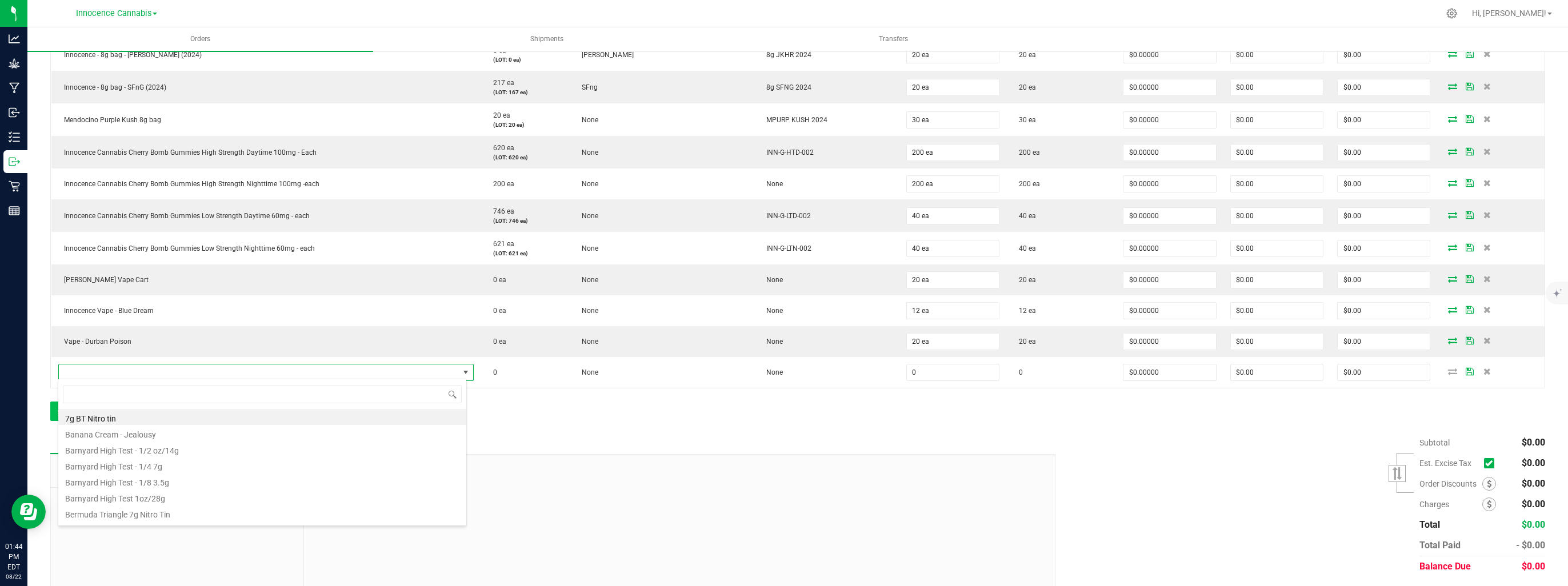
scroll to position [17, 406]
type input "garlic"
click at [97, 436] on li "Garlic [PERSON_NAME] Pre Roll" at bounding box center [263, 432] width 408 height 16
type input "0 ea"
type input "$11.50000"
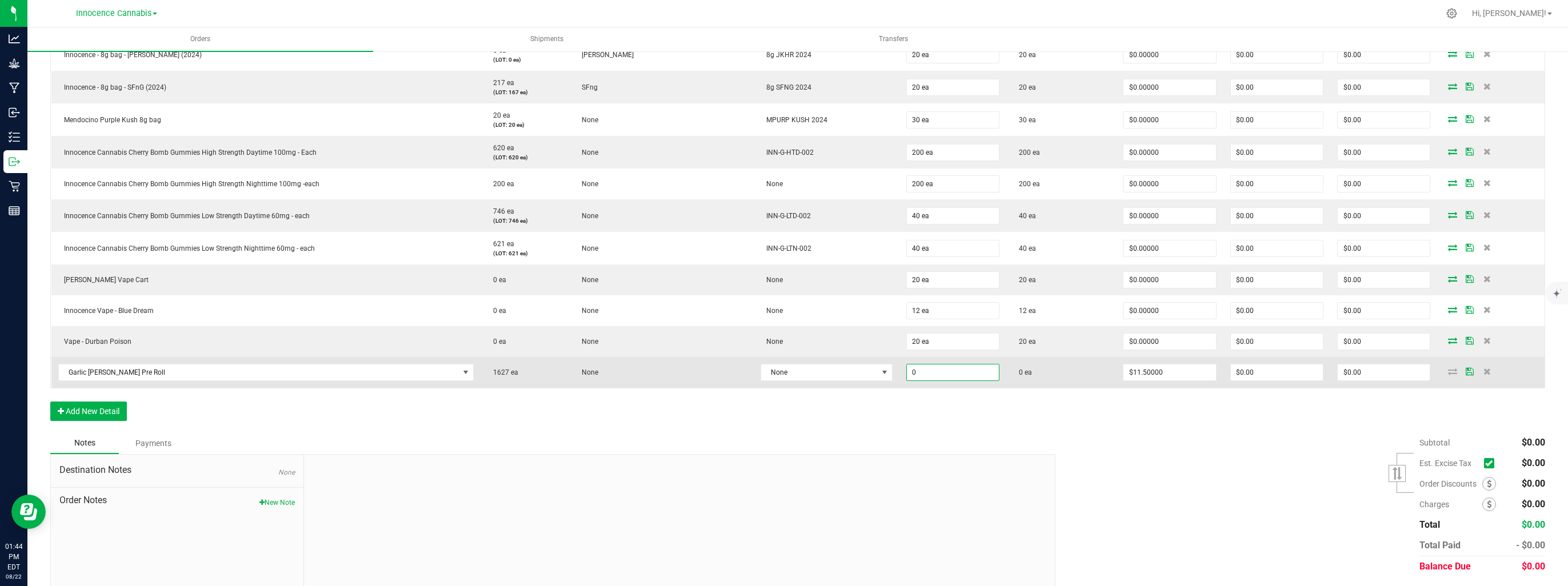
click at [925, 374] on input "0" at bounding box center [952, 371] width 92 height 16
type input "100 ea"
type input "$1,150.00"
click at [880, 369] on span at bounding box center [884, 372] width 9 height 9
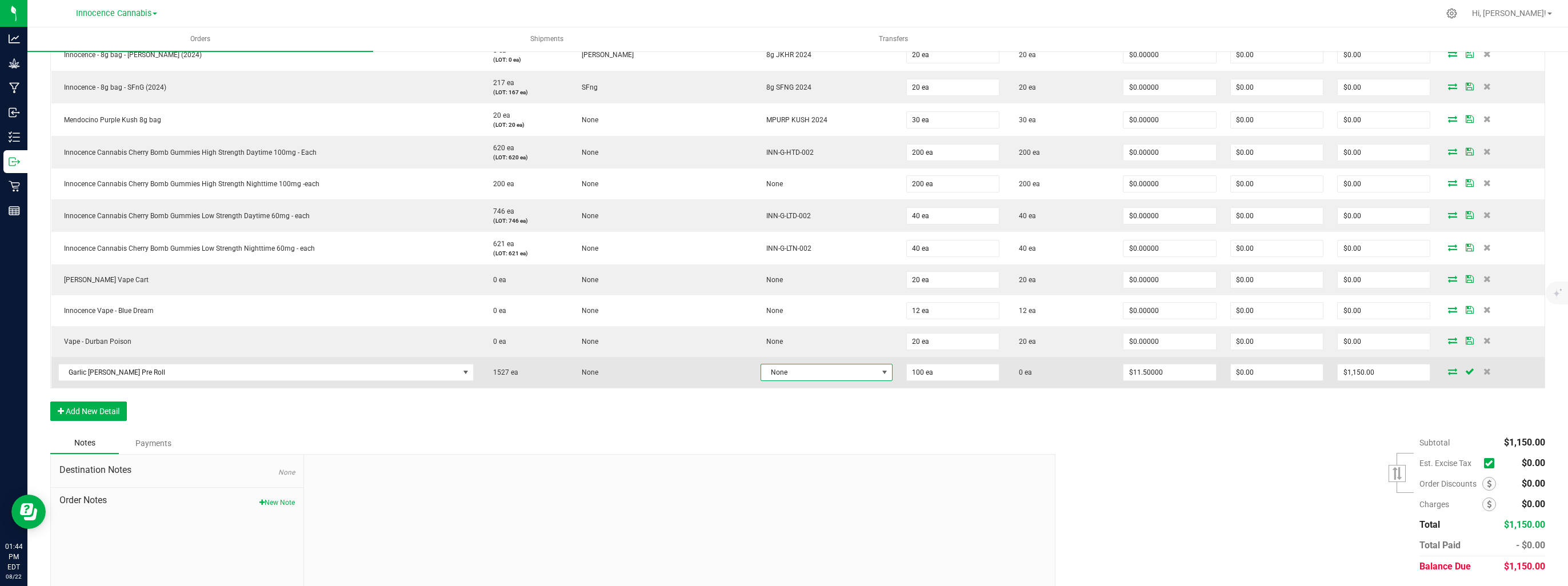
click at [841, 370] on span "None" at bounding box center [819, 371] width 116 height 16
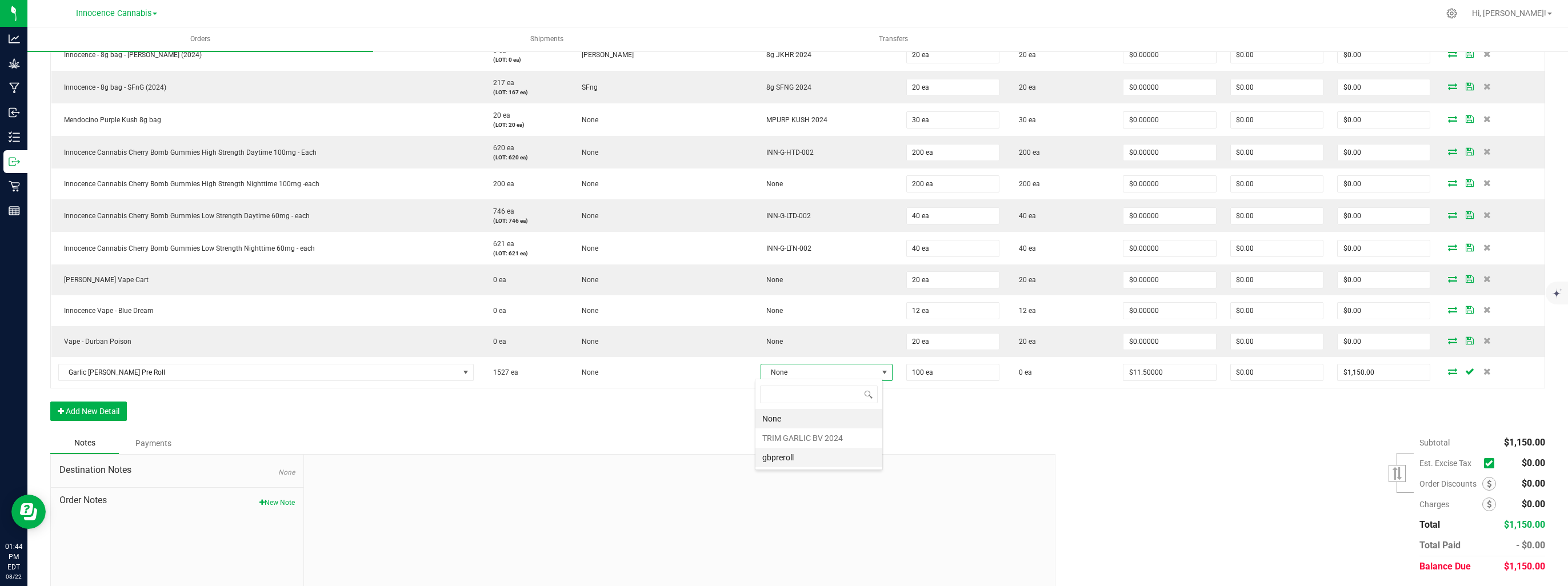
click at [784, 457] on li "gbpreroll" at bounding box center [819, 458] width 127 height 20
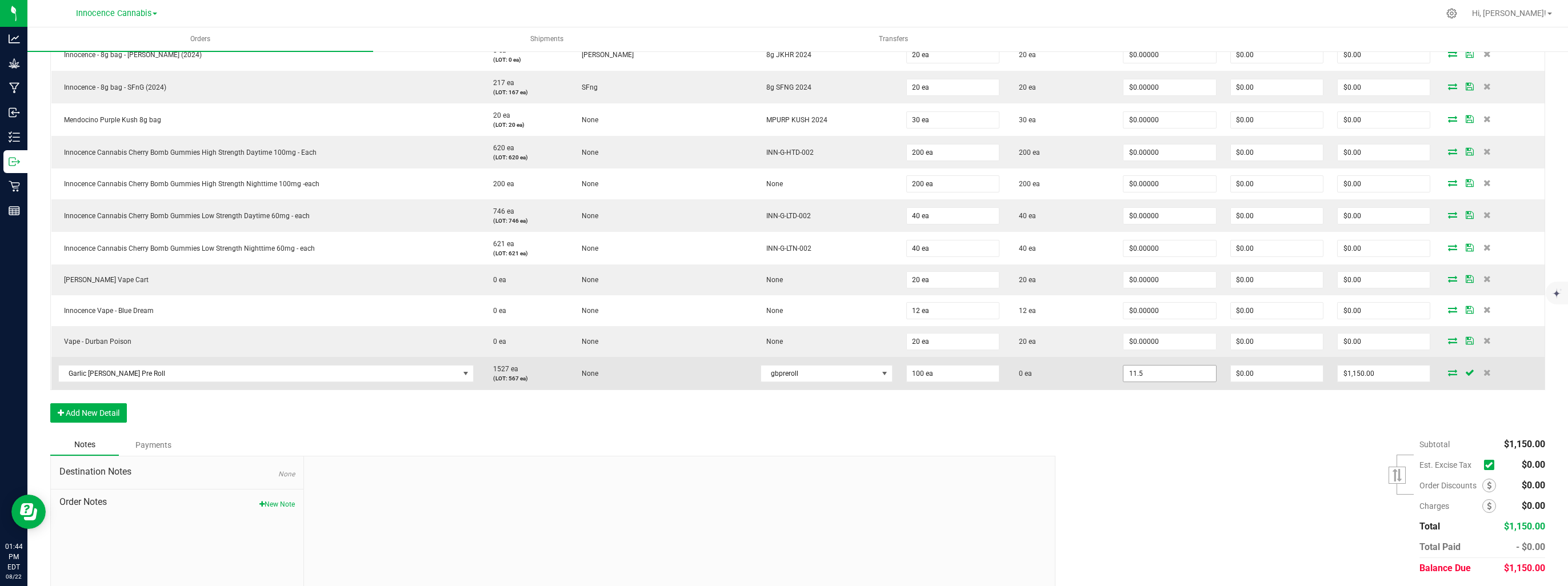
click at [1172, 368] on input "11.5" at bounding box center [1168, 373] width 92 height 16
type input "$0.00000"
type input "$0.00"
click at [1254, 379] on span "$0.00" at bounding box center [1277, 373] width 93 height 17
click at [1447, 369] on icon at bounding box center [1452, 372] width 9 height 7
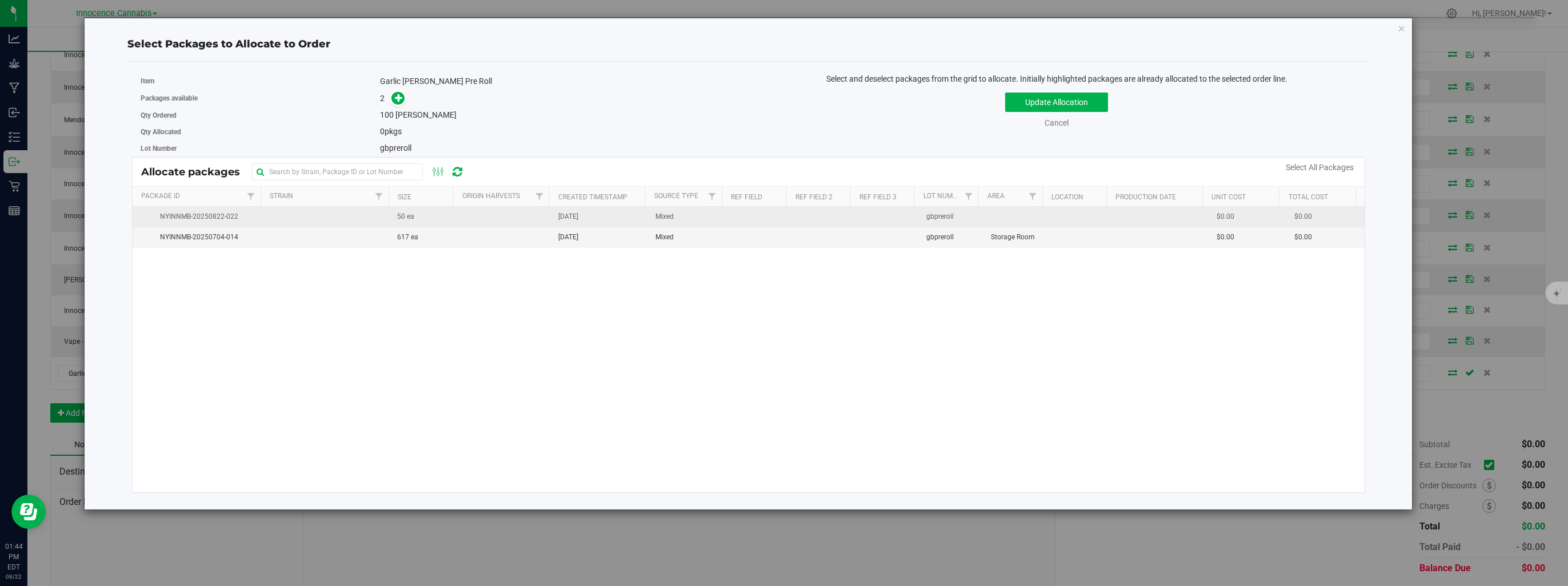
click at [463, 218] on td at bounding box center [503, 216] width 97 height 21
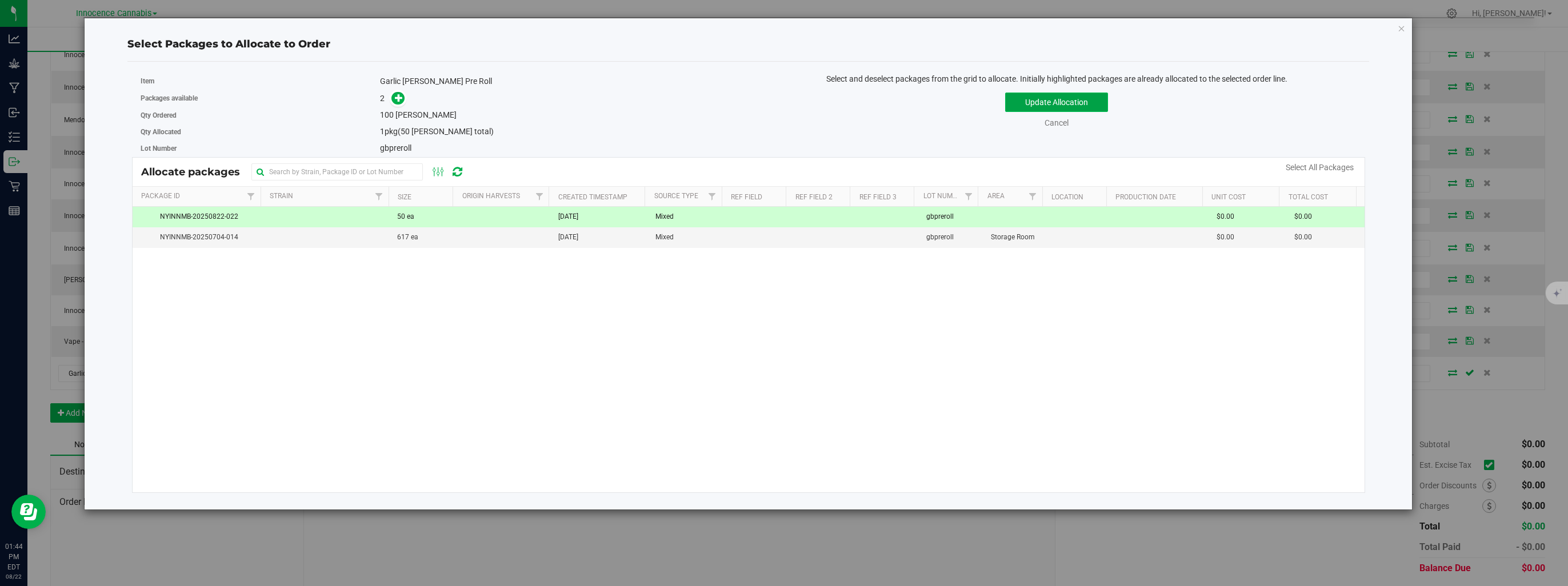
click at [1042, 106] on button "Update Allocation" at bounding box center [1056, 102] width 103 height 20
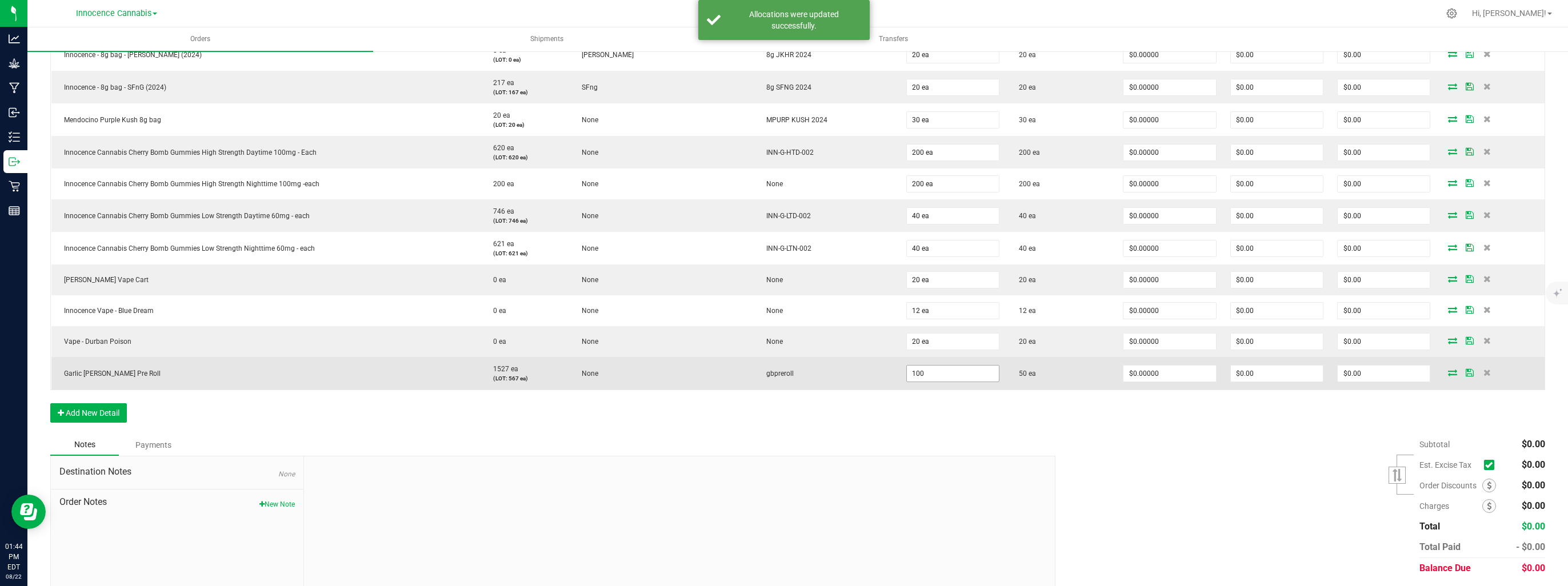
click at [945, 376] on input "100" at bounding box center [952, 373] width 92 height 16
click at [960, 371] on input "50" at bounding box center [952, 373] width 92 height 16
type input "50 ea"
type input "0"
click at [1161, 374] on input "0" at bounding box center [1168, 373] width 92 height 16
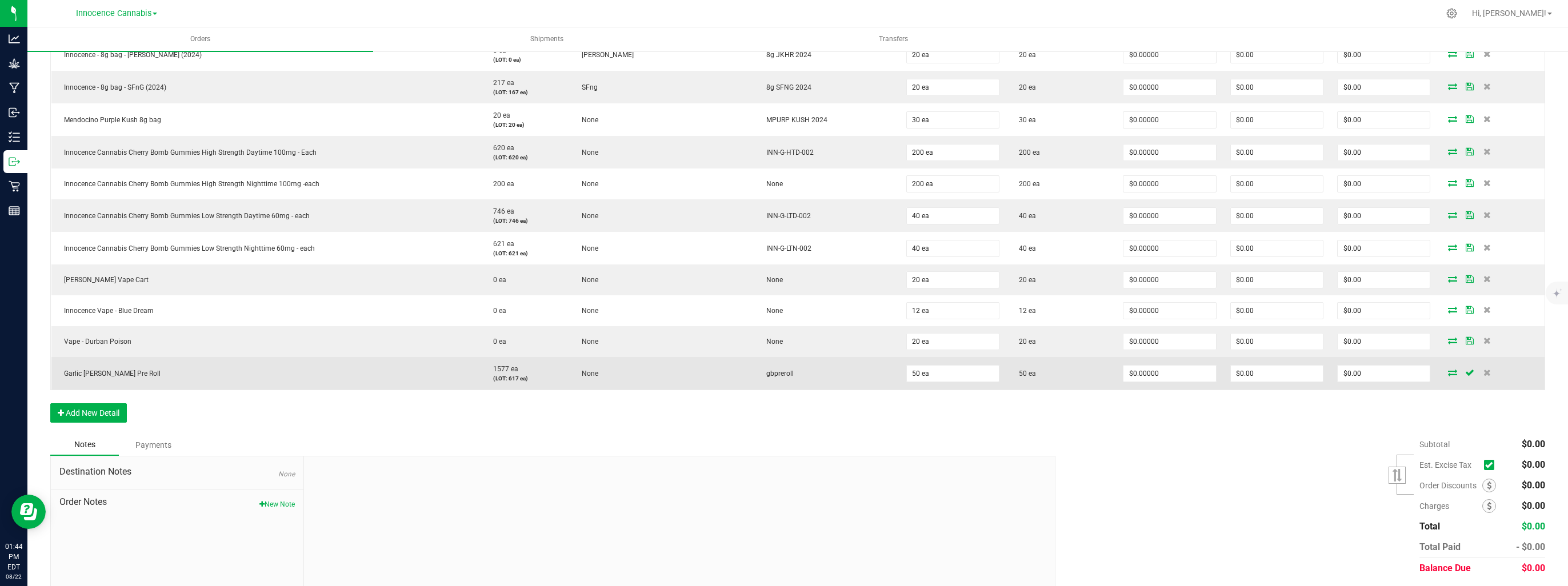
click at [1447, 369] on icon at bounding box center [1452, 372] width 9 height 7
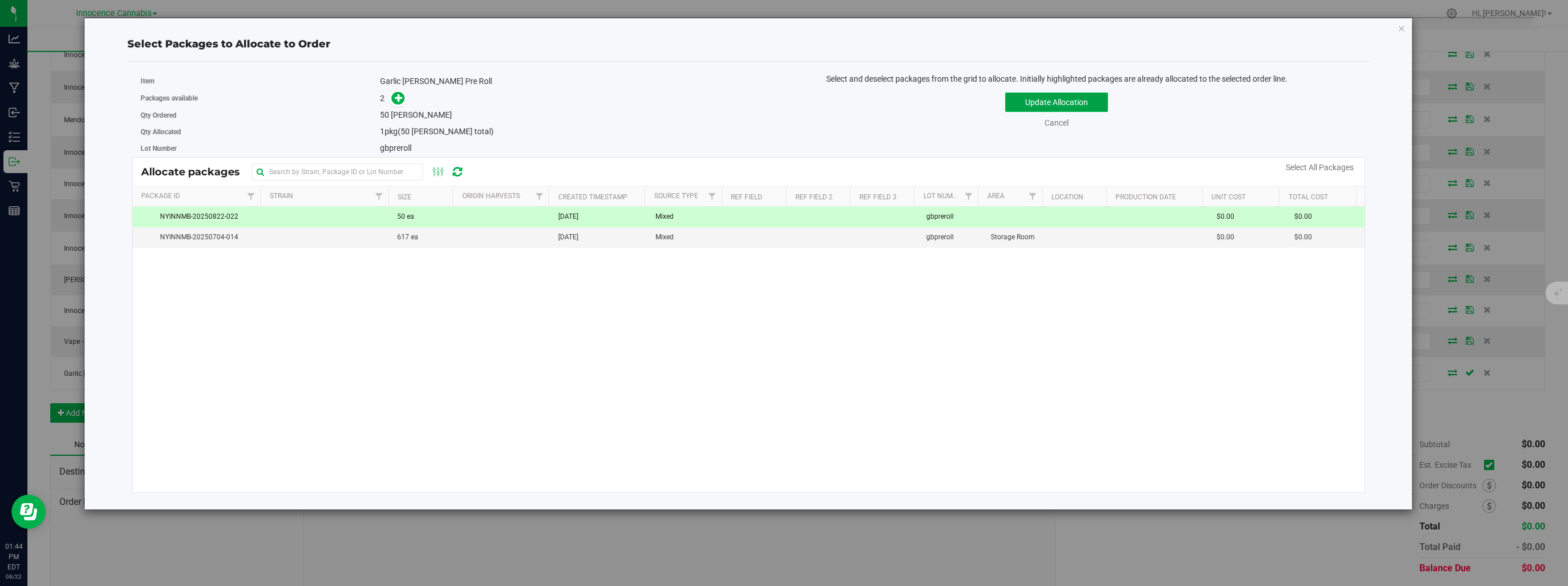
click at [1008, 105] on button "Update Allocation" at bounding box center [1056, 102] width 103 height 20
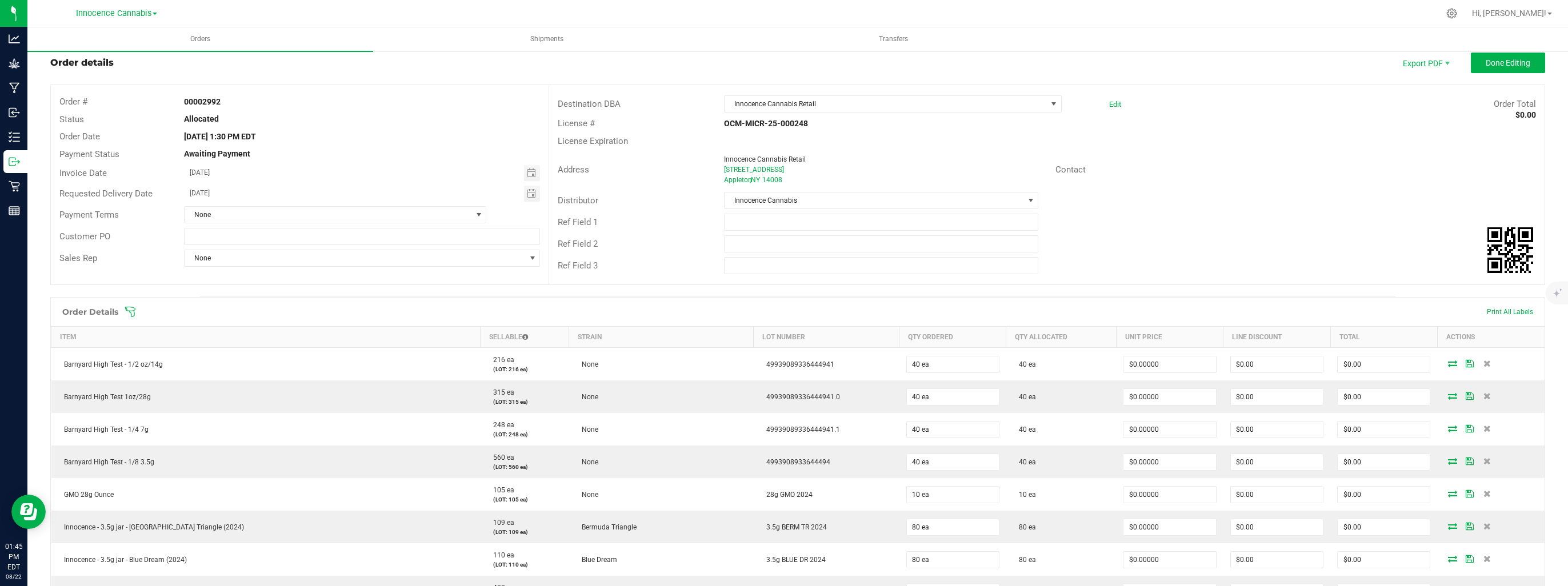
scroll to position [0, 0]
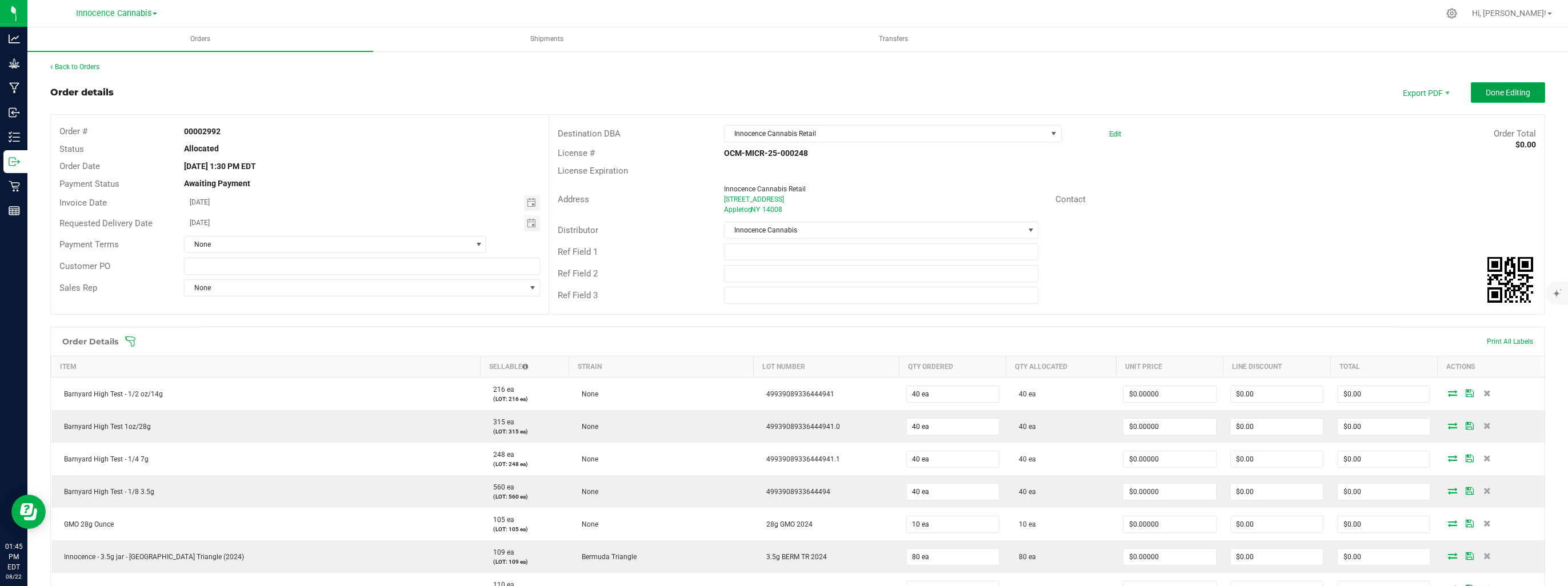
click at [1471, 90] on button "Done Editing" at bounding box center [1508, 92] width 74 height 21
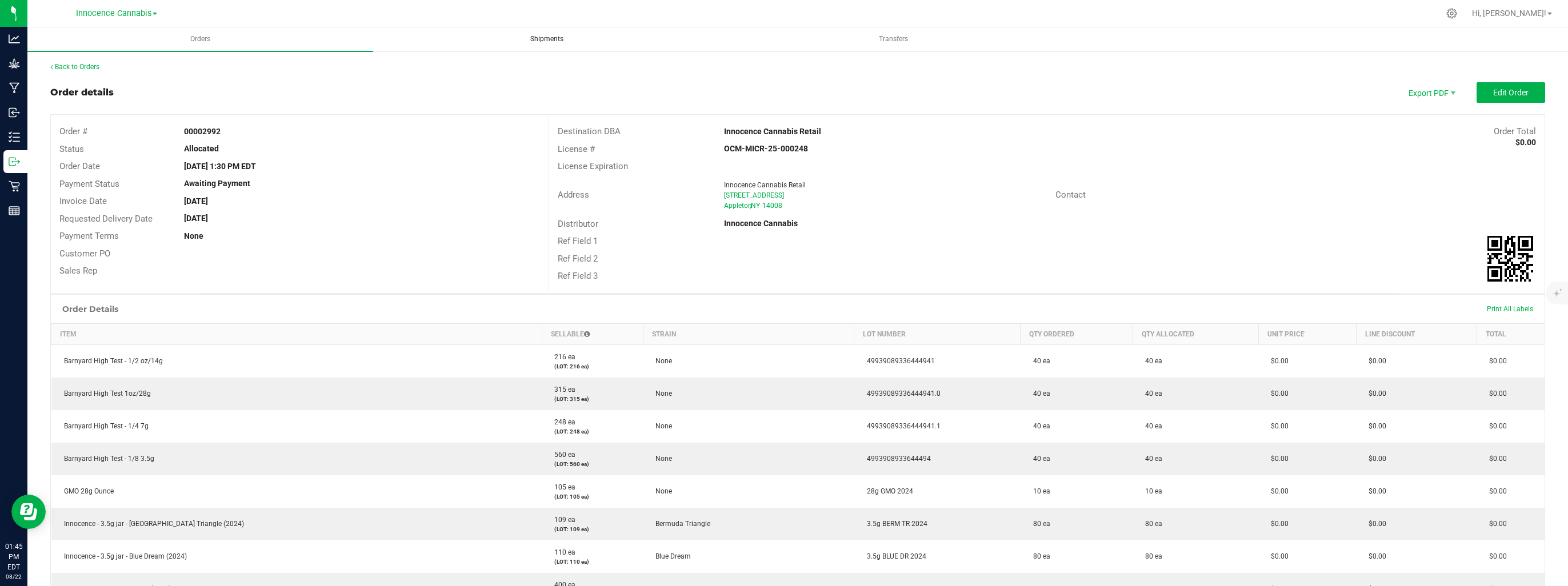
click at [556, 38] on span "Shipments" at bounding box center [547, 40] width 64 height 10
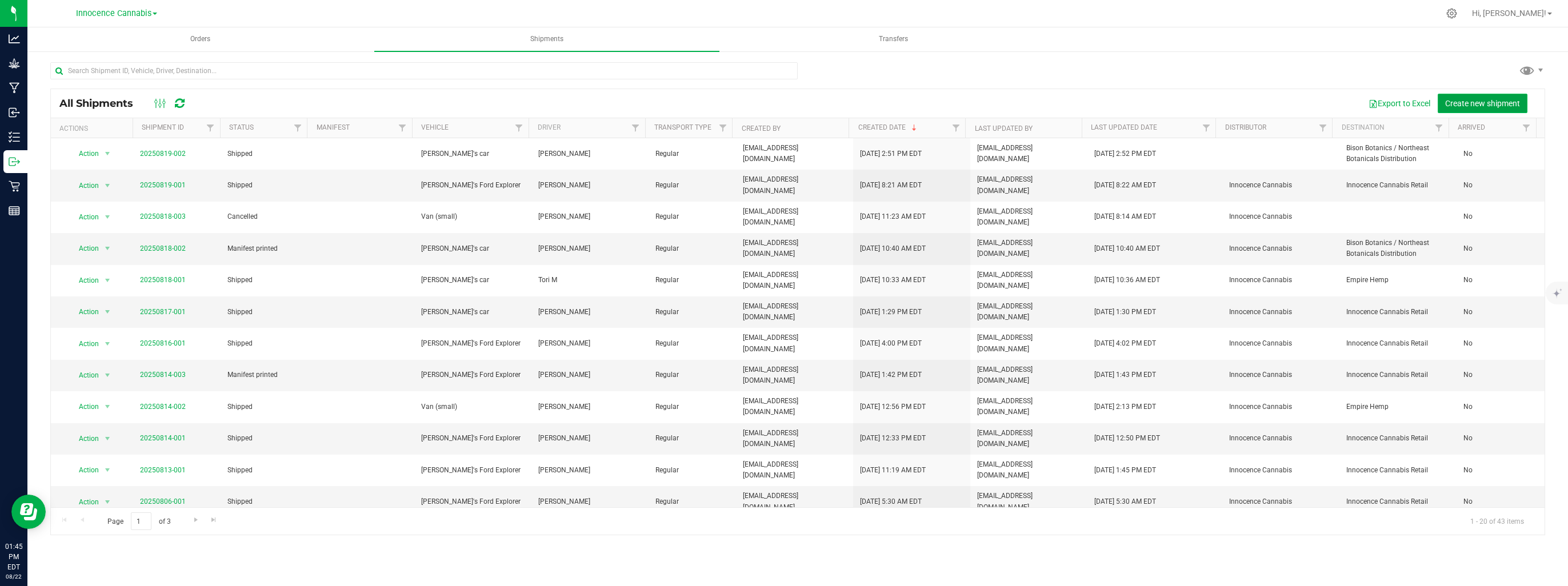
click at [1497, 106] on span "Create new shipment" at bounding box center [1482, 103] width 75 height 9
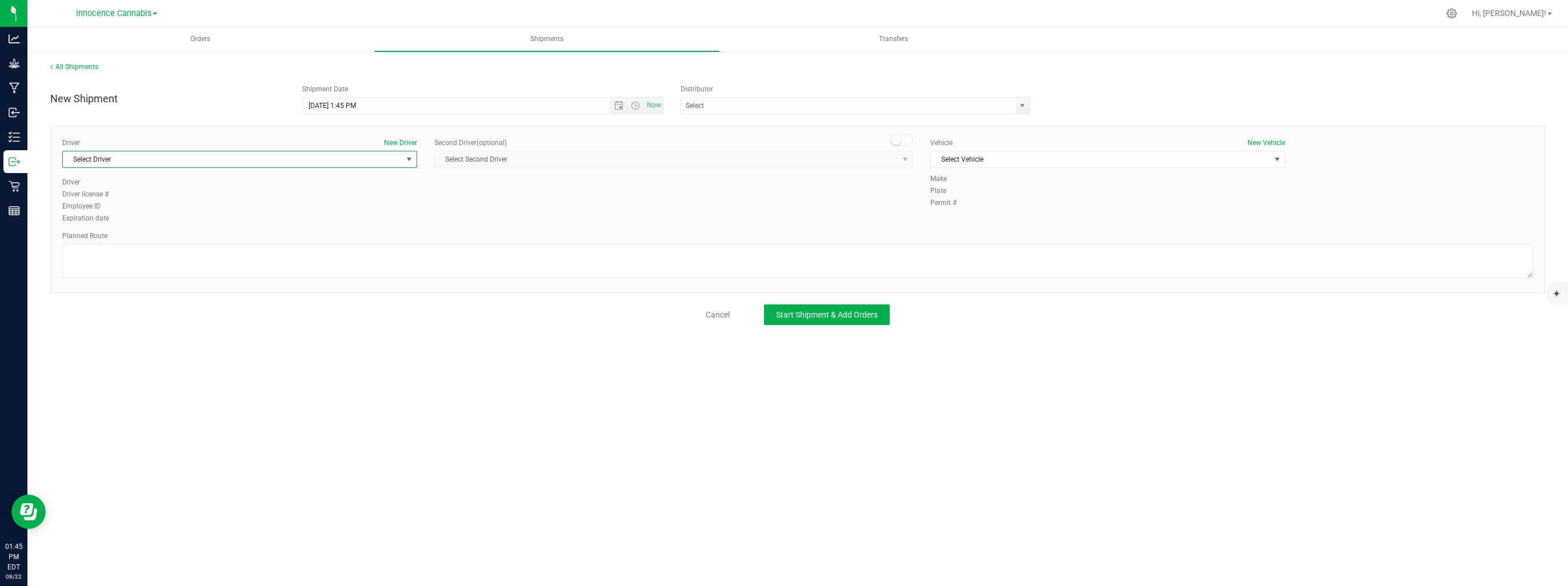
click at [411, 161] on span "select" at bounding box center [409, 159] width 9 height 9
click at [309, 277] on li "[PERSON_NAME]" at bounding box center [239, 274] width 353 height 17
click at [992, 155] on span "Select Vehicle" at bounding box center [1100, 158] width 339 height 16
click at [971, 179] on li "[PERSON_NAME]'s Ford Explorer" at bounding box center [1107, 178] width 353 height 17
click at [832, 314] on span "Start Shipment & Add Orders" at bounding box center [827, 314] width 102 height 9
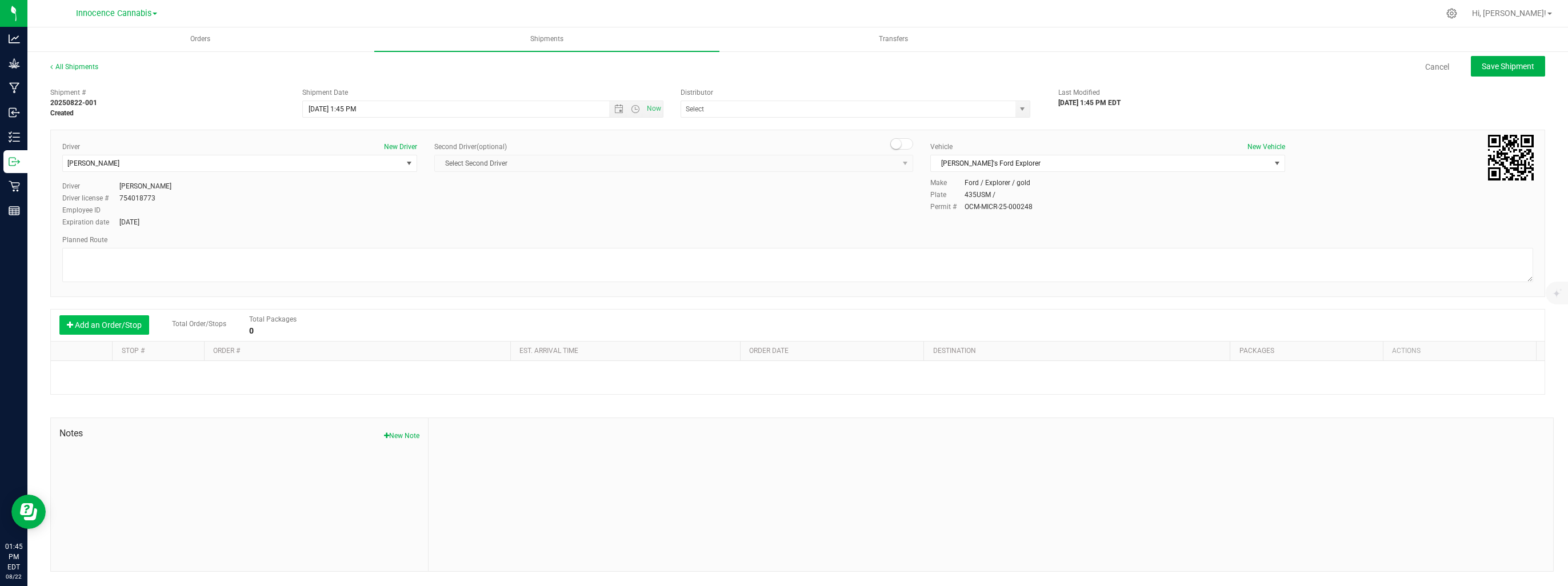
click at [141, 333] on button "Add an Order/Stop" at bounding box center [104, 325] width 90 height 20
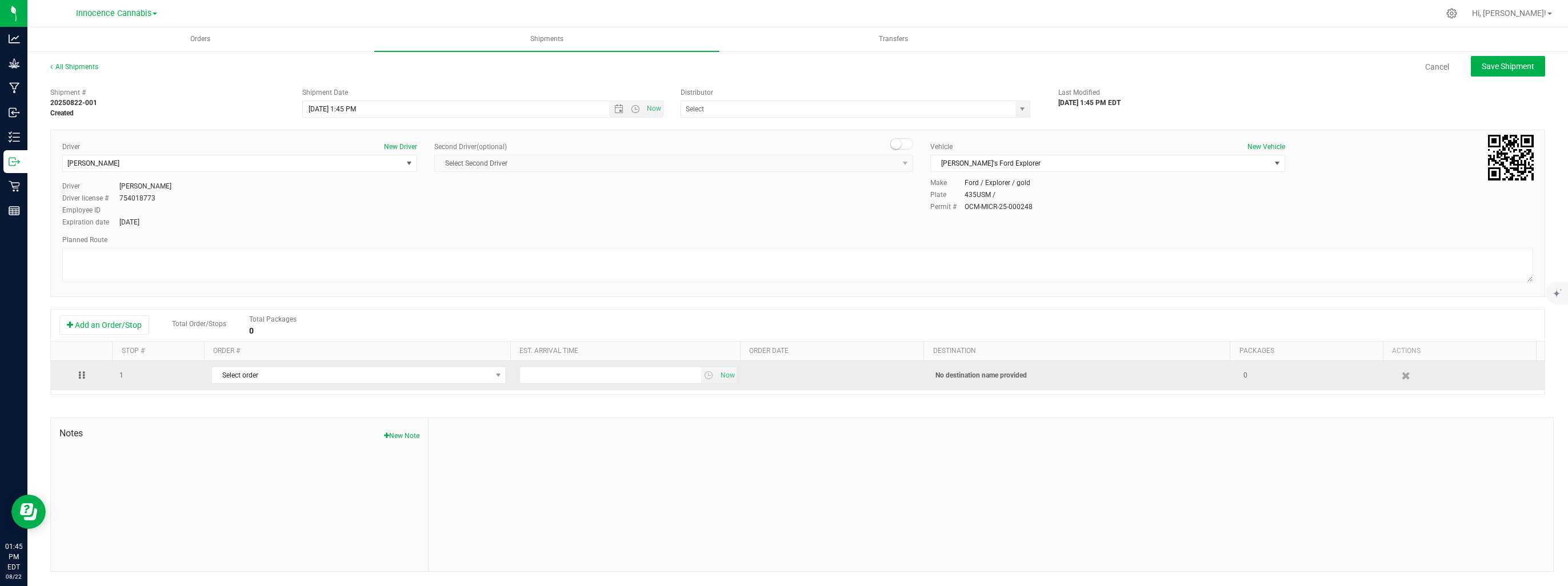
click at [301, 385] on td "Select order 00002992 00001051 00001049 00000294" at bounding box center [358, 375] width 308 height 29
click at [298, 380] on span "Select order" at bounding box center [352, 375] width 279 height 16
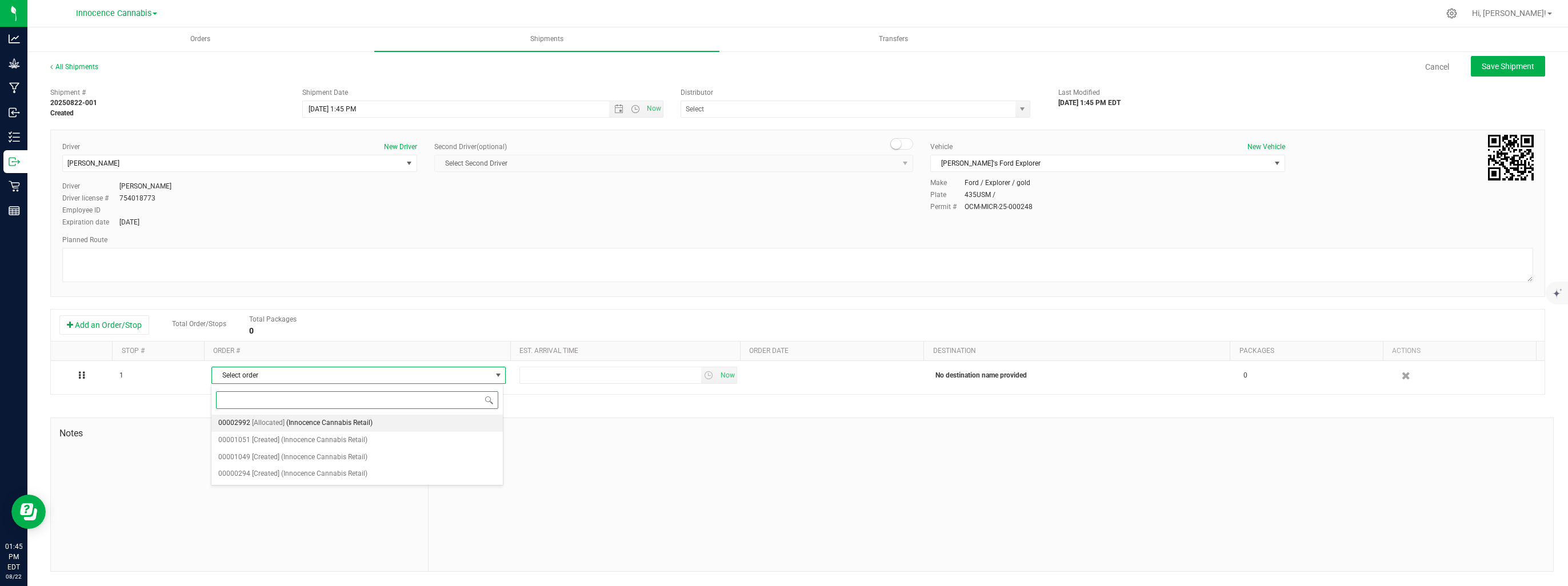
click at [292, 421] on span "(Innocence Cannabis Retail)" at bounding box center [329, 423] width 86 height 15
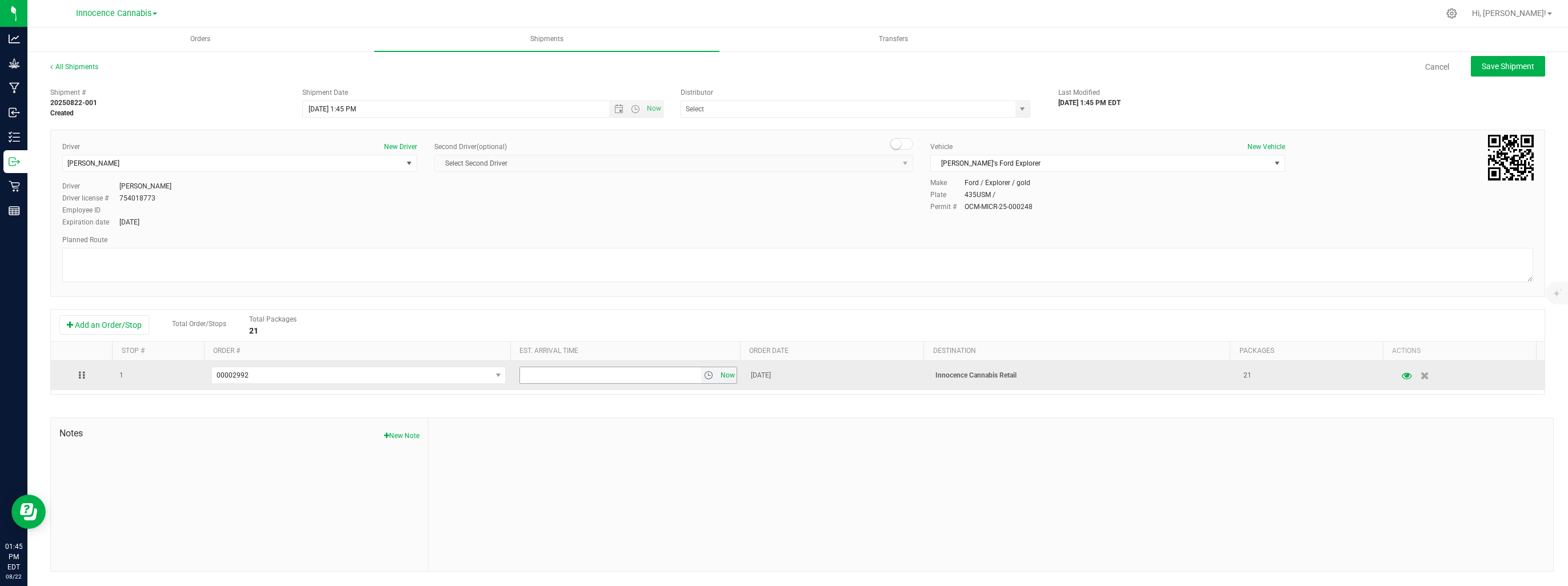
click at [718, 380] on span "Now" at bounding box center [727, 376] width 20 height 17
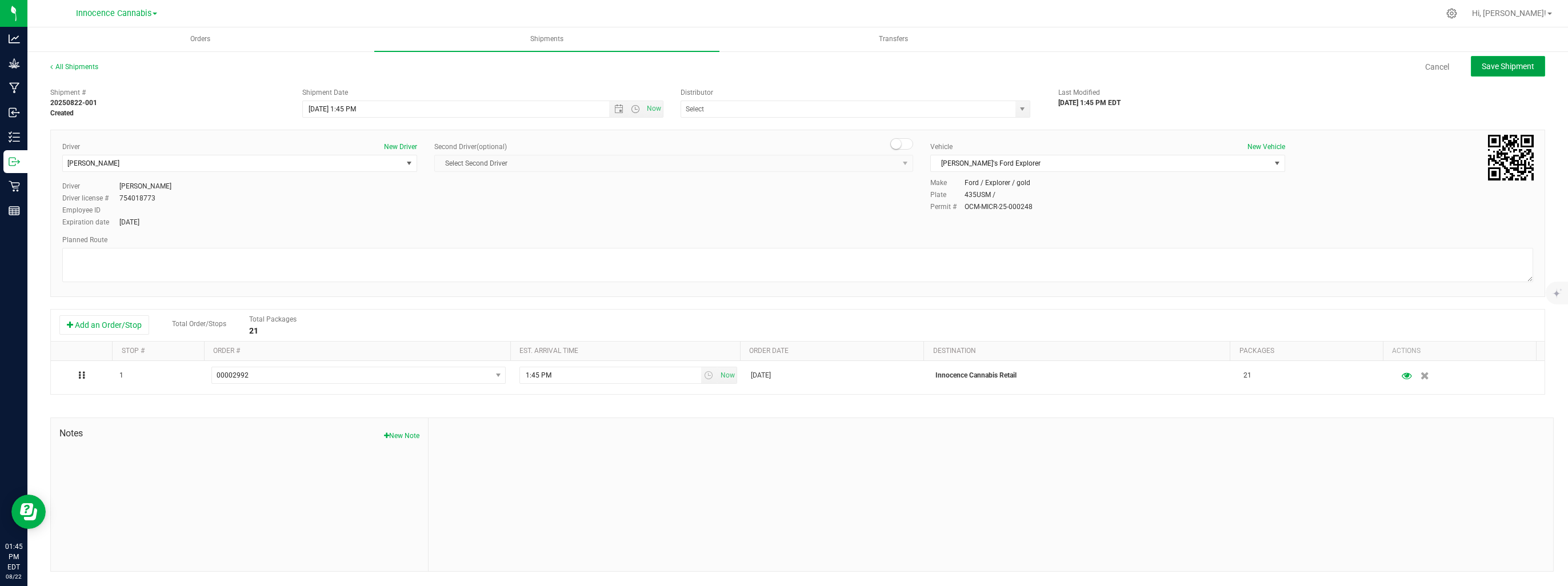
click at [1504, 67] on span "Save Shipment" at bounding box center [1508, 66] width 53 height 9
type input "[DATE] 5:45 PM"
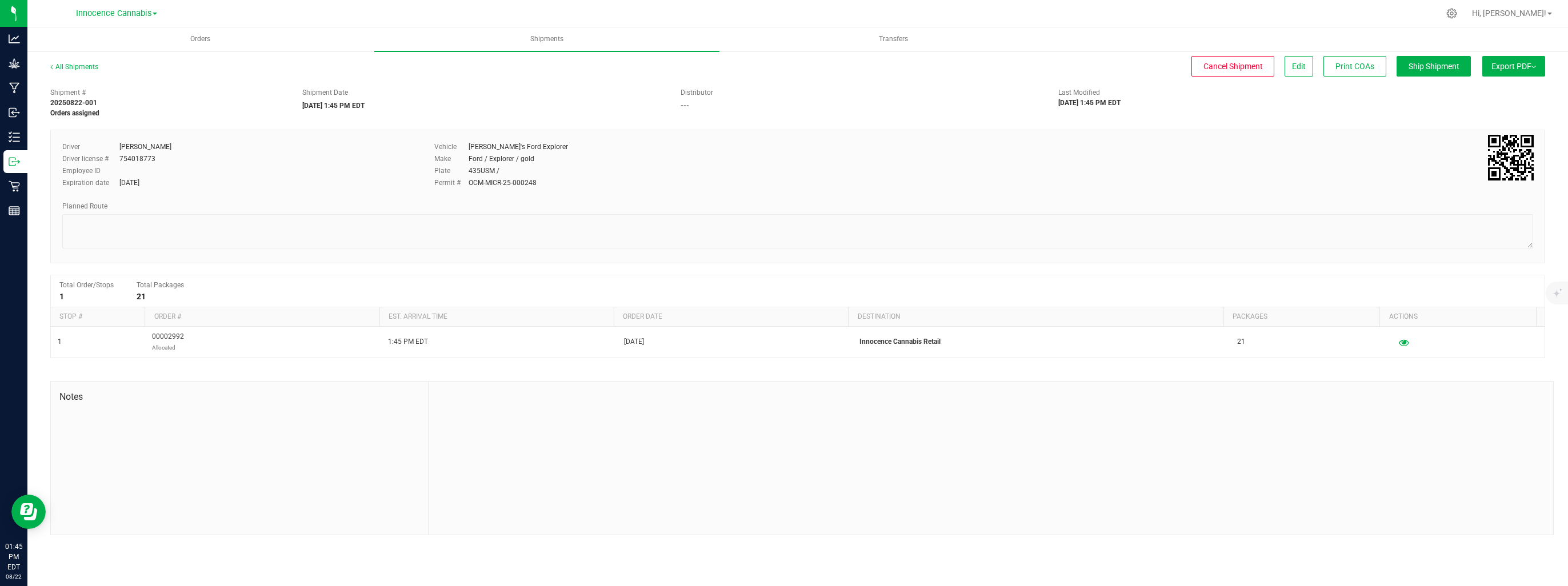
click at [1485, 68] on button "Export PDF" at bounding box center [1514, 66] width 63 height 21
click at [1469, 127] on span "NY Manifest" at bounding box center [1480, 125] width 38 height 8
click at [1508, 60] on button "Export PDF" at bounding box center [1514, 66] width 63 height 21
click at [1495, 108] on span "Manifest by Lot" at bounding box center [1484, 109] width 47 height 8
click at [1409, 59] on button "Ship Shipment" at bounding box center [1433, 66] width 74 height 21
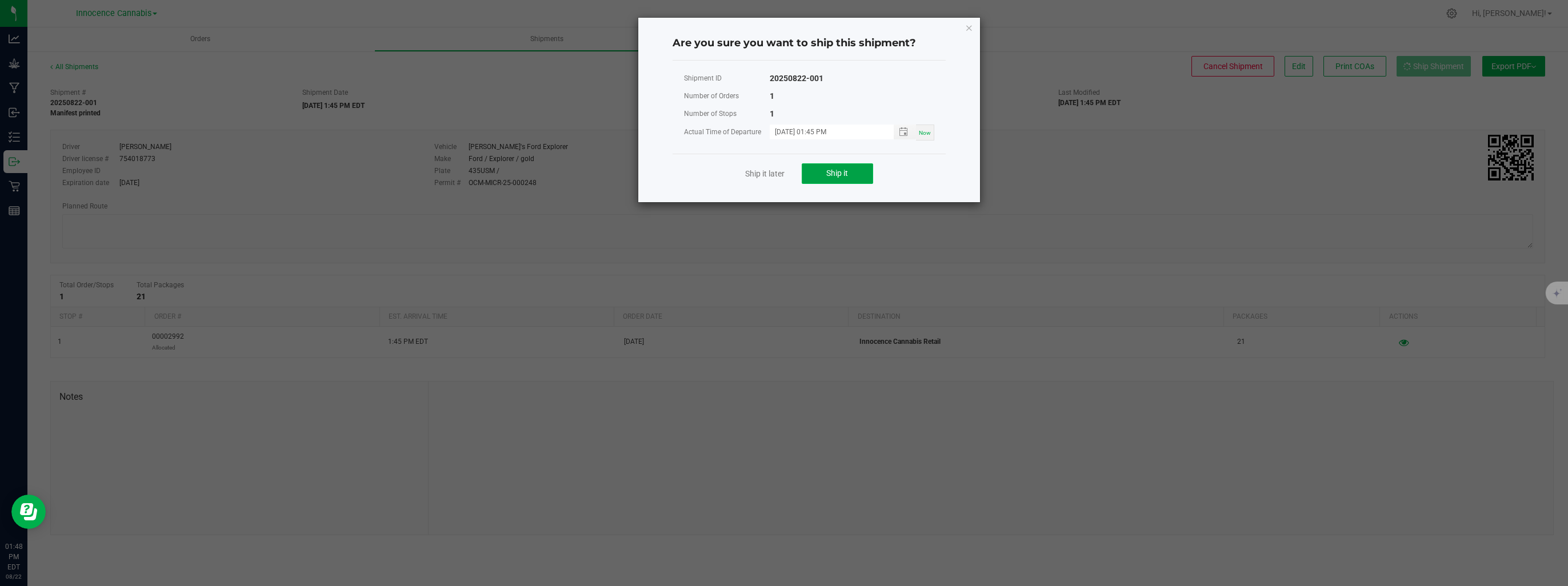
click at [810, 174] on button "Ship it" at bounding box center [837, 173] width 71 height 21
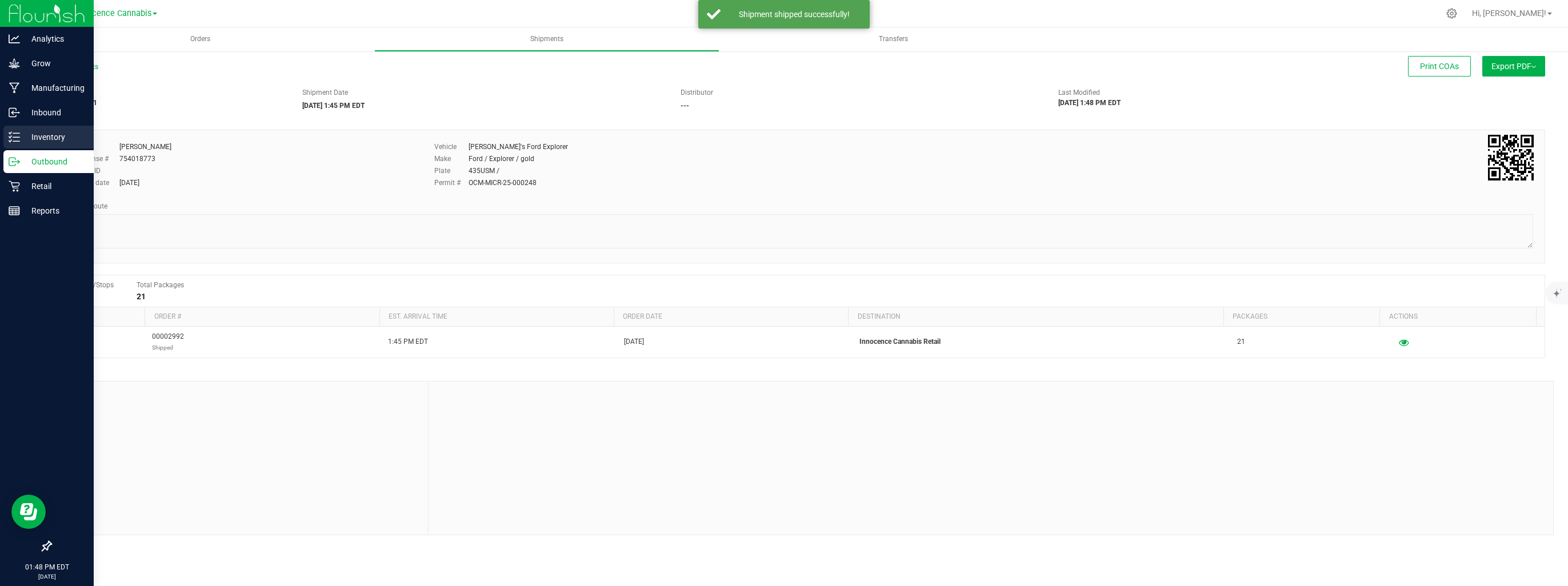
click at [30, 142] on p "Inventory" at bounding box center [54, 137] width 69 height 14
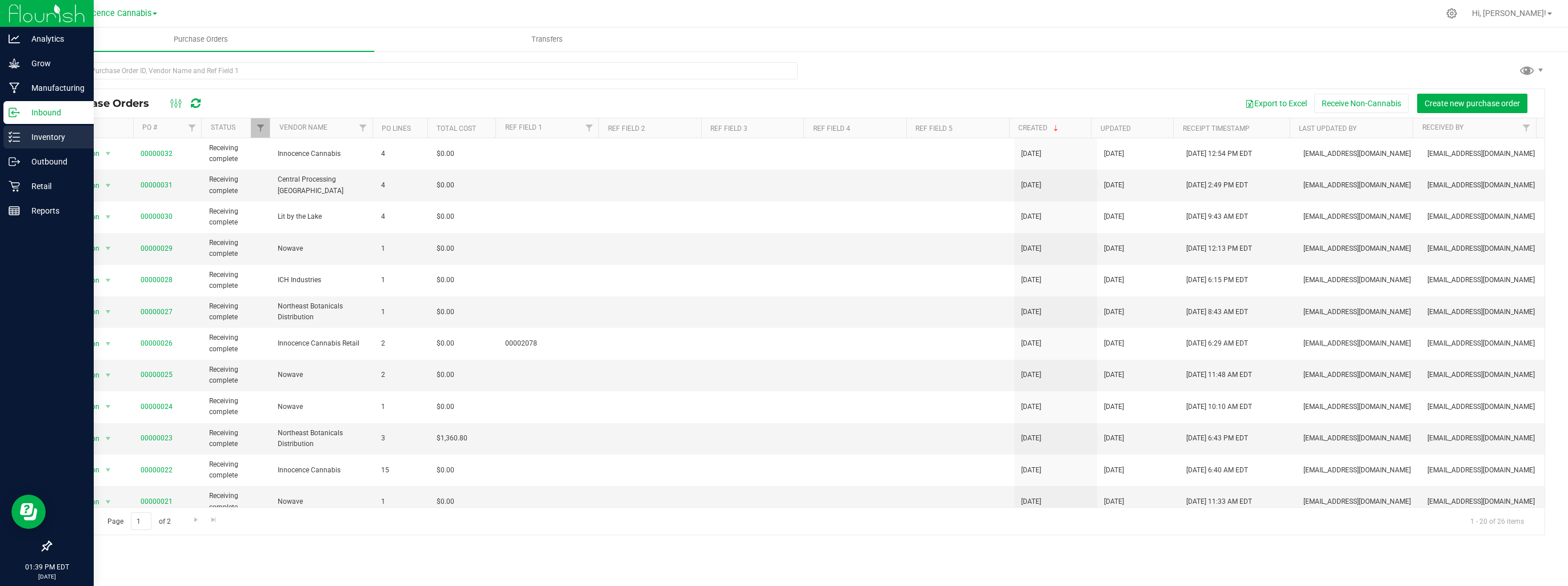
click at [35, 144] on p "Inventory" at bounding box center [54, 137] width 69 height 14
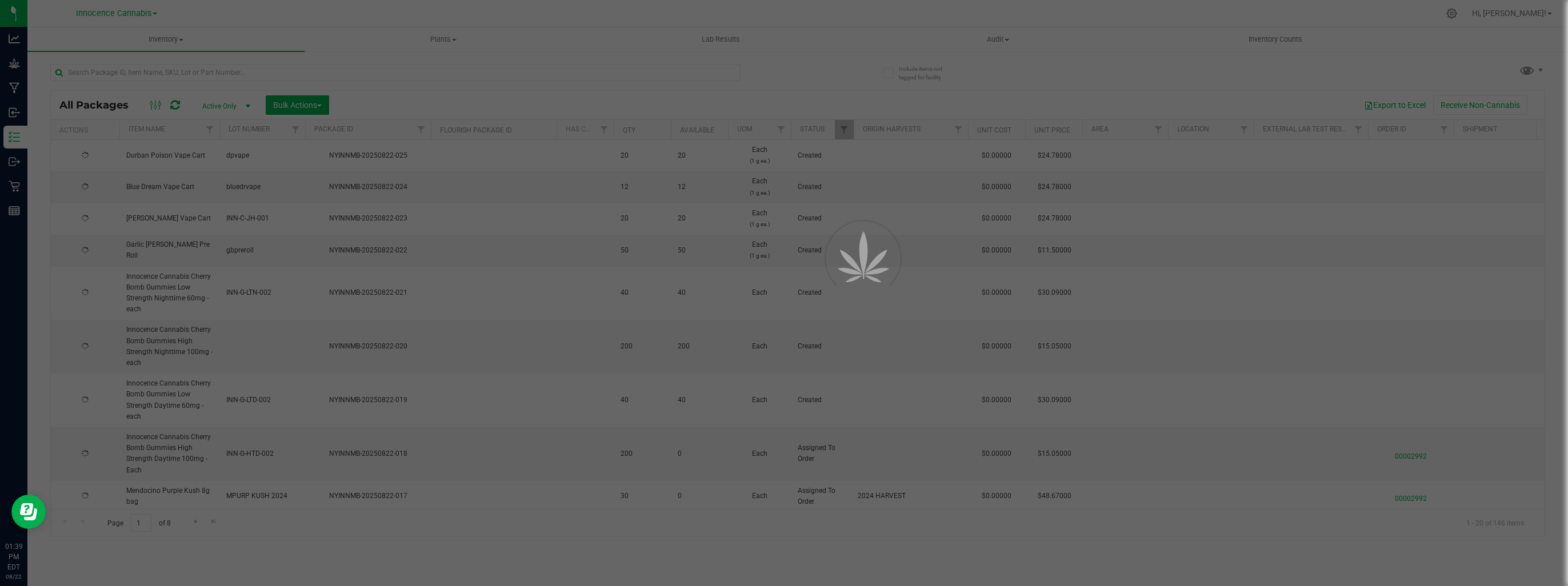
click at [211, 77] on div at bounding box center [784, 293] width 1568 height 586
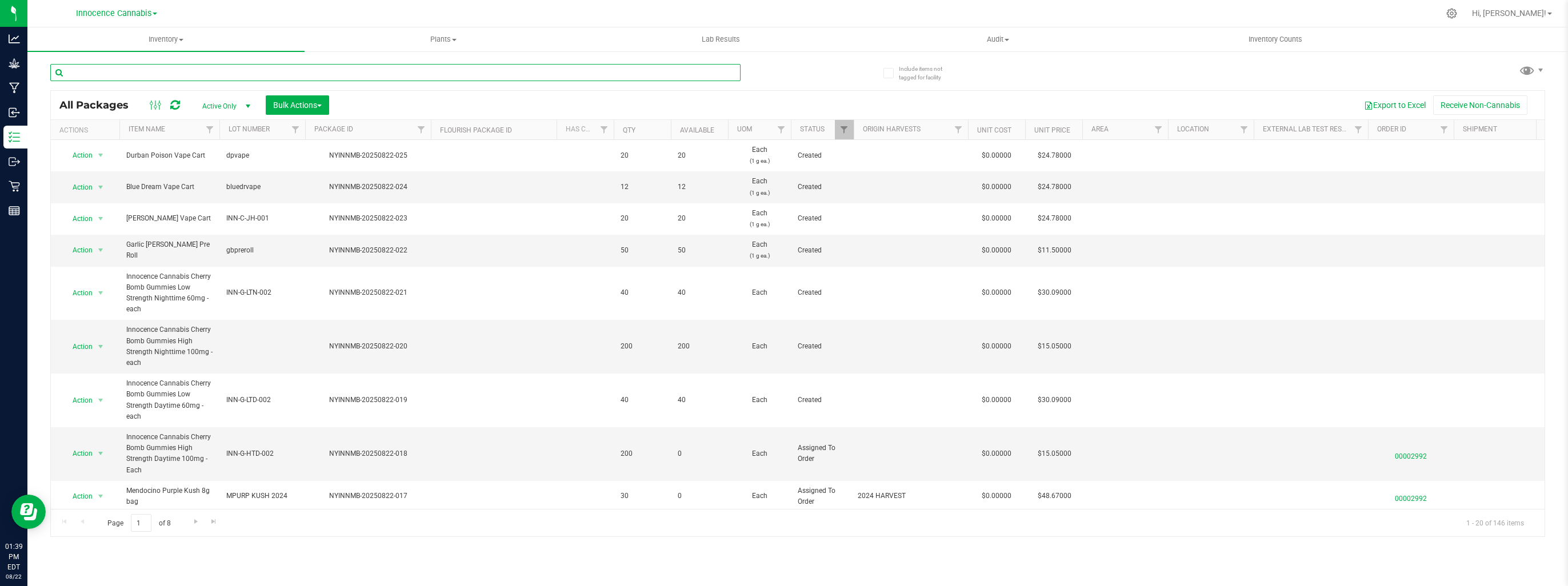
click at [211, 74] on input "text" at bounding box center [396, 73] width 690 height 17
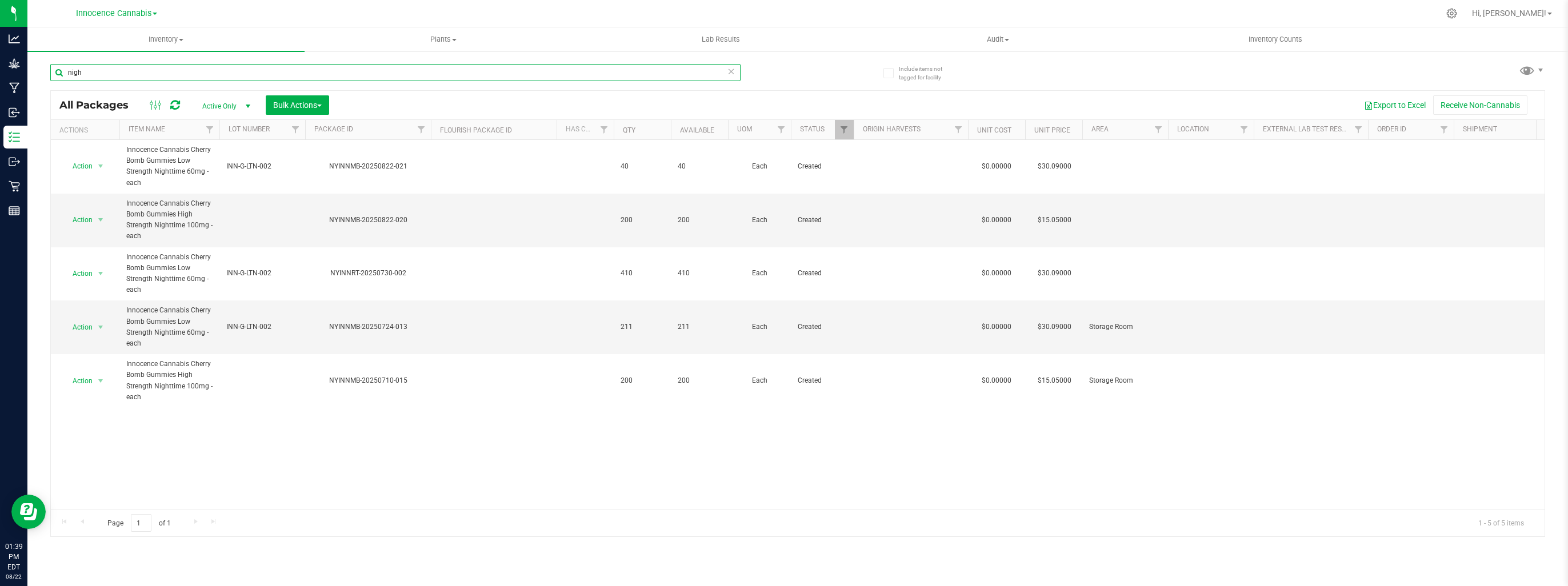
type input "nigh"
